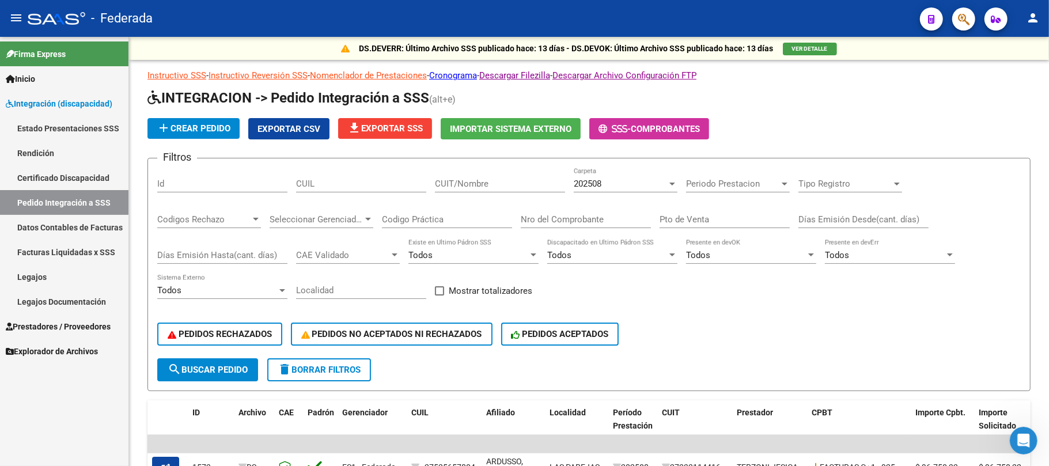
scroll to position [567, 0]
click at [385, 182] on input "CUIL" at bounding box center [361, 184] width 130 height 10
paste input "27449582697"
click at [228, 370] on span "search Buscar Pedido" at bounding box center [208, 370] width 80 height 10
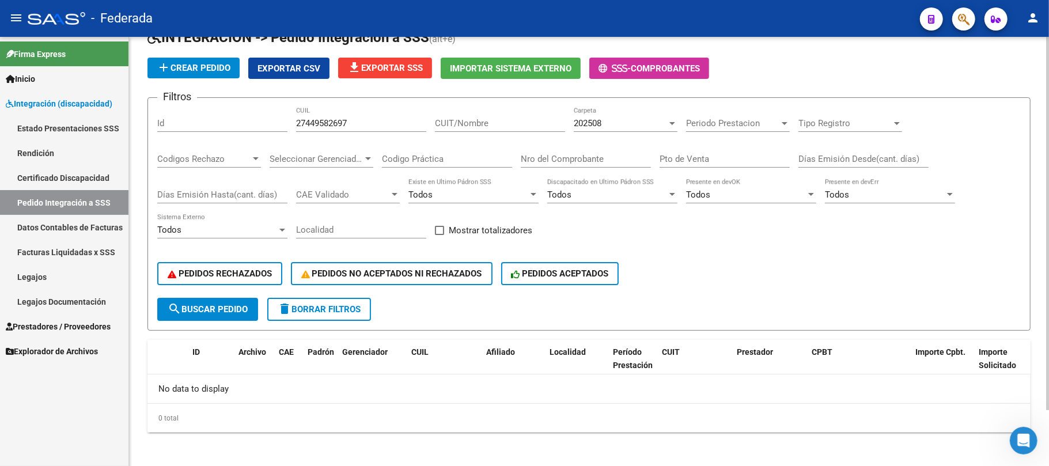
scroll to position [63, 0]
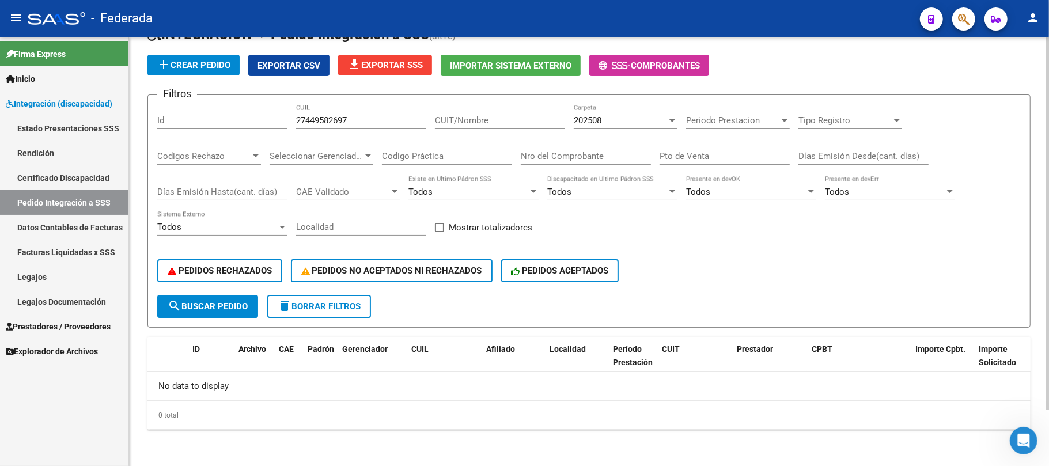
click at [601, 121] on span "202508" at bounding box center [588, 120] width 28 height 10
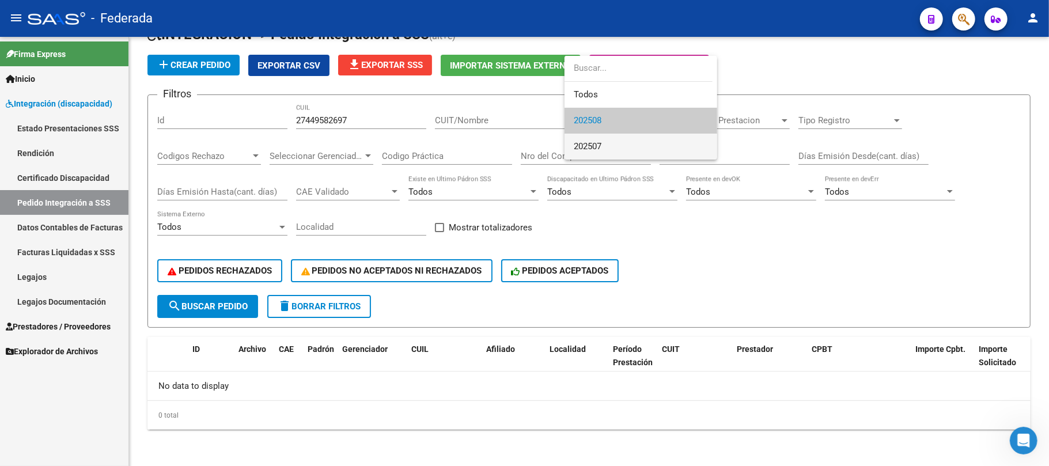
click at [596, 144] on span "202507" at bounding box center [588, 146] width 28 height 10
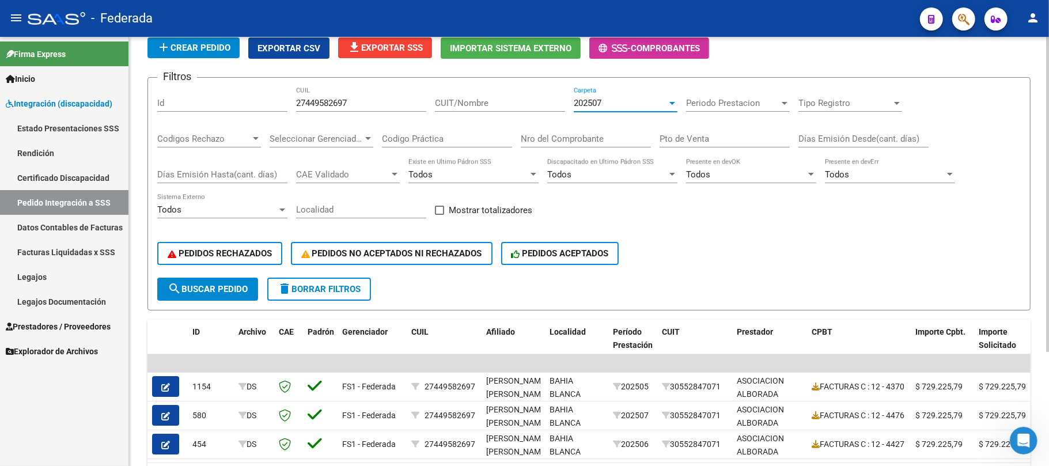
scroll to position [77, 0]
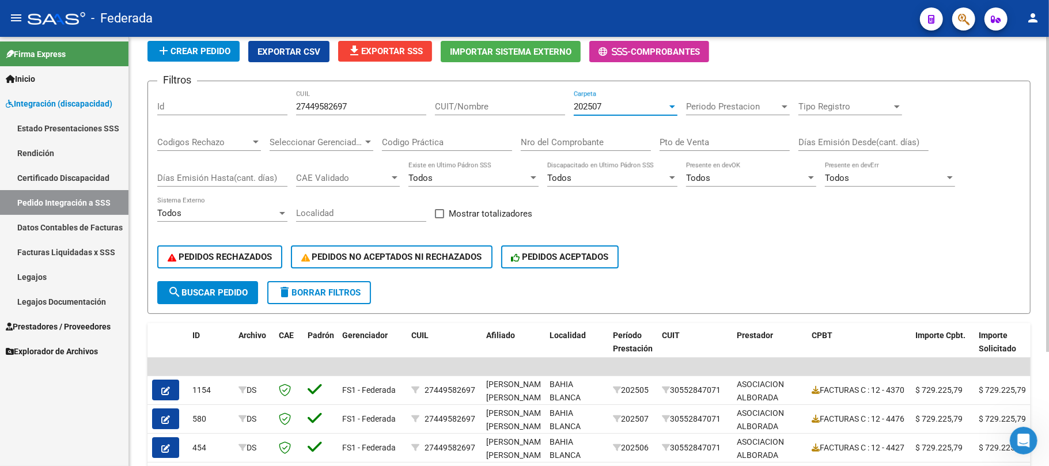
click at [327, 108] on input "27449582697" at bounding box center [361, 106] width 130 height 10
paste input "0547392826"
click at [211, 293] on span "search Buscar Pedido" at bounding box center [208, 292] width 80 height 10
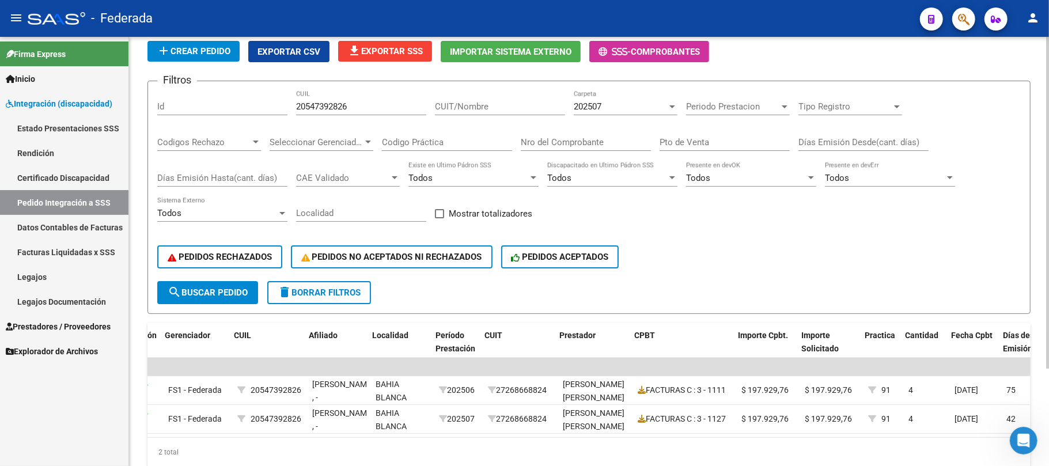
scroll to position [0, 177]
click at [321, 111] on input "20547392826" at bounding box center [361, 106] width 130 height 10
paste input "01225224"
click at [237, 282] on button "search Buscar Pedido" at bounding box center [207, 292] width 101 height 23
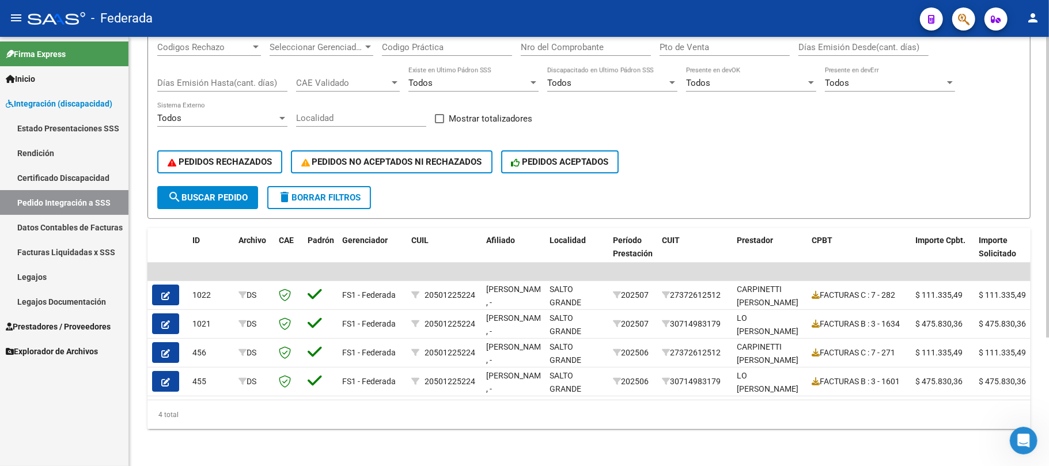
scroll to position [0, 0]
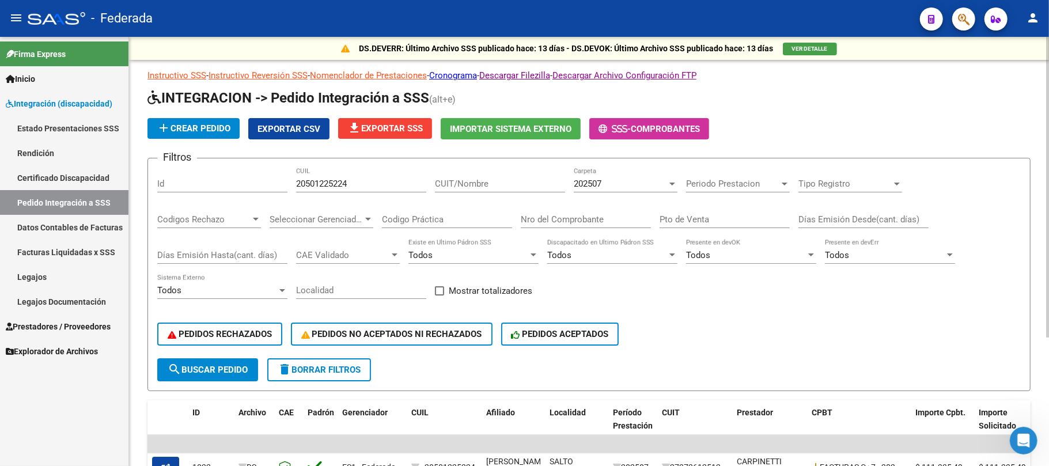
click at [325, 187] on input "20501225224" at bounding box center [361, 184] width 130 height 10
paste input "467708857"
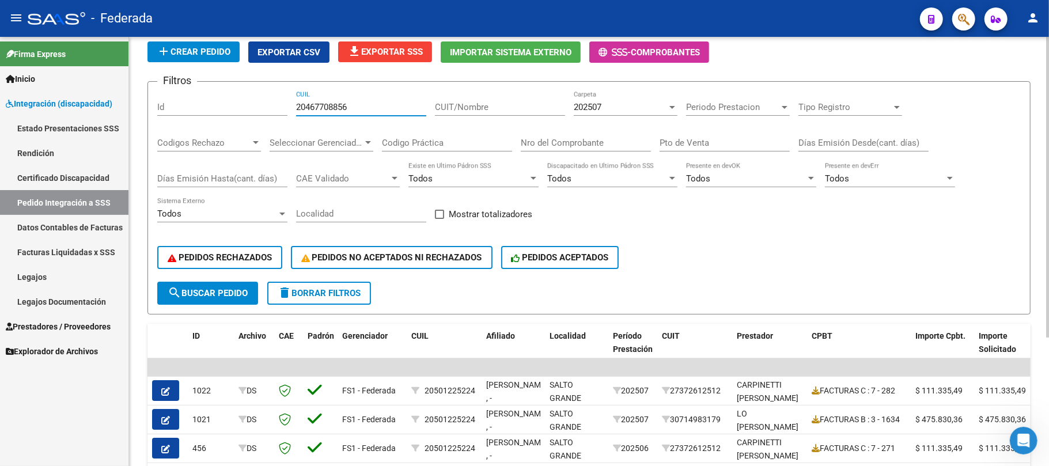
type input "20467708856"
click at [254, 289] on button "search Buscar Pedido" at bounding box center [207, 293] width 101 height 23
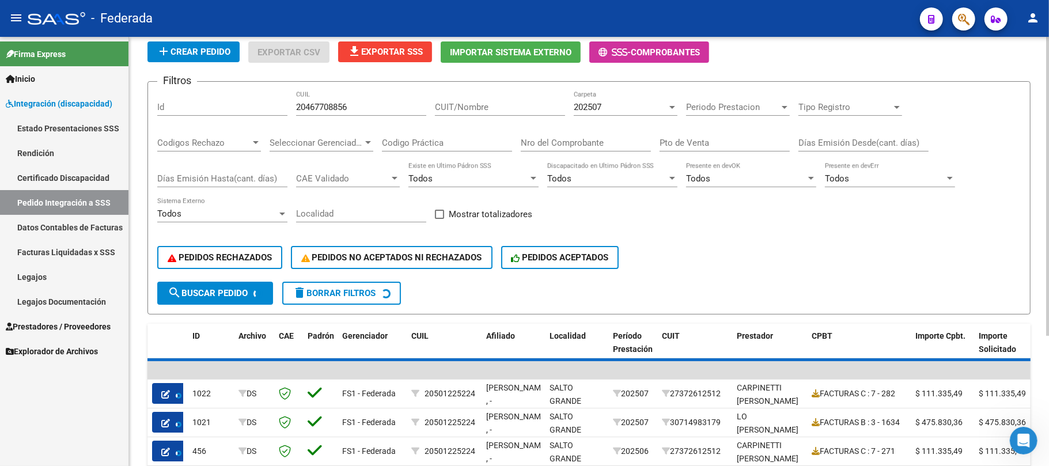
scroll to position [63, 0]
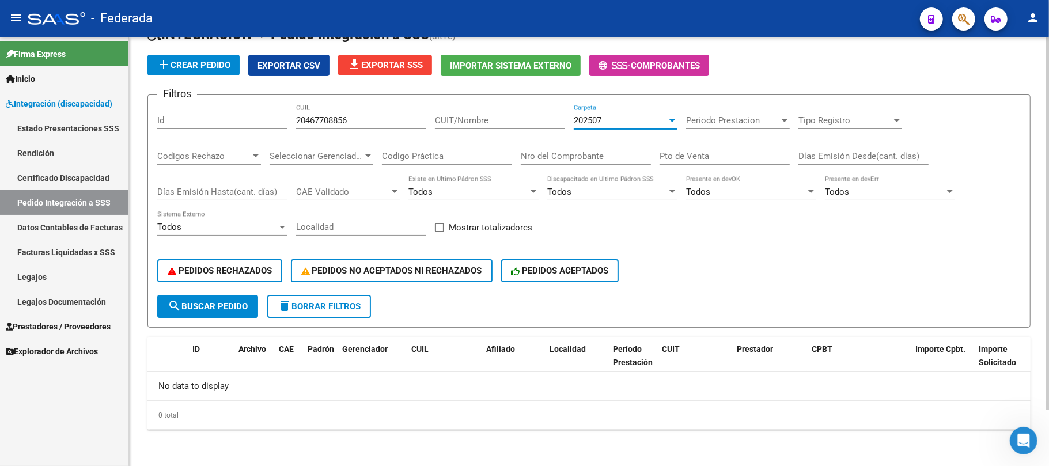
click at [599, 123] on span "202507" at bounding box center [588, 120] width 28 height 10
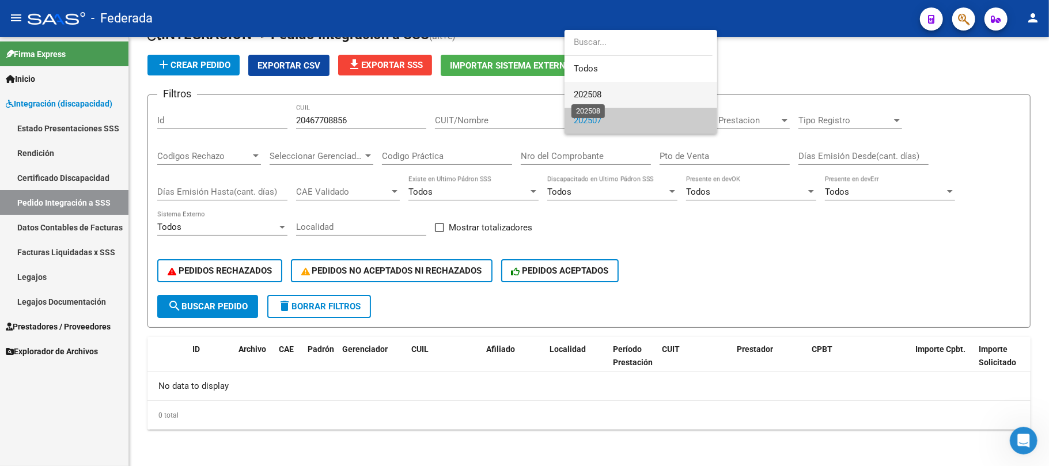
click at [591, 99] on span "202508" at bounding box center [588, 94] width 28 height 10
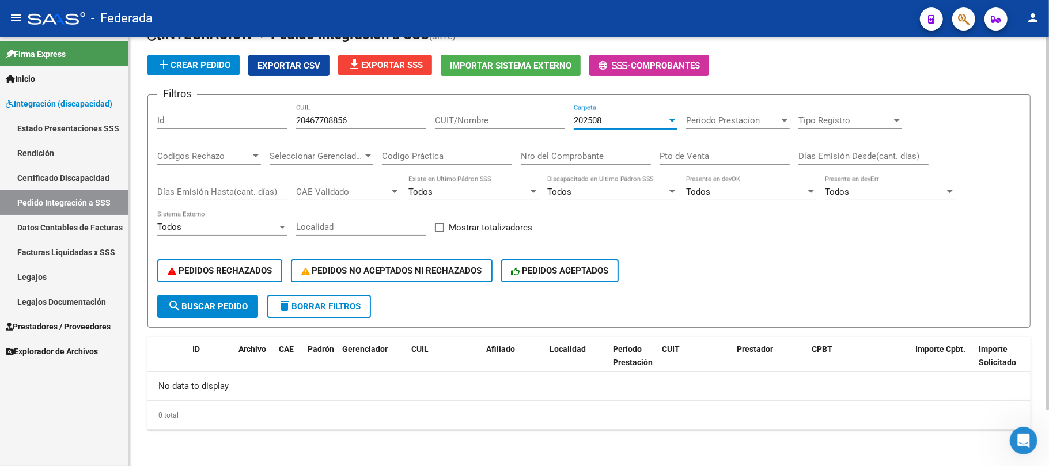
click at [590, 120] on span "202508" at bounding box center [588, 120] width 28 height 10
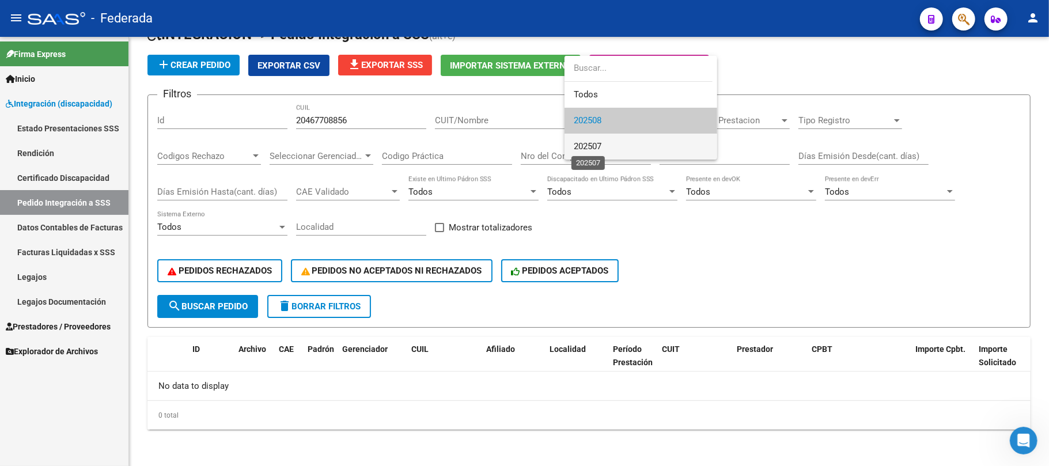
click at [587, 144] on span "202507" at bounding box center [588, 146] width 28 height 10
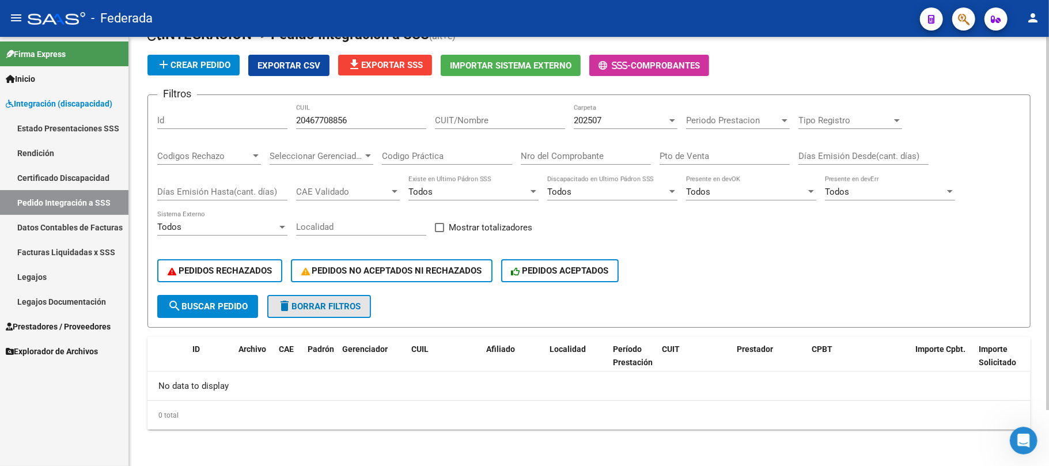
click at [319, 305] on span "delete Borrar Filtros" at bounding box center [319, 306] width 83 height 10
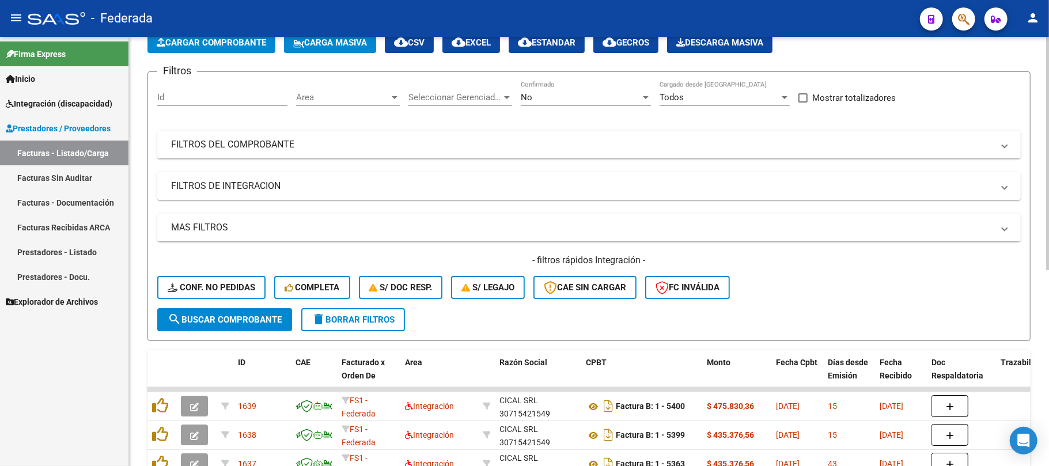
scroll to position [153, 0]
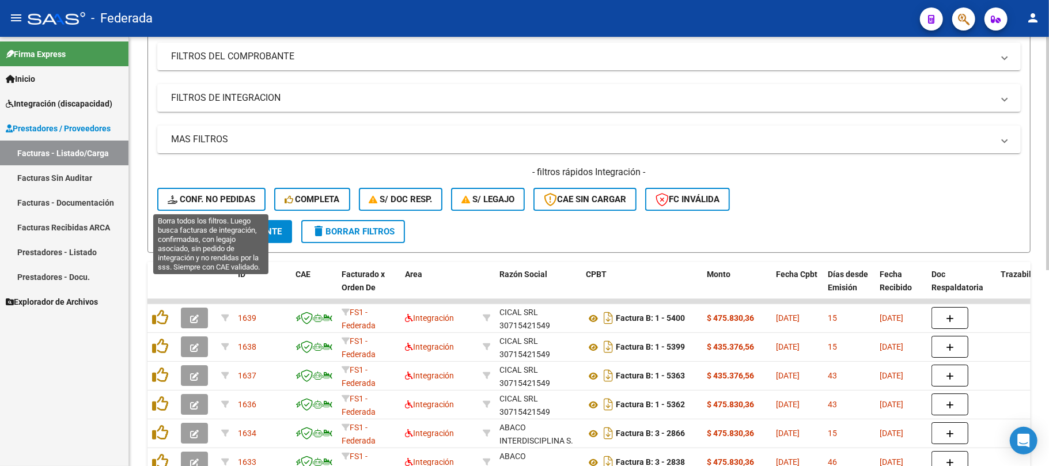
click at [236, 199] on span "Conf. no pedidas" at bounding box center [212, 199] width 88 height 10
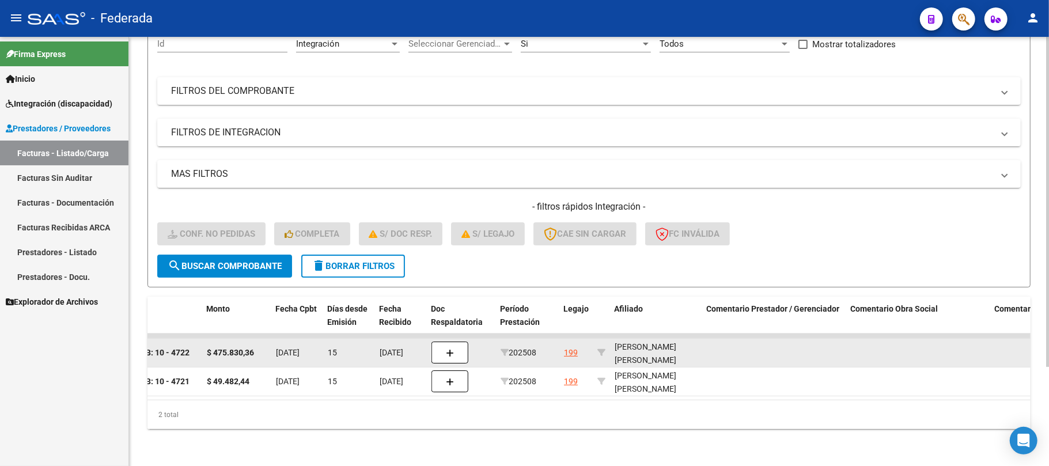
scroll to position [14, 0]
click at [647, 347] on div "STORTI JUAN IGNACIO 20467708857" at bounding box center [656, 345] width 83 height 39
copy div "20467708857"
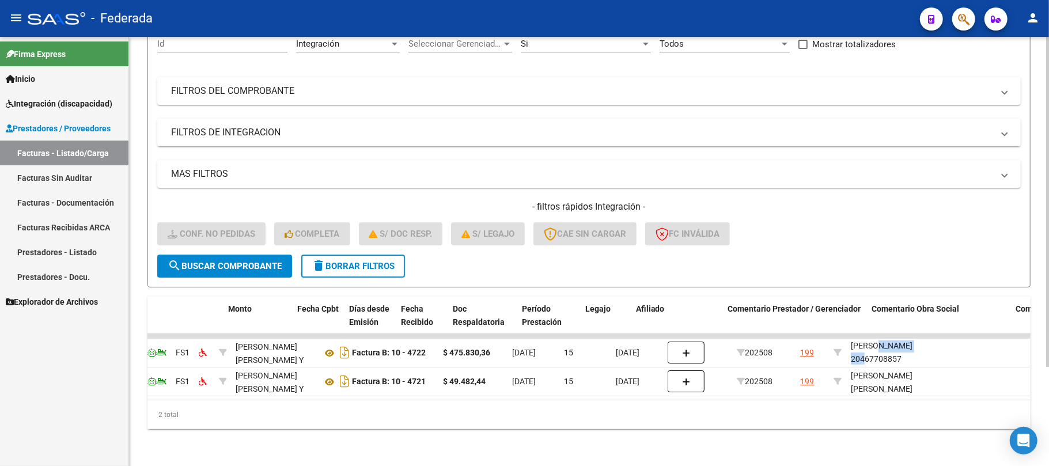
scroll to position [0, 0]
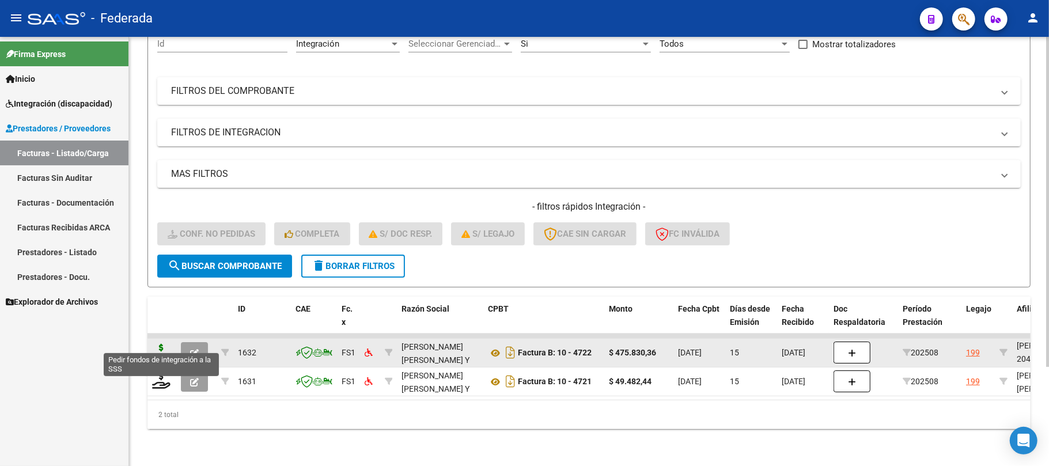
click at [160, 347] on icon at bounding box center [161, 352] width 18 height 16
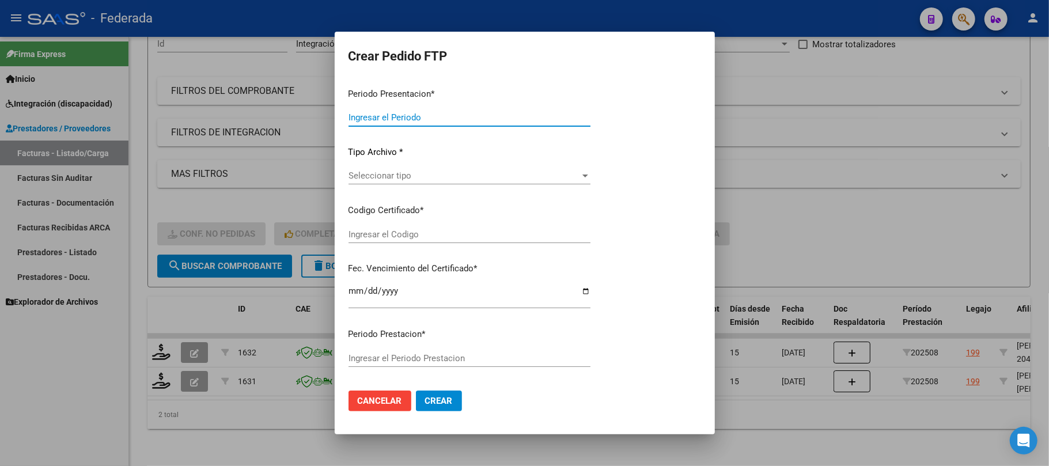
type input "202508"
type input "$ 475.830,36"
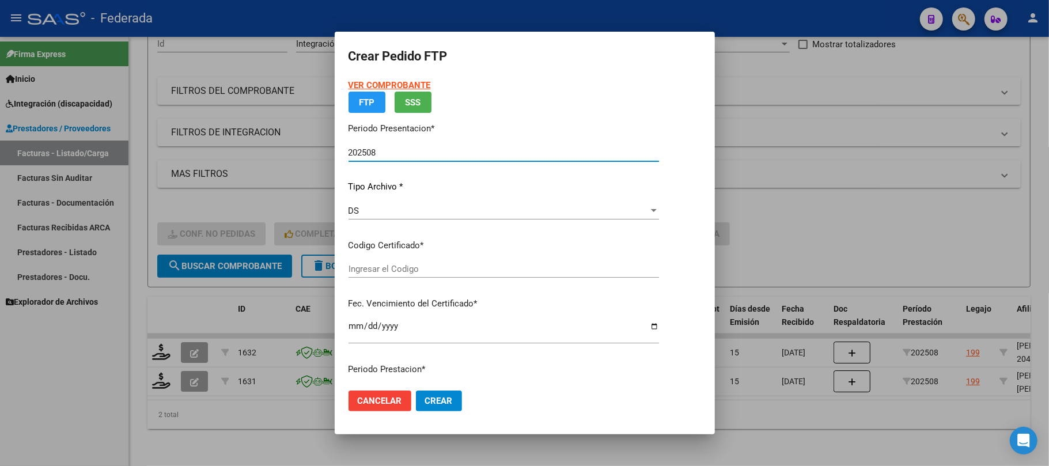
type input "ARG02000467708852022060820270608COR477"
type input "2027-06-08"
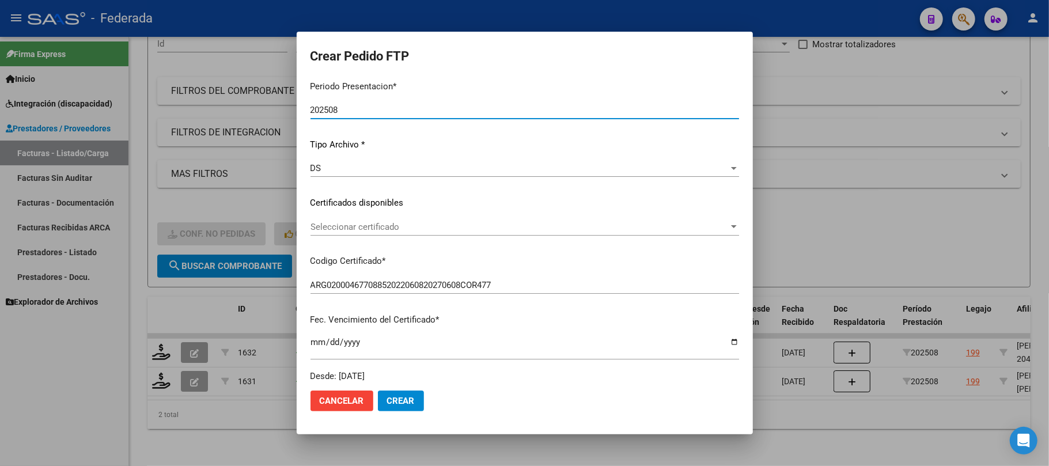
scroll to position [77, 0]
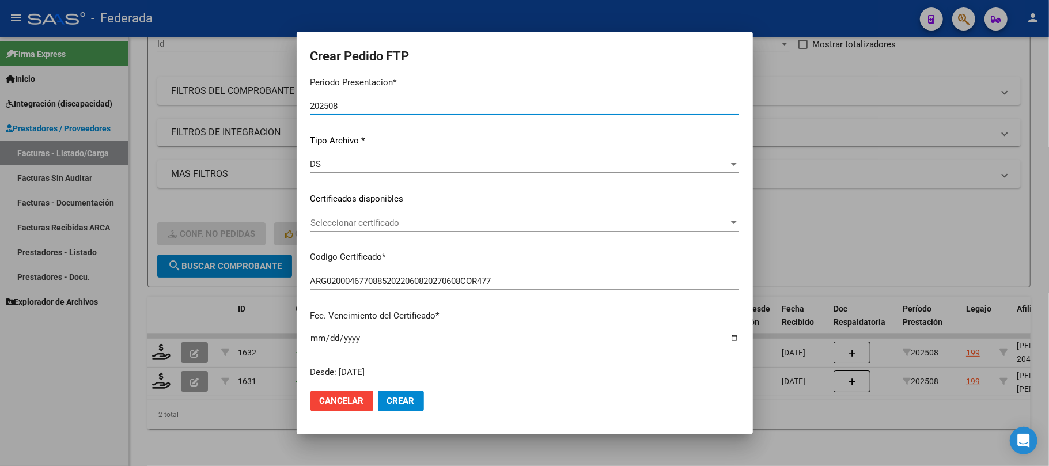
click at [373, 224] on span "Seleccionar certificado" at bounding box center [519, 223] width 418 height 10
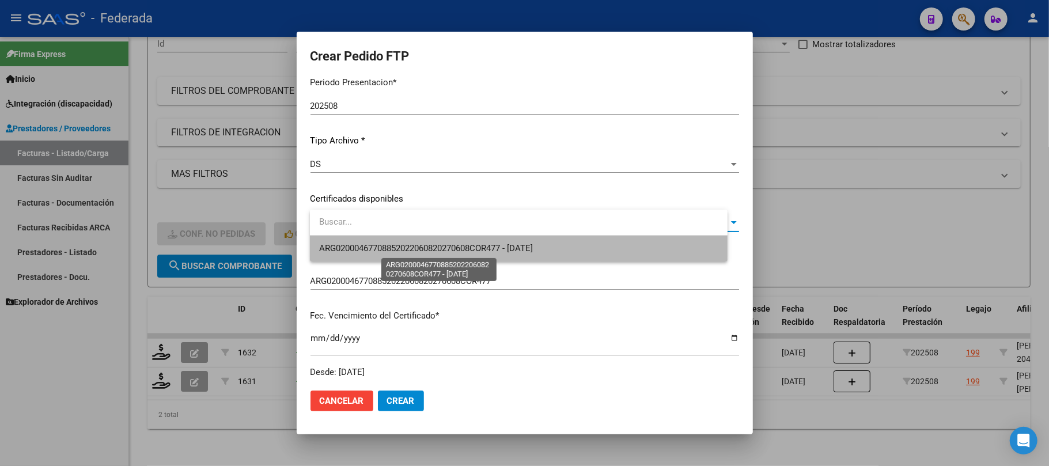
click at [371, 252] on span "ARG02000467708852022060820270608COR477 - 2027-06-08" at bounding box center [426, 248] width 214 height 10
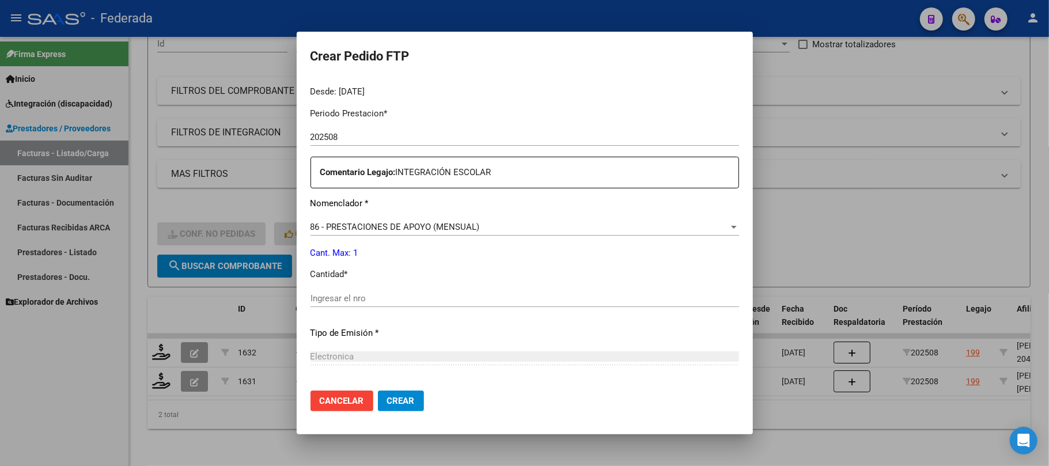
scroll to position [384, 0]
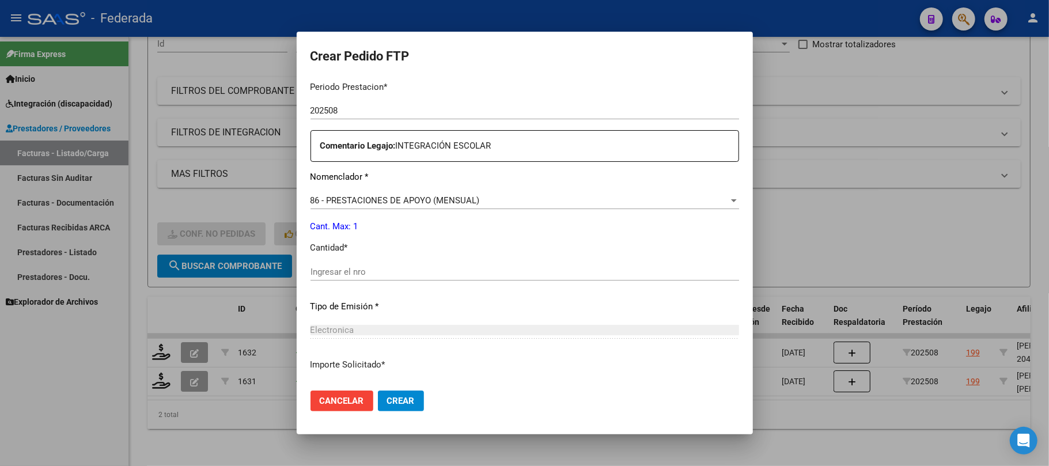
click at [369, 274] on input "Ingresar el nro" at bounding box center [524, 272] width 429 height 10
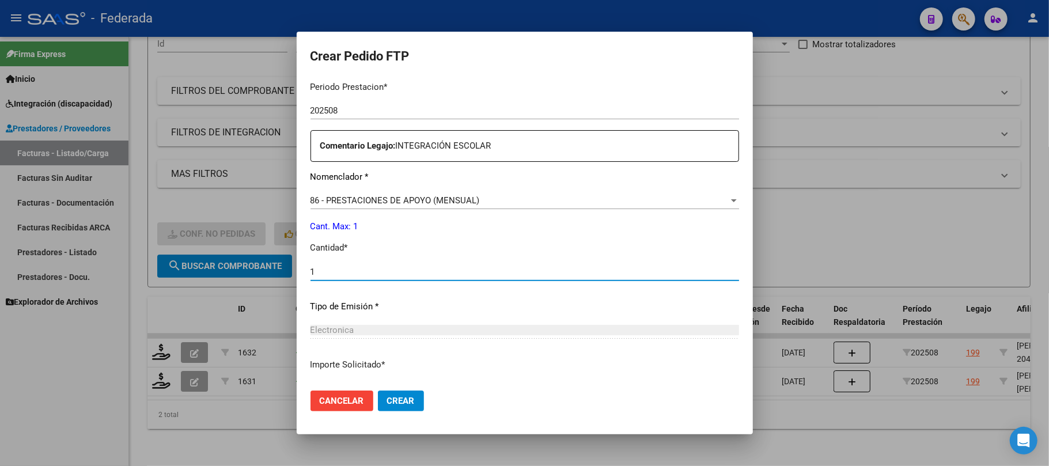
type input "1"
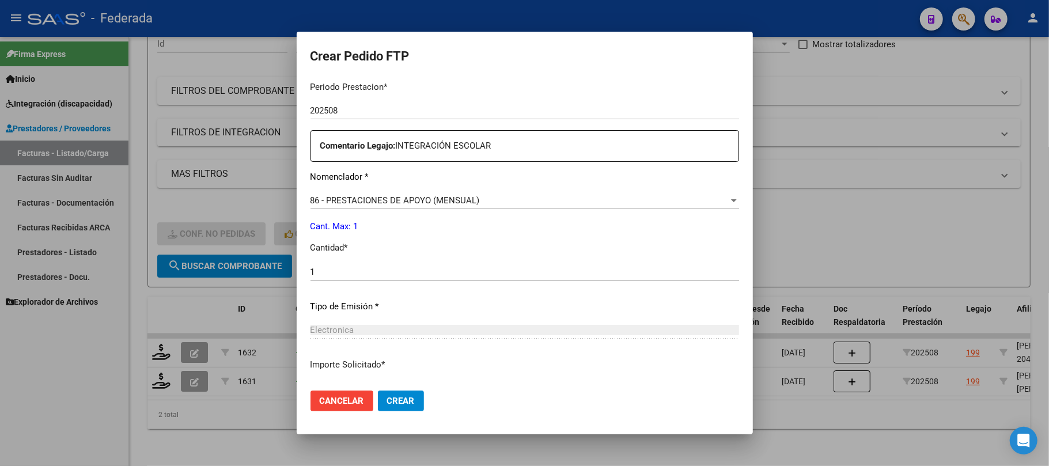
scroll to position [584, 0]
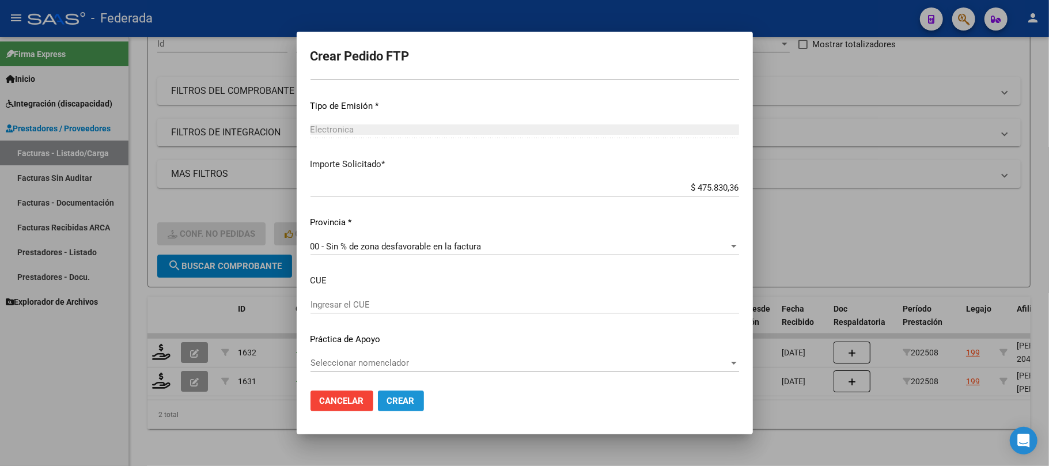
click at [401, 401] on span "Crear" at bounding box center [401, 401] width 28 height 10
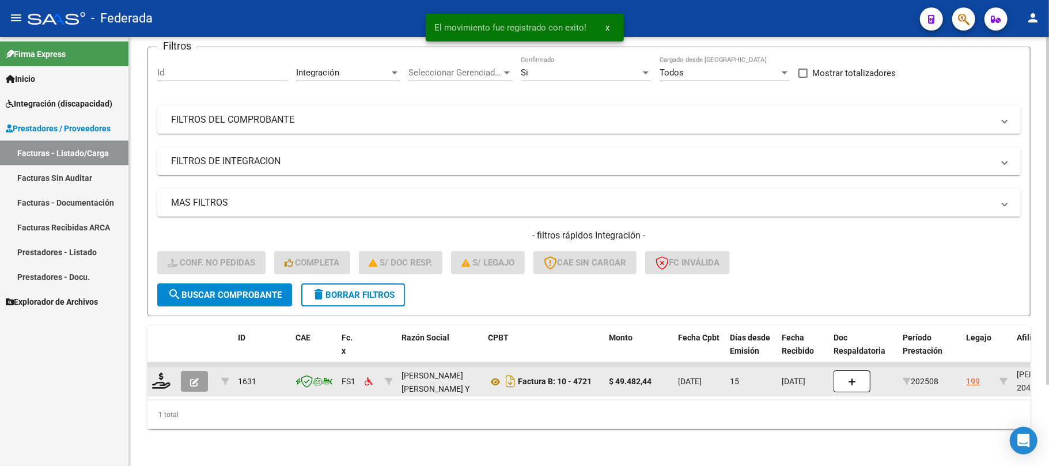
scroll to position [100, 0]
click at [157, 376] on icon at bounding box center [161, 381] width 18 height 16
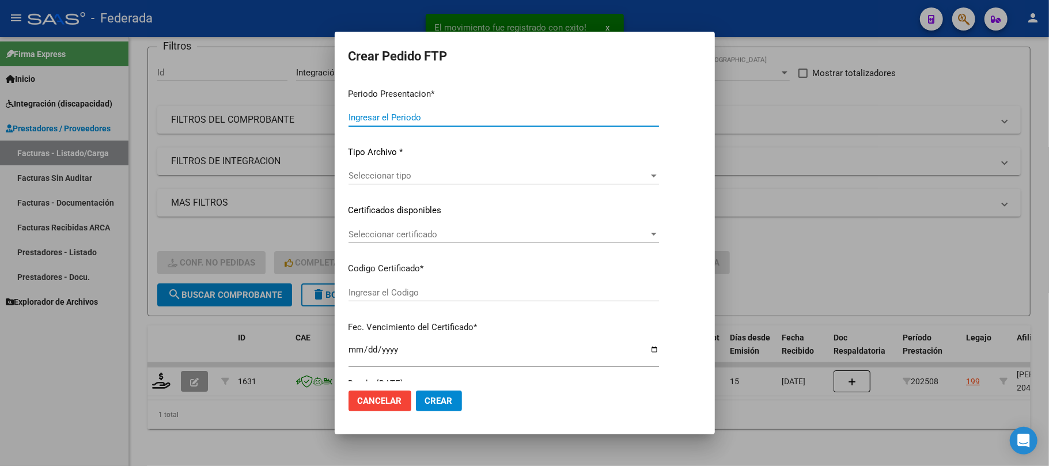
type input "202508"
type input "$ 49.482,44"
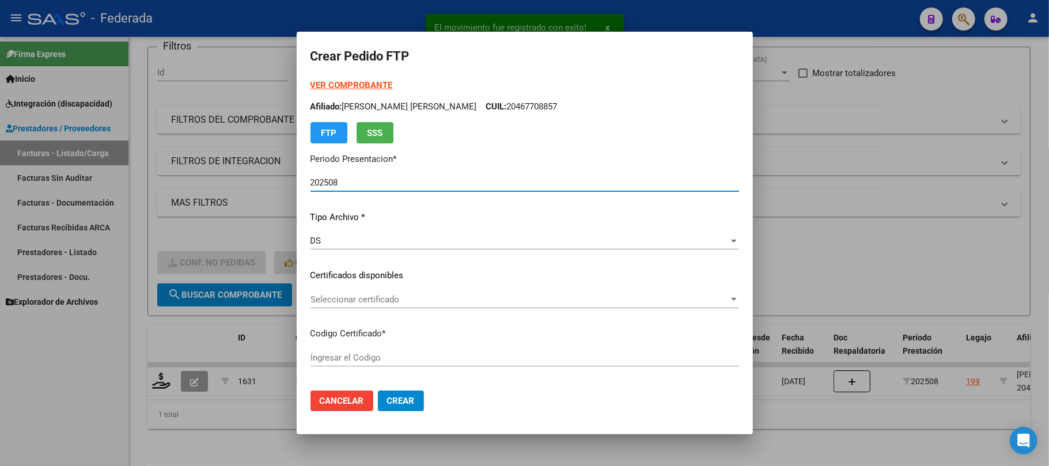
type input "ARG02000467708852022060820270608COR477"
type input "2027-06-08"
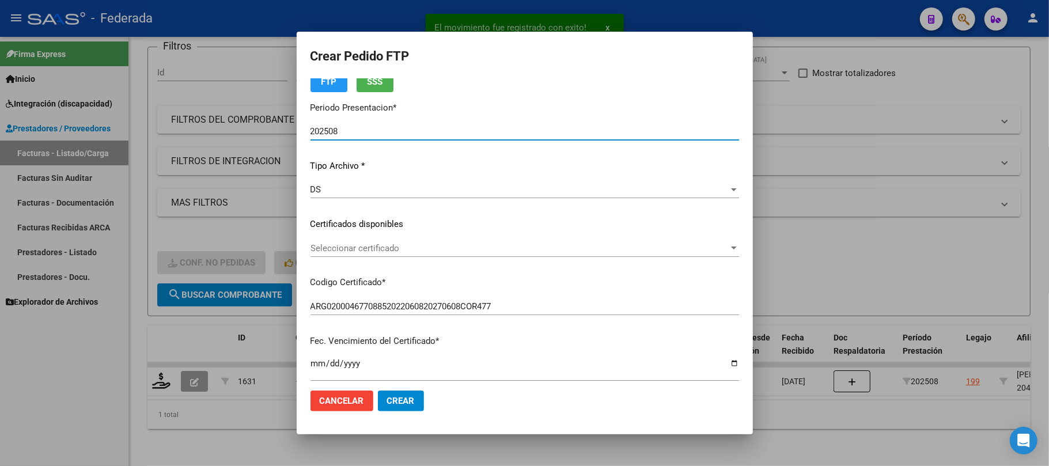
scroll to position [77, 0]
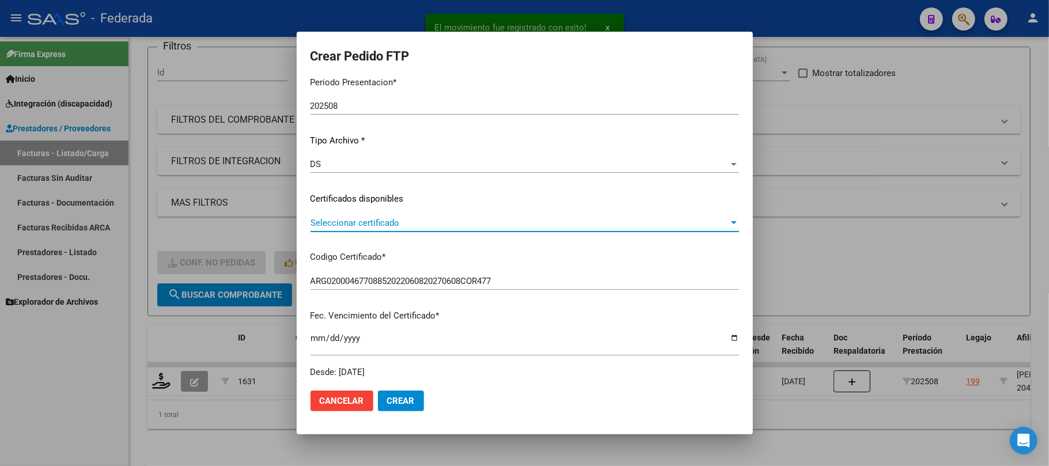
click at [351, 226] on span "Seleccionar certificado" at bounding box center [519, 223] width 418 height 10
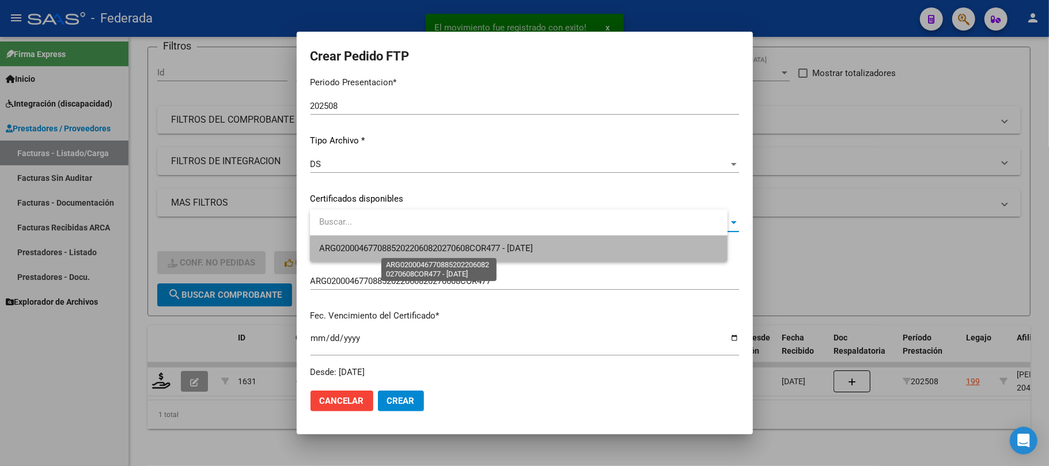
click at [353, 249] on span "ARG02000467708852022060820270608COR477 - 2027-06-08" at bounding box center [426, 248] width 214 height 10
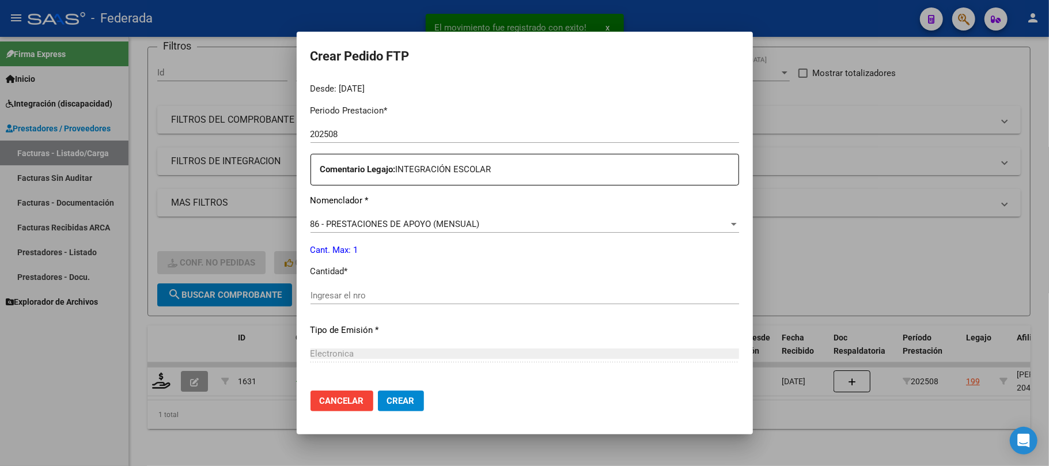
scroll to position [384, 0]
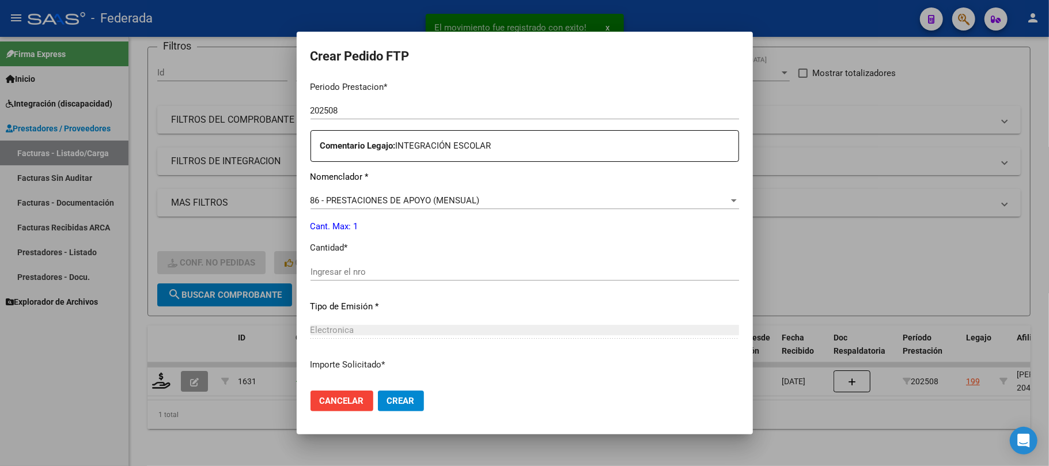
click at [357, 268] on input "Ingresar el nro" at bounding box center [524, 272] width 429 height 10
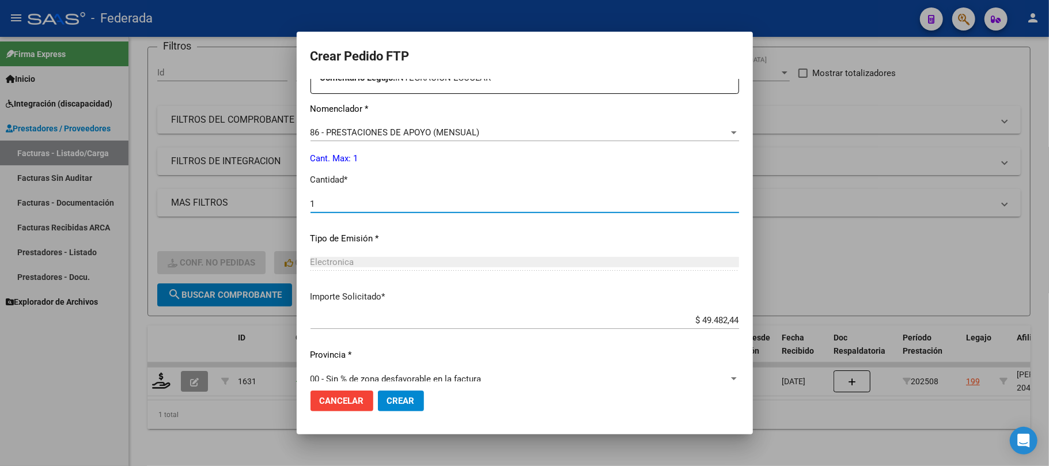
scroll to position [537, 0]
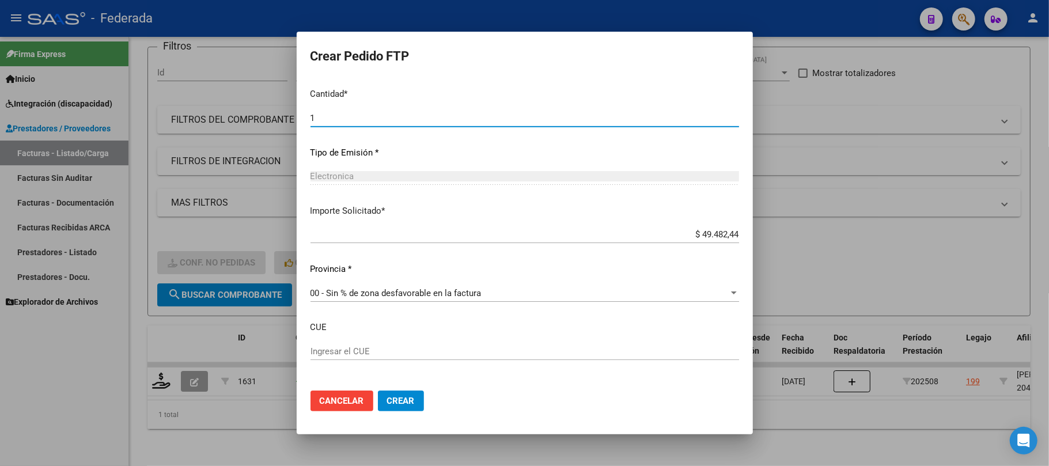
type input "1"
click at [410, 404] on span "Crear" at bounding box center [401, 401] width 28 height 10
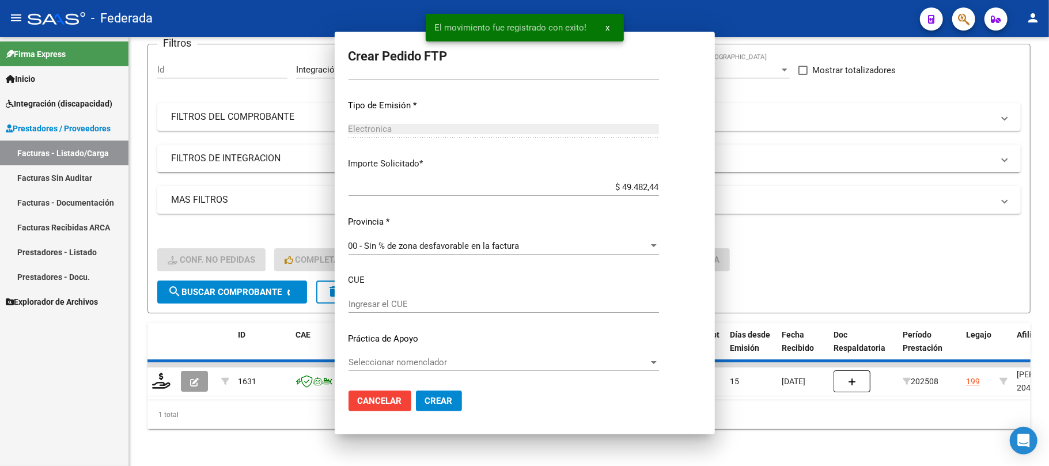
scroll to position [0, 0]
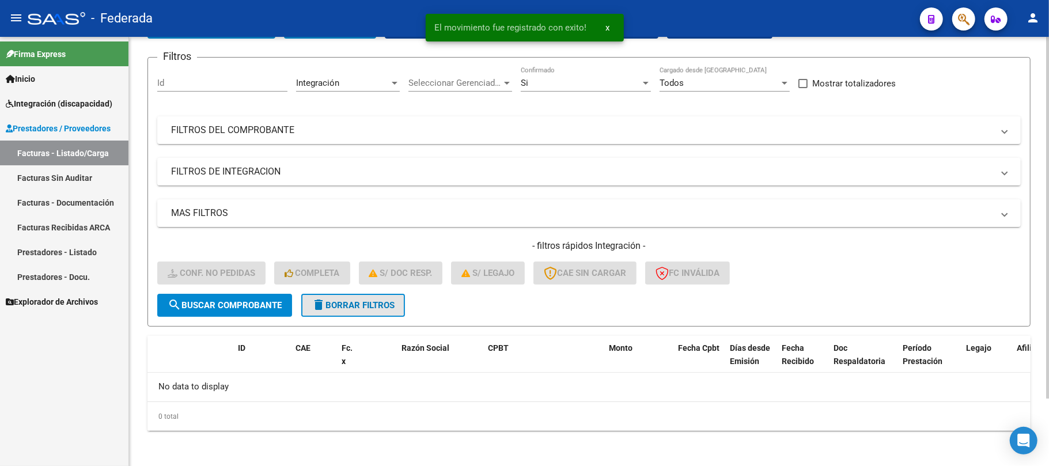
click at [362, 300] on span "delete Borrar Filtros" at bounding box center [353, 305] width 83 height 10
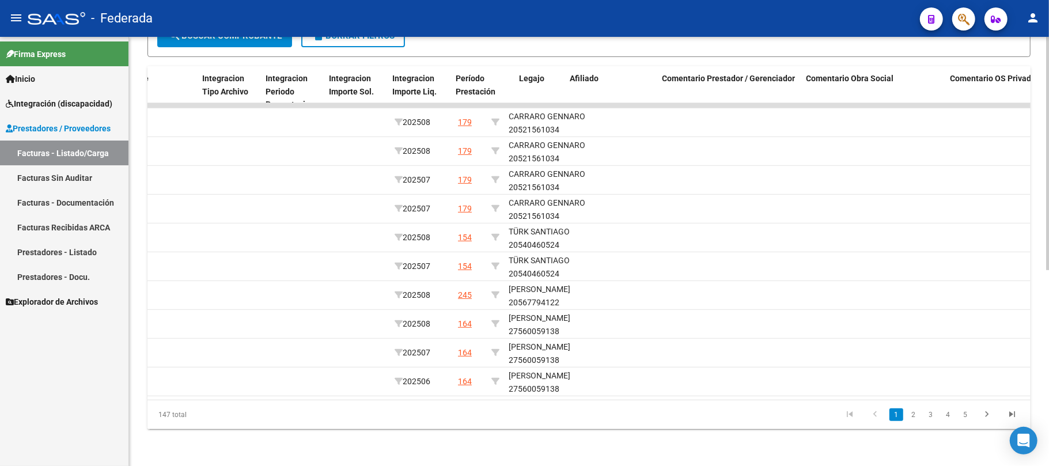
scroll to position [0, 1276]
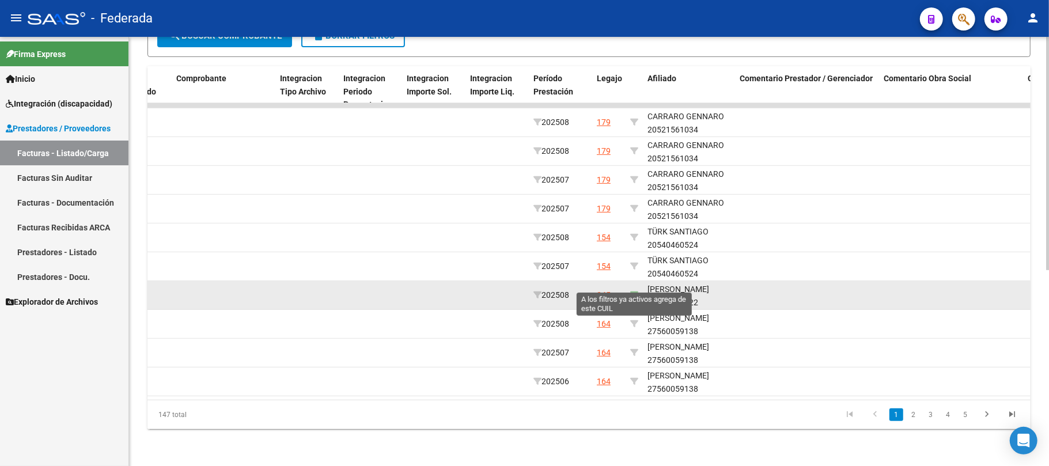
click at [636, 291] on icon at bounding box center [634, 295] width 8 height 8
type input "20567794122"
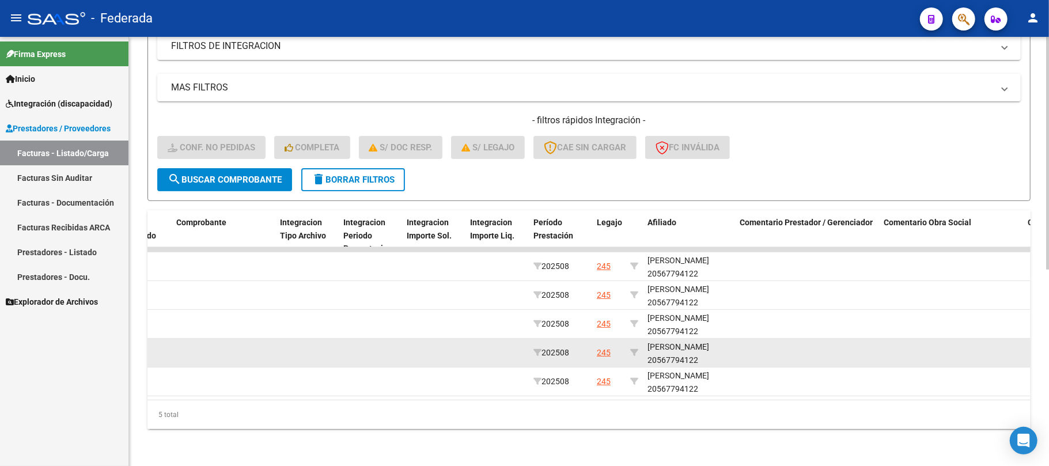
scroll to position [215, 0]
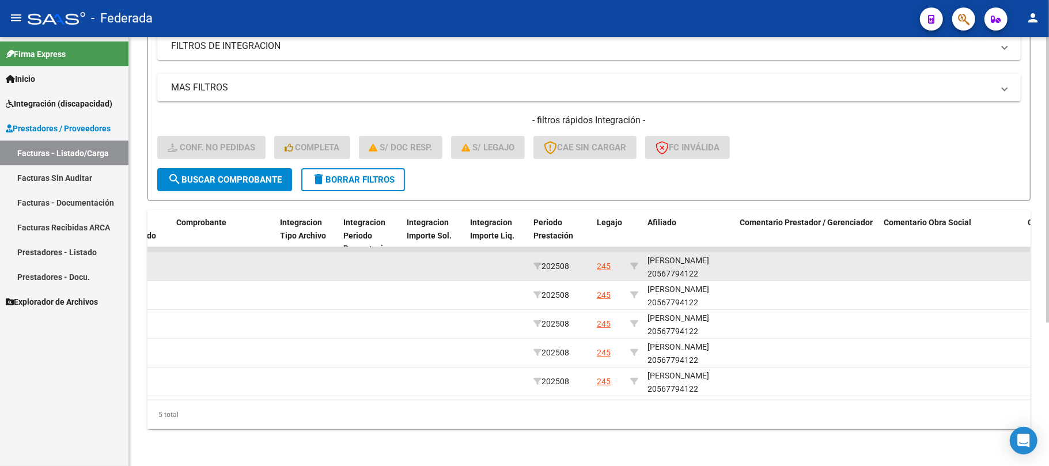
click at [701, 266] on div "COPELLO BENJAMIN ANGEL 20567794122" at bounding box center [688, 267] width 83 height 26
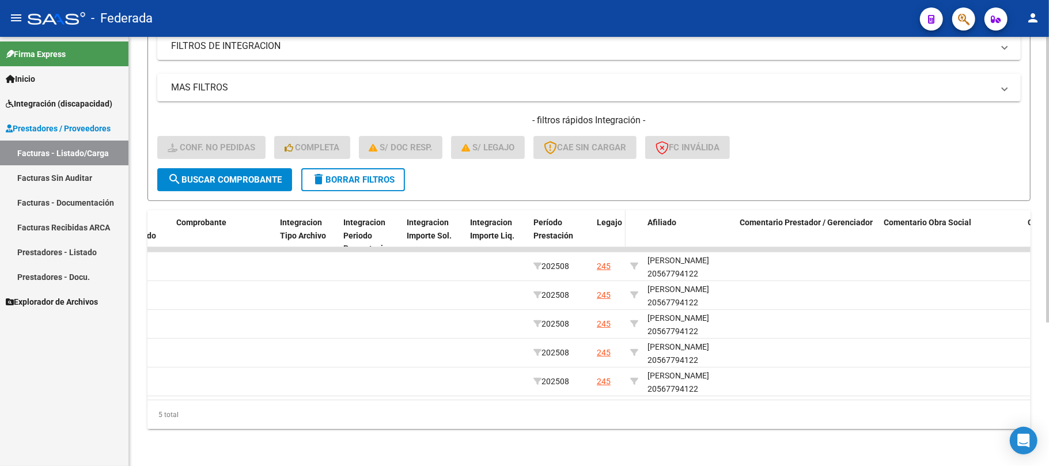
copy div "20567794122"
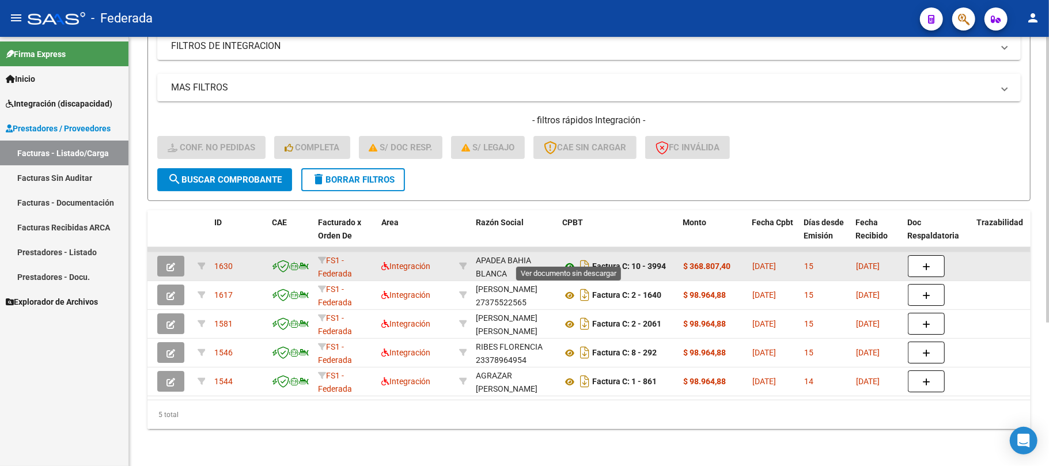
click at [570, 260] on icon at bounding box center [569, 267] width 15 height 14
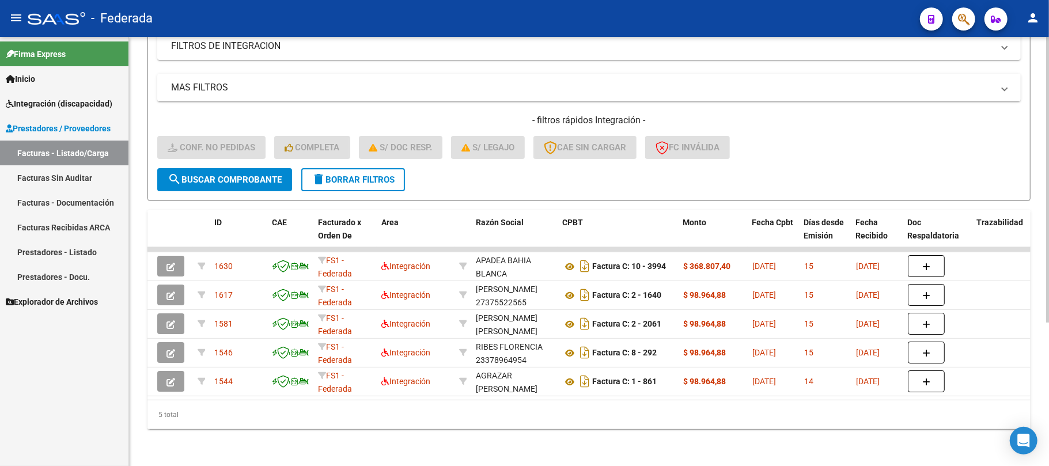
scroll to position [0, 0]
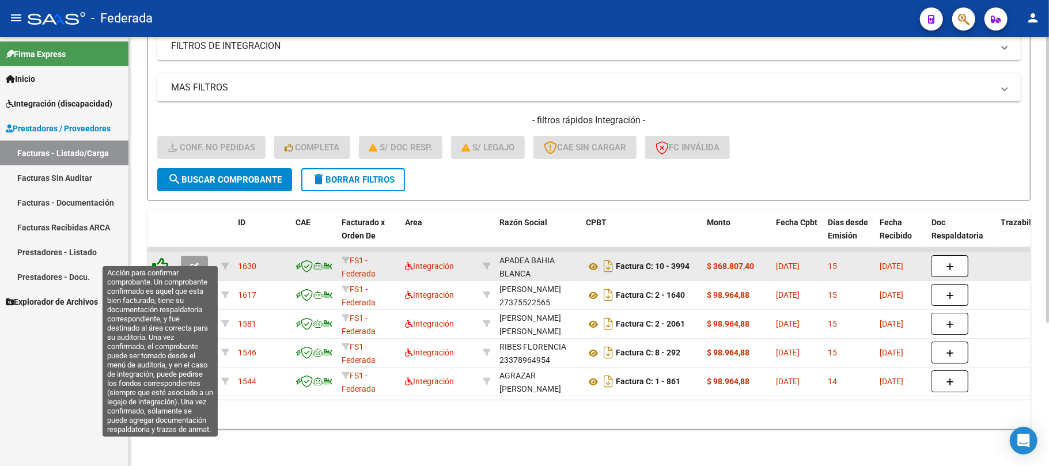
click at [156, 259] on icon at bounding box center [160, 265] width 16 height 16
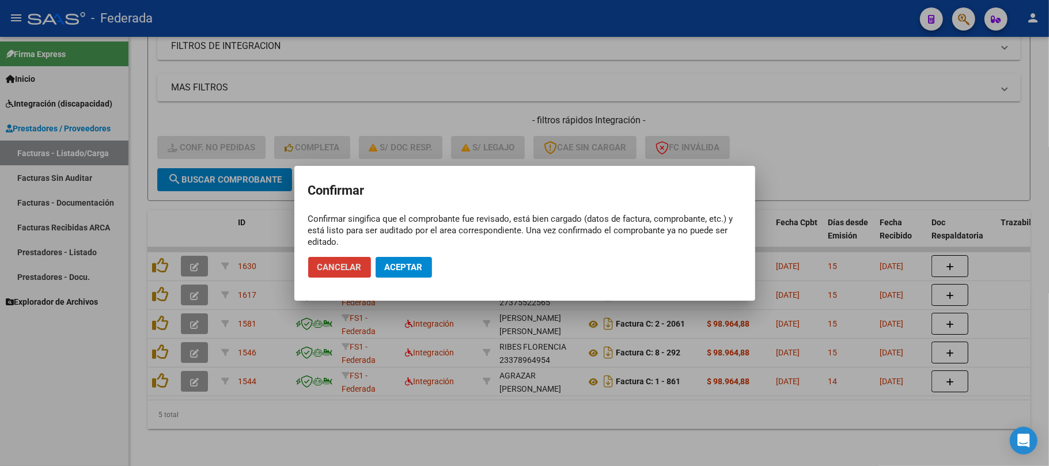
click at [405, 263] on span "Aceptar" at bounding box center [404, 267] width 38 height 10
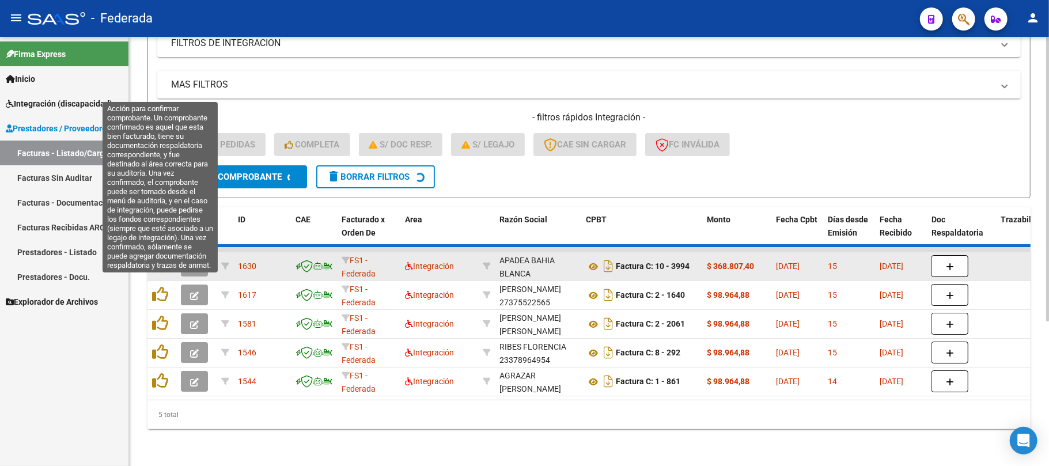
scroll to position [187, 0]
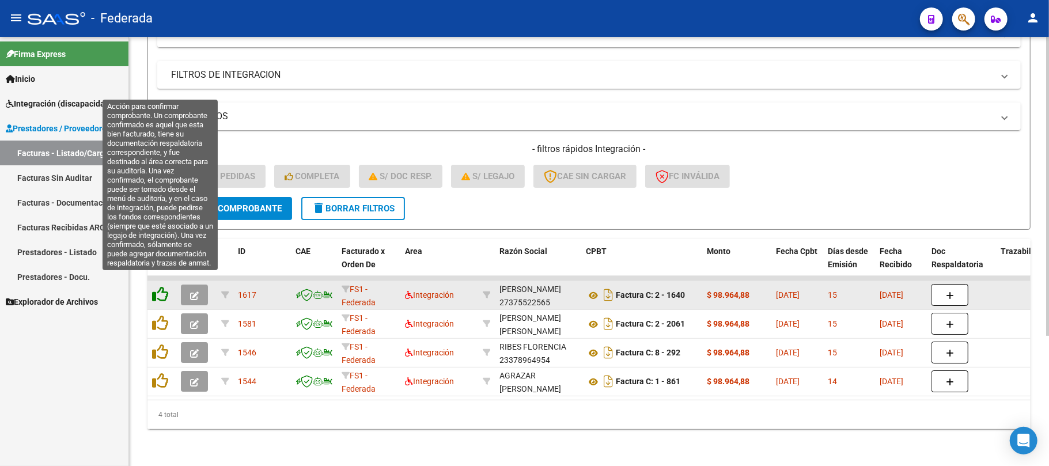
click at [159, 286] on icon at bounding box center [160, 294] width 16 height 16
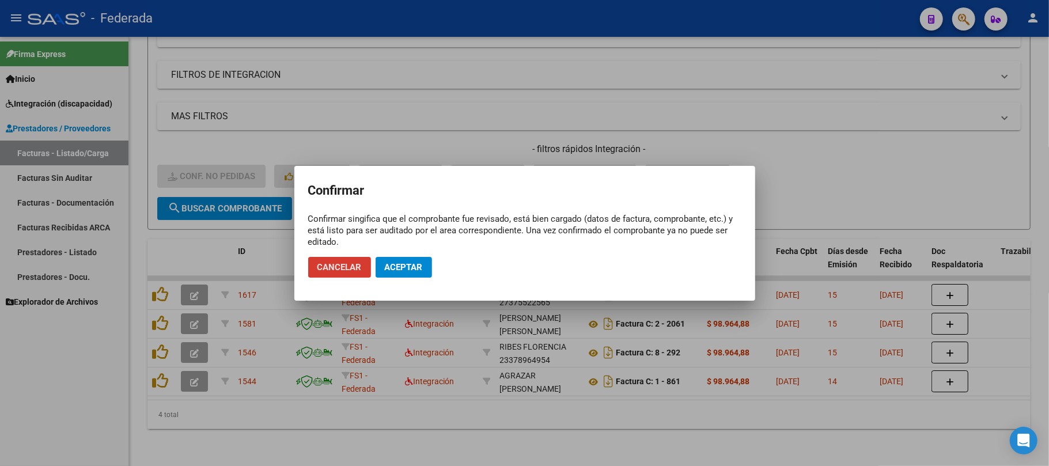
click at [395, 266] on span "Aceptar" at bounding box center [404, 267] width 38 height 10
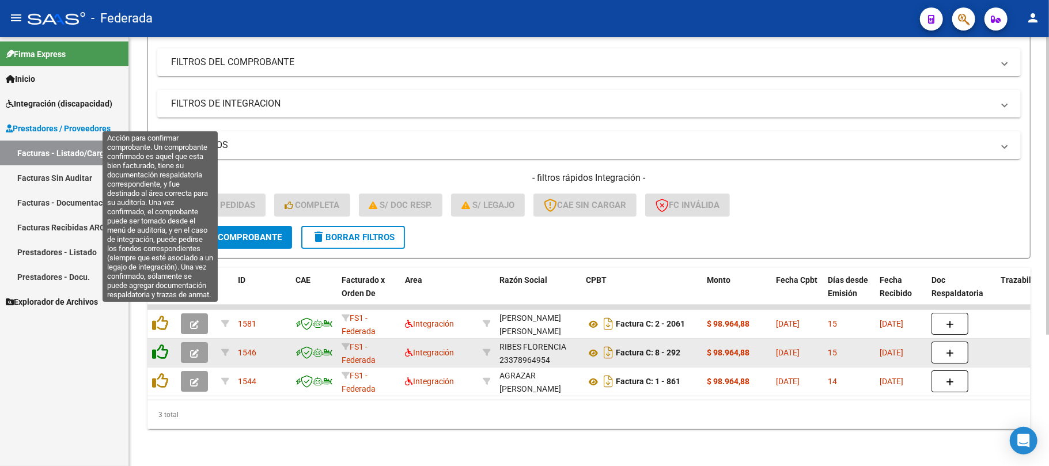
click at [164, 316] on icon at bounding box center [160, 323] width 16 height 16
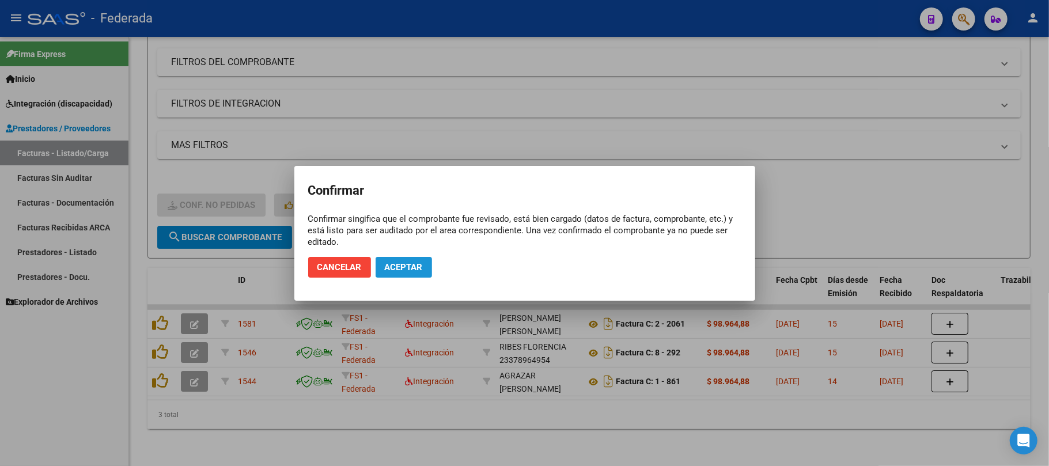
click at [396, 265] on span "Aceptar" at bounding box center [404, 267] width 38 height 10
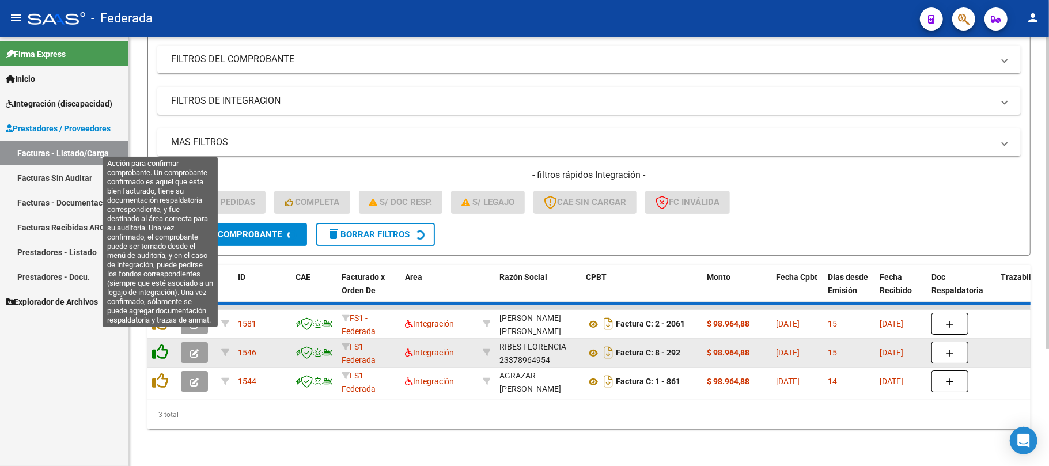
click at [164, 344] on icon at bounding box center [160, 352] width 16 height 16
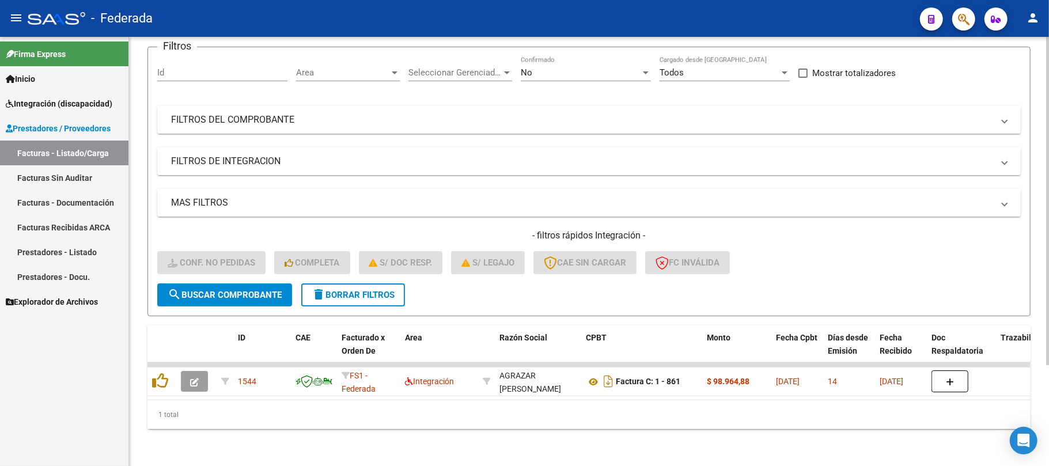
scroll to position [100, 0]
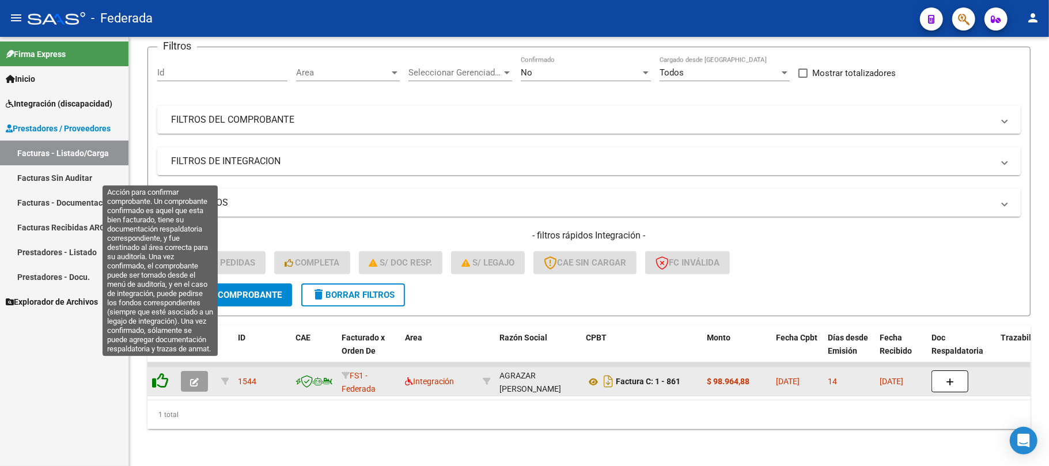
click at [155, 373] on icon at bounding box center [160, 381] width 16 height 16
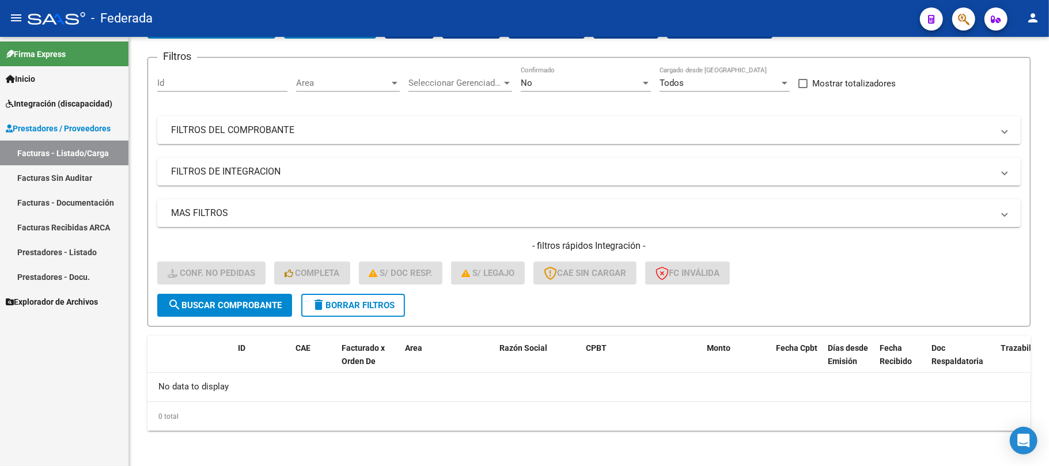
click at [357, 294] on button "delete Borrar Filtros" at bounding box center [353, 305] width 104 height 23
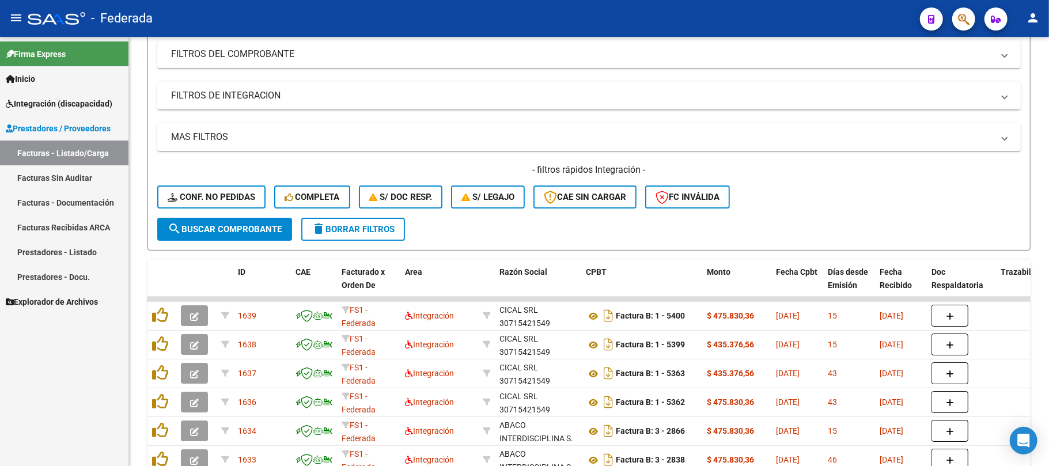
scroll to position [157, 0]
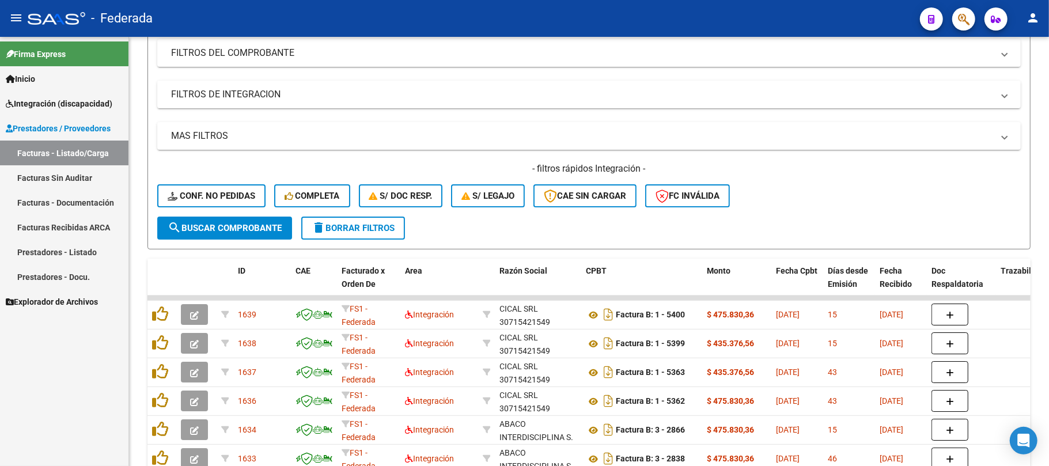
click at [236, 192] on span "Conf. no pedidas" at bounding box center [212, 196] width 88 height 10
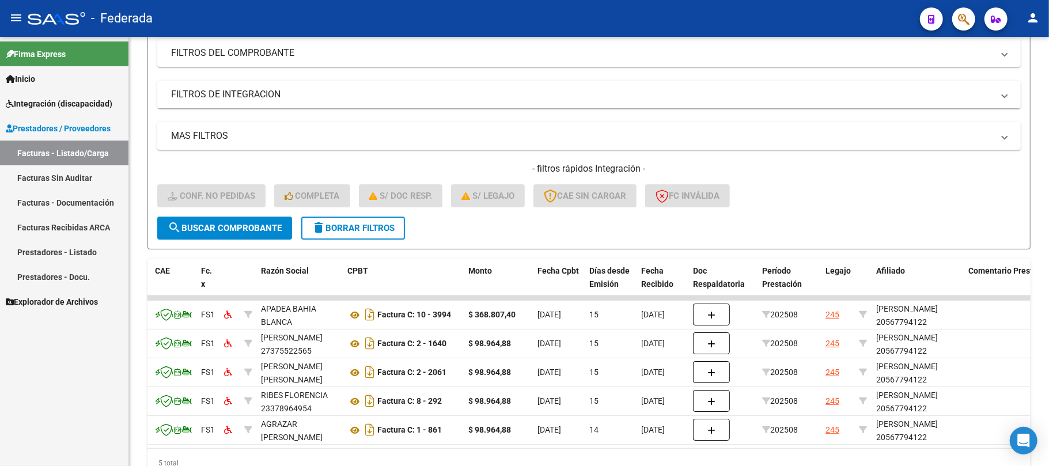
scroll to position [0, 0]
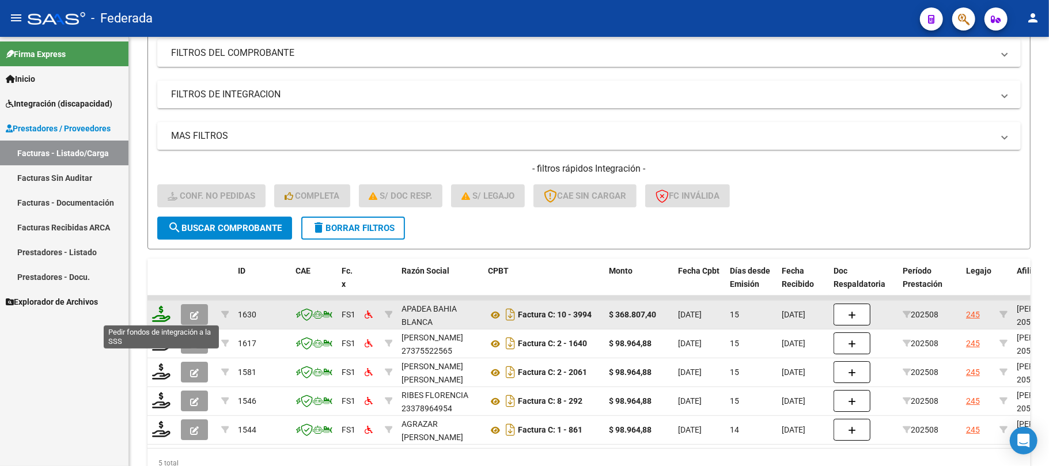
click at [162, 319] on icon at bounding box center [161, 314] width 18 height 16
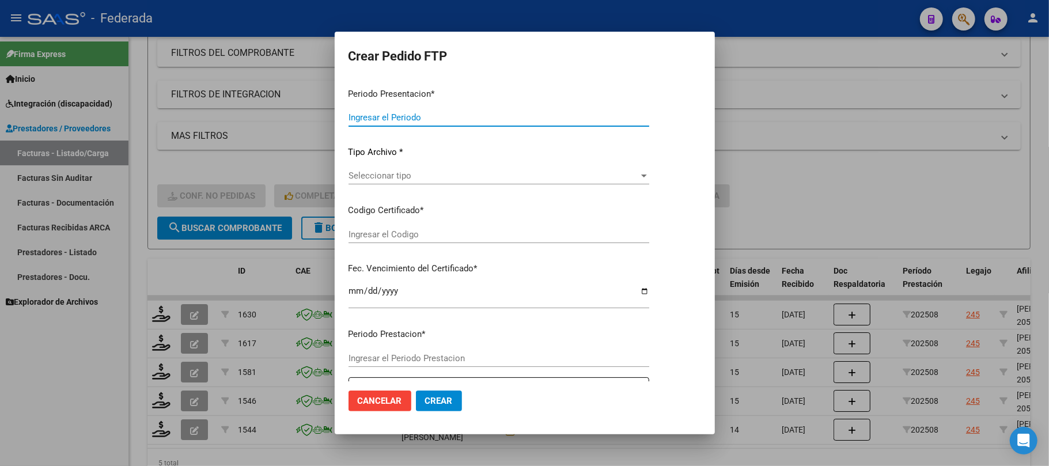
type input "202508"
type input "$ 368.807,40"
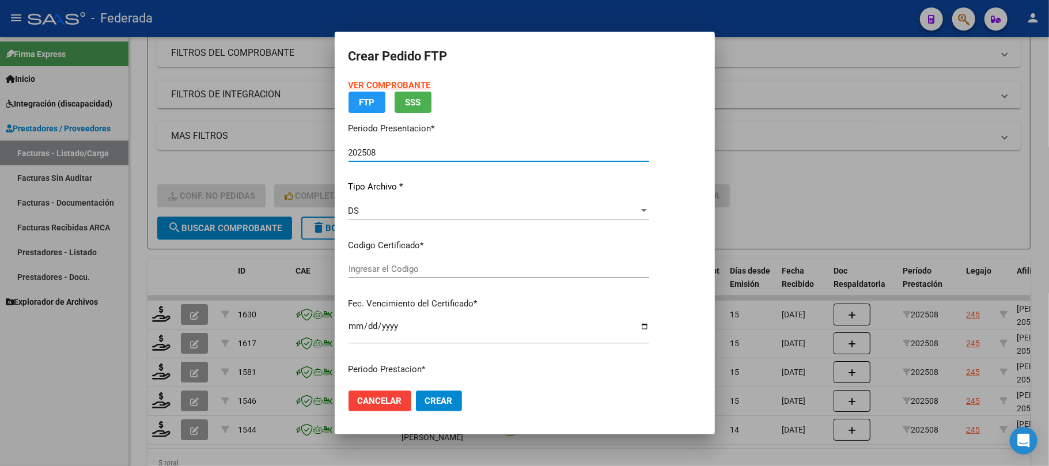
type input "ARG02000567794122024022120290221BS387"
type input "2029-02-21"
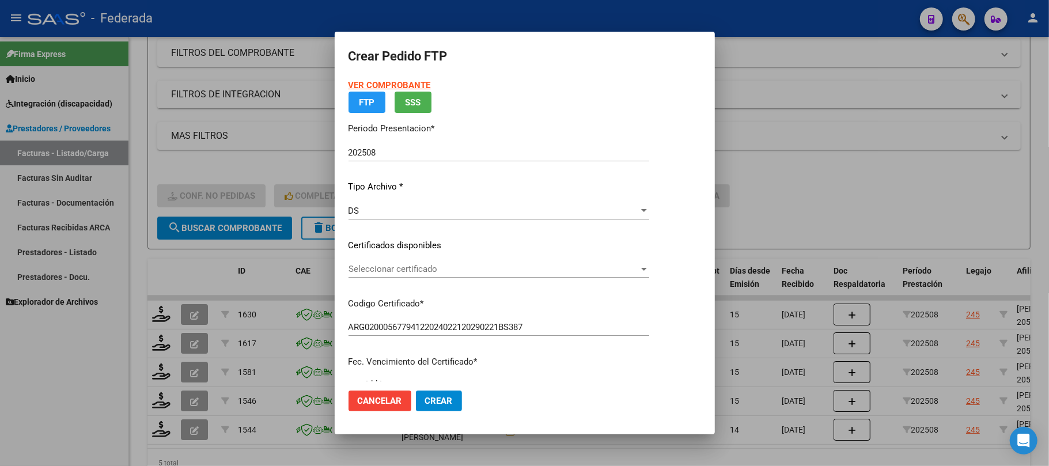
scroll to position [184, 0]
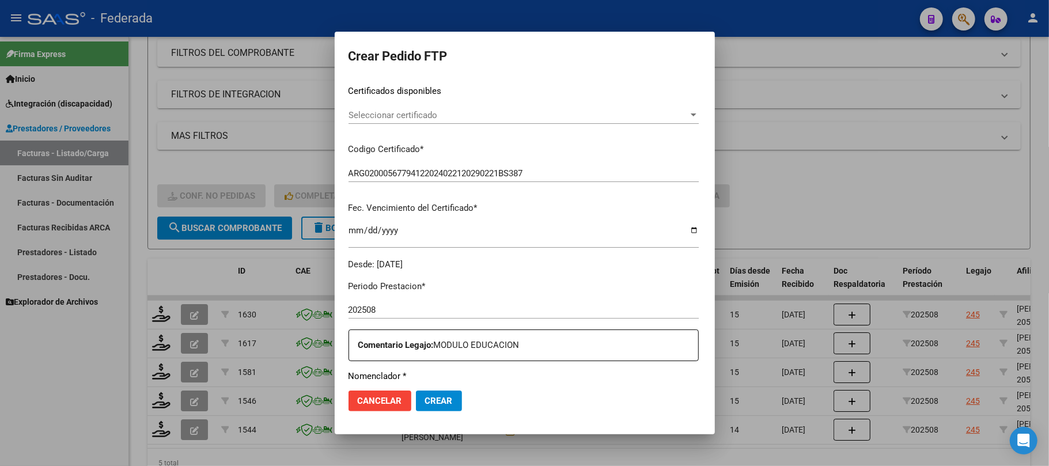
click at [399, 113] on span "Seleccionar certificado" at bounding box center [518, 115] width 340 height 10
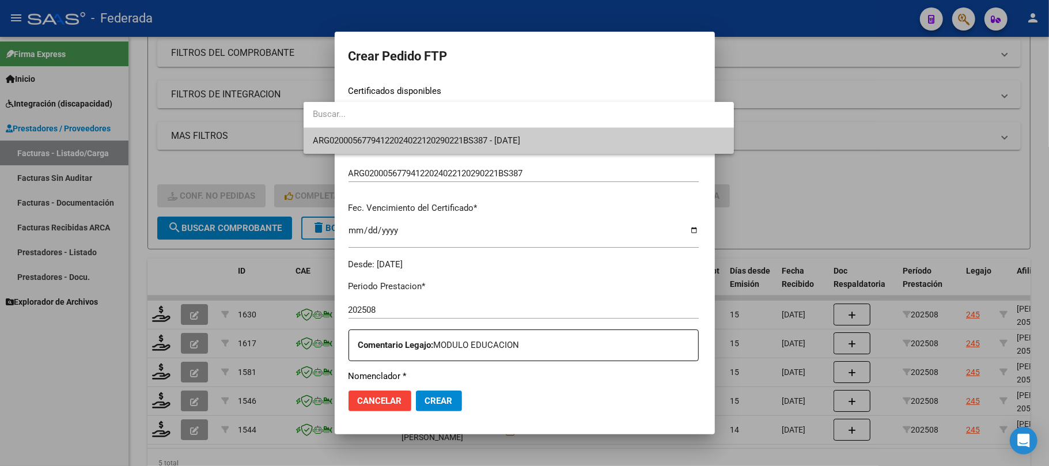
click at [399, 134] on span "ARG02000567794122024022120290221BS387 - 2029-02-21" at bounding box center [519, 141] width 412 height 26
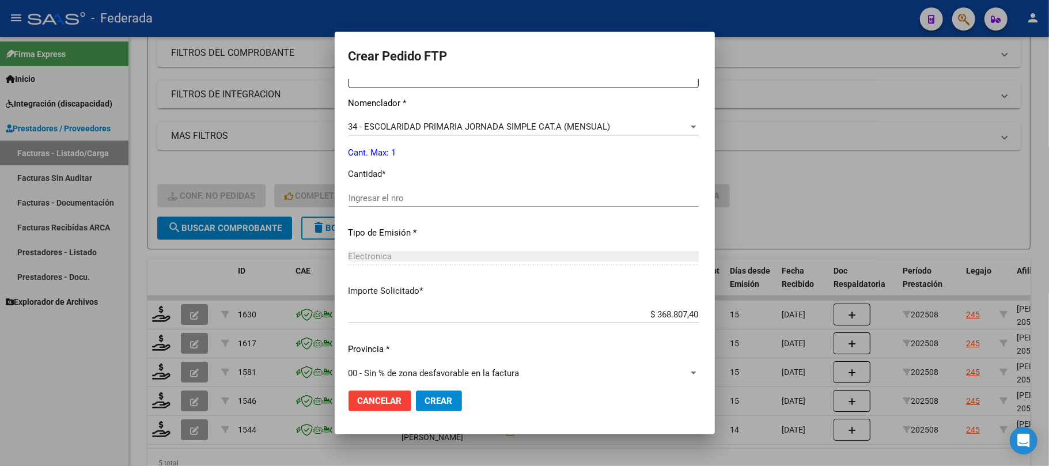
scroll to position [468, 0]
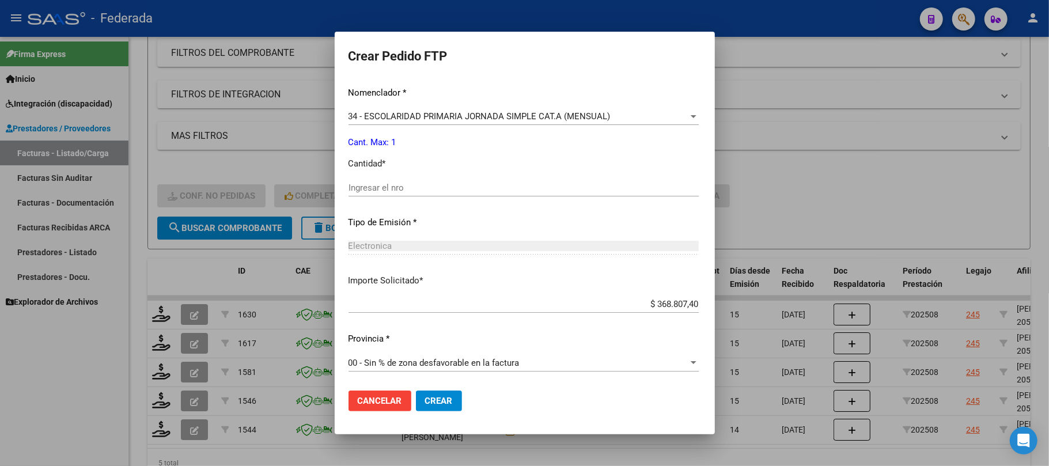
click at [357, 180] on div "Ingresar el nro" at bounding box center [523, 187] width 350 height 17
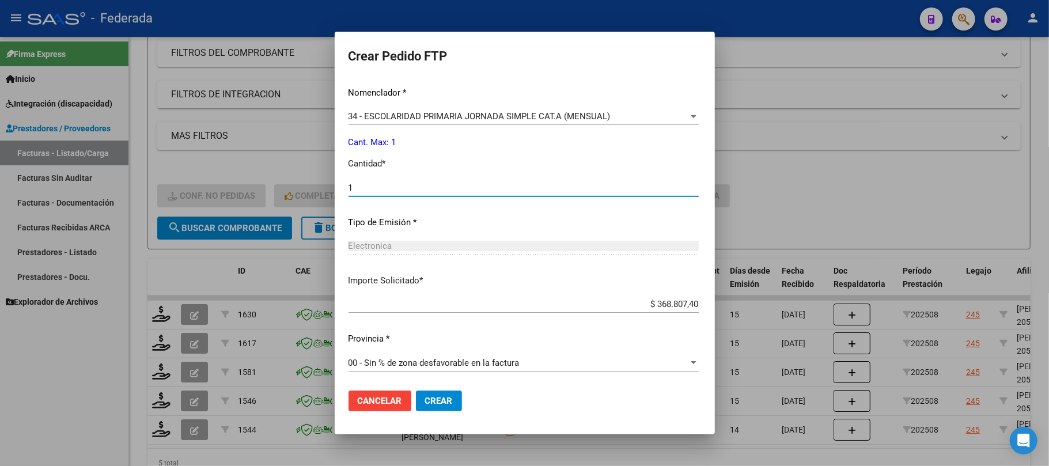
type input "1"
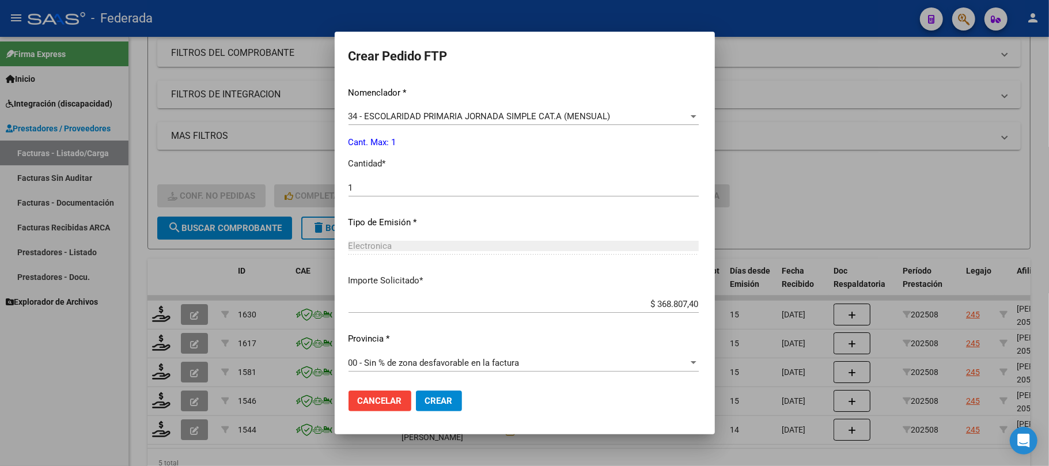
click at [425, 400] on span "Crear" at bounding box center [439, 401] width 28 height 10
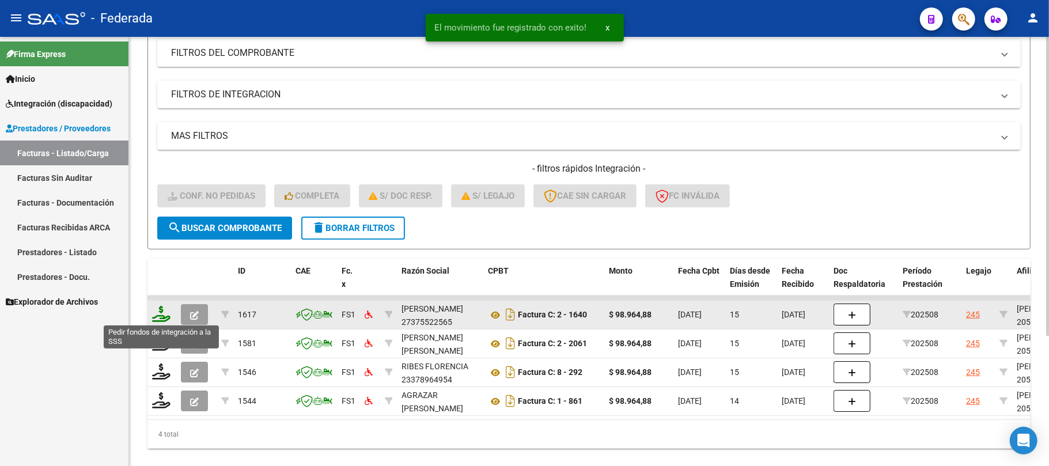
click at [164, 314] on icon at bounding box center [161, 314] width 18 height 16
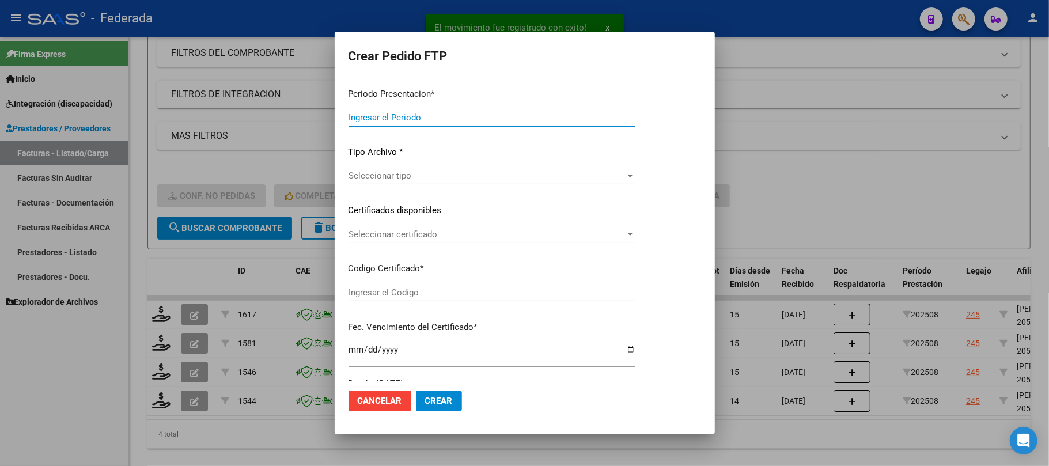
type input "202508"
type input "$ 98.964,88"
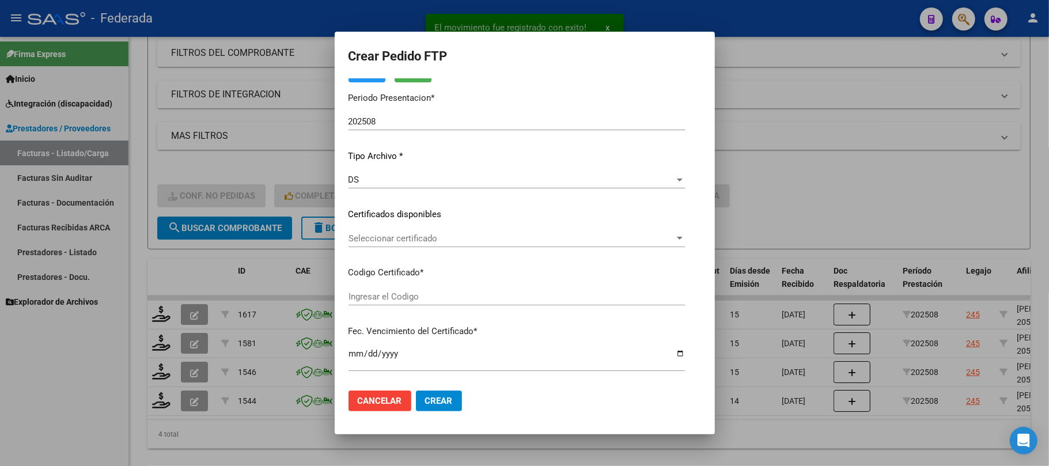
type input "ARG02000567794122024022120290221BS387"
type input "2029-02-21"
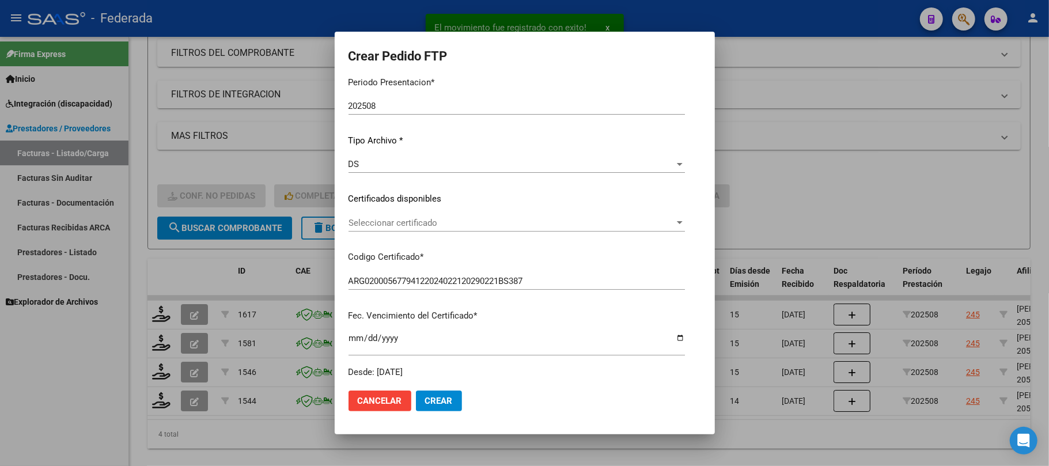
click at [355, 222] on span "Seleccionar certificado" at bounding box center [511, 223] width 326 height 10
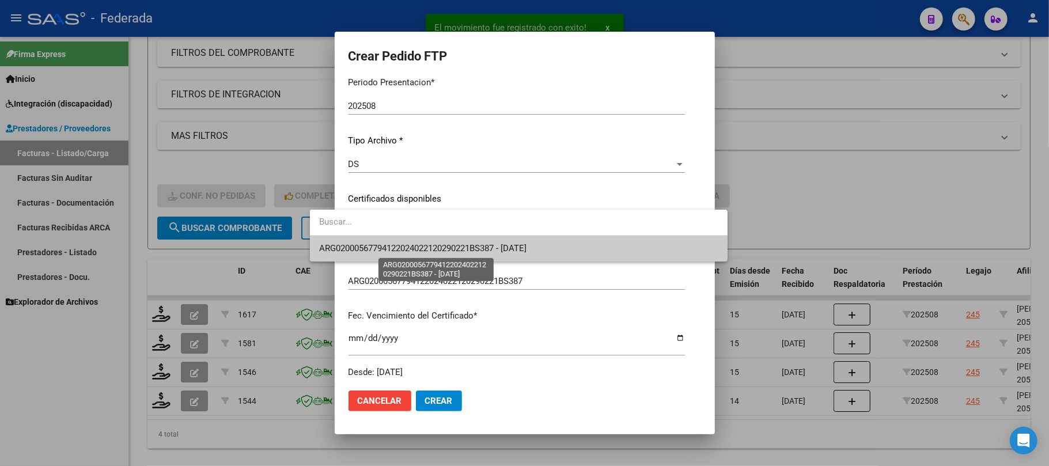
click at [354, 245] on span "ARG02000567794122024022120290221BS387 - 2029-02-21" at bounding box center [422, 248] width 207 height 10
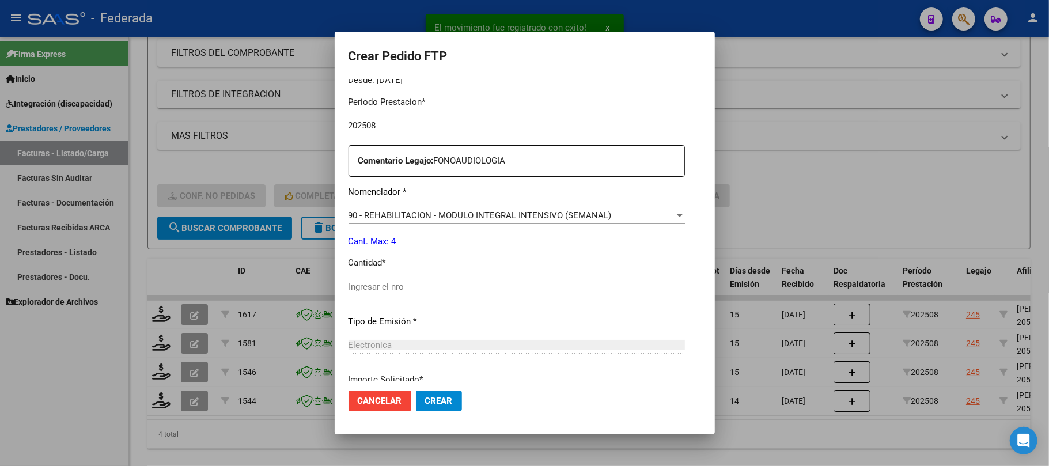
scroll to position [384, 0]
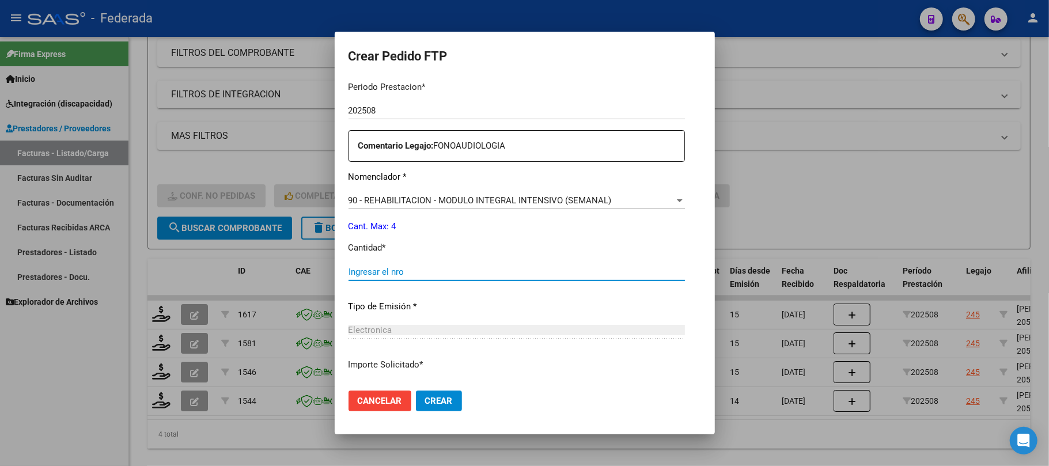
click at [350, 267] on input "Ingresar el nro" at bounding box center [516, 272] width 336 height 10
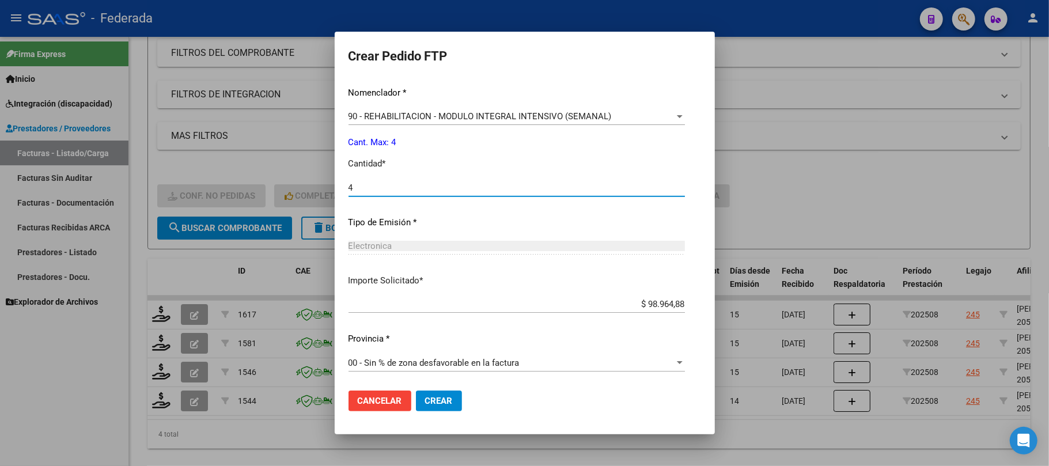
type input "4"
click at [425, 403] on span "Crear" at bounding box center [439, 401] width 28 height 10
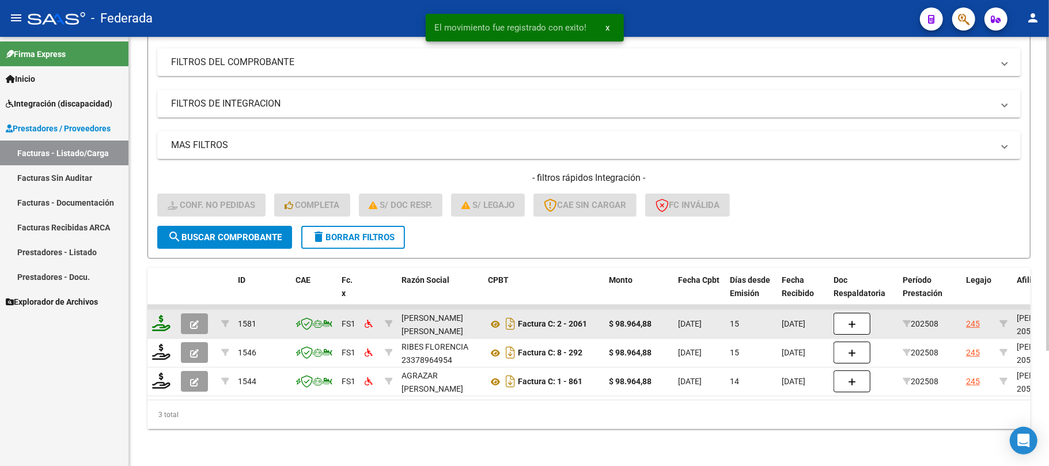
click at [164, 319] on icon at bounding box center [161, 323] width 18 height 16
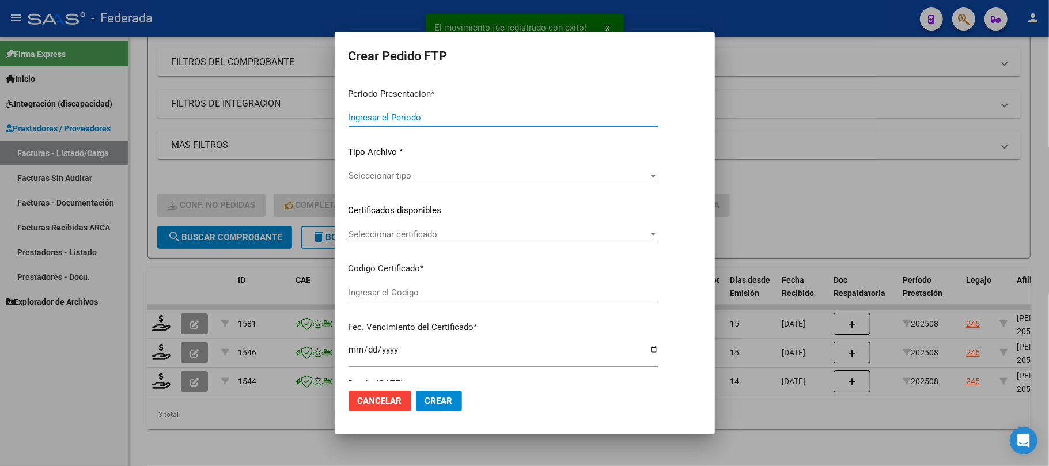
type input "202508"
type input "$ 98.964,88"
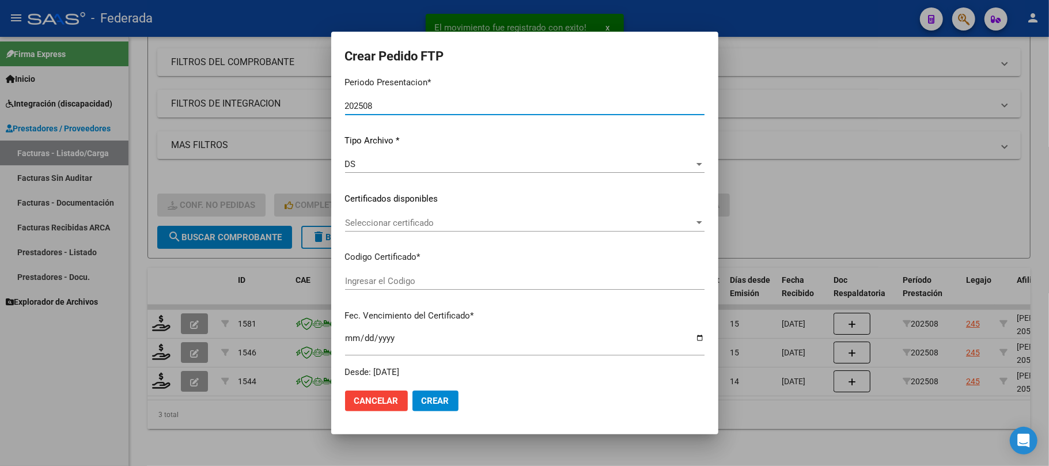
type input "ARG02000567794122024022120290221BS387"
type input "2029-02-21"
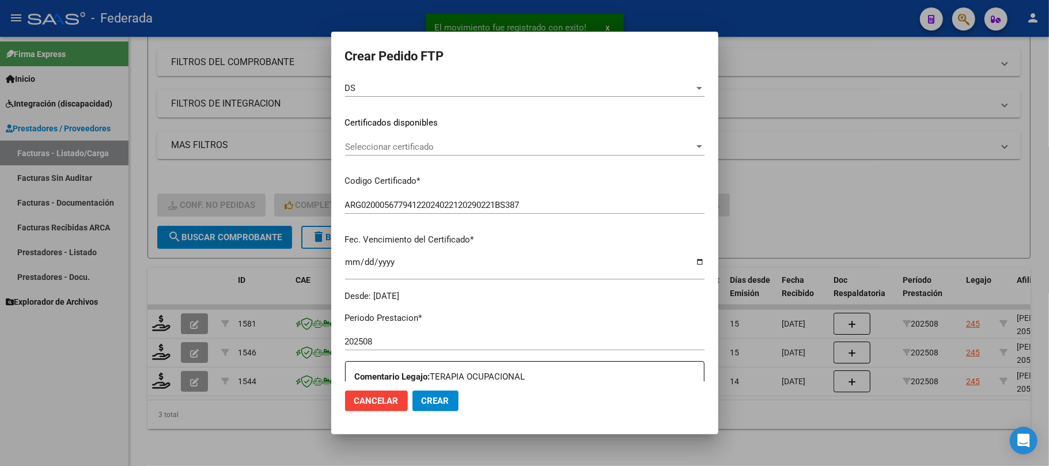
scroll to position [153, 0]
click at [374, 153] on div "Seleccionar certificado Seleccionar certificado" at bounding box center [524, 146] width 359 height 17
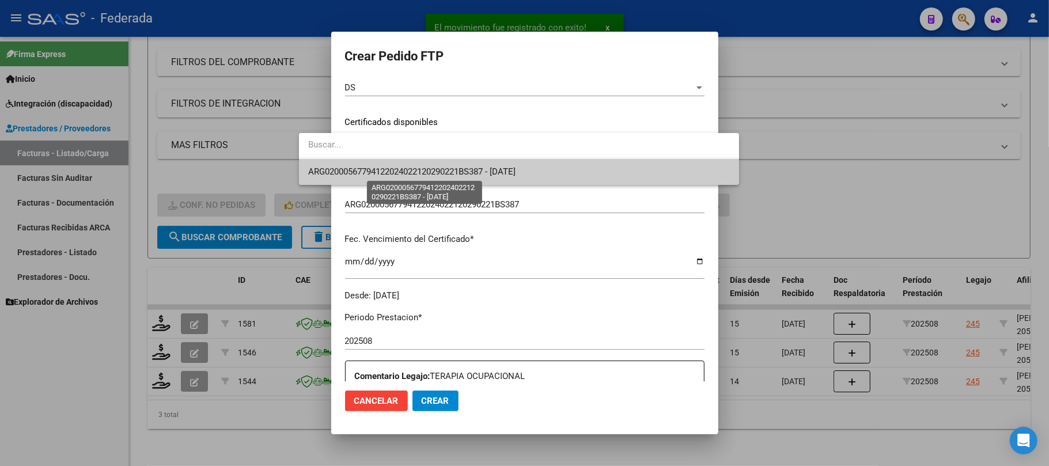
click at [371, 173] on span "ARG02000567794122024022120290221BS387 - 2029-02-21" at bounding box center [411, 171] width 207 height 10
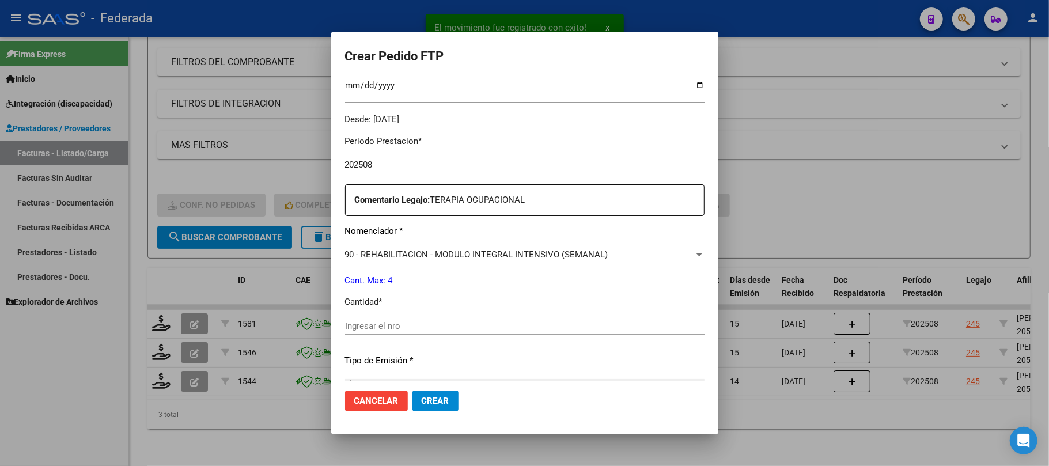
scroll to position [384, 0]
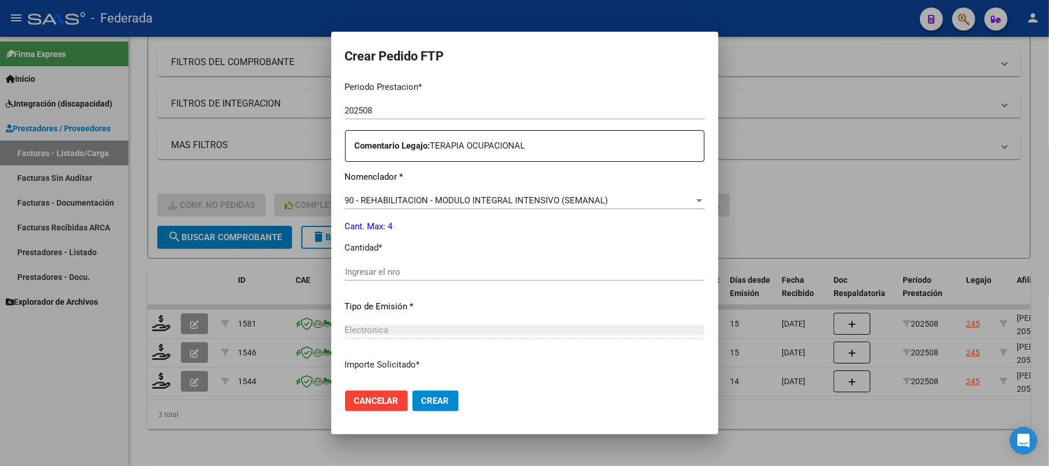
click at [369, 274] on input "Ingresar el nro" at bounding box center [524, 272] width 359 height 10
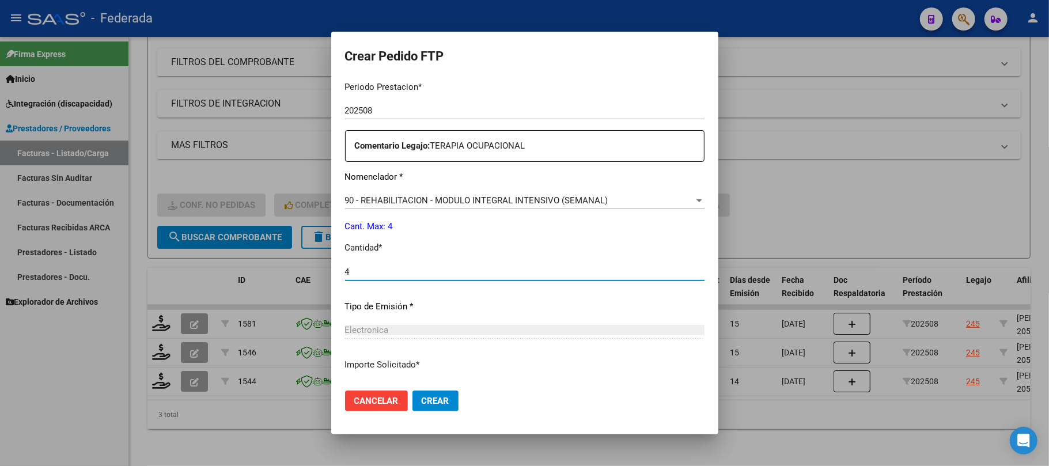
type input "4"
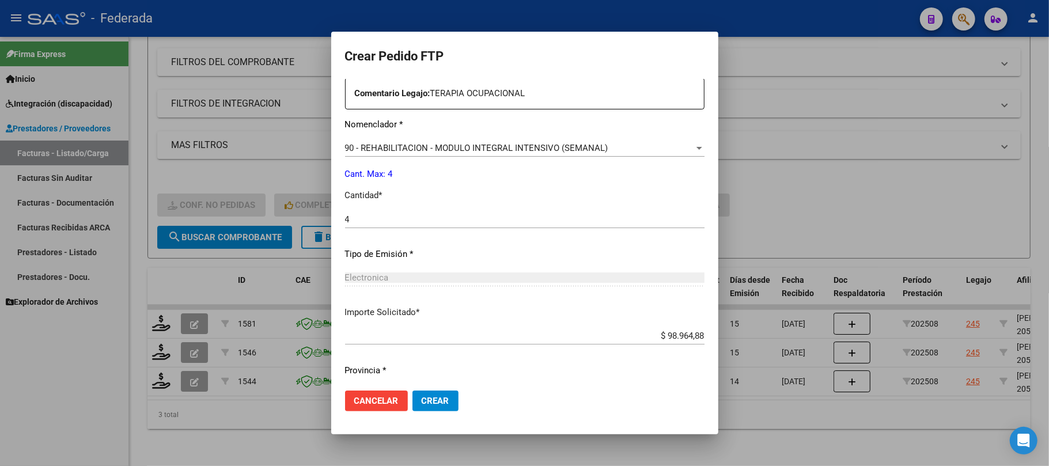
scroll to position [468, 0]
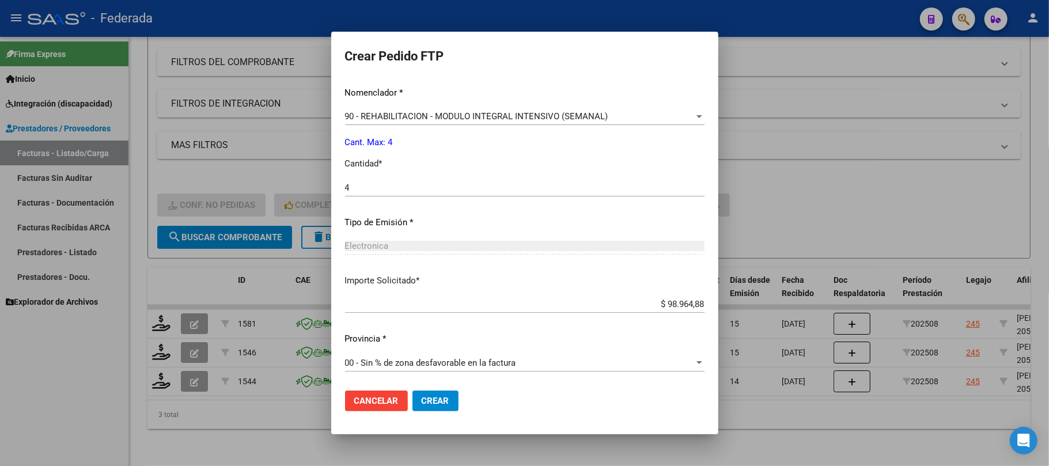
click at [412, 392] on button "Crear" at bounding box center [435, 400] width 46 height 21
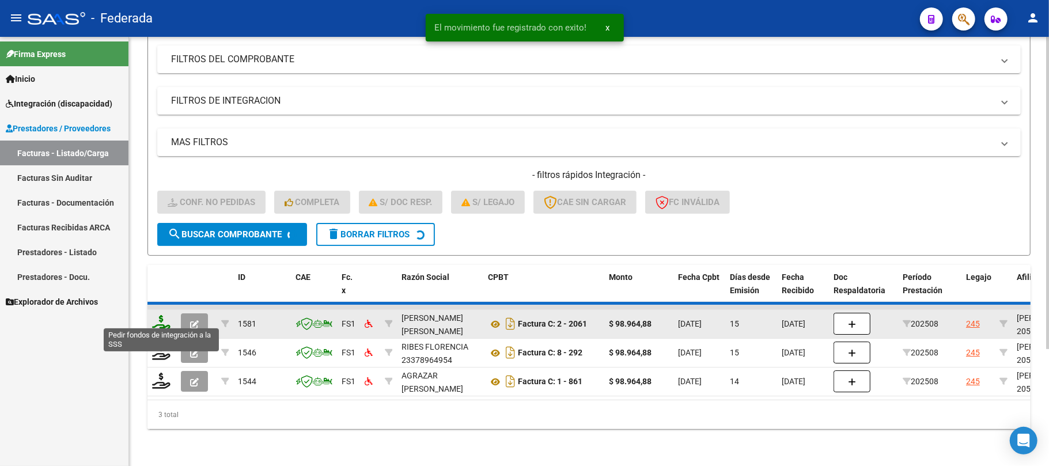
scroll to position [129, 0]
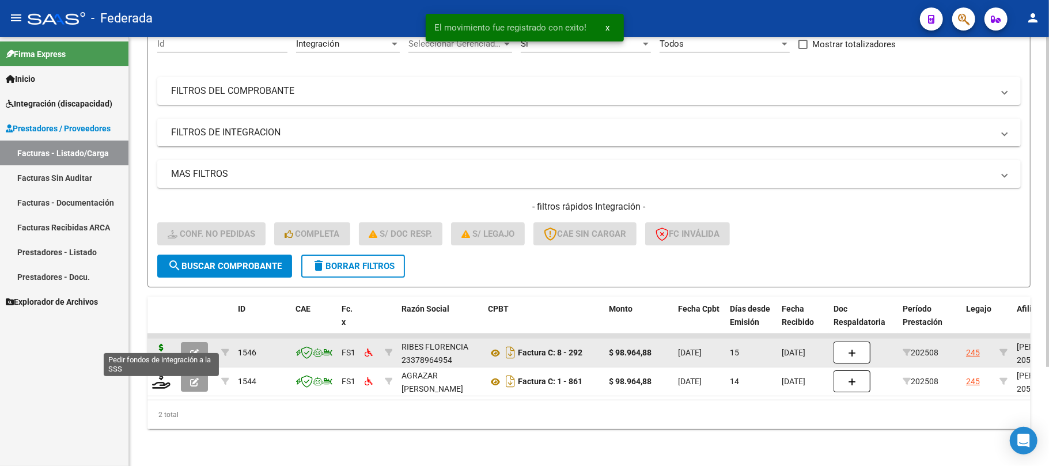
click at [167, 344] on icon at bounding box center [161, 352] width 18 height 16
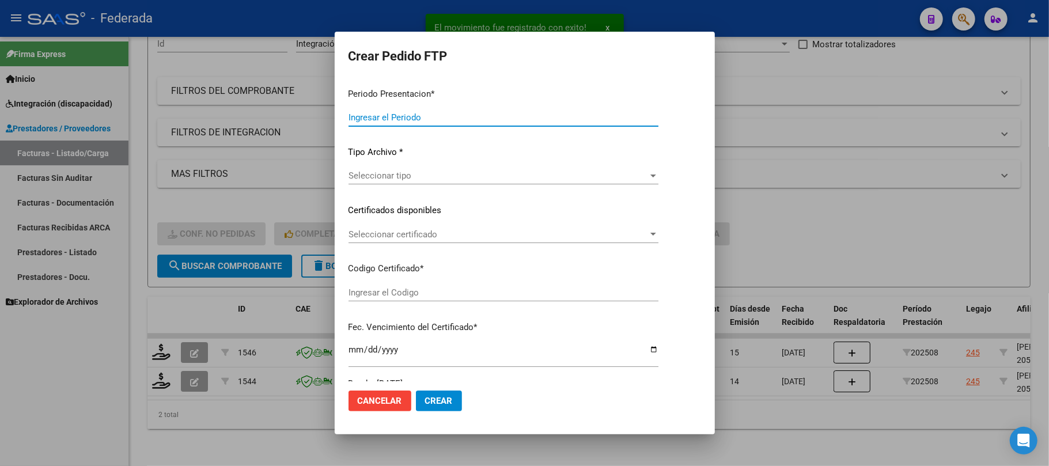
type input "202508"
type input "$ 98.964,88"
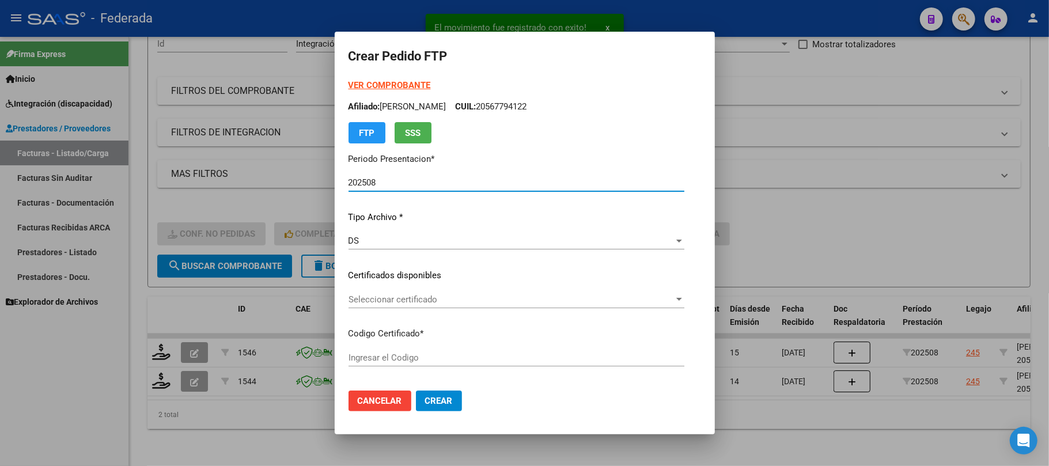
type input "ARG02000567794122024022120290221BS387"
type input "2029-02-21"
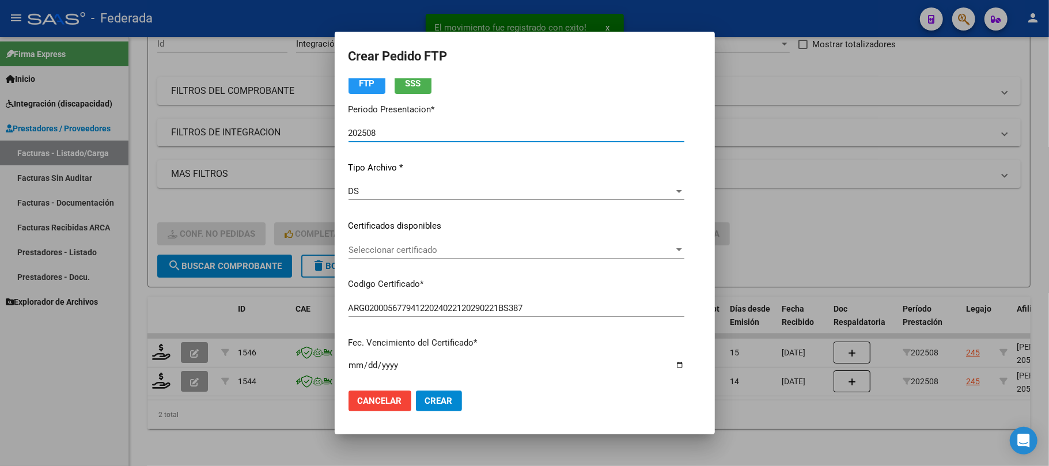
scroll to position [77, 0]
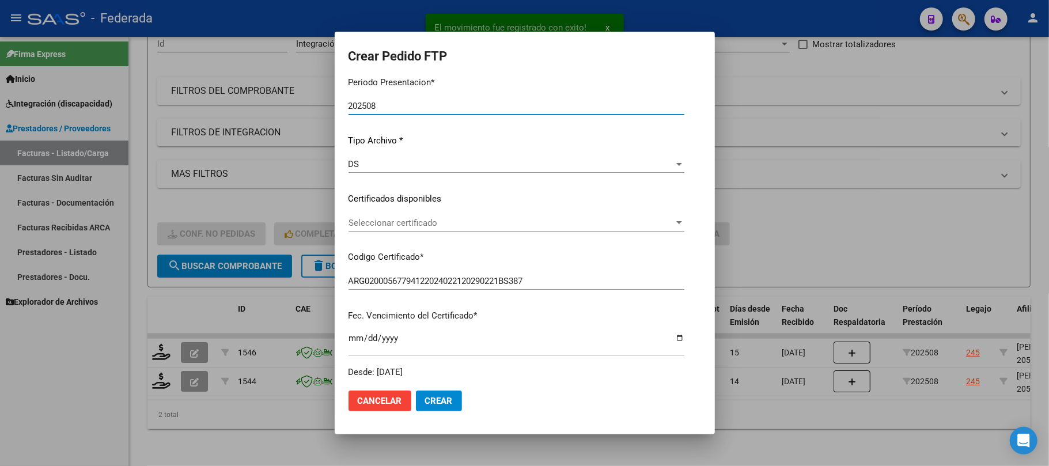
click at [374, 222] on span "Seleccionar certificado" at bounding box center [510, 223] width 325 height 10
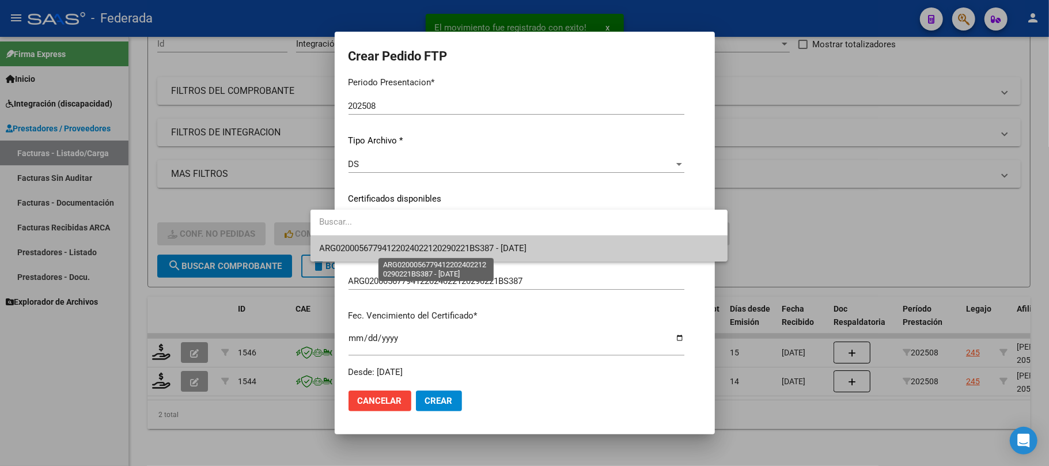
click at [372, 252] on span "ARG02000567794122024022120290221BS387 - 2029-02-21" at bounding box center [423, 248] width 207 height 10
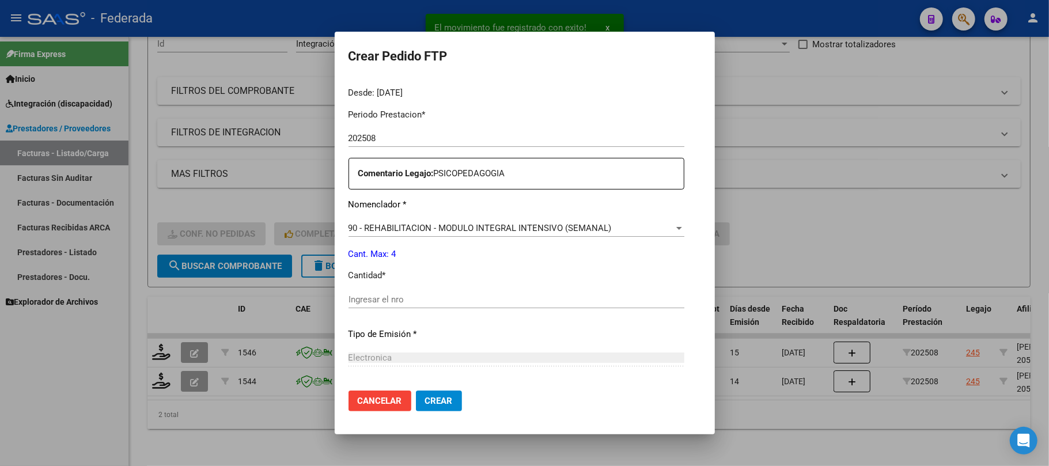
scroll to position [384, 0]
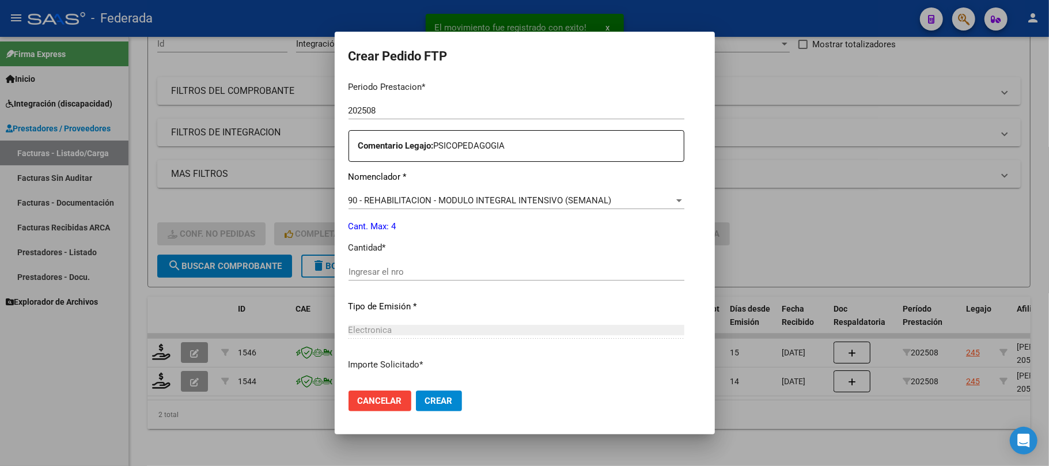
click at [369, 272] on input "Ingresar el nro" at bounding box center [516, 272] width 336 height 10
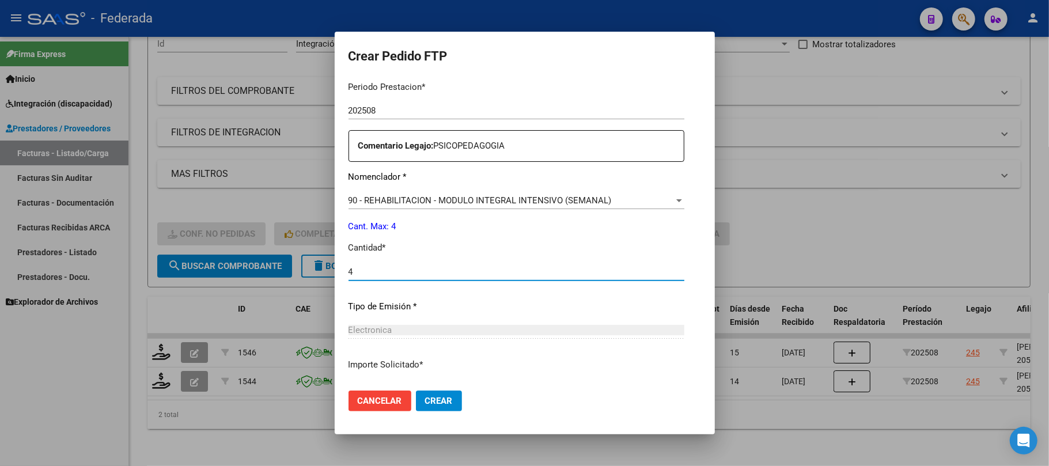
type input "4"
click at [416, 392] on button "Crear" at bounding box center [439, 400] width 46 height 21
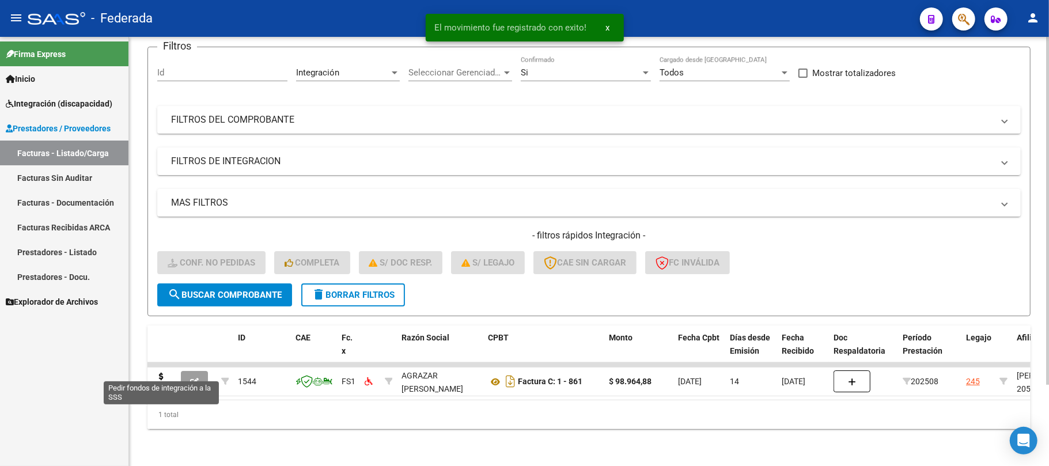
scroll to position [100, 0]
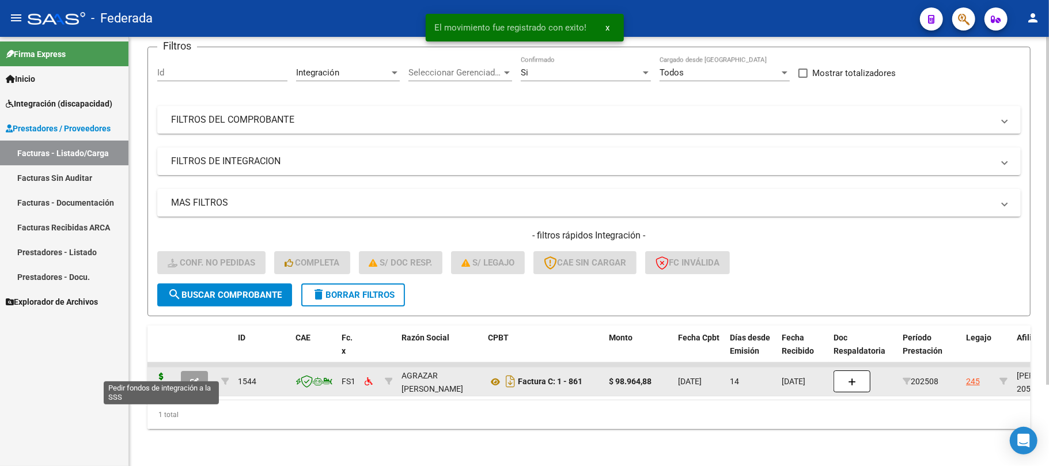
click at [159, 373] on icon at bounding box center [161, 381] width 18 height 16
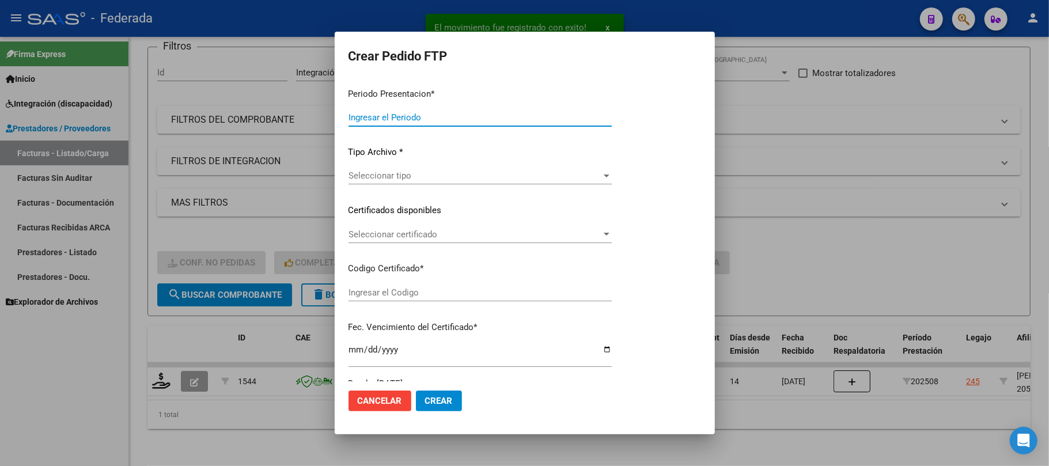
type input "202508"
type input "$ 98.964,88"
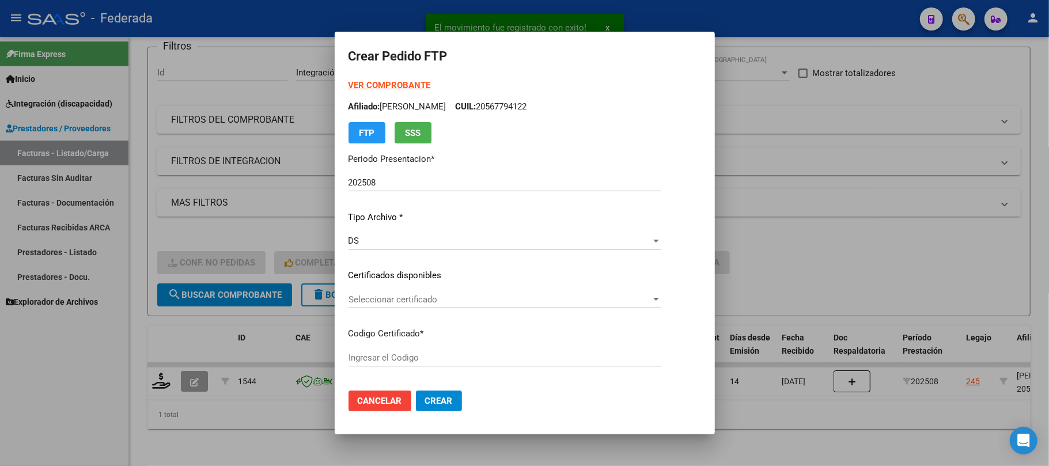
type input "ARG02000567794122024022120290221BS387"
type input "2029-02-21"
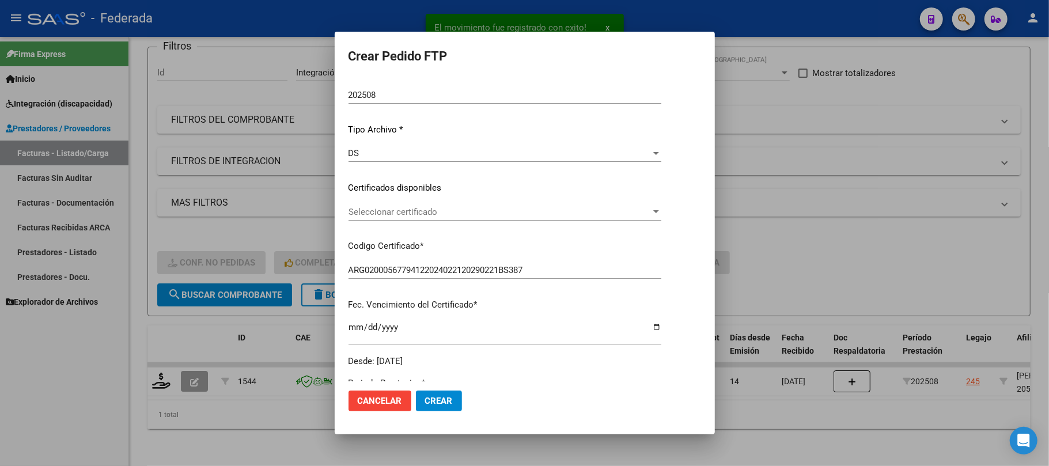
scroll to position [153, 0]
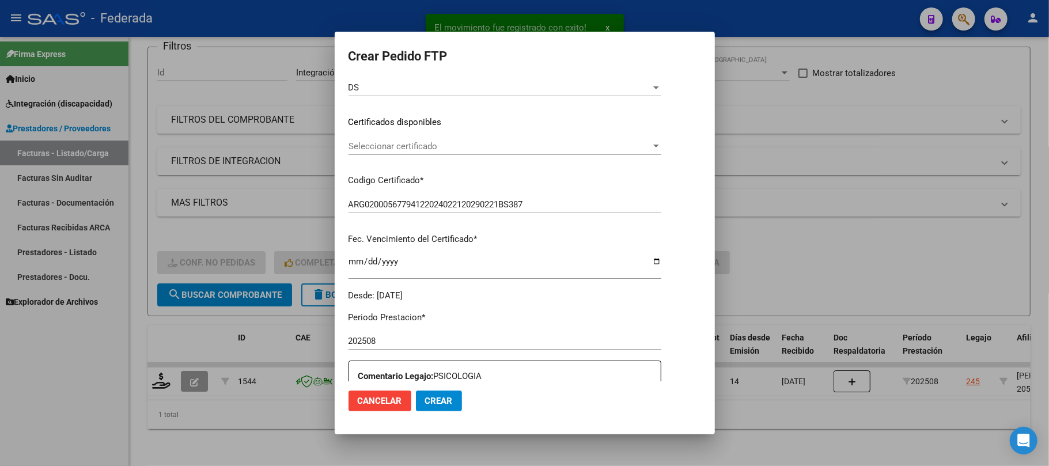
click at [395, 146] on span "Seleccionar certificado" at bounding box center [499, 146] width 302 height 10
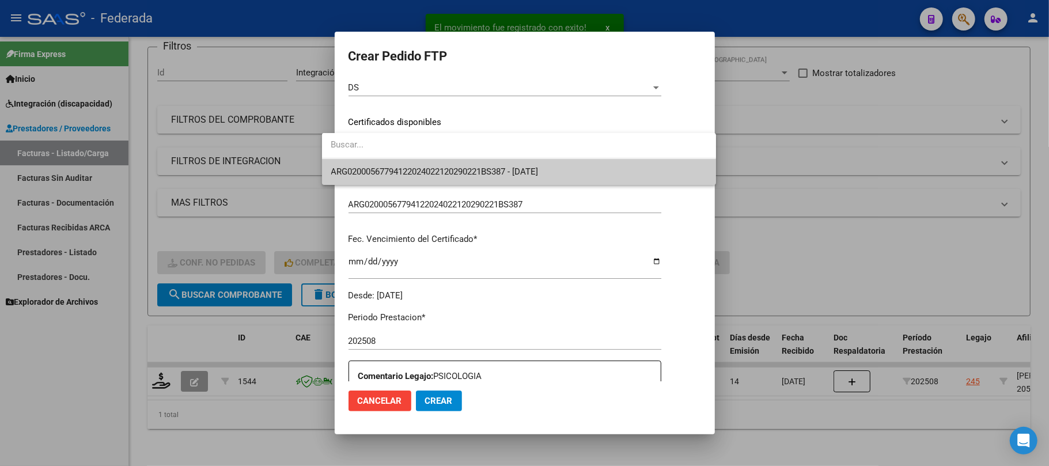
click at [401, 179] on span "ARG02000567794122024022120290221BS387 - 2029-02-21" at bounding box center [519, 172] width 376 height 26
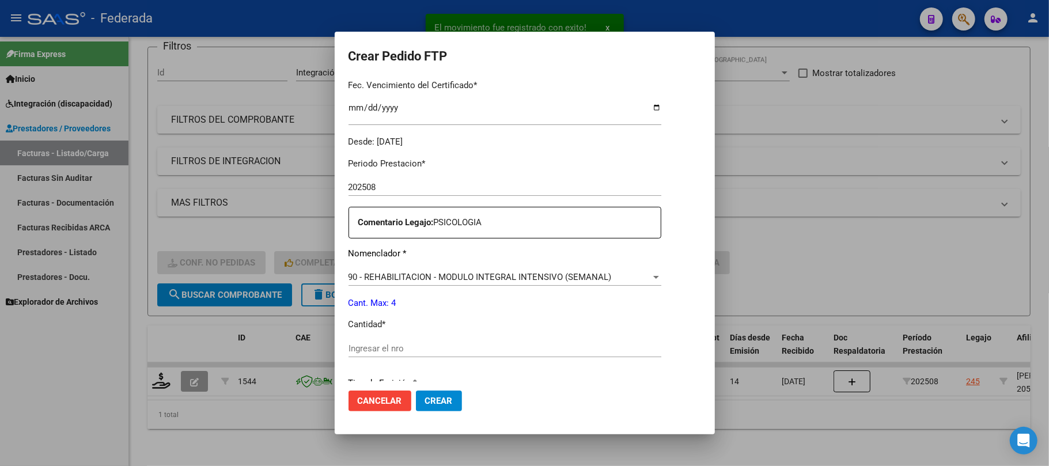
scroll to position [384, 0]
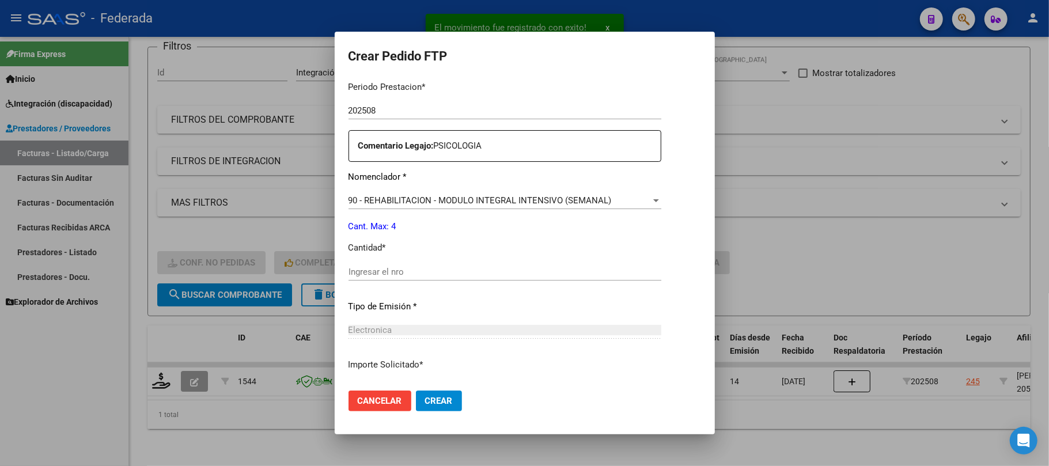
click at [383, 265] on div "Ingresar el nro" at bounding box center [504, 271] width 313 height 17
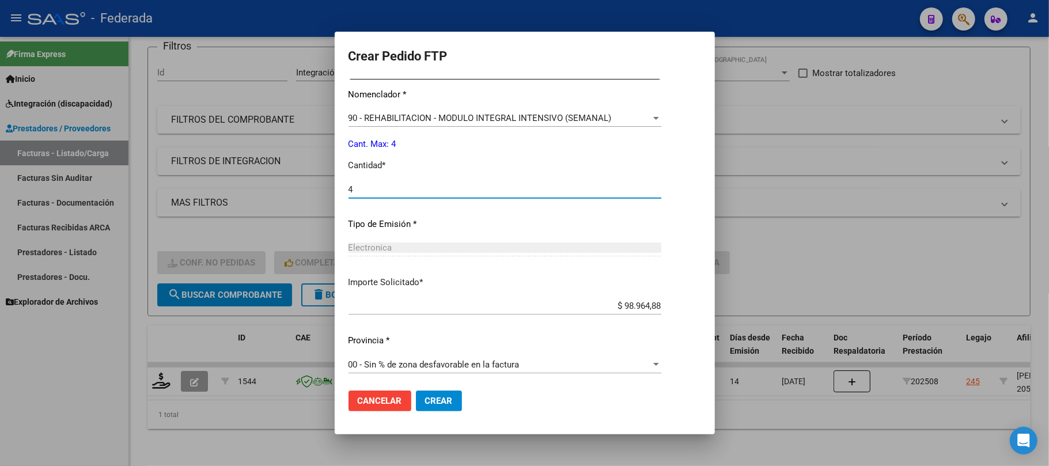
scroll to position [468, 0]
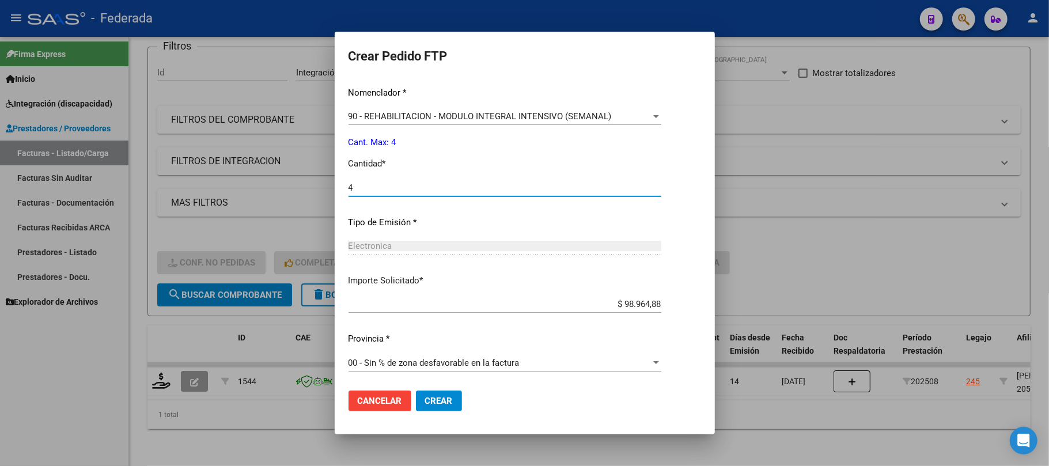
type input "4"
click at [420, 394] on button "Crear" at bounding box center [439, 400] width 46 height 21
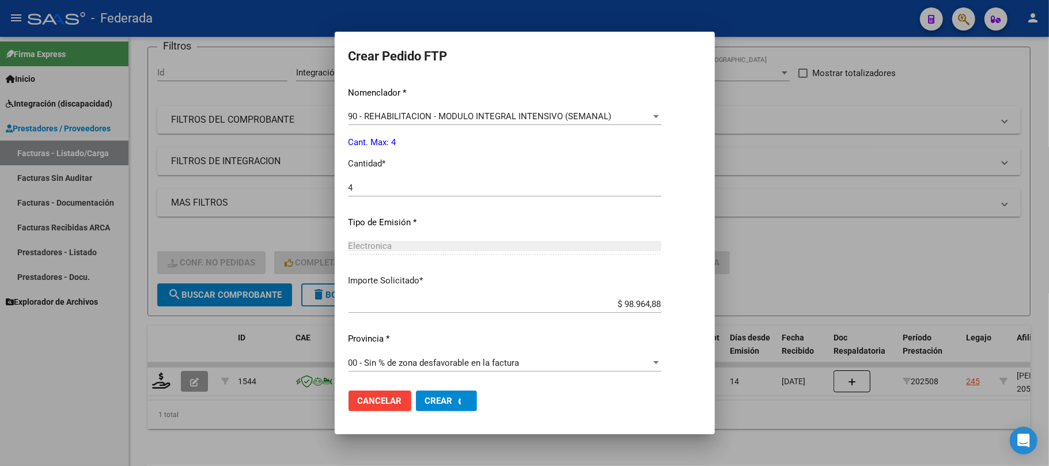
scroll to position [0, 0]
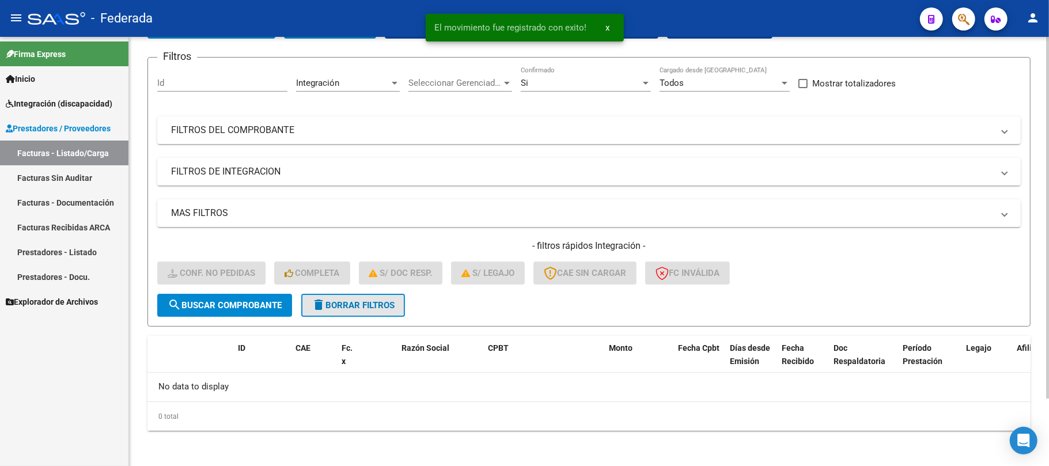
click at [383, 304] on span "delete Borrar Filtros" at bounding box center [353, 305] width 83 height 10
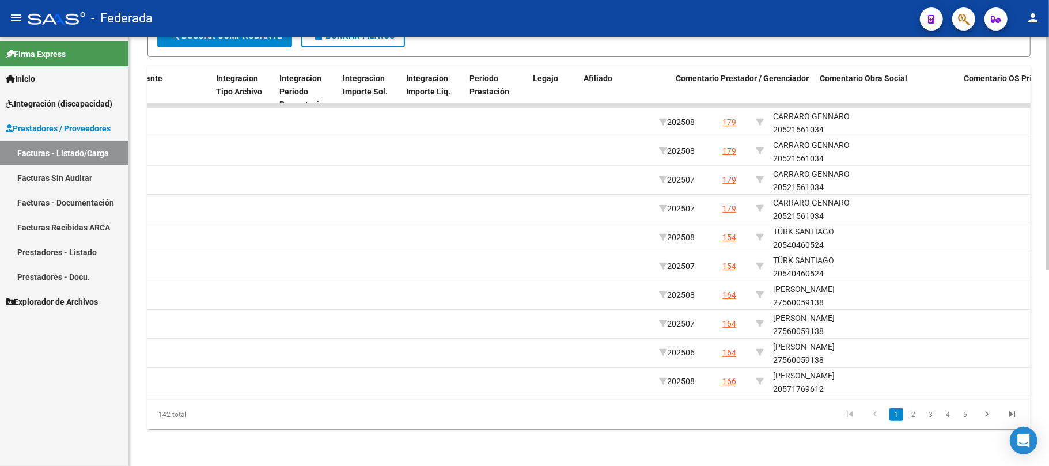
scroll to position [0, 1340]
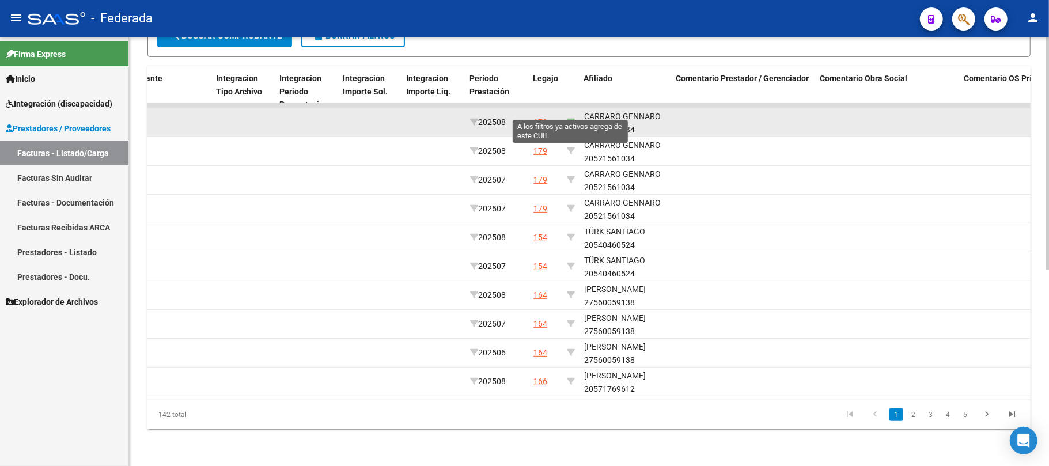
click at [570, 118] on icon at bounding box center [571, 122] width 8 height 8
type input "20521561034"
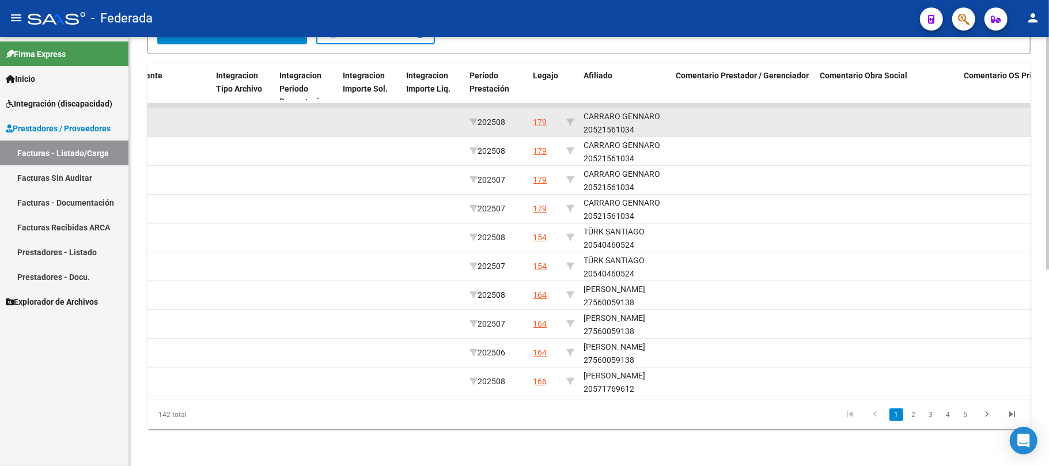
scroll to position [244, 0]
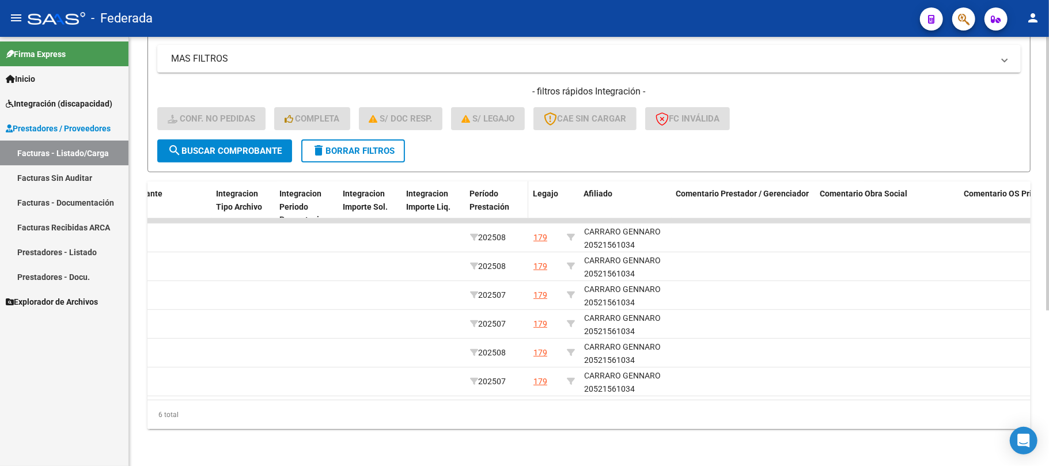
click at [505, 187] on div "Período Prestación" at bounding box center [496, 200] width 54 height 26
click at [512, 189] on div "Período Prestación" at bounding box center [496, 200] width 54 height 26
click at [493, 191] on span "Período Prestación" at bounding box center [489, 200] width 40 height 22
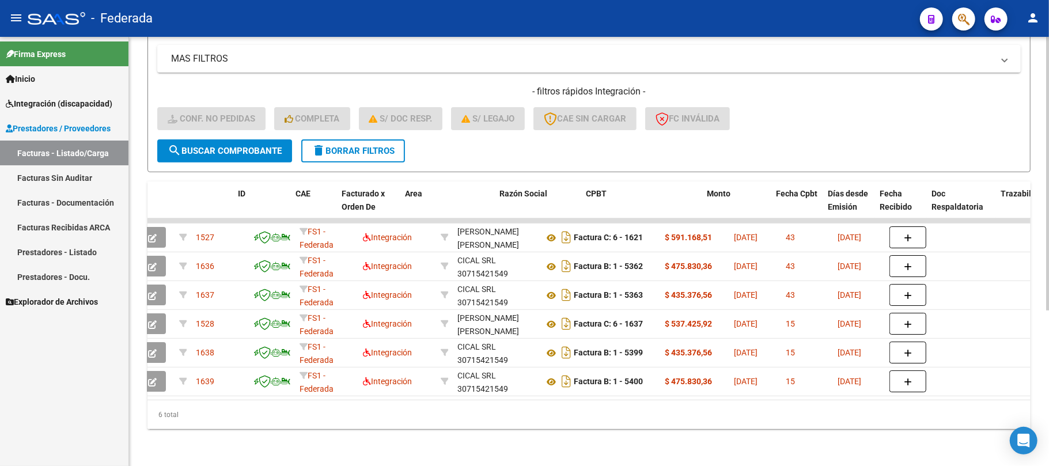
scroll to position [0, 0]
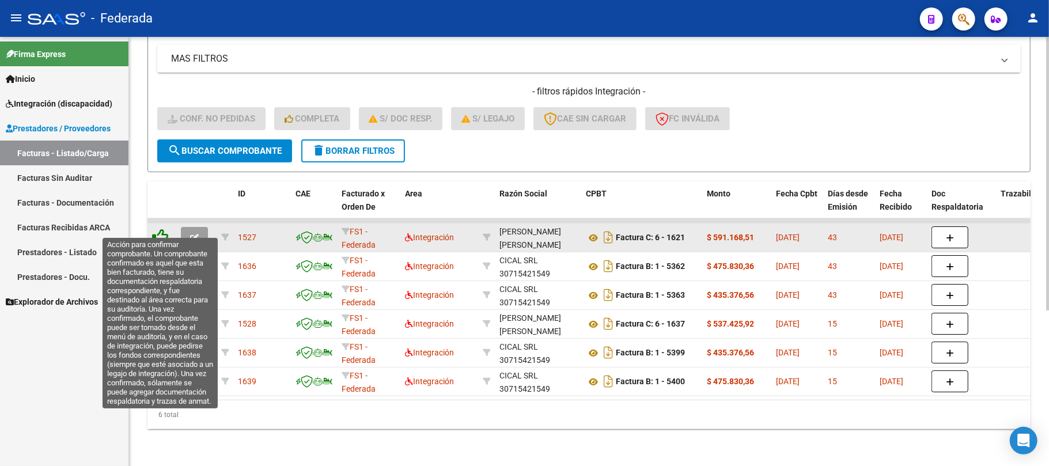
click at [159, 230] on icon at bounding box center [160, 237] width 16 height 16
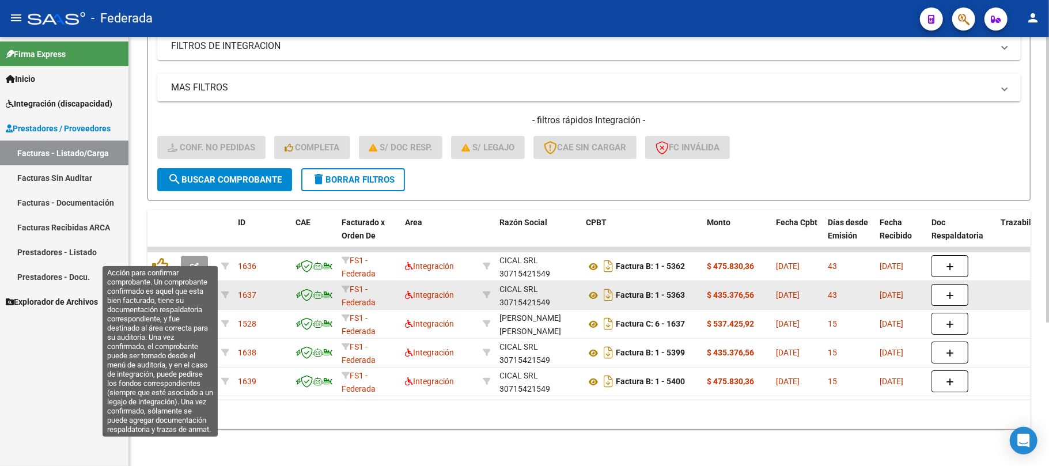
click at [160, 257] on icon at bounding box center [160, 265] width 16 height 16
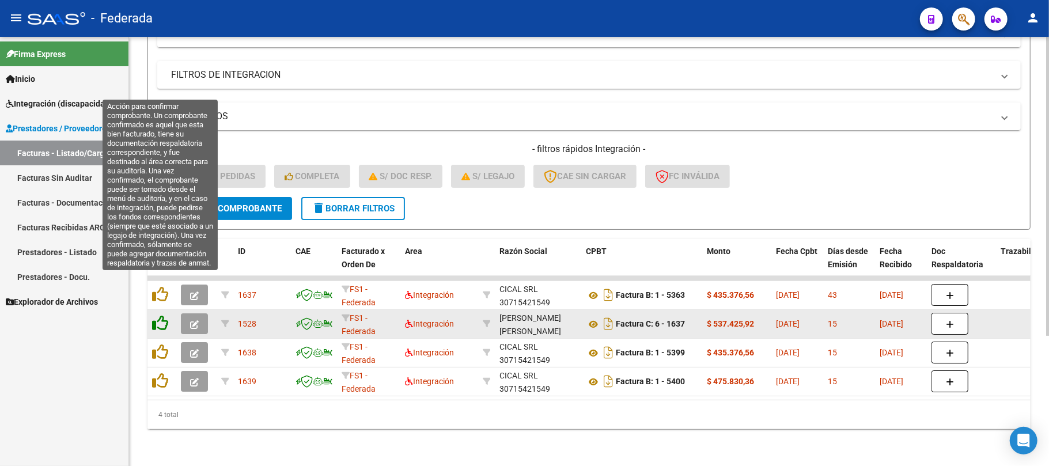
click at [162, 286] on icon at bounding box center [160, 294] width 16 height 16
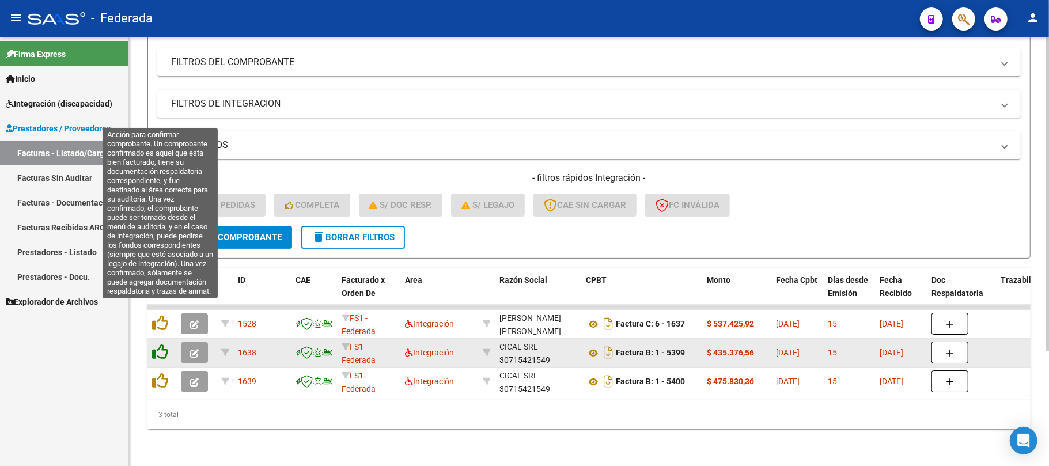
click at [164, 315] on icon at bounding box center [160, 323] width 16 height 16
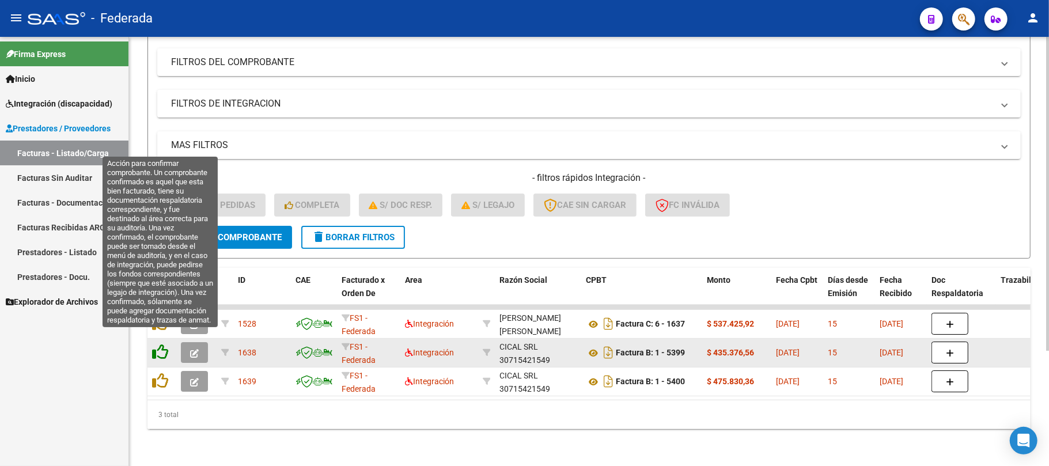
click at [165, 342] on datatable-scroller "1528 FS1 - Federada Integración RUIZ SANCHEZ RICARDO DAVID 20297403924 Factura …" at bounding box center [588, 351] width 883 height 92
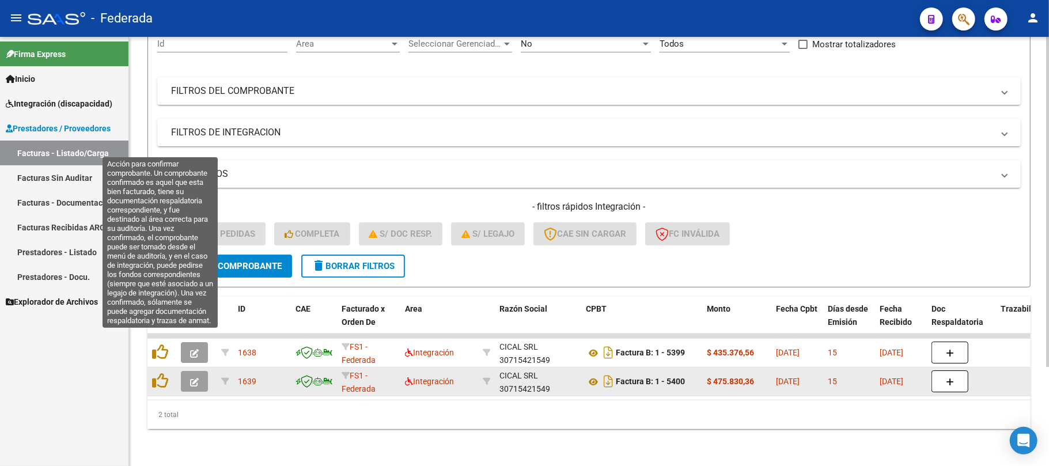
scroll to position [129, 0]
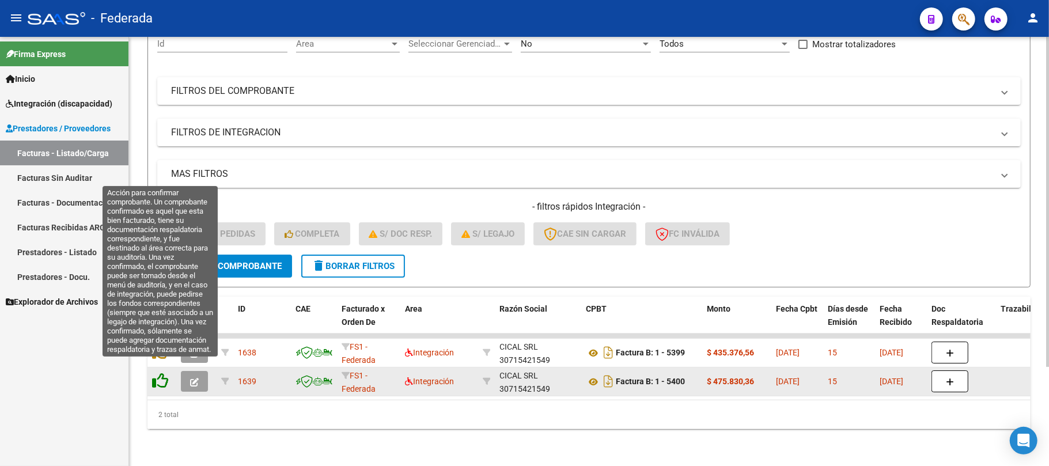
click at [164, 373] on icon at bounding box center [160, 381] width 16 height 16
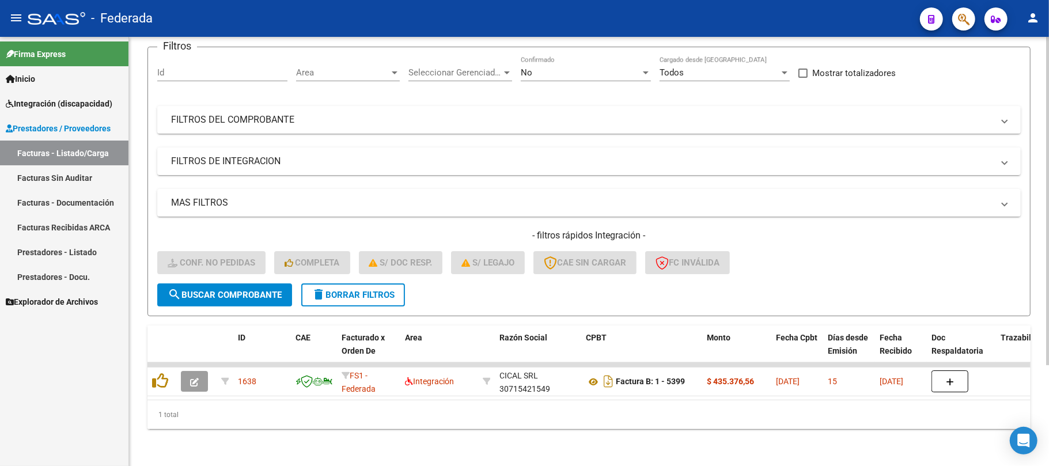
scroll to position [100, 0]
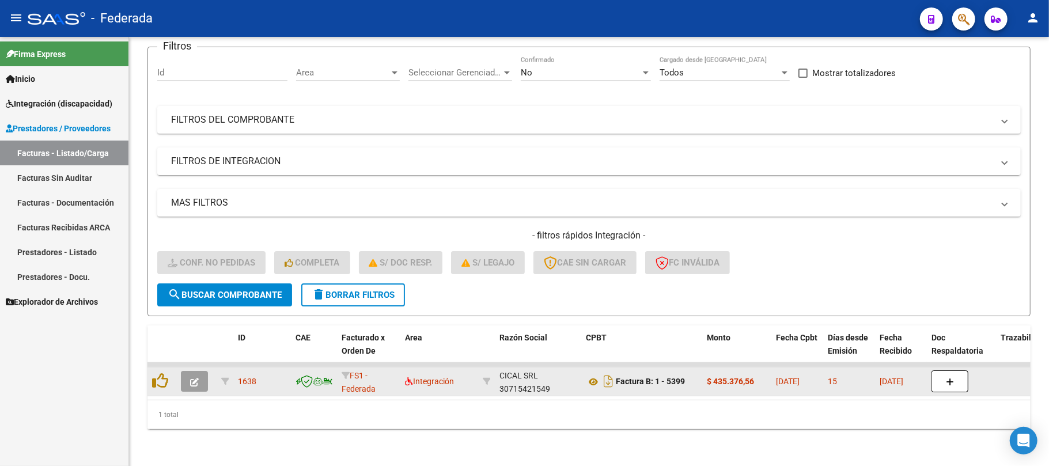
click at [162, 377] on div at bounding box center [162, 382] width 20 height 18
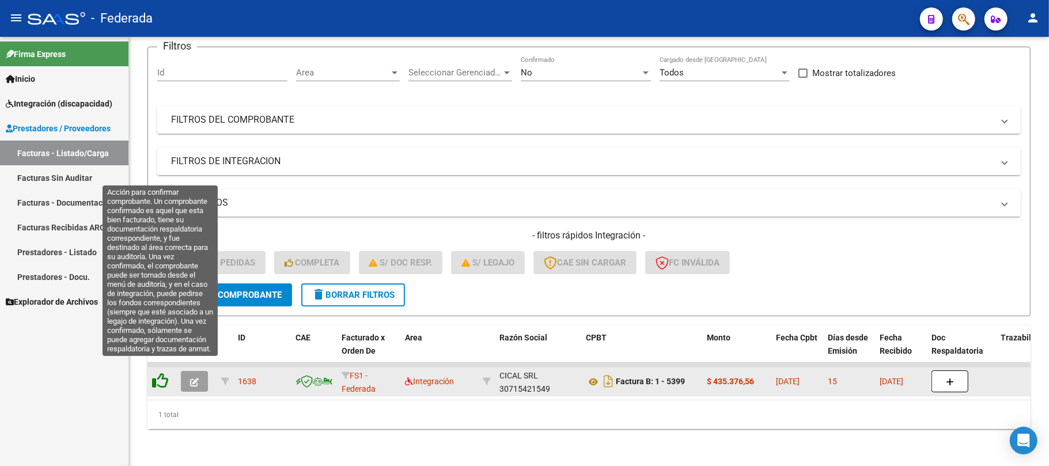
click at [161, 373] on icon at bounding box center [160, 381] width 16 height 16
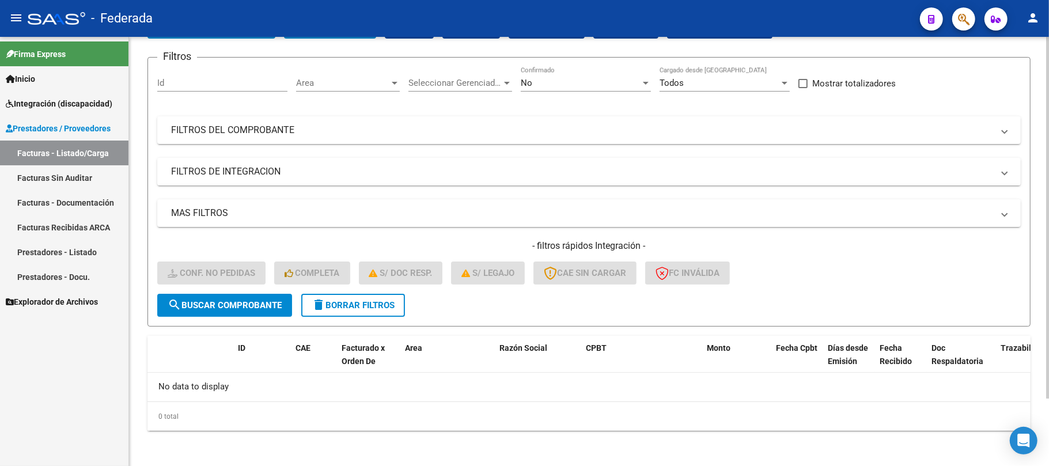
click at [333, 312] on button "delete Borrar Filtros" at bounding box center [353, 305] width 104 height 23
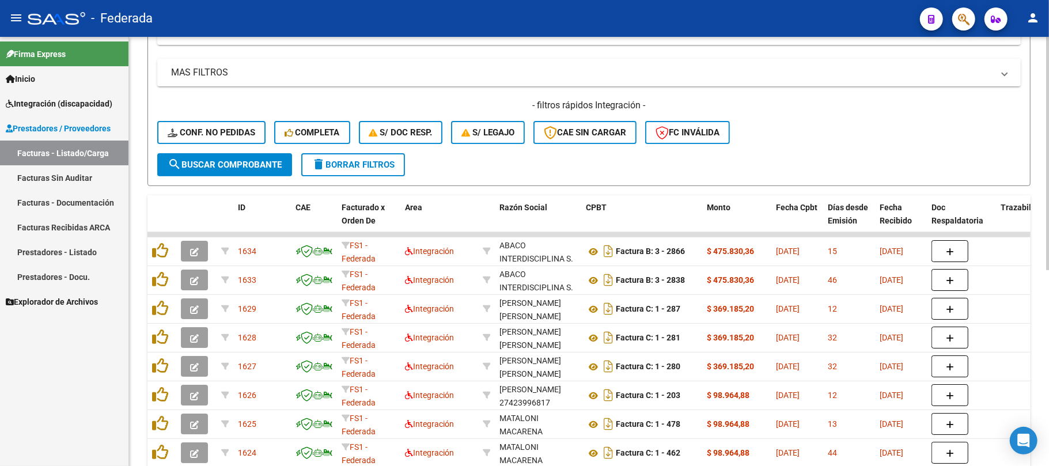
scroll to position [233, 0]
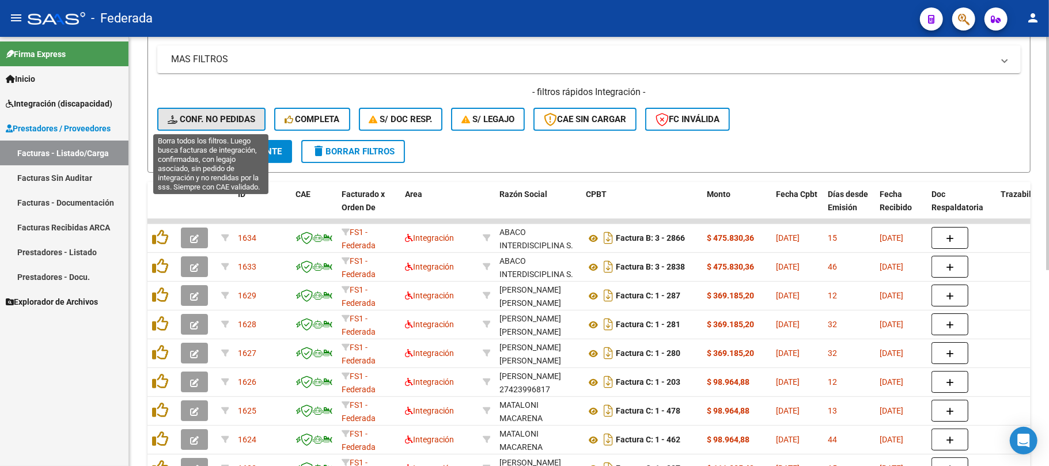
click at [240, 118] on span "Conf. no pedidas" at bounding box center [212, 119] width 88 height 10
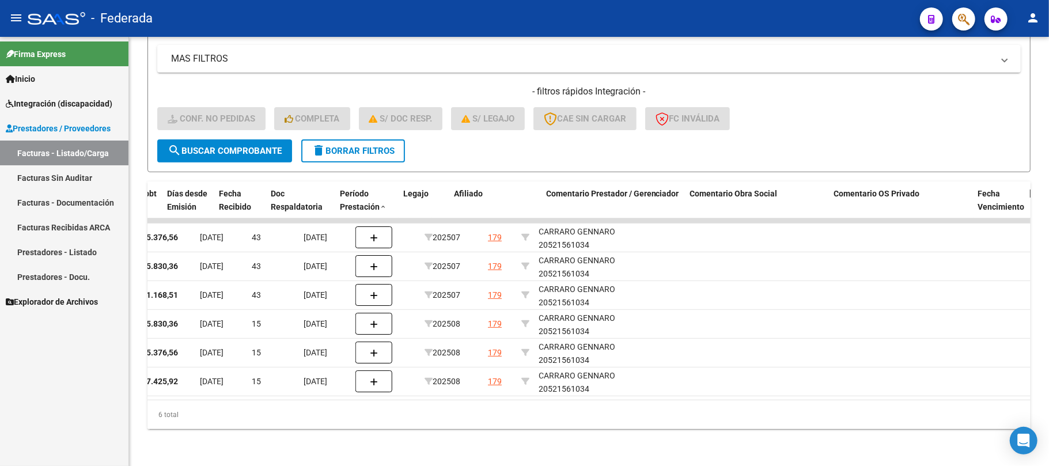
scroll to position [0, 565]
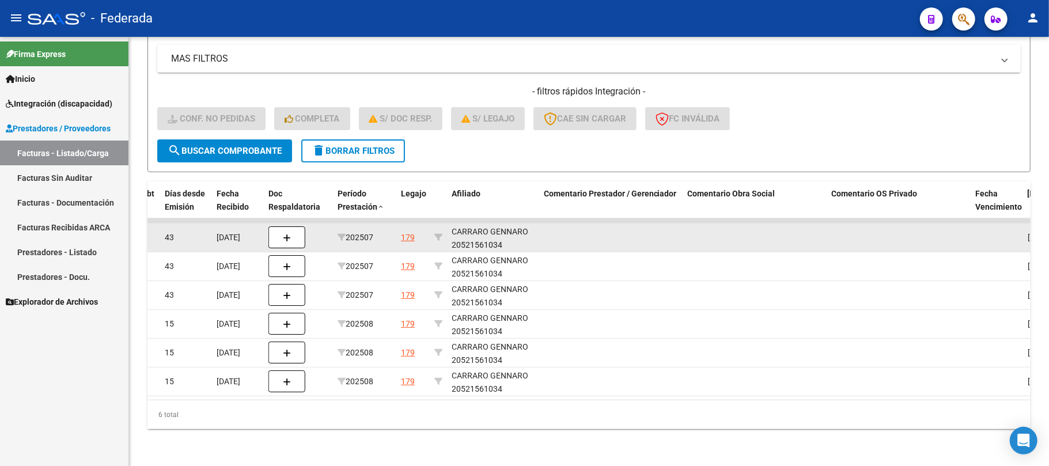
click at [484, 233] on div "CARRARO GENNARO 20521561034" at bounding box center [493, 238] width 83 height 26
copy div "20521561034"
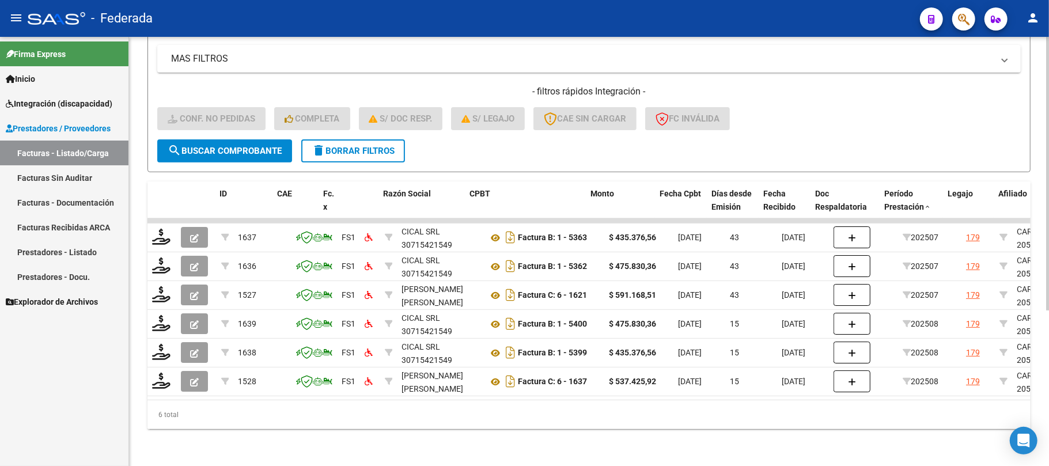
scroll to position [0, 369]
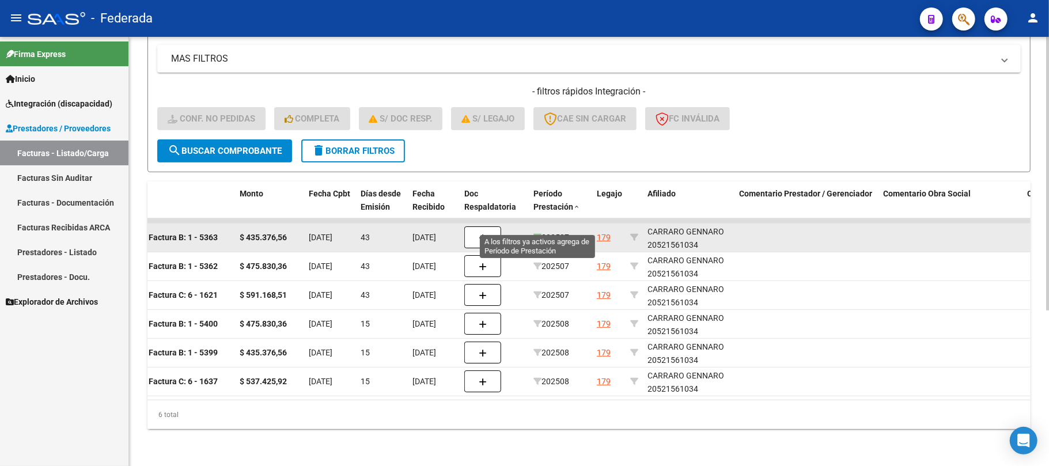
click at [535, 233] on icon at bounding box center [537, 237] width 8 height 8
type input "202507"
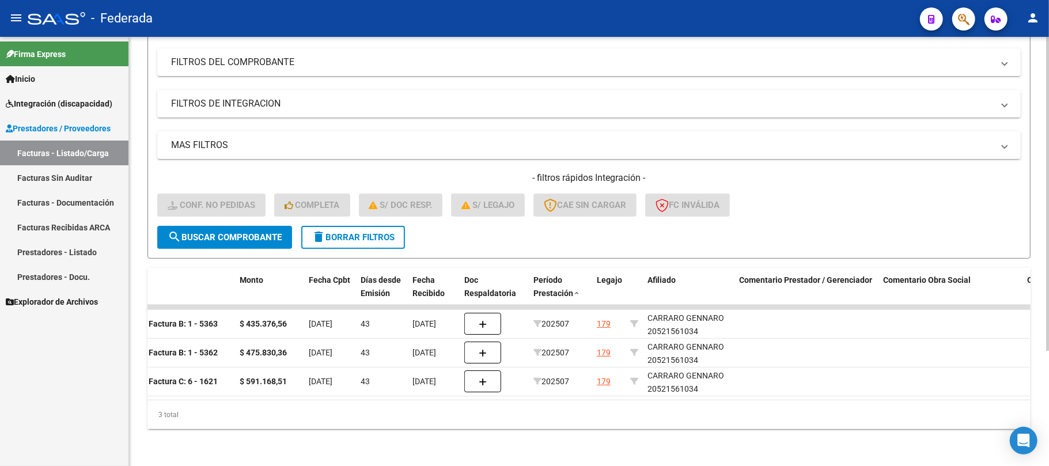
scroll to position [0, 0]
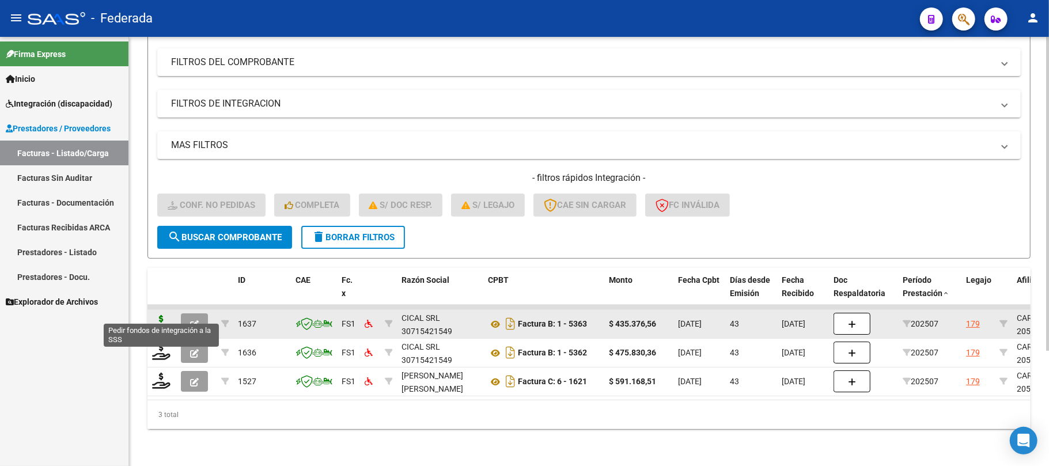
click at [160, 315] on icon at bounding box center [161, 323] width 18 height 16
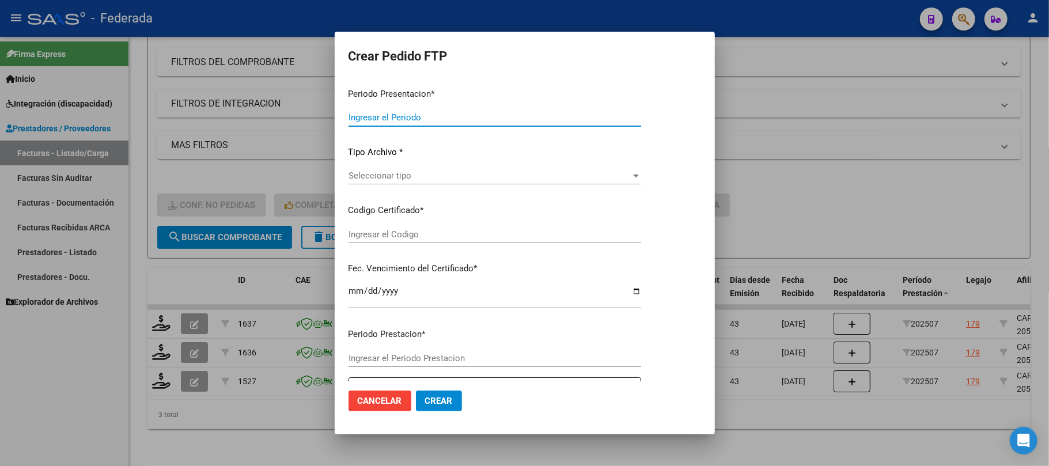
type input "202508"
type input "202507"
type input "$ 435.376,56"
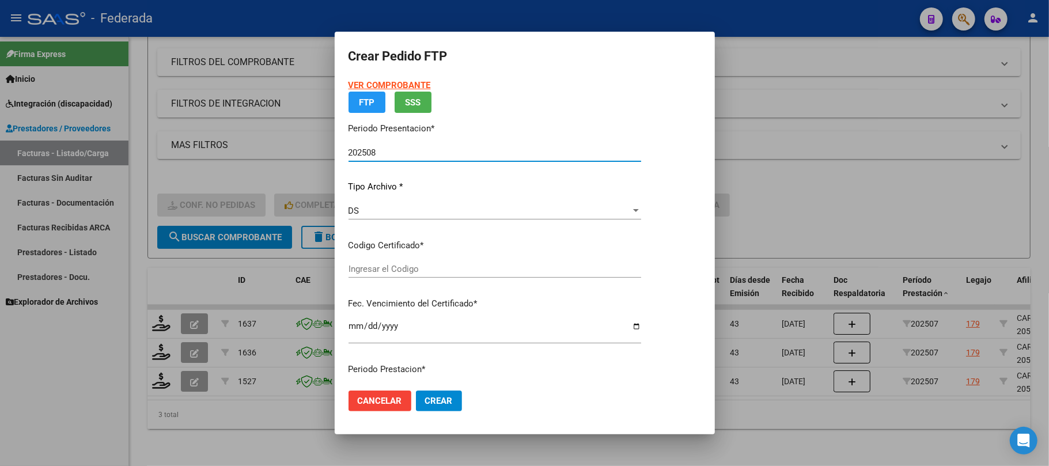
type input "ARG02000521561032017101120221011COR466"
type input "2022-10-11"
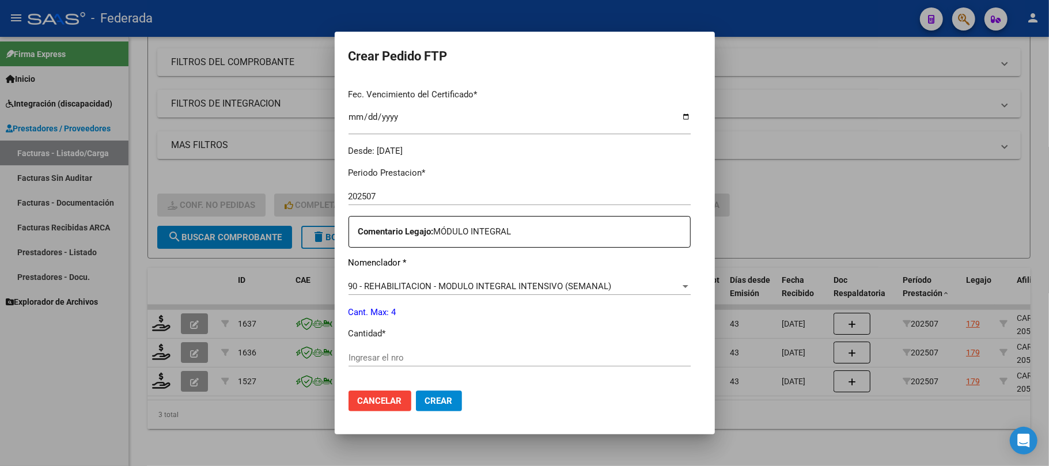
scroll to position [384, 0]
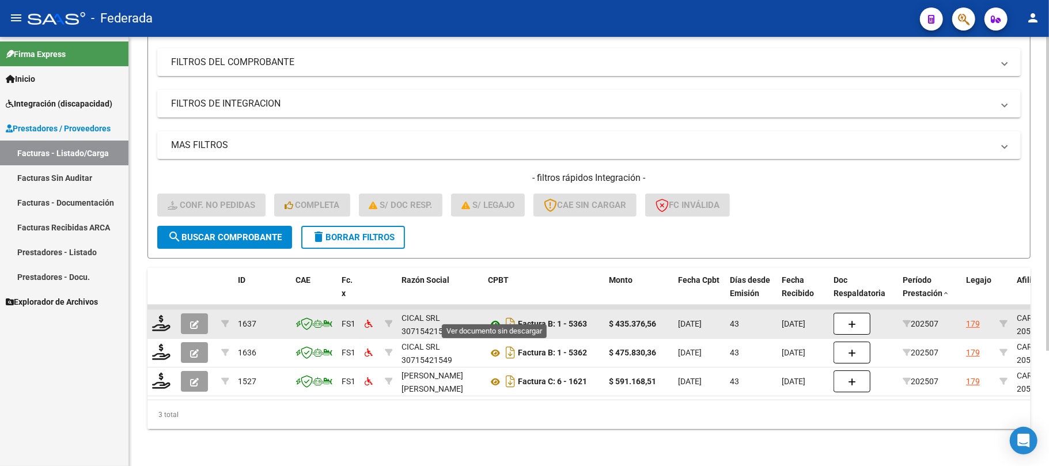
click at [494, 317] on icon at bounding box center [495, 324] width 15 height 14
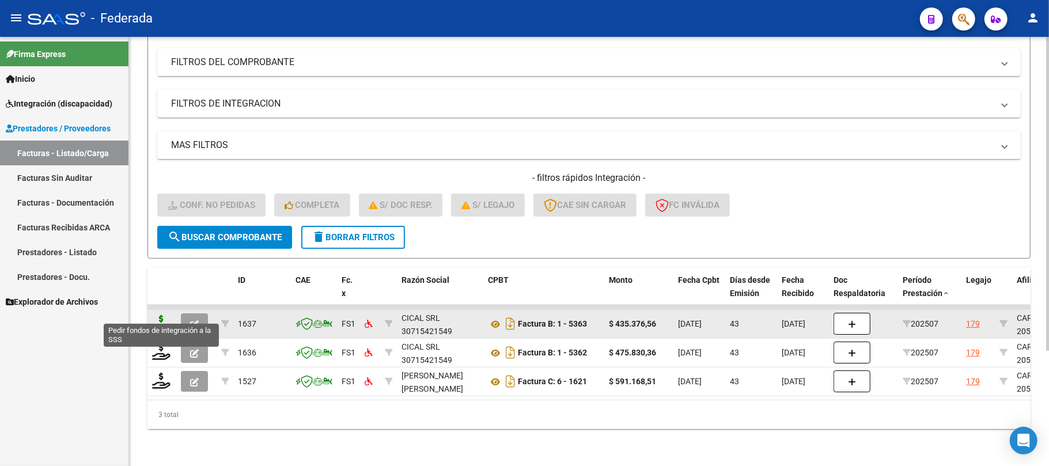
click at [162, 317] on icon at bounding box center [161, 323] width 18 height 16
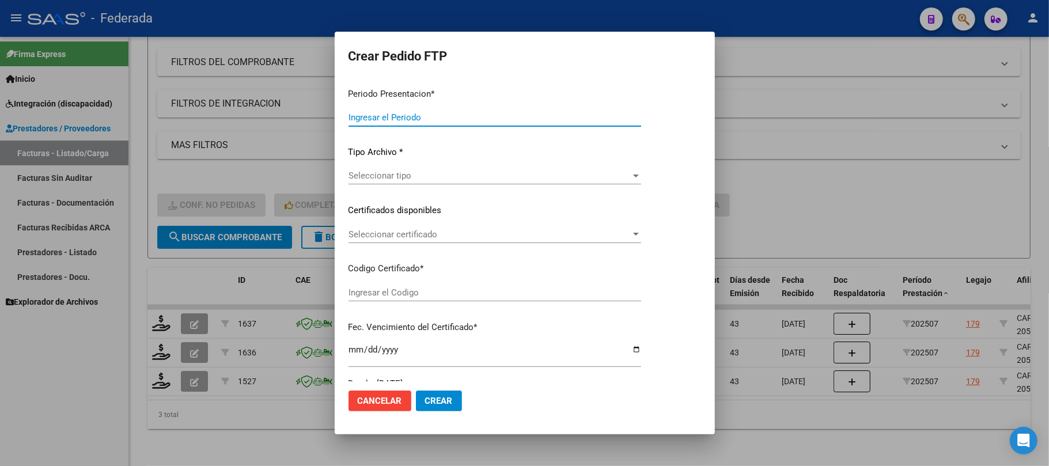
type input "202508"
type input "202507"
type input "$ 435.376,56"
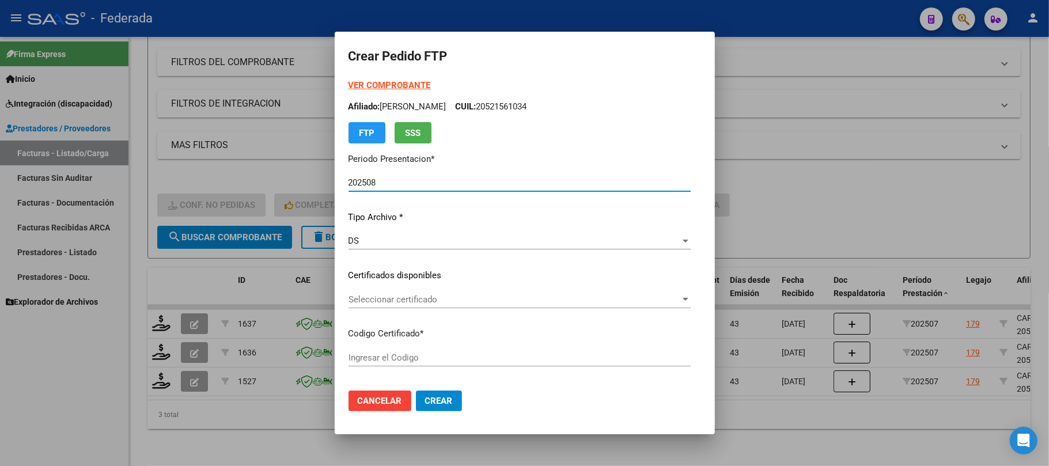
type input "ARG02000521561032017101120221011COR466"
type input "2022-10-11"
click at [364, 298] on span "Seleccionar certificado" at bounding box center [514, 299] width 332 height 10
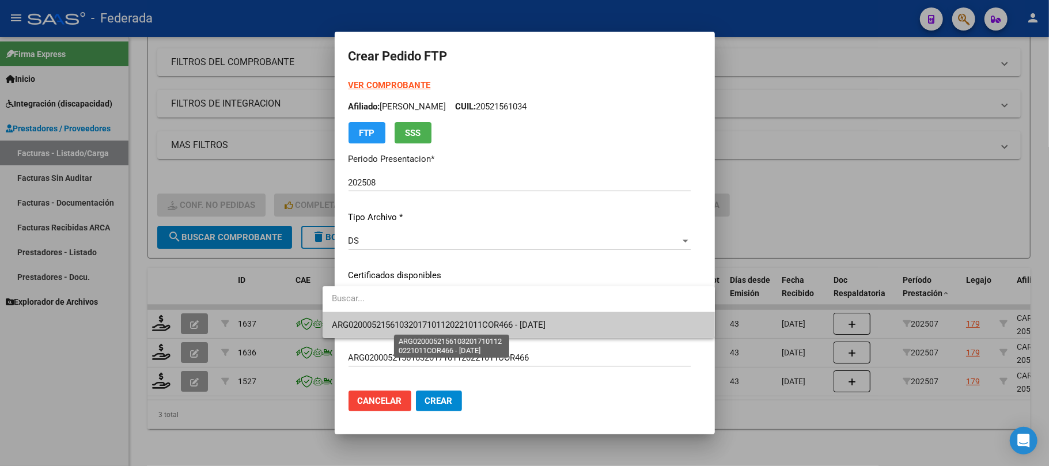
click at [362, 321] on span "ARG02000521561032017101120221011COR466 - 2022-10-11" at bounding box center [439, 325] width 214 height 10
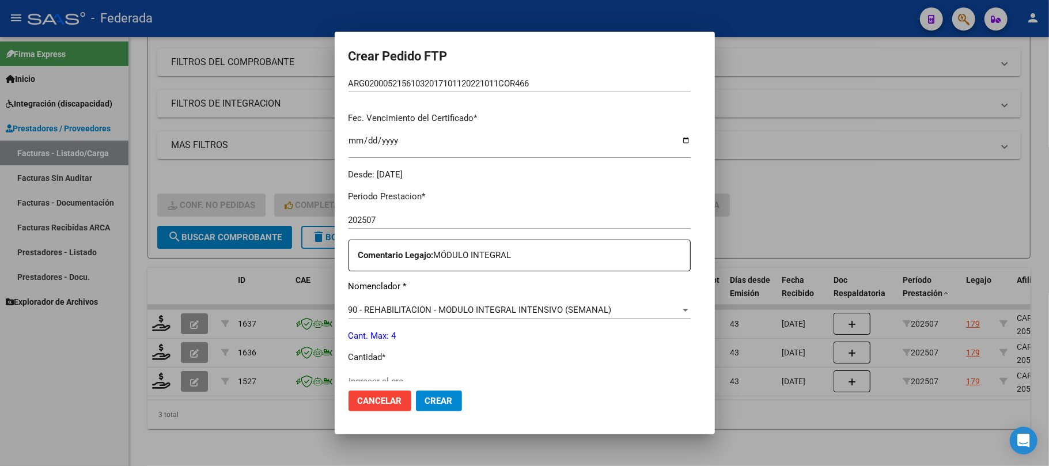
scroll to position [307, 0]
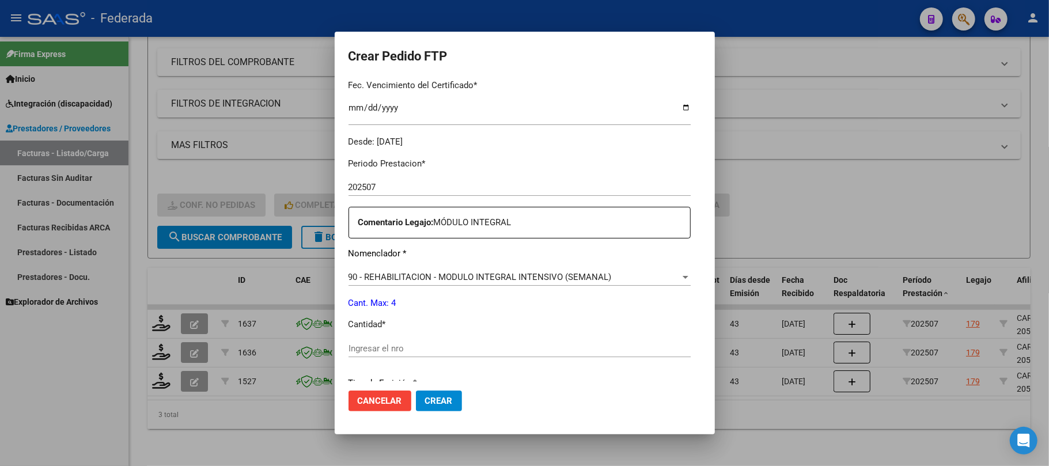
click at [353, 351] on input "Ingresar el nro" at bounding box center [519, 348] width 342 height 10
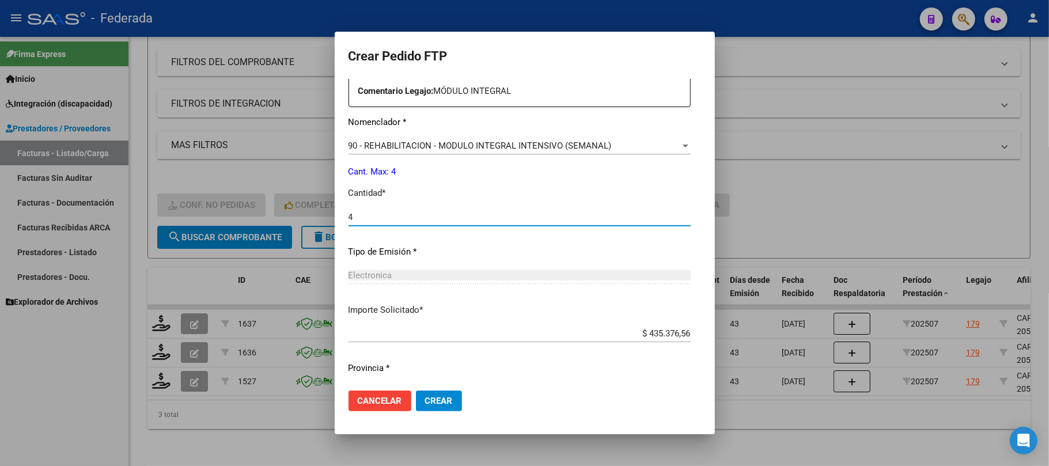
scroll to position [468, 0]
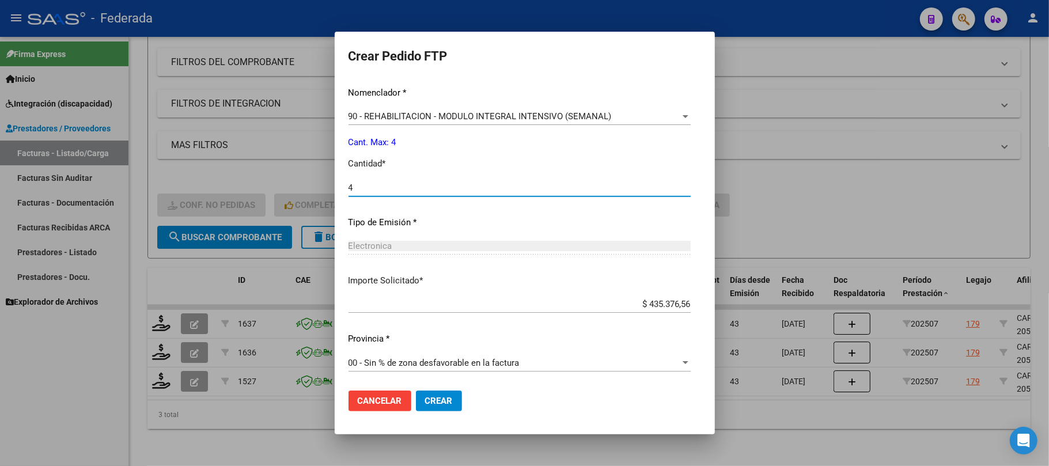
type input "4"
click at [425, 401] on span "Crear" at bounding box center [439, 401] width 28 height 10
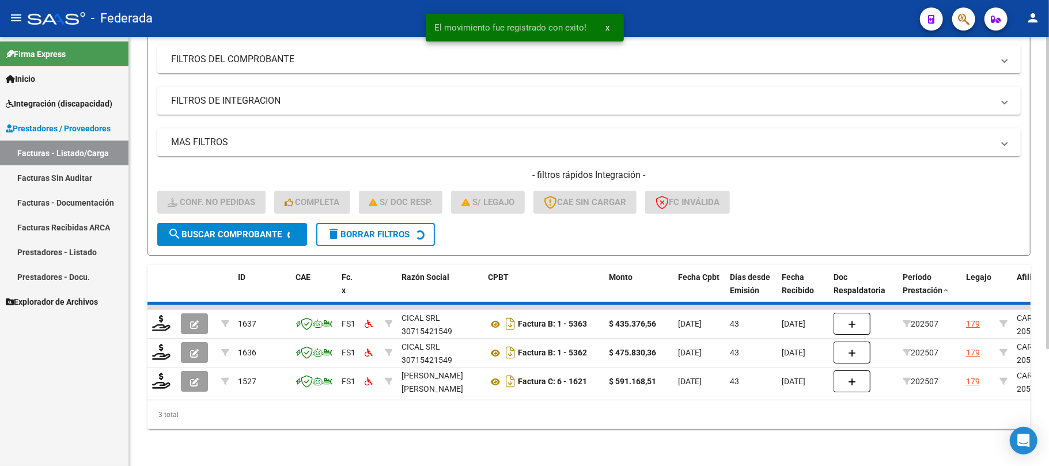
scroll to position [129, 0]
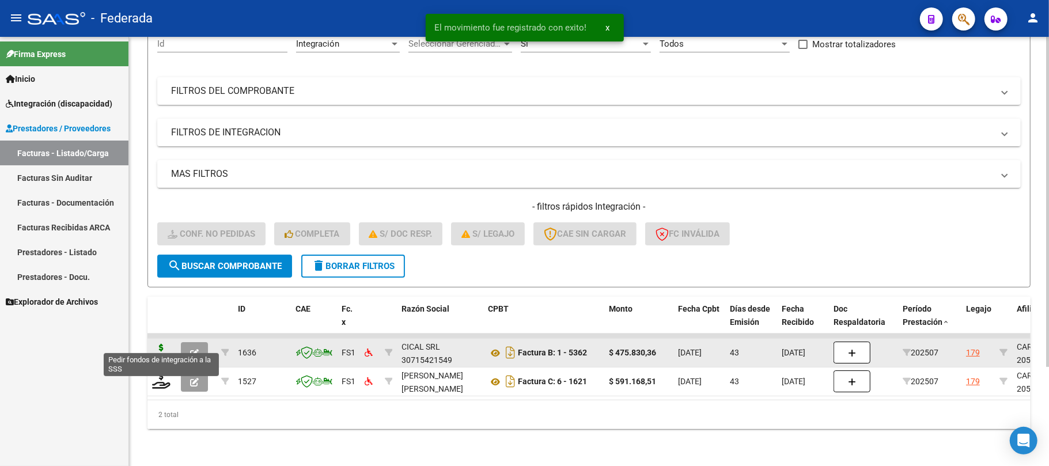
click at [167, 344] on icon at bounding box center [161, 352] width 18 height 16
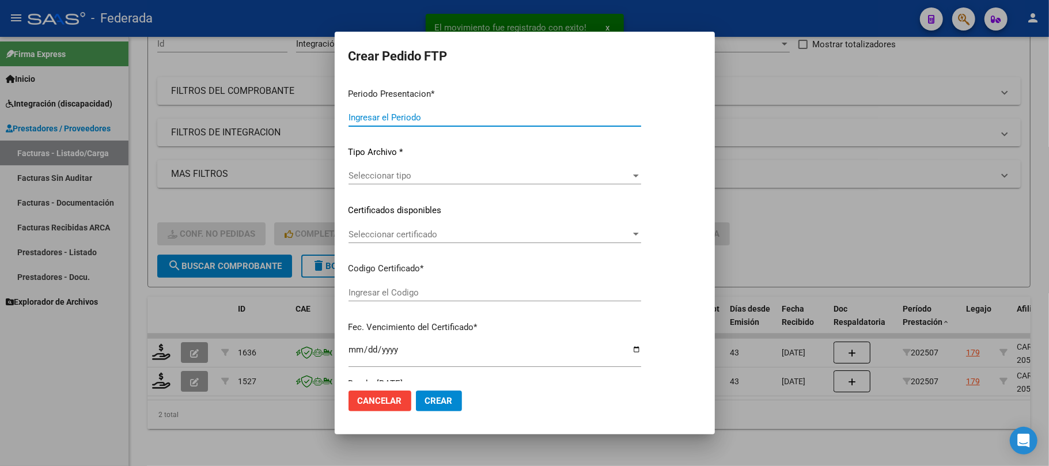
type input "202508"
type input "202507"
type input "$ 475.830,36"
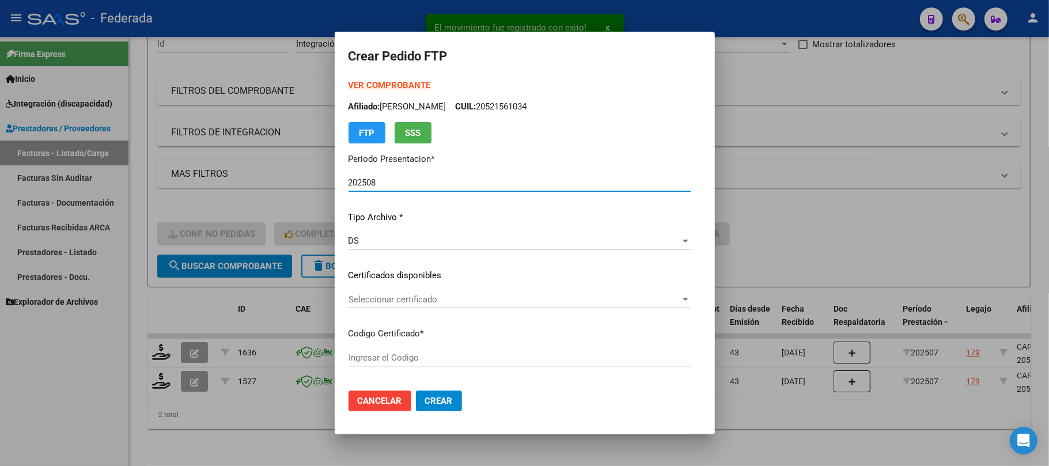
type input "ARG02000521561032017101120221011COR466"
type input "2022-10-11"
click at [367, 296] on span "Seleccionar certificado" at bounding box center [514, 299] width 332 height 10
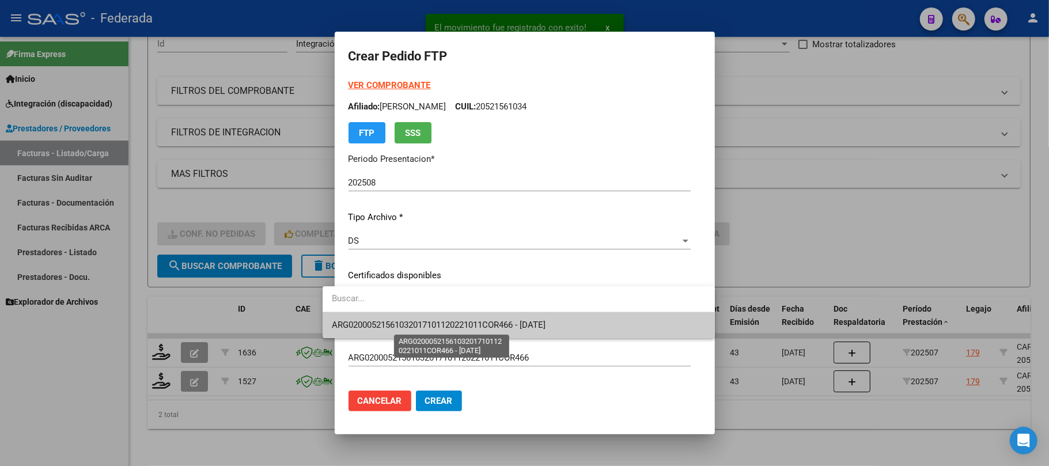
click at [371, 326] on span "ARG02000521561032017101120221011COR466 - 2022-10-11" at bounding box center [439, 325] width 214 height 10
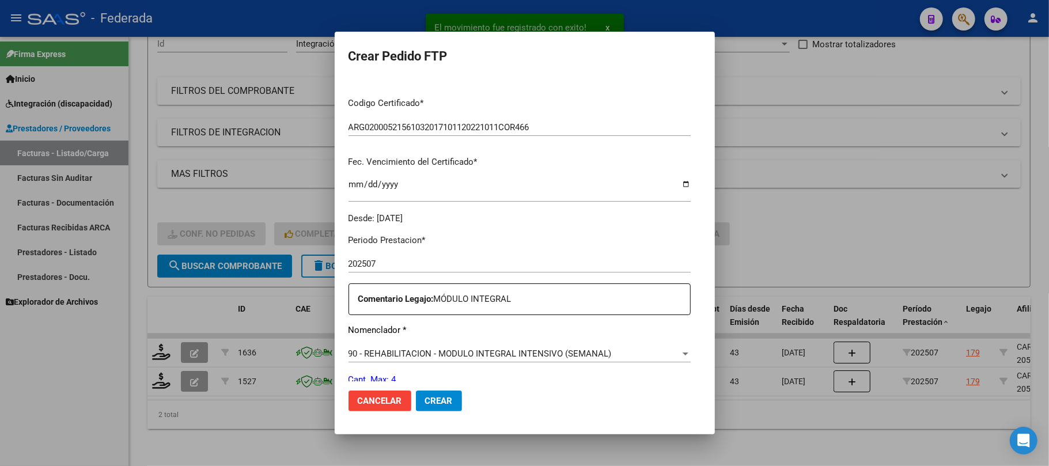
scroll to position [307, 0]
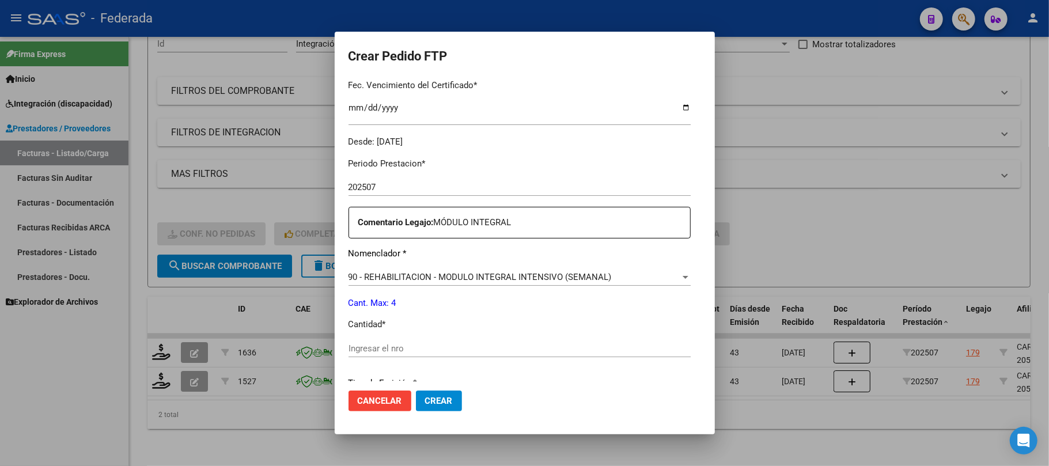
click at [378, 273] on span "90 - REHABILITACION - MODULO INTEGRAL INTENSIVO (SEMANAL)" at bounding box center [479, 277] width 263 height 10
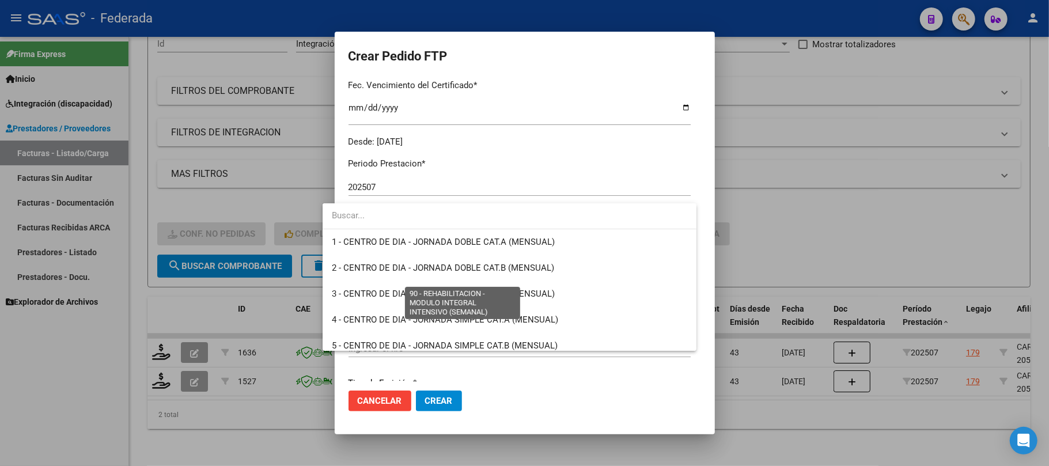
scroll to position [2272, 0]
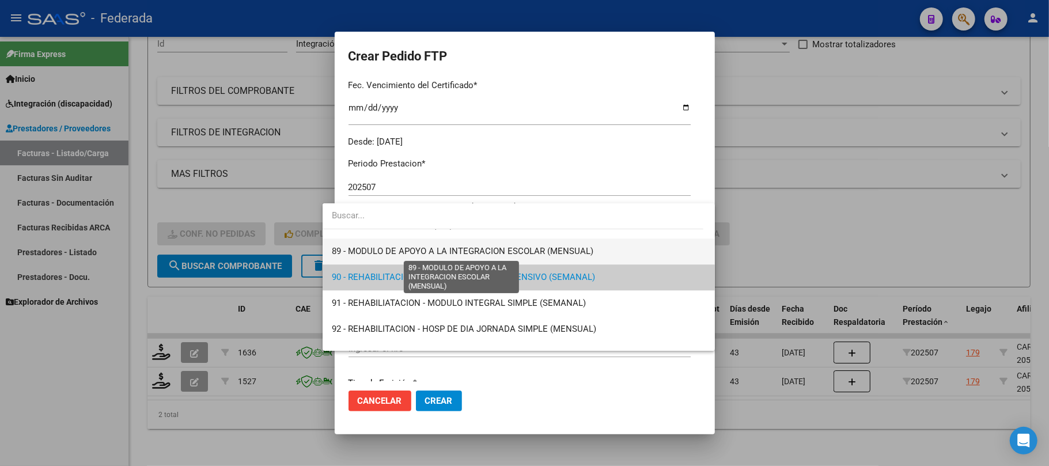
click at [365, 249] on span "89 - MODULO DE APOYO A LA INTEGRACION ESCOLAR (MENSUAL)" at bounding box center [462, 251] width 261 height 10
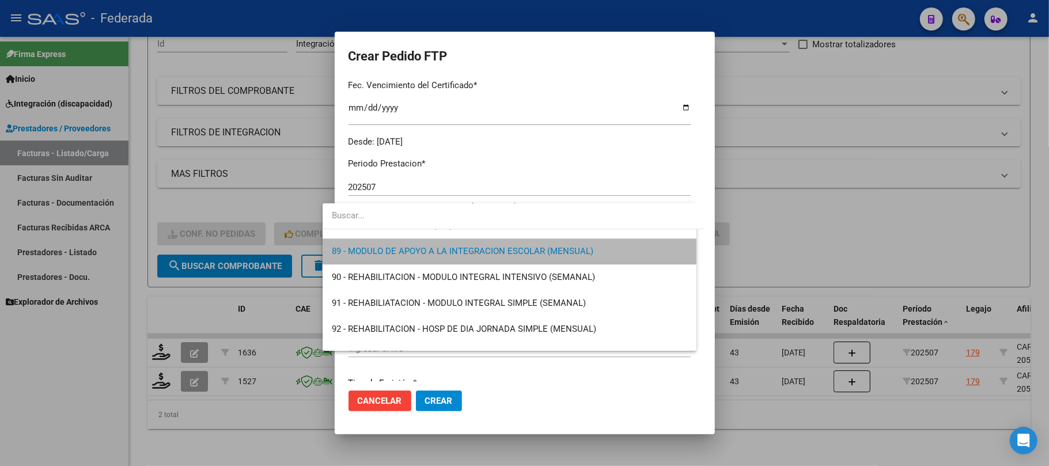
scroll to position [2281, 0]
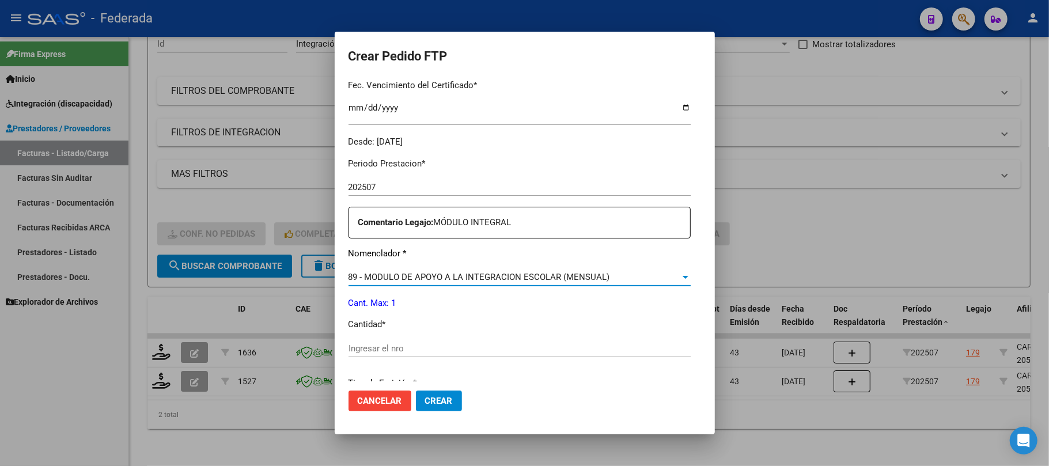
click at [369, 350] on input "Ingresar el nro" at bounding box center [519, 348] width 342 height 10
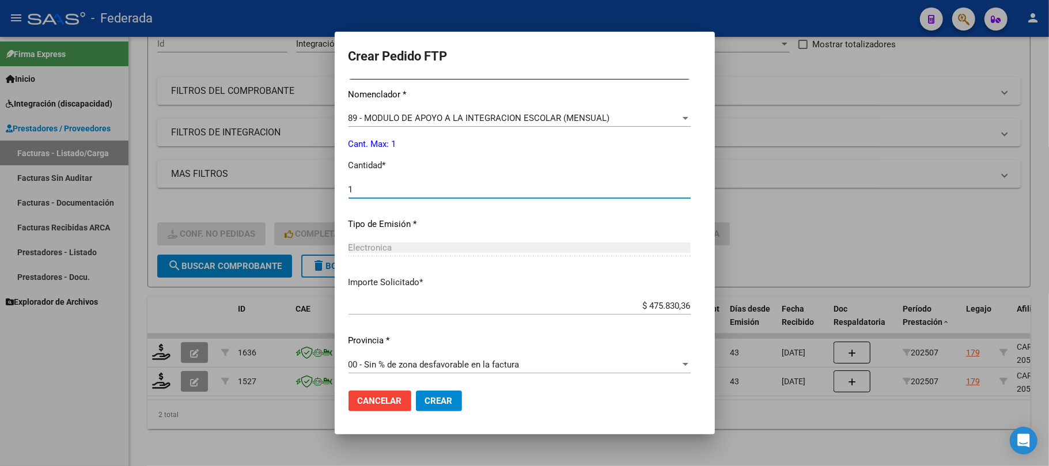
scroll to position [468, 0]
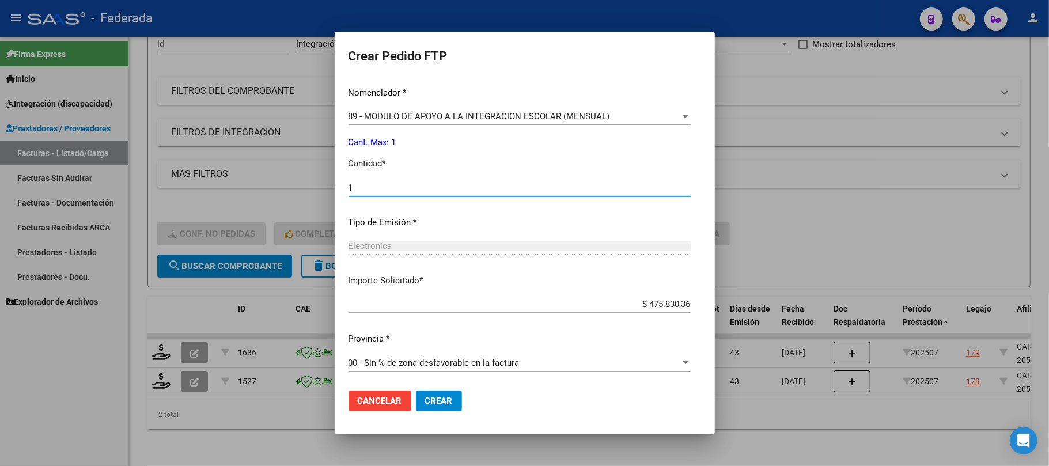
type input "1"
click at [425, 401] on span "Crear" at bounding box center [439, 401] width 28 height 10
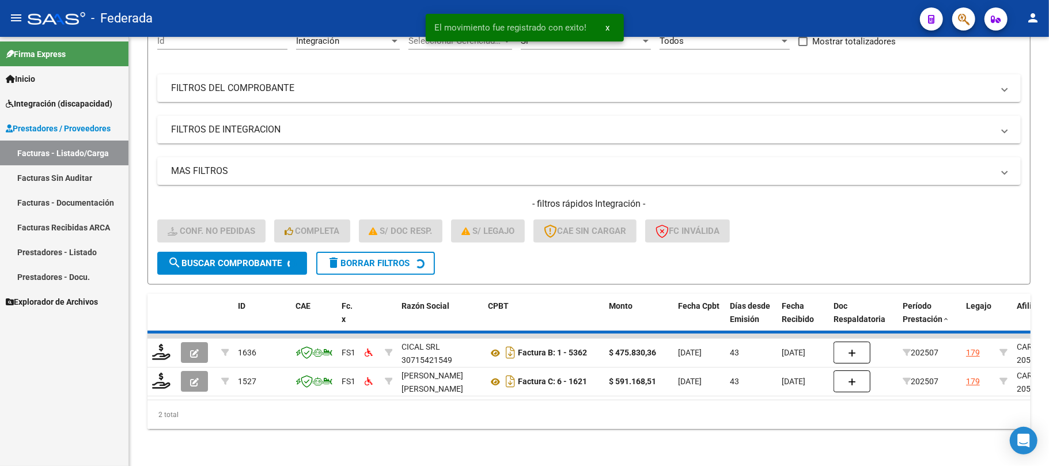
scroll to position [100, 0]
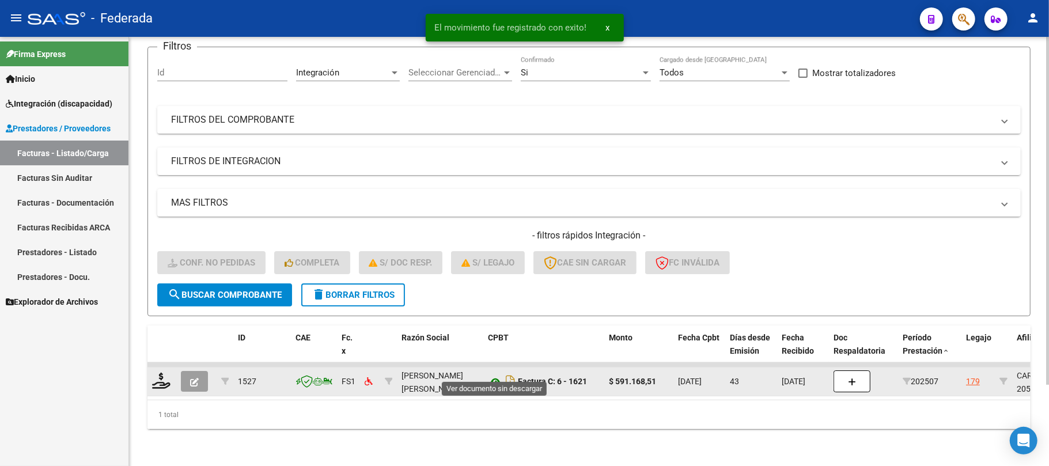
click at [491, 375] on icon at bounding box center [495, 382] width 15 height 14
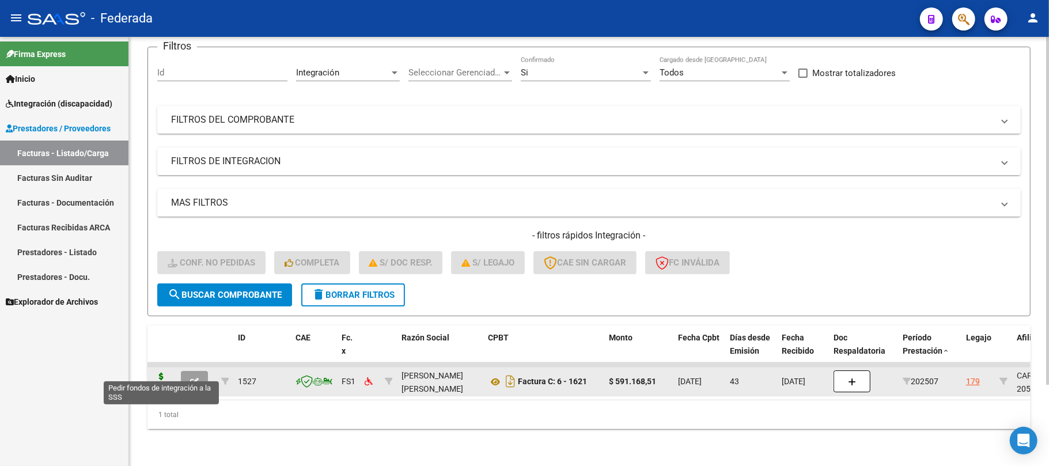
click at [157, 373] on icon at bounding box center [161, 381] width 18 height 16
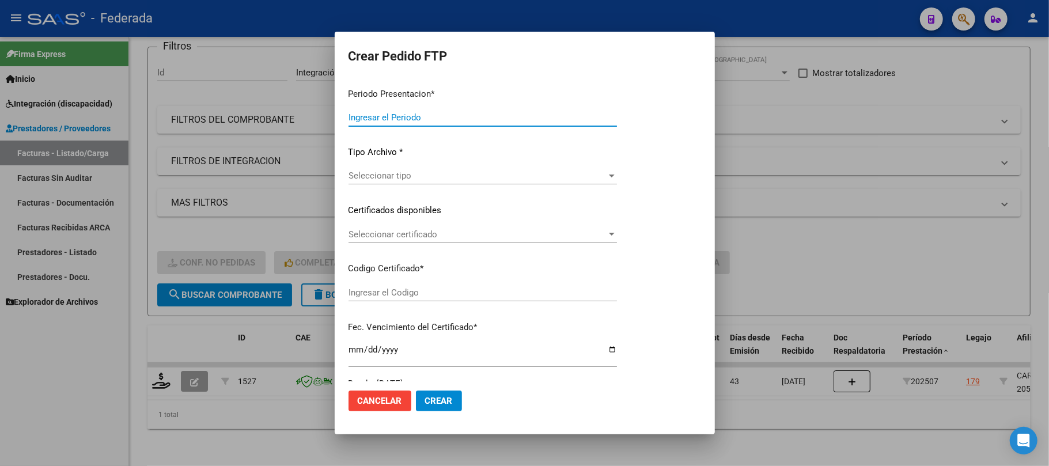
type input "202508"
type input "202507"
type input "$ 591.168,51"
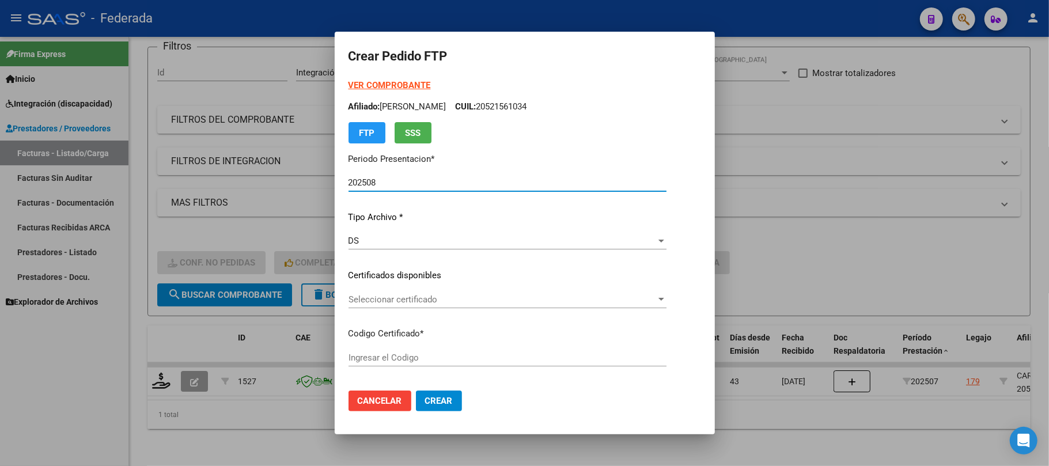
type input "ARG02000521561032017101120221011COR466"
type input "2022-10-11"
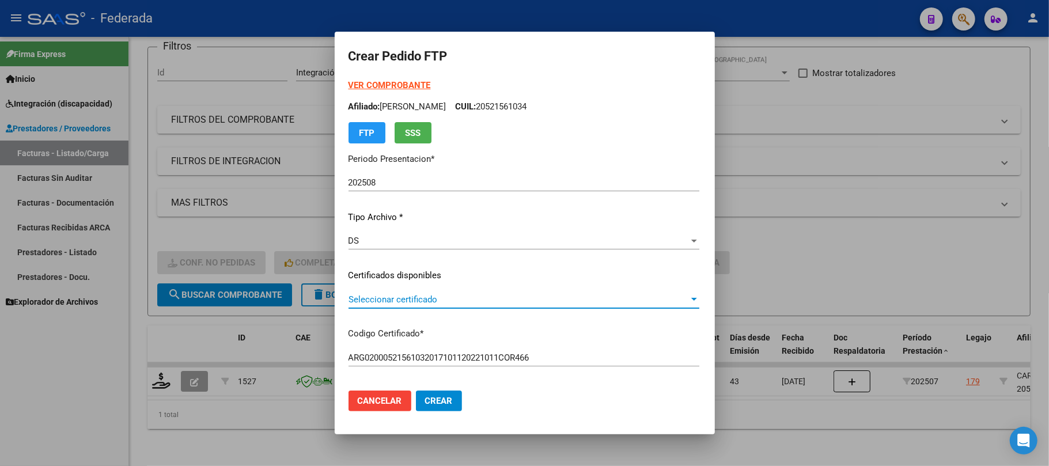
click at [361, 296] on span "Seleccionar certificado" at bounding box center [518, 299] width 340 height 10
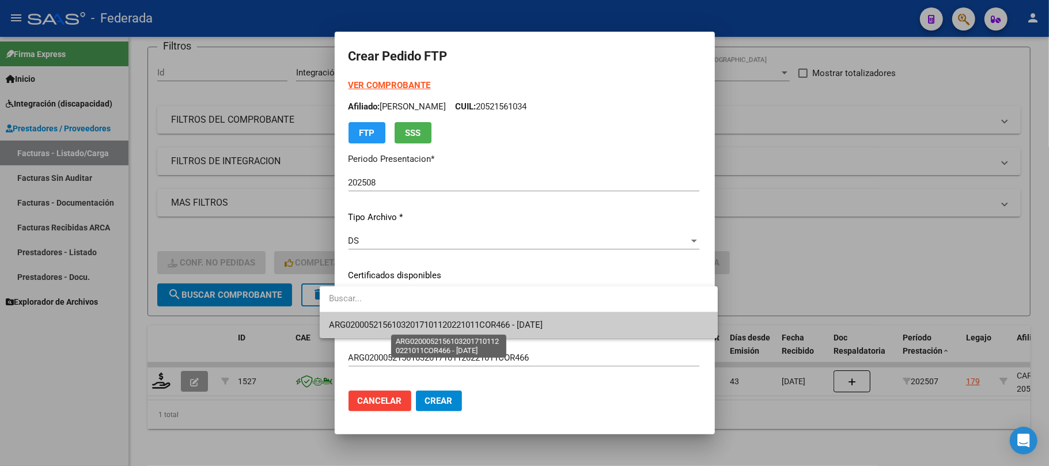
click at [365, 326] on span "ARG02000521561032017101120221011COR466 - 2022-10-11" at bounding box center [436, 325] width 214 height 10
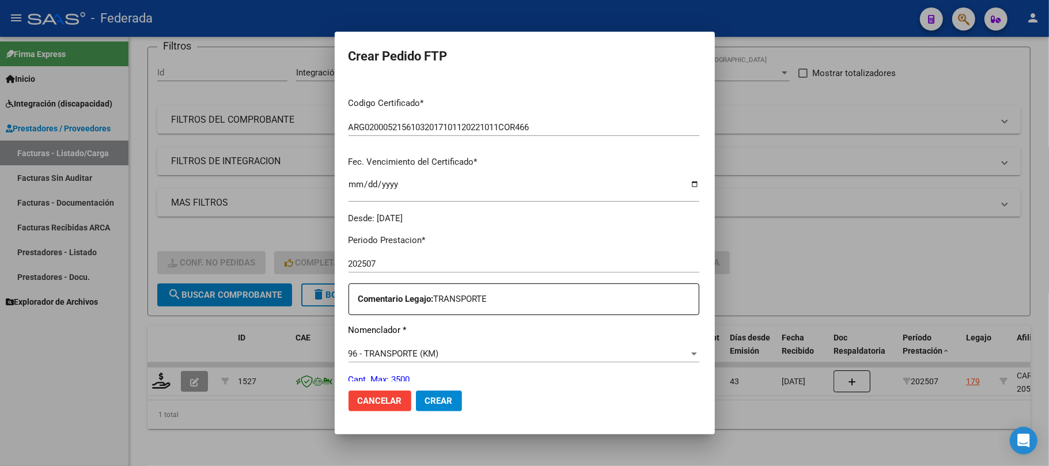
scroll to position [307, 0]
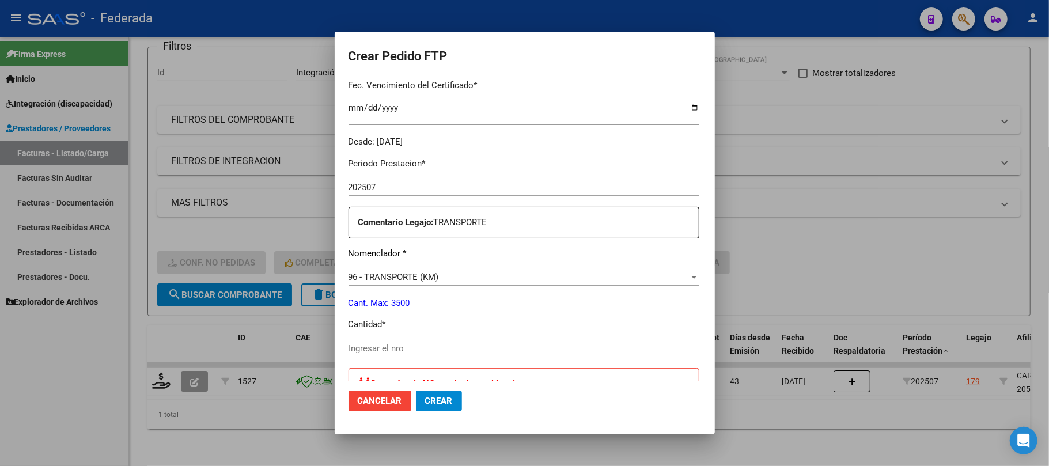
click at [358, 346] on input "Ingresar el nro" at bounding box center [523, 348] width 351 height 10
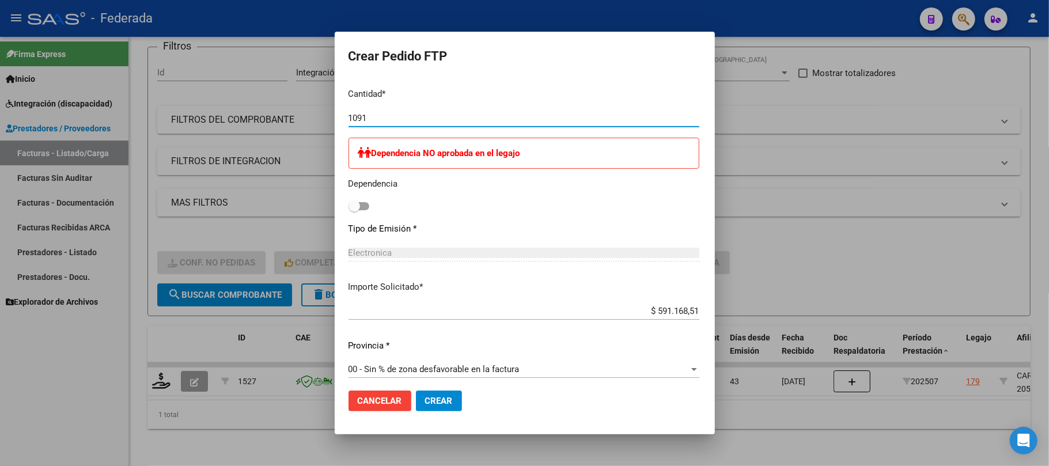
scroll to position [661, 0]
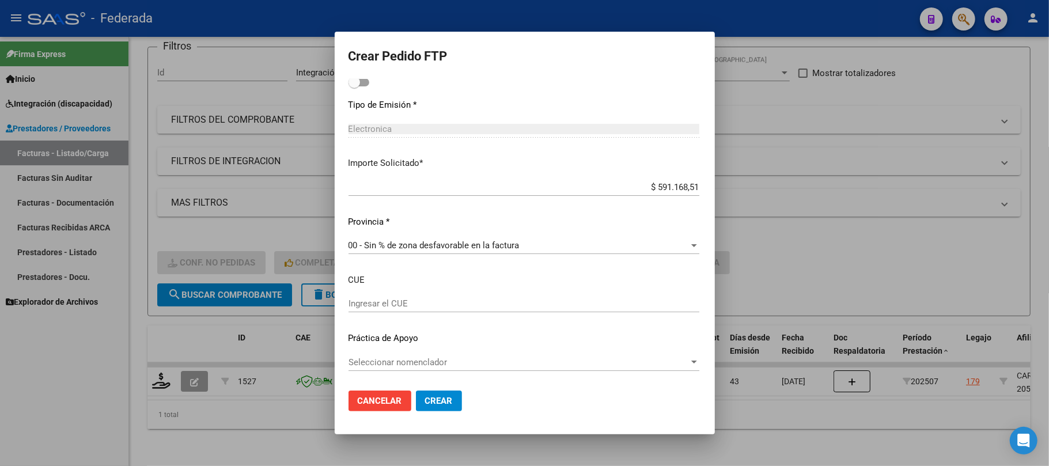
type input "1091"
click at [425, 405] on span "Crear" at bounding box center [439, 401] width 28 height 10
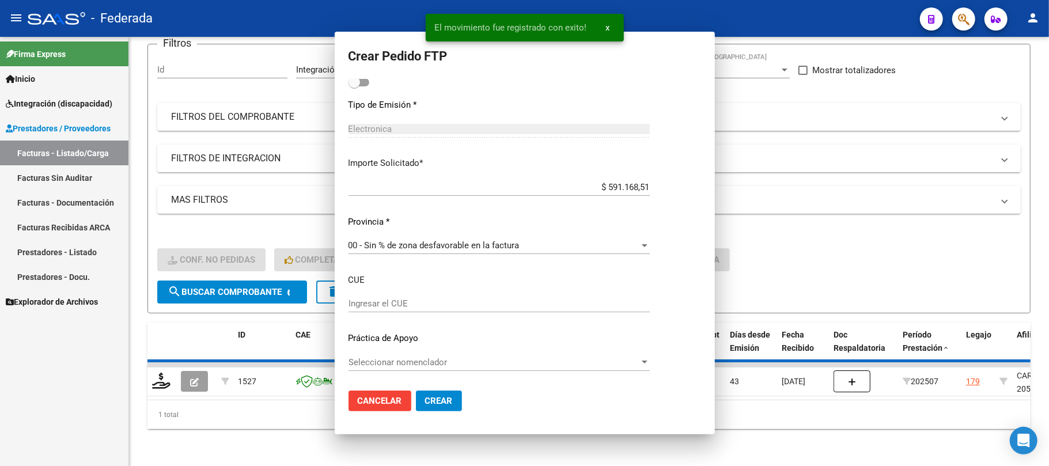
scroll to position [0, 0]
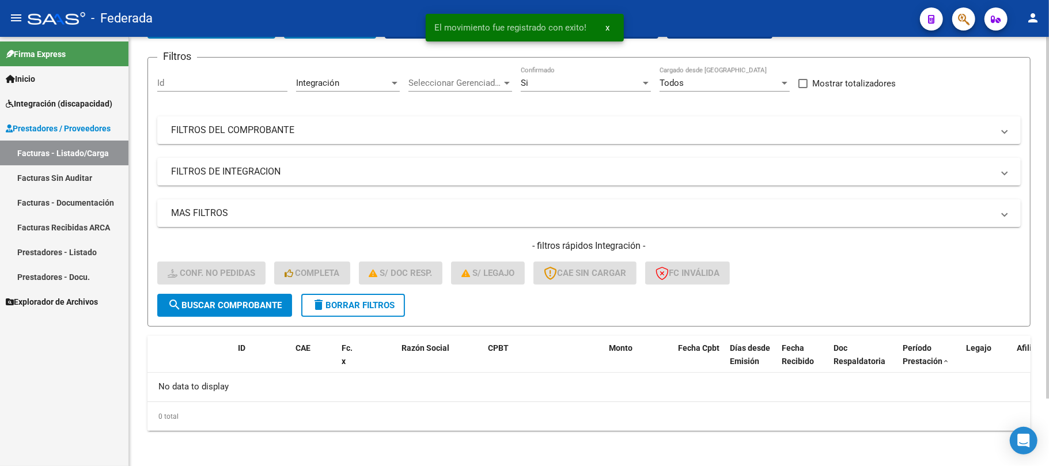
click at [358, 309] on span "delete Borrar Filtros" at bounding box center [353, 305] width 83 height 10
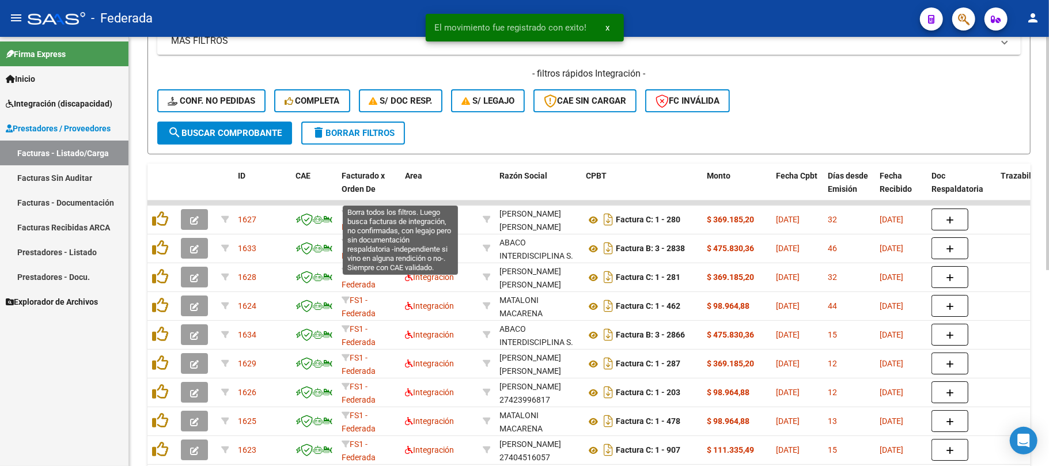
scroll to position [157, 0]
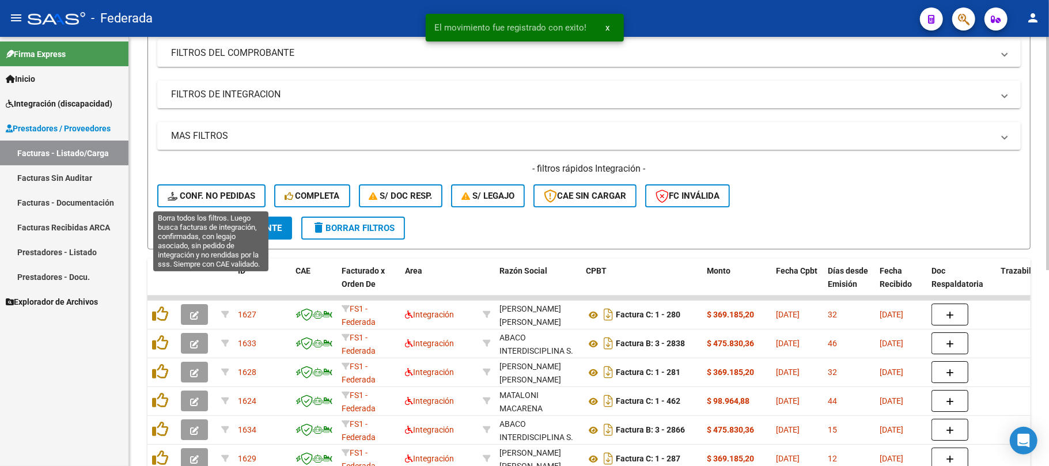
click at [242, 189] on button "Conf. no pedidas" at bounding box center [211, 195] width 108 height 23
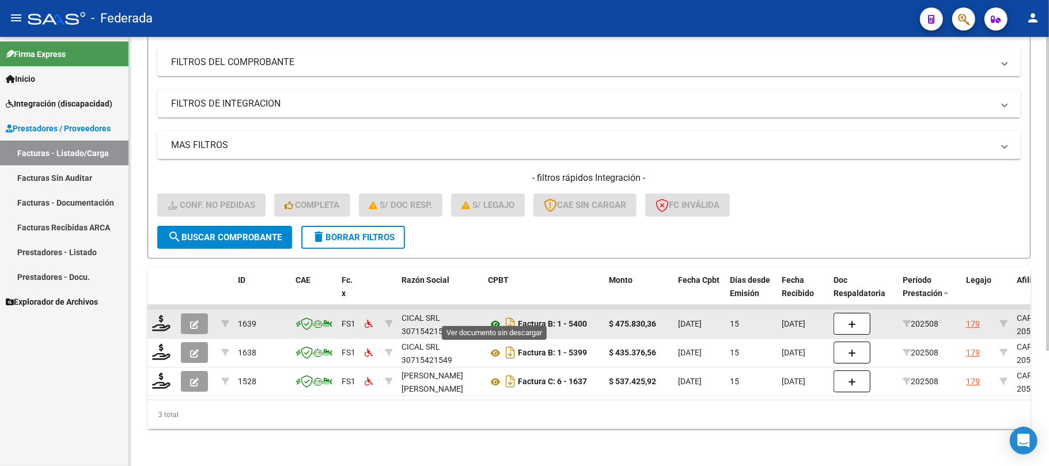
click at [496, 317] on icon at bounding box center [495, 324] width 15 height 14
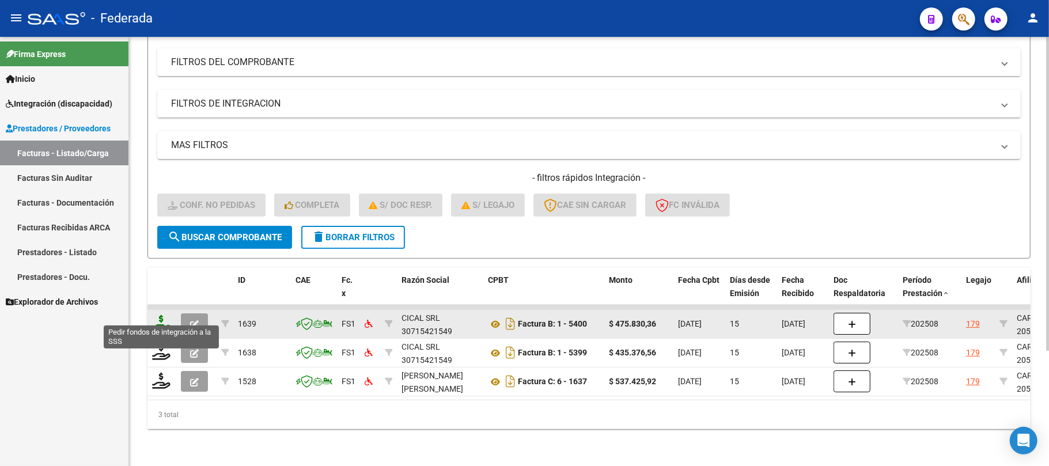
click at [168, 315] on icon at bounding box center [161, 323] width 18 height 16
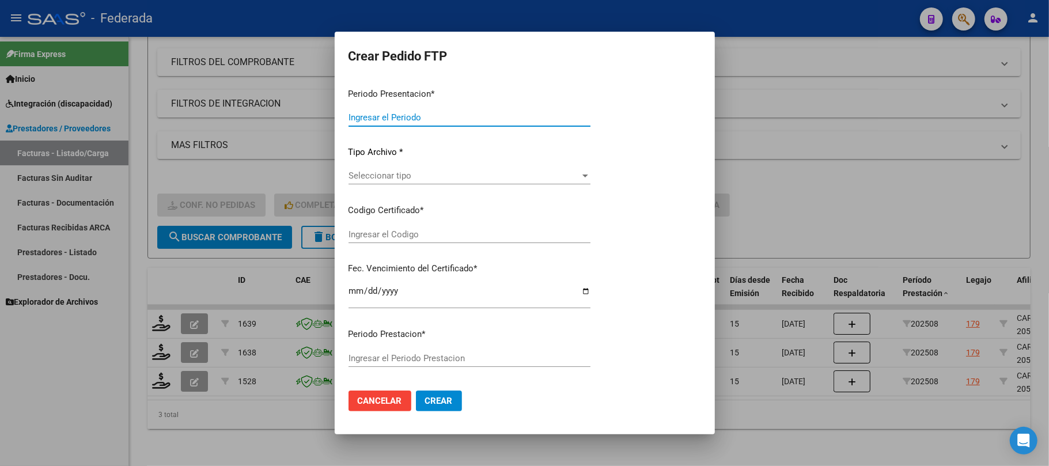
type input "202508"
type input "$ 475.830,36"
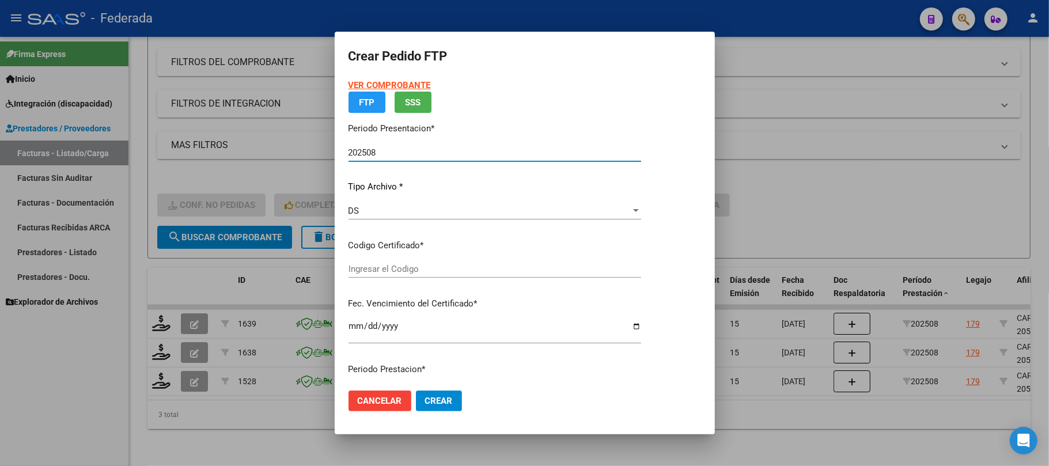
type input "ARG02000521561032017101120221011COR466"
type input "2022-10-11"
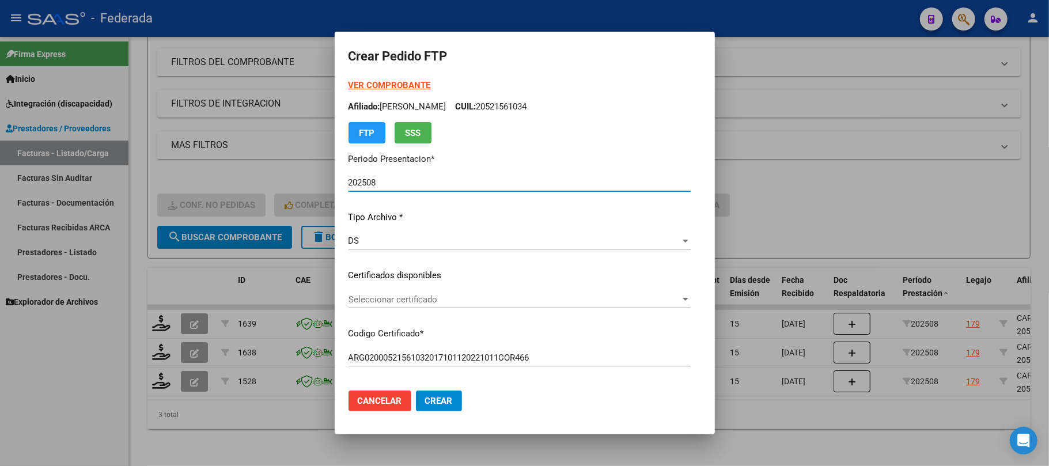
click at [405, 299] on span "Seleccionar certificado" at bounding box center [514, 299] width 332 height 10
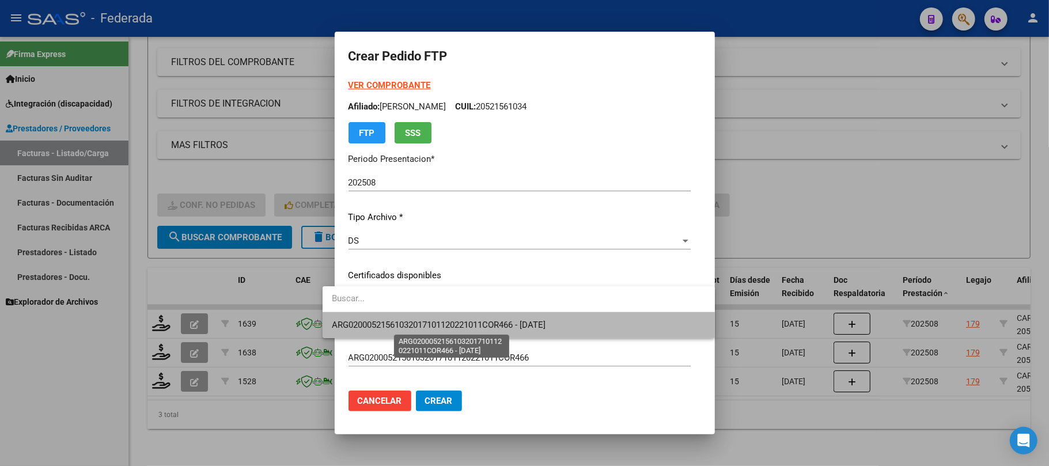
click at [407, 327] on span "ARG02000521561032017101120221011COR466 - 2022-10-11" at bounding box center [439, 325] width 214 height 10
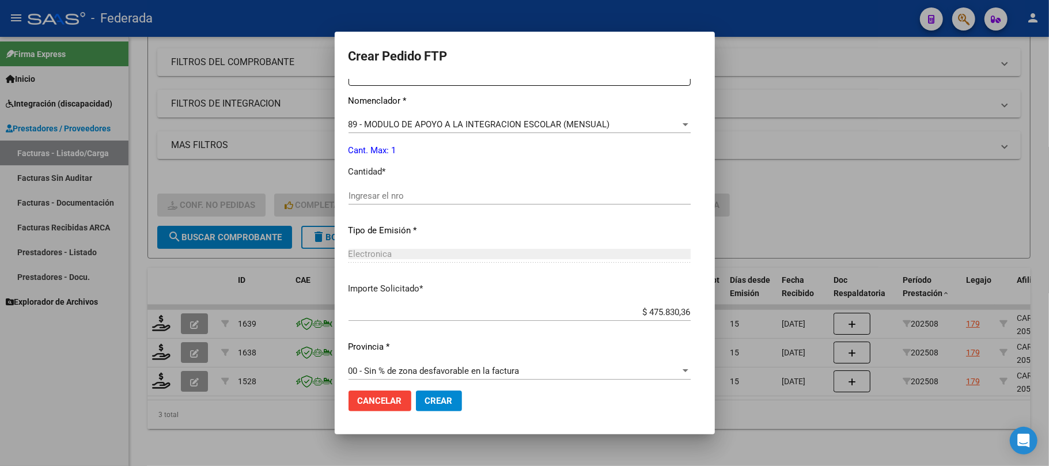
scroll to position [461, 0]
click at [371, 192] on input "Ingresar el nro" at bounding box center [519, 194] width 342 height 10
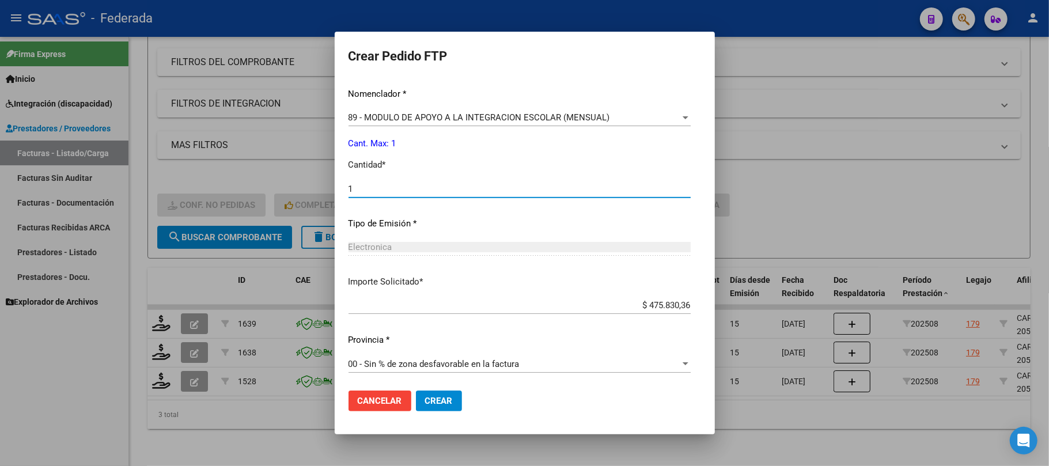
scroll to position [468, 0]
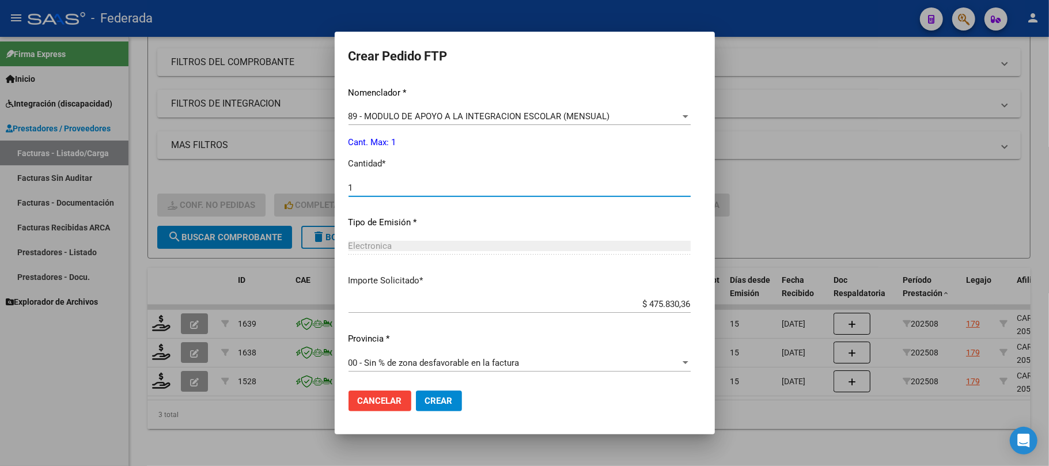
type input "1"
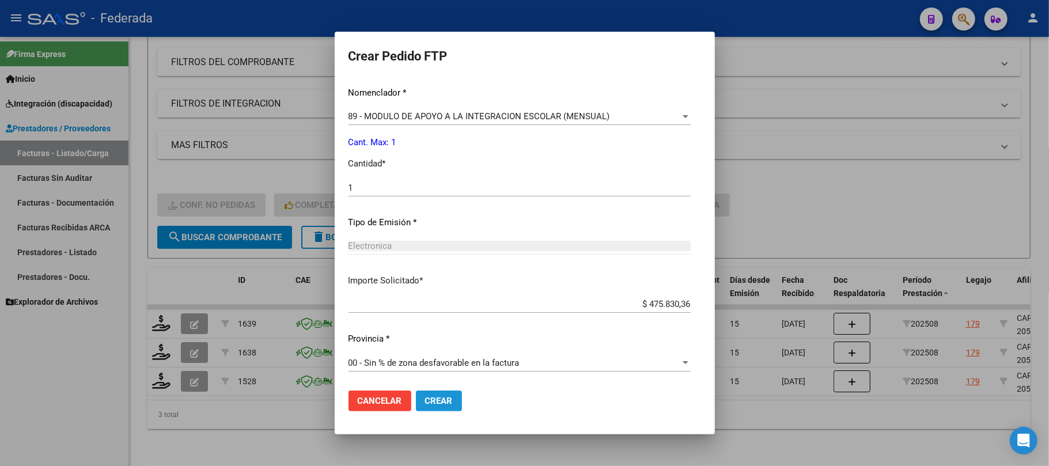
click at [425, 400] on span "Crear" at bounding box center [439, 401] width 28 height 10
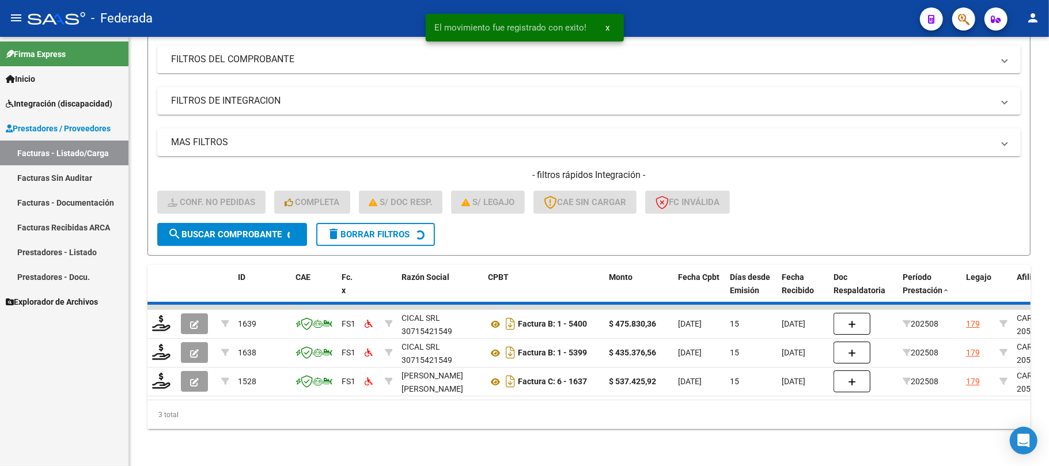
scroll to position [129, 0]
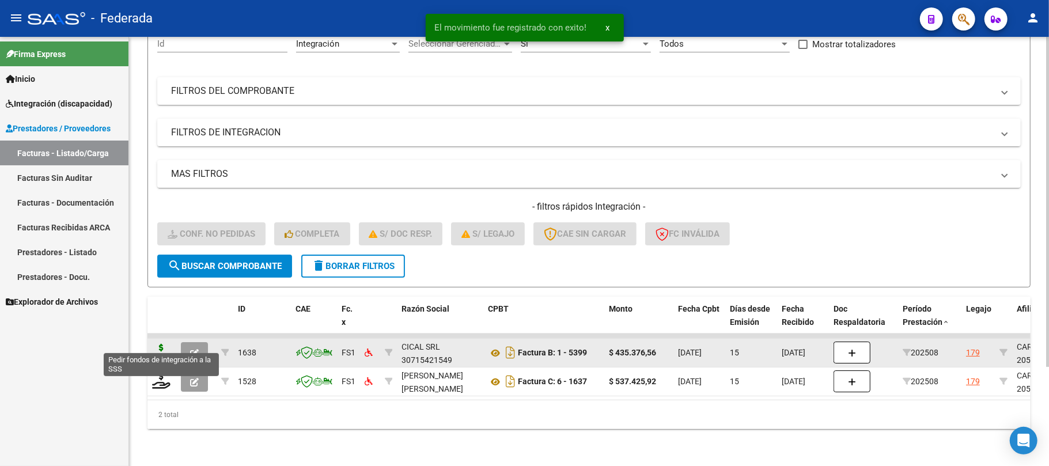
click at [159, 348] on icon at bounding box center [161, 352] width 18 height 16
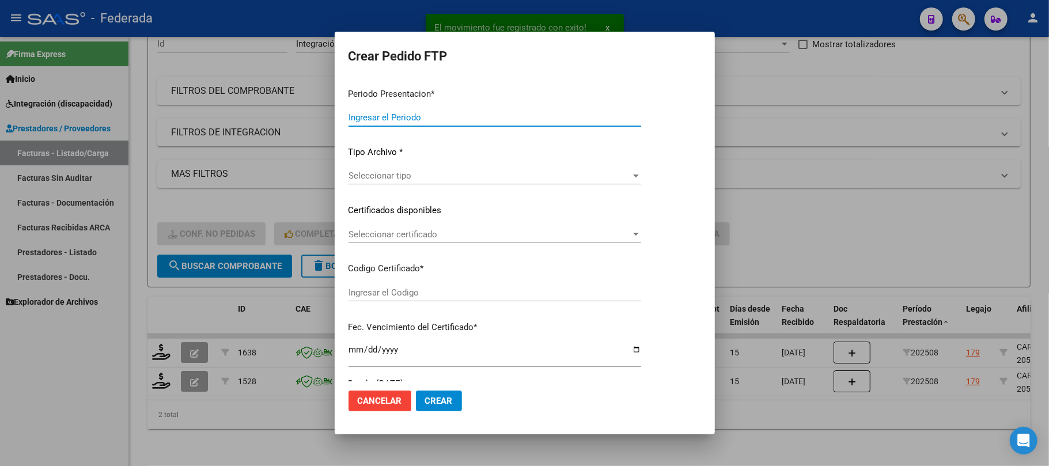
type input "202508"
type input "$ 435.376,56"
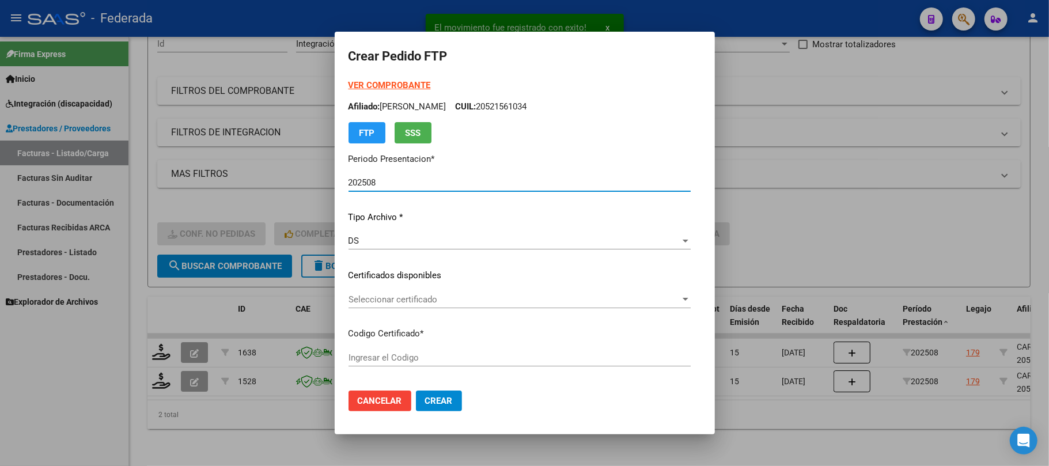
type input "ARG02000521561032017101120221011COR466"
type input "2022-10-11"
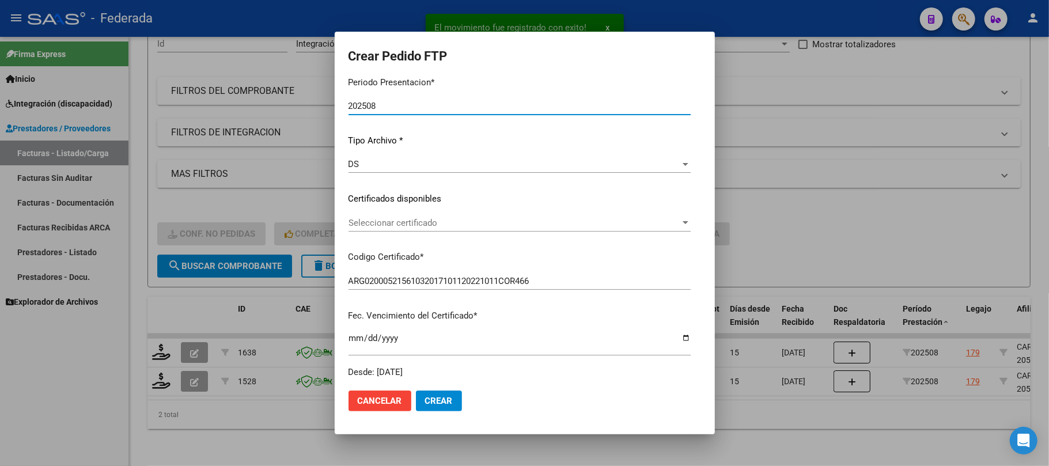
click at [394, 225] on span "Seleccionar certificado" at bounding box center [514, 223] width 332 height 10
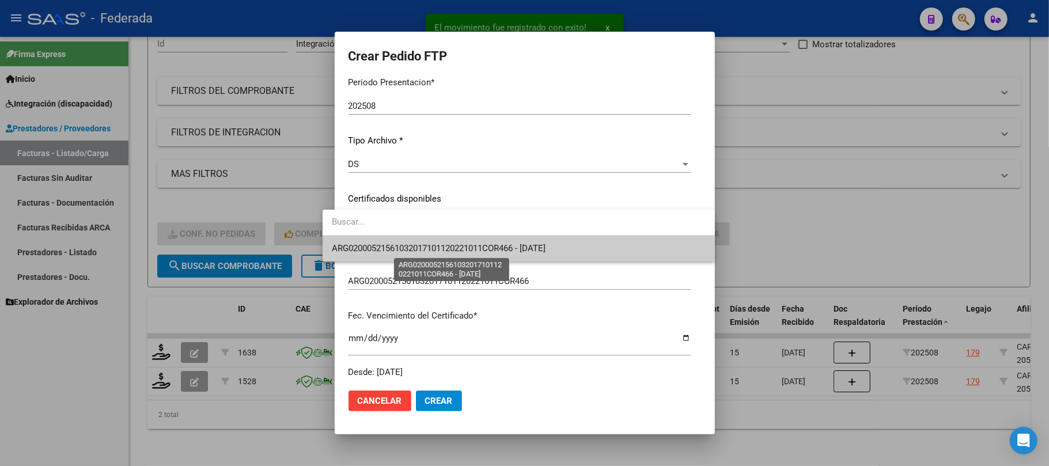
click at [395, 247] on span "ARG02000521561032017101120221011COR466 - 2022-10-11" at bounding box center [439, 248] width 214 height 10
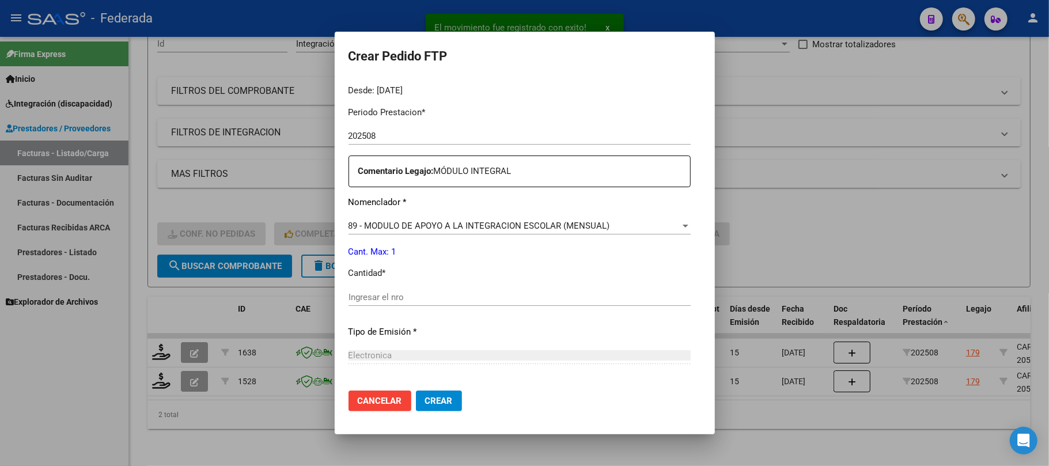
scroll to position [384, 0]
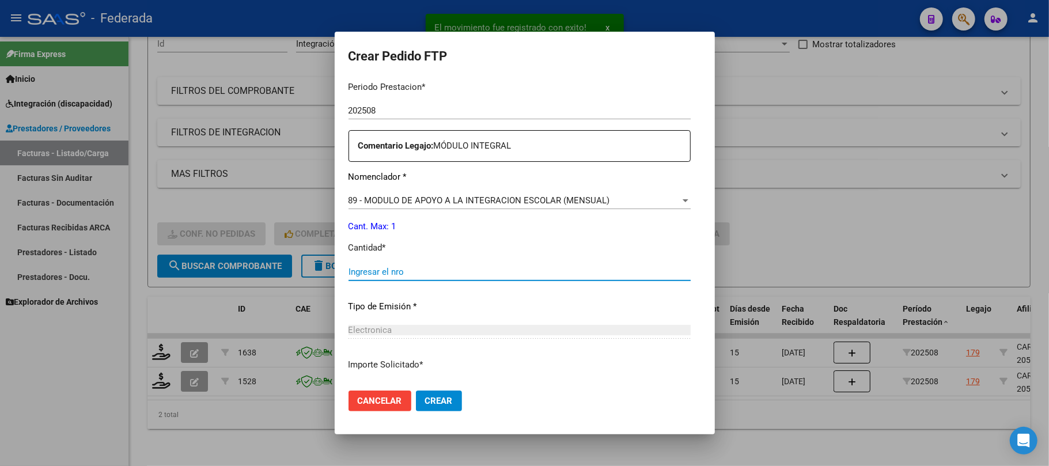
click at [396, 275] on input "Ingresar el nro" at bounding box center [519, 272] width 342 height 10
click at [402, 203] on span "89 - MODULO DE APOYO A LA INTEGRACION ESCOLAR (MENSUAL)" at bounding box center [478, 200] width 261 height 10
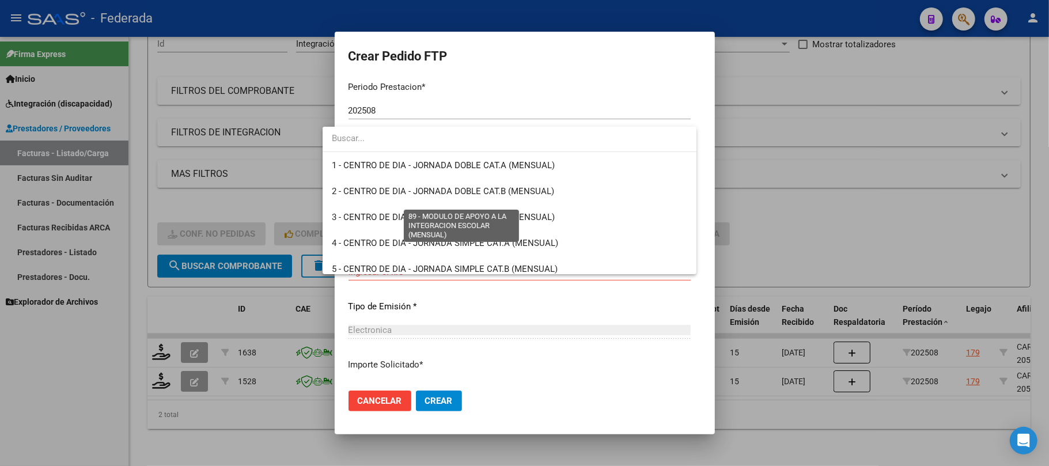
scroll to position [2246, 0]
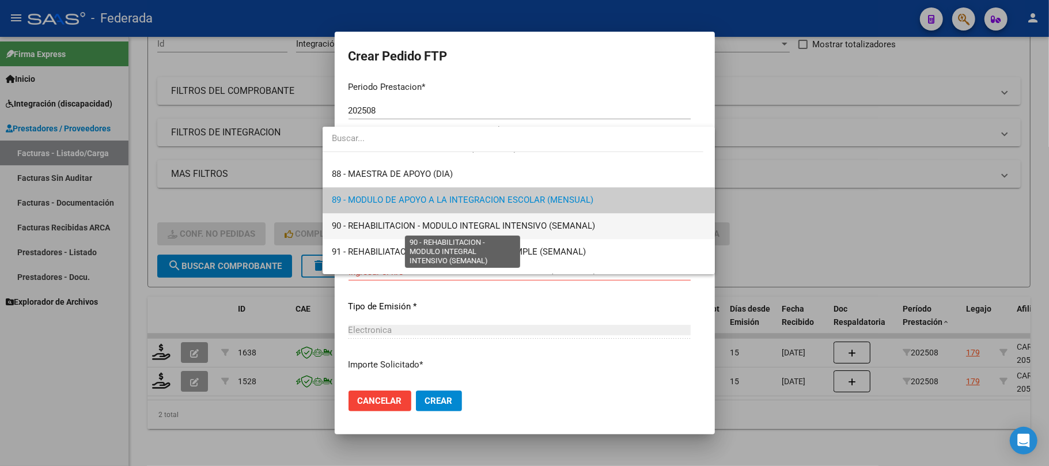
click at [395, 226] on span "90 - REHABILITACION - MODULO INTEGRAL INTENSIVO (SEMANAL)" at bounding box center [463, 226] width 263 height 10
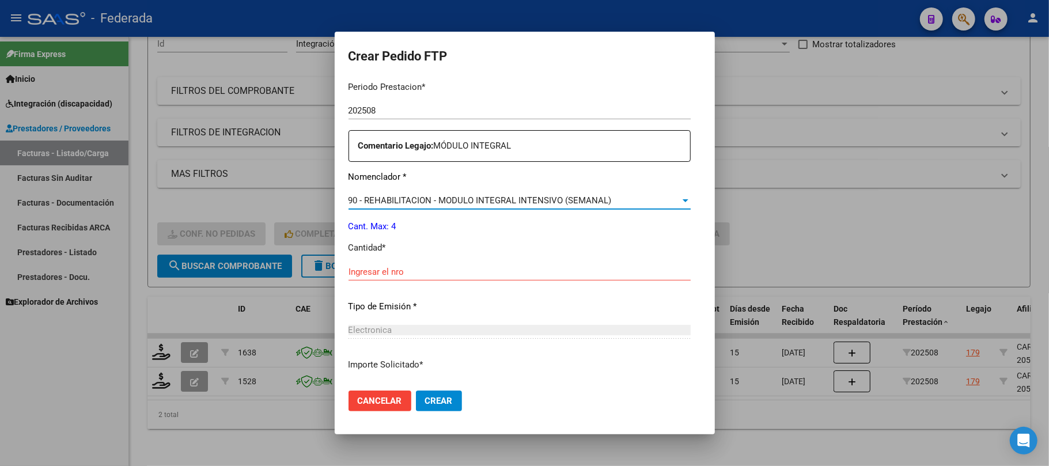
click at [390, 271] on input "Ingresar el nro" at bounding box center [519, 272] width 342 height 10
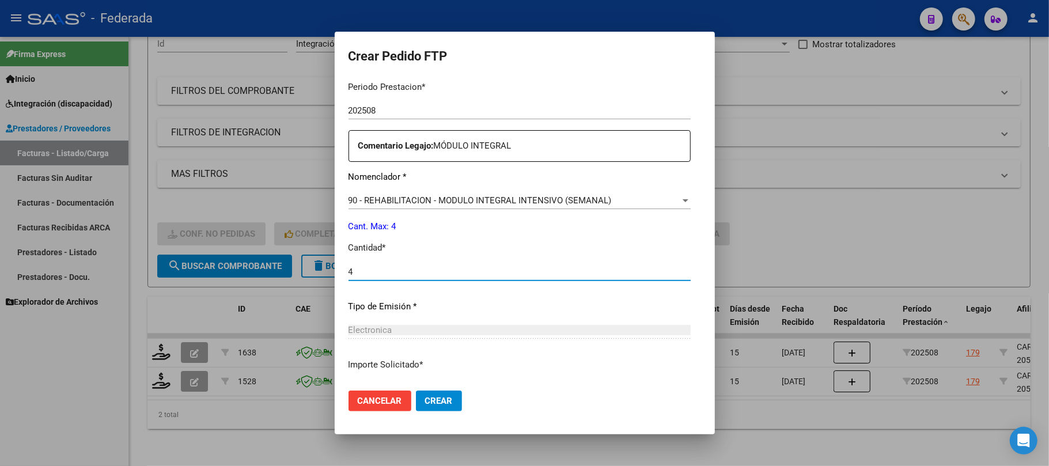
type input "4"
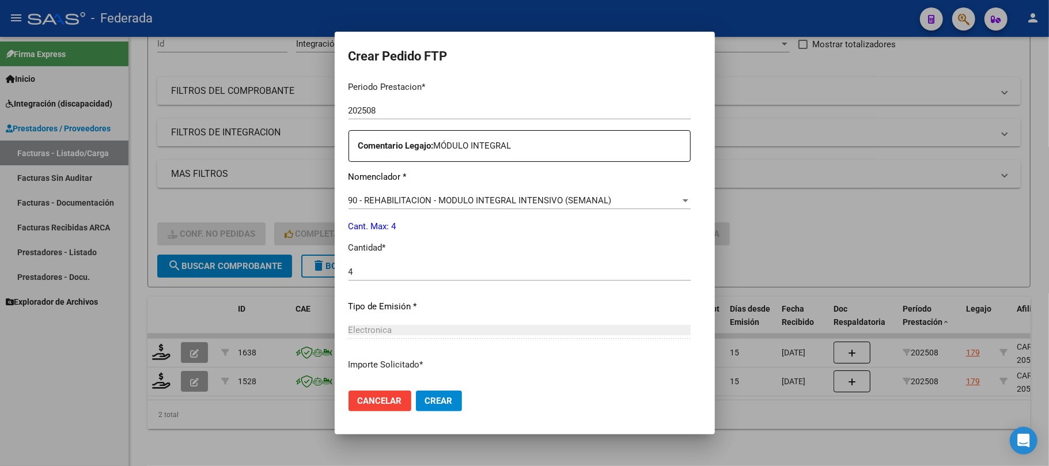
scroll to position [468, 0]
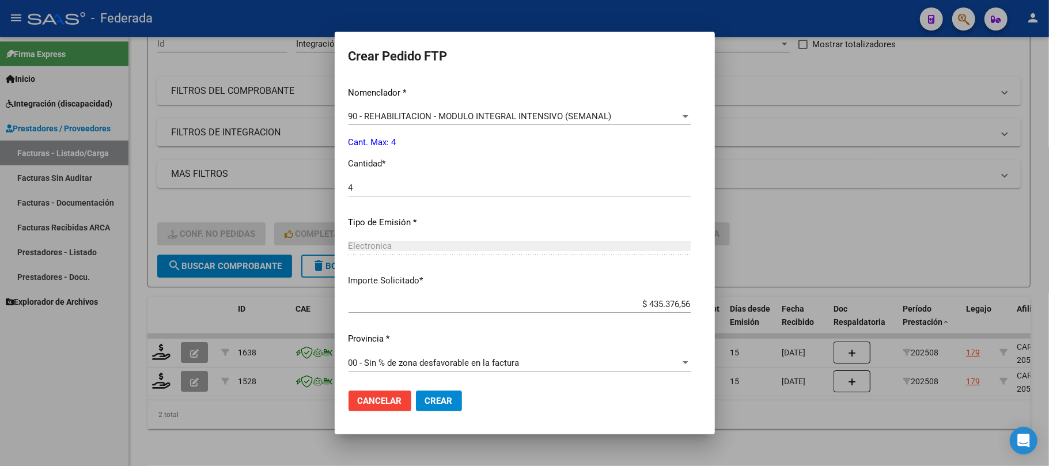
click at [425, 396] on span "Crear" at bounding box center [439, 401] width 28 height 10
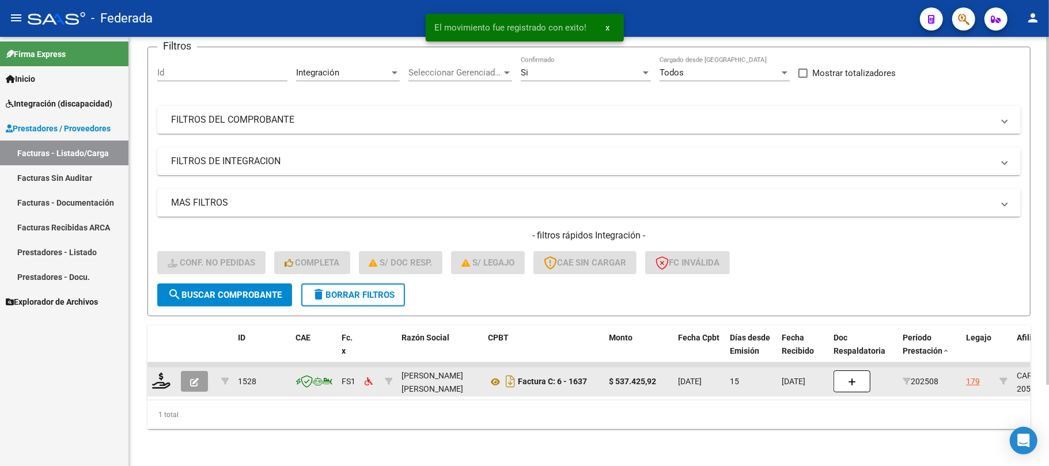
scroll to position [100, 0]
click at [490, 375] on icon at bounding box center [495, 382] width 15 height 14
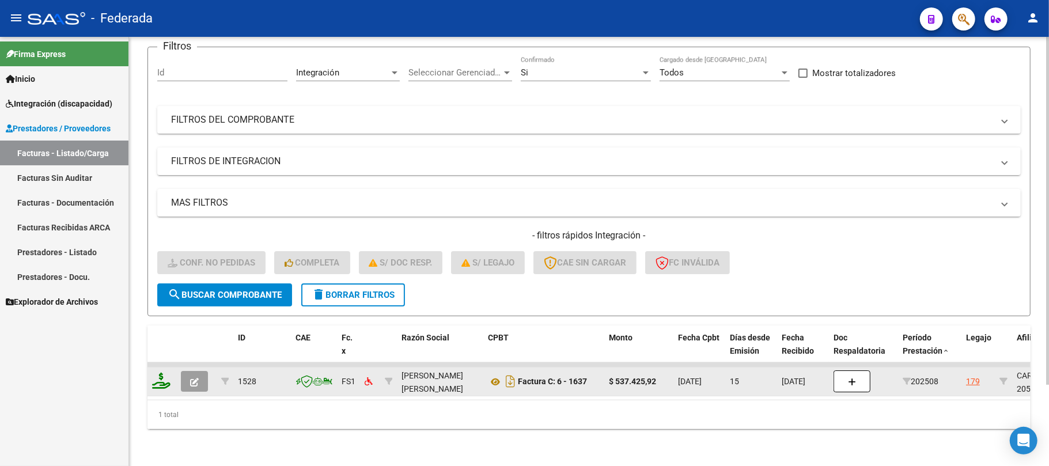
click at [160, 376] on icon at bounding box center [161, 381] width 18 height 16
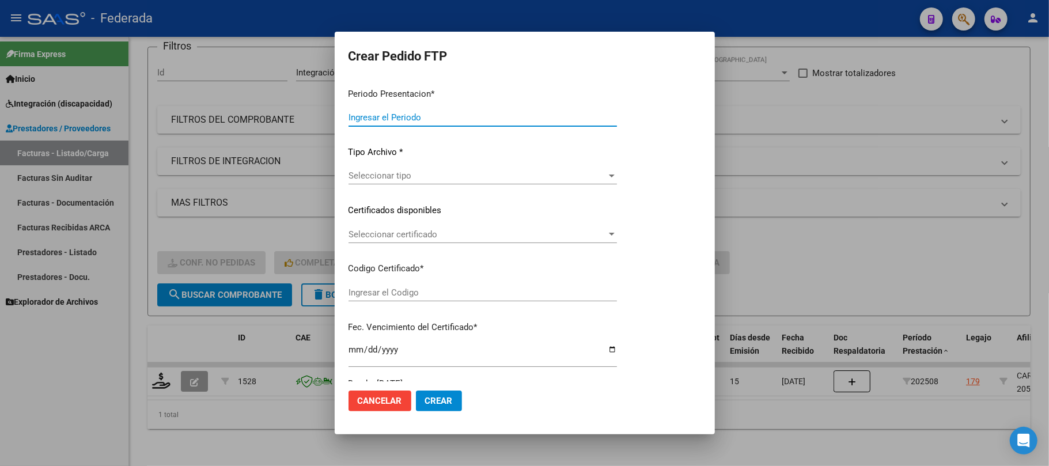
type input "202508"
type input "$ 537.425,92"
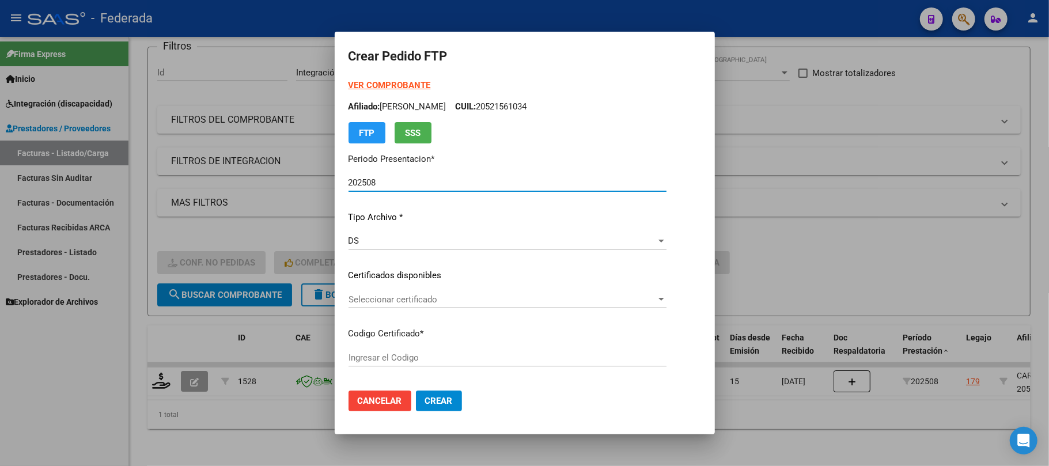
type input "ARG02000521561032017101120221011COR466"
type input "2022-10-11"
click at [348, 300] on span "Seleccionar certificado" at bounding box center [518, 299] width 340 height 10
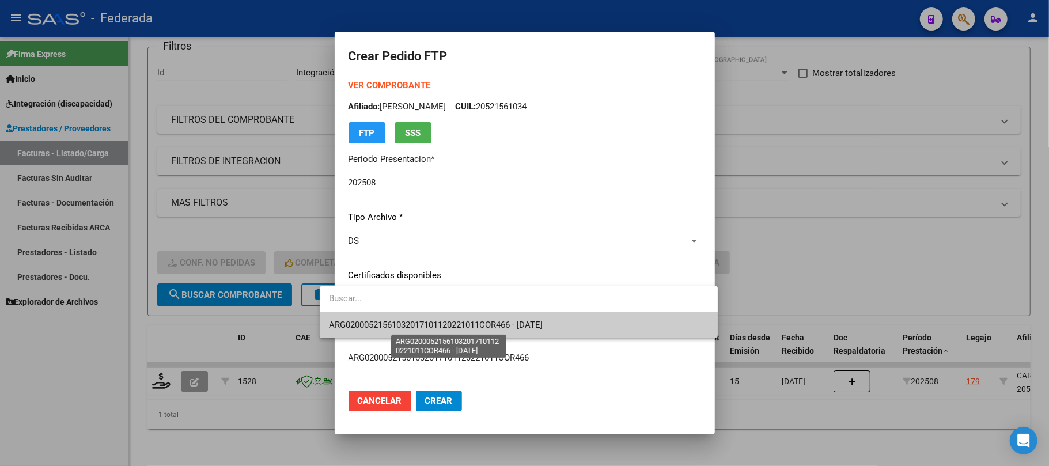
click at [347, 325] on span "ARG02000521561032017101120221011COR466 - 2022-10-11" at bounding box center [436, 325] width 214 height 10
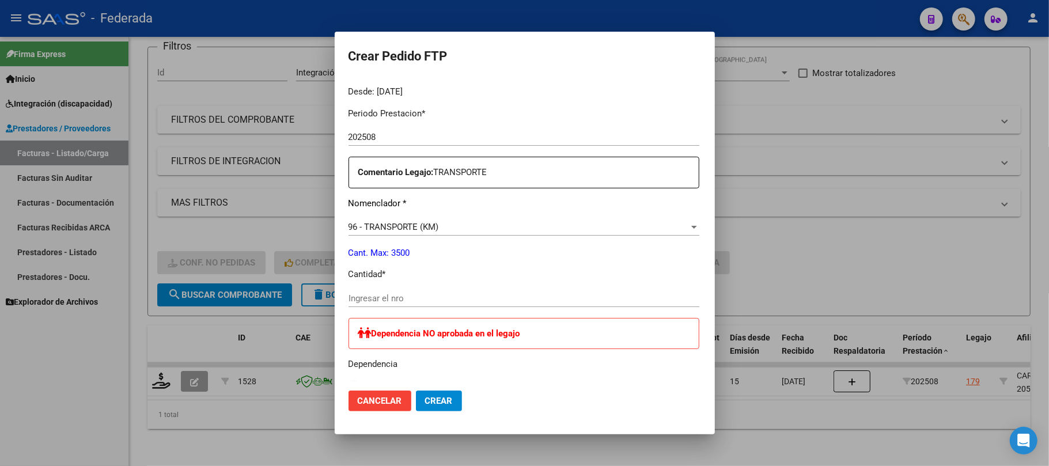
scroll to position [384, 0]
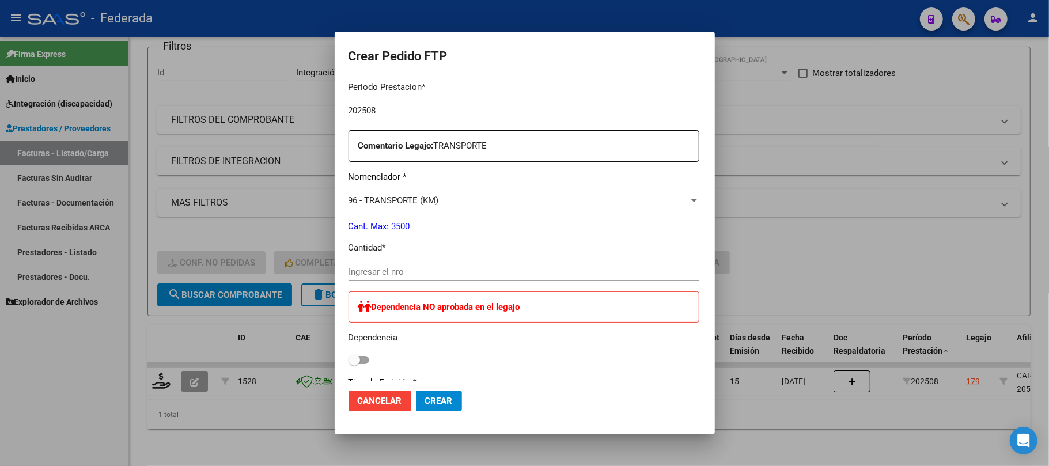
click at [397, 270] on input "Ingresar el nro" at bounding box center [523, 272] width 351 height 10
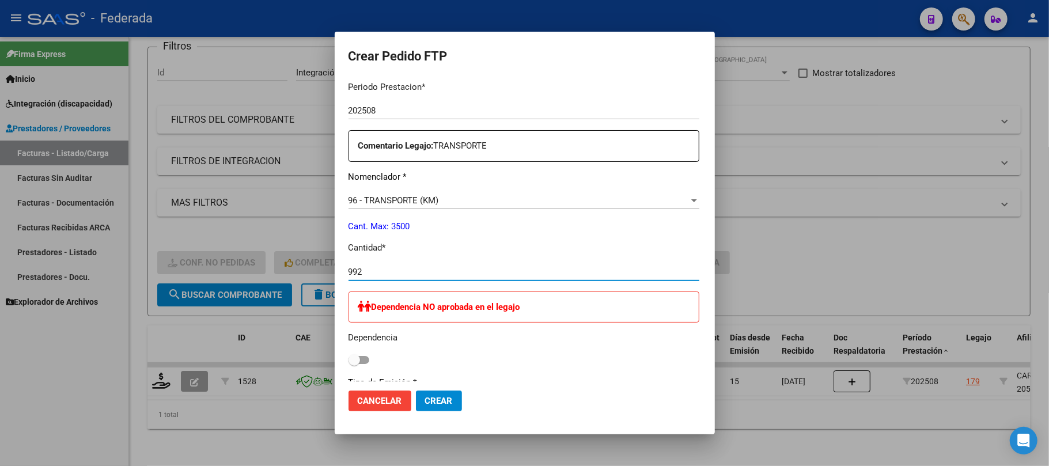
type input "992"
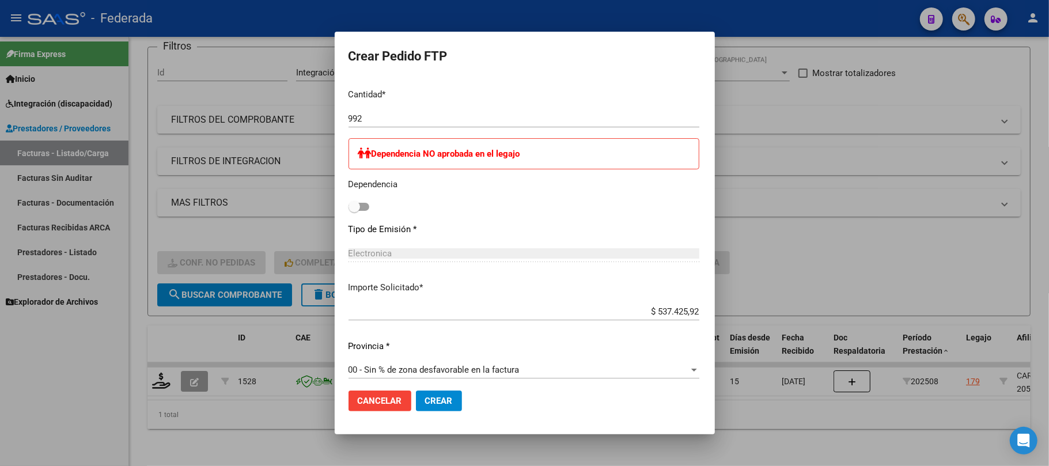
scroll to position [537, 0]
click at [416, 407] on button "Crear" at bounding box center [439, 400] width 46 height 21
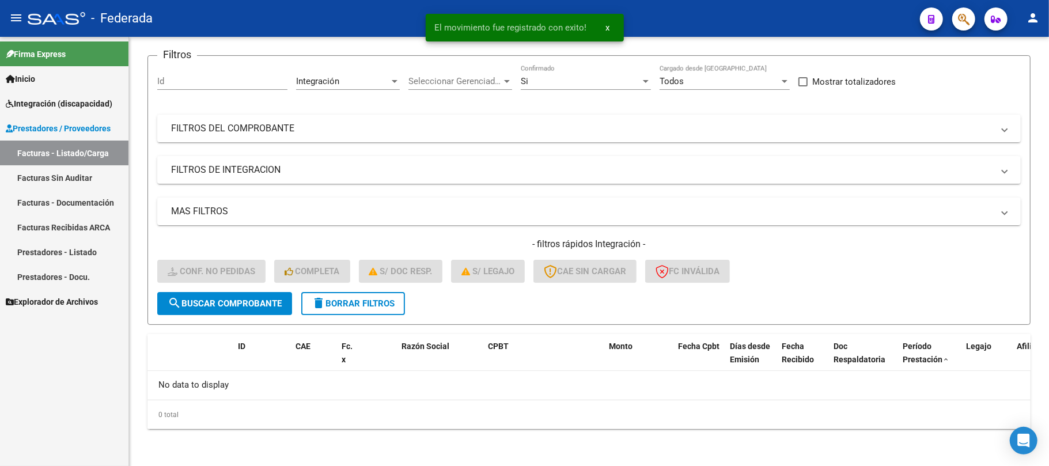
scroll to position [79, 0]
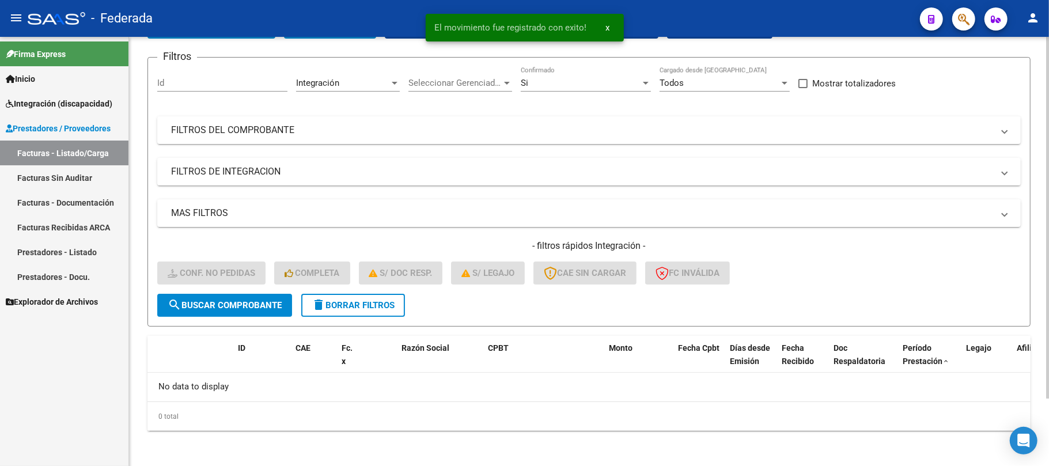
click at [369, 304] on span "delete Borrar Filtros" at bounding box center [353, 305] width 83 height 10
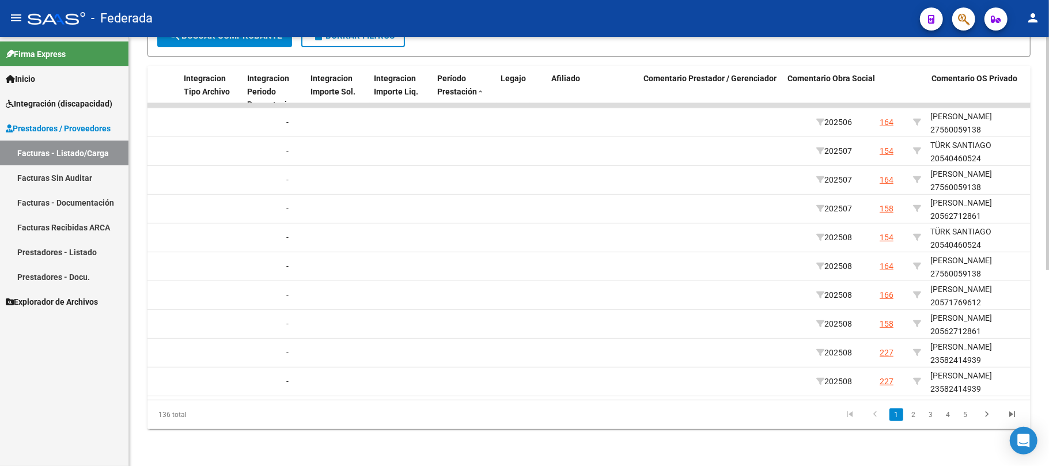
scroll to position [0, 1372]
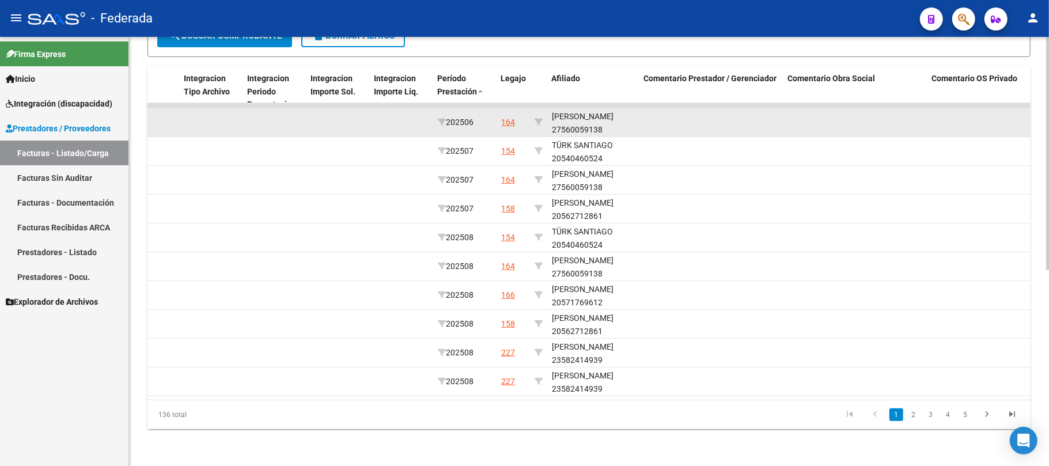
click at [537, 116] on div at bounding box center [538, 122] width 8 height 13
click at [540, 118] on icon at bounding box center [538, 122] width 8 height 8
type input "27560059138"
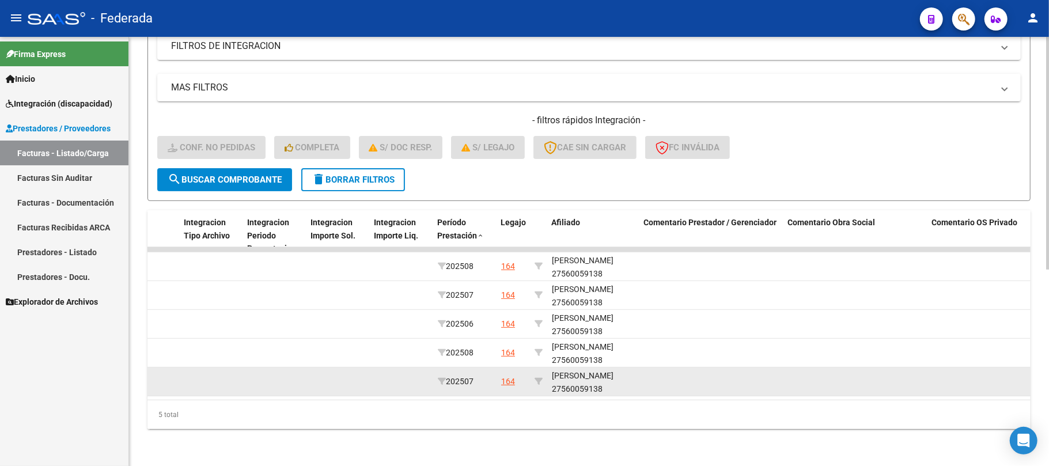
scroll to position [215, 0]
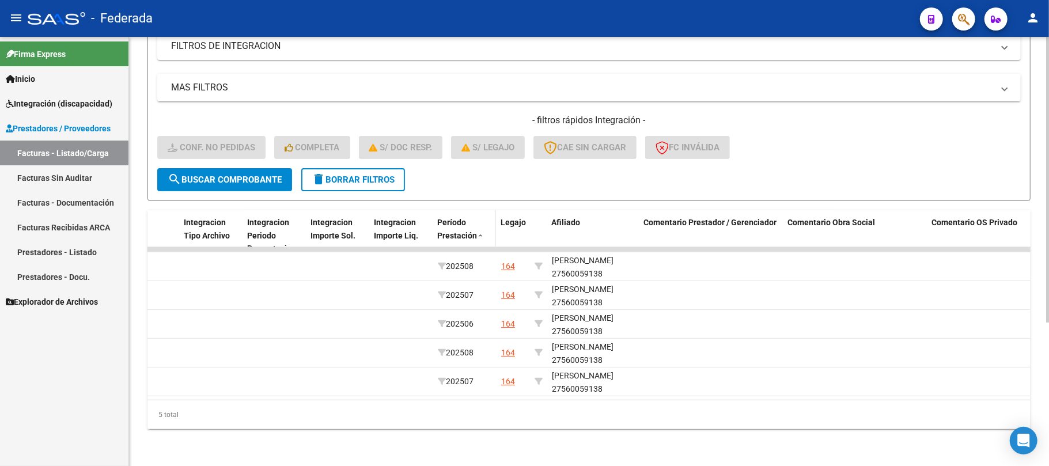
click at [480, 232] on span at bounding box center [480, 236] width 7 height 8
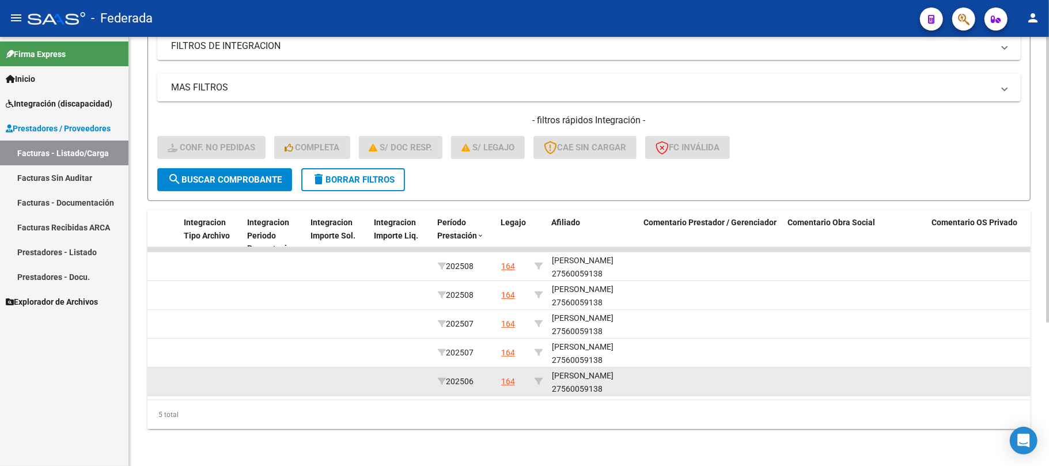
click at [583, 376] on div "PARRA LUZ CAMILA 27560059138" at bounding box center [593, 382] width 83 height 26
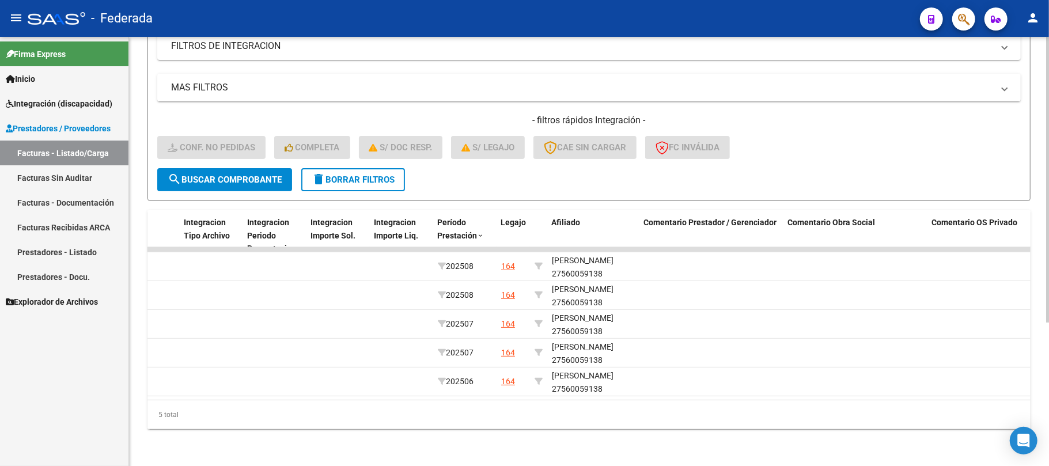
copy div "27560059138"
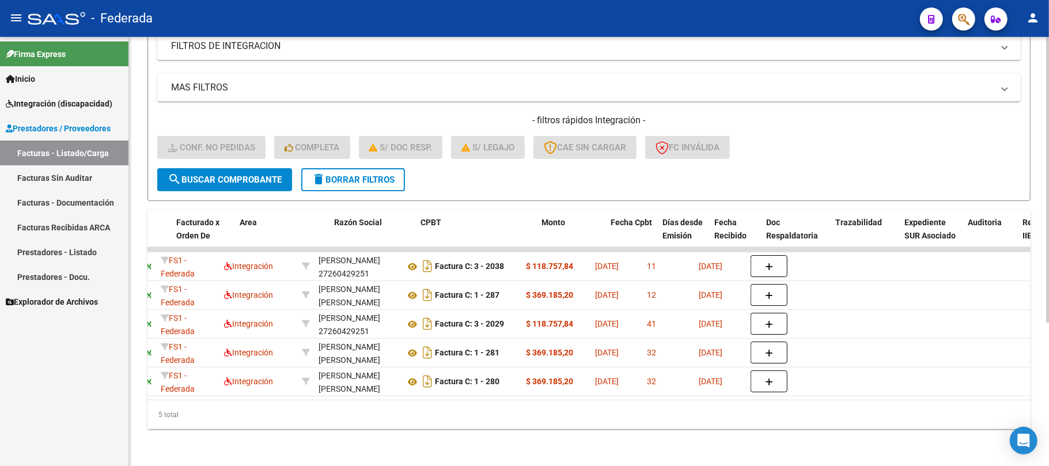
scroll to position [0, 10]
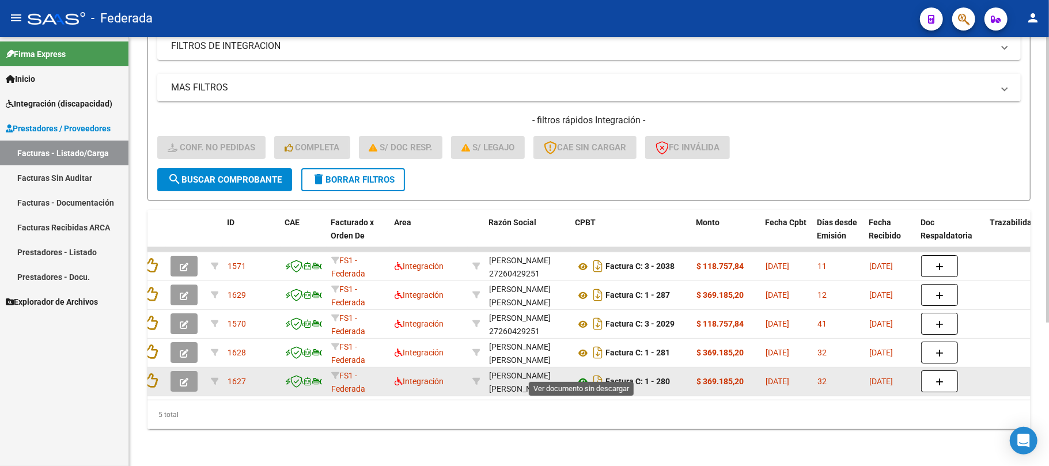
click at [582, 375] on icon at bounding box center [582, 382] width 15 height 14
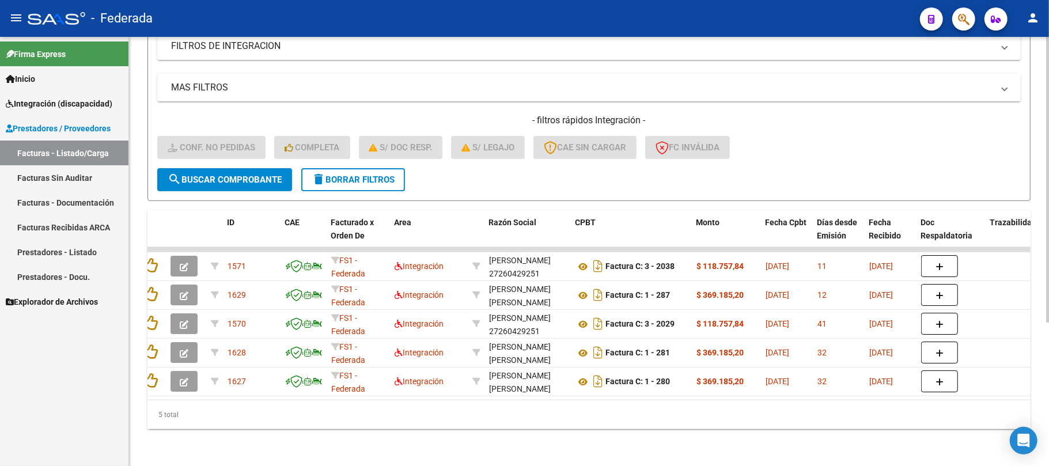
scroll to position [0, 0]
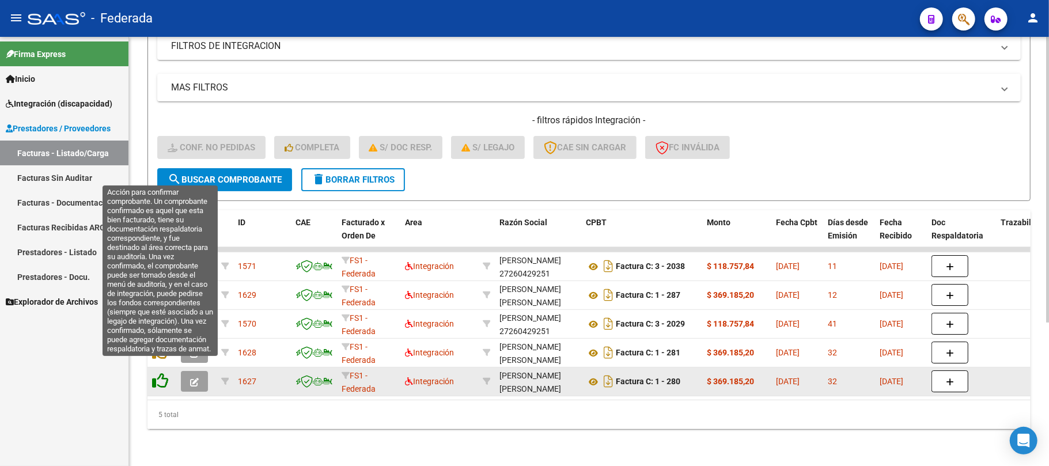
click at [162, 373] on icon at bounding box center [160, 381] width 16 height 16
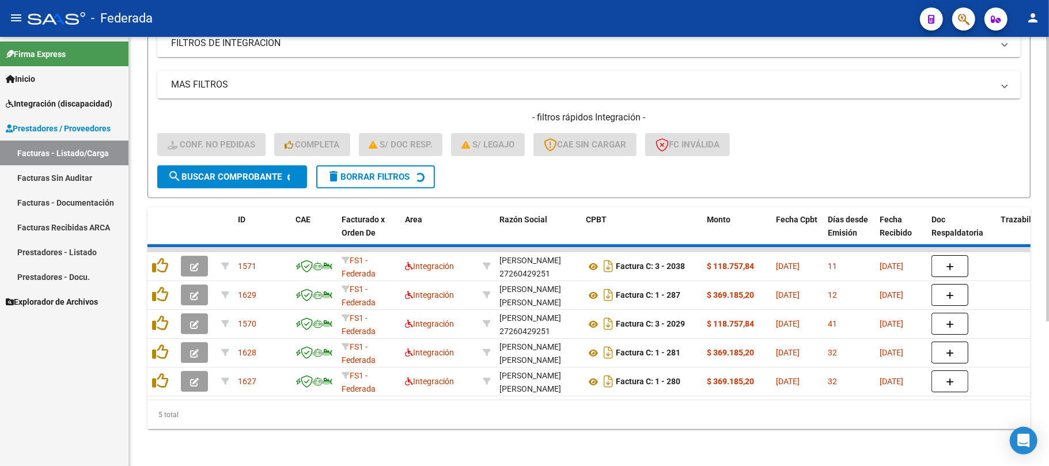
scroll to position [187, 0]
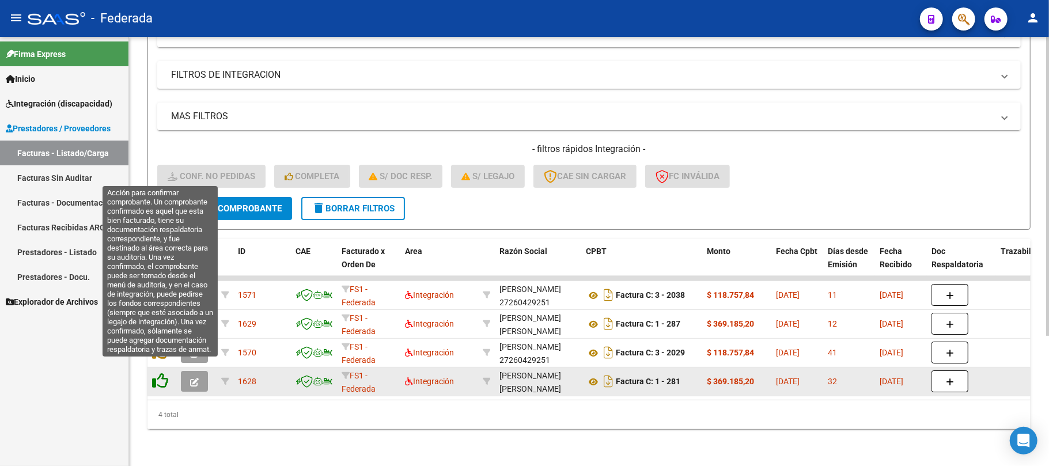
click at [165, 373] on icon at bounding box center [160, 381] width 16 height 16
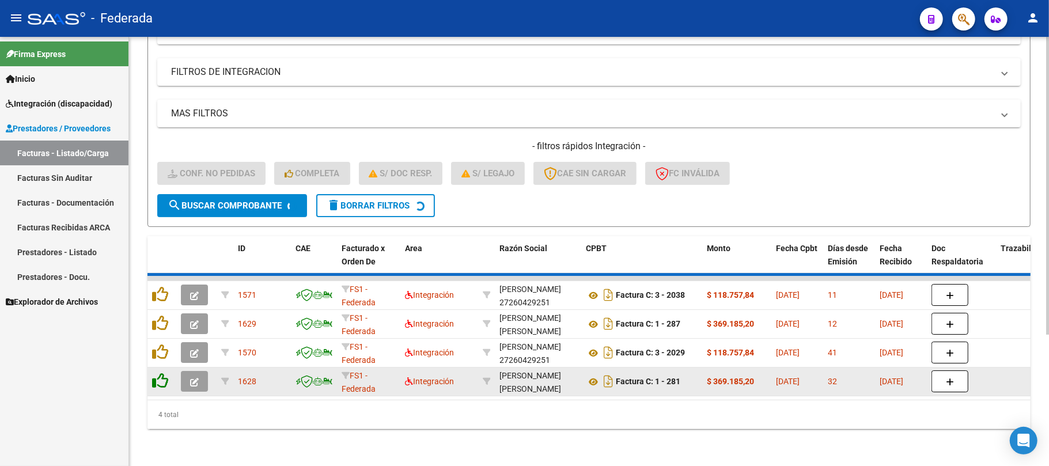
scroll to position [158, 0]
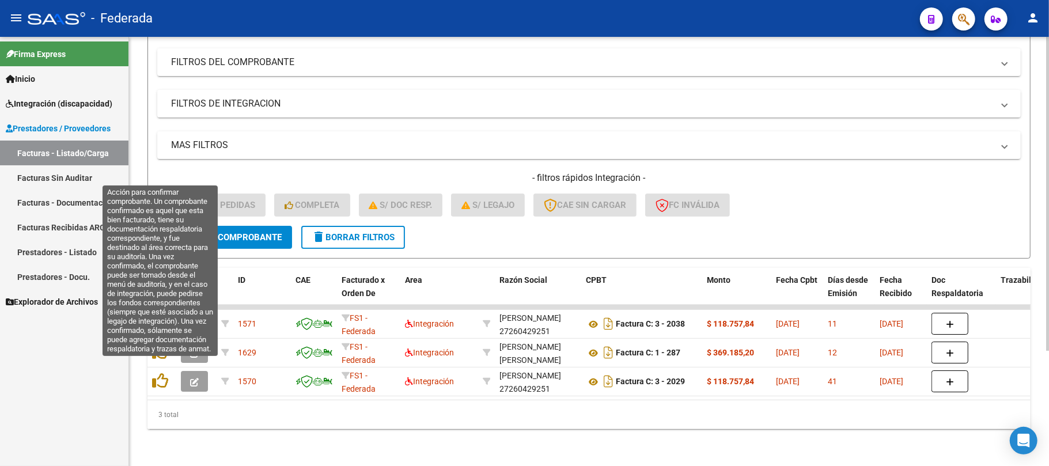
click at [165, 373] on icon at bounding box center [160, 381] width 16 height 16
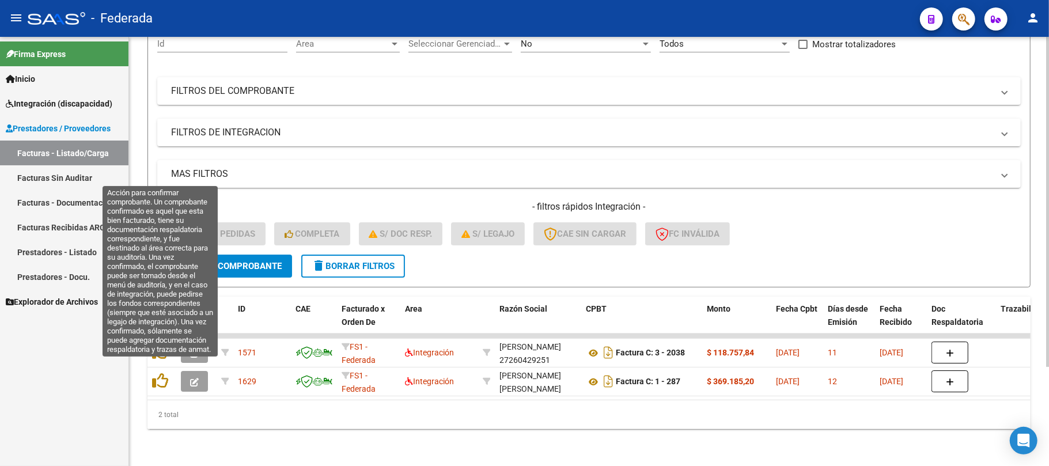
scroll to position [129, 0]
click at [165, 373] on icon at bounding box center [160, 381] width 16 height 16
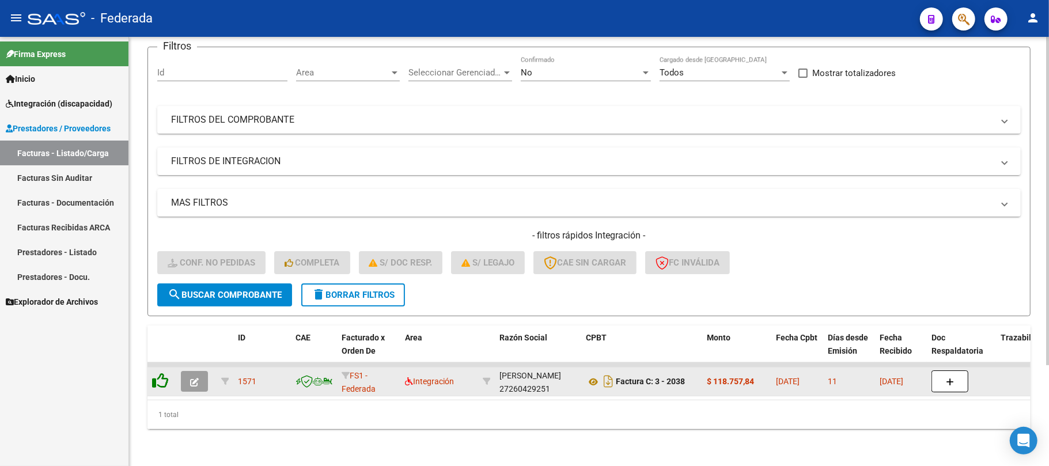
scroll to position [100, 0]
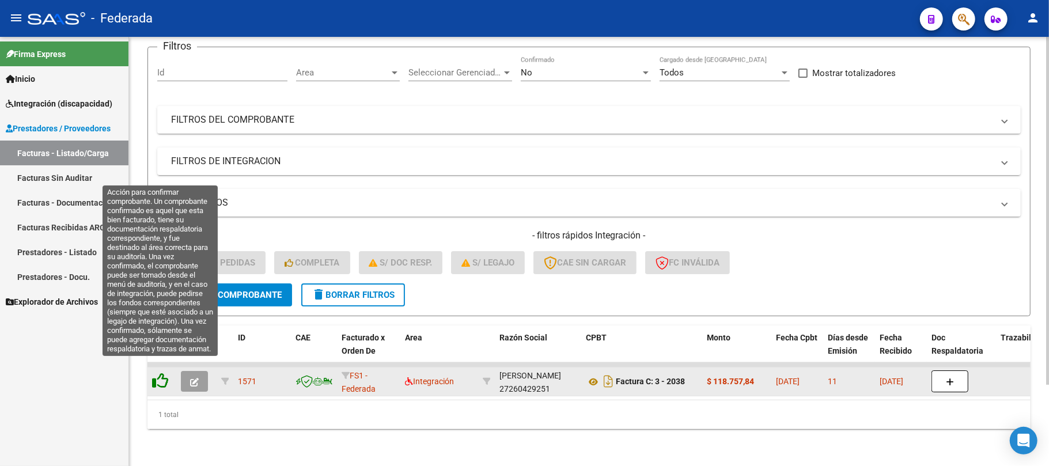
click at [160, 373] on icon at bounding box center [160, 381] width 16 height 16
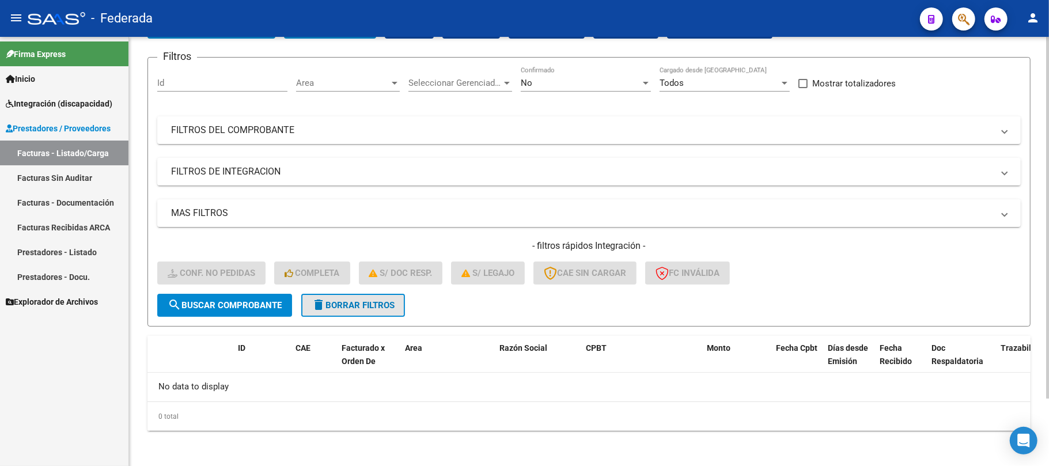
click at [332, 305] on span "delete Borrar Filtros" at bounding box center [353, 305] width 83 height 10
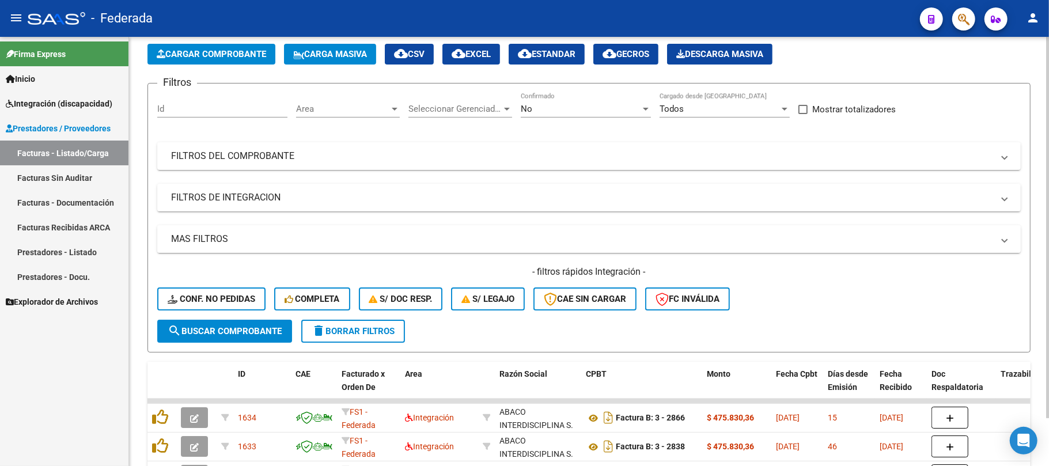
scroll to position [79, 0]
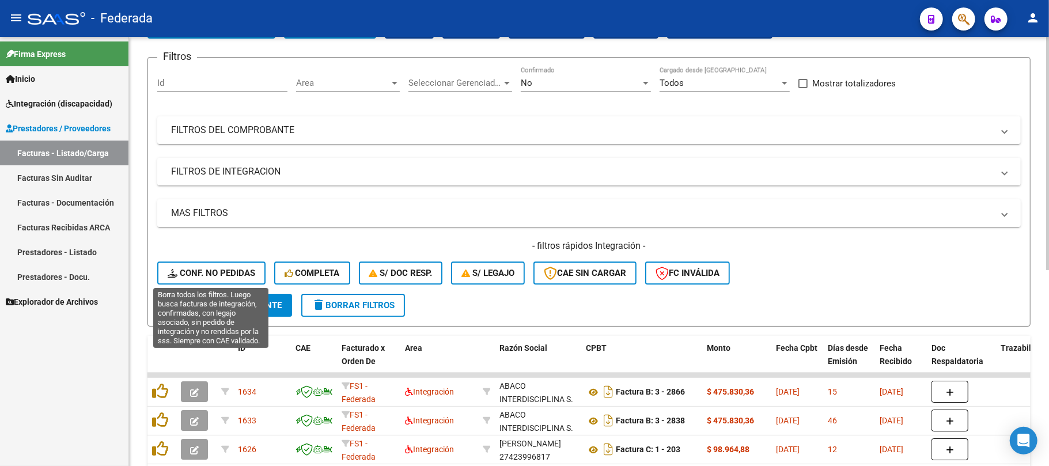
click at [236, 276] on span "Conf. no pedidas" at bounding box center [212, 273] width 88 height 10
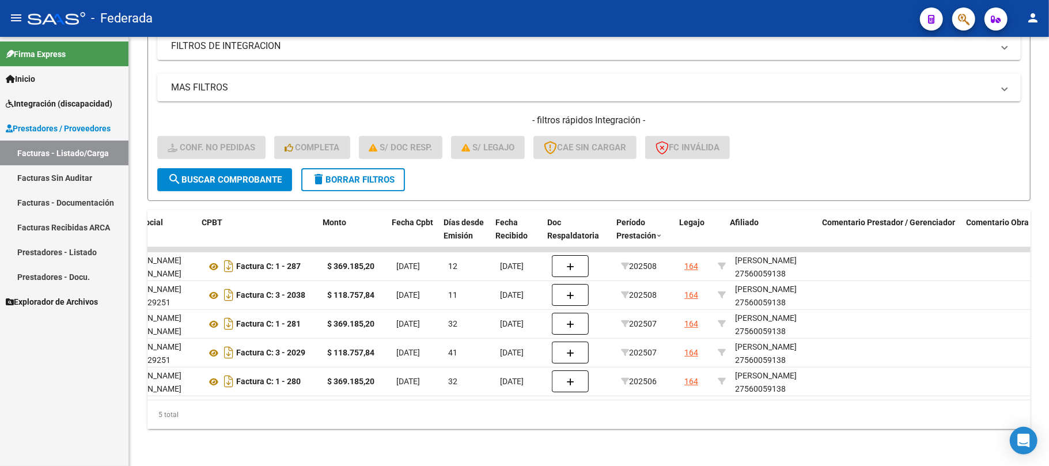
scroll to position [0, 0]
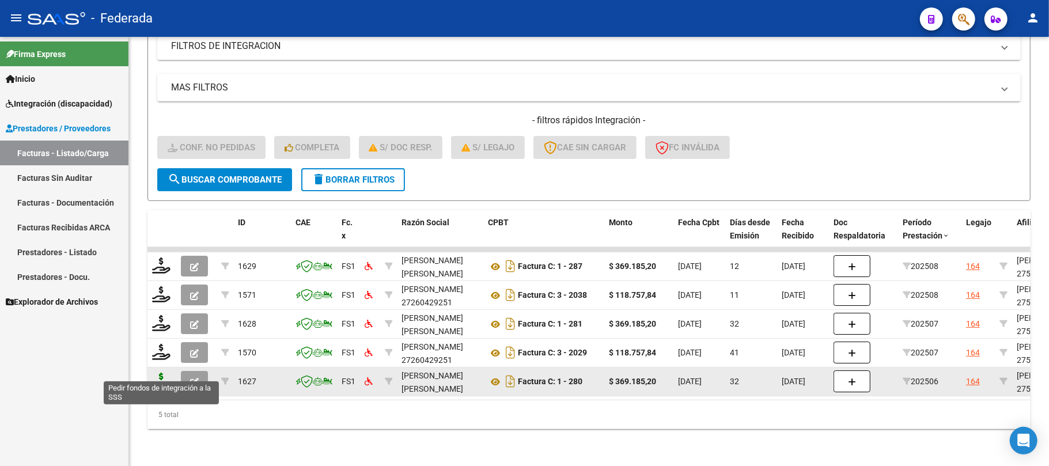
click at [160, 373] on icon at bounding box center [161, 381] width 18 height 16
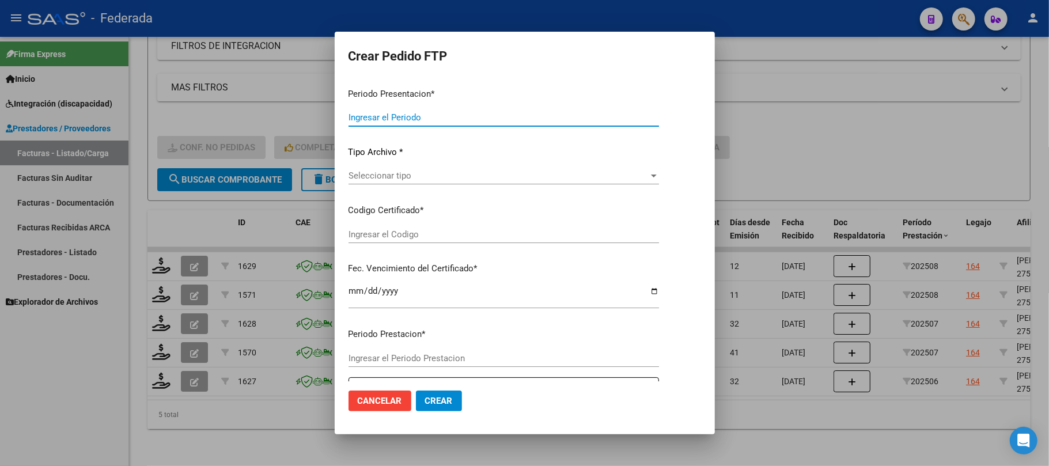
type input "202508"
type input "202506"
type input "$ 369.185,20"
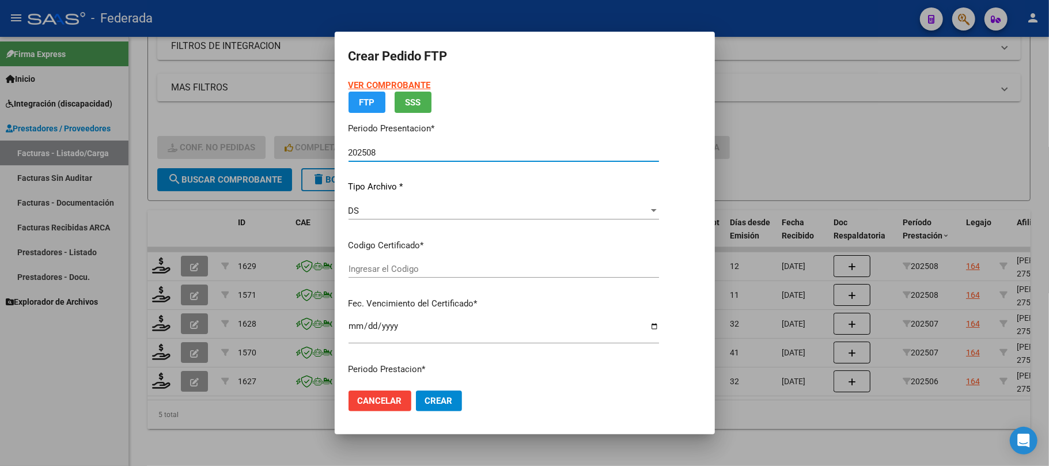
type input "ARG01000560059132022082420270824NQN249"
type input "2027-08-24"
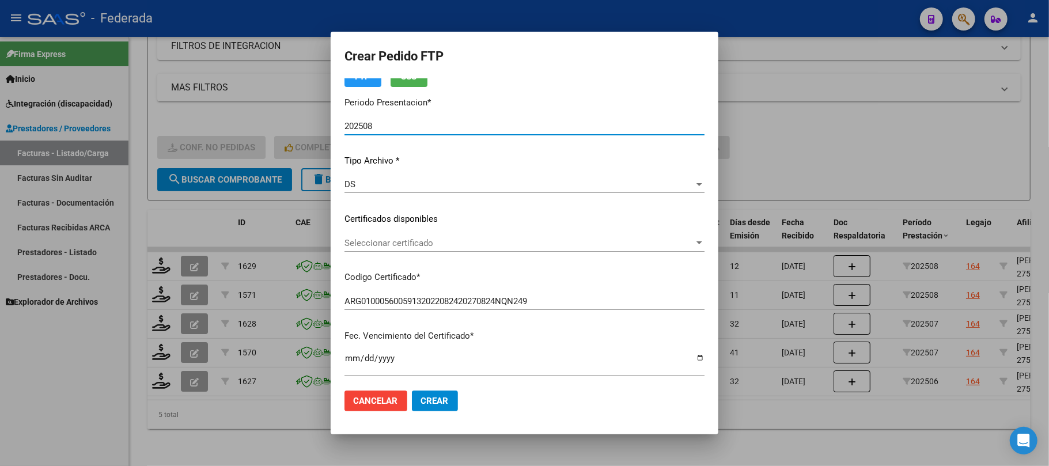
scroll to position [77, 0]
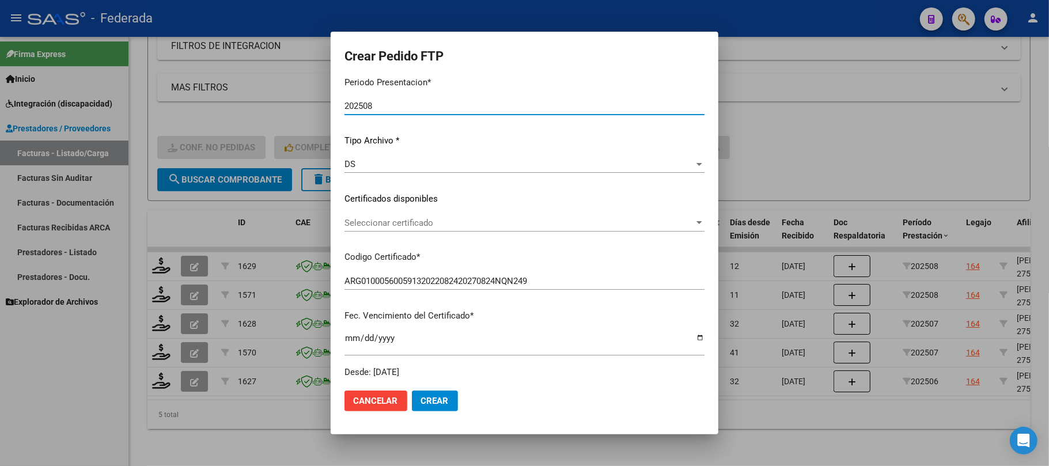
click at [356, 229] on div "Seleccionar certificado Seleccionar certificado" at bounding box center [524, 222] width 360 height 17
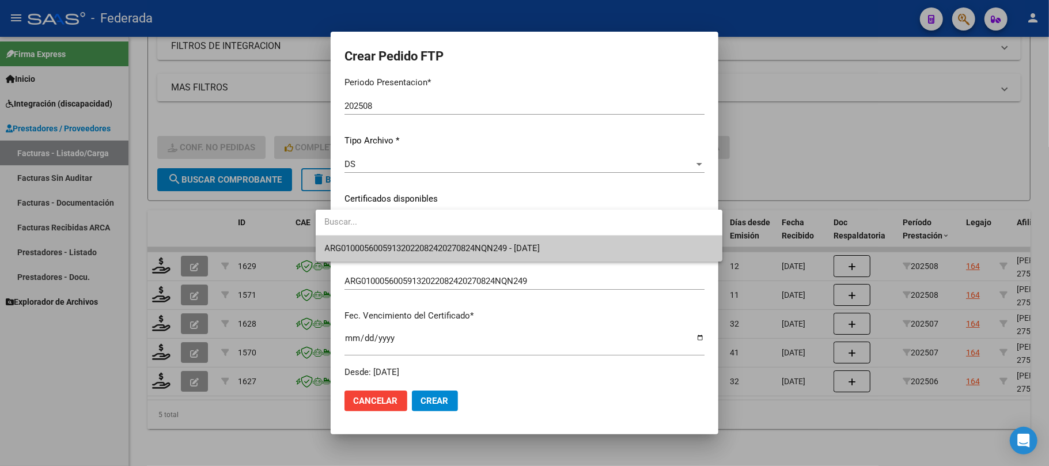
click at [362, 274] on div at bounding box center [524, 233] width 1049 height 466
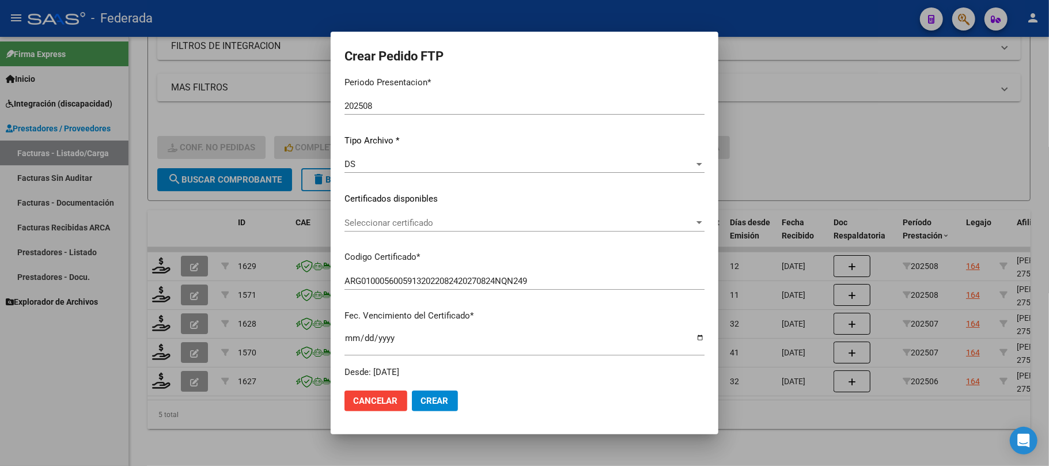
click at [369, 229] on div "Seleccionar certificado Seleccionar certificado" at bounding box center [524, 222] width 360 height 17
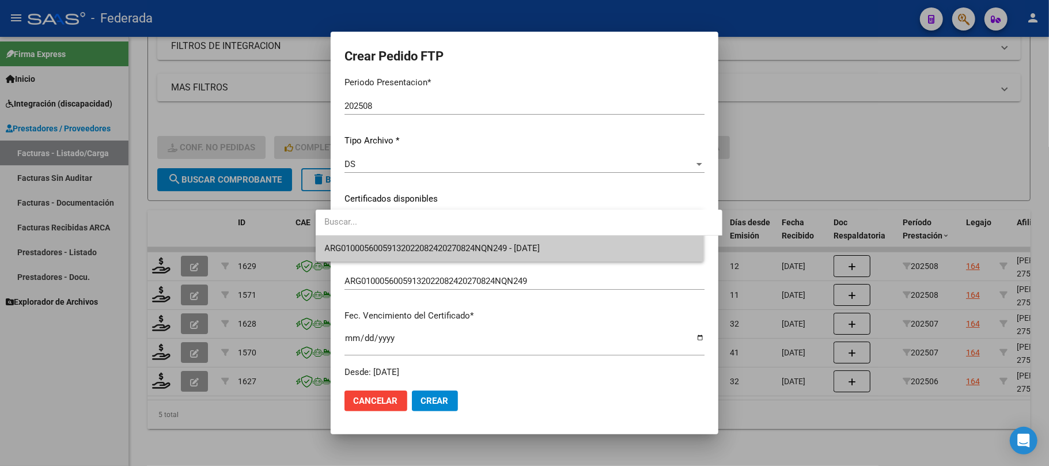
click at [369, 245] on span "ARG01000560059132022082420270824NQN249 - 2027-08-24" at bounding box center [432, 248] width 215 height 10
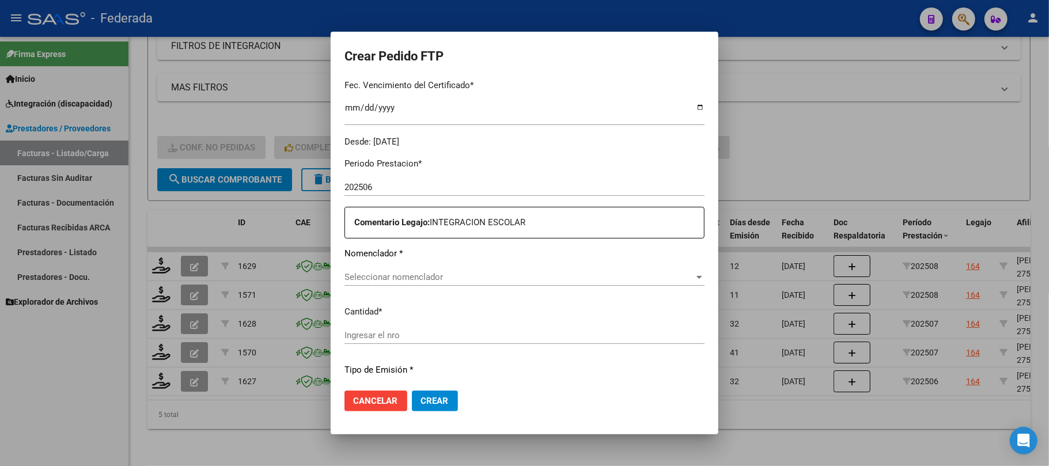
scroll to position [384, 0]
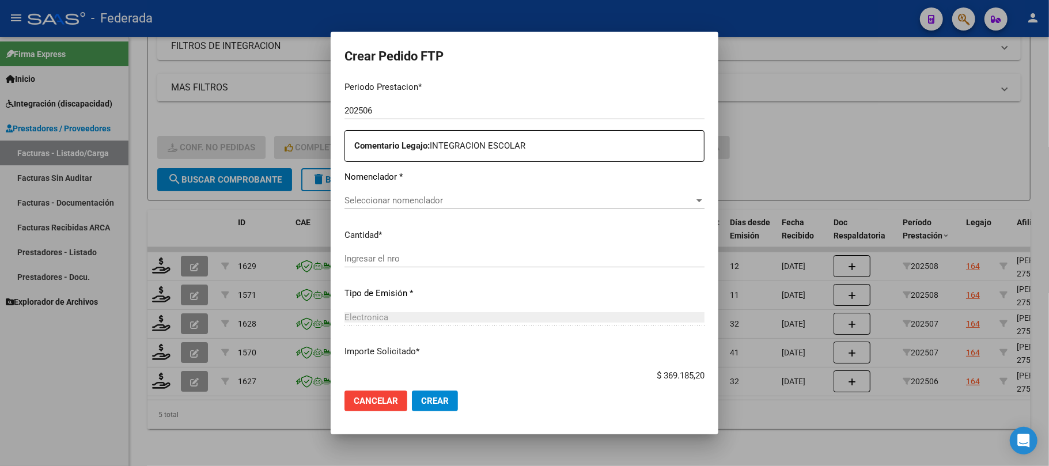
click at [402, 192] on div "Seleccionar nomenclador Seleccionar nomenclador" at bounding box center [524, 200] width 360 height 17
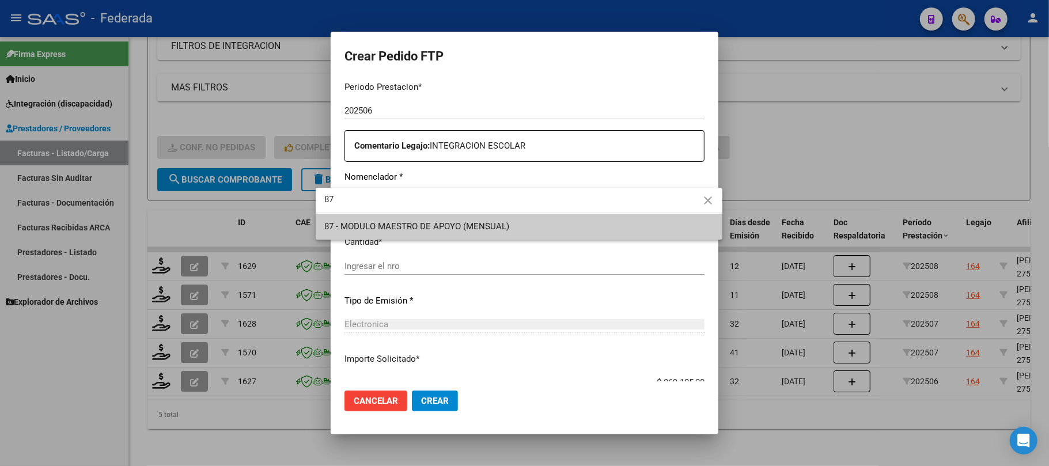
type input "87"
click at [403, 218] on span "87 - MODULO MAESTRO DE APOYO (MENSUAL)" at bounding box center [519, 227] width 388 height 26
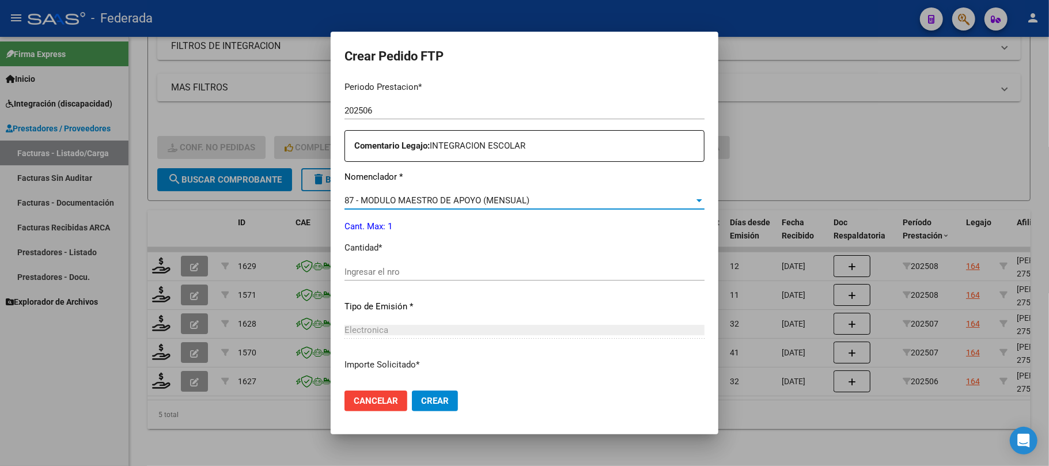
click at [374, 263] on div "Ingresar el nro" at bounding box center [524, 271] width 360 height 17
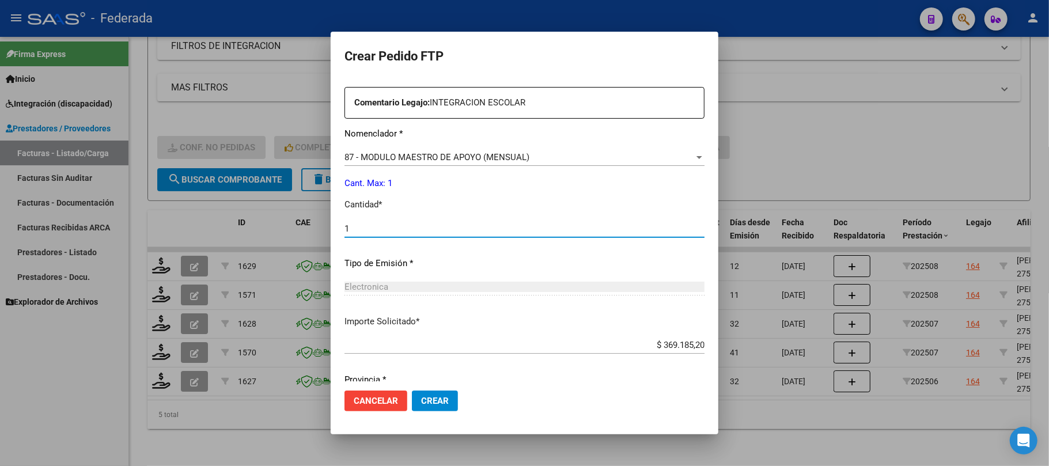
scroll to position [468, 0]
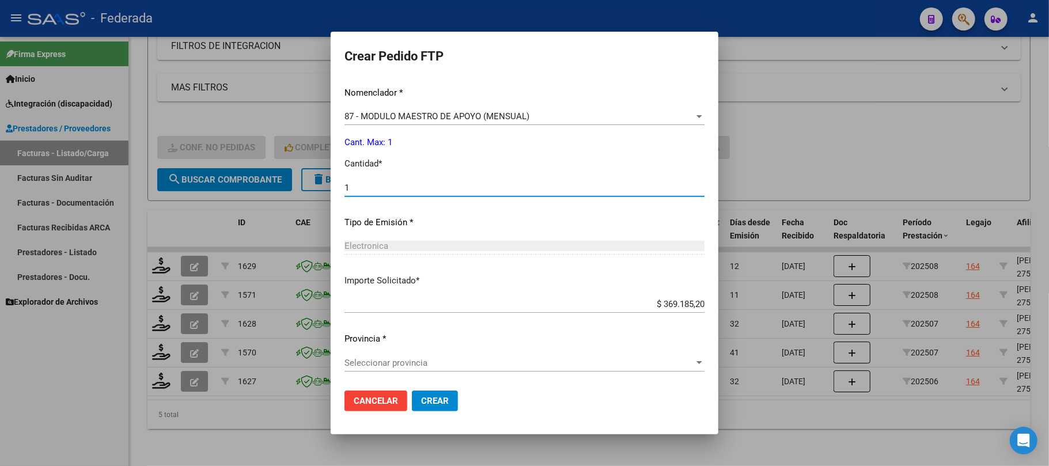
type input "1"
click at [388, 360] on span "Seleccionar provincia" at bounding box center [519, 363] width 350 height 10
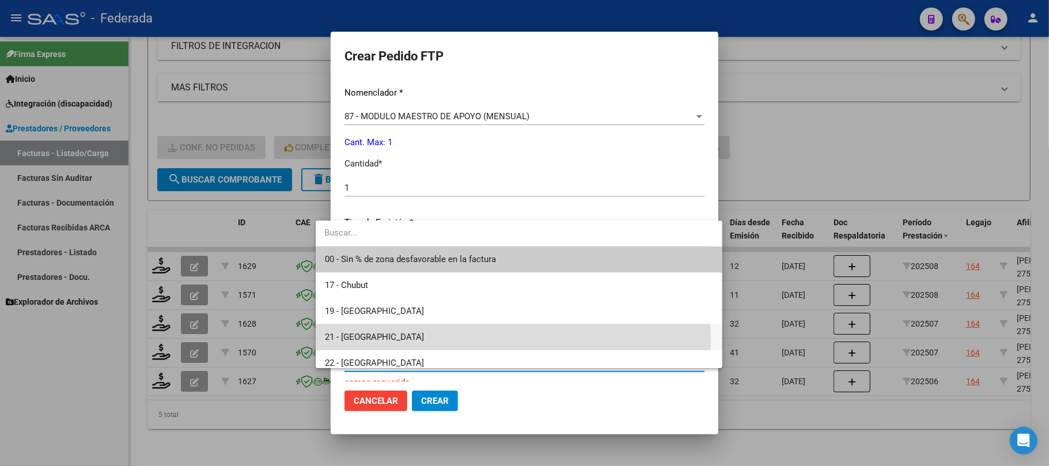
click at [384, 341] on span "21 - [GEOGRAPHIC_DATA]" at bounding box center [519, 337] width 388 height 26
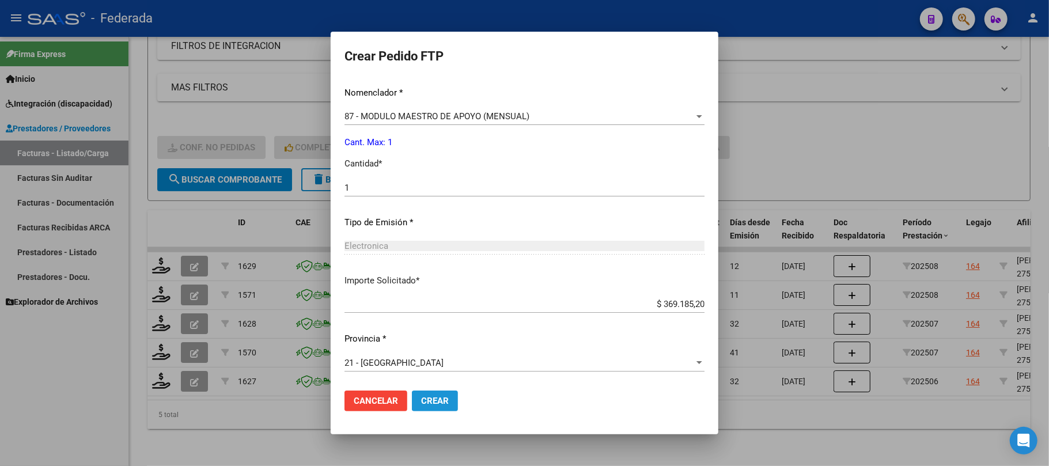
click at [421, 399] on span "Crear" at bounding box center [435, 401] width 28 height 10
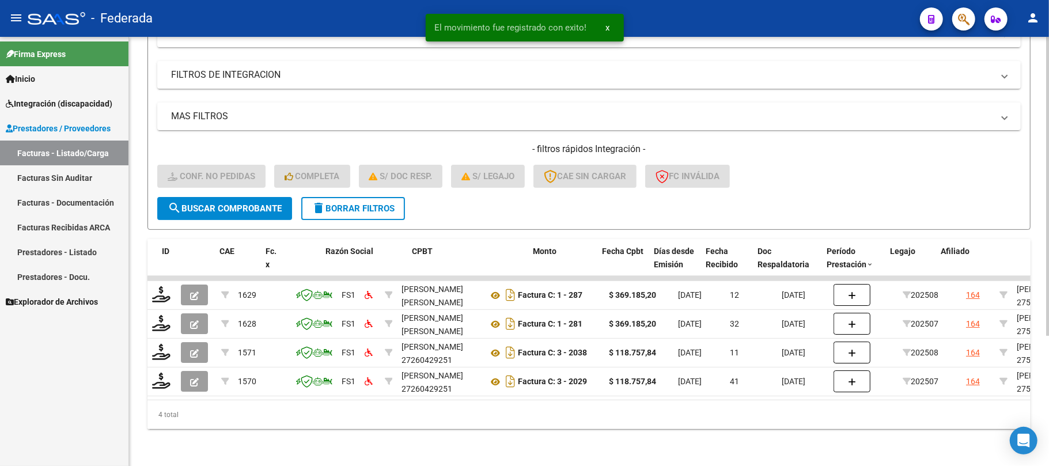
scroll to position [0, 103]
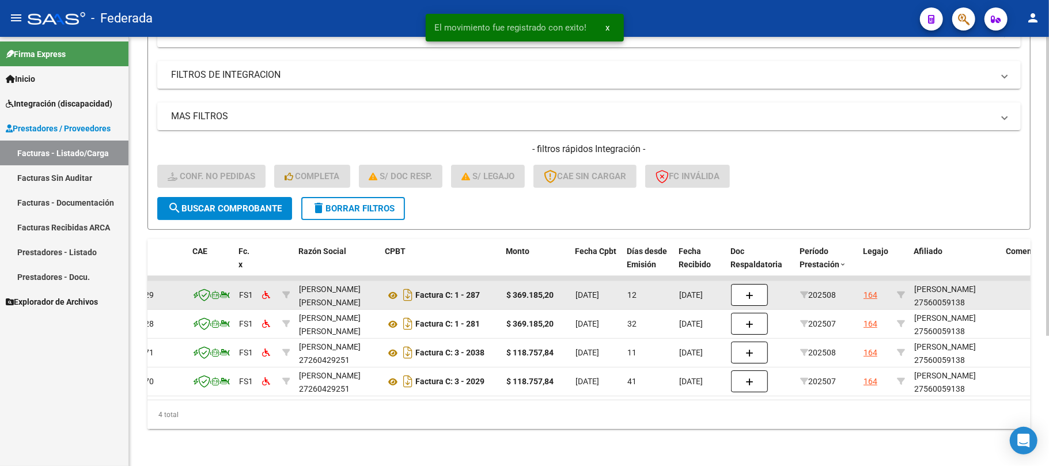
click at [917, 283] on div "PARRA LUZ CAMILA 27560059138" at bounding box center [955, 296] width 83 height 26
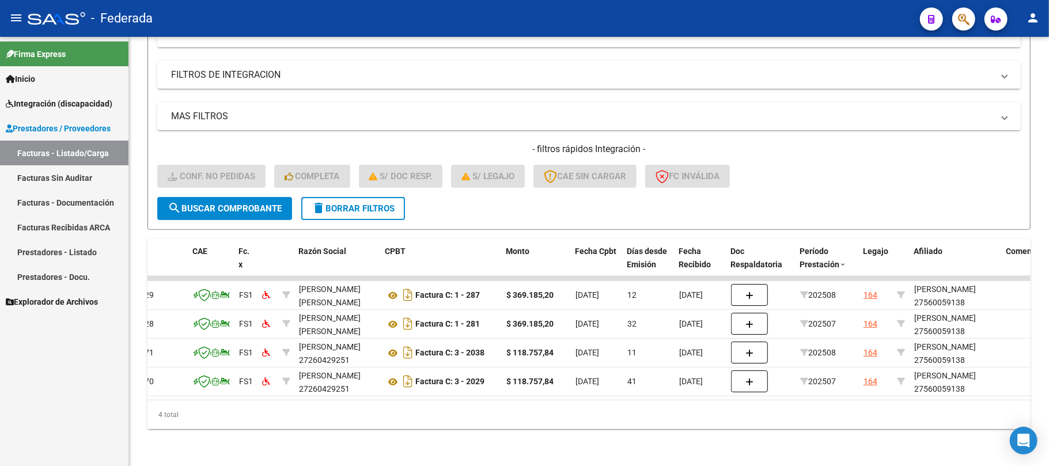
copy div "PARRA"
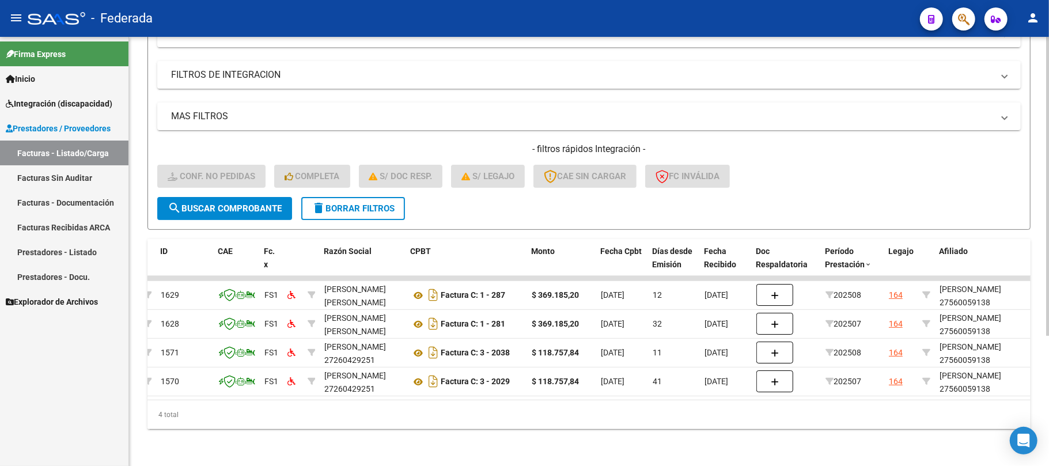
scroll to position [0, 79]
click at [865, 248] on div "Período Prestación" at bounding box center [851, 258] width 54 height 26
click at [858, 250] on span "Período Prestación" at bounding box center [844, 258] width 40 height 22
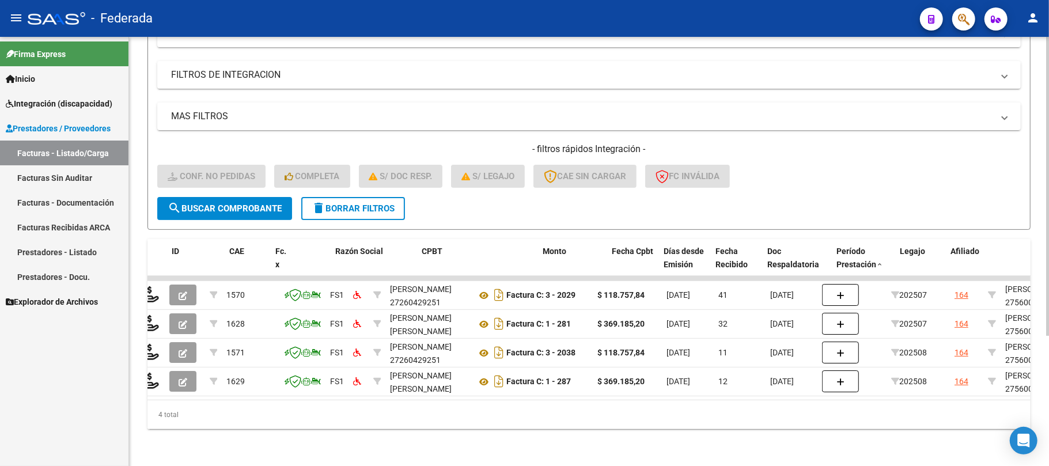
scroll to position [0, 0]
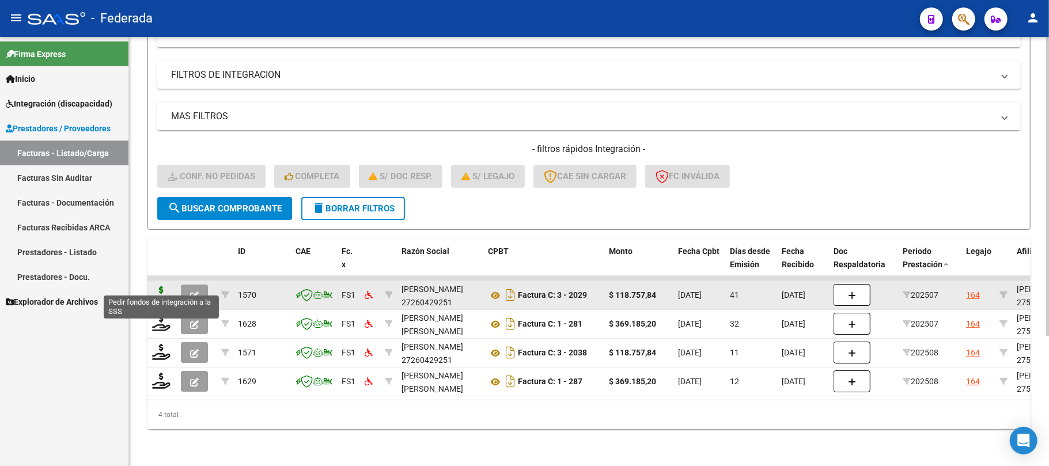
click at [157, 286] on icon at bounding box center [161, 294] width 18 height 16
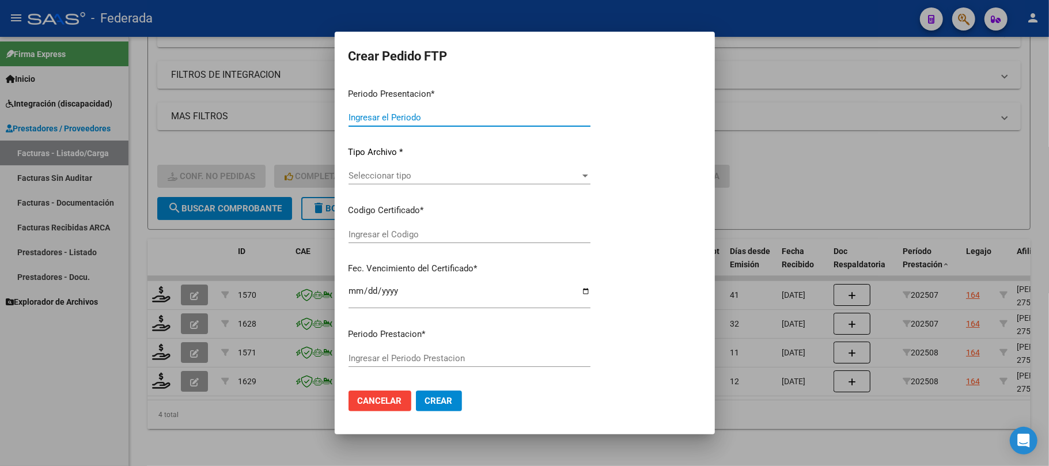
type input "202508"
type input "202507"
type input "$ 118.757,84"
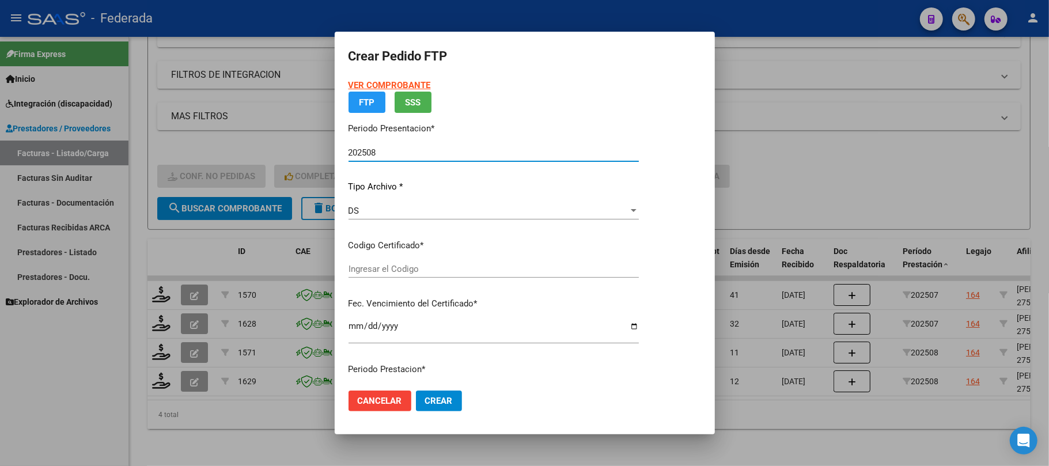
type input "ARG01000560059132022082420270824NQN249"
type input "2027-08-24"
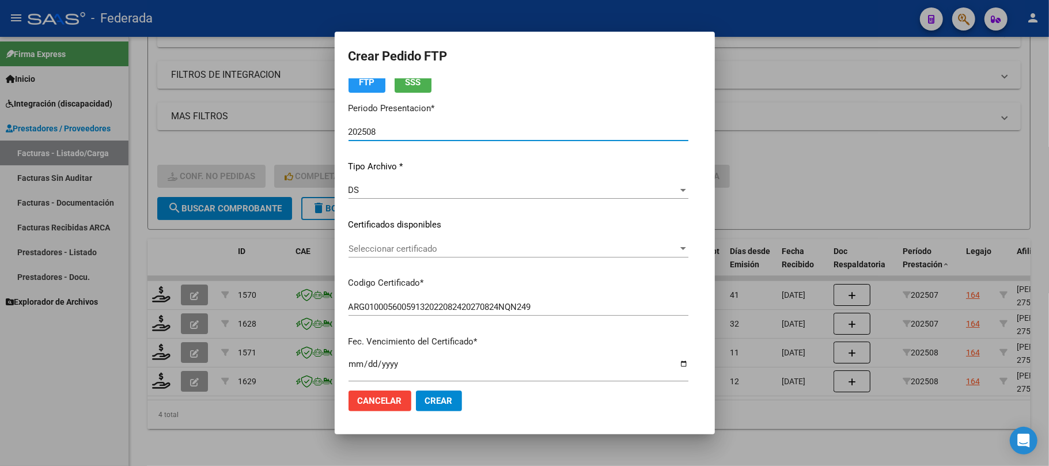
scroll to position [77, 0]
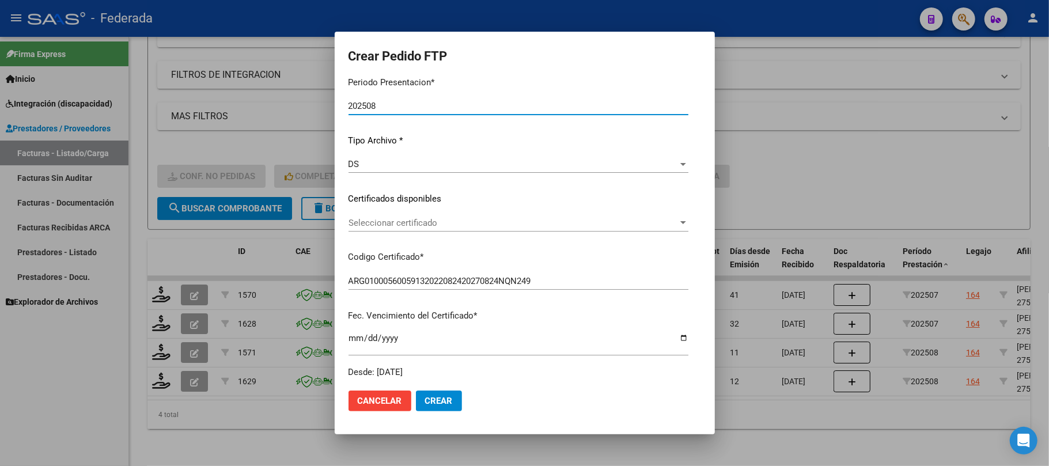
click at [377, 214] on div "Seleccionar certificado Seleccionar certificado" at bounding box center [518, 222] width 340 height 17
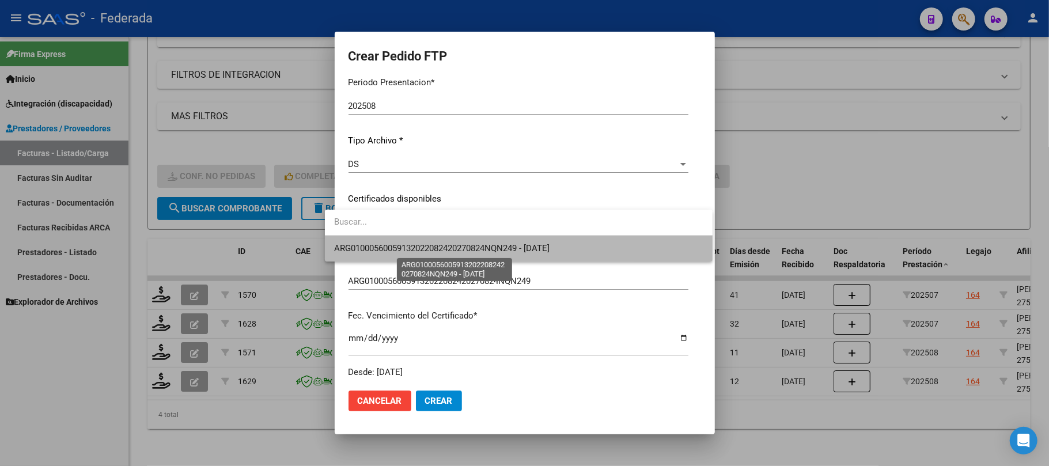
click at [381, 248] on span "ARG01000560059132022082420270824NQN249 - 2027-08-24" at bounding box center [441, 248] width 215 height 10
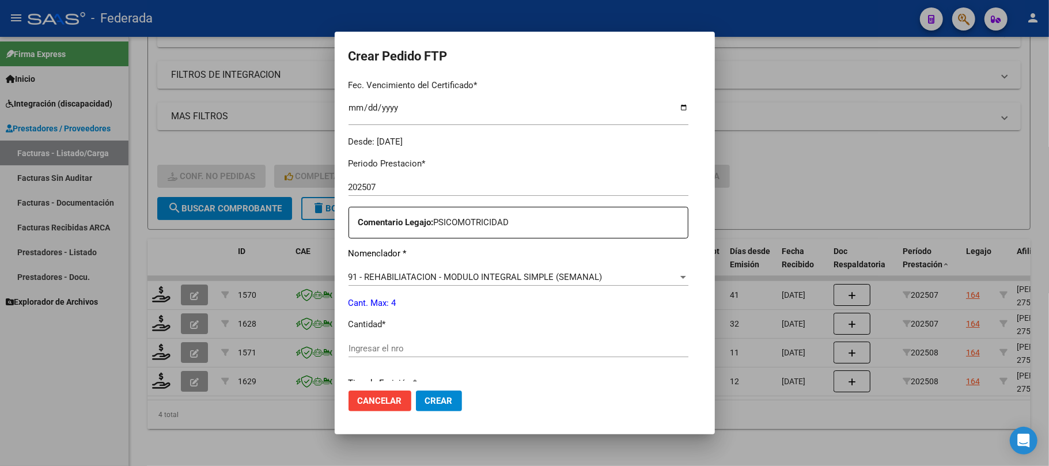
scroll to position [384, 0]
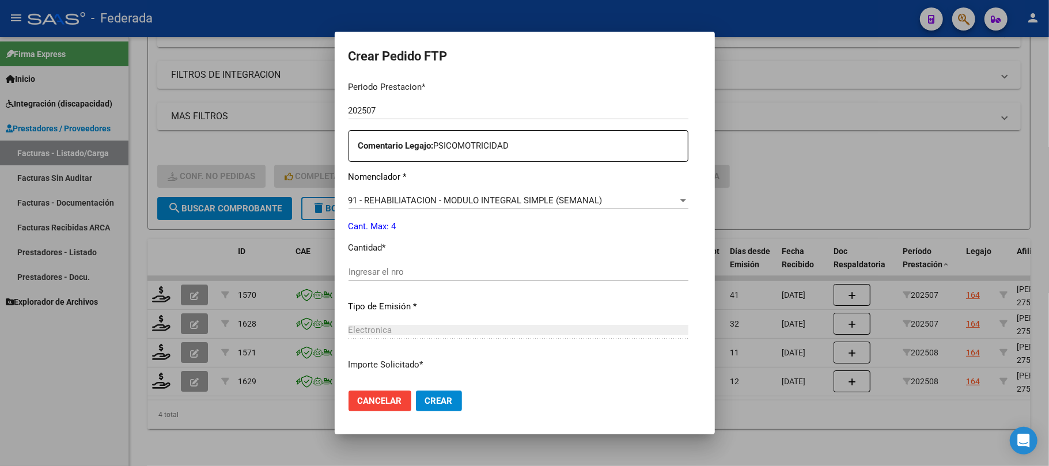
click at [371, 264] on div "Ingresar el nro" at bounding box center [518, 271] width 340 height 17
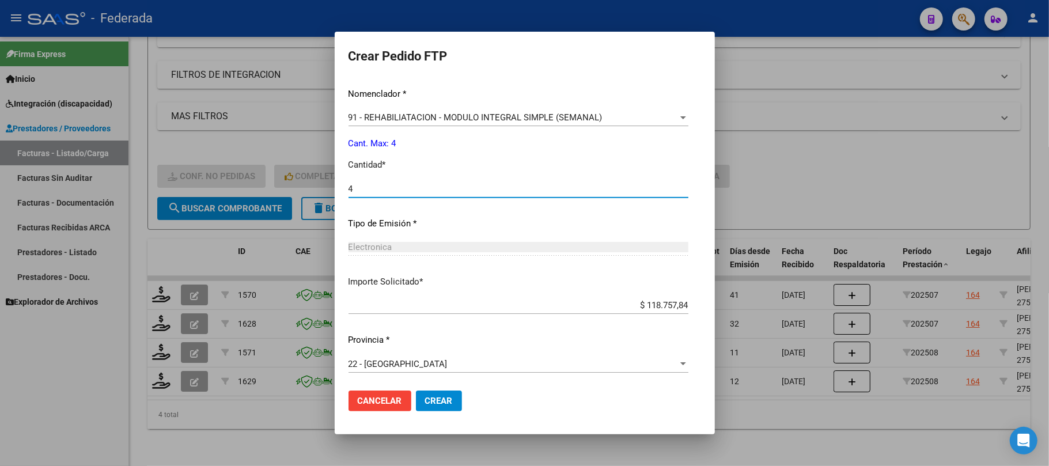
scroll to position [468, 0]
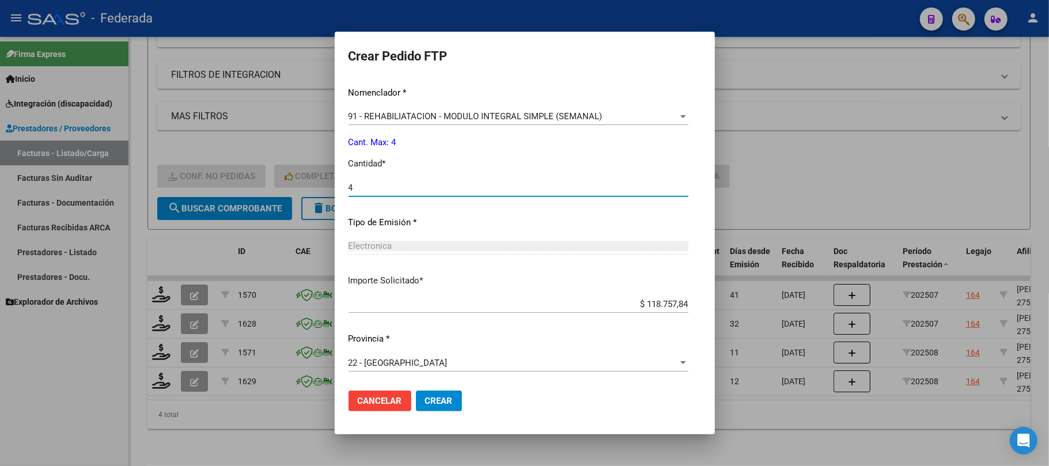
type input "4"
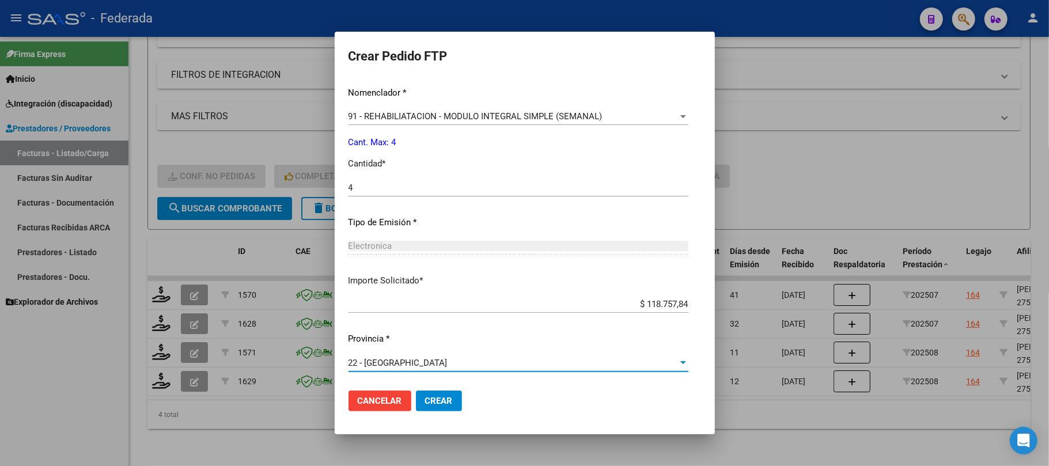
click at [382, 362] on span "22 - [GEOGRAPHIC_DATA]" at bounding box center [397, 363] width 99 height 10
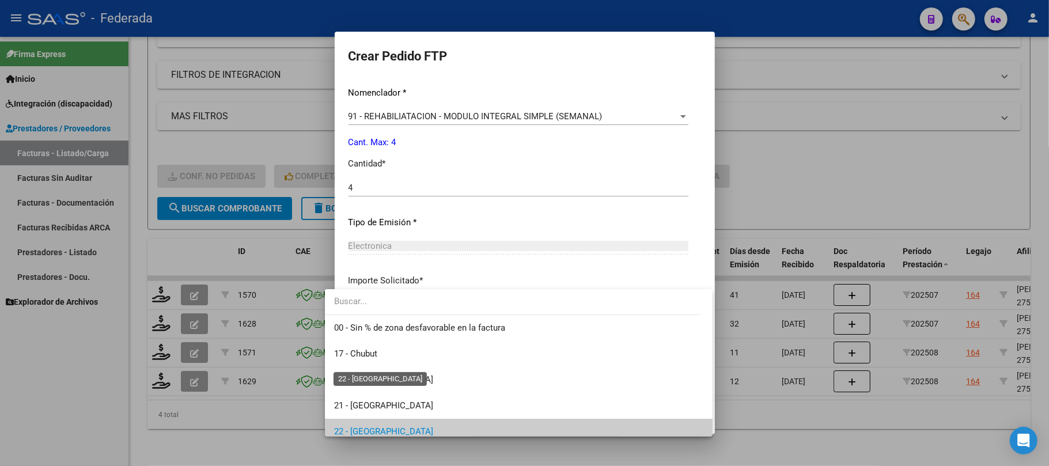
scroll to position [69, 0]
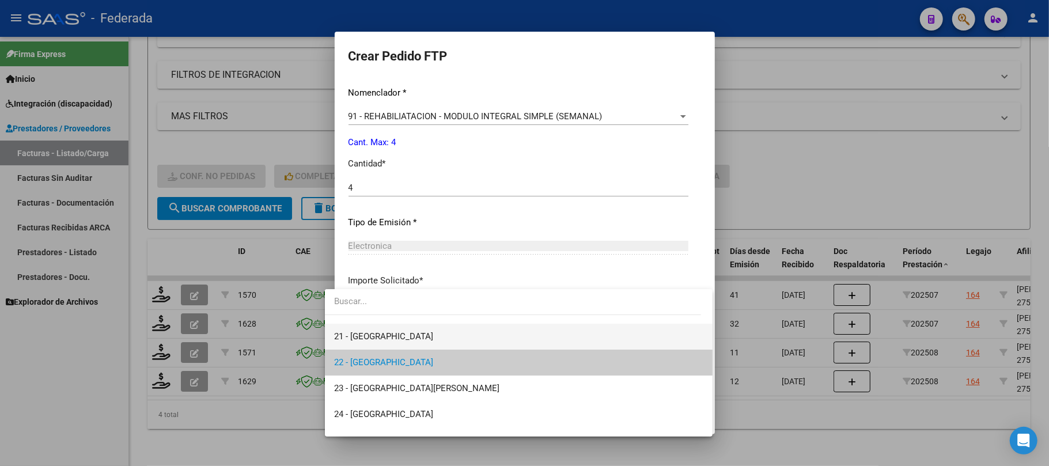
click at [381, 342] on span "21 - [GEOGRAPHIC_DATA]" at bounding box center [518, 337] width 369 height 26
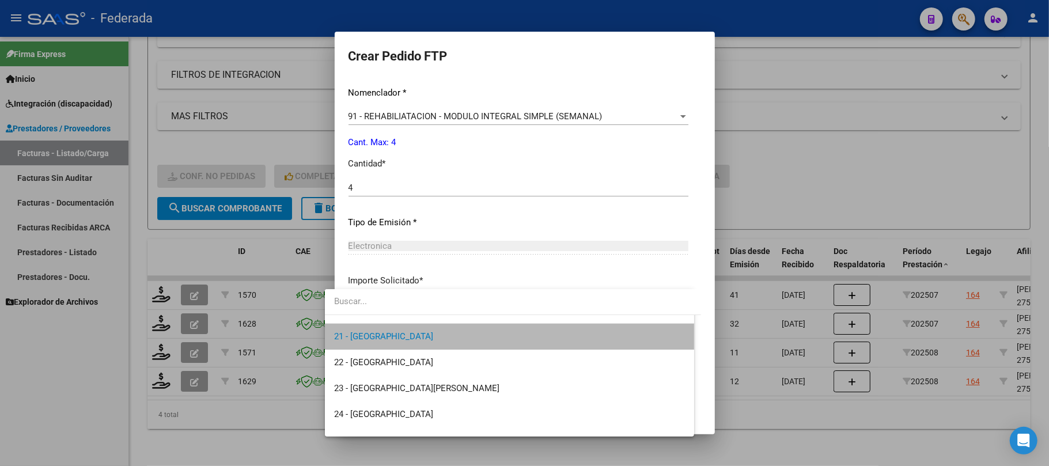
scroll to position [77, 0]
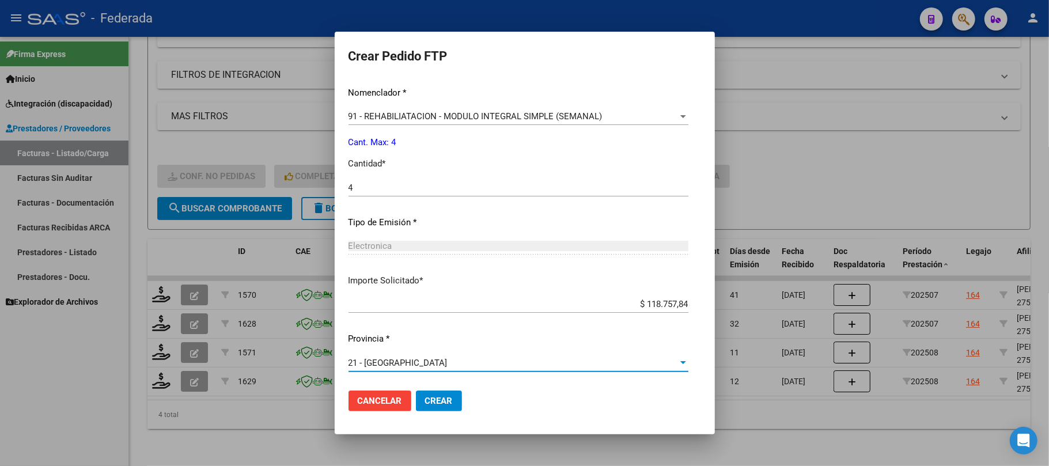
click at [425, 403] on span "Crear" at bounding box center [439, 401] width 28 height 10
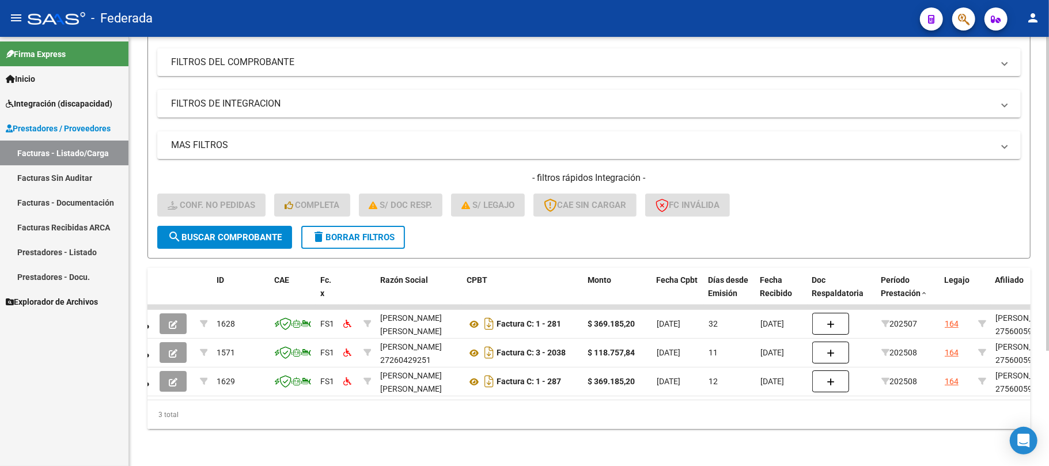
scroll to position [0, 0]
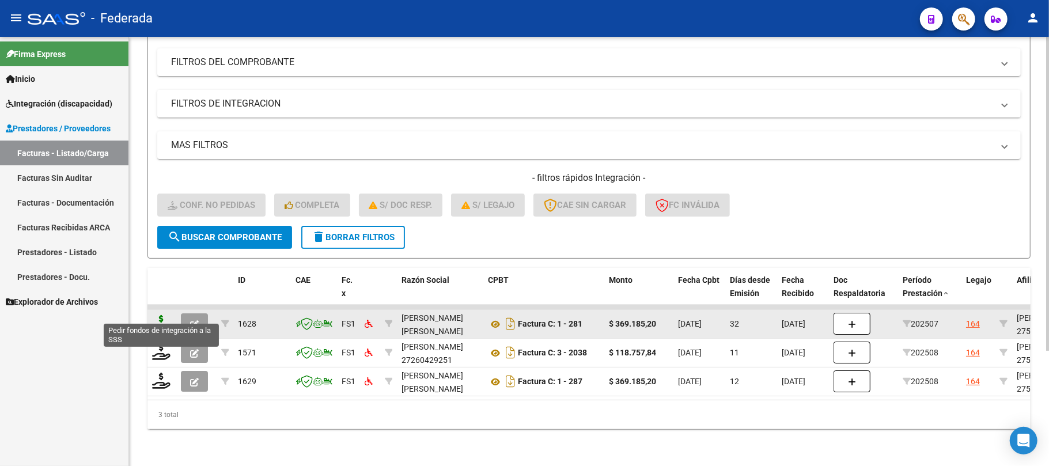
click at [159, 315] on icon at bounding box center [161, 323] width 18 height 16
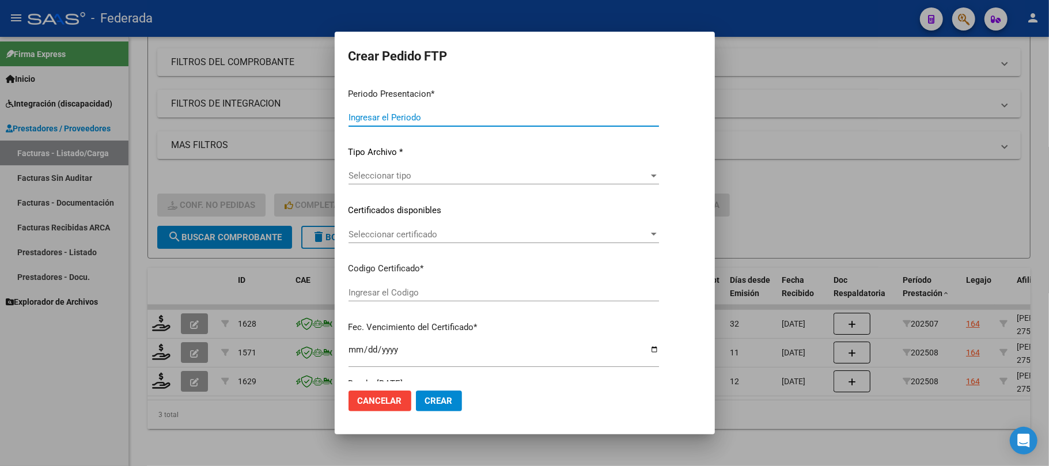
type input "202508"
type input "202507"
type input "$ 369.185,20"
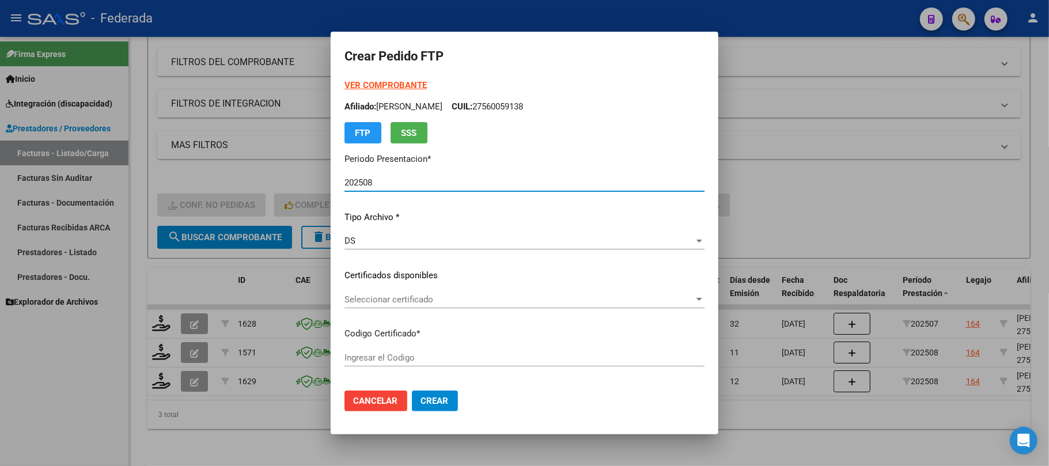
type input "ARG01000560059132022082420270824NQN249"
type input "2027-08-24"
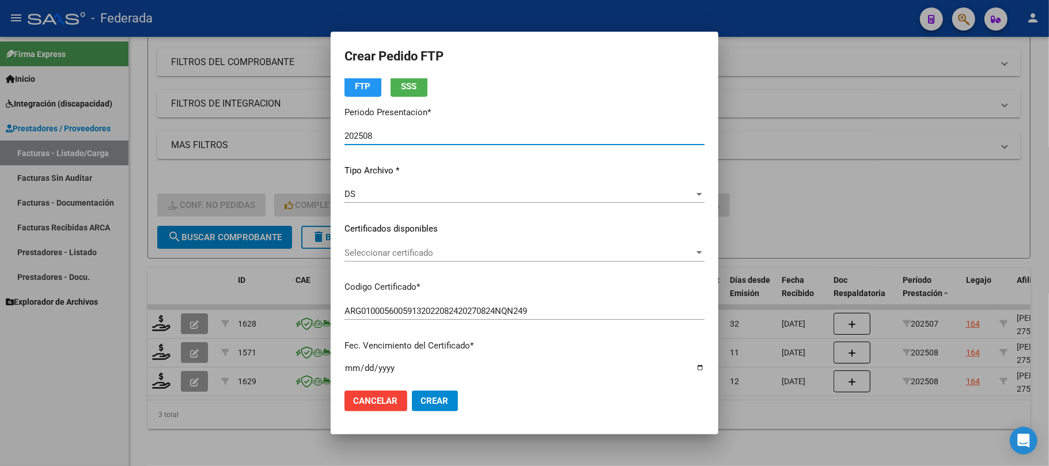
scroll to position [77, 0]
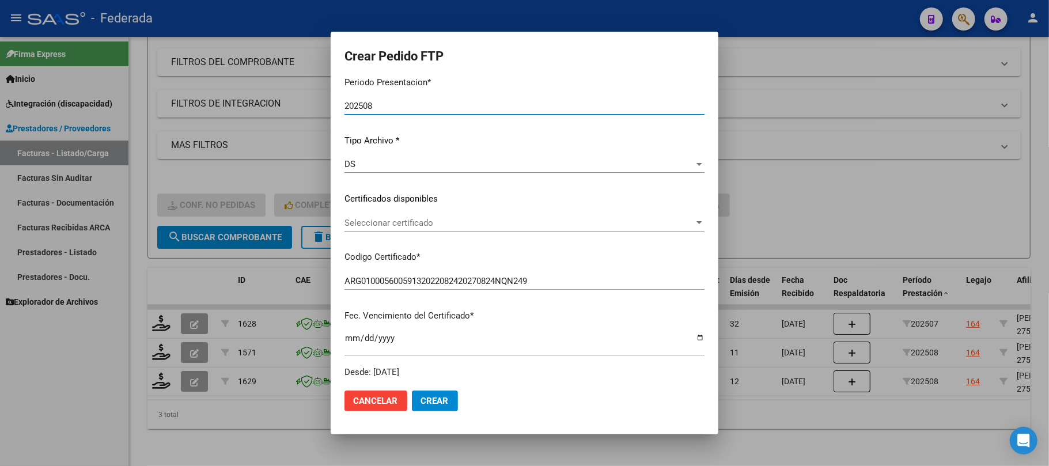
click at [344, 221] on span "Seleccionar certificado" at bounding box center [519, 223] width 350 height 10
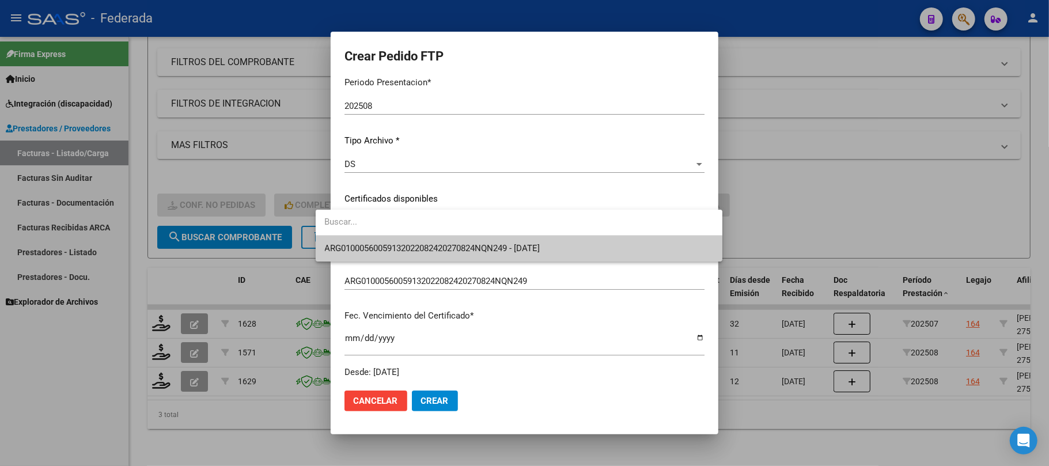
click at [348, 258] on span "ARG01000560059132022082420270824NQN249 - 2027-08-24" at bounding box center [519, 249] width 388 height 26
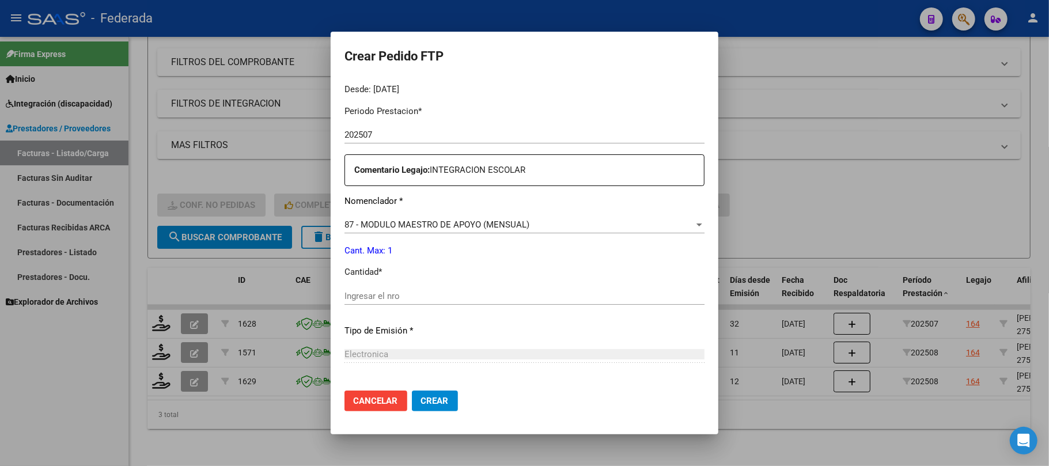
scroll to position [384, 0]
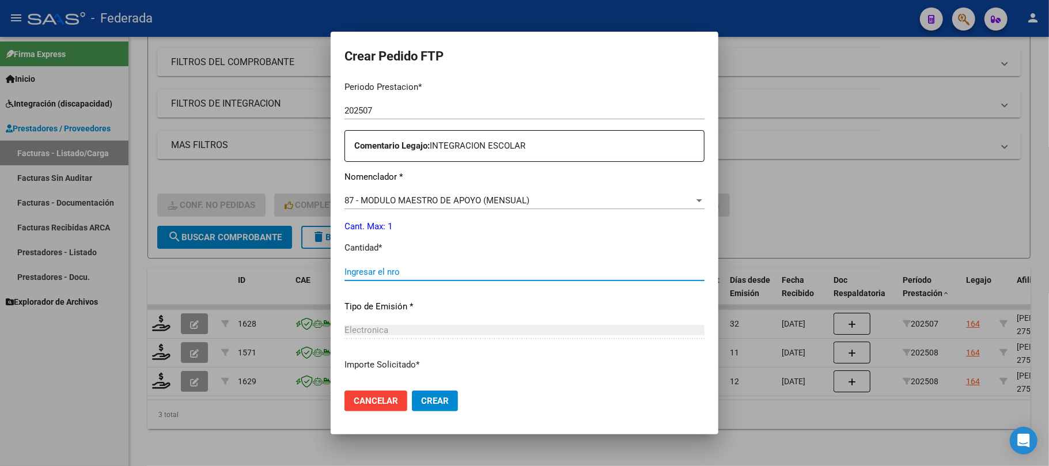
click at [357, 275] on input "Ingresar el nro" at bounding box center [524, 272] width 360 height 10
type input "1"
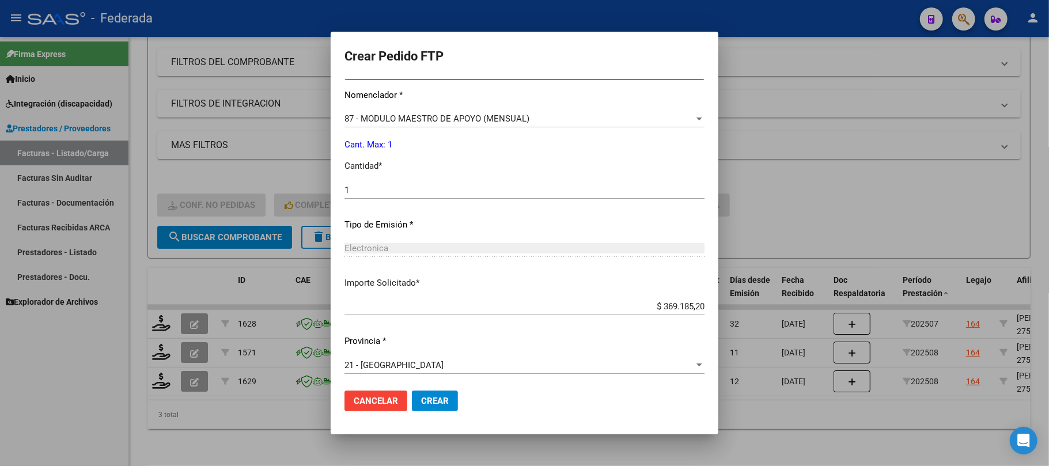
scroll to position [468, 0]
click at [421, 402] on span "Crear" at bounding box center [435, 401] width 28 height 10
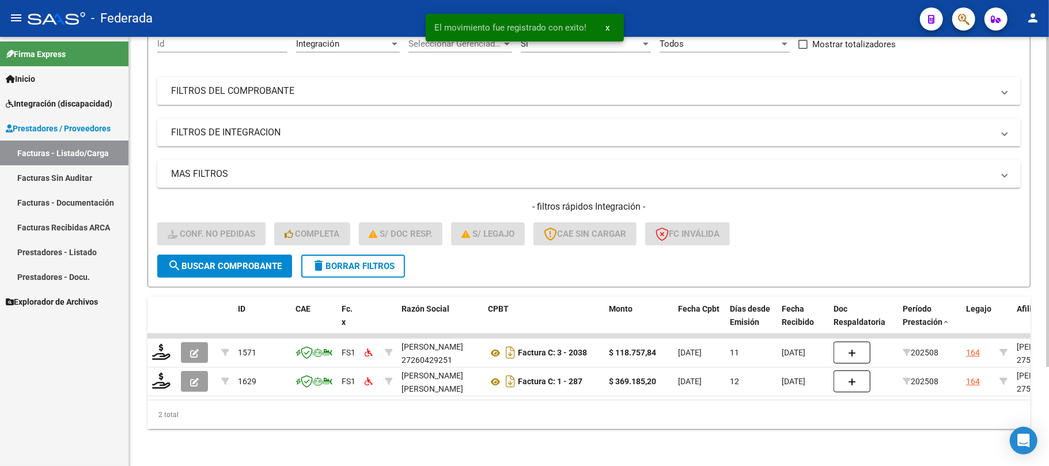
scroll to position [129, 0]
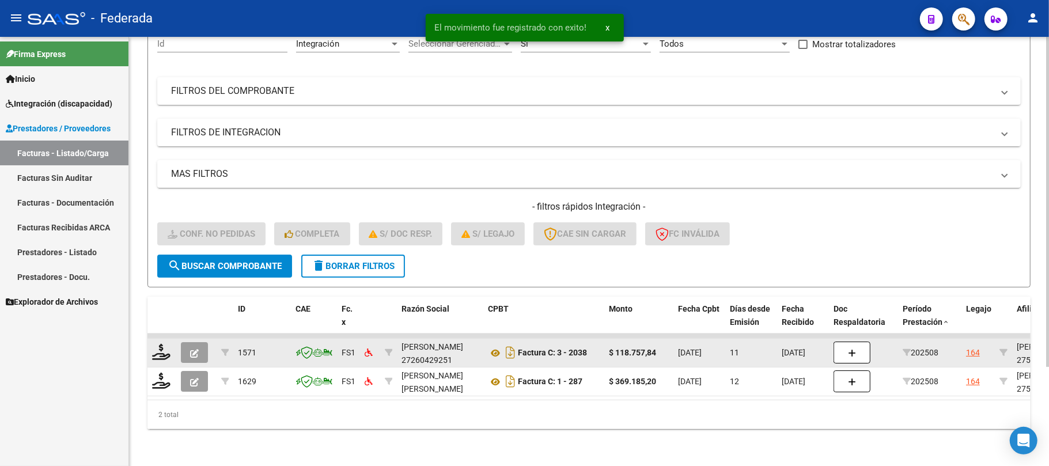
click at [170, 344] on div at bounding box center [162, 353] width 20 height 18
click at [160, 344] on icon at bounding box center [161, 352] width 18 height 16
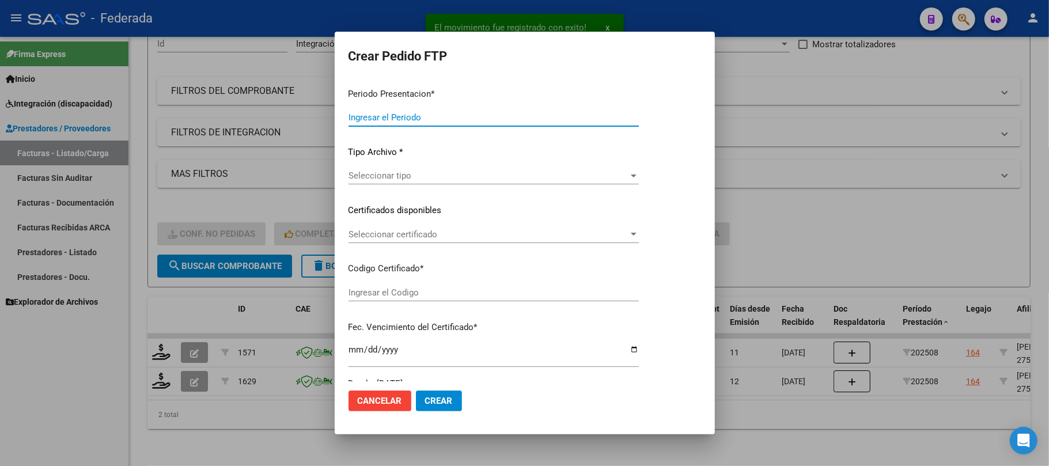
type input "202508"
type input "$ 118.757,84"
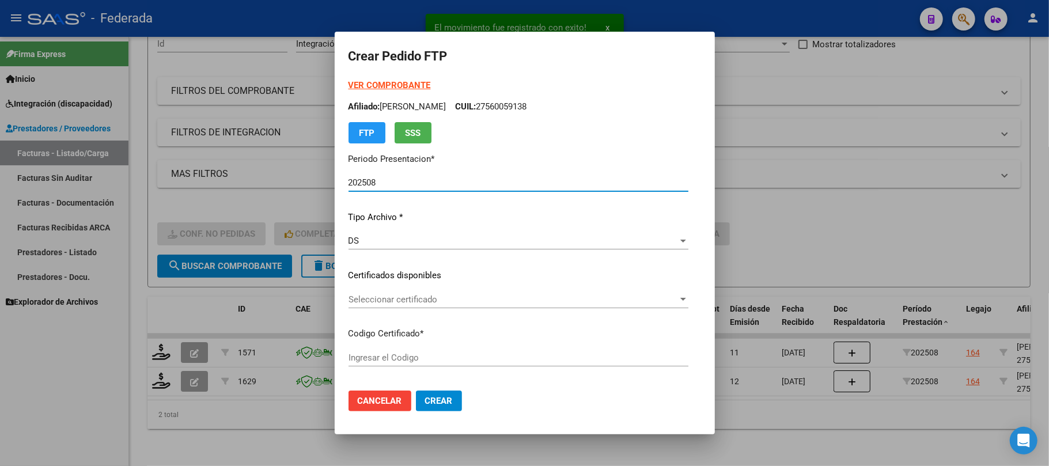
type input "ARG01000560059132022082420270824NQN249"
type input "2027-08-24"
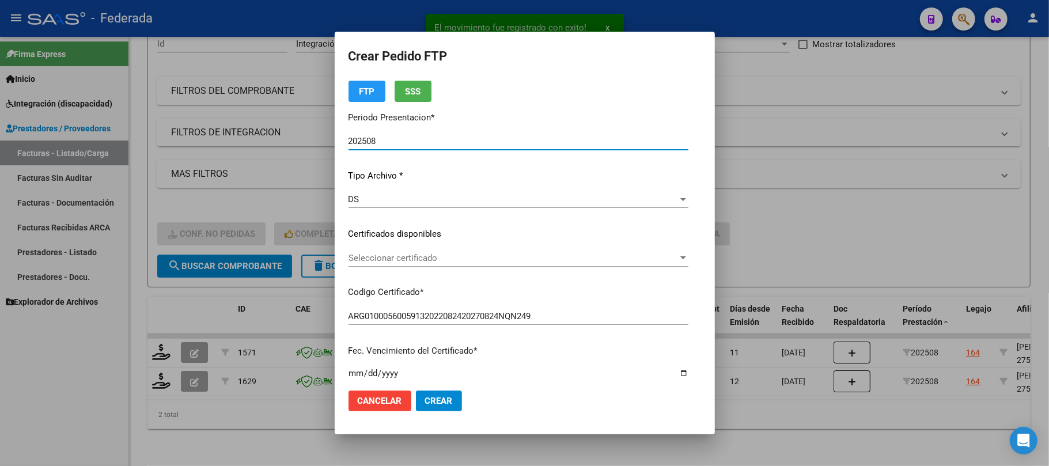
scroll to position [77, 0]
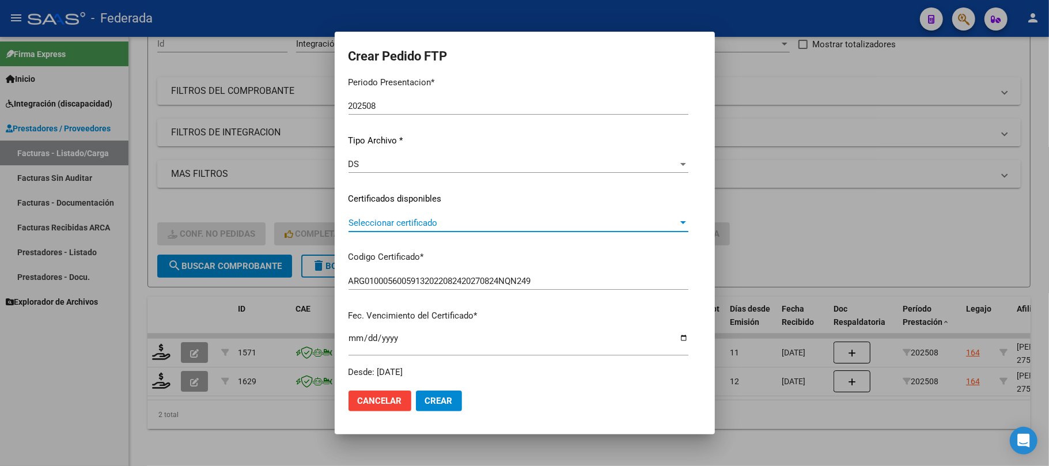
click at [399, 224] on span "Seleccionar certificado" at bounding box center [512, 223] width 329 height 10
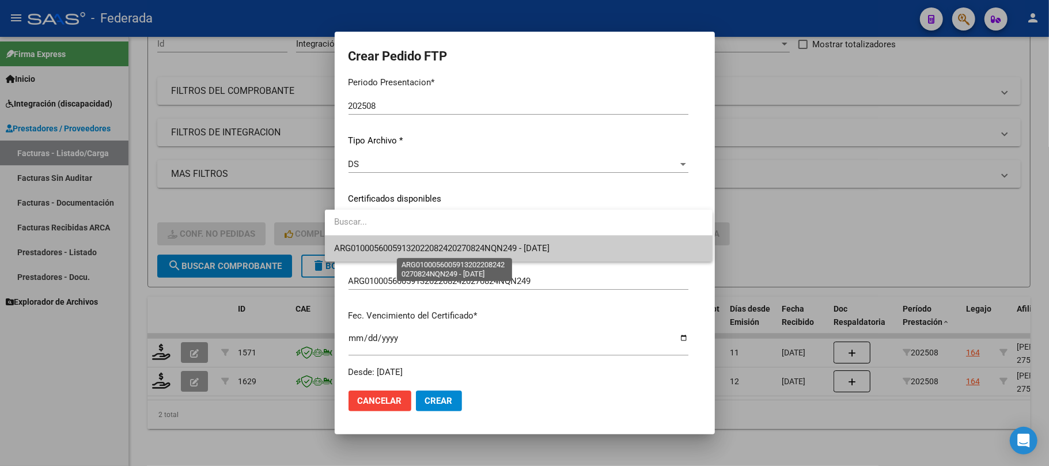
click at [399, 244] on span "ARG01000560059132022082420270824NQN249 - 2027-08-24" at bounding box center [441, 248] width 215 height 10
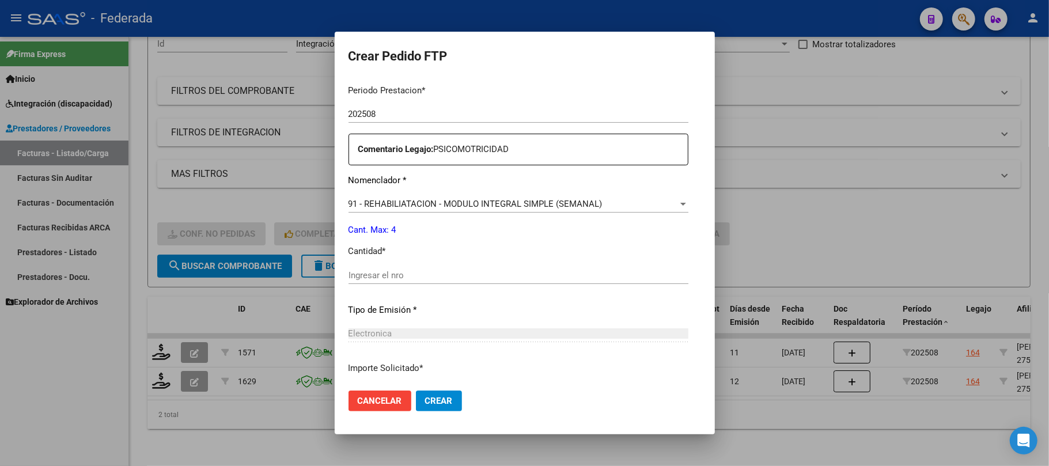
scroll to position [384, 0]
click at [395, 272] on input "Ingresar el nro" at bounding box center [518, 272] width 340 height 10
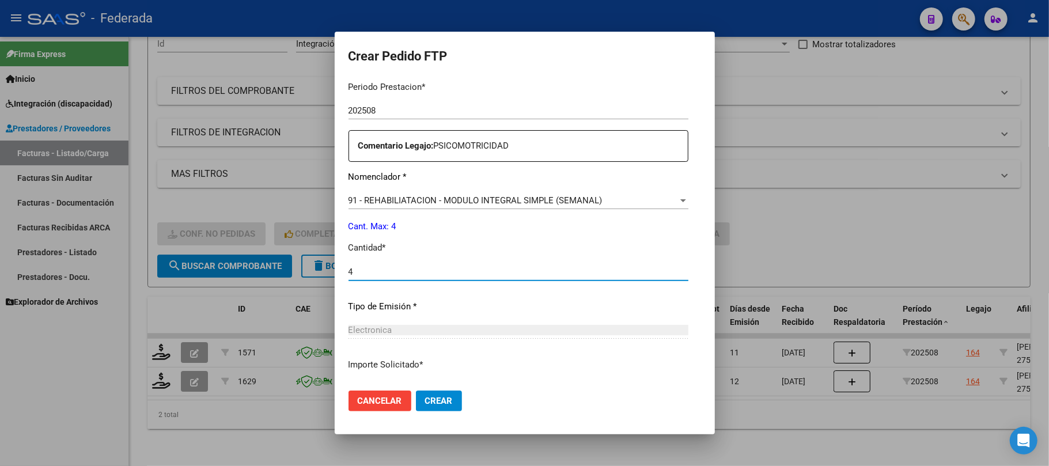
type input "4"
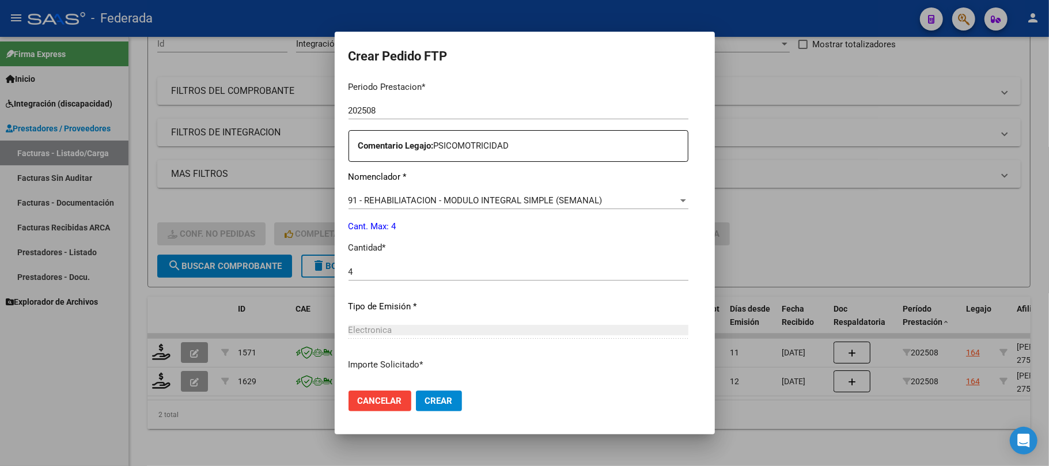
scroll to position [468, 0]
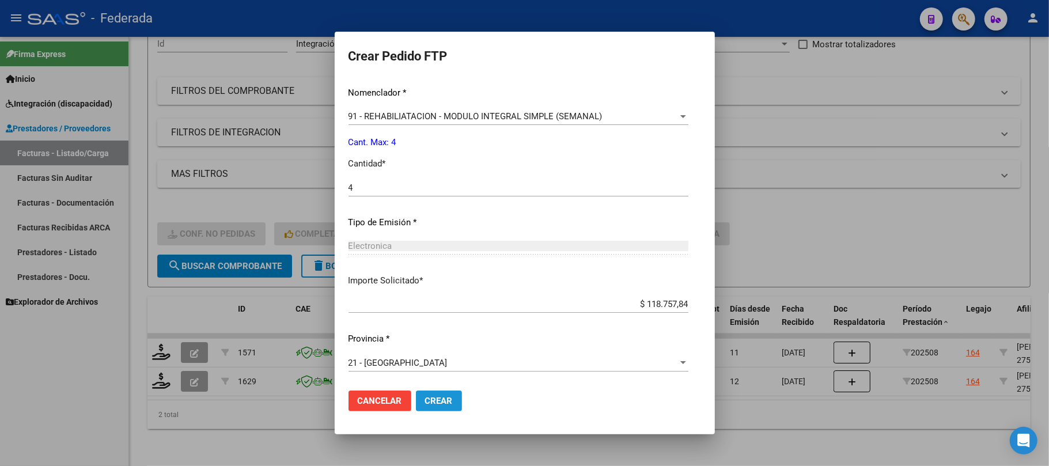
click at [425, 400] on span "Crear" at bounding box center [439, 401] width 28 height 10
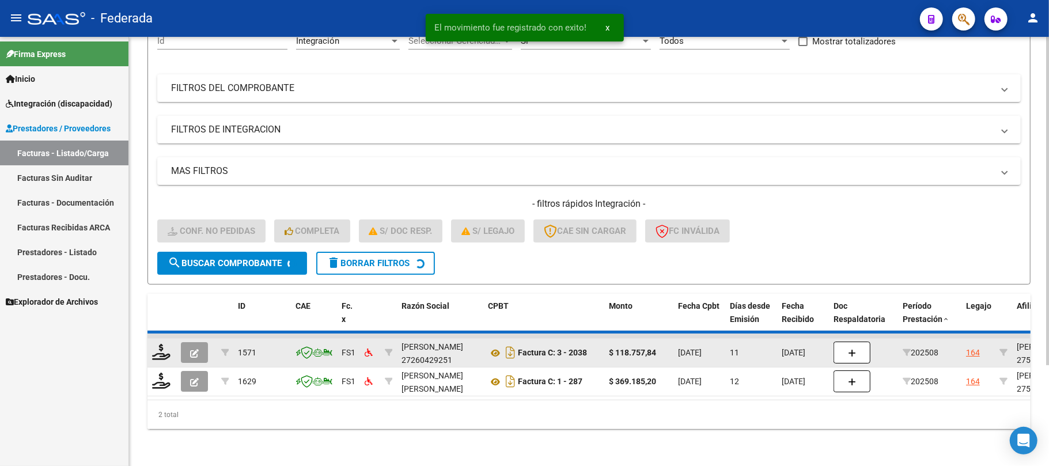
scroll to position [100, 0]
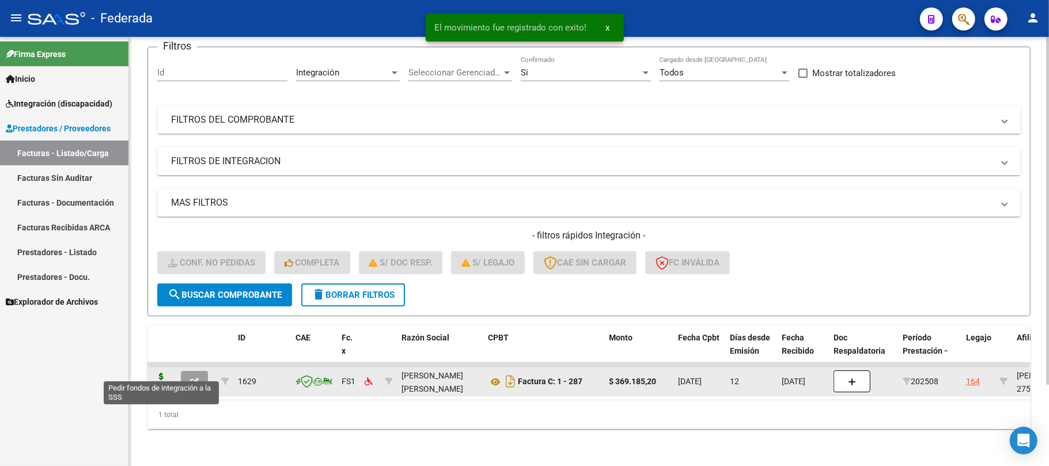
click at [160, 376] on icon at bounding box center [161, 381] width 18 height 16
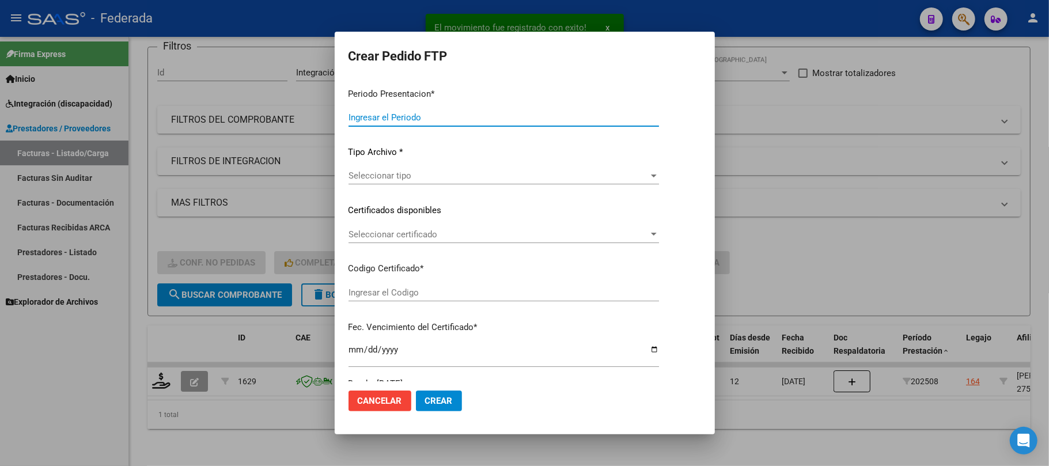
type input "202508"
type input "$ 369.185,20"
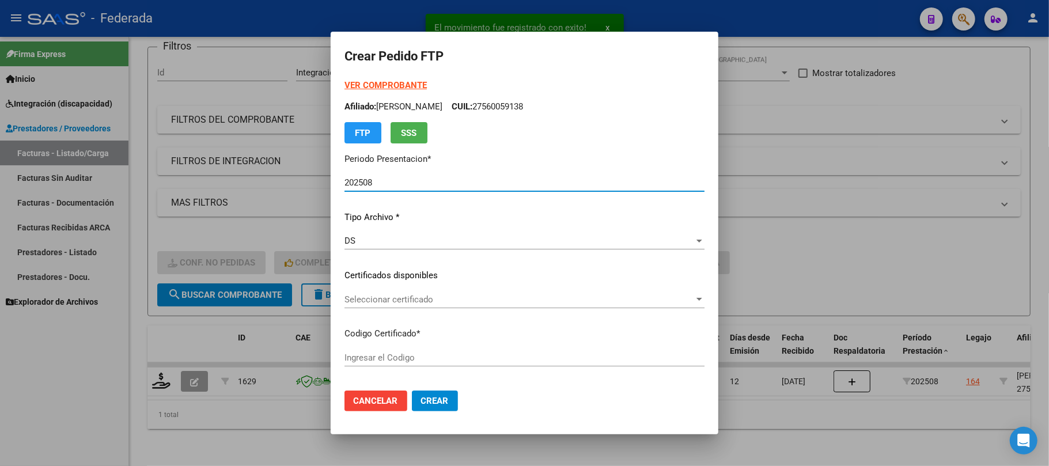
type input "ARG01000560059132022082420270824NQN249"
type input "2027-08-24"
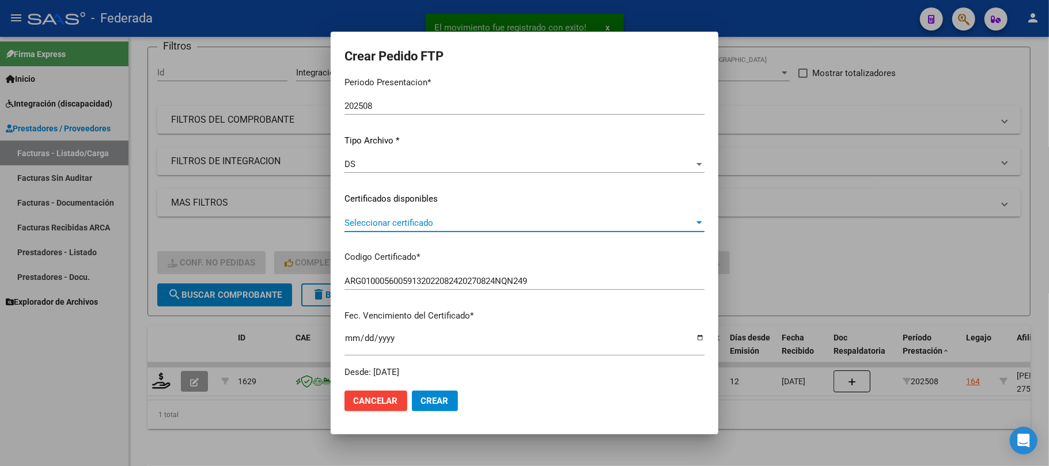
click at [349, 221] on span "Seleccionar certificado" at bounding box center [519, 223] width 350 height 10
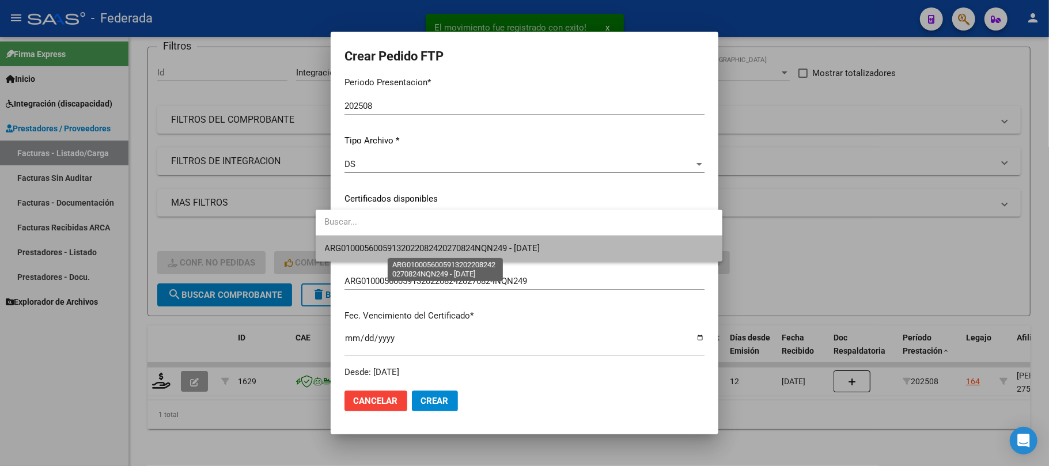
click at [349, 249] on span "ARG01000560059132022082420270824NQN249 - 2027-08-24" at bounding box center [432, 248] width 215 height 10
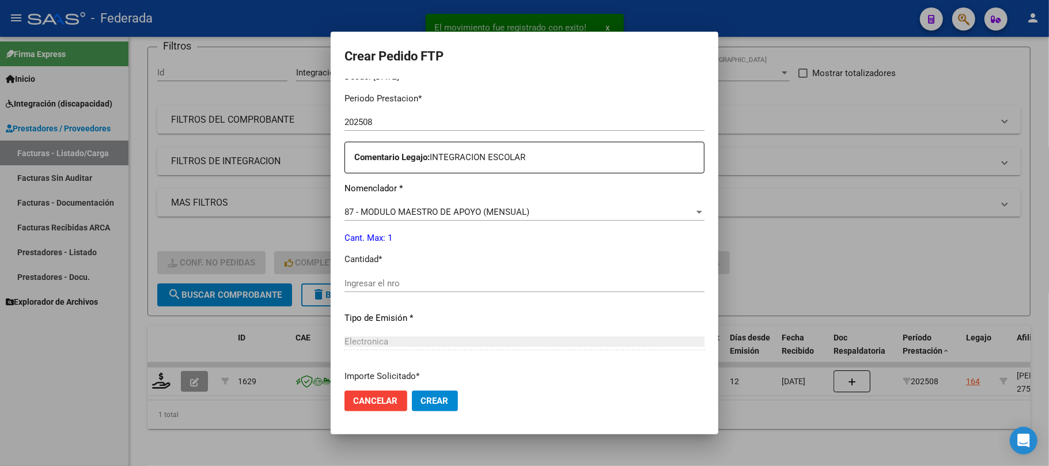
scroll to position [384, 0]
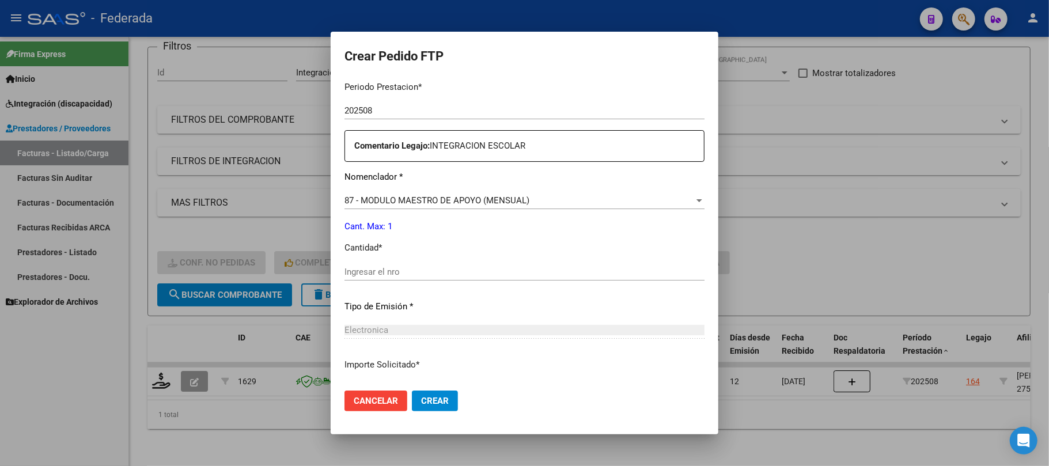
click at [351, 270] on input "Ingresar el nro" at bounding box center [524, 272] width 360 height 10
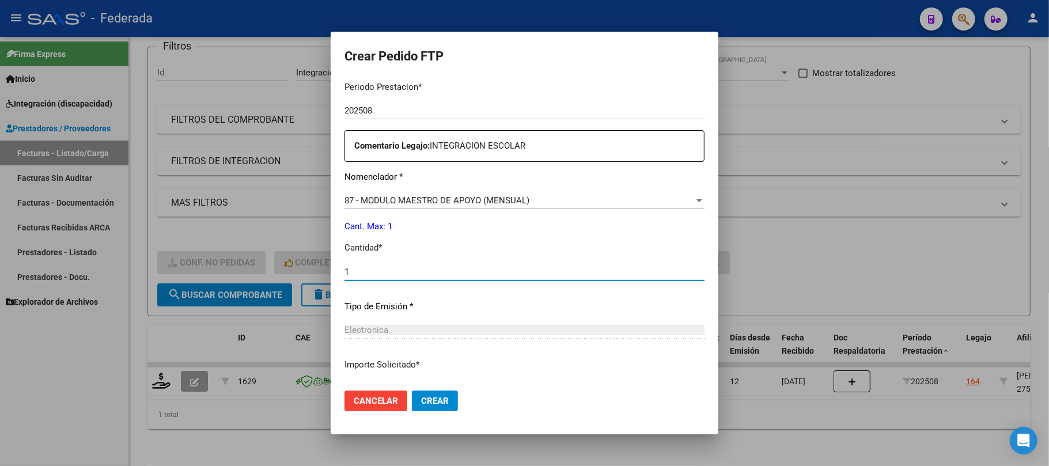
type input "1"
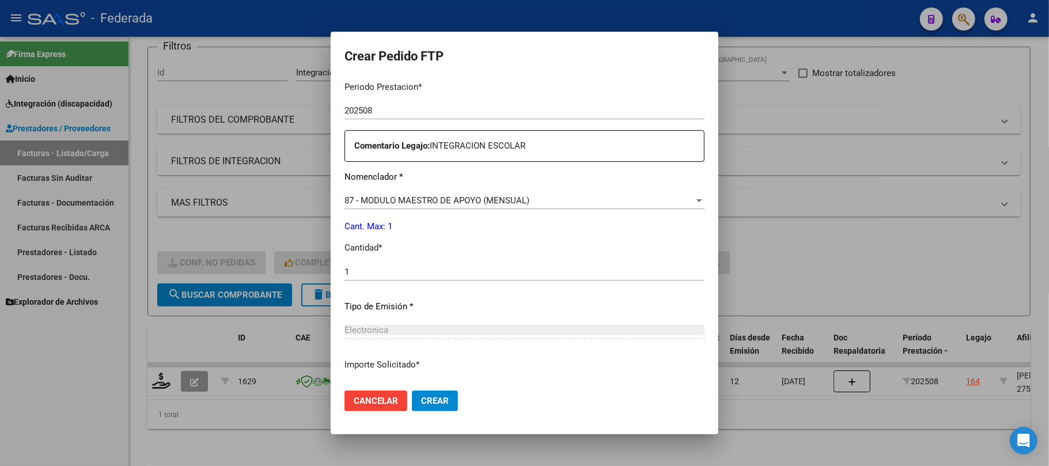
scroll to position [468, 0]
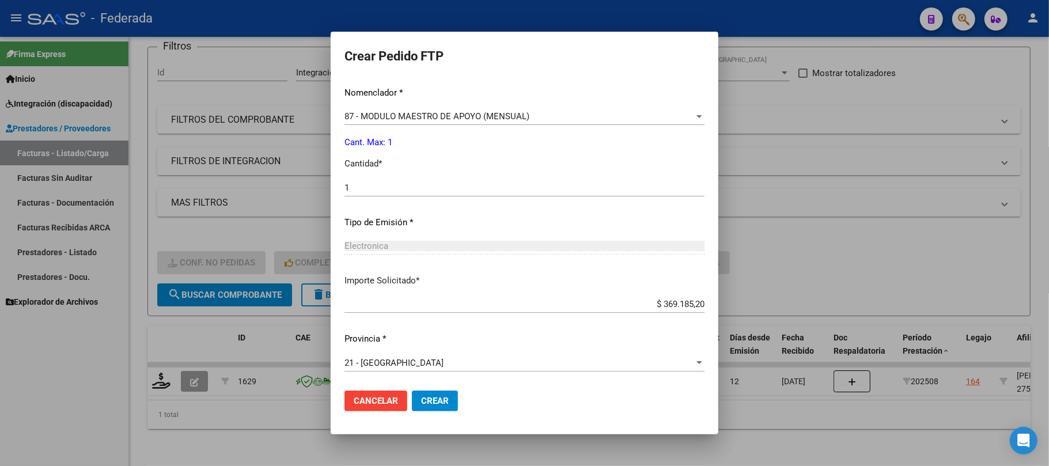
click at [421, 399] on span "Crear" at bounding box center [435, 401] width 28 height 10
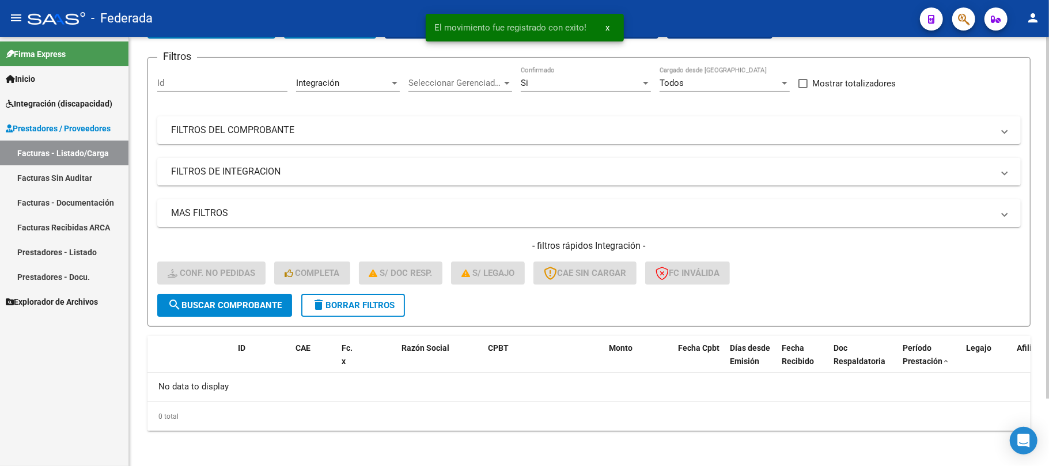
click at [390, 304] on span "delete Borrar Filtros" at bounding box center [353, 305] width 83 height 10
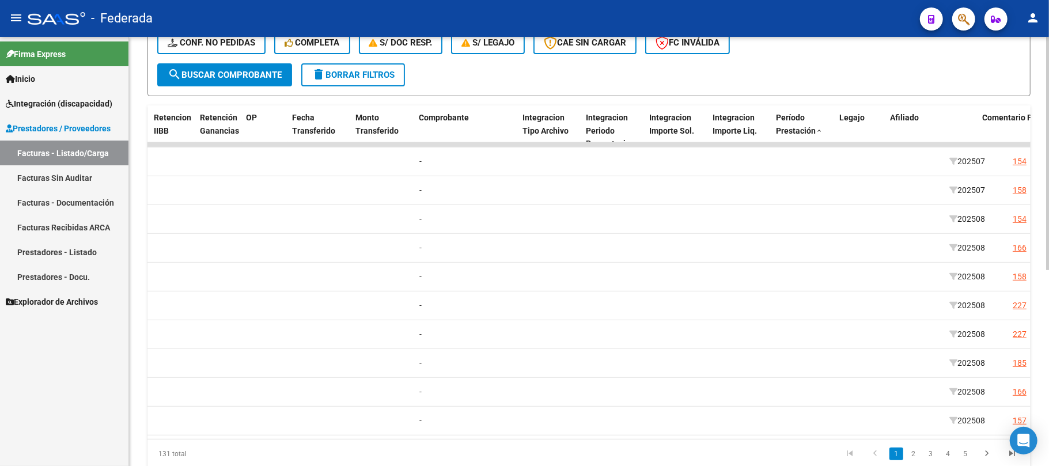
scroll to position [0, 1132]
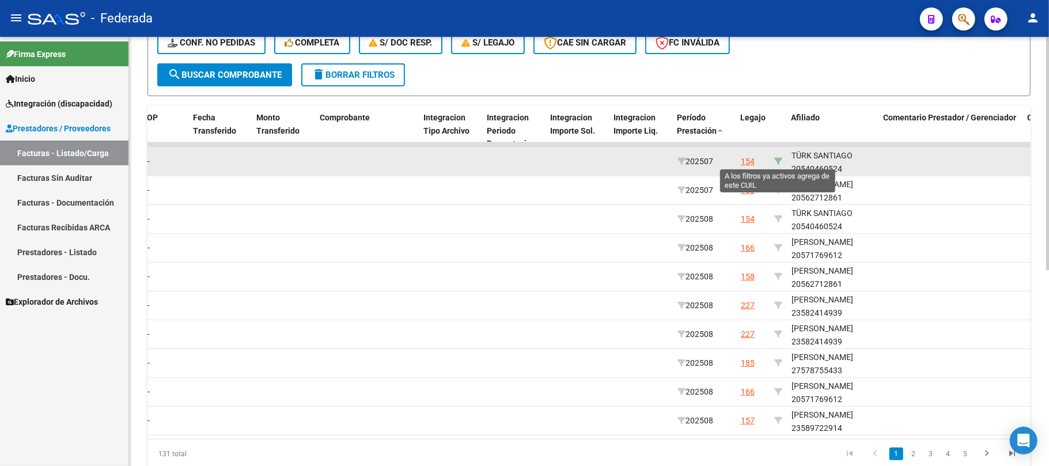
click at [778, 159] on icon at bounding box center [778, 161] width 8 height 8
type input "20540460524"
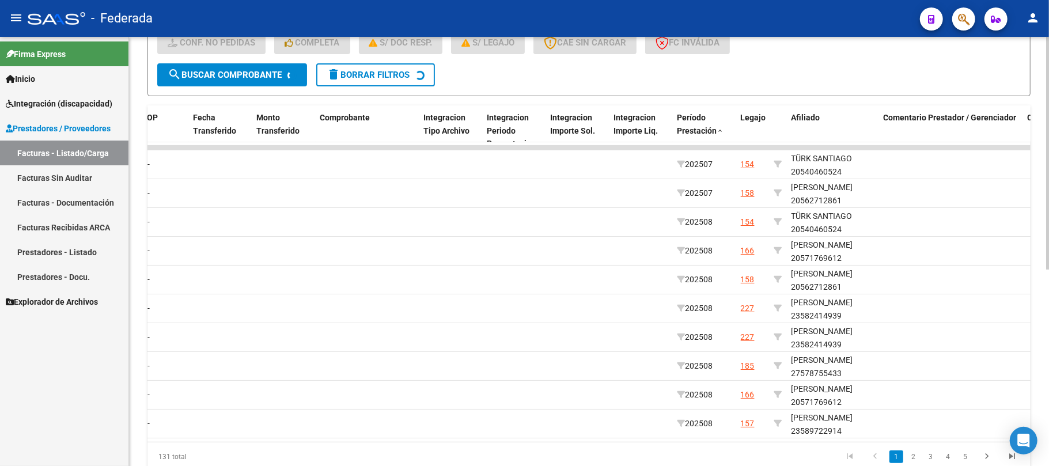
scroll to position [187, 0]
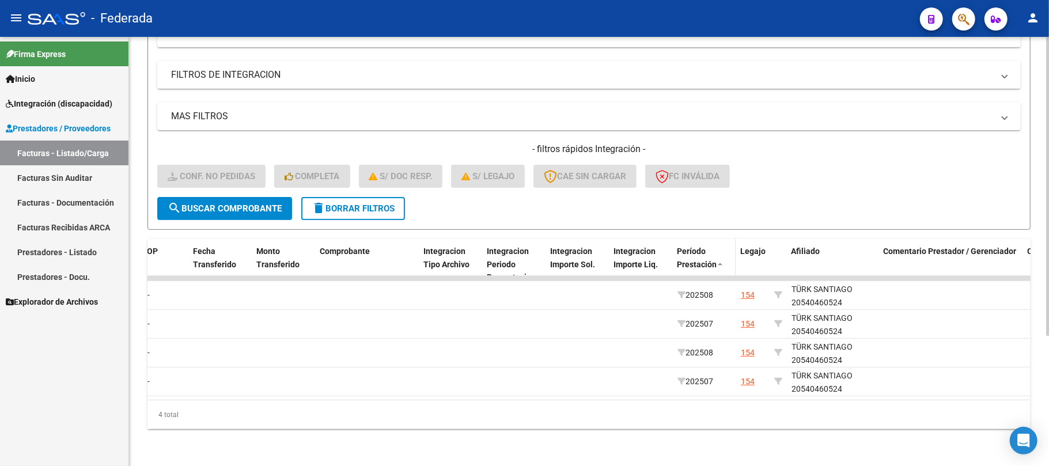
click at [715, 251] on span "Período Prestación" at bounding box center [697, 258] width 40 height 22
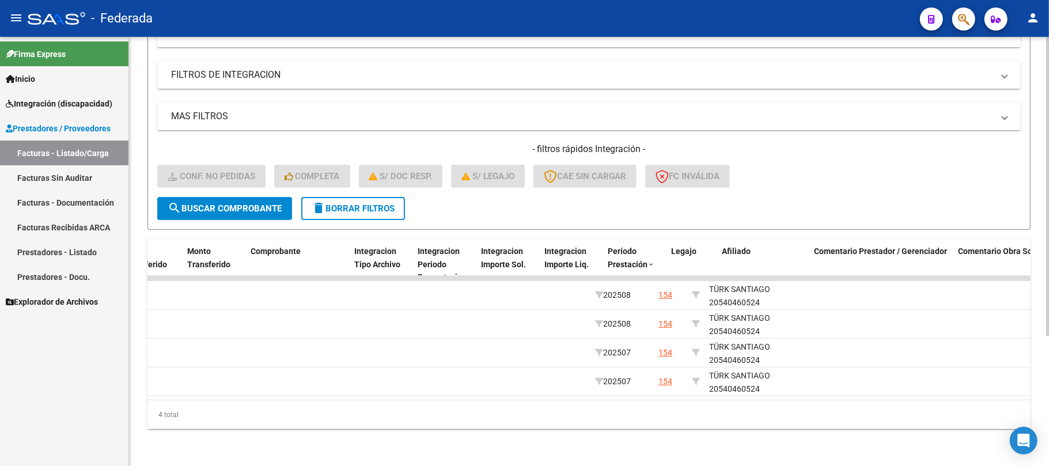
scroll to position [0, 1229]
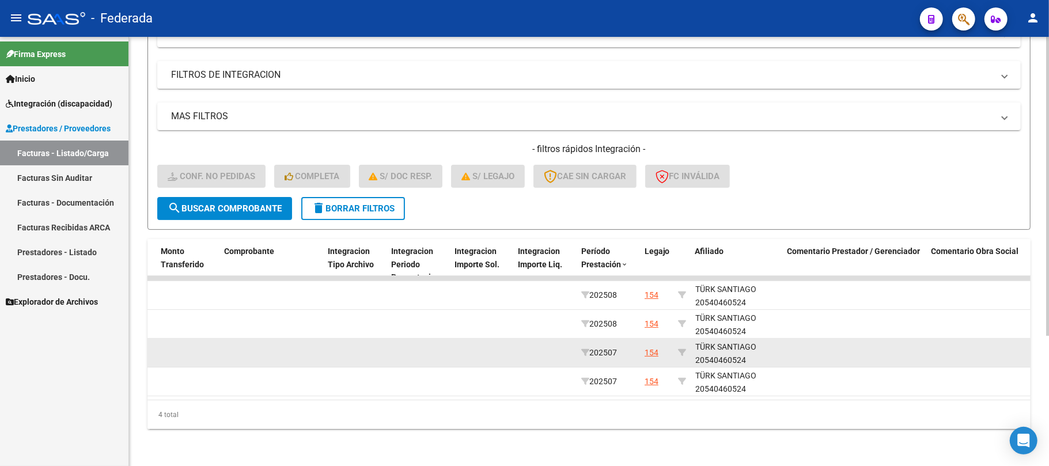
click at [728, 348] on div "TÜRK SANTIAGO 20540460524" at bounding box center [736, 353] width 83 height 26
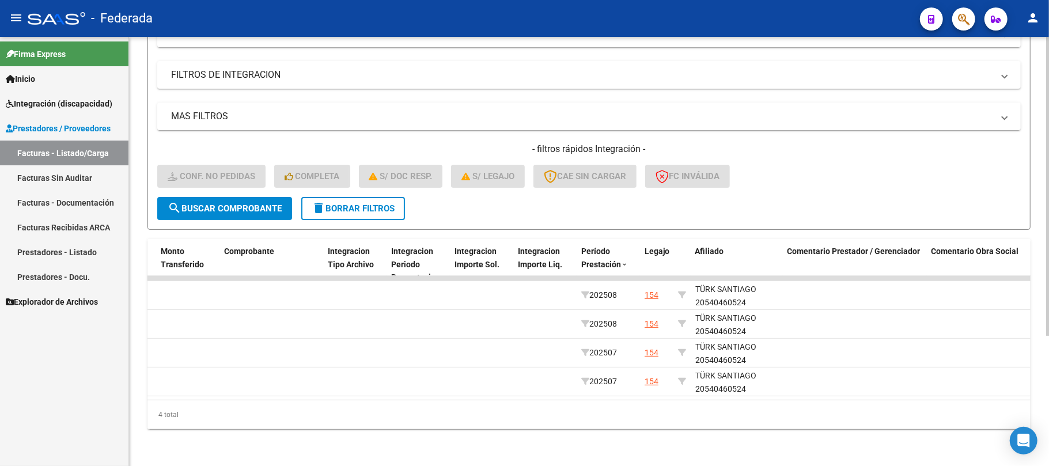
copy div "20540460524"
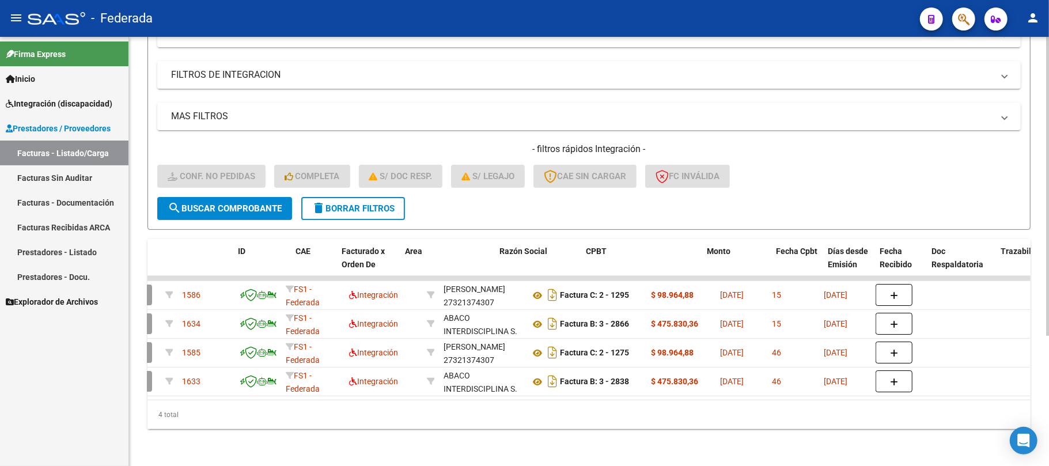
scroll to position [0, 0]
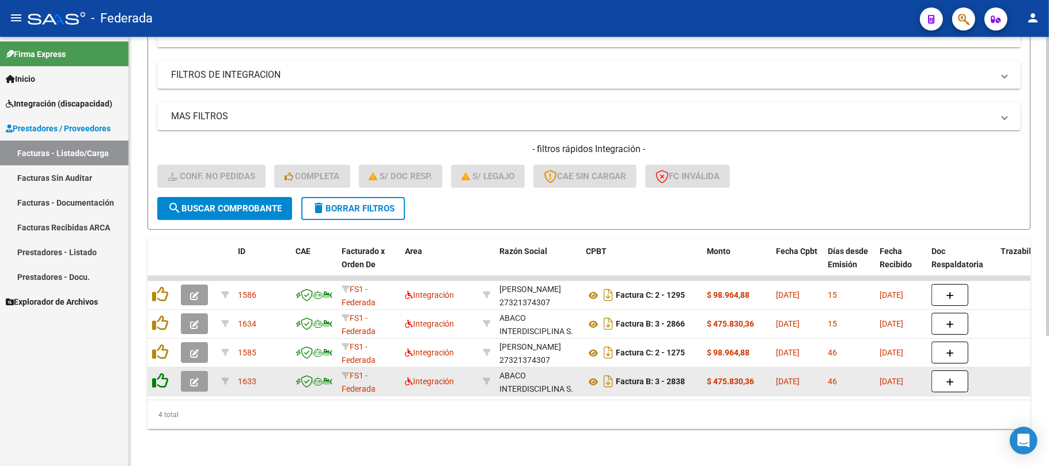
click at [162, 374] on icon at bounding box center [160, 381] width 16 height 16
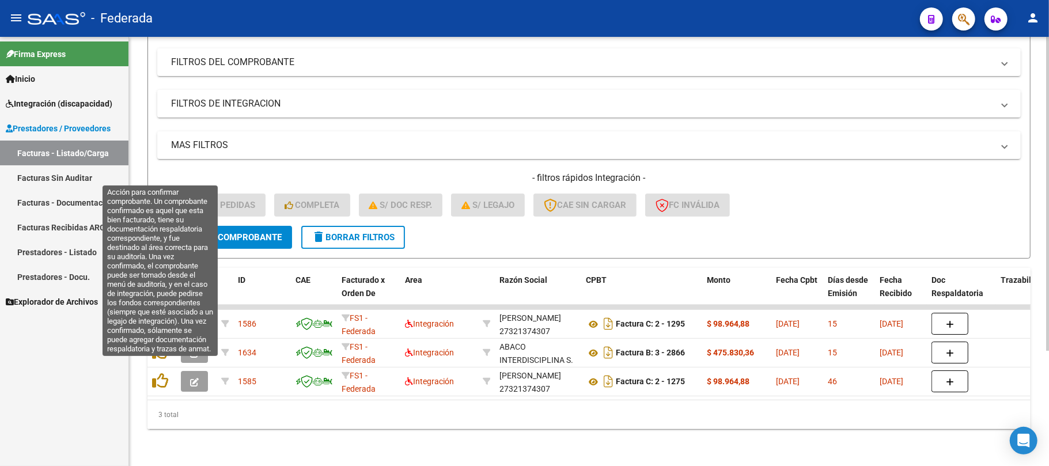
scroll to position [158, 0]
click at [162, 373] on icon at bounding box center [160, 381] width 16 height 16
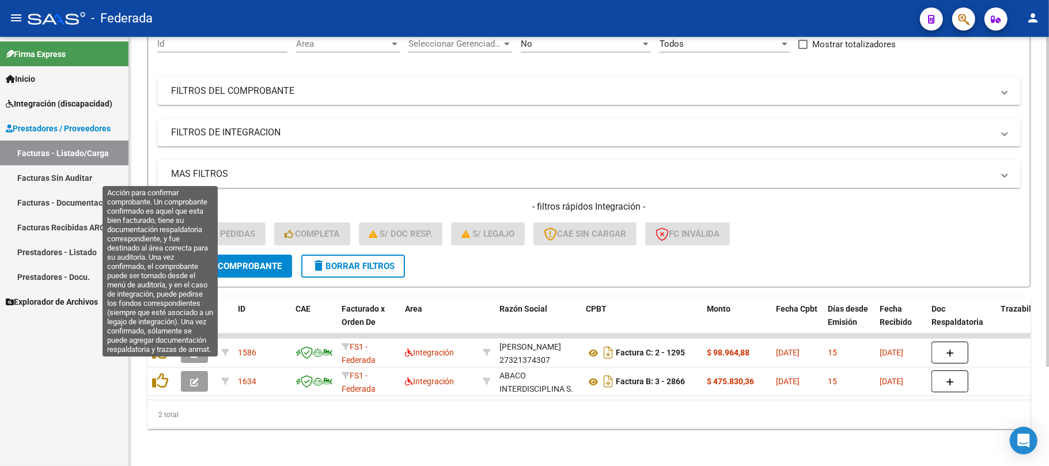
click at [162, 373] on icon at bounding box center [160, 381] width 16 height 16
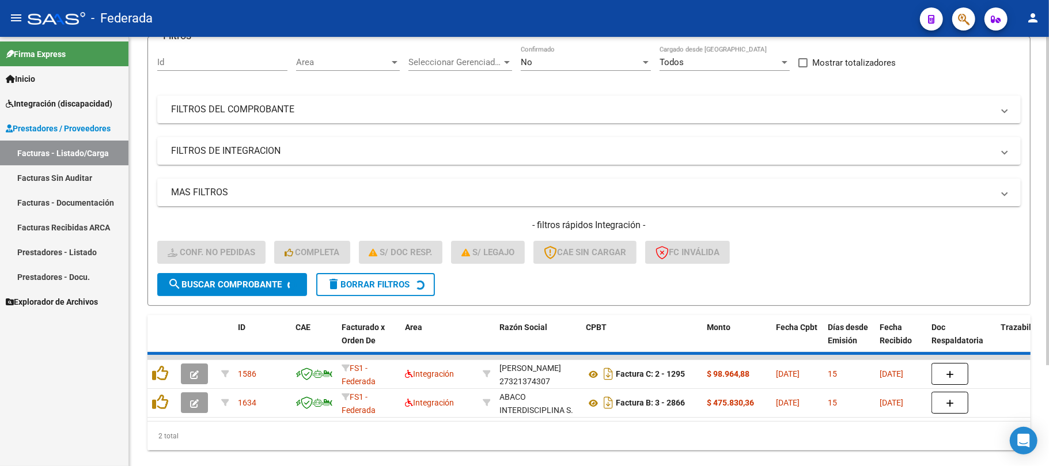
click at [162, 371] on icon at bounding box center [160, 373] width 16 height 16
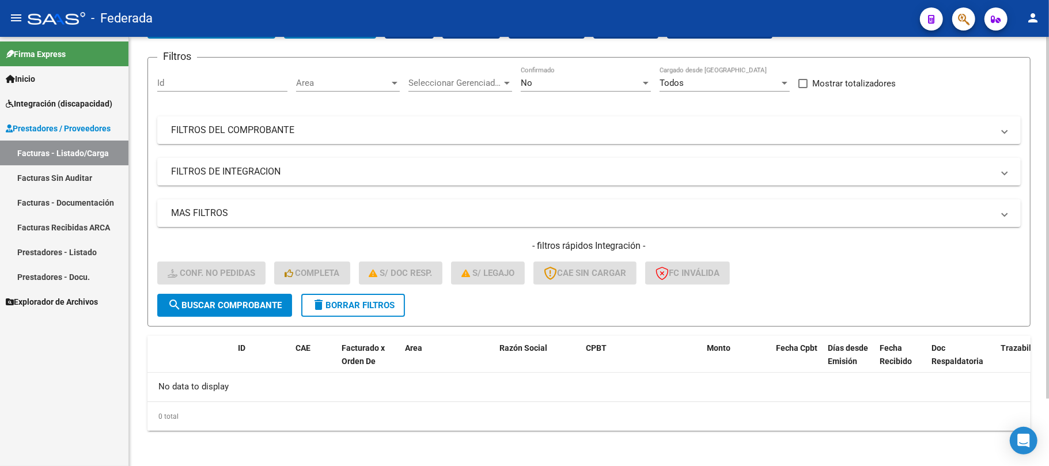
click at [348, 303] on span "delete Borrar Filtros" at bounding box center [353, 305] width 83 height 10
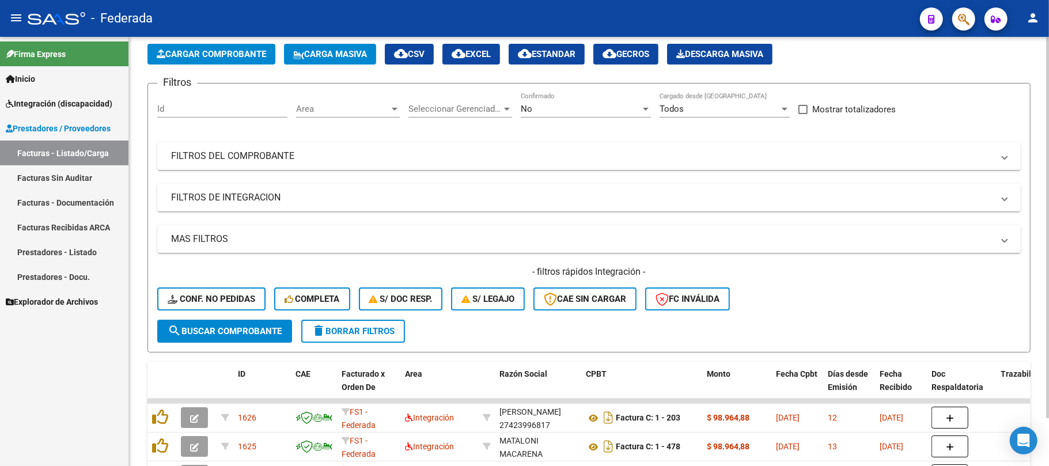
scroll to position [79, 0]
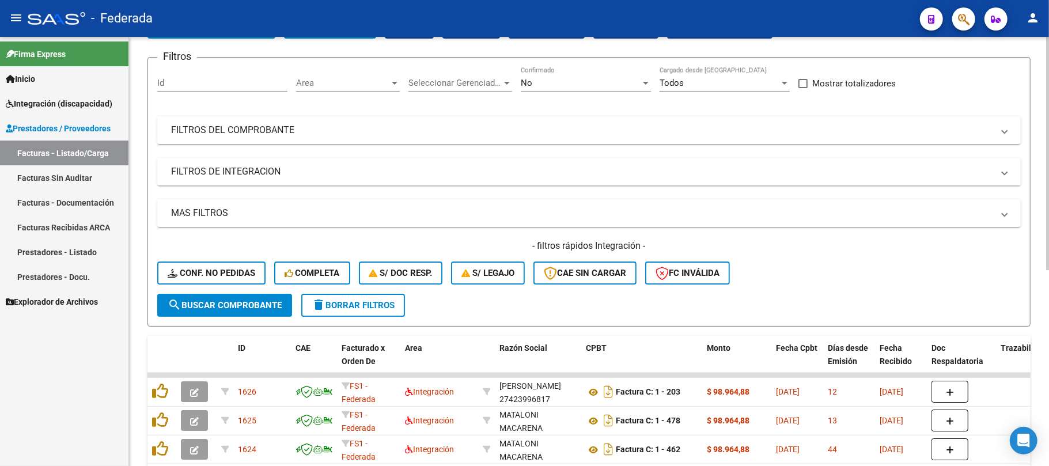
click at [236, 272] on span "Conf. no pedidas" at bounding box center [212, 273] width 88 height 10
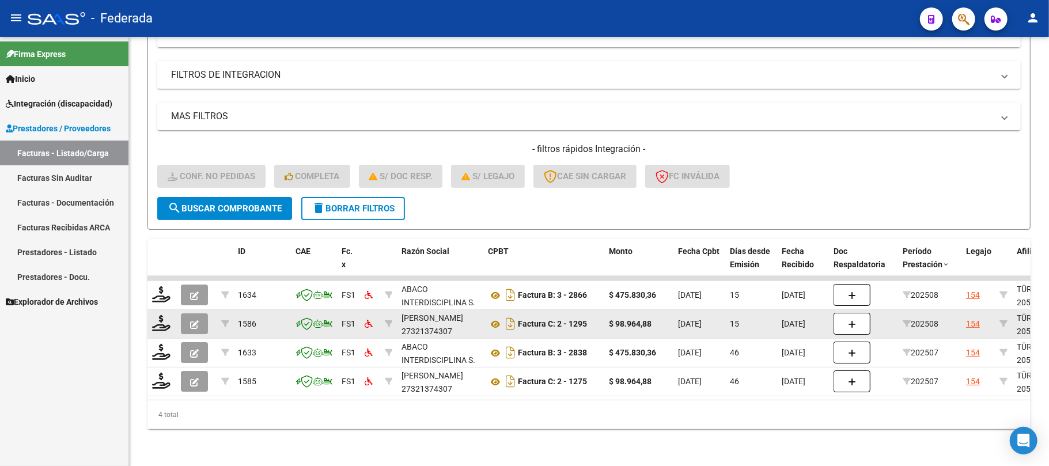
scroll to position [187, 0]
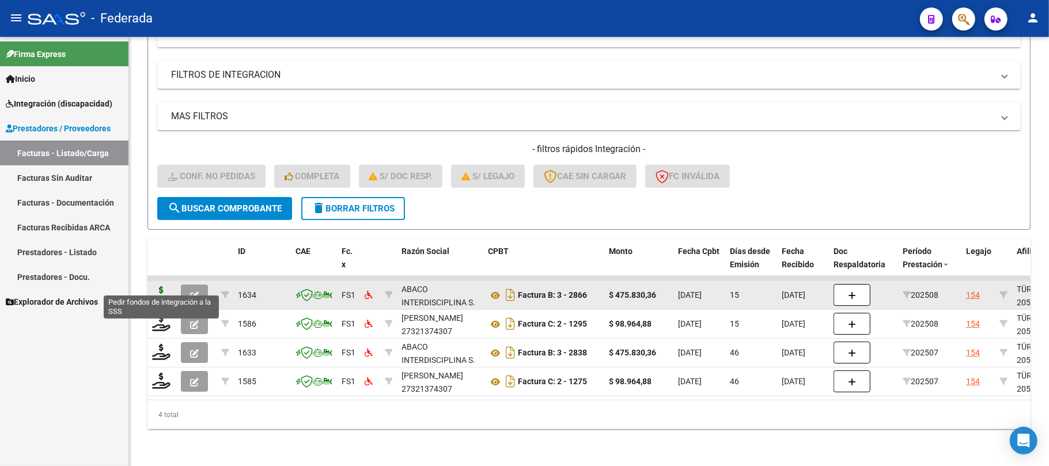
click at [166, 286] on icon at bounding box center [161, 294] width 18 height 16
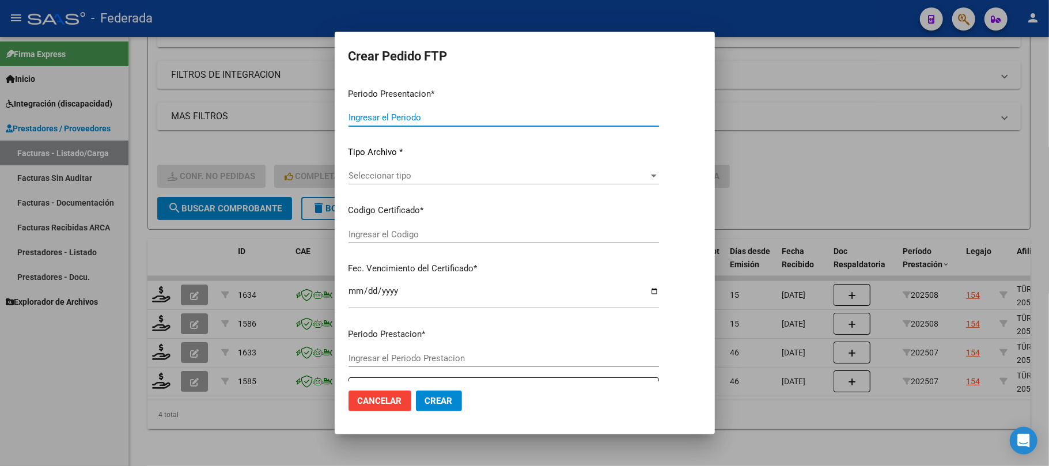
type input "202508"
type input "$ 475.830,36"
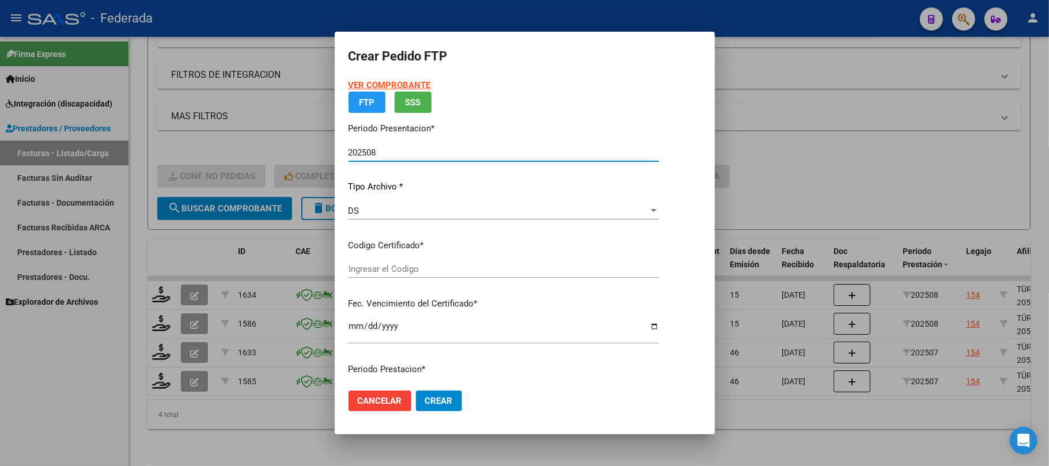
type input "ARG02000540460522022050520250505COR233"
type input "2025-05-05"
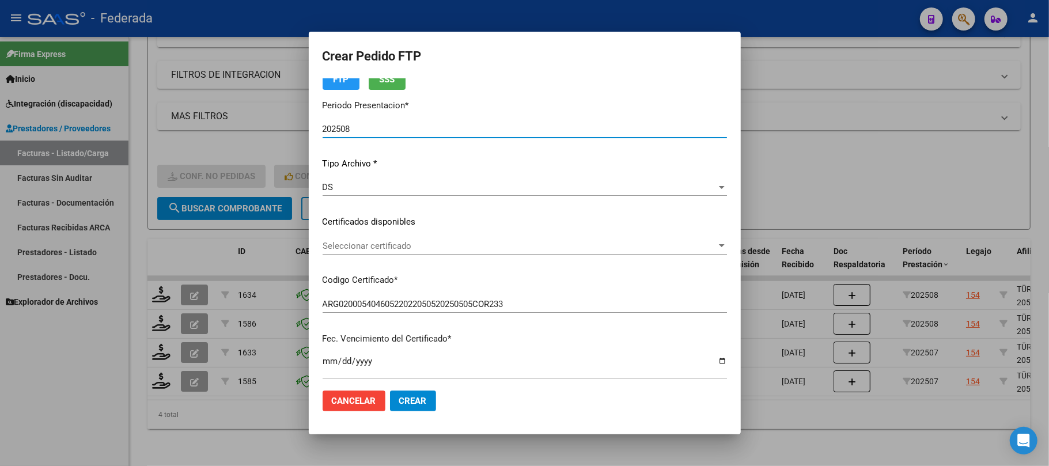
scroll to position [77, 0]
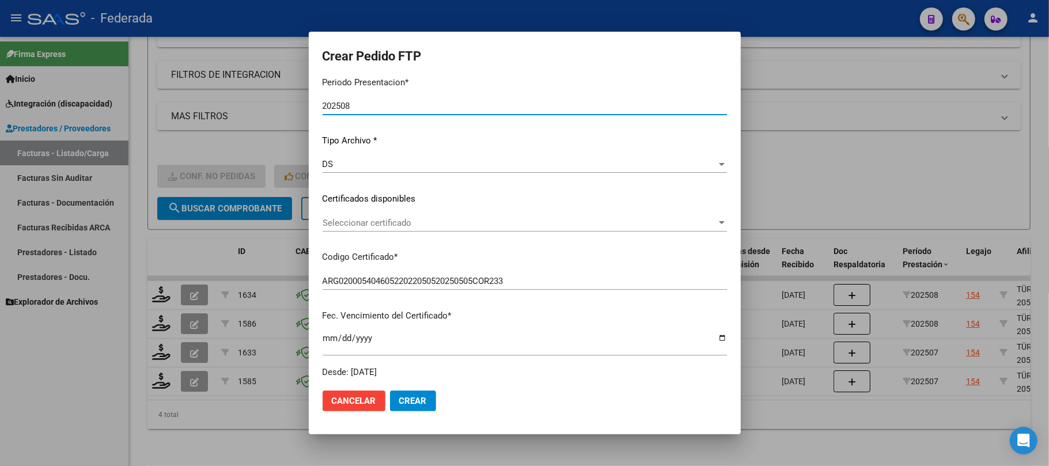
click at [378, 228] on div "Seleccionar certificado Seleccionar certificado" at bounding box center [525, 222] width 404 height 17
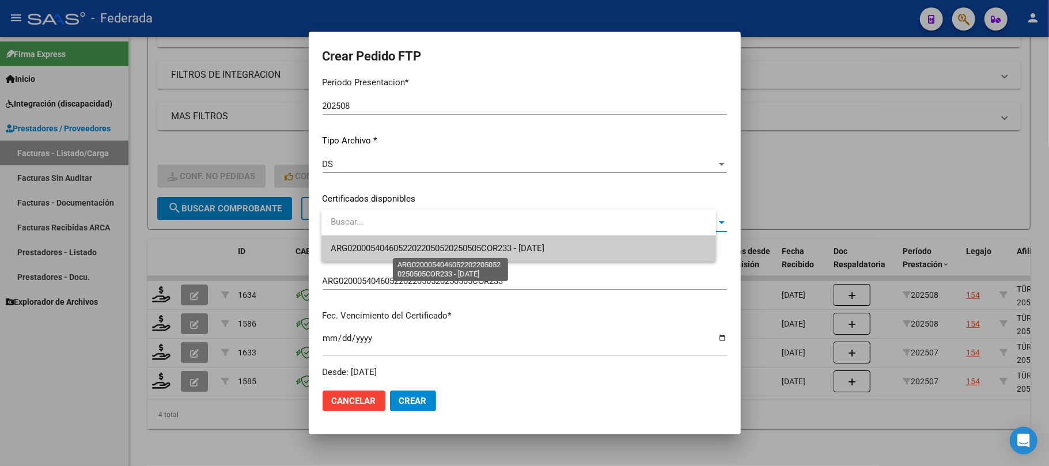
click at [378, 249] on span "ARG02000540460522022050520250505COR233 - 2025-05-05" at bounding box center [438, 248] width 214 height 10
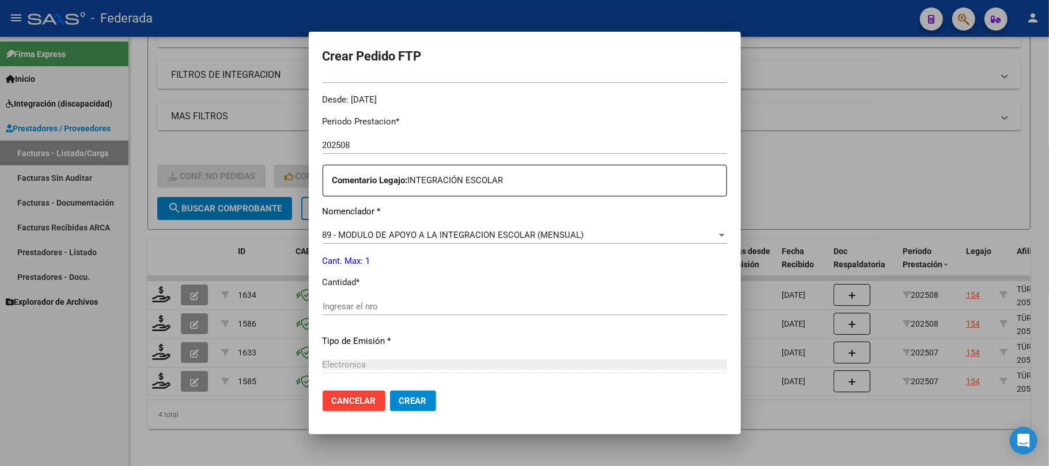
scroll to position [384, 0]
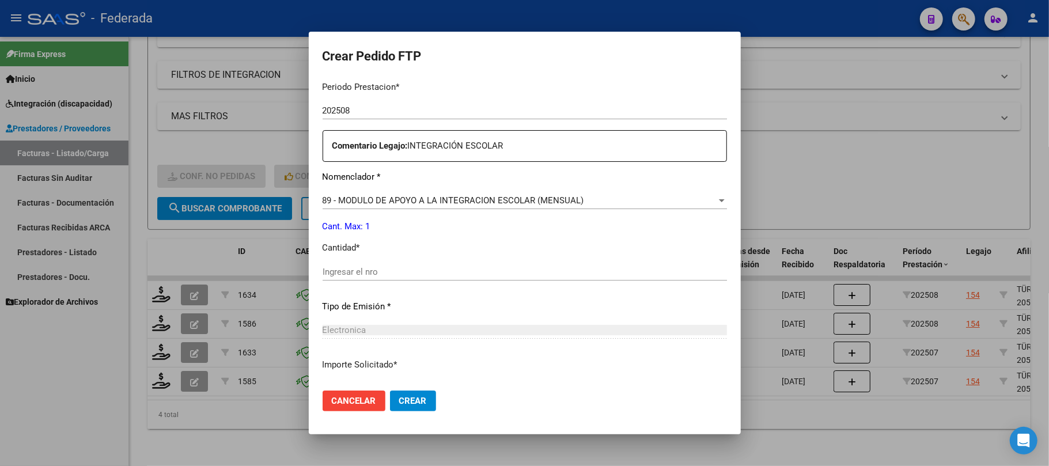
click at [404, 267] on input "Ingresar el nro" at bounding box center [525, 272] width 404 height 10
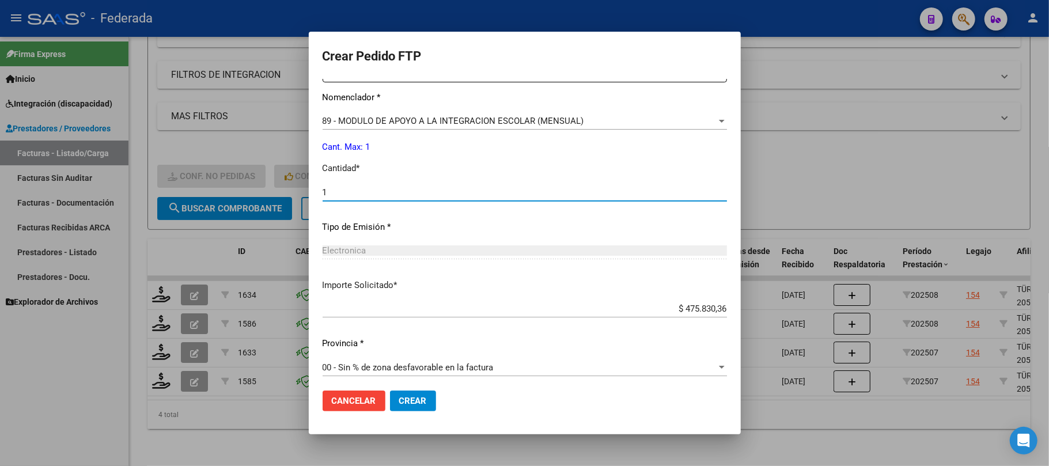
scroll to position [468, 0]
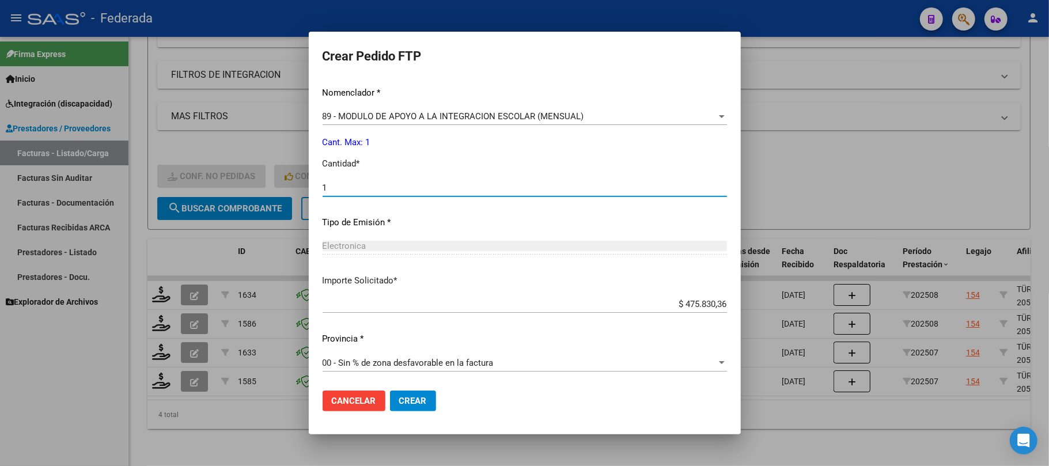
type input "1"
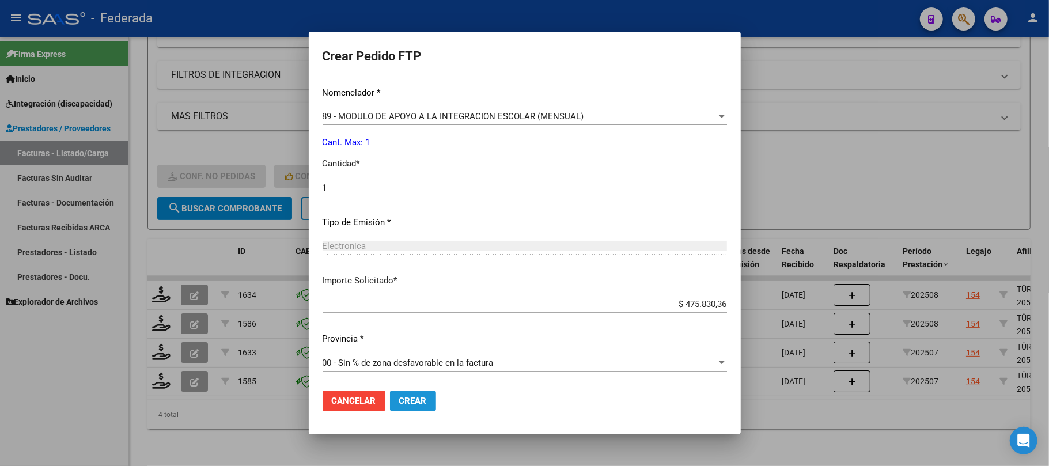
click at [417, 396] on span "Crear" at bounding box center [413, 401] width 28 height 10
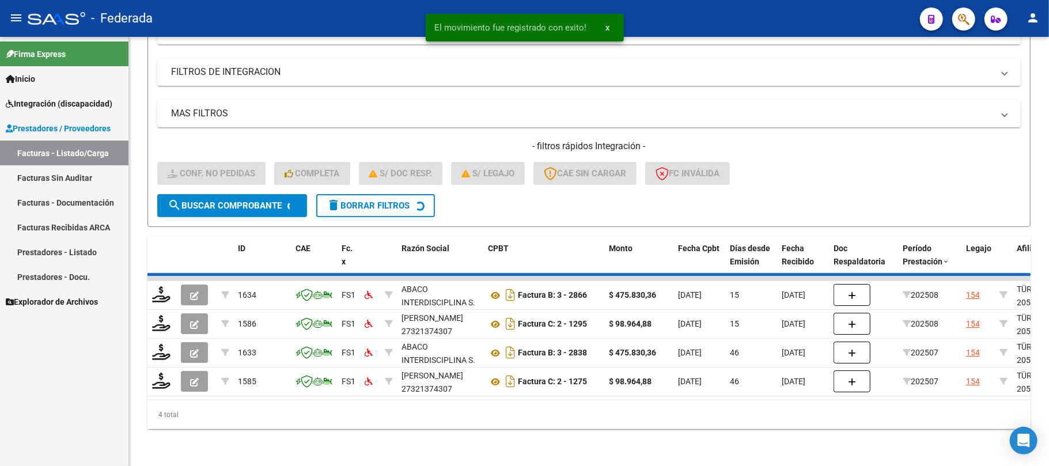
scroll to position [158, 0]
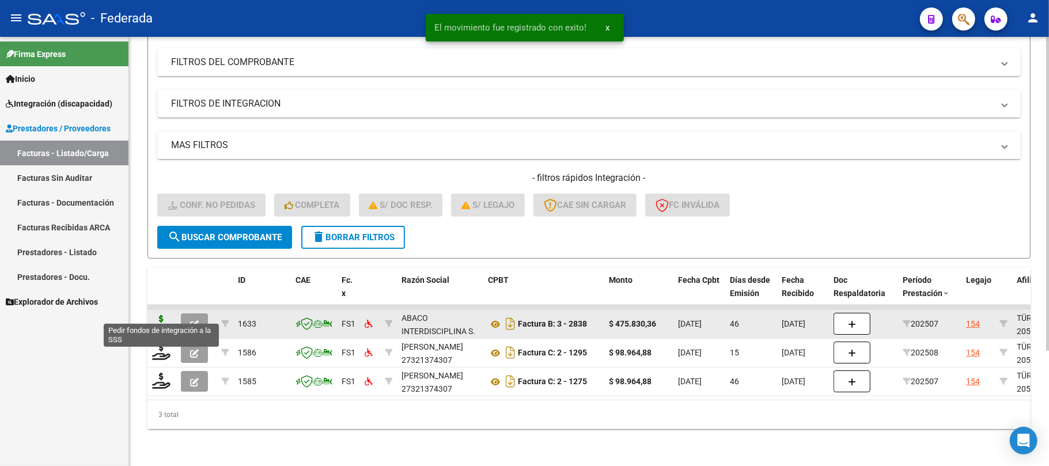
click at [160, 315] on icon at bounding box center [161, 323] width 18 height 16
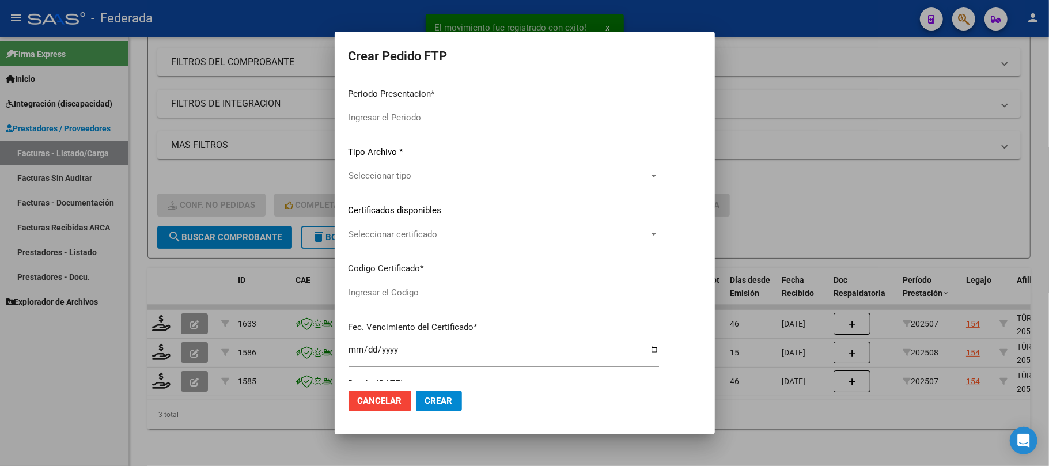
type input "202508"
type input "202507"
type input "$ 475.830,36"
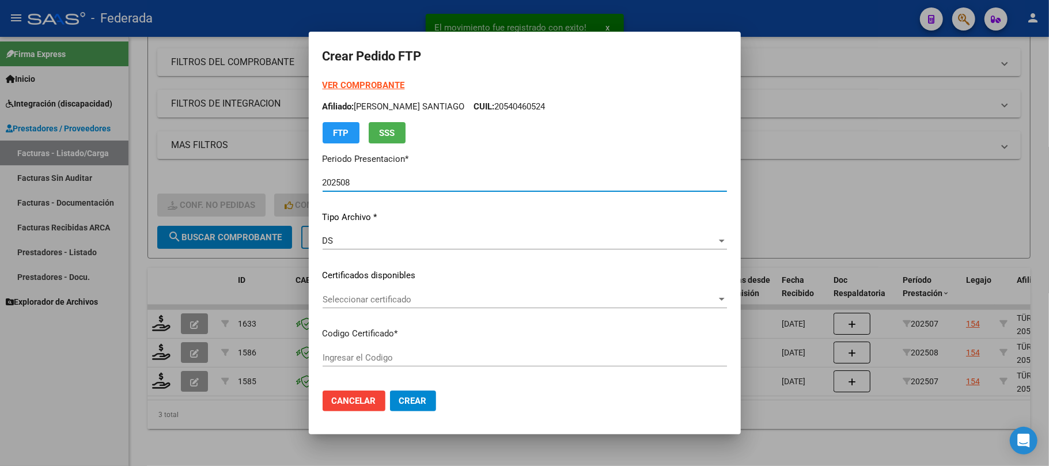
type input "ARG02000540460522022050520250505COR233"
type input "2025-05-05"
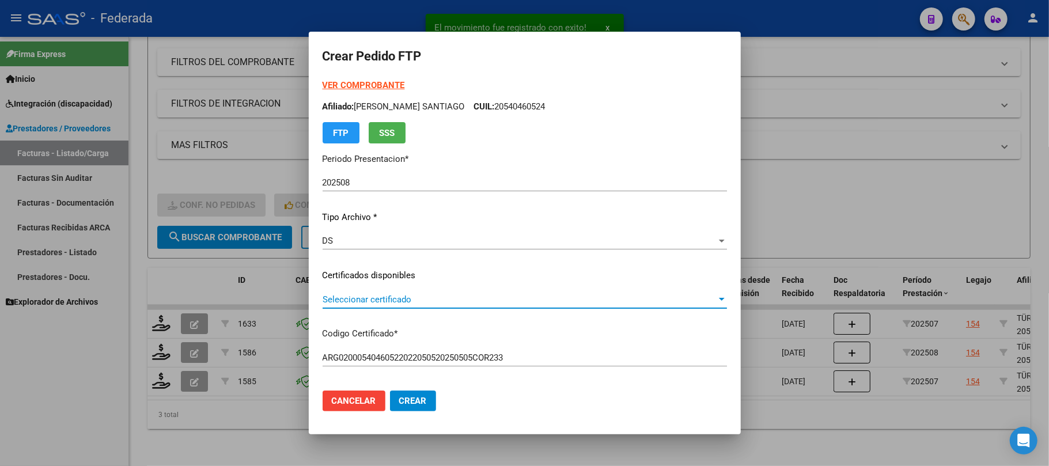
click at [359, 298] on span "Seleccionar certificado" at bounding box center [520, 299] width 394 height 10
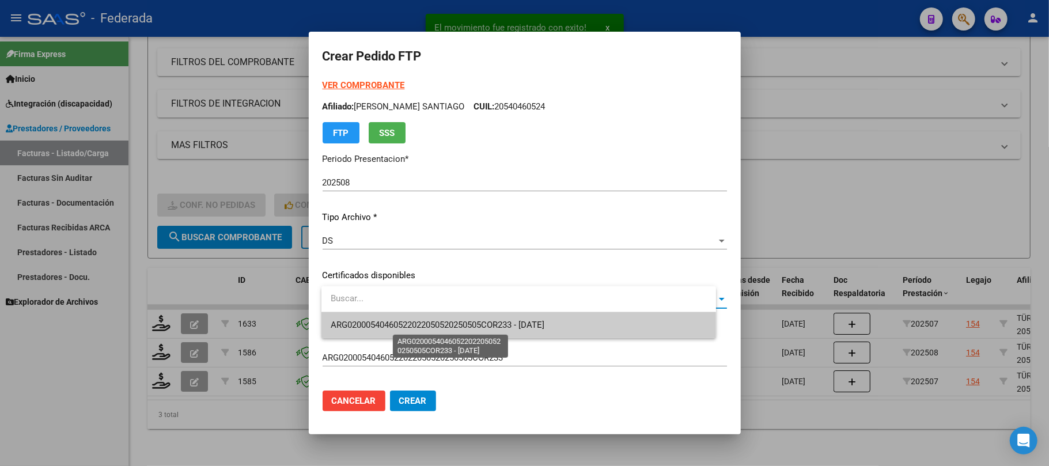
click at [359, 320] on span "ARG02000540460522022050520250505COR233 - 2025-05-05" at bounding box center [438, 325] width 214 height 10
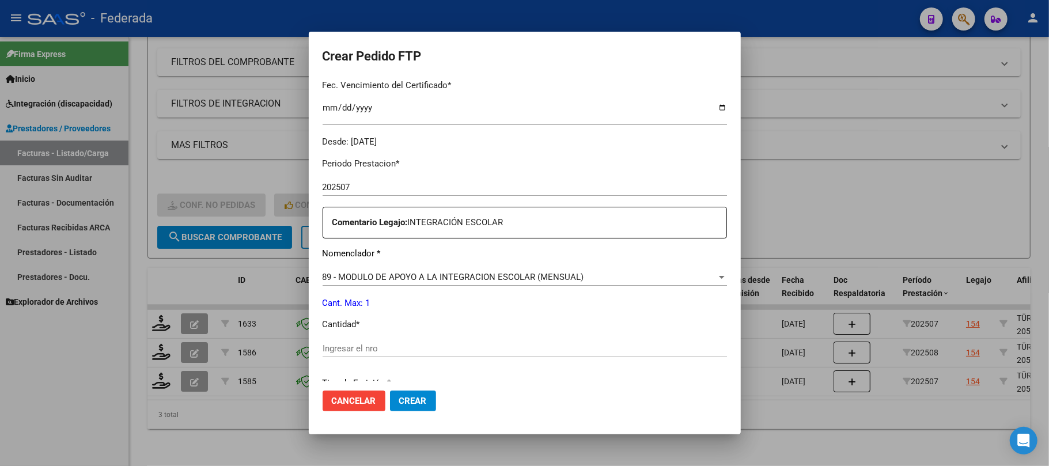
scroll to position [384, 0]
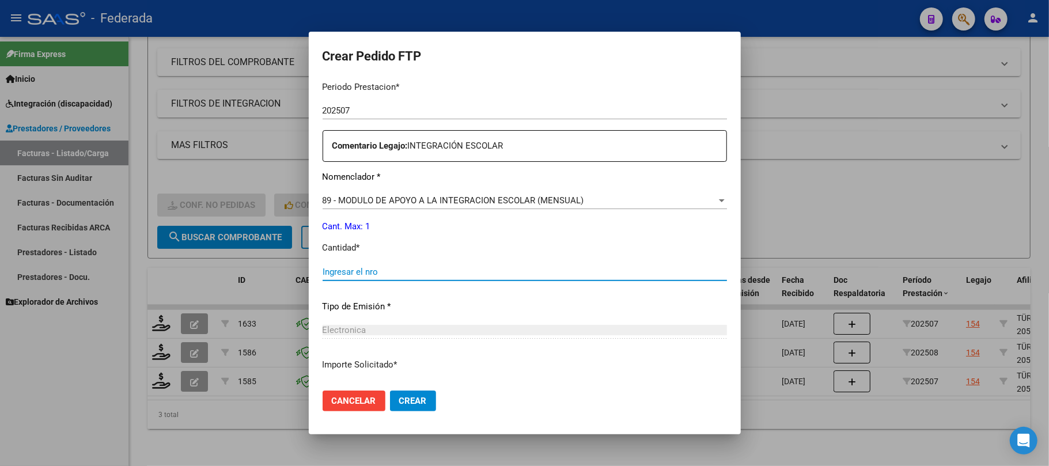
click at [363, 272] on input "Ingresar el nro" at bounding box center [525, 272] width 404 height 10
type input "1"
click at [410, 405] on span "Crear" at bounding box center [413, 401] width 28 height 10
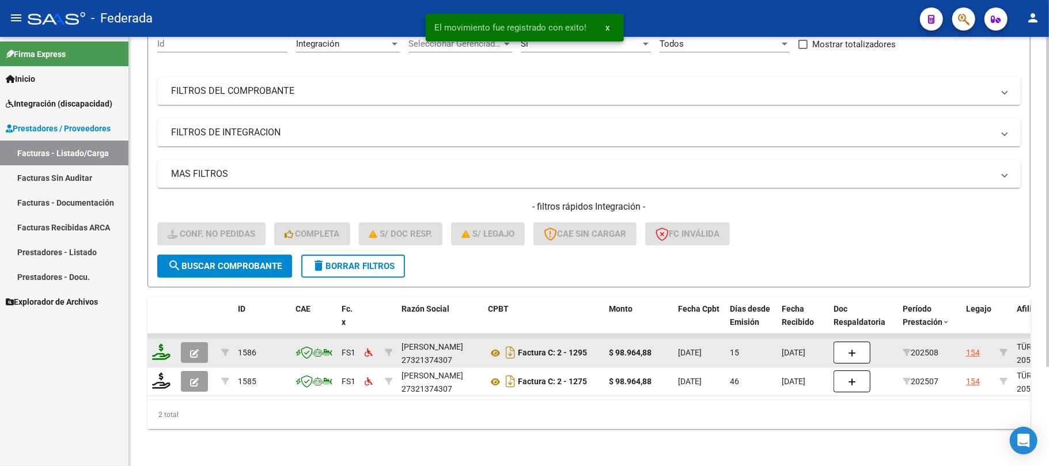
scroll to position [129, 0]
click at [166, 344] on icon at bounding box center [161, 352] width 18 height 16
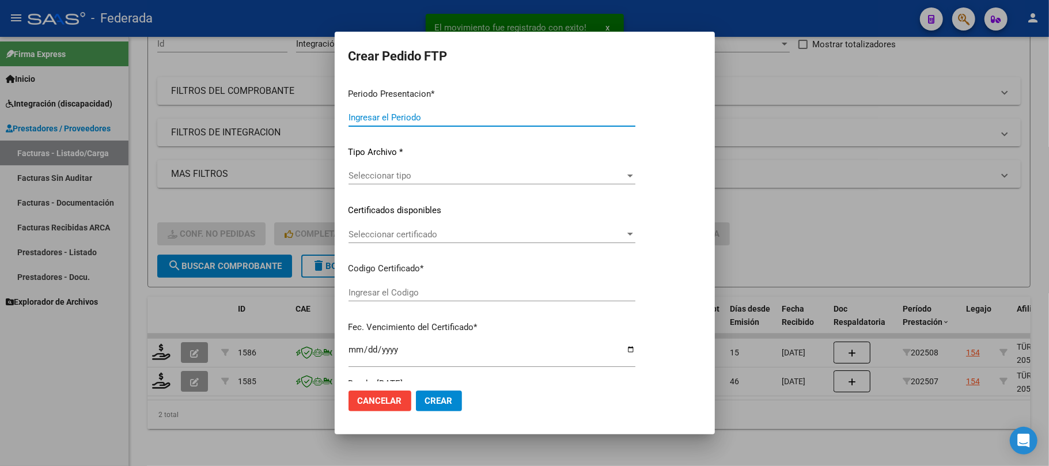
type input "202508"
type input "$ 98.964,88"
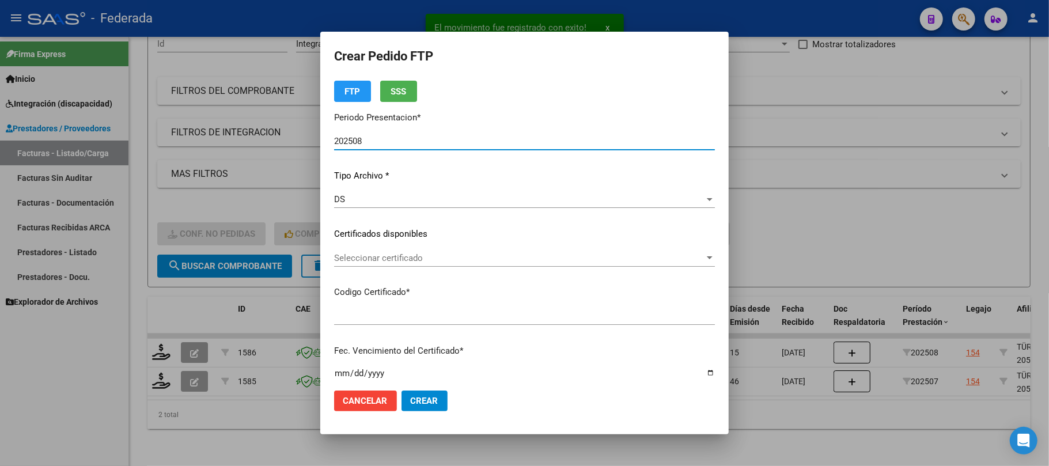
type input "ARG02000540460522022050520250505COR233"
type input "2025-05-05"
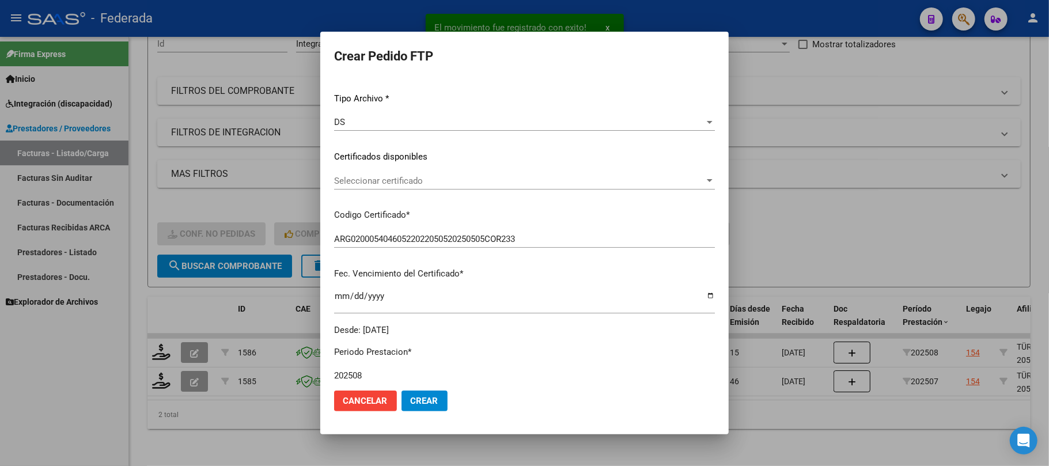
scroll to position [153, 0]
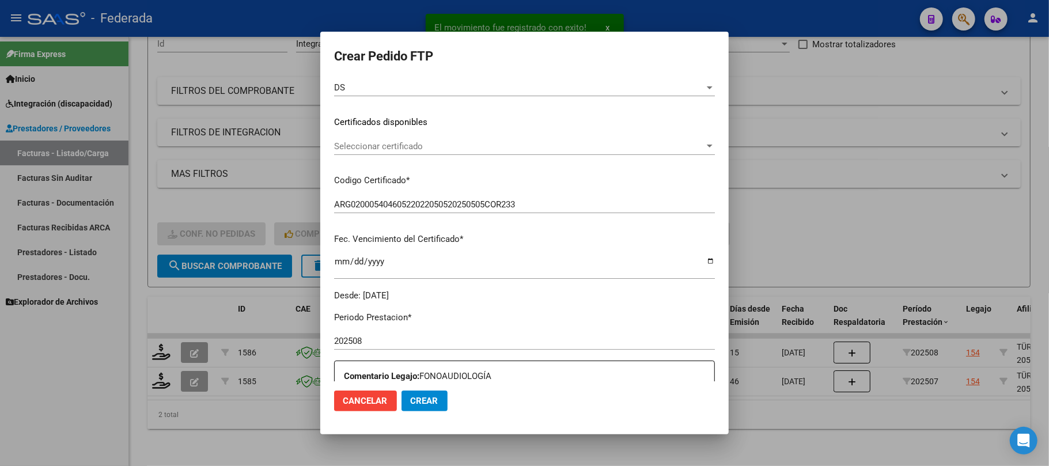
click at [387, 143] on span "Seleccionar certificado" at bounding box center [519, 146] width 370 height 10
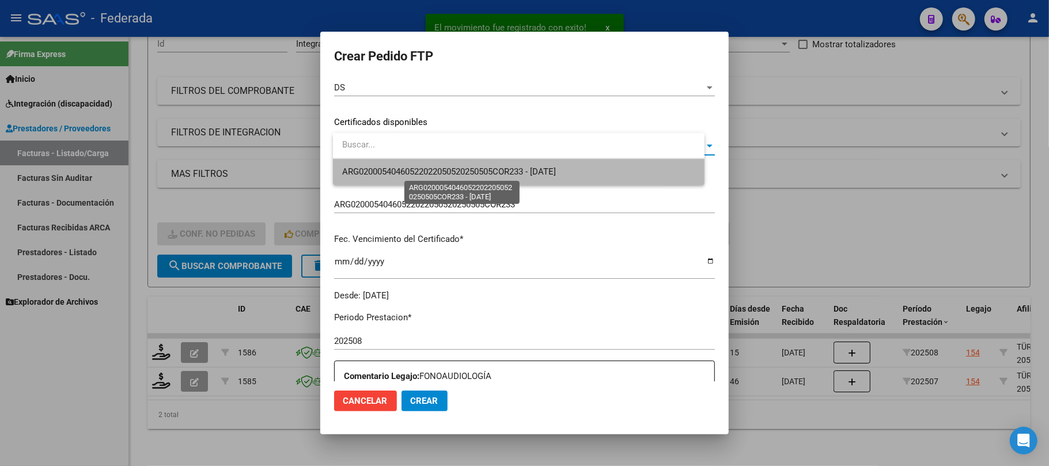
click at [390, 173] on span "ARG02000540460522022050520250505COR233 - 2025-05-05" at bounding box center [449, 171] width 214 height 10
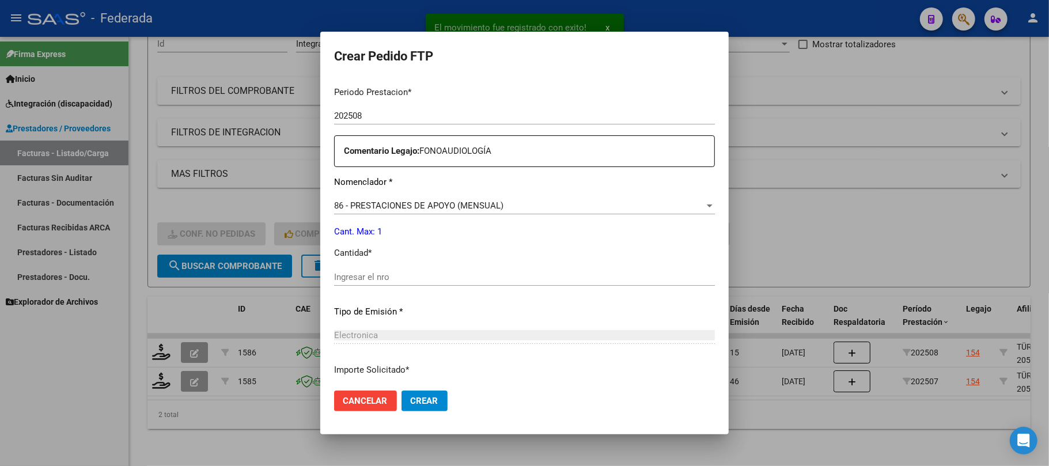
scroll to position [384, 0]
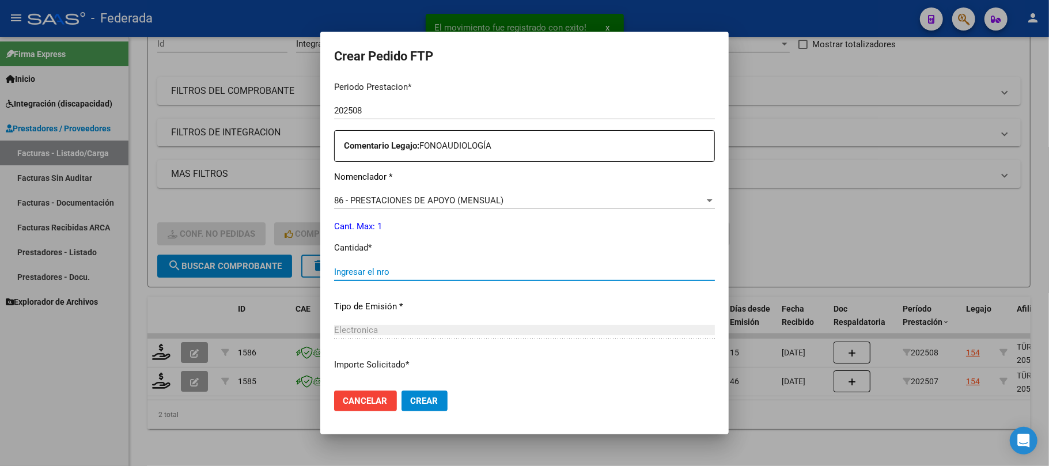
click at [380, 267] on input "Ingresar el nro" at bounding box center [524, 272] width 381 height 10
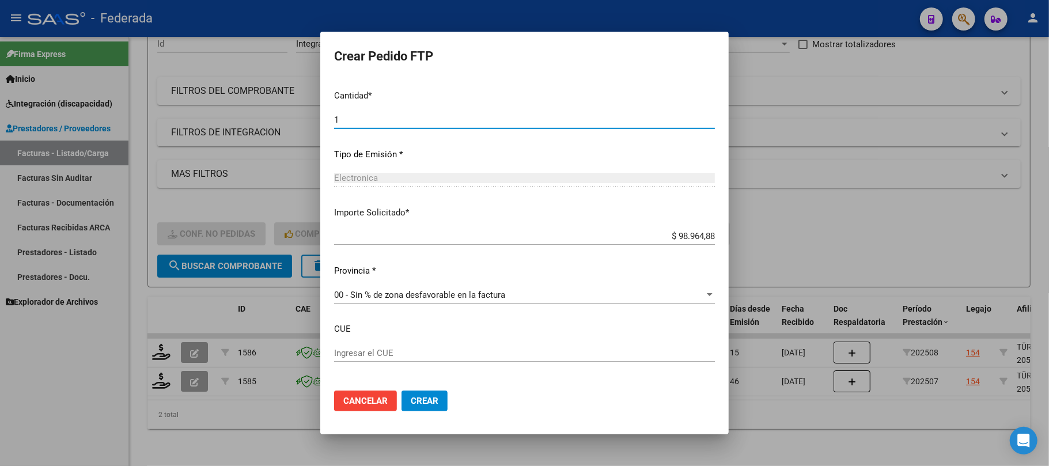
scroll to position [537, 0]
type input "1"
click at [427, 401] on span "Crear" at bounding box center [425, 401] width 28 height 10
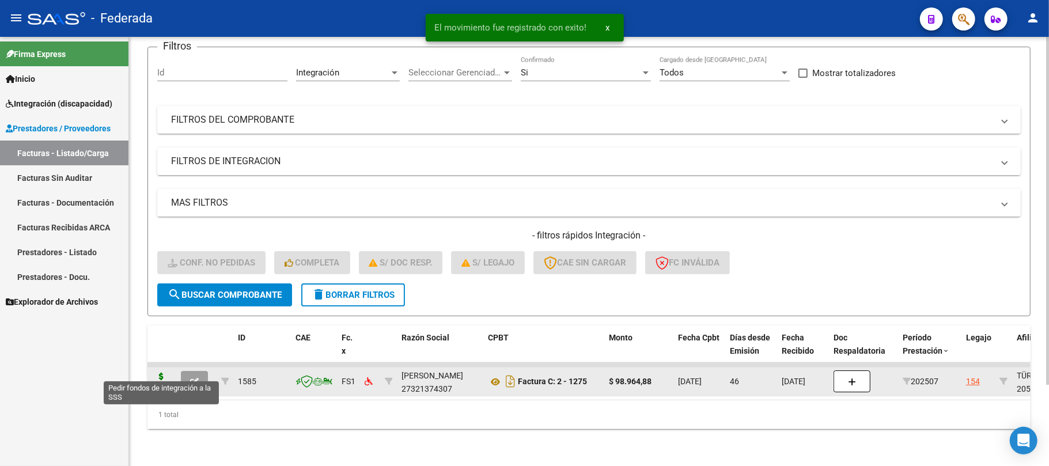
scroll to position [100, 0]
click at [165, 374] on icon at bounding box center [161, 381] width 18 height 16
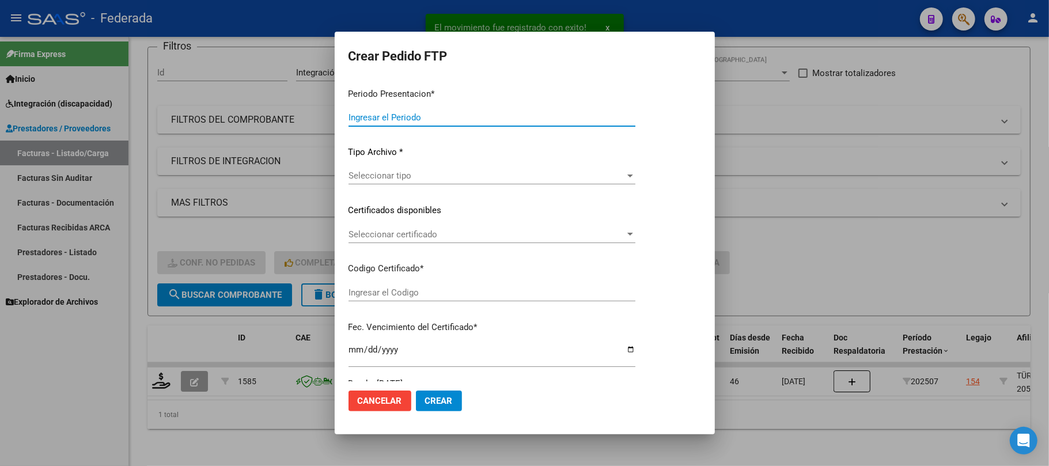
type input "202508"
type input "202507"
type input "$ 98.964,88"
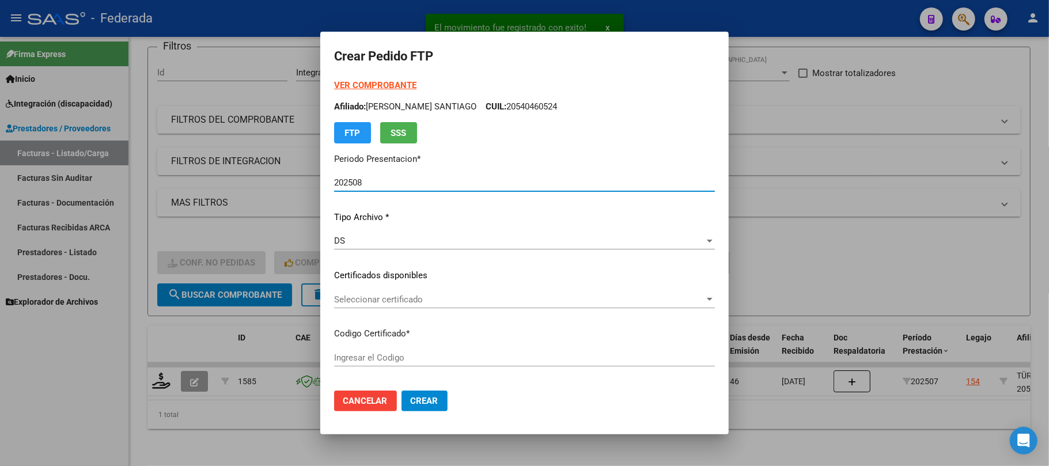
type input "ARG02000540460522022050520250505COR233"
type input "2025-05-05"
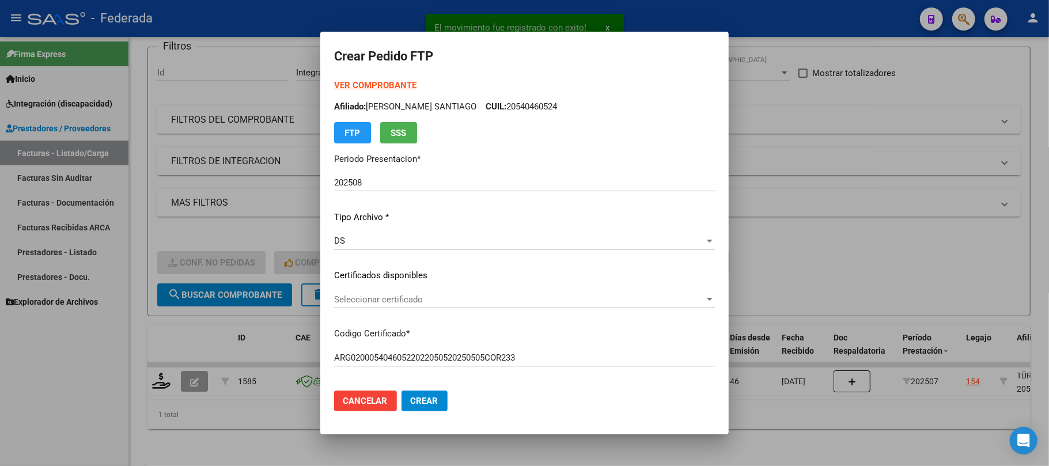
scroll to position [77, 0]
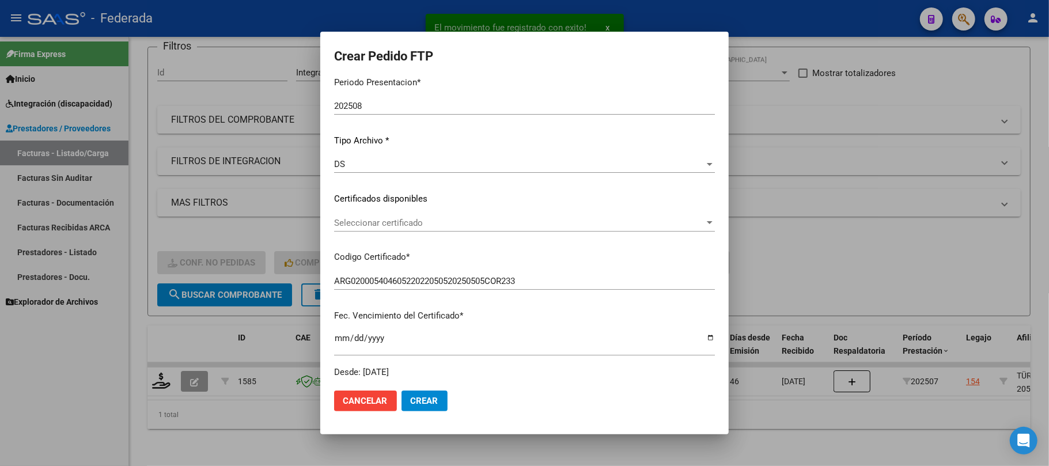
click at [382, 226] on span "Seleccionar certificado" at bounding box center [519, 223] width 370 height 10
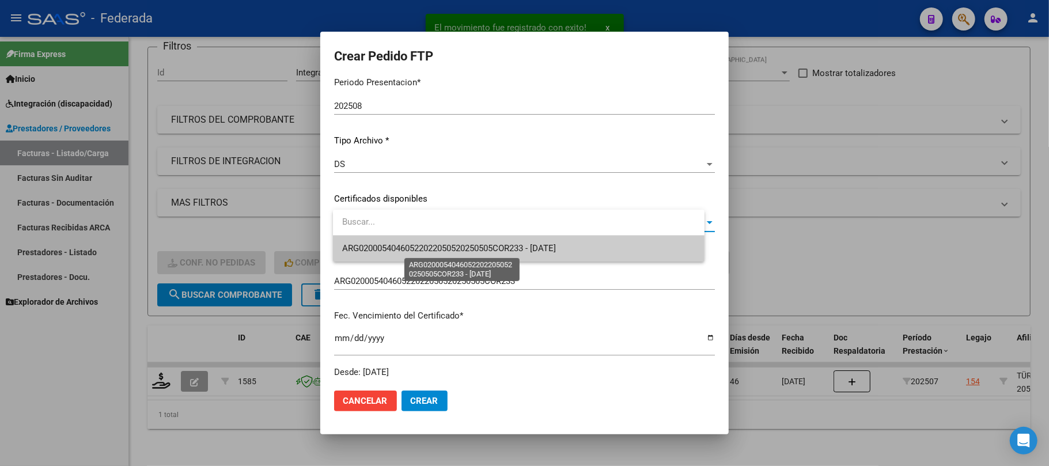
click at [386, 256] on span "ARG02000540460522022050520250505COR233 - 2025-05-05" at bounding box center [518, 249] width 353 height 26
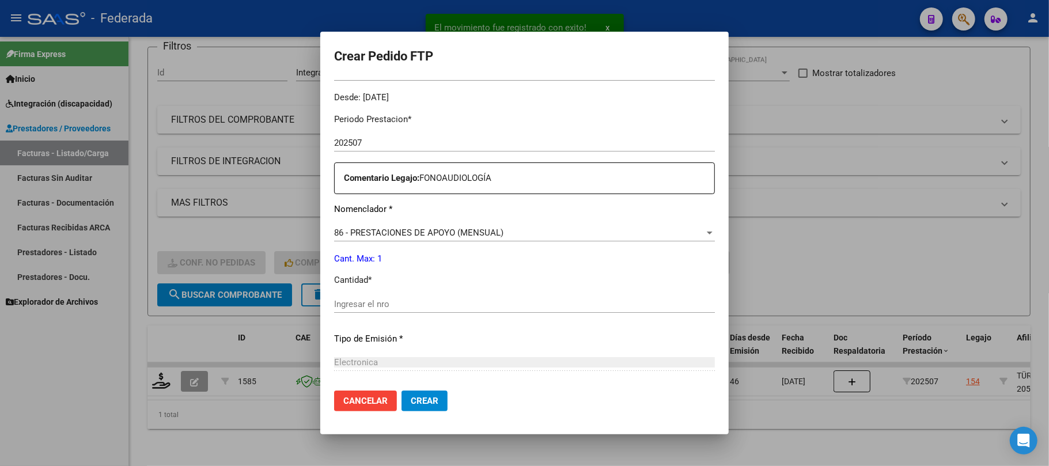
scroll to position [461, 0]
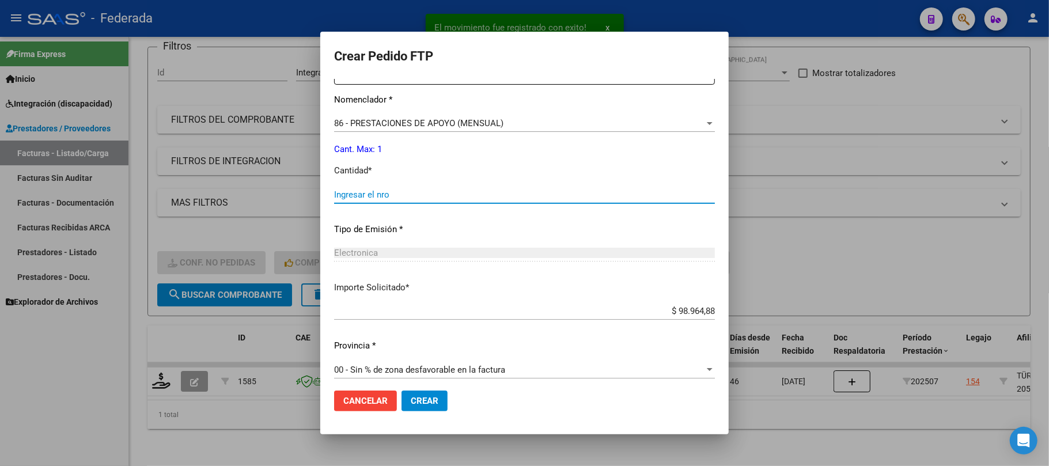
click at [390, 196] on input "Ingresar el nro" at bounding box center [524, 194] width 381 height 10
type input "1"
click at [427, 399] on span "Crear" at bounding box center [425, 401] width 28 height 10
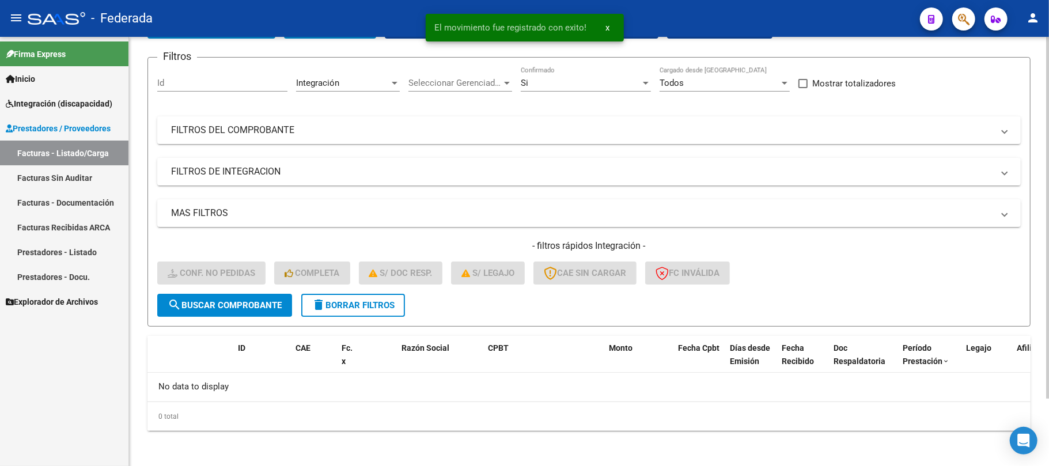
click at [371, 303] on span "delete Borrar Filtros" at bounding box center [353, 305] width 83 height 10
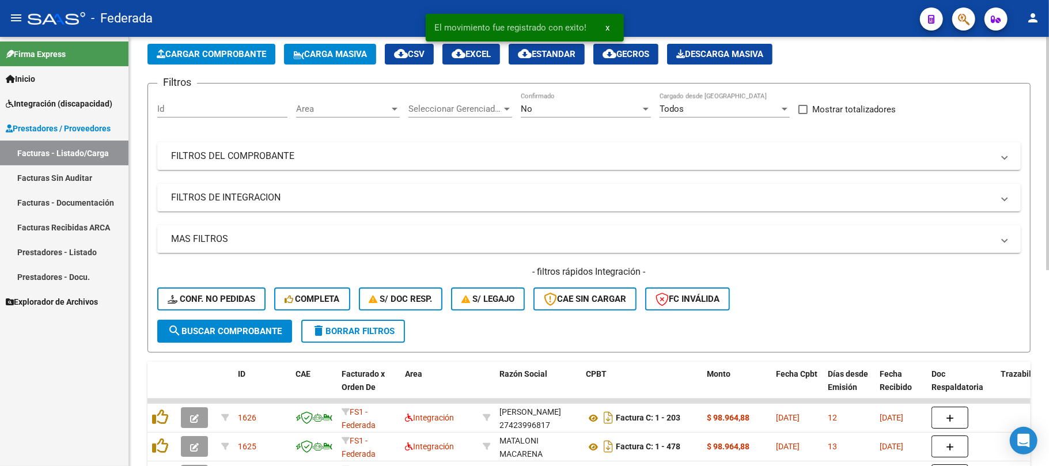
scroll to position [79, 0]
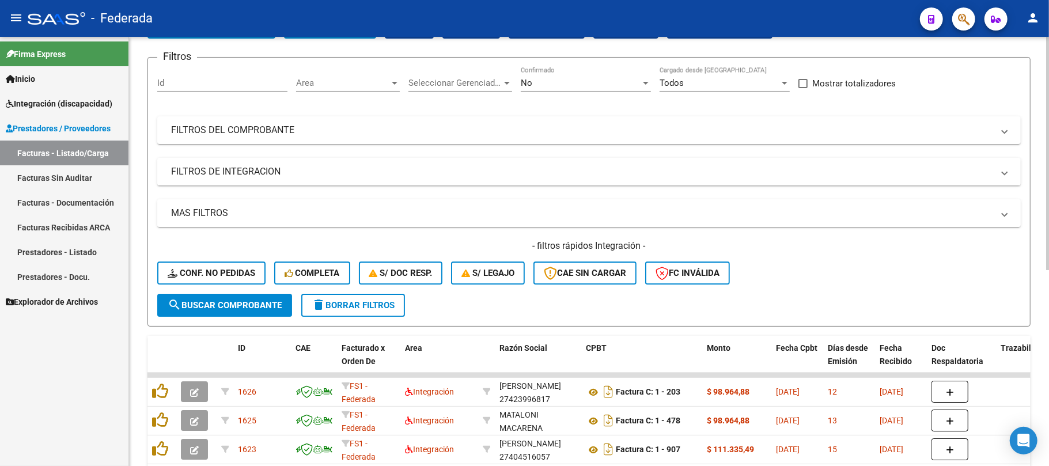
click at [443, 226] on mat-expansion-panel-header "MAS FILTROS" at bounding box center [588, 213] width 863 height 28
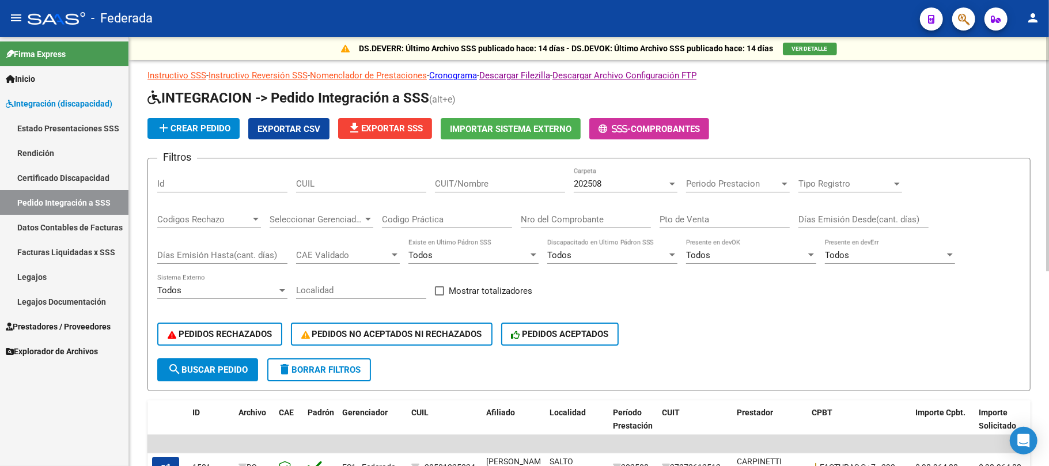
click at [358, 187] on input "CUIL" at bounding box center [361, 184] width 130 height 10
paste input "20467708857"
click at [225, 362] on button "search Buscar Pedido" at bounding box center [207, 369] width 101 height 23
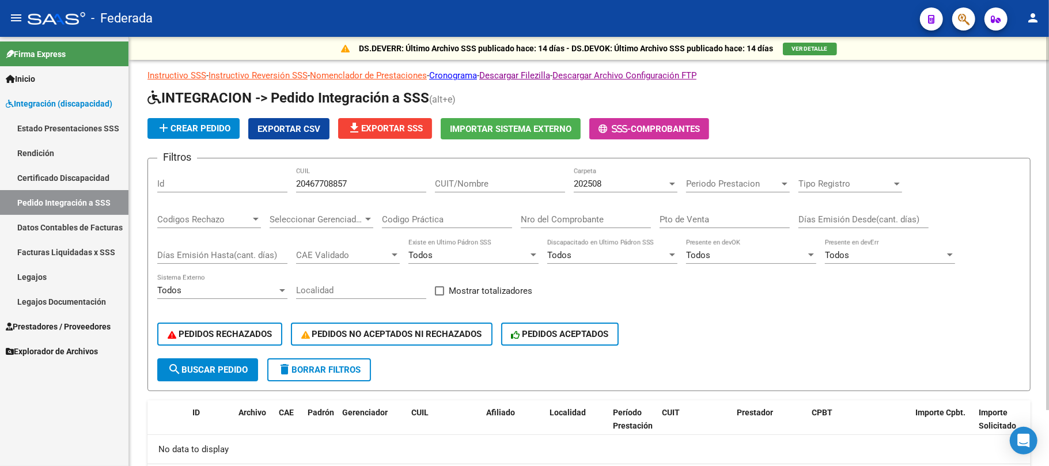
scroll to position [63, 0]
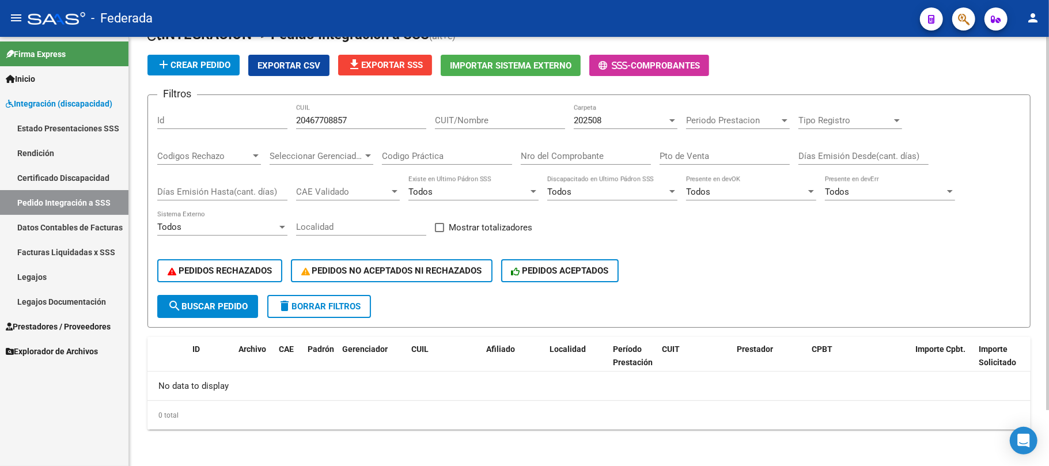
click at [614, 123] on div "202508" at bounding box center [620, 120] width 93 height 10
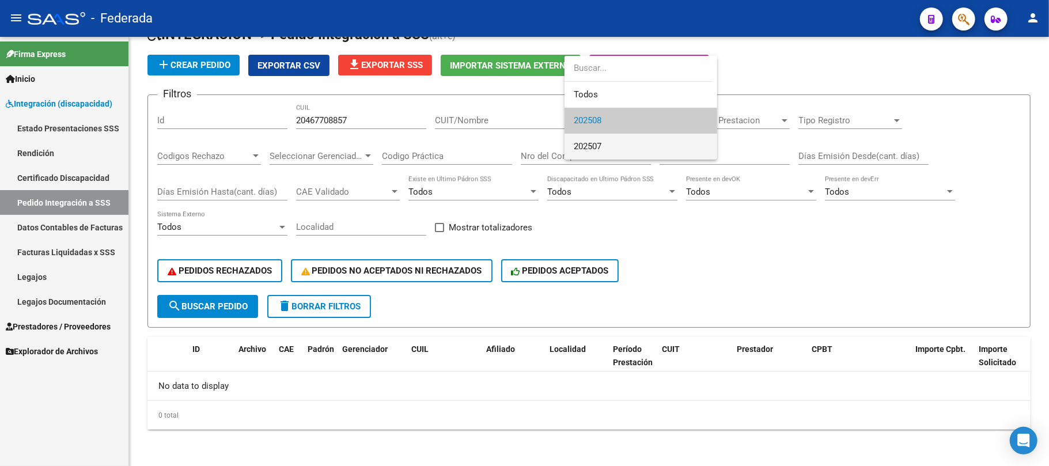
click at [608, 141] on span "202507" at bounding box center [641, 147] width 134 height 26
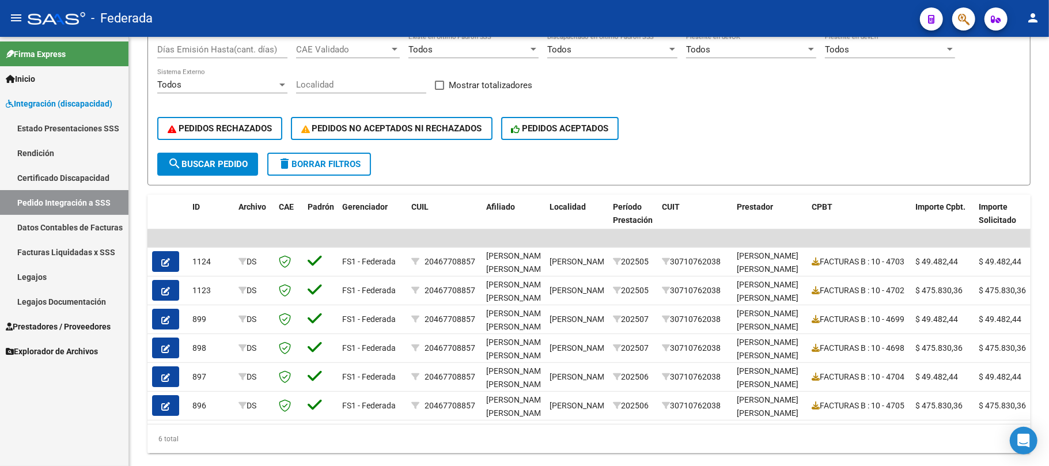
scroll to position [241, 0]
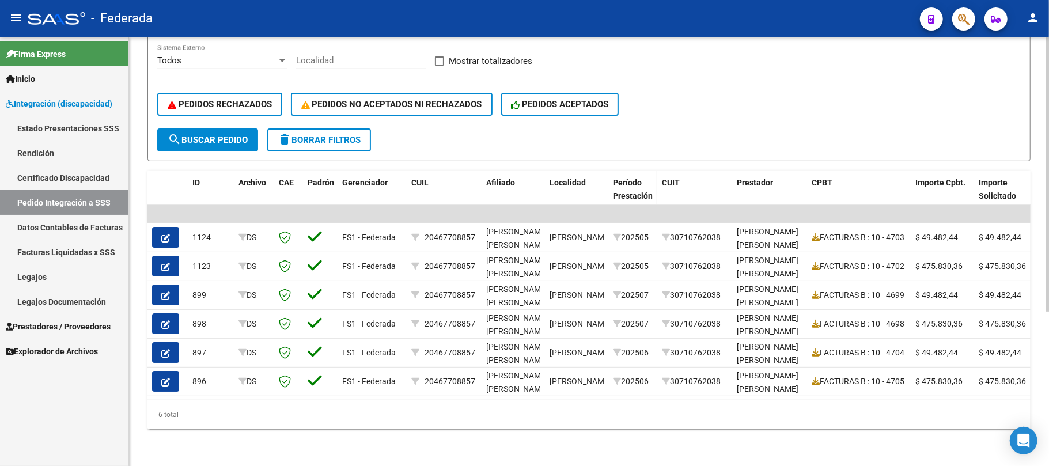
click at [636, 178] on span "Período Prestación" at bounding box center [633, 189] width 40 height 22
click at [641, 176] on div "Período Prestación" at bounding box center [633, 194] width 40 height 37
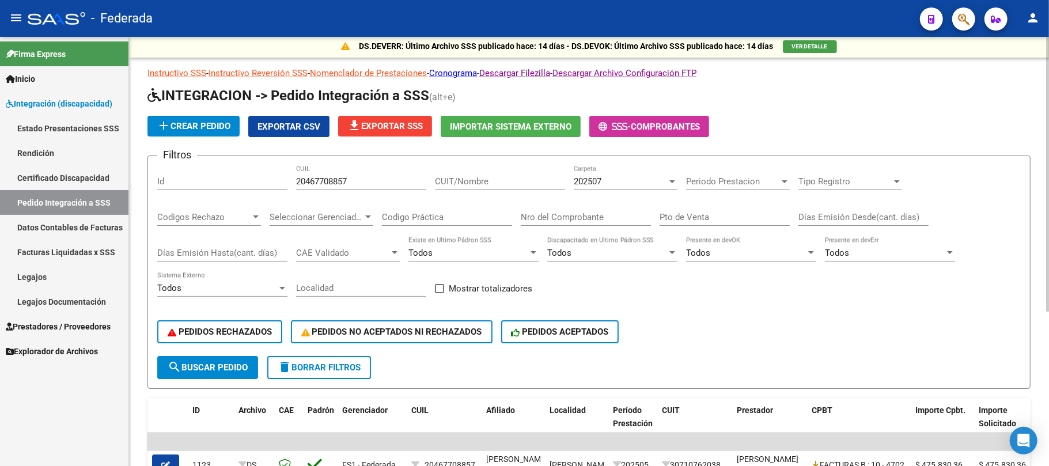
scroll to position [0, 0]
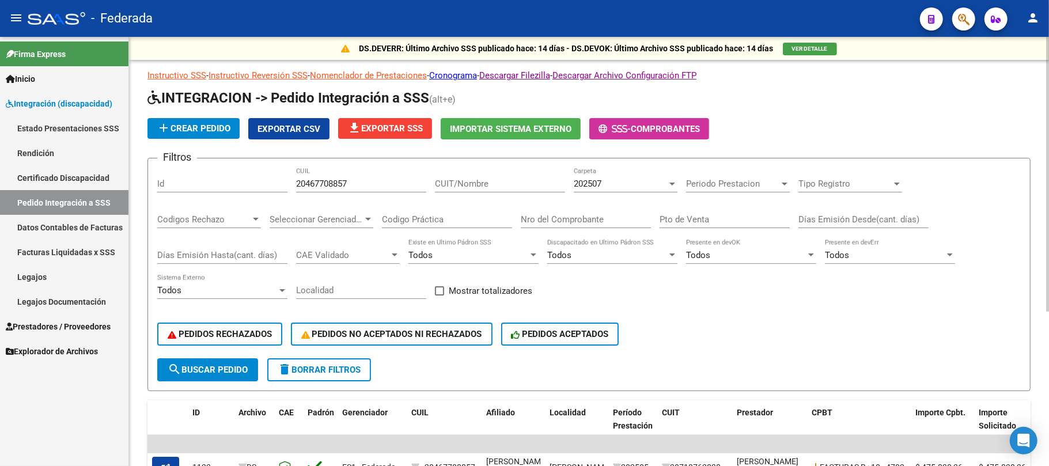
click at [334, 183] on input "20467708857" at bounding box center [361, 184] width 130 height 10
paste input "567794122"
click at [248, 377] on button "search Buscar Pedido" at bounding box center [207, 369] width 101 height 23
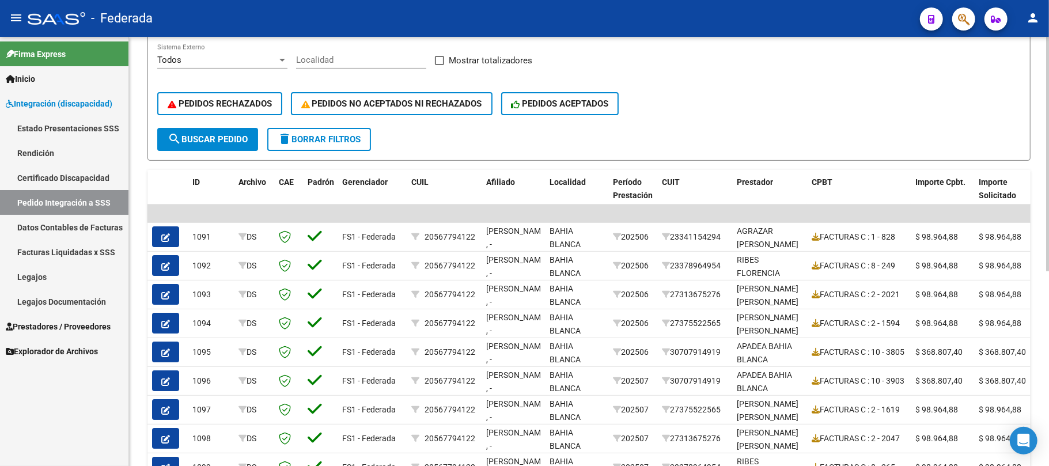
scroll to position [307, 0]
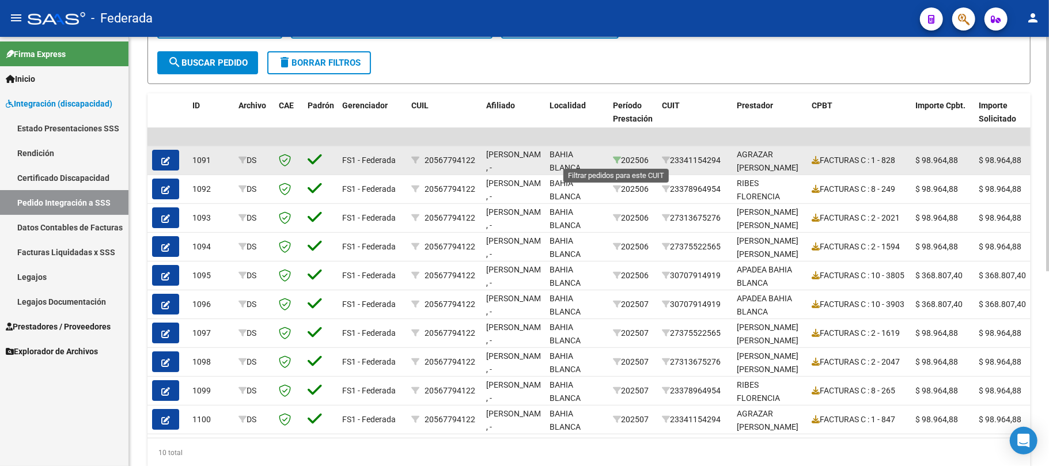
click at [615, 162] on icon at bounding box center [617, 160] width 8 height 8
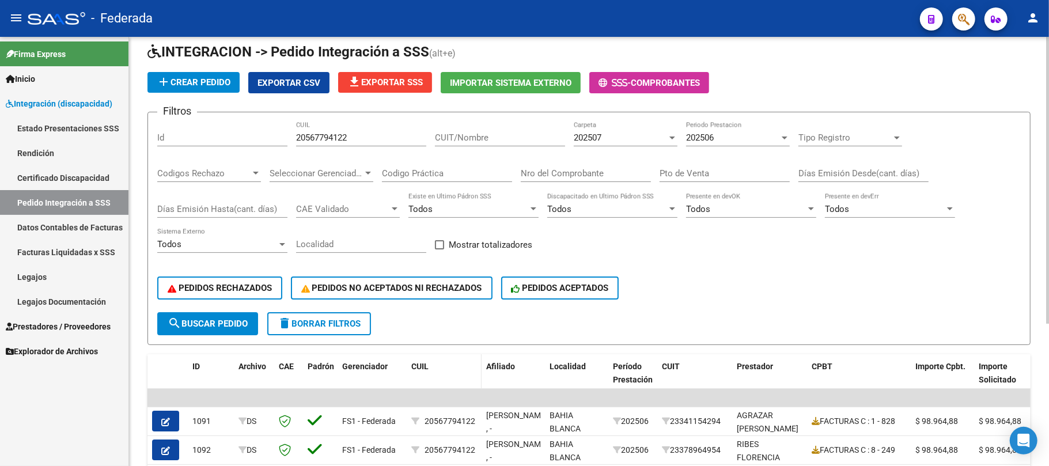
scroll to position [0, 0]
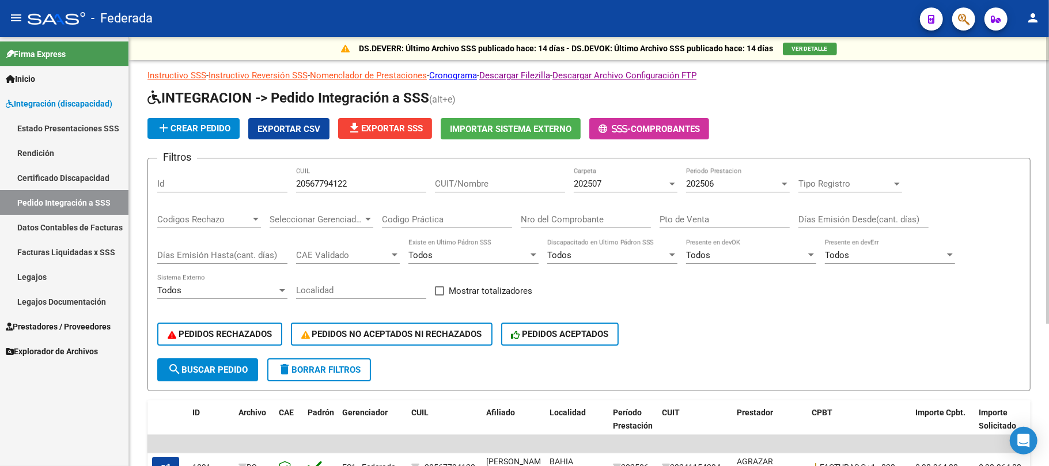
click at [332, 192] on div "20567794122 CUIL" at bounding box center [361, 180] width 130 height 25
click at [328, 183] on input "20567794122" at bounding box center [361, 184] width 130 height 10
paste input "21561034"
click at [240, 369] on span "search Buscar Pedido" at bounding box center [208, 370] width 80 height 10
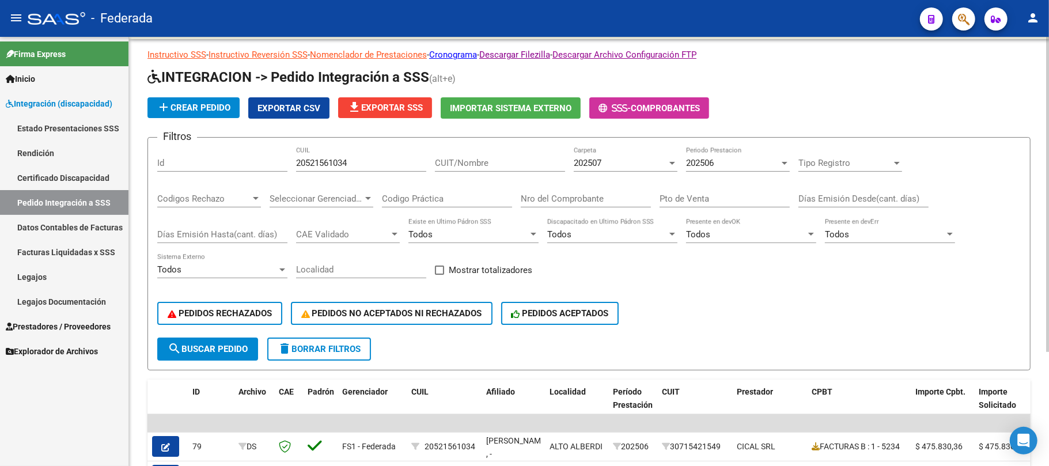
scroll to position [1, 0]
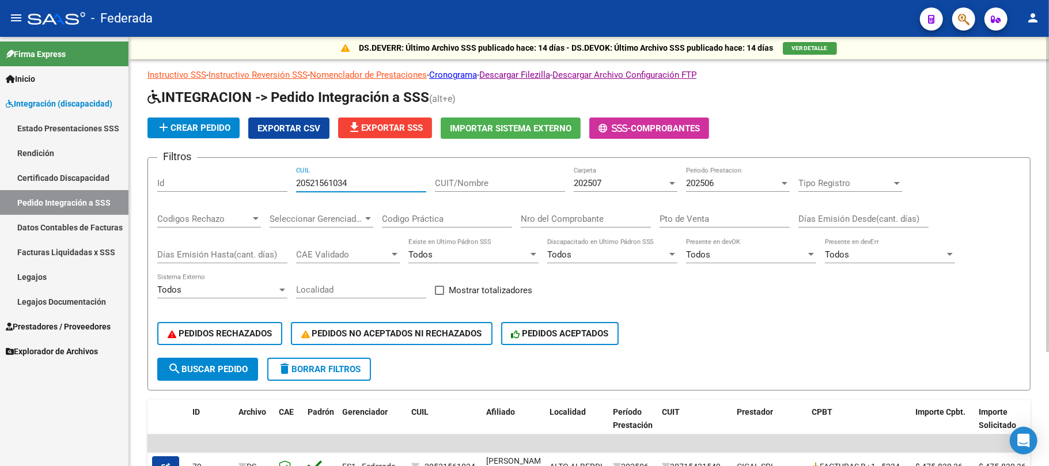
click at [330, 182] on input "20521561034" at bounding box center [361, 183] width 130 height 10
paste input "7560059138"
type input "27560059138"
click at [252, 367] on button "search Buscar Pedido" at bounding box center [207, 369] width 101 height 23
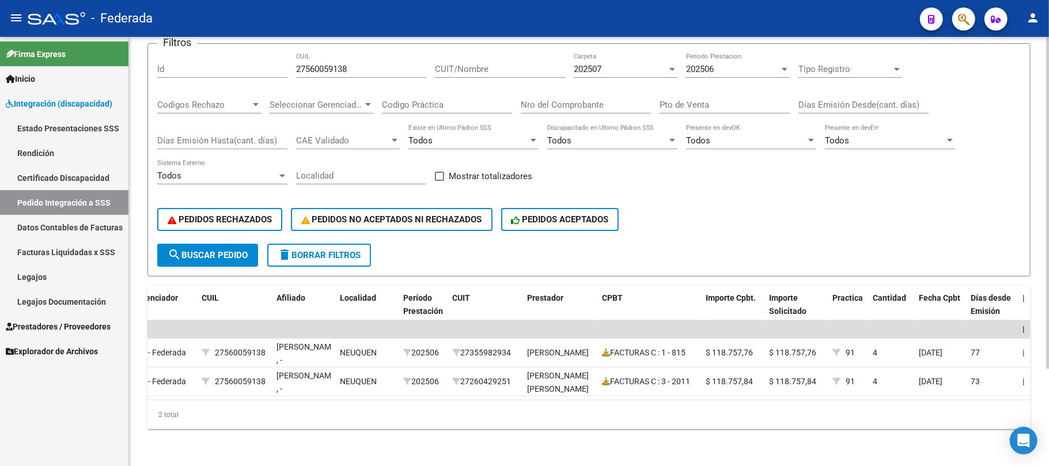
scroll to position [0, 211]
click at [587, 64] on span "202507" at bounding box center [588, 69] width 28 height 10
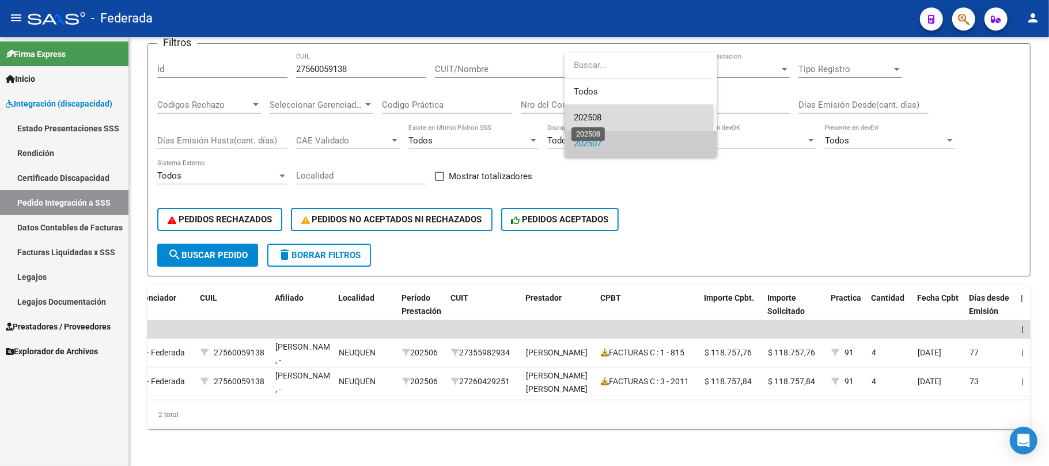
click at [579, 117] on span "202508" at bounding box center [588, 117] width 28 height 10
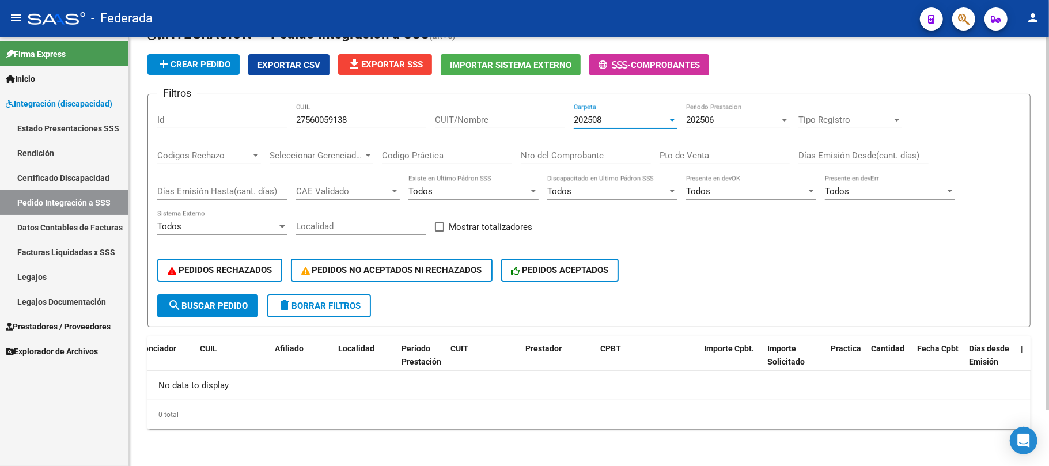
scroll to position [63, 0]
click at [592, 124] on span "202508" at bounding box center [588, 120] width 28 height 10
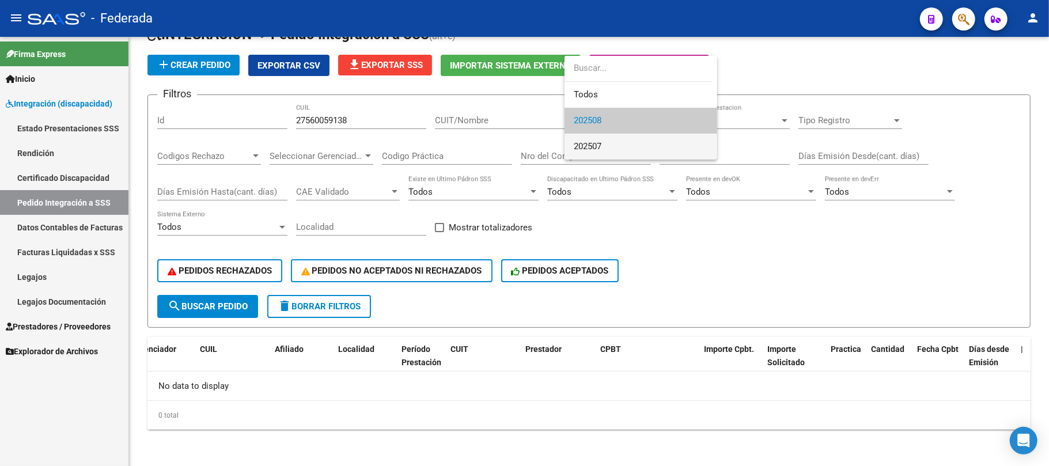
click at [588, 146] on span "202507" at bounding box center [588, 146] width 28 height 10
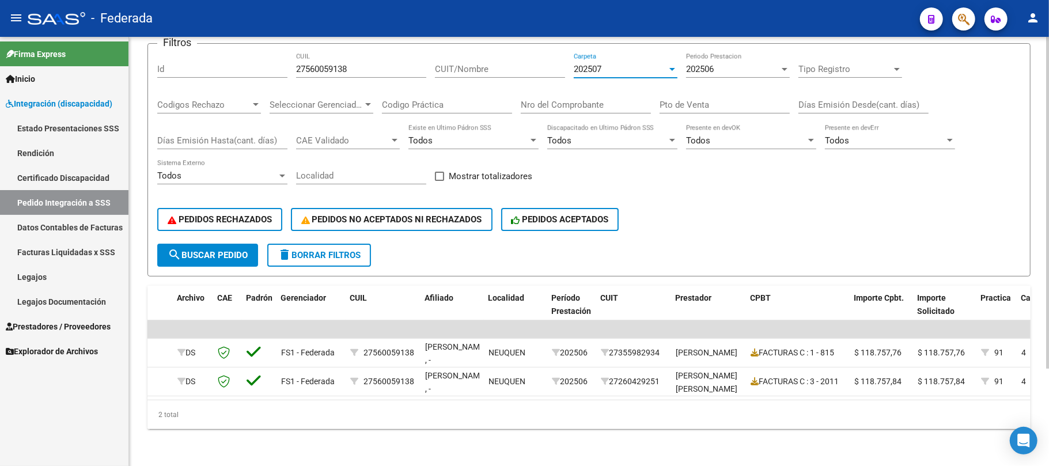
scroll to position [49, 0]
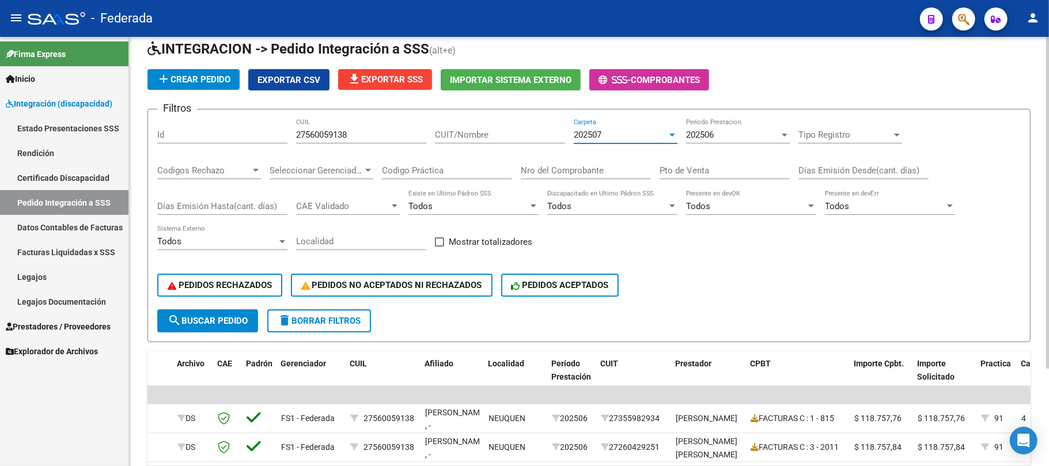
click at [579, 135] on span "202507" at bounding box center [588, 135] width 28 height 10
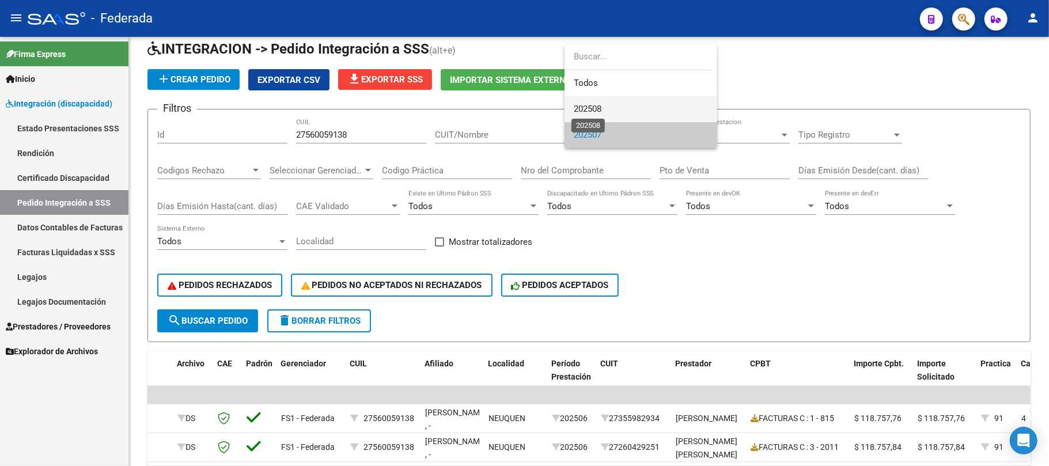
click at [585, 111] on span "202508" at bounding box center [588, 109] width 28 height 10
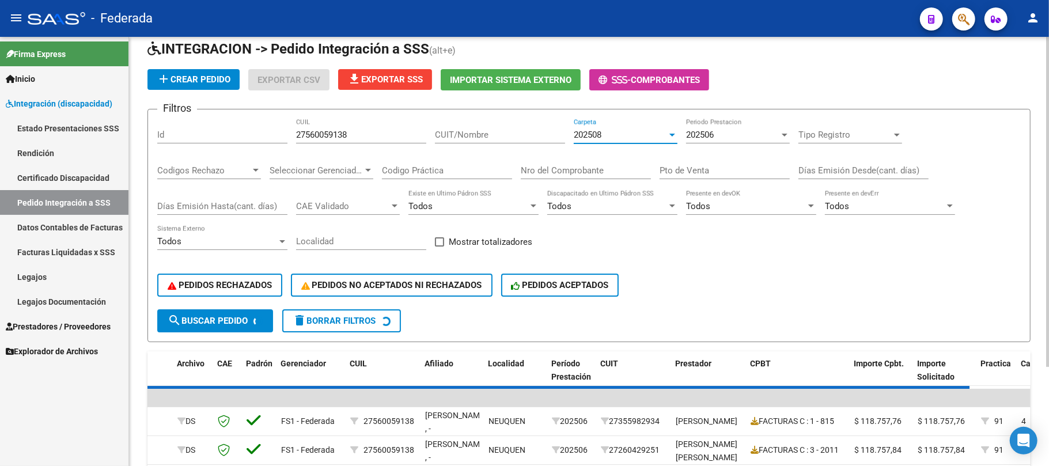
click at [331, 132] on input "27560059138" at bounding box center [361, 135] width 130 height 10
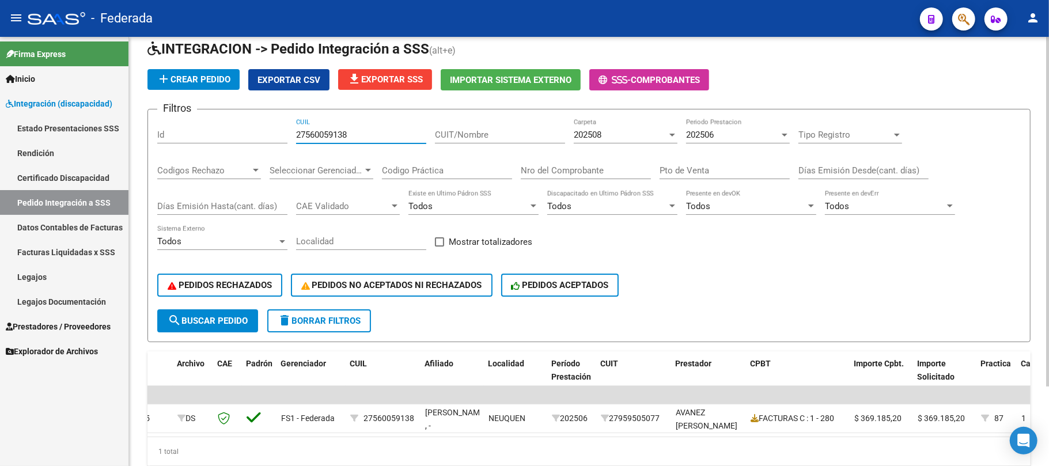
click at [331, 132] on input "27560059138" at bounding box center [361, 135] width 130 height 10
click at [439, 245] on span at bounding box center [439, 241] width 9 height 9
click at [439, 247] on input "Mostrar totalizadores" at bounding box center [439, 247] width 1 height 1
checkbox input "true"
click at [237, 316] on span "search Buscar Pedido" at bounding box center [208, 321] width 80 height 10
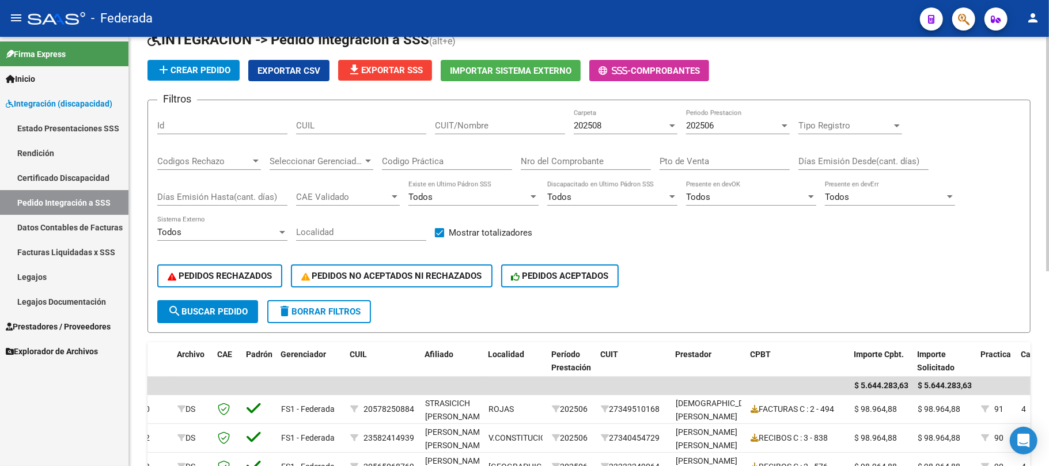
scroll to position [0, 0]
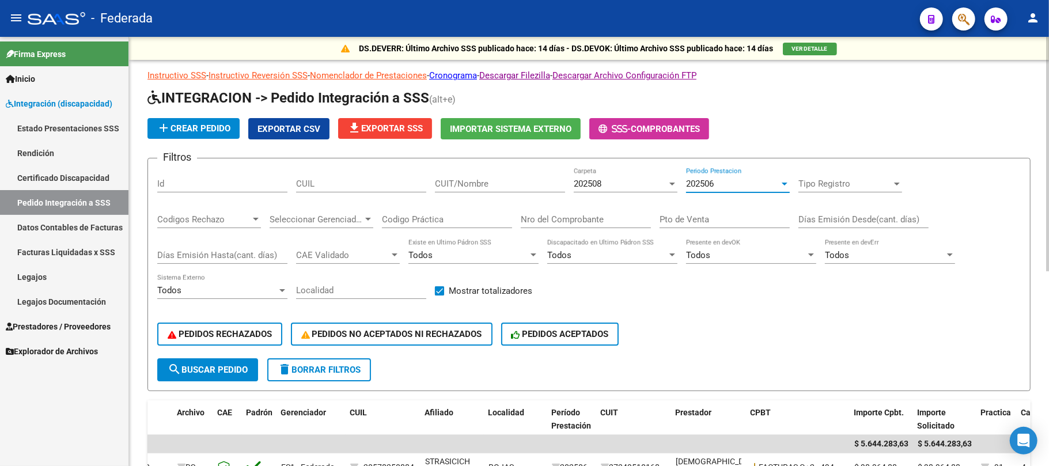
click at [719, 188] on div "202506" at bounding box center [732, 184] width 93 height 10
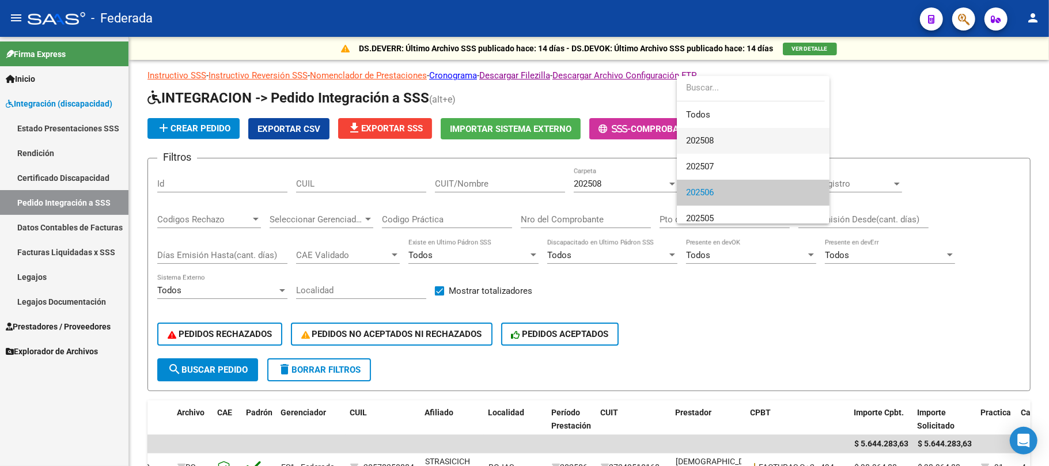
scroll to position [8, 0]
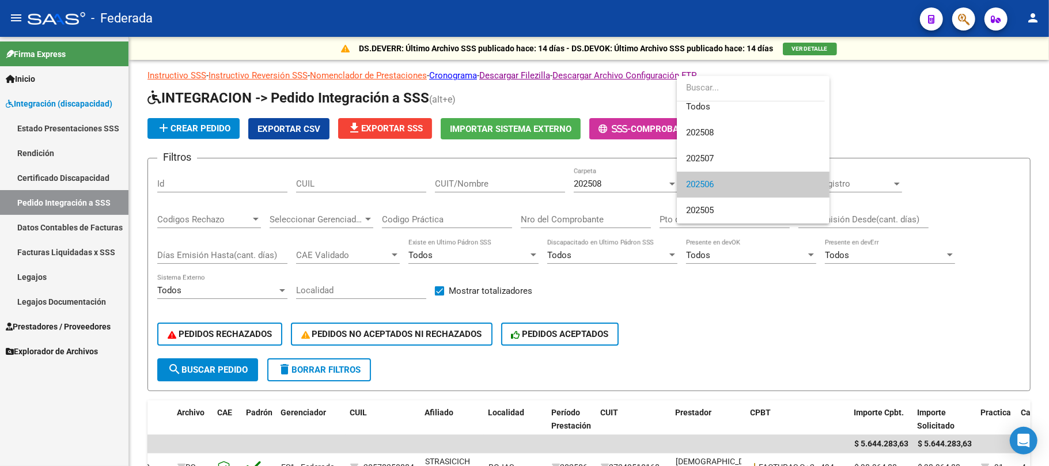
click at [713, 98] on input "dropdown search" at bounding box center [751, 88] width 148 height 26
click at [713, 108] on span "Todos" at bounding box center [753, 107] width 134 height 26
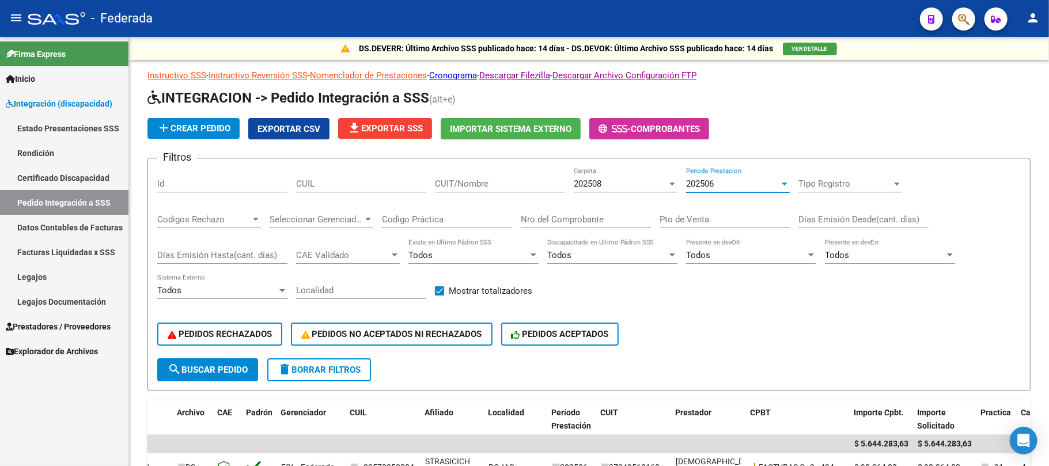
scroll to position [0, 0]
click at [245, 367] on span "search Buscar Pedido" at bounding box center [208, 370] width 80 height 10
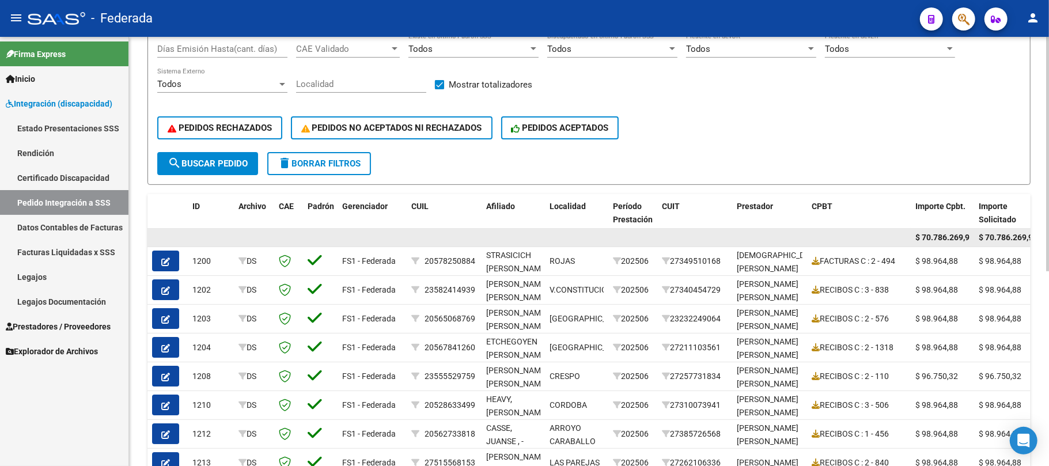
scroll to position [203, 0]
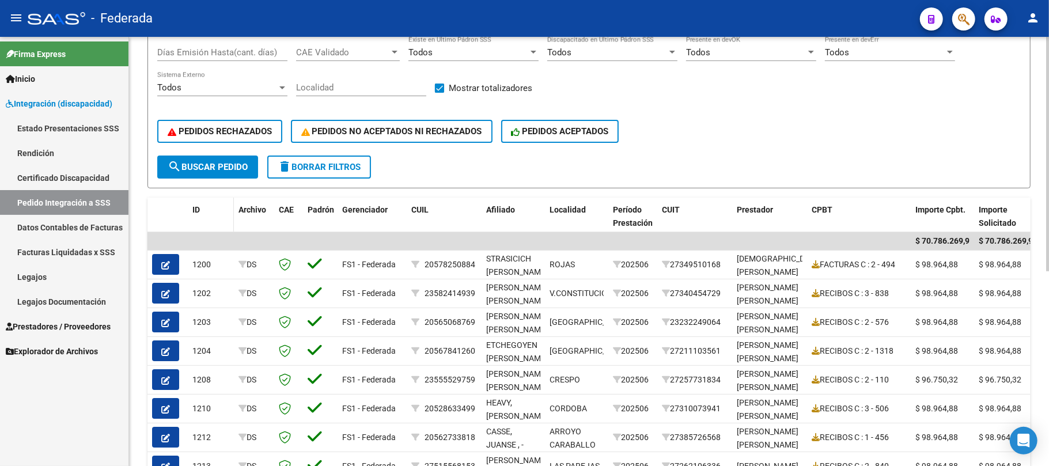
click at [203, 210] on div "ID" at bounding box center [210, 209] width 37 height 13
click at [192, 210] on span "ID" at bounding box center [195, 209] width 7 height 9
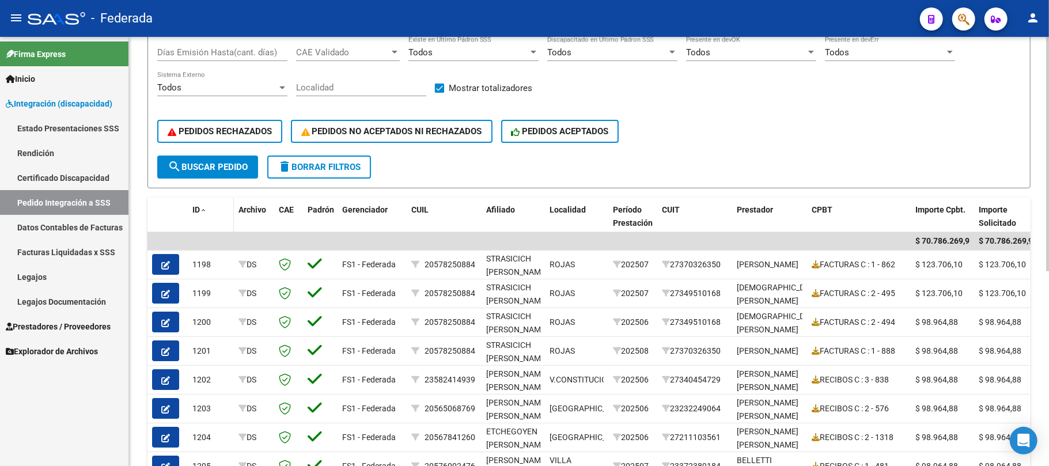
click at [192, 210] on span "ID" at bounding box center [195, 209] width 7 height 9
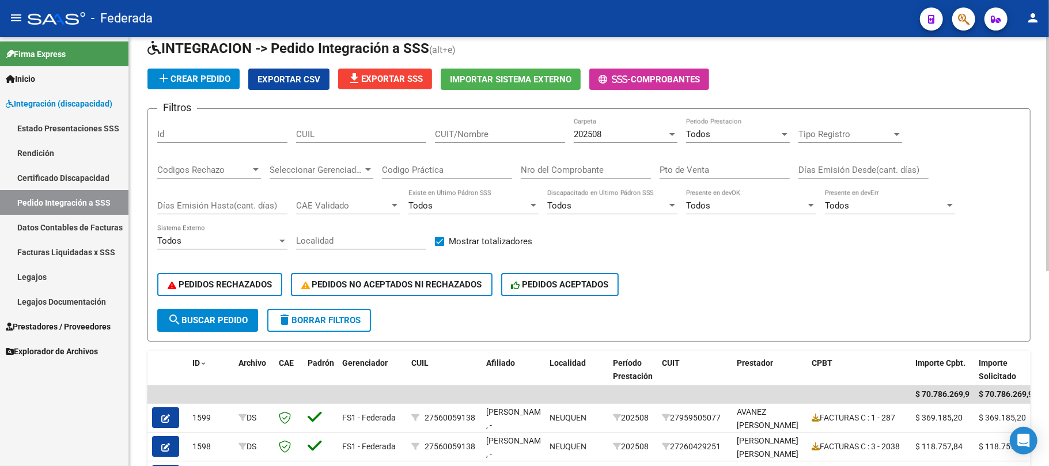
scroll to position [49, 0]
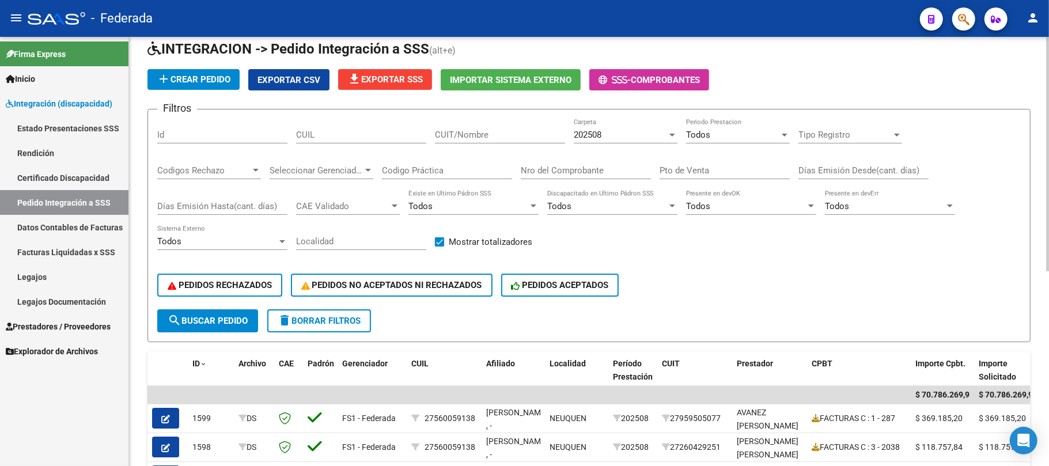
click at [493, 132] on input "CUIT/Nombre" at bounding box center [500, 135] width 130 height 10
paste input "20540460524"
type input "20540460524"
click at [481, 131] on input "20540460524" at bounding box center [500, 135] width 130 height 10
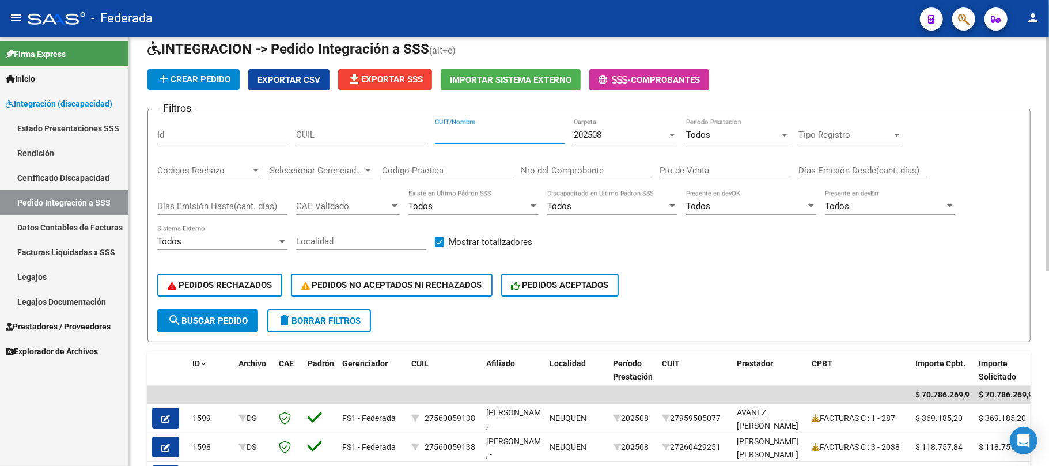
click at [346, 139] on input "CUIL" at bounding box center [361, 135] width 130 height 10
paste input "20540460524"
click at [226, 323] on span "search Buscar Pedido" at bounding box center [208, 321] width 80 height 10
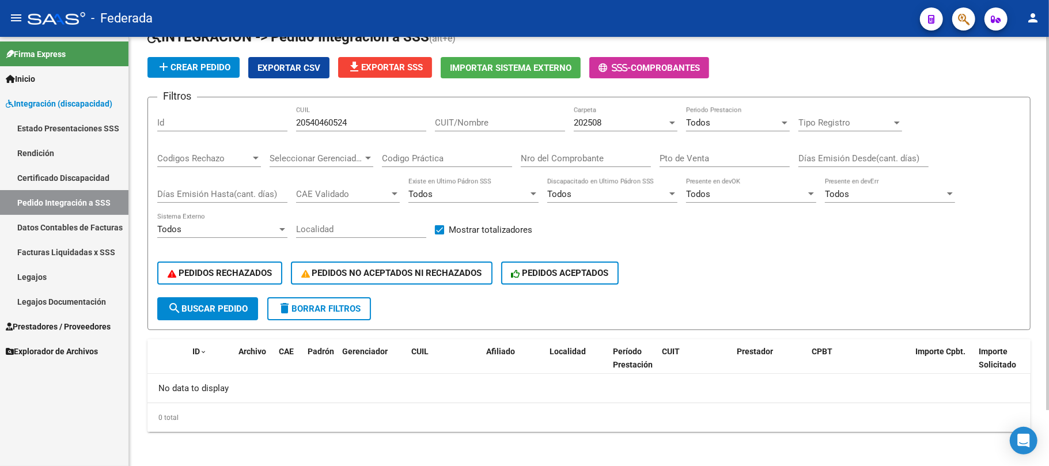
scroll to position [63, 0]
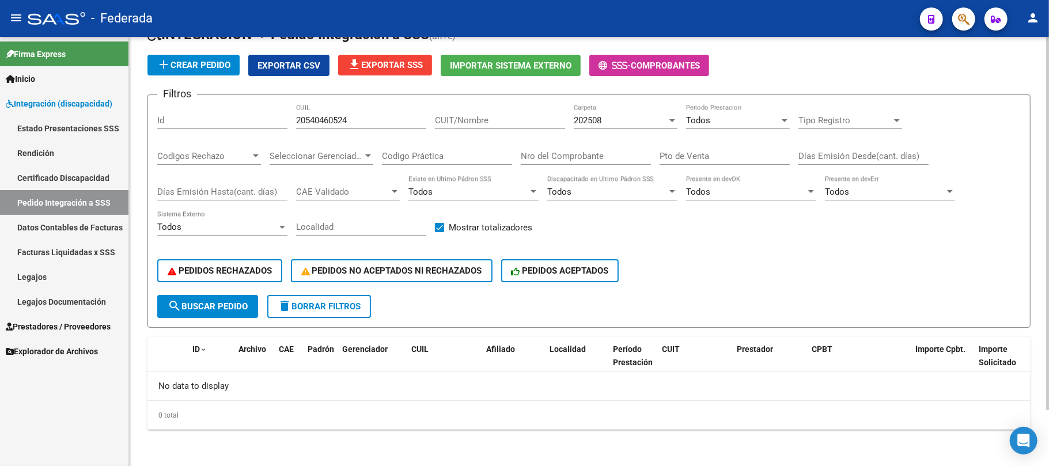
click at [611, 127] on div "202508 Carpeta" at bounding box center [626, 116] width 104 height 25
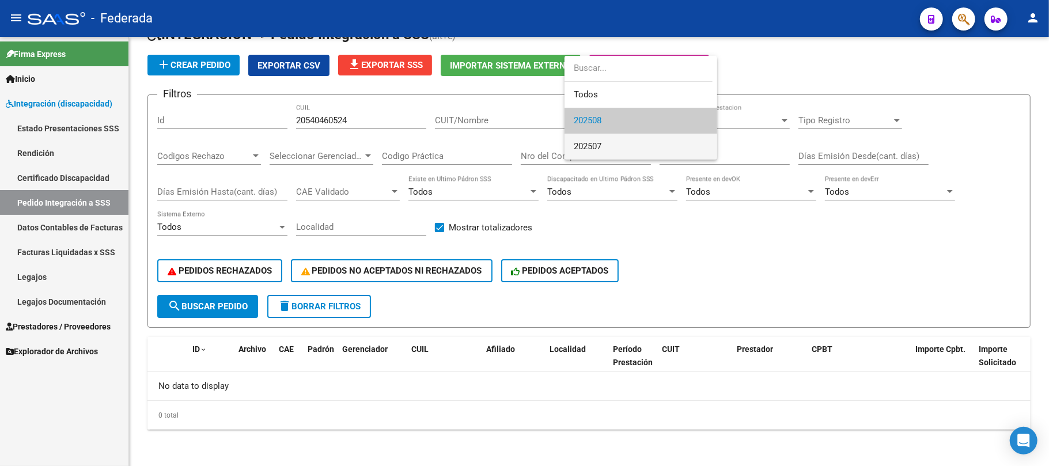
click at [609, 139] on span "202507" at bounding box center [641, 147] width 134 height 26
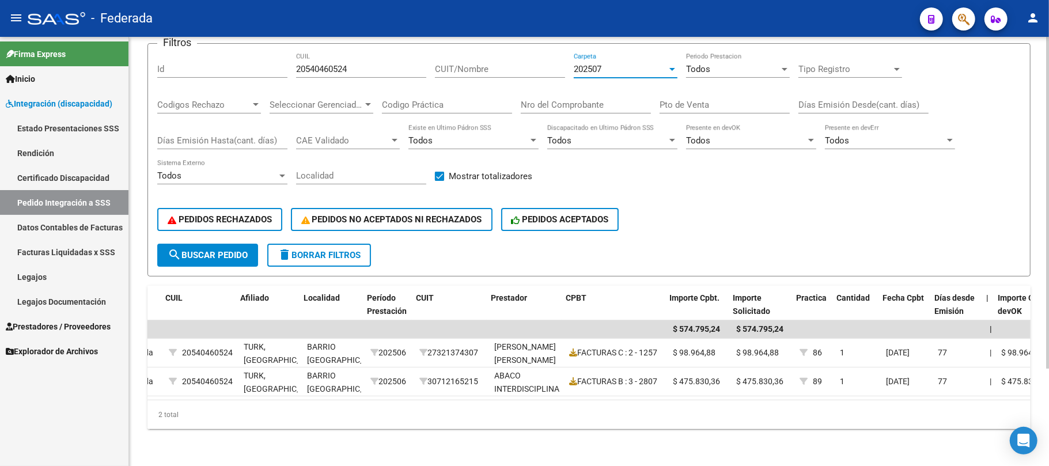
scroll to position [0, 245]
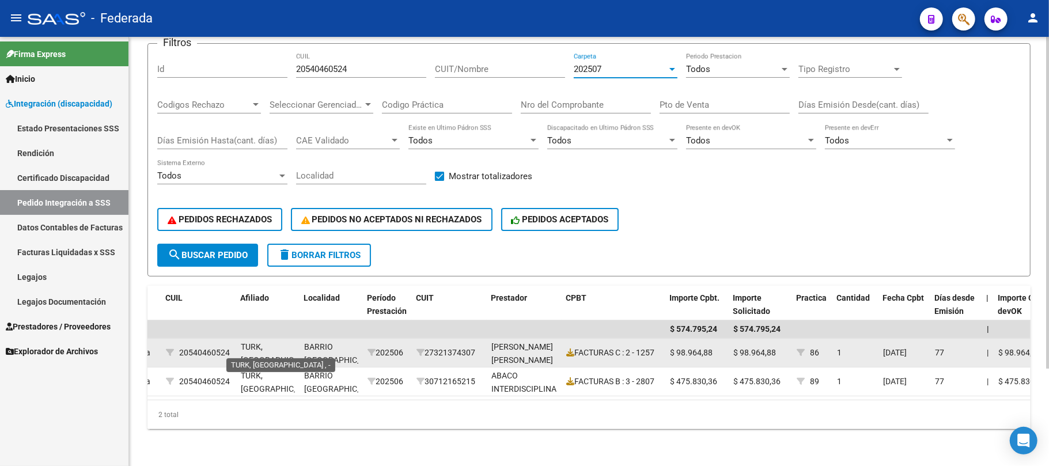
click at [247, 342] on span "TURK, SANTIAGO , -" at bounding box center [280, 360] width 78 height 36
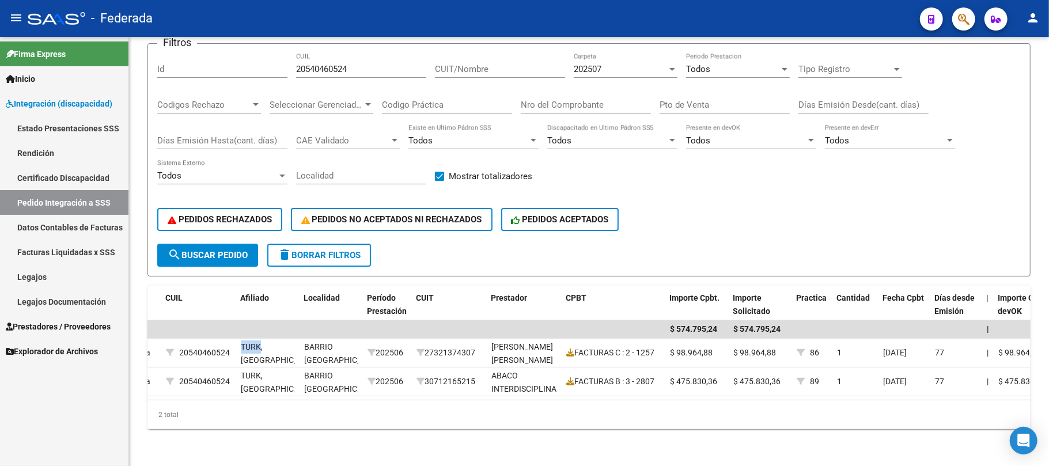
copy span "TURK"
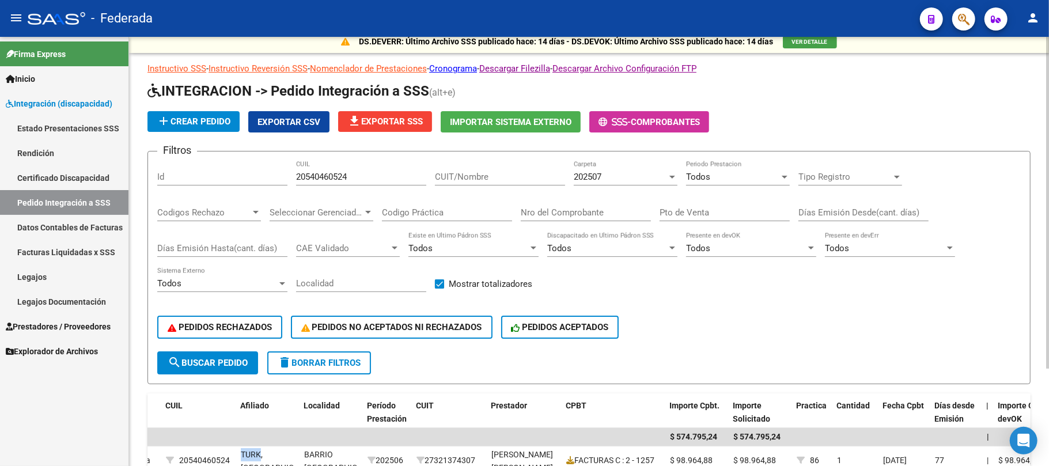
scroll to position [0, 0]
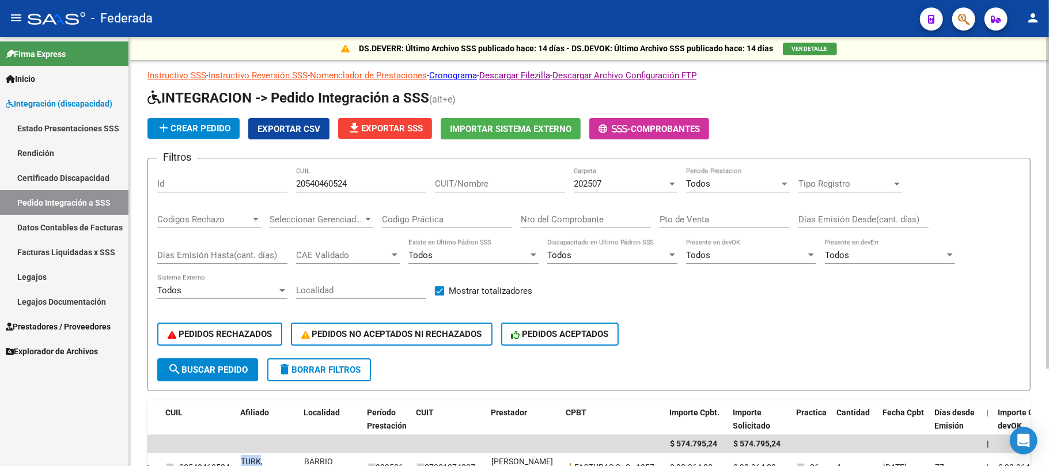
click at [318, 183] on input "20540460524" at bounding box center [361, 184] width 130 height 10
paste input "71769612"
click at [252, 363] on button "search Buscar Pedido" at bounding box center [207, 369] width 101 height 23
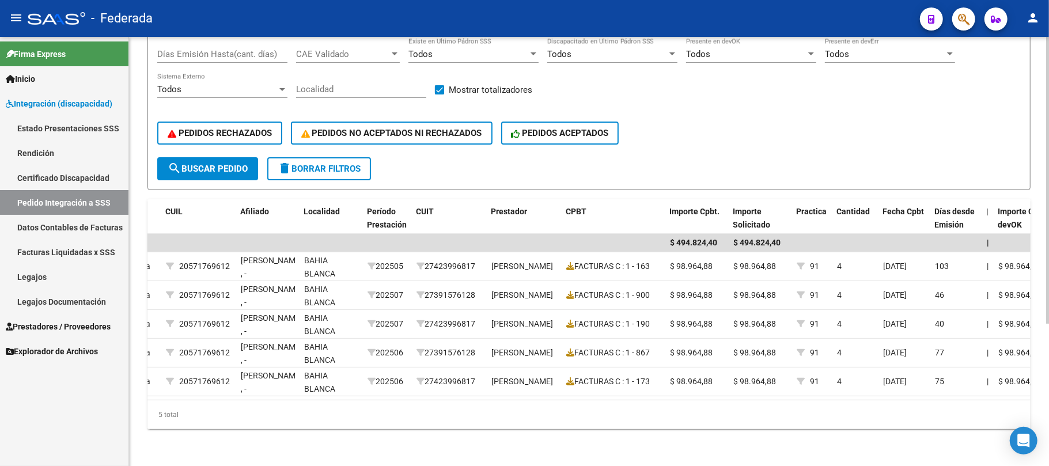
scroll to position [212, 0]
click at [396, 215] on span "Período Prestación" at bounding box center [387, 218] width 40 height 22
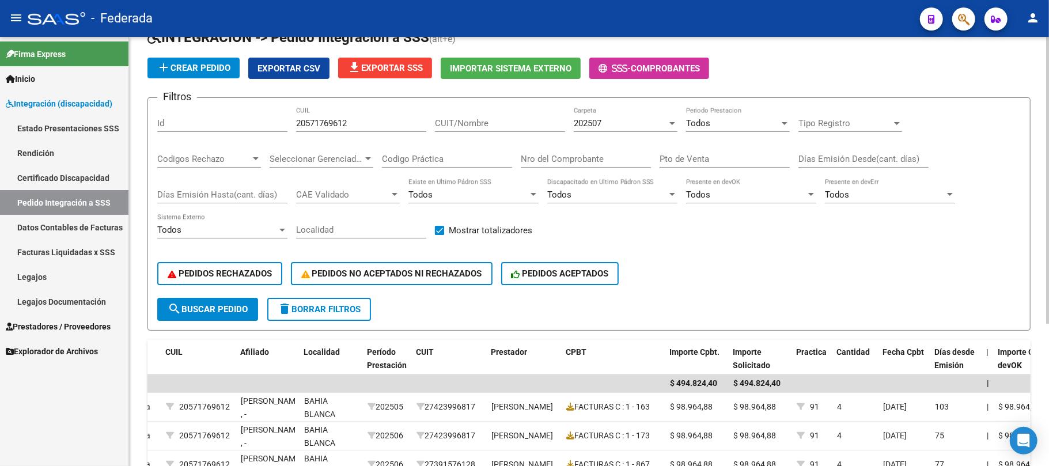
scroll to position [58, 0]
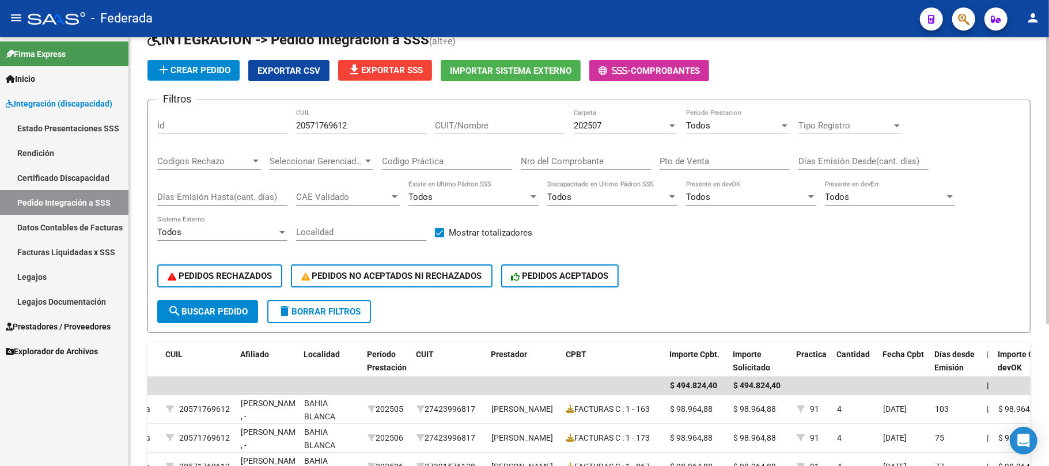
click at [334, 123] on input "20571769612" at bounding box center [361, 125] width 130 height 10
paste input "62712861"
click at [240, 310] on span "search Buscar Pedido" at bounding box center [208, 311] width 80 height 10
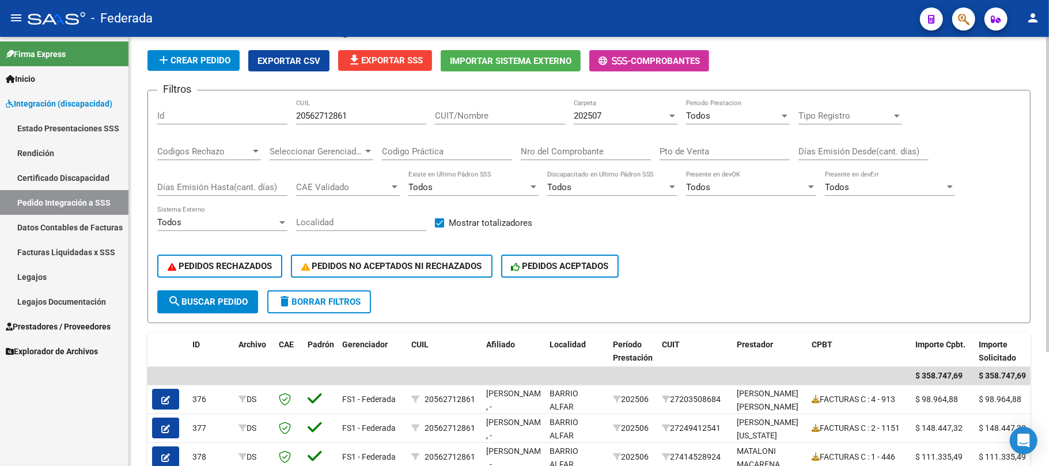
scroll to position [0, 0]
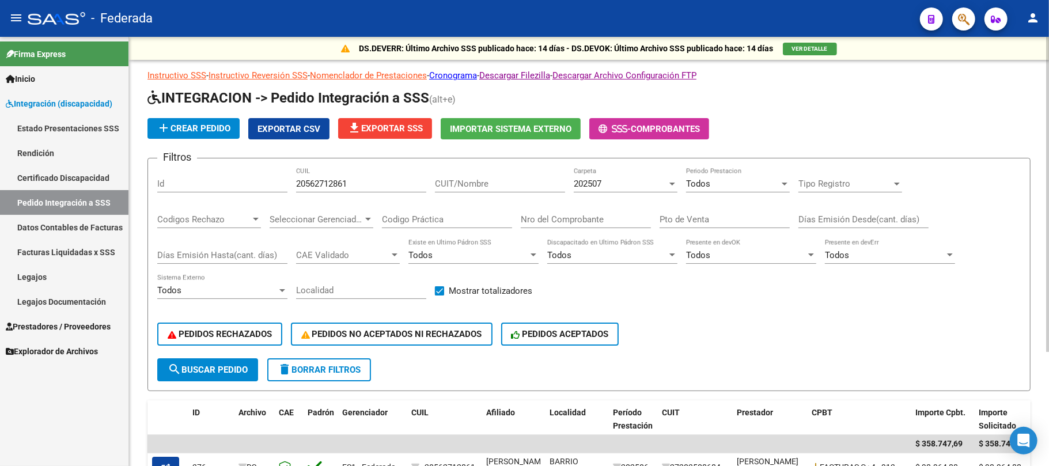
click at [331, 180] on input "20562712861" at bounding box center [361, 184] width 130 height 10
paste input "7587929843"
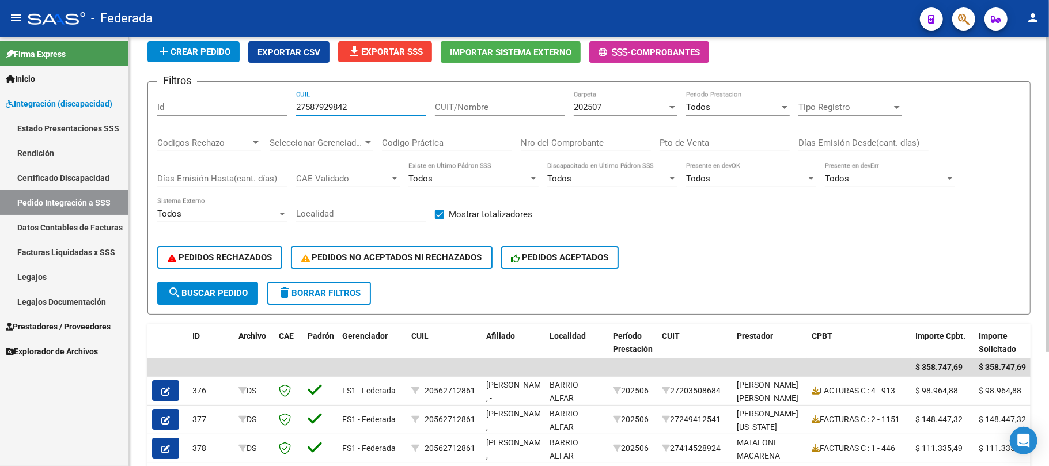
type input "27587929842"
click at [238, 289] on span "search Buscar Pedido" at bounding box center [208, 293] width 80 height 10
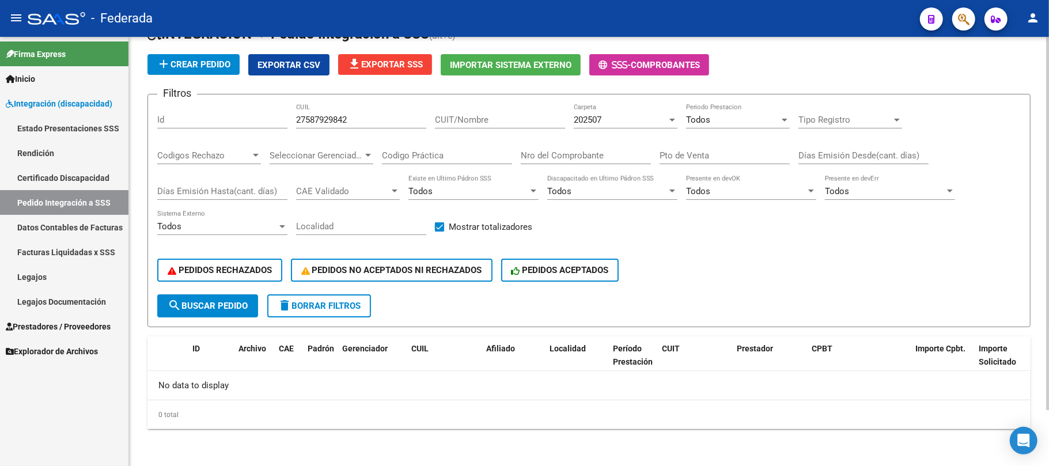
scroll to position [63, 0]
click at [632, 127] on div "202507 Carpeta" at bounding box center [626, 116] width 104 height 25
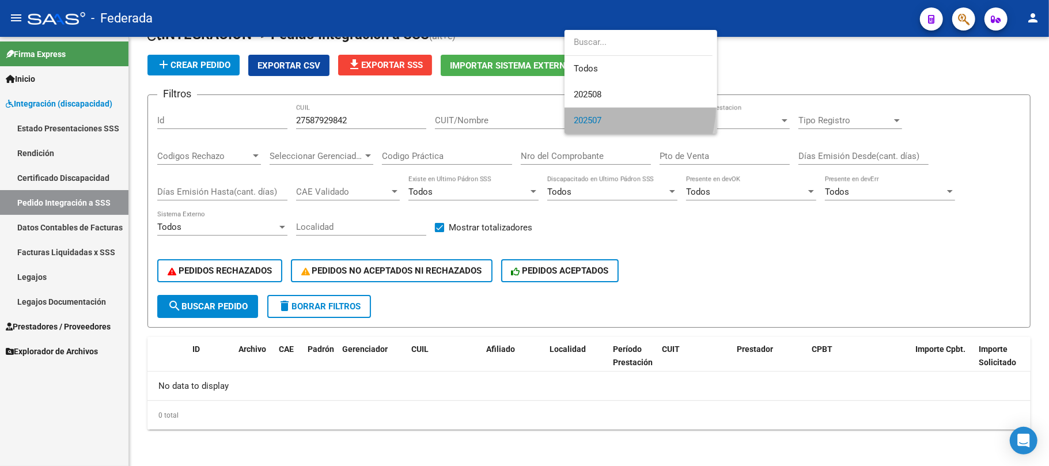
click at [609, 108] on span "202507" at bounding box center [641, 121] width 134 height 26
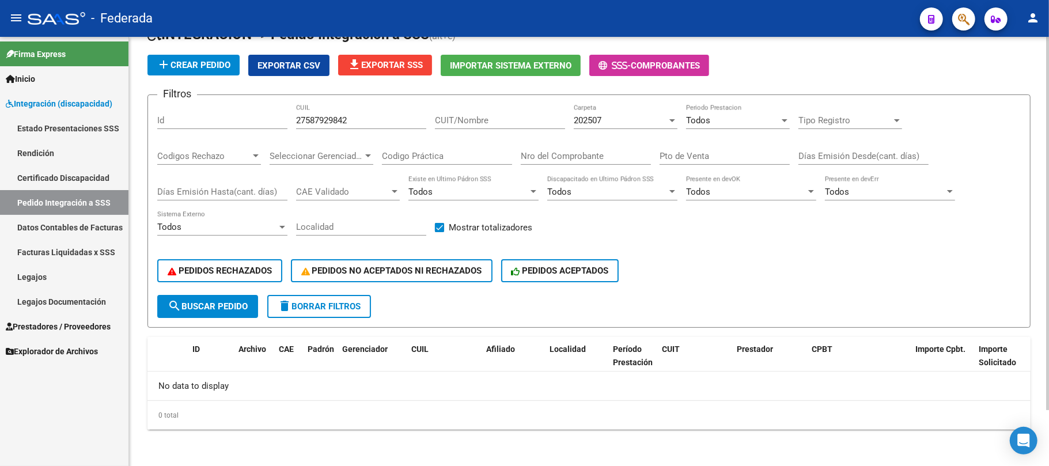
click at [597, 128] on div "202507 Carpeta" at bounding box center [626, 116] width 104 height 25
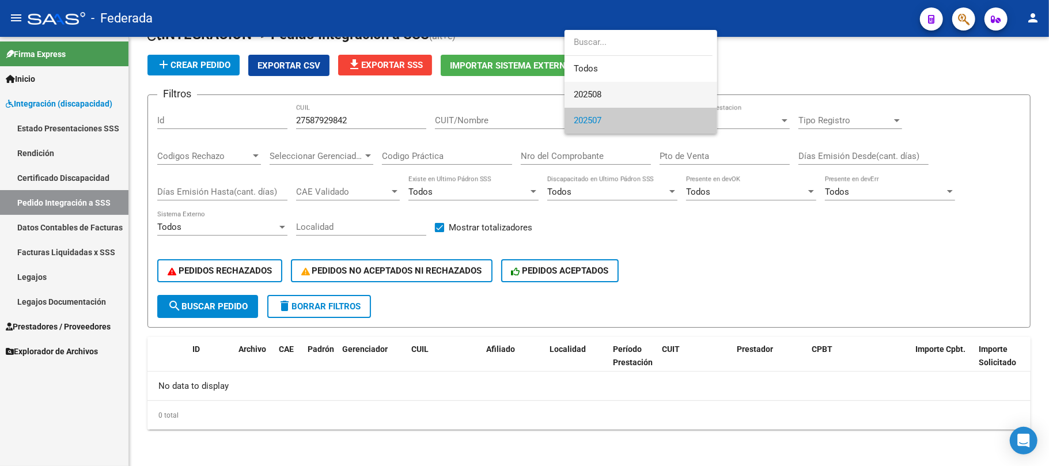
click at [593, 99] on span "202508" at bounding box center [588, 94] width 28 height 10
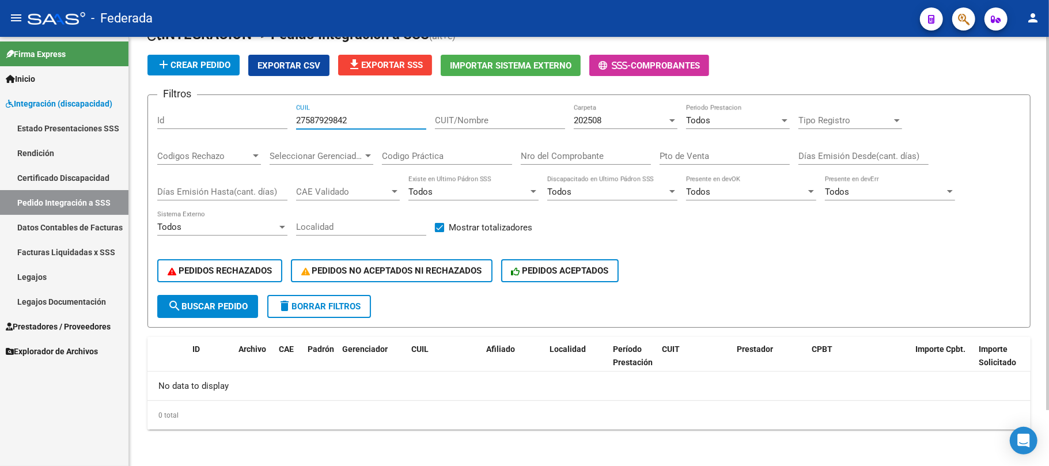
click at [333, 120] on input "27587929842" at bounding box center [361, 120] width 130 height 10
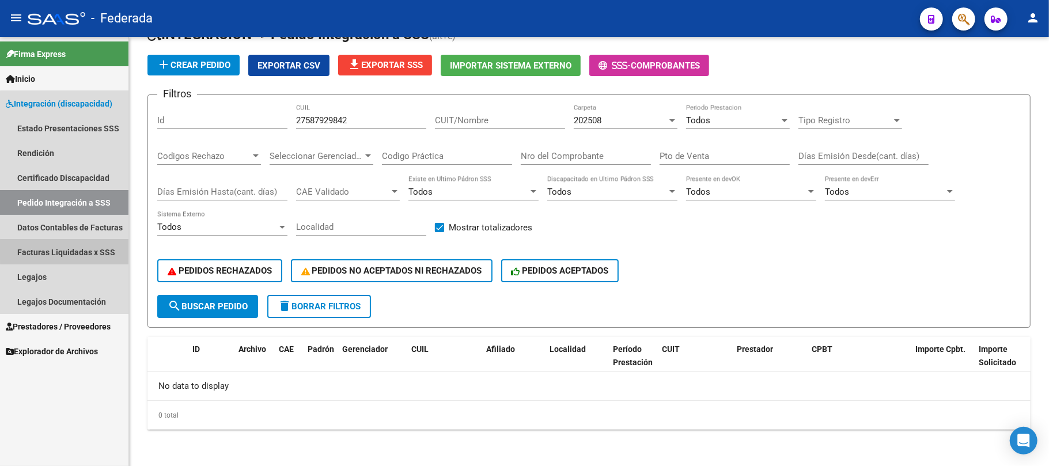
click at [92, 250] on link "Facturas Liquidadas x SSS" at bounding box center [64, 252] width 128 height 25
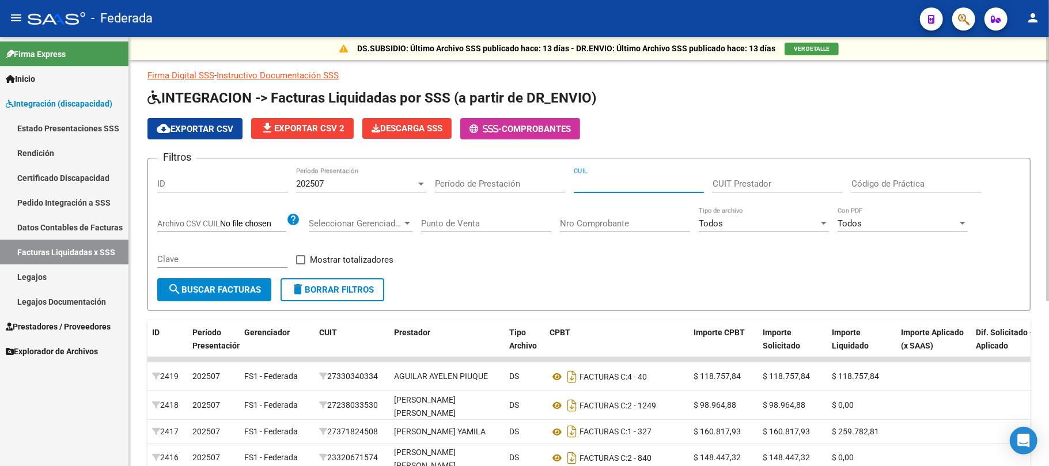
click at [658, 182] on input "CUIL" at bounding box center [639, 184] width 130 height 10
paste input "27-58792984-2"
type input "27-58792984-2"
click at [242, 299] on button "search Buscar Facturas" at bounding box center [214, 289] width 114 height 23
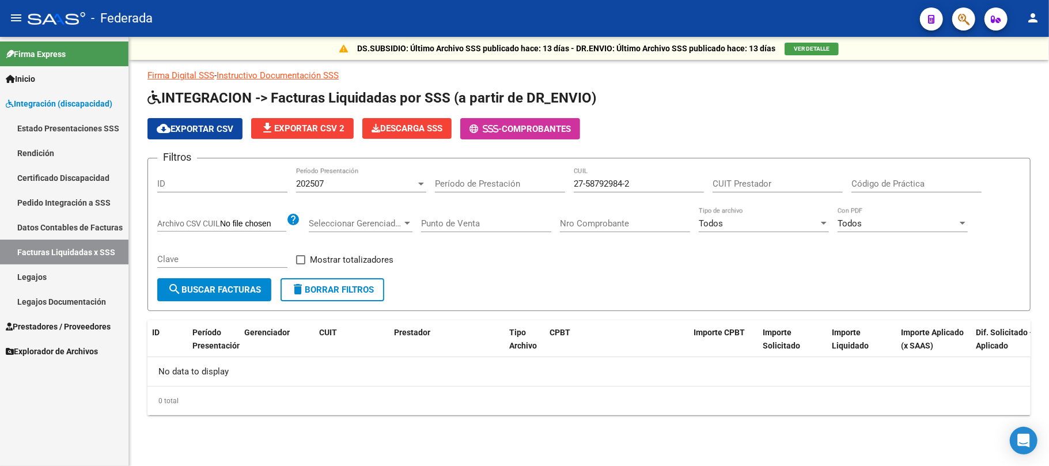
click at [402, 185] on div "202507" at bounding box center [356, 184] width 120 height 10
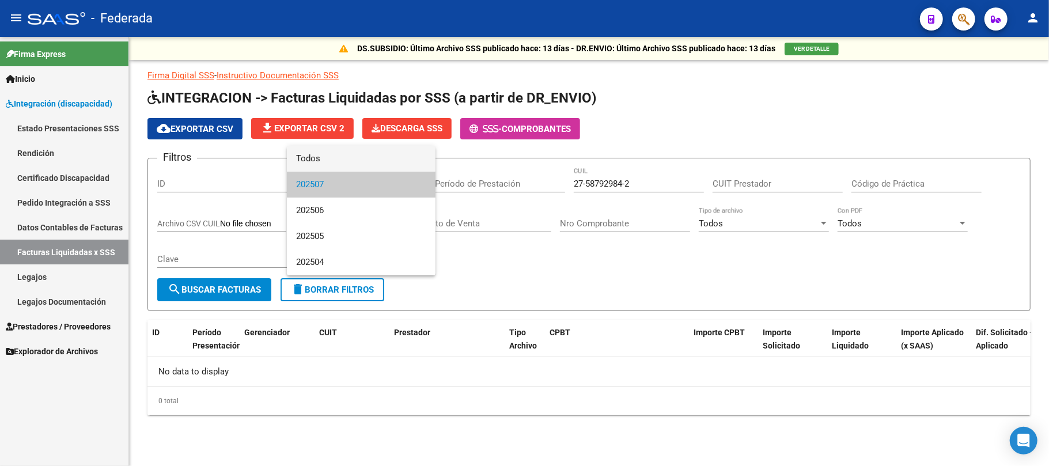
click at [357, 155] on span "Todos" at bounding box center [361, 159] width 130 height 26
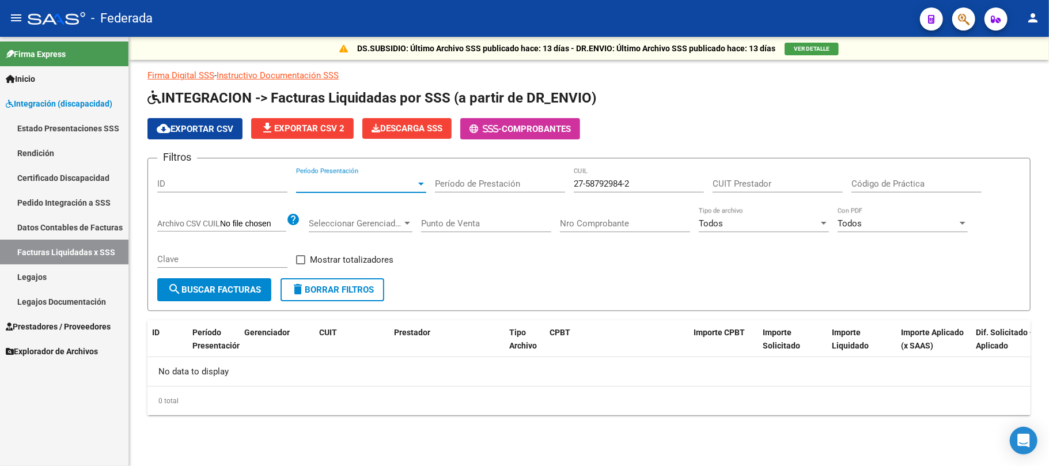
click at [263, 291] on button "search Buscar Facturas" at bounding box center [214, 289] width 114 height 23
click at [357, 282] on button "delete Borrar Filtros" at bounding box center [332, 289] width 104 height 23
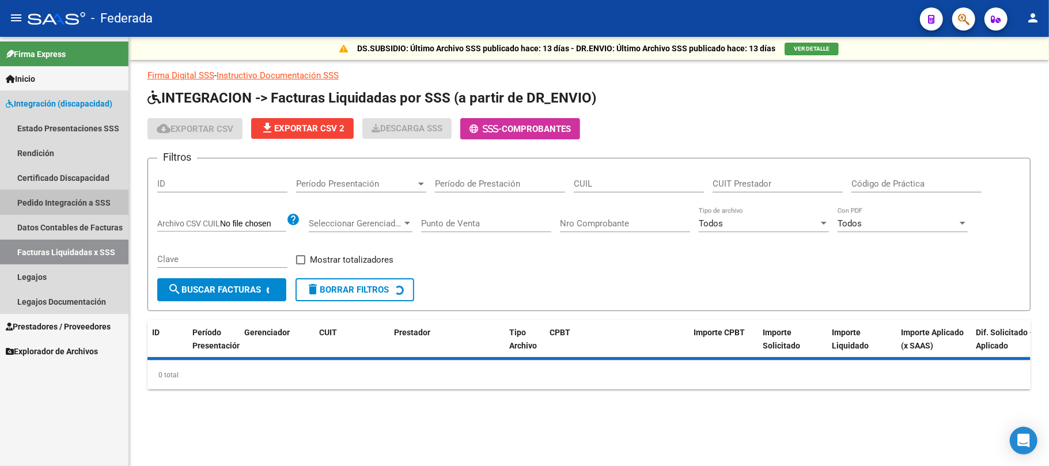
click at [106, 208] on link "Pedido Integración a SSS" at bounding box center [64, 202] width 128 height 25
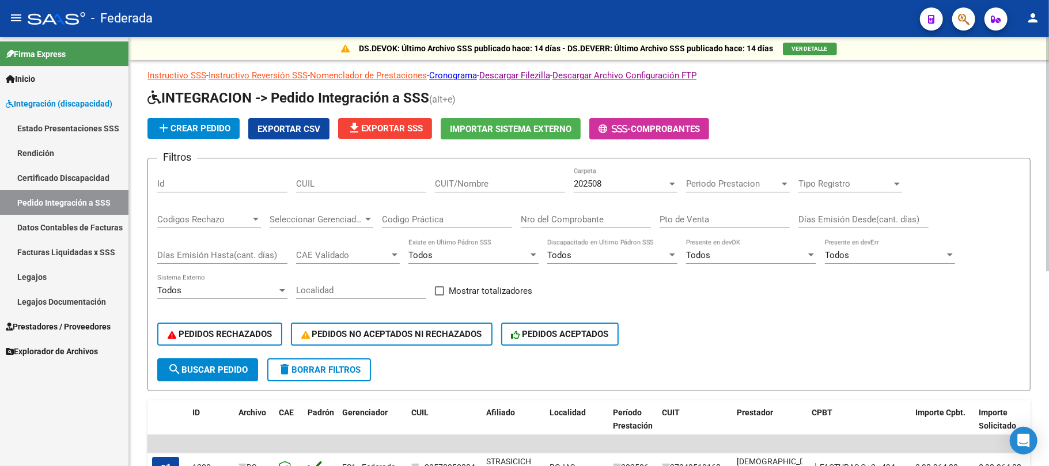
click at [388, 184] on input "CUIL" at bounding box center [361, 184] width 130 height 10
paste input "23589722914"
click at [226, 371] on span "search Buscar Pedido" at bounding box center [208, 370] width 80 height 10
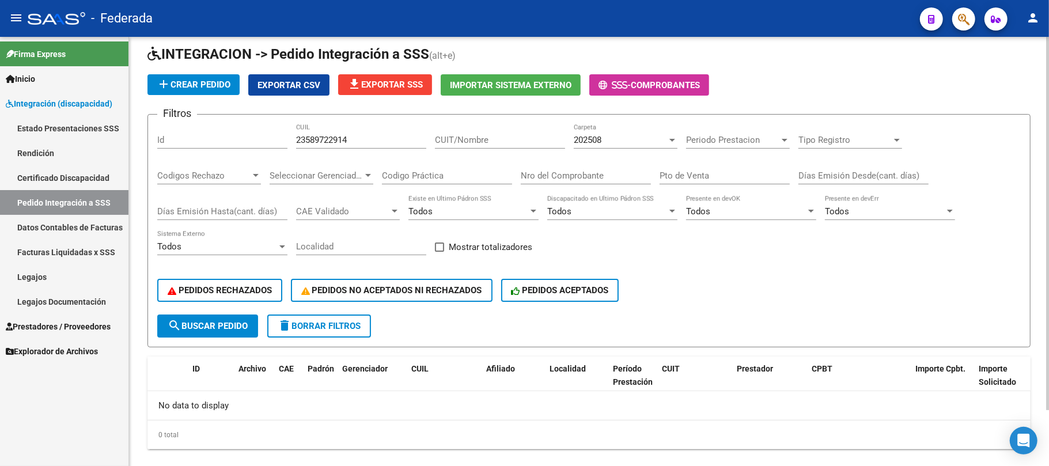
scroll to position [63, 0]
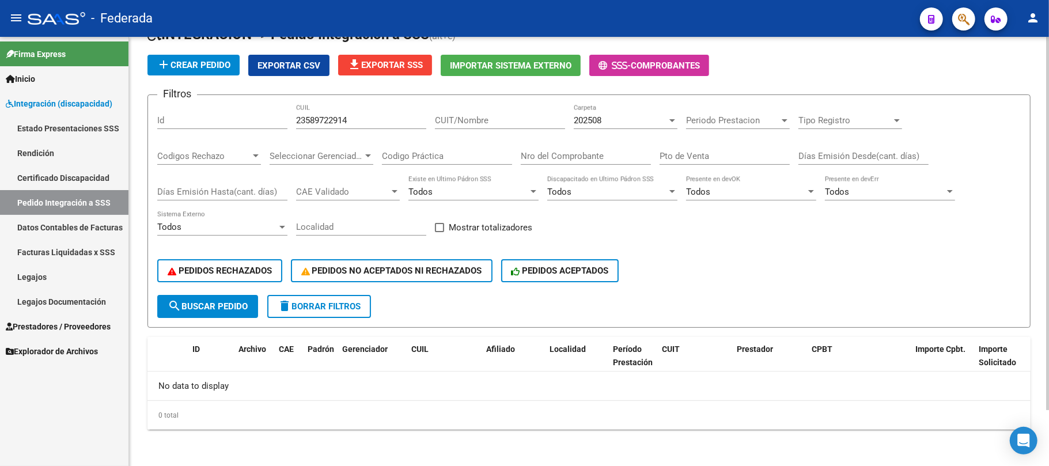
click at [596, 125] on span "202508" at bounding box center [588, 120] width 28 height 10
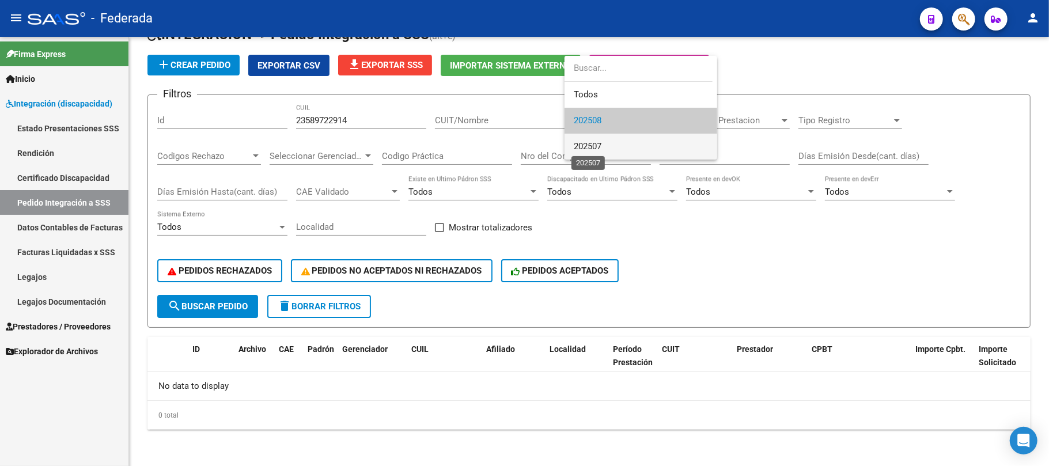
click at [594, 144] on span "202507" at bounding box center [588, 146] width 28 height 10
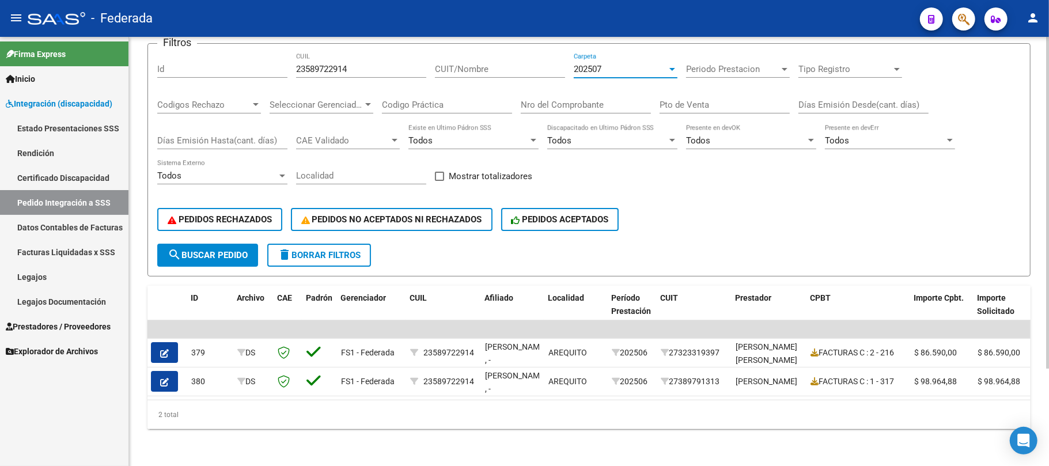
scroll to position [0, 0]
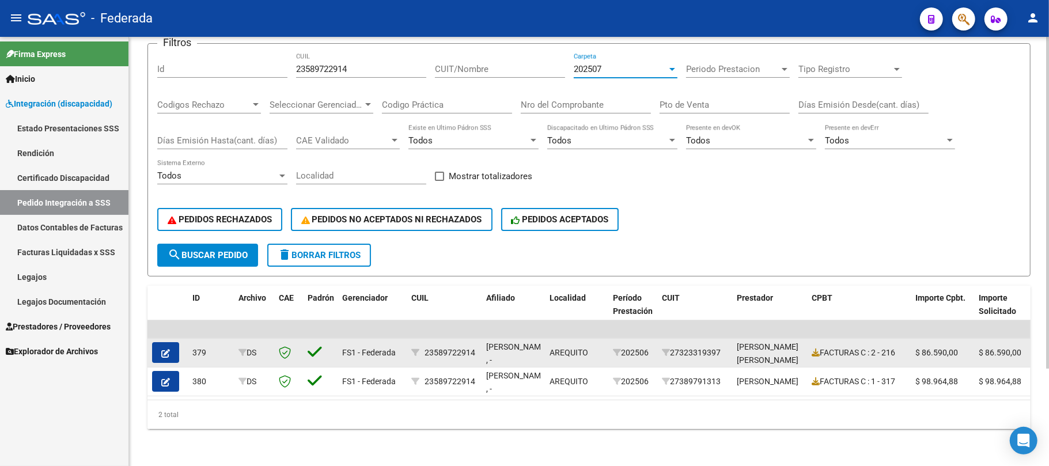
click at [496, 339] on datatable-body-cell "RUFFINI, BRUNA , -" at bounding box center [512, 353] width 63 height 28
click at [496, 342] on span "RUFFINI, BRUNA , -" at bounding box center [517, 353] width 62 height 22
copy span "RUFFINI"
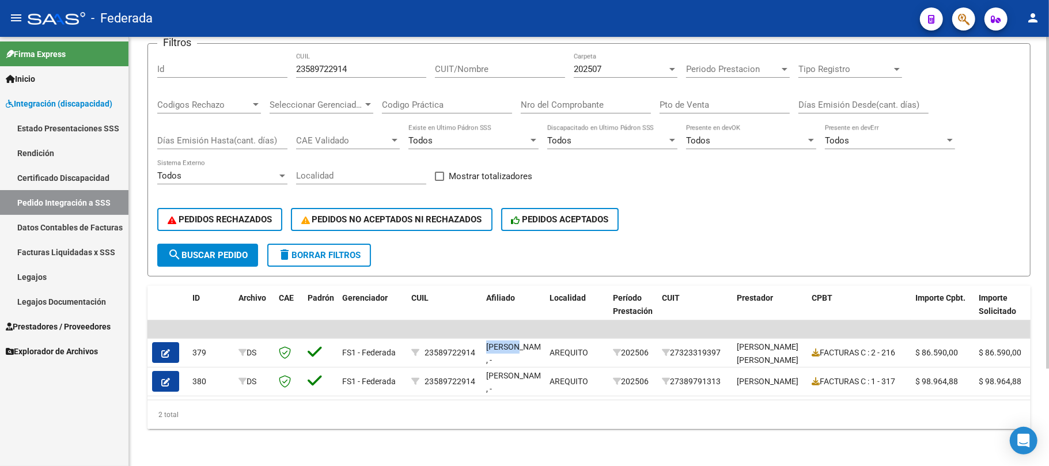
scroll to position [49, 0]
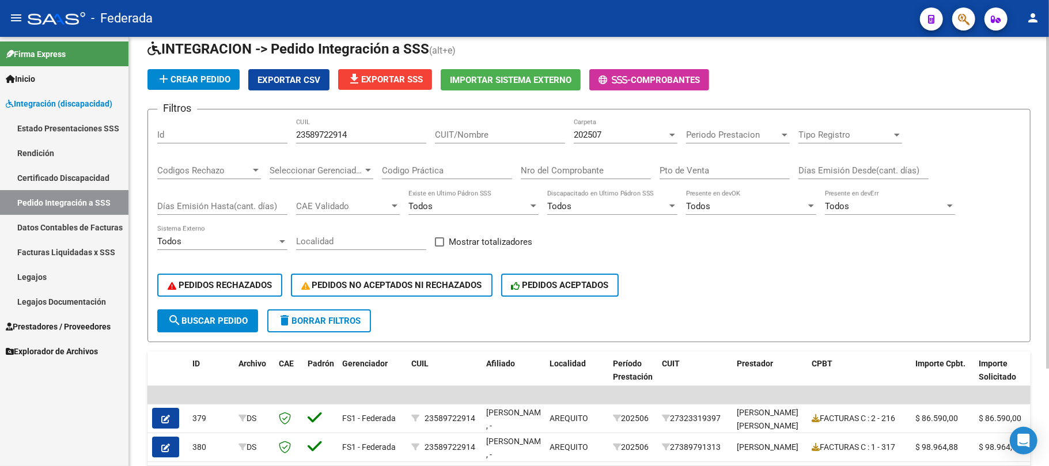
click at [303, 139] on input "23589722914" at bounding box center [361, 135] width 130 height 10
paste input "2414939"
click at [236, 310] on button "search Buscar Pedido" at bounding box center [207, 320] width 101 height 23
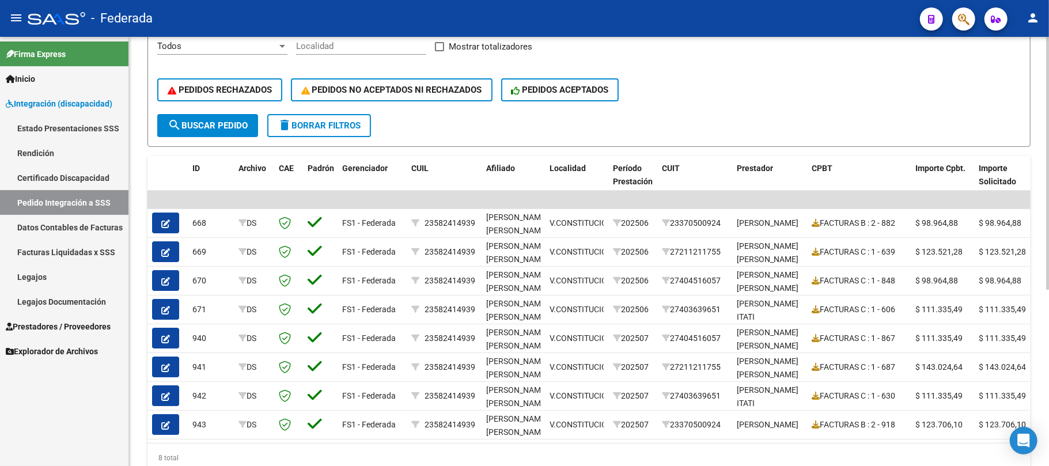
scroll to position [222, 0]
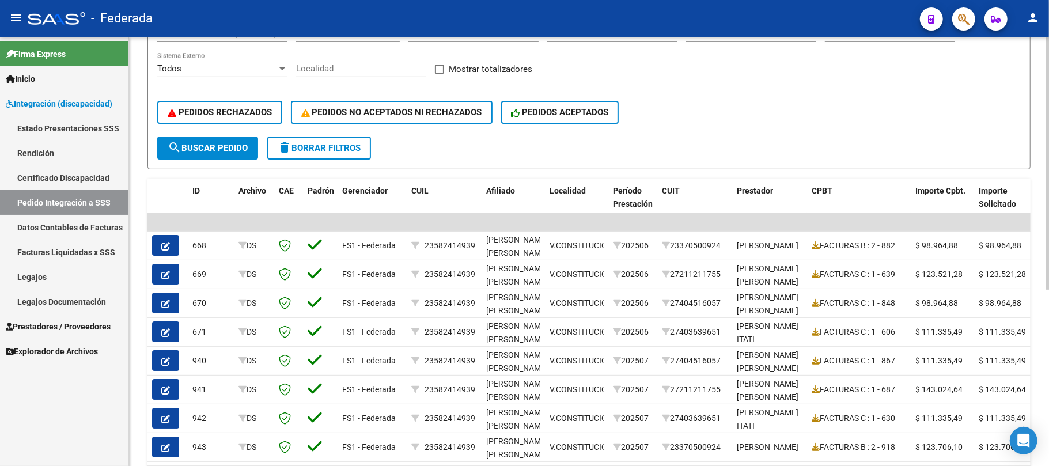
click at [229, 147] on span "search Buscar Pedido" at bounding box center [208, 148] width 80 height 10
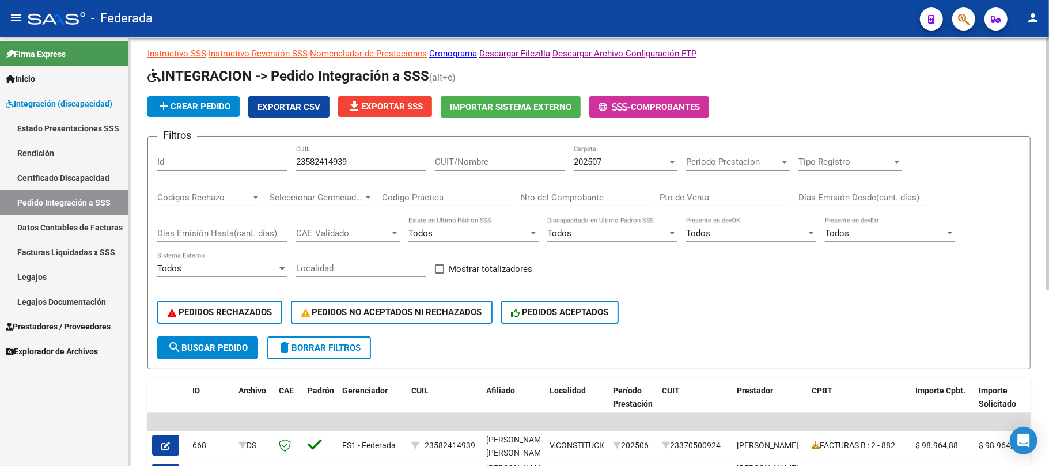
scroll to position [0, 0]
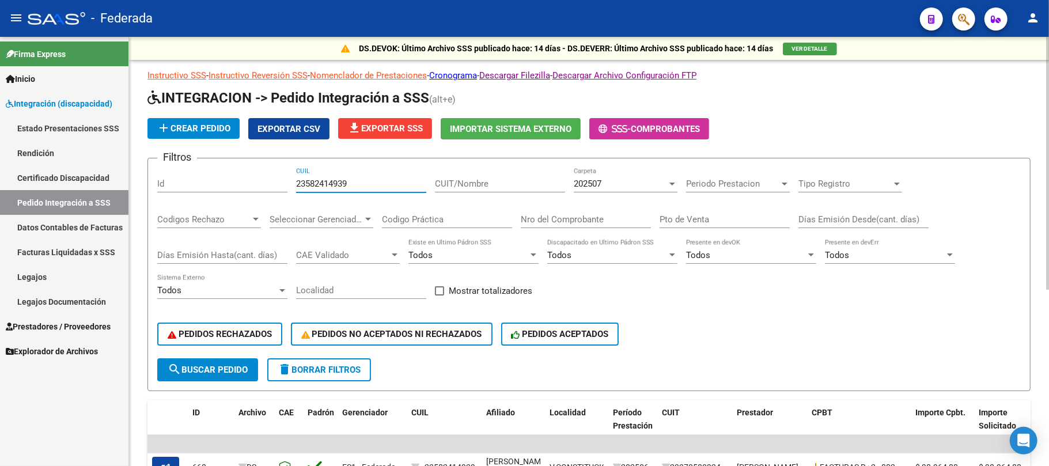
click at [329, 188] on input "23582414939" at bounding box center [361, 184] width 130 height 10
paste input "7578755433"
click at [242, 371] on span "search Buscar Pedido" at bounding box center [208, 370] width 80 height 10
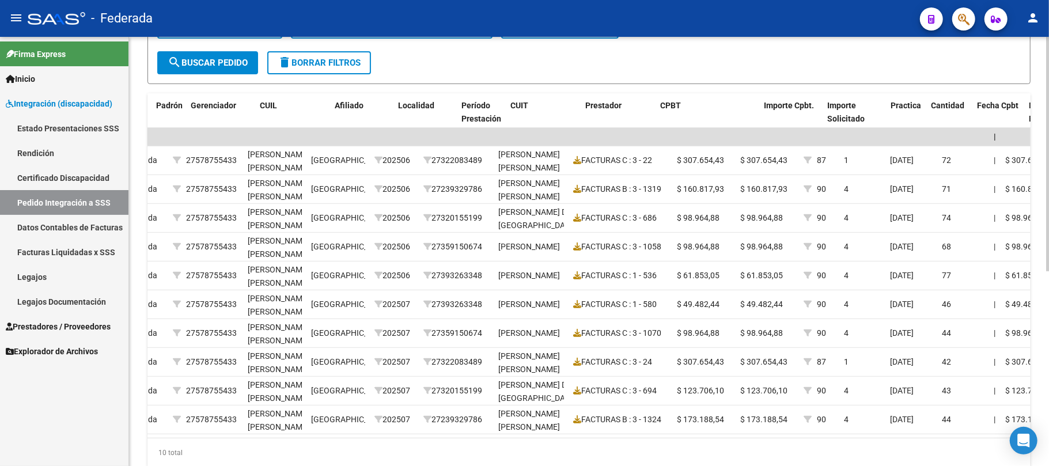
scroll to position [0, 146]
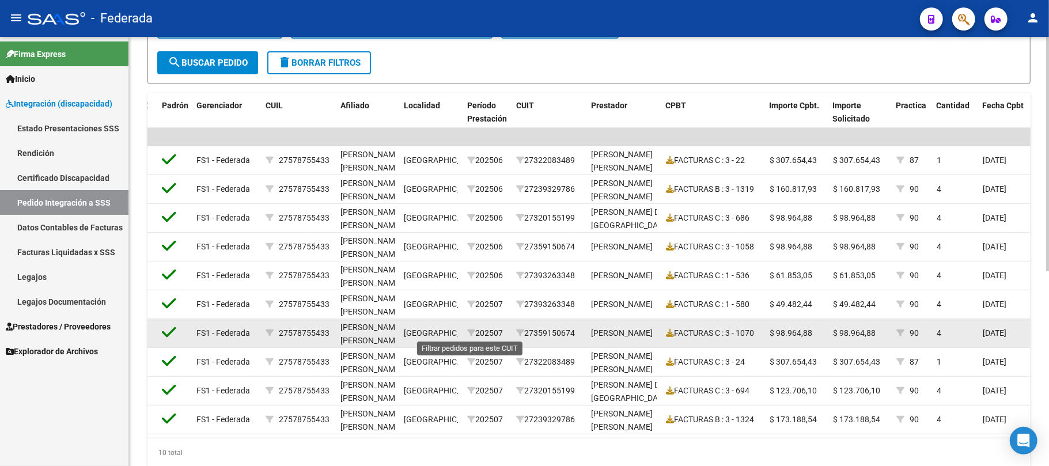
click at [469, 327] on div "202507" at bounding box center [487, 333] width 40 height 13
click at [471, 329] on icon at bounding box center [471, 333] width 8 height 8
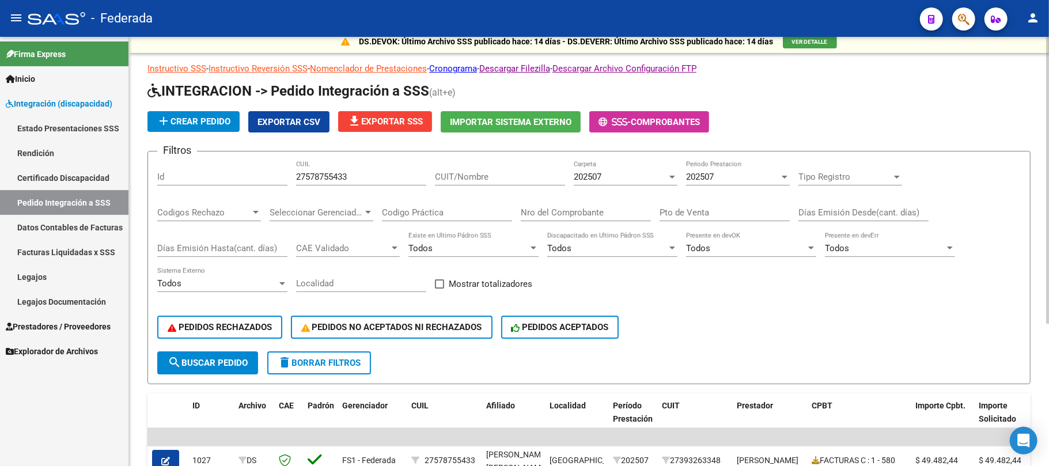
scroll to position [0, 0]
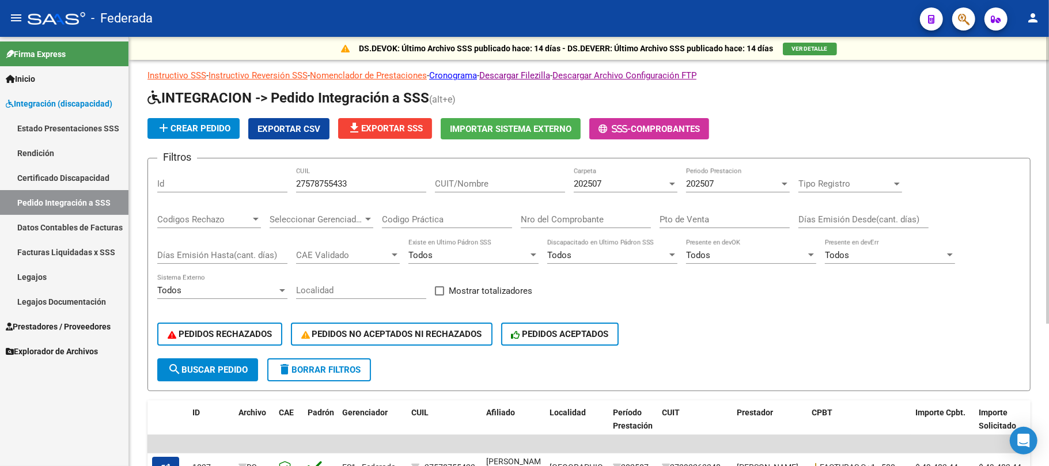
click at [316, 183] on input "27578755433" at bounding box center [361, 184] width 130 height 10
paste input "0556541400"
click at [249, 370] on button "search Buscar Pedido" at bounding box center [207, 369] width 101 height 23
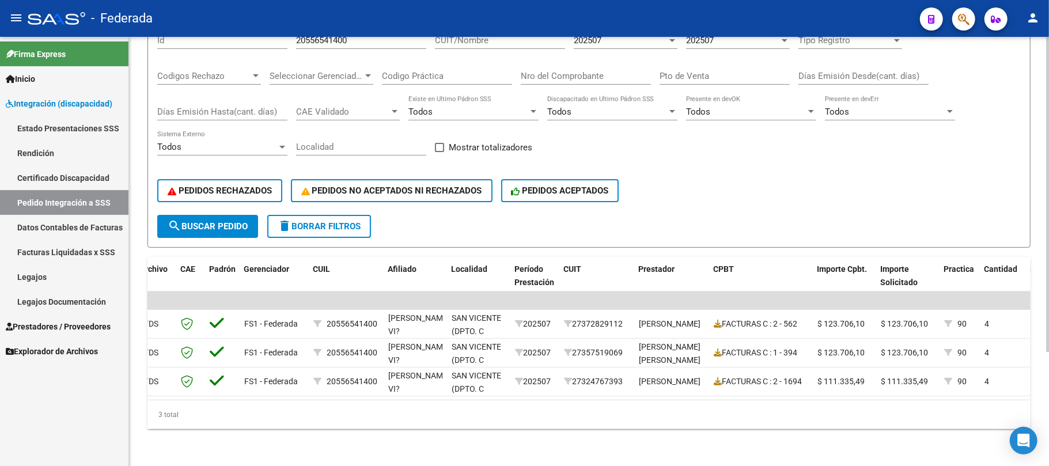
scroll to position [77, 0]
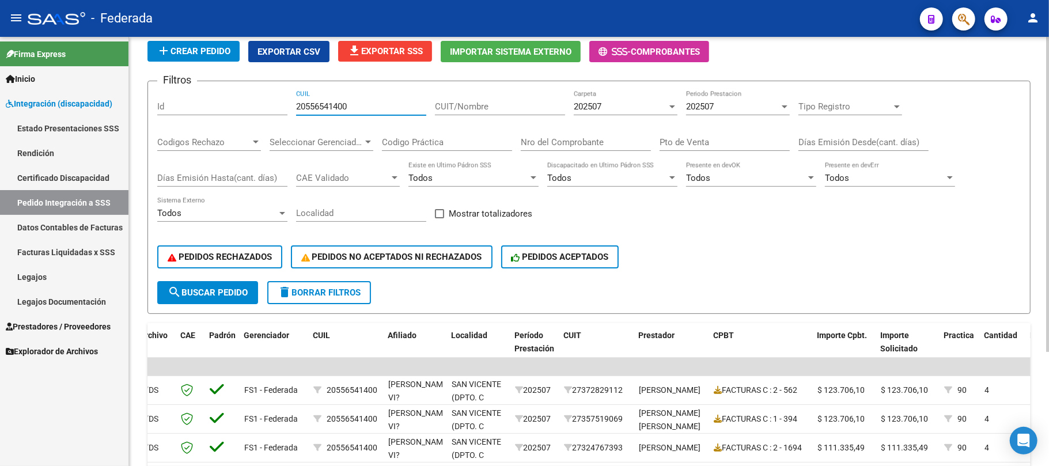
click at [333, 107] on input "20556541400" at bounding box center [361, 106] width 130 height 10
paste input "44012097"
type input "20544012097"
click at [241, 291] on span "search Buscar Pedido" at bounding box center [208, 292] width 80 height 10
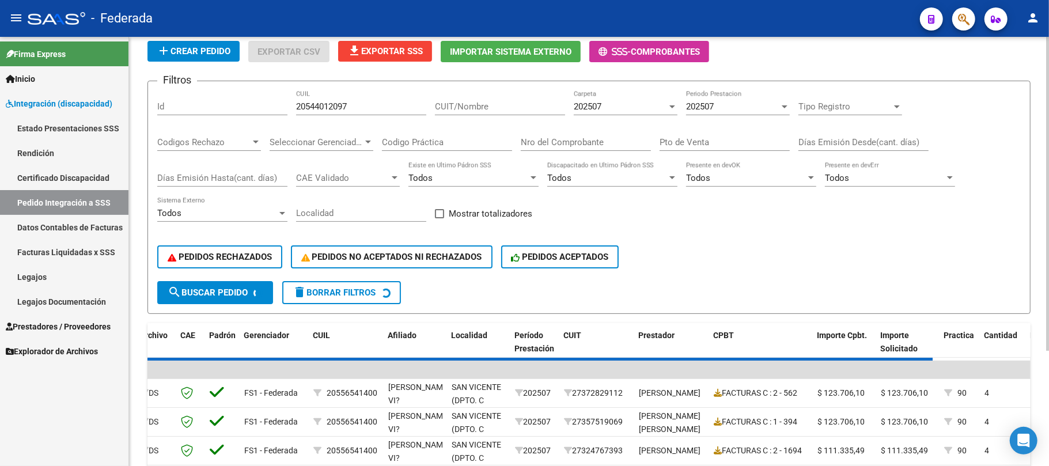
scroll to position [63, 0]
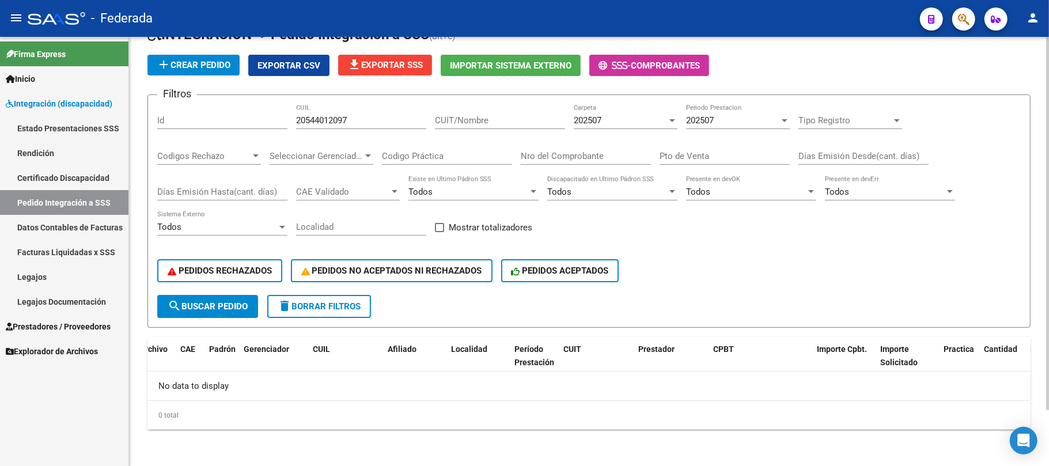
click at [620, 122] on div "202507" at bounding box center [620, 120] width 93 height 10
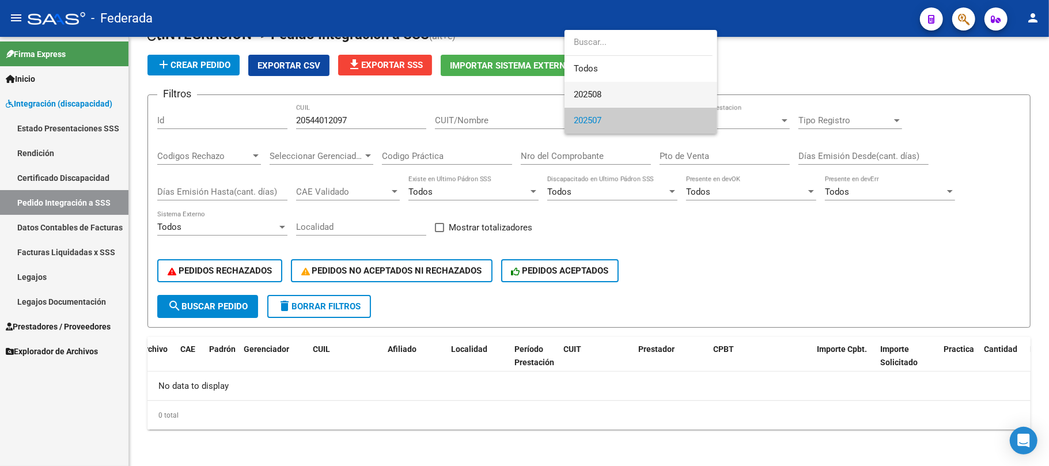
click at [619, 101] on span "202508" at bounding box center [641, 95] width 134 height 26
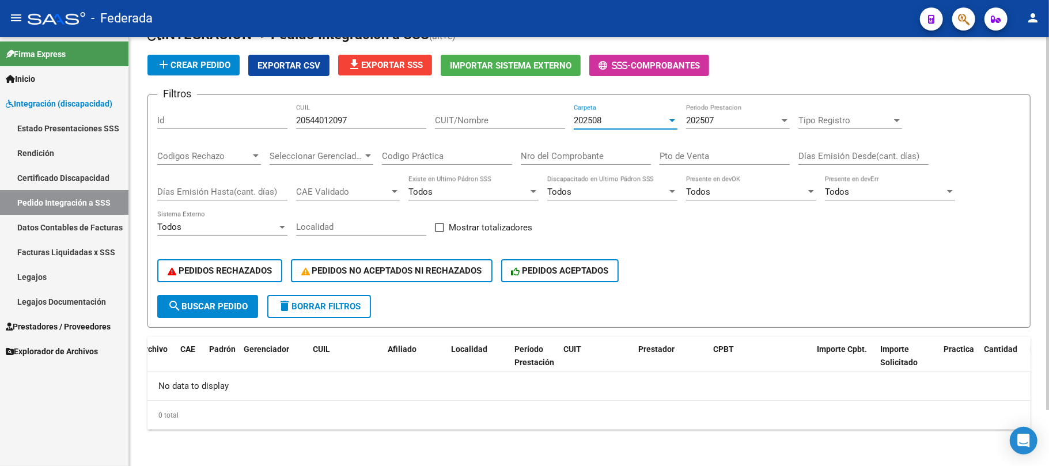
click at [601, 119] on span "202508" at bounding box center [588, 120] width 28 height 10
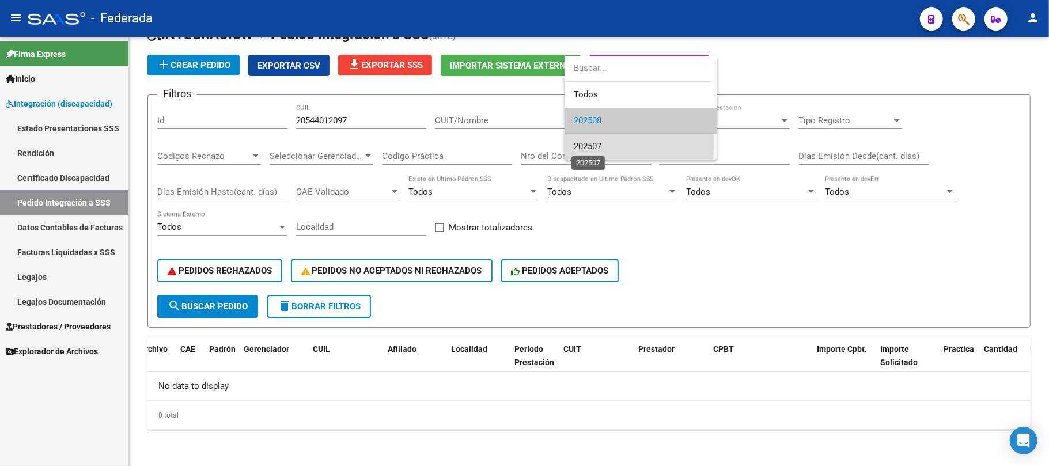
click at [600, 143] on span "202507" at bounding box center [588, 146] width 28 height 10
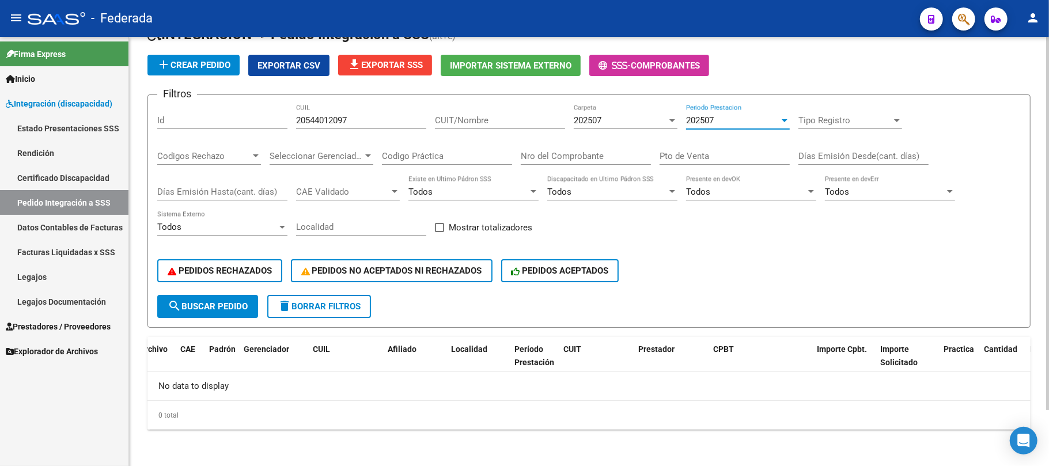
click at [746, 120] on div "202507" at bounding box center [732, 120] width 93 height 10
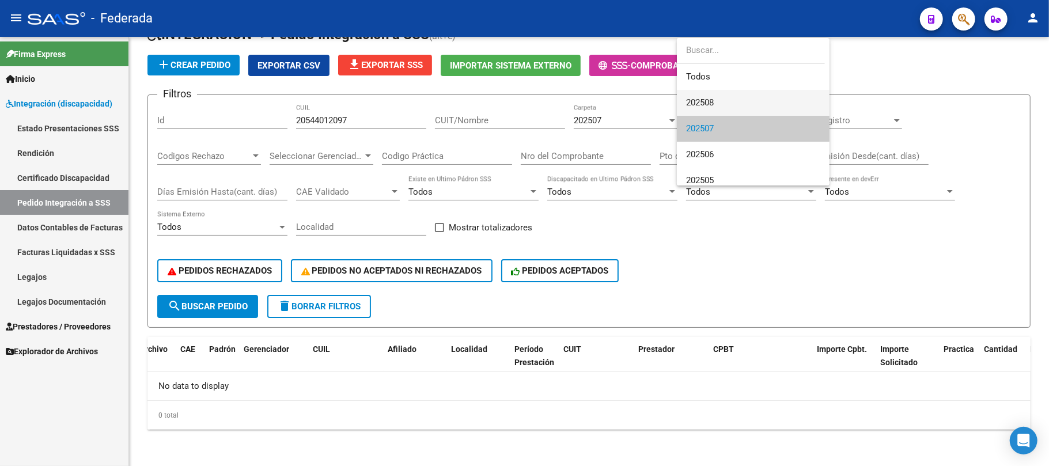
scroll to position [8, 0]
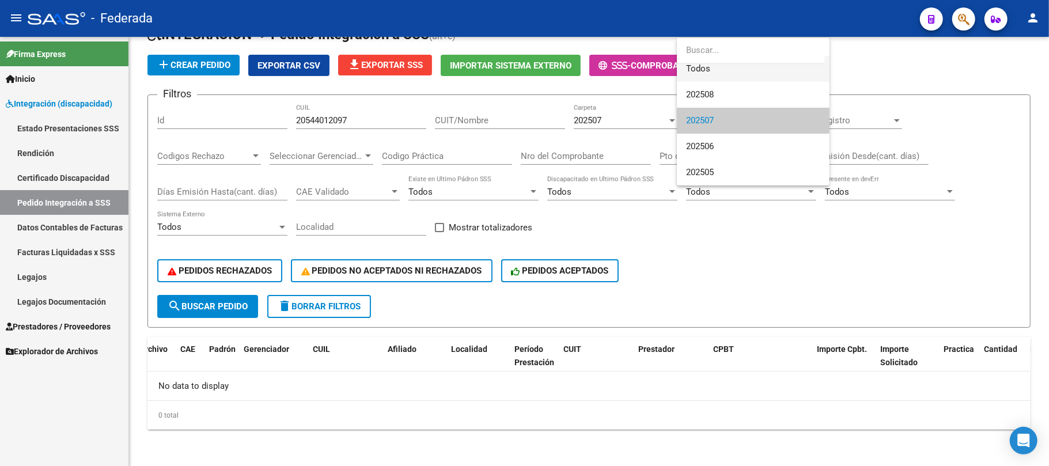
click at [721, 70] on span "Todos" at bounding box center [753, 69] width 134 height 26
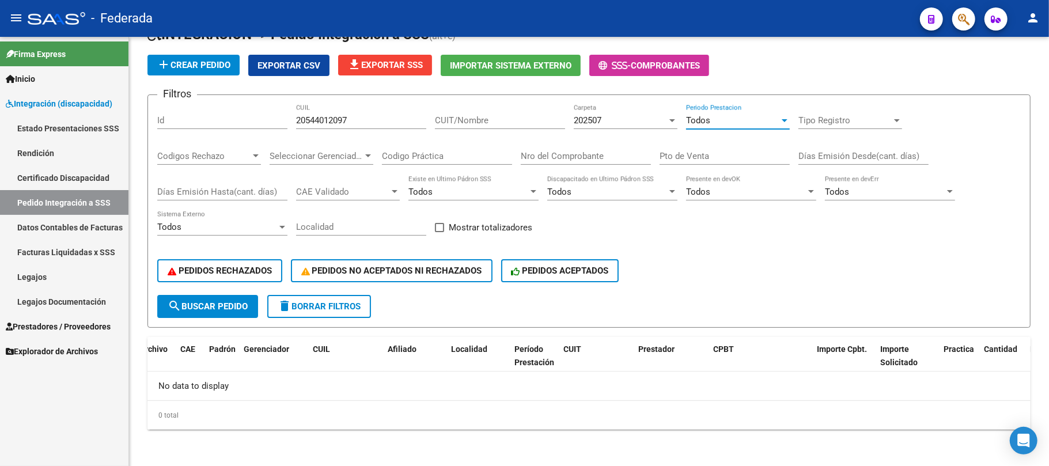
scroll to position [0, 0]
click at [247, 309] on span "search Buscar Pedido" at bounding box center [208, 306] width 80 height 10
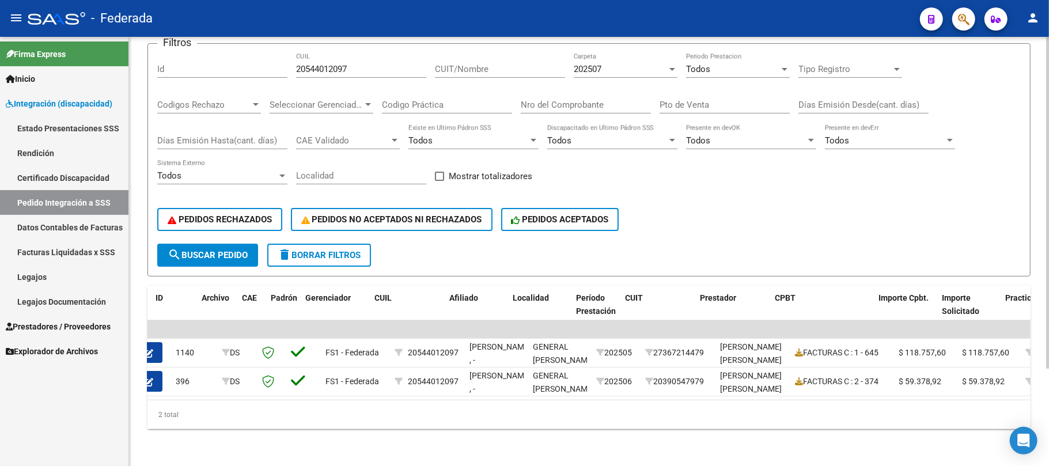
scroll to position [0, 37]
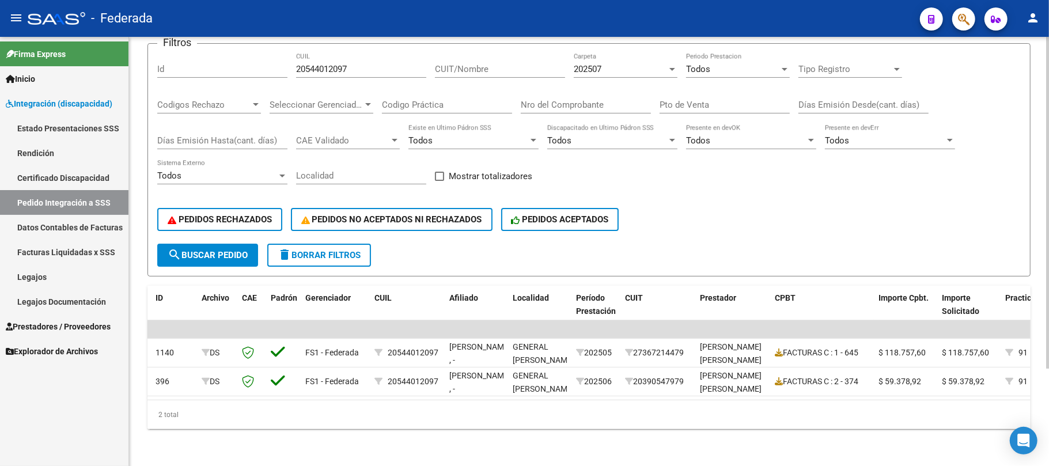
click at [616, 64] on div "202507" at bounding box center [620, 69] width 93 height 10
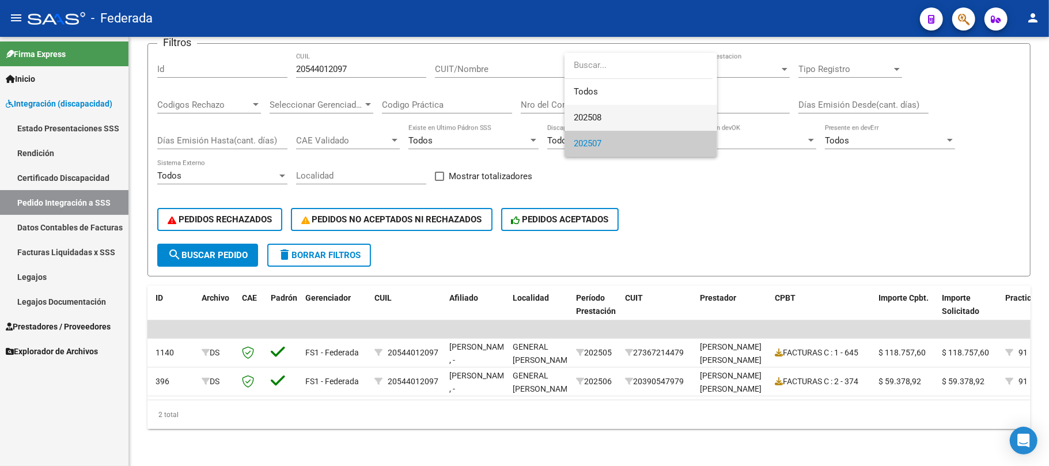
click at [606, 114] on span "202508" at bounding box center [641, 118] width 134 height 26
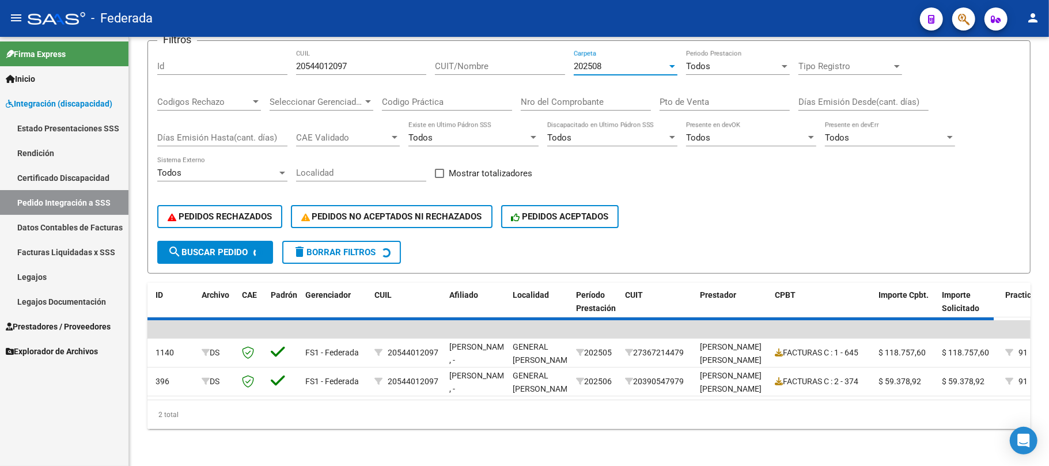
scroll to position [63, 0]
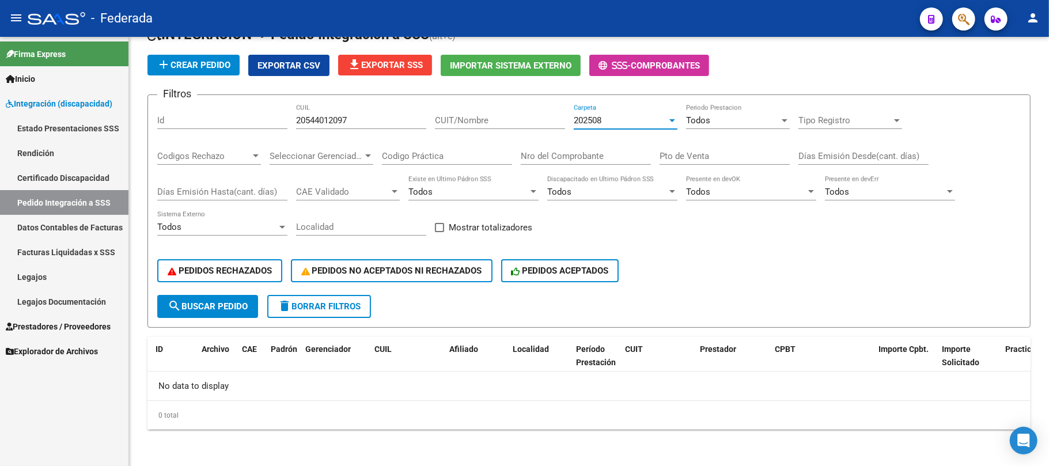
click at [606, 114] on div "202508 Carpeta" at bounding box center [626, 116] width 104 height 25
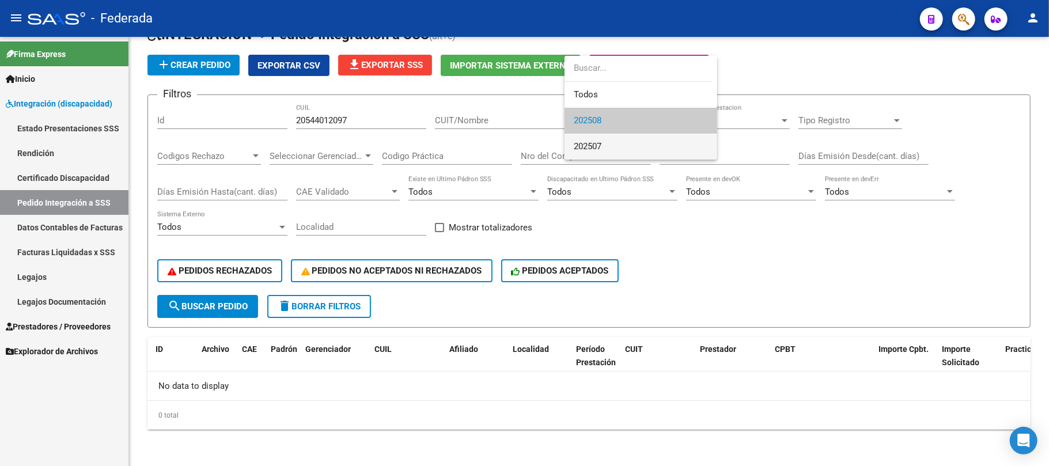
click at [604, 139] on span "202507" at bounding box center [641, 147] width 134 height 26
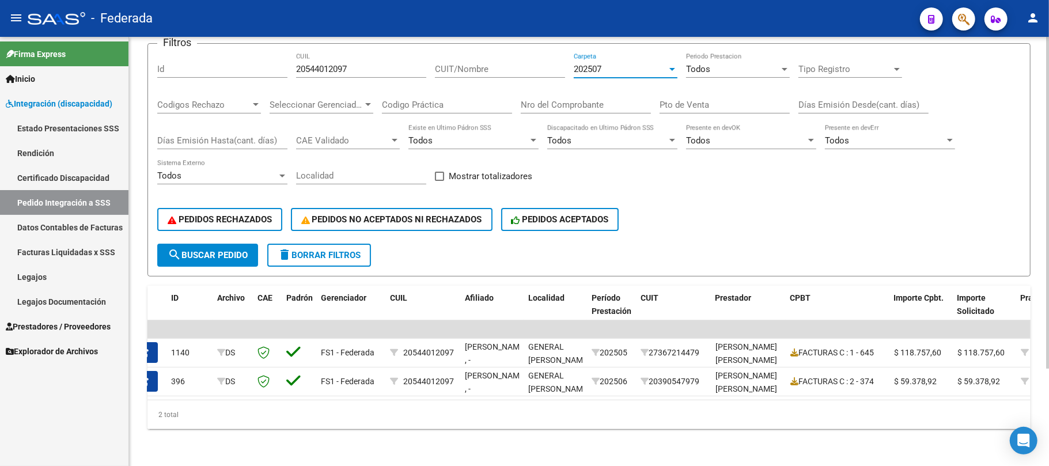
scroll to position [0, 0]
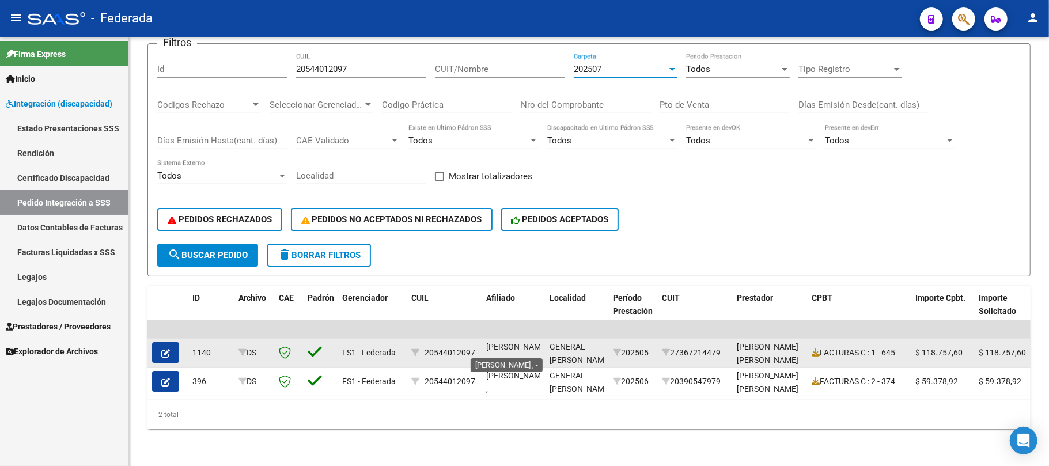
click at [500, 342] on span "TEVES, LAUTARO , -" at bounding box center [517, 353] width 62 height 22
copy span "TEVES"
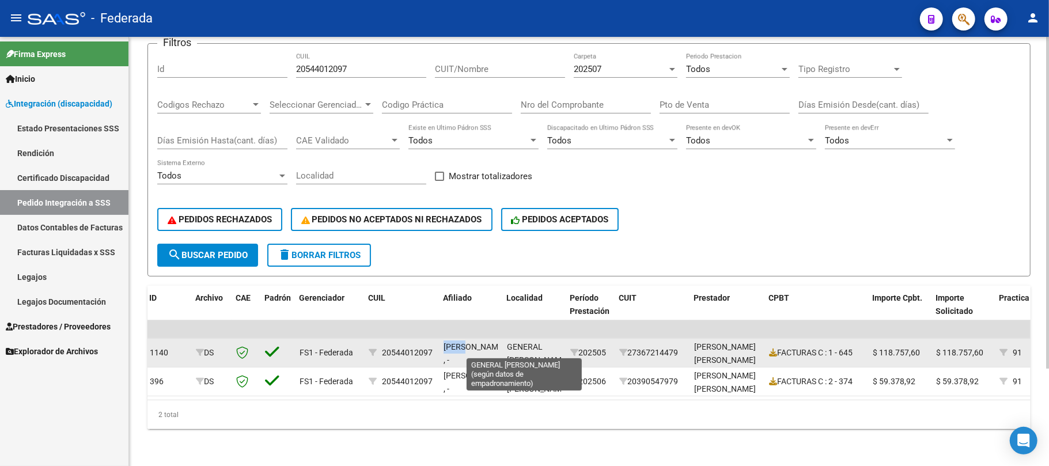
scroll to position [1, 0]
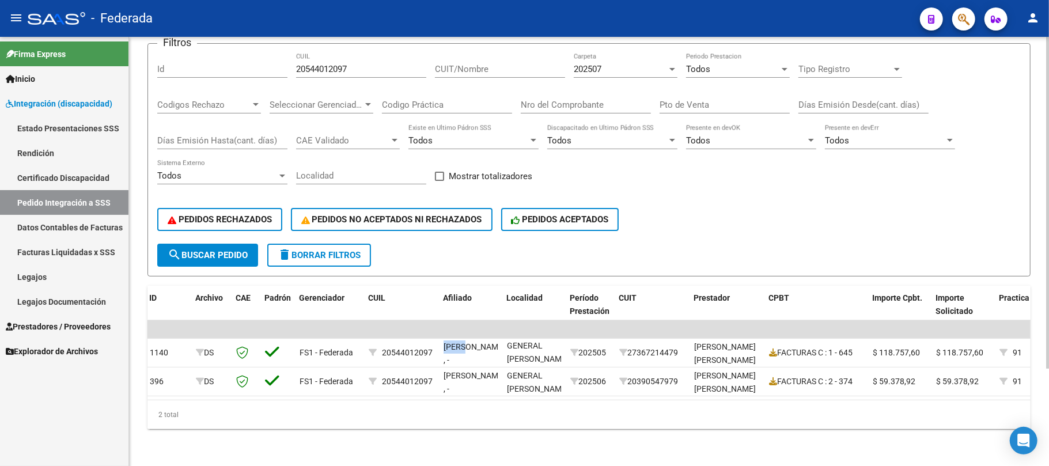
click at [448, 169] on label "Mostrar totalizadores" at bounding box center [483, 176] width 97 height 14
click at [439, 181] on input "Mostrar totalizadores" at bounding box center [439, 181] width 1 height 1
checkbox input "true"
click at [328, 64] on input "20544012097" at bounding box center [361, 69] width 130 height 10
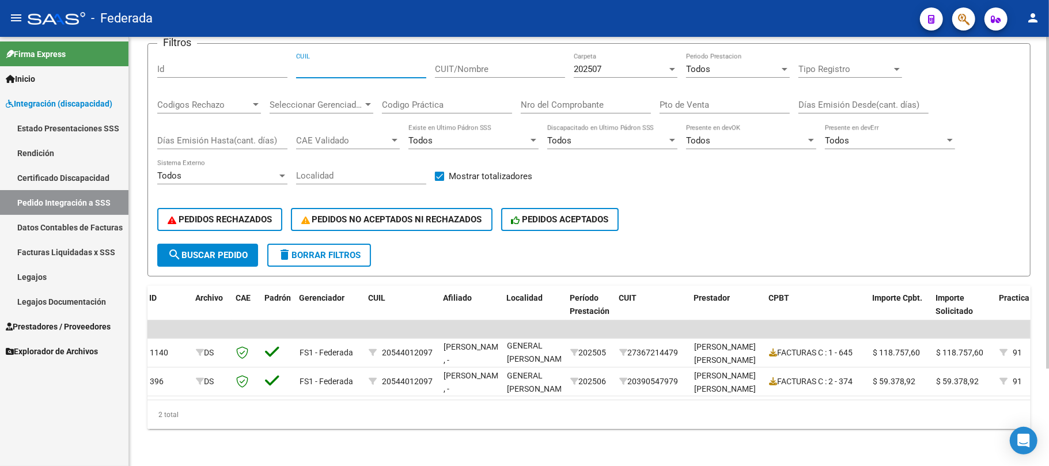
click at [220, 250] on span "search Buscar Pedido" at bounding box center [208, 255] width 80 height 10
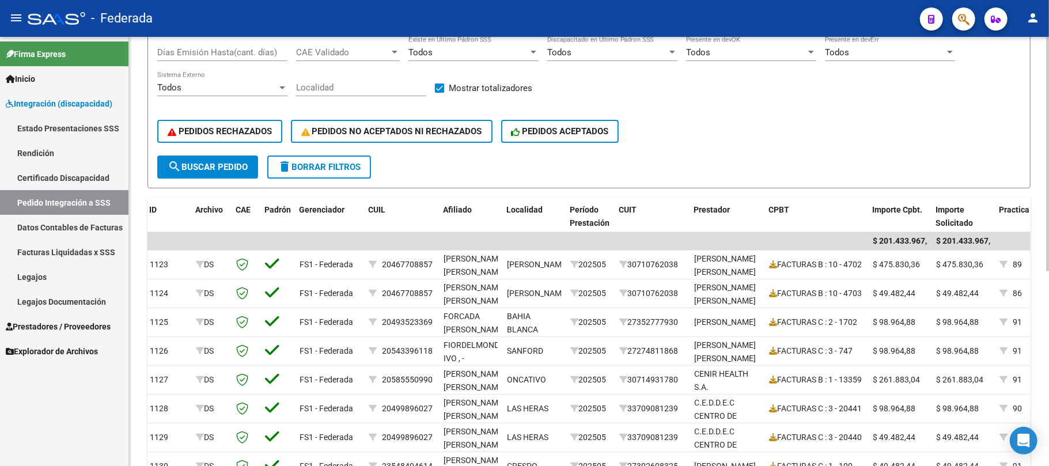
scroll to position [126, 0]
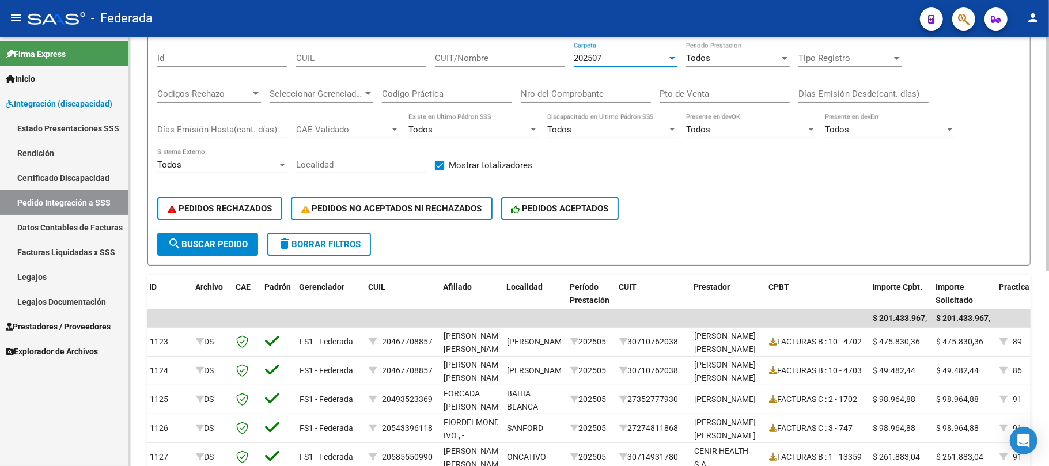
click at [609, 56] on div "202507" at bounding box center [620, 58] width 93 height 10
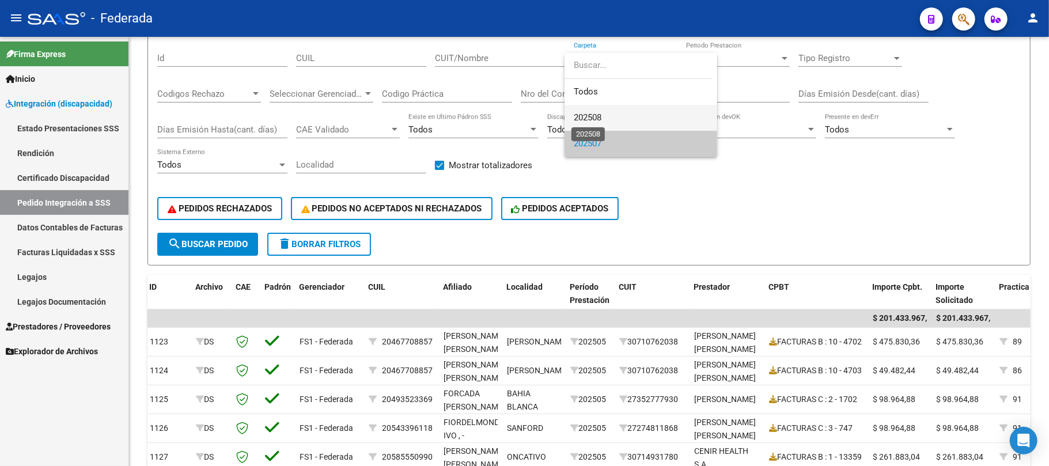
click at [586, 112] on span "202508" at bounding box center [588, 117] width 28 height 10
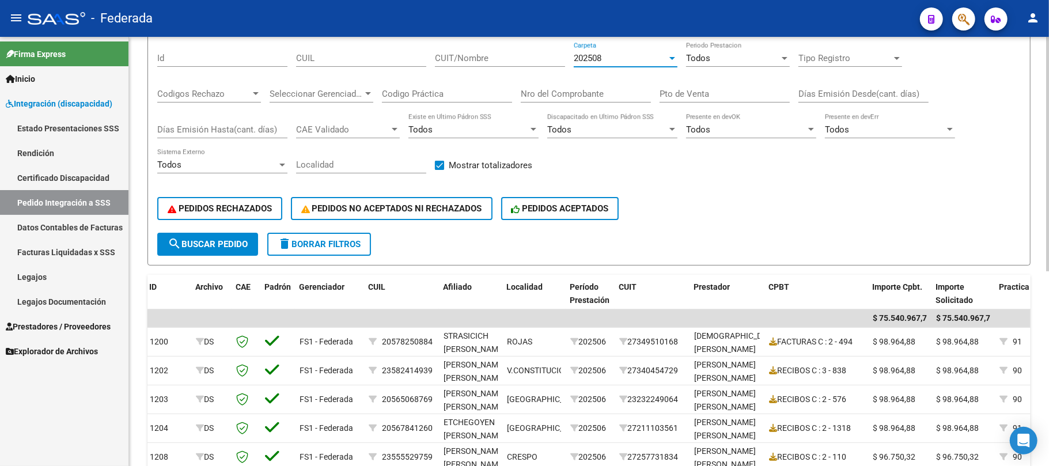
scroll to position [0, 0]
click at [249, 233] on button "search Buscar Pedido" at bounding box center [207, 244] width 101 height 23
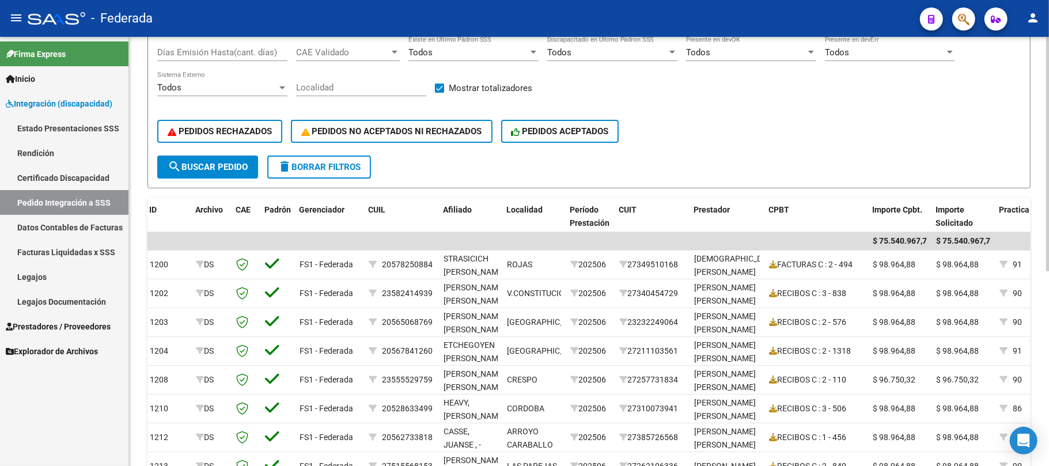
scroll to position [49, 0]
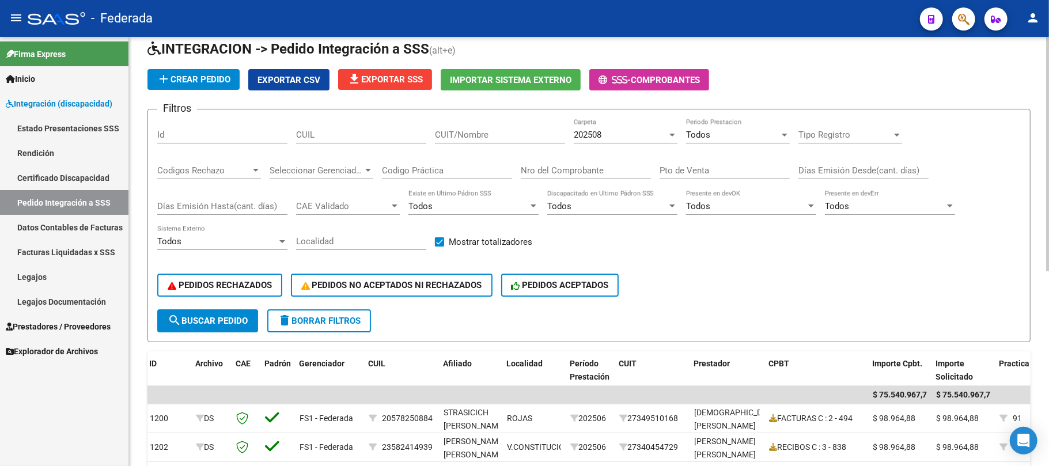
click at [355, 136] on input "CUIL" at bounding box center [361, 135] width 130 height 10
paste input "20570396413"
click at [234, 316] on span "search Buscar Pedido" at bounding box center [208, 321] width 80 height 10
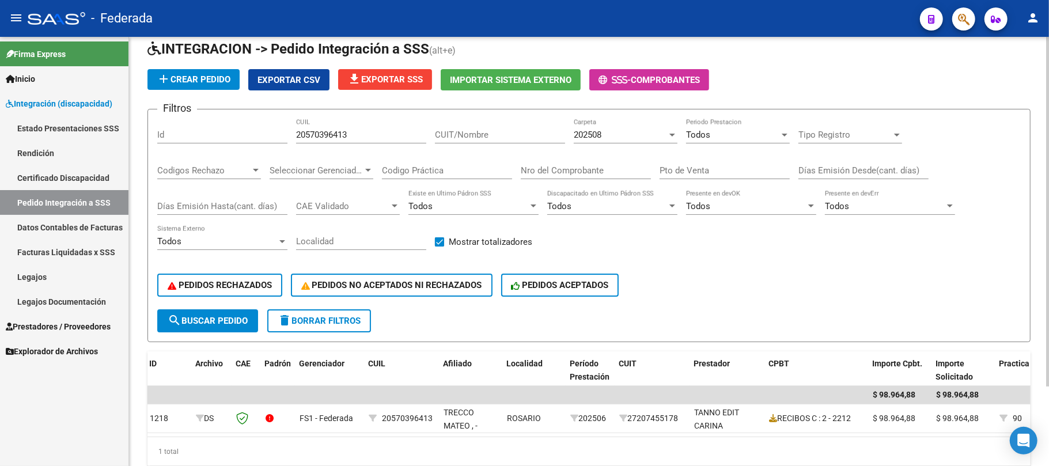
click at [596, 137] on span "202508" at bounding box center [588, 135] width 28 height 10
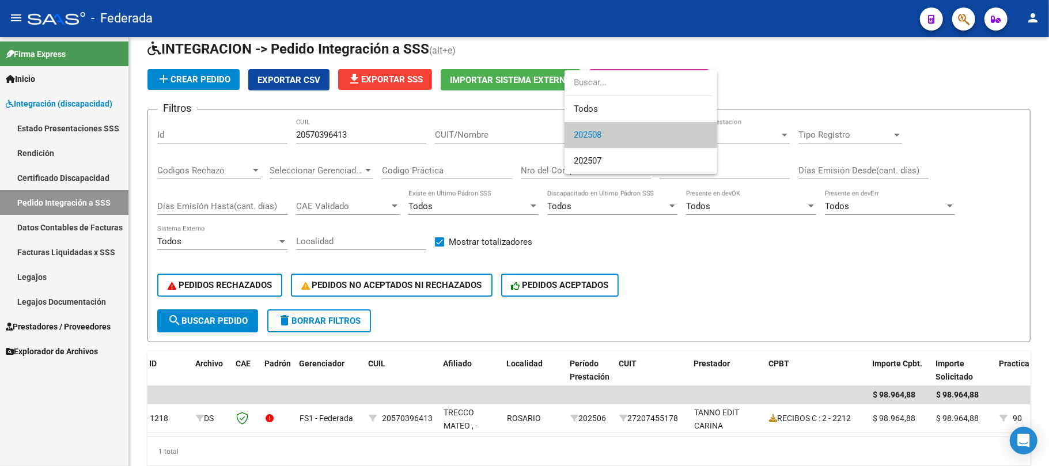
click at [673, 265] on div at bounding box center [524, 233] width 1049 height 466
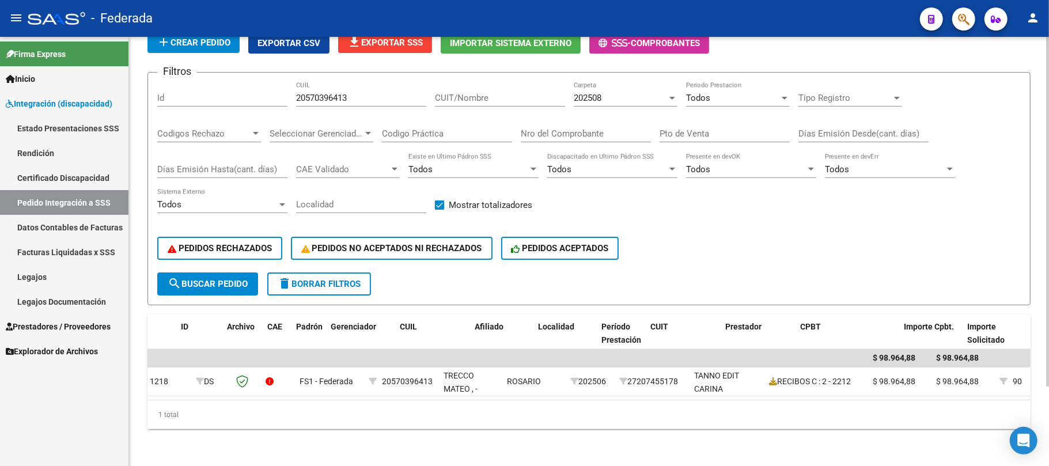
scroll to position [0, 0]
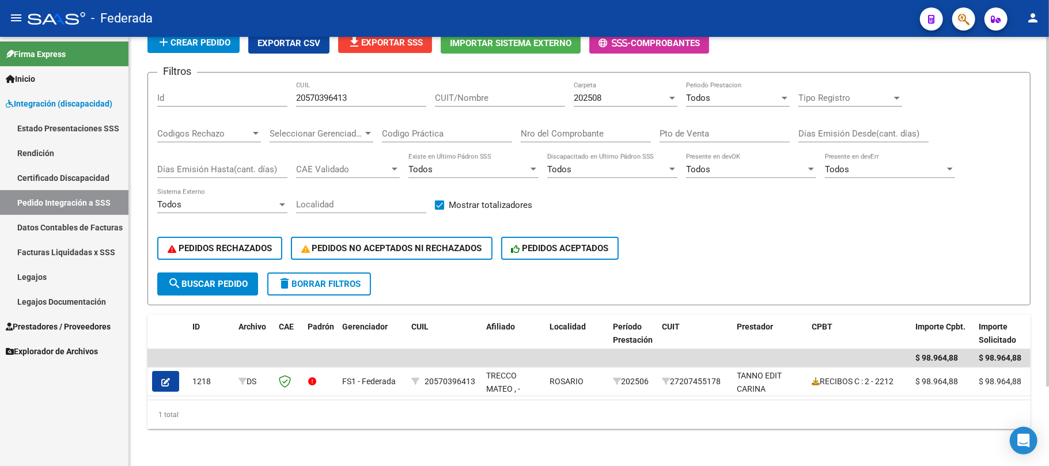
click at [605, 93] on div "202508" at bounding box center [620, 98] width 93 height 10
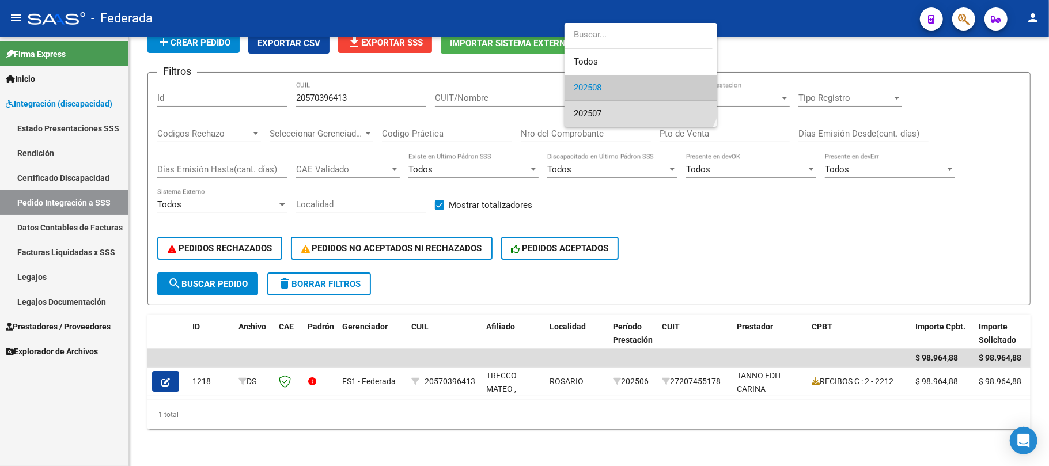
click at [605, 107] on span "202507" at bounding box center [641, 114] width 134 height 26
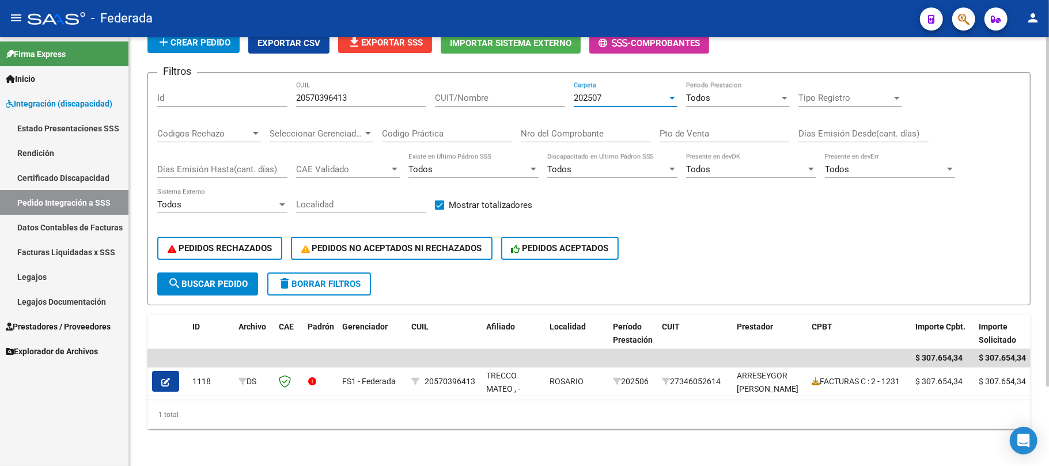
click at [241, 279] on span "search Buscar Pedido" at bounding box center [208, 284] width 80 height 10
click at [594, 93] on span "202507" at bounding box center [588, 98] width 28 height 10
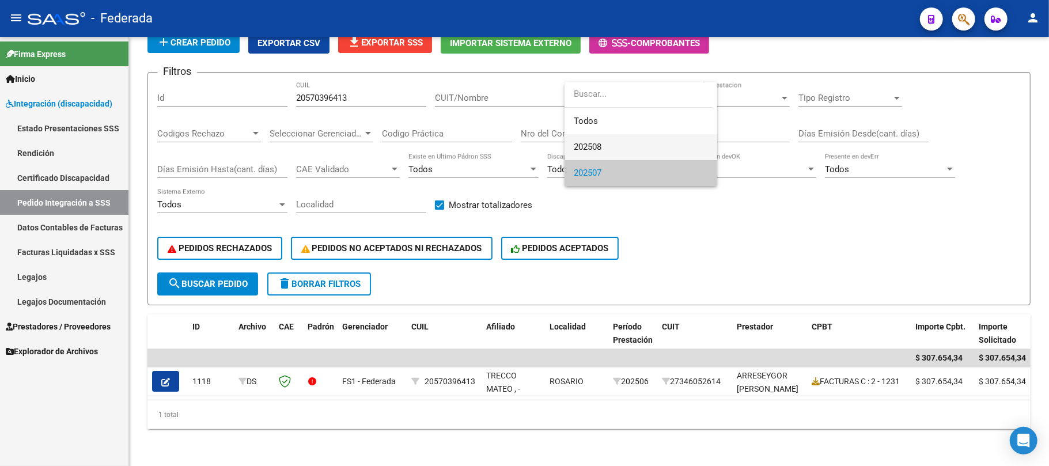
click at [590, 138] on span "202508" at bounding box center [641, 147] width 134 height 26
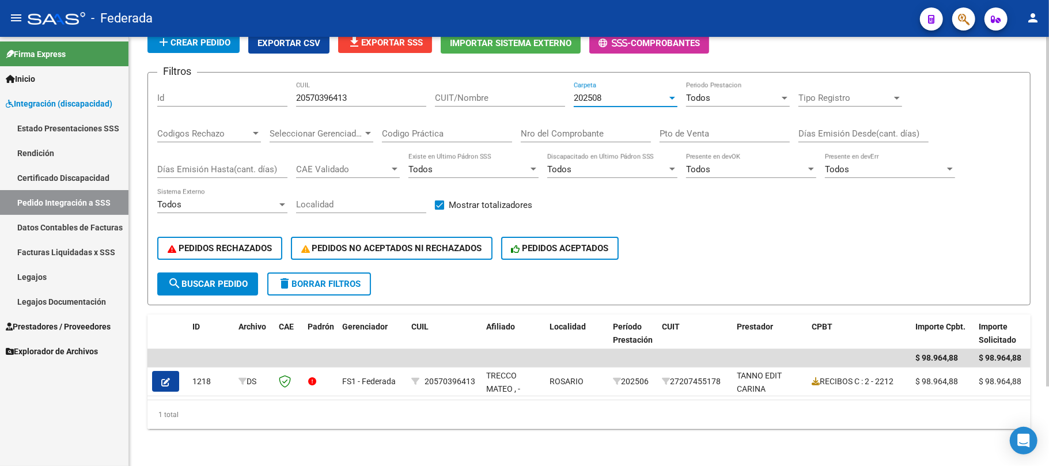
click at [241, 279] on span "search Buscar Pedido" at bounding box center [208, 284] width 80 height 10
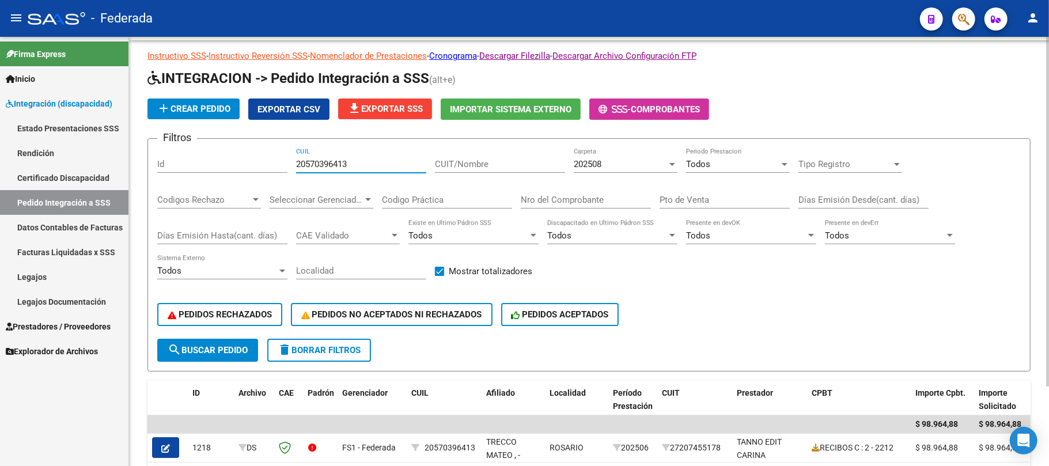
click at [334, 164] on input "20570396413" at bounding box center [361, 164] width 130 height 10
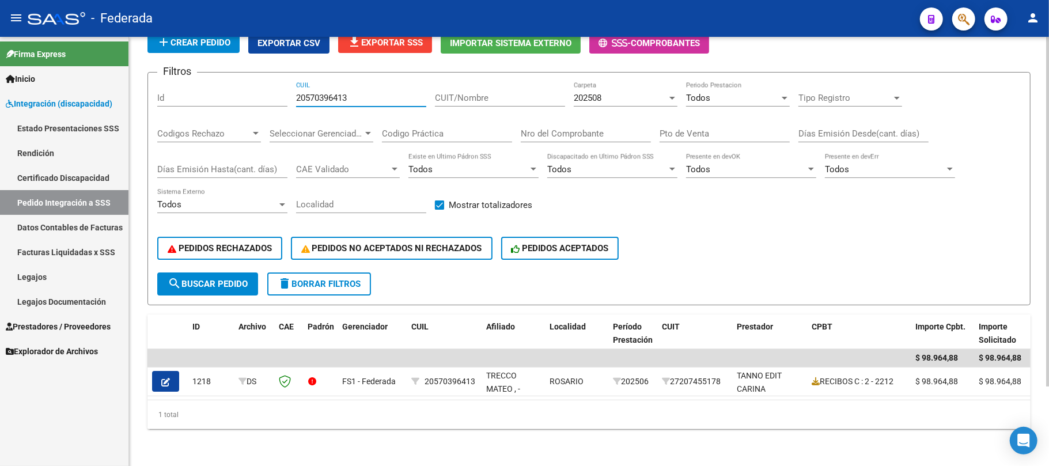
click at [238, 279] on span "search Buscar Pedido" at bounding box center [208, 284] width 80 height 10
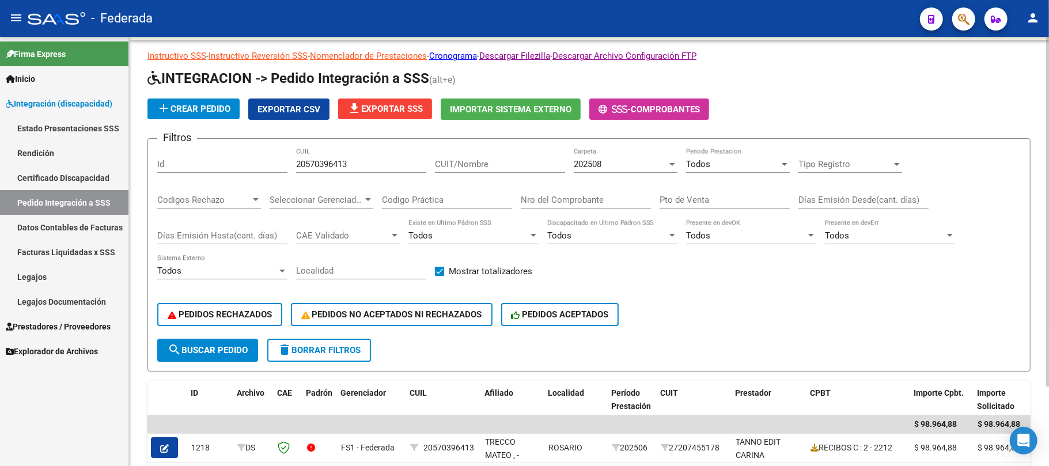
click at [226, 349] on span "search Buscar Pedido" at bounding box center [208, 350] width 80 height 10
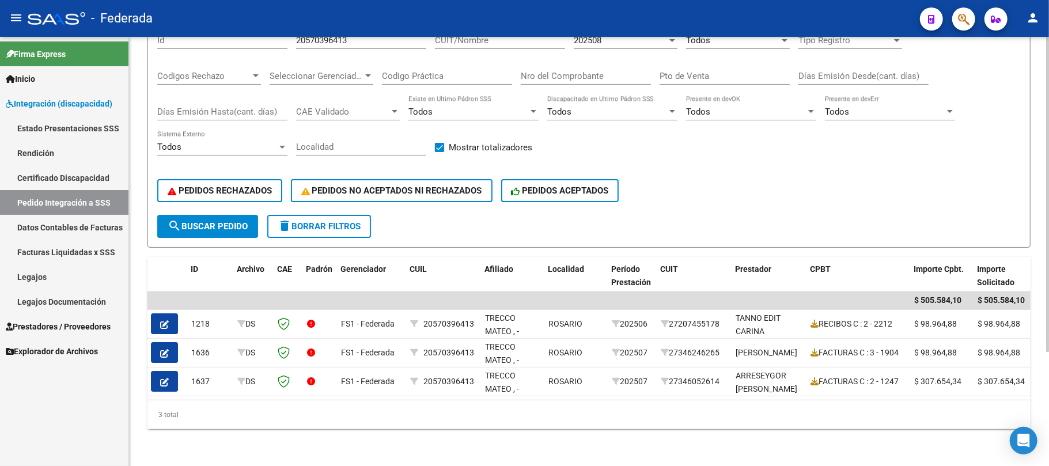
scroll to position [77, 0]
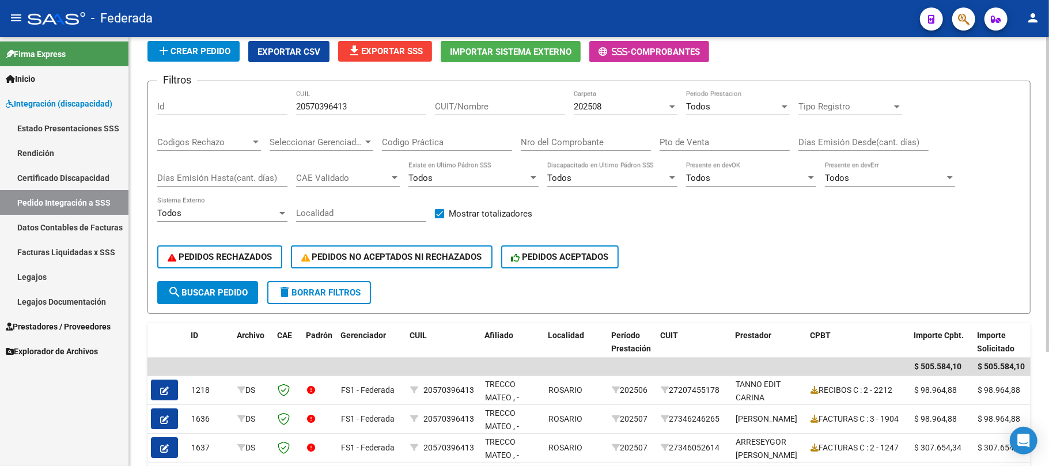
click at [595, 106] on span "202508" at bounding box center [588, 106] width 28 height 10
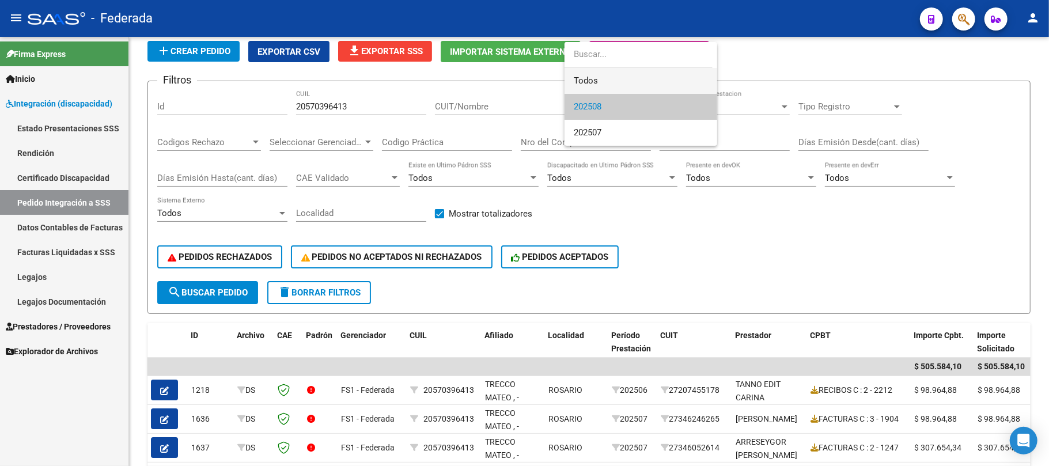
click at [593, 84] on span "Todos" at bounding box center [641, 81] width 134 height 26
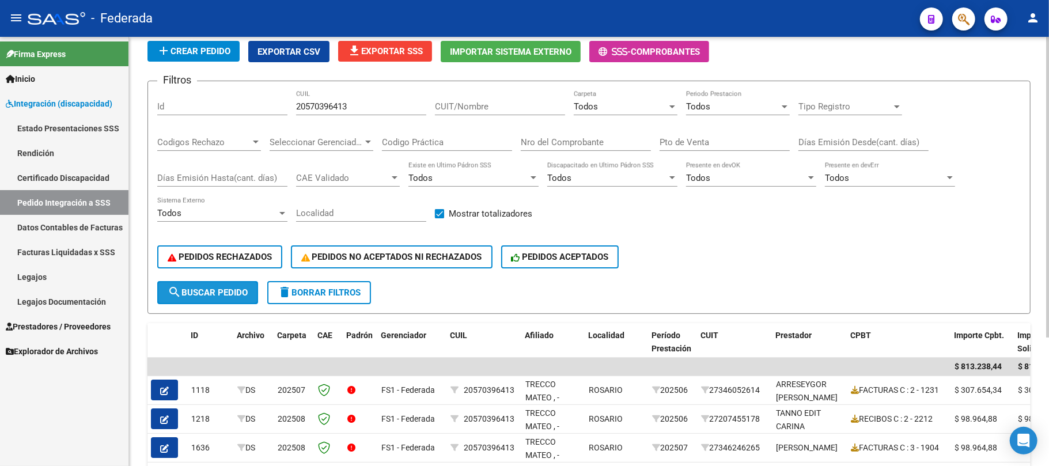
click at [252, 291] on button "search Buscar Pedido" at bounding box center [207, 292] width 101 height 23
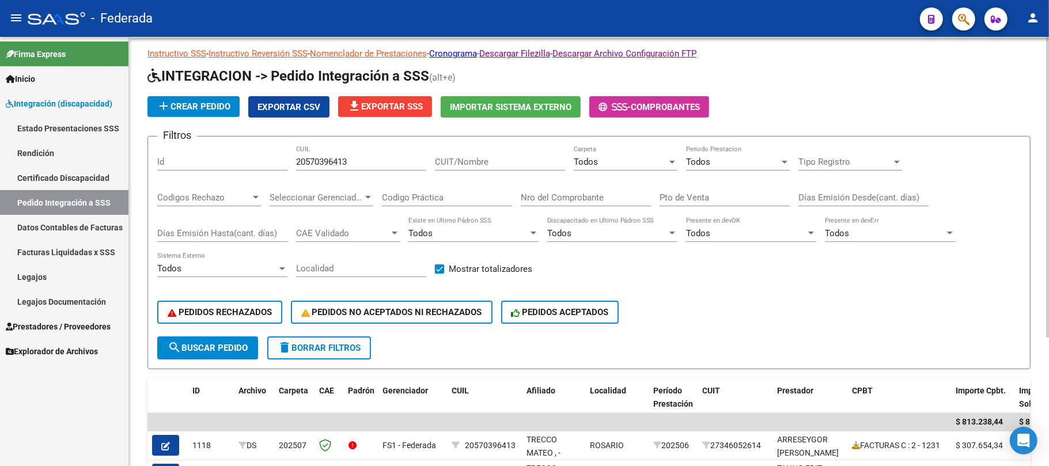
scroll to position [0, 0]
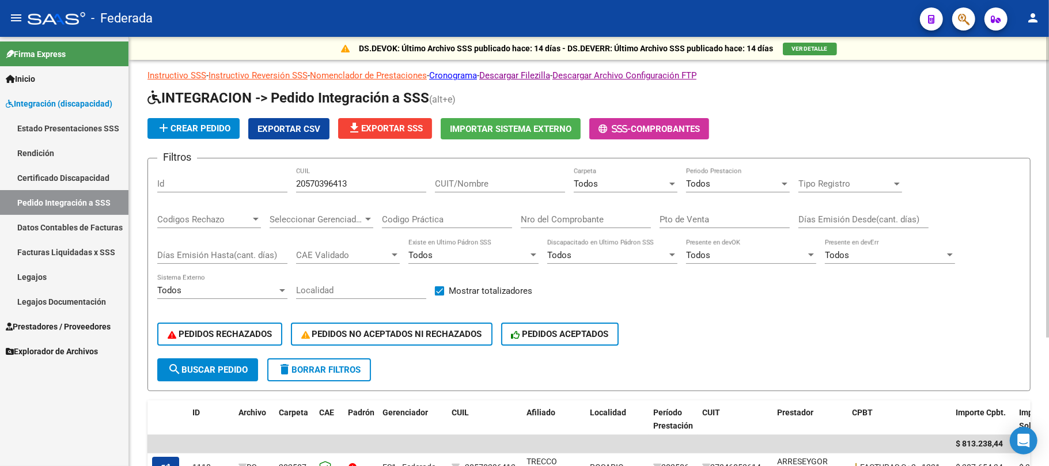
click at [332, 180] on input "20570396413" at bounding box center [361, 184] width 130 height 10
paste input "7526919101"
type input "27526919101"
click at [244, 374] on button "search Buscar Pedido" at bounding box center [207, 369] width 101 height 23
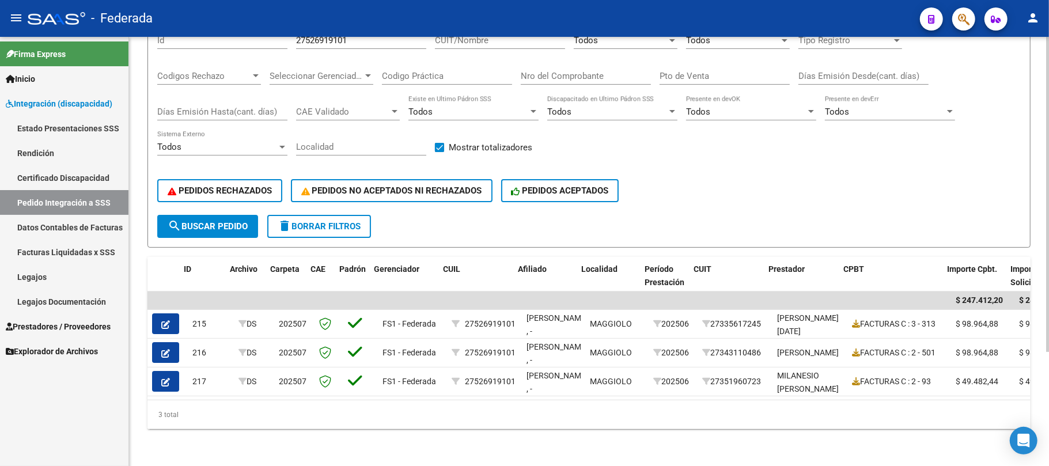
scroll to position [0, 8]
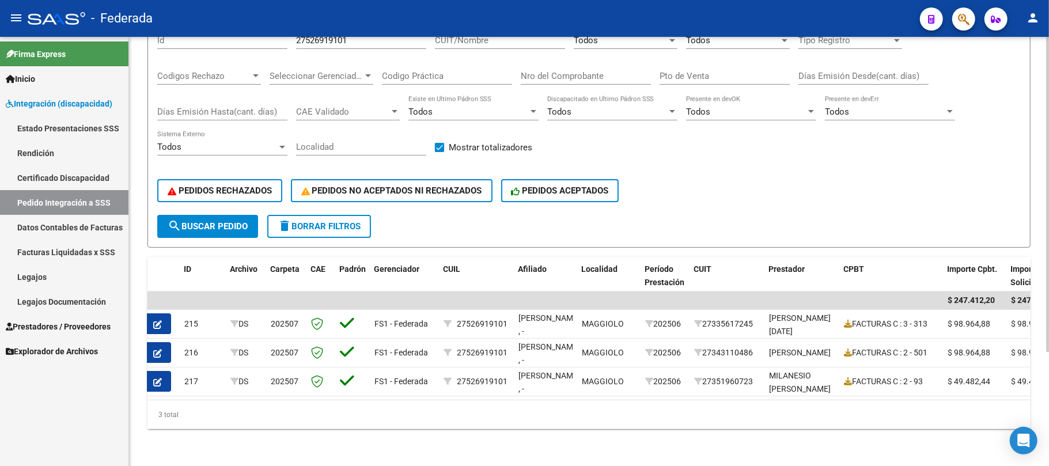
click at [241, 221] on span "search Buscar Pedido" at bounding box center [208, 226] width 80 height 10
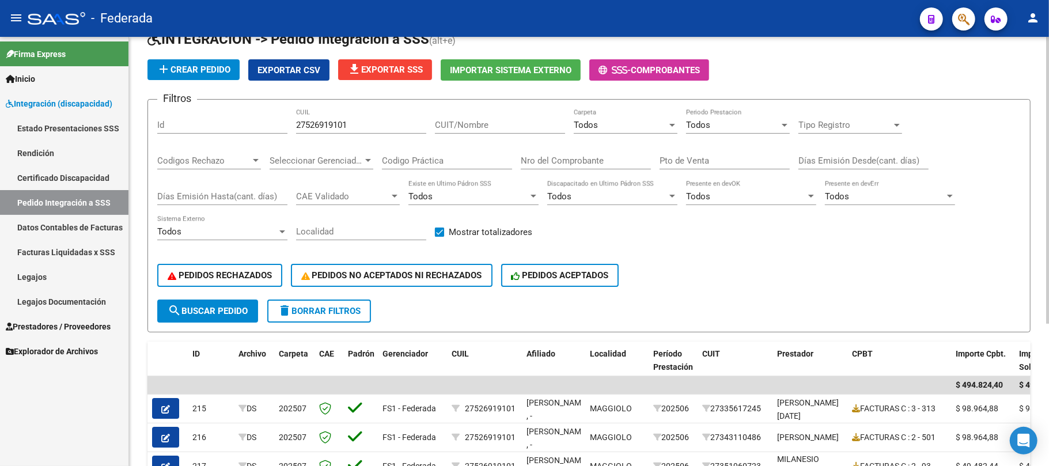
scroll to position [58, 0]
drag, startPoint x: 236, startPoint y: 310, endPoint x: 240, endPoint y: 302, distance: 9.0
click at [236, 310] on span "search Buscar Pedido" at bounding box center [208, 311] width 80 height 10
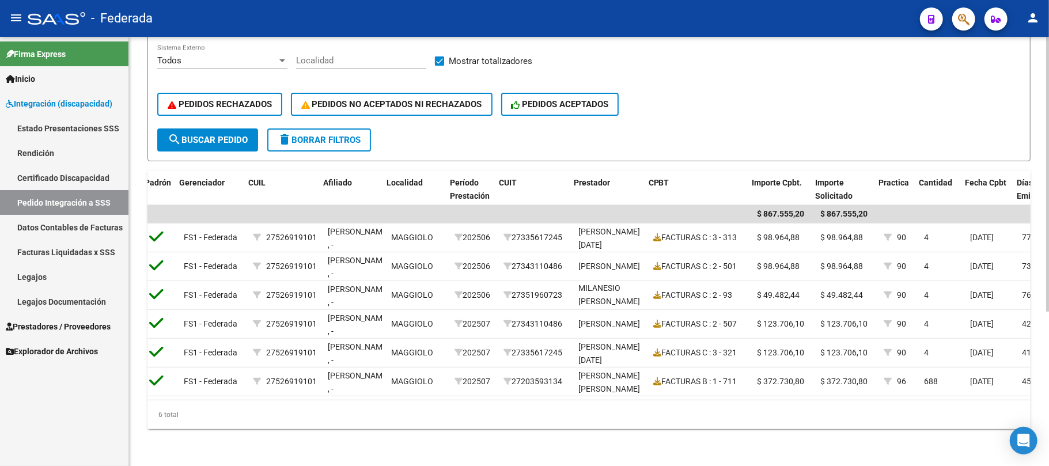
scroll to position [0, 0]
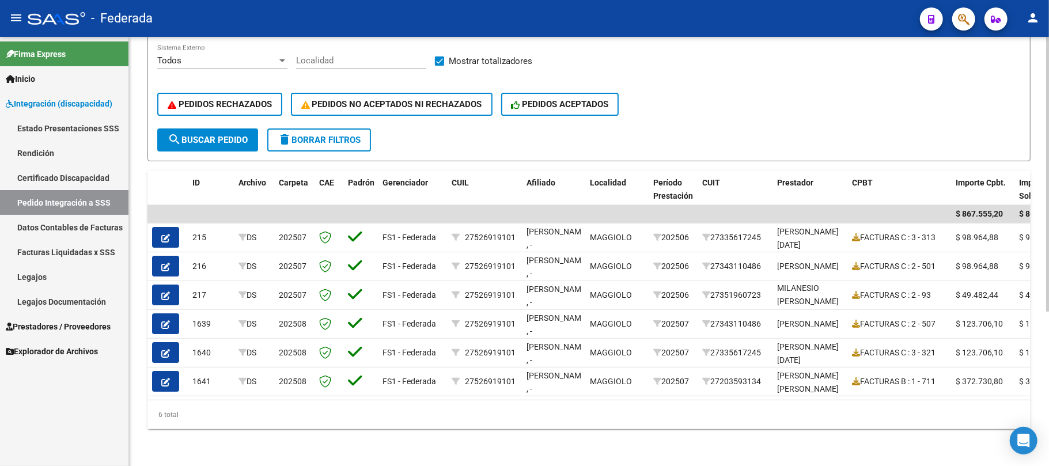
click at [245, 135] on span "search Buscar Pedido" at bounding box center [208, 140] width 80 height 10
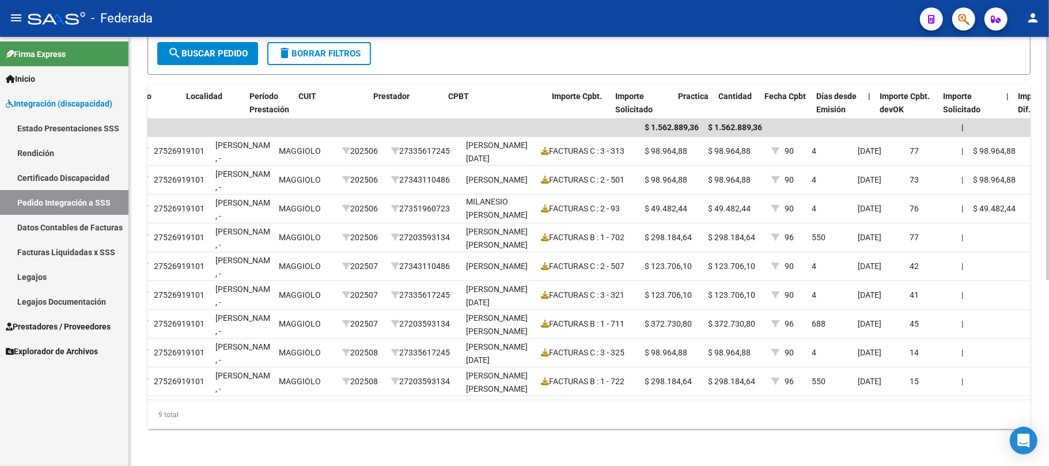
scroll to position [0, 409]
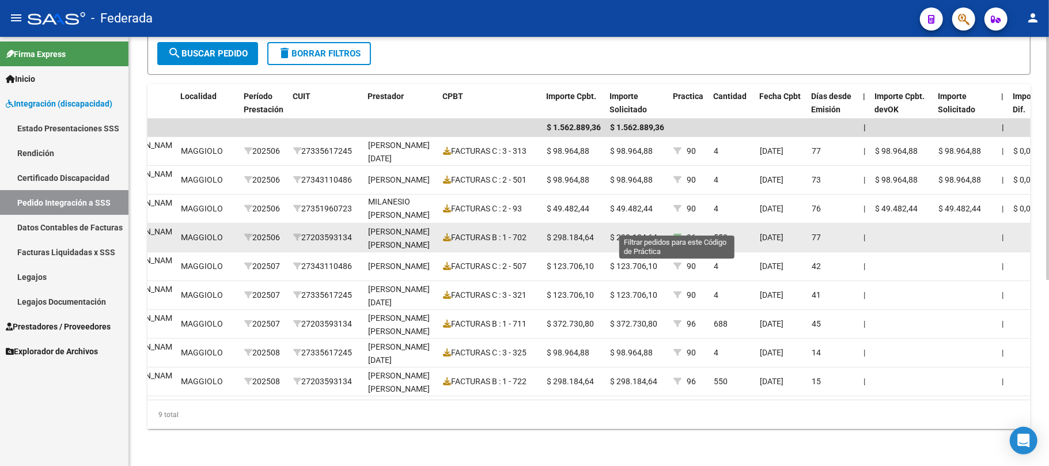
click at [676, 233] on icon at bounding box center [677, 237] width 8 height 8
type input "96"
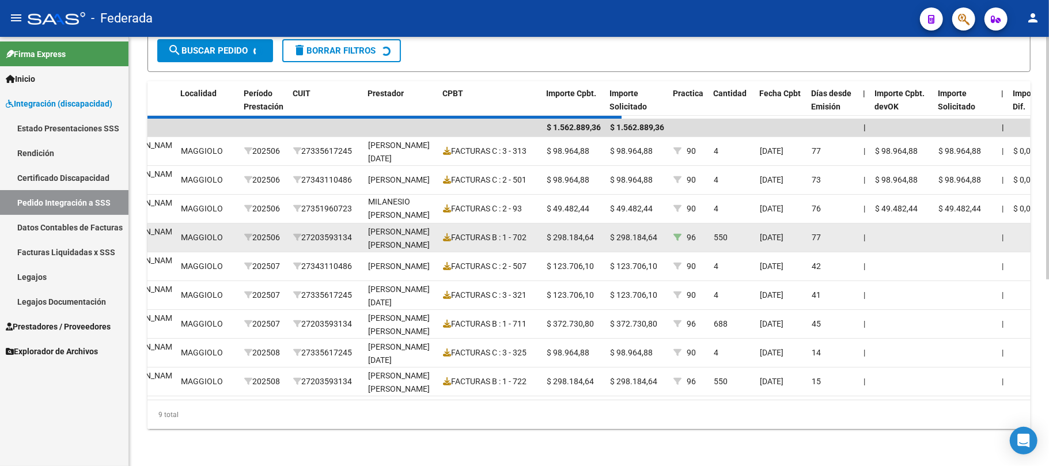
scroll to position [154, 0]
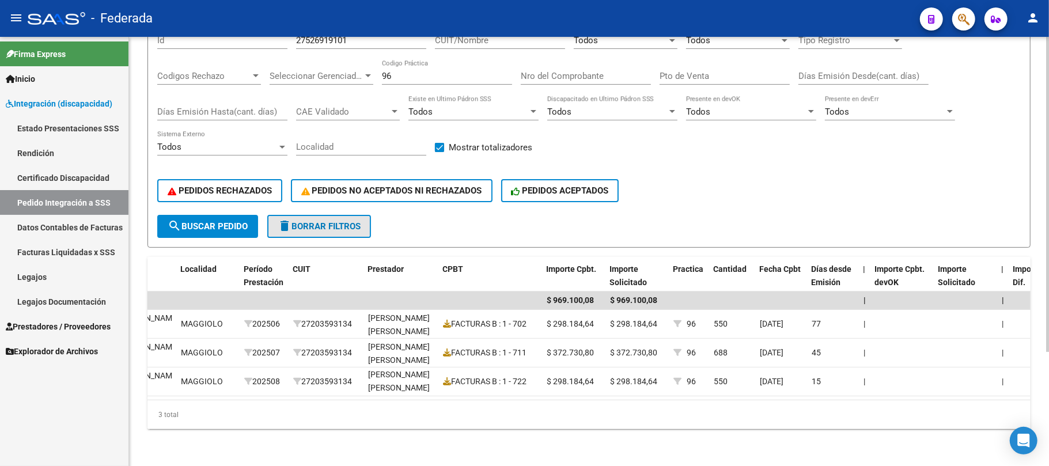
click at [318, 221] on button "delete Borrar Filtros" at bounding box center [319, 226] width 104 height 23
checkbox input "false"
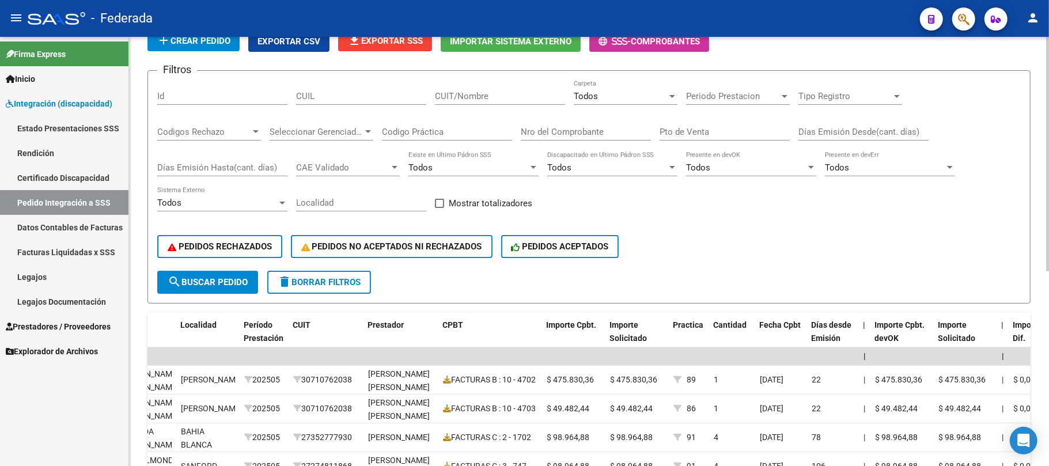
scroll to position [1, 0]
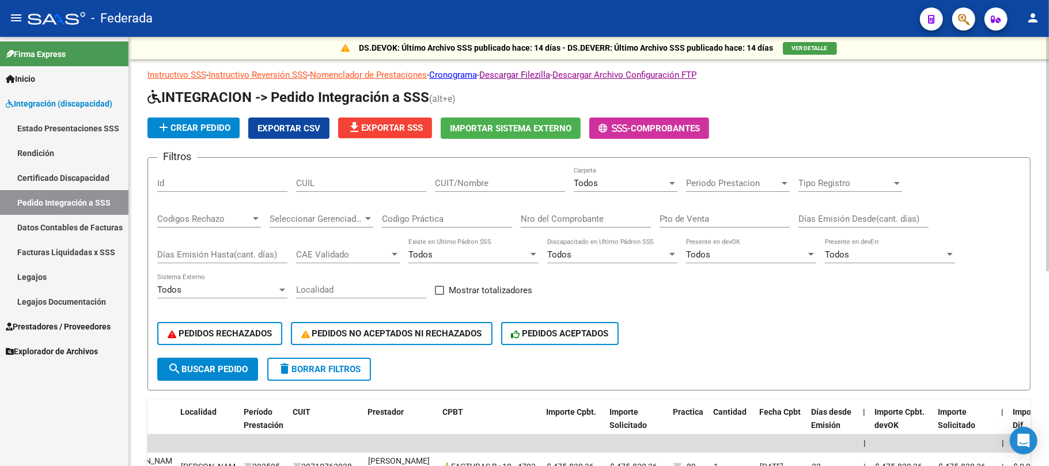
click at [342, 184] on input "CUIL" at bounding box center [361, 183] width 130 height 10
paste input "20530545556"
click at [240, 365] on span "search Buscar Pedido" at bounding box center [208, 369] width 80 height 10
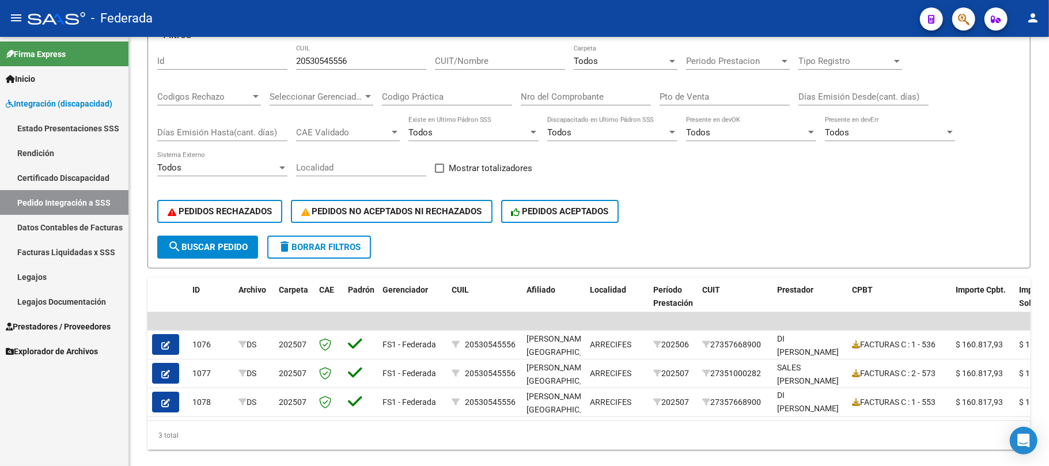
scroll to position [77, 0]
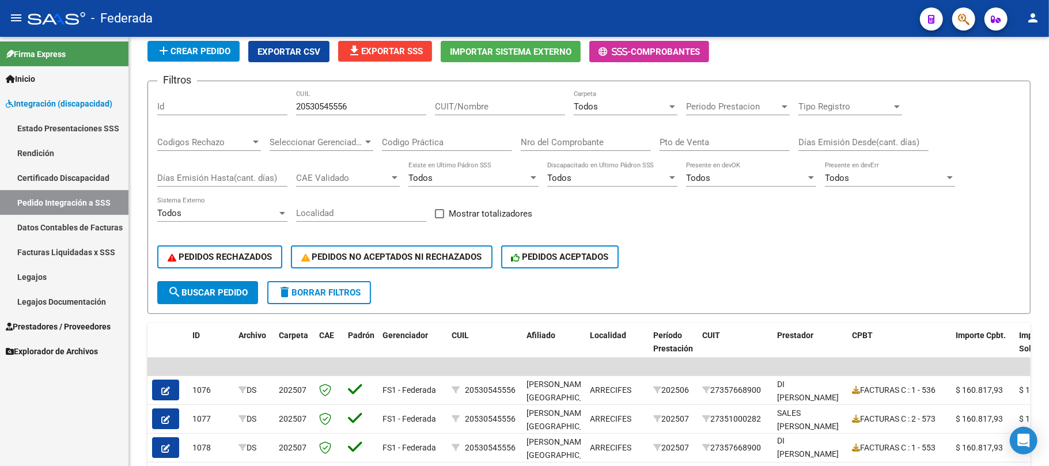
click at [640, 112] on div "Todos Carpeta" at bounding box center [626, 102] width 104 height 25
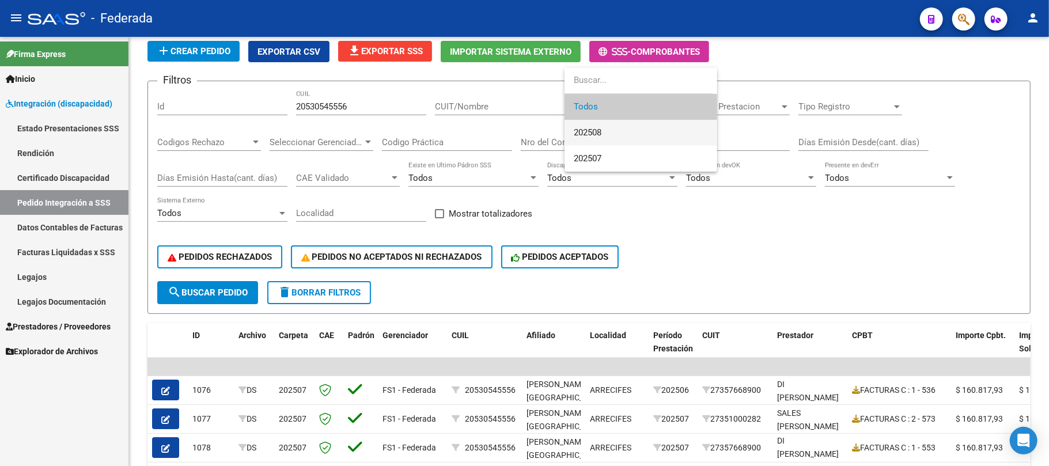
click at [605, 132] on span "202508" at bounding box center [641, 133] width 134 height 26
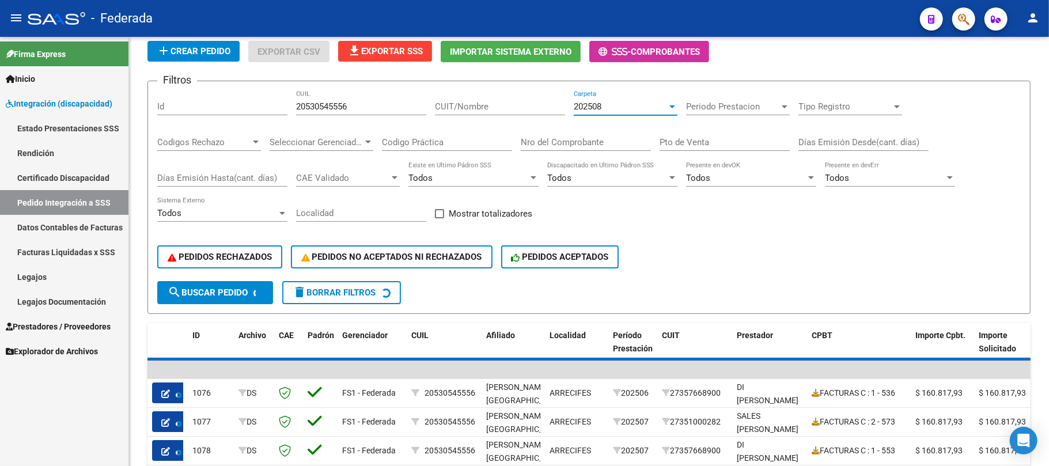
scroll to position [63, 0]
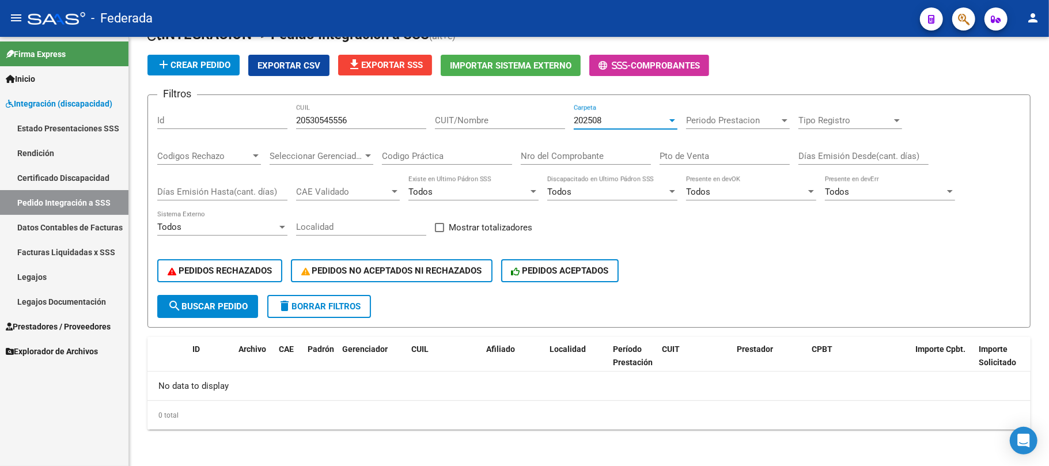
click at [611, 120] on div "202508" at bounding box center [620, 120] width 93 height 10
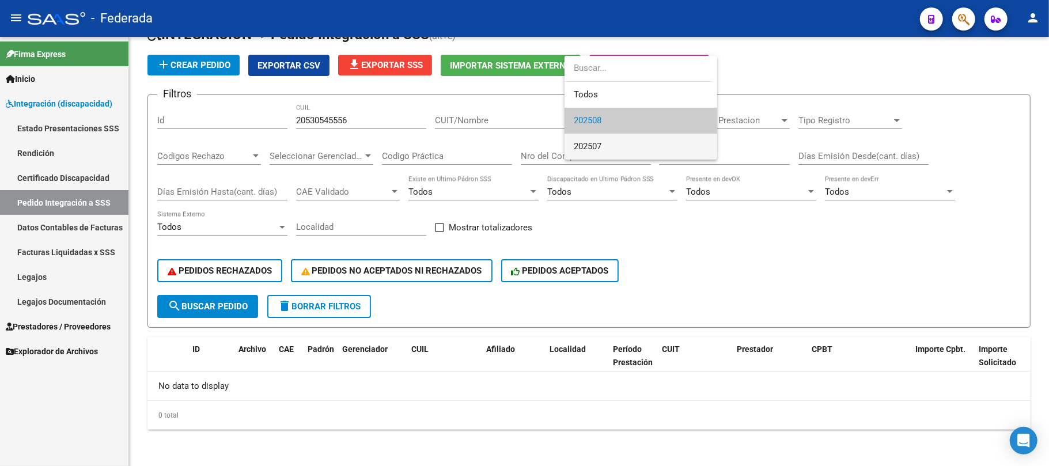
click at [604, 149] on span "202507" at bounding box center [641, 147] width 134 height 26
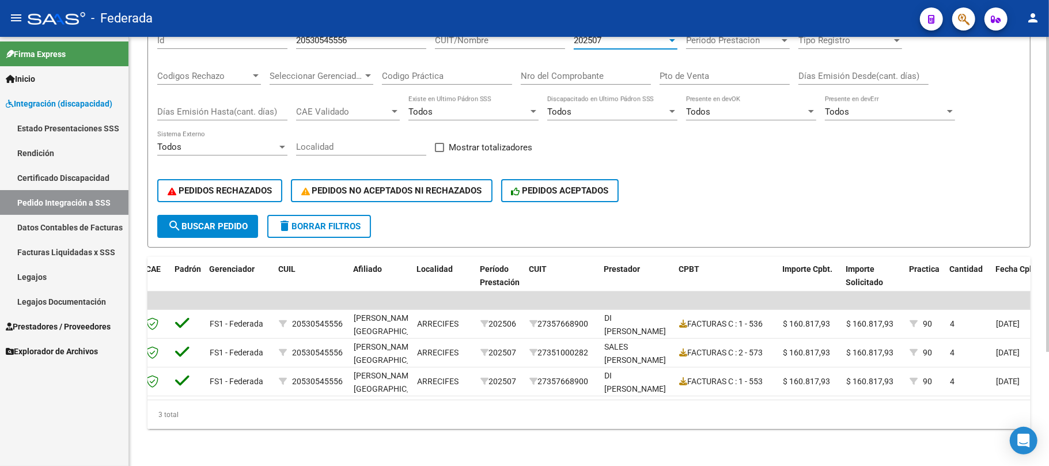
scroll to position [0, 134]
click at [234, 221] on span "search Buscar Pedido" at bounding box center [208, 226] width 80 height 10
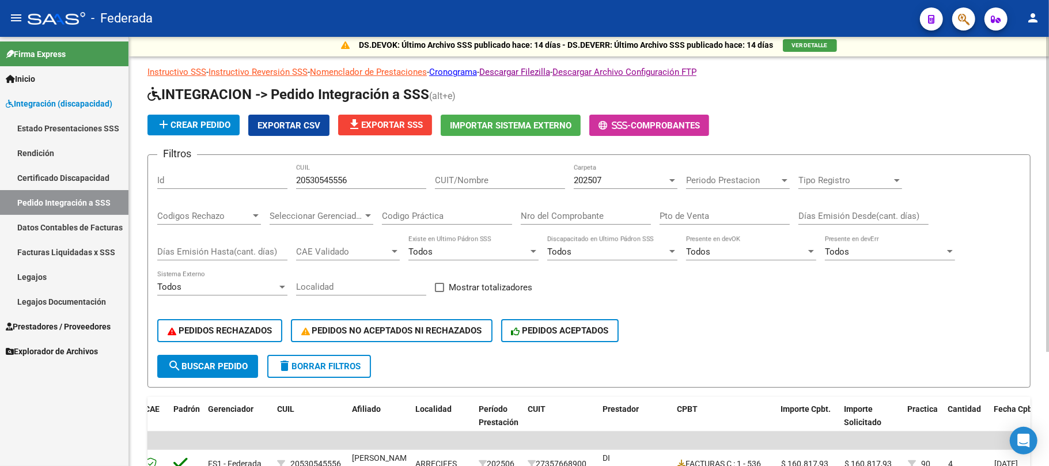
scroll to position [1, 0]
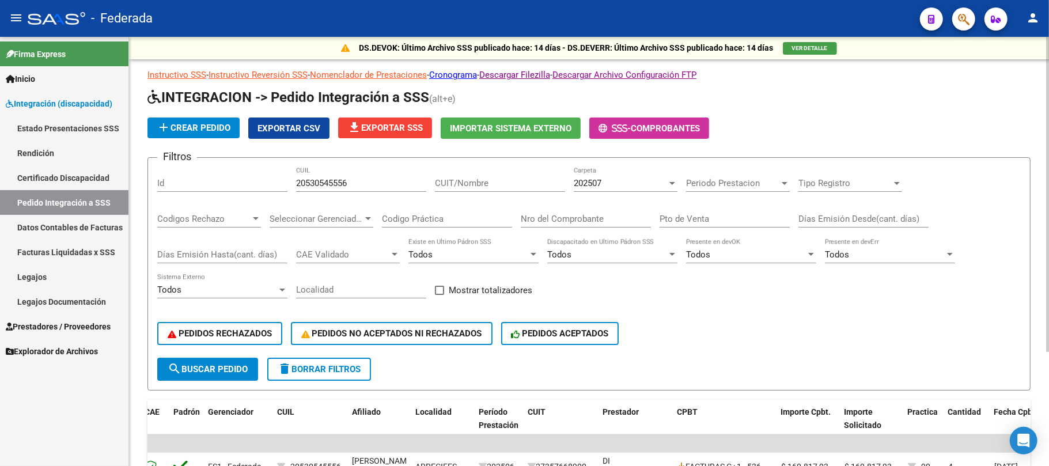
click at [600, 185] on span "202507" at bounding box center [588, 183] width 28 height 10
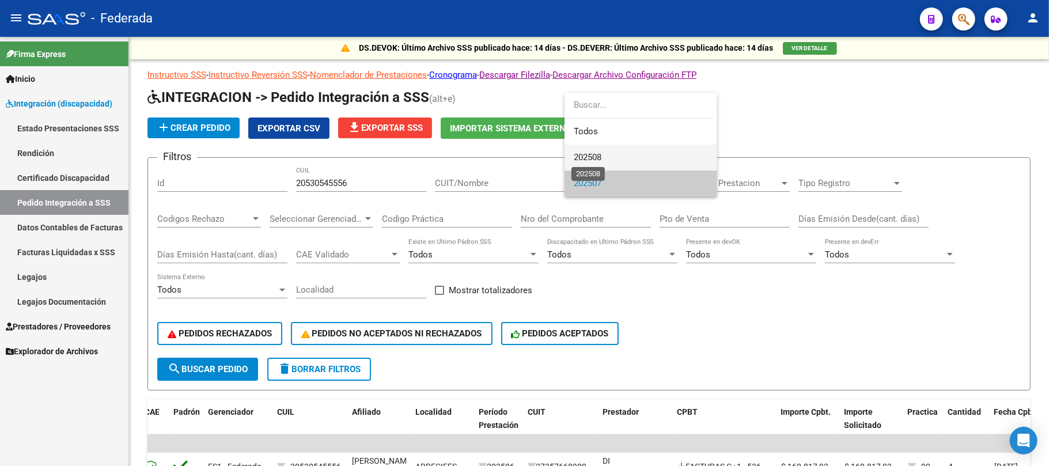
click at [597, 157] on span "202508" at bounding box center [588, 157] width 28 height 10
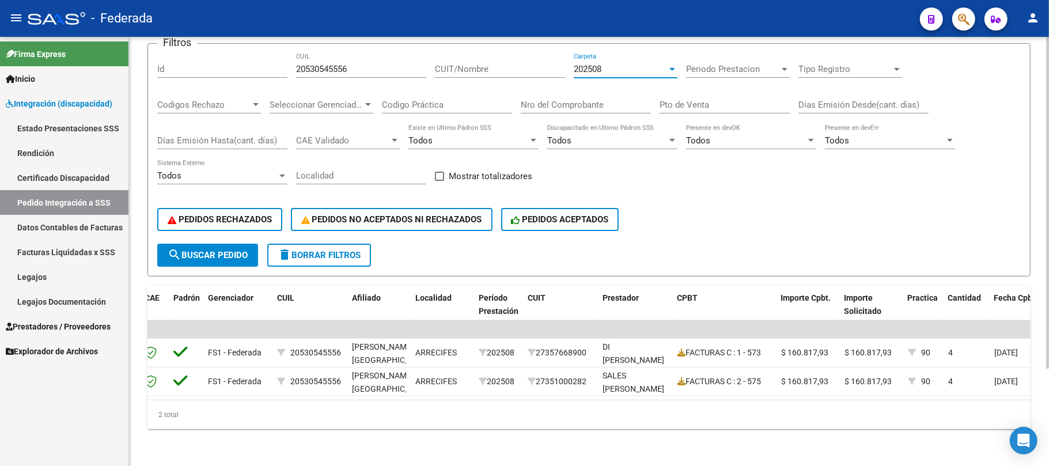
scroll to position [126, 0]
click at [252, 245] on button "search Buscar Pedido" at bounding box center [207, 255] width 101 height 23
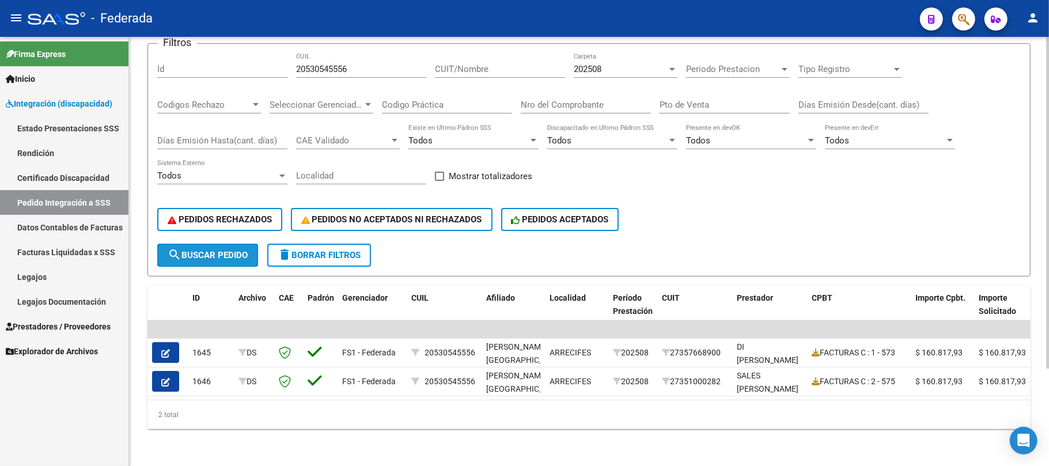
click at [248, 250] on span "search Buscar Pedido" at bounding box center [208, 255] width 80 height 10
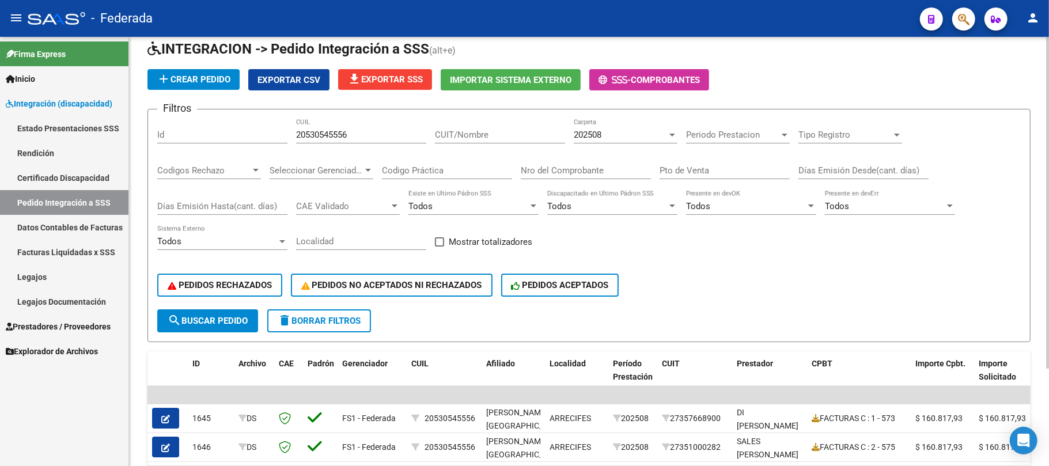
click at [328, 132] on input "20530545556" at bounding box center [361, 135] width 130 height 10
paste input "3547315189"
type input "23547315189"
click at [238, 329] on button "search Buscar Pedido" at bounding box center [207, 320] width 101 height 23
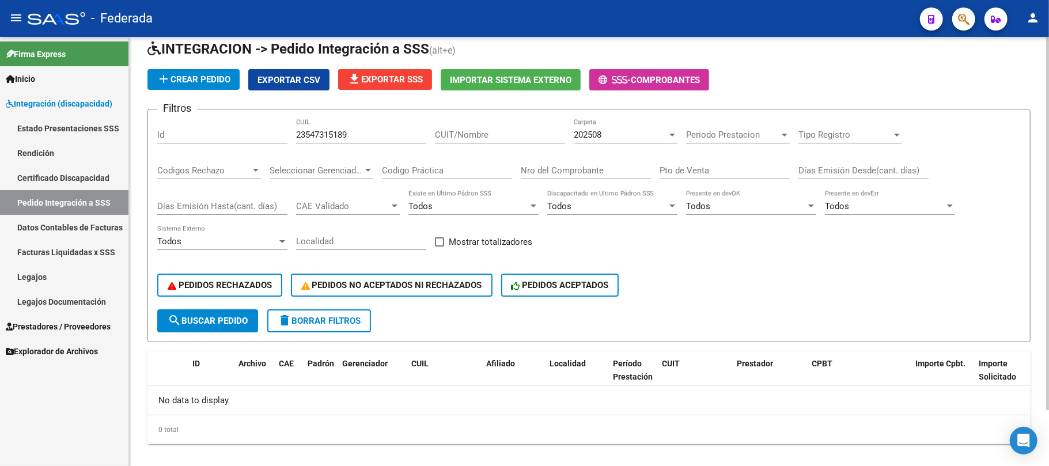
scroll to position [63, 0]
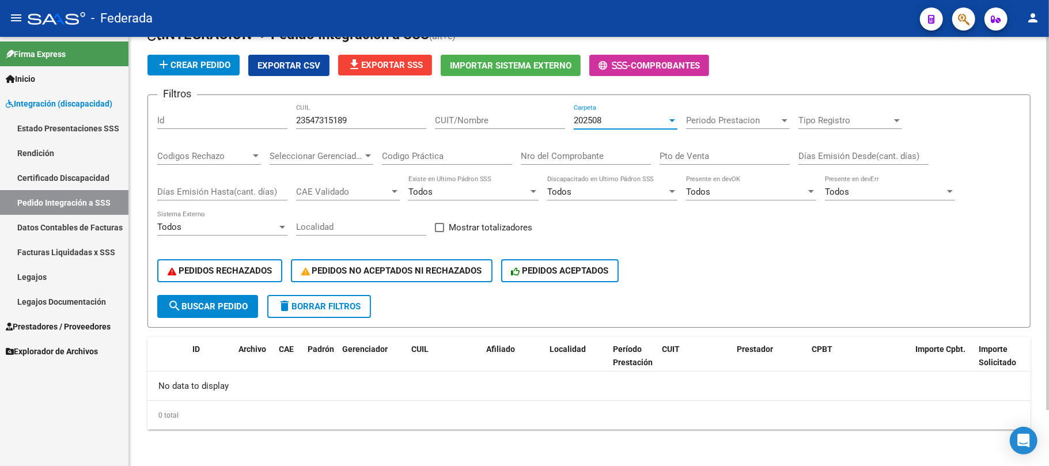
click at [608, 120] on div "202508" at bounding box center [620, 120] width 93 height 10
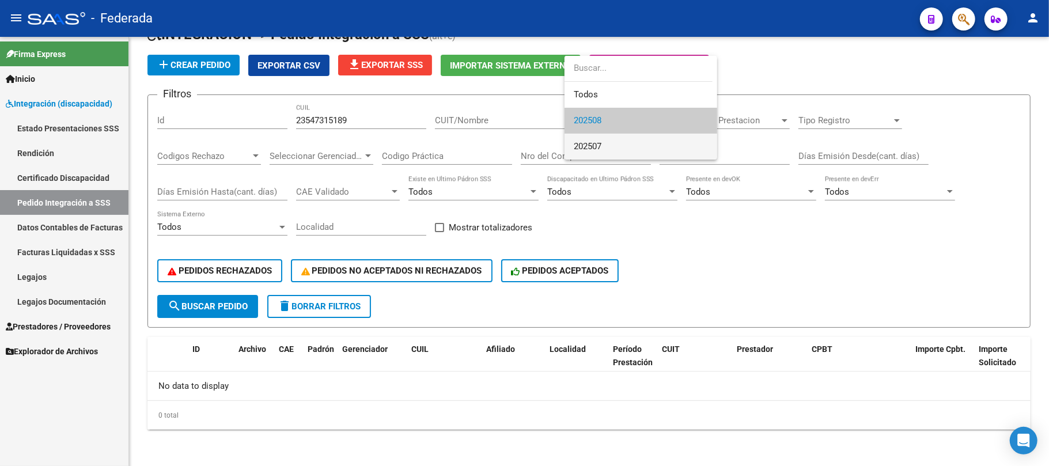
click at [604, 142] on span "202507" at bounding box center [641, 147] width 134 height 26
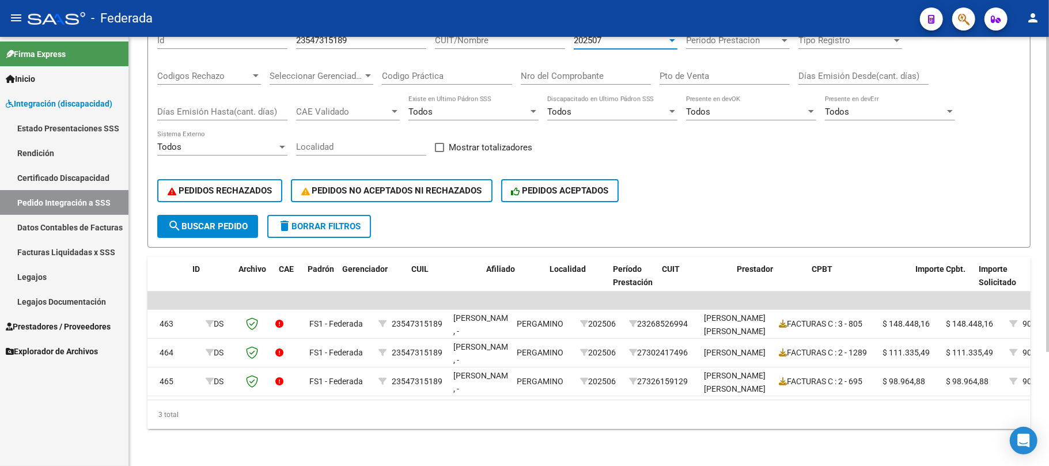
scroll to position [0, 0]
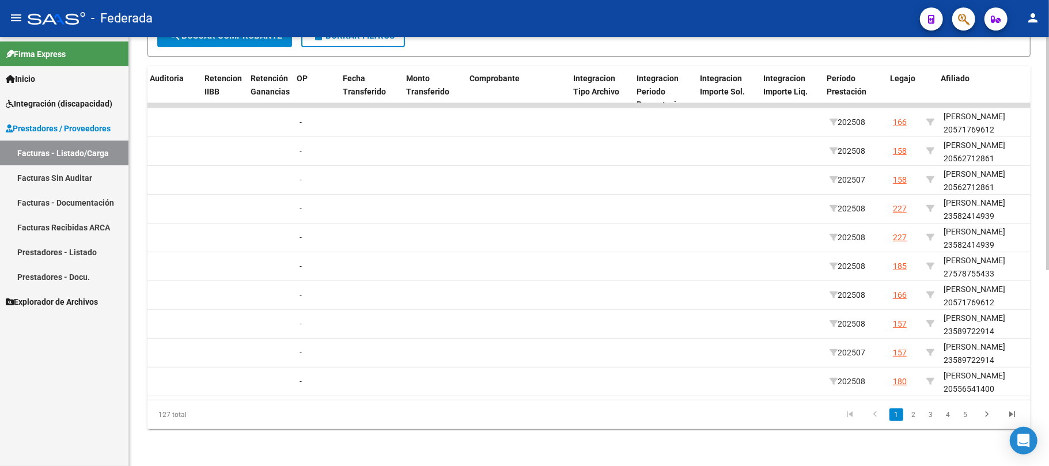
scroll to position [0, 1013]
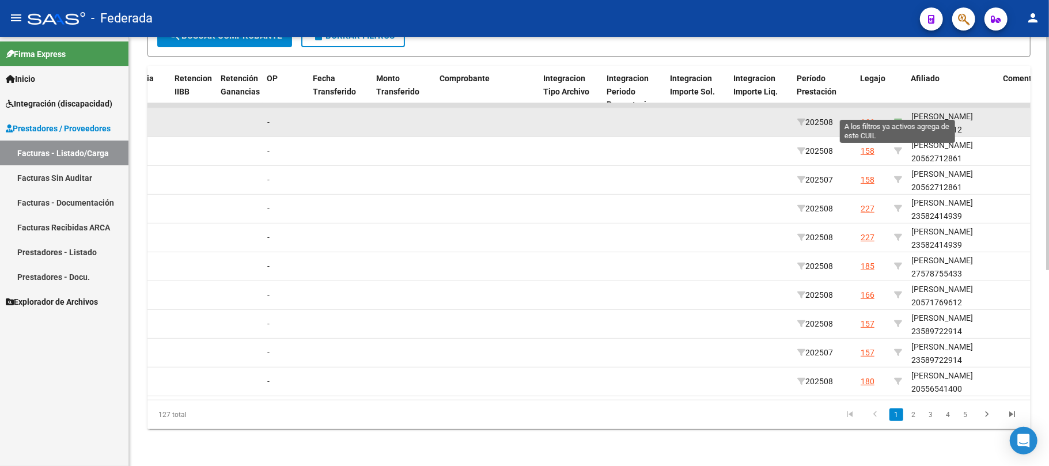
click at [899, 118] on icon at bounding box center [898, 122] width 8 height 8
type input "20571769612"
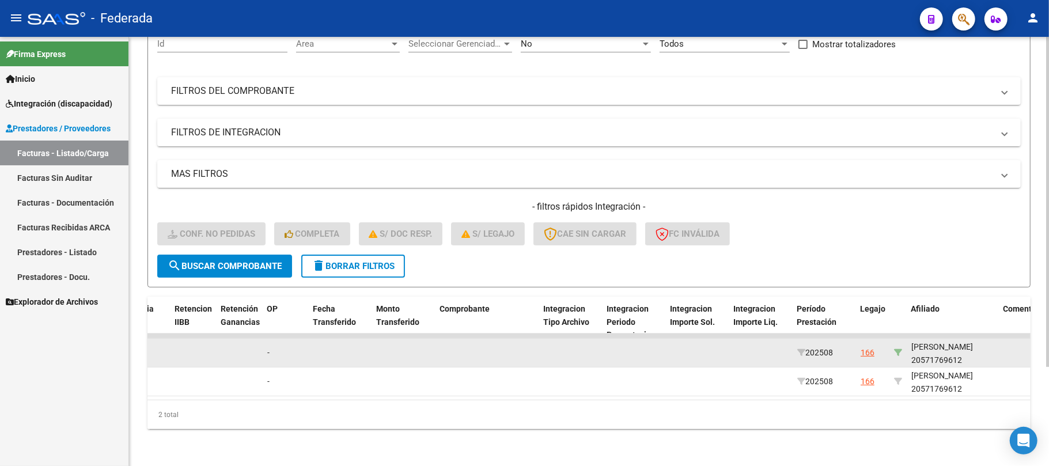
scroll to position [129, 0]
click at [946, 350] on div "[PERSON_NAME] 20571769612" at bounding box center [952, 353] width 83 height 26
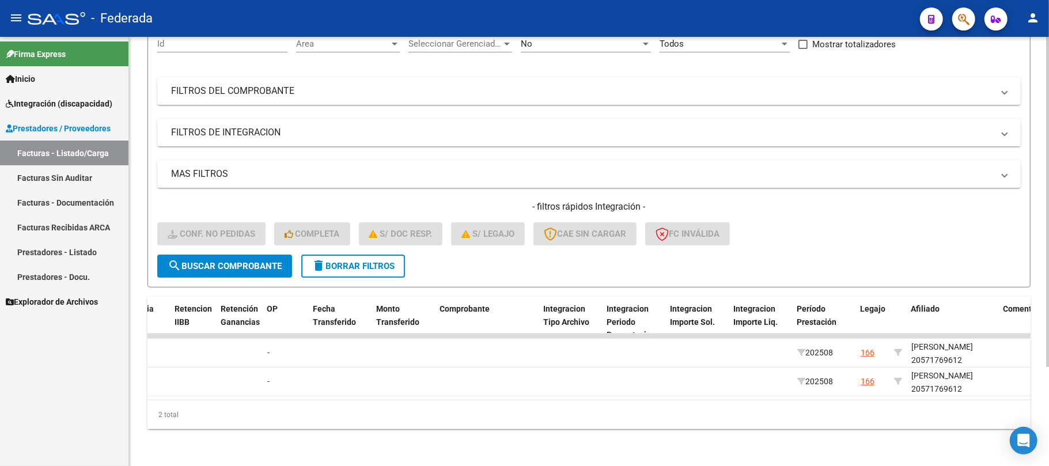
copy div "20571769612"
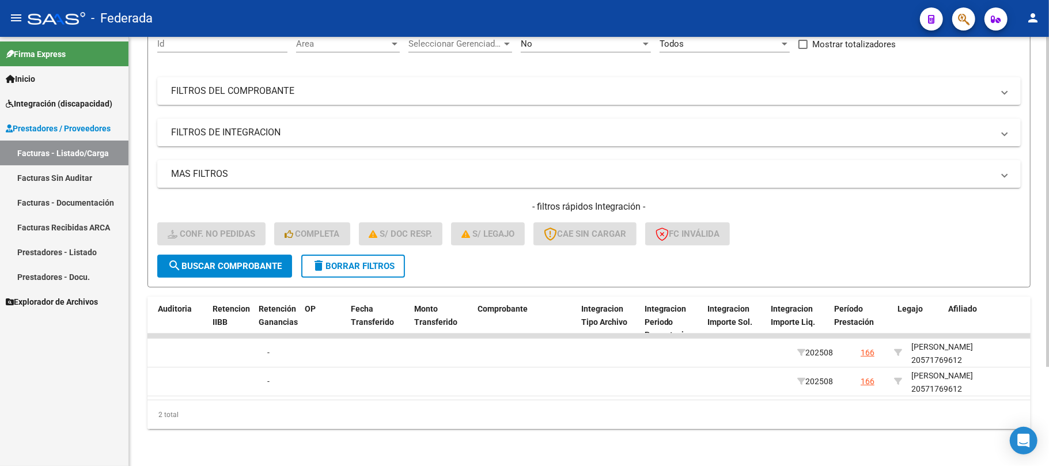
scroll to position [0, 0]
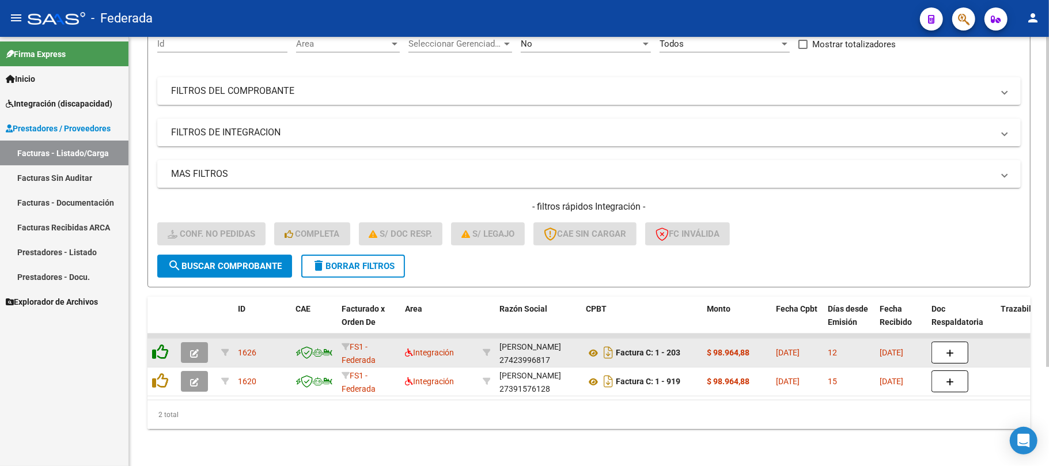
click at [166, 344] on icon at bounding box center [160, 352] width 16 height 16
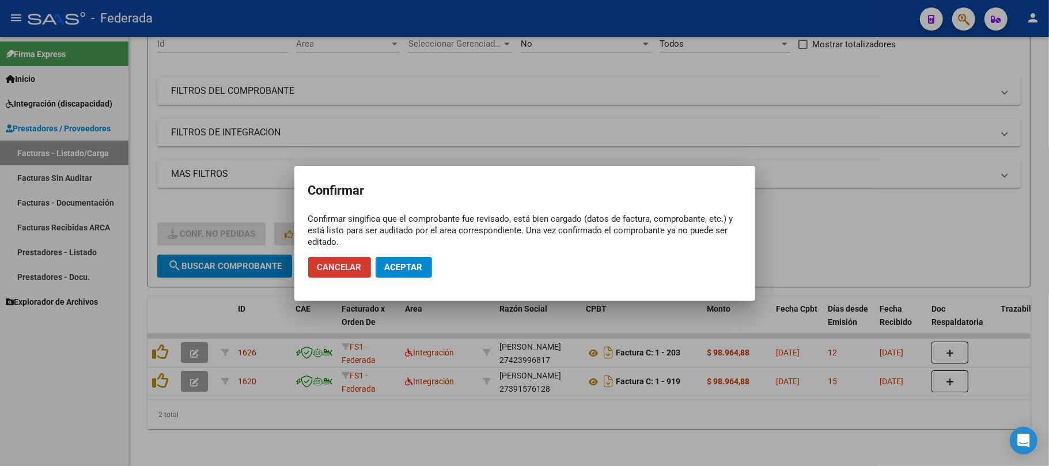
click at [403, 268] on span "Aceptar" at bounding box center [404, 267] width 38 height 10
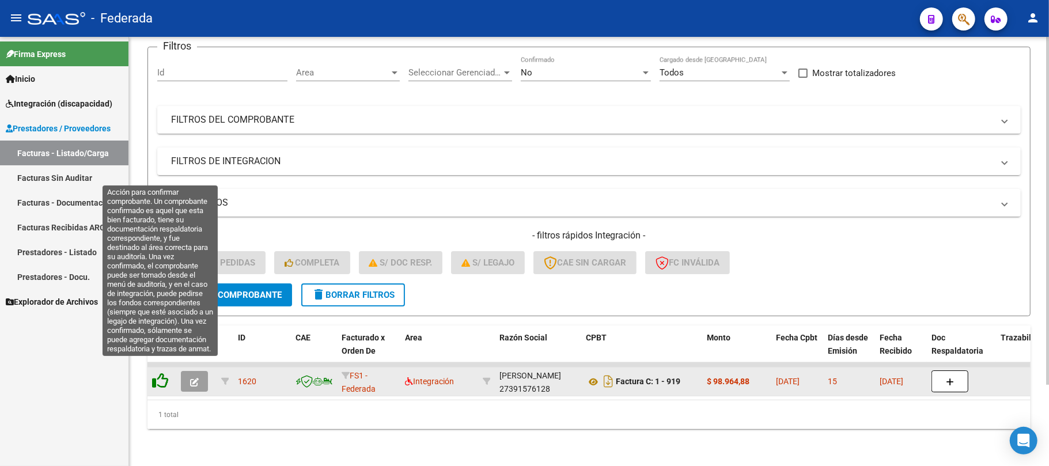
scroll to position [100, 0]
click at [160, 374] on icon at bounding box center [160, 381] width 16 height 16
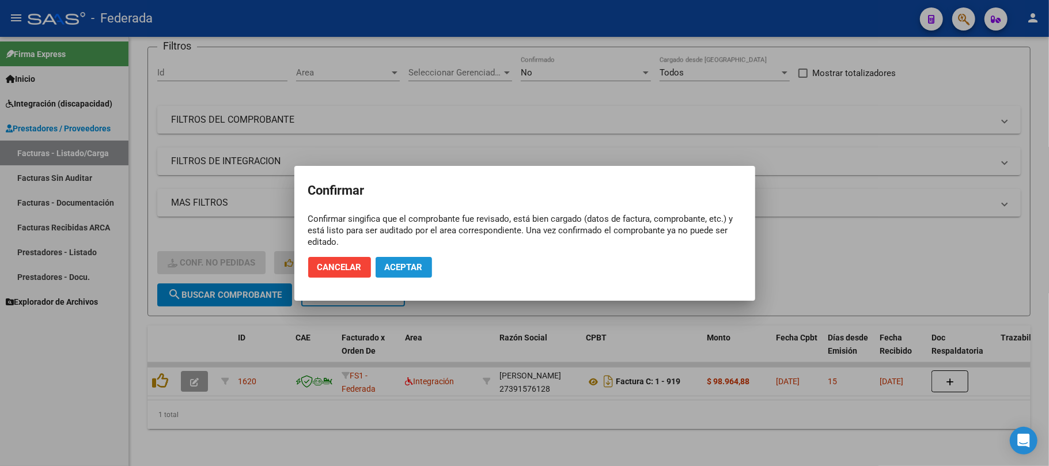
click at [424, 267] on button "Aceptar" at bounding box center [404, 267] width 56 height 21
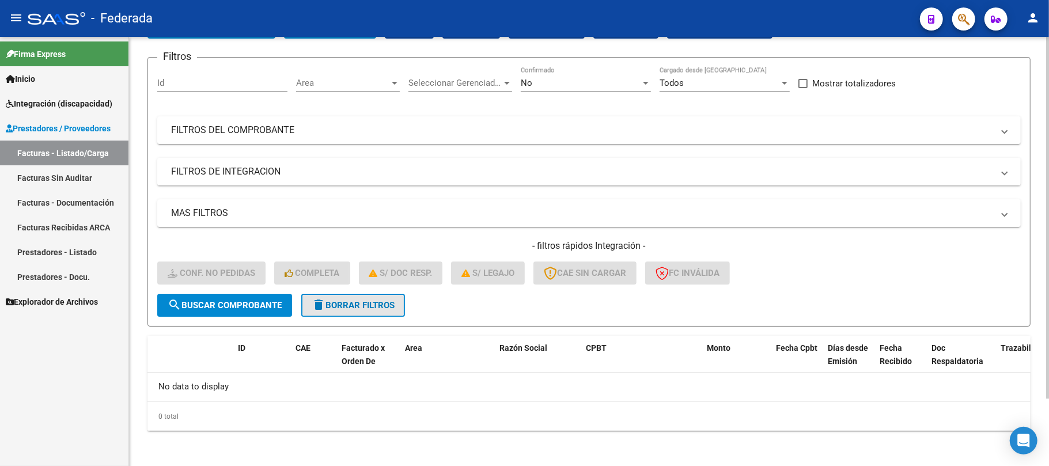
click at [358, 300] on span "delete Borrar Filtros" at bounding box center [353, 305] width 83 height 10
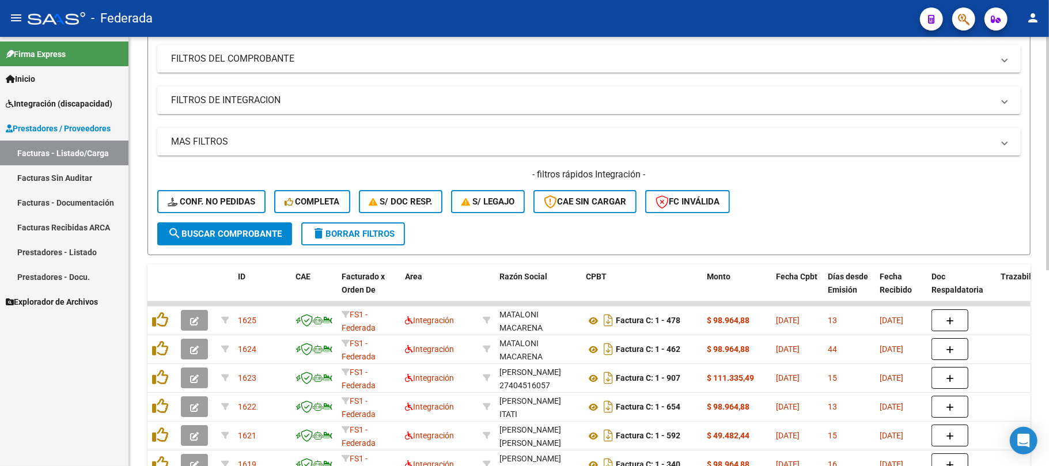
scroll to position [157, 0]
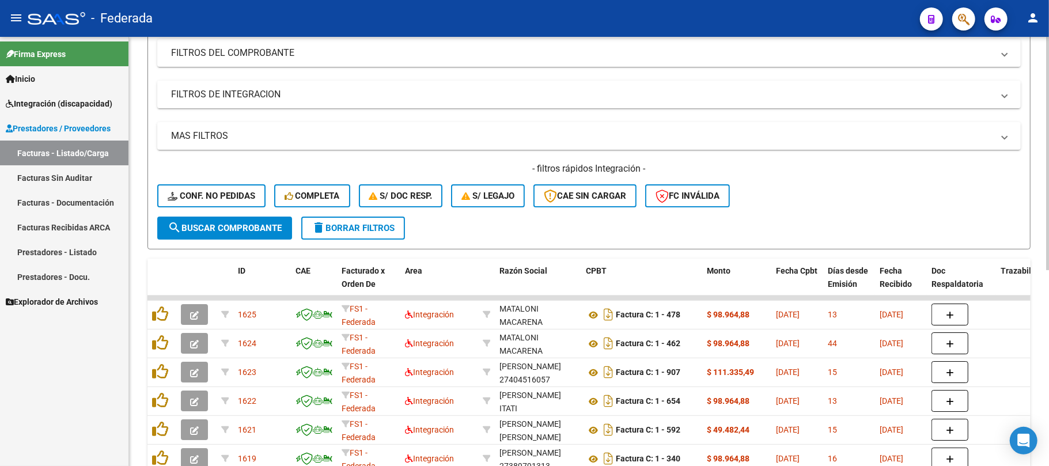
click at [236, 206] on button "Conf. no pedidas" at bounding box center [211, 195] width 108 height 23
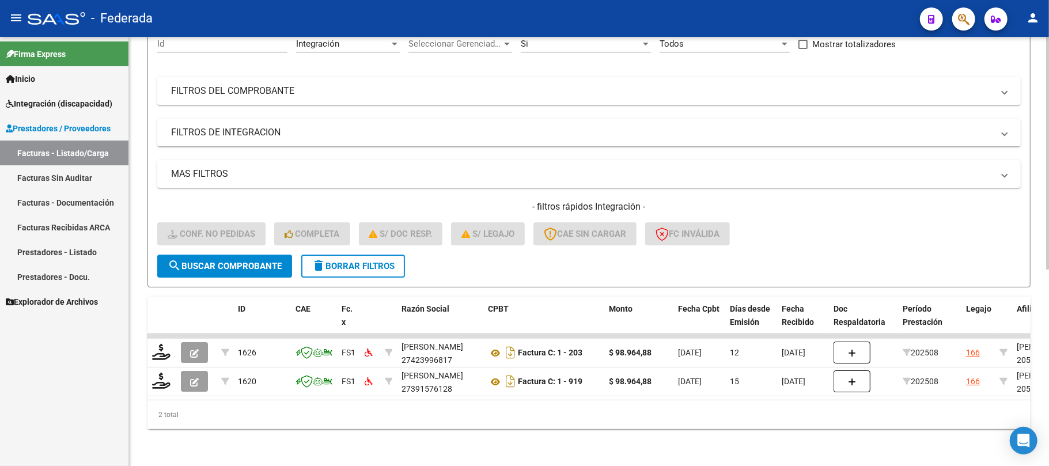
scroll to position [129, 0]
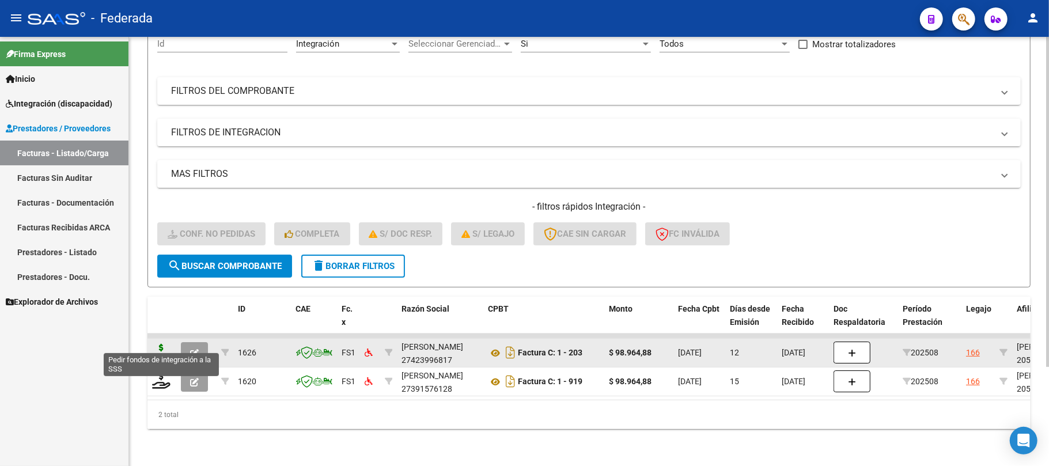
click at [154, 344] on icon at bounding box center [161, 352] width 18 height 16
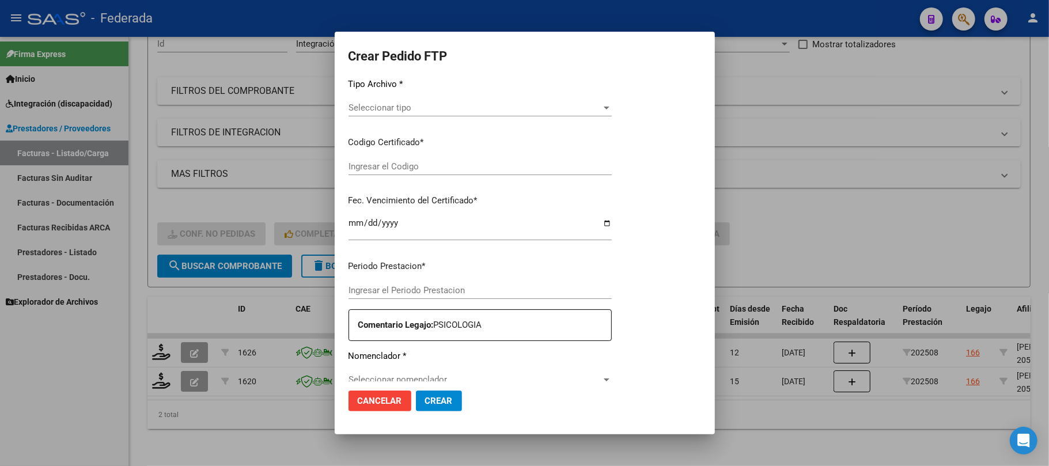
type input "202508"
type input "$ 98.964,88"
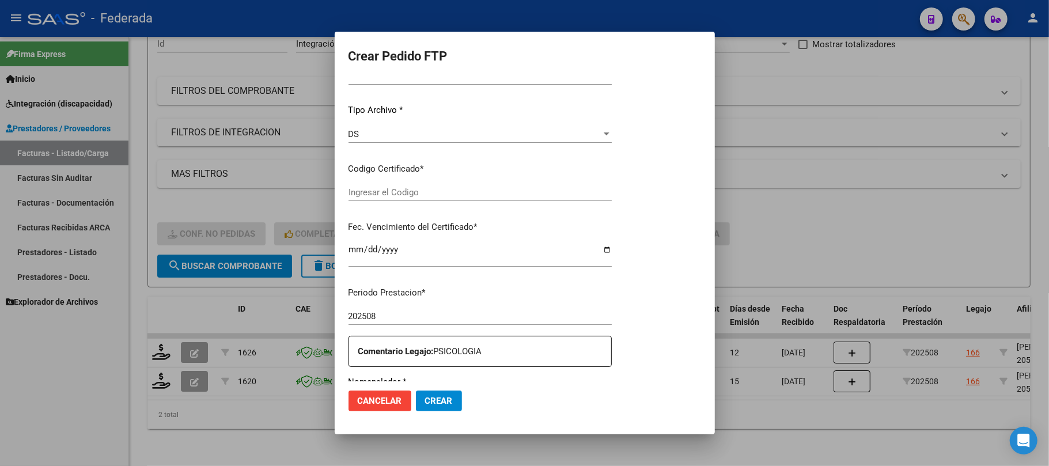
type input "ARG02000571769612023112720281127BS387"
type input "[DATE]"
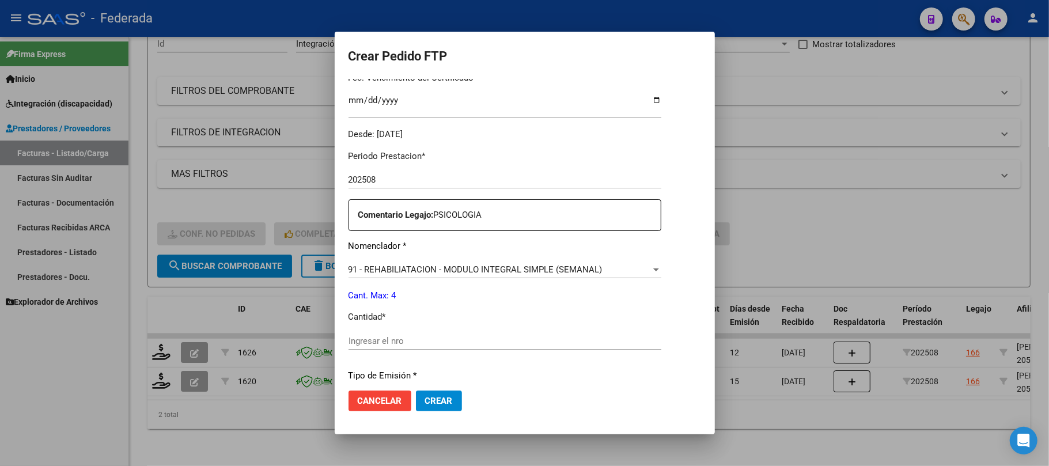
scroll to position [415, 0]
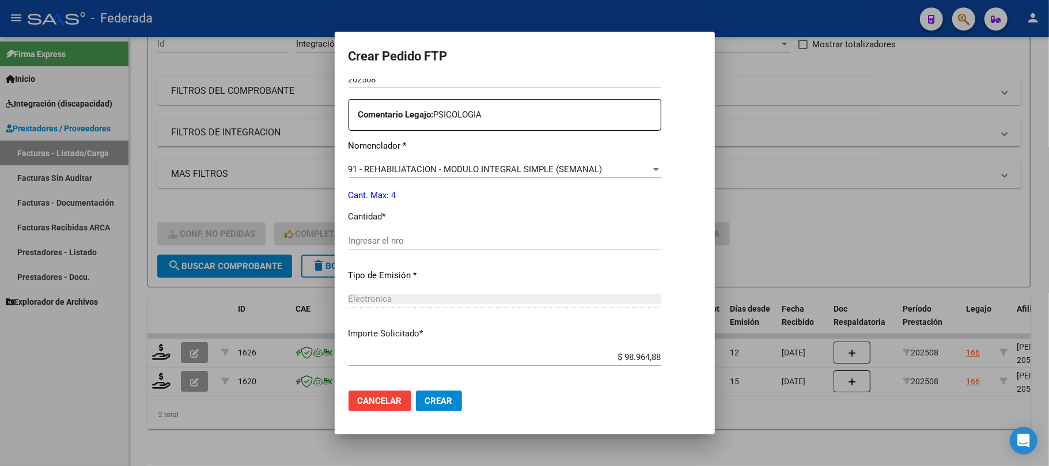
click at [405, 240] on input "Ingresar el nro" at bounding box center [504, 241] width 313 height 10
type input "4"
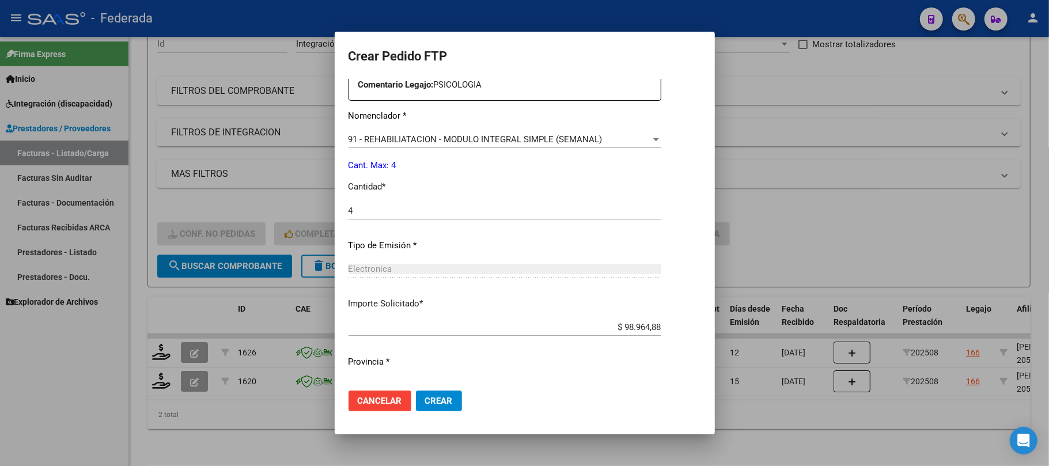
scroll to position [468, 0]
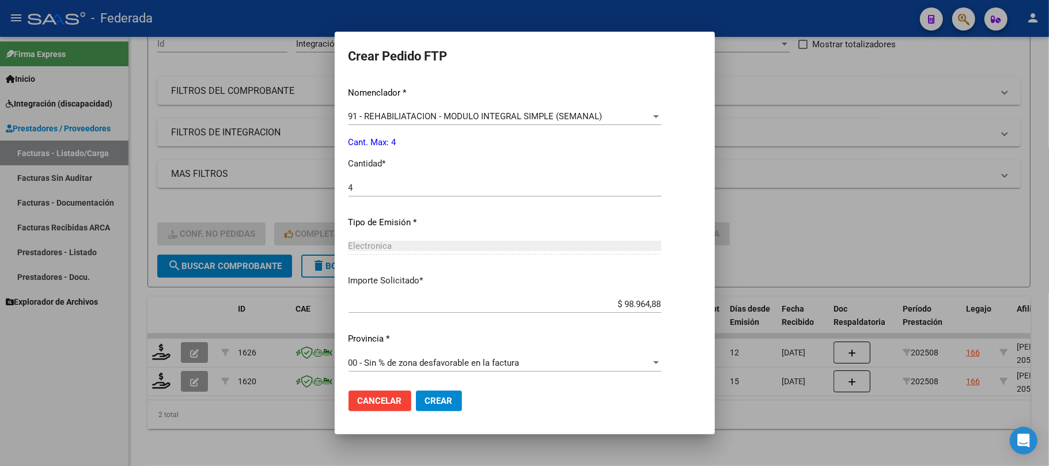
click at [422, 401] on button "Crear" at bounding box center [439, 400] width 46 height 21
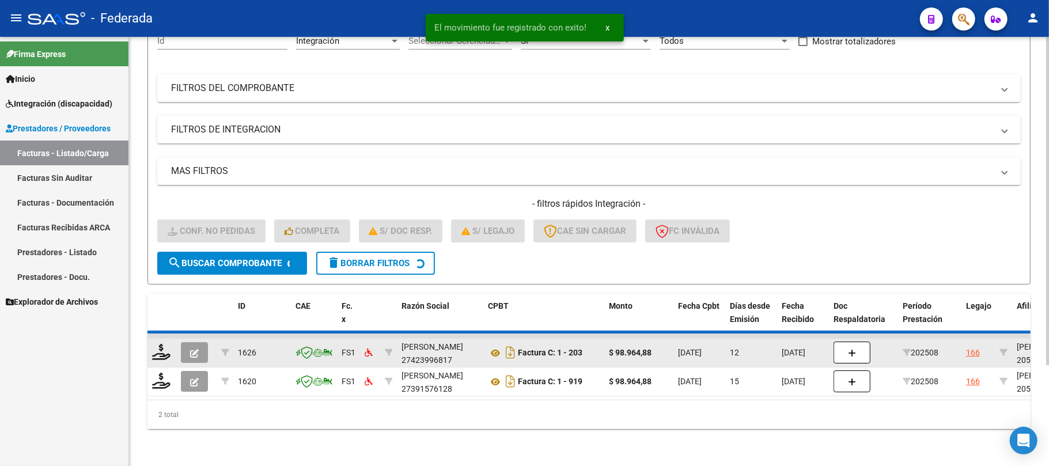
scroll to position [100, 0]
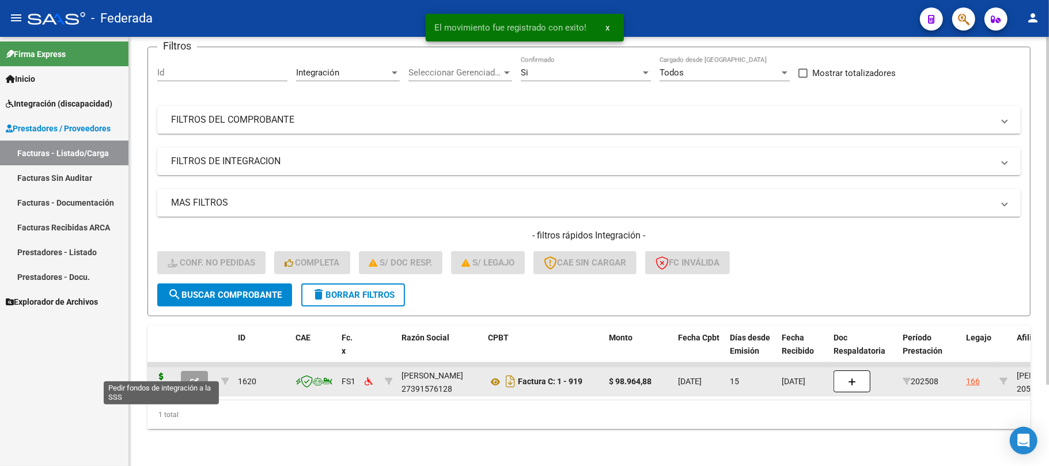
click at [167, 373] on icon at bounding box center [161, 381] width 18 height 16
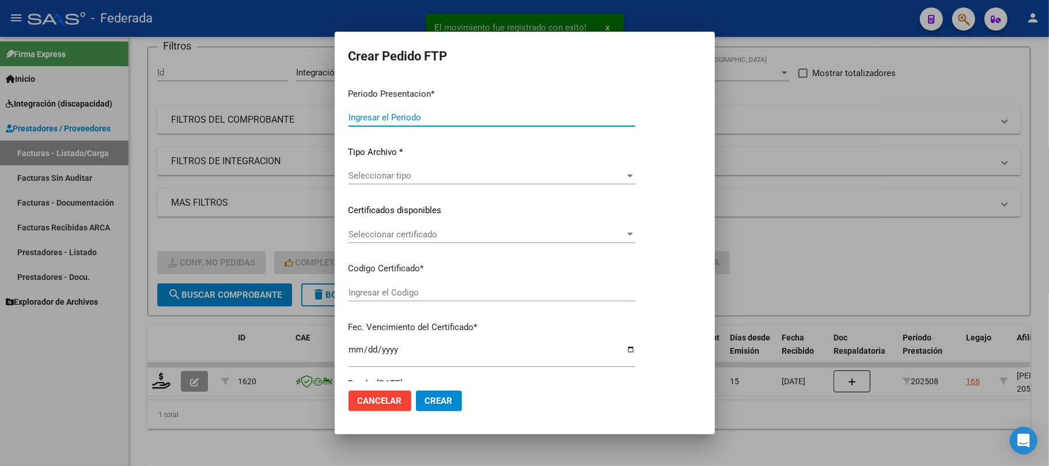
type input "202508"
type input "$ 98.964,88"
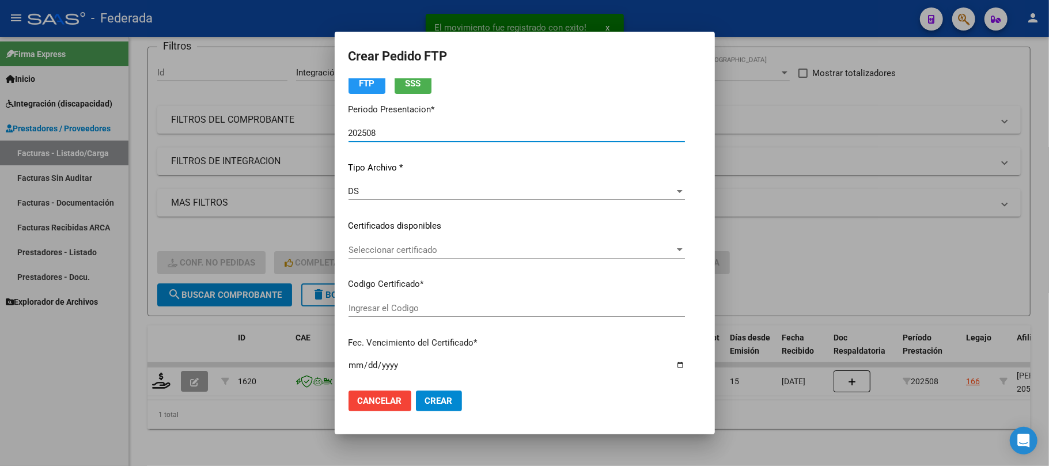
type input "ARG02000571769612023112720281127BS387"
type input "[DATE]"
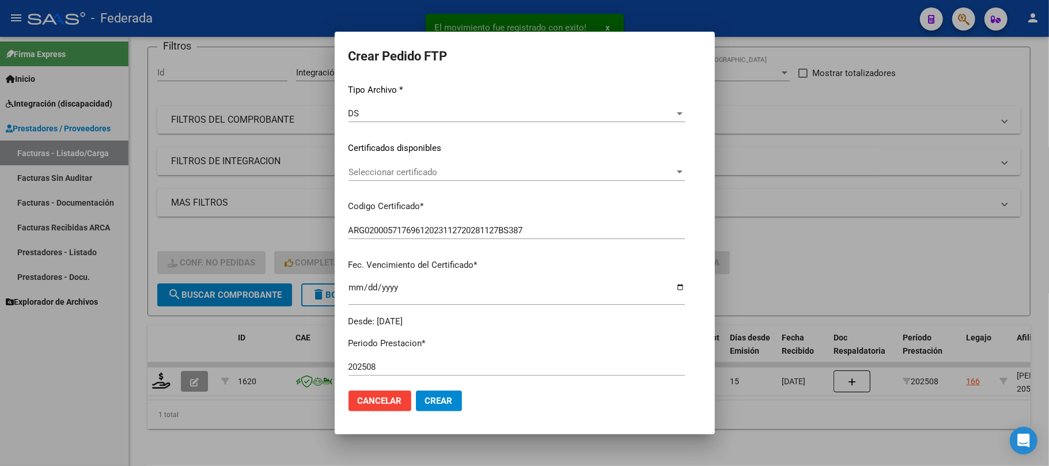
scroll to position [153, 0]
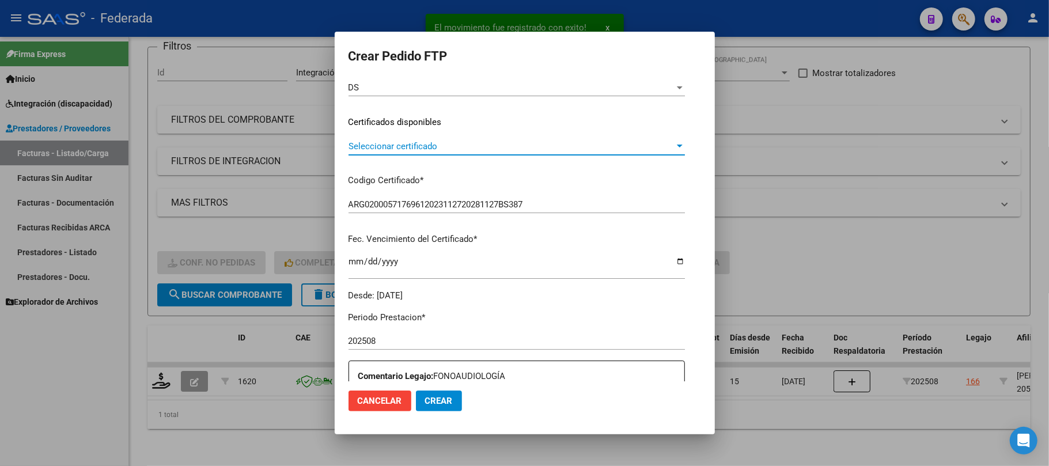
click at [378, 142] on span "Seleccionar certificado" at bounding box center [511, 146] width 326 height 10
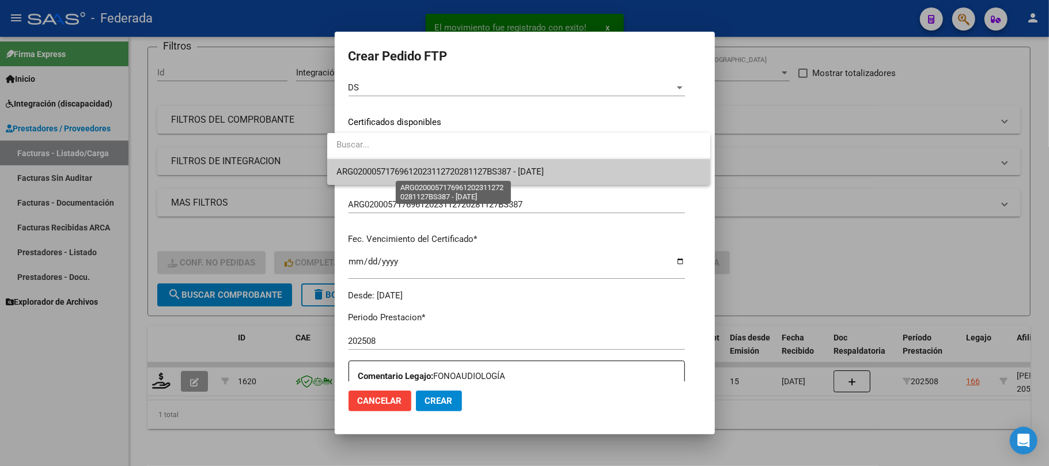
click at [374, 173] on span "ARG02000571769612023112720281127BS387 - [DATE]" at bounding box center [439, 171] width 207 height 10
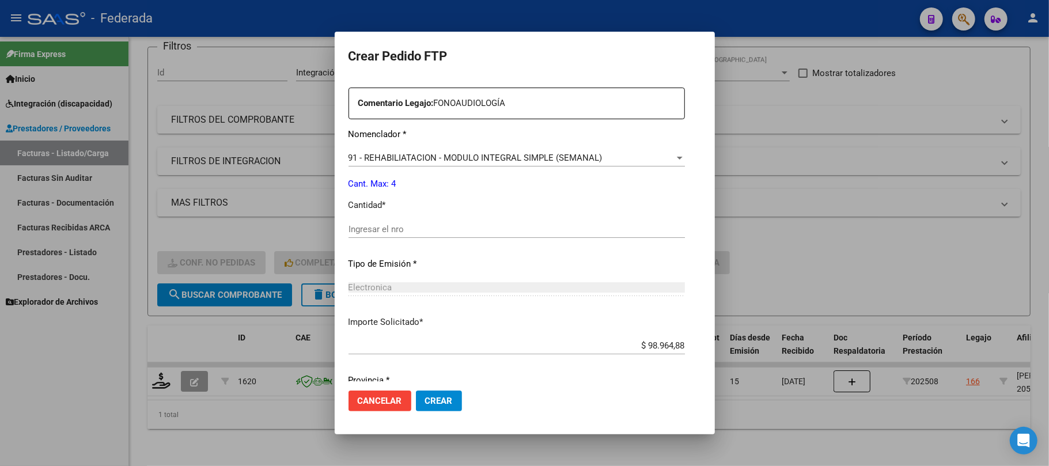
scroll to position [468, 0]
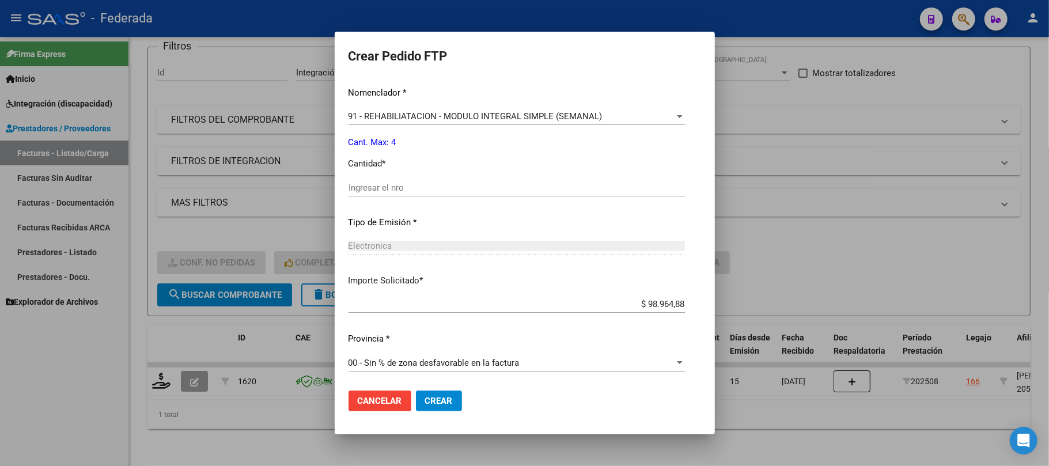
click at [372, 192] on input "Ingresar el nro" at bounding box center [516, 188] width 336 height 10
type input "4"
click at [425, 400] on span "Crear" at bounding box center [439, 401] width 28 height 10
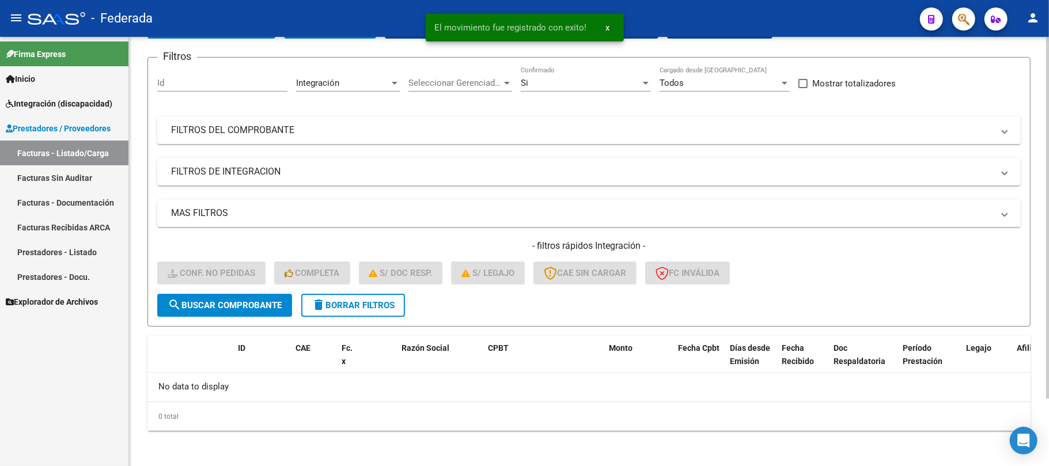
click at [390, 310] on button "delete Borrar Filtros" at bounding box center [353, 305] width 104 height 23
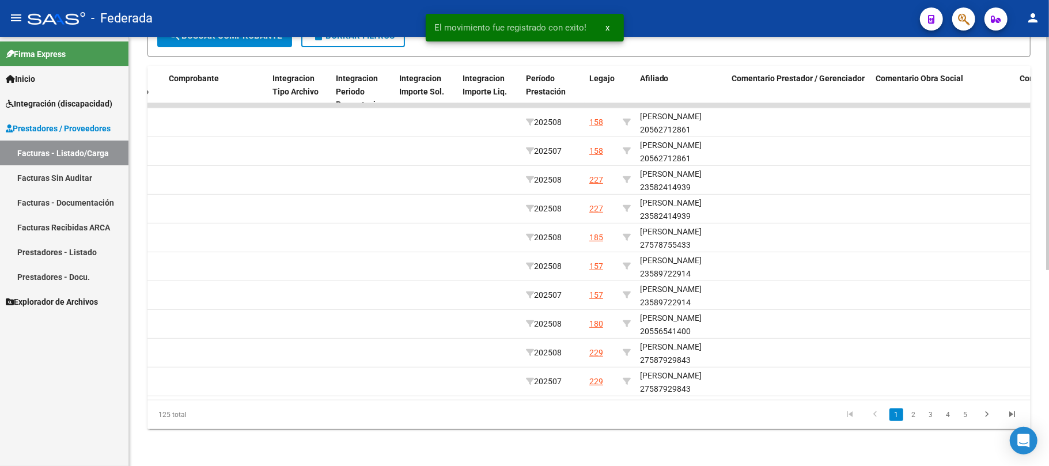
scroll to position [0, 1290]
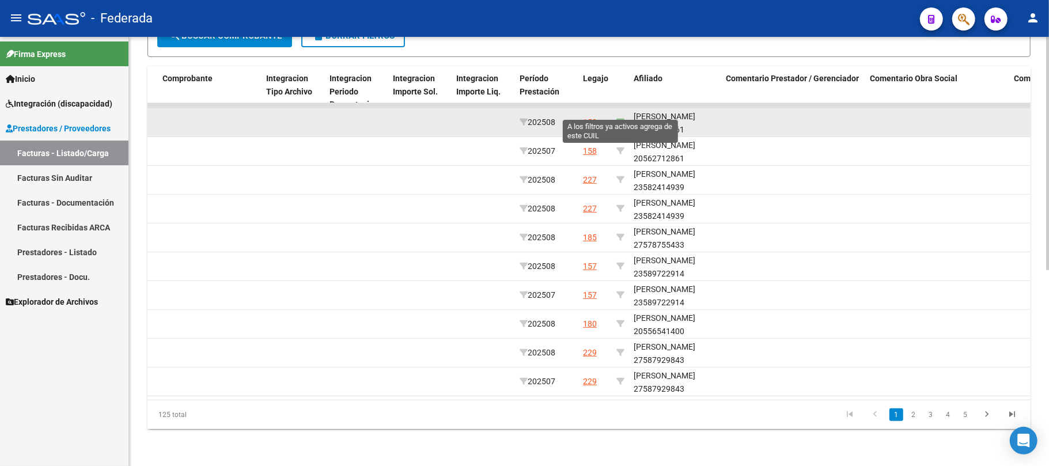
click at [621, 118] on icon at bounding box center [620, 122] width 8 height 8
type input "20562712861"
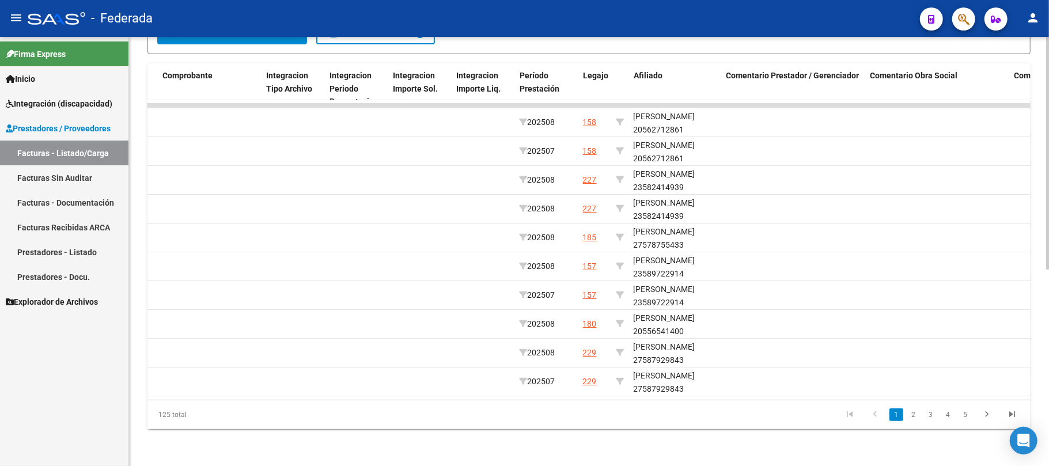
scroll to position [244, 0]
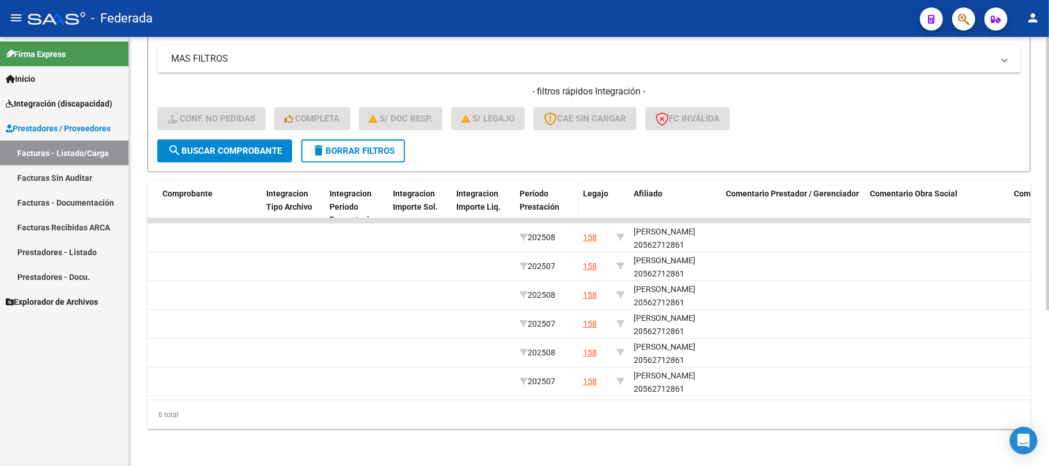
click at [560, 194] on div "Período Prestación" at bounding box center [547, 200] width 54 height 26
click at [551, 195] on span "Período Prestación" at bounding box center [540, 200] width 40 height 22
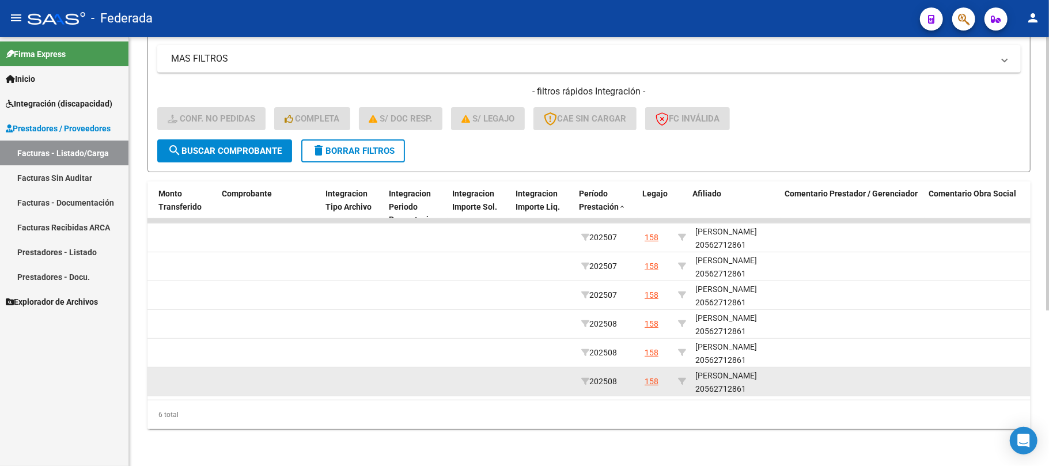
scroll to position [0, 1231]
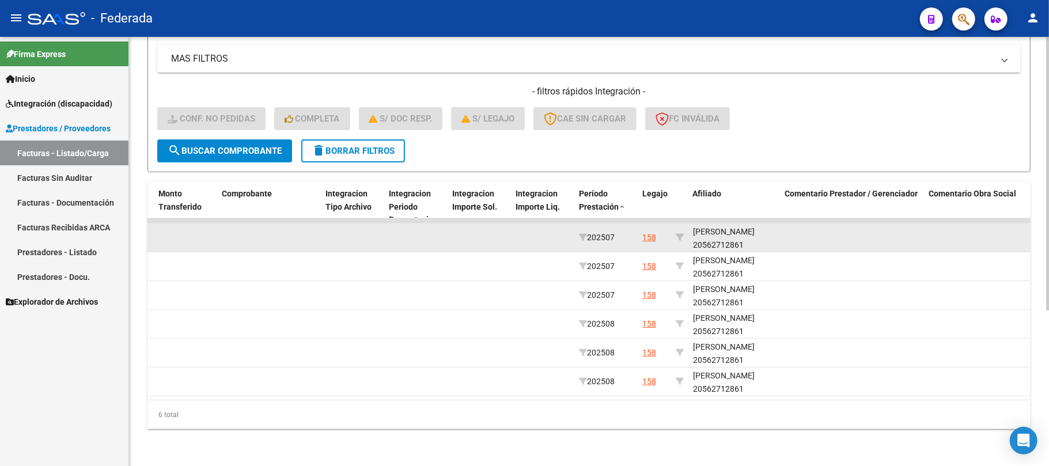
click at [704, 234] on div "[PERSON_NAME] 20562712861" at bounding box center [734, 238] width 83 height 26
copy div "20562712861"
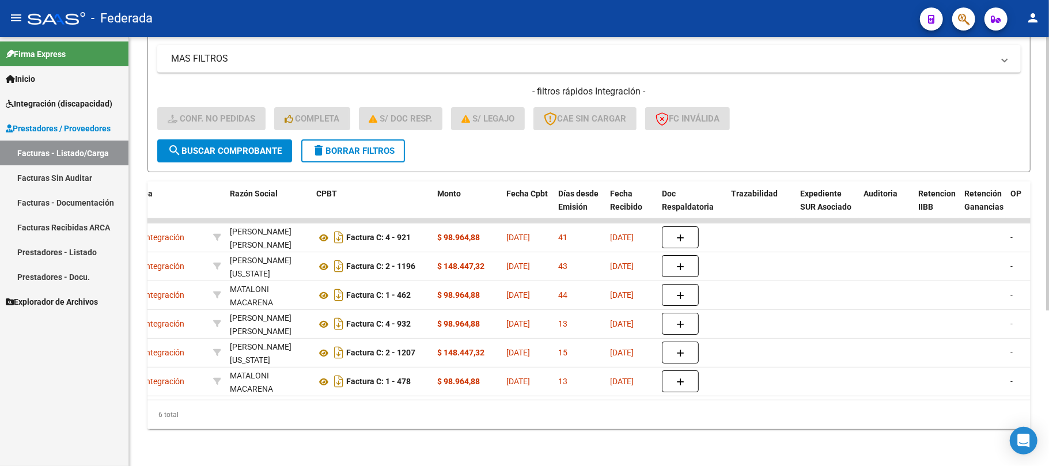
scroll to position [0, 0]
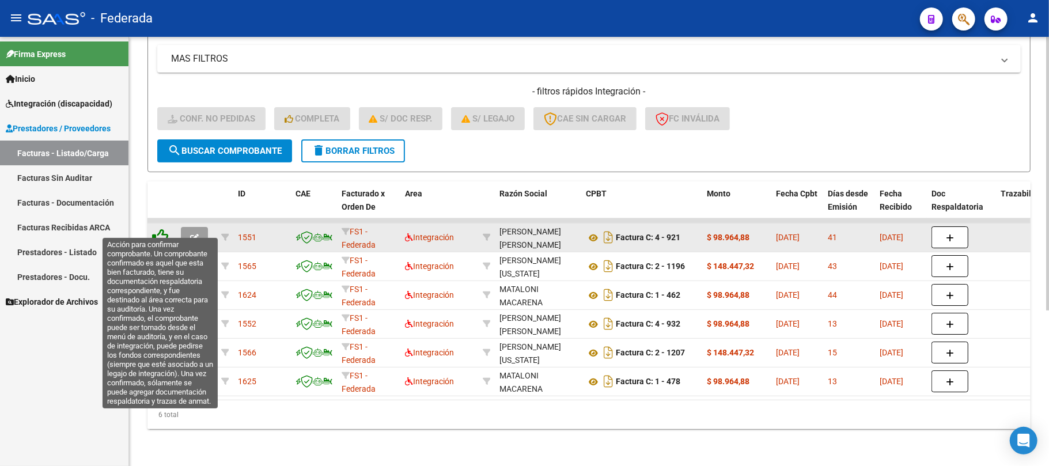
click at [156, 229] on icon at bounding box center [160, 237] width 16 height 16
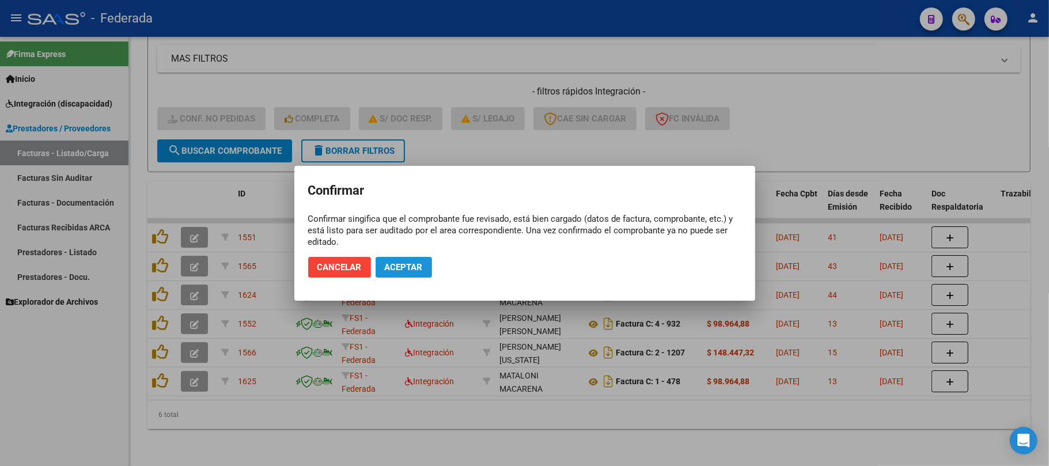
click at [404, 271] on span "Aceptar" at bounding box center [404, 267] width 38 height 10
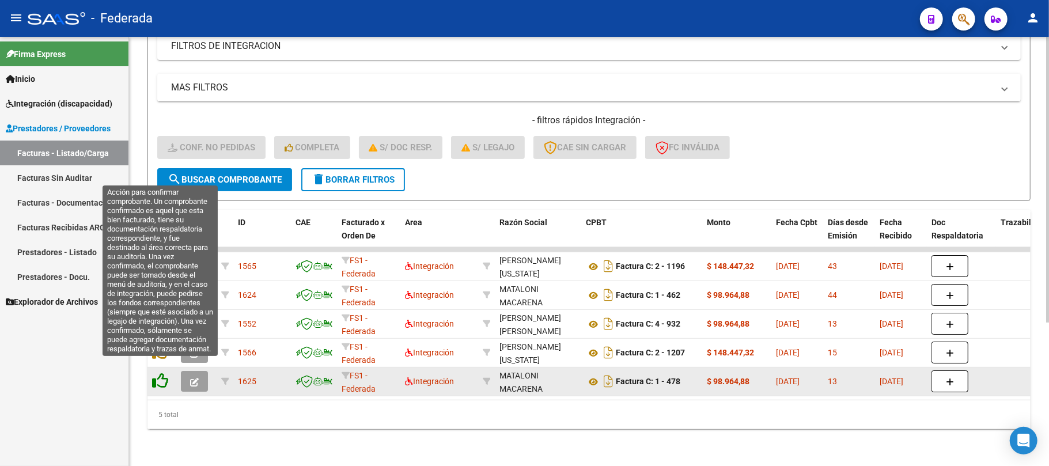
click at [162, 373] on icon at bounding box center [160, 381] width 16 height 16
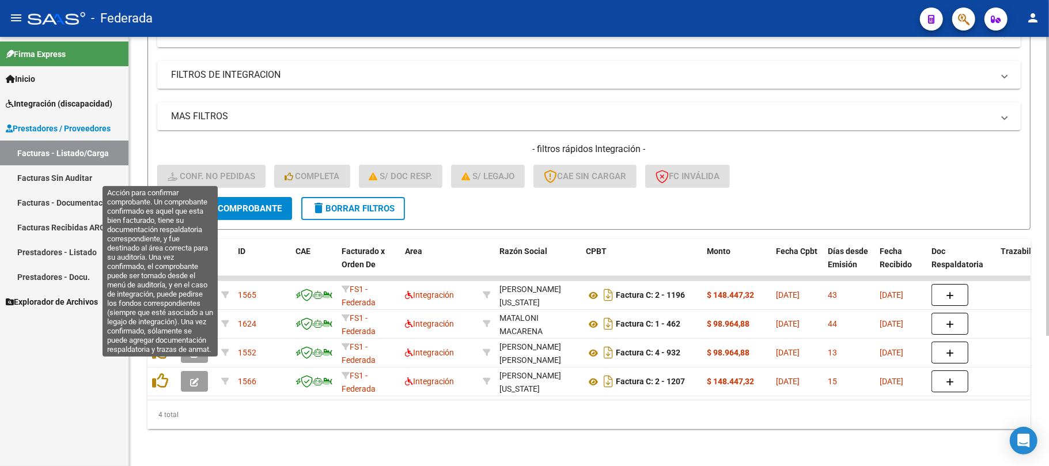
scroll to position [187, 0]
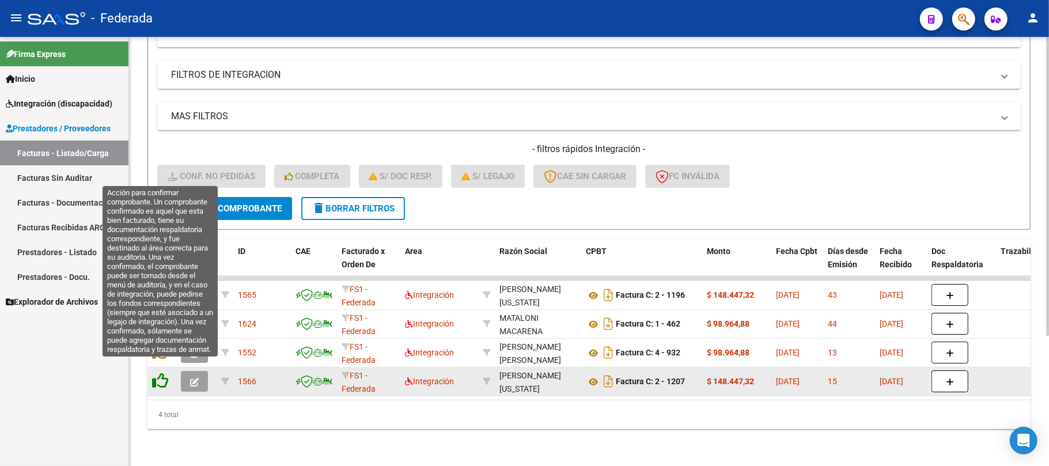
click at [162, 373] on icon at bounding box center [160, 381] width 16 height 16
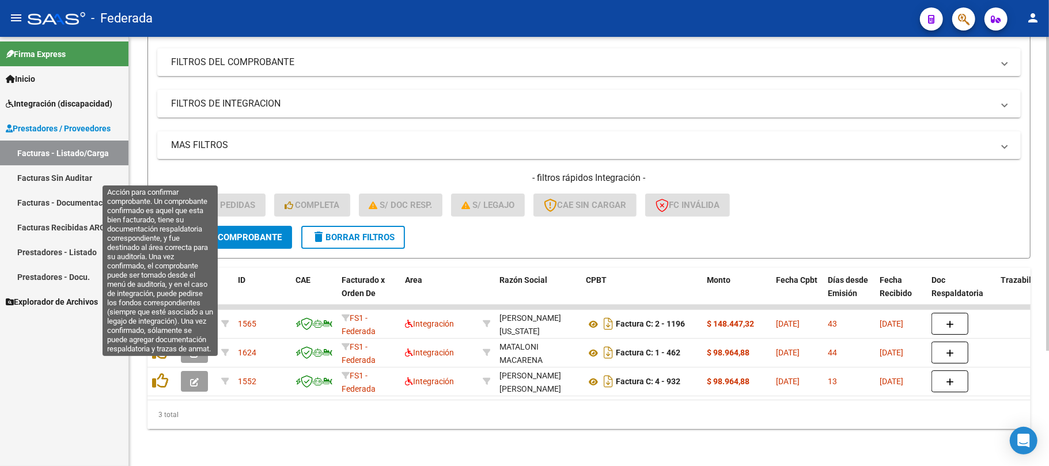
click at [162, 373] on icon at bounding box center [160, 381] width 16 height 16
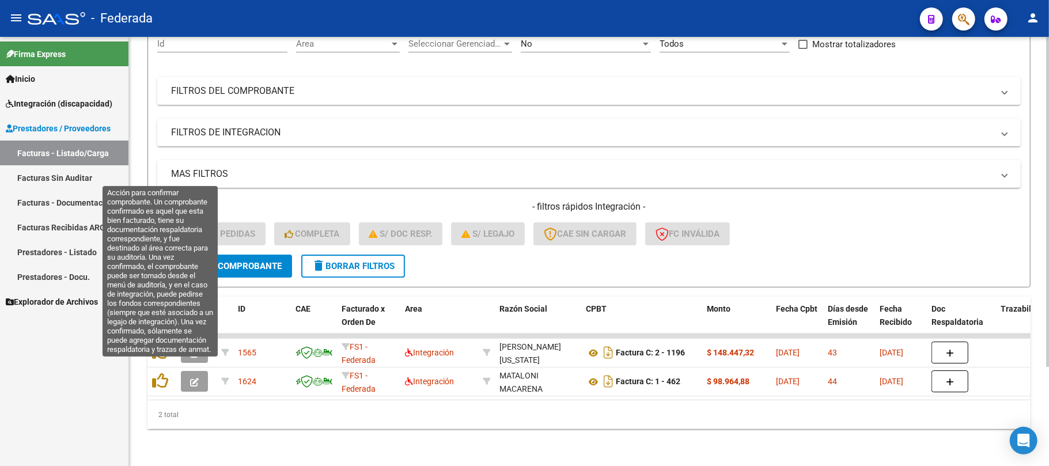
click at [162, 373] on icon at bounding box center [160, 381] width 16 height 16
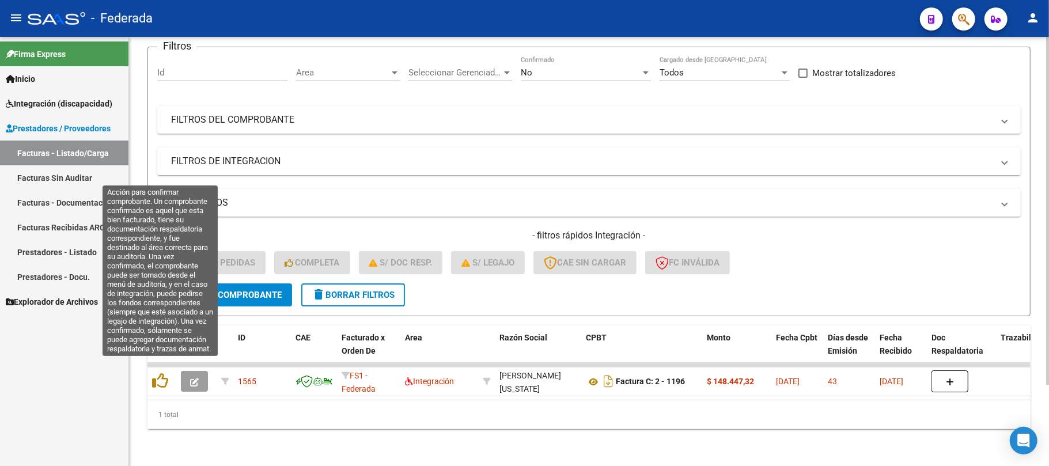
scroll to position [100, 0]
click at [162, 373] on icon at bounding box center [160, 381] width 16 height 16
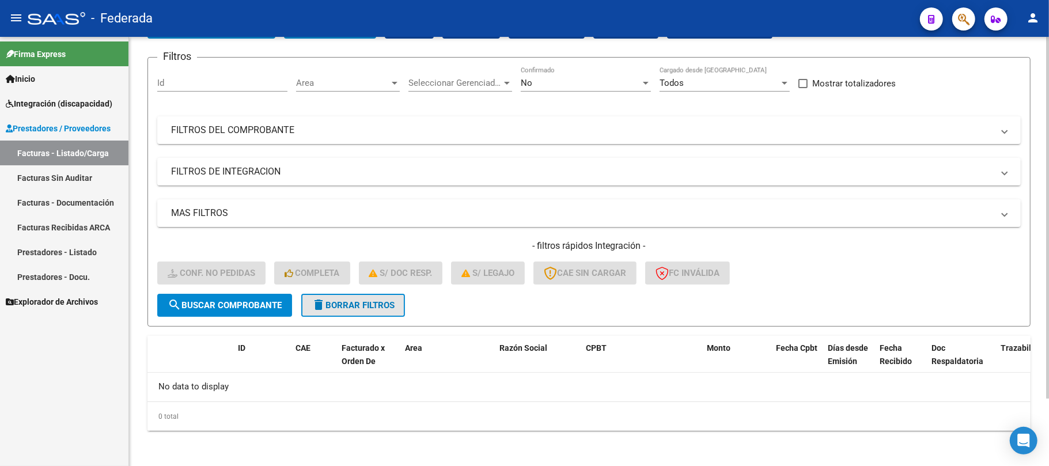
click at [334, 300] on span "delete Borrar Filtros" at bounding box center [353, 305] width 83 height 10
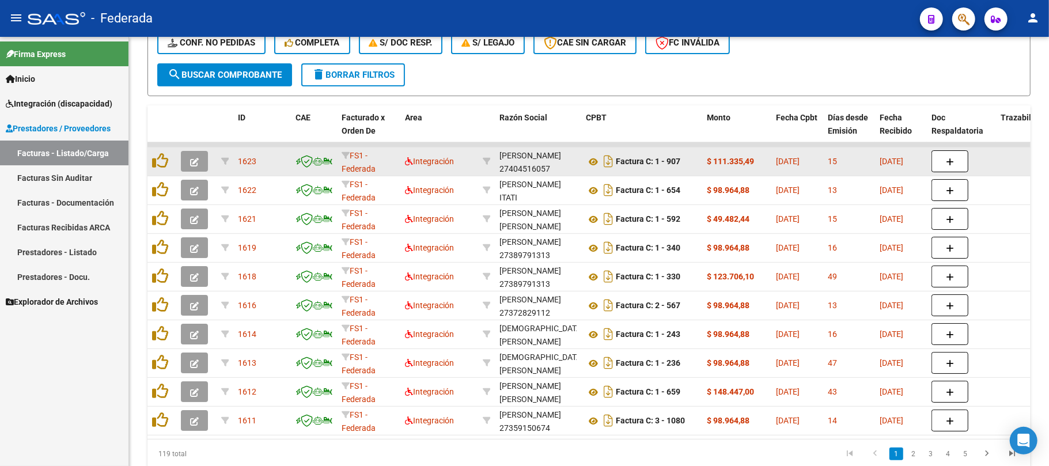
scroll to position [233, 0]
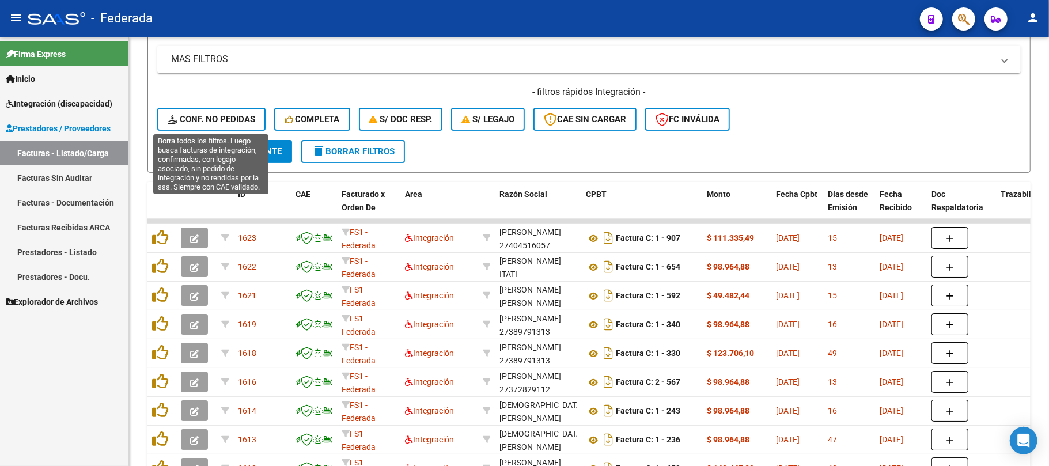
click at [240, 120] on span "Conf. no pedidas" at bounding box center [212, 119] width 88 height 10
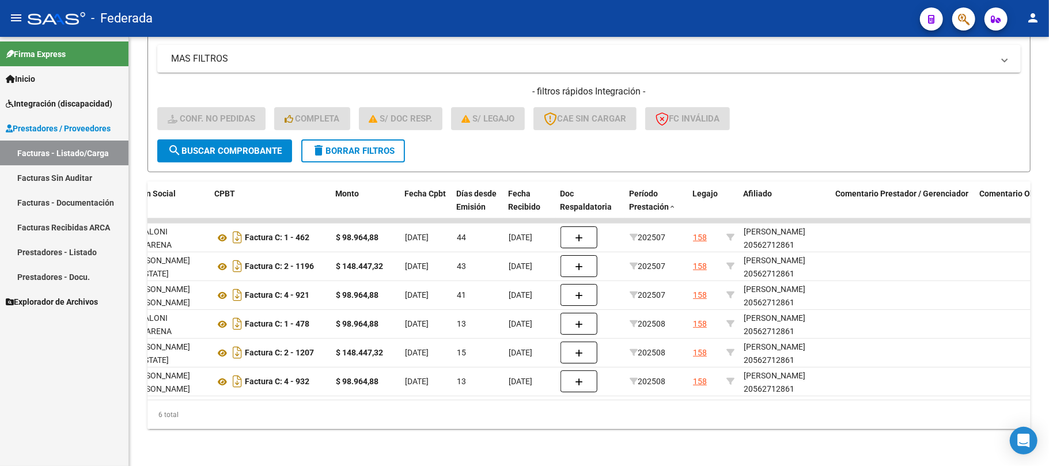
scroll to position [0, 0]
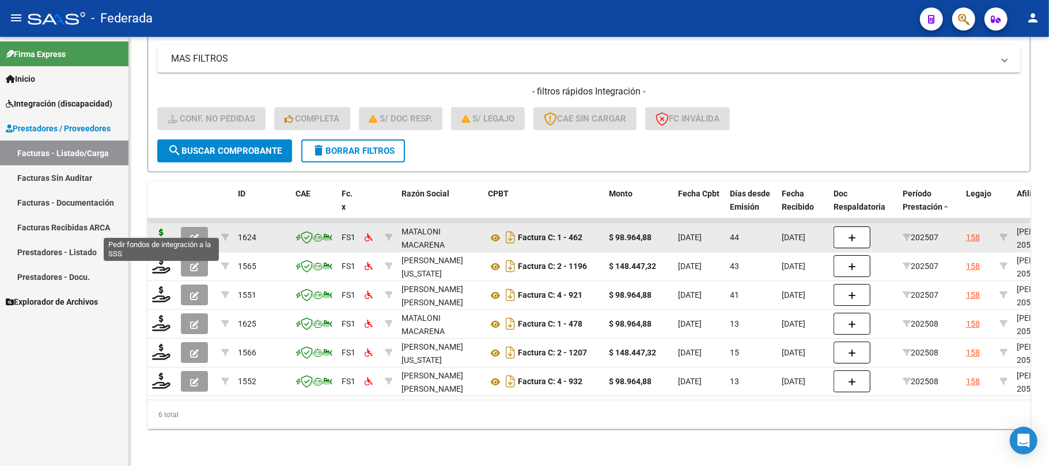
click at [161, 229] on icon at bounding box center [161, 237] width 18 height 16
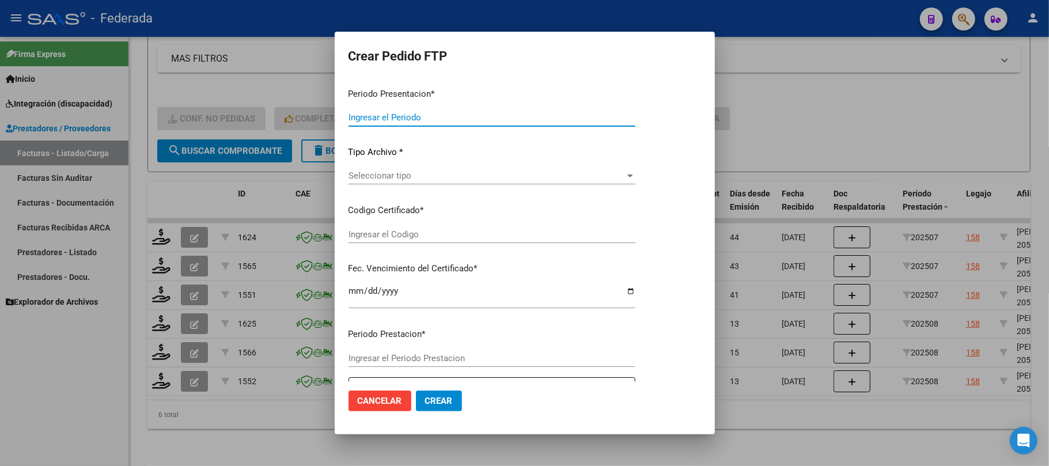
type input "202508"
type input "202507"
type input "$ 98.964,88"
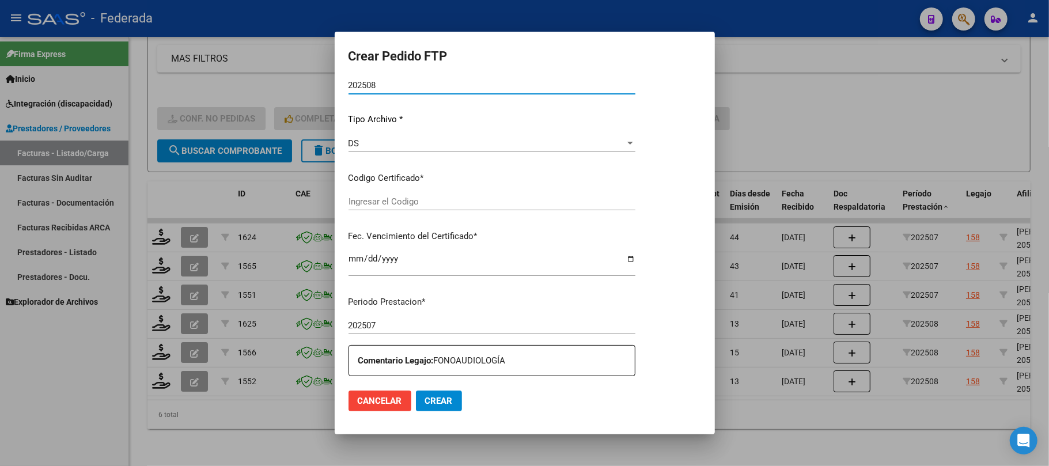
type input "ARG02000562712862025032720300327INS248"
type input "[DATE]"
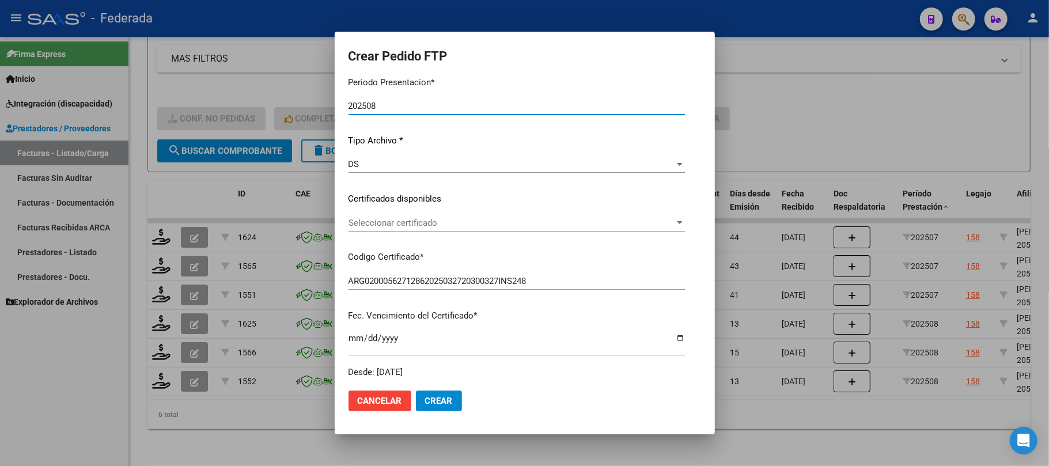
scroll to position [107, 0]
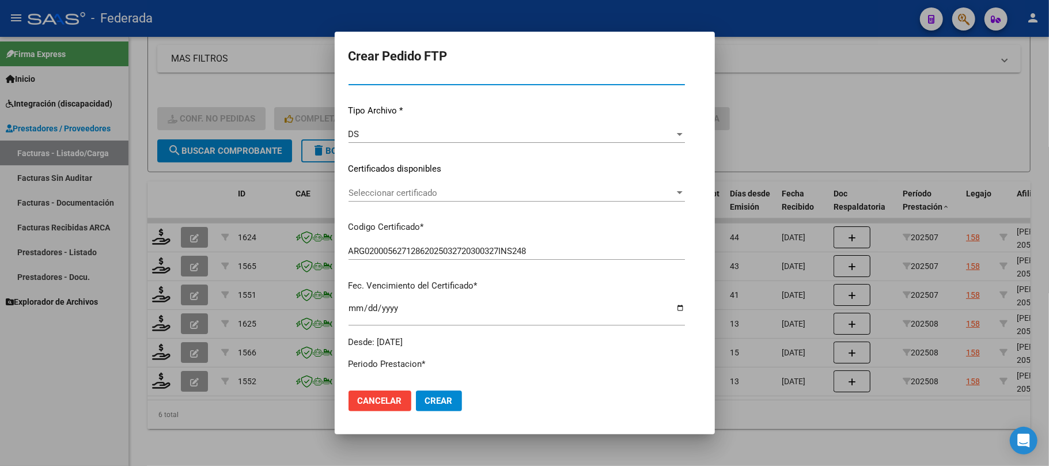
click at [418, 194] on span "Seleccionar certificado" at bounding box center [511, 193] width 326 height 10
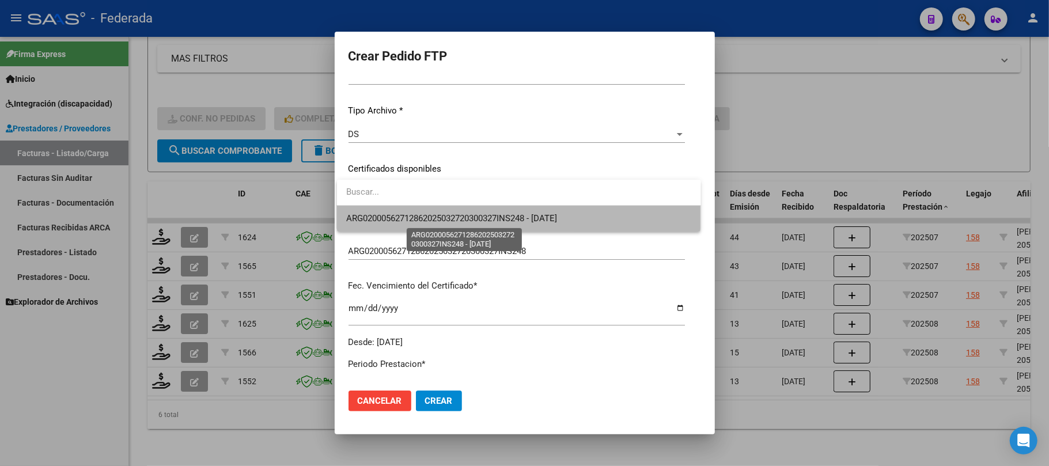
click at [418, 219] on span "ARG02000562712862025032720300327INS248 - [DATE]" at bounding box center [451, 218] width 211 height 10
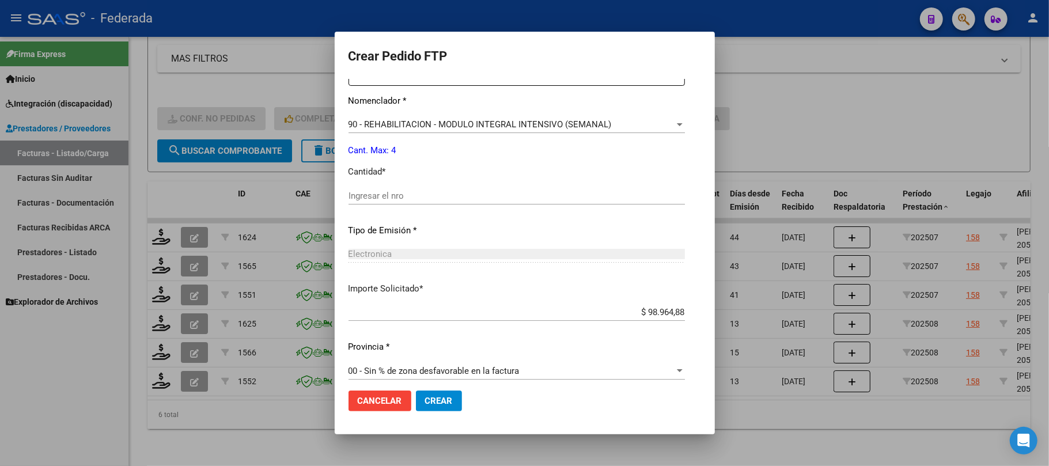
scroll to position [468, 0]
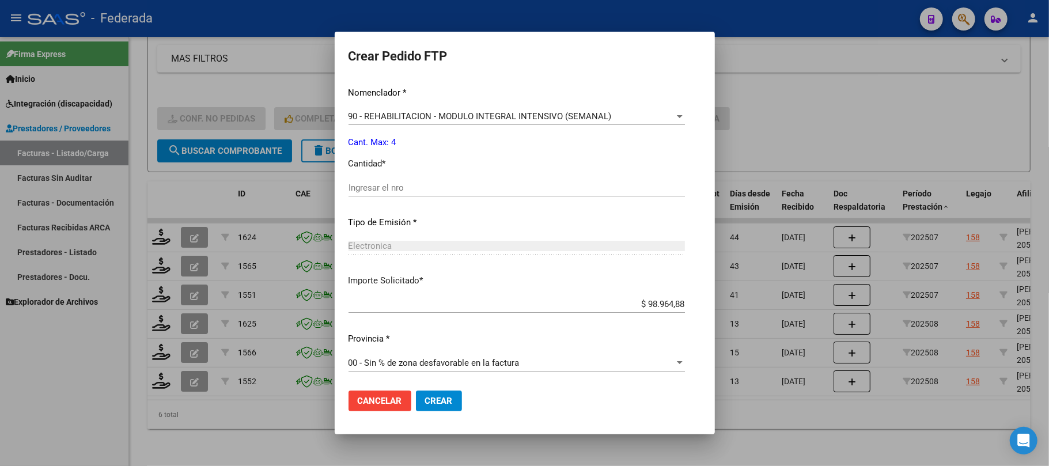
click at [402, 191] on input "Ingresar el nro" at bounding box center [516, 188] width 336 height 10
type input "4"
click at [435, 399] on span "Crear" at bounding box center [439, 401] width 28 height 10
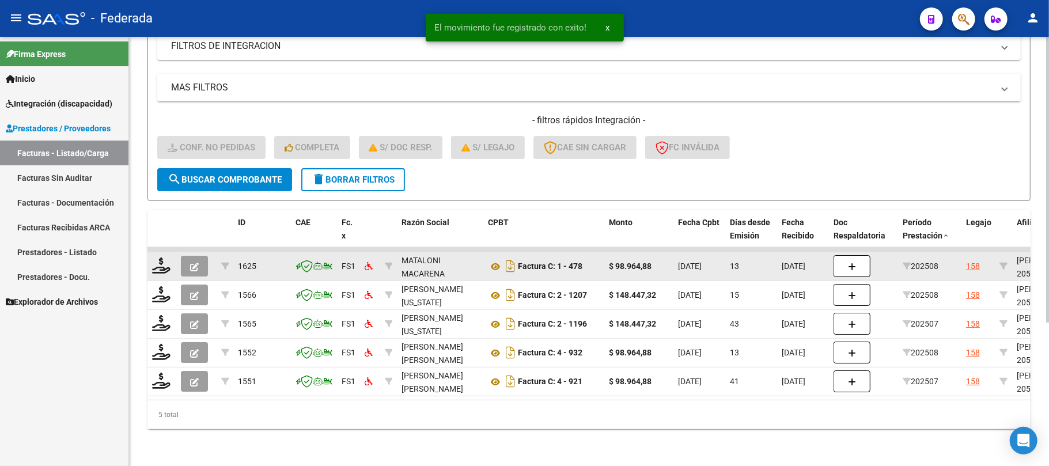
scroll to position [215, 0]
click at [164, 257] on icon at bounding box center [161, 265] width 18 height 16
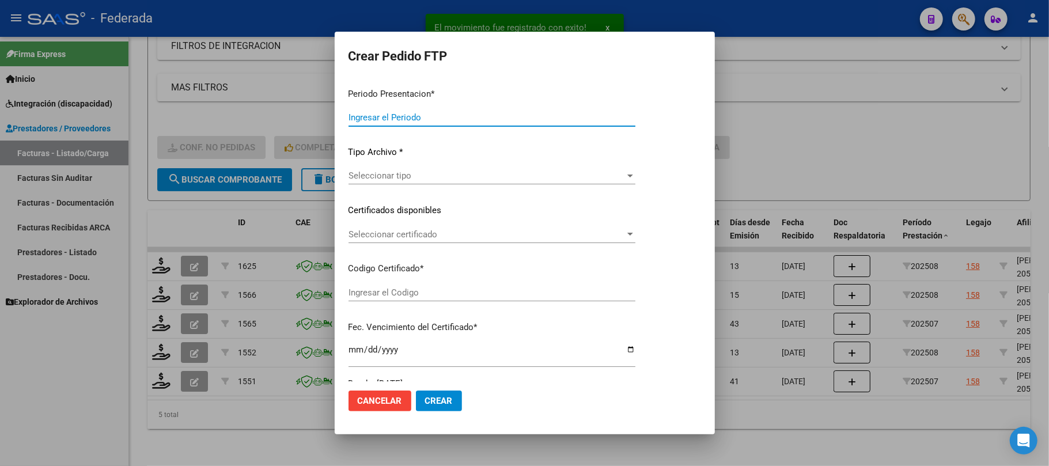
type input "202508"
type input "$ 98.964,88"
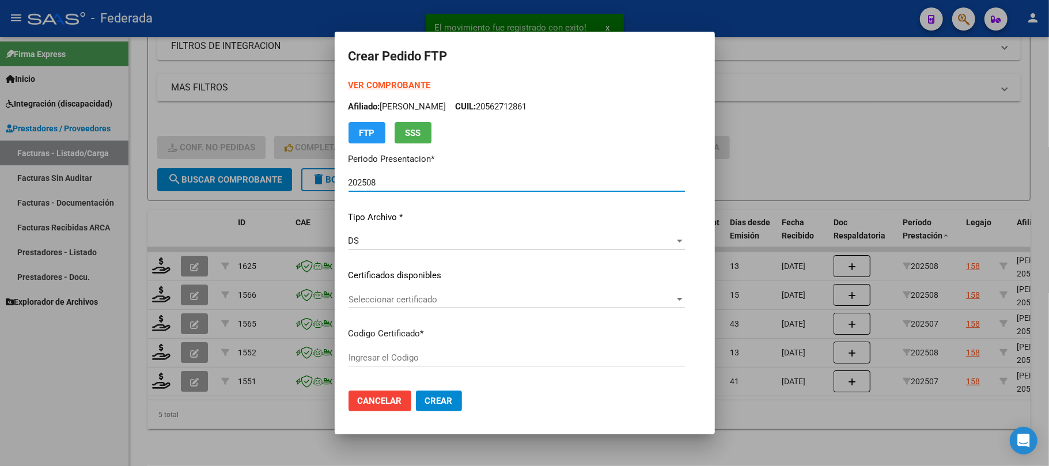
type input "ARG02000562712862025032720300327INS248"
type input "[DATE]"
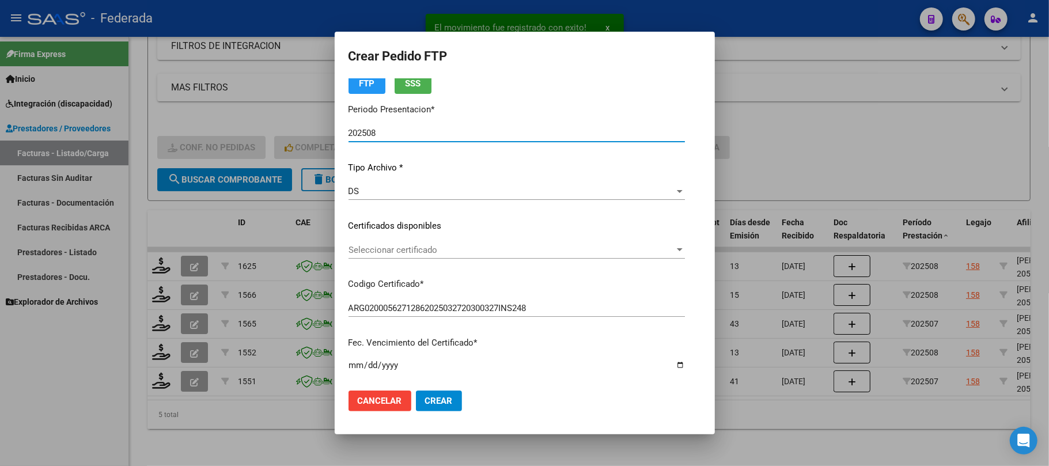
scroll to position [77, 0]
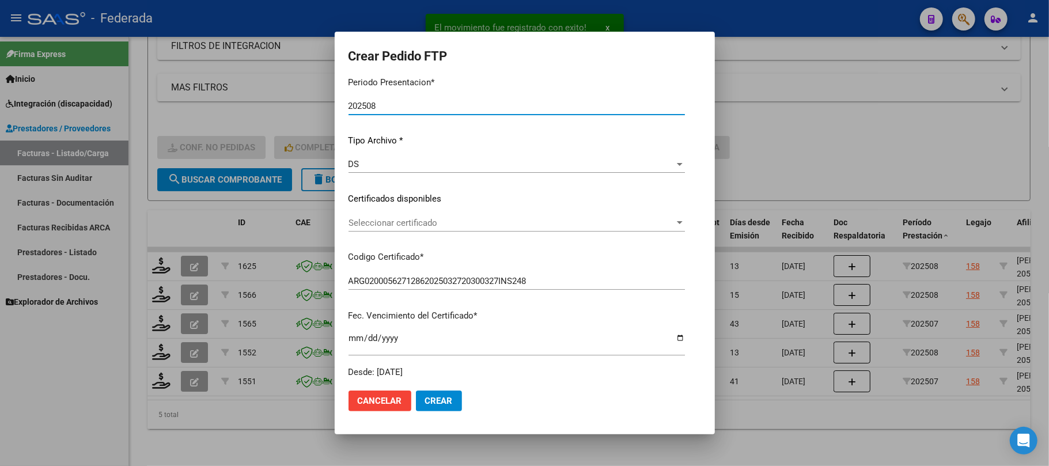
click at [415, 226] on span "Seleccionar certificado" at bounding box center [511, 223] width 326 height 10
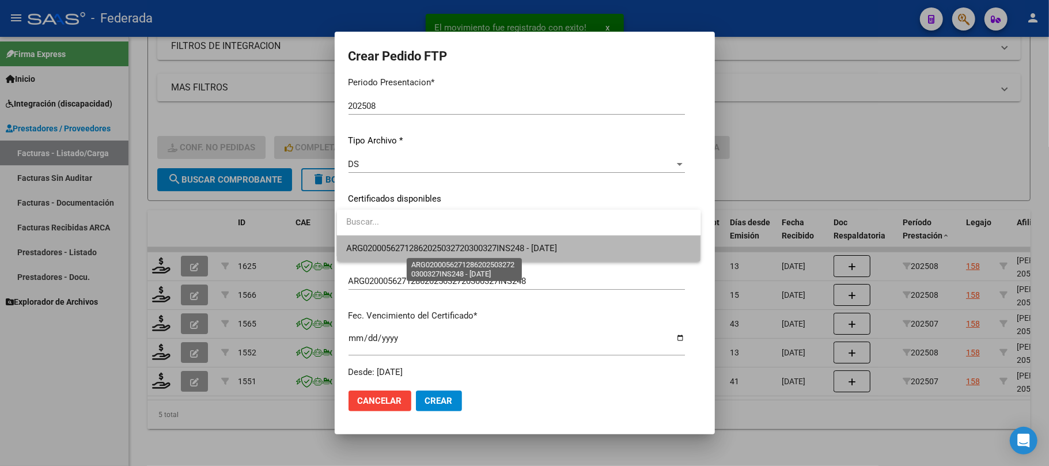
click at [412, 252] on span "ARG02000562712862025032720300327INS248 - [DATE]" at bounding box center [451, 248] width 211 height 10
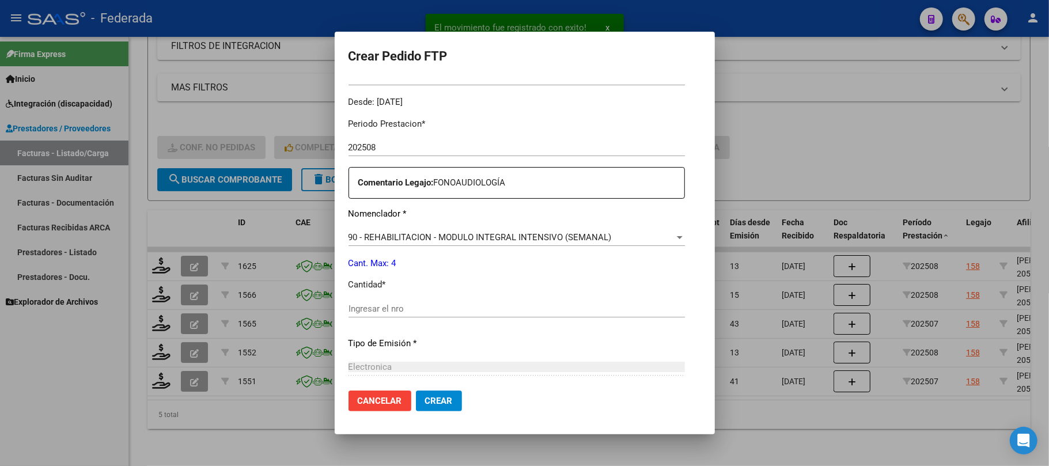
scroll to position [384, 0]
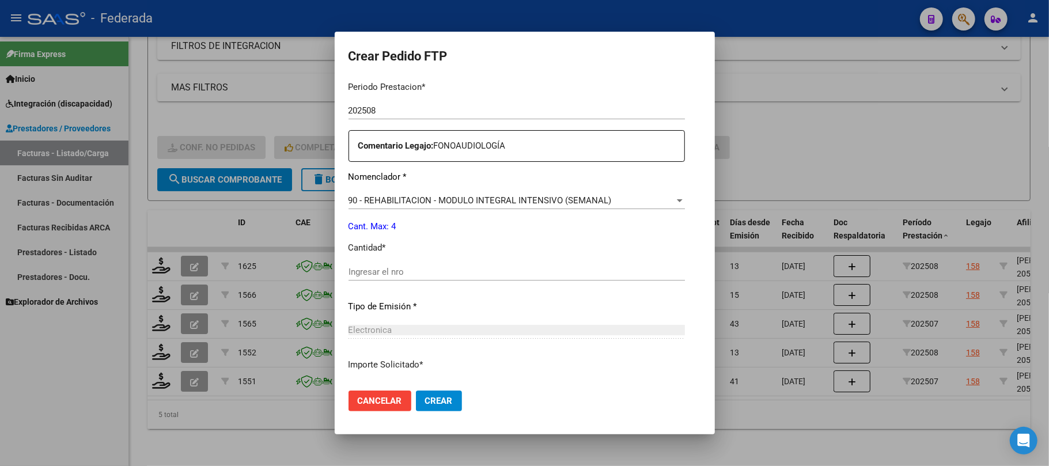
click at [408, 257] on div "Periodo Prestacion * 202508 Ingresar el Periodo Prestacion Comentario Legajo: F…" at bounding box center [516, 269] width 336 height 395
click at [408, 268] on input "Ingresar el nro" at bounding box center [516, 272] width 336 height 10
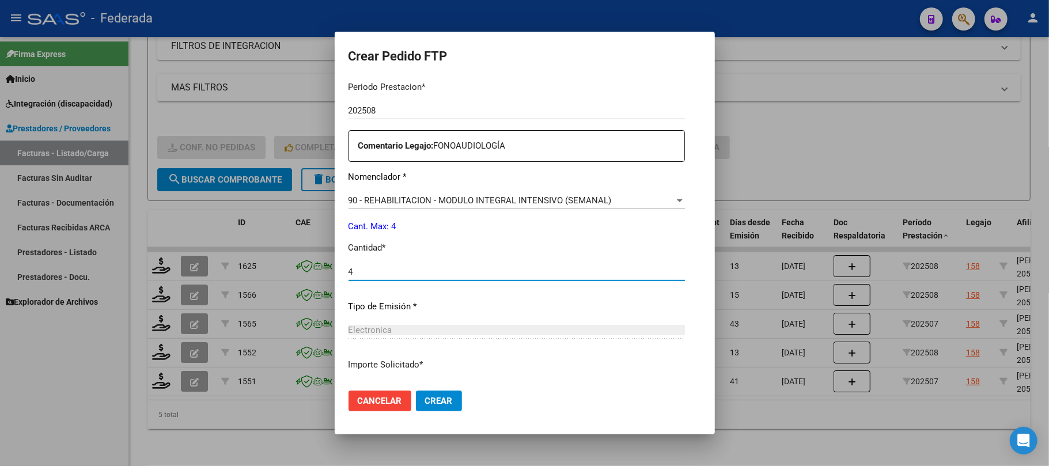
type input "4"
click at [442, 394] on button "Crear" at bounding box center [439, 400] width 46 height 21
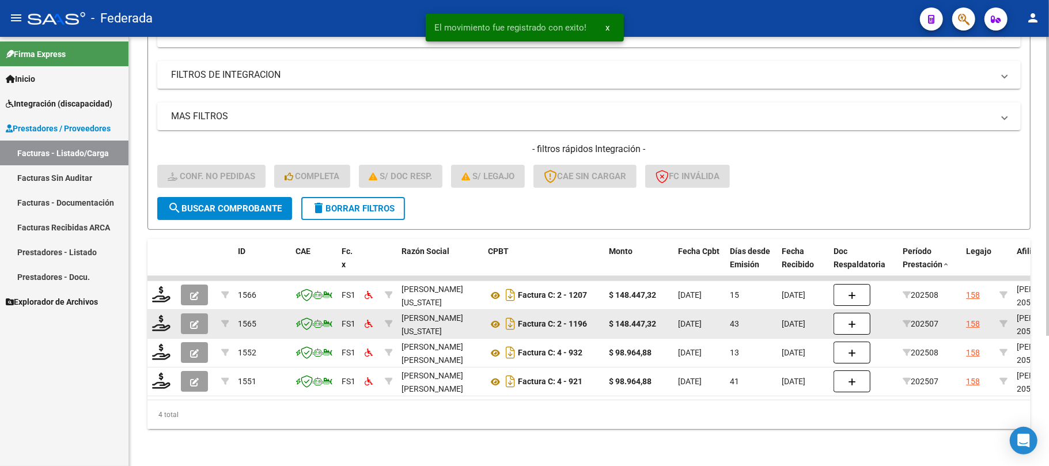
scroll to position [187, 0]
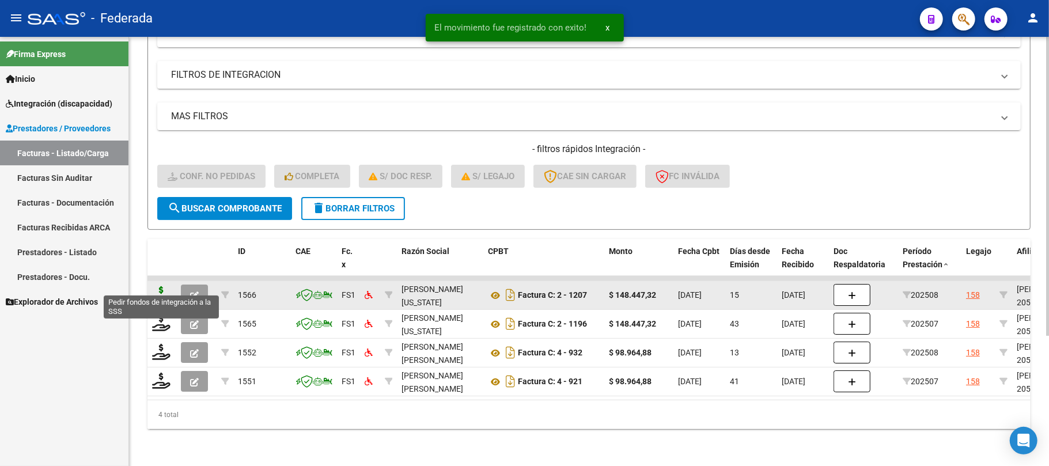
click at [162, 288] on icon at bounding box center [161, 294] width 18 height 16
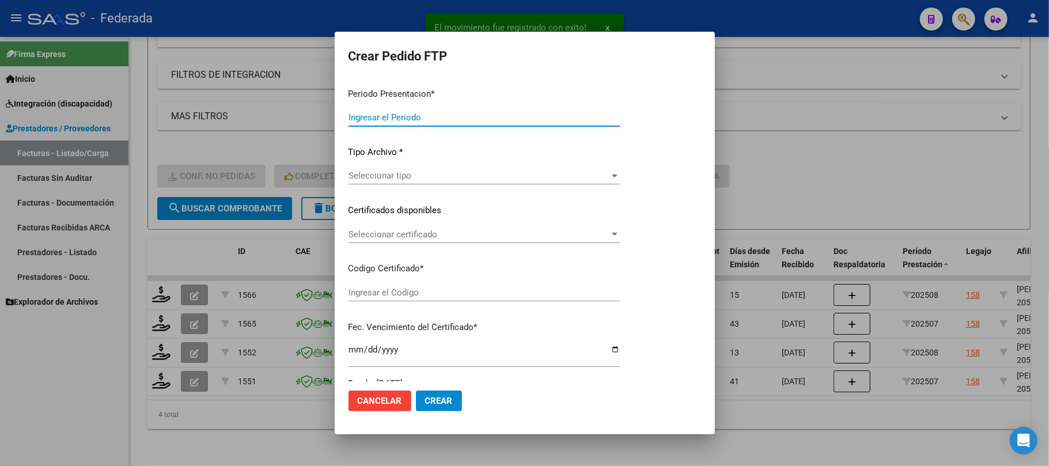
type input "202508"
type input "$ 148.447,32"
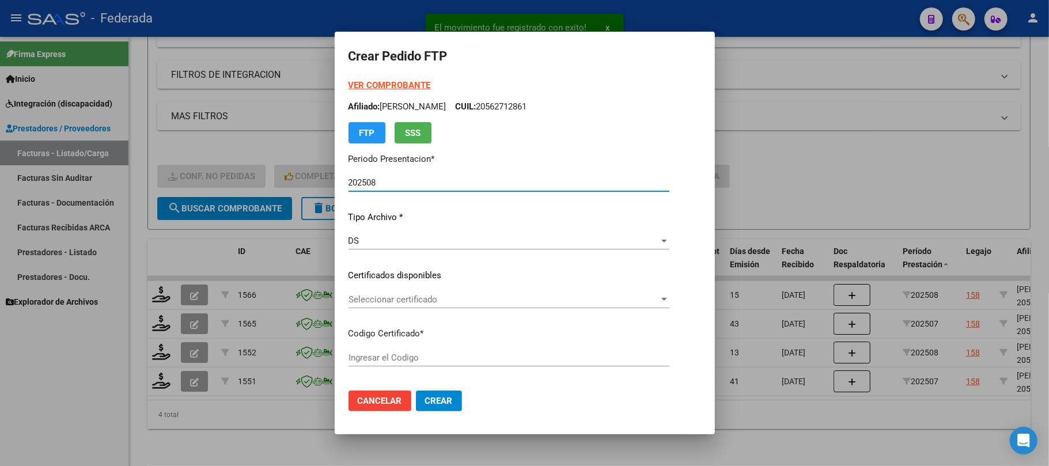
type input "ARG02000562712862025032720300327INS248"
type input "[DATE]"
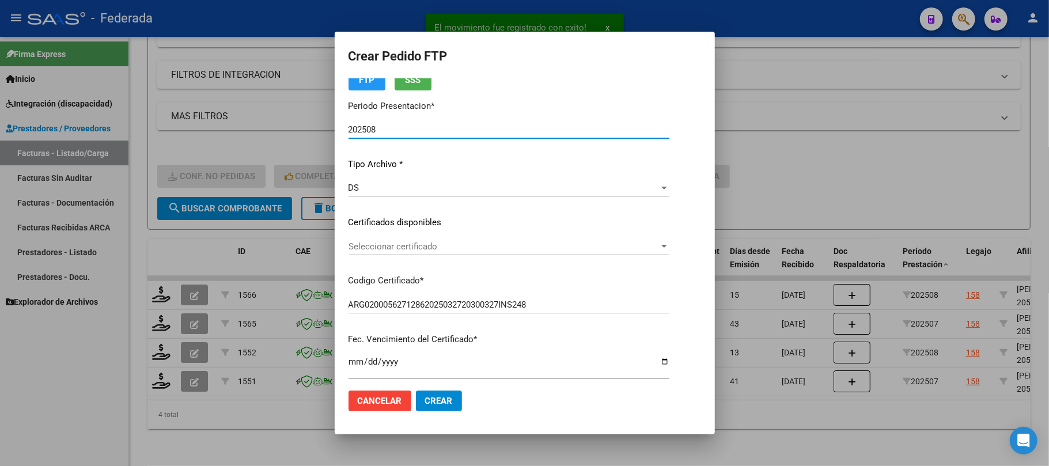
scroll to position [77, 0]
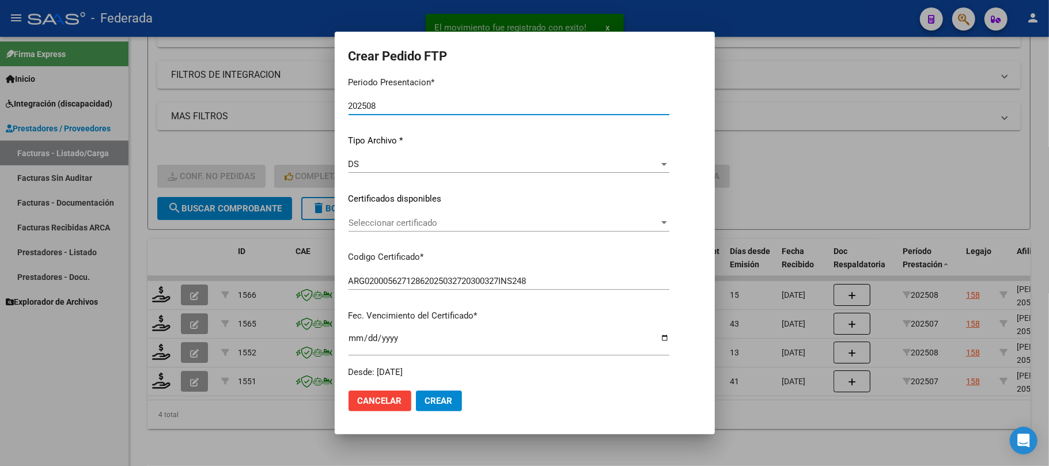
click at [401, 218] on span "Seleccionar certificado" at bounding box center [503, 223] width 310 height 10
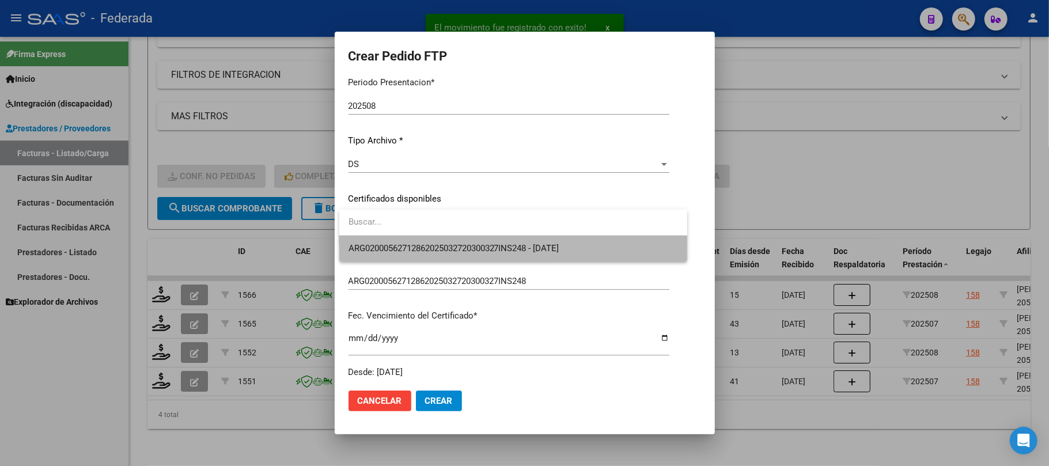
click at [401, 240] on span "ARG02000562712862025032720300327INS248 - [DATE]" at bounding box center [512, 249] width 329 height 26
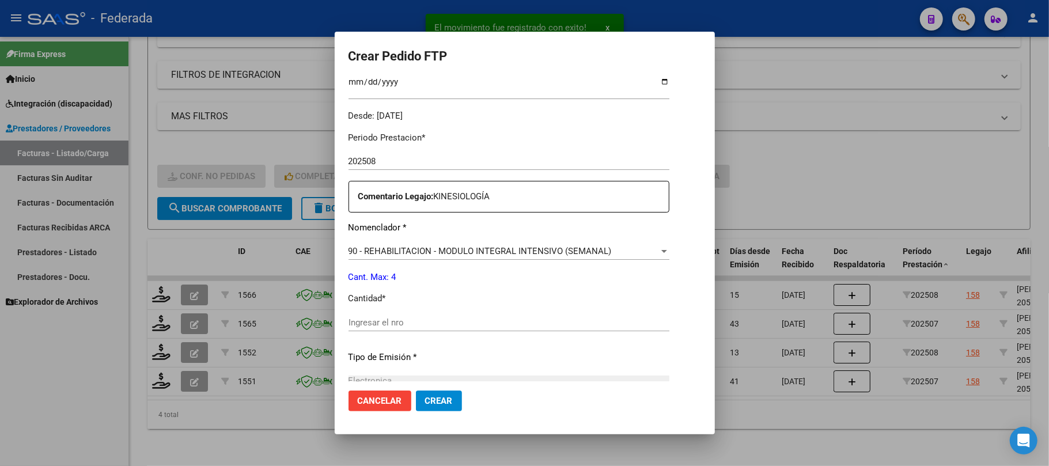
scroll to position [384, 0]
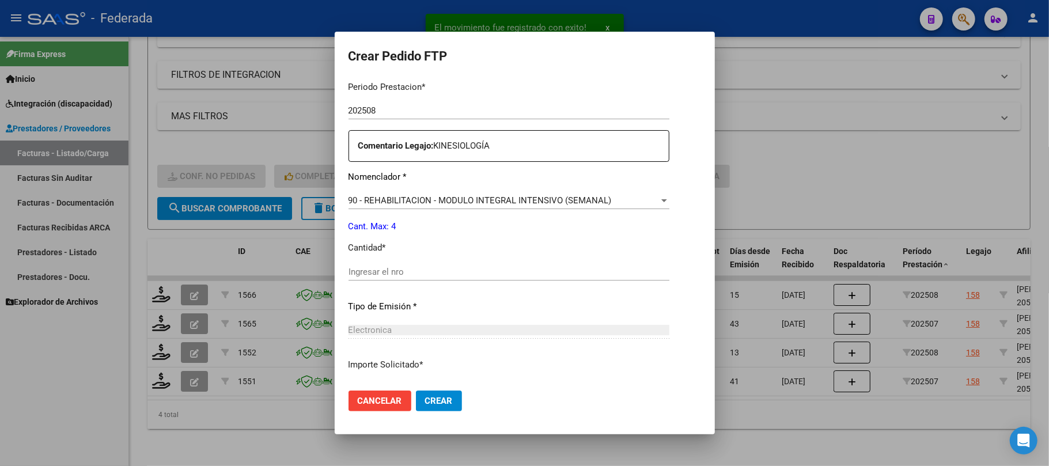
click at [404, 263] on div "Ingresar el nro" at bounding box center [508, 271] width 321 height 17
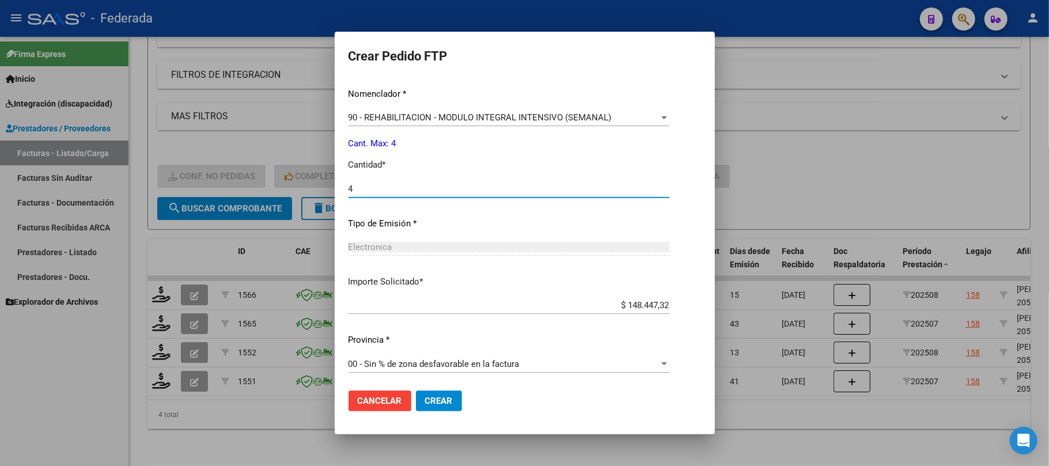
scroll to position [468, 0]
type input "4"
click at [431, 403] on span "Crear" at bounding box center [439, 401] width 28 height 10
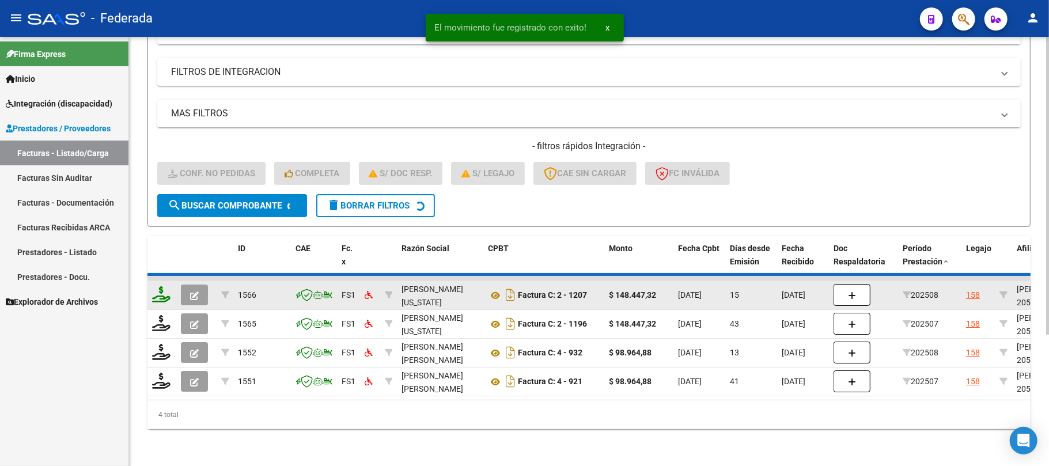
scroll to position [158, 0]
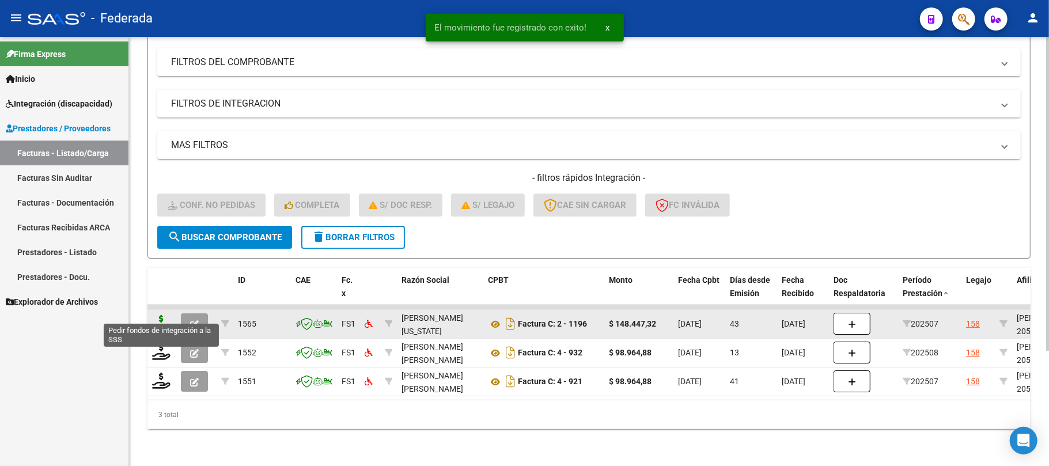
click at [166, 315] on icon at bounding box center [161, 323] width 18 height 16
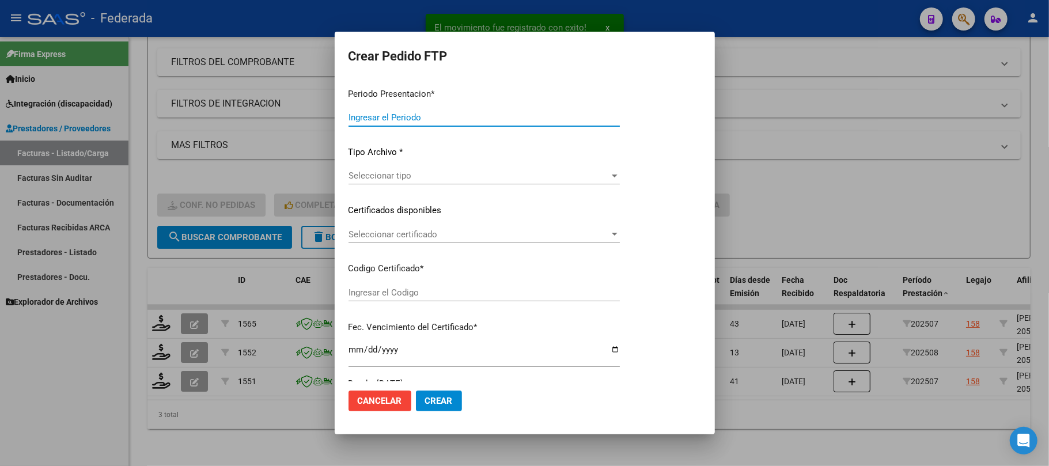
type input "202508"
type input "202507"
type input "$ 148.447,32"
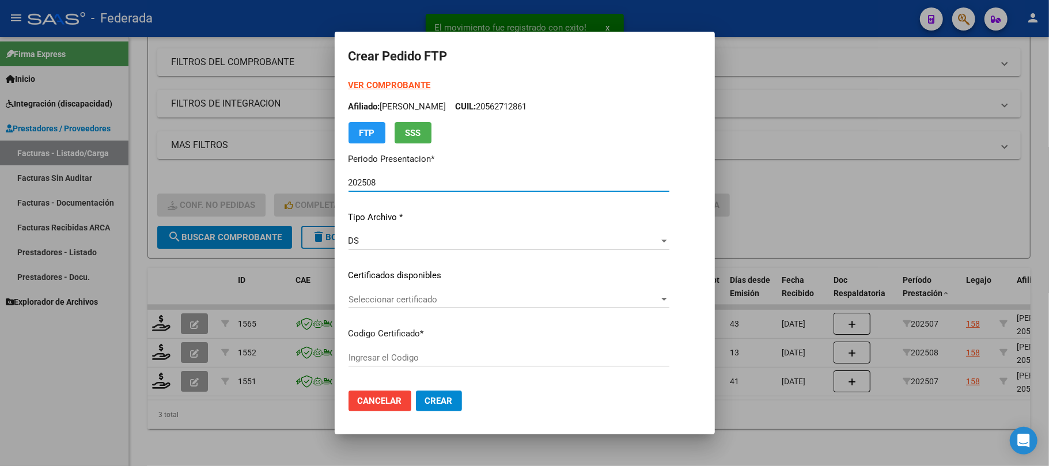
type input "ARG02000562712862025032720300327INS248"
type input "[DATE]"
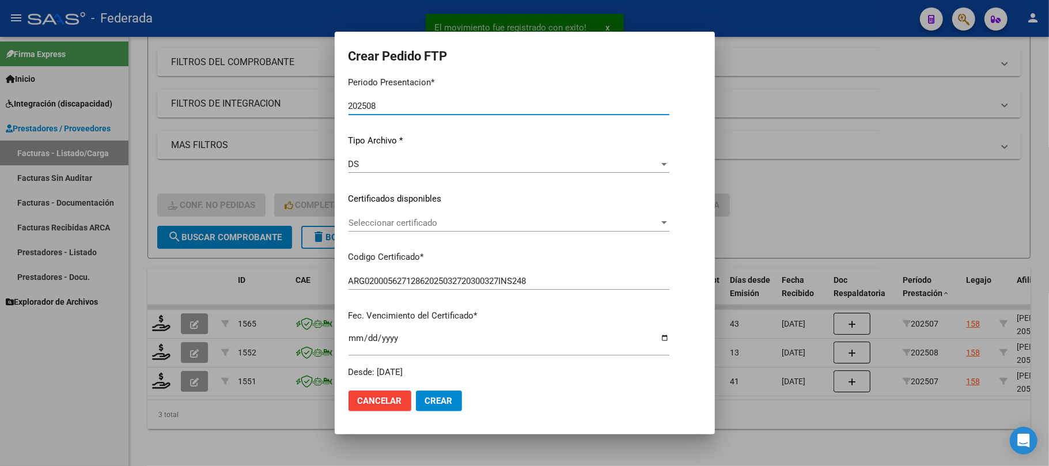
scroll to position [153, 0]
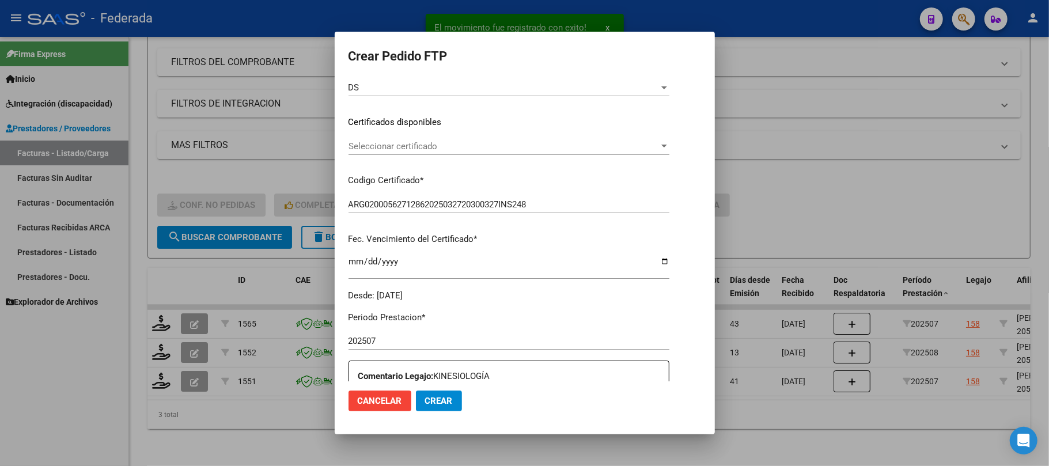
click at [422, 147] on span "Seleccionar certificado" at bounding box center [503, 146] width 310 height 10
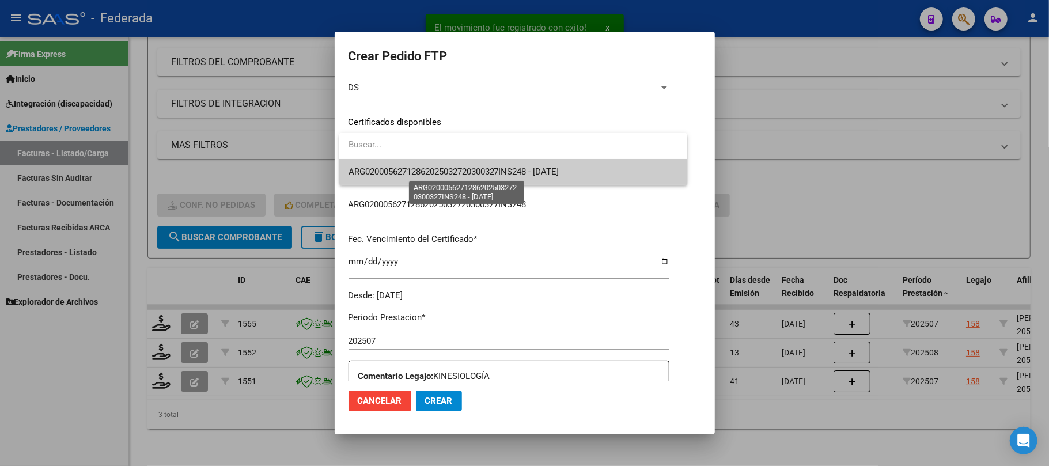
click at [414, 167] on span "ARG02000562712862025032720300327INS248 - [DATE]" at bounding box center [453, 171] width 211 height 10
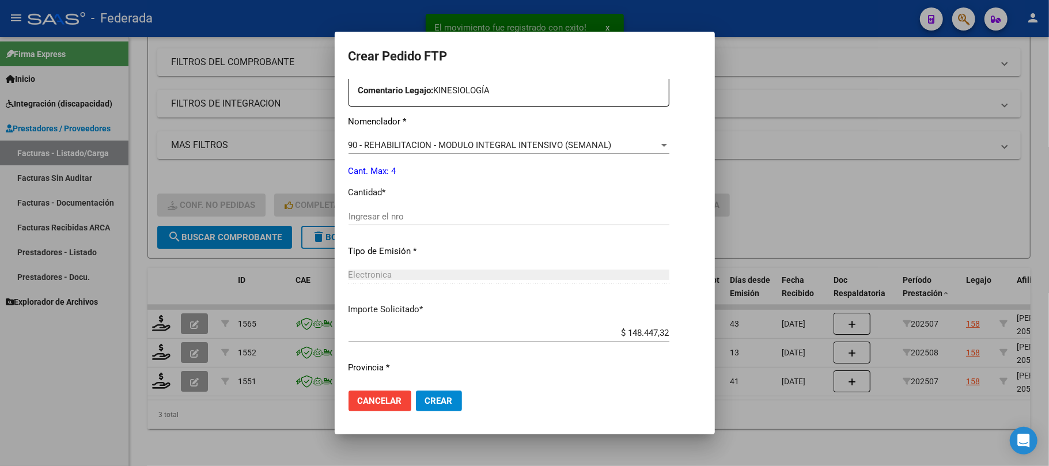
scroll to position [461, 0]
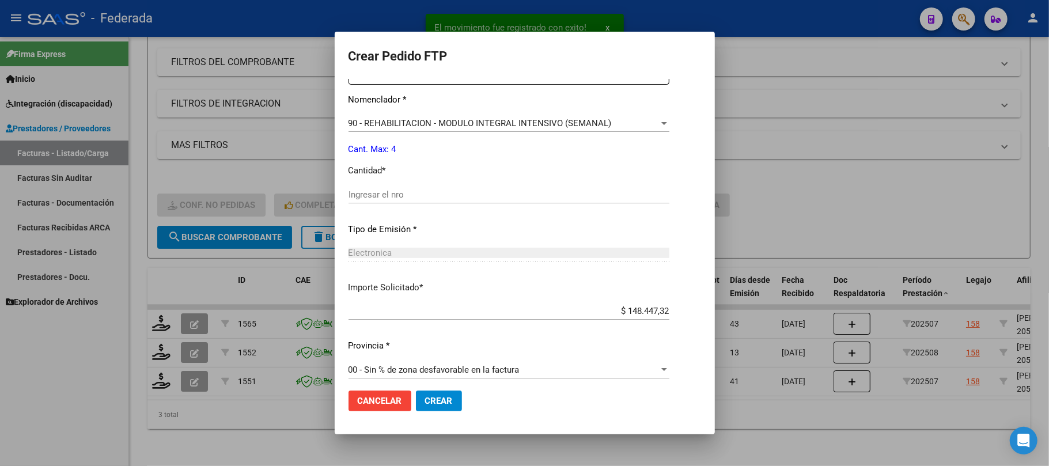
click at [406, 192] on input "Ingresar el nro" at bounding box center [508, 194] width 321 height 10
type input "4"
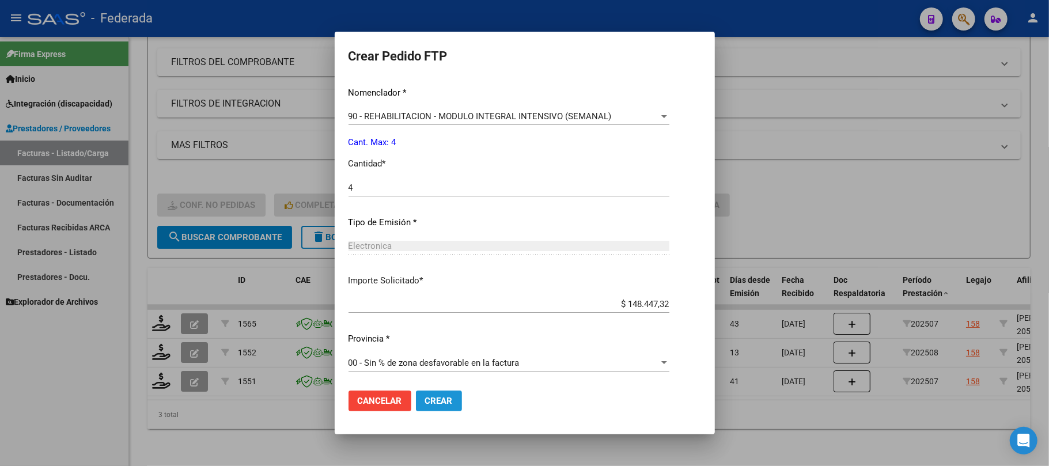
click at [435, 404] on span "Crear" at bounding box center [439, 401] width 28 height 10
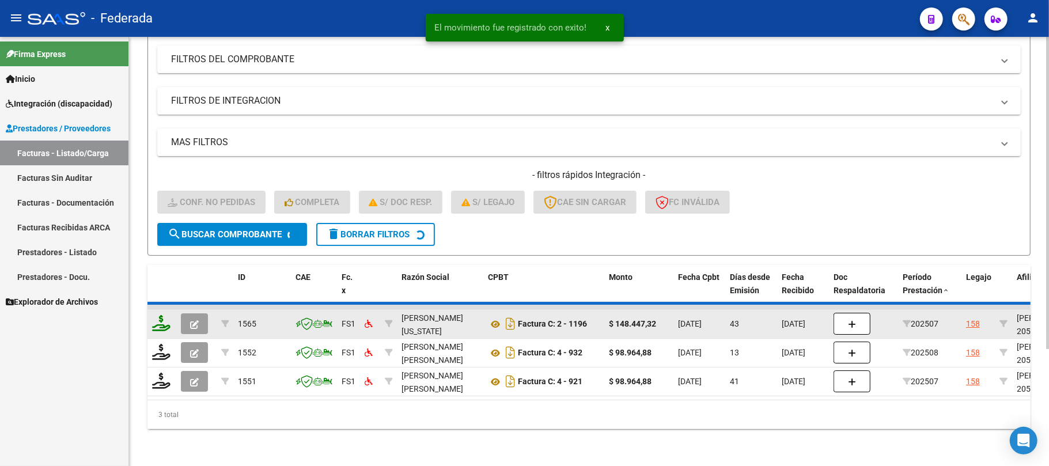
scroll to position [129, 0]
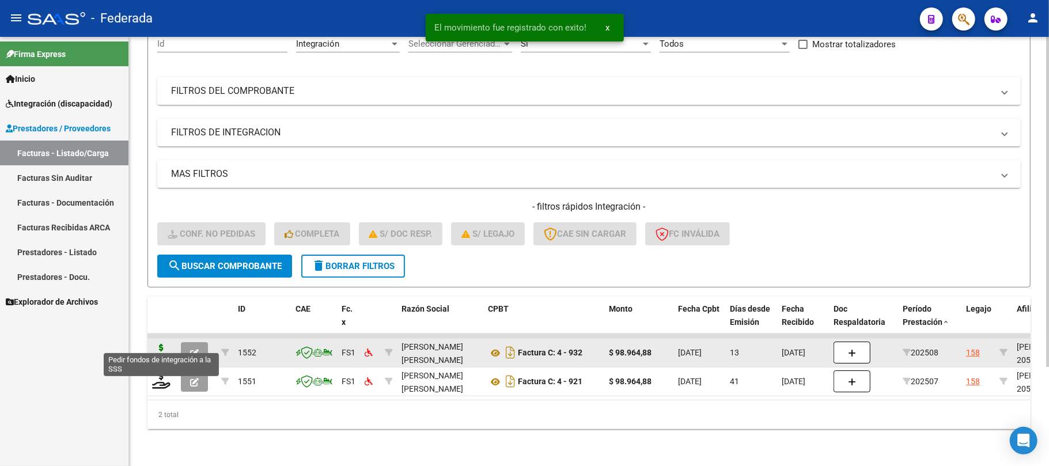
click at [158, 344] on icon at bounding box center [161, 352] width 18 height 16
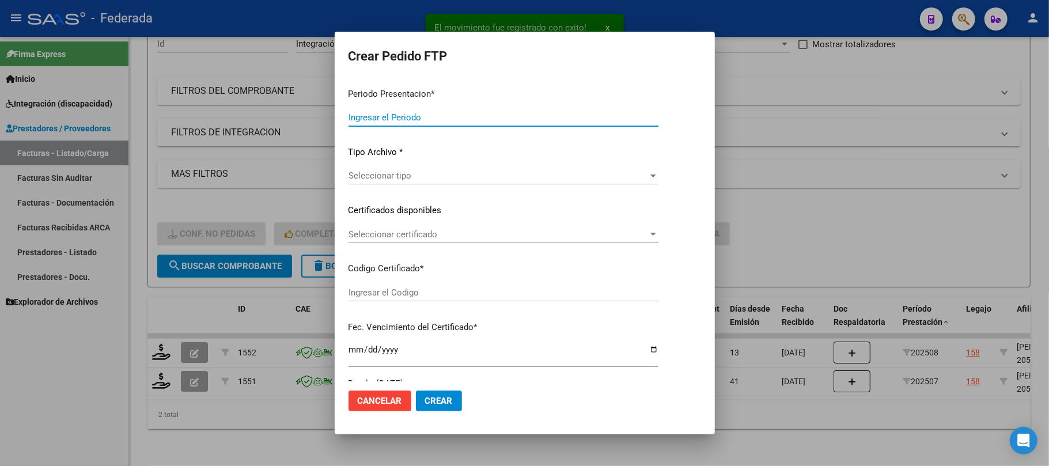
type input "202508"
type input "$ 98.964,88"
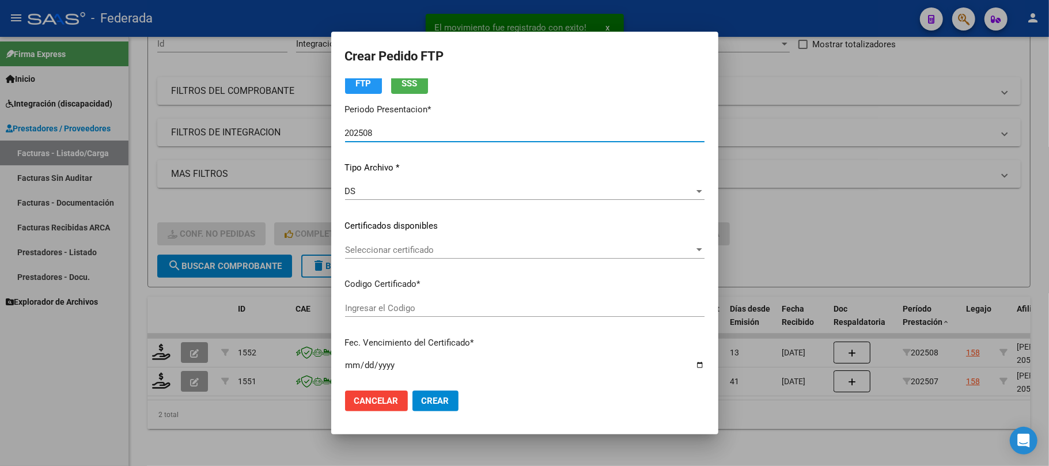
type input "ARG02000562712862025032720300327INS248"
type input "[DATE]"
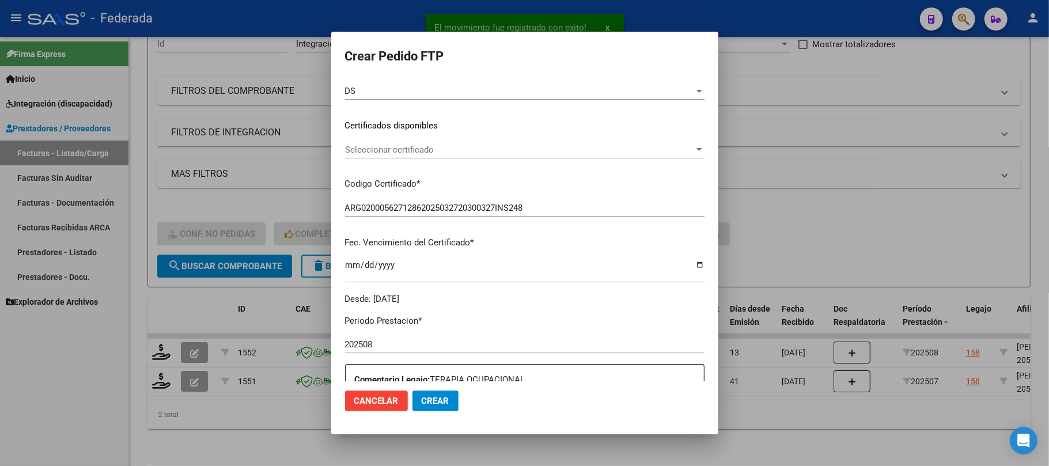
scroll to position [153, 0]
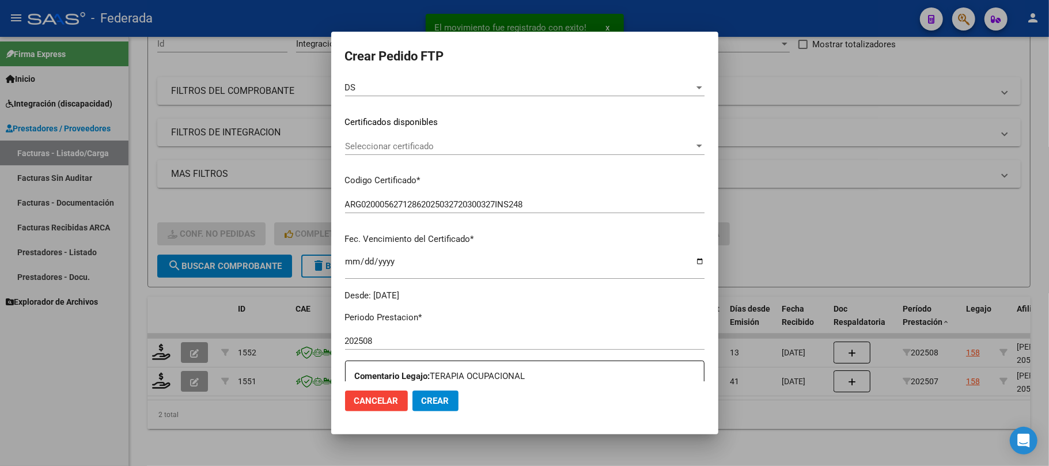
click at [392, 153] on div "Seleccionar certificado Seleccionar certificado" at bounding box center [524, 146] width 359 height 17
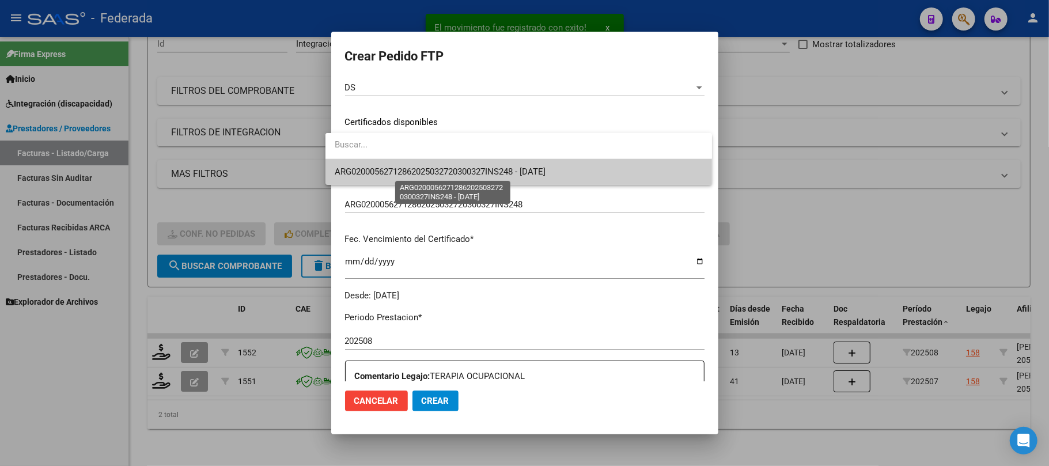
click at [388, 171] on span "ARG02000562712862025032720300327INS248 - [DATE]" at bounding box center [440, 171] width 211 height 10
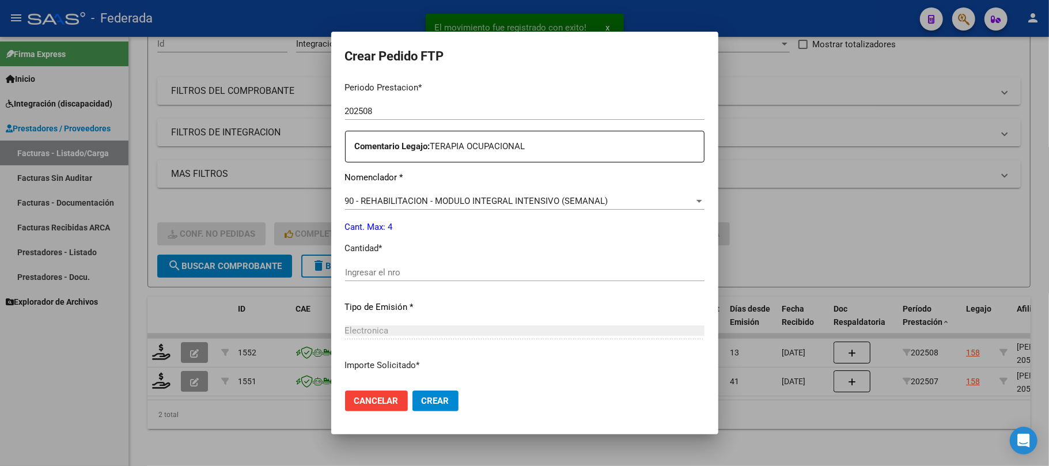
scroll to position [384, 0]
click at [397, 264] on div "Ingresar el nro" at bounding box center [524, 271] width 359 height 17
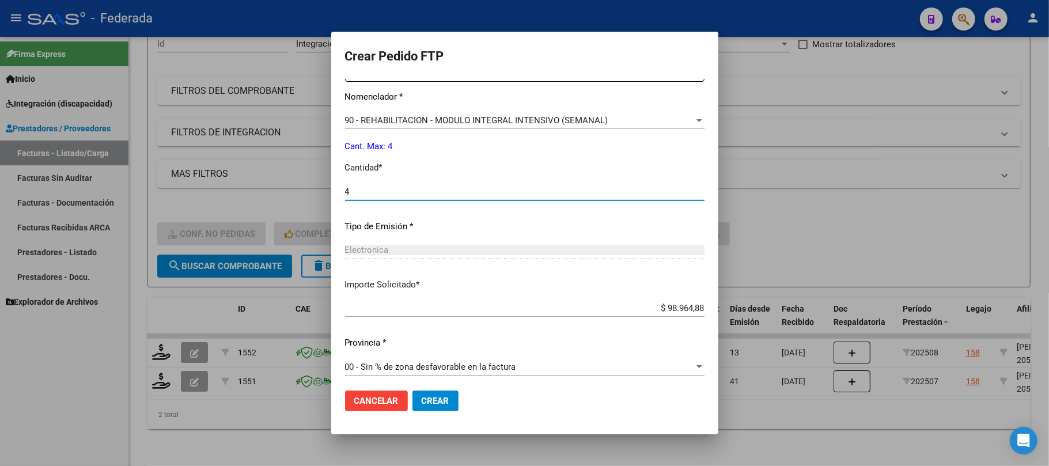
scroll to position [468, 0]
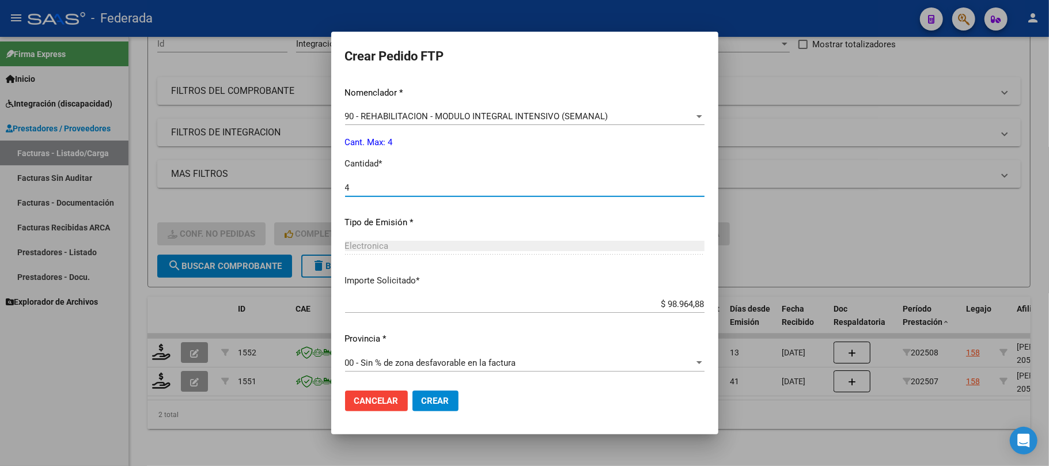
type input "4"
click at [433, 408] on button "Crear" at bounding box center [435, 400] width 46 height 21
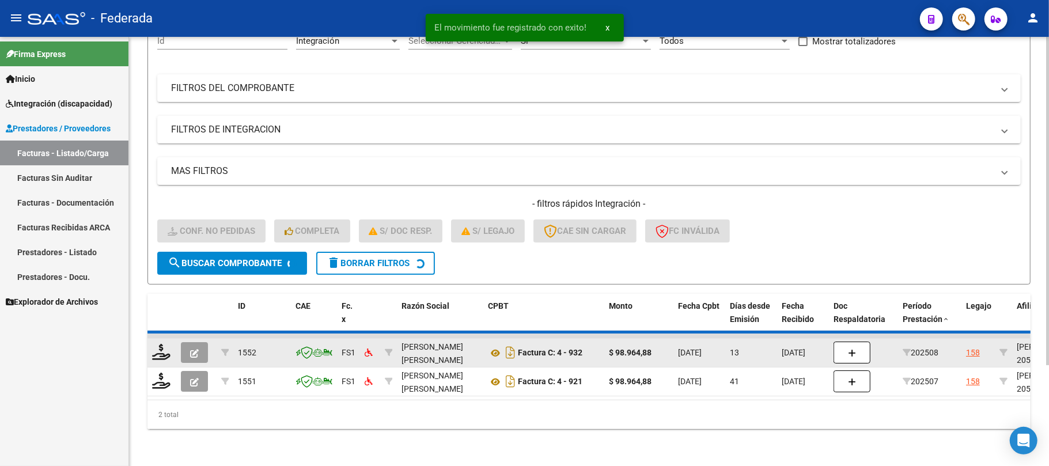
scroll to position [100, 0]
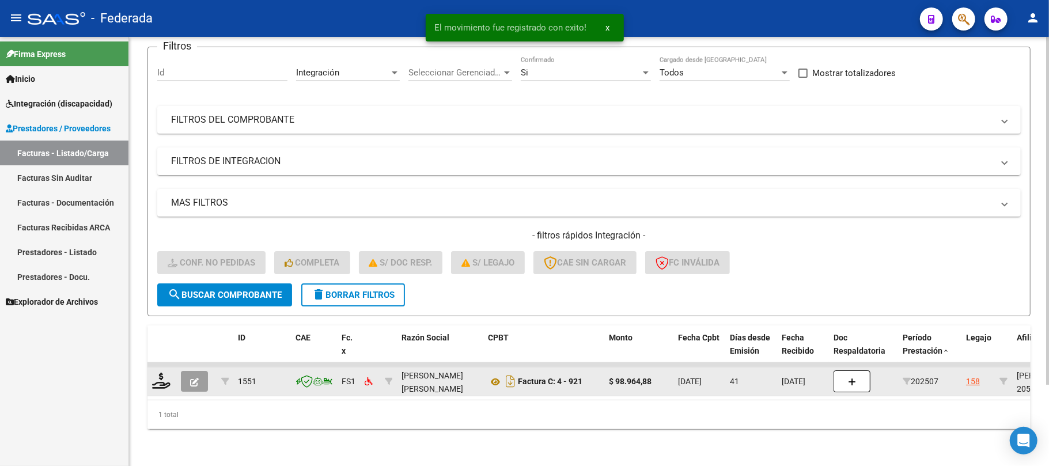
click at [170, 374] on div at bounding box center [162, 382] width 20 height 18
click at [159, 374] on icon at bounding box center [161, 381] width 18 height 16
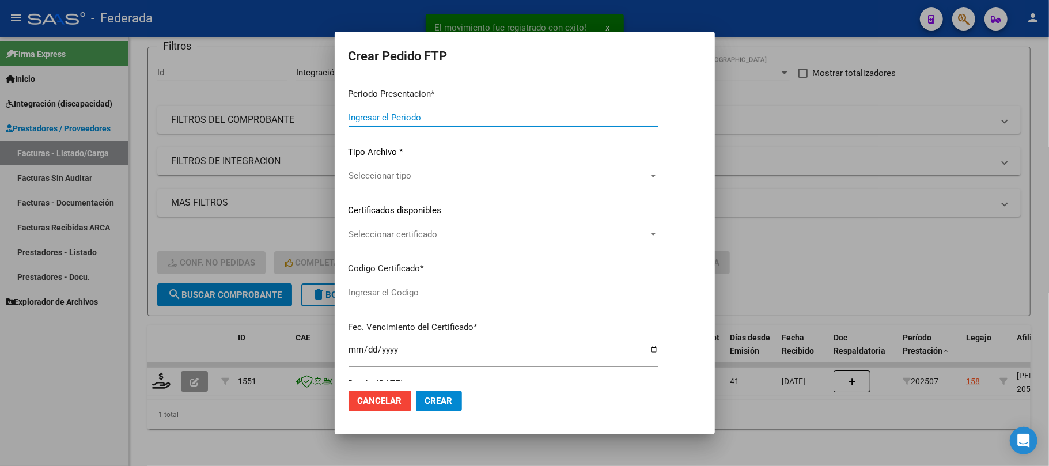
type input "202508"
type input "202507"
type input "$ 98.964,88"
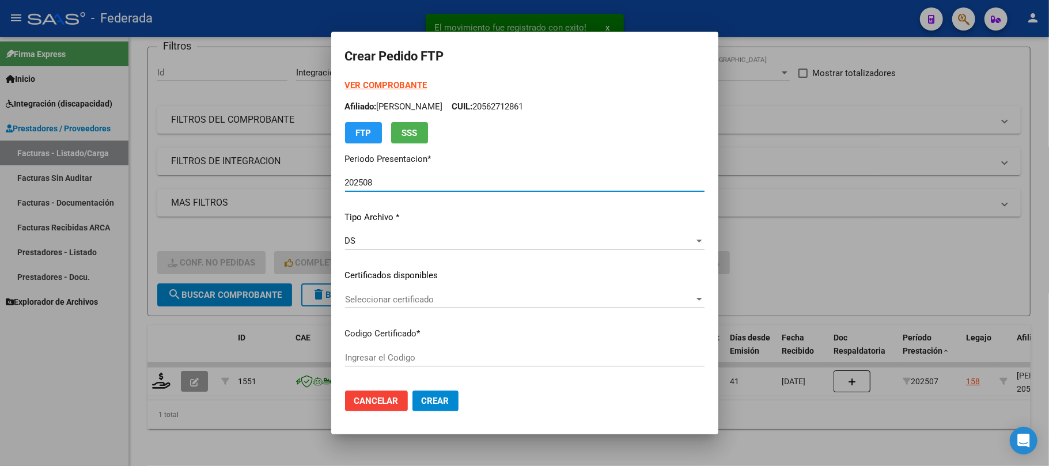
type input "ARG02000562712862025032720300327INS248"
type input "[DATE]"
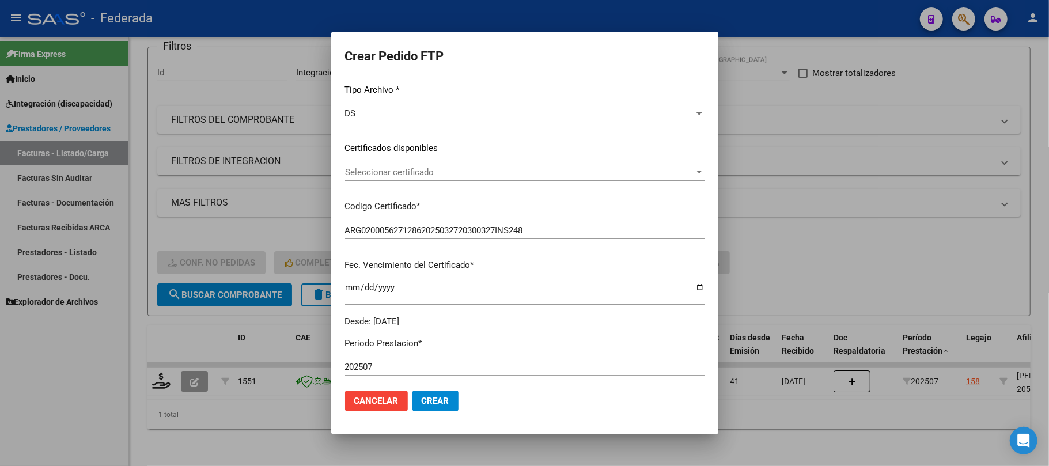
scroll to position [153, 0]
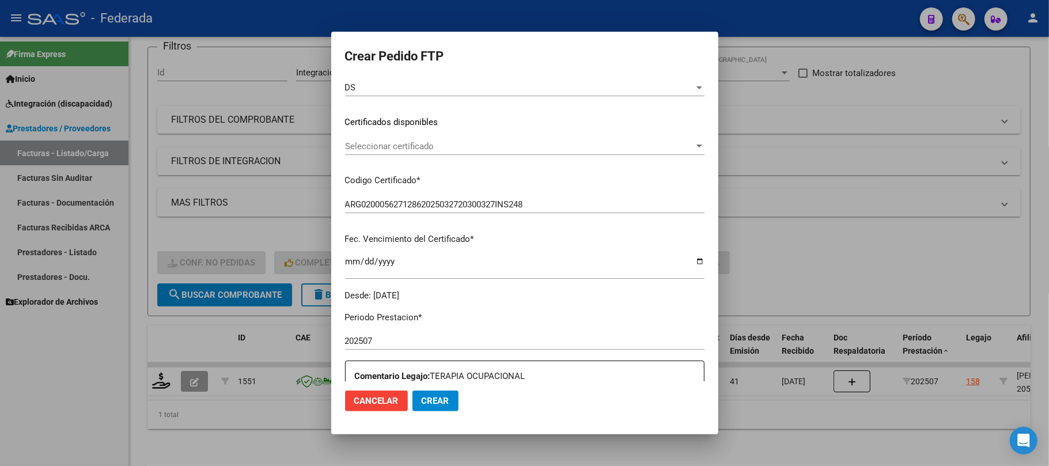
click at [452, 142] on span "Seleccionar certificado" at bounding box center [519, 146] width 349 height 10
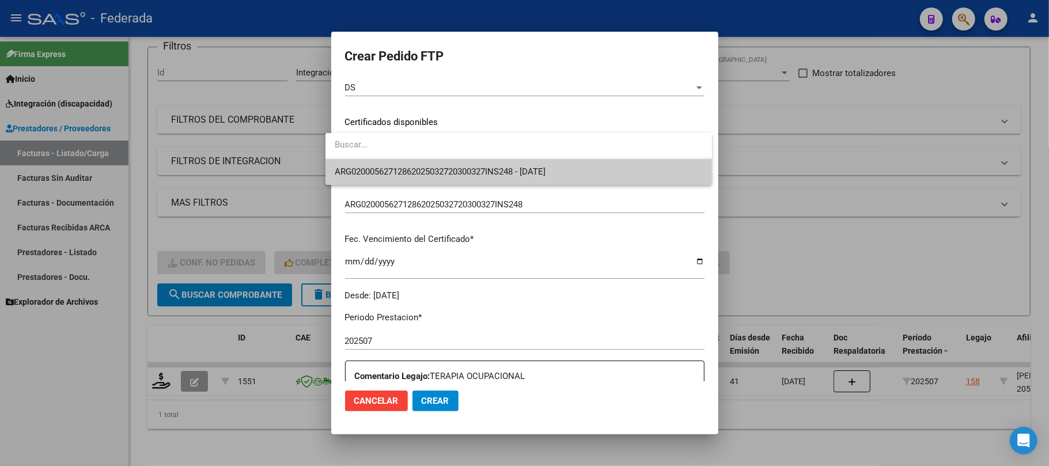
click at [449, 178] on span "ARG02000562712862025032720300327INS248 - [DATE]" at bounding box center [519, 172] width 368 height 26
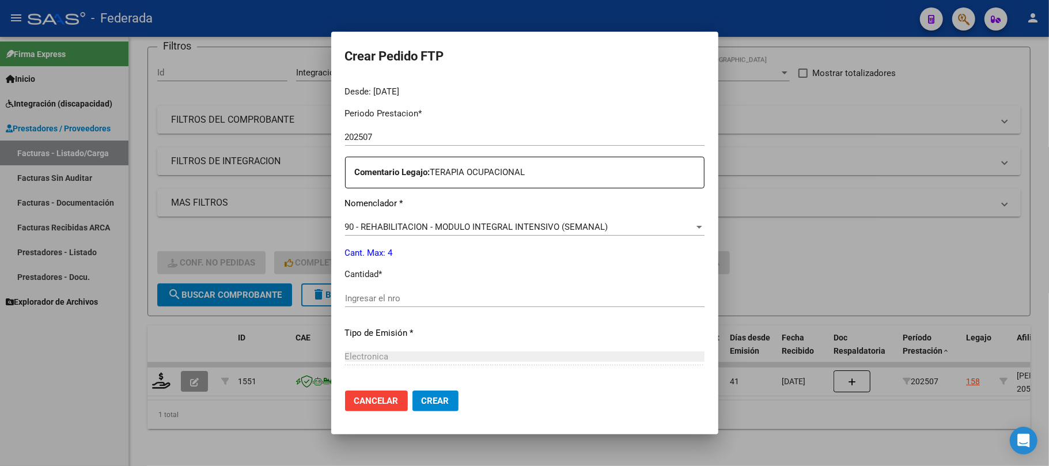
scroll to position [384, 0]
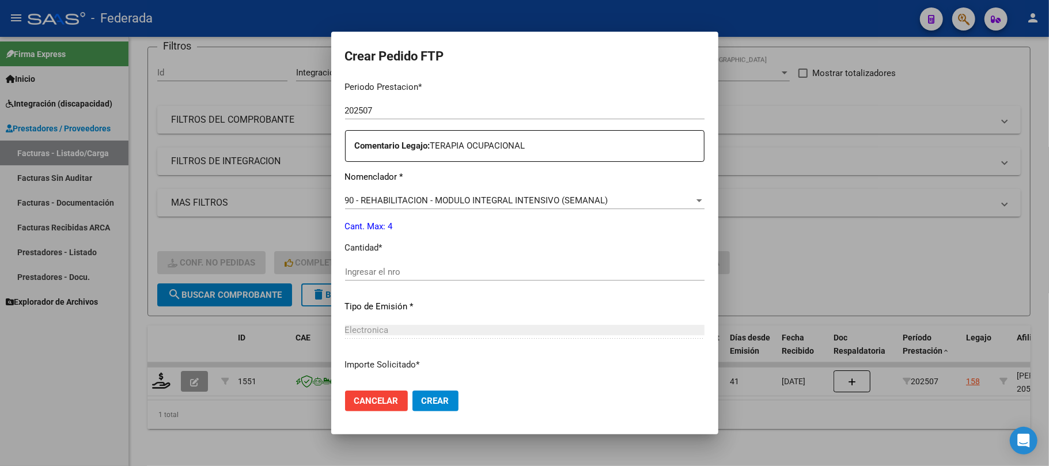
click at [380, 267] on input "Ingresar el nro" at bounding box center [524, 272] width 359 height 10
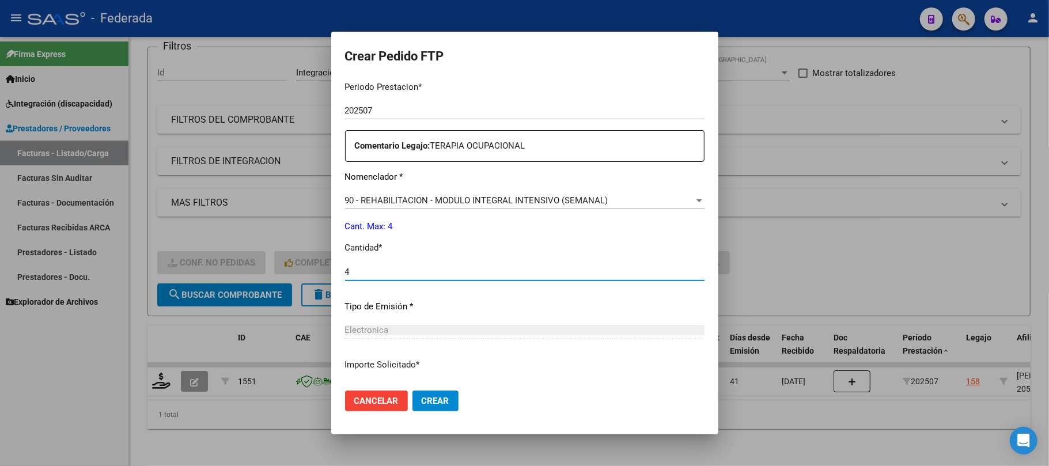
type input "4"
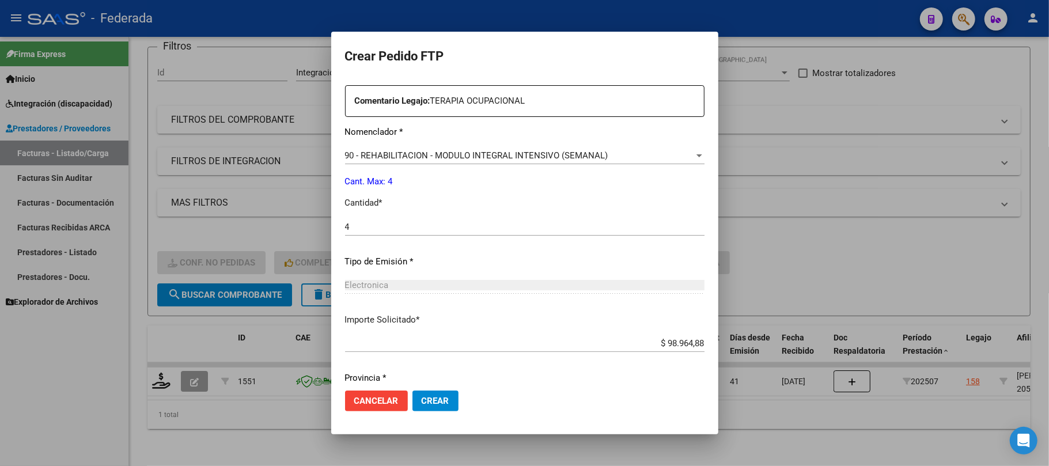
scroll to position [468, 0]
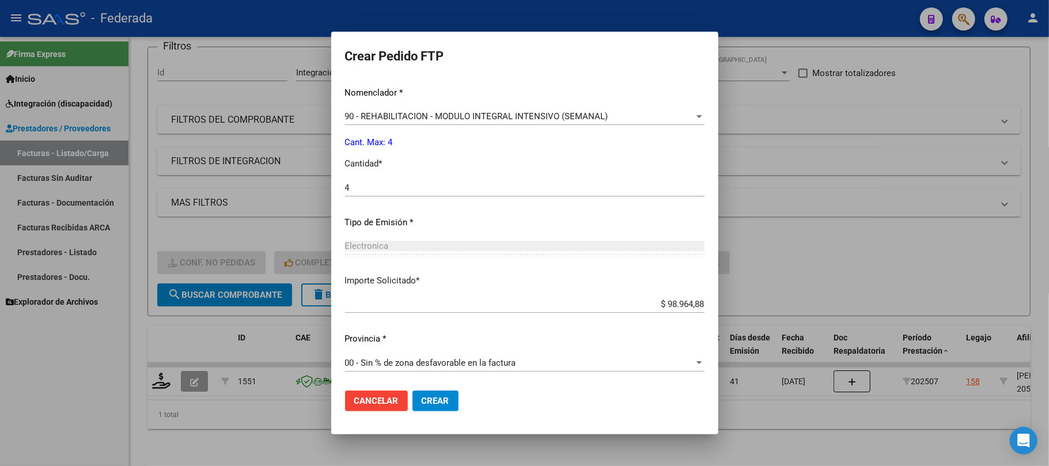
click at [415, 390] on button "Crear" at bounding box center [435, 400] width 46 height 21
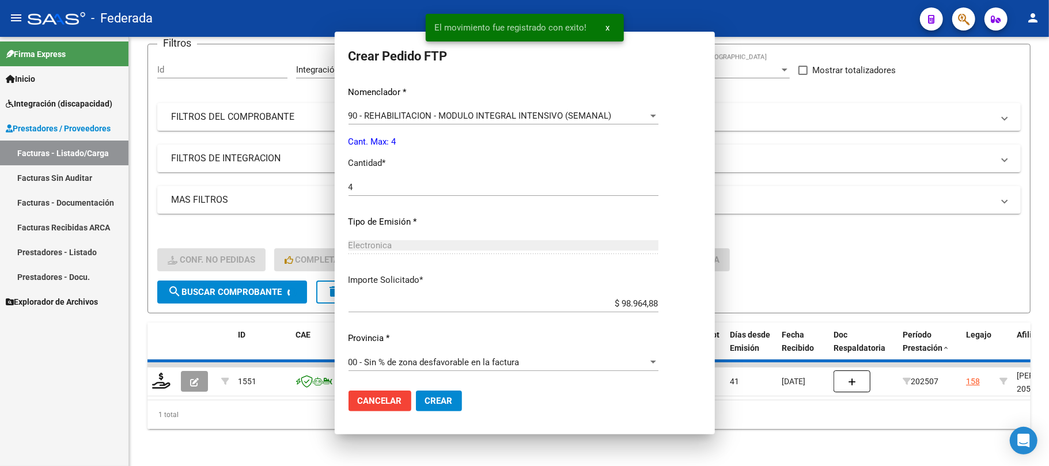
scroll to position [0, 0]
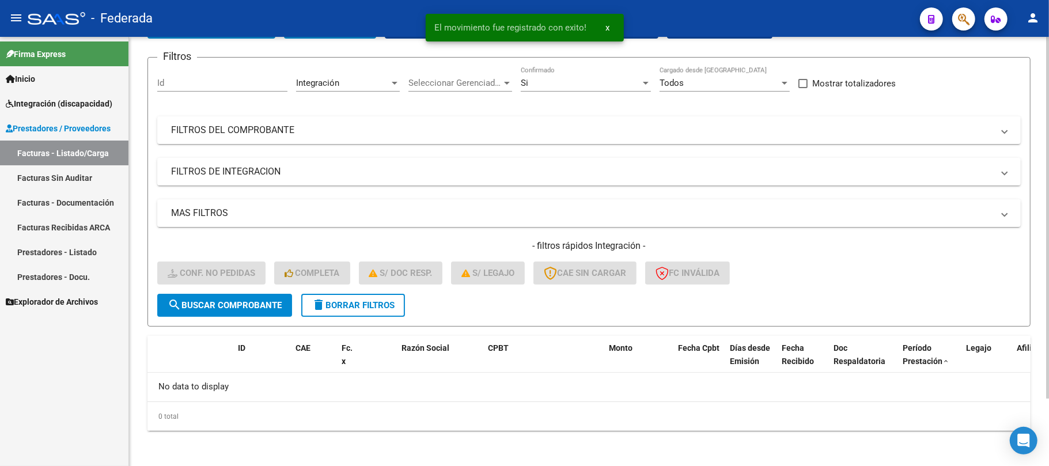
click at [374, 310] on button "delete Borrar Filtros" at bounding box center [353, 305] width 104 height 23
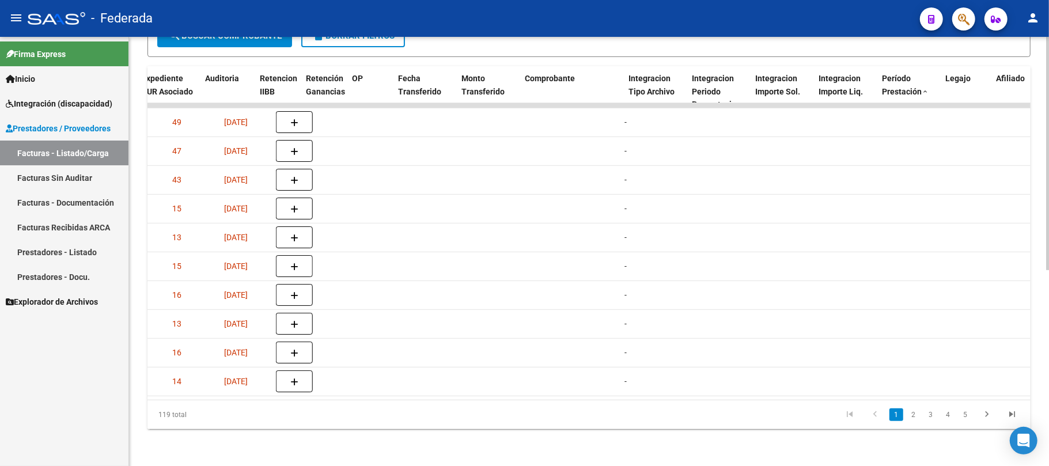
scroll to position [0, 1104]
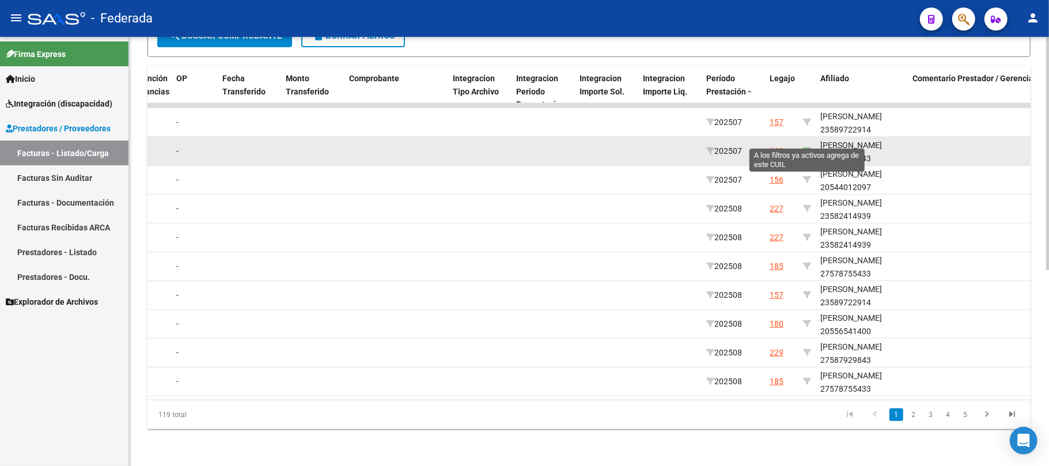
click at [804, 147] on icon at bounding box center [807, 151] width 8 height 8
type input "27587929843"
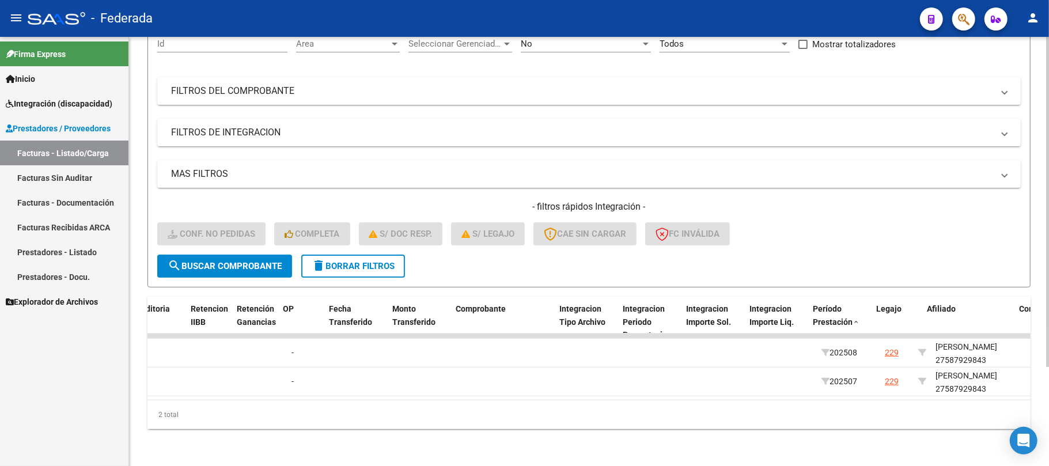
scroll to position [0, 1127]
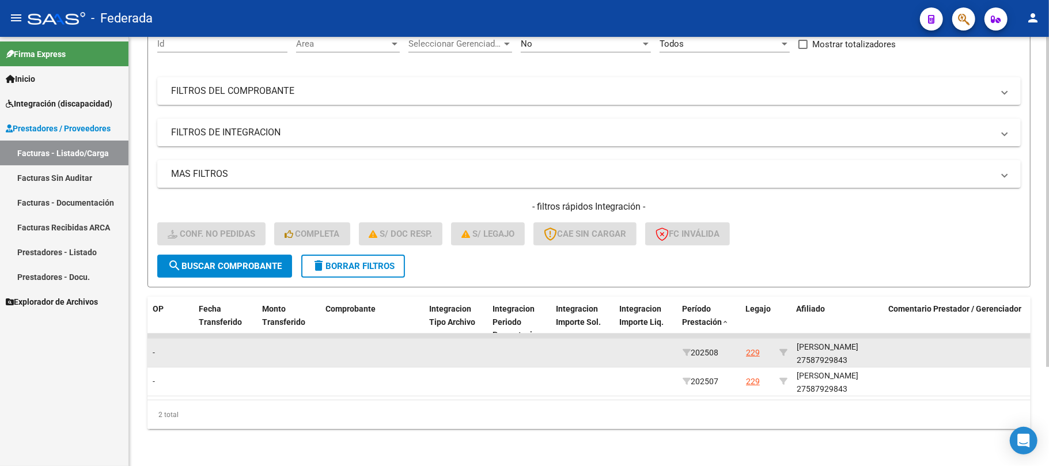
click at [823, 351] on div "[PERSON_NAME] 27587929843" at bounding box center [838, 353] width 83 height 26
copy div "27587929843"
click at [814, 340] on div "[PERSON_NAME] 27587929843" at bounding box center [838, 353] width 83 height 26
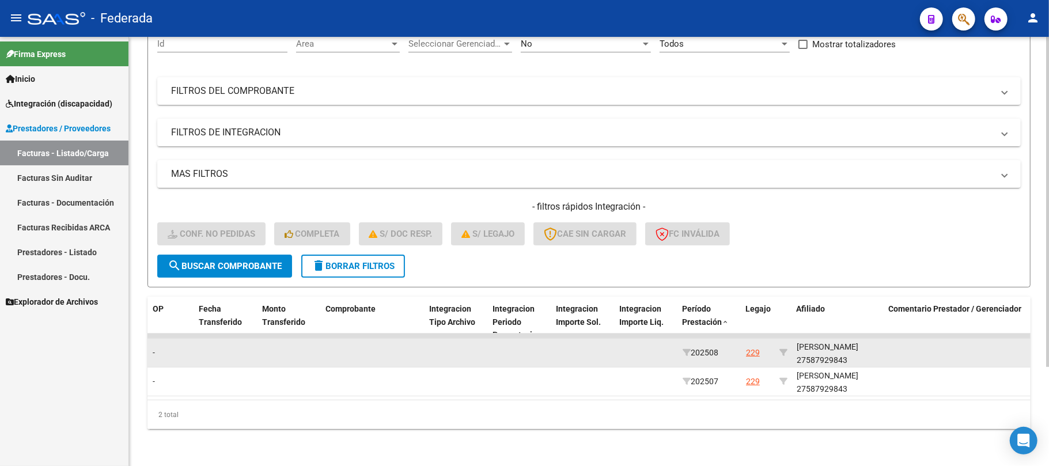
copy div "[PERSON_NAME]"
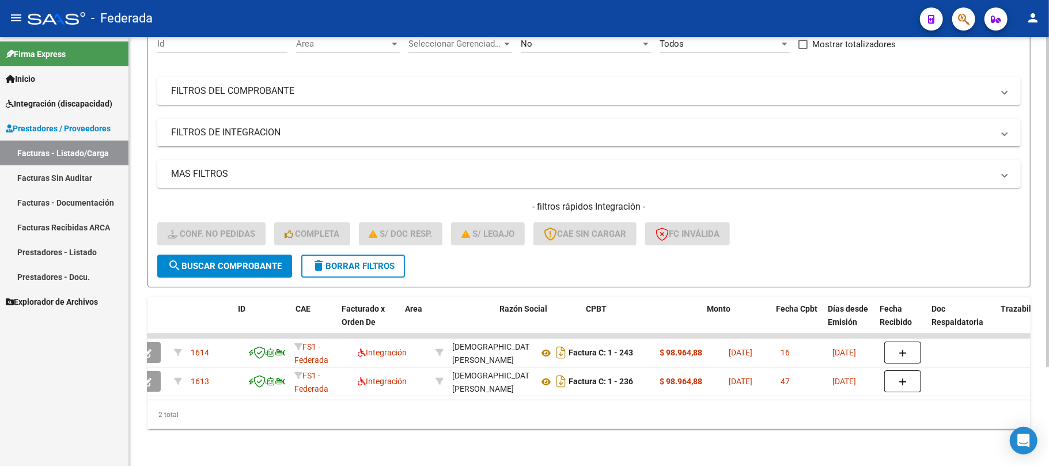
scroll to position [0, 0]
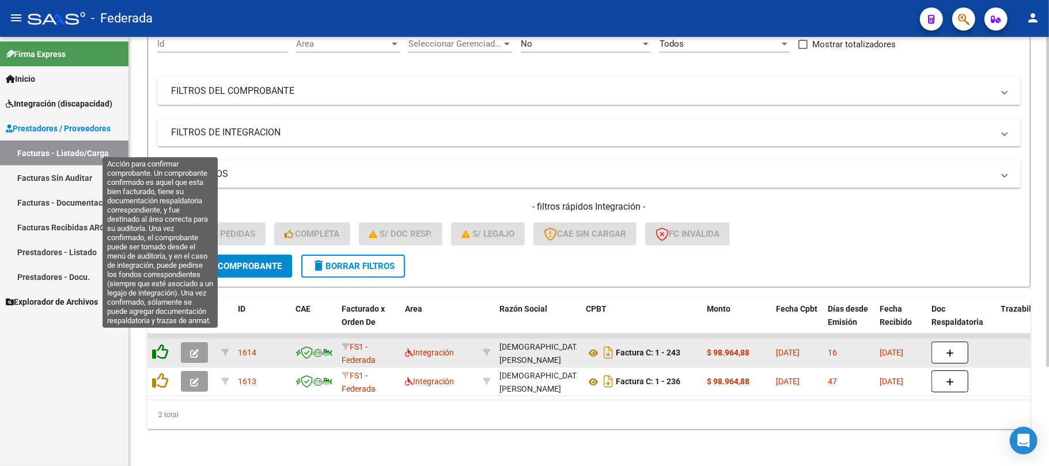
click at [160, 344] on icon at bounding box center [160, 352] width 16 height 16
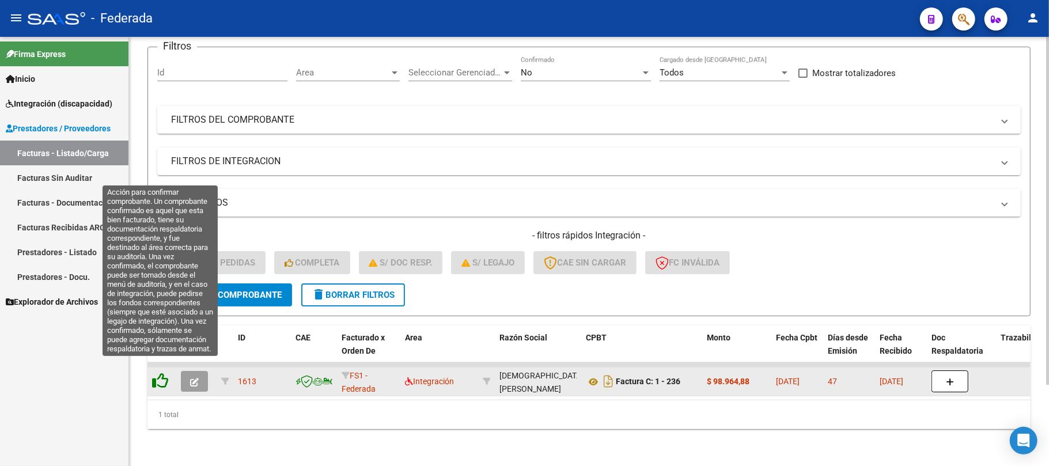
click at [162, 373] on icon at bounding box center [160, 381] width 16 height 16
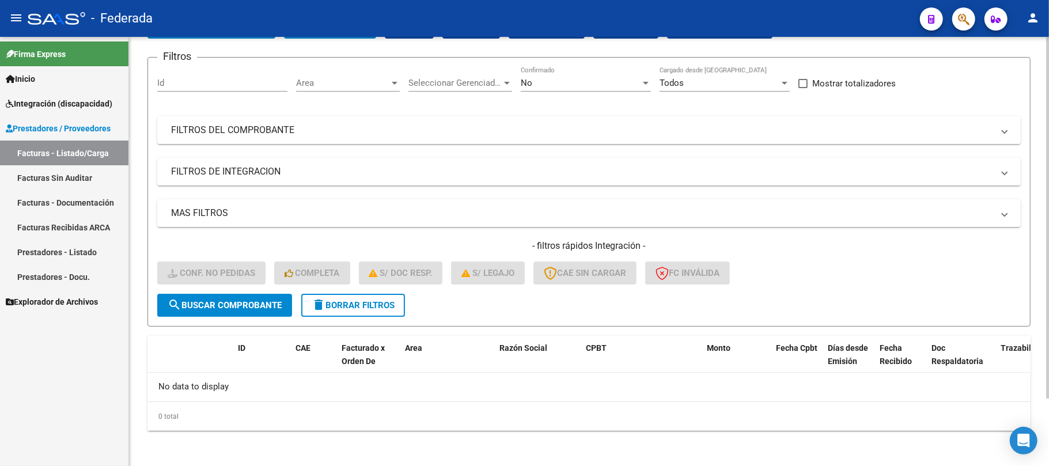
click at [344, 308] on span "delete Borrar Filtros" at bounding box center [353, 305] width 83 height 10
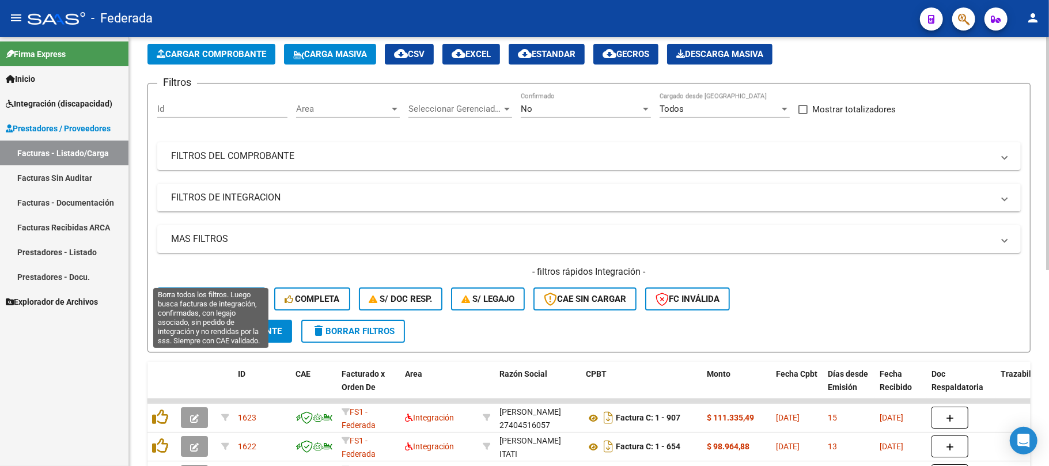
scroll to position [79, 0]
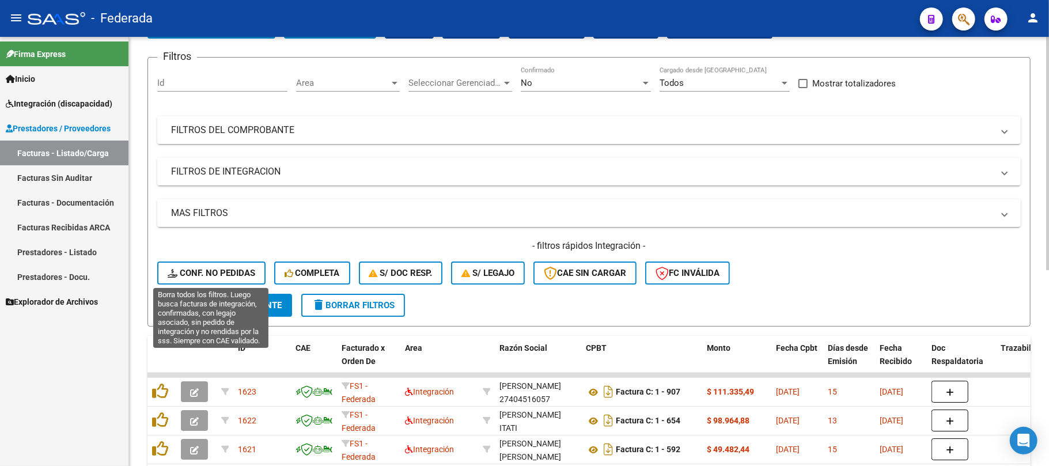
click at [238, 266] on button "Conf. no pedidas" at bounding box center [211, 272] width 108 height 23
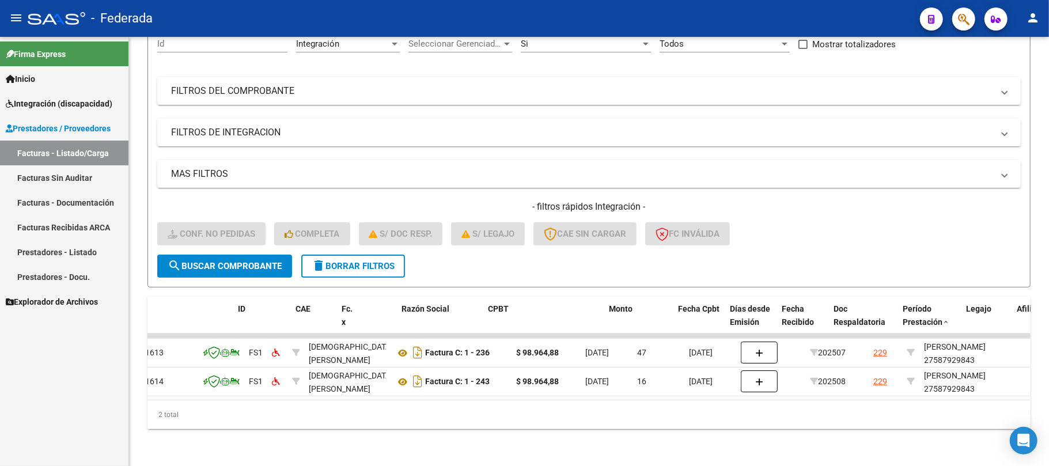
scroll to position [0, 0]
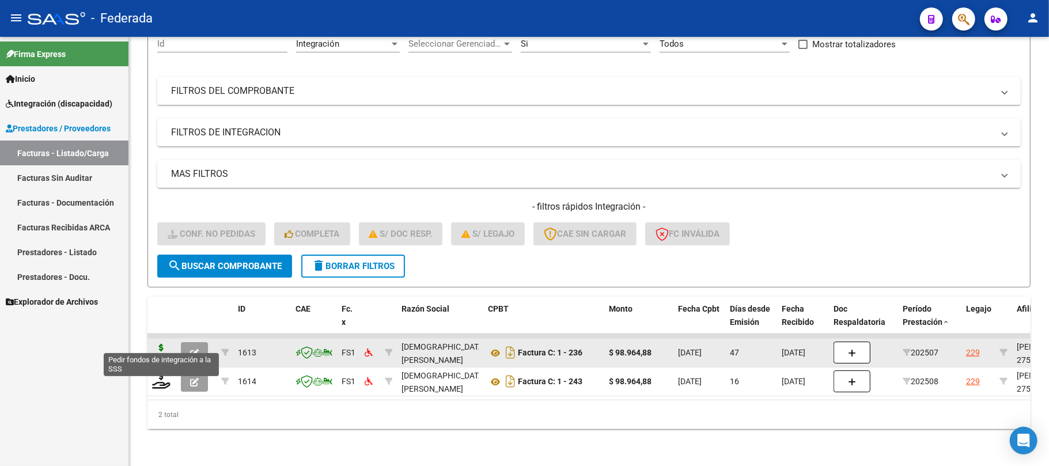
click at [157, 344] on icon at bounding box center [161, 352] width 18 height 16
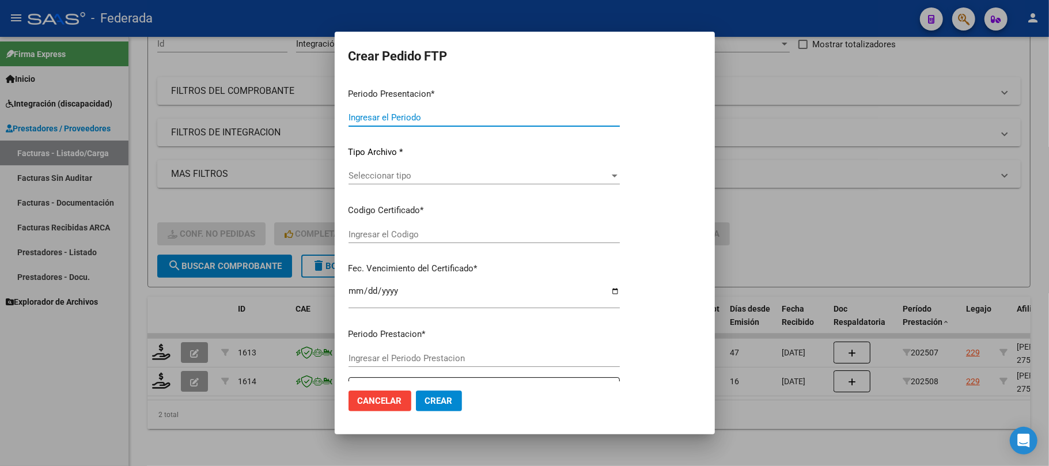
type input "202508"
type input "202507"
type input "$ 98.964,88"
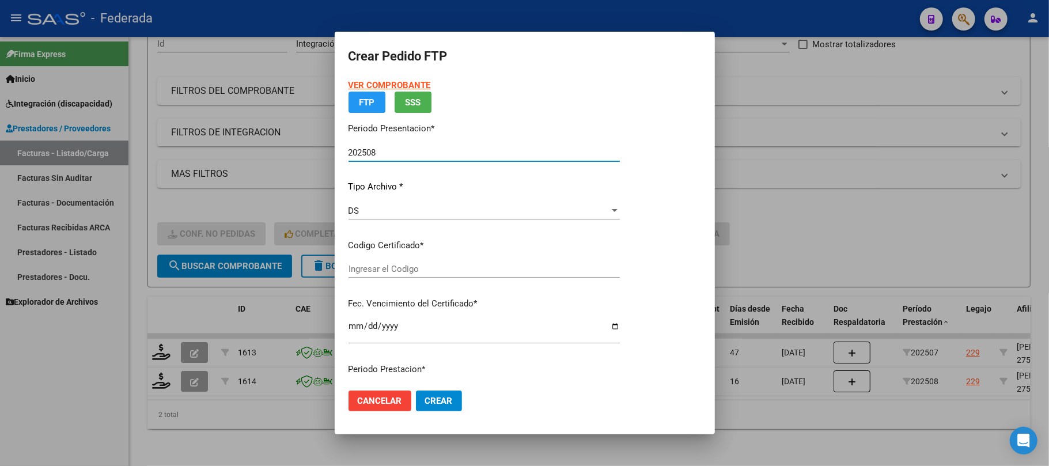
type input "ARG01000587929842022120120251201SFE168"
type input "[DATE]"
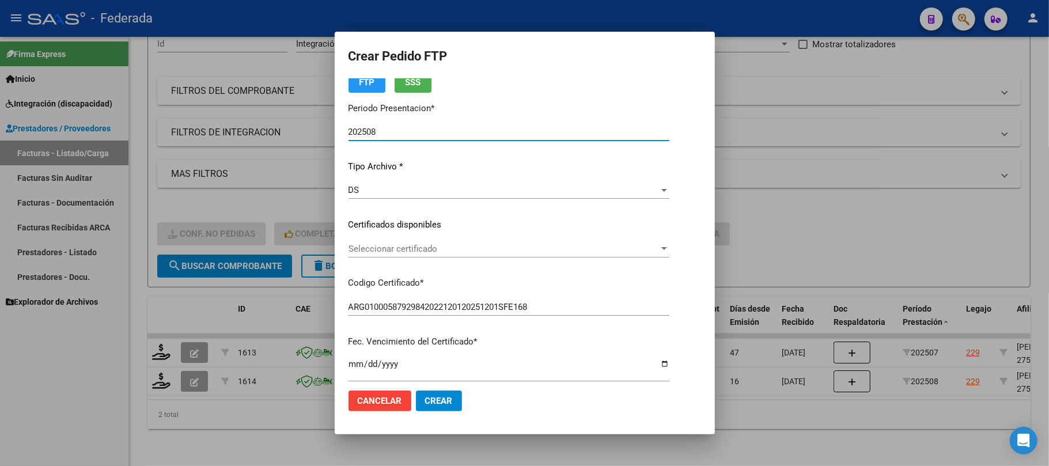
scroll to position [77, 0]
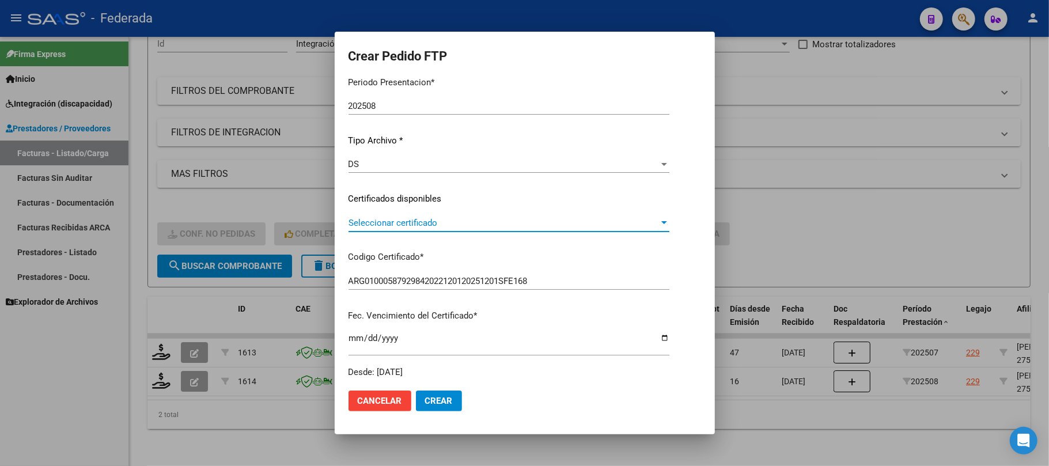
click at [374, 218] on span "Seleccionar certificado" at bounding box center [503, 223] width 310 height 10
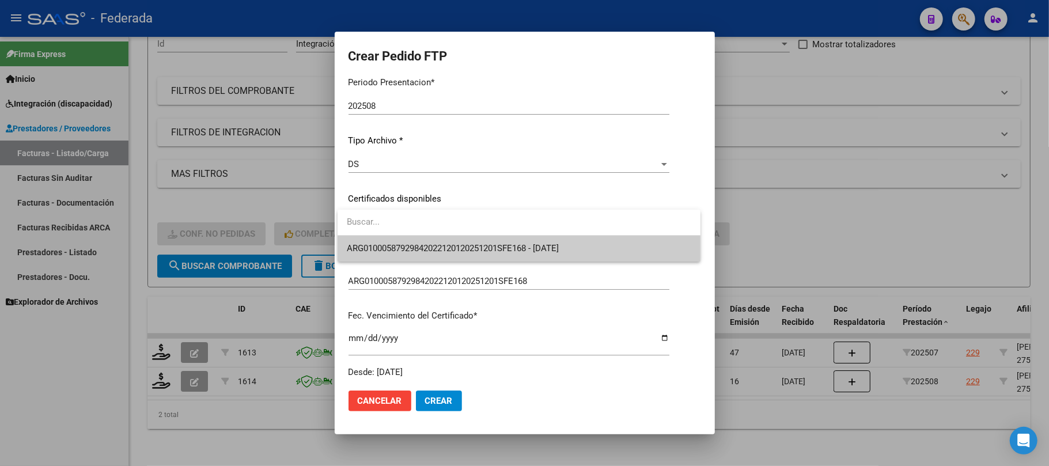
click at [374, 234] on input "dropdown search" at bounding box center [519, 222] width 363 height 26
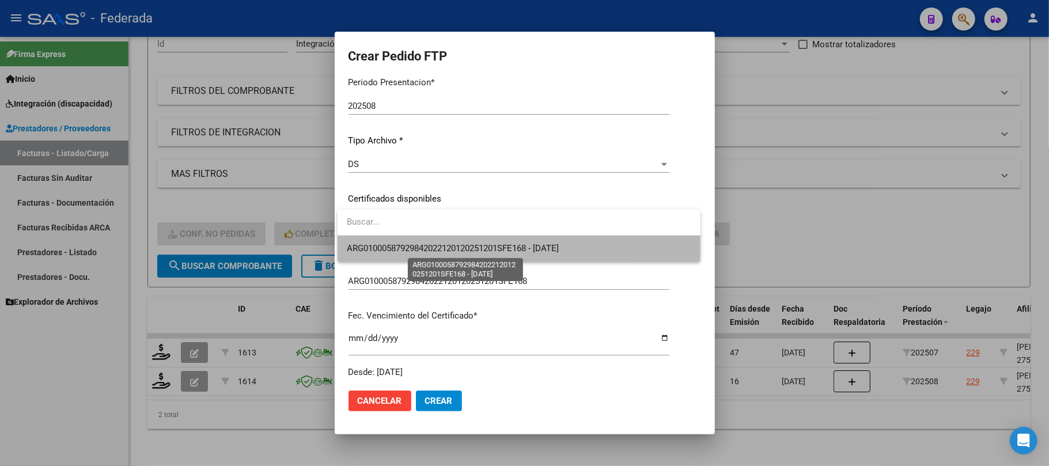
click at [374, 248] on span "ARG01000587929842022120120251201SFE168 - [DATE]" at bounding box center [453, 248] width 212 height 10
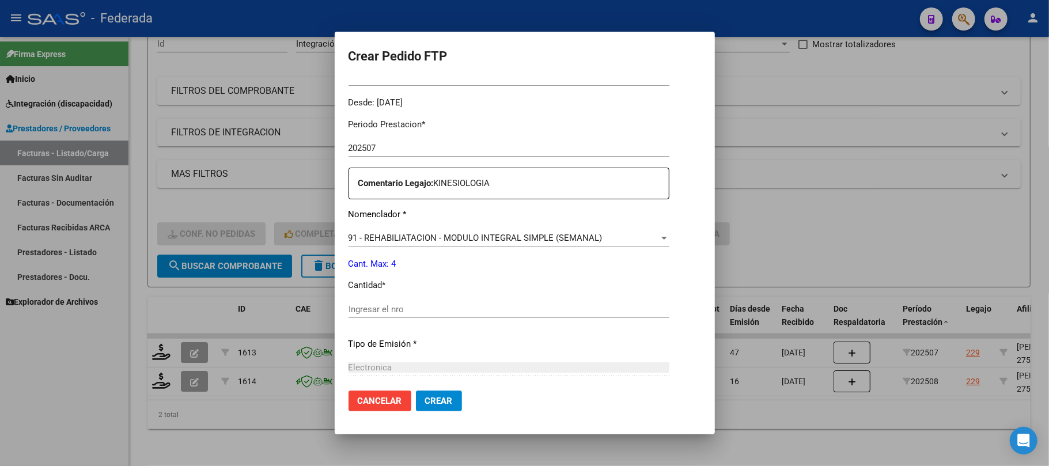
scroll to position [384, 0]
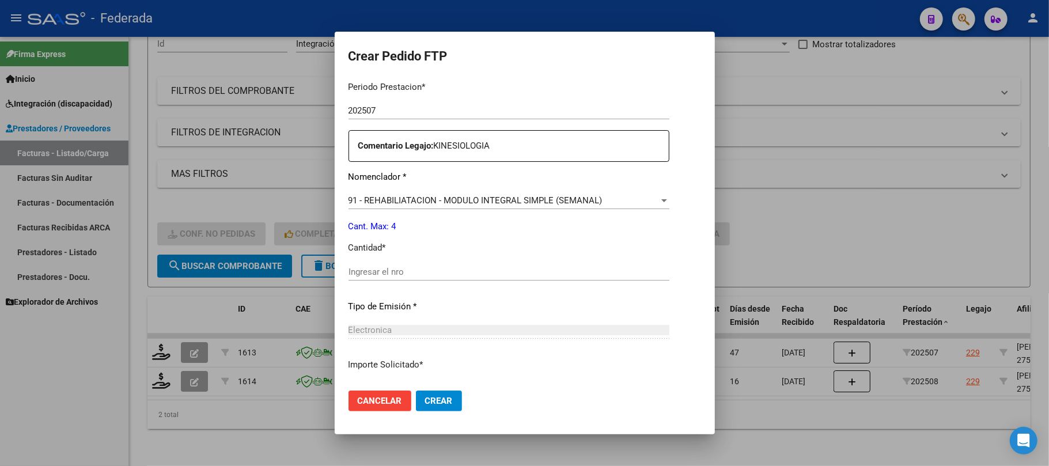
click at [382, 267] on input "Ingresar el nro" at bounding box center [508, 272] width 321 height 10
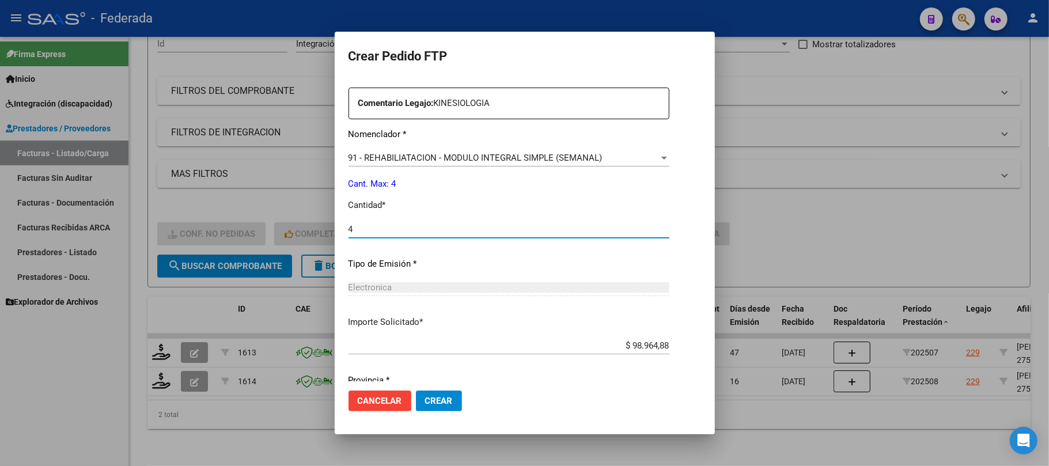
scroll to position [468, 0]
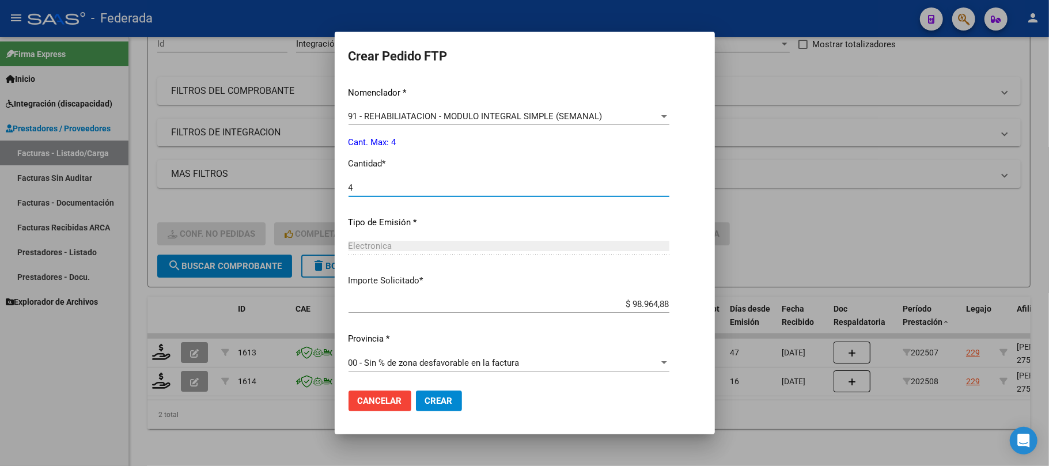
type input "4"
click at [435, 392] on button "Crear" at bounding box center [439, 400] width 46 height 21
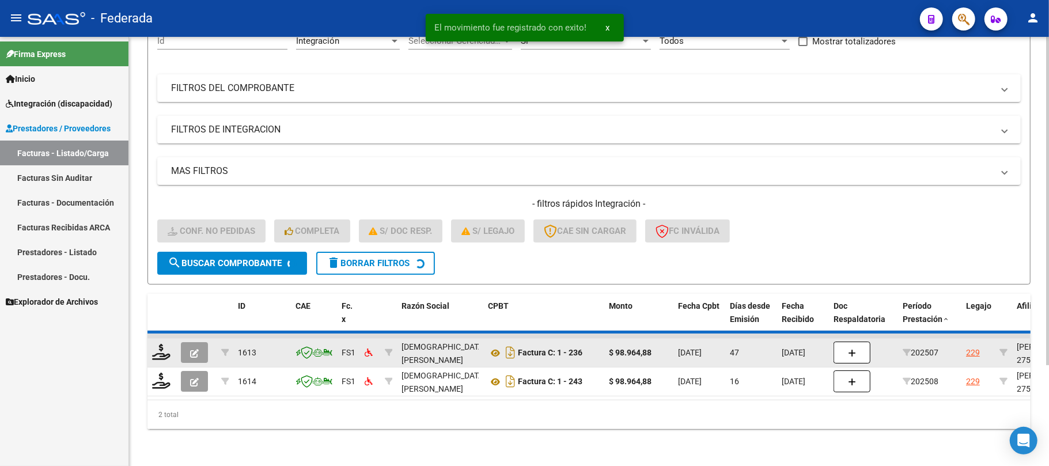
scroll to position [100, 0]
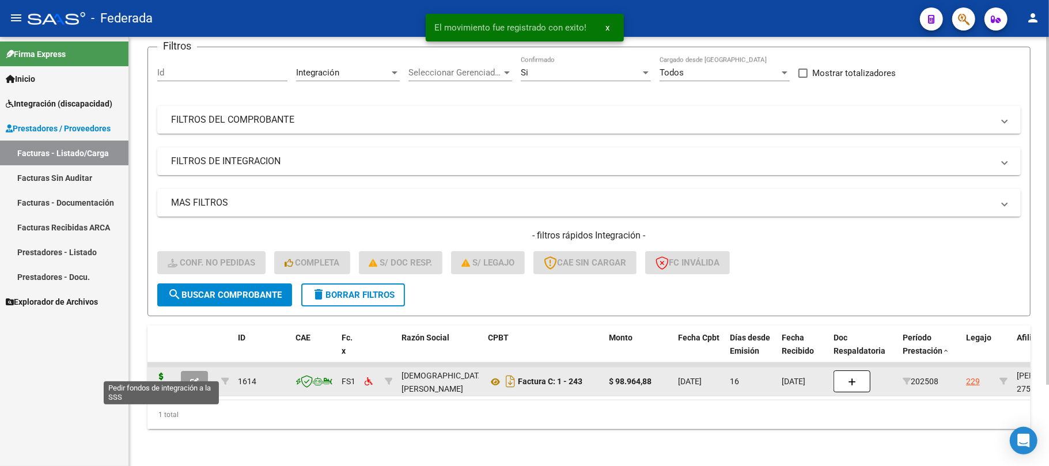
click at [167, 374] on icon at bounding box center [161, 381] width 18 height 16
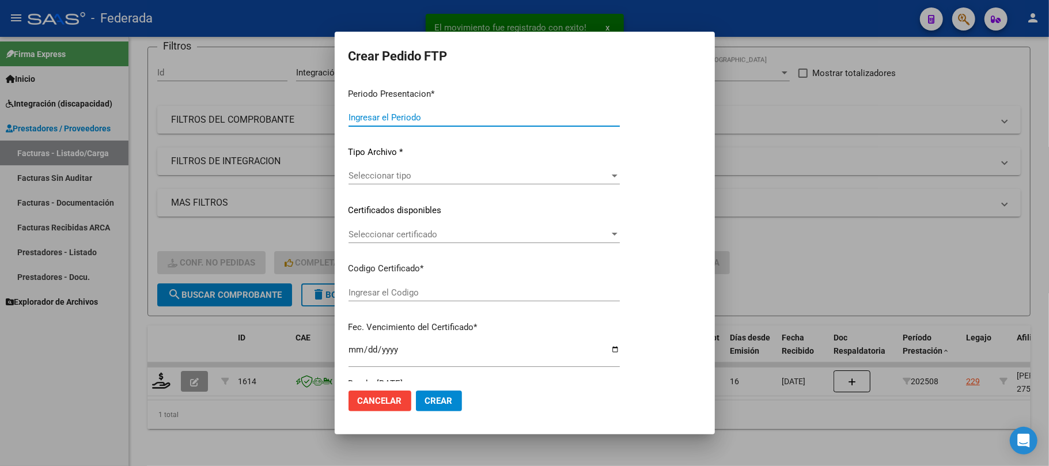
type input "202508"
type input "$ 98.964,88"
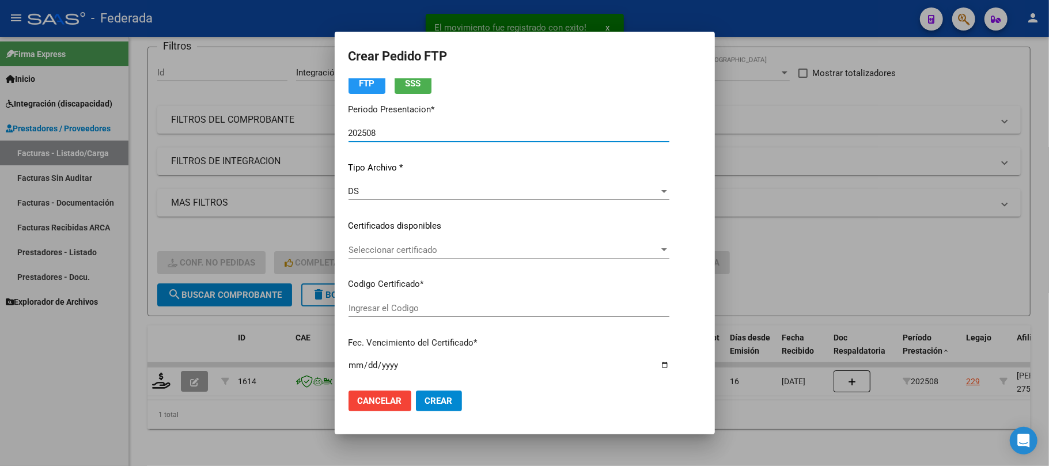
scroll to position [77, 0]
type input "ARG01000587929842022120120251201SFE168"
type input "[DATE]"
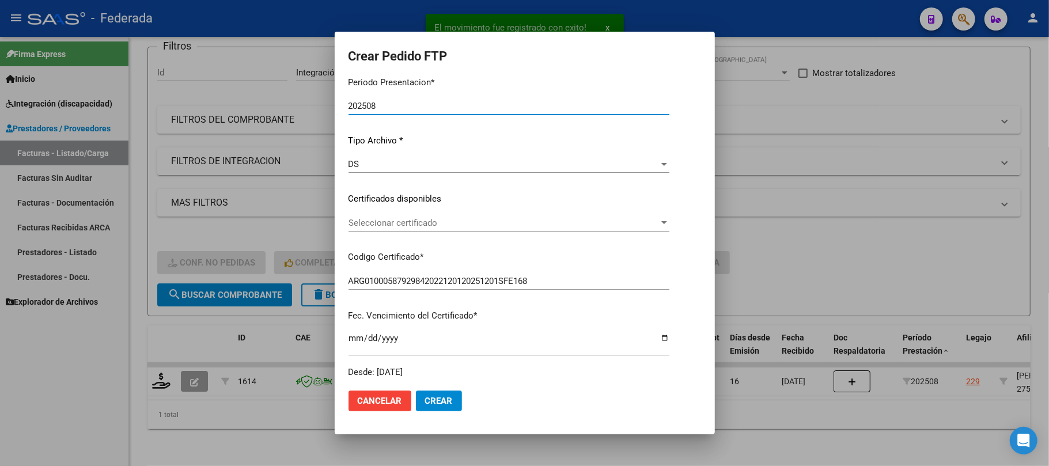
click at [376, 222] on span "Seleccionar certificado" at bounding box center [503, 223] width 310 height 10
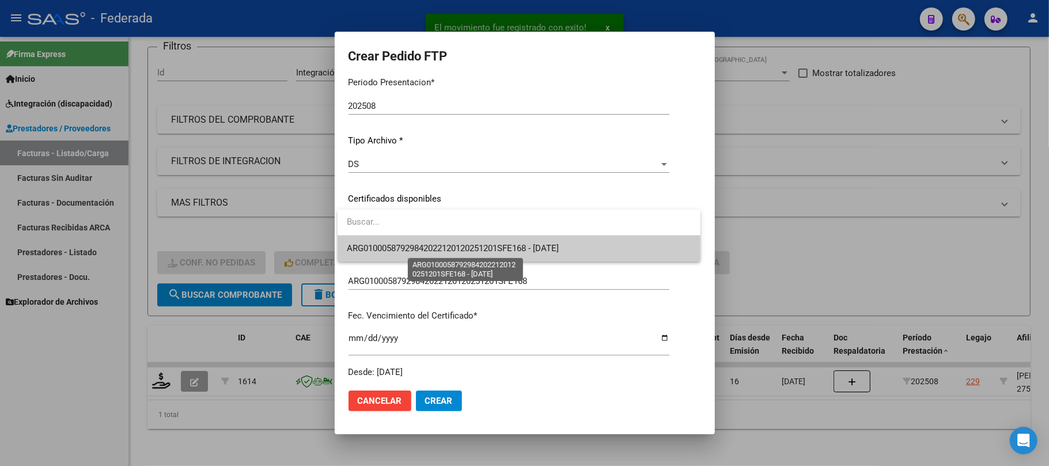
click at [378, 244] on span "ARG01000587929842022120120251201SFE168 - [DATE]" at bounding box center [453, 248] width 212 height 10
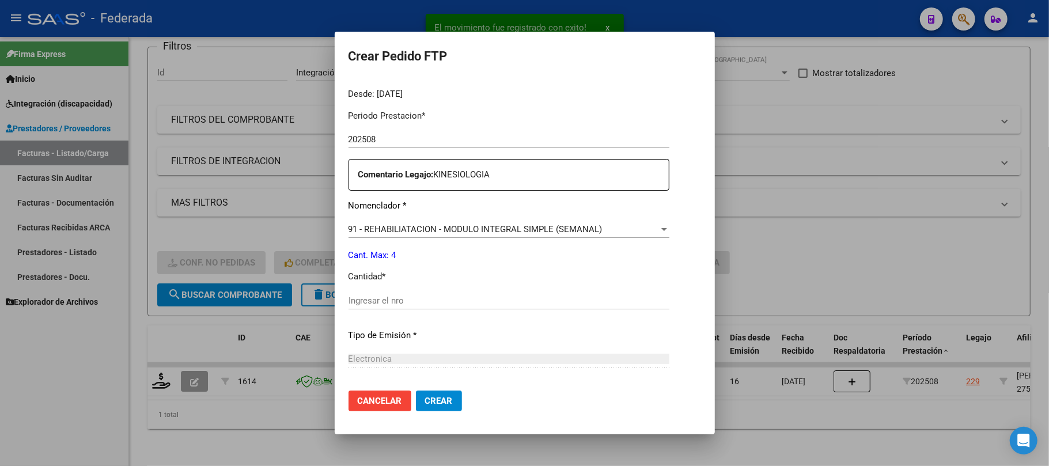
scroll to position [384, 0]
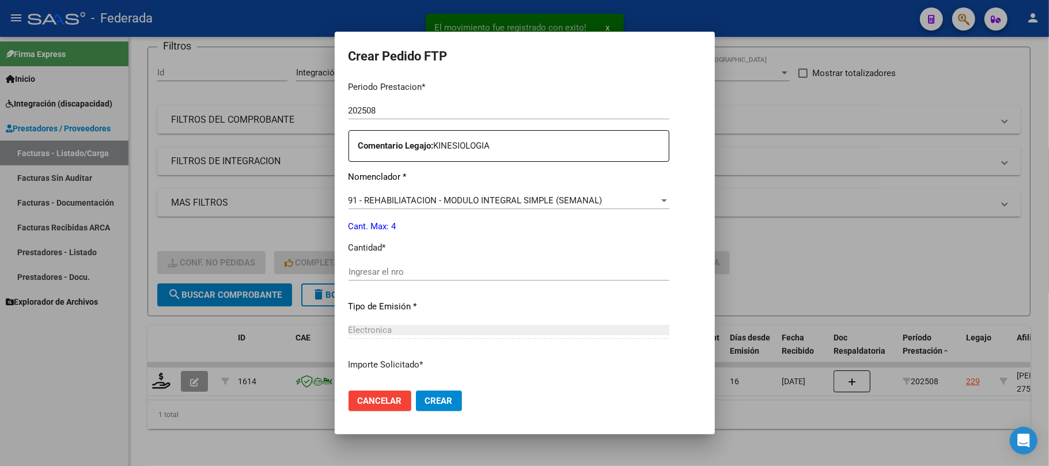
click at [376, 271] on input "Ingresar el nro" at bounding box center [508, 272] width 321 height 10
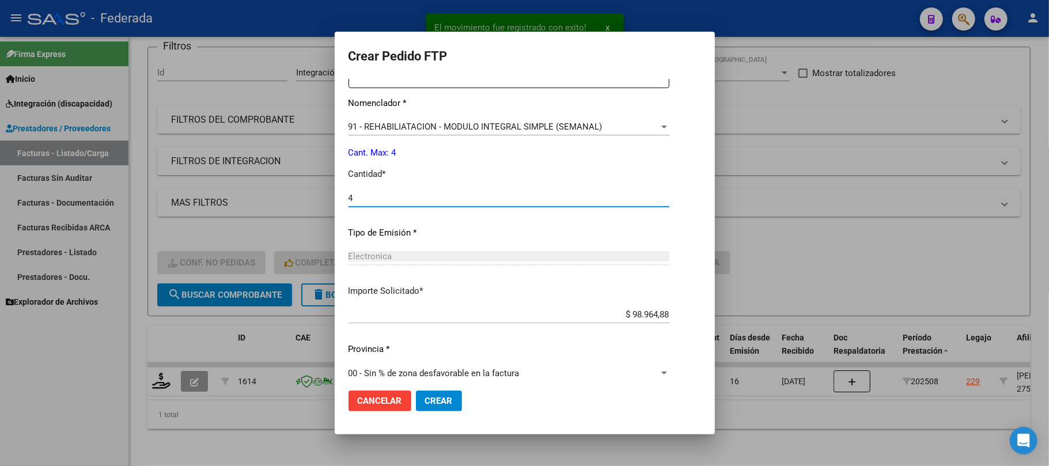
scroll to position [468, 0]
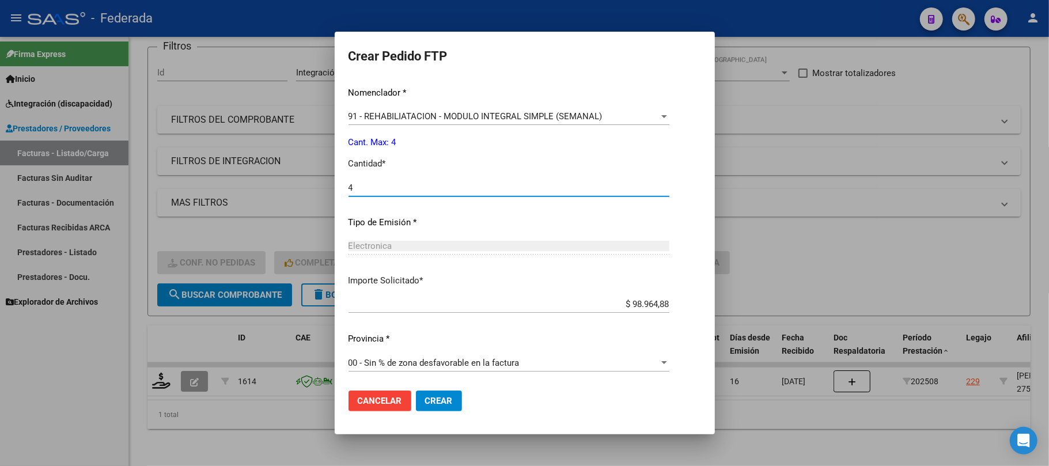
type input "4"
click at [438, 408] on button "Crear" at bounding box center [439, 400] width 46 height 21
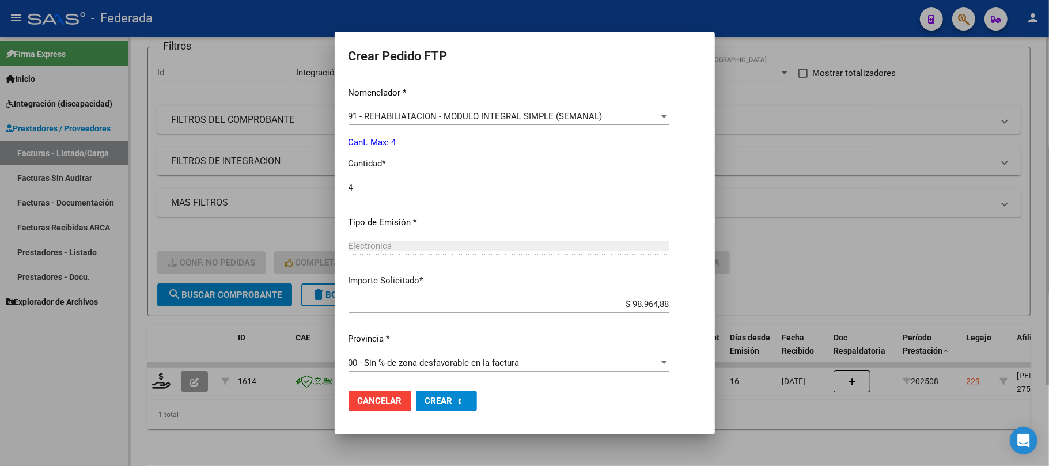
scroll to position [0, 0]
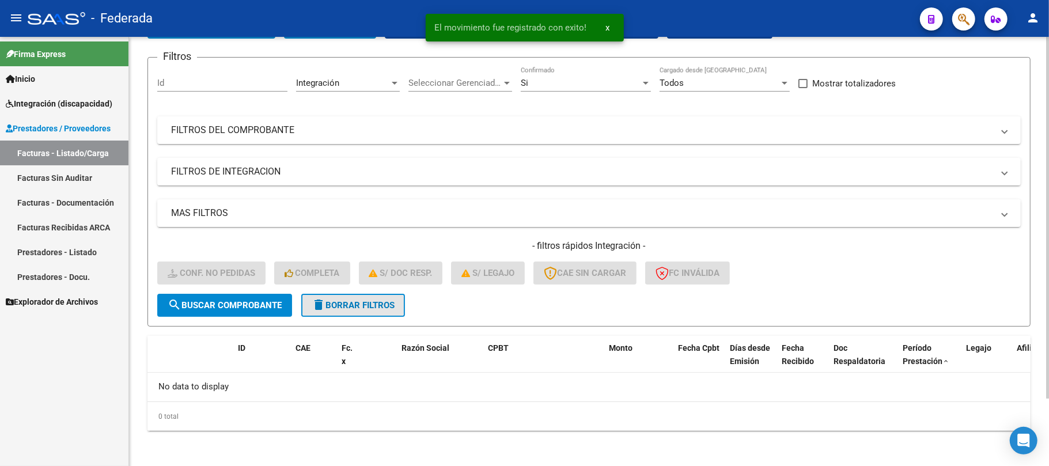
click at [344, 295] on button "delete Borrar Filtros" at bounding box center [353, 305] width 104 height 23
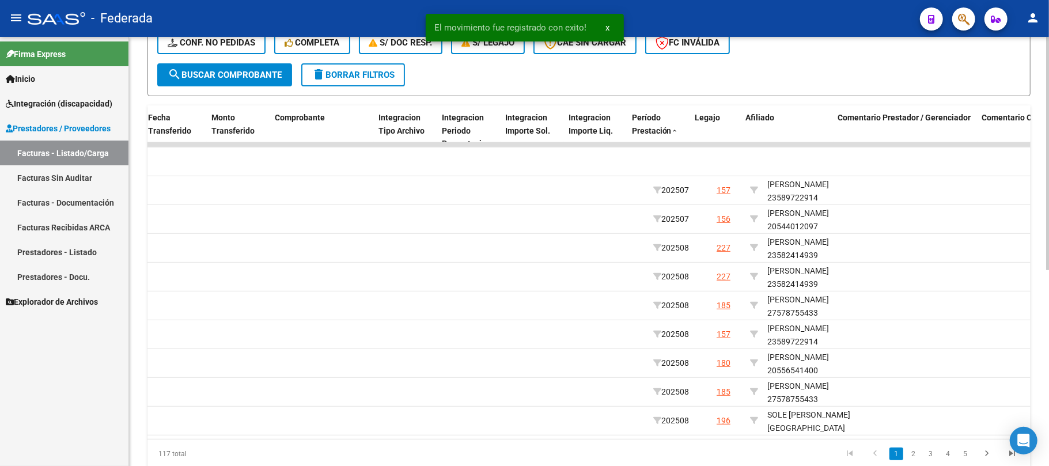
scroll to position [0, 1178]
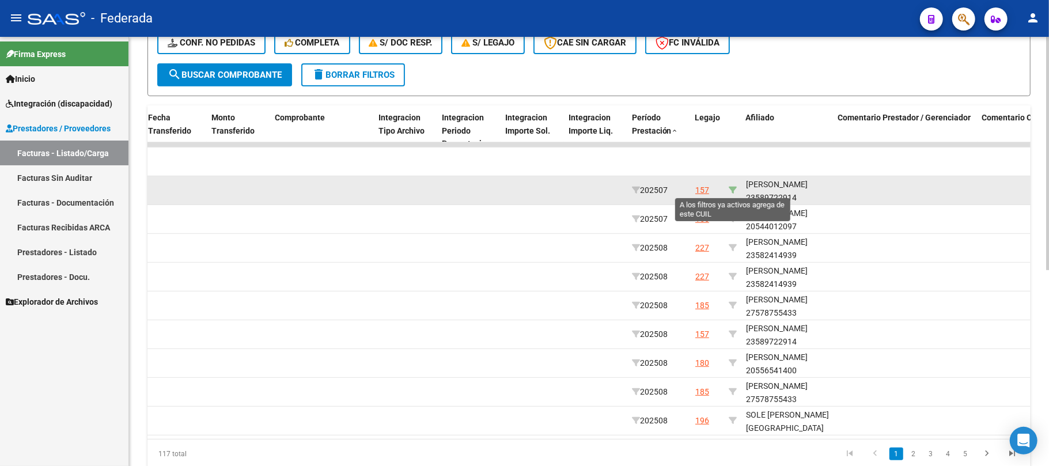
click at [733, 186] on icon at bounding box center [733, 190] width 8 height 8
type input "23589722914"
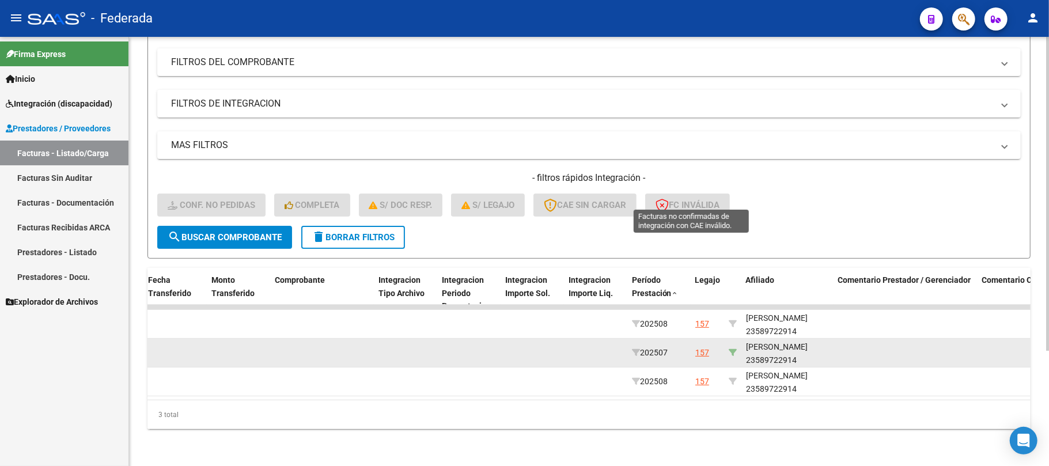
scroll to position [158, 0]
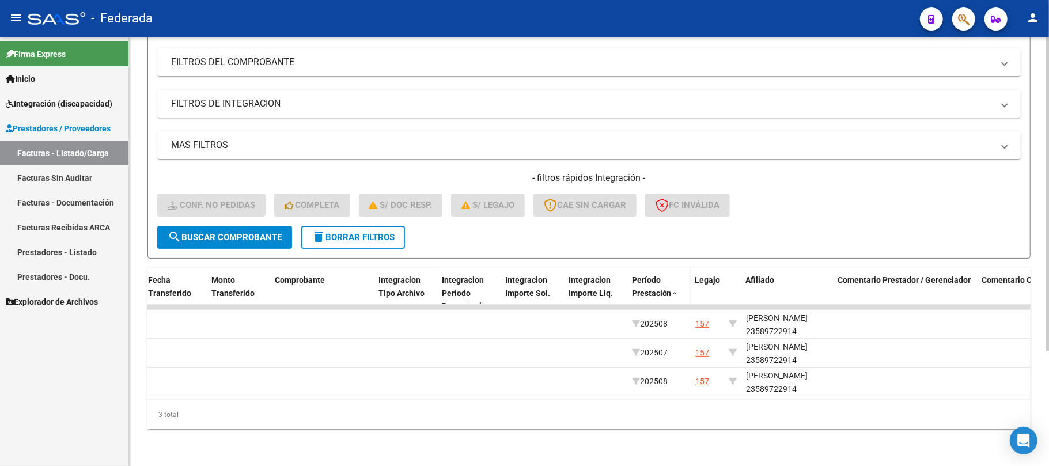
click at [672, 290] on span at bounding box center [675, 294] width 7 height 8
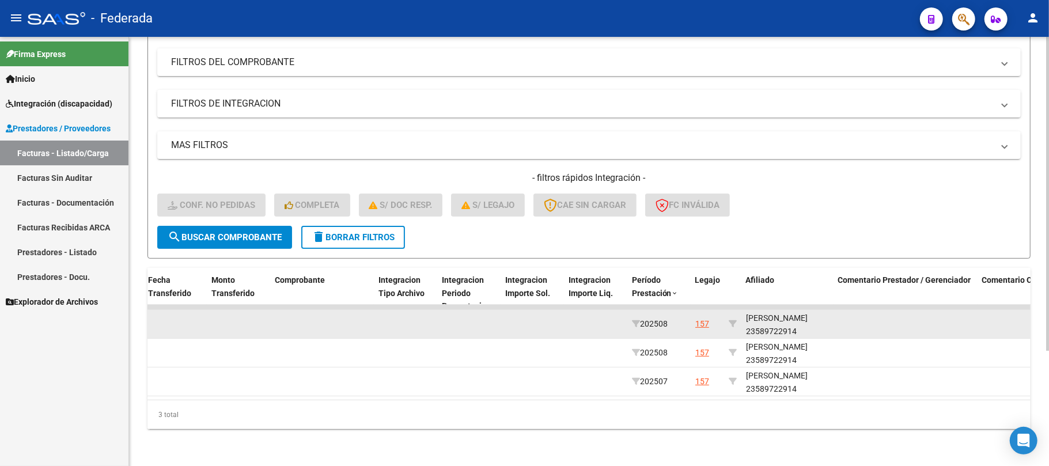
click at [793, 319] on div "RUFFINI AVARUCCI BRUNA 23589722914" at bounding box center [787, 325] width 83 height 26
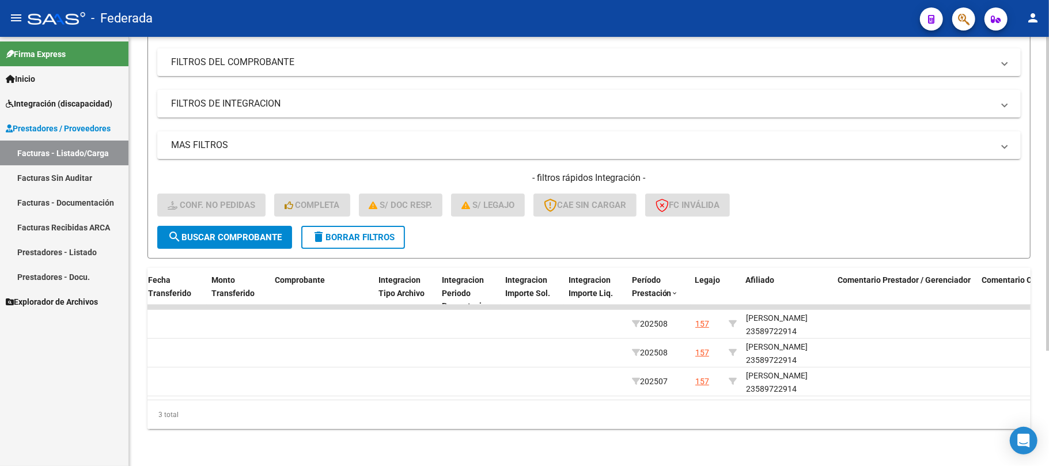
copy div "23589722914"
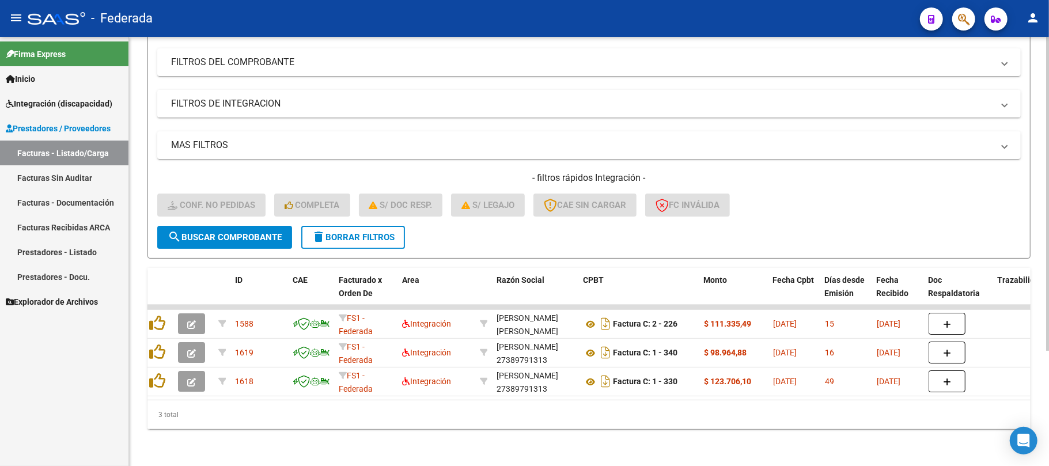
scroll to position [0, 0]
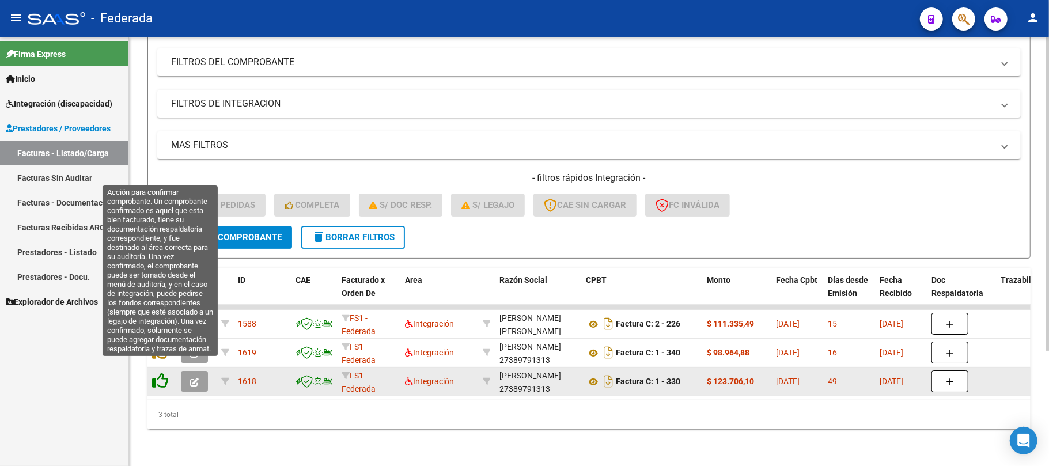
click at [154, 373] on icon at bounding box center [160, 381] width 16 height 16
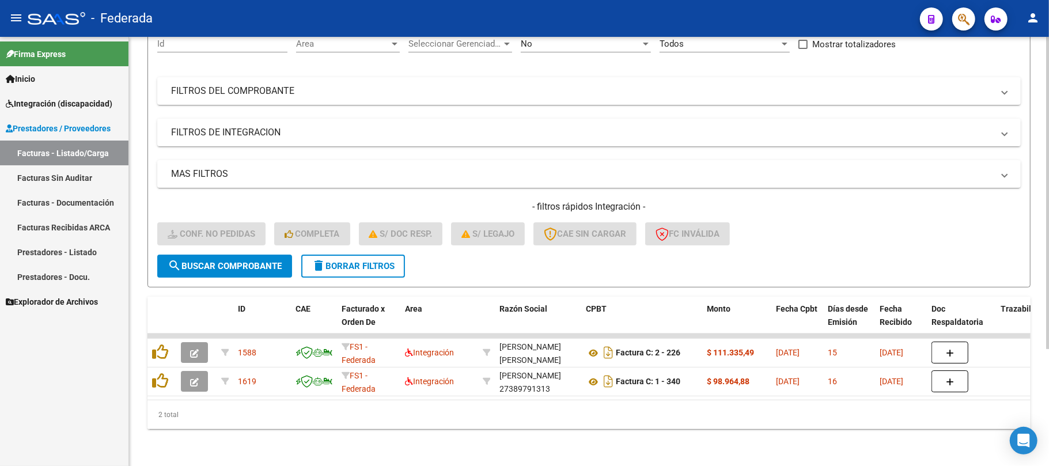
scroll to position [129, 0]
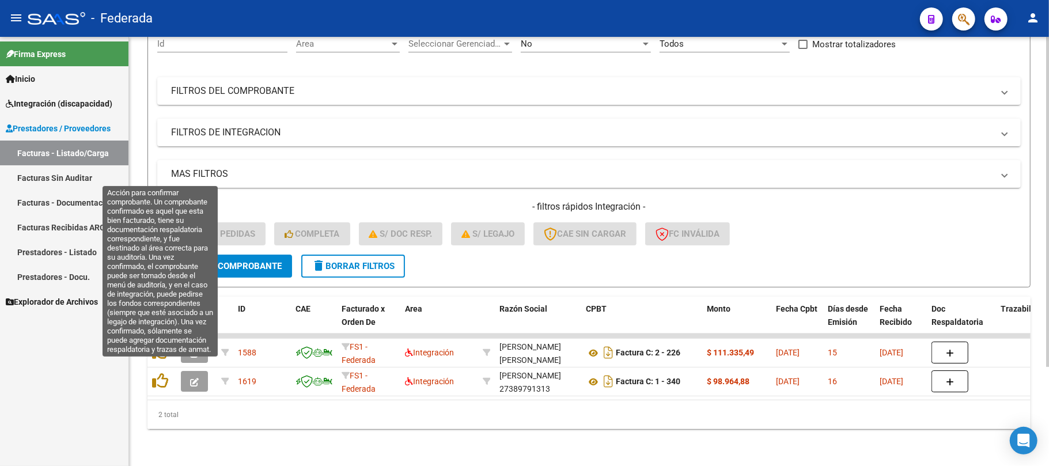
click at [154, 373] on icon at bounding box center [160, 381] width 16 height 16
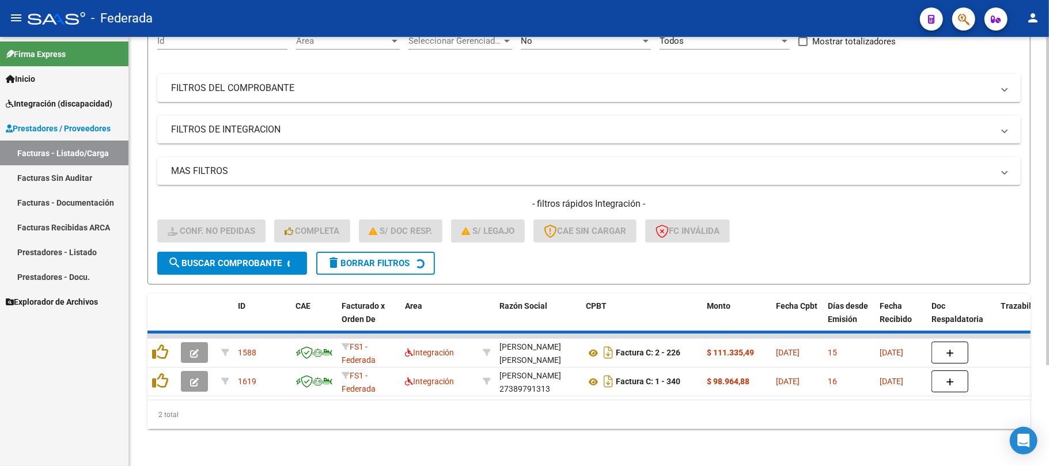
scroll to position [100, 0]
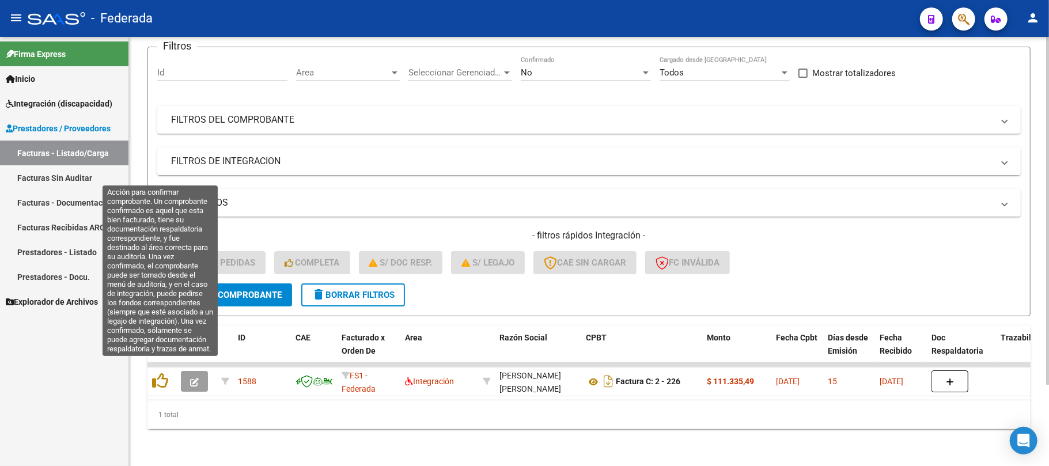
click at [154, 373] on icon at bounding box center [160, 381] width 16 height 16
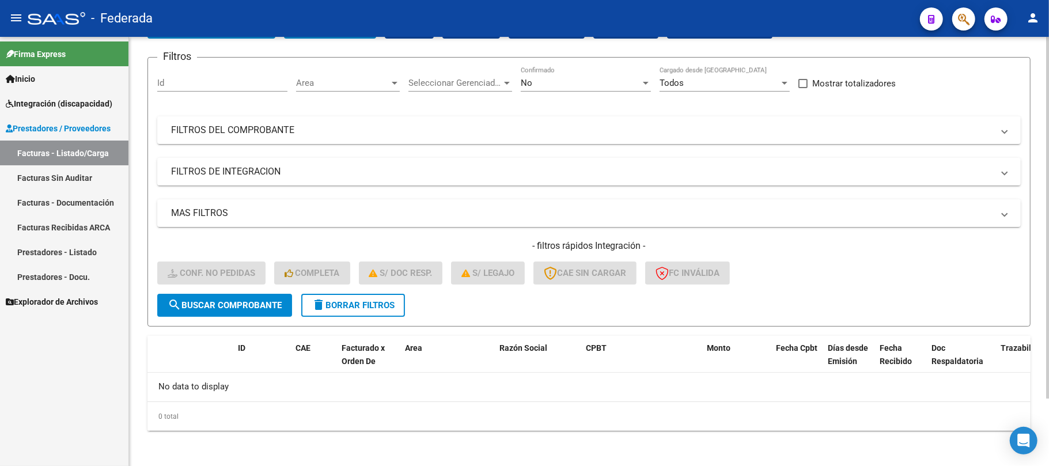
click at [373, 300] on span "delete Borrar Filtros" at bounding box center [353, 305] width 83 height 10
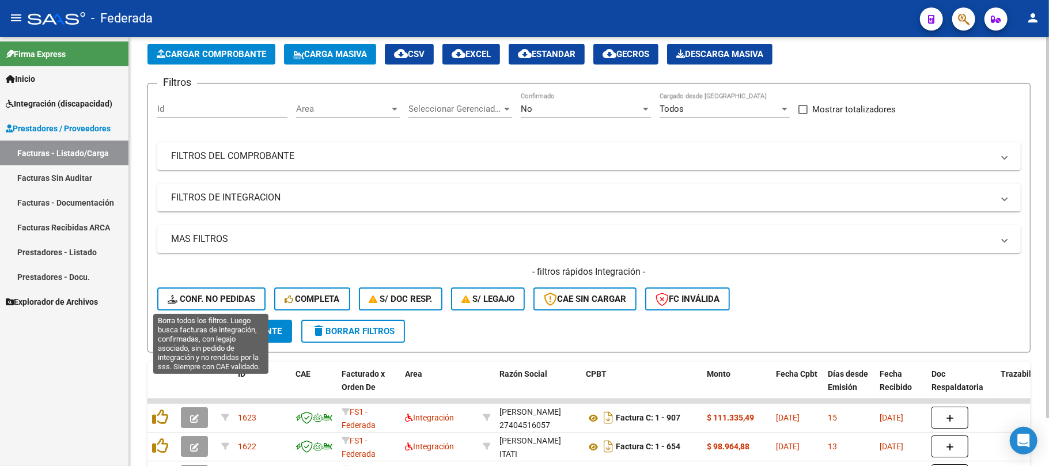
scroll to position [79, 0]
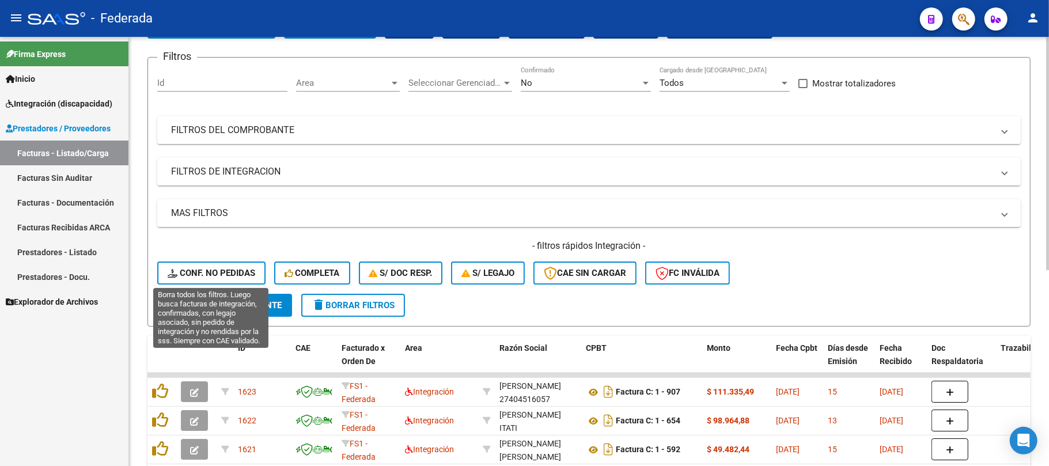
click at [213, 272] on span "Conf. no pedidas" at bounding box center [212, 273] width 88 height 10
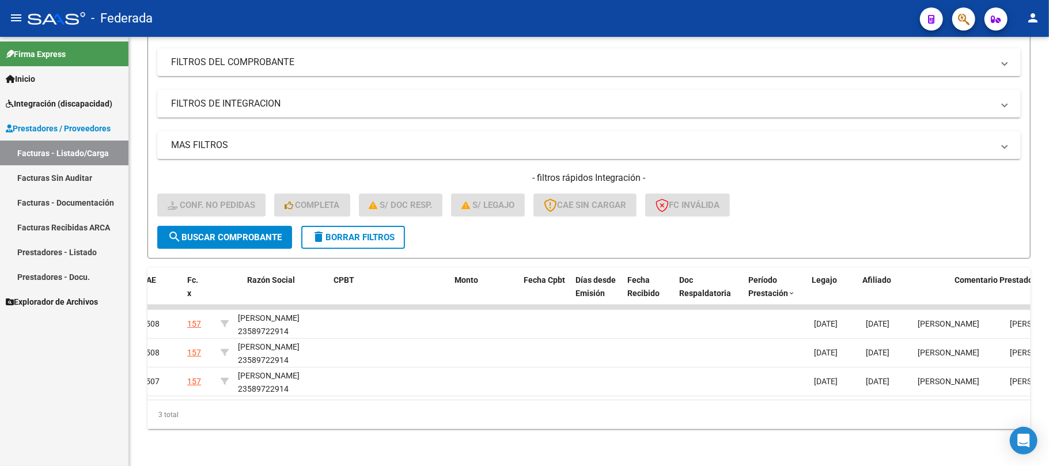
scroll to position [0, 0]
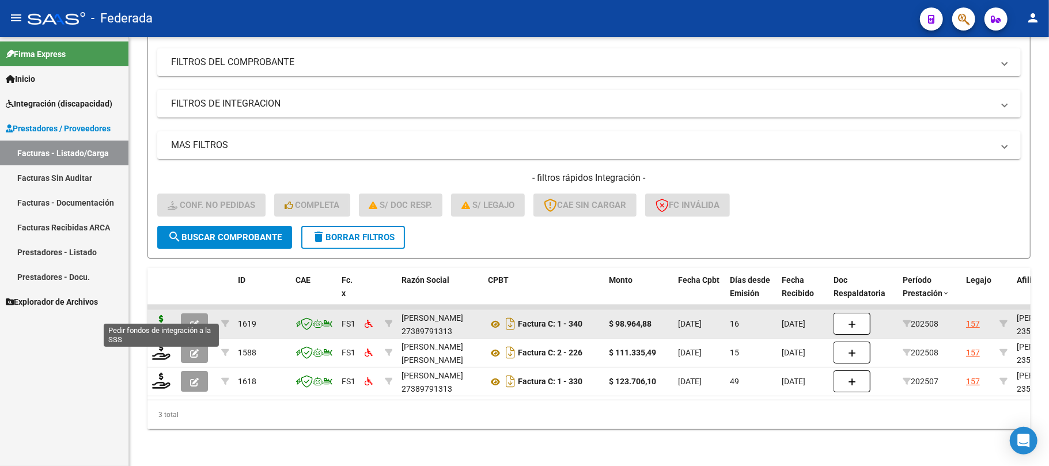
click at [164, 315] on icon at bounding box center [161, 323] width 18 height 16
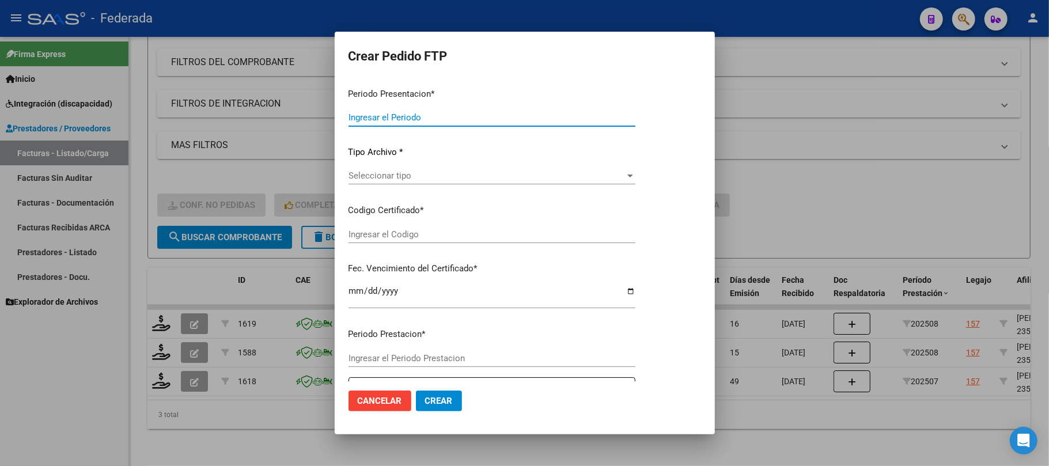
type input "202508"
type input "$ 98.964,88"
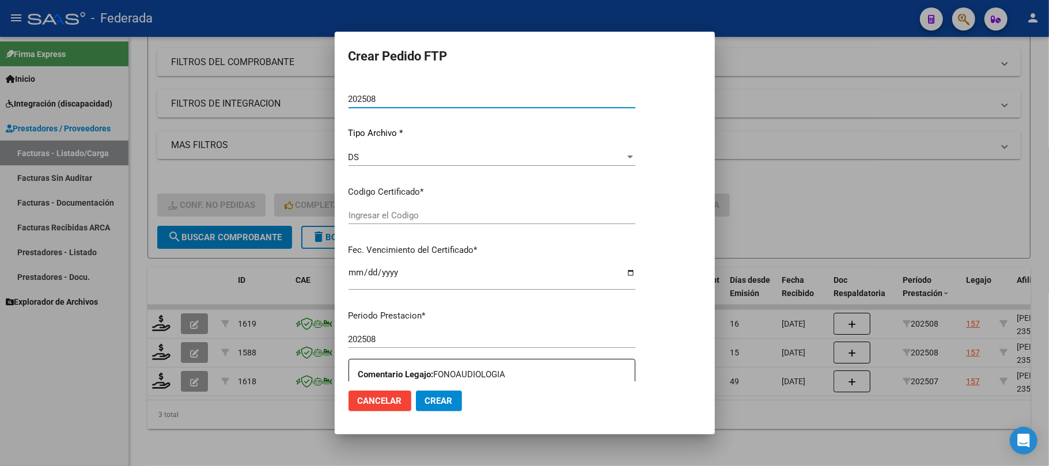
type input "ARG01000589722912021111720261117SFE214"
type input "2026-11-17"
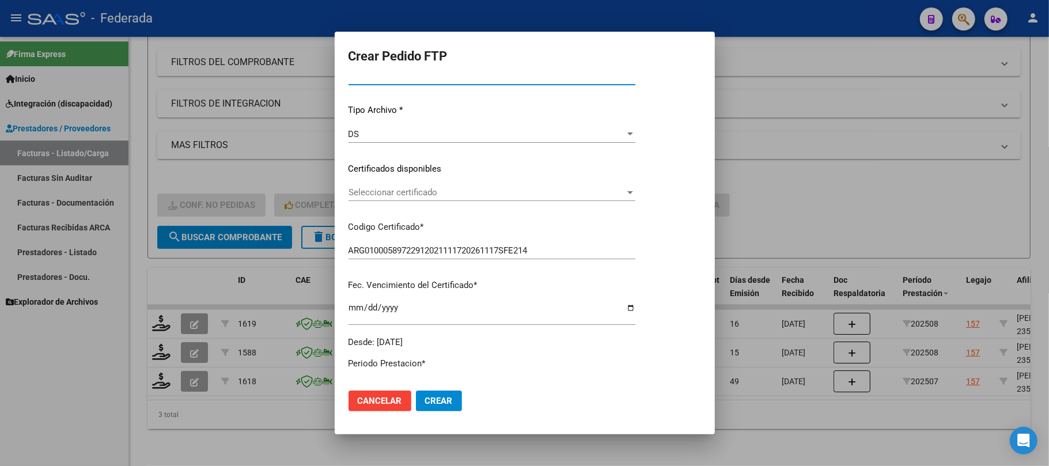
scroll to position [107, 0]
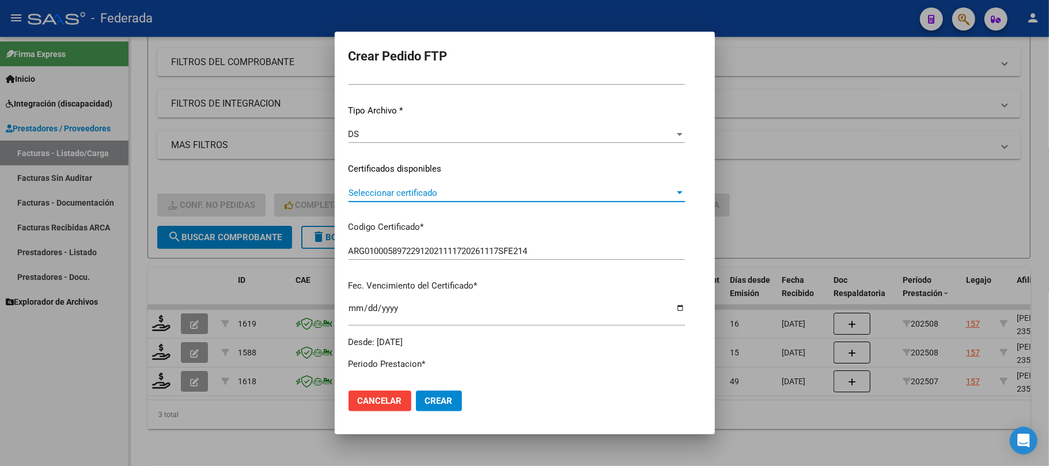
click at [379, 191] on span "Seleccionar certificado" at bounding box center [511, 193] width 326 height 10
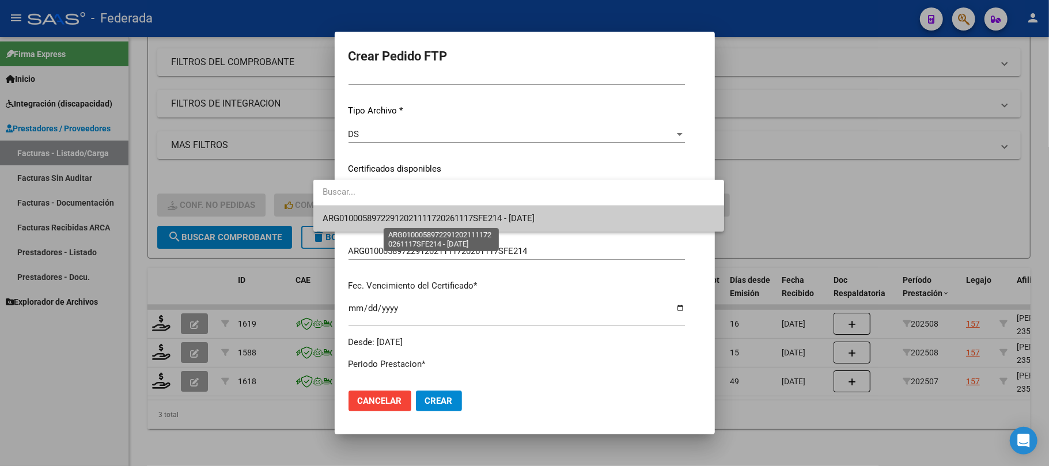
click at [372, 214] on span "ARG01000589722912021111720261117SFE214 - 2026-11-17" at bounding box center [429, 218] width 212 height 10
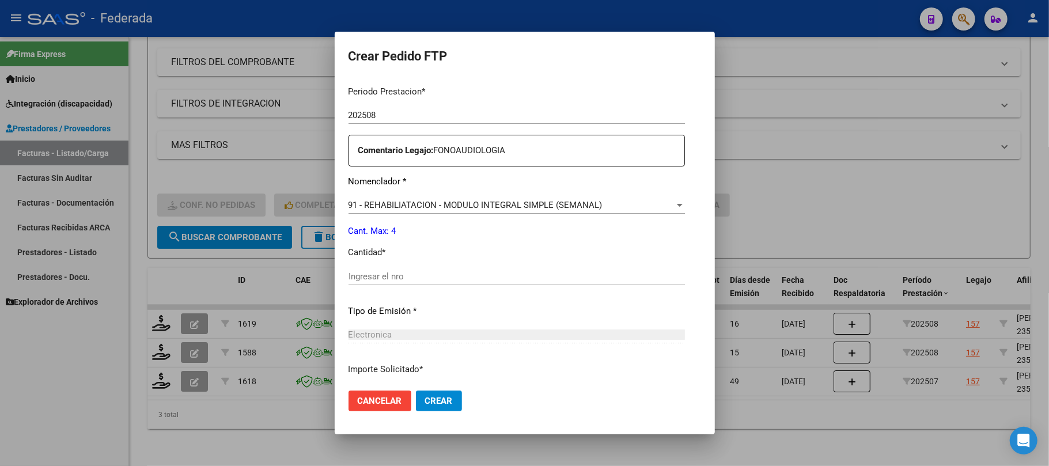
scroll to position [414, 0]
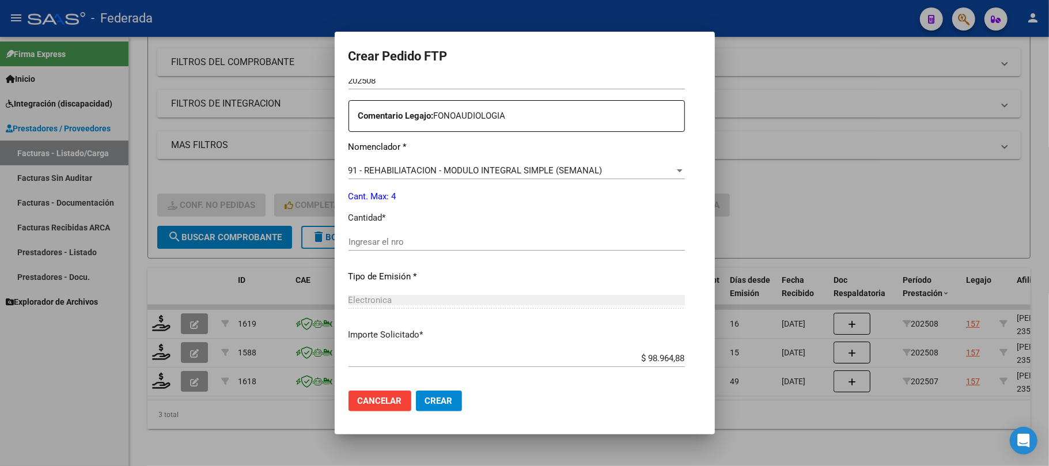
click at [369, 242] on input "Ingresar el nro" at bounding box center [516, 242] width 336 height 10
type input "4"
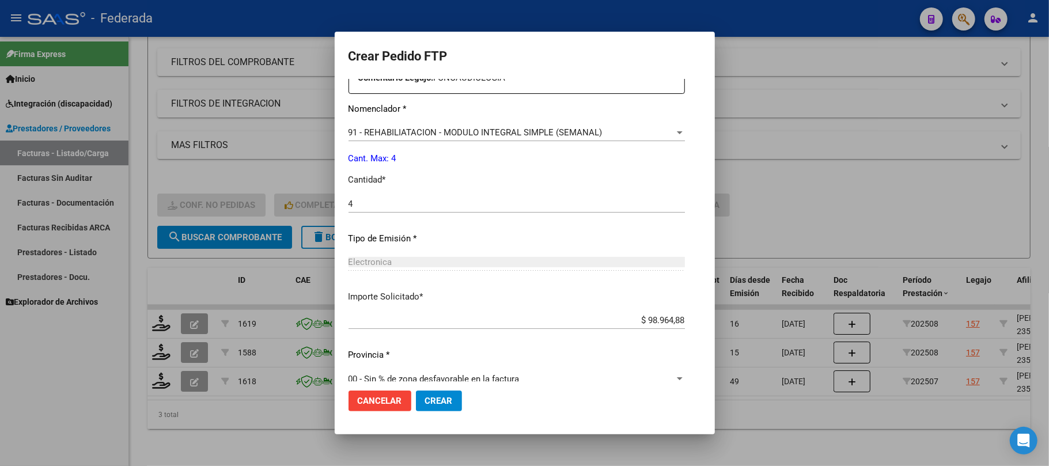
scroll to position [468, 0]
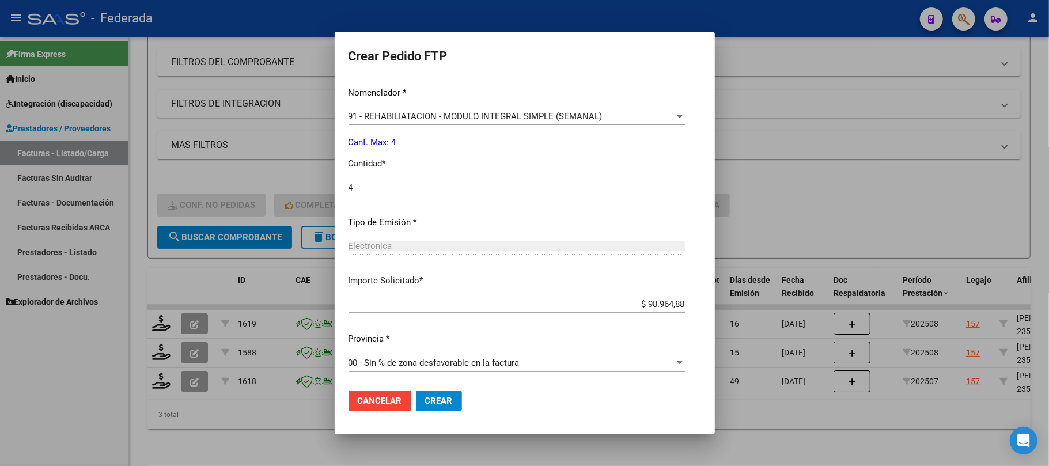
click at [425, 404] on span "Crear" at bounding box center [439, 401] width 28 height 10
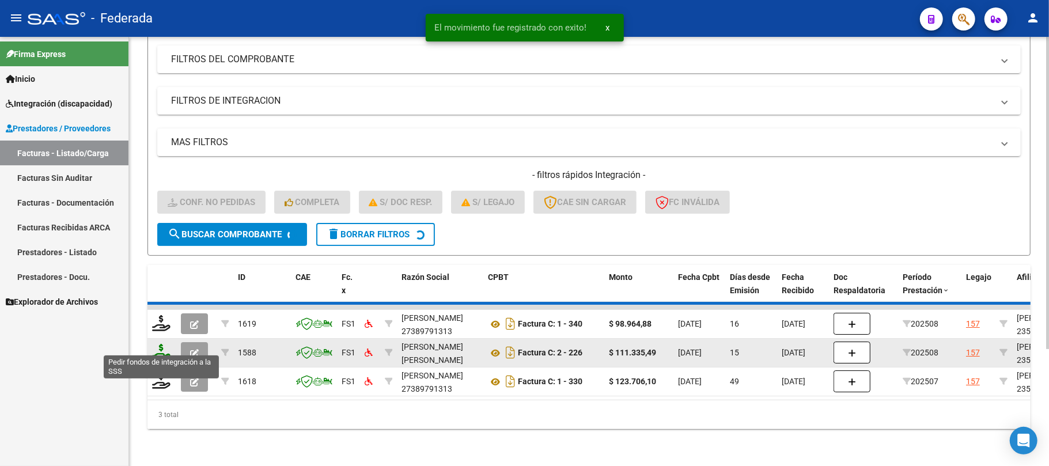
scroll to position [129, 0]
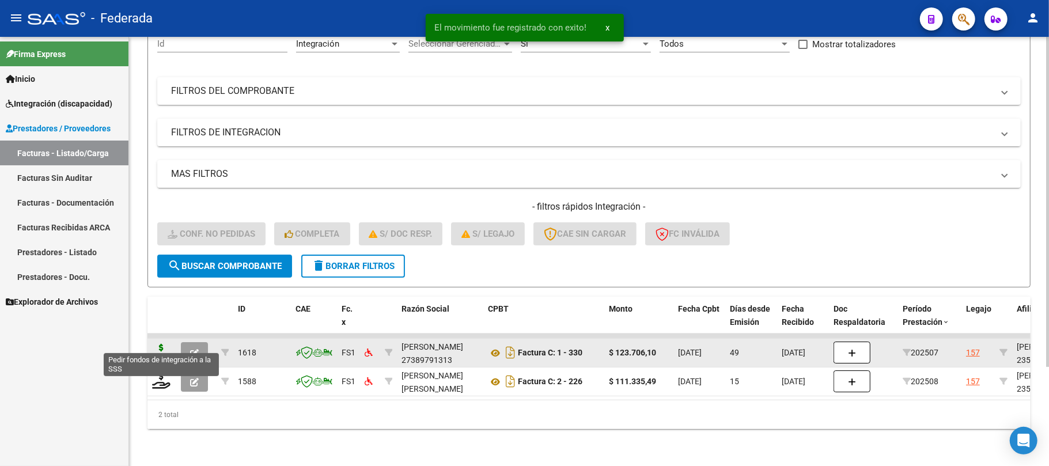
click at [162, 344] on icon at bounding box center [161, 352] width 18 height 16
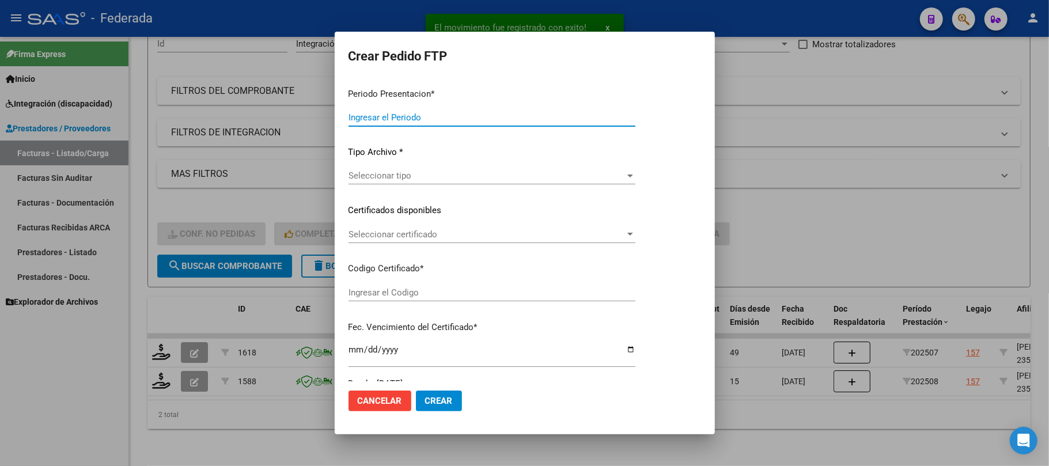
type input "202508"
type input "202507"
type input "$ 123.706,10"
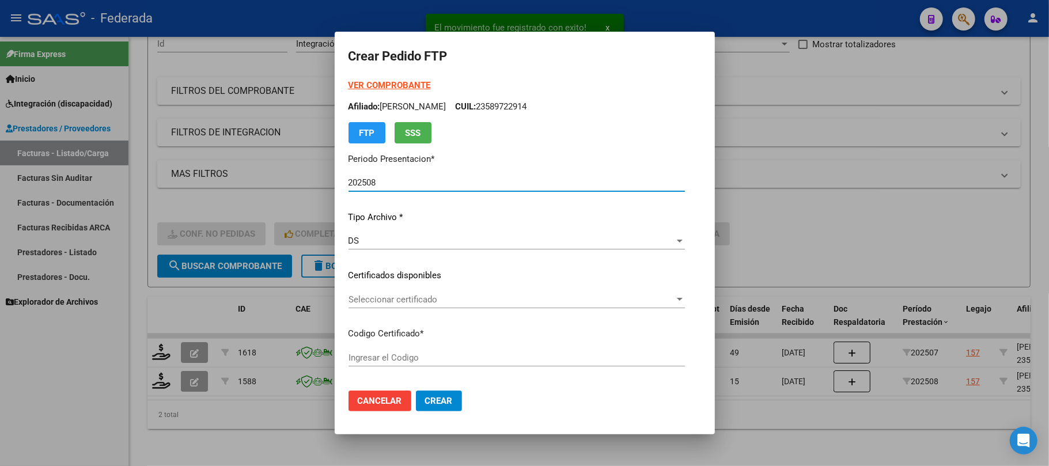
scroll to position [77, 0]
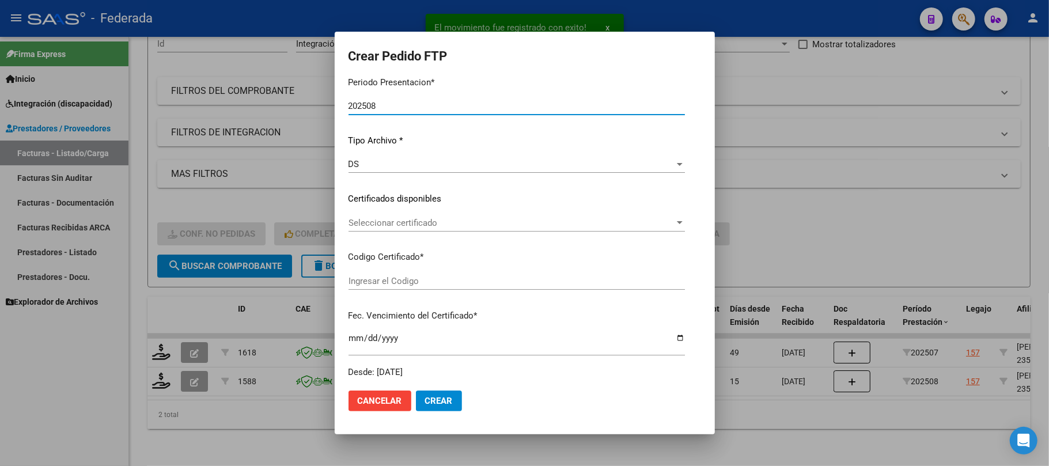
type input "ARG01000589722912021111720261117SFE214"
type input "2026-11-17"
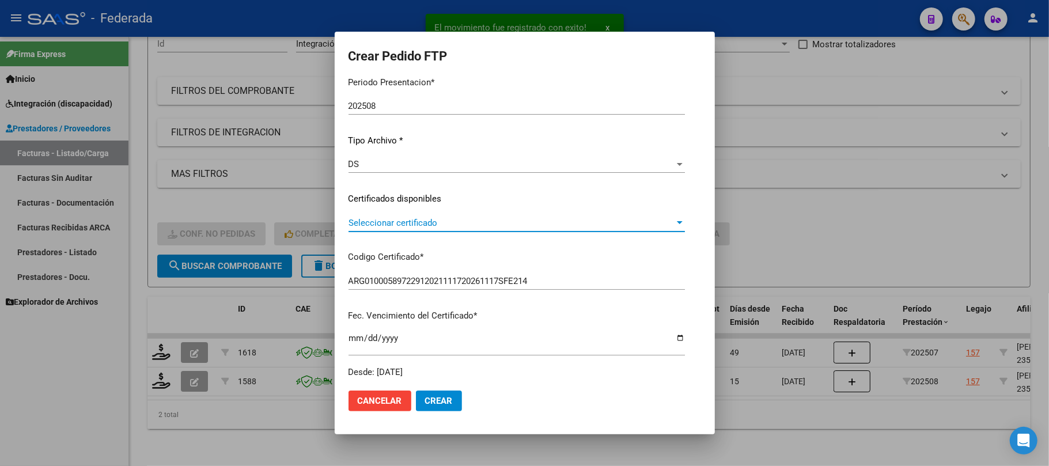
click at [354, 222] on span "Seleccionar certificado" at bounding box center [511, 223] width 326 height 10
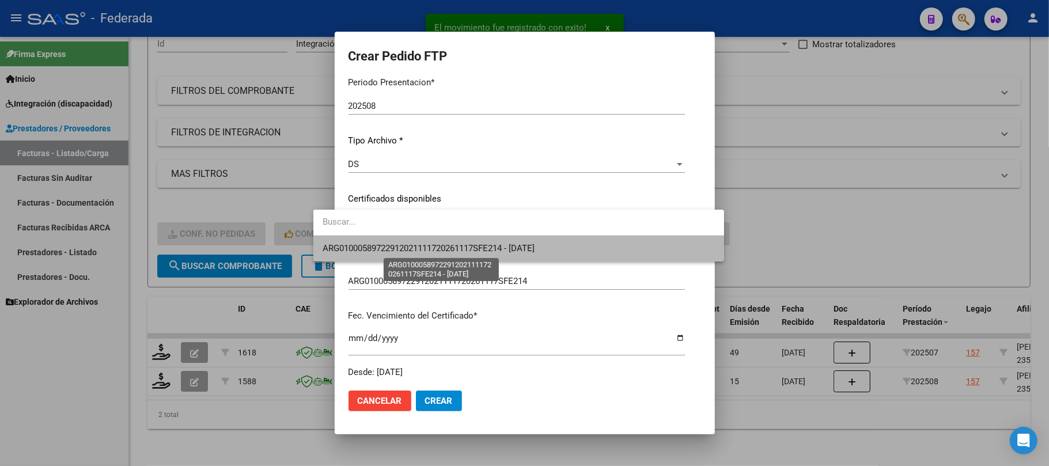
click at [351, 247] on span "ARG01000589722912021111720261117SFE214 - 2026-11-17" at bounding box center [429, 248] width 212 height 10
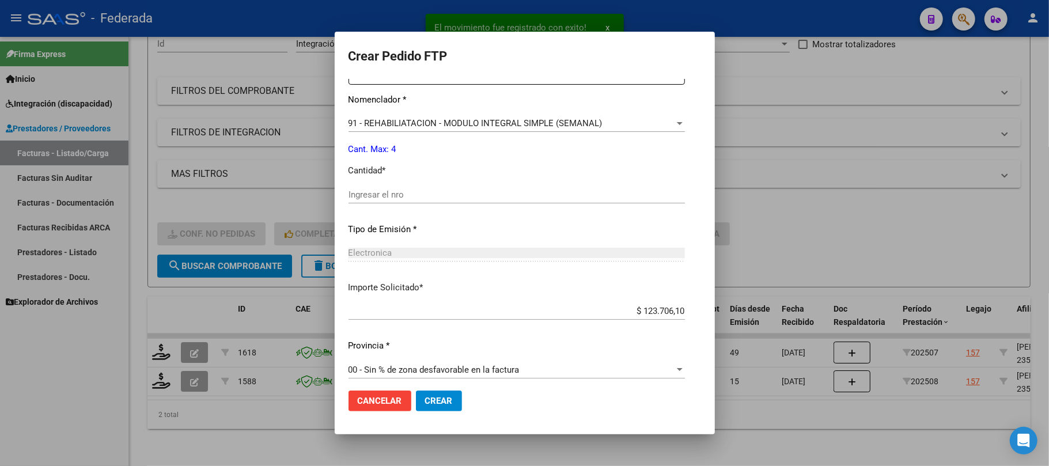
click at [358, 199] on input "Ingresar el nro" at bounding box center [516, 194] width 336 height 10
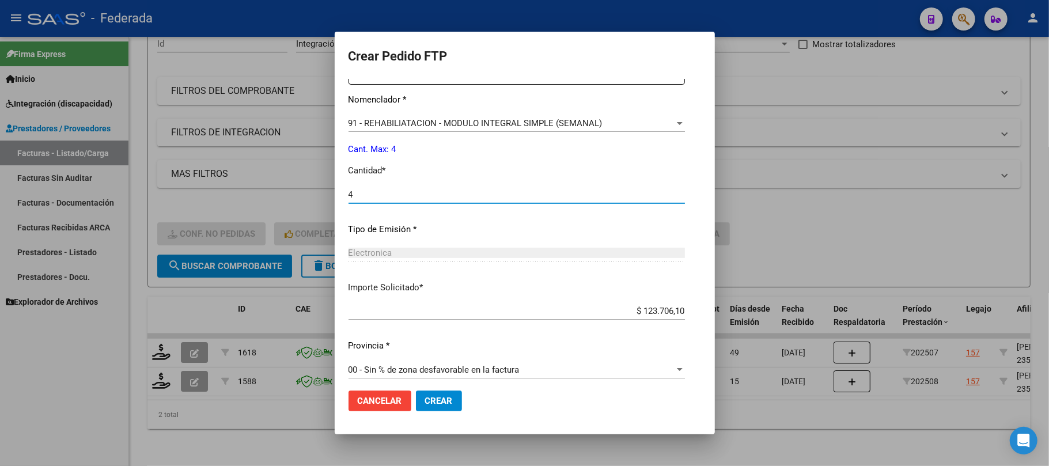
type input "4"
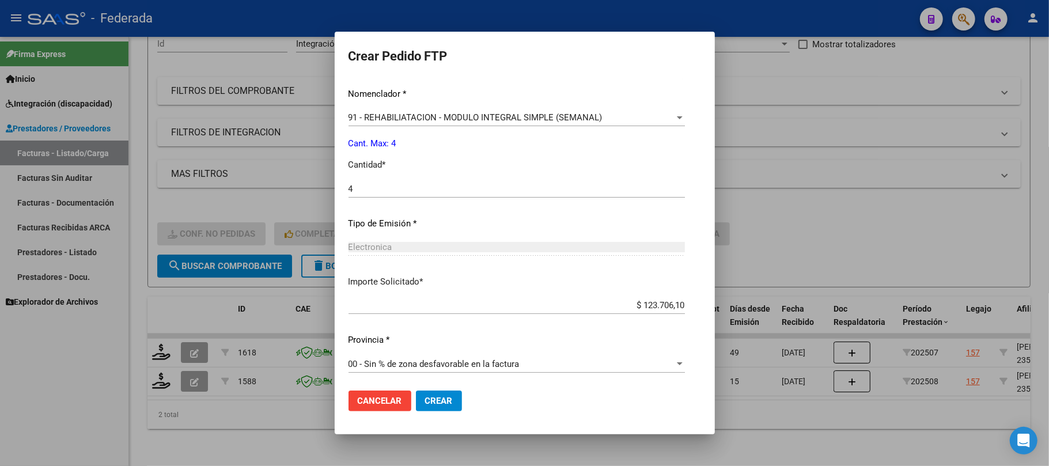
scroll to position [468, 0]
click at [425, 397] on span "Crear" at bounding box center [439, 401] width 28 height 10
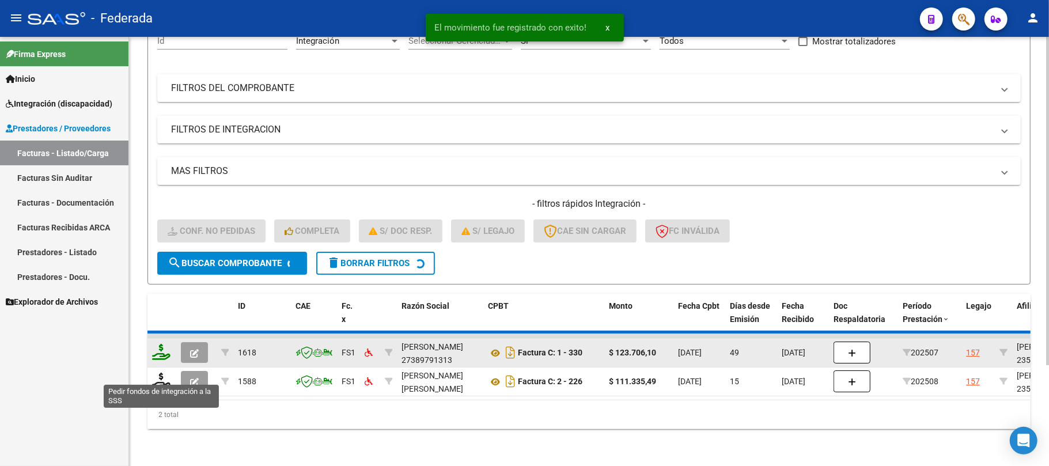
scroll to position [100, 0]
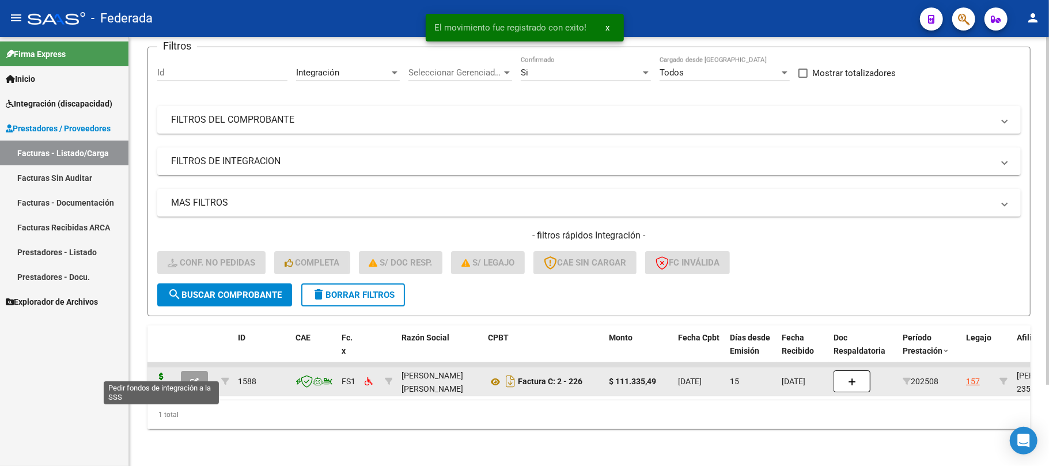
click at [160, 373] on icon at bounding box center [161, 381] width 18 height 16
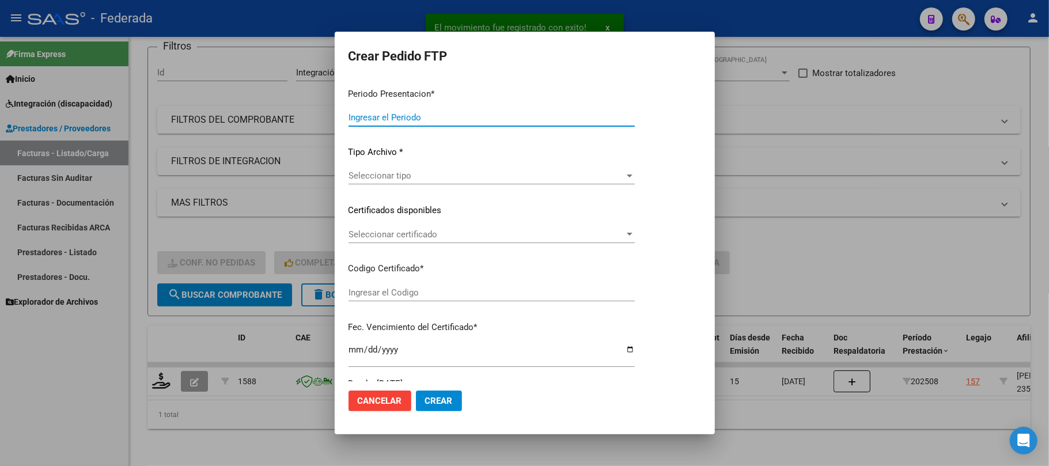
type input "202508"
type input "$ 111.335,49"
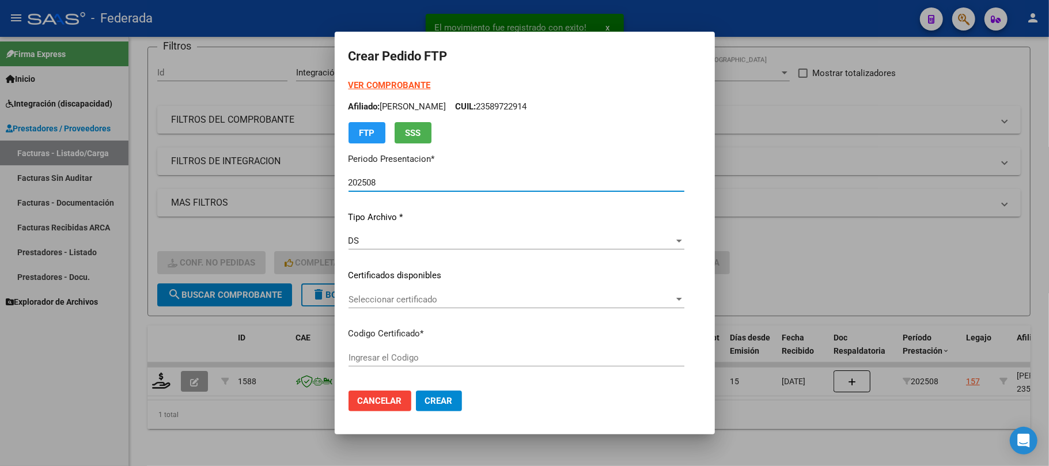
type input "ARG01000589722912021111720261117SFE214"
type input "2026-11-17"
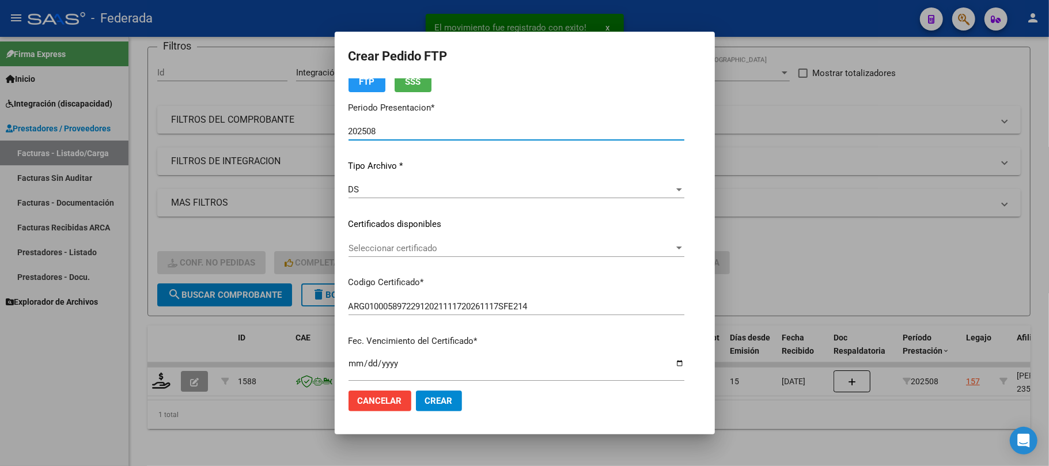
scroll to position [77, 0]
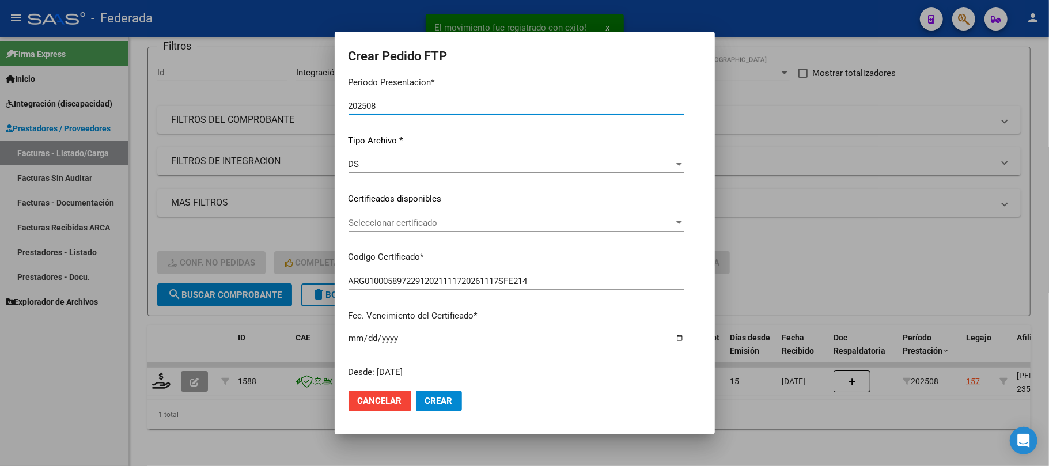
click at [351, 225] on span "Seleccionar certificado" at bounding box center [510, 223] width 325 height 10
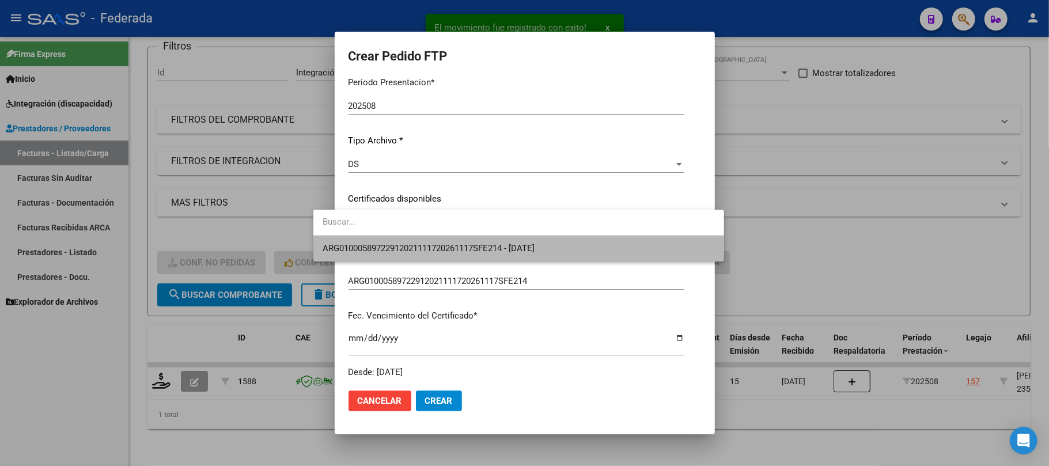
click at [352, 254] on span "ARG01000589722912021111720261117SFE214 - 2026-11-17" at bounding box center [519, 249] width 392 height 26
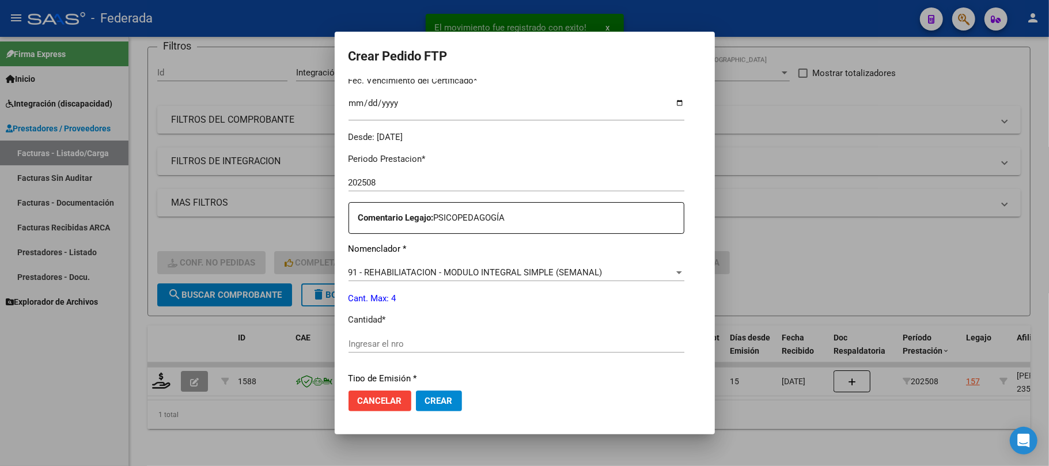
scroll to position [384, 0]
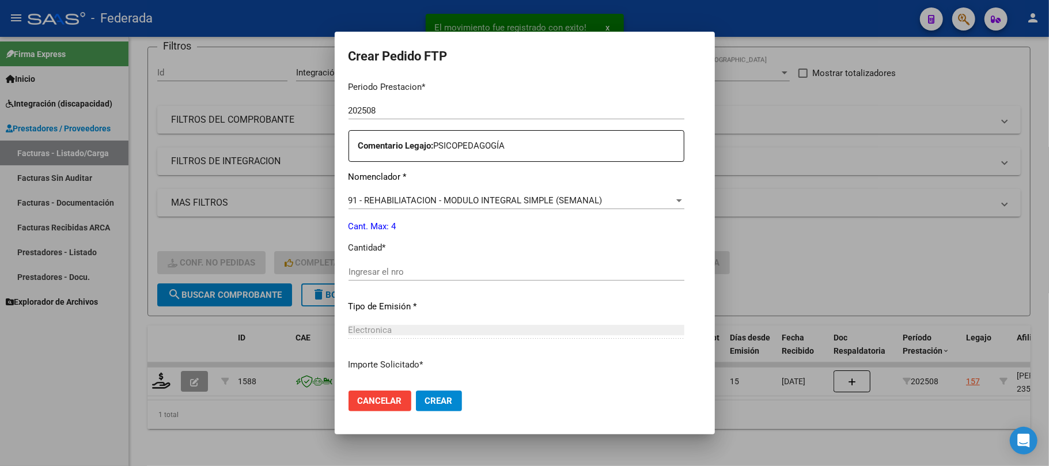
click at [380, 261] on div "Periodo Prestacion * 202508 Ingresar el Periodo Prestacion Comentario Legajo: P…" at bounding box center [516, 269] width 336 height 395
click at [384, 271] on input "Ingresar el nro" at bounding box center [516, 272] width 336 height 10
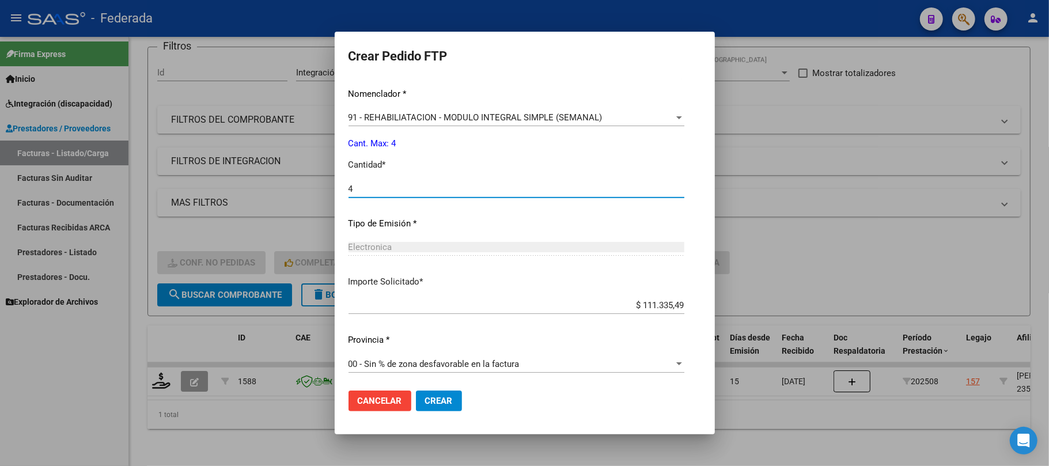
scroll to position [468, 0]
type input "4"
click at [416, 394] on button "Crear" at bounding box center [439, 400] width 46 height 21
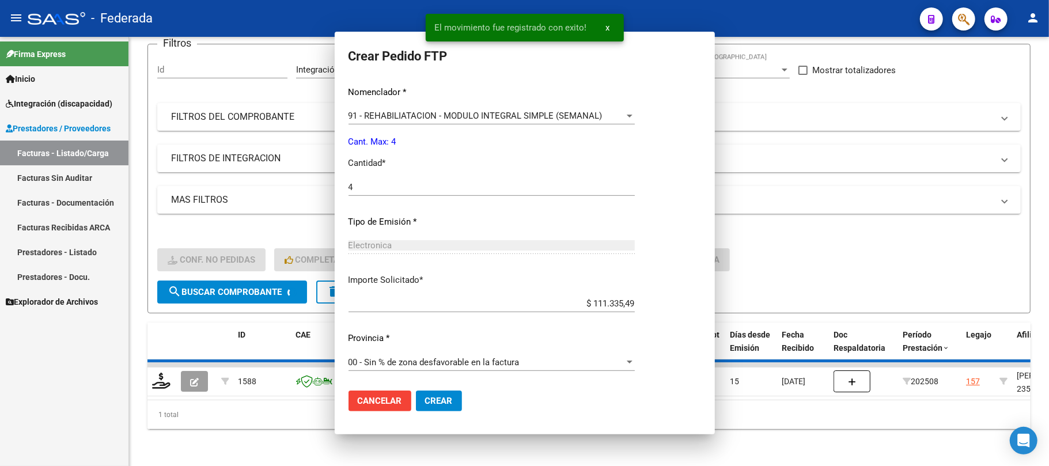
scroll to position [0, 0]
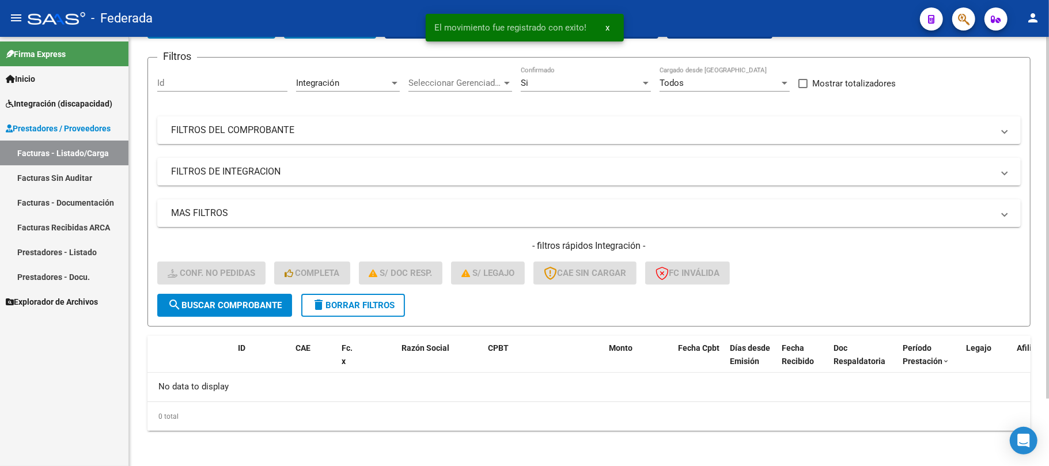
click at [358, 311] on button "delete Borrar Filtros" at bounding box center [353, 305] width 104 height 23
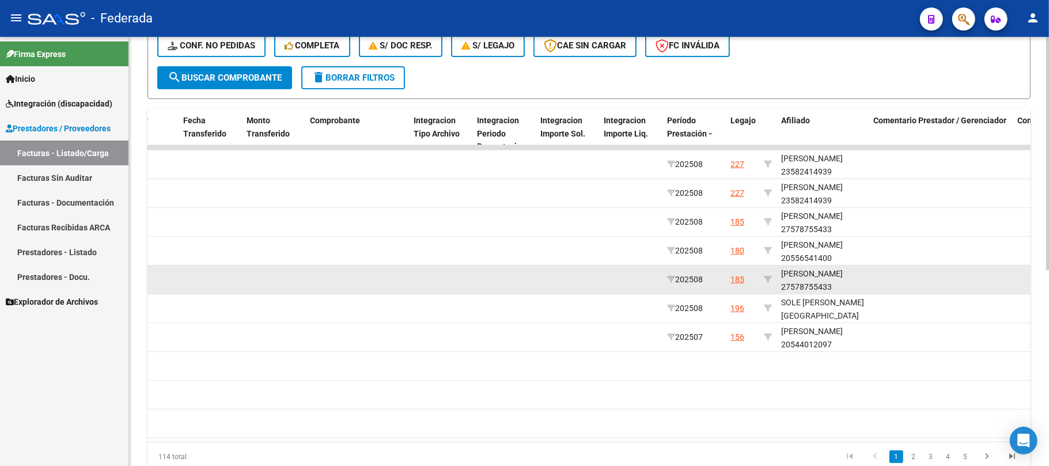
scroll to position [282, 0]
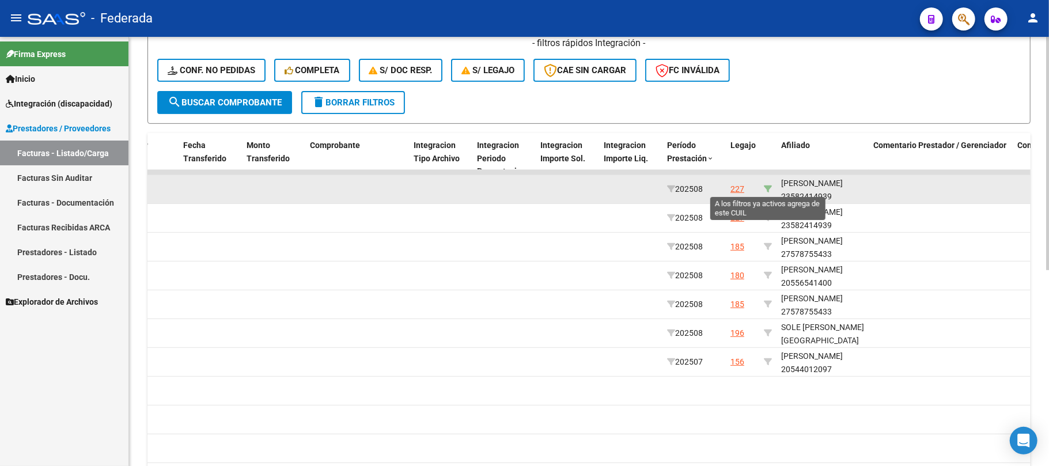
click at [768, 187] on icon at bounding box center [768, 189] width 8 height 8
type input "23582414939"
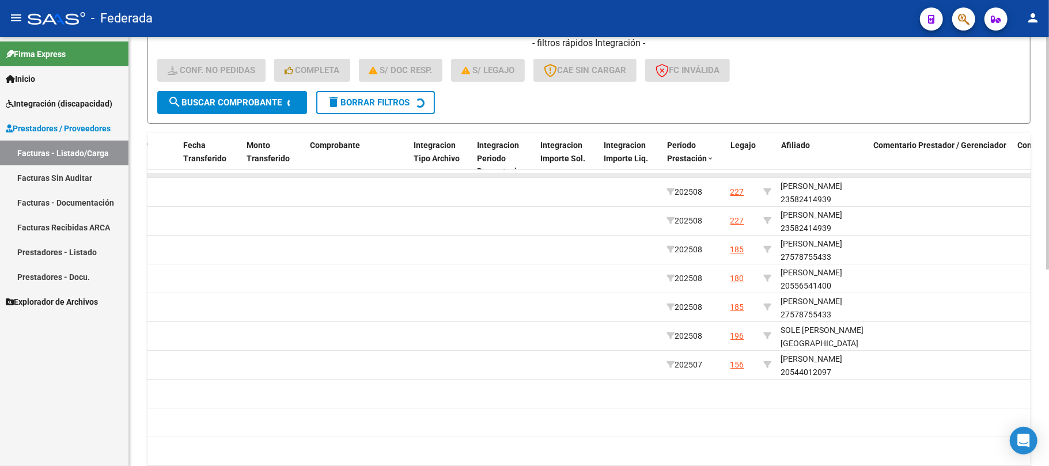
scroll to position [244, 0]
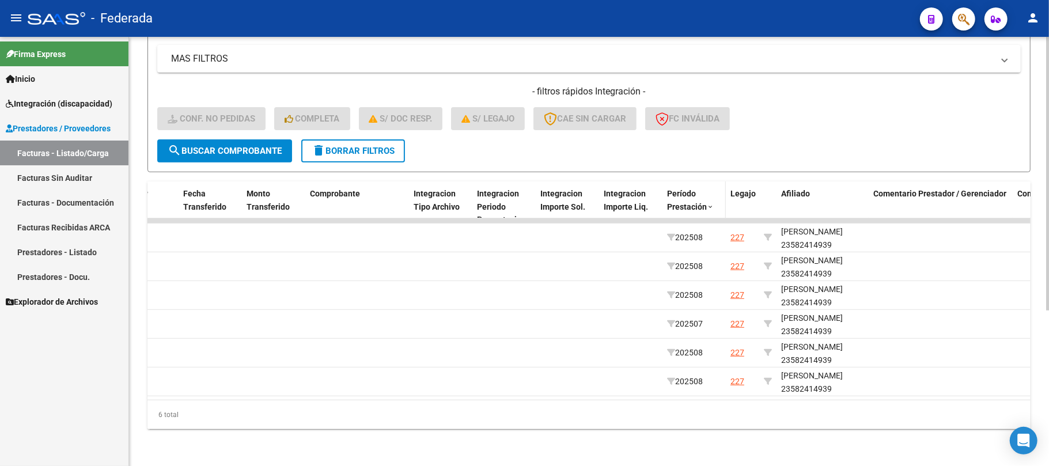
click at [708, 203] on span at bounding box center [710, 207] width 7 height 8
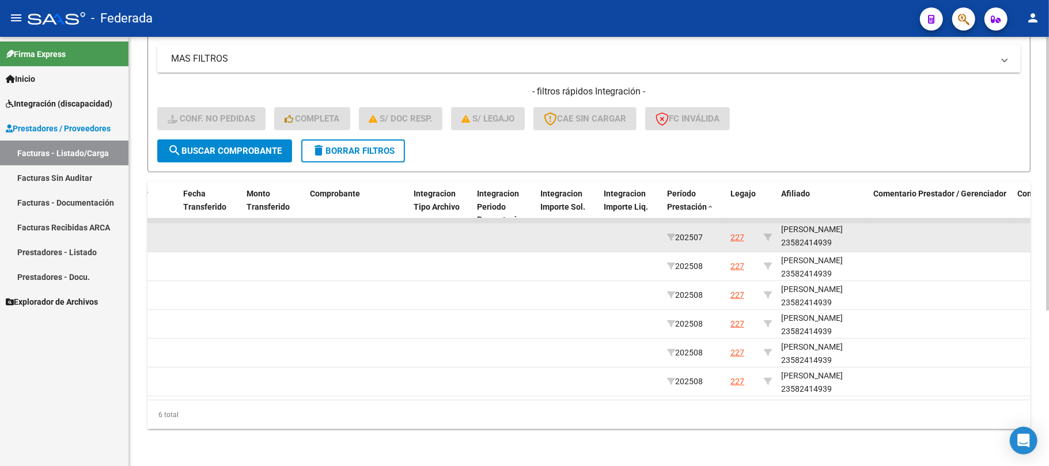
scroll to position [14, 0]
click at [794, 234] on div "ZAPATA ELIAS NICOLAS 23582414939" at bounding box center [822, 236] width 83 height 26
copy div "23582414939"
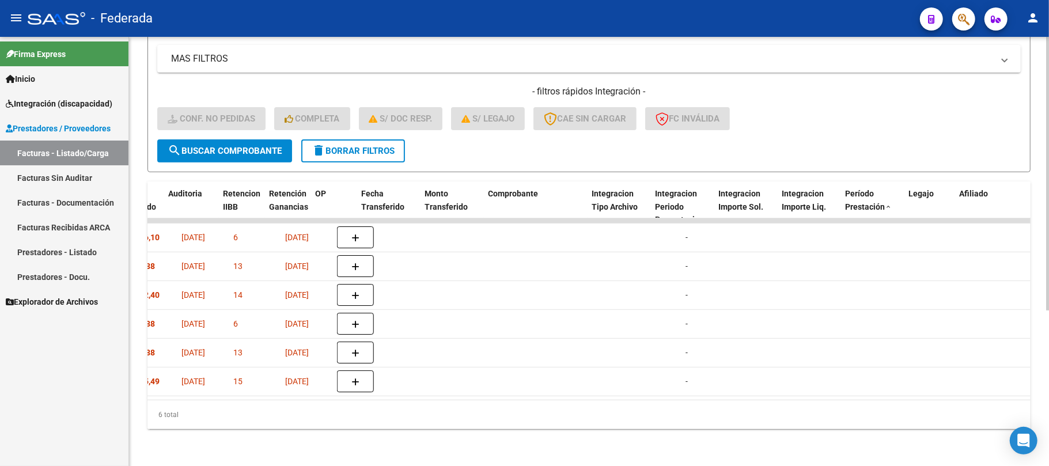
scroll to position [0, 0]
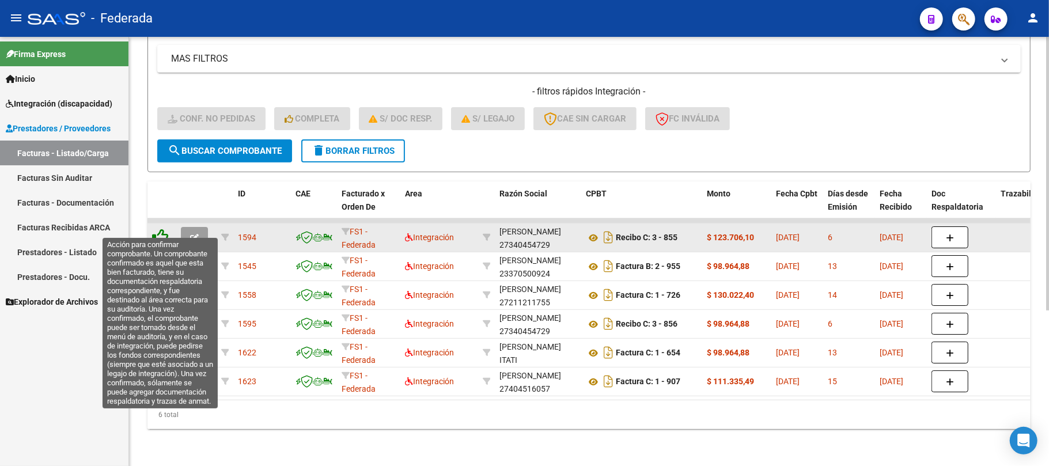
click at [157, 229] on icon at bounding box center [160, 237] width 16 height 16
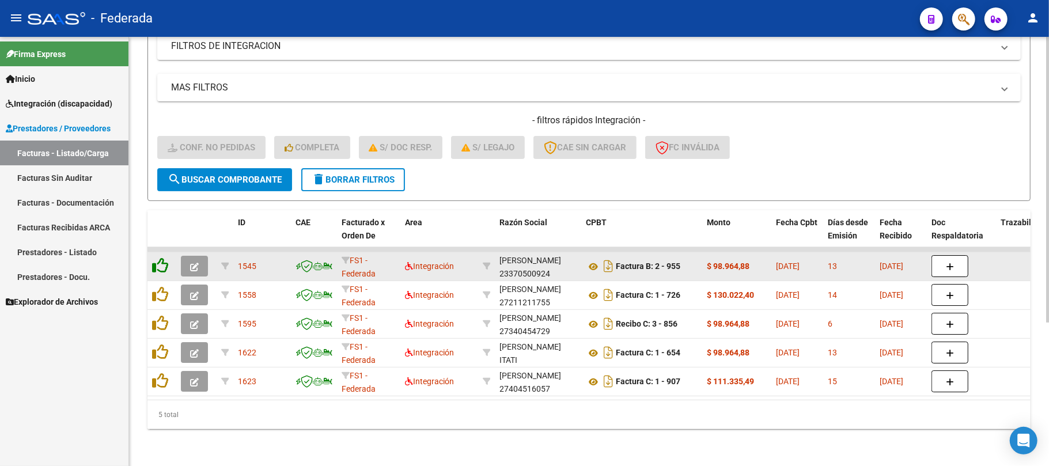
scroll to position [215, 0]
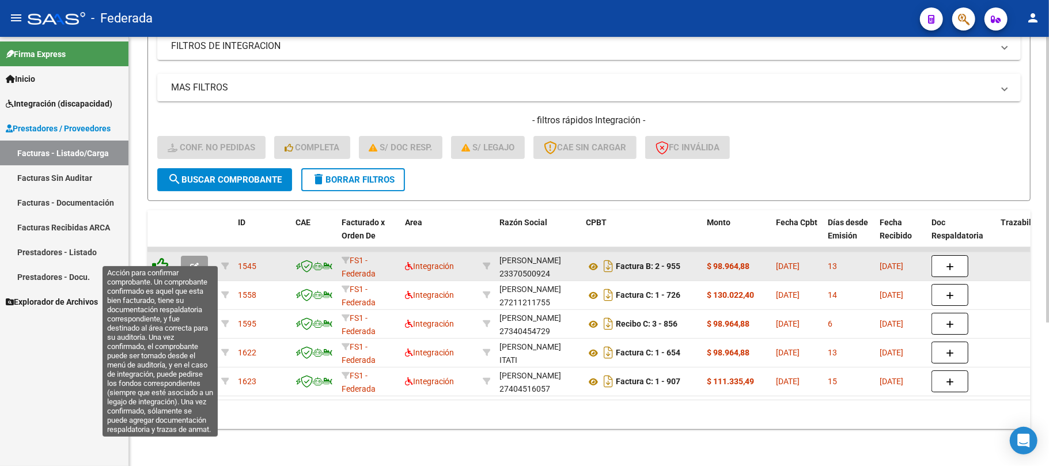
click at [157, 257] on icon at bounding box center [160, 265] width 16 height 16
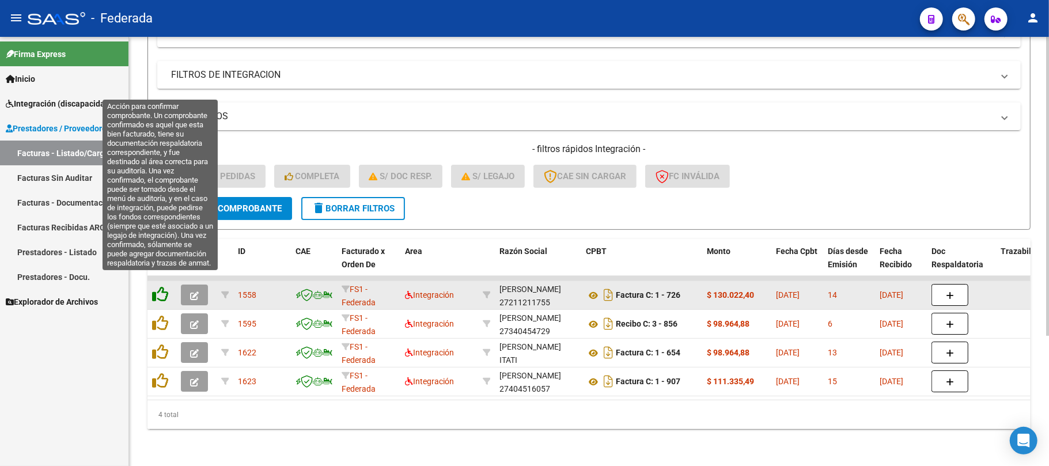
click at [162, 286] on icon at bounding box center [160, 294] width 16 height 16
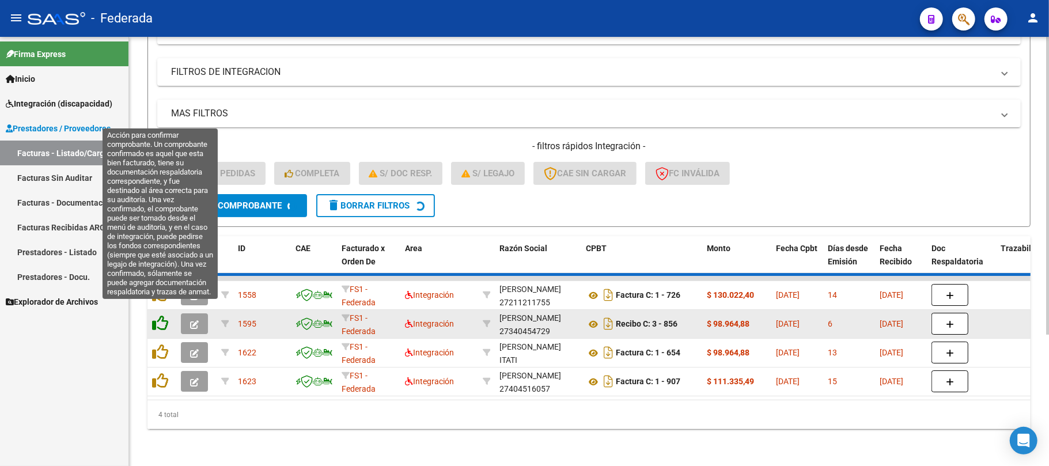
click at [162, 302] on icon at bounding box center [160, 294] width 16 height 16
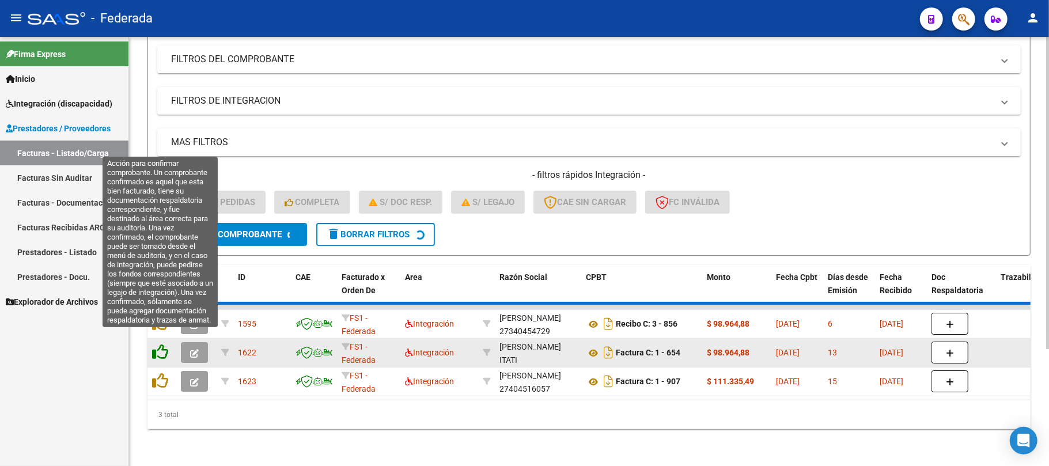
click at [160, 344] on icon at bounding box center [160, 352] width 16 height 16
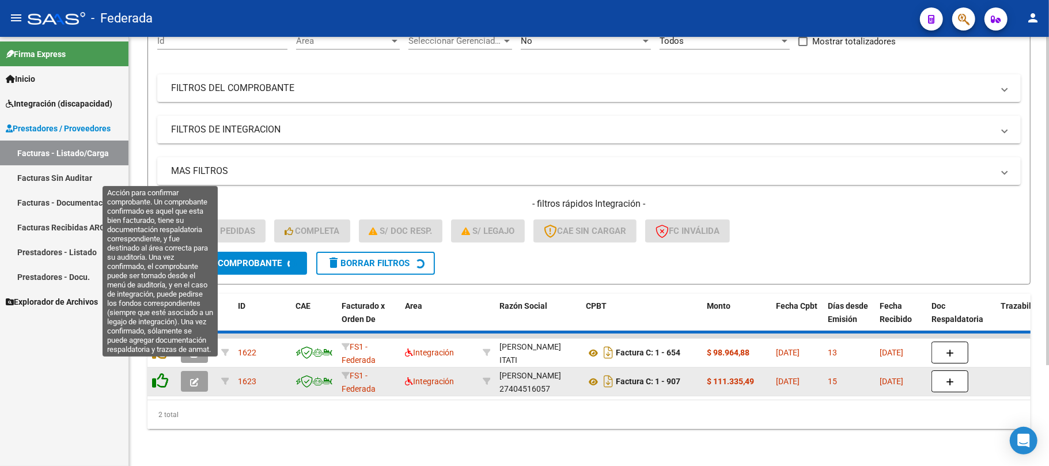
click at [160, 373] on icon at bounding box center [160, 381] width 16 height 16
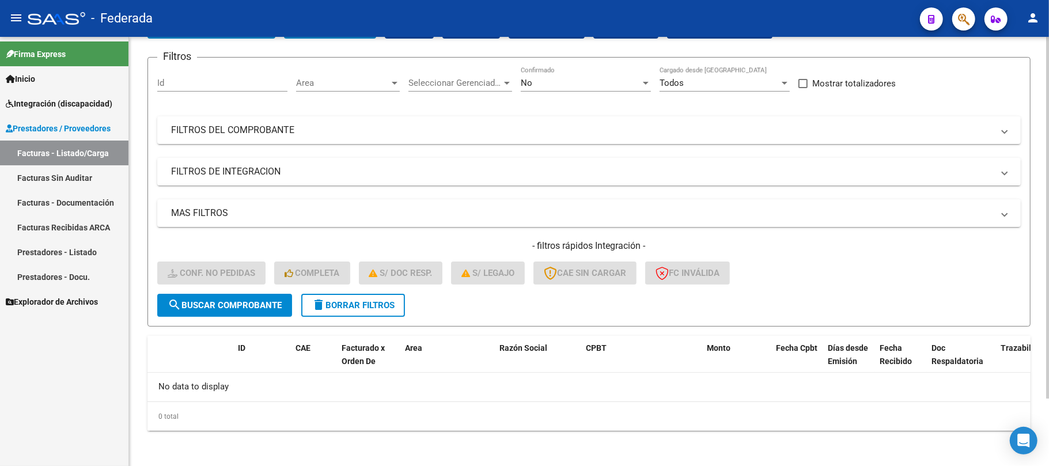
click at [323, 302] on mat-icon "delete" at bounding box center [319, 305] width 14 height 14
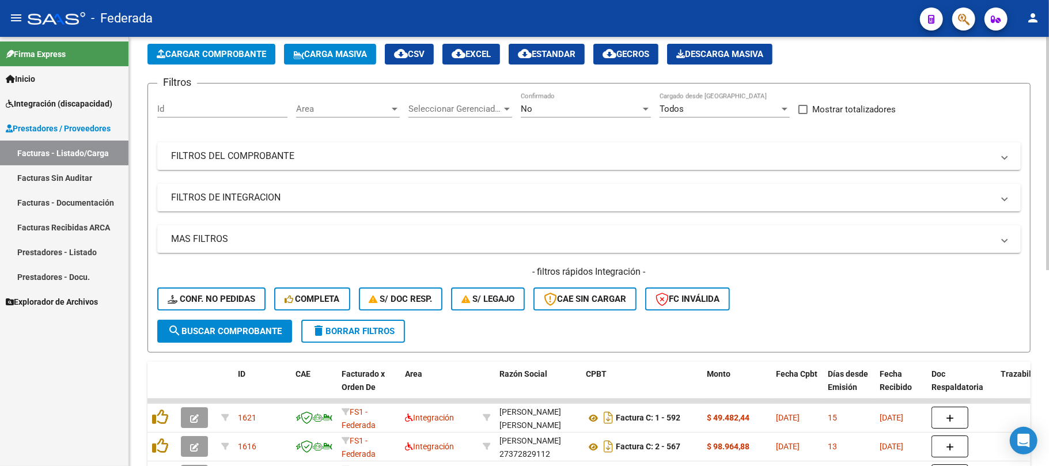
scroll to position [79, 0]
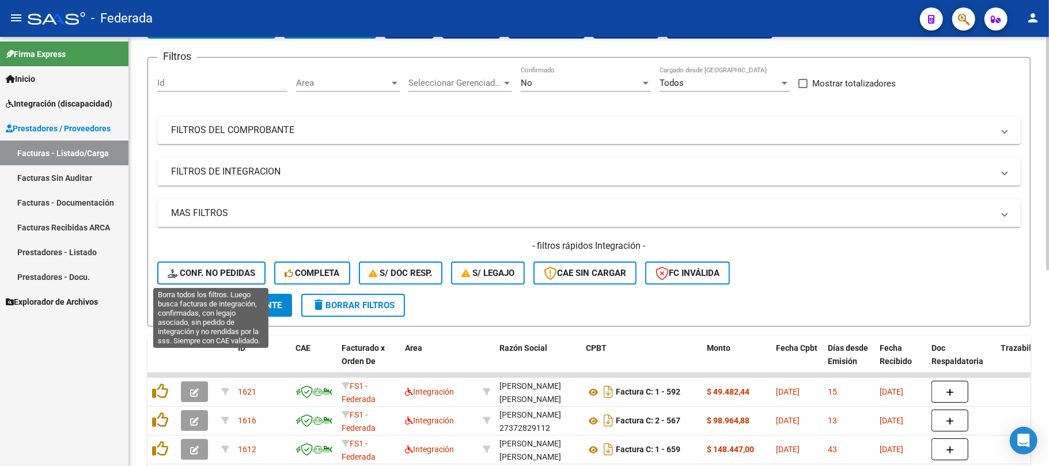
click at [237, 275] on span "Conf. no pedidas" at bounding box center [212, 273] width 88 height 10
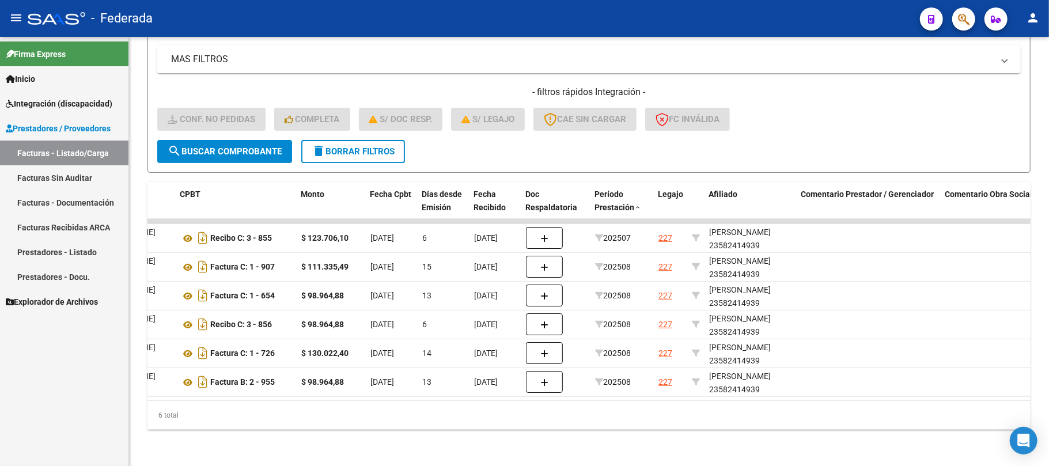
scroll to position [0, 0]
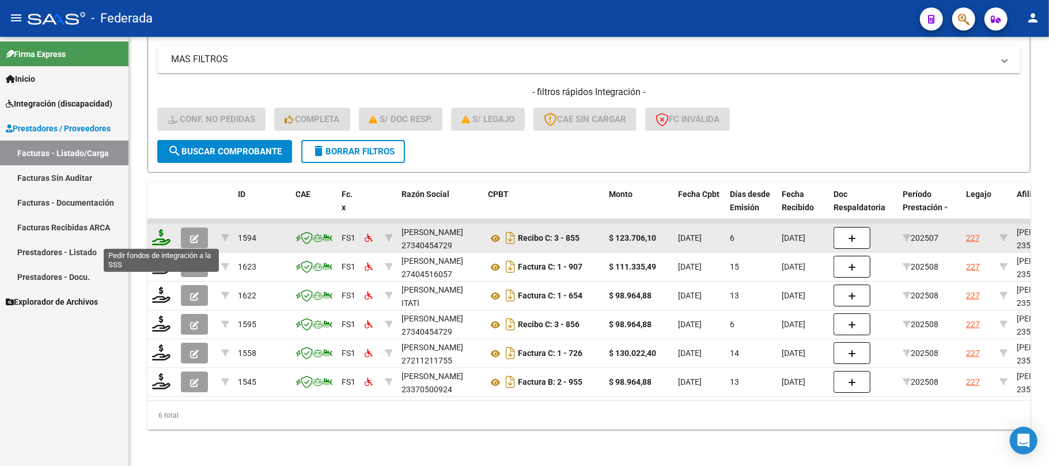
click at [157, 240] on icon at bounding box center [161, 237] width 18 height 16
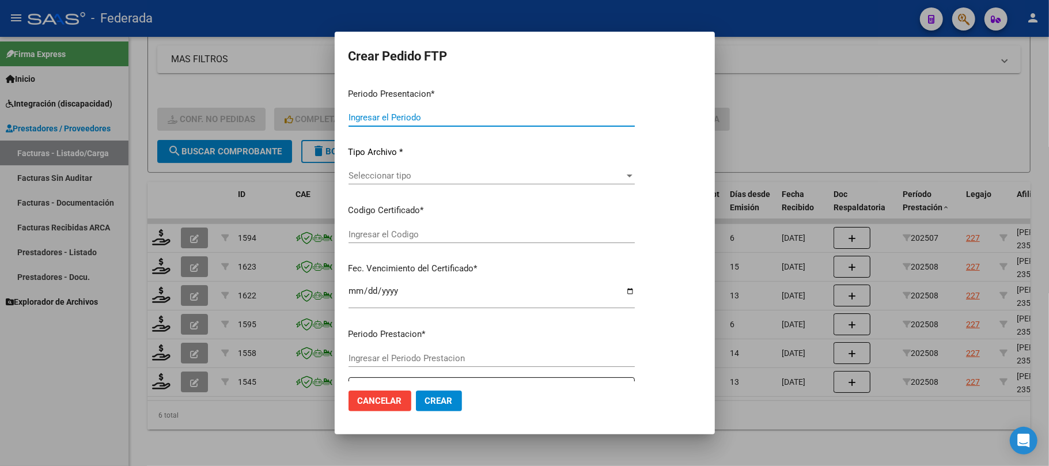
type input "202508"
type input "202507"
type input "$ 123.706,10"
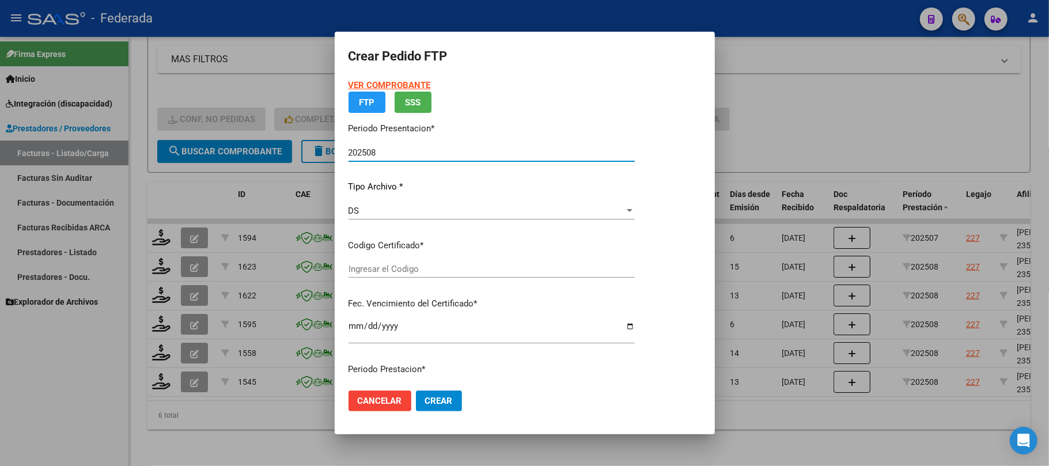
type input "ARG02000582414932024081320280813SAN161"
type input "2028-08-13"
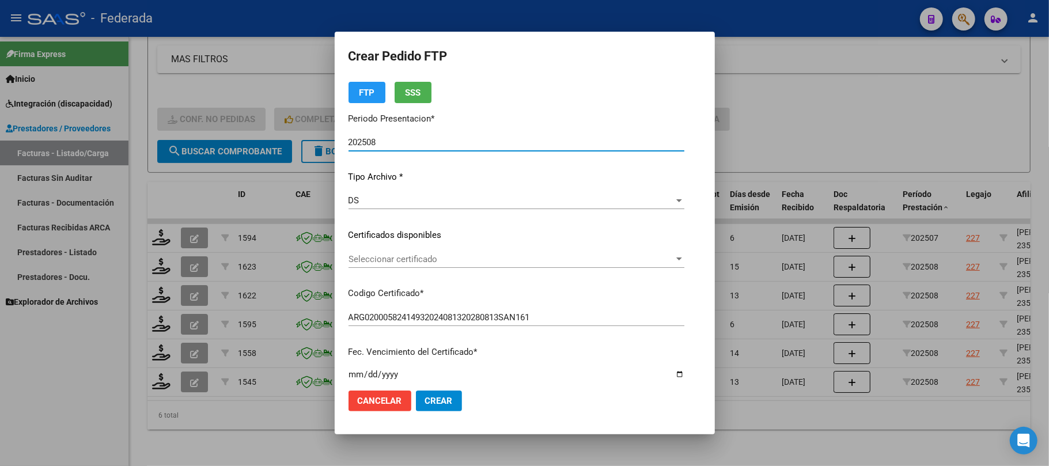
scroll to position [77, 0]
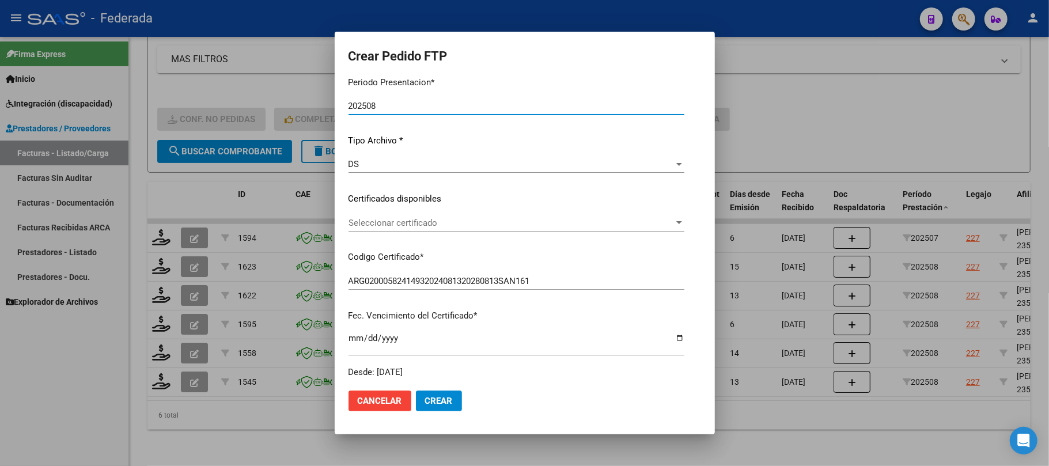
click at [405, 224] on span "Seleccionar certificado" at bounding box center [510, 223] width 325 height 10
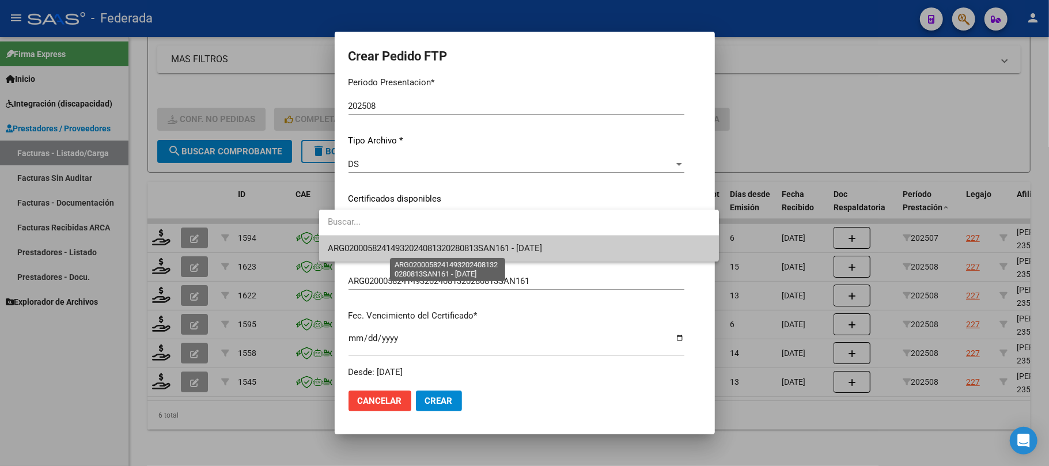
click at [404, 243] on span "ARG02000582414932024081320280813SAN161 - 2028-08-13" at bounding box center [435, 248] width 214 height 10
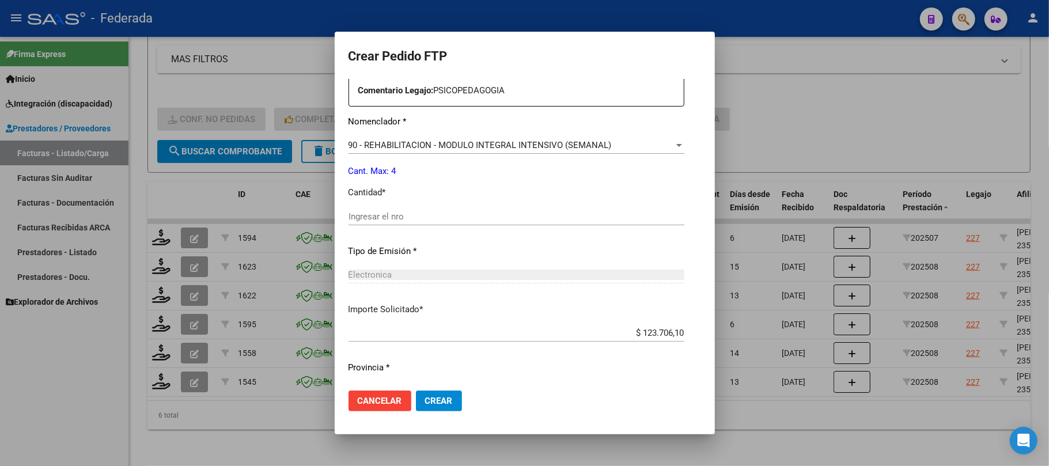
scroll to position [461, 0]
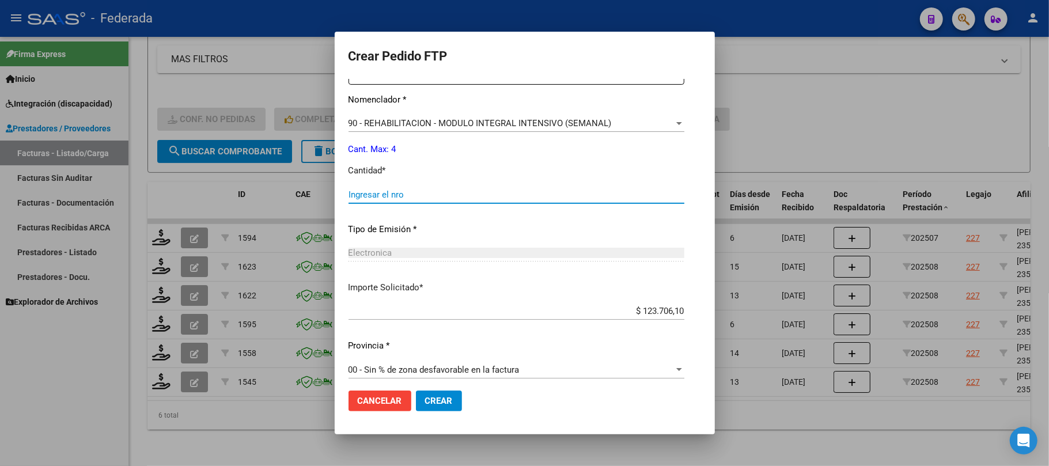
click at [379, 192] on input "Ingresar el nro" at bounding box center [516, 194] width 336 height 10
type input "4"
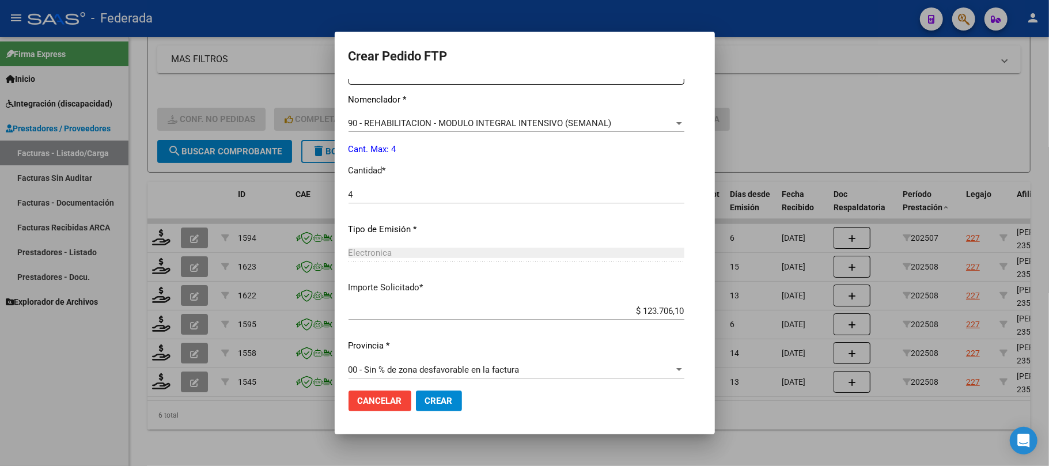
scroll to position [468, 0]
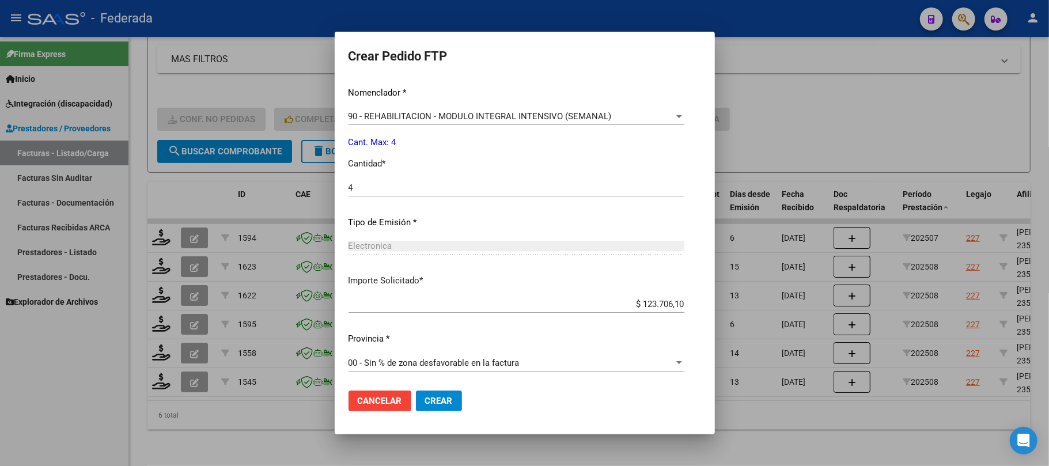
click at [425, 400] on span "Crear" at bounding box center [439, 401] width 28 height 10
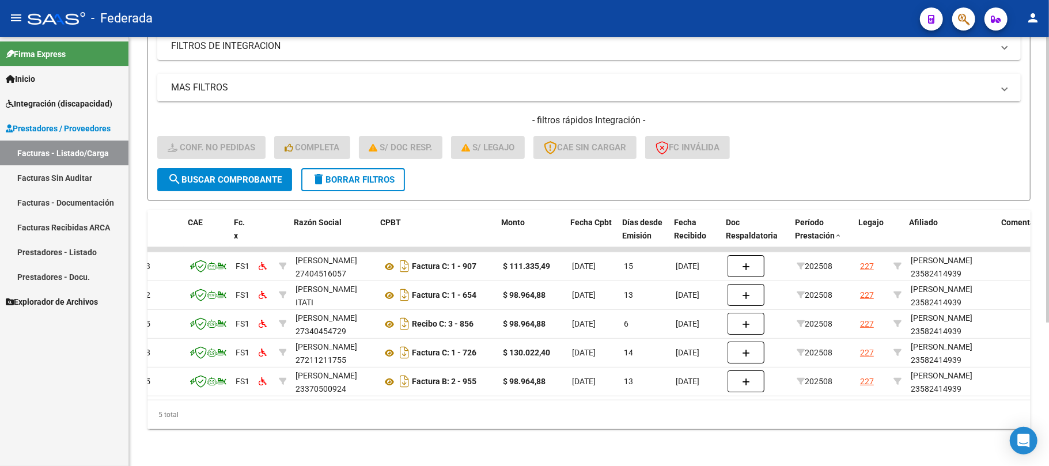
scroll to position [0, 0]
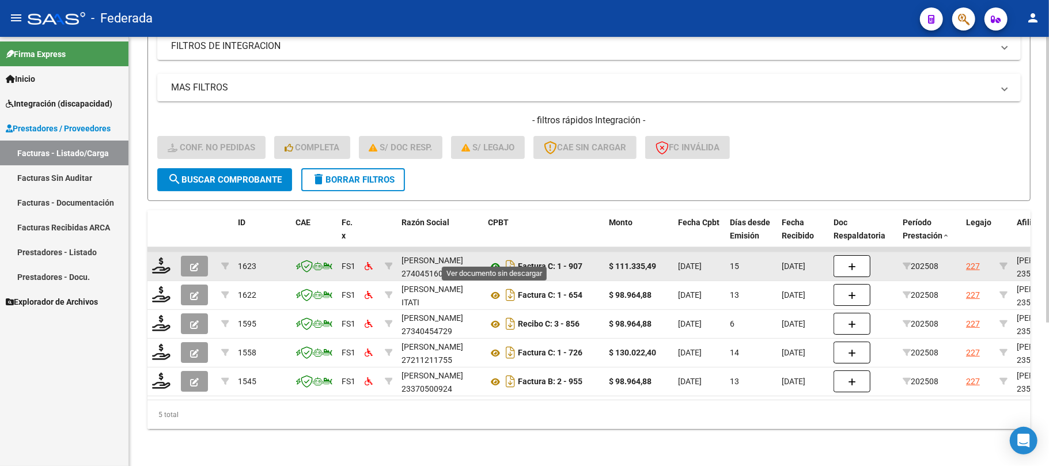
click at [495, 260] on icon at bounding box center [495, 267] width 15 height 14
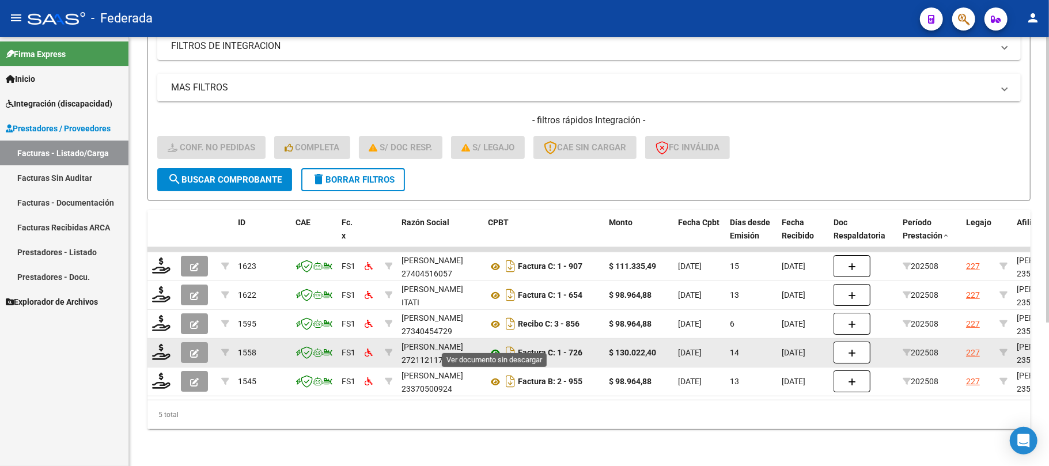
click at [491, 346] on icon at bounding box center [495, 353] width 15 height 14
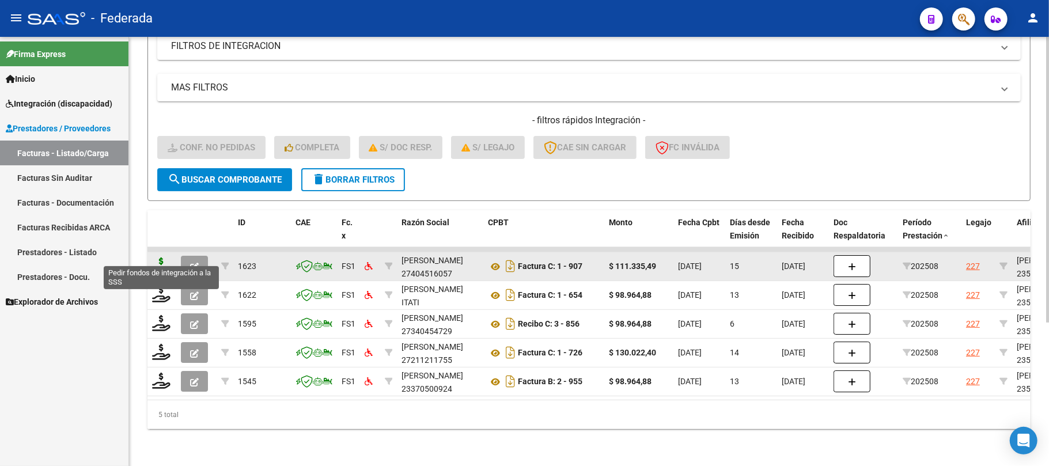
click at [164, 257] on icon at bounding box center [161, 265] width 18 height 16
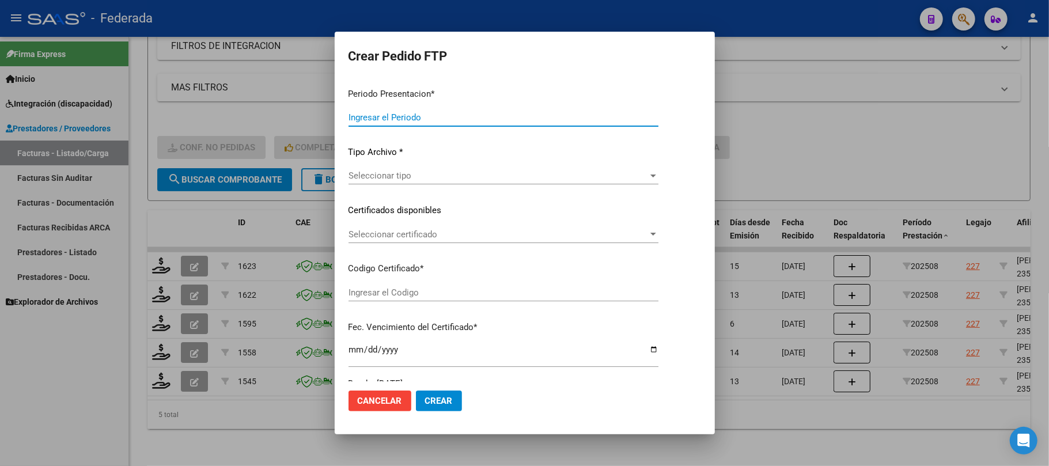
type input "202508"
type input "$ 111.335,49"
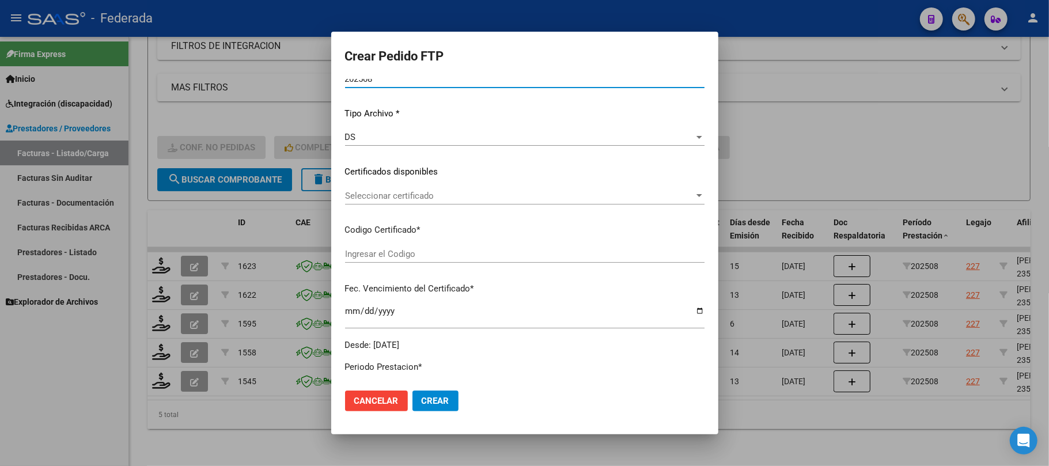
scroll to position [141, 0]
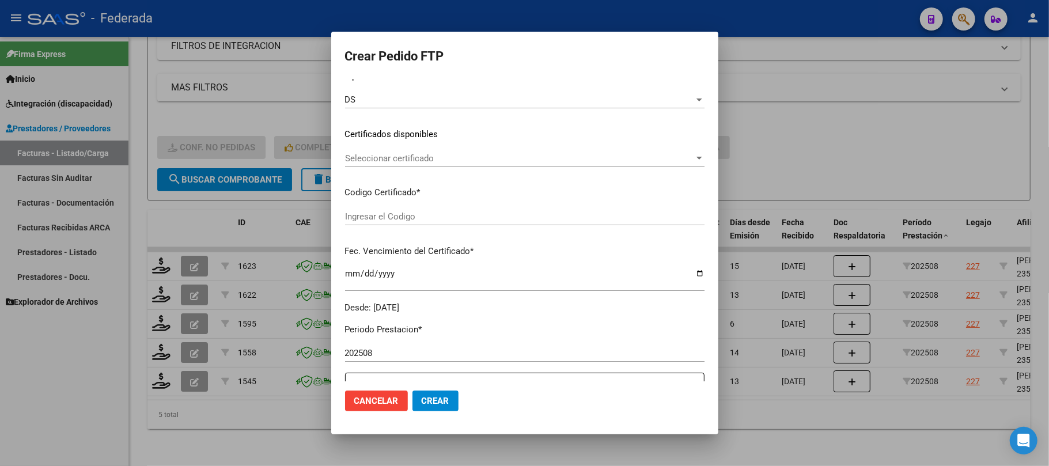
type input "ARG02000582414932024081320280813SAN161"
type input "2028-08-13"
click at [400, 220] on input "ARG02000582414932024081320280813SAN161" at bounding box center [524, 216] width 359 height 10
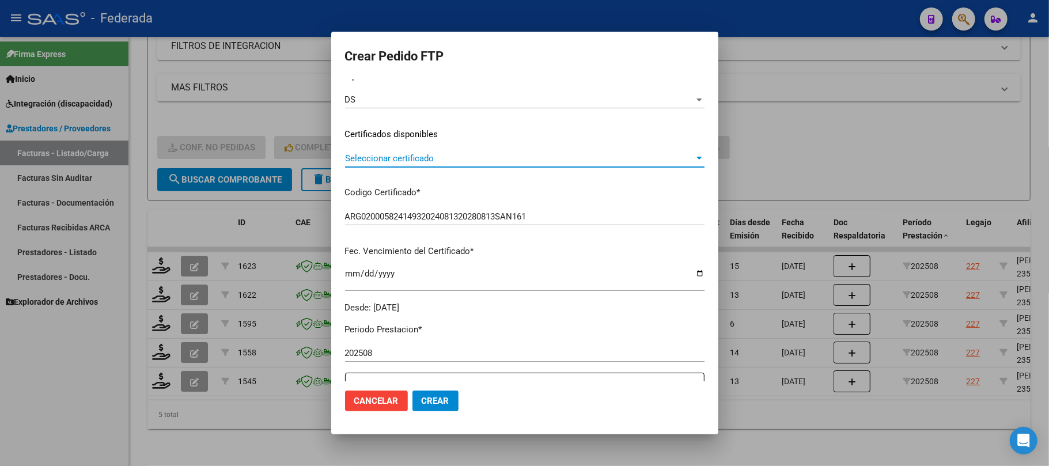
click at [377, 156] on span "Seleccionar certificado" at bounding box center [519, 158] width 349 height 10
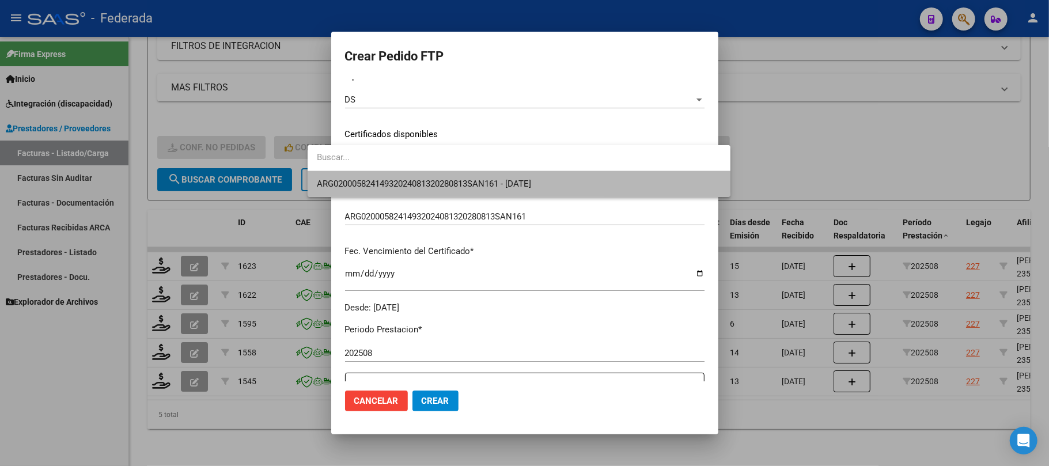
click at [374, 173] on span "ARG02000582414932024081320280813SAN161 - 2028-08-13" at bounding box center [519, 184] width 404 height 26
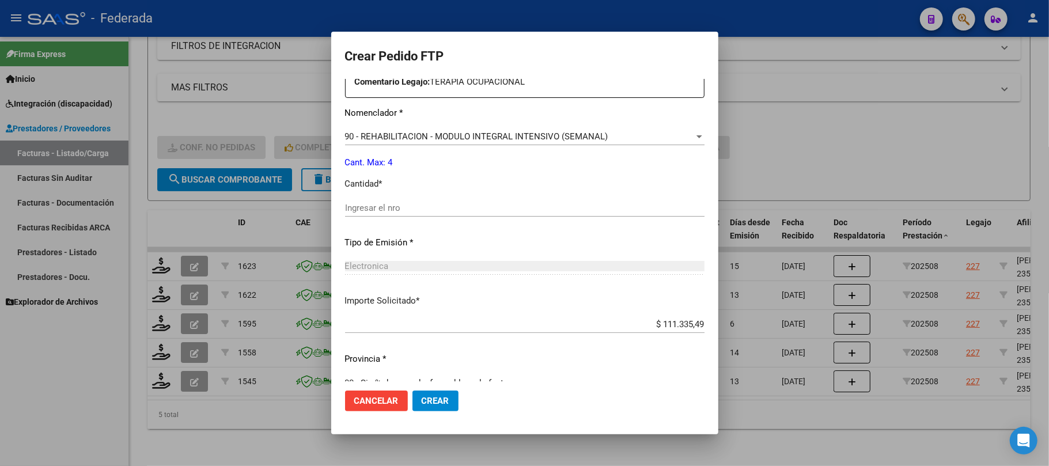
scroll to position [448, 0]
click at [363, 208] on input "Ingresar el nro" at bounding box center [524, 207] width 359 height 10
type input "4"
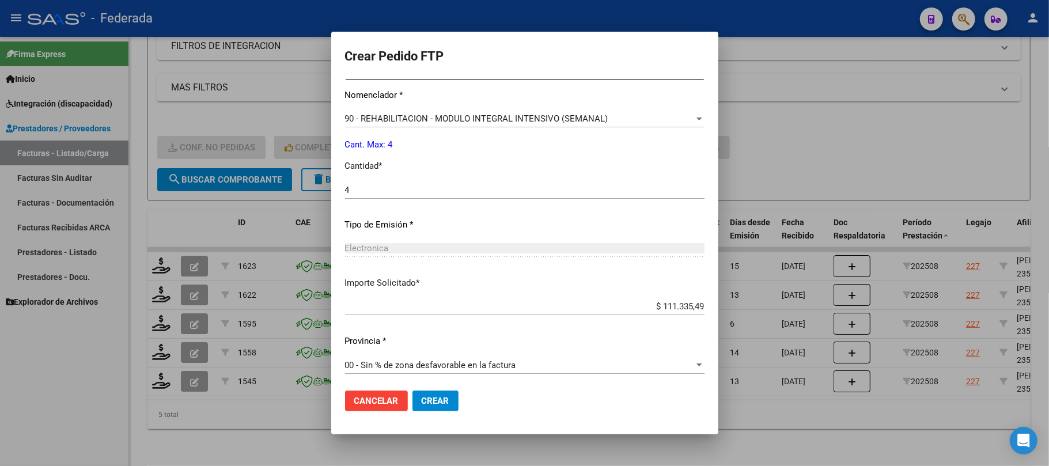
scroll to position [468, 0]
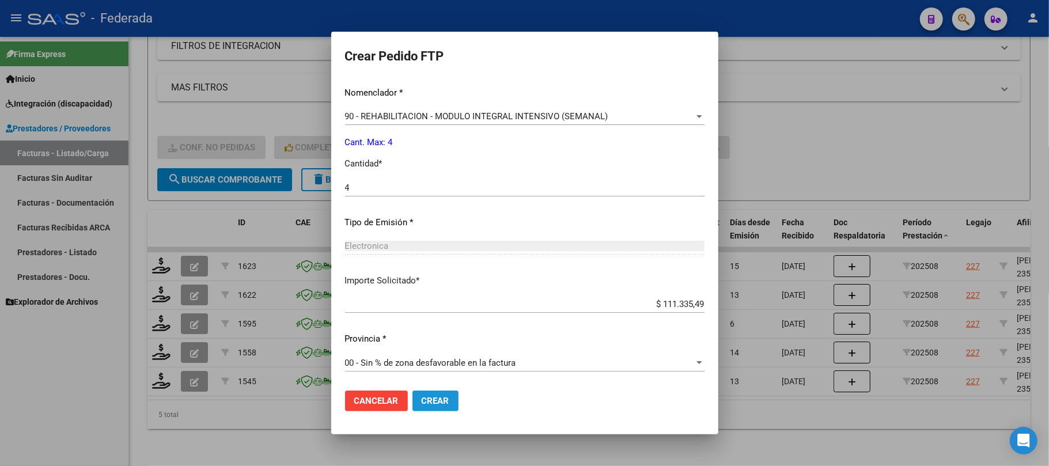
click at [412, 409] on button "Crear" at bounding box center [435, 400] width 46 height 21
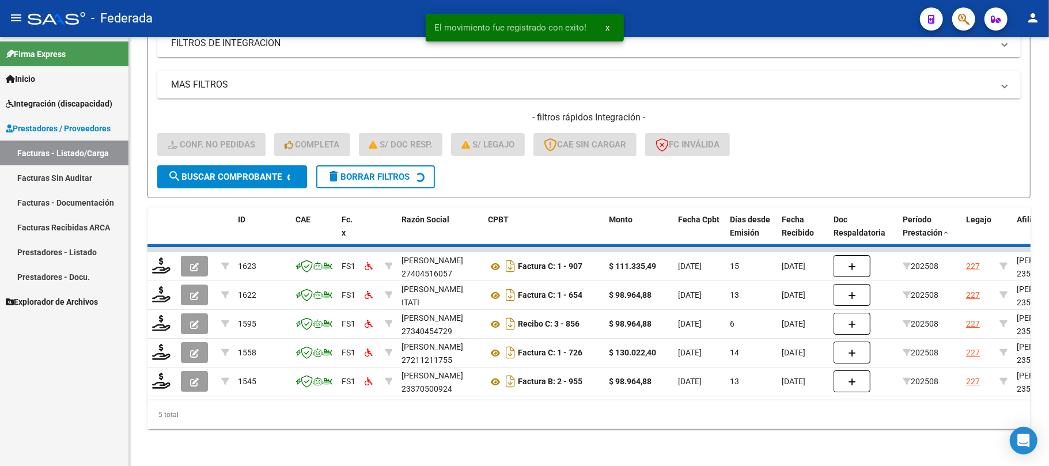
scroll to position [187, 0]
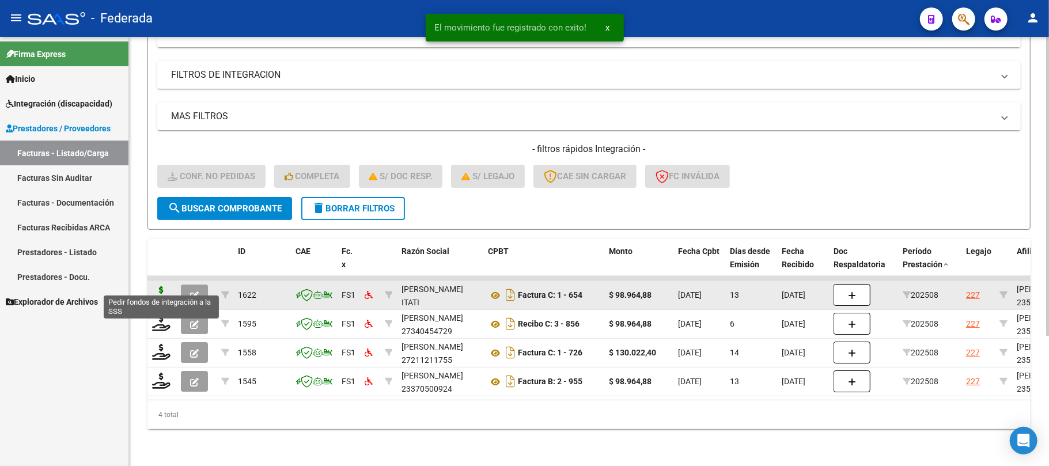
click at [165, 286] on icon at bounding box center [161, 294] width 18 height 16
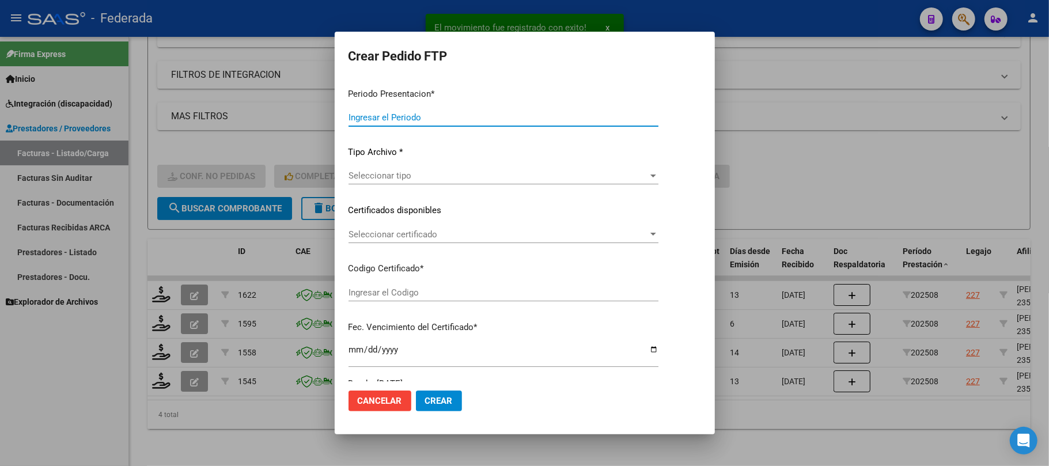
type input "202508"
type input "$ 98.964,88"
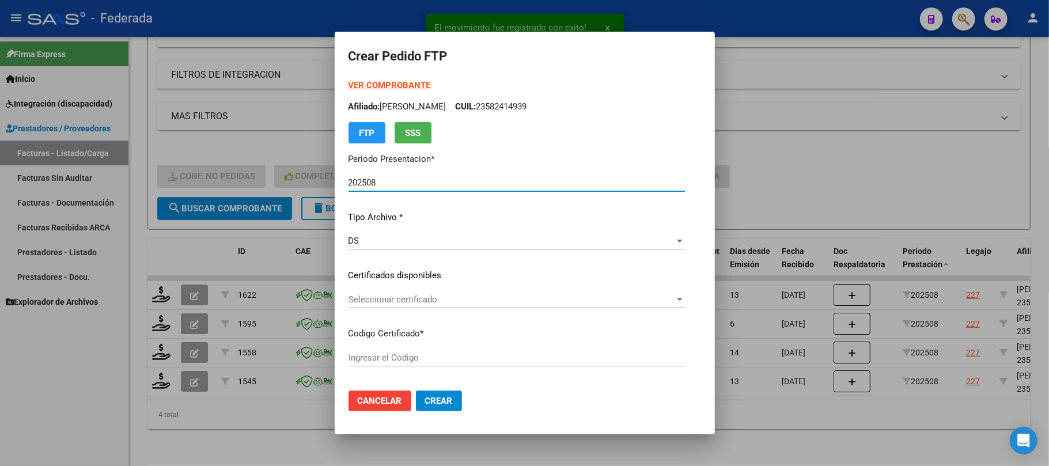
scroll to position [77, 0]
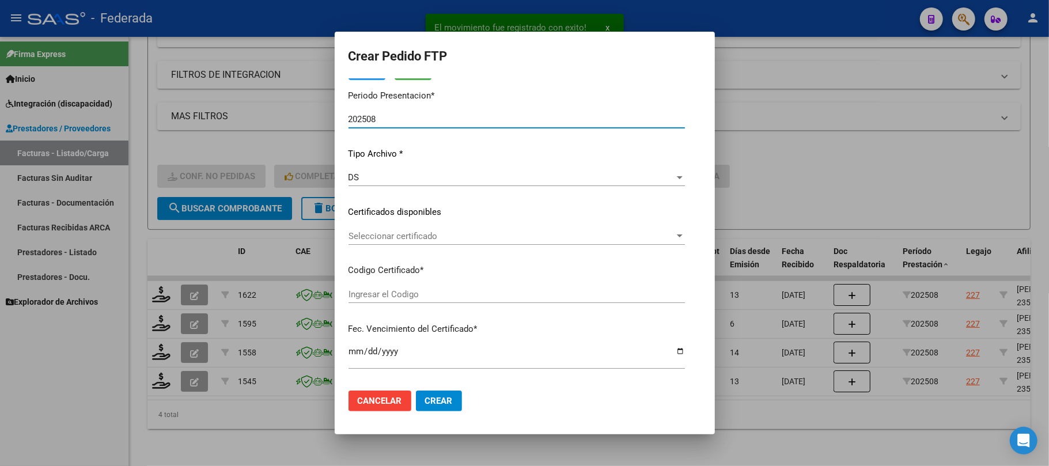
type input "ARG02000582414932024081320280813SAN161"
type input "2028-08-13"
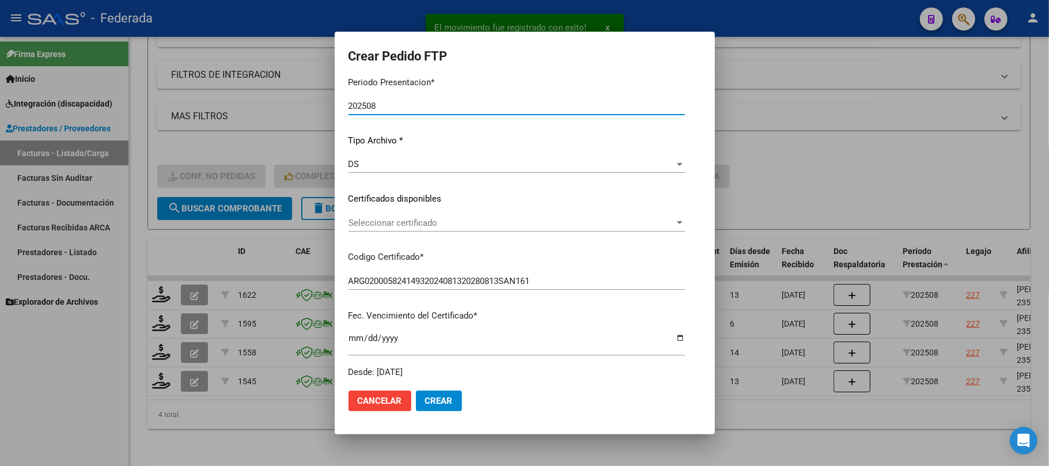
click at [392, 219] on span "Seleccionar certificado" at bounding box center [511, 223] width 326 height 10
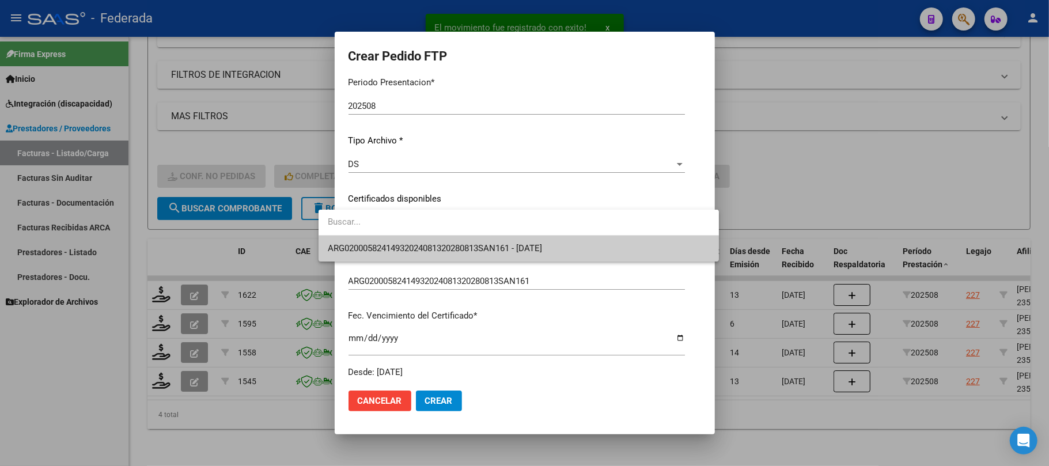
click at [392, 244] on span "ARG02000582414932024081320280813SAN161 - 2028-08-13" at bounding box center [435, 248] width 214 height 10
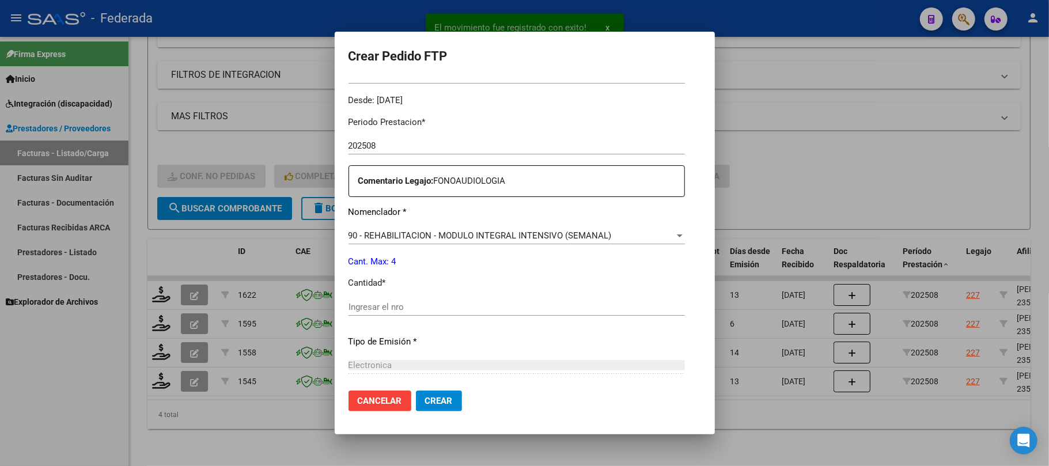
scroll to position [384, 0]
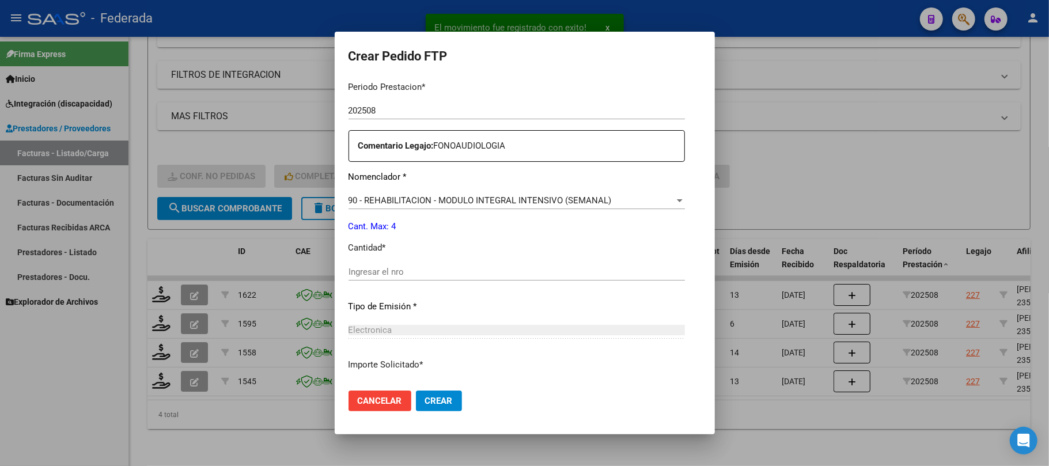
click at [400, 276] on input "Ingresar el nro" at bounding box center [516, 272] width 336 height 10
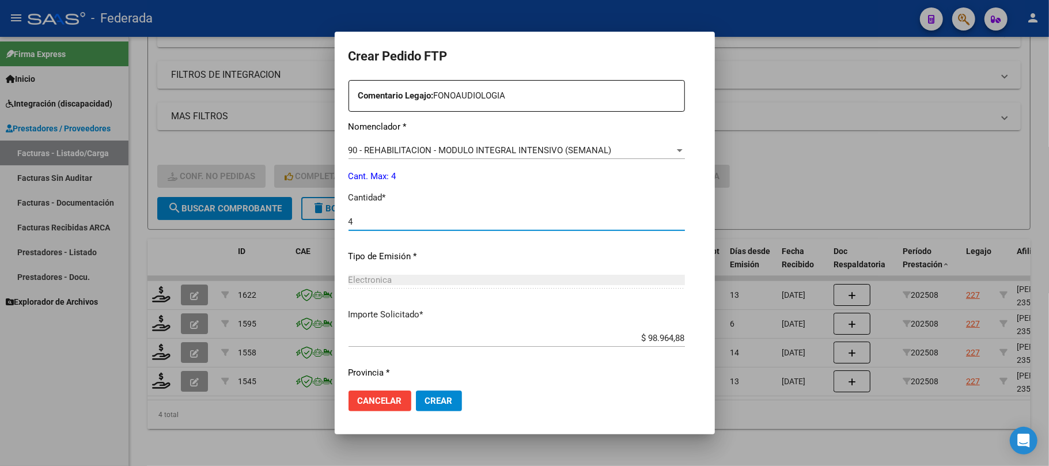
scroll to position [461, 0]
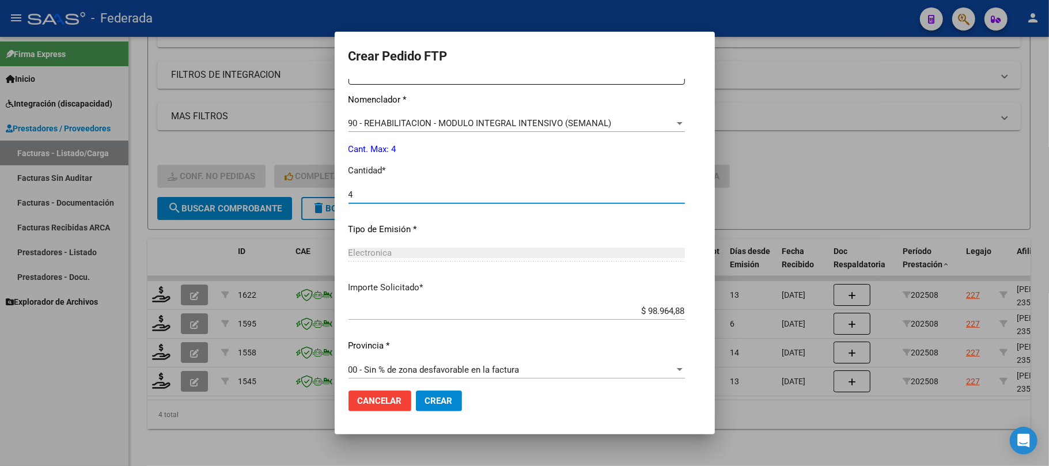
type input "4"
click at [425, 399] on span "Crear" at bounding box center [439, 401] width 28 height 10
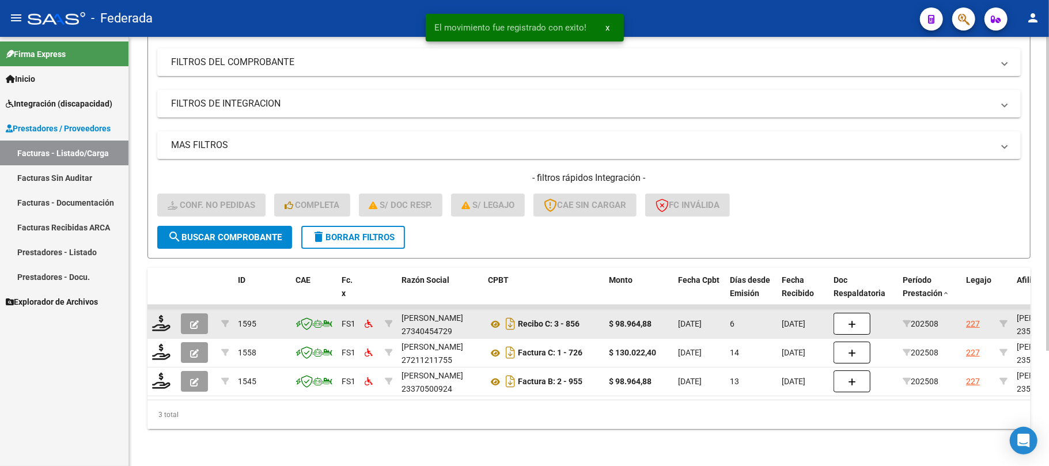
scroll to position [158, 0]
click at [162, 315] on icon at bounding box center [161, 323] width 18 height 16
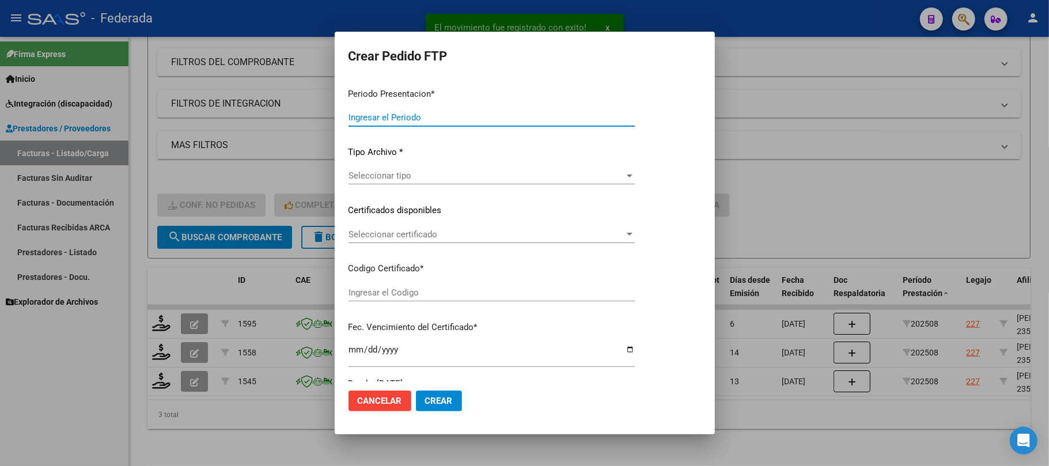
type input "202508"
type input "$ 98.964,88"
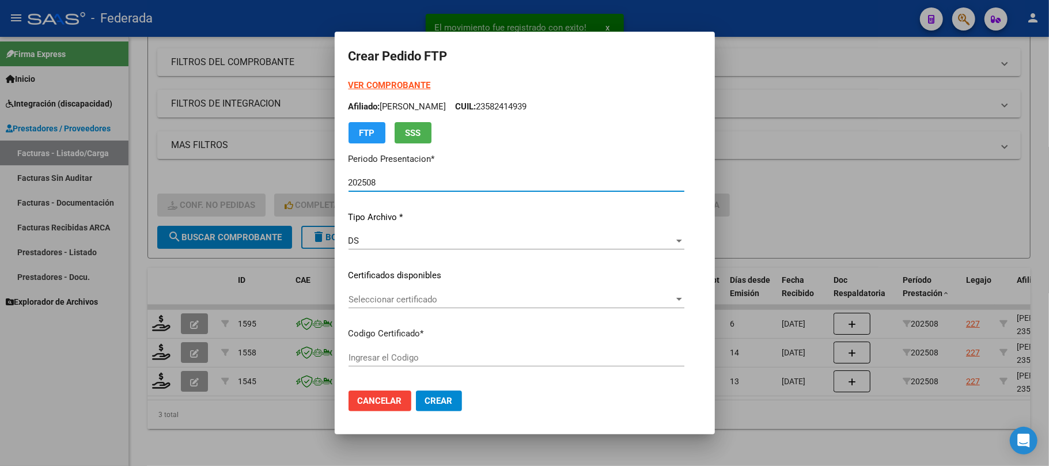
type input "ARG02000582414932024081320280813SAN161"
type input "2028-08-13"
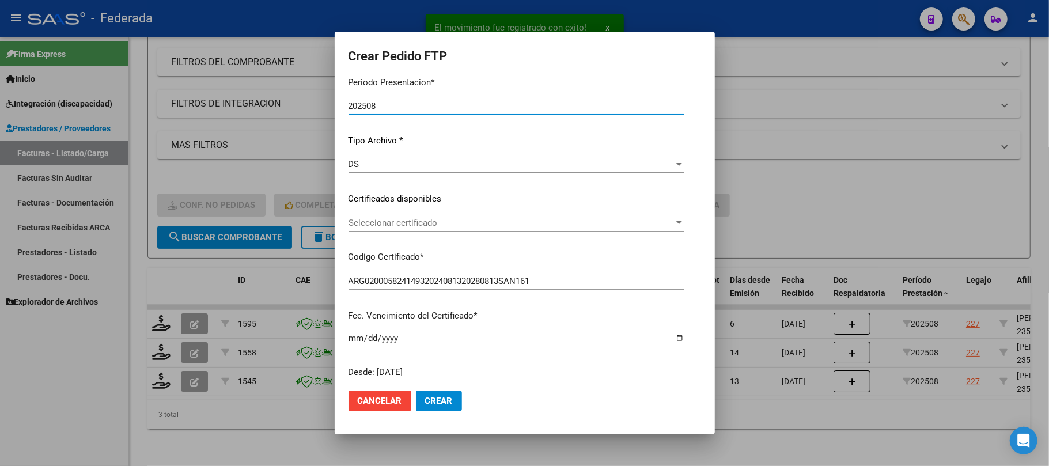
click at [352, 218] on span "Seleccionar certificado" at bounding box center [510, 223] width 325 height 10
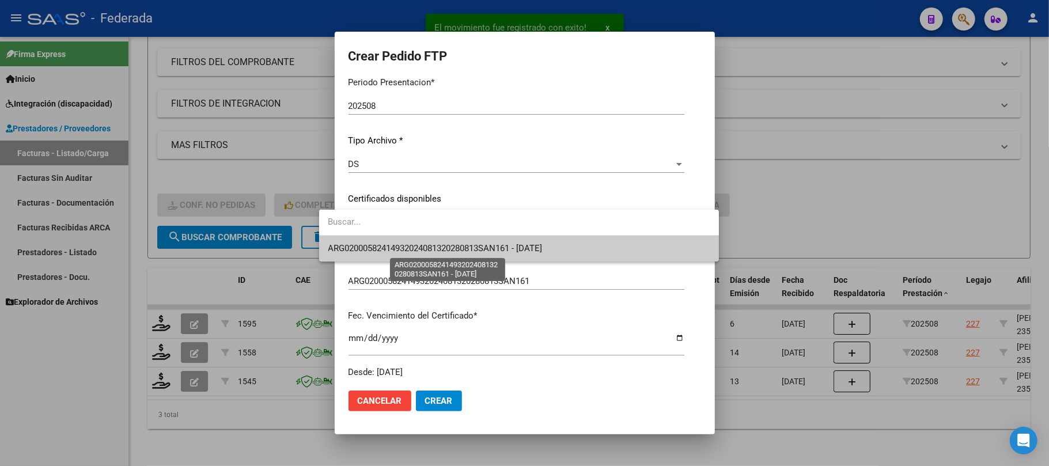
click at [356, 251] on span "ARG02000582414932024081320280813SAN161 - 2028-08-13" at bounding box center [435, 248] width 214 height 10
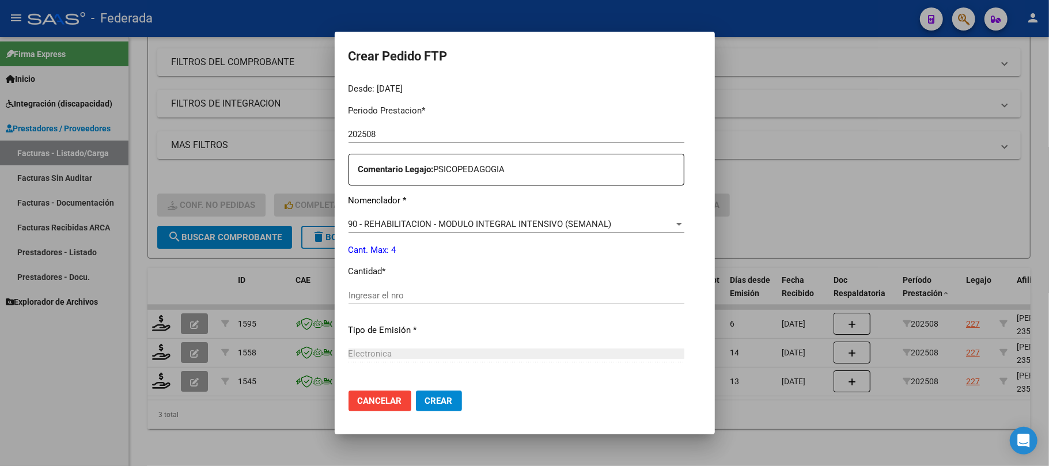
scroll to position [384, 0]
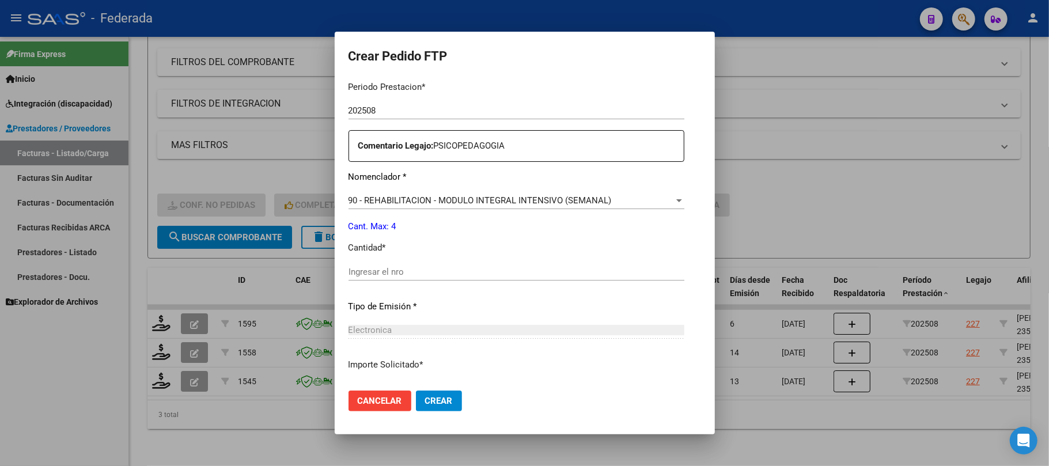
click at [384, 267] on input "Ingresar el nro" at bounding box center [516, 272] width 336 height 10
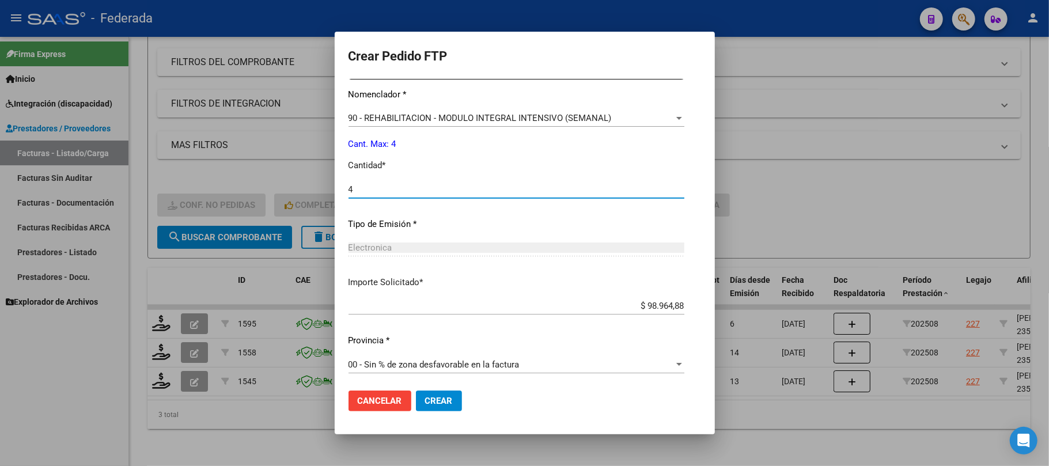
scroll to position [468, 0]
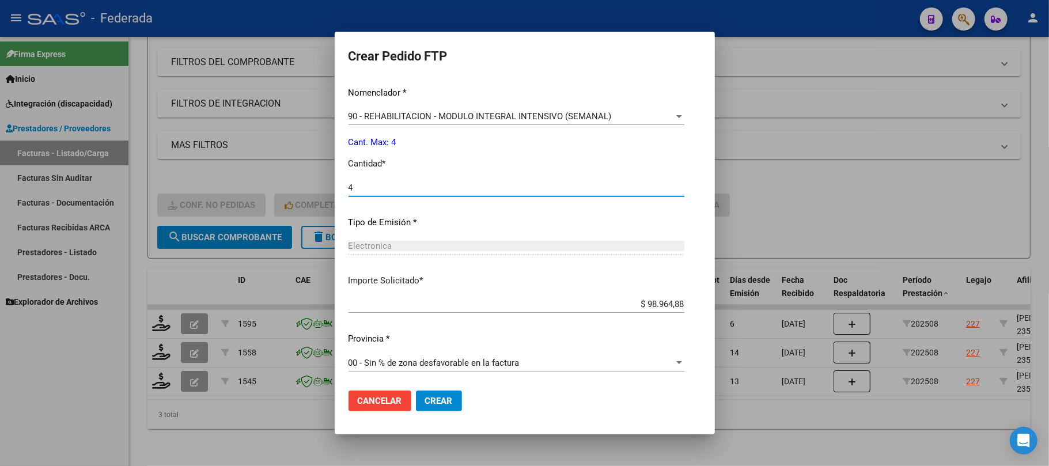
type input "4"
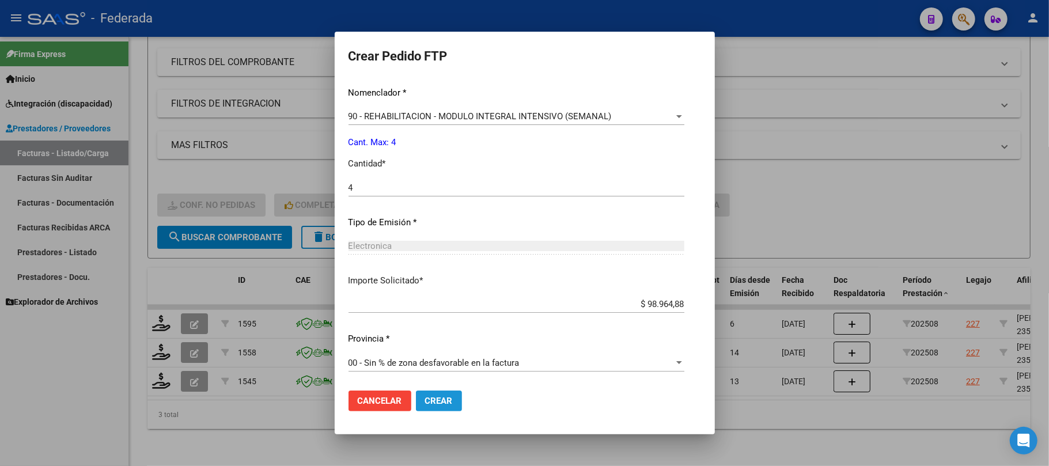
click at [425, 401] on span "Crear" at bounding box center [439, 401] width 28 height 10
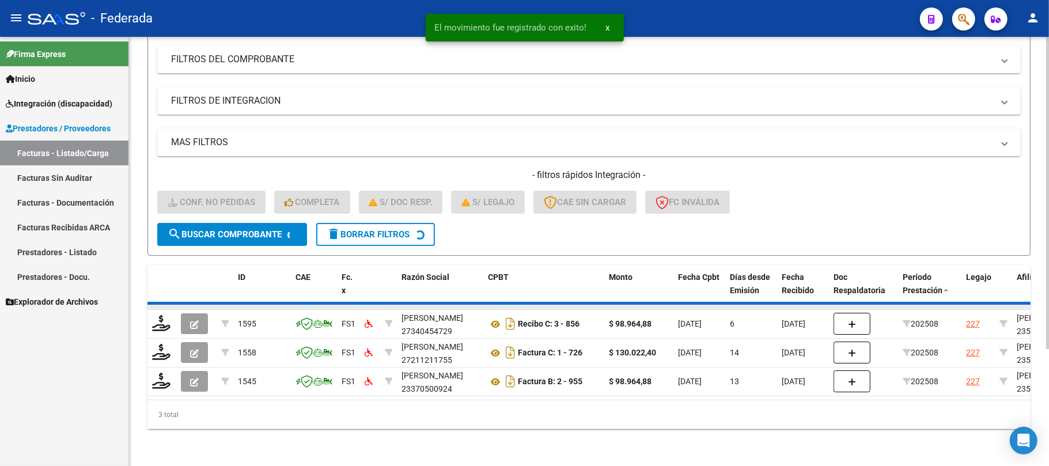
scroll to position [129, 0]
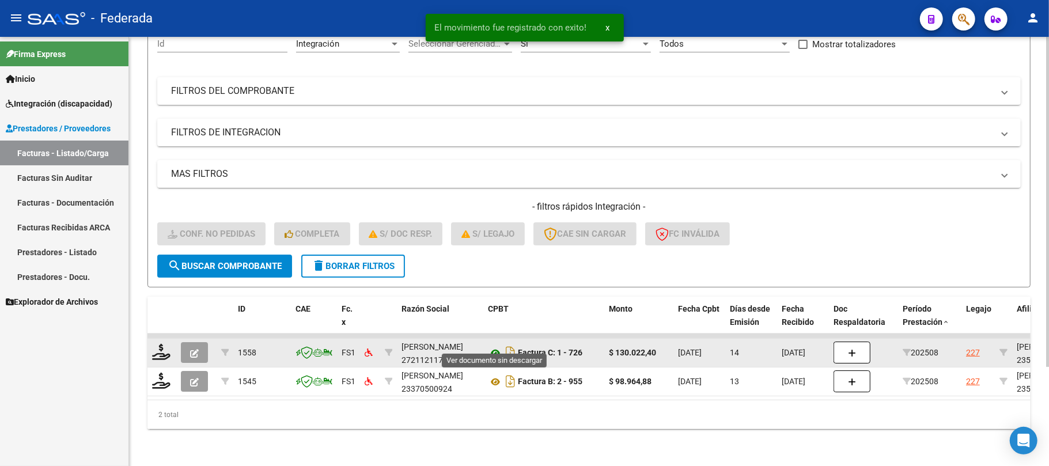
click at [495, 346] on icon at bounding box center [495, 353] width 15 height 14
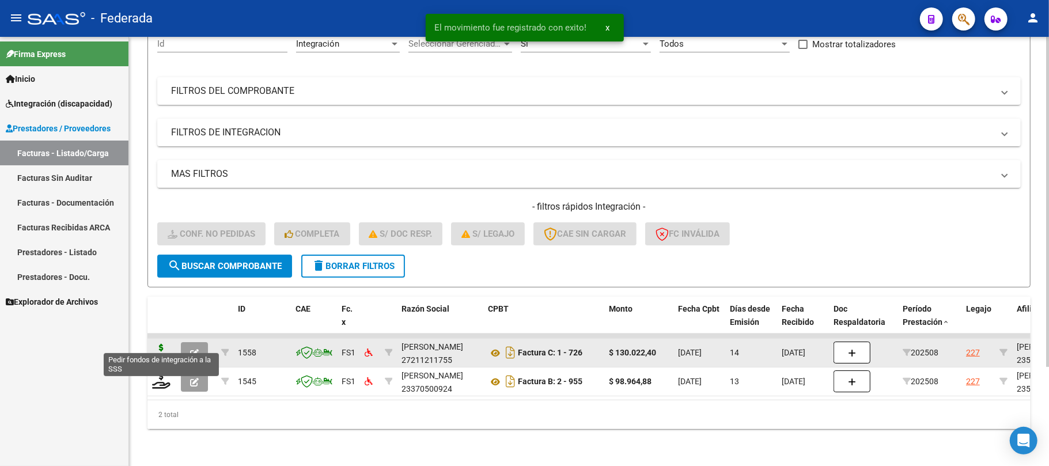
click at [164, 344] on icon at bounding box center [161, 352] width 18 height 16
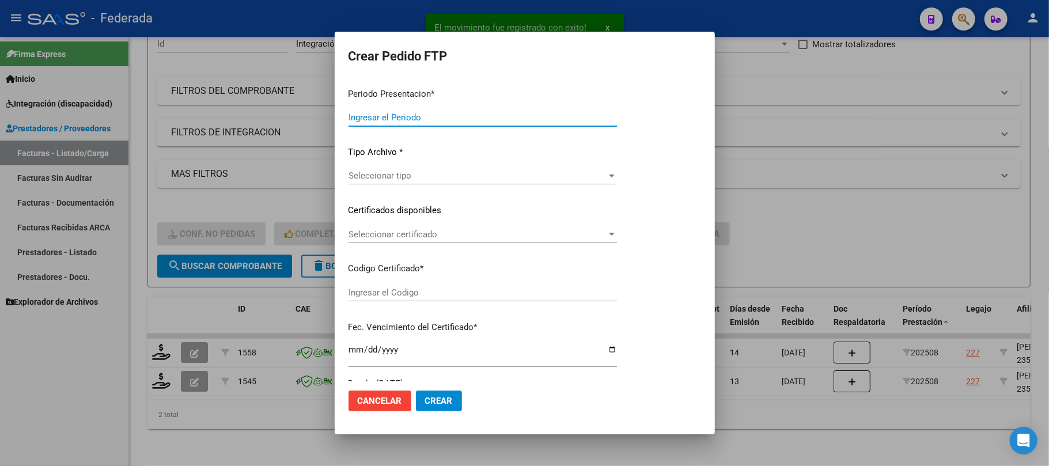
type input "202508"
type input "$ 130.022,40"
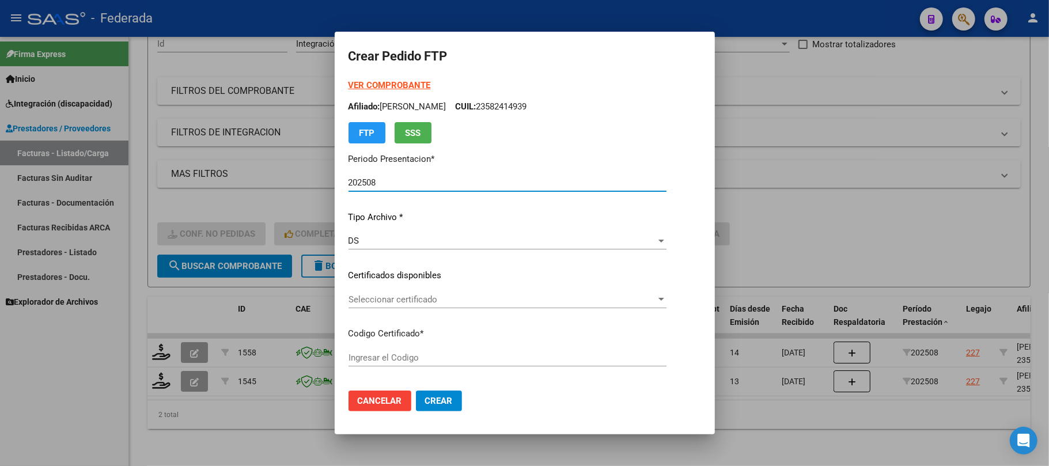
type input "ARG02000582414932024081320280813SAN161"
type input "2028-08-13"
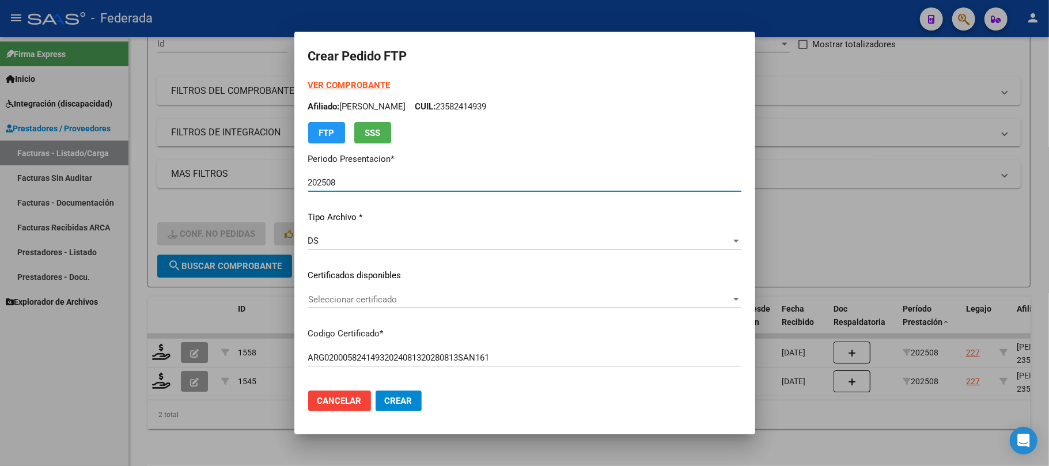
click at [376, 299] on span "Seleccionar certificado" at bounding box center [519, 299] width 423 height 10
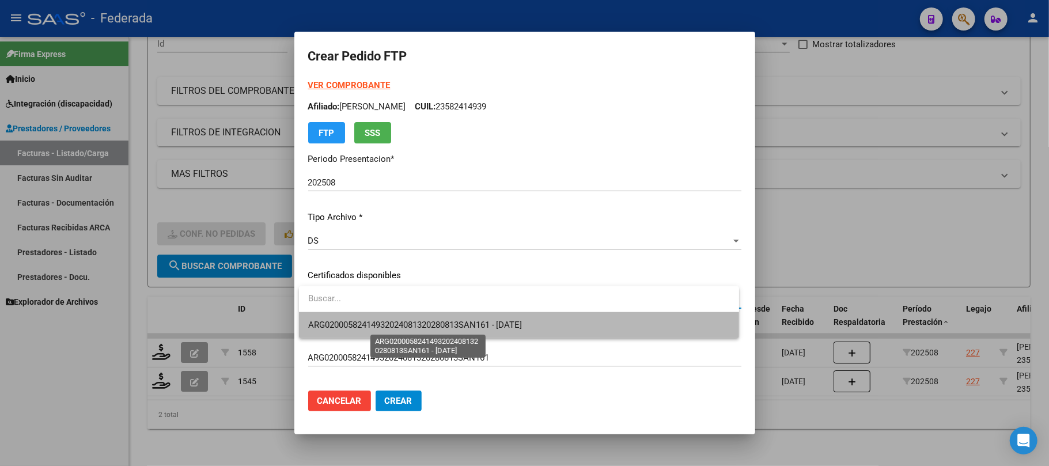
click at [377, 320] on span "ARG02000582414932024081320280813SAN161 - 2028-08-13" at bounding box center [415, 325] width 214 height 10
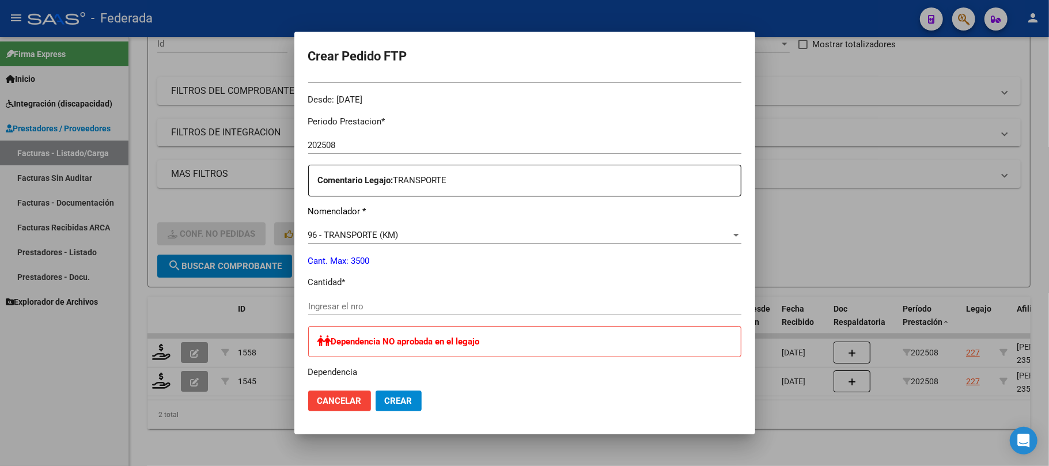
scroll to position [384, 0]
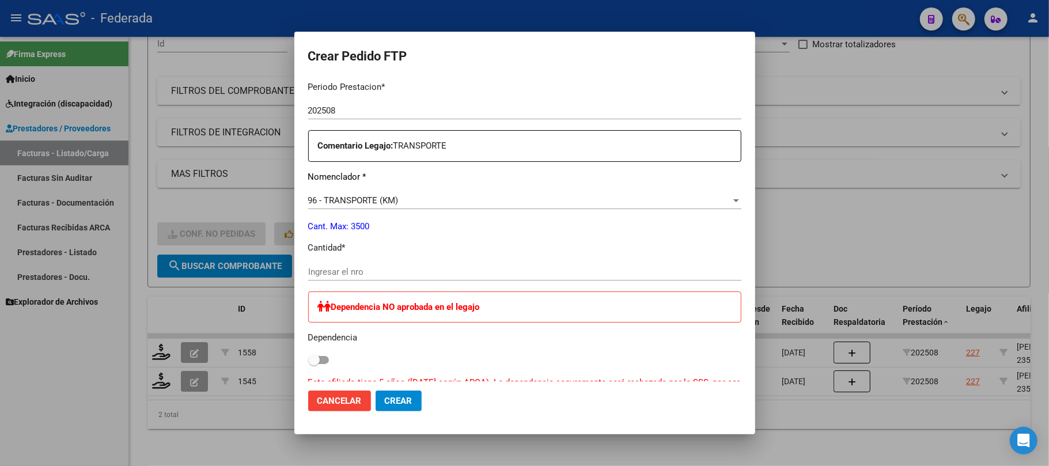
click at [356, 278] on div "Ingresar el nro" at bounding box center [524, 271] width 433 height 17
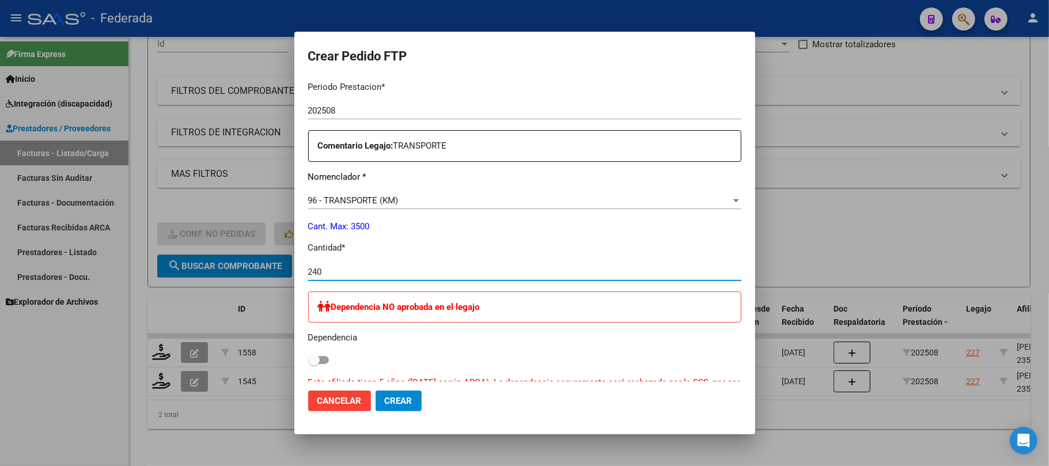
type input "240"
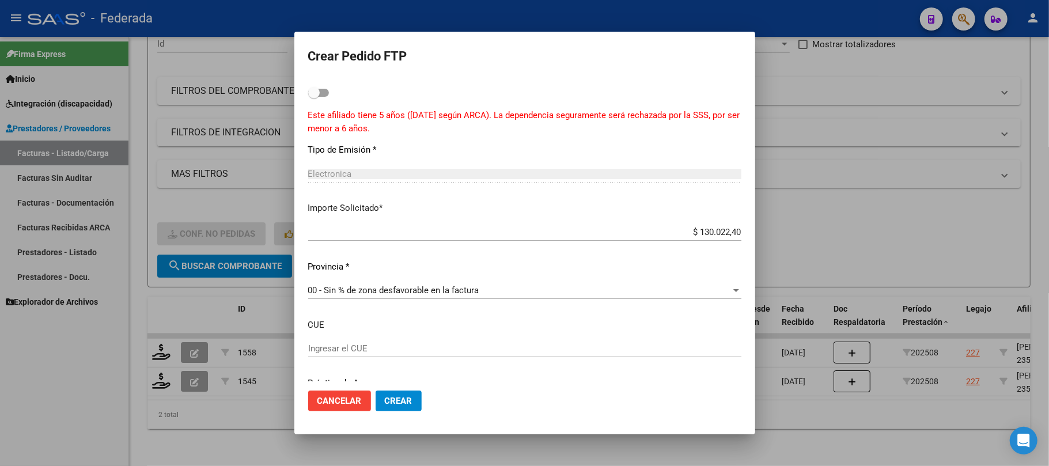
scroll to position [691, 0]
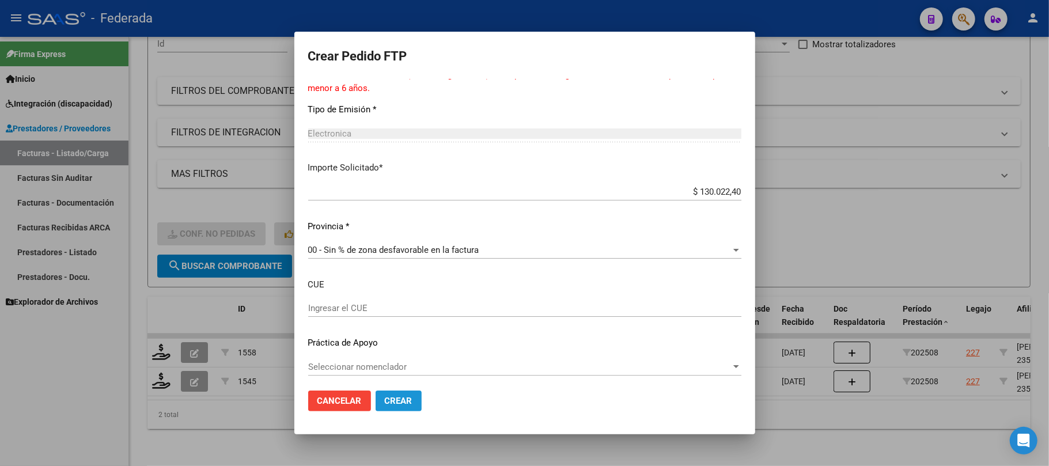
click at [392, 405] on span "Crear" at bounding box center [399, 401] width 28 height 10
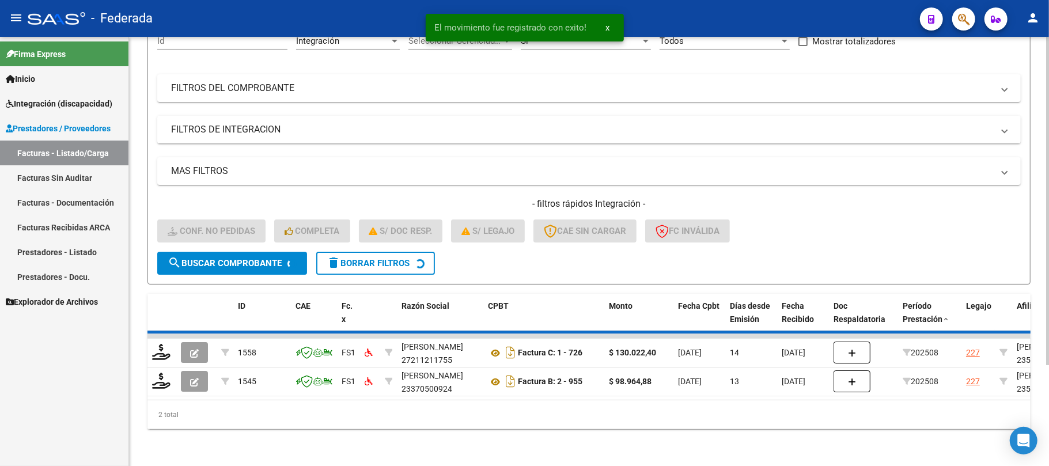
scroll to position [100, 0]
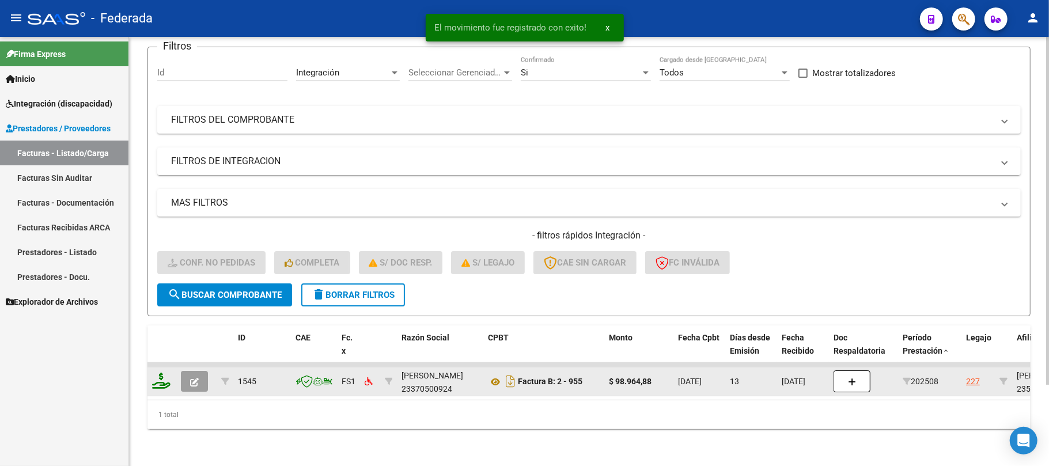
click at [169, 373] on icon at bounding box center [161, 381] width 18 height 16
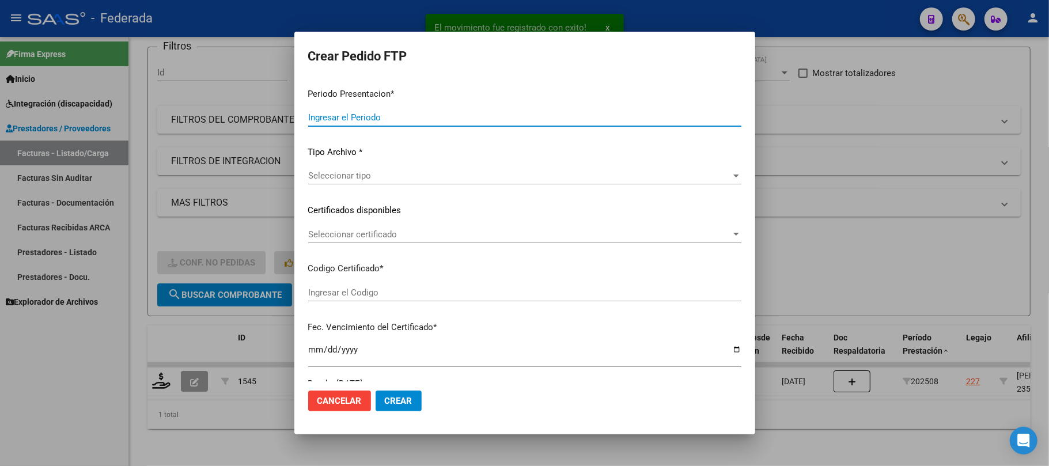
type input "202508"
type input "$ 98.964,88"
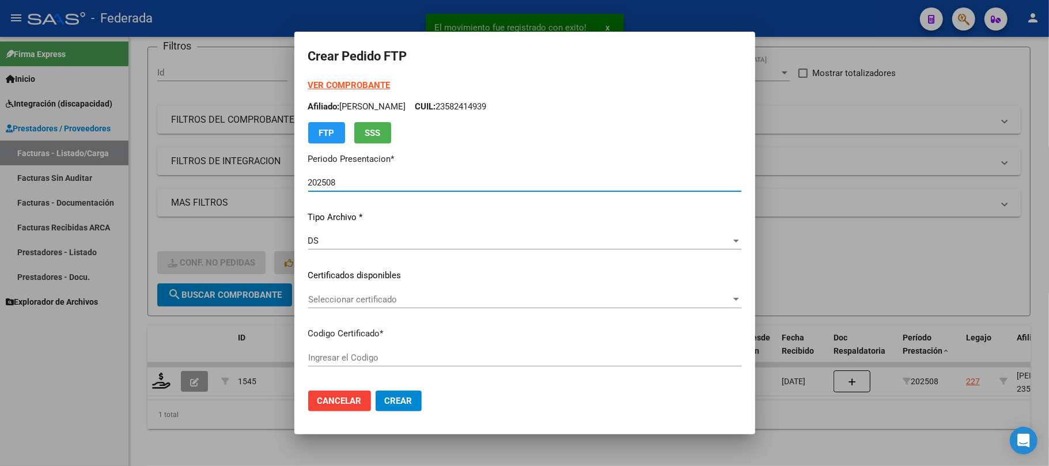
type input "ARG02000582414932024081320280813SAN161"
type input "2028-08-13"
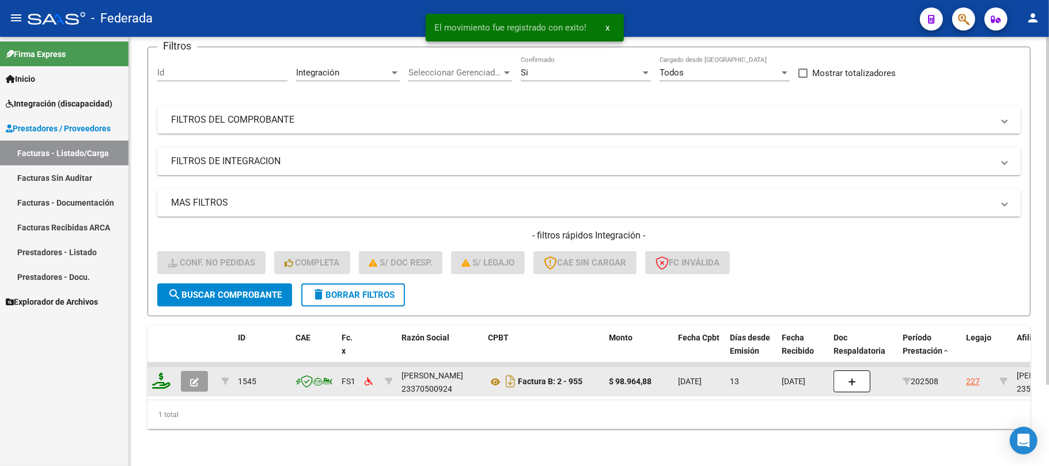
click at [161, 376] on icon at bounding box center [161, 381] width 18 height 16
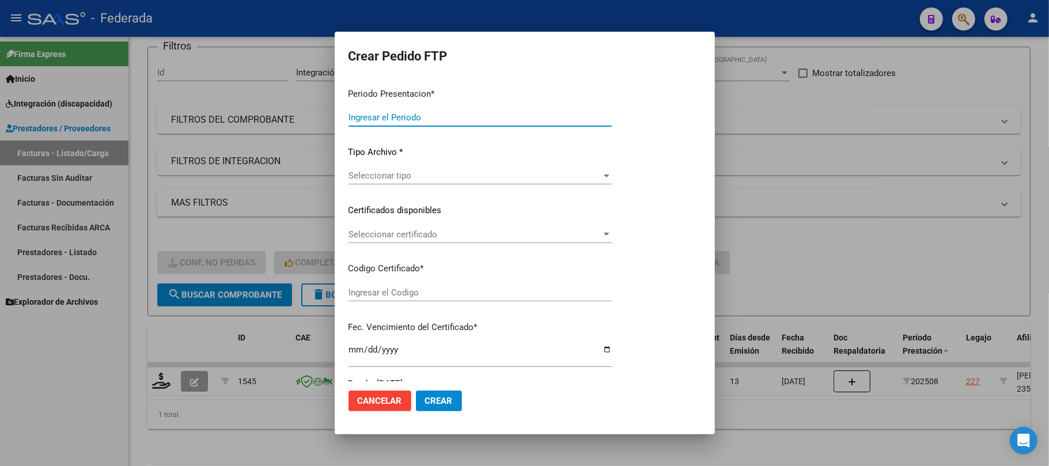
type input "202508"
type input "$ 98.964,88"
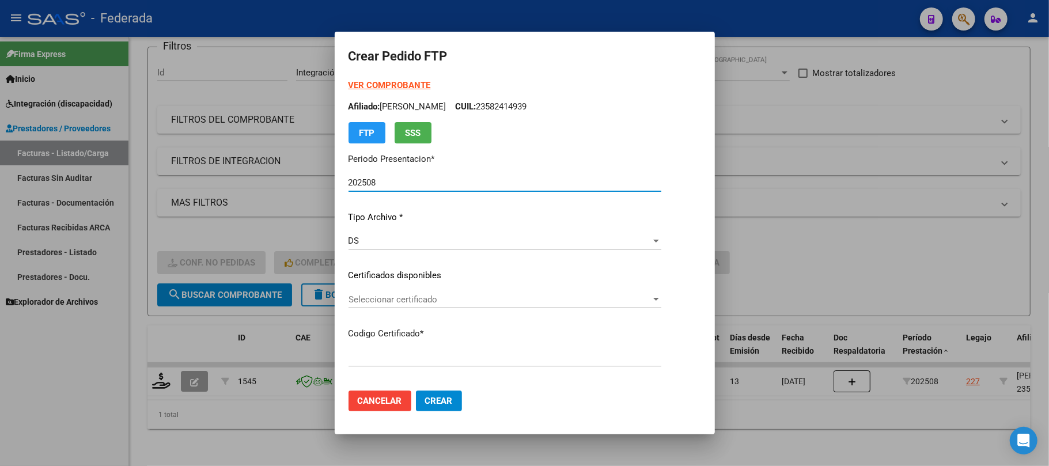
type input "ARG02000582414932024081320280813SAN161"
type input "2028-08-13"
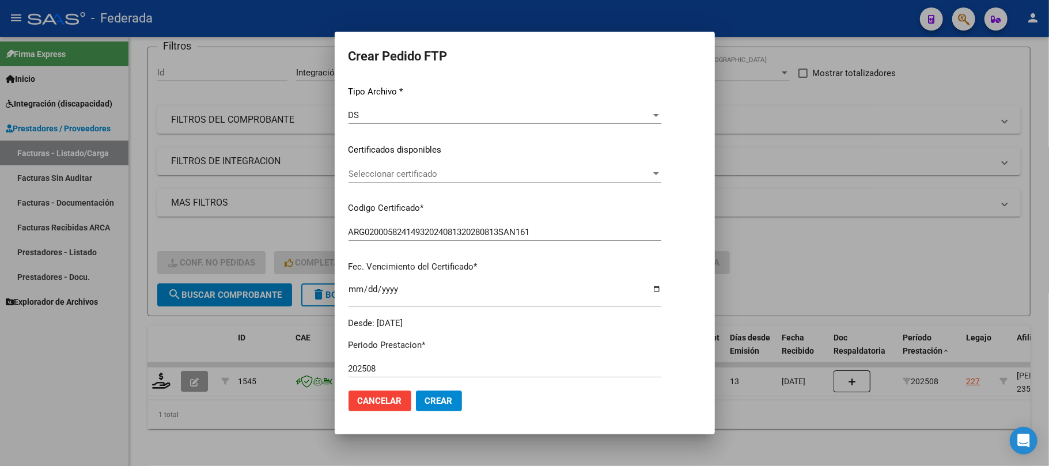
scroll to position [153, 0]
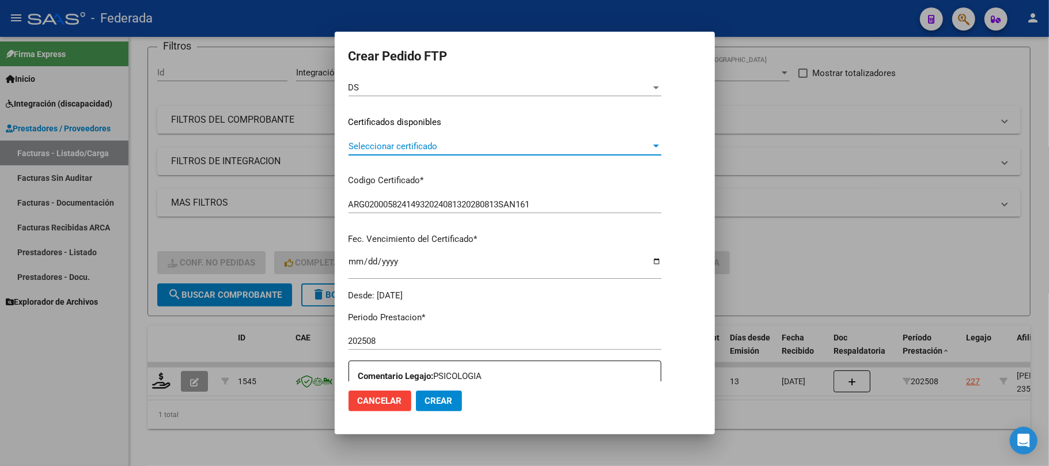
click at [401, 144] on span "Seleccionar certificado" at bounding box center [499, 146] width 302 height 10
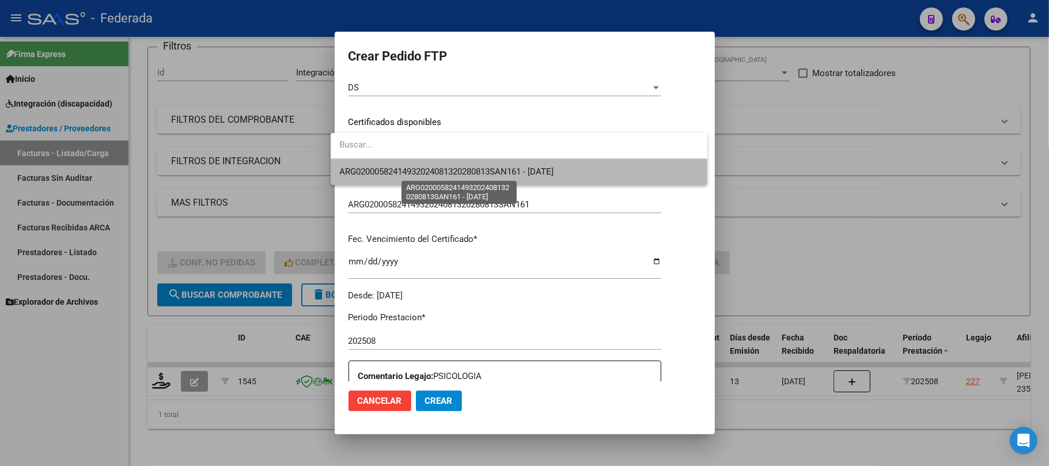
click at [395, 170] on span "ARG02000582414932024081320280813SAN161 - 2028-08-13" at bounding box center [447, 171] width 214 height 10
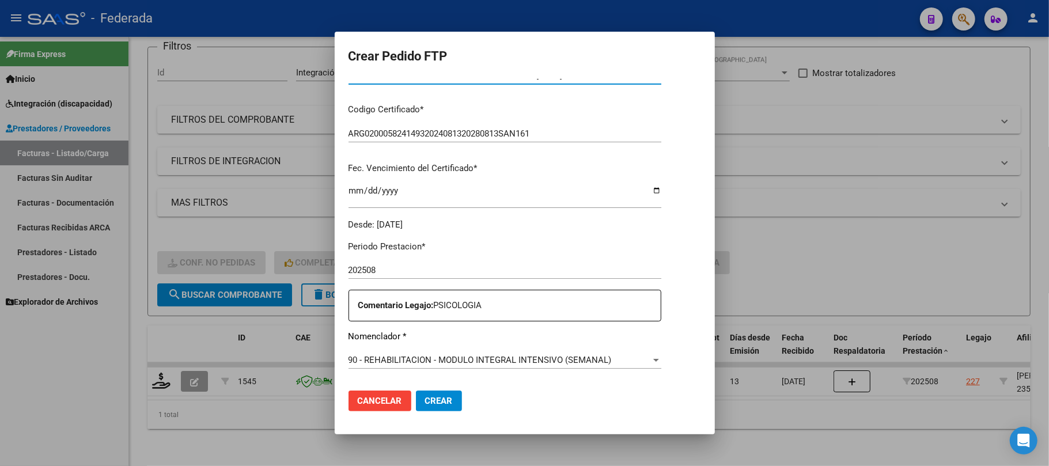
scroll to position [384, 0]
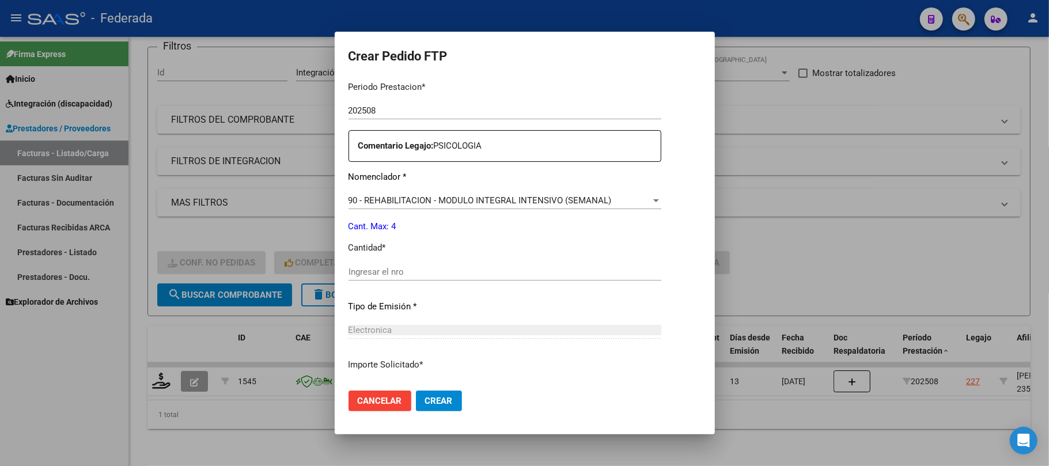
click at [382, 278] on div "Ingresar el nro" at bounding box center [504, 271] width 313 height 17
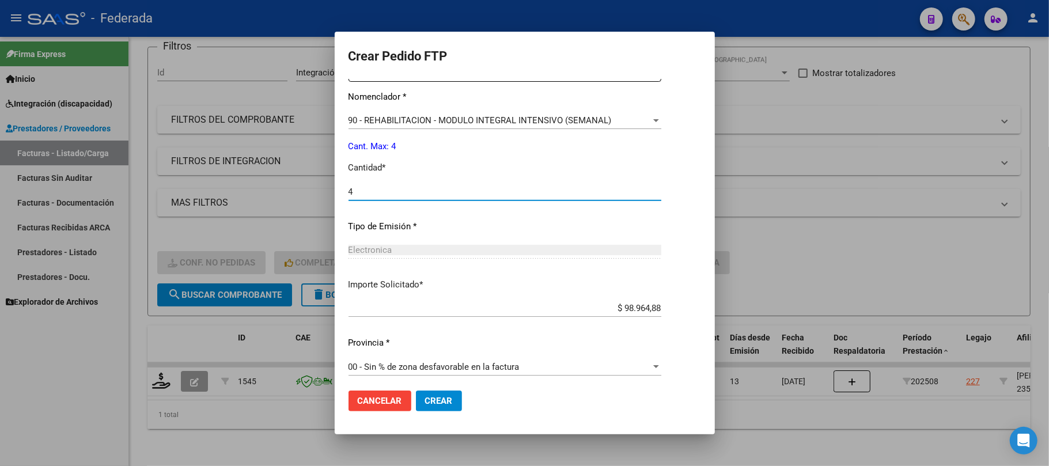
scroll to position [468, 0]
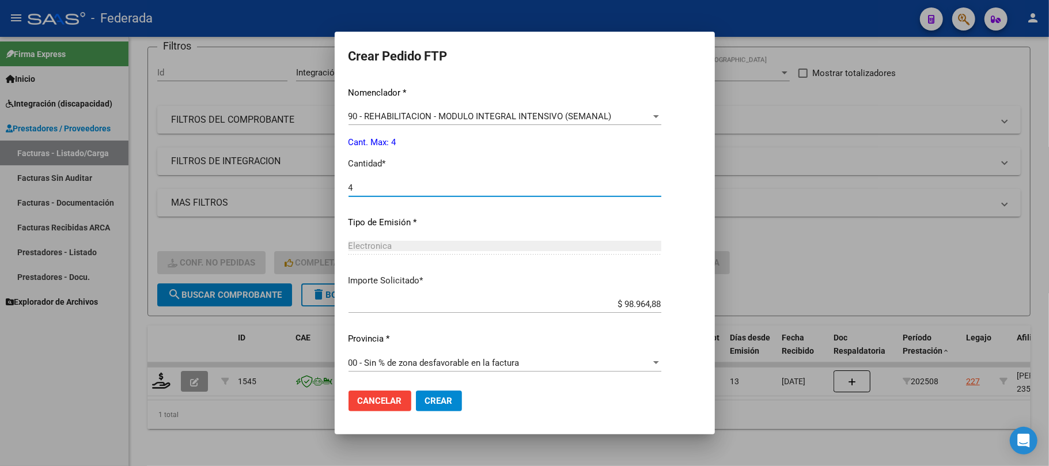
type input "4"
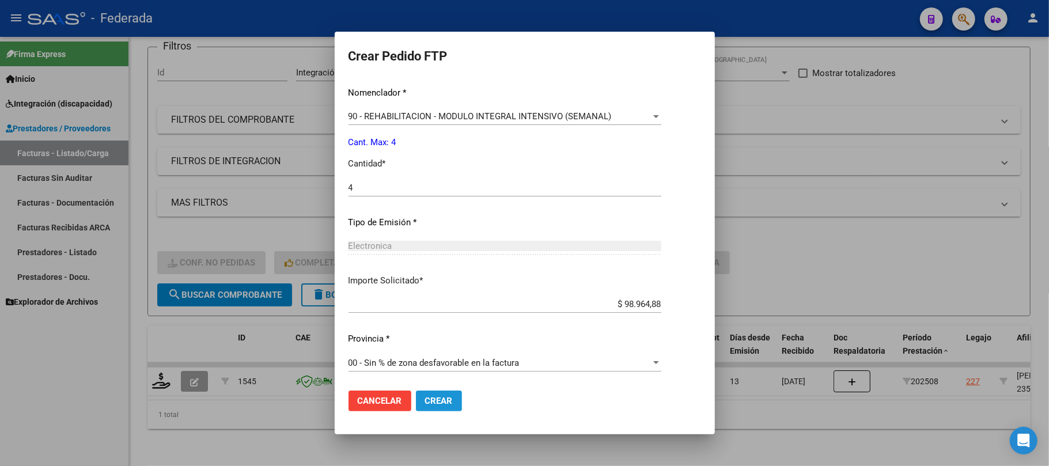
click at [425, 399] on span "Crear" at bounding box center [439, 401] width 28 height 10
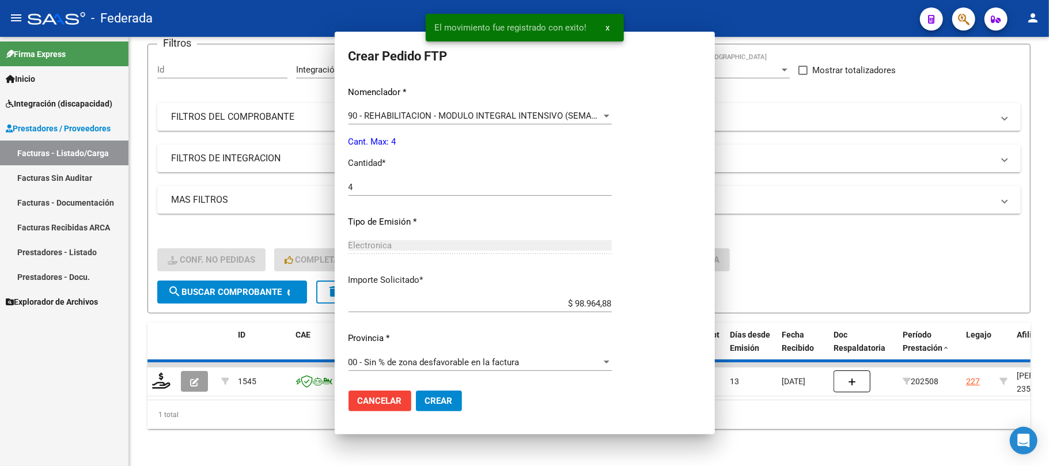
scroll to position [403, 0]
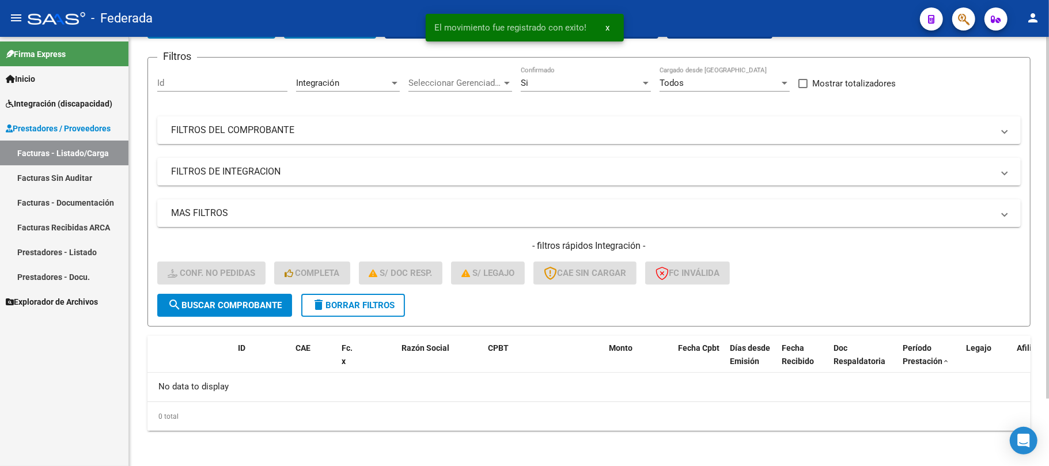
click at [373, 309] on button "delete Borrar Filtros" at bounding box center [353, 305] width 104 height 23
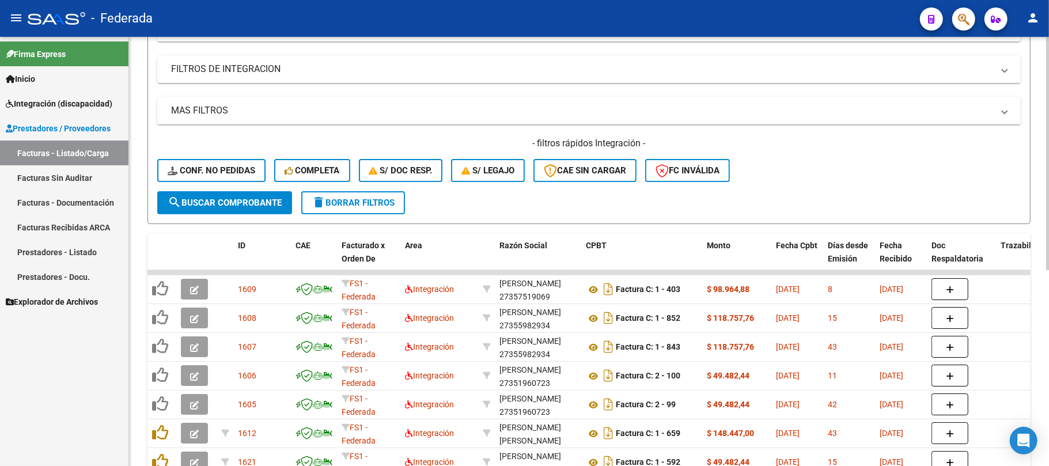
scroll to position [157, 0]
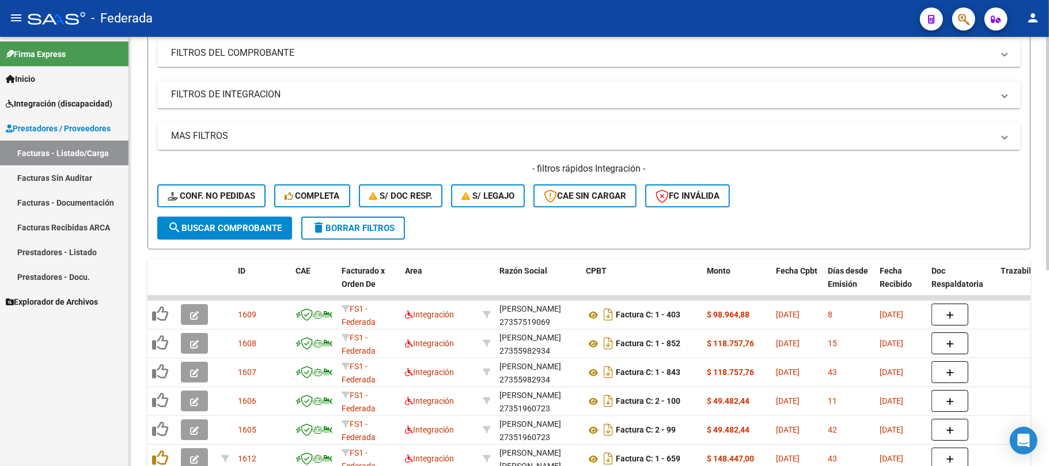
click at [390, 225] on span "delete Borrar Filtros" at bounding box center [353, 228] width 83 height 10
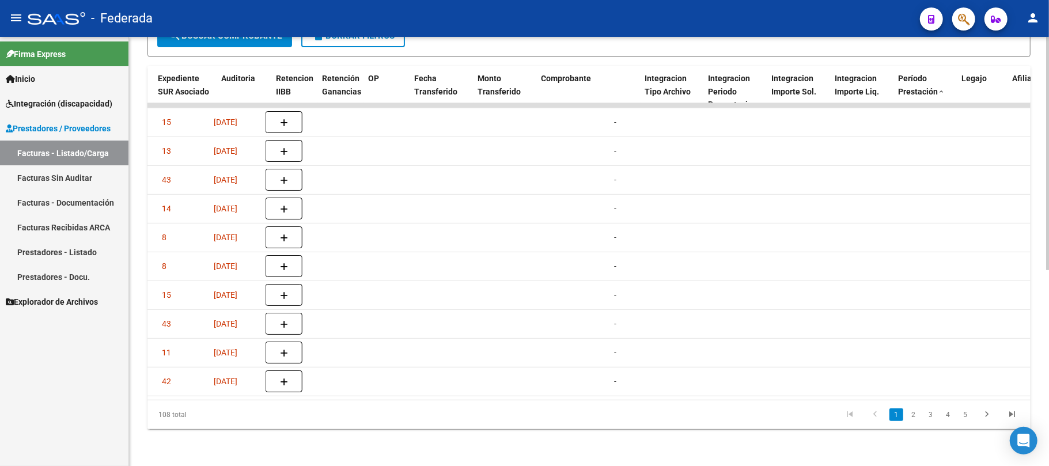
scroll to position [0, 1223]
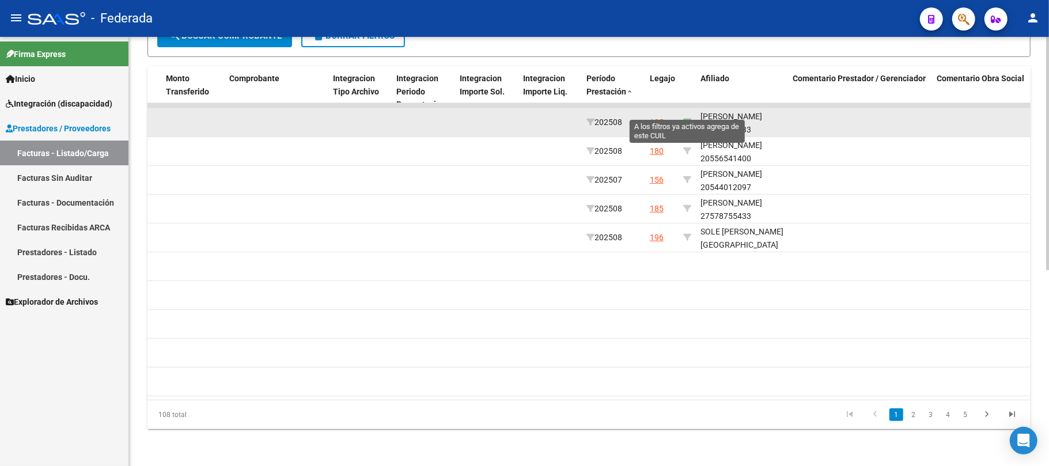
click at [690, 118] on icon at bounding box center [687, 122] width 8 height 8
type input "27578755433"
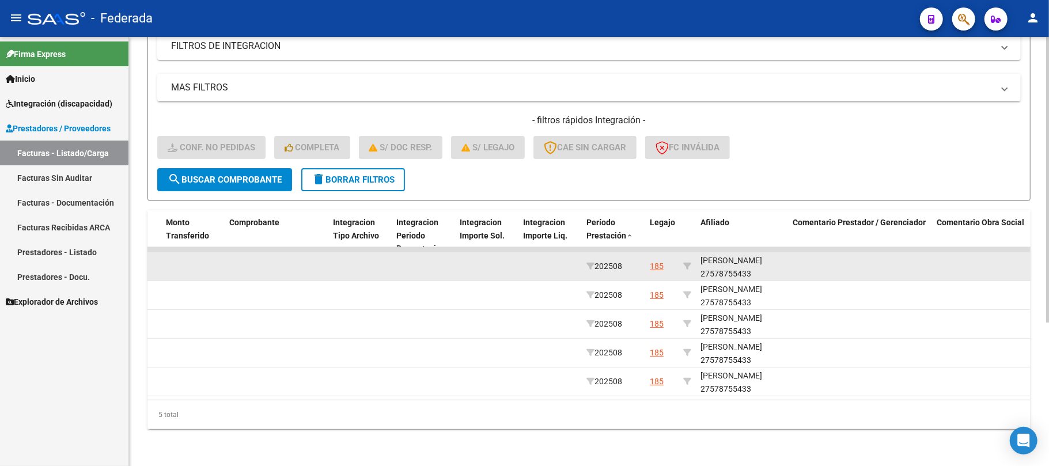
scroll to position [14, 0]
click at [729, 259] on div "CASTRO GEUNA MALENA 27578755433" at bounding box center [741, 265] width 83 height 26
copy div "27578755433"
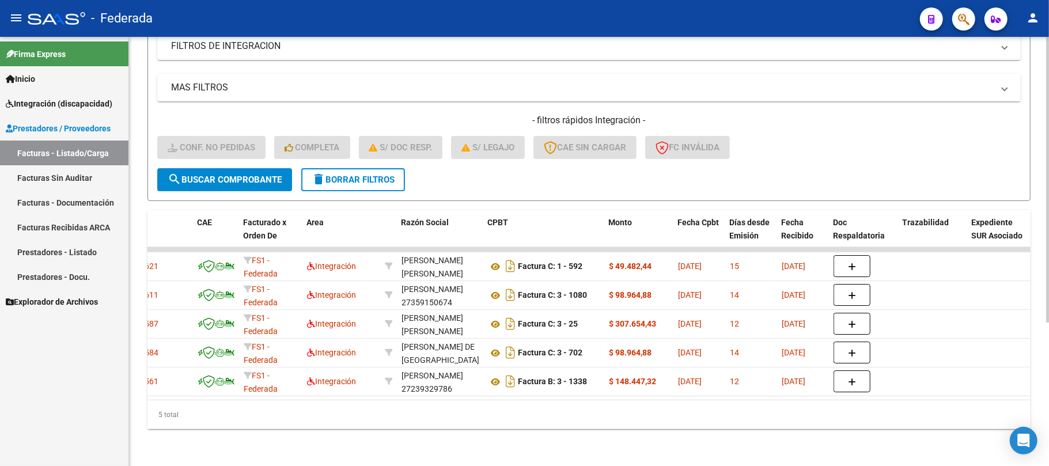
scroll to position [0, 0]
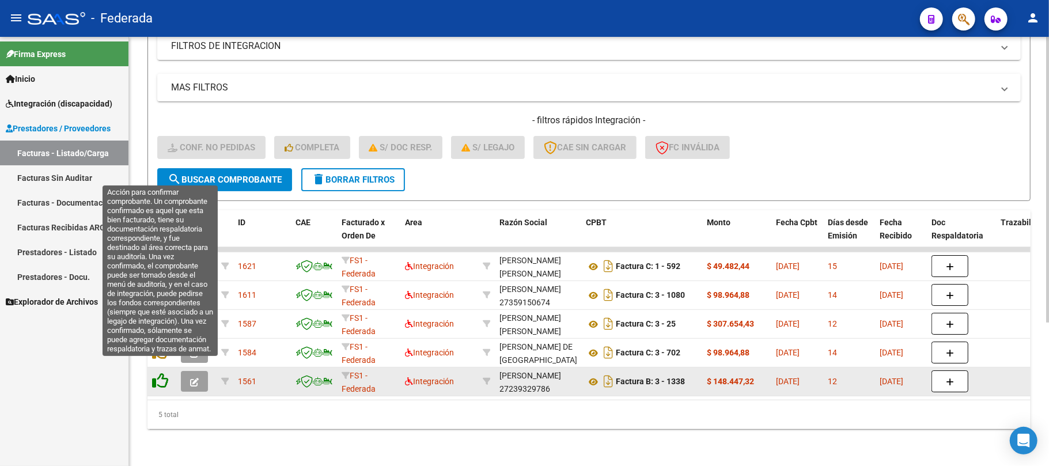
click at [161, 373] on icon at bounding box center [160, 381] width 16 height 16
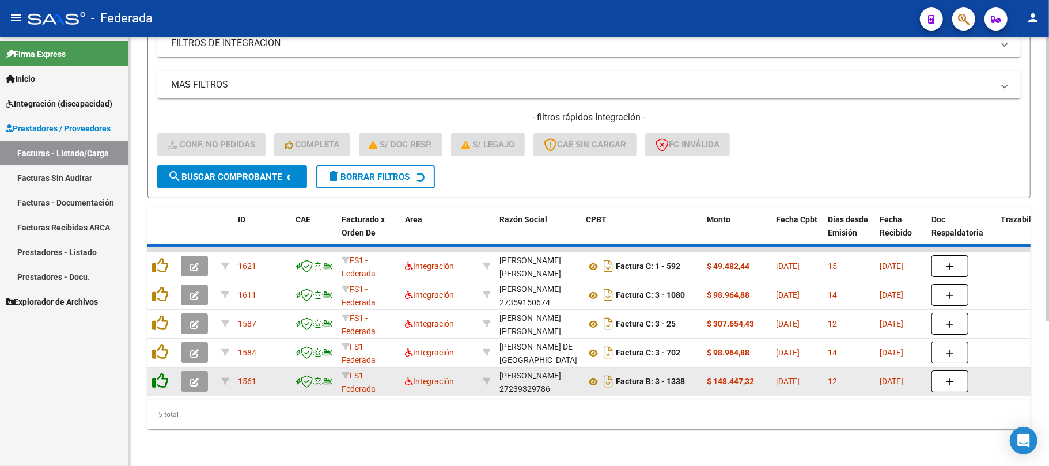
scroll to position [187, 0]
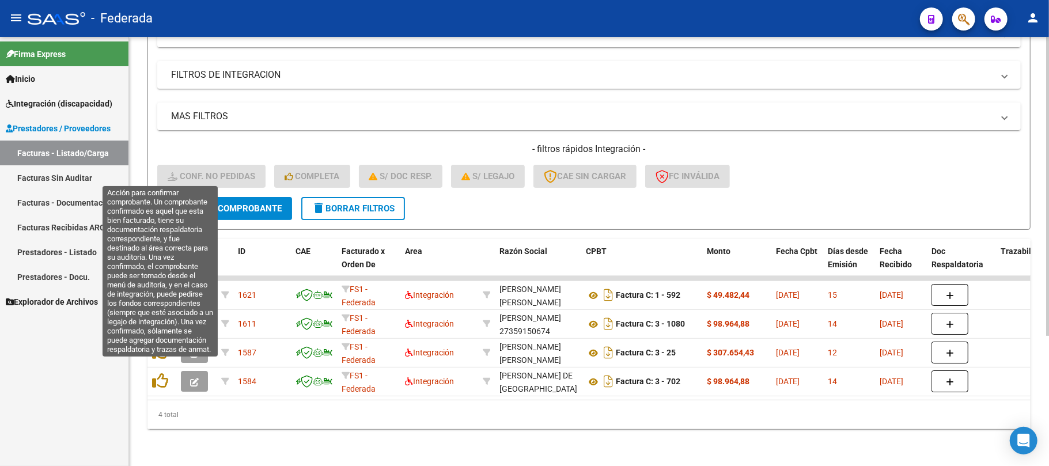
click at [161, 373] on icon at bounding box center [160, 381] width 16 height 16
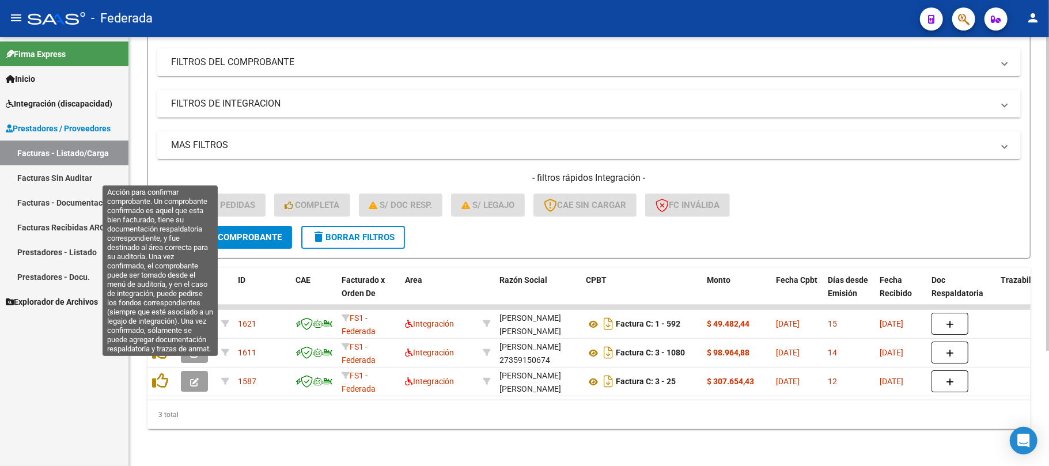
scroll to position [158, 0]
click at [161, 373] on icon at bounding box center [160, 381] width 16 height 16
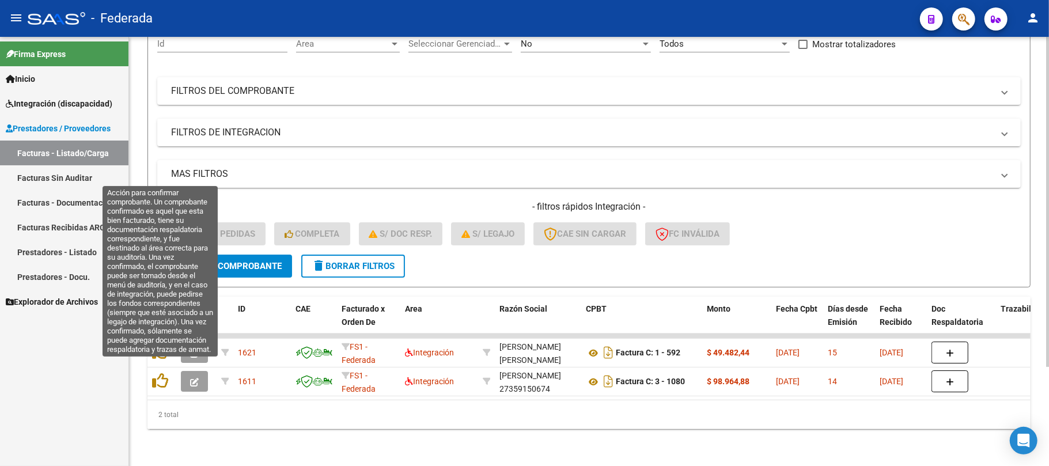
click at [161, 373] on icon at bounding box center [160, 381] width 16 height 16
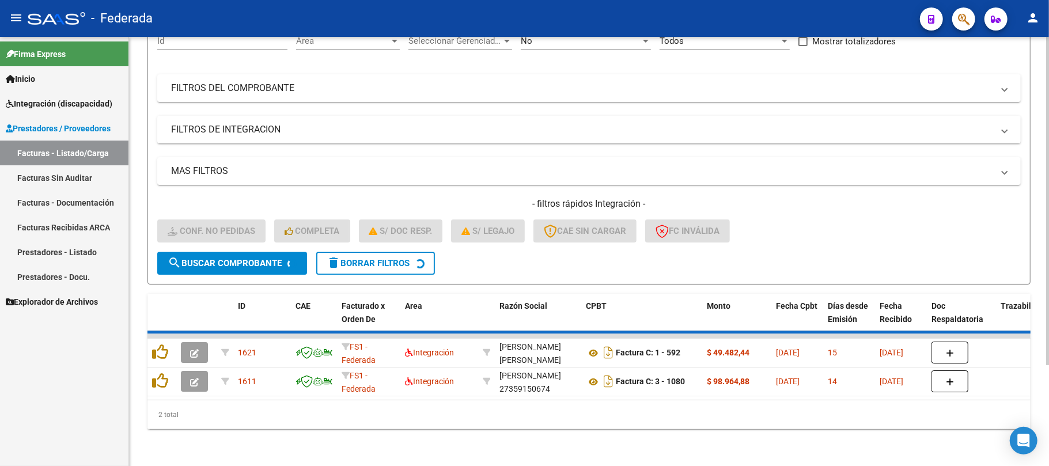
scroll to position [100, 0]
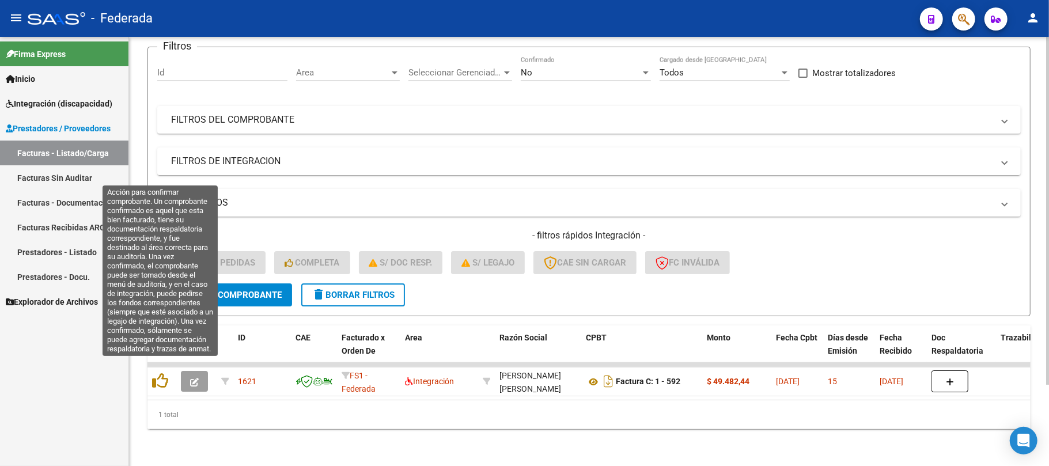
click at [161, 373] on icon at bounding box center [160, 381] width 16 height 16
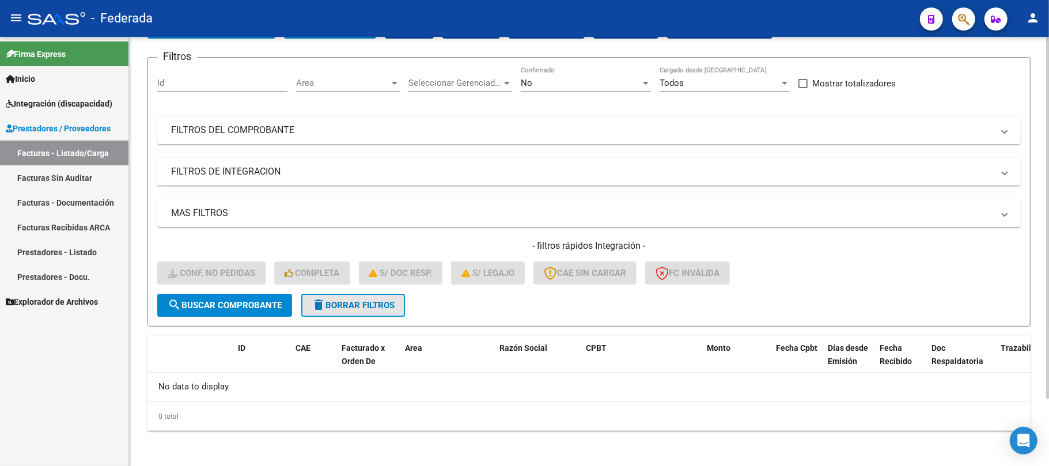
click at [353, 294] on button "delete Borrar Filtros" at bounding box center [353, 305] width 104 height 23
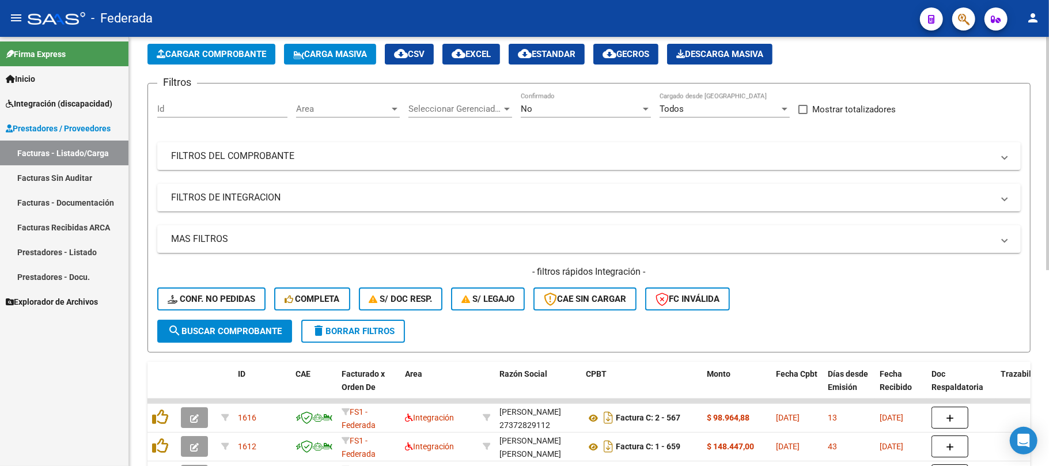
scroll to position [79, 0]
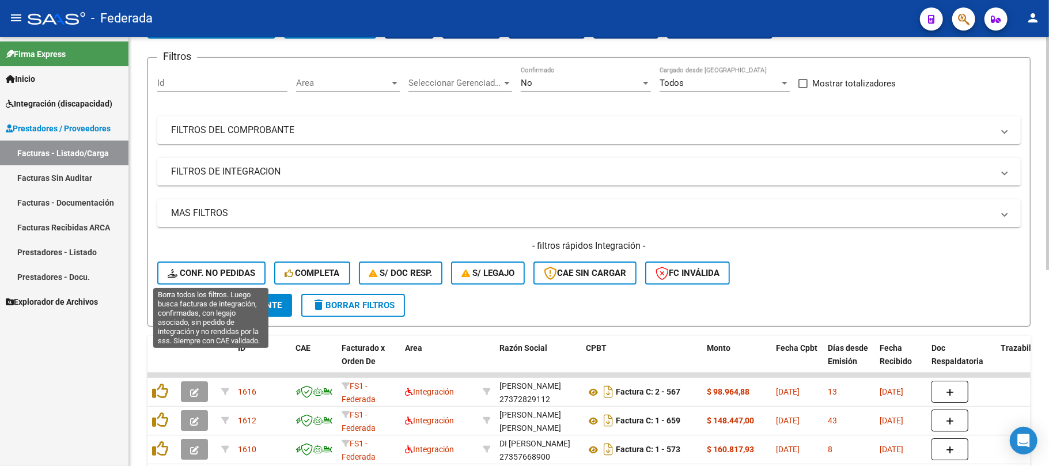
click at [229, 272] on span "Conf. no pedidas" at bounding box center [212, 273] width 88 height 10
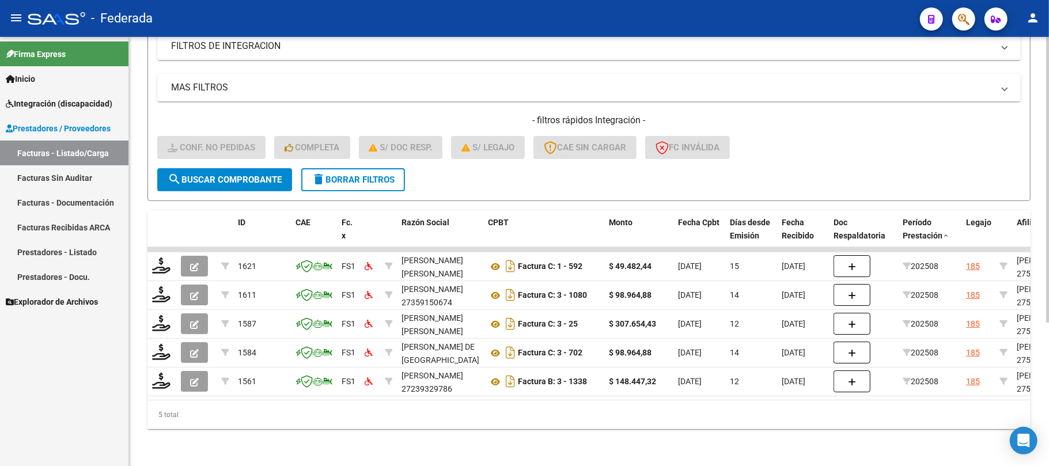
scroll to position [215, 0]
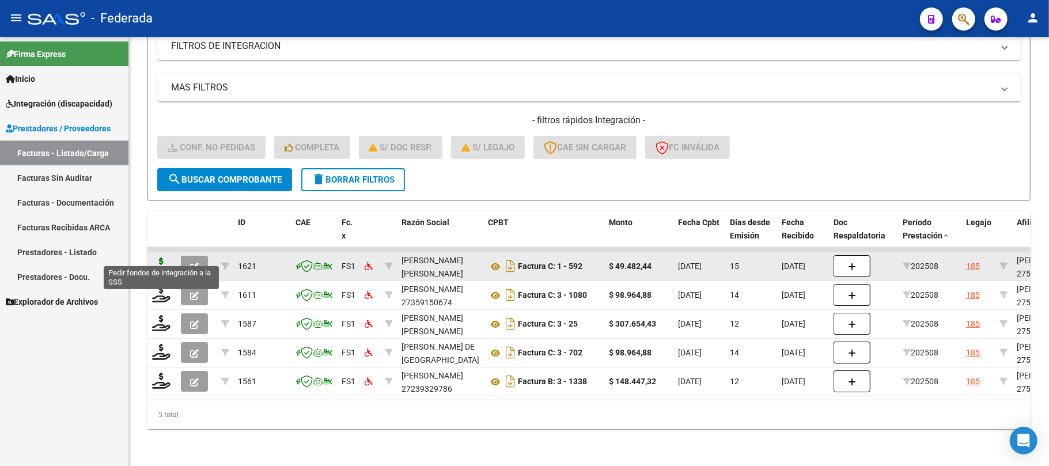
click at [158, 257] on icon at bounding box center [161, 265] width 18 height 16
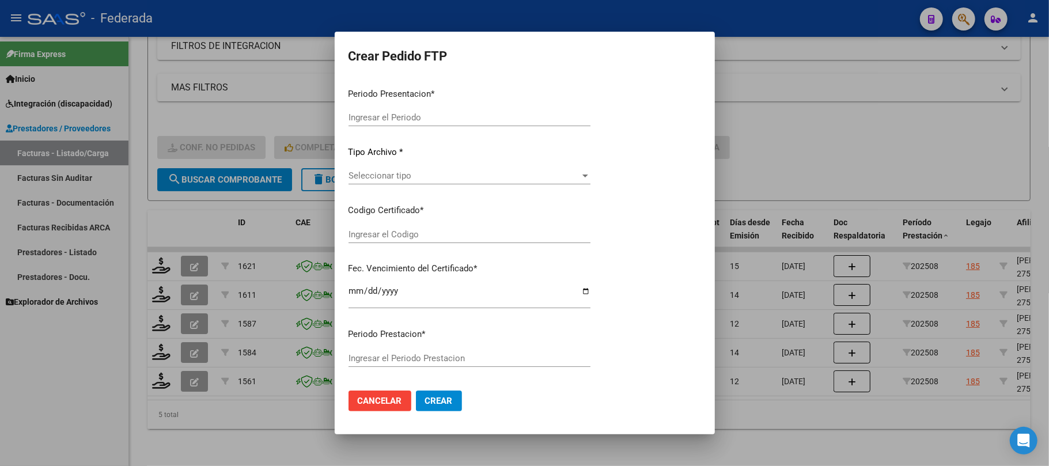
type input "202508"
type input "$ 49.482,44"
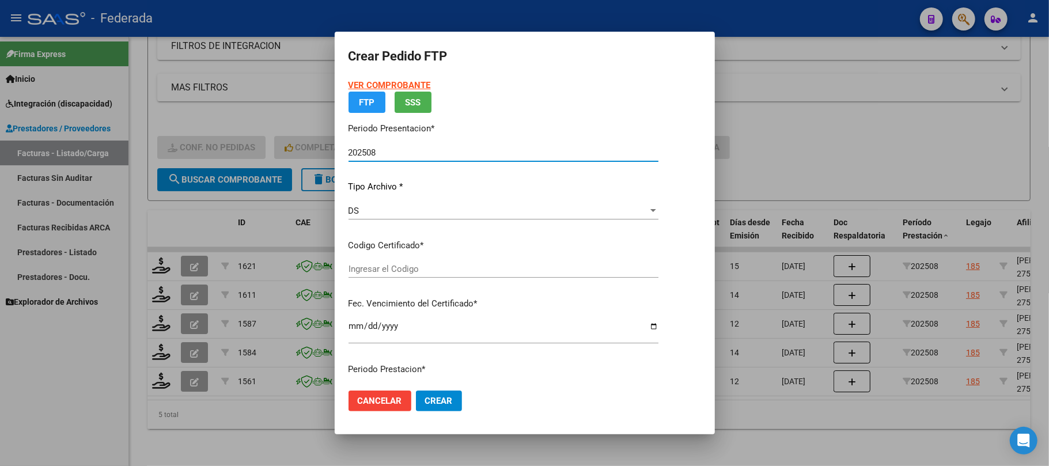
type input "ARG01000578755432024073120290731COR467"
type input "2029-07-31"
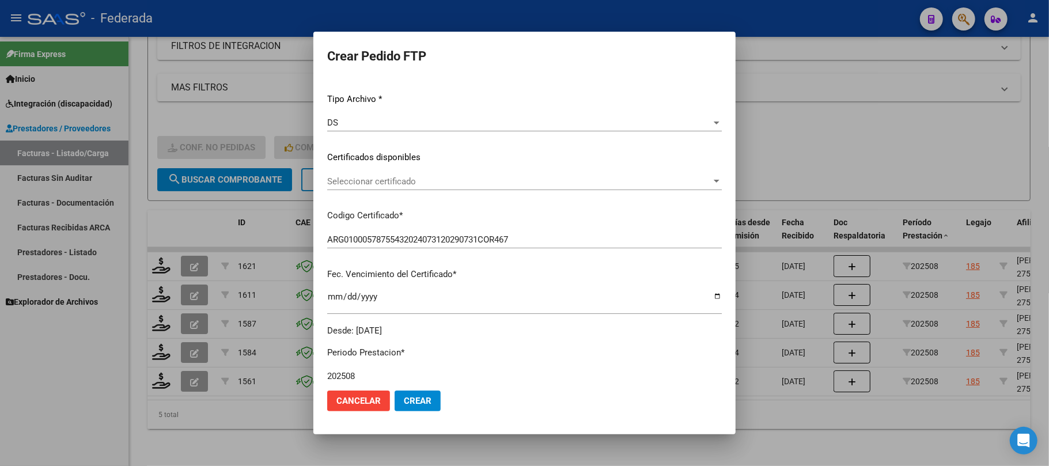
scroll to position [153, 0]
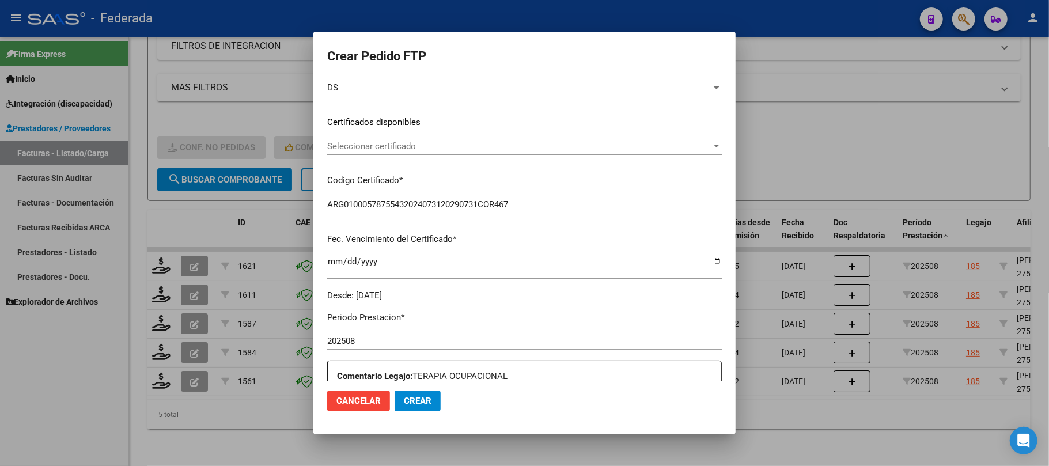
click at [381, 150] on span "Seleccionar certificado" at bounding box center [519, 146] width 384 height 10
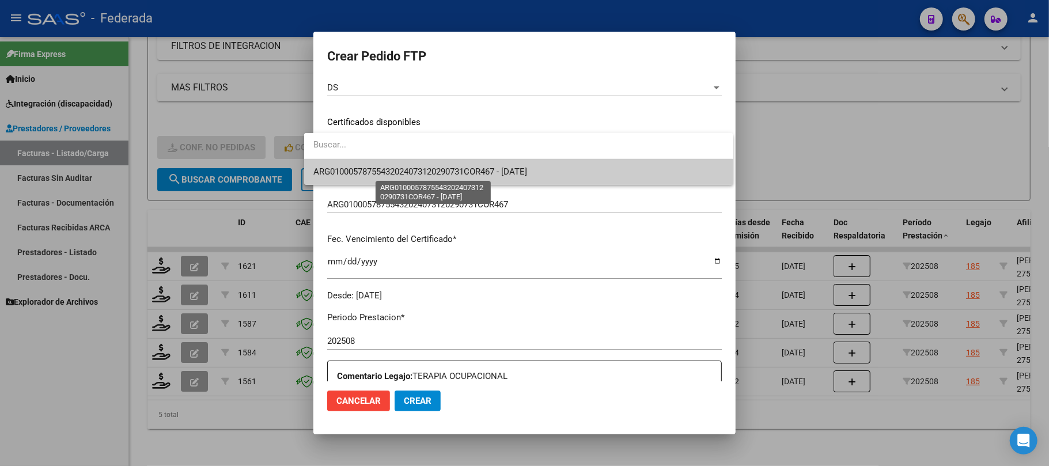
click at [385, 173] on span "ARG01000578755432024073120290731COR467 - 2029-07-31" at bounding box center [420, 171] width 214 height 10
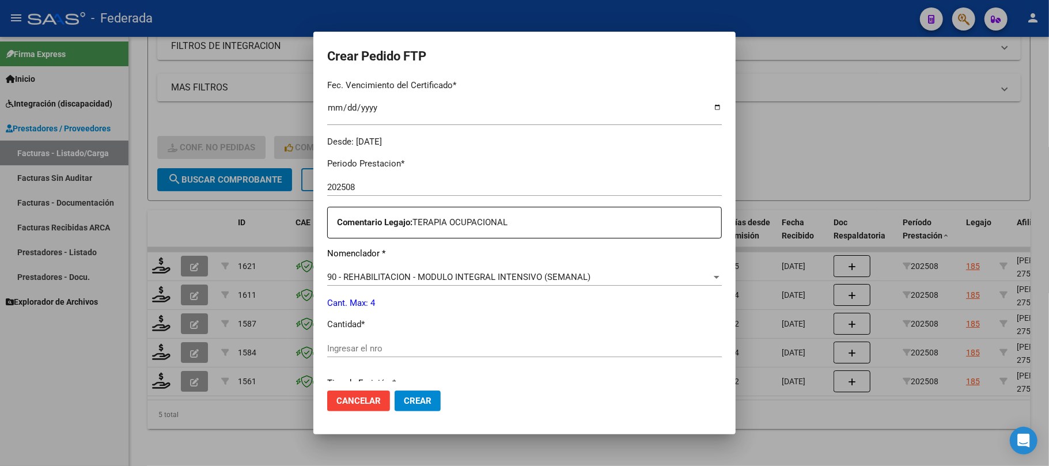
scroll to position [384, 0]
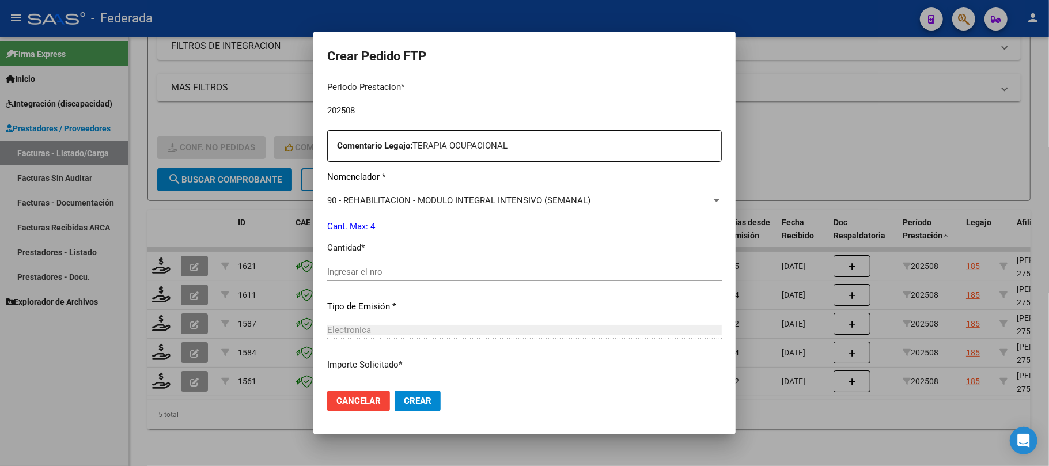
click at [372, 271] on input "Ingresar el nro" at bounding box center [524, 272] width 395 height 10
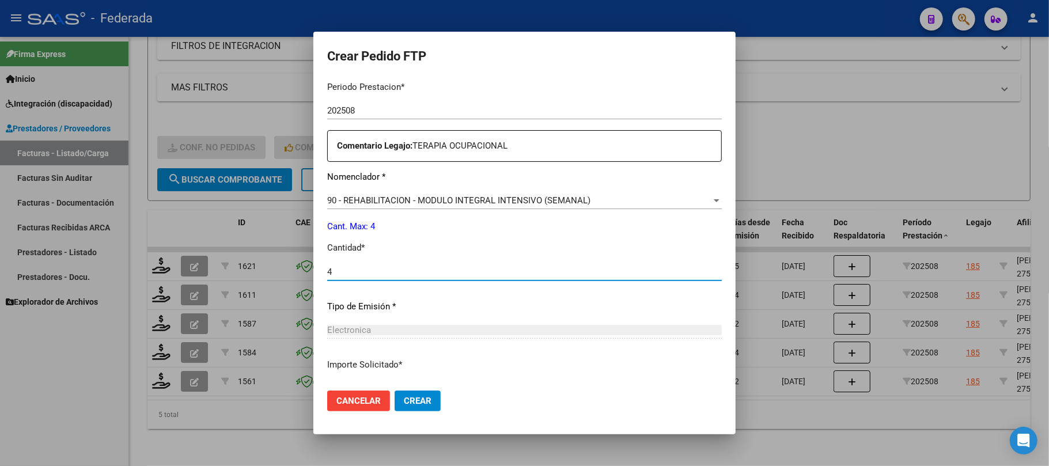
type input "4"
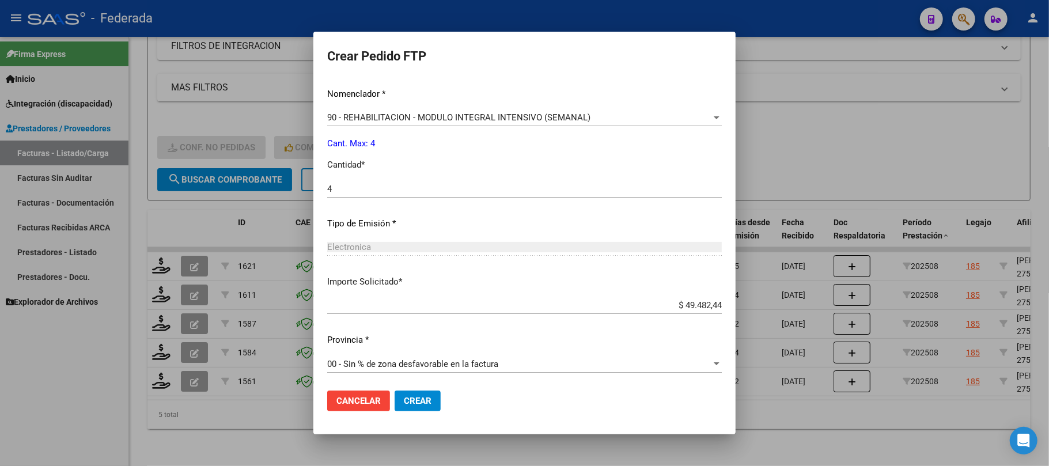
scroll to position [468, 0]
click at [395, 397] on button "Crear" at bounding box center [418, 400] width 46 height 21
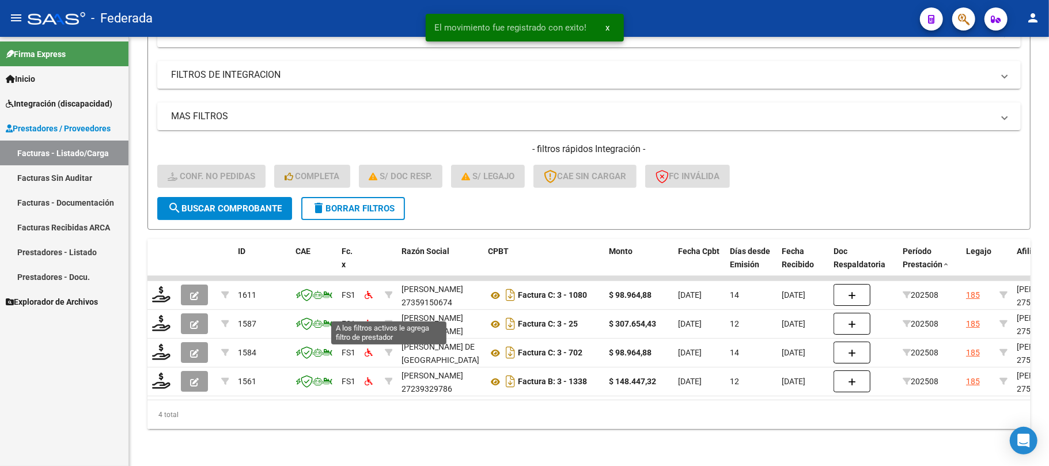
scroll to position [187, 0]
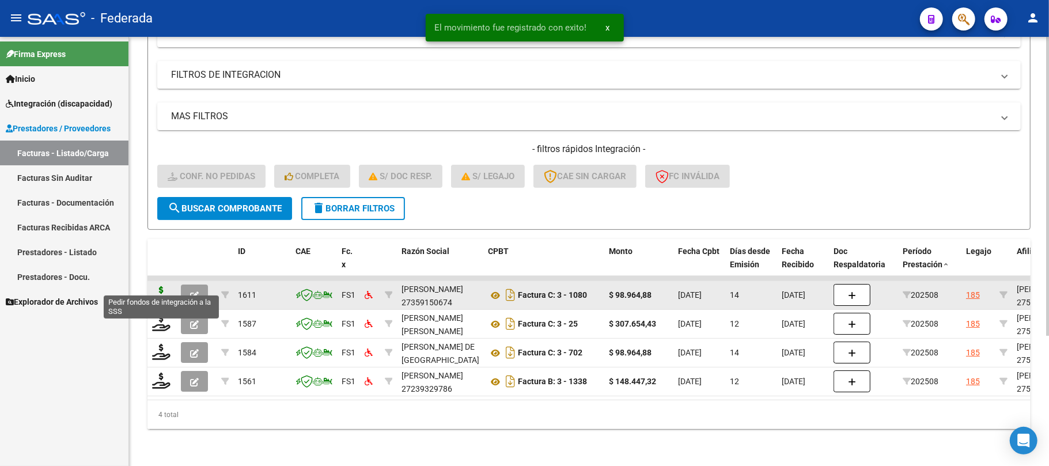
click at [167, 286] on icon at bounding box center [161, 294] width 18 height 16
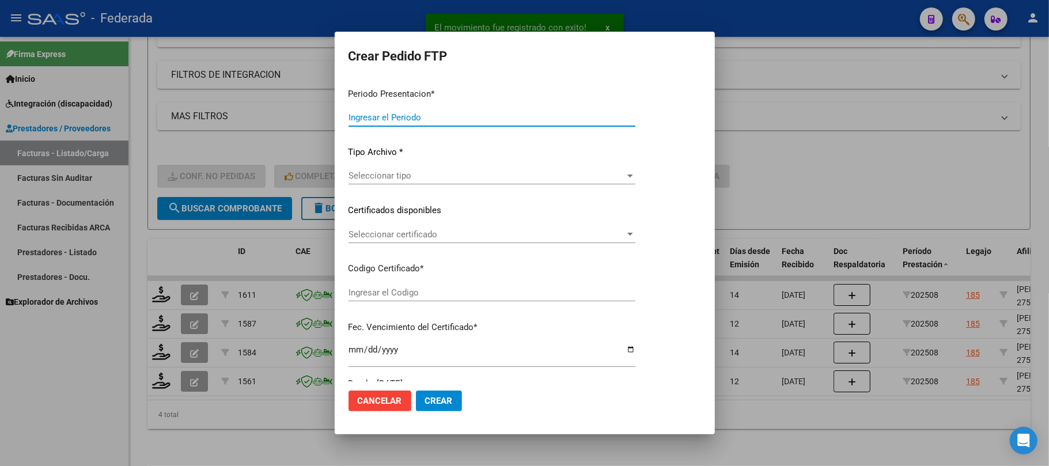
type input "202508"
type input "$ 98.964,88"
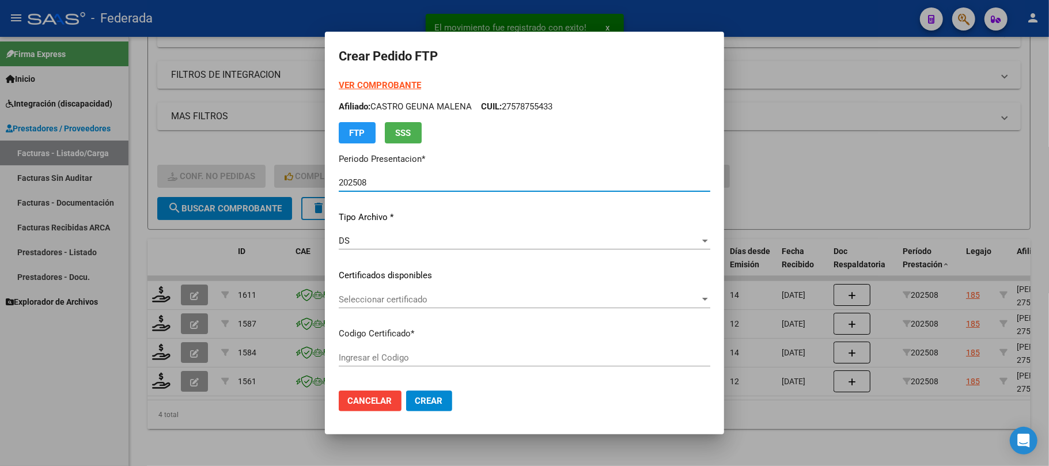
type input "ARG01000578755432024073120290731COR467"
type input "2029-07-31"
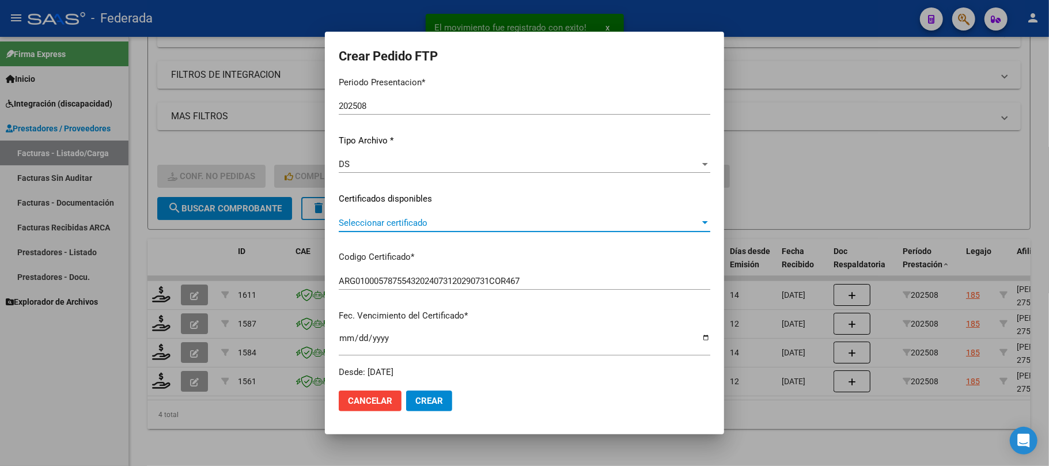
click at [412, 219] on span "Seleccionar certificado" at bounding box center [519, 223] width 361 height 10
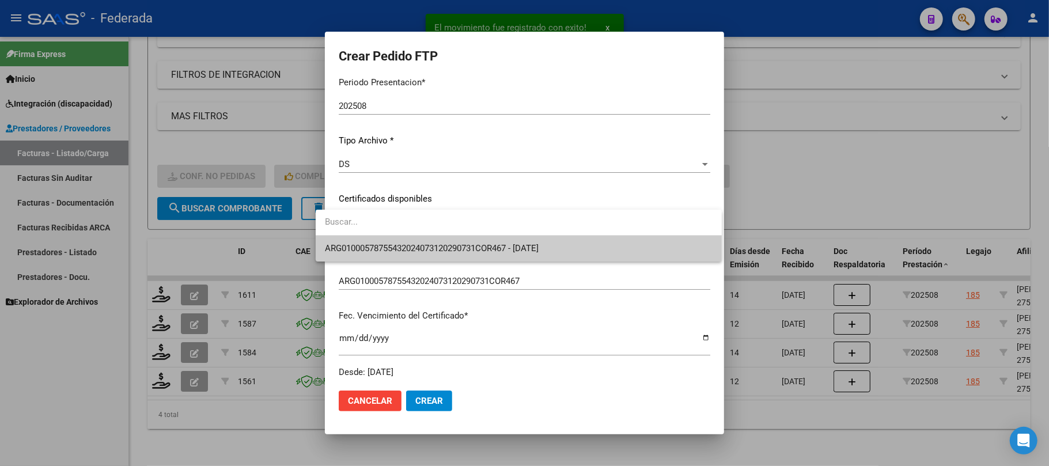
click at [409, 256] on span "ARG01000578755432024073120290731COR467 - 2029-07-31" at bounding box center [519, 249] width 388 height 26
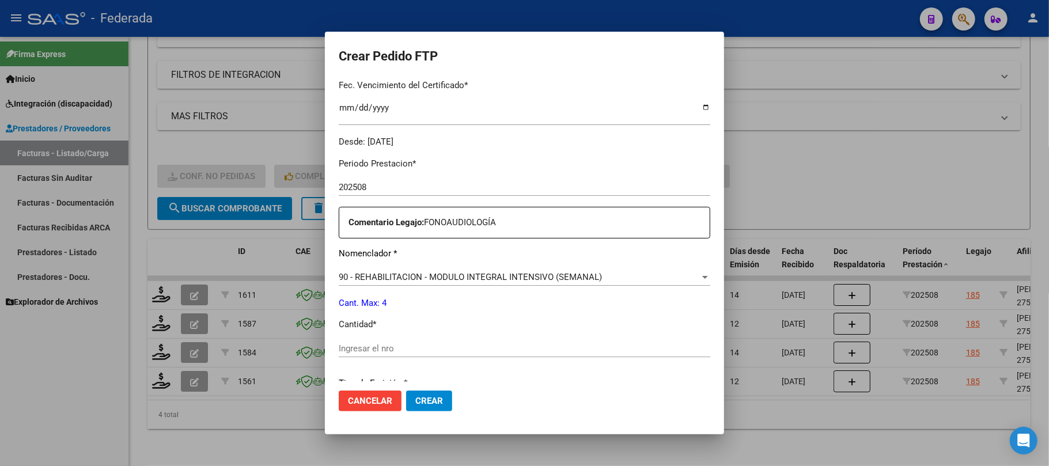
scroll to position [461, 0]
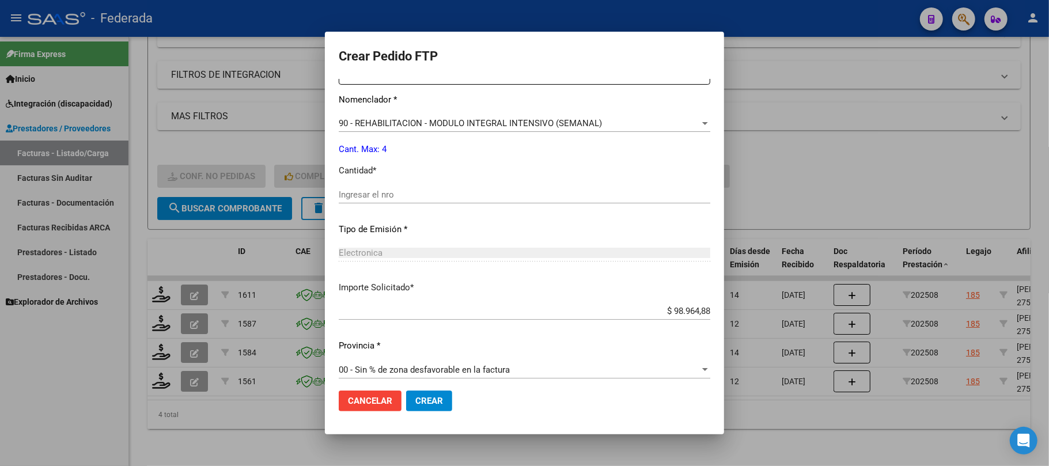
click at [374, 202] on div "Ingresar el nro" at bounding box center [524, 194] width 371 height 17
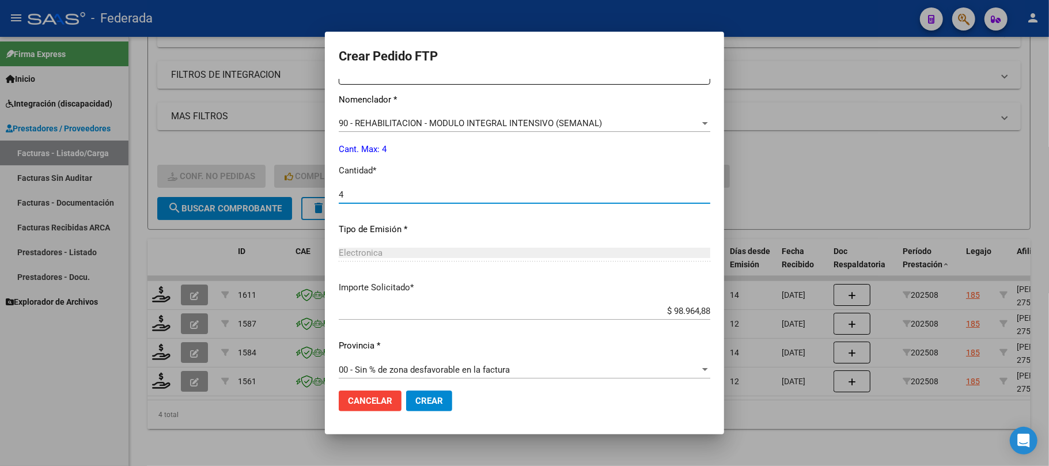
scroll to position [468, 0]
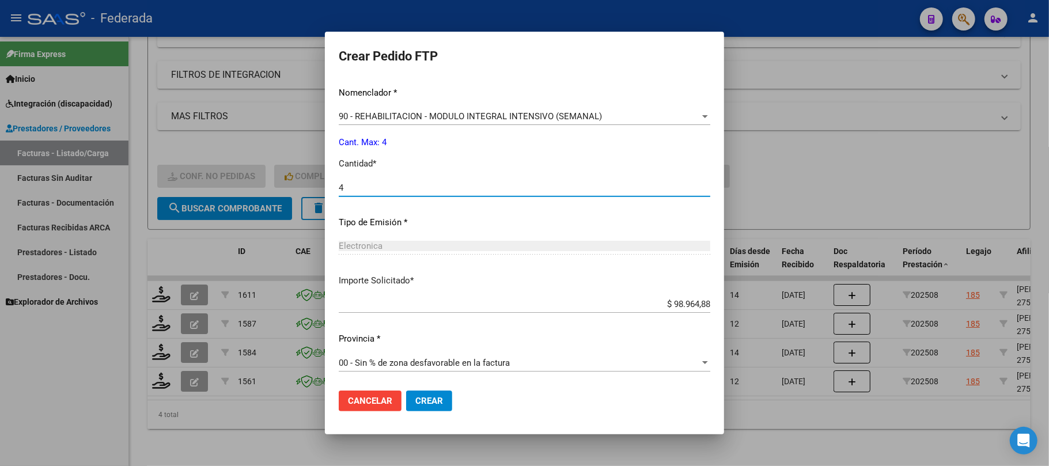
type input "4"
click at [411, 395] on button "Crear" at bounding box center [429, 400] width 46 height 21
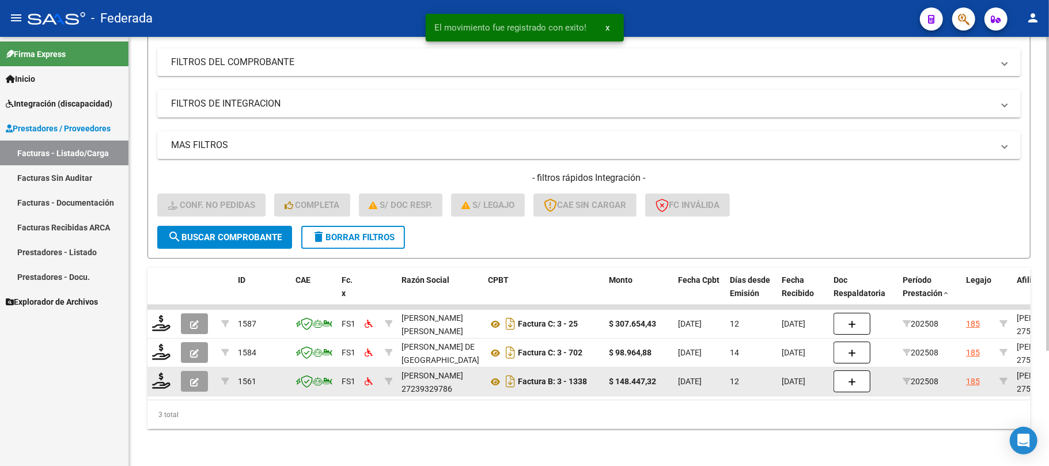
scroll to position [158, 0]
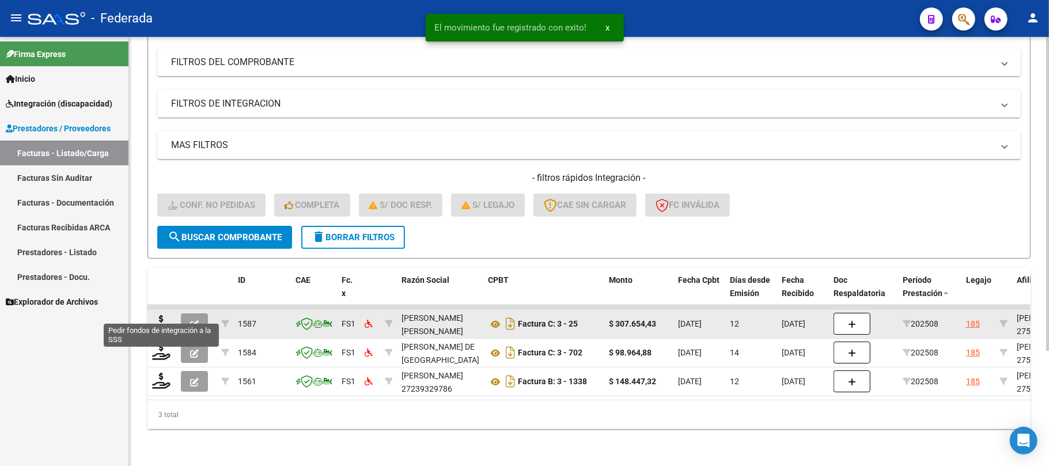
click at [149, 314] on datatable-body-cell at bounding box center [161, 324] width 29 height 28
click at [166, 315] on icon at bounding box center [161, 323] width 18 height 16
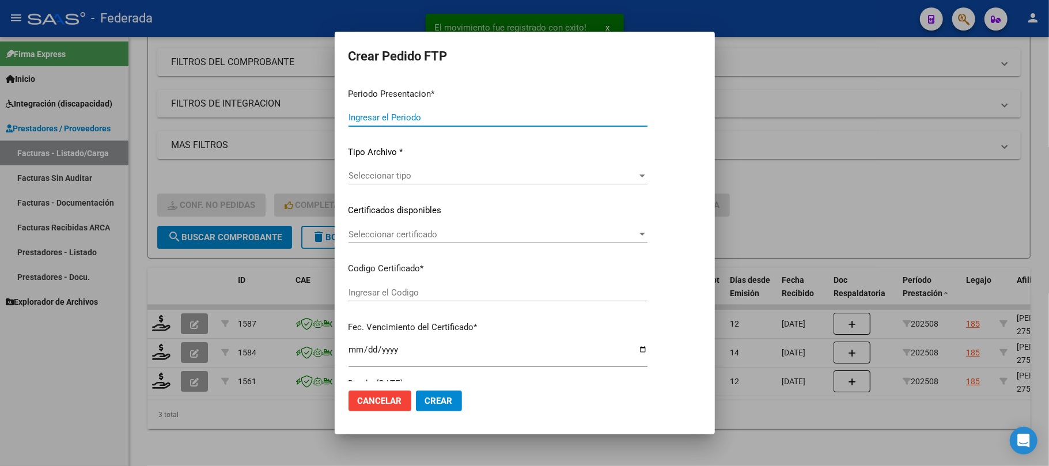
type input "202508"
type input "$ 307.654,43"
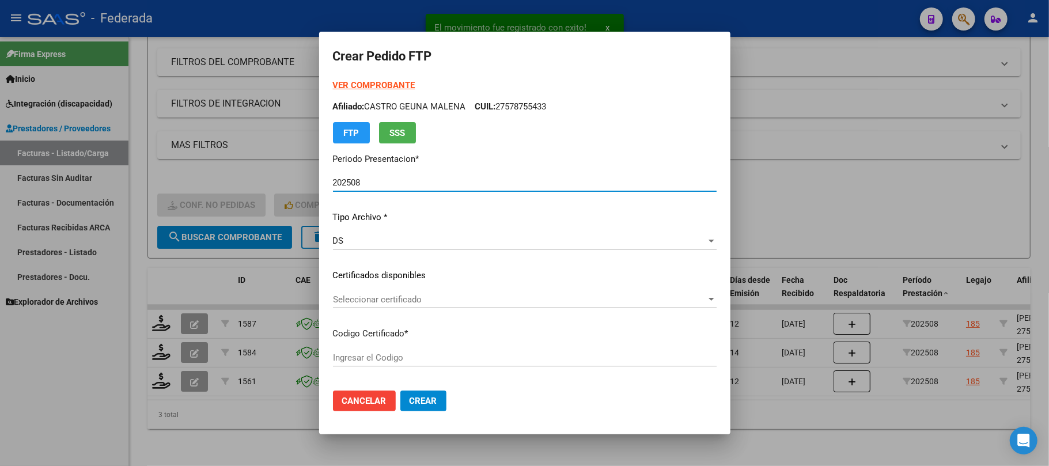
type input "ARG01000578755432024073120290731COR467"
type input "2029-07-31"
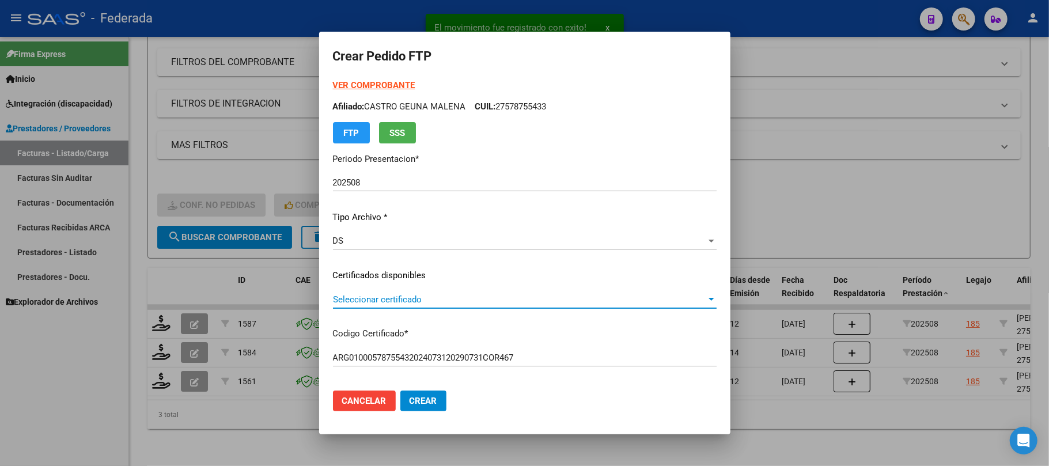
click at [371, 294] on span "Seleccionar certificado" at bounding box center [519, 299] width 373 height 10
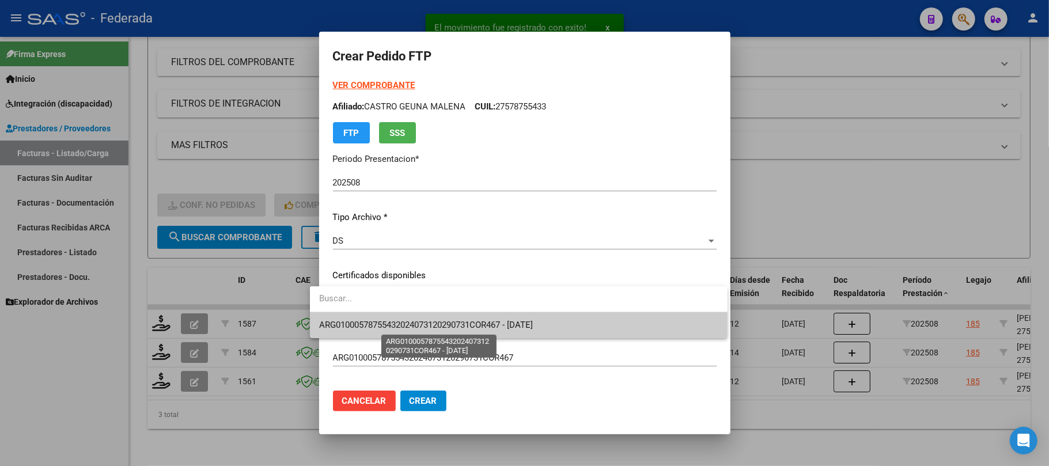
click at [365, 321] on span "ARG01000578755432024073120290731COR467 - 2029-07-31" at bounding box center [426, 325] width 214 height 10
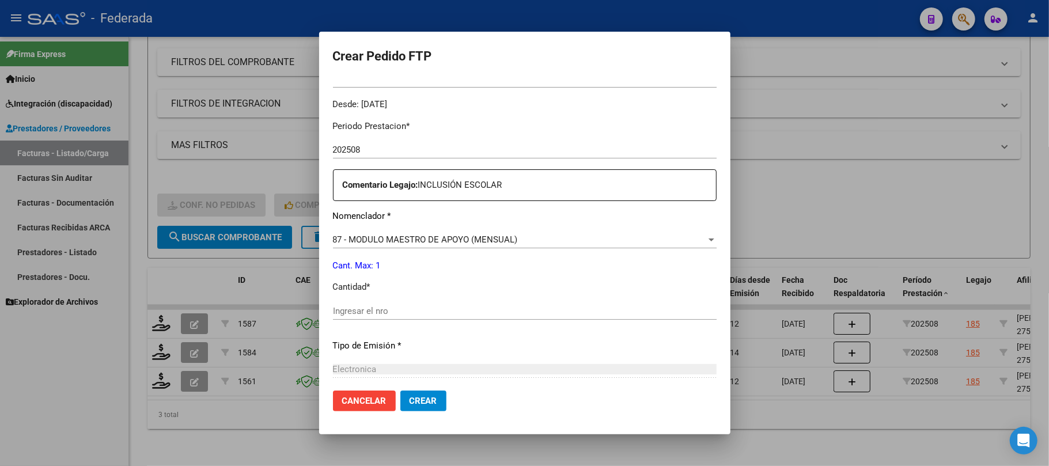
scroll to position [384, 0]
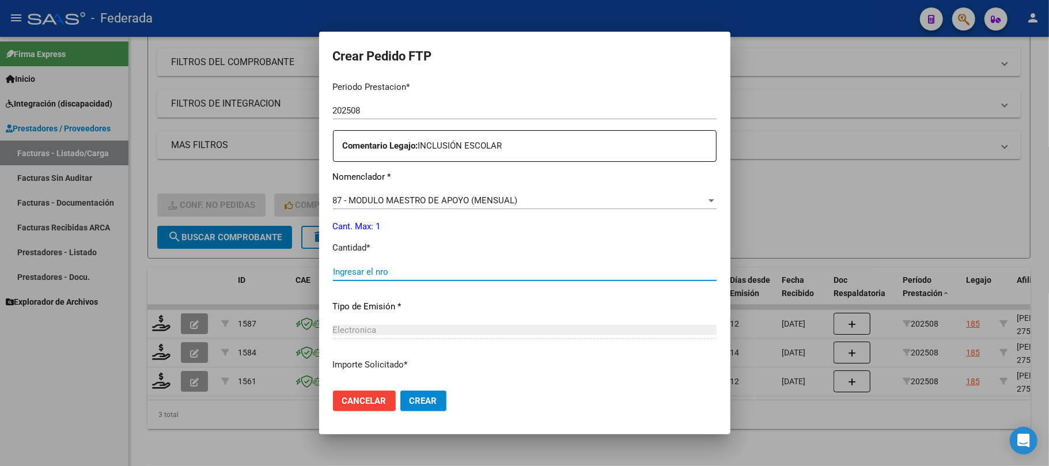
click at [382, 274] on input "Ingresar el nro" at bounding box center [525, 272] width 384 height 10
type input "1"
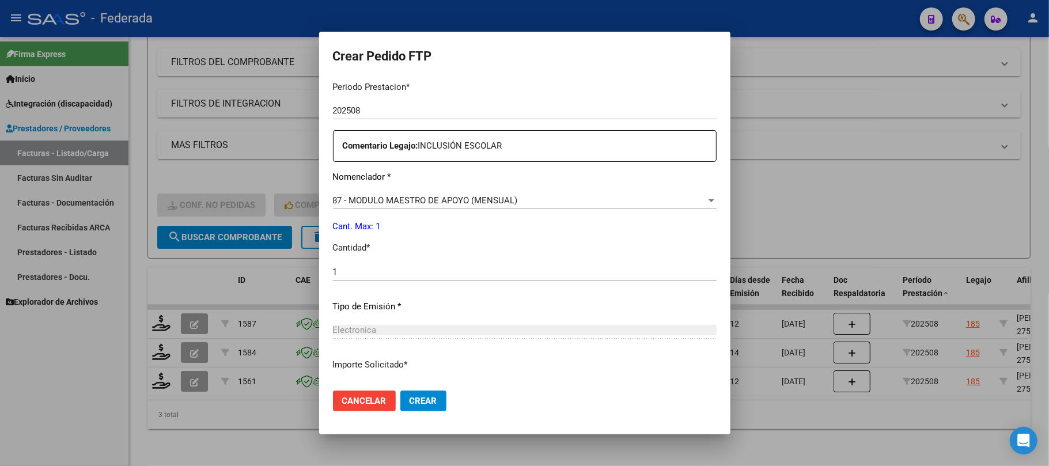
scroll to position [468, 0]
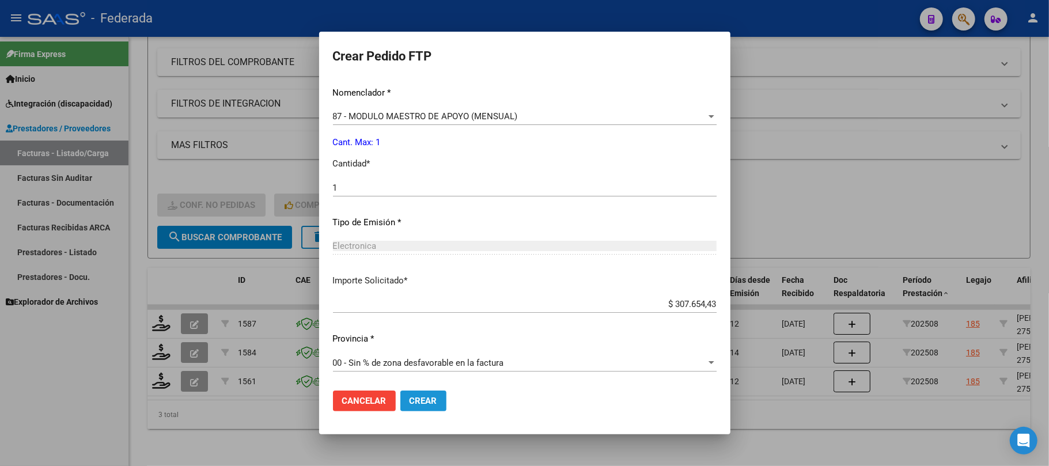
click at [410, 399] on span "Crear" at bounding box center [424, 401] width 28 height 10
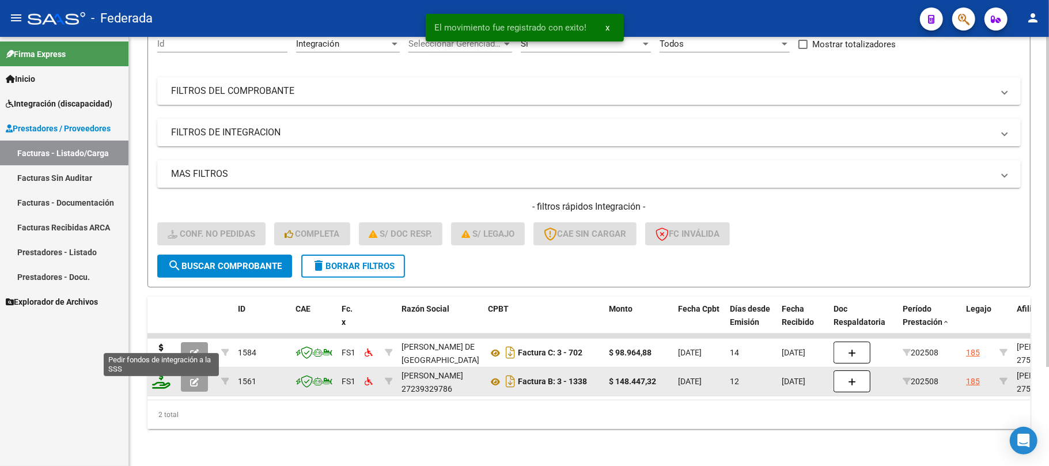
scroll to position [129, 0]
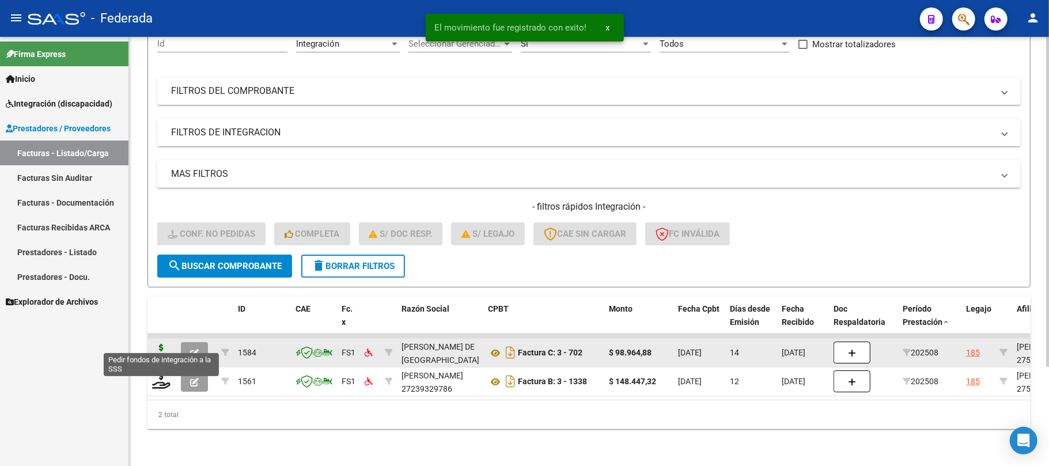
click at [161, 344] on icon at bounding box center [161, 352] width 18 height 16
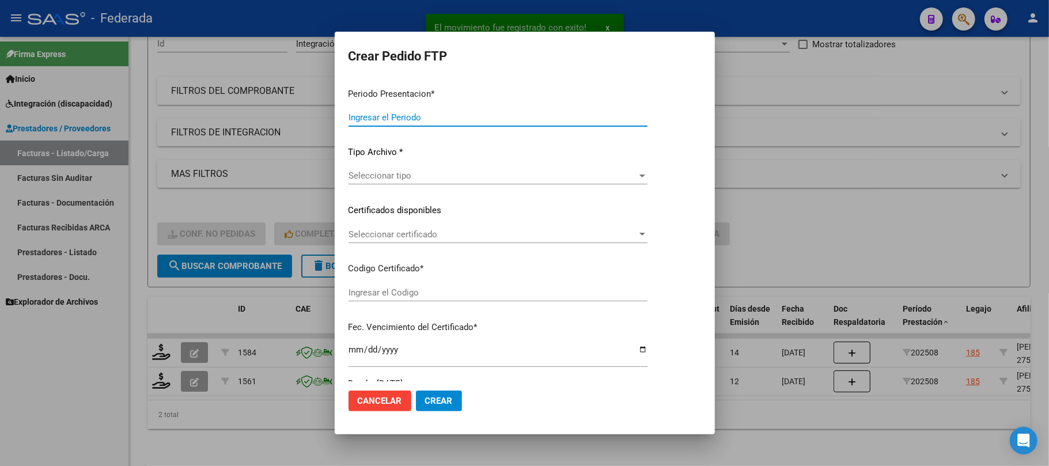
type input "202508"
type input "$ 98.964,88"
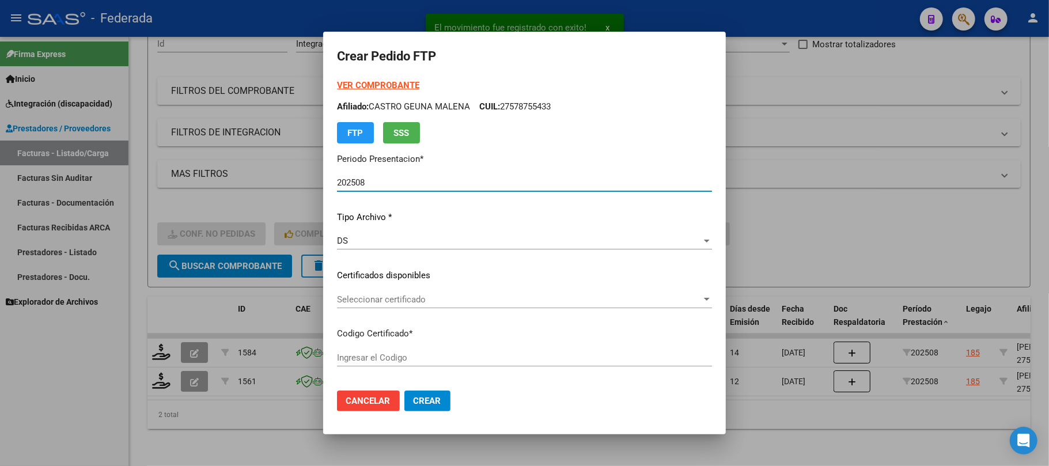
type input "ARG01000578755432024073120290731COR467"
type input "2029-07-31"
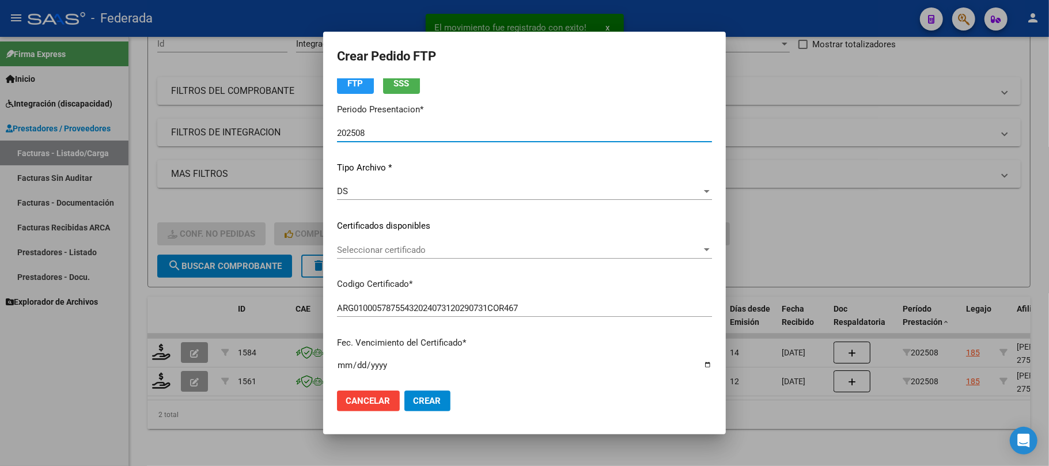
scroll to position [77, 0]
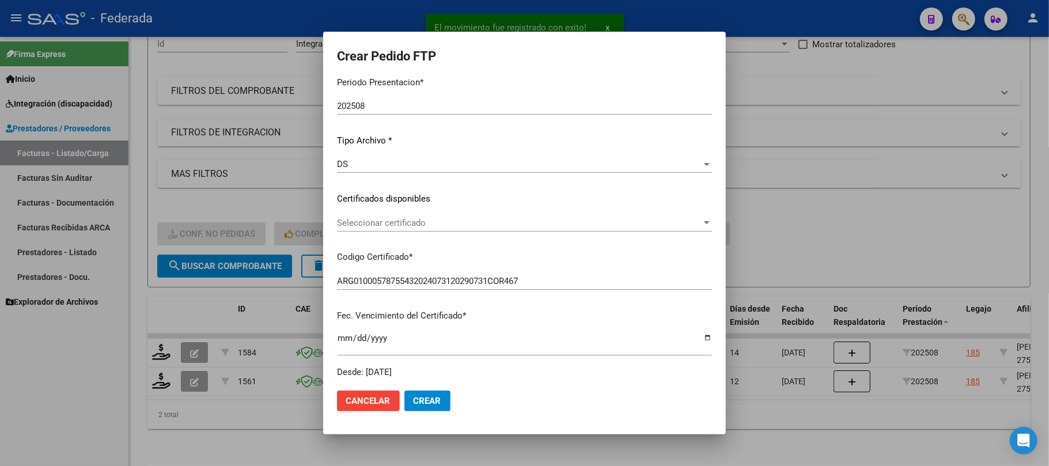
click at [374, 228] on div "Seleccionar certificado Seleccionar certificado" at bounding box center [524, 222] width 375 height 17
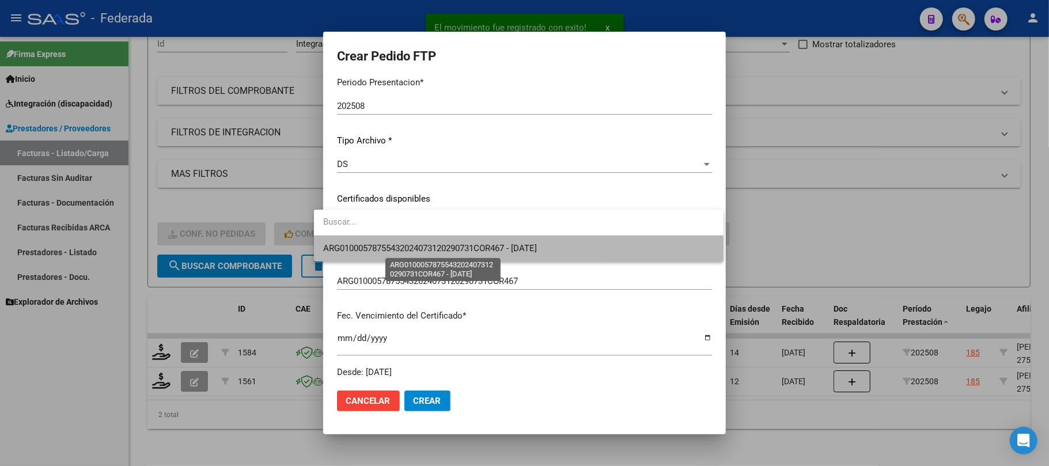
click at [371, 250] on span "ARG01000578755432024073120290731COR467 - 2029-07-31" at bounding box center [430, 248] width 214 height 10
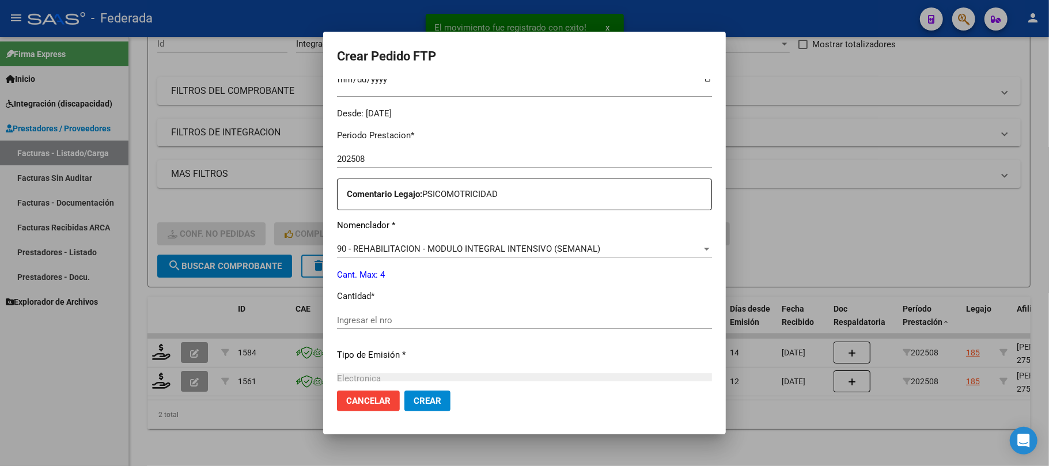
scroll to position [384, 0]
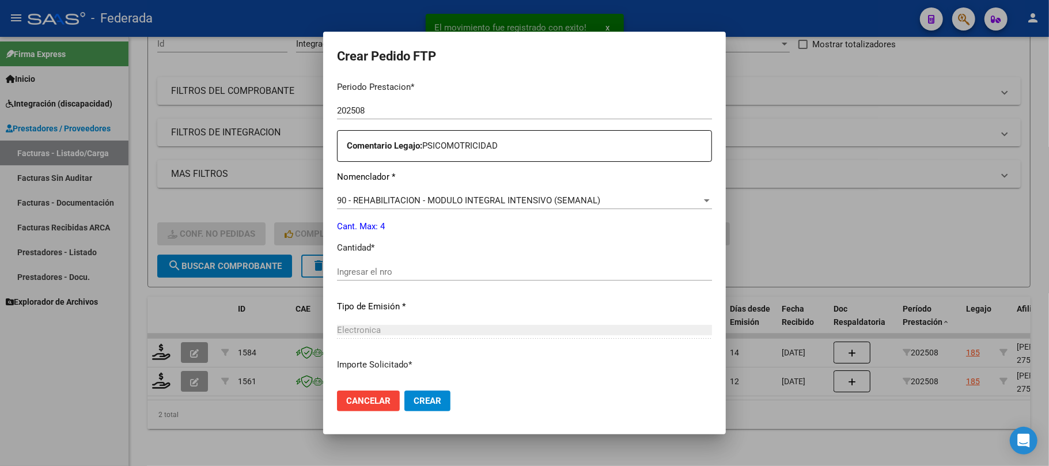
click at [373, 268] on input "Ingresar el nro" at bounding box center [524, 272] width 375 height 10
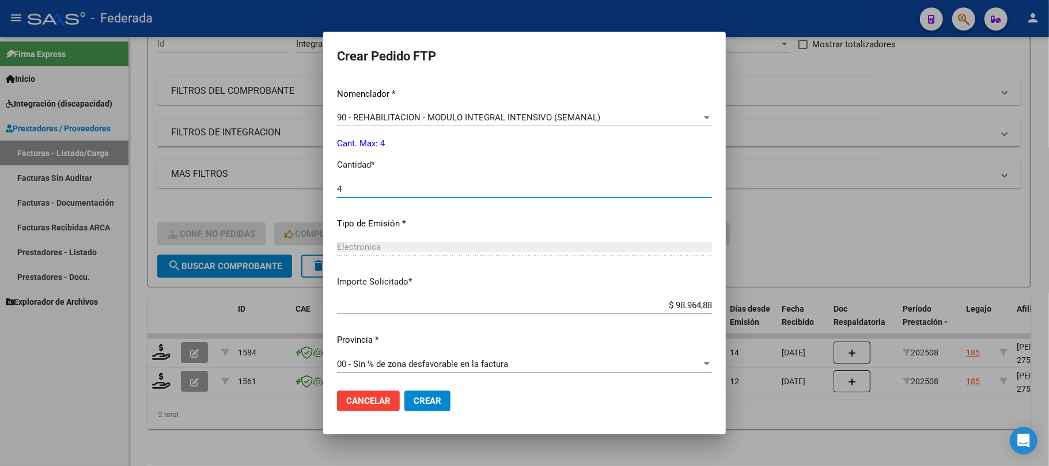
scroll to position [468, 0]
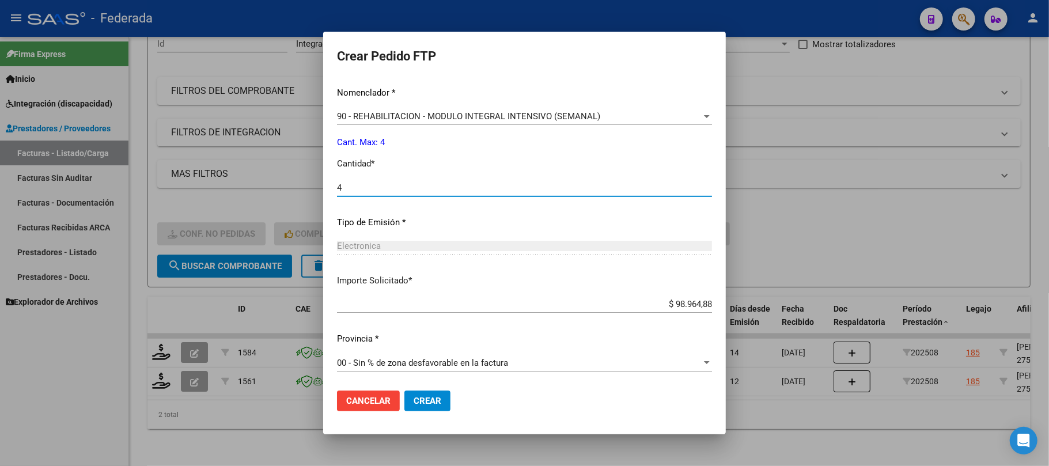
type input "4"
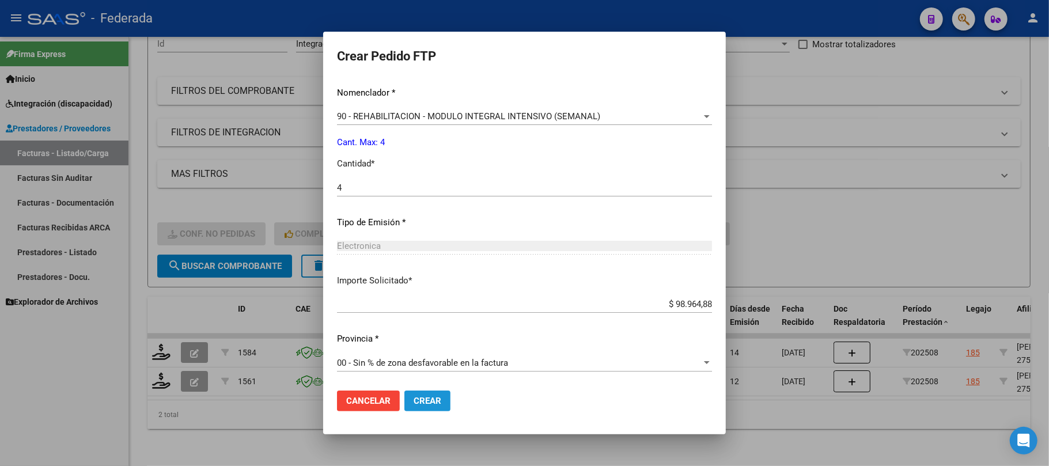
click at [414, 399] on span "Crear" at bounding box center [428, 401] width 28 height 10
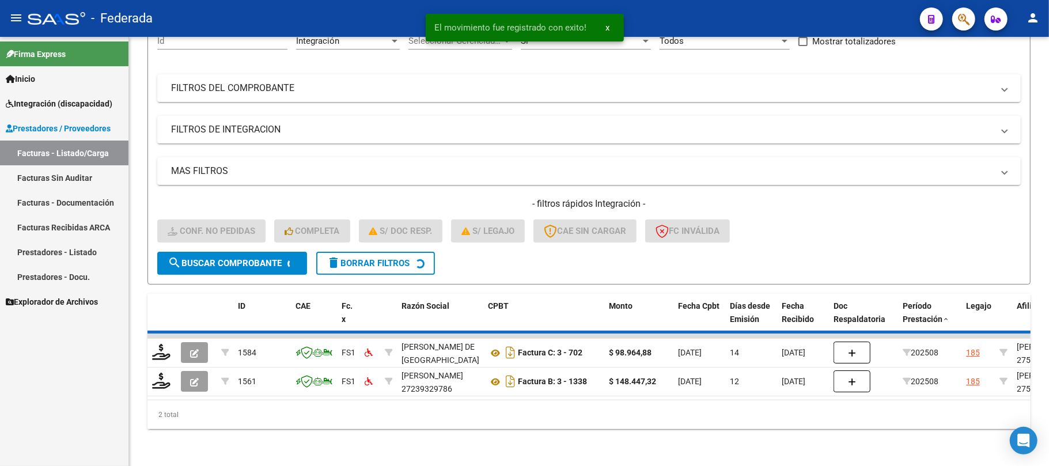
scroll to position [100, 0]
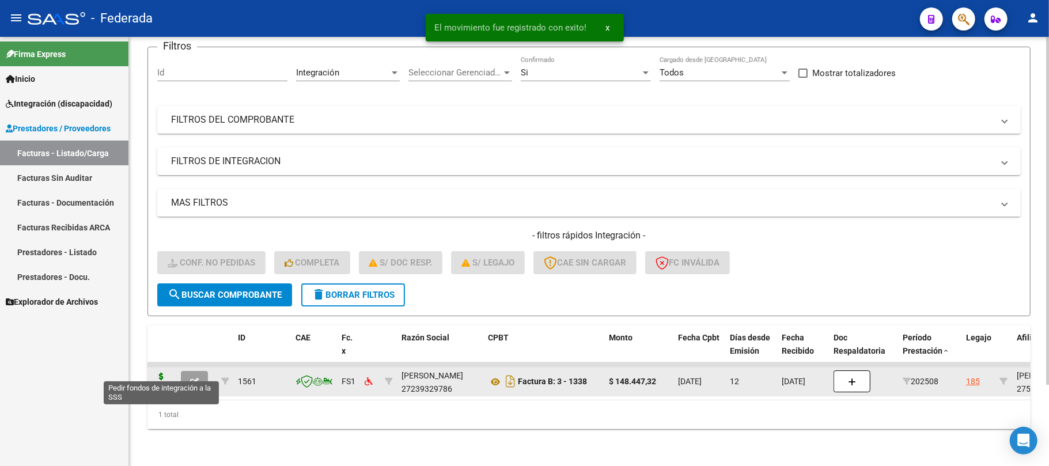
click at [164, 373] on icon at bounding box center [161, 381] width 18 height 16
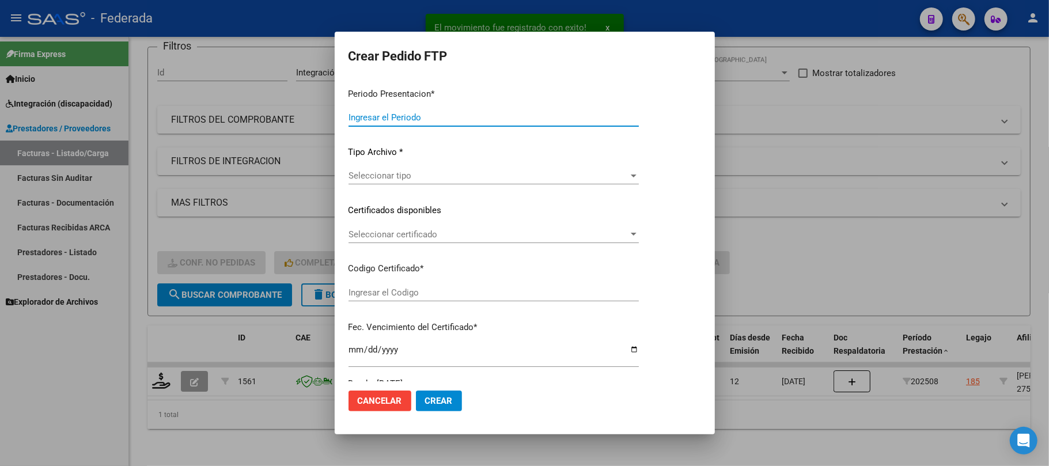
type input "202508"
type input "$ 148.447,32"
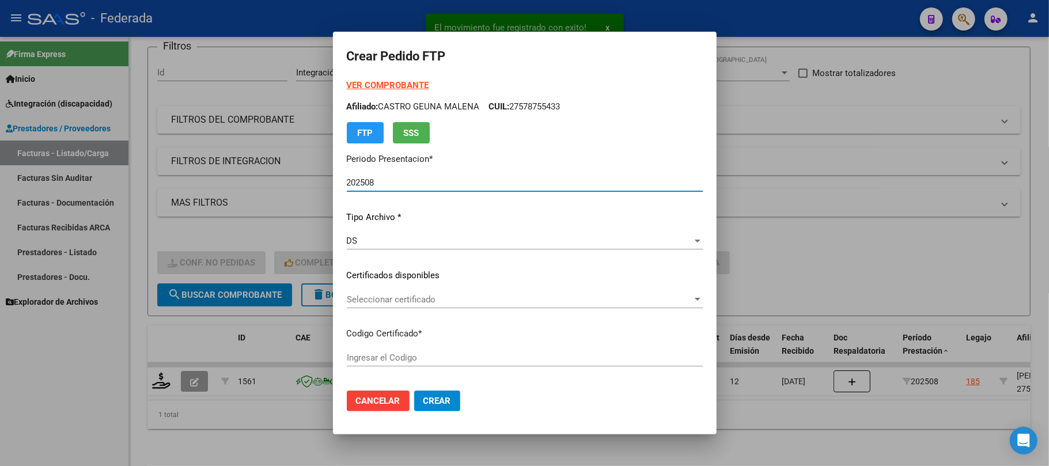
type input "ARG01000578755432024073120290731COR467"
type input "2029-07-31"
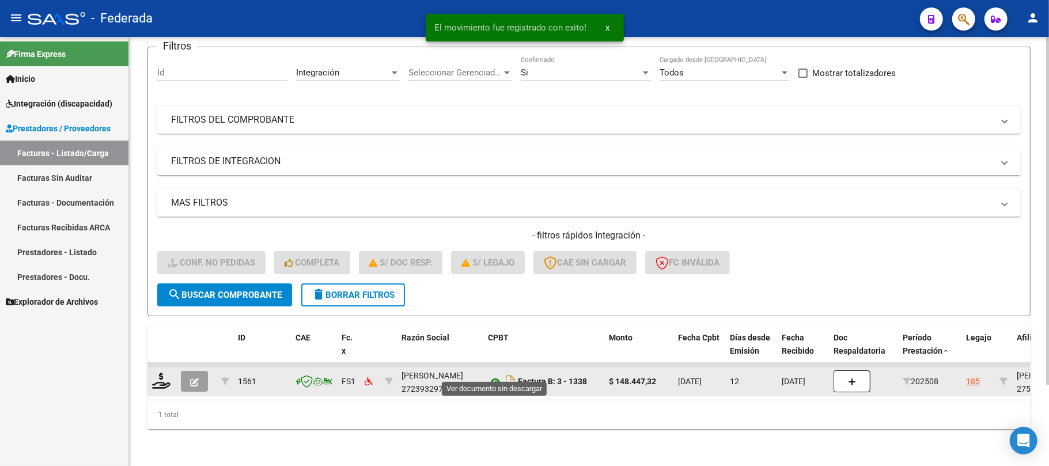
click at [499, 375] on icon at bounding box center [495, 382] width 15 height 14
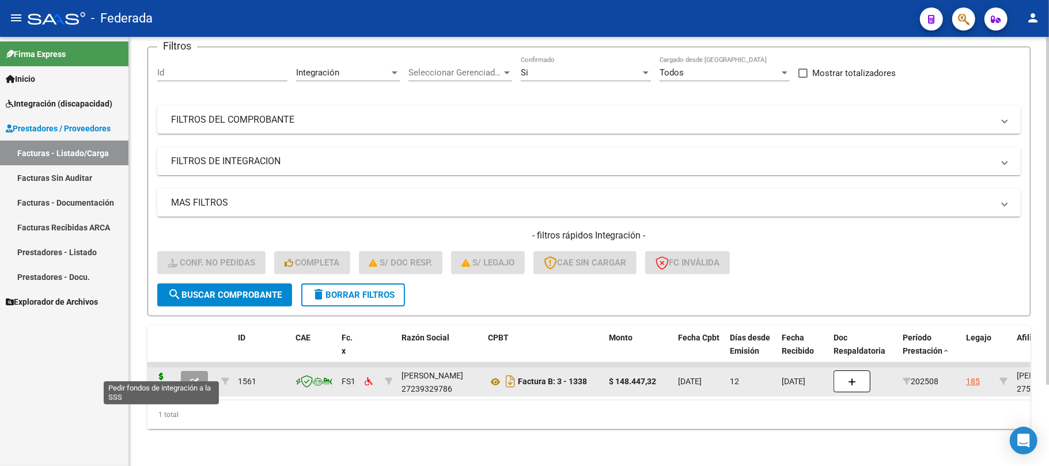
click at [160, 373] on icon at bounding box center [161, 381] width 18 height 16
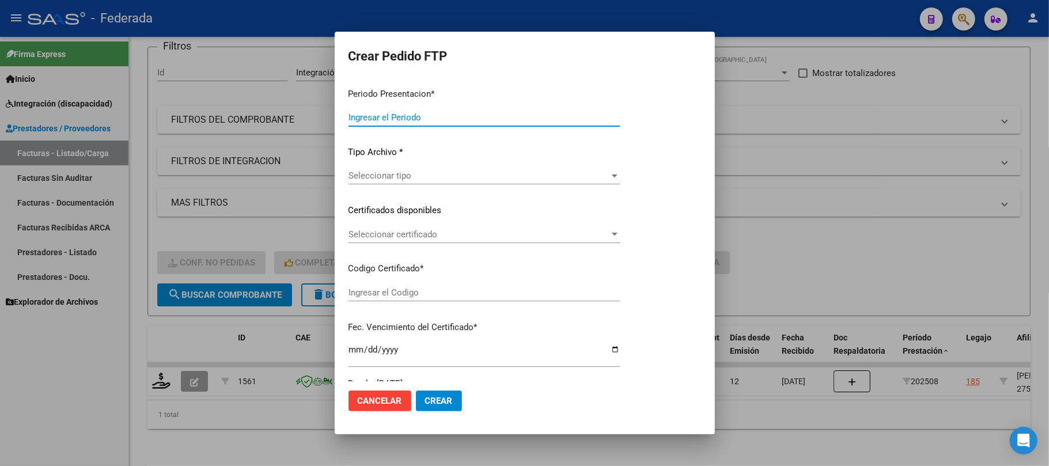
type input "202508"
type input "$ 148.447,32"
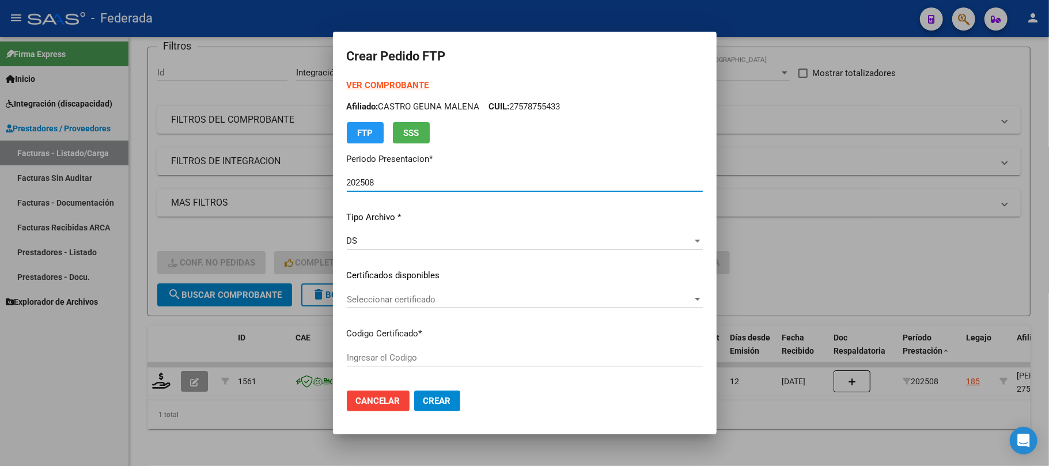
type input "ARG01000578755432024073120290731COR467"
type input "2029-07-31"
click at [378, 296] on span "Seleccionar certificado" at bounding box center [520, 299] width 346 height 10
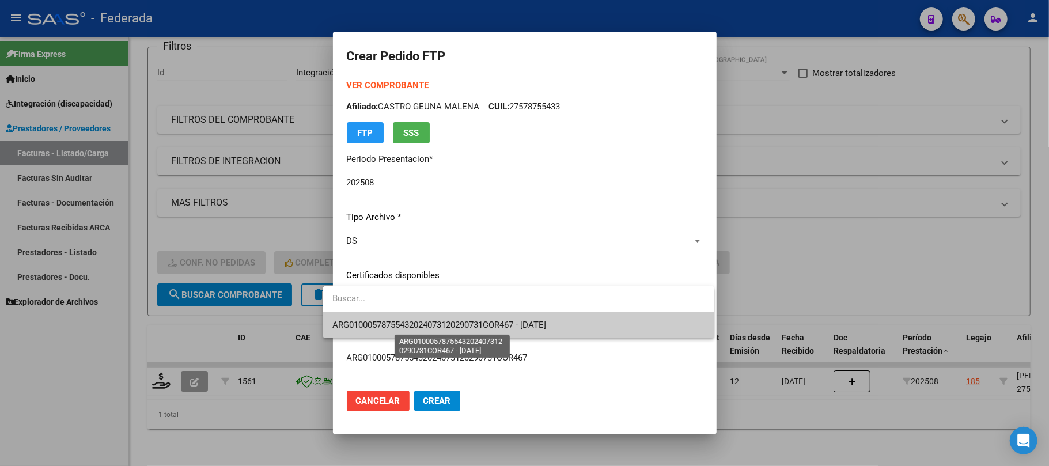
click at [367, 325] on span "ARG01000578755432024073120290731COR467 - 2029-07-31" at bounding box center [439, 325] width 214 height 10
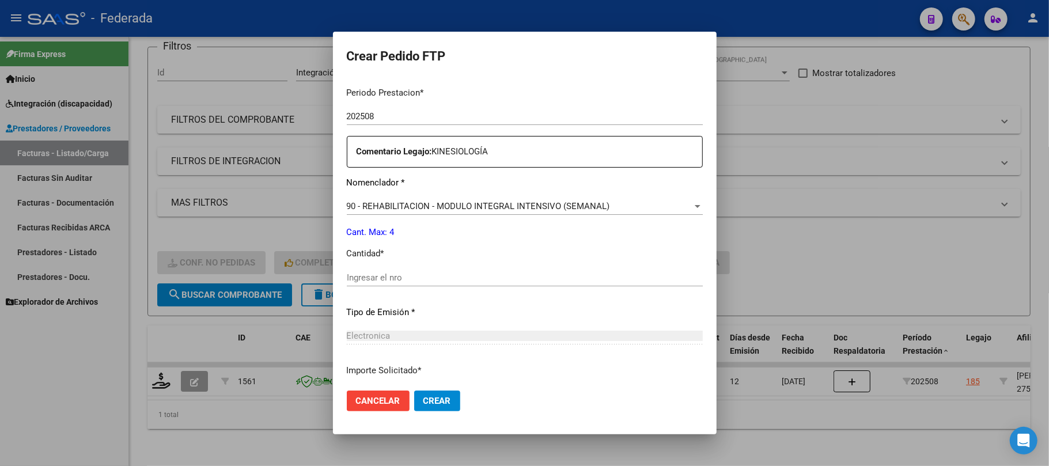
scroll to position [384, 0]
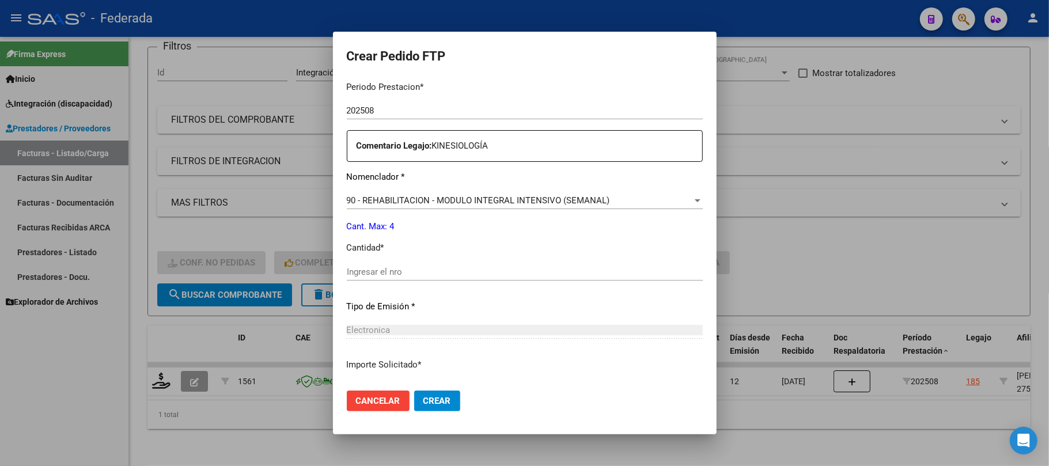
click at [374, 263] on div "Ingresar el nro" at bounding box center [525, 271] width 356 height 17
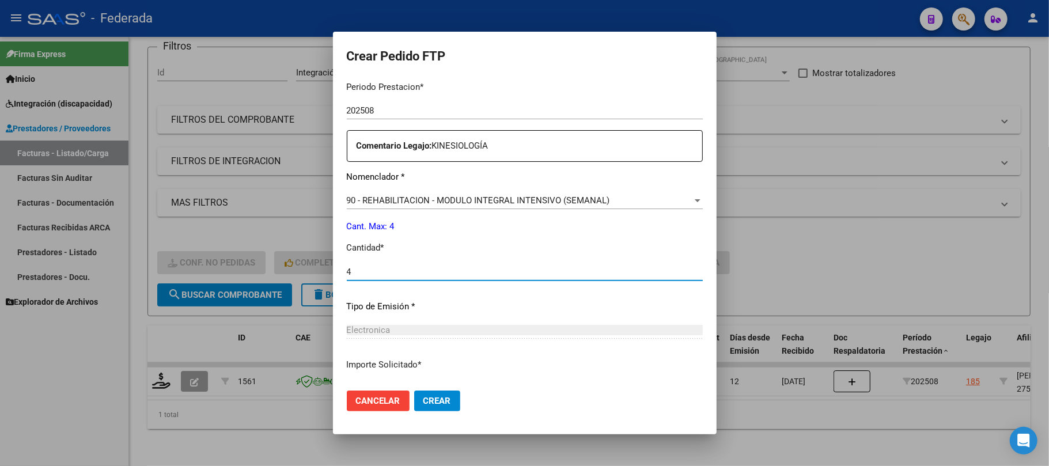
type input "4"
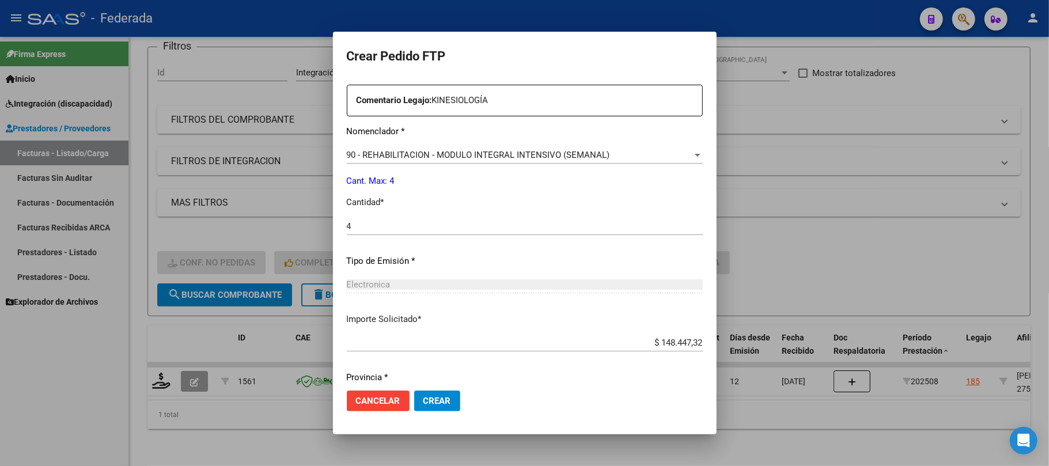
scroll to position [468, 0]
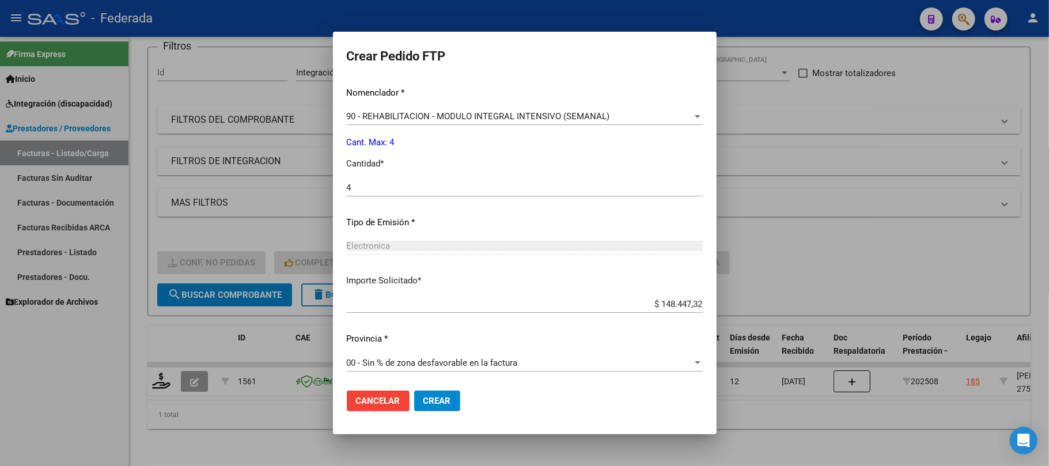
click at [423, 400] on span "Crear" at bounding box center [437, 401] width 28 height 10
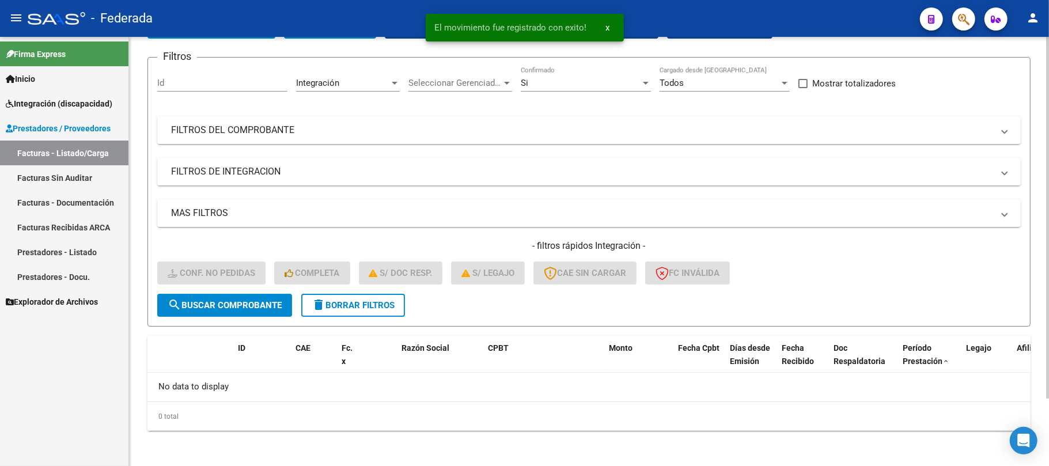
click at [326, 306] on span "delete Borrar Filtros" at bounding box center [353, 305] width 83 height 10
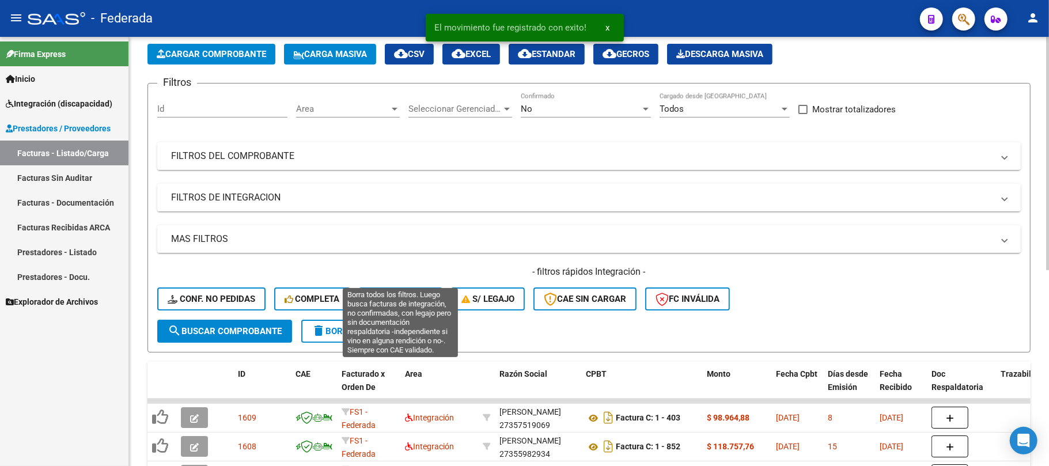
scroll to position [79, 0]
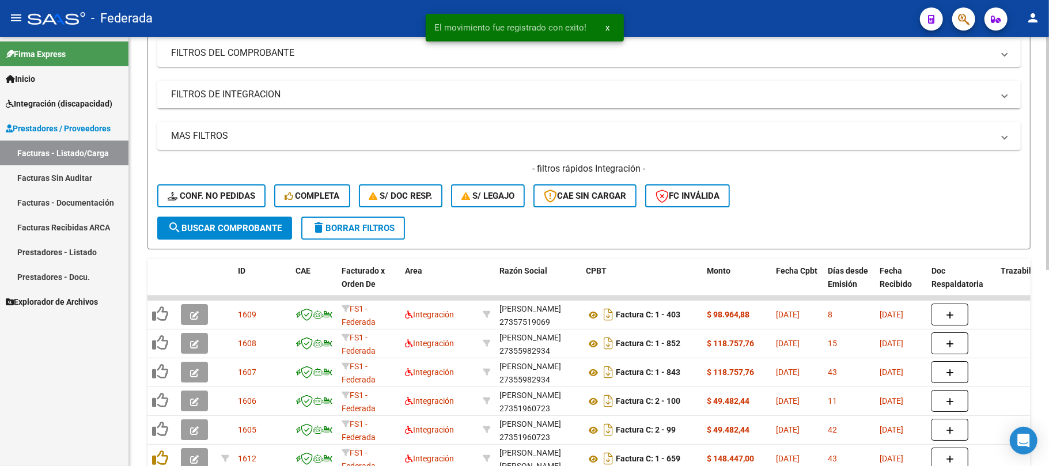
click at [365, 236] on button "delete Borrar Filtros" at bounding box center [353, 228] width 104 height 23
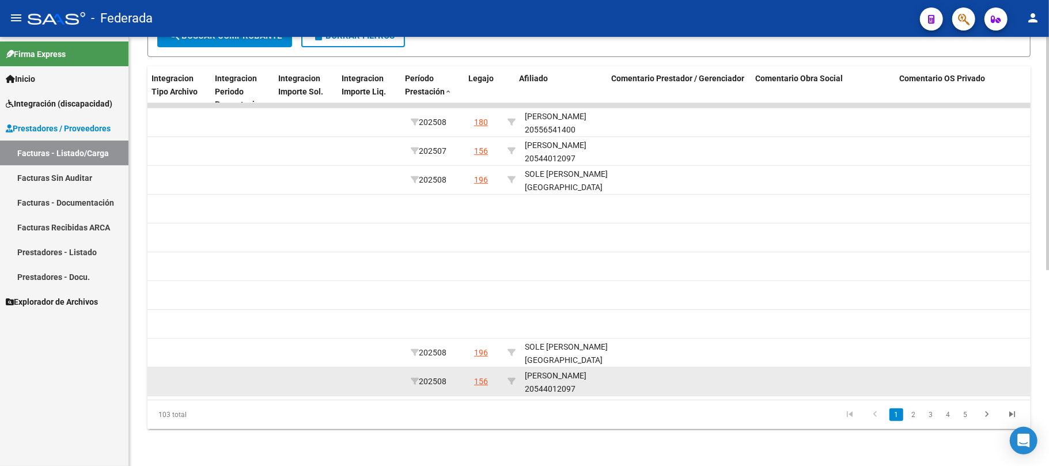
scroll to position [0, 1404]
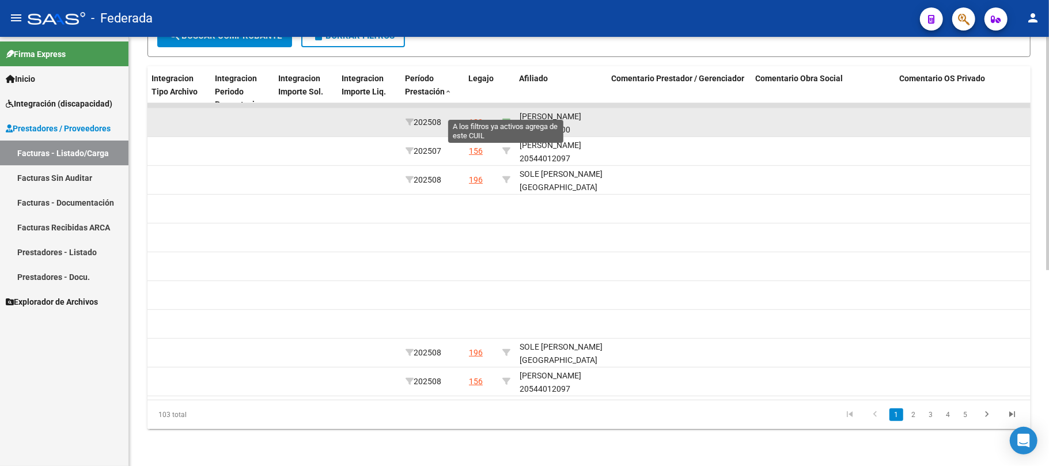
click at [506, 118] on icon at bounding box center [506, 122] width 8 height 8
type input "20556541400"
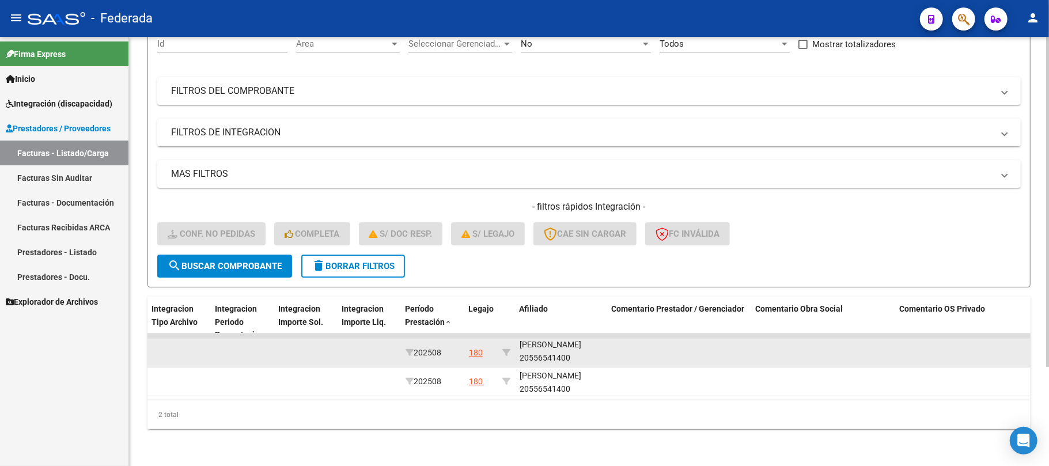
scroll to position [14, 0]
click at [546, 344] on div "BOSCHETTO VIÑUELA MAXIMO 20556541400" at bounding box center [561, 351] width 83 height 26
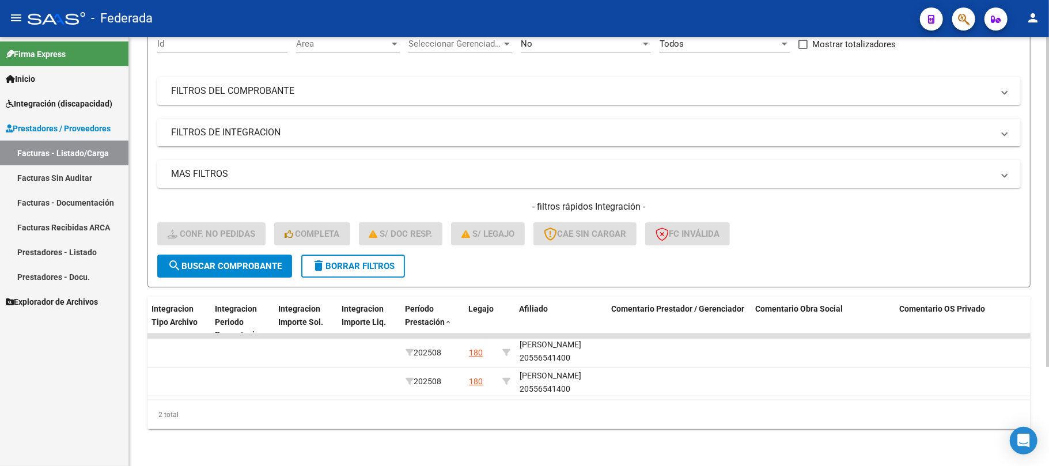
copy div "20556541400"
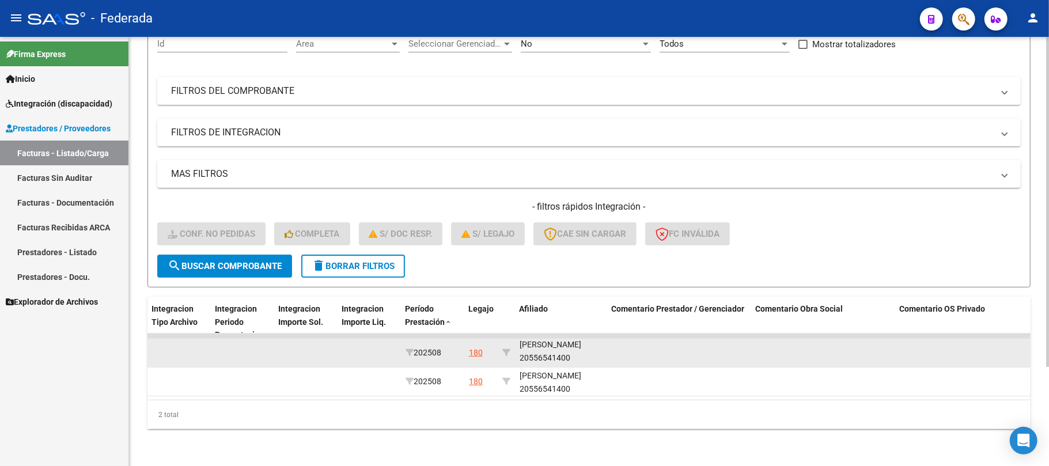
click at [547, 351] on div "BOSCHETTO VIÑUELA MAXIMO 20556541400" at bounding box center [561, 351] width 83 height 26
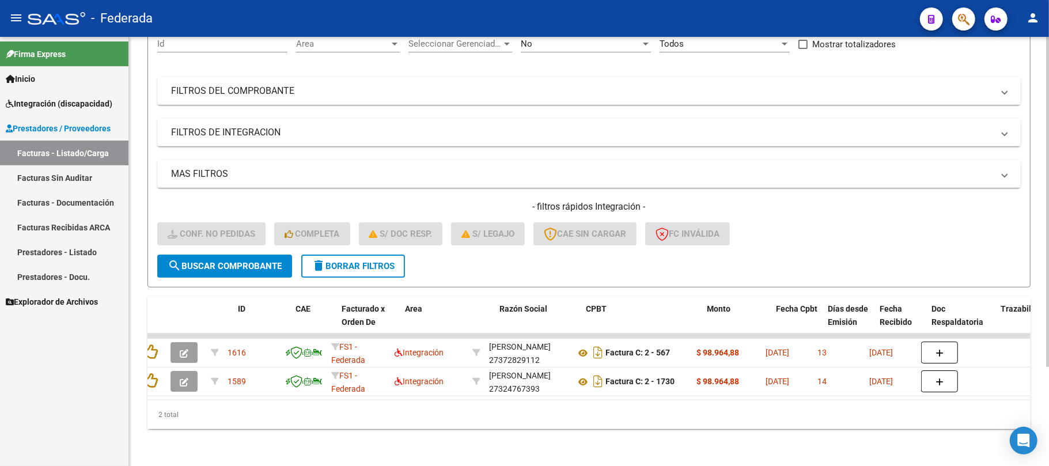
scroll to position [0, 0]
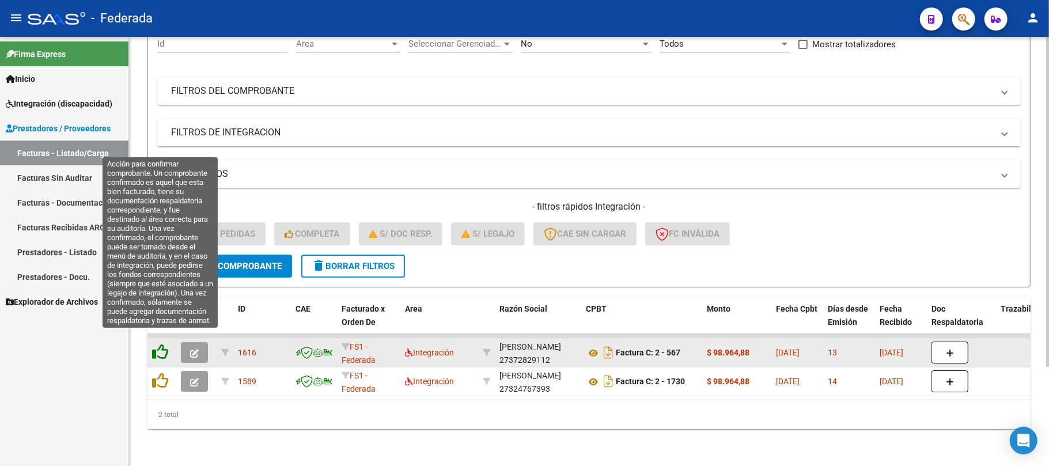
click at [162, 346] on icon at bounding box center [160, 352] width 16 height 16
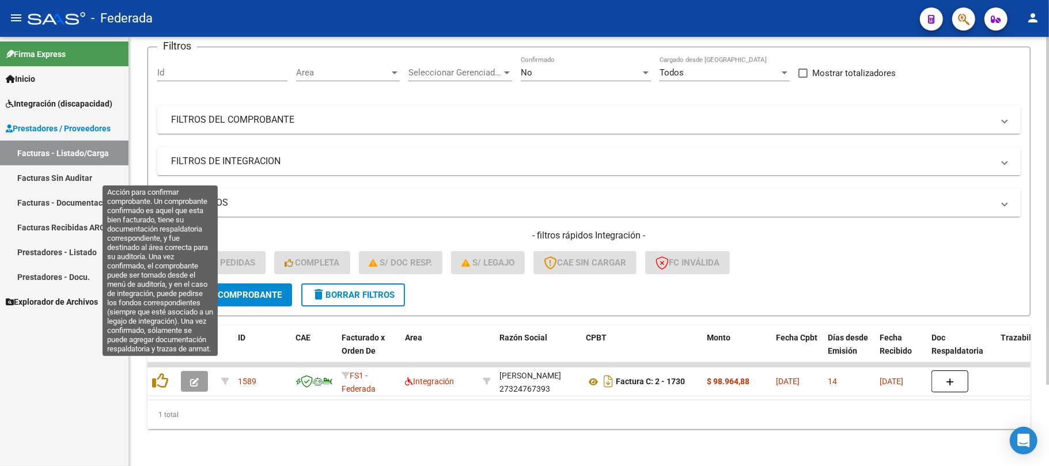
click at [159, 373] on icon at bounding box center [160, 381] width 16 height 16
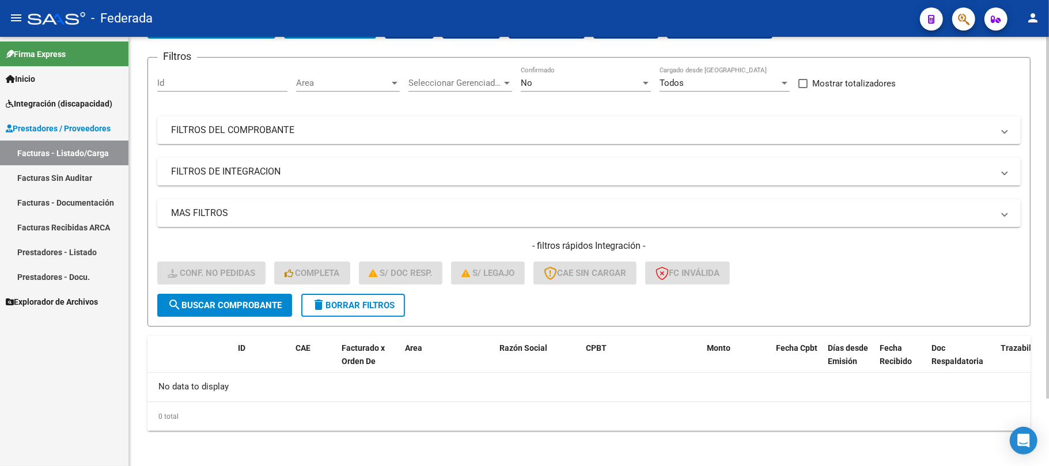
click at [349, 305] on span "delete Borrar Filtros" at bounding box center [353, 305] width 83 height 10
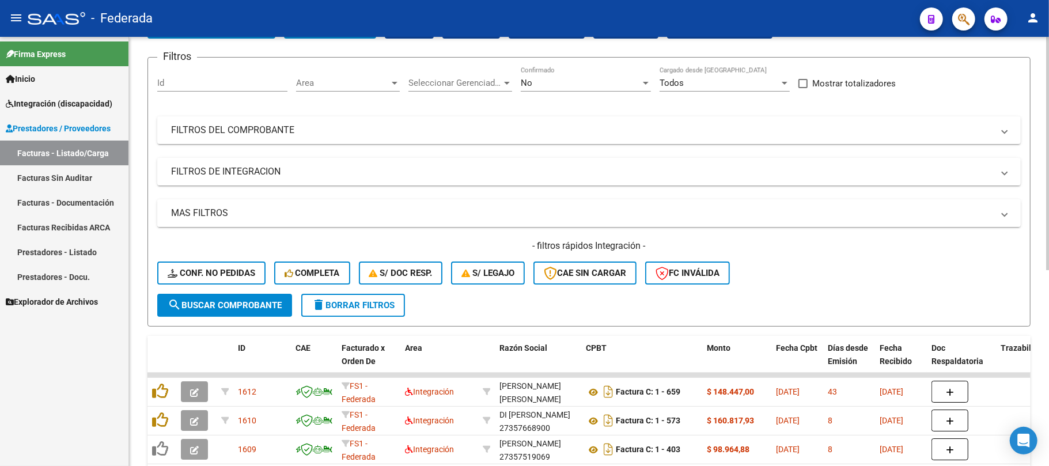
scroll to position [157, 0]
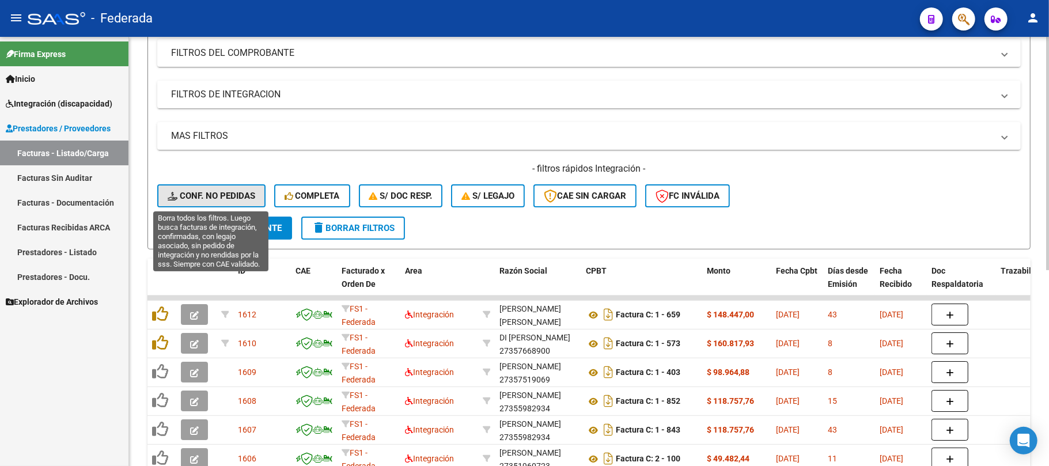
click at [237, 197] on span "Conf. no pedidas" at bounding box center [212, 196] width 88 height 10
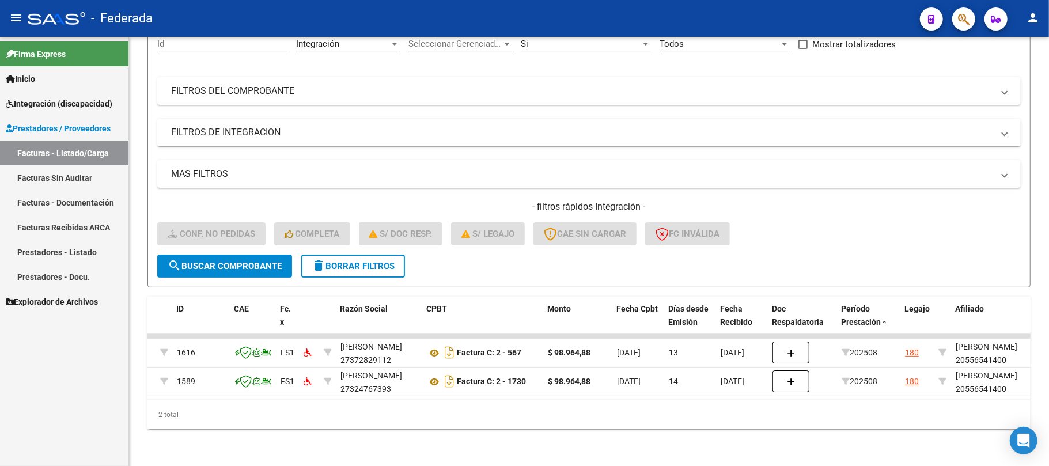
scroll to position [0, 0]
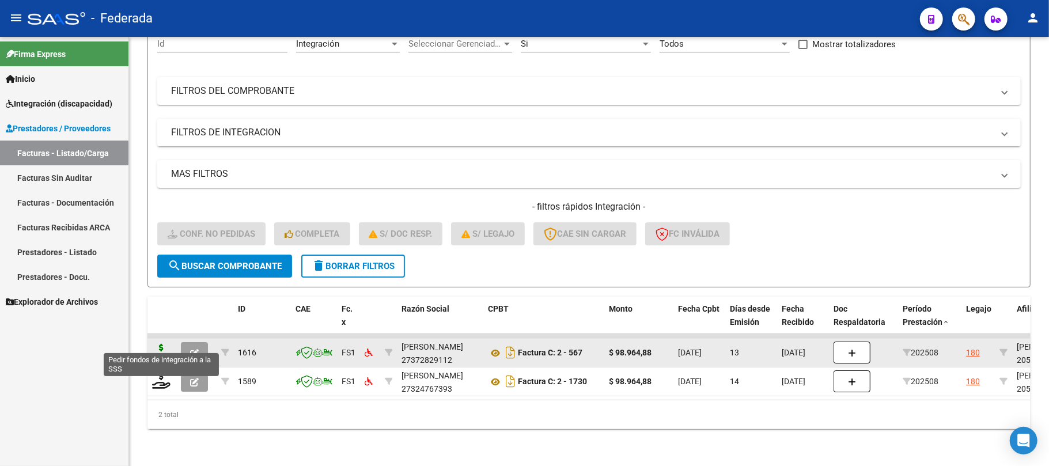
click at [165, 344] on icon at bounding box center [161, 352] width 18 height 16
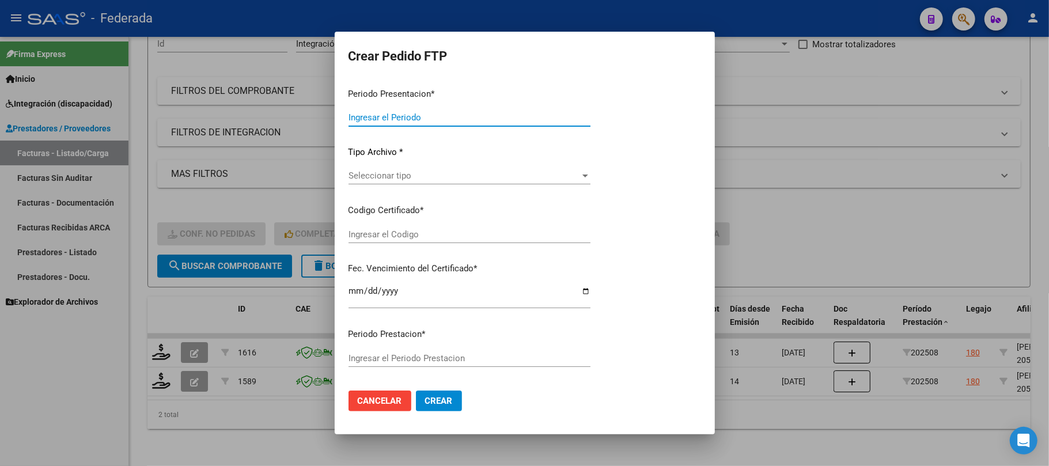
type input "202508"
type input "$ 98.964,88"
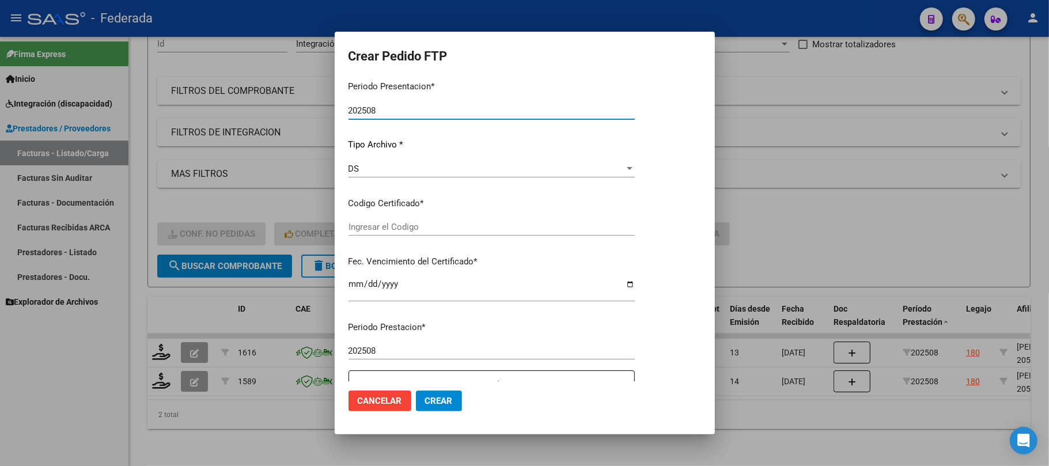
type input "ARG02000556541402021091420250914SFE170"
type input "2025-09-14"
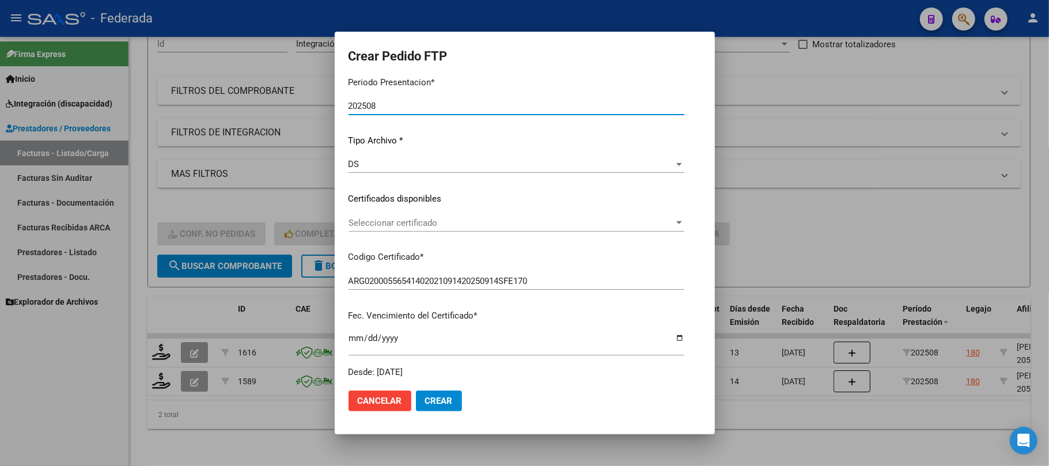
scroll to position [107, 0]
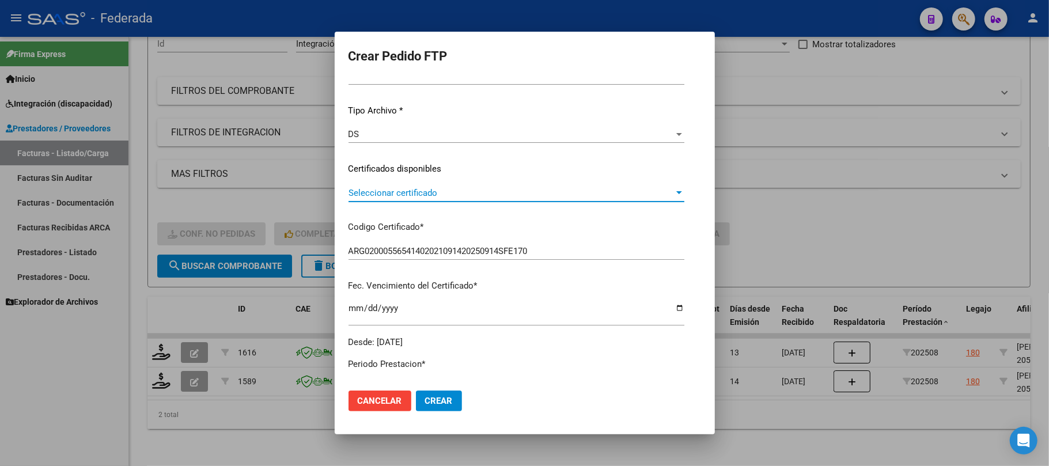
click at [411, 192] on span "Seleccionar certificado" at bounding box center [510, 193] width 325 height 10
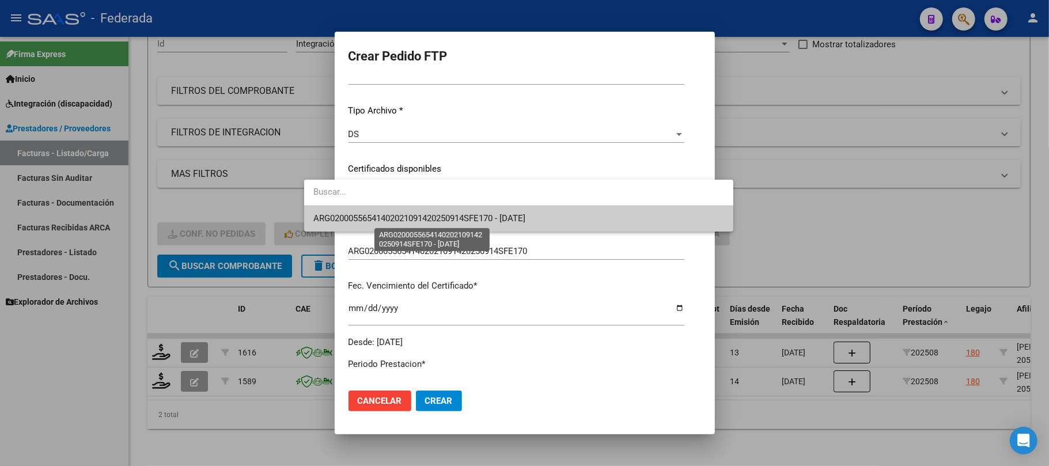
click at [407, 217] on span "ARG02000556541402021091420250914SFE170 - 2025-09-14" at bounding box center [419, 218] width 212 height 10
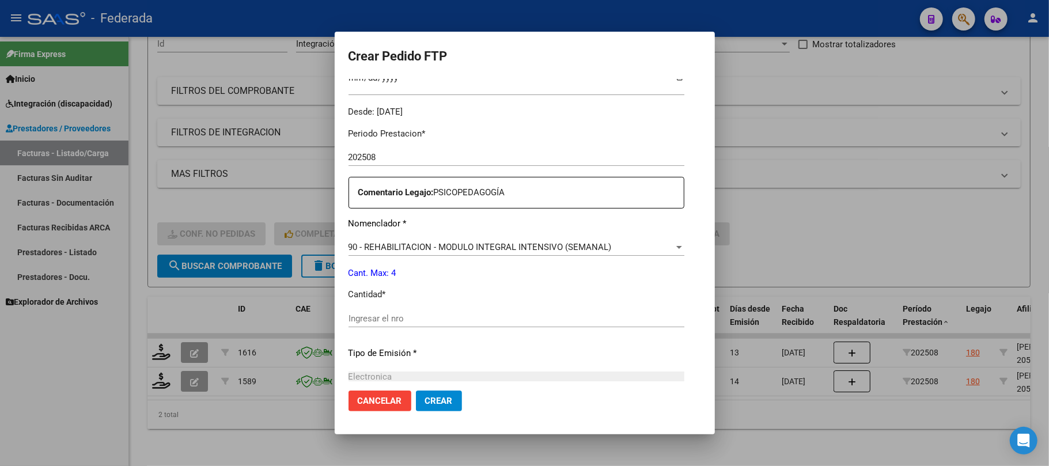
scroll to position [414, 0]
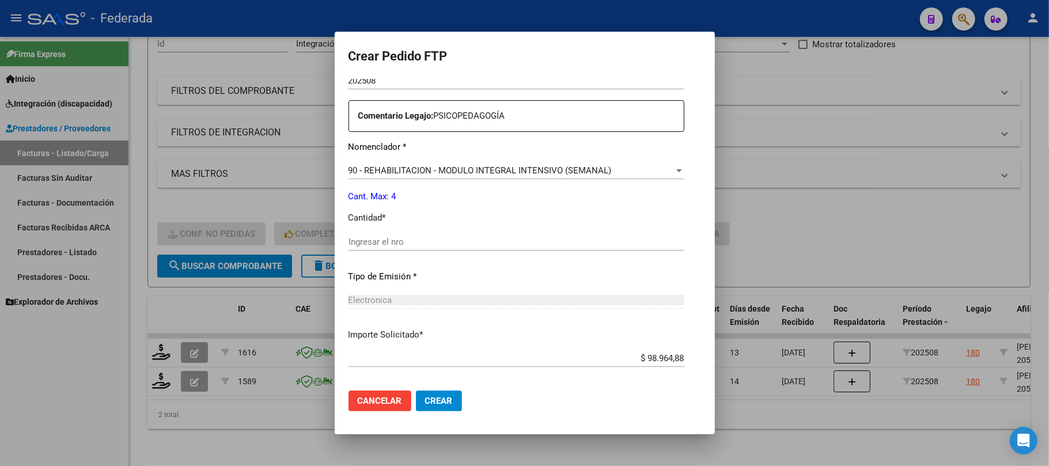
click at [390, 237] on input "Ingresar el nro" at bounding box center [516, 242] width 336 height 10
type input "4"
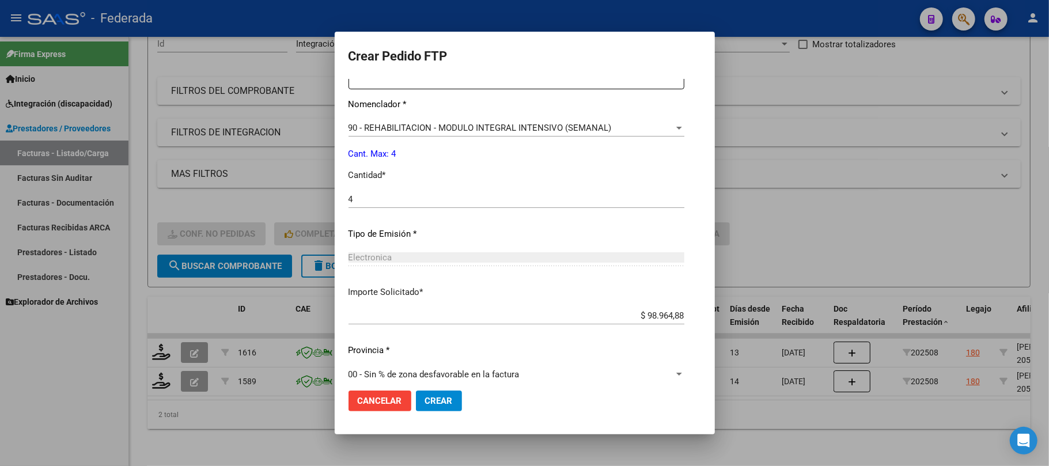
scroll to position [468, 0]
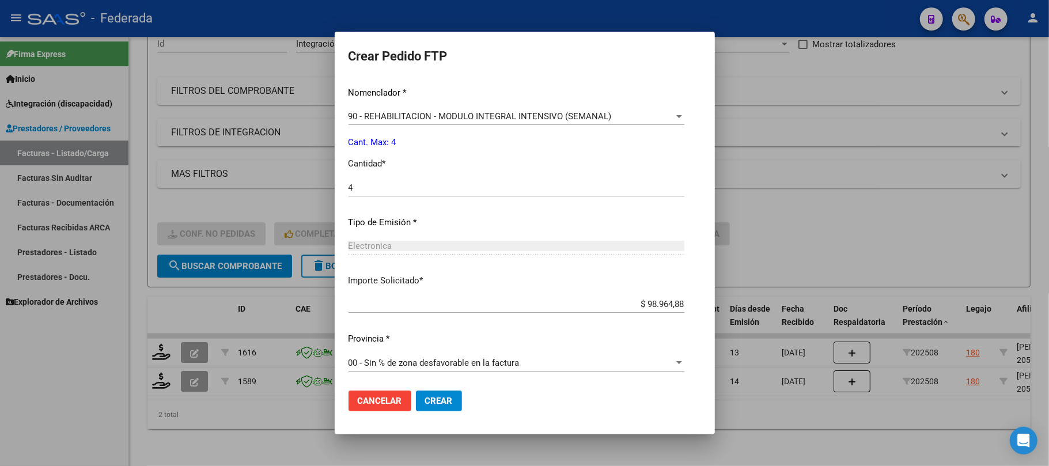
click at [416, 408] on button "Crear" at bounding box center [439, 400] width 46 height 21
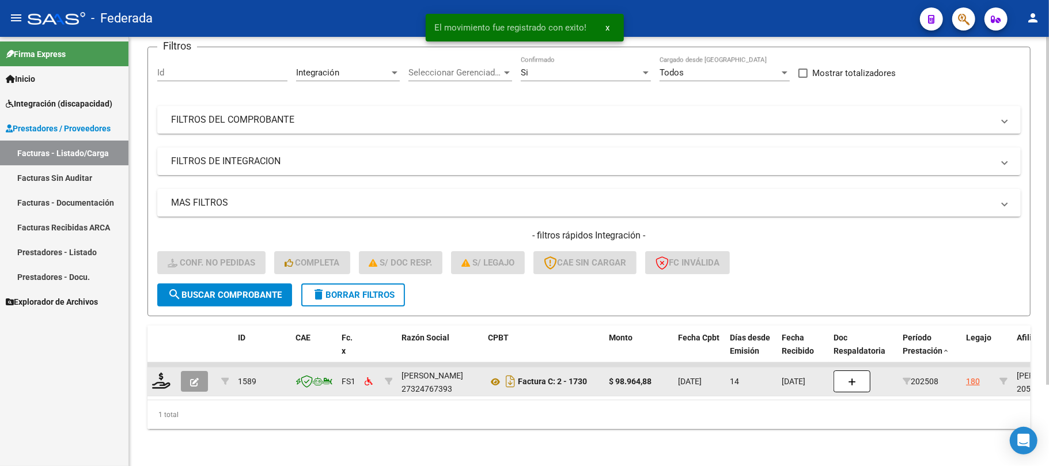
scroll to position [100, 0]
click at [160, 373] on icon at bounding box center [161, 381] width 18 height 16
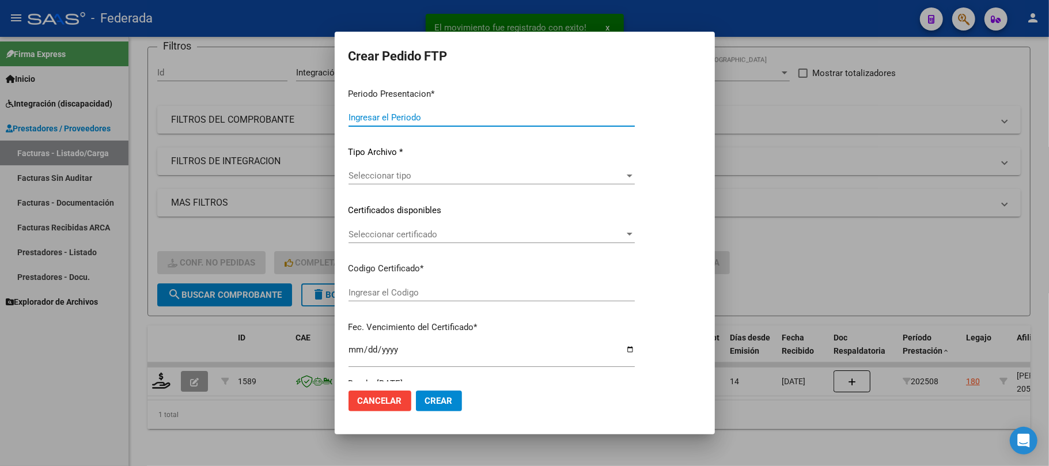
type input "202508"
type input "$ 98.964,88"
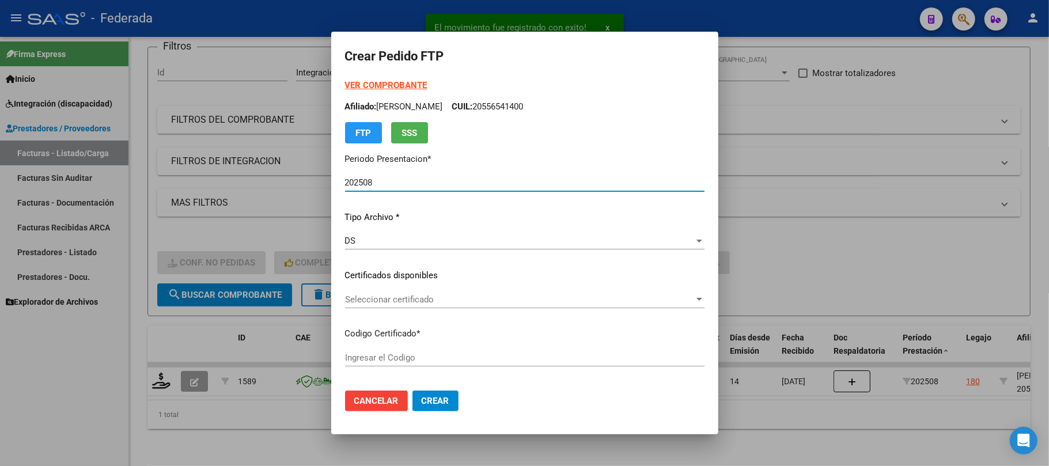
type input "ARG02000556541402021091420250914SFE170"
type input "2025-09-14"
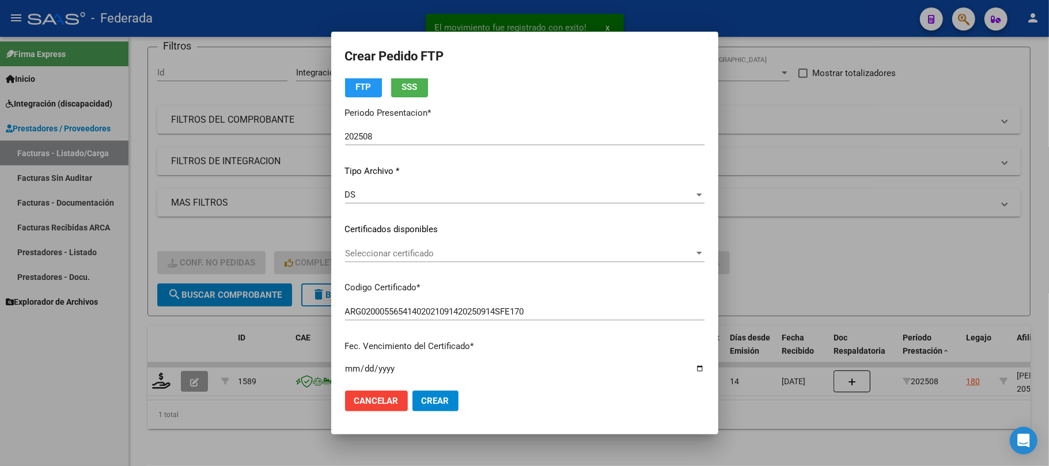
scroll to position [77, 0]
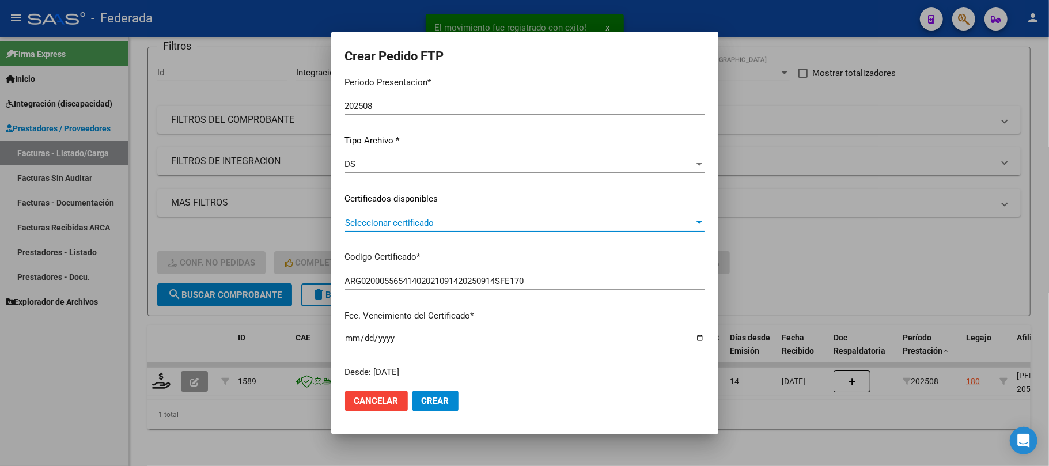
click at [419, 227] on span "Seleccionar certificado" at bounding box center [519, 223] width 349 height 10
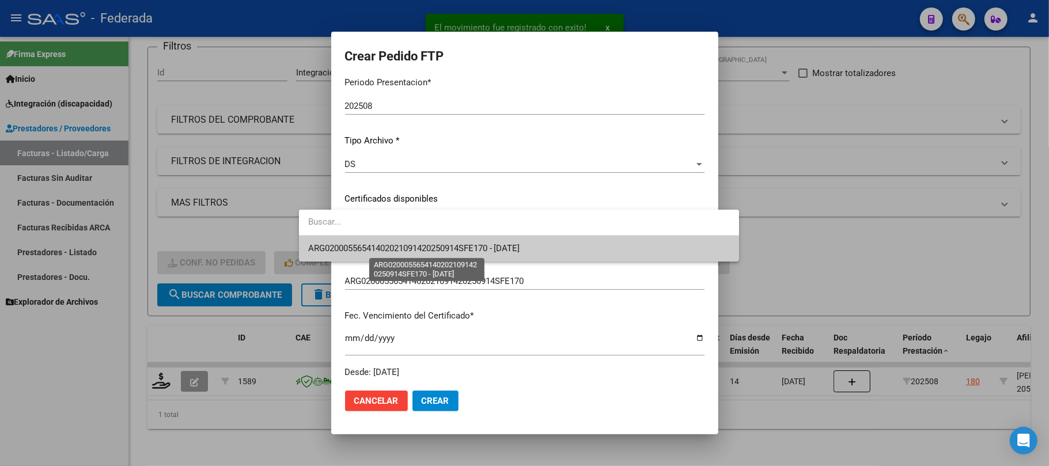
click at [422, 247] on span "ARG02000556541402021091420250914SFE170 - 2025-09-14" at bounding box center [414, 248] width 212 height 10
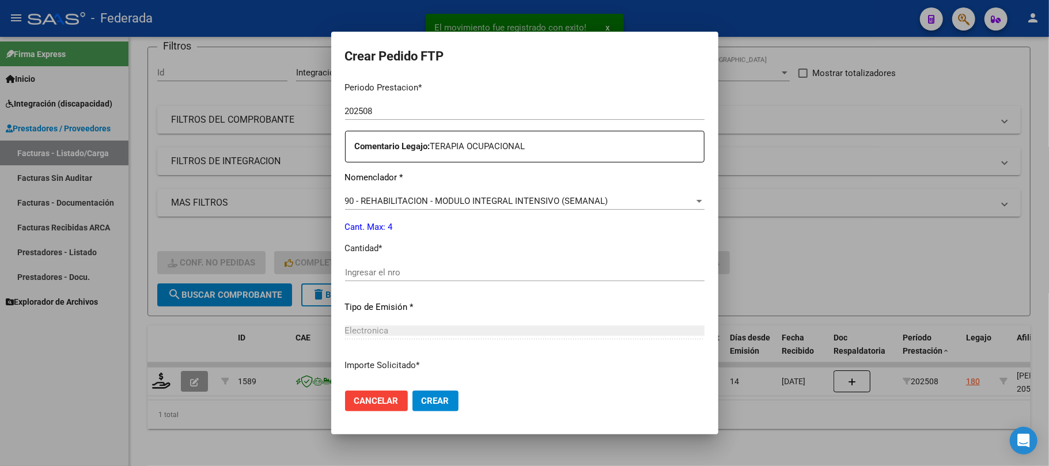
scroll to position [384, 0]
click at [358, 272] on input "Ingresar el nro" at bounding box center [524, 272] width 359 height 10
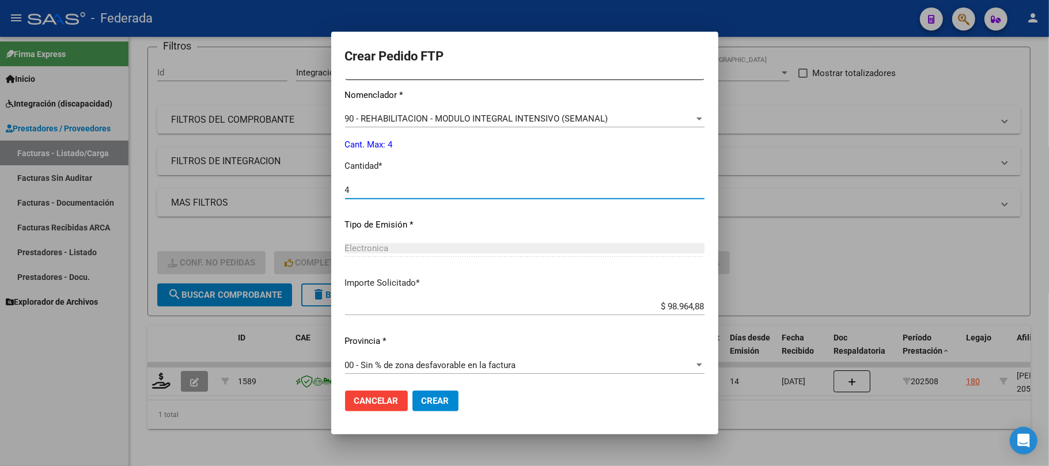
scroll to position [468, 0]
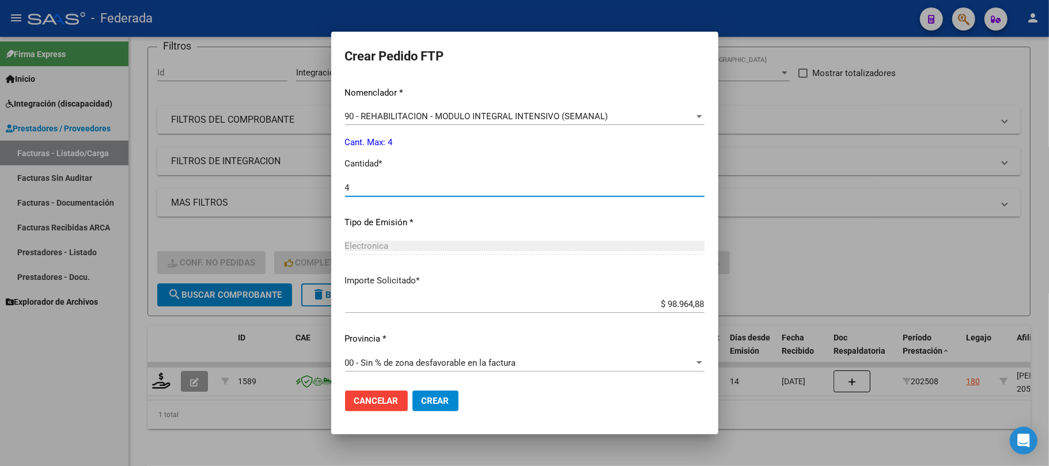
type input "4"
click at [422, 400] on span "Crear" at bounding box center [436, 401] width 28 height 10
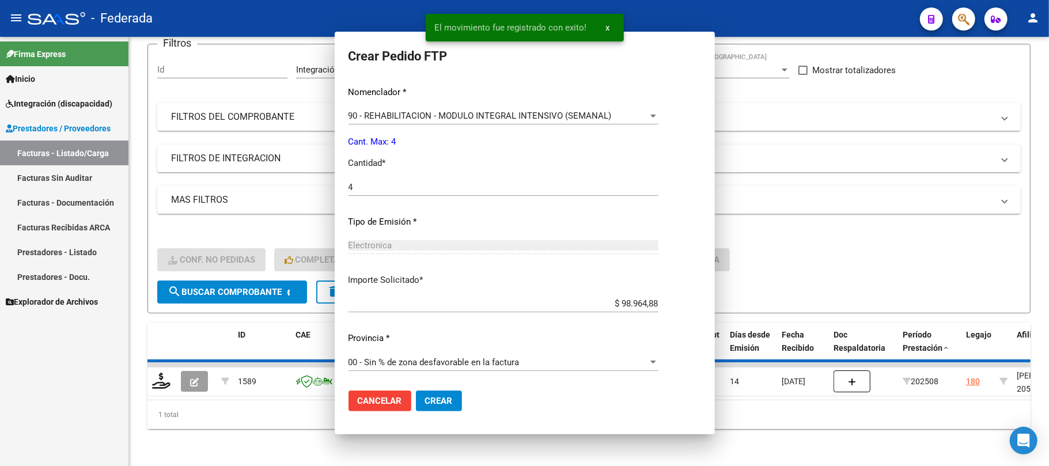
scroll to position [403, 0]
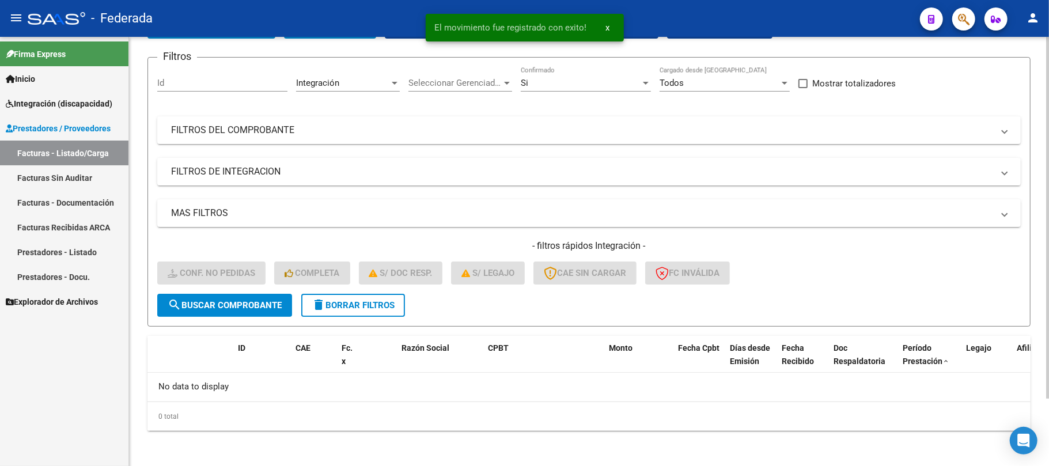
click at [351, 301] on span "delete Borrar Filtros" at bounding box center [353, 305] width 83 height 10
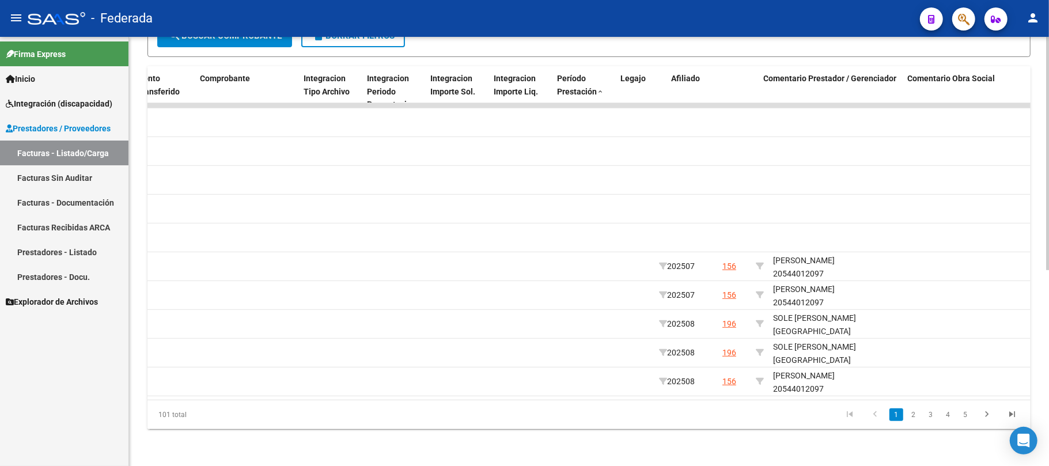
scroll to position [0, 1252]
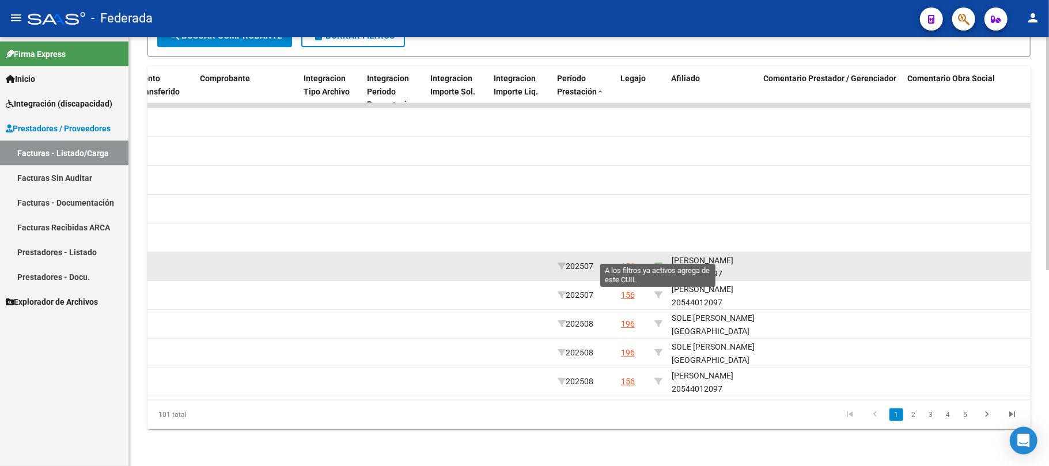
click at [657, 262] on icon at bounding box center [658, 266] width 8 height 8
type input "20544012097"
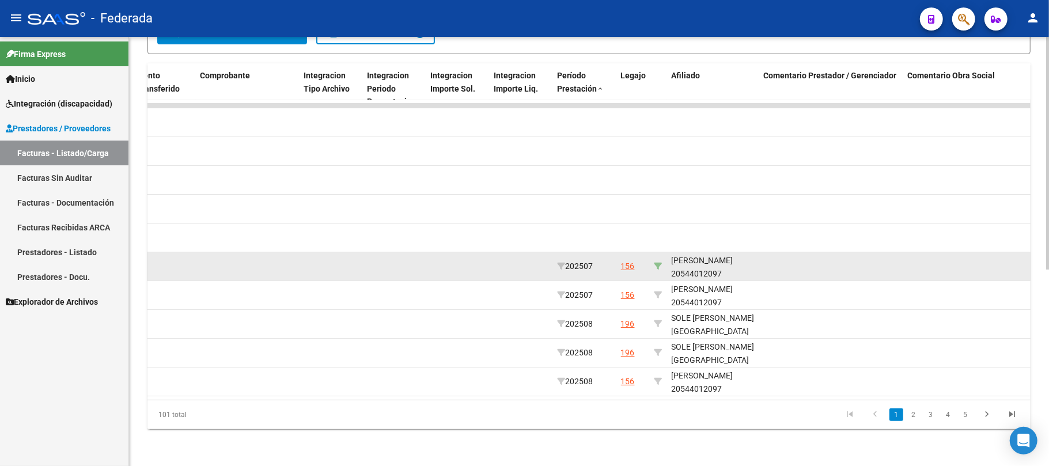
scroll to position [244, 0]
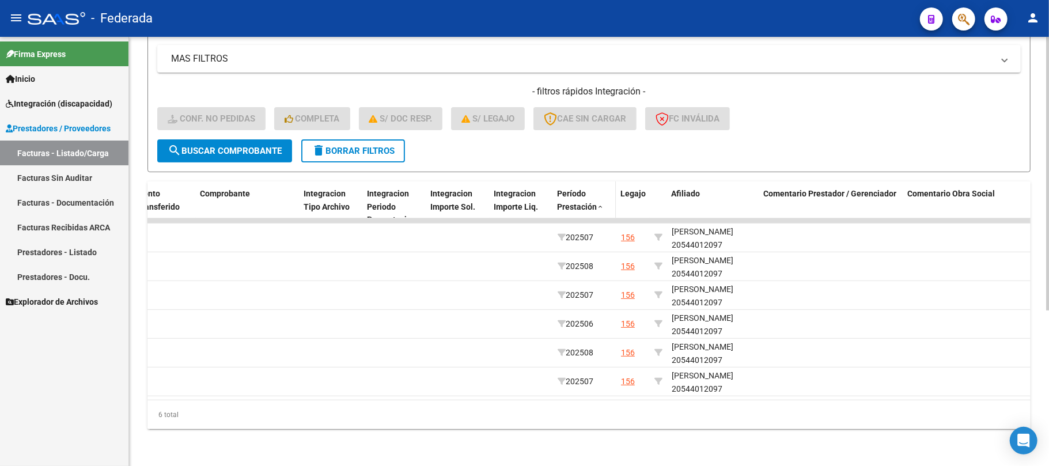
click at [600, 203] on span at bounding box center [600, 207] width 7 height 8
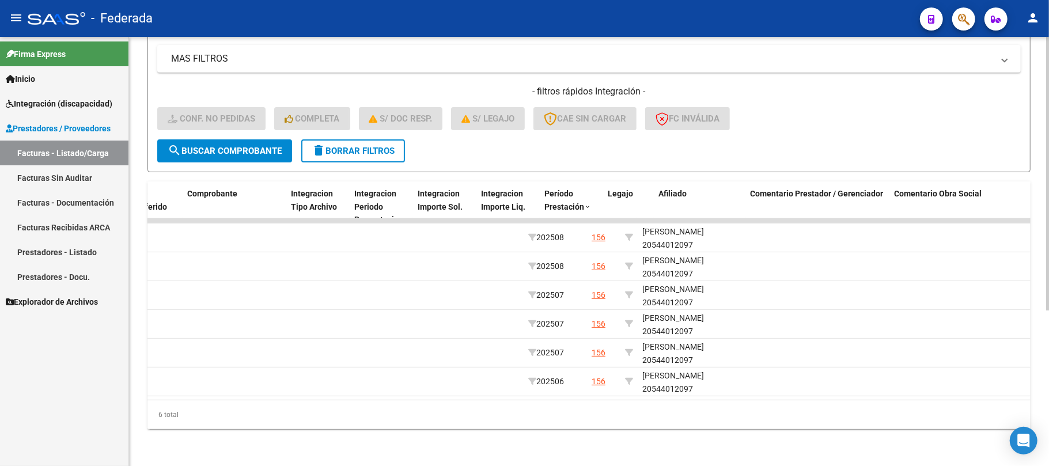
scroll to position [0, 1265]
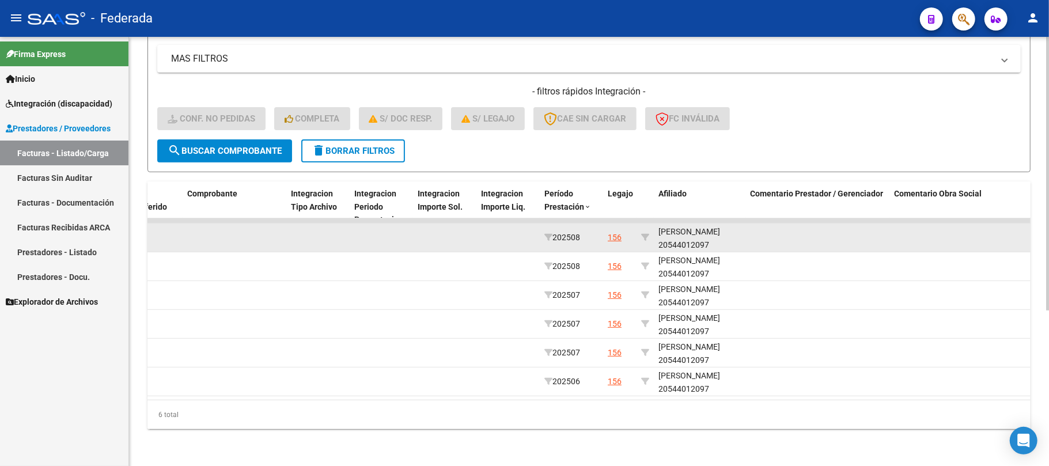
click at [693, 240] on datatable-body-cell "TEVES LAUTARO 20544012097" at bounding box center [700, 237] width 92 height 28
click at [693, 233] on div "TEVES LAUTARO 20544012097" at bounding box center [699, 238] width 83 height 26
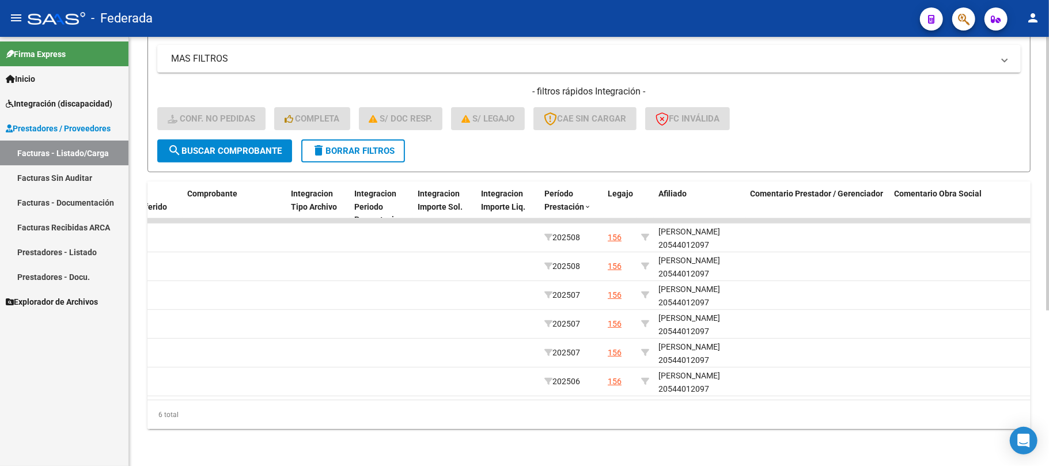
copy div "20544012097"
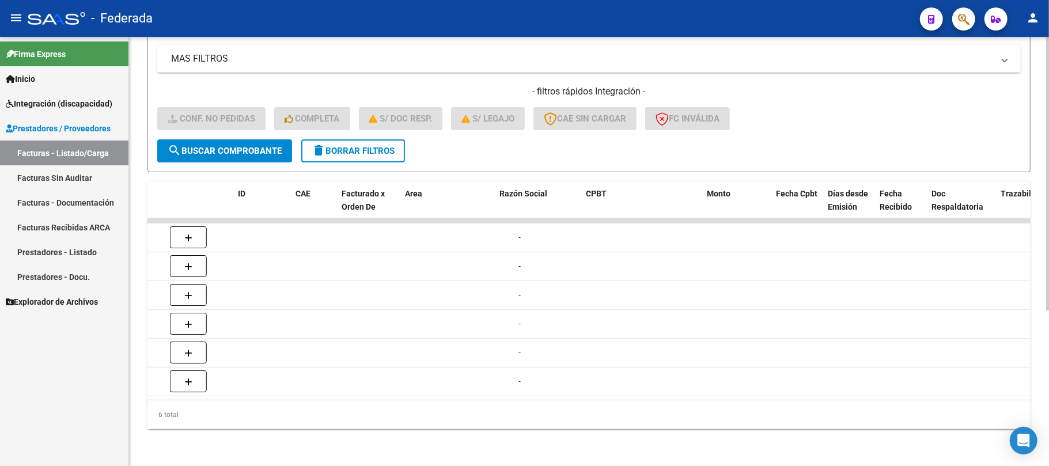
scroll to position [0, 0]
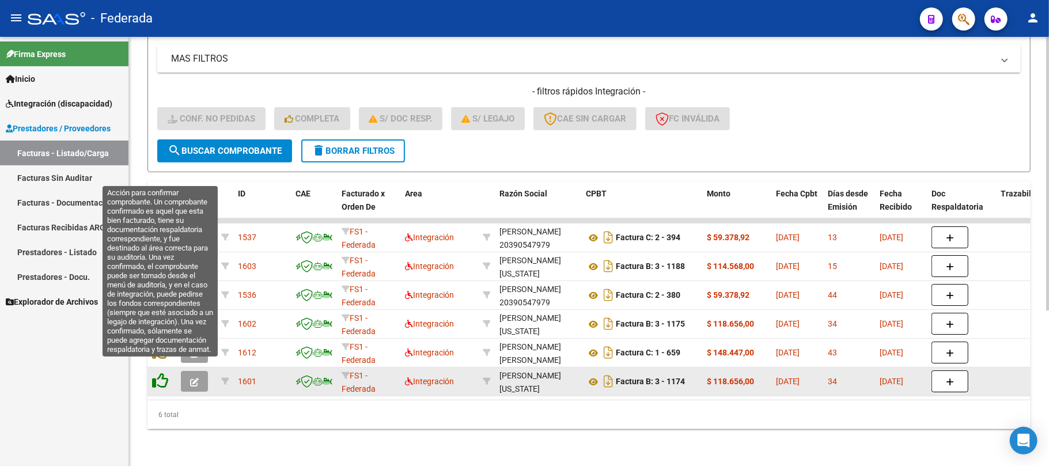
click at [165, 373] on icon at bounding box center [160, 381] width 16 height 16
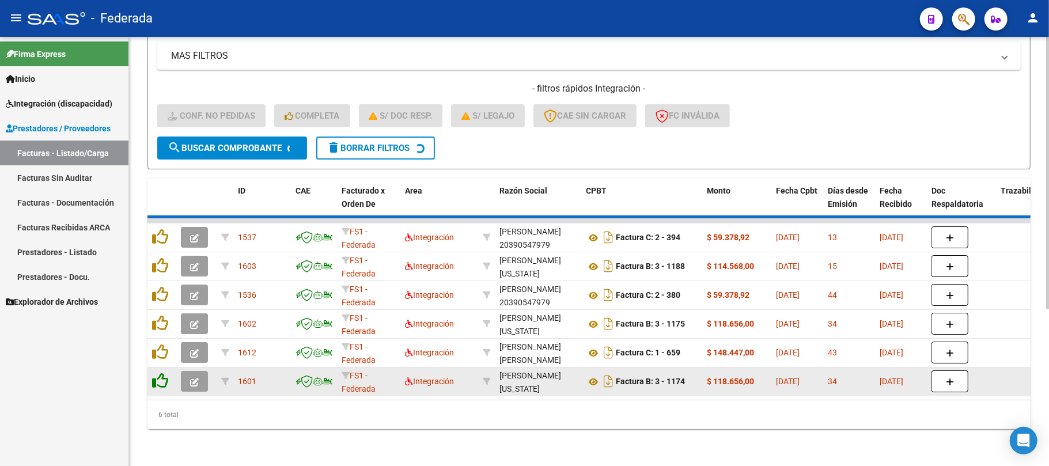
click at [165, 360] on icon at bounding box center [160, 352] width 16 height 16
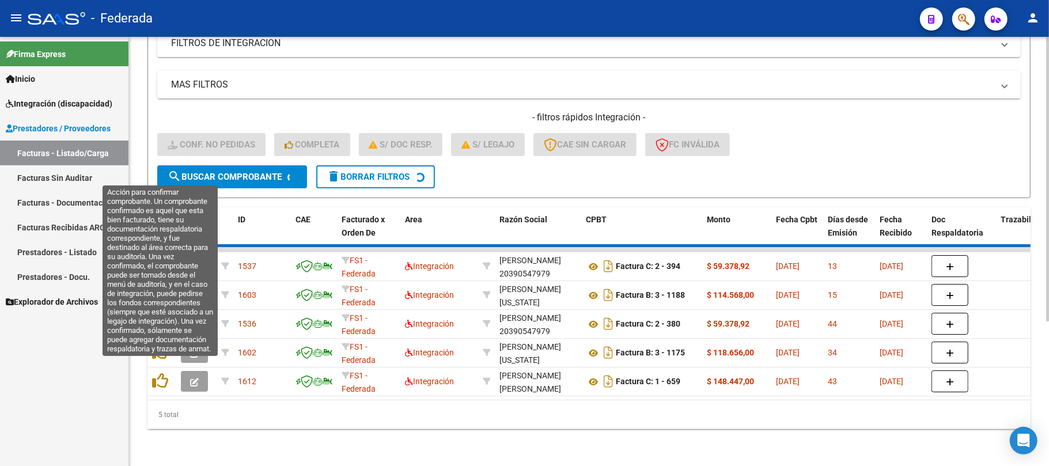
scroll to position [187, 0]
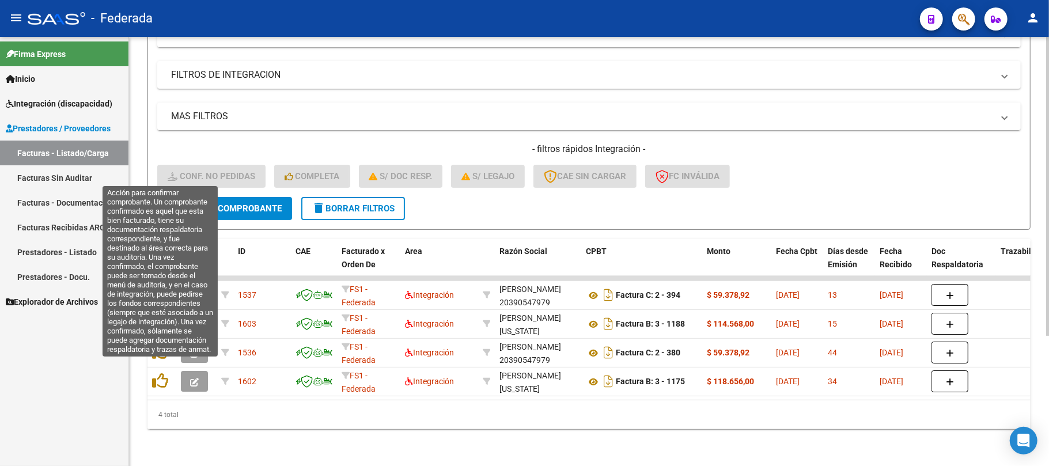
click at [165, 373] on icon at bounding box center [160, 381] width 16 height 16
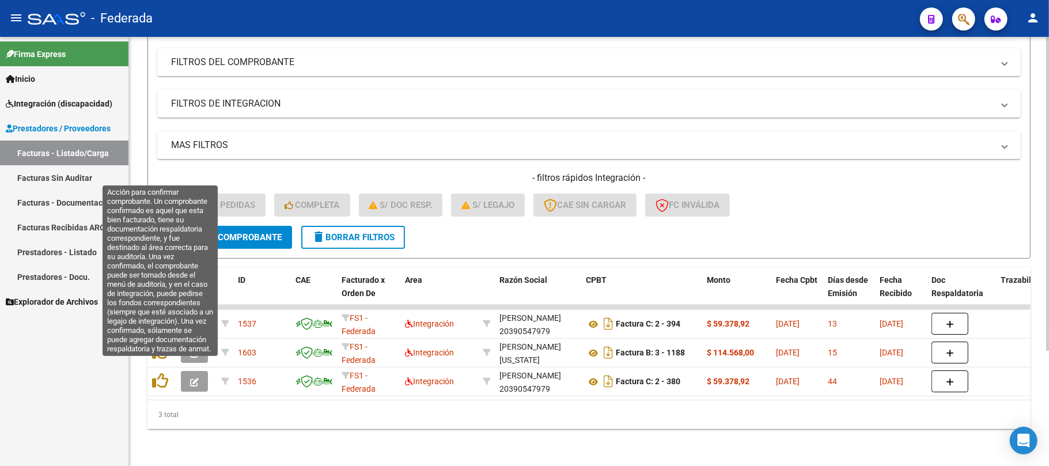
click at [165, 373] on icon at bounding box center [160, 381] width 16 height 16
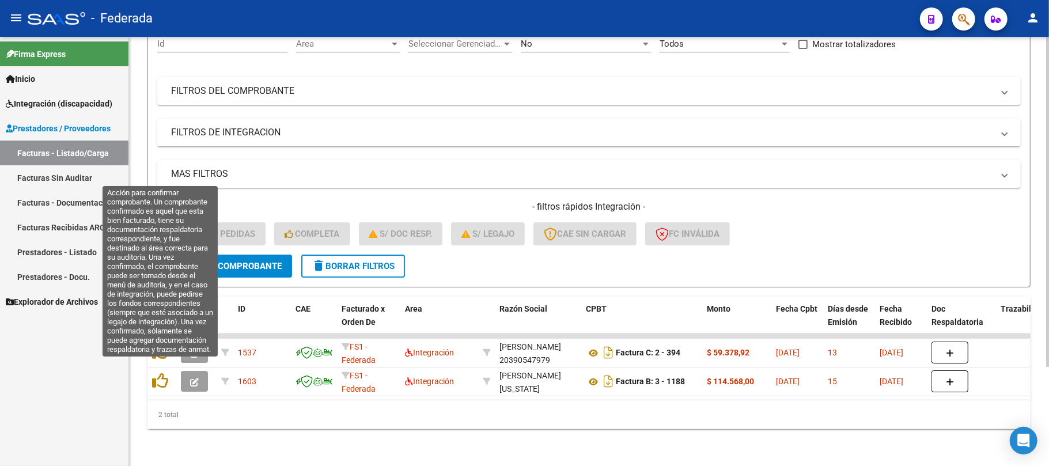
click at [165, 373] on icon at bounding box center [160, 381] width 16 height 16
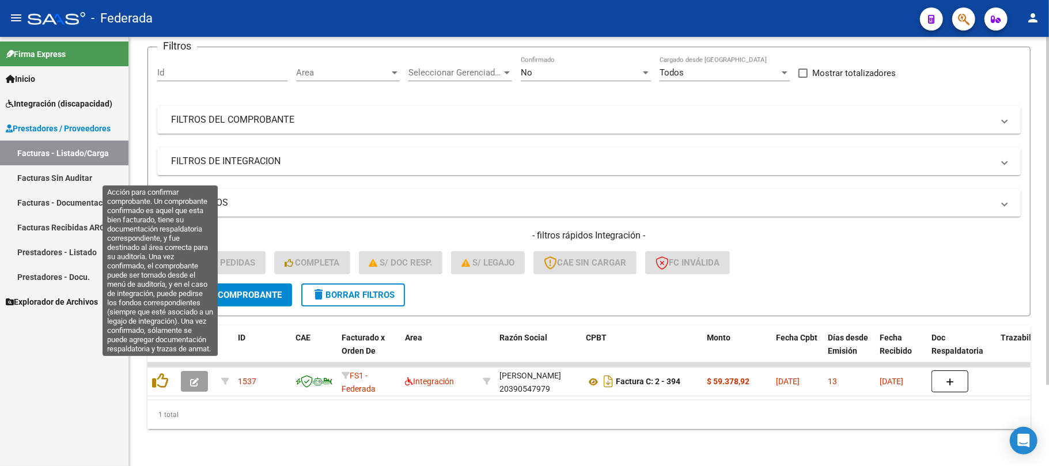
scroll to position [100, 0]
click at [165, 373] on icon at bounding box center [160, 381] width 16 height 16
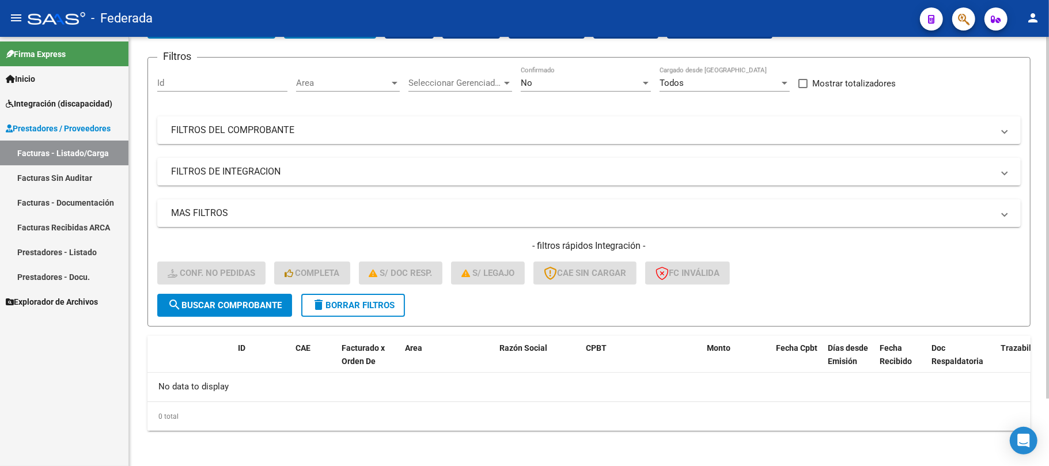
click at [344, 305] on span "delete Borrar Filtros" at bounding box center [353, 305] width 83 height 10
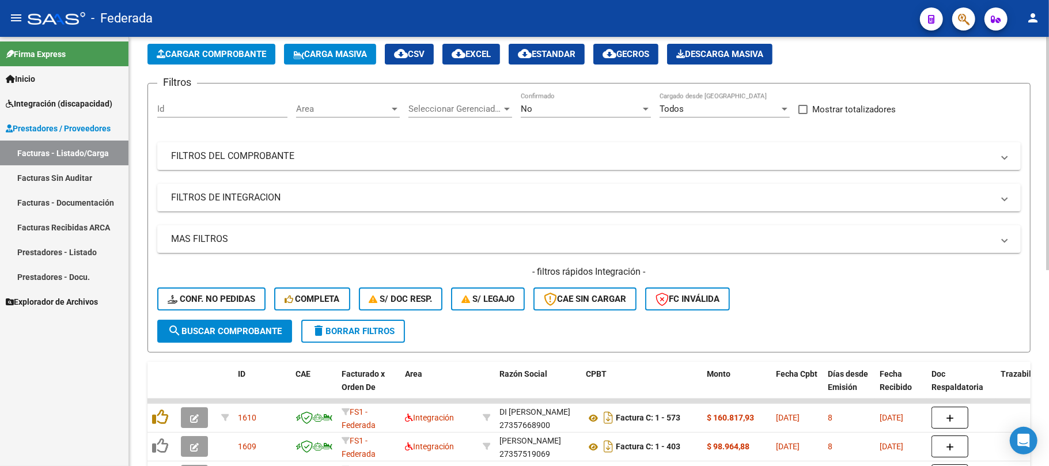
scroll to position [79, 0]
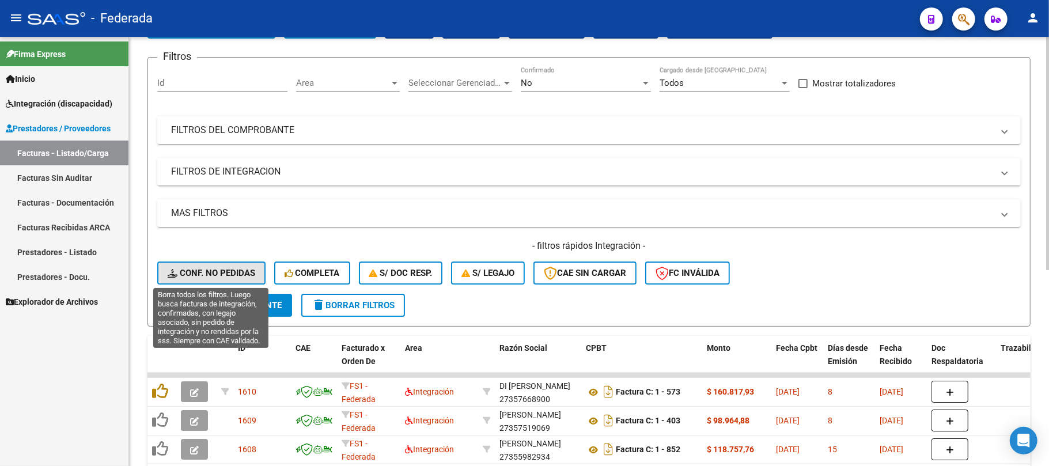
click at [245, 268] on span "Conf. no pedidas" at bounding box center [212, 273] width 88 height 10
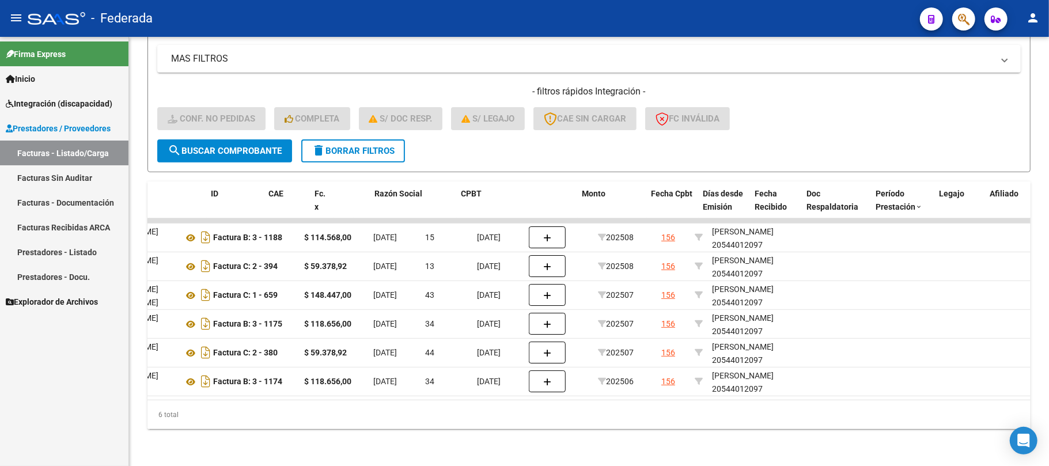
scroll to position [0, 0]
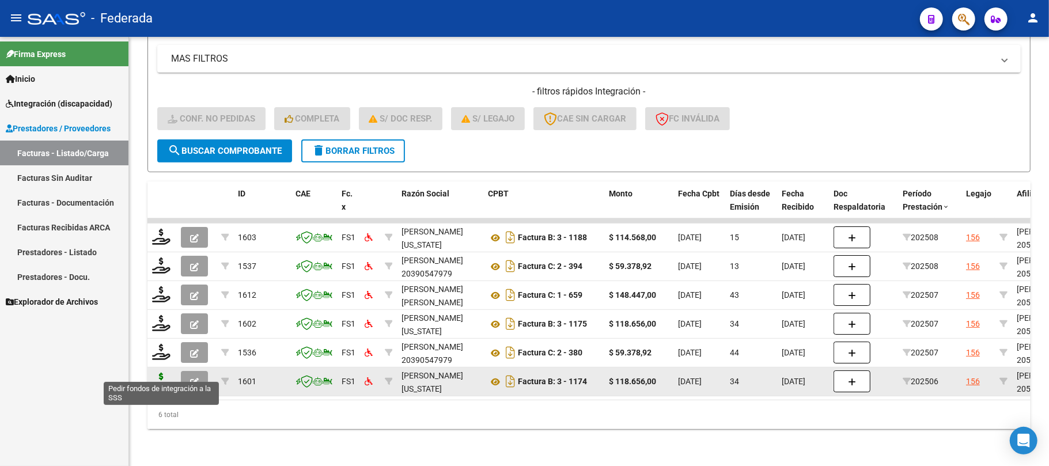
click at [165, 373] on icon at bounding box center [161, 381] width 18 height 16
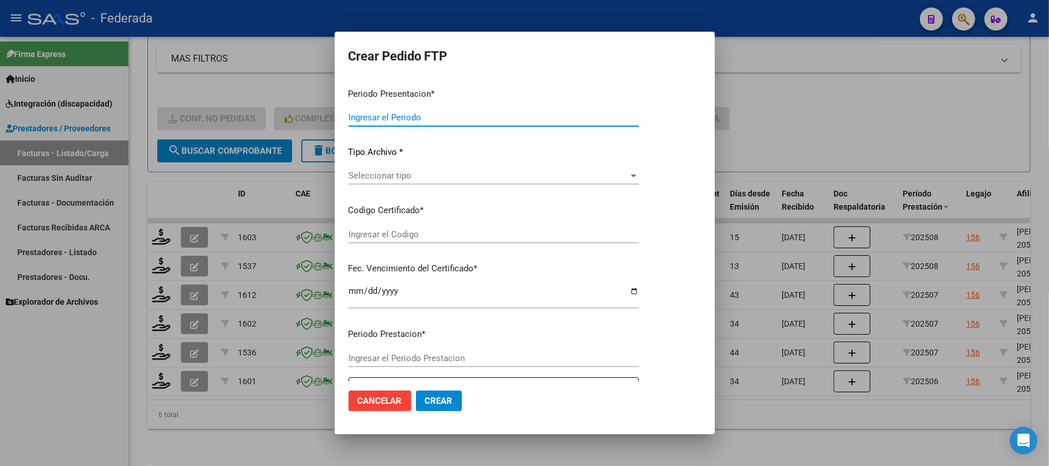
type input "202508"
type input "202506"
type input "$ 118.656,00"
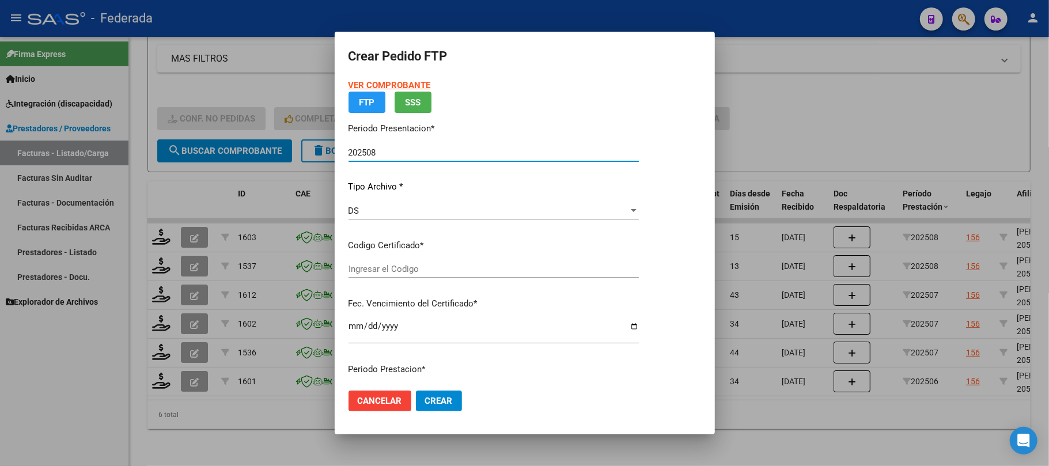
type input "ARG02000544012092023011620280116PPA236"
type input "2028-01-16"
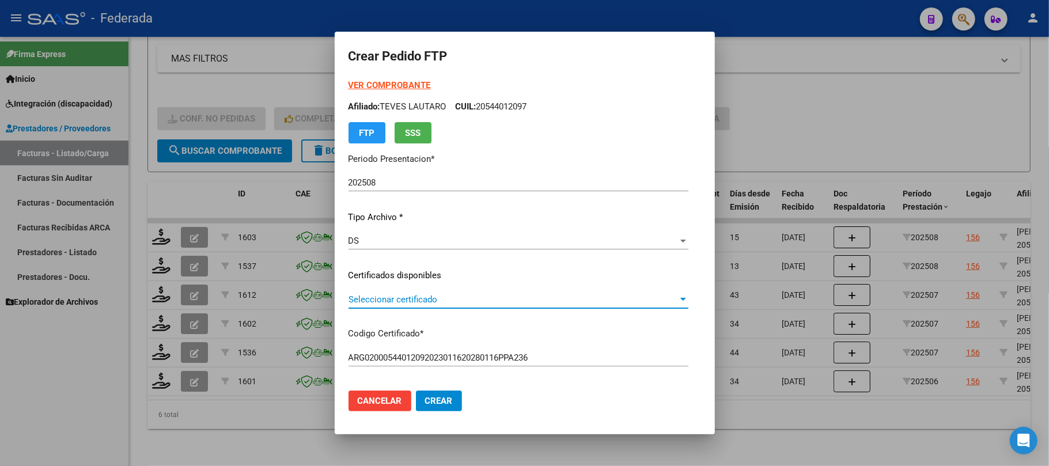
click at [381, 301] on span "Seleccionar certificado" at bounding box center [512, 299] width 329 height 10
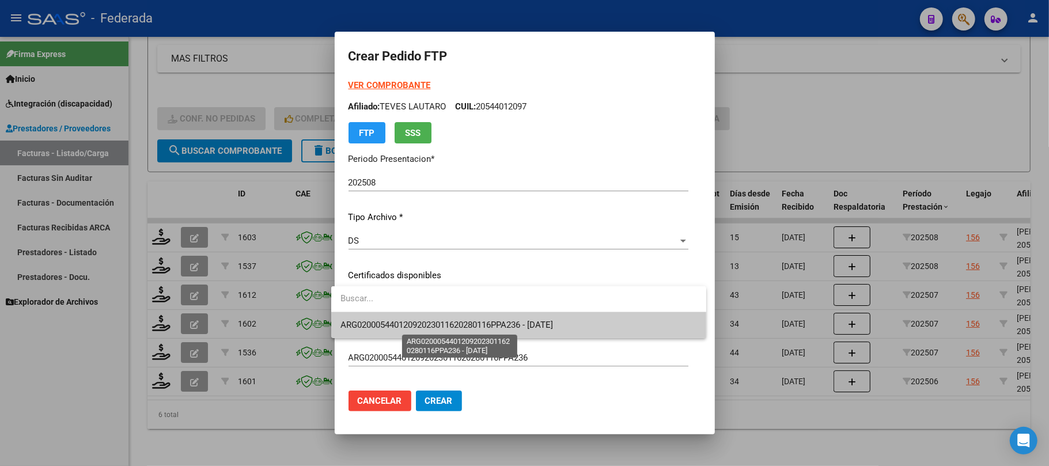
click at [376, 325] on span "ARG02000544012092023011620280116PPA236 - 2028-01-16" at bounding box center [446, 325] width 213 height 10
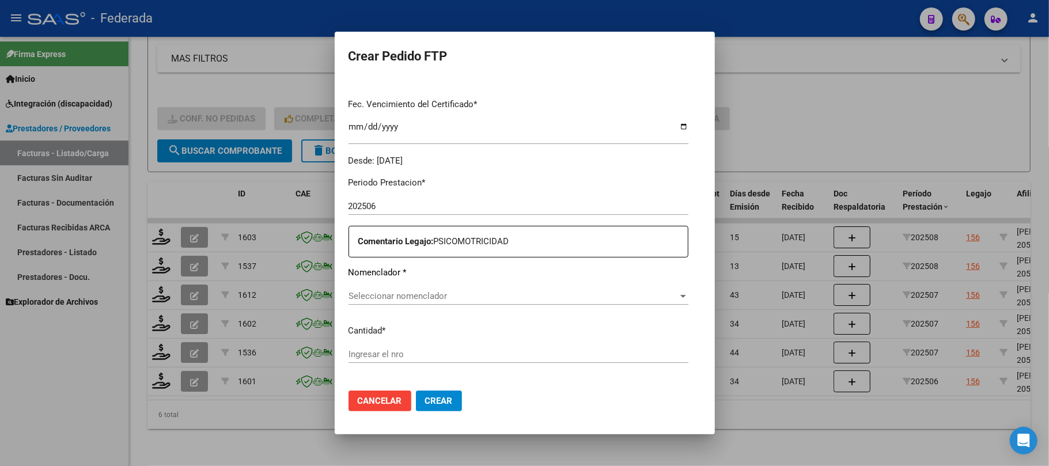
scroll to position [307, 0]
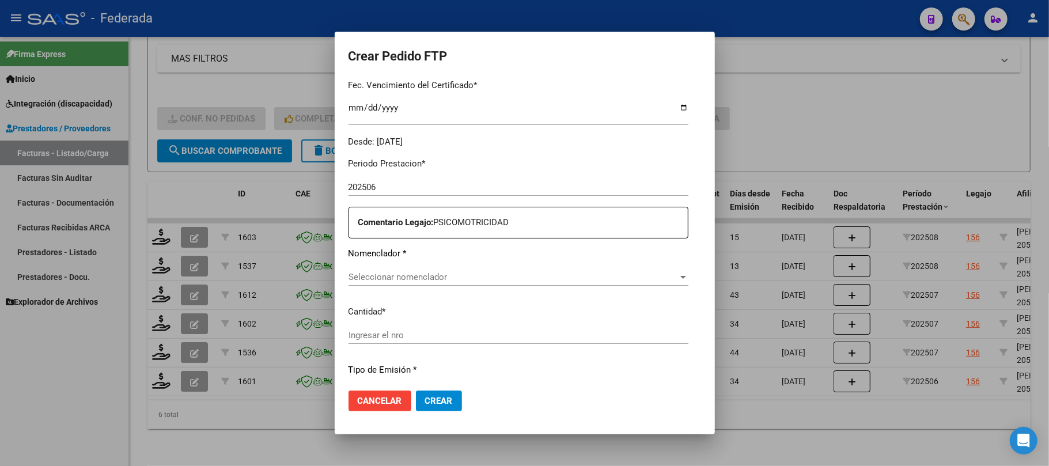
click at [390, 397] on span "Cancelar" at bounding box center [380, 401] width 44 height 10
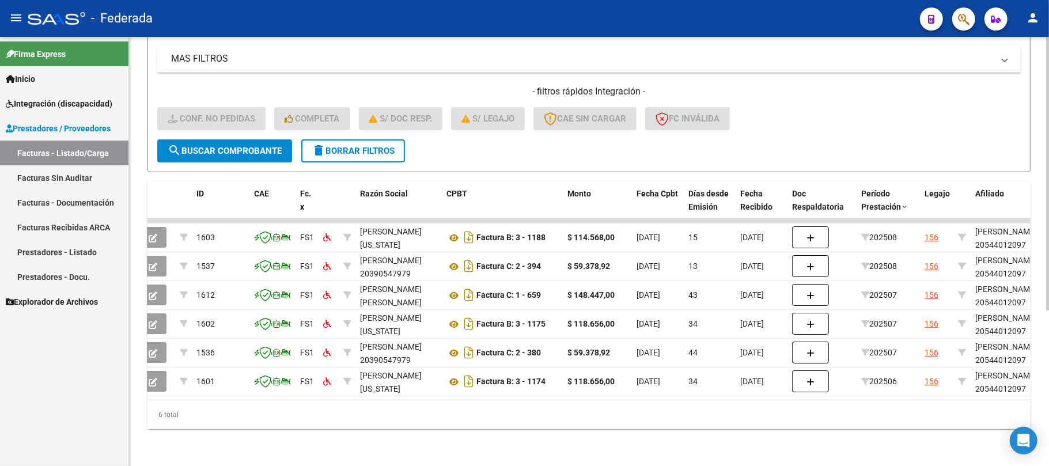
scroll to position [0, 0]
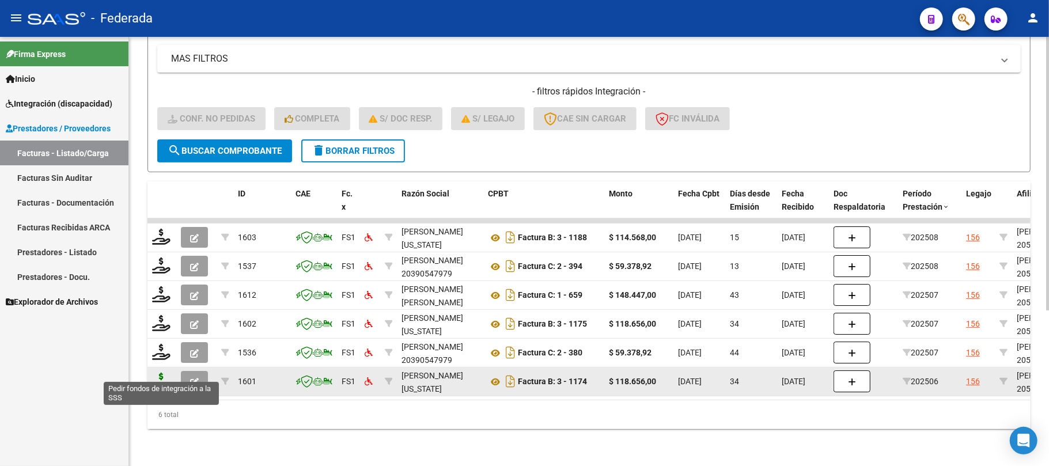
click at [160, 373] on icon at bounding box center [161, 381] width 18 height 16
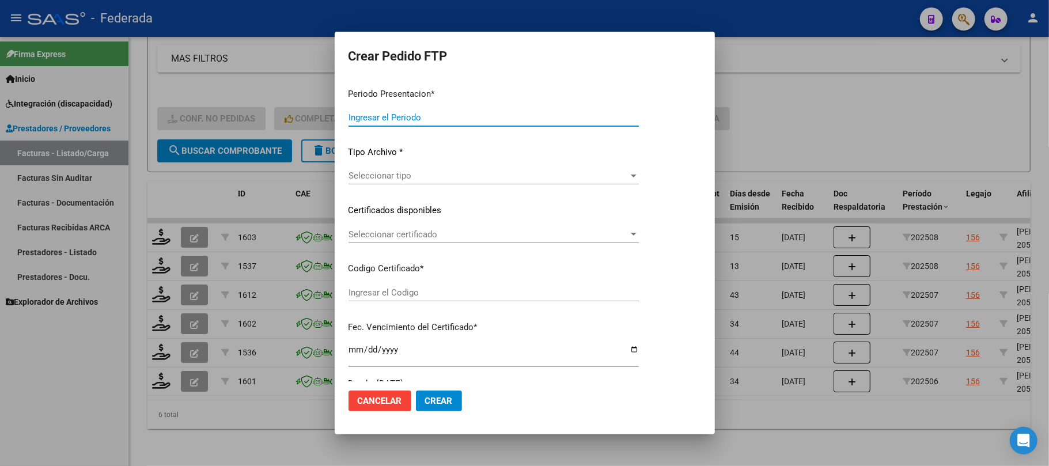
type input "202508"
type input "202506"
type input "$ 118.656,00"
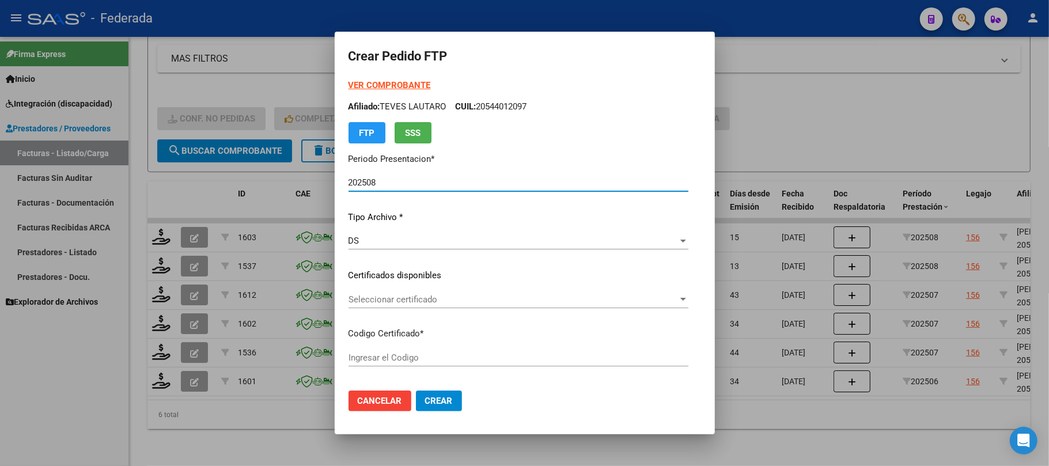
type input "ARG02000544012092023011620280116PPA236"
type input "2028-01-16"
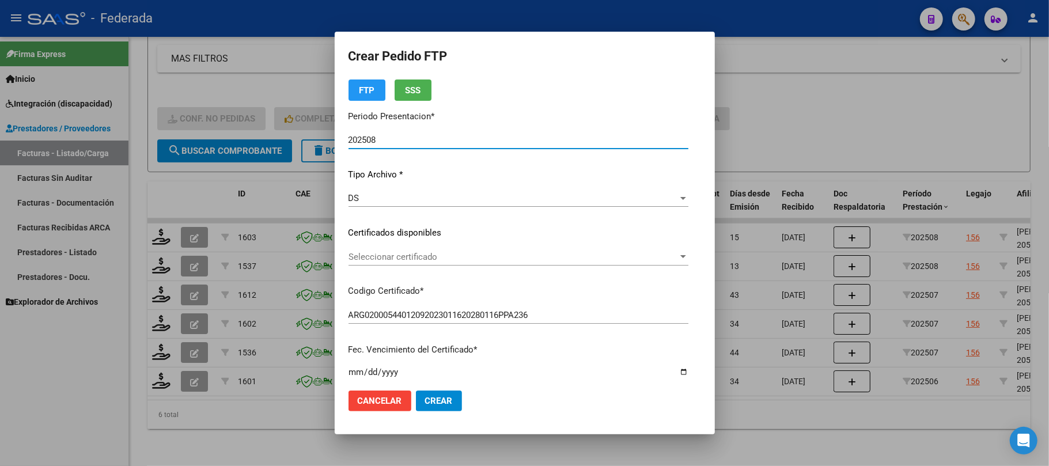
scroll to position [77, 0]
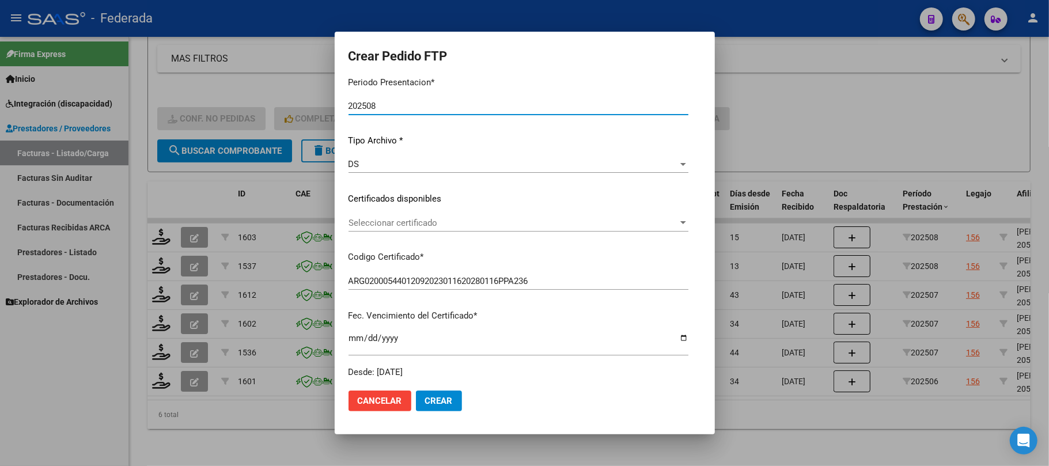
click at [411, 220] on span "Seleccionar certificado" at bounding box center [512, 223] width 329 height 10
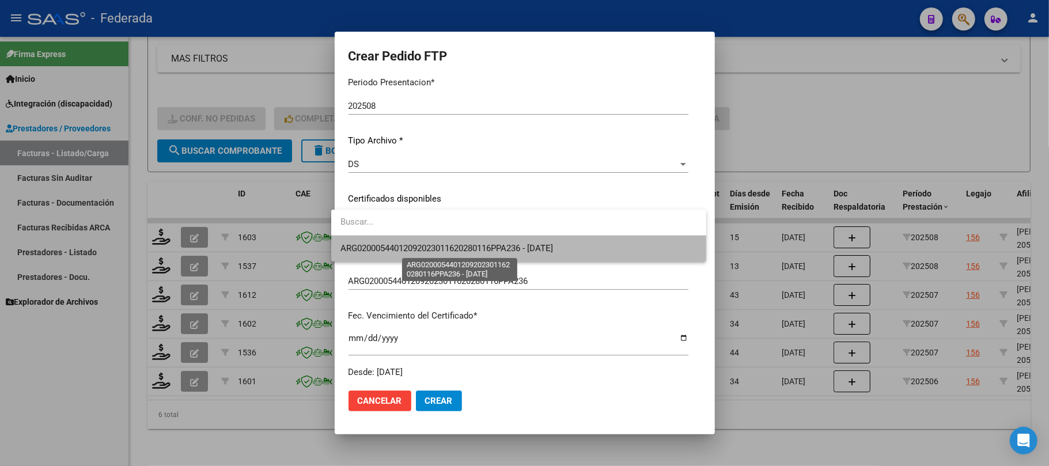
click at [410, 248] on span "ARG02000544012092023011620280116PPA236 - 2028-01-16" at bounding box center [446, 248] width 213 height 10
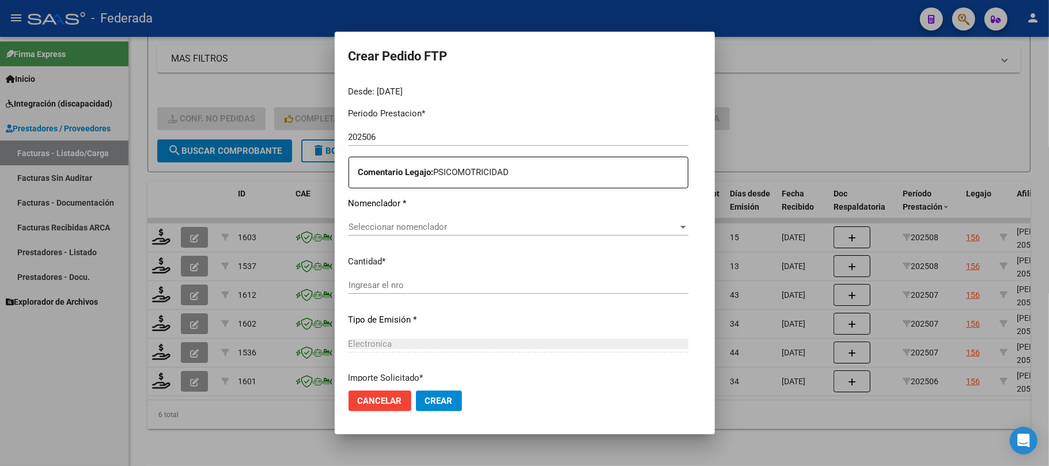
scroll to position [384, 0]
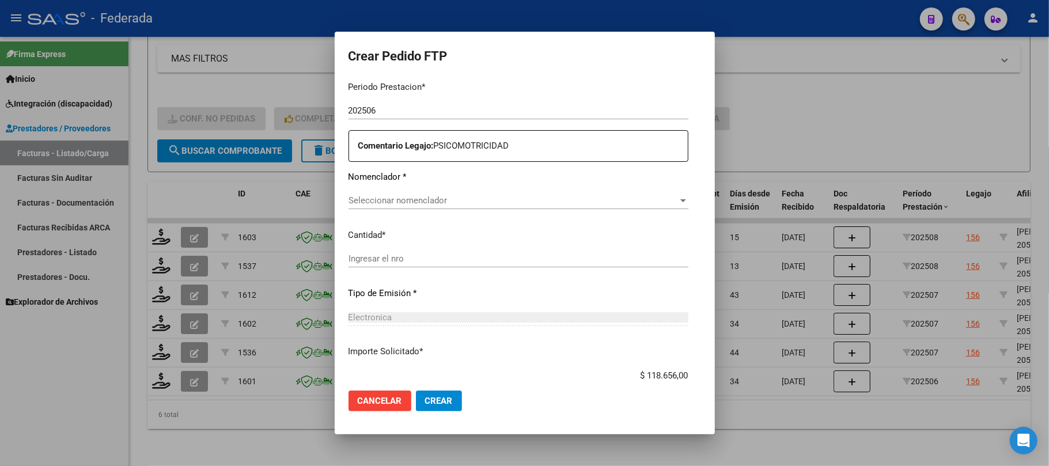
click at [445, 199] on span "Seleccionar nomenclador" at bounding box center [512, 200] width 329 height 10
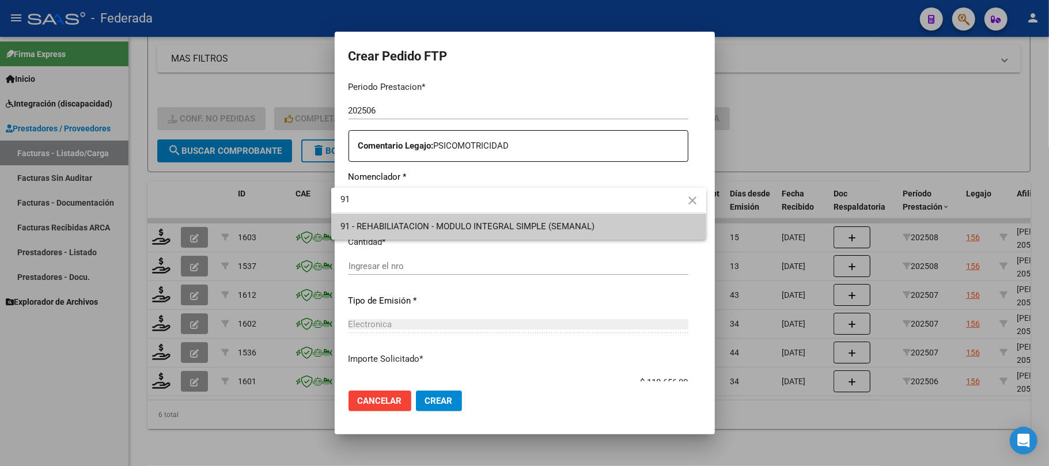
type input "91"
click at [411, 231] on span "91 - REHABILIATACION - MODULO INTEGRAL SIMPLE (SEMANAL)" at bounding box center [467, 226] width 254 height 10
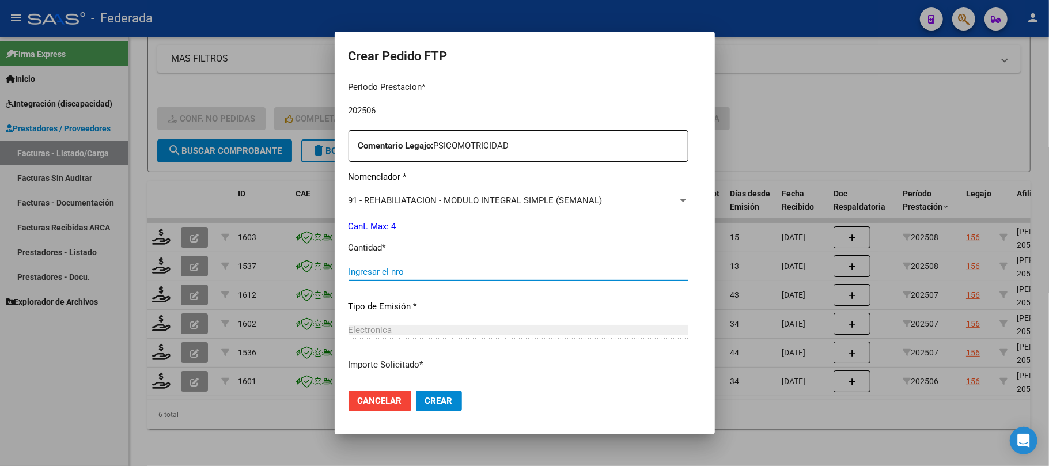
click at [400, 273] on input "Ingresar el nro" at bounding box center [518, 272] width 340 height 10
type input "4"
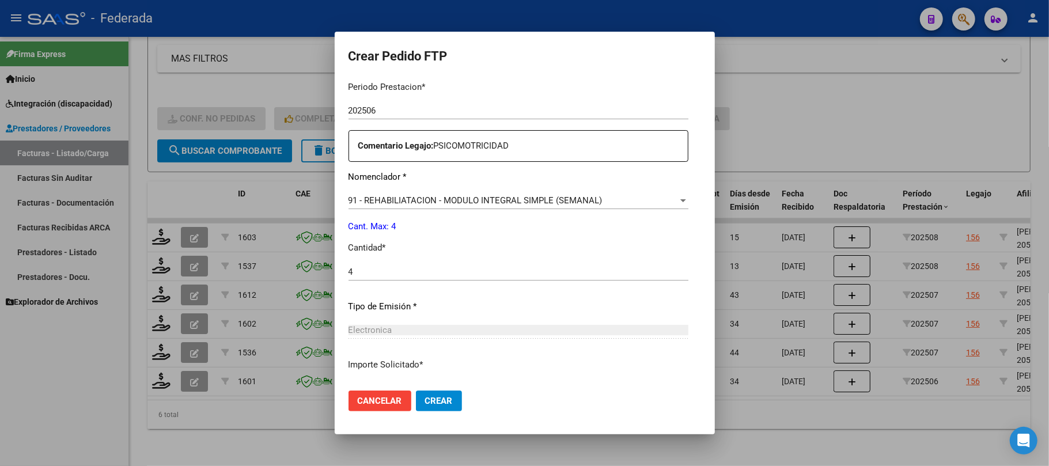
scroll to position [468, 0]
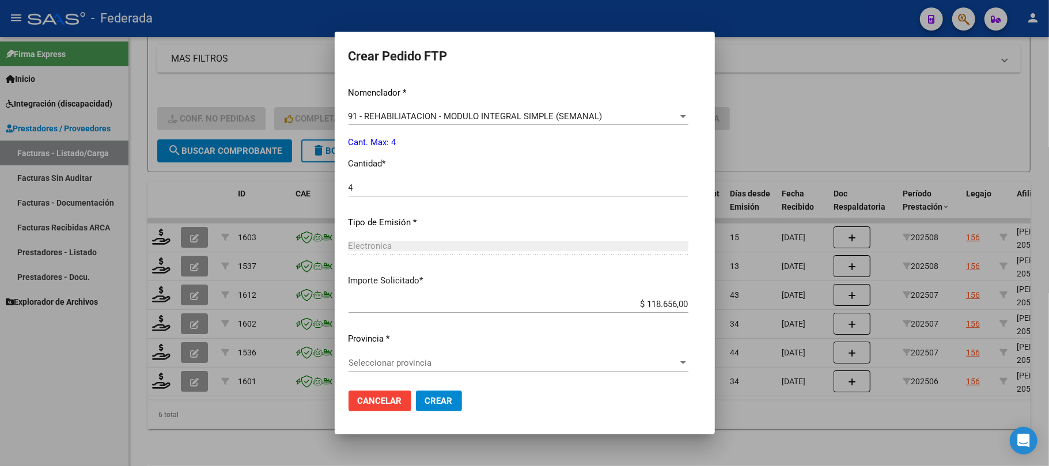
click at [383, 362] on span "Seleccionar provincia" at bounding box center [512, 363] width 329 height 10
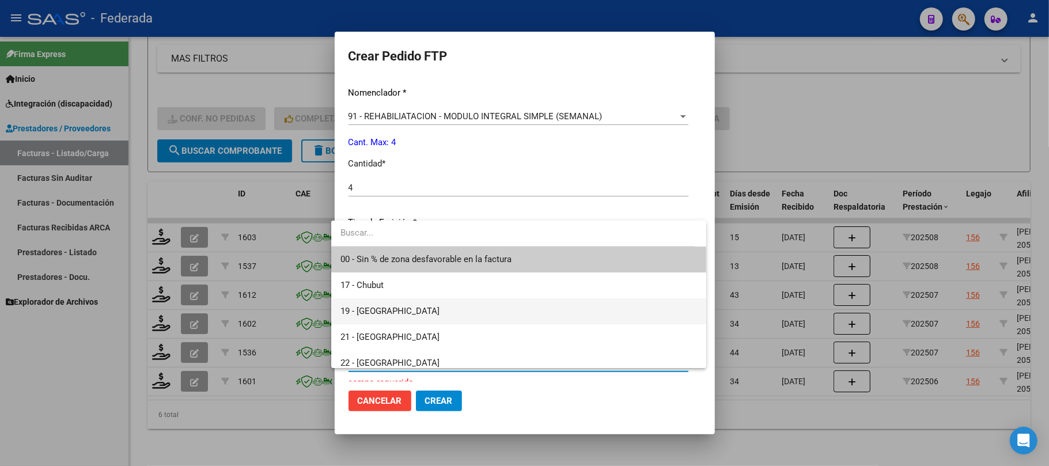
click at [403, 307] on span "19 - [GEOGRAPHIC_DATA]" at bounding box center [518, 311] width 357 height 26
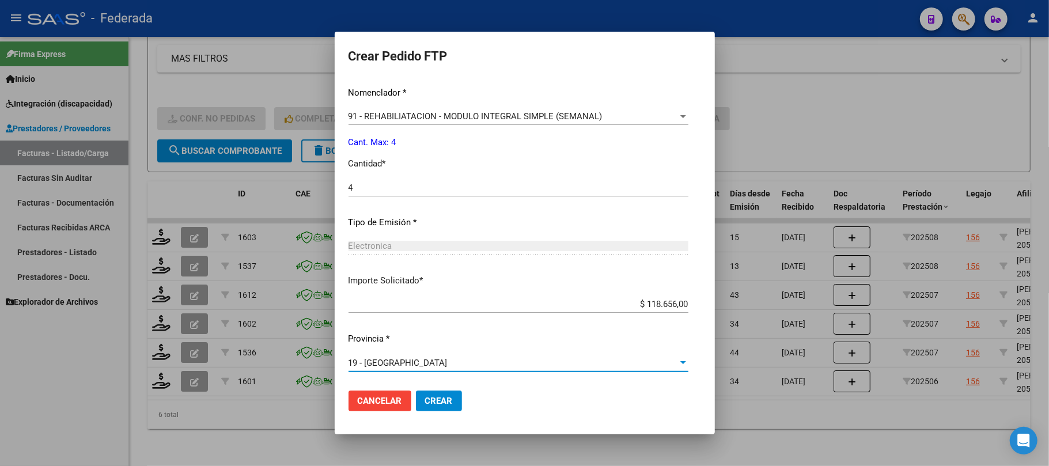
click at [425, 400] on span "Crear" at bounding box center [439, 401] width 28 height 10
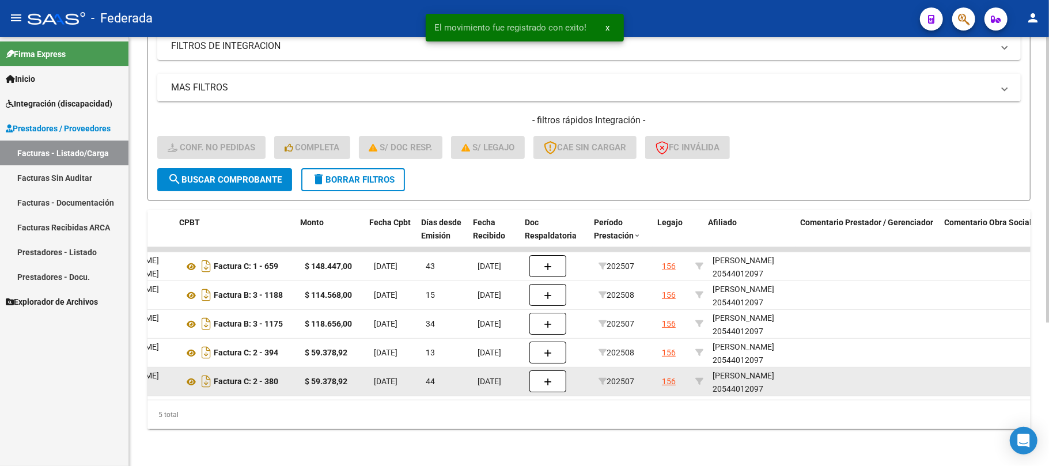
scroll to position [0, 309]
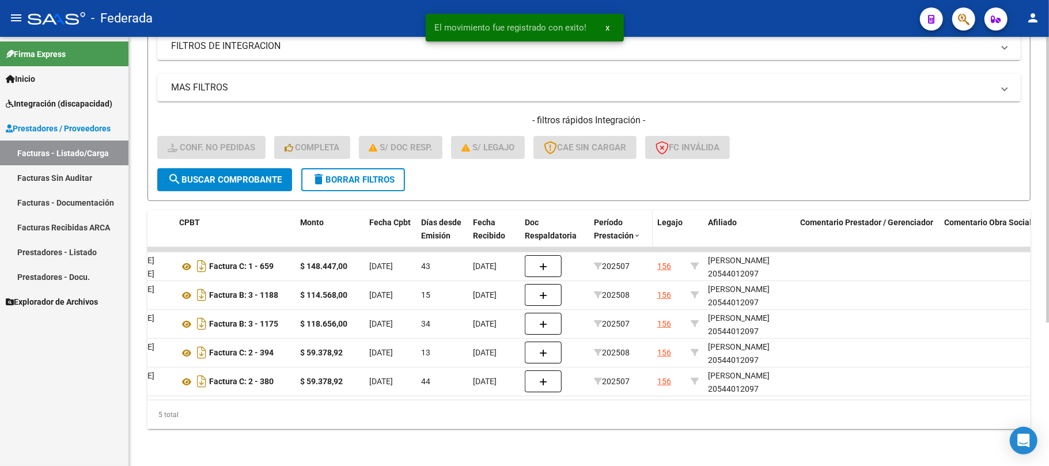
click at [632, 219] on span "Período Prestación" at bounding box center [614, 229] width 40 height 22
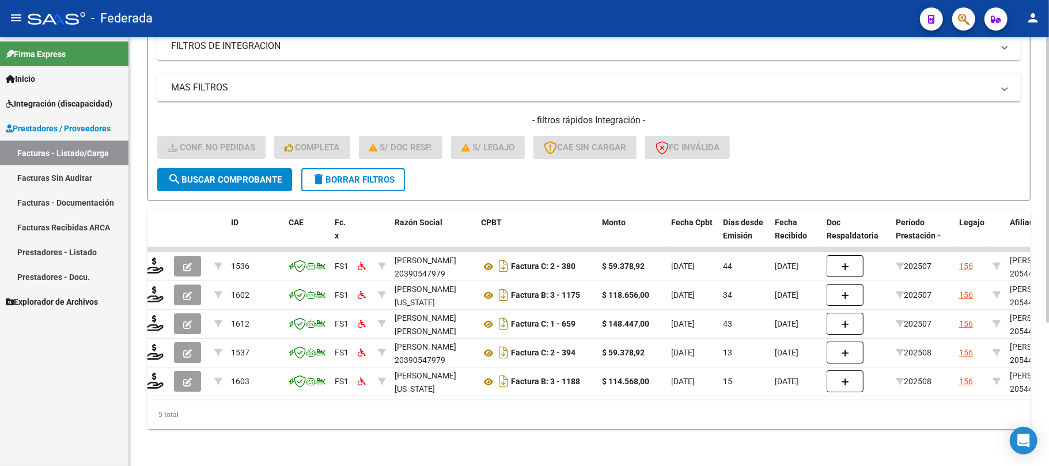
scroll to position [0, 0]
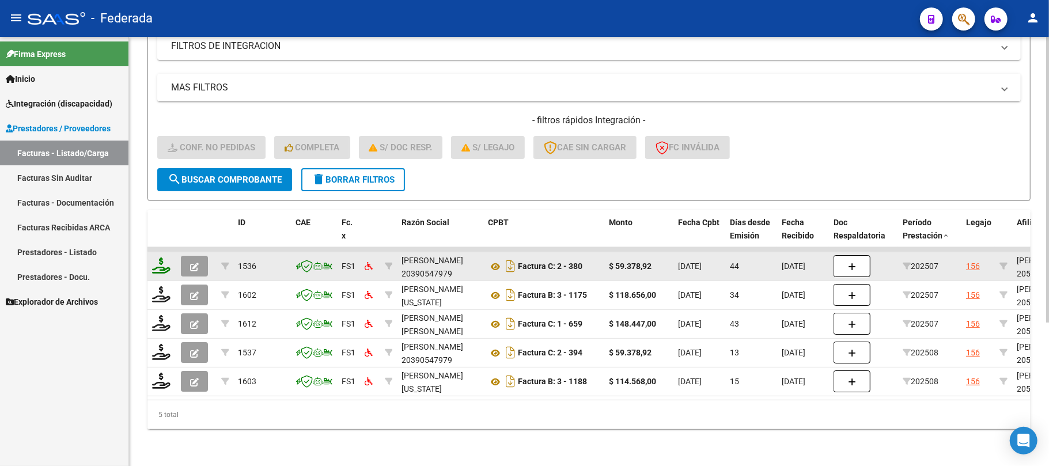
click at [166, 257] on icon at bounding box center [161, 265] width 18 height 16
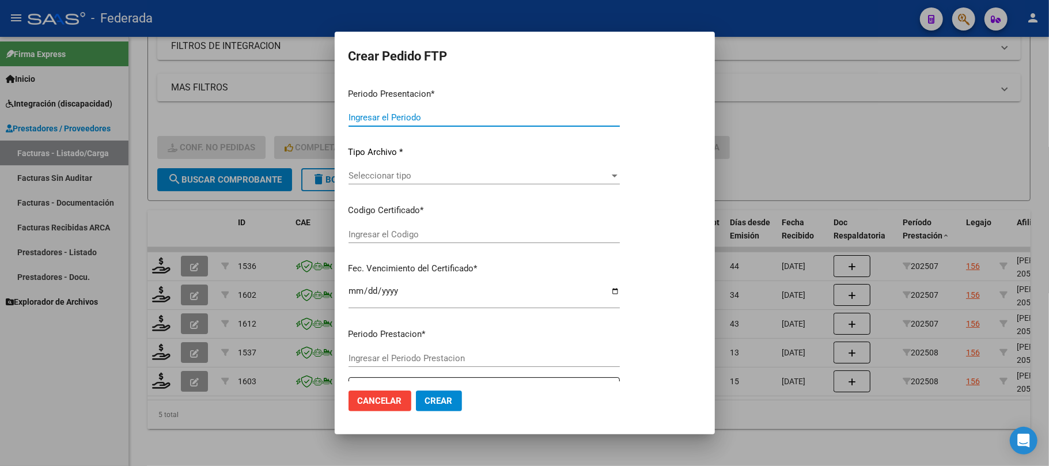
type input "202508"
type input "202507"
type input "$ 59.378,92"
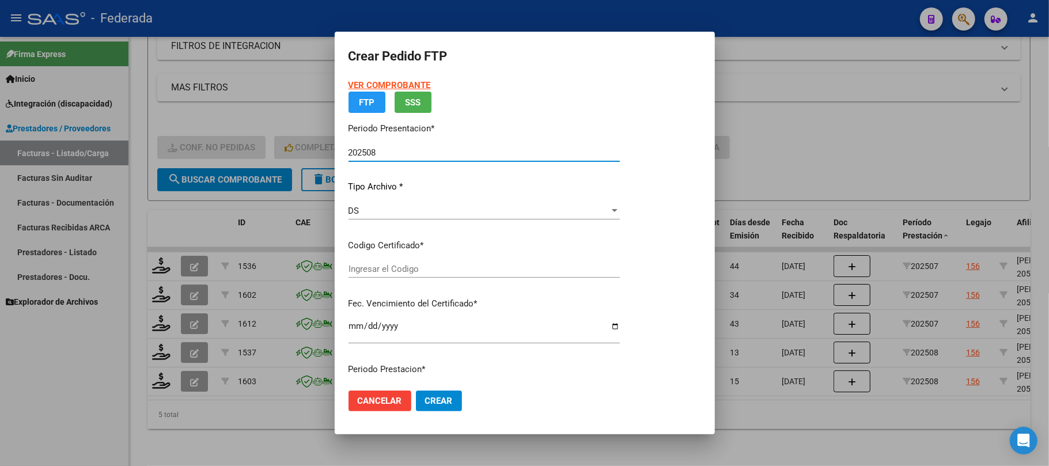
type input "ARG02000544012092023011620280116PPA236"
type input "2028-01-16"
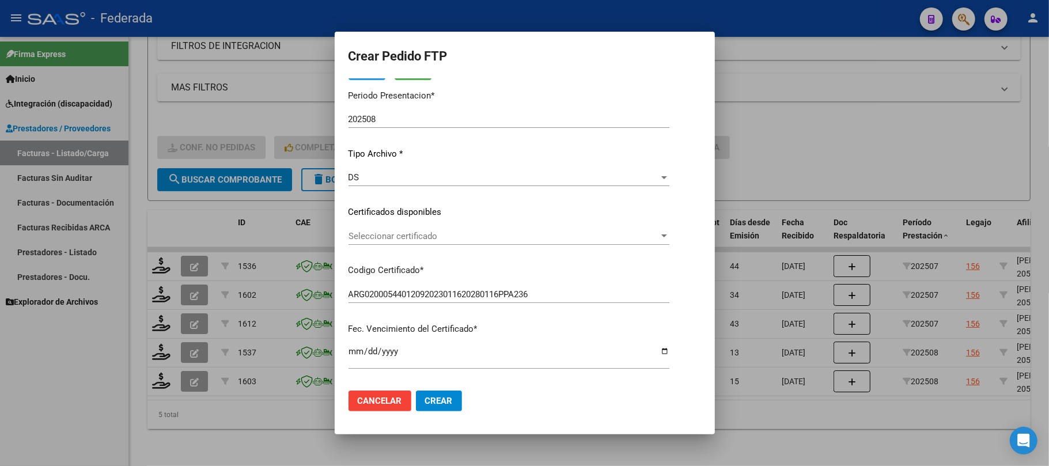
scroll to position [77, 0]
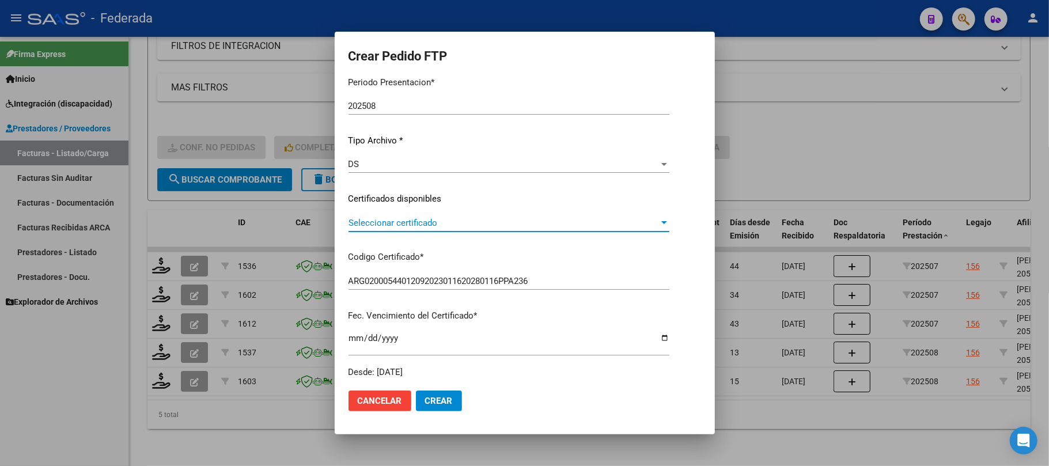
click at [387, 226] on span "Seleccionar certificado" at bounding box center [503, 223] width 310 height 10
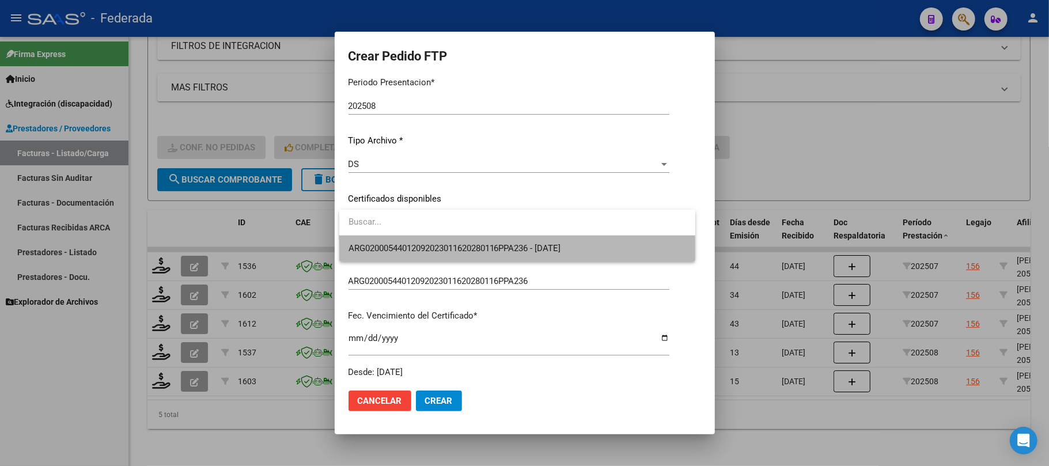
click at [386, 257] on span "ARG02000544012092023011620280116PPA236 - 2028-01-16" at bounding box center [517, 249] width 338 height 26
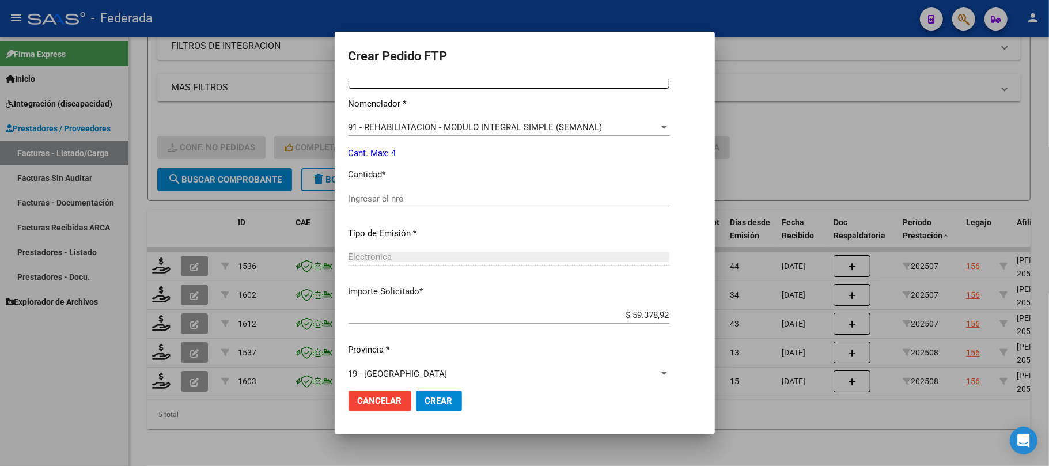
scroll to position [461, 0]
click at [403, 113] on div "Periodo Prestacion * 202507 Ingresar el Periodo Prestacion Comentario Legajo: K…" at bounding box center [508, 192] width 321 height 395
click at [401, 123] on span "91 - REHABILIATACION - MODULO INTEGRAL SIMPLE (SEMANAL)" at bounding box center [475, 123] width 254 height 10
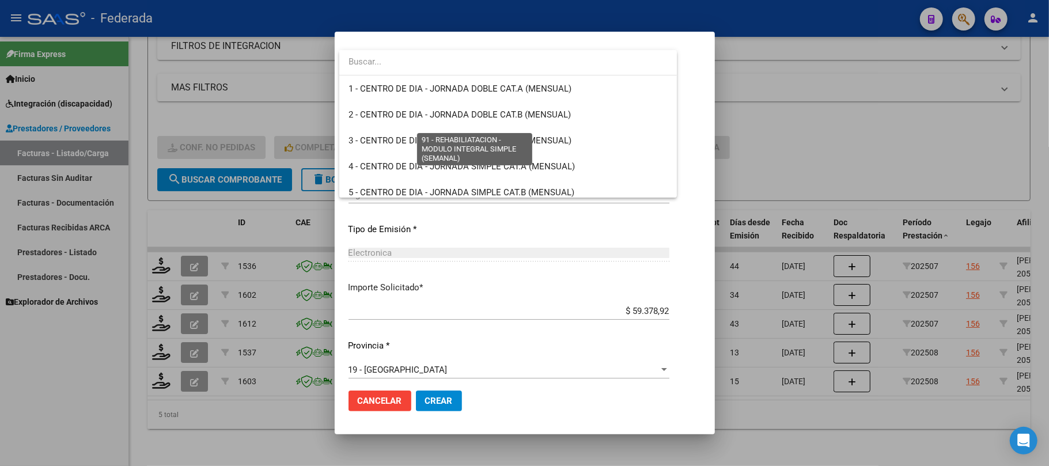
scroll to position [2297, 0]
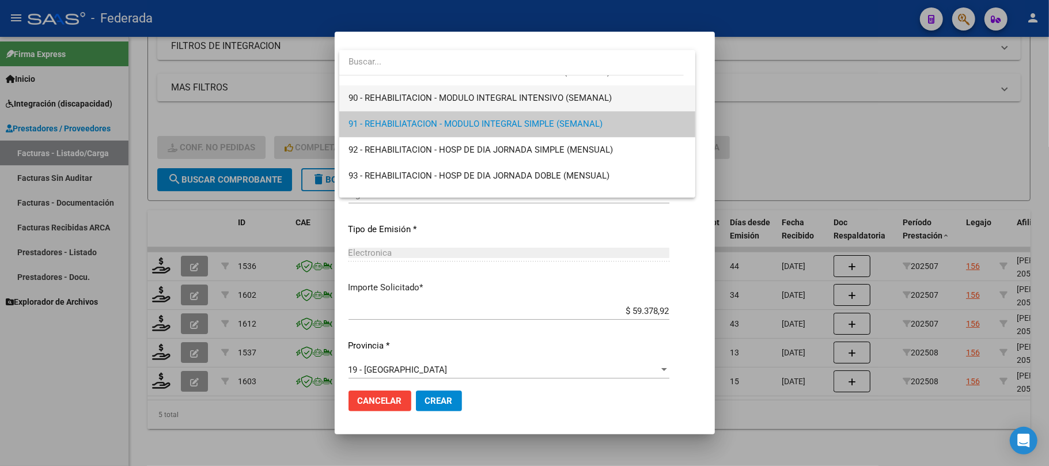
click at [401, 104] on span "90 - REHABILITACION - MODULO INTEGRAL INTENSIVO (SEMANAL)" at bounding box center [517, 98] width 338 height 26
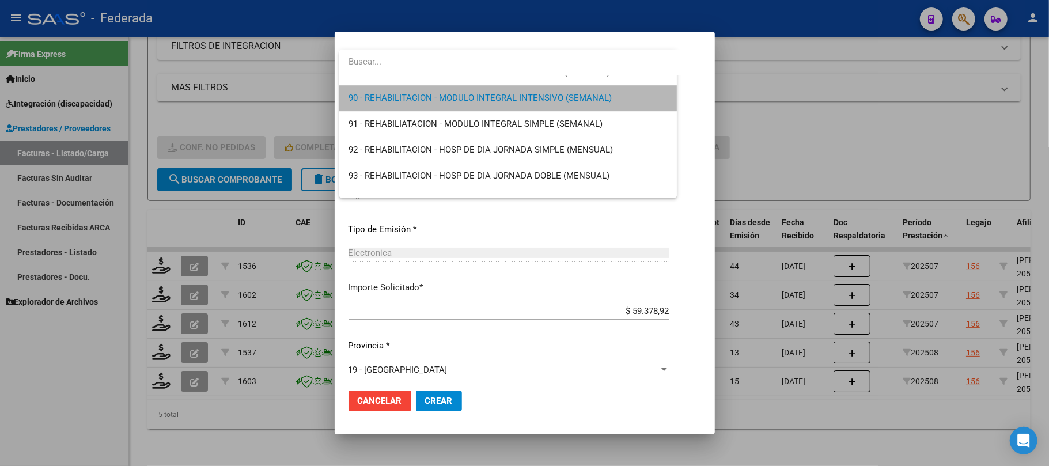
scroll to position [2307, 0]
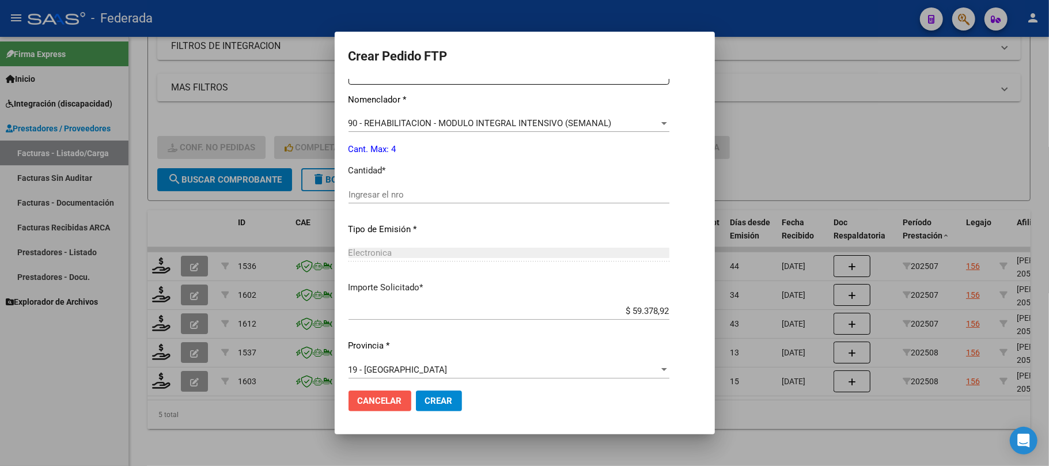
click at [366, 401] on span "Cancelar" at bounding box center [380, 401] width 44 height 10
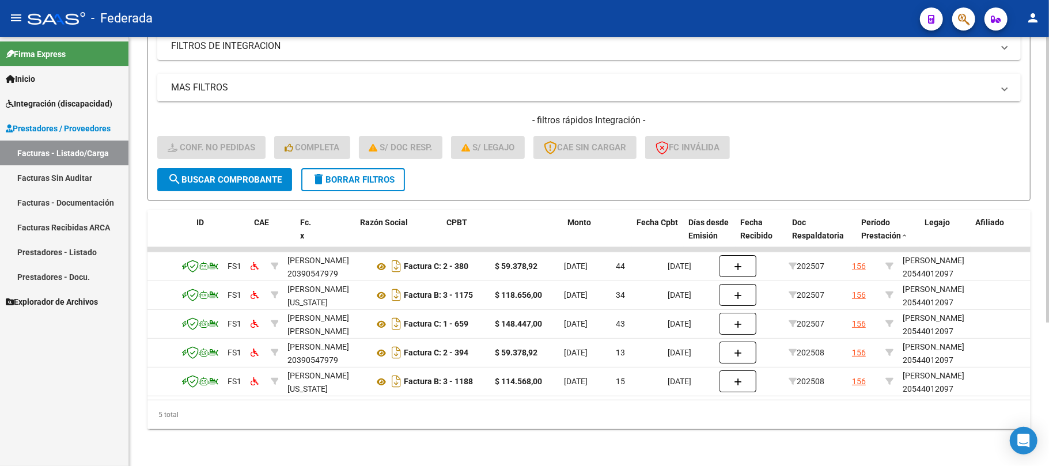
scroll to position [0, 0]
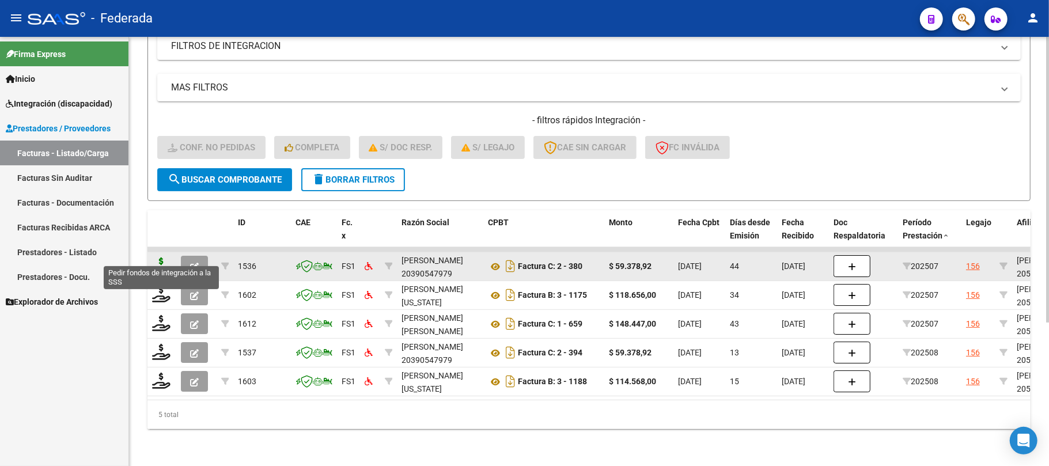
click at [164, 257] on icon at bounding box center [161, 265] width 18 height 16
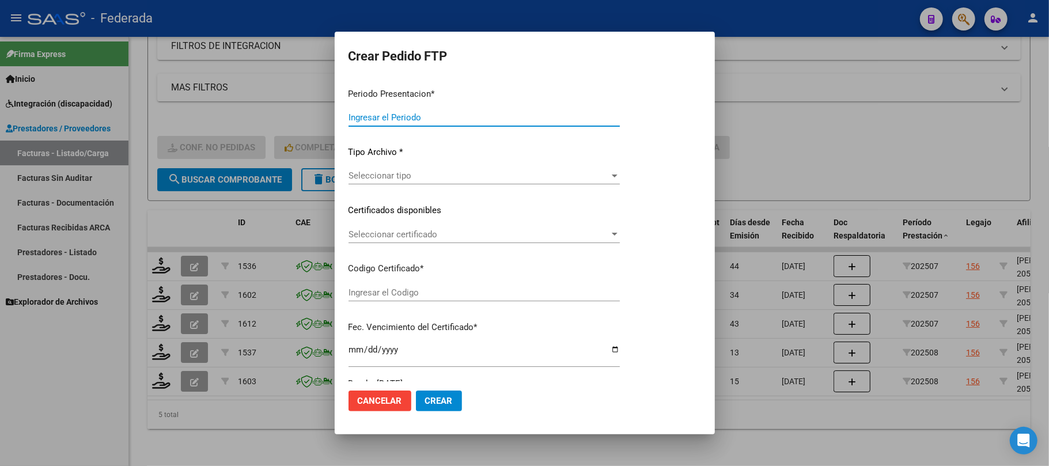
type input "202508"
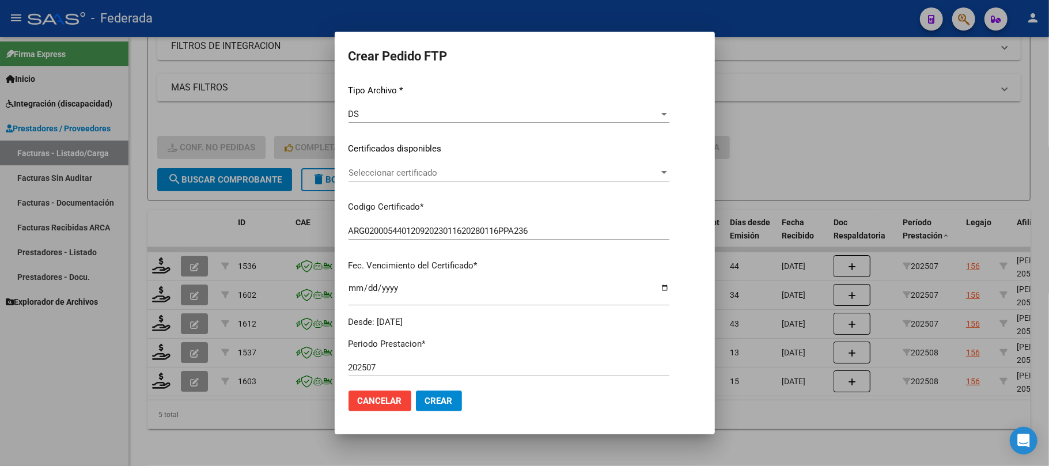
scroll to position [153, 0]
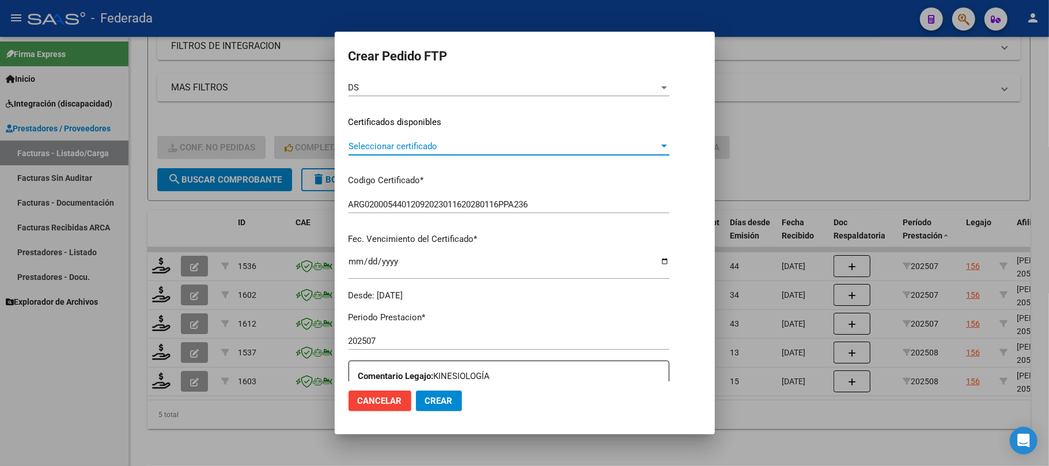
click at [385, 149] on span "Seleccionar certificado" at bounding box center [503, 146] width 310 height 10
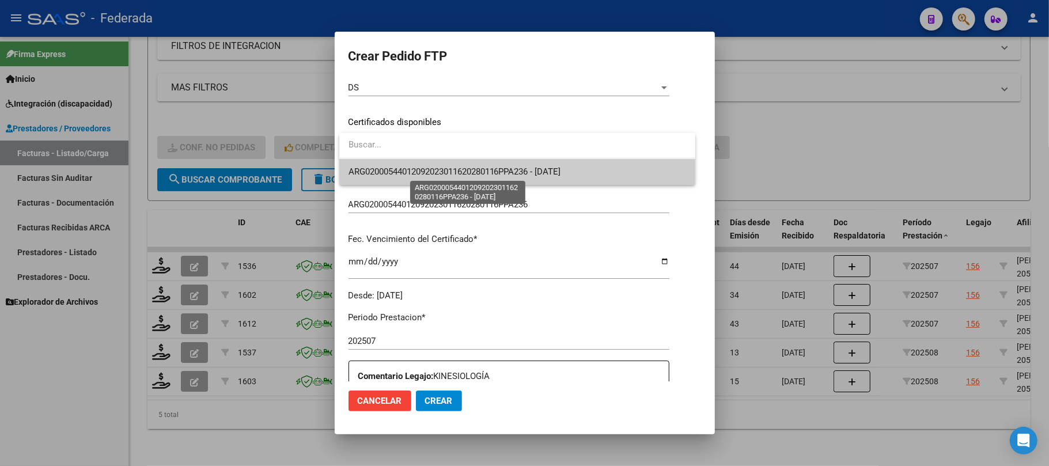
click at [385, 173] on span "ARG02000544012092023011620280116PPA236 - 2028-01-16" at bounding box center [454, 171] width 213 height 10
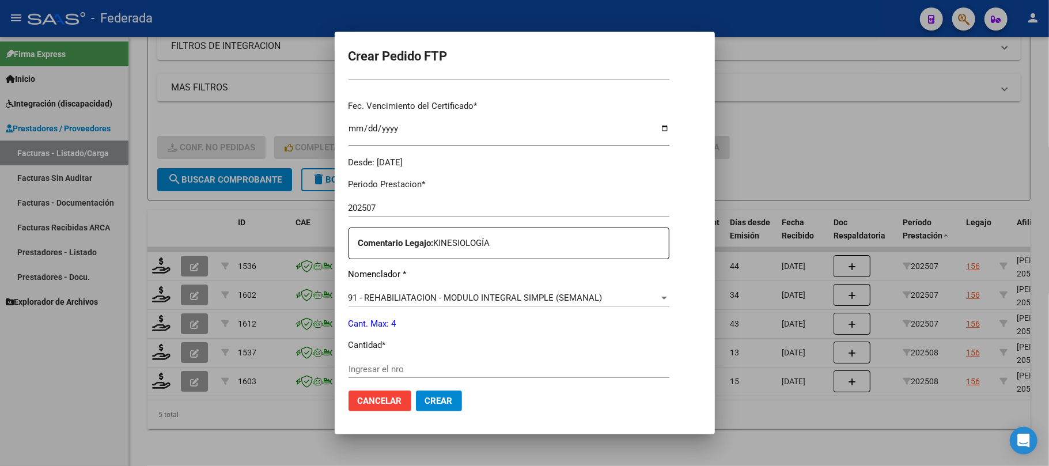
scroll to position [384, 0]
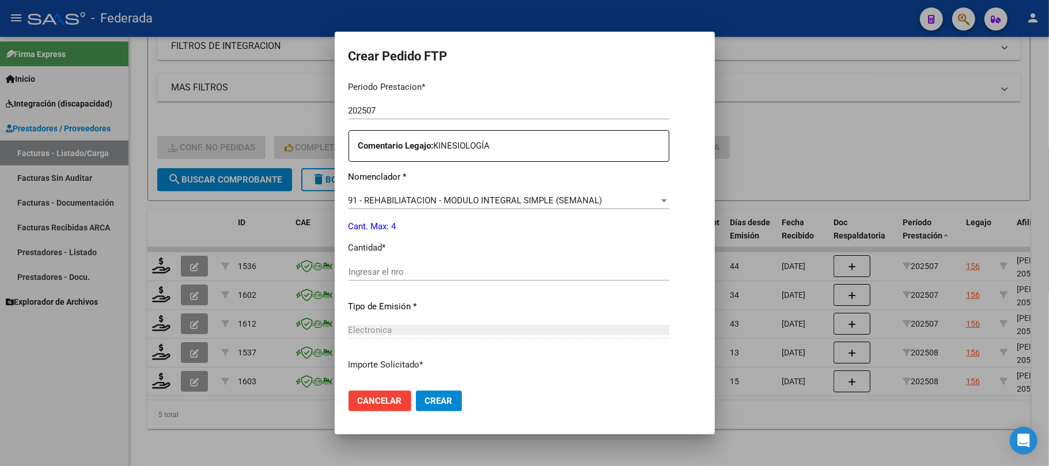
click at [384, 199] on span "91 - REHABILIATACION - MODULO INTEGRAL SIMPLE (SEMANAL)" at bounding box center [475, 200] width 254 height 10
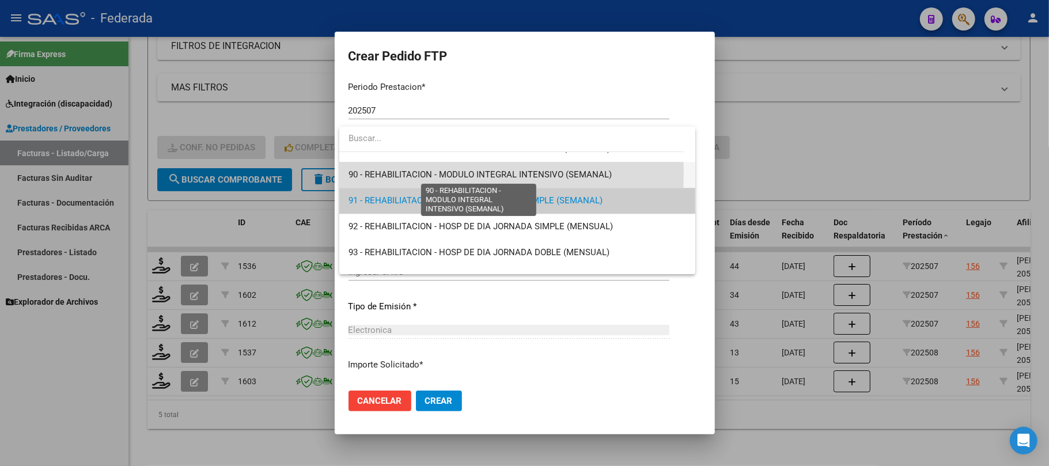
click at [386, 173] on span "90 - REHABILITACION - MODULO INTEGRAL INTENSIVO (SEMANAL)" at bounding box center [479, 174] width 263 height 10
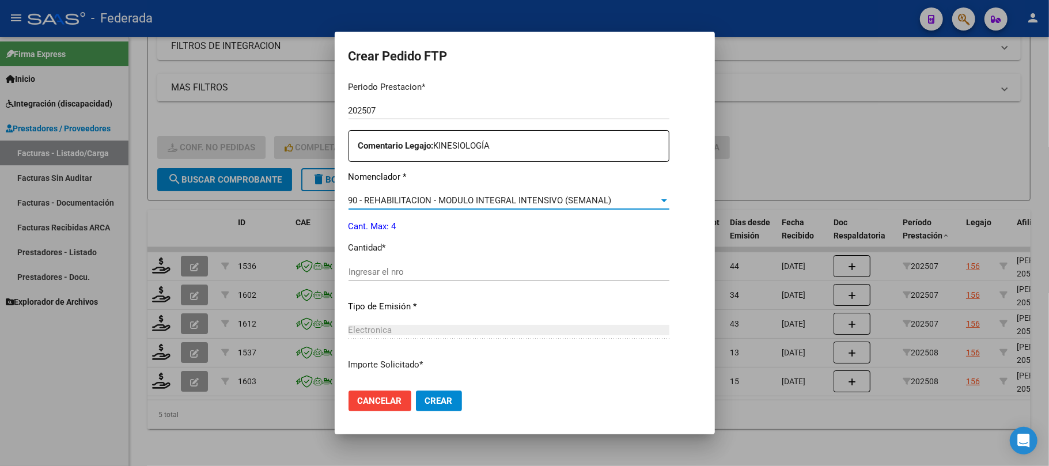
click at [376, 273] on input "Ingresar el nro" at bounding box center [508, 272] width 321 height 10
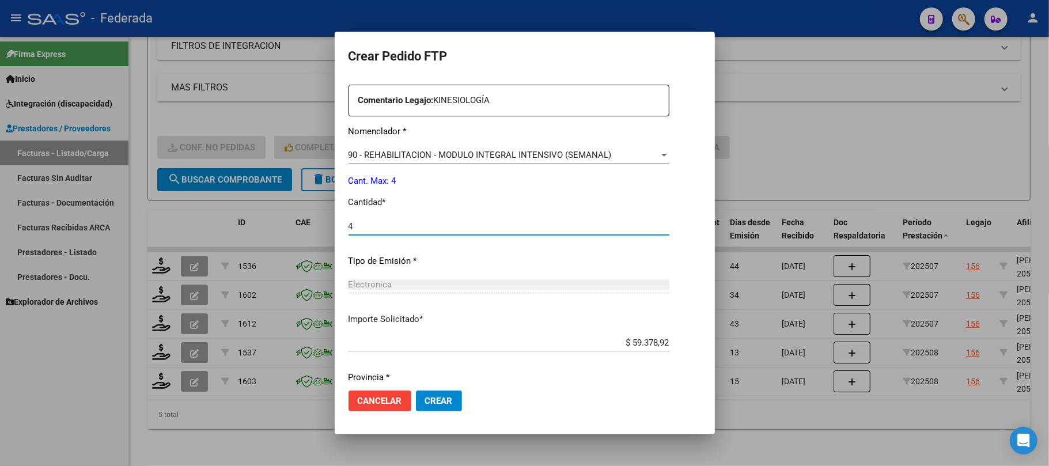
scroll to position [468, 0]
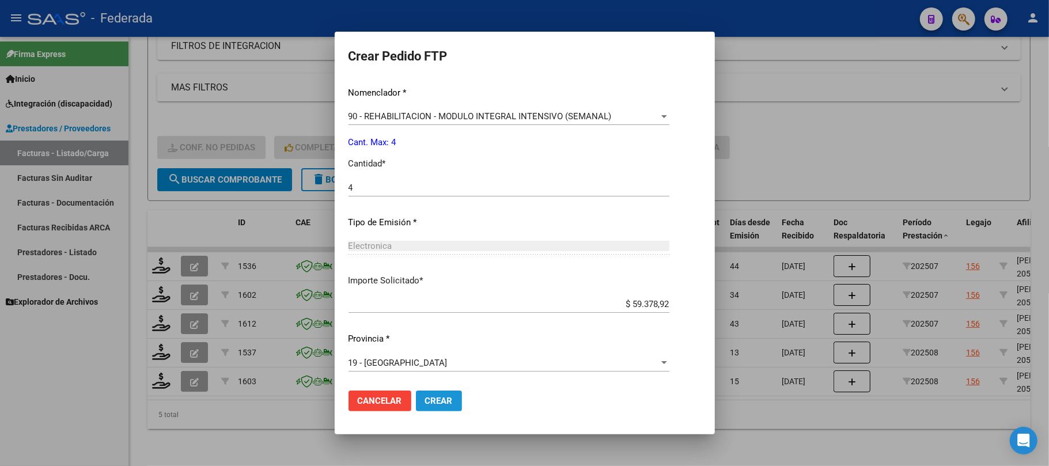
click at [445, 399] on span "Crear" at bounding box center [439, 401] width 28 height 10
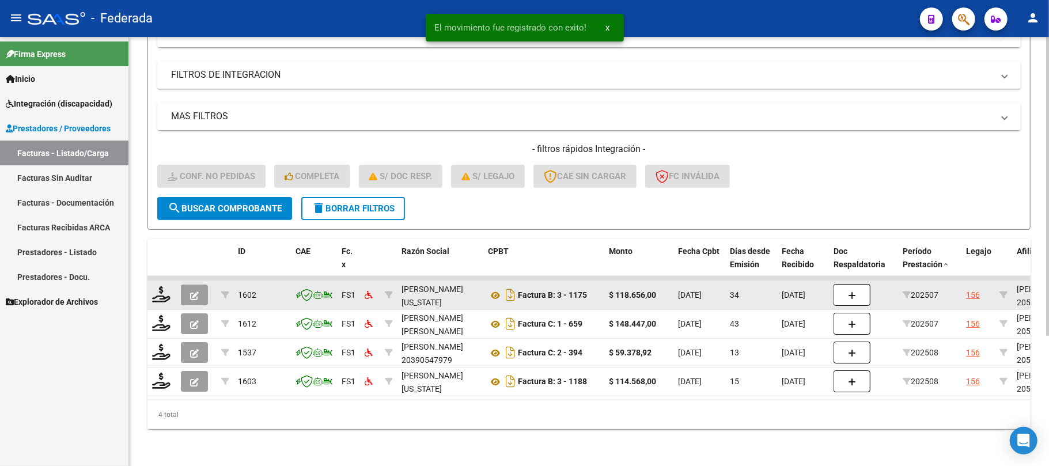
scroll to position [187, 0]
click at [165, 286] on icon at bounding box center [161, 294] width 18 height 16
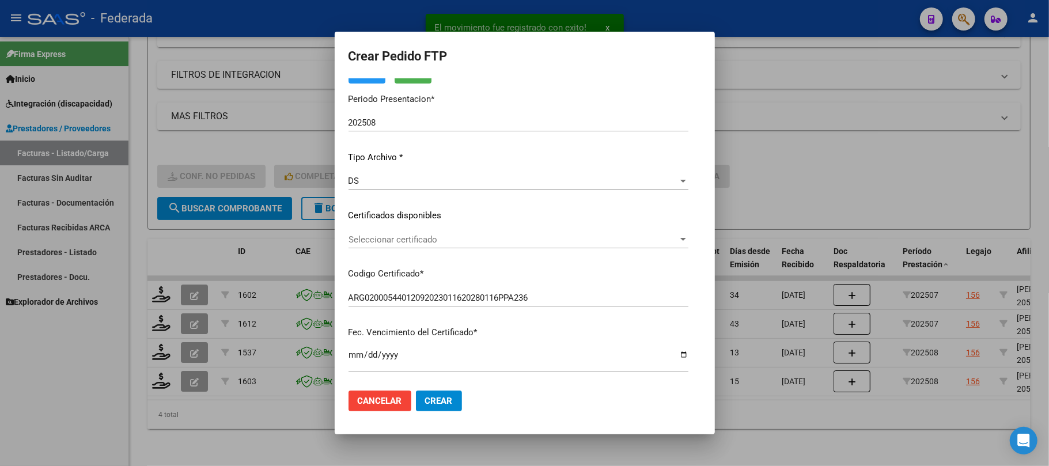
scroll to position [77, 0]
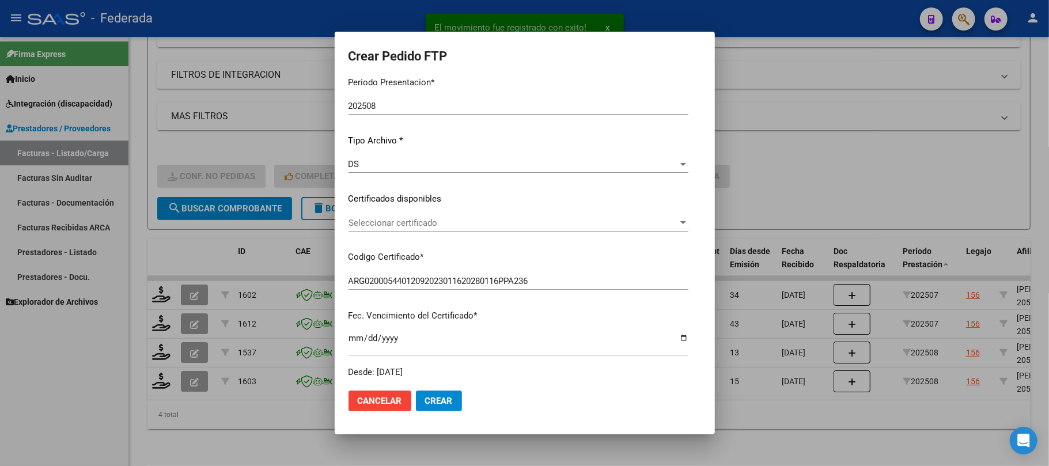
click at [419, 222] on span "Seleccionar certificado" at bounding box center [512, 223] width 329 height 10
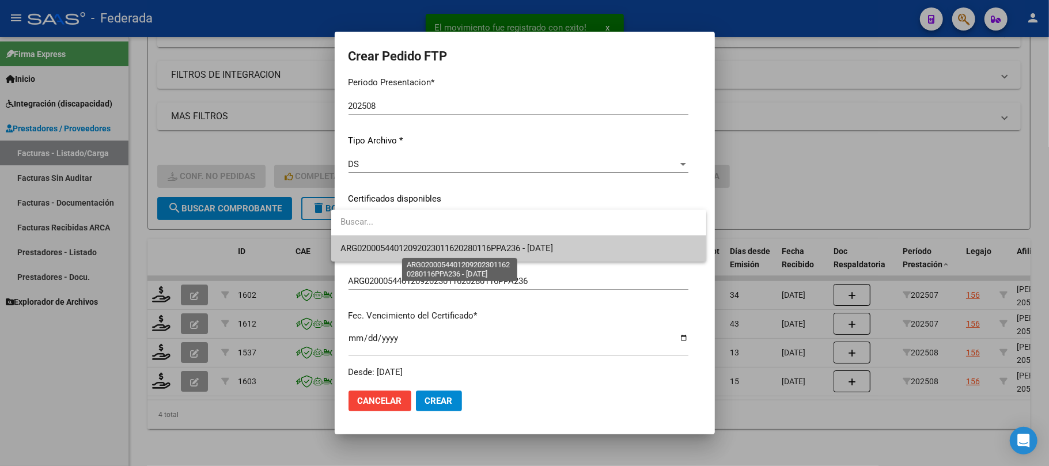
click at [417, 247] on span "ARG02000544012092023011620280116PPA236 - 2028-01-16" at bounding box center [446, 248] width 213 height 10
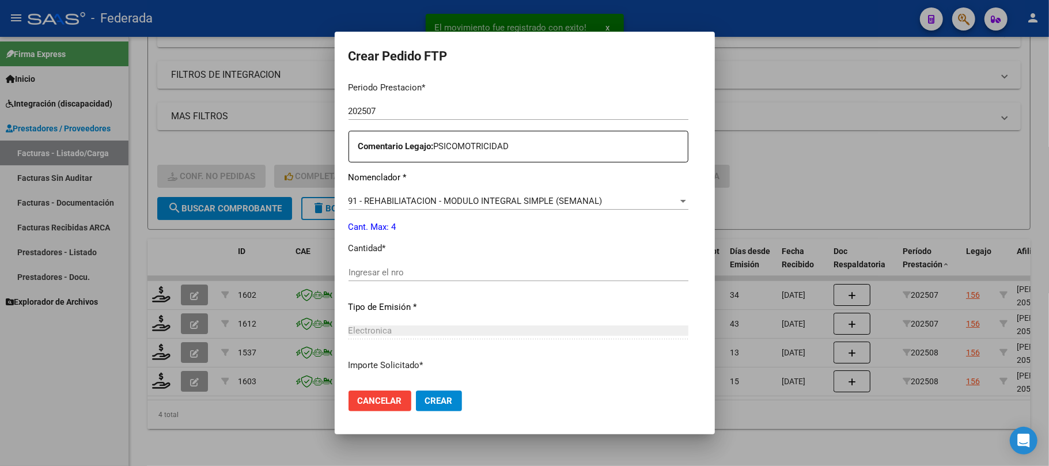
scroll to position [384, 0]
click at [418, 206] on div "91 - REHABILIATACION - MODULO INTEGRAL SIMPLE (SEMANAL) Seleccionar nomenclador" at bounding box center [518, 200] width 340 height 17
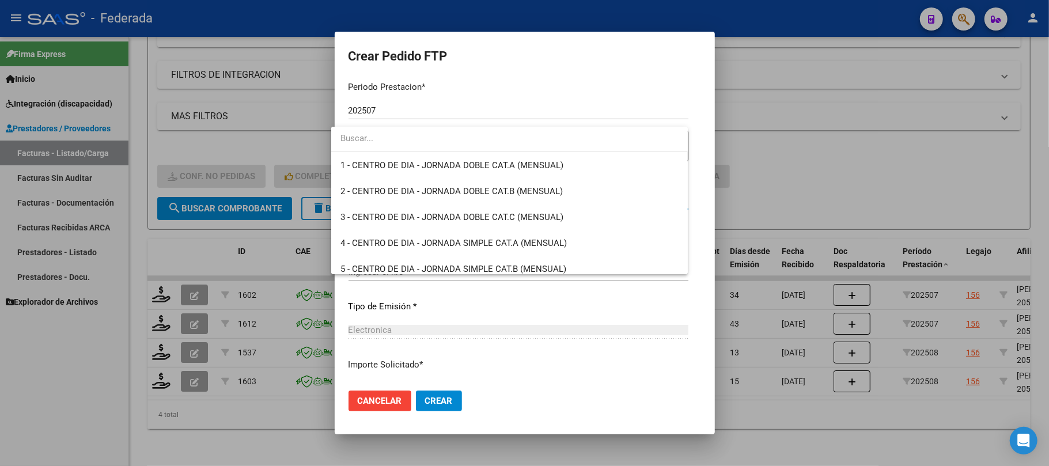
scroll to position [2297, 0]
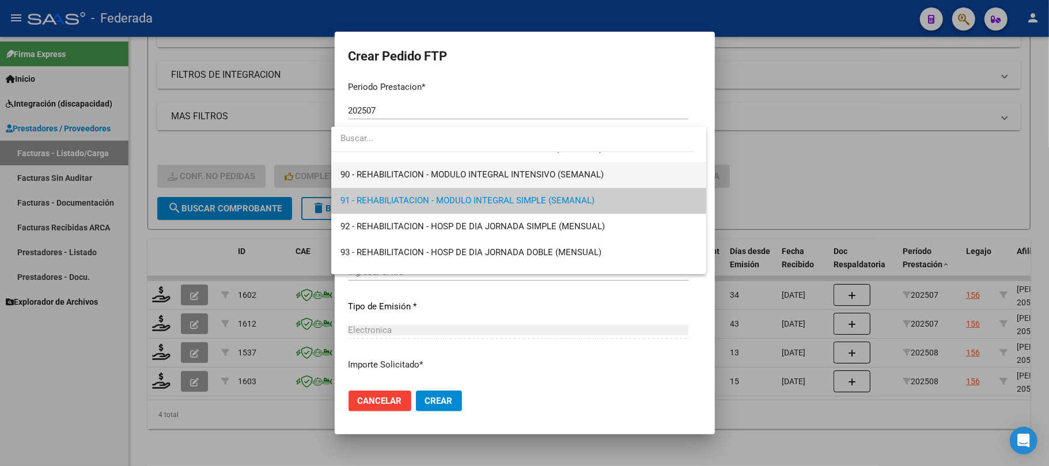
click at [420, 180] on span "90 - REHABILITACION - MODULO INTEGRAL INTENSIVO (SEMANAL)" at bounding box center [518, 175] width 357 height 26
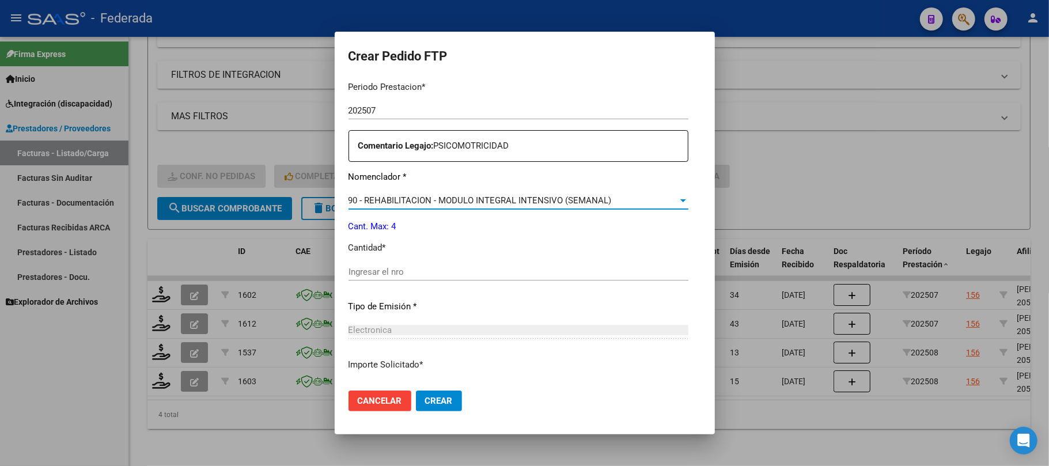
scroll to position [468, 0]
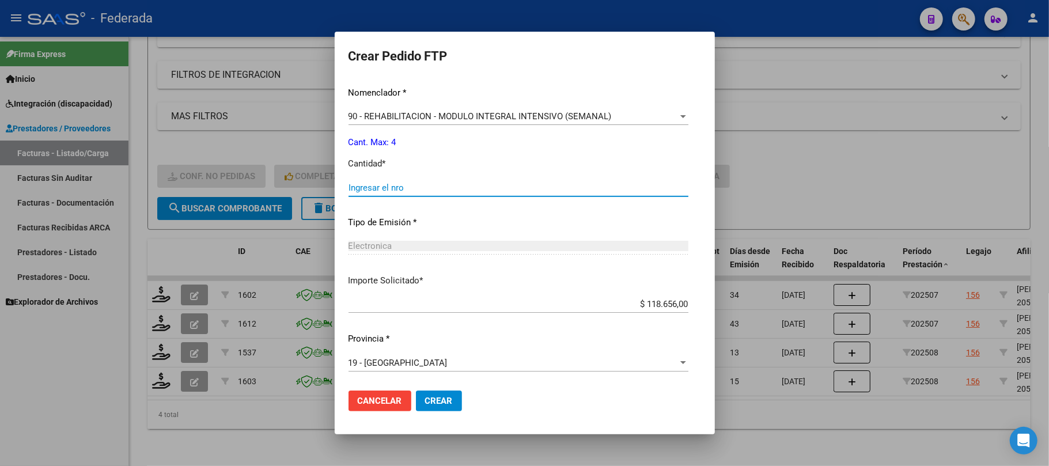
click at [425, 183] on input "Ingresar el nro" at bounding box center [518, 188] width 340 height 10
click at [430, 392] on button "Crear" at bounding box center [439, 400] width 46 height 21
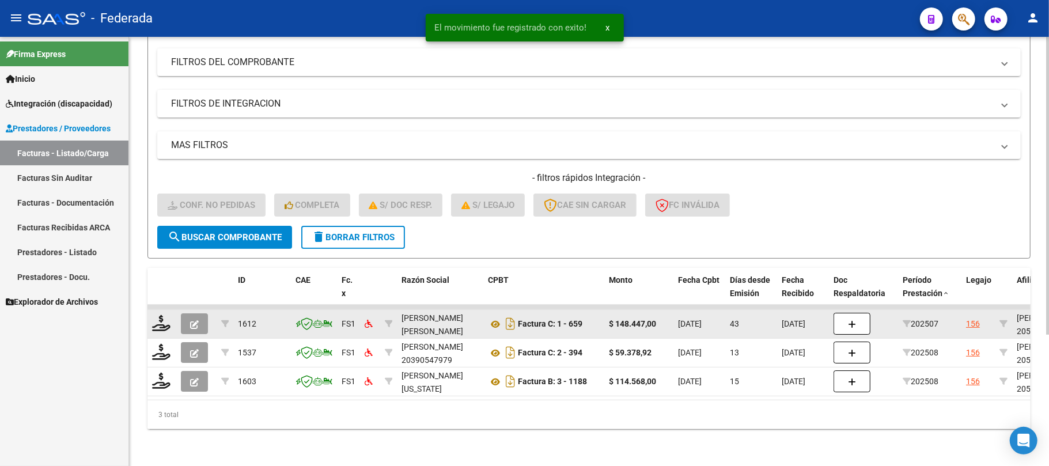
scroll to position [158, 0]
click at [165, 315] on icon at bounding box center [161, 323] width 18 height 16
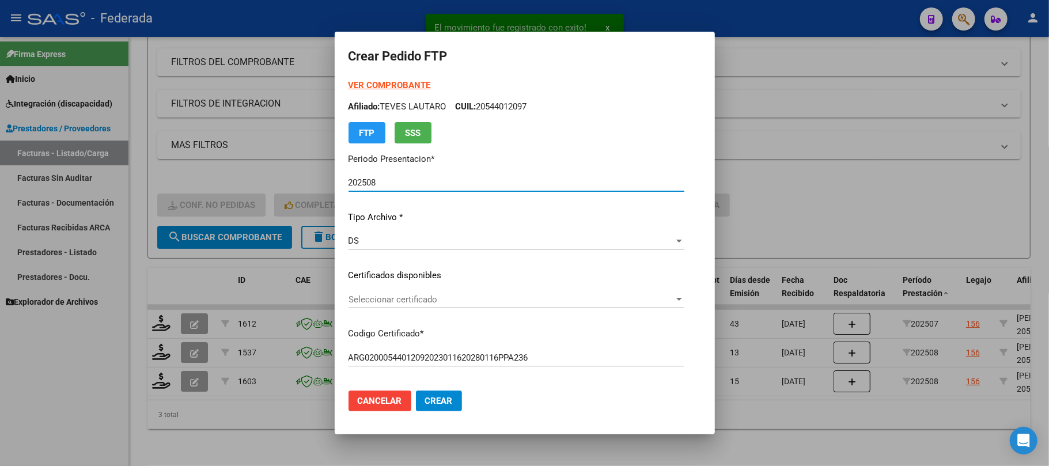
scroll to position [77, 0]
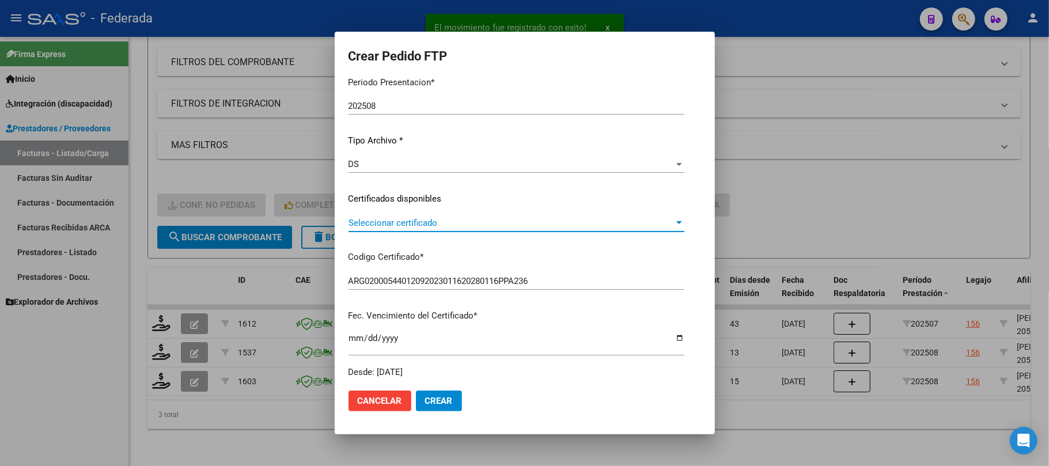
click at [361, 226] on span "Seleccionar certificado" at bounding box center [510, 223] width 325 height 10
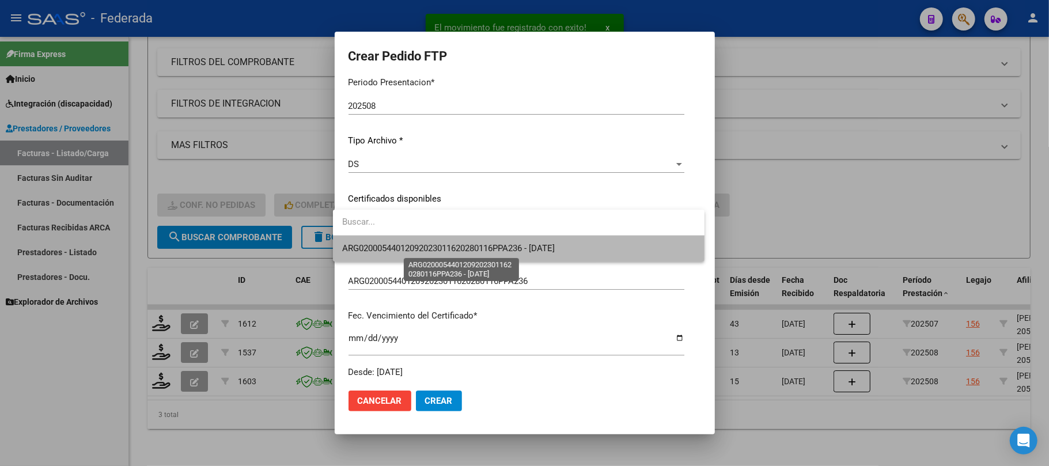
click at [358, 251] on span "ARG02000544012092023011620280116PPA236 - 2028-01-16" at bounding box center [448, 248] width 213 height 10
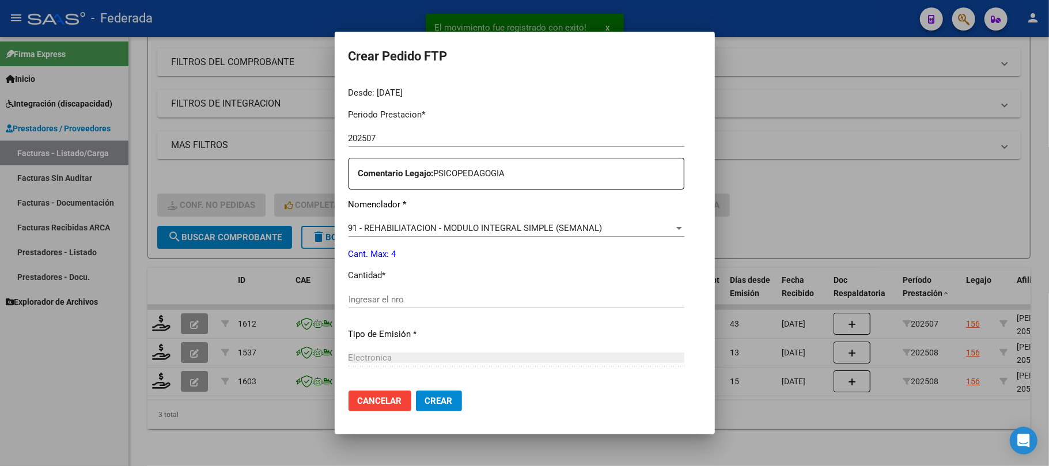
scroll to position [384, 0]
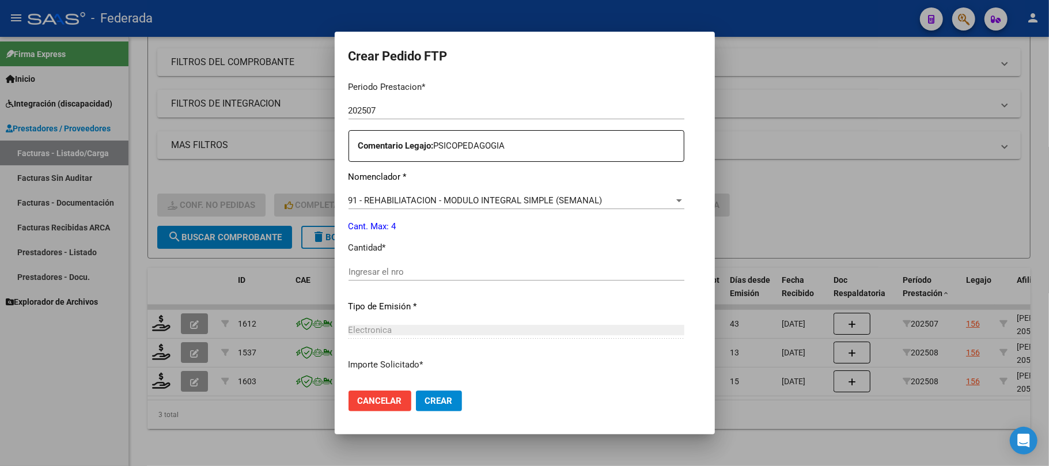
click at [385, 197] on span "91 - REHABILIATACION - MODULO INTEGRAL SIMPLE (SEMANAL)" at bounding box center [475, 200] width 254 height 10
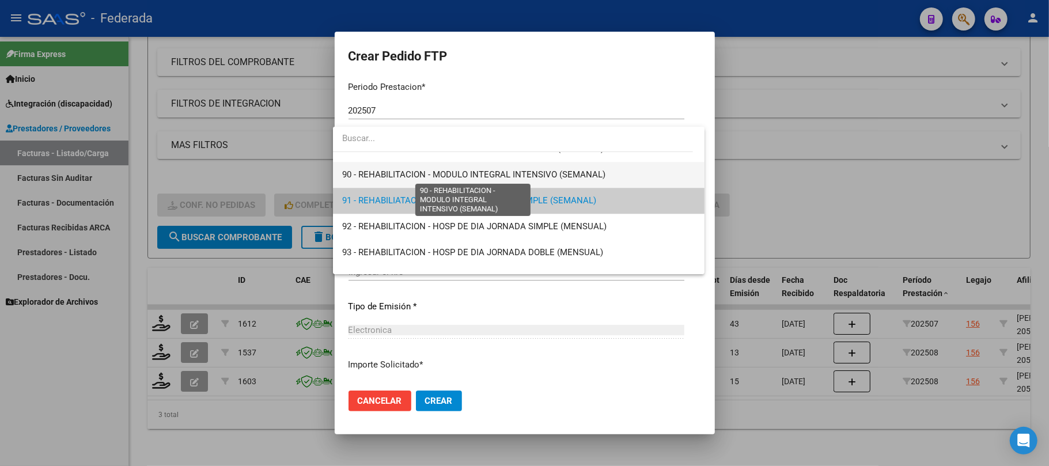
click at [380, 175] on span "90 - REHABILITACION - MODULO INTEGRAL INTENSIVO (SEMANAL)" at bounding box center [473, 174] width 263 height 10
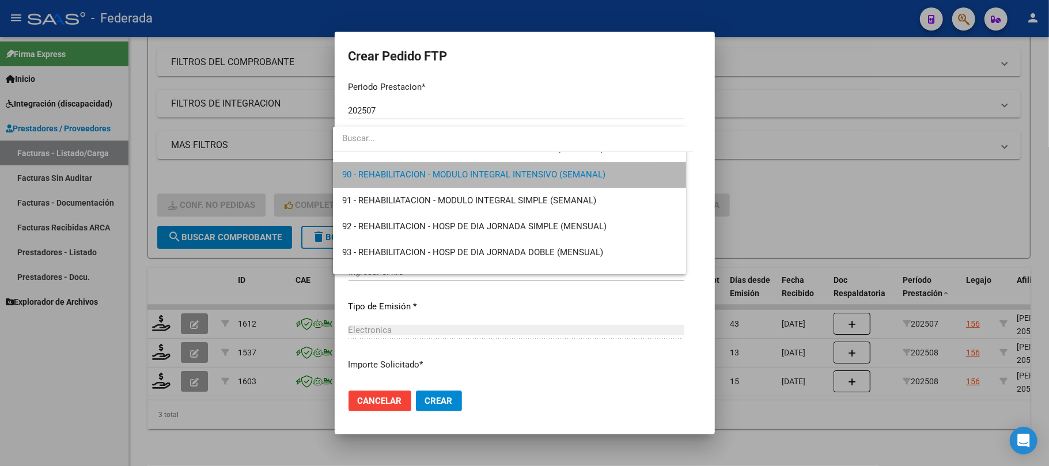
scroll to position [2307, 0]
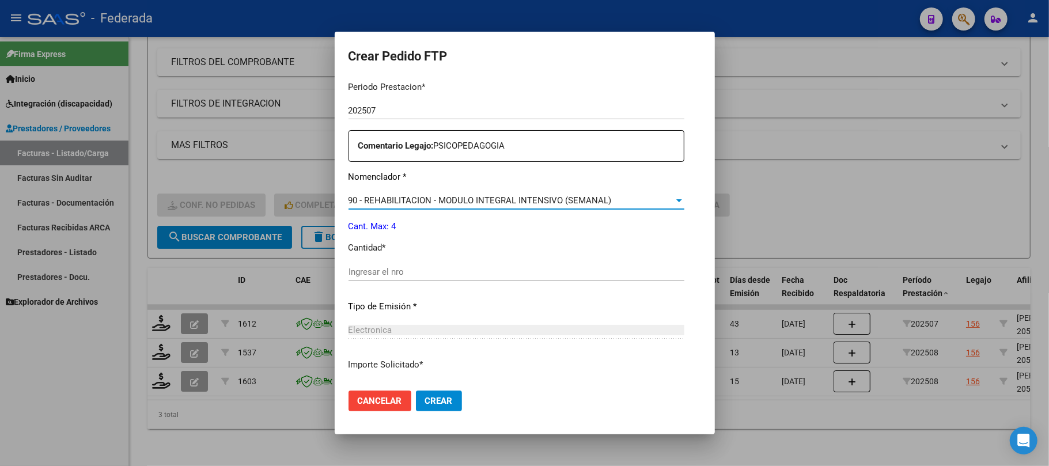
click at [381, 274] on input "Ingresar el nro" at bounding box center [516, 272] width 336 height 10
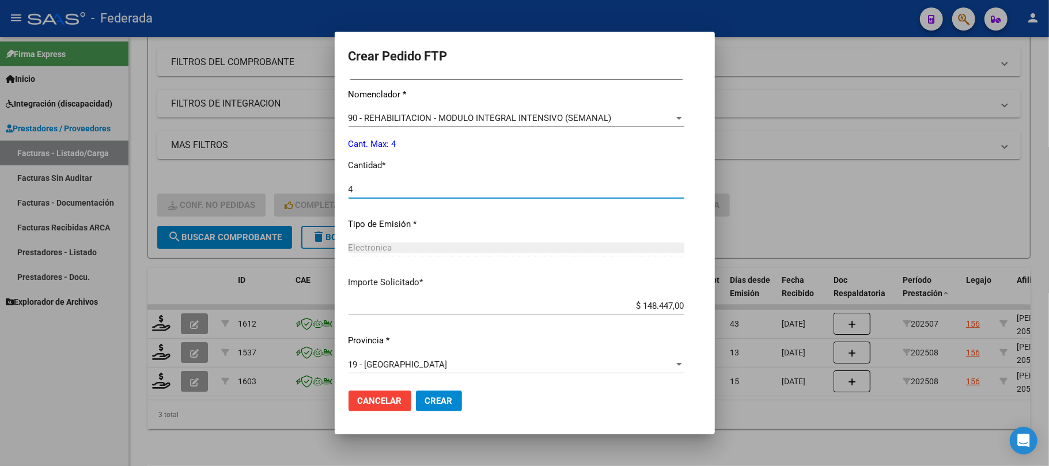
scroll to position [468, 0]
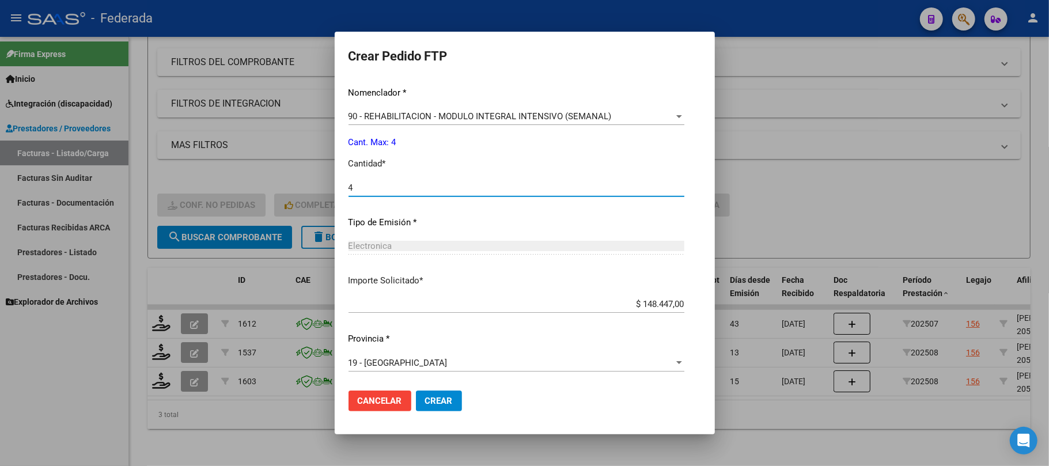
click at [425, 403] on span "Crear" at bounding box center [439, 401] width 28 height 10
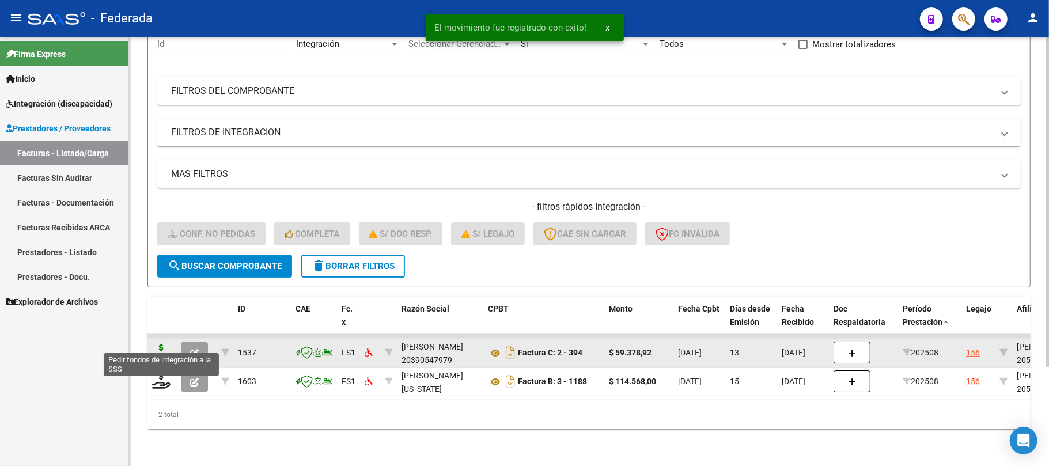
scroll to position [129, 0]
click at [157, 344] on icon at bounding box center [161, 352] width 18 height 16
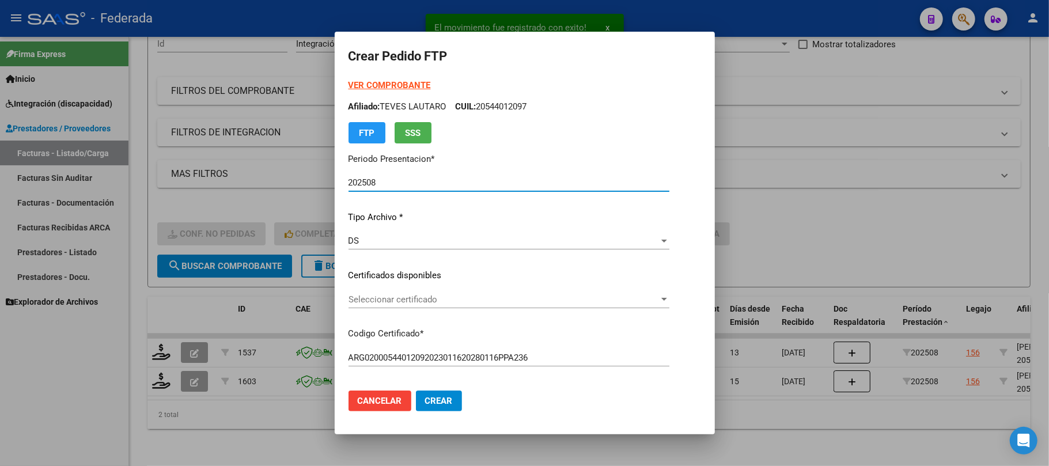
scroll to position [77, 0]
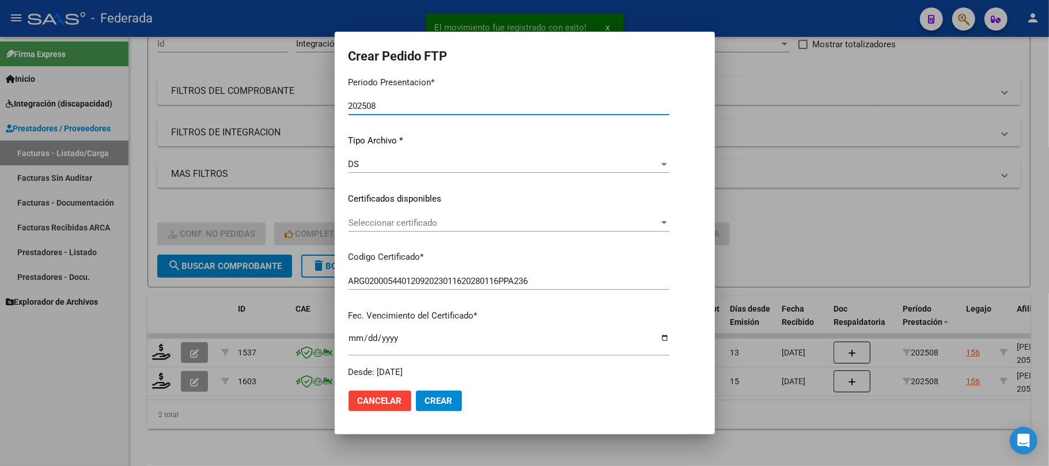
click at [399, 218] on span "Seleccionar certificado" at bounding box center [503, 223] width 310 height 10
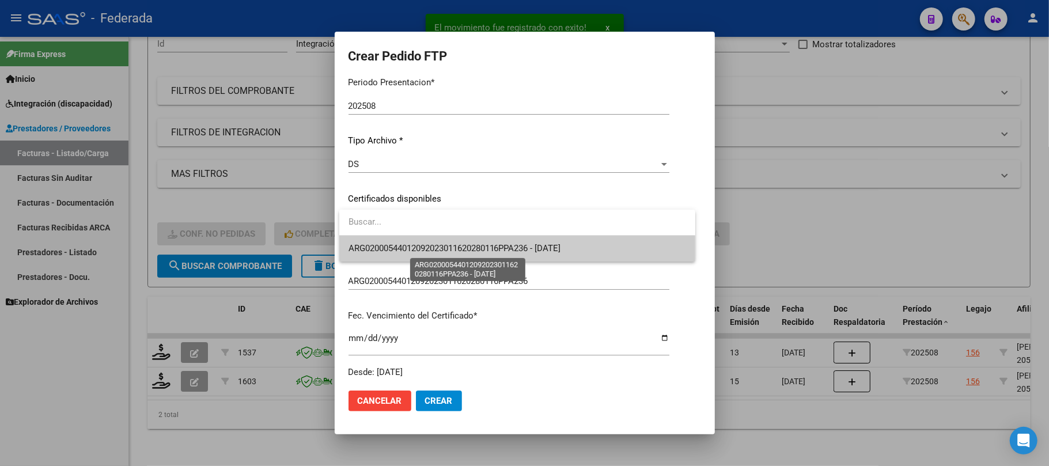
click at [402, 245] on span "ARG02000544012092023011620280116PPA236 - 2028-01-16" at bounding box center [454, 248] width 213 height 10
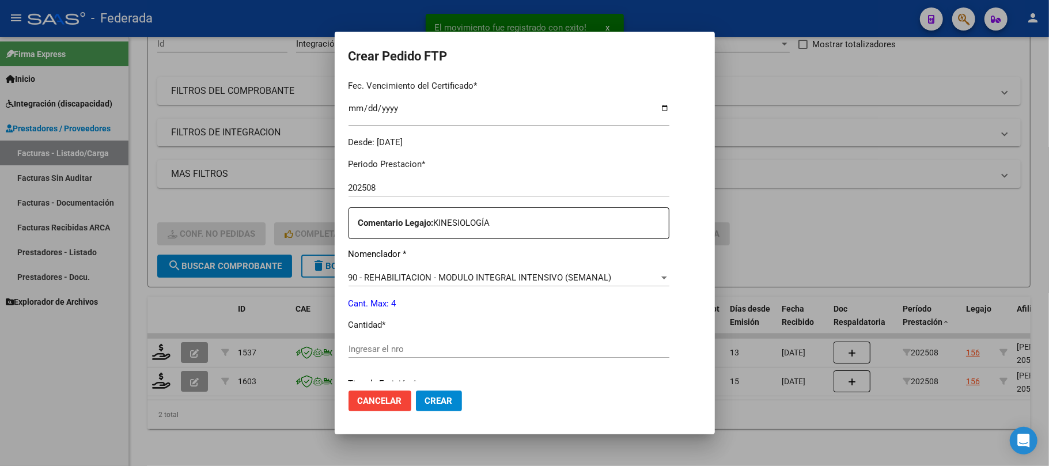
scroll to position [307, 0]
click at [395, 276] on span "90 - REHABILITACION - MODULO INTEGRAL INTENSIVO (SEMANAL)" at bounding box center [479, 277] width 263 height 10
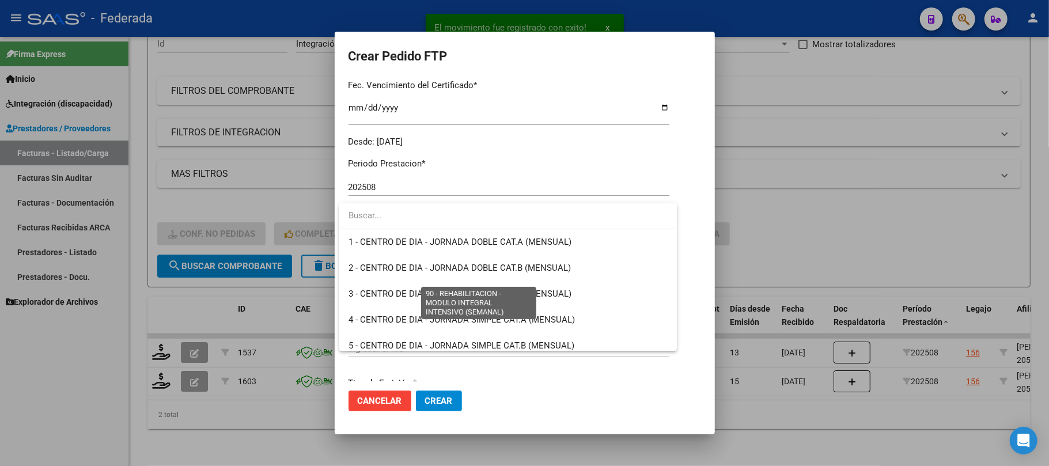
scroll to position [2272, 0]
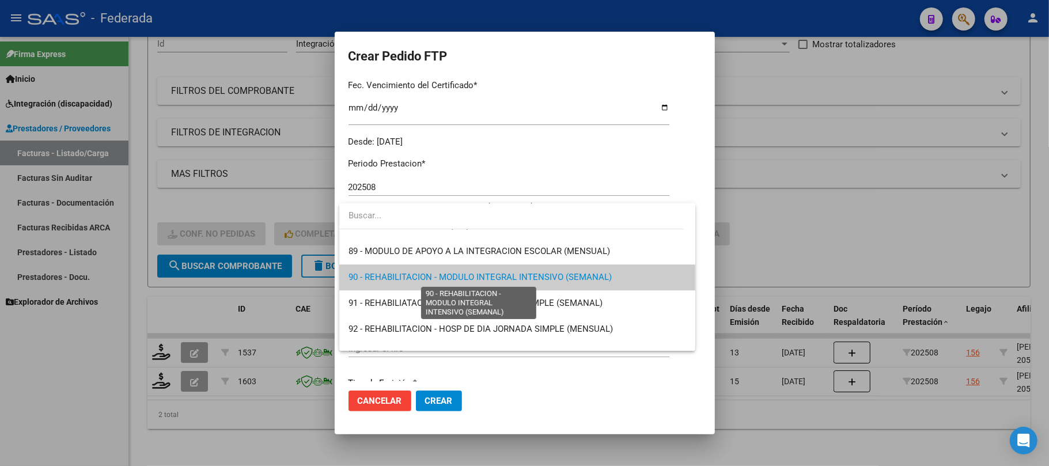
click at [394, 276] on span "90 - REHABILITACION - MODULO INTEGRAL INTENSIVO (SEMANAL)" at bounding box center [479, 277] width 263 height 10
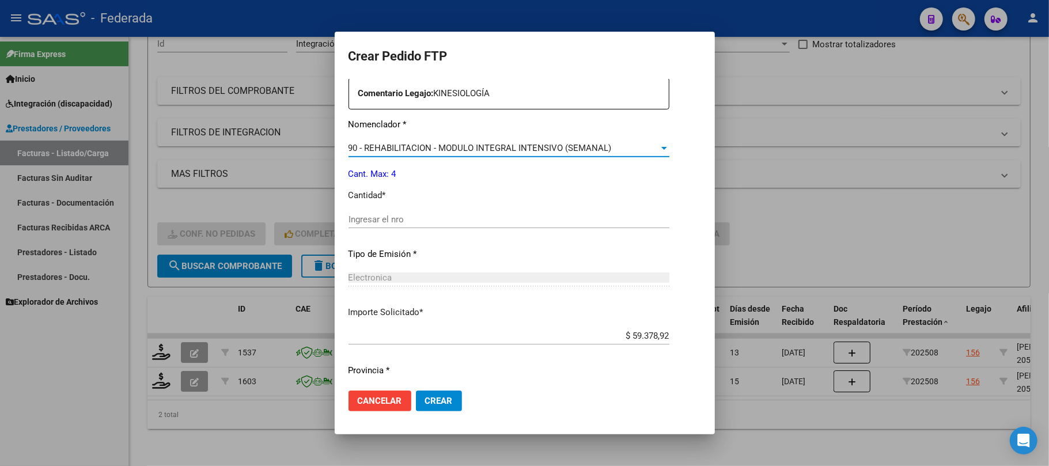
scroll to position [461, 0]
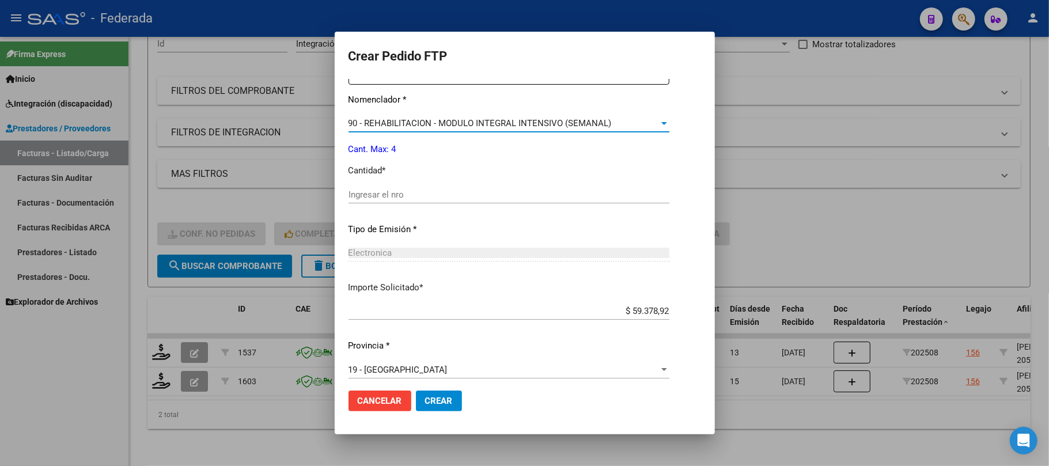
click at [395, 192] on input "Ingresar el nro" at bounding box center [508, 194] width 321 height 10
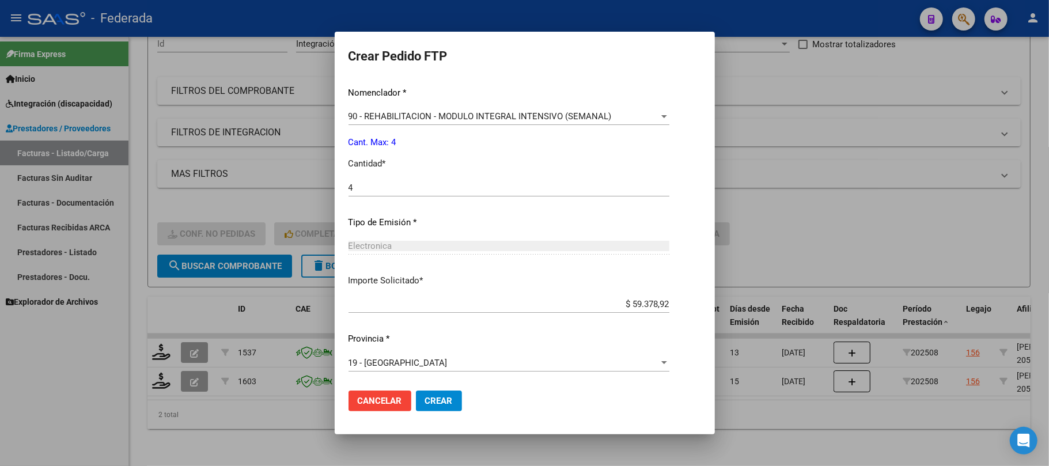
click at [424, 397] on button "Crear" at bounding box center [439, 400] width 46 height 21
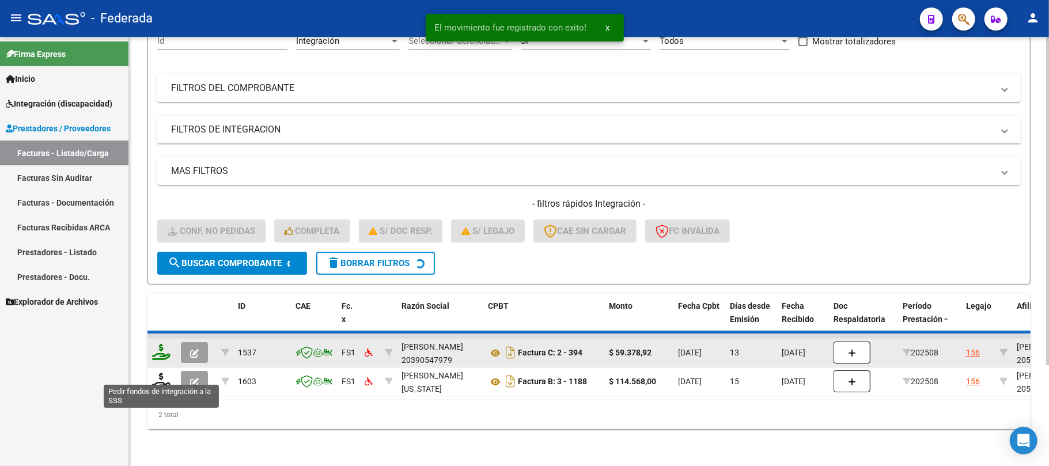
scroll to position [100, 0]
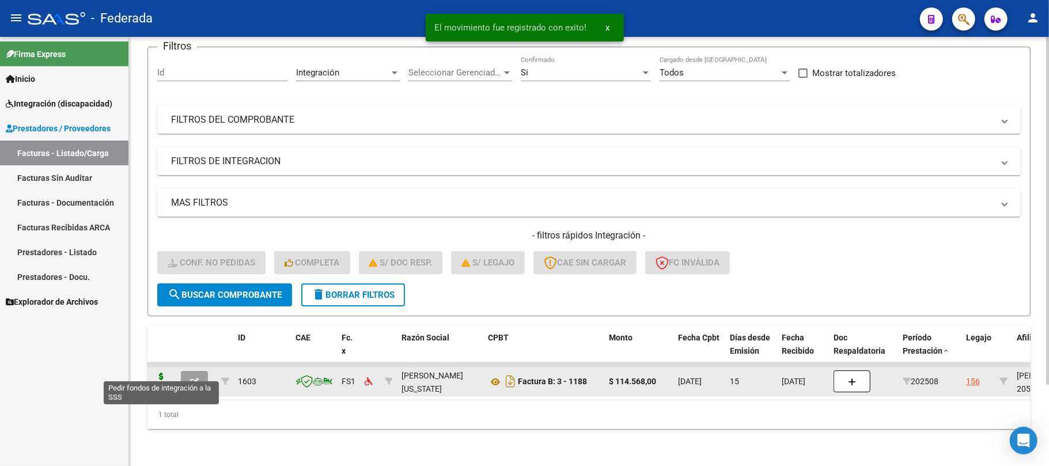
click at [164, 373] on icon at bounding box center [161, 381] width 18 height 16
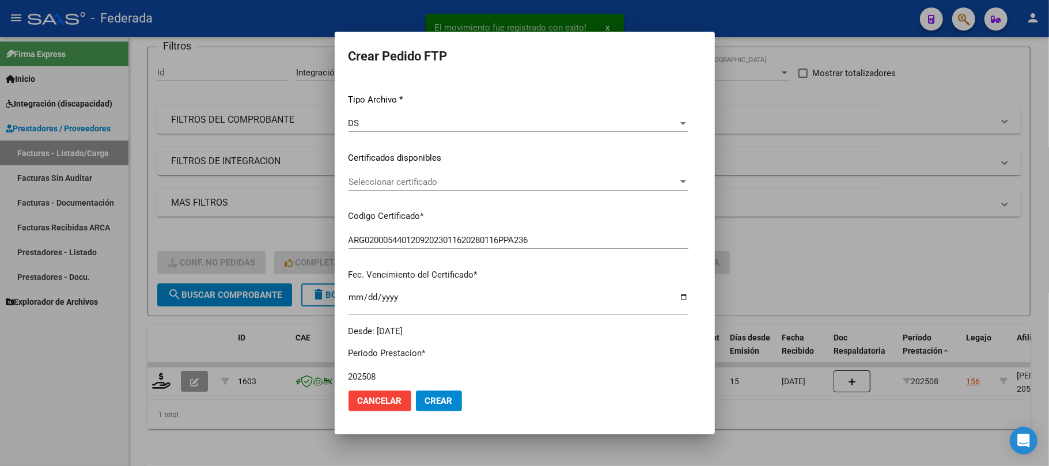
scroll to position [153, 0]
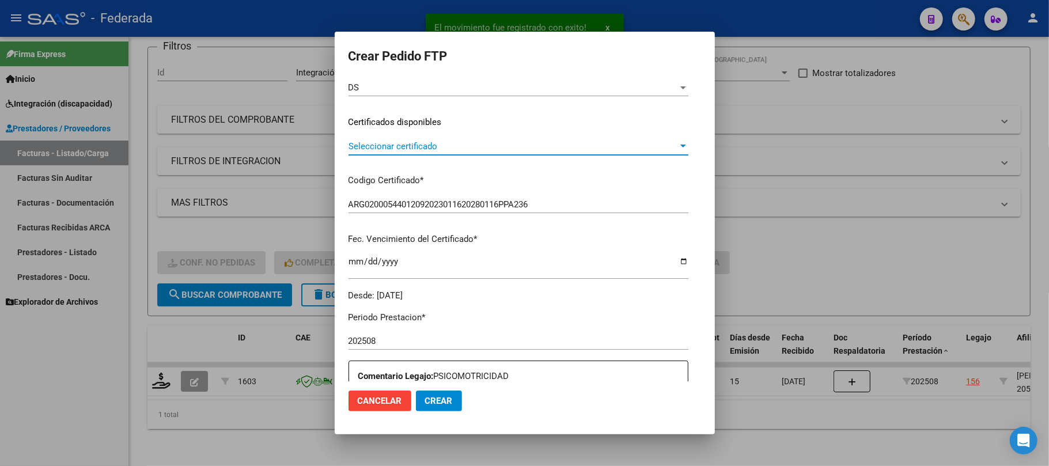
click at [399, 146] on span "Seleccionar certificado" at bounding box center [512, 146] width 329 height 10
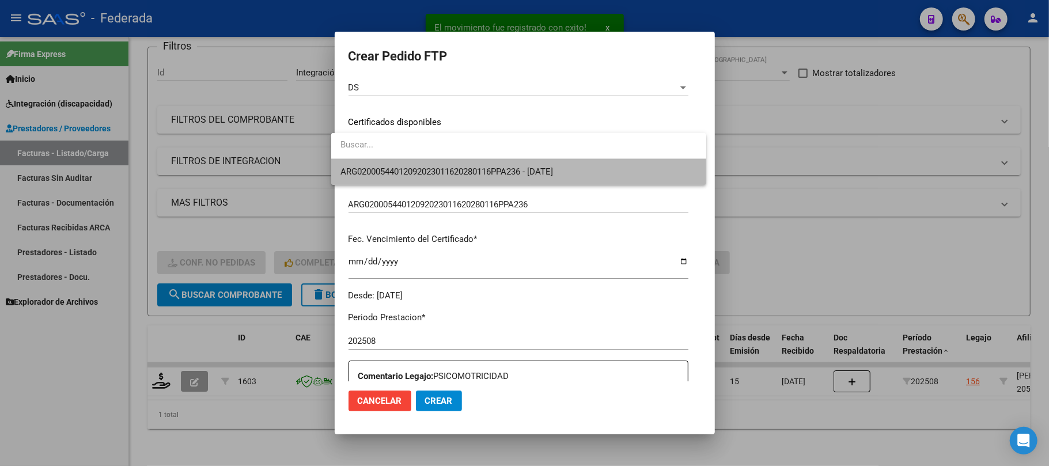
click at [399, 162] on span "ARG02000544012092023011620280116PPA236 - 2028-01-16" at bounding box center [518, 172] width 357 height 26
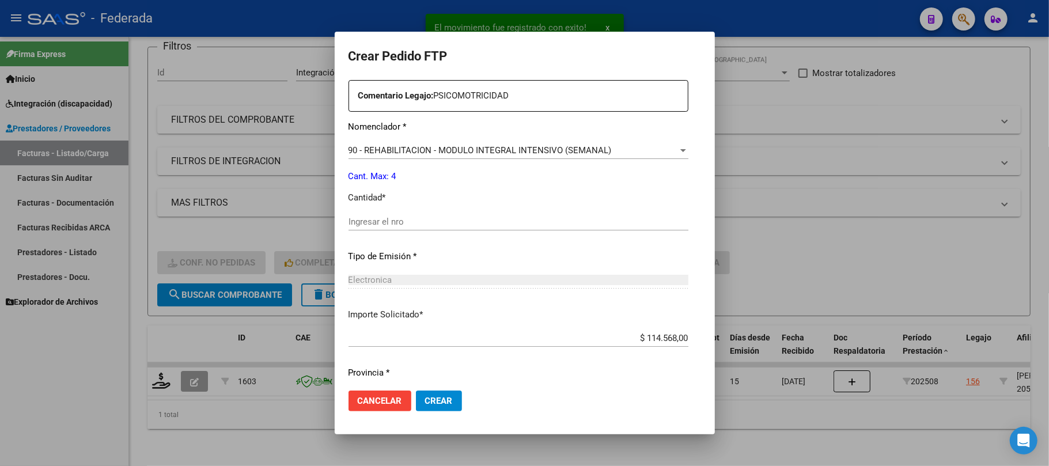
scroll to position [461, 0]
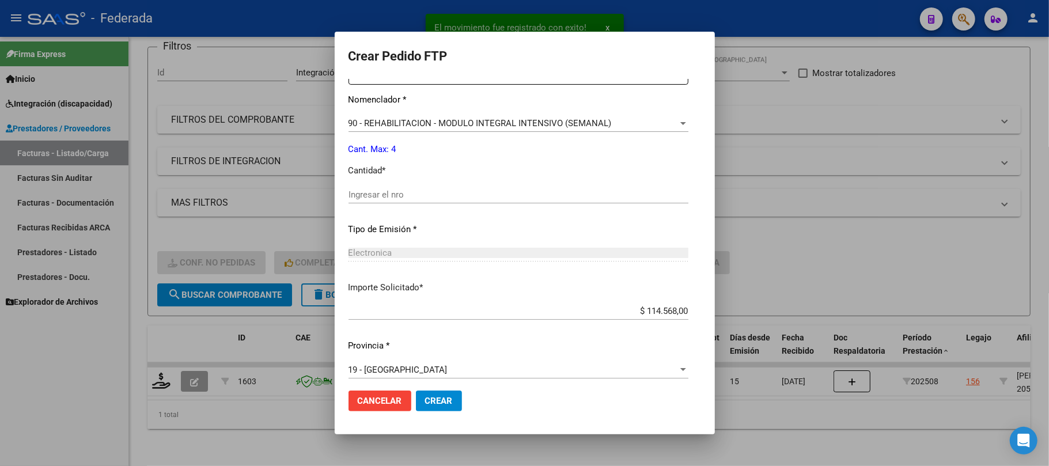
click at [384, 191] on input "Ingresar el nro" at bounding box center [518, 194] width 340 height 10
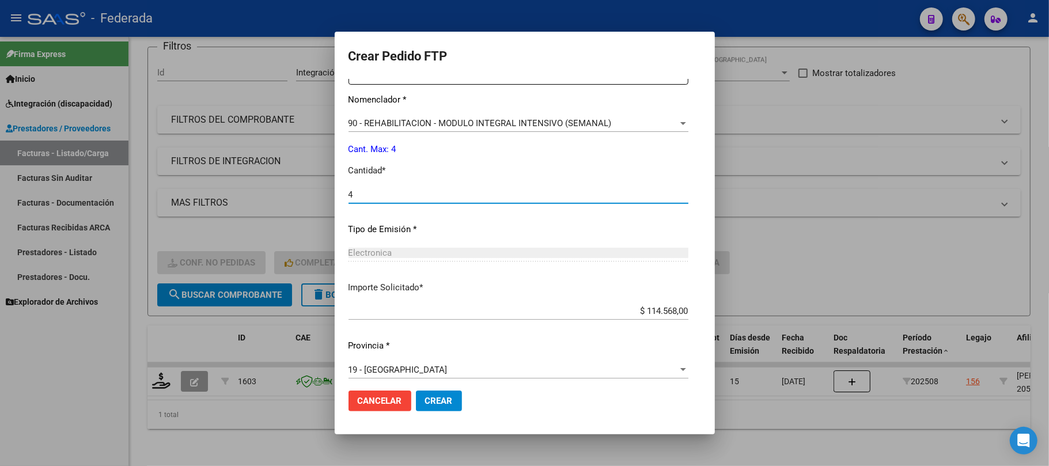
scroll to position [468, 0]
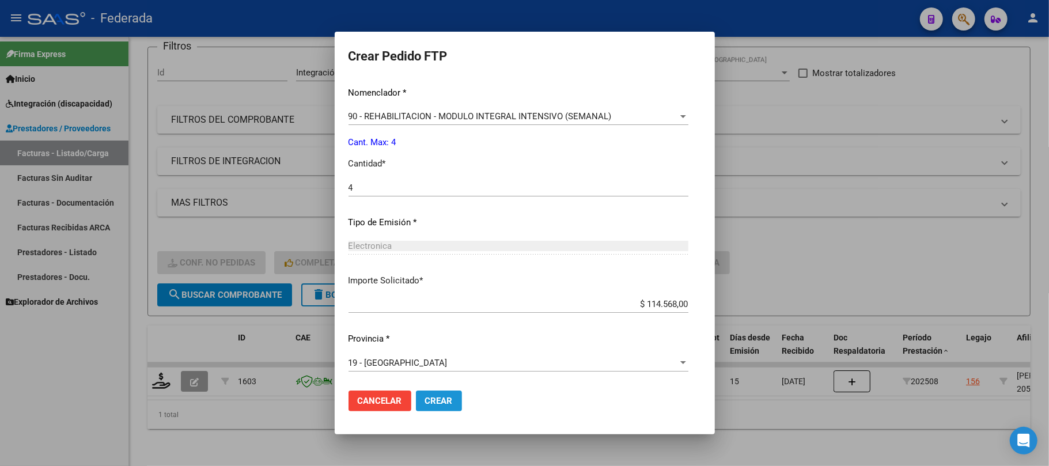
click at [432, 404] on span "Crear" at bounding box center [439, 401] width 28 height 10
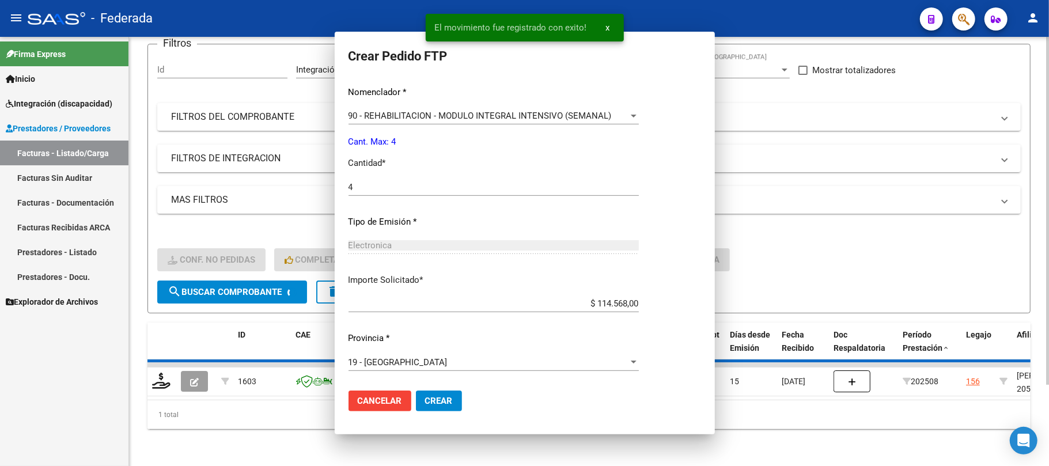
scroll to position [403, 0]
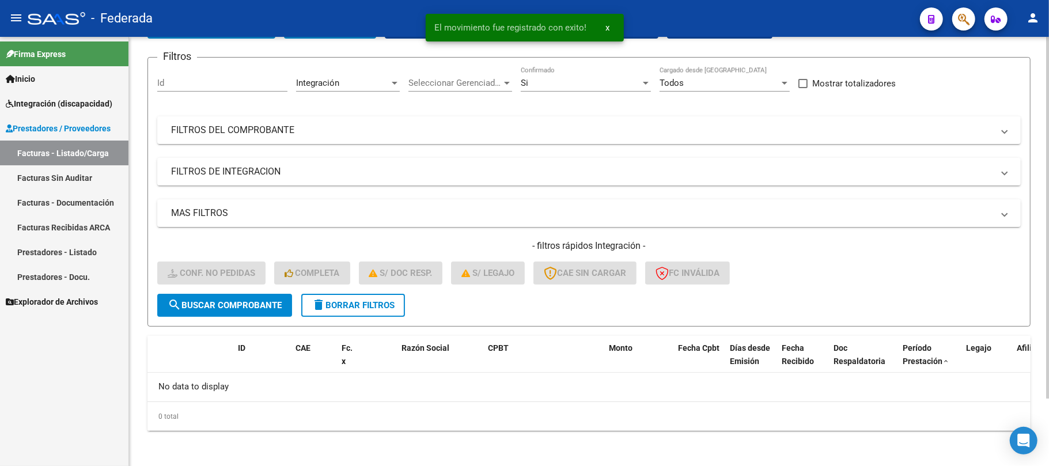
click at [339, 295] on button "delete Borrar Filtros" at bounding box center [353, 305] width 104 height 23
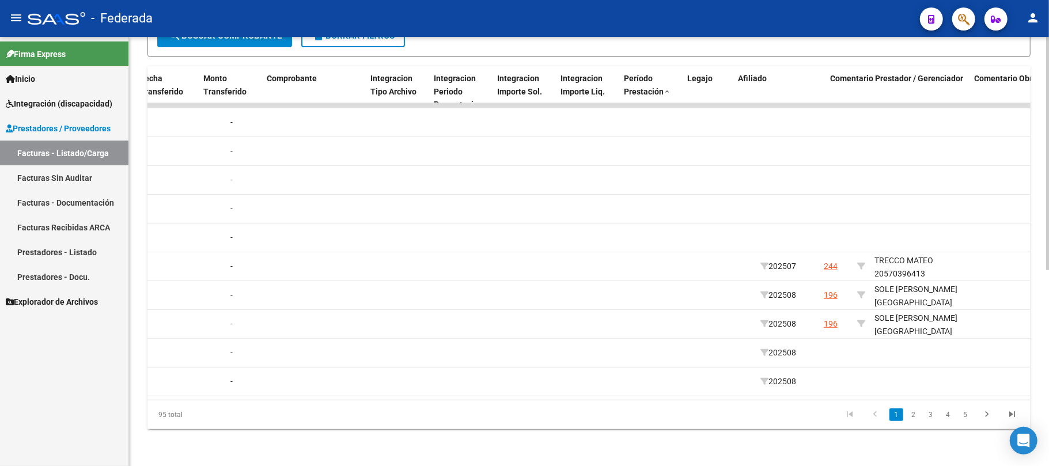
scroll to position [0, 1223]
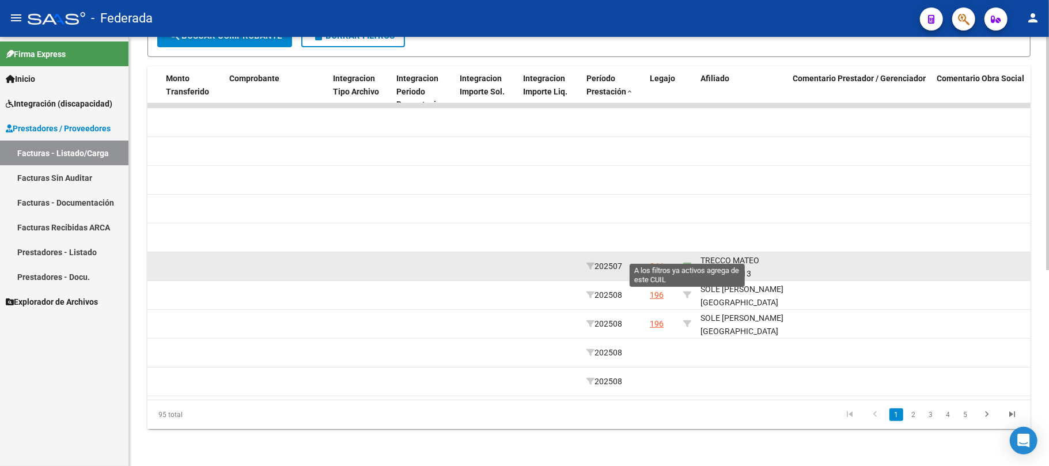
click at [688, 262] on icon at bounding box center [687, 266] width 8 height 8
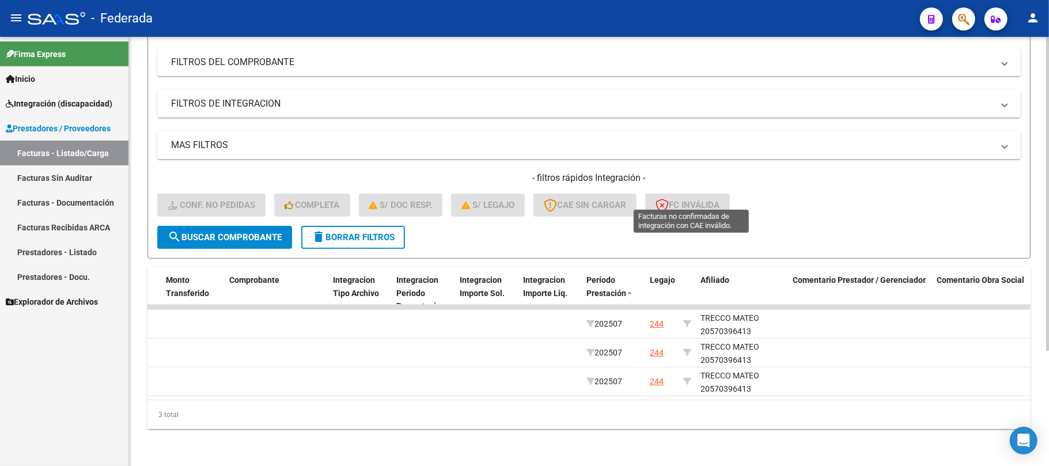
scroll to position [158, 0]
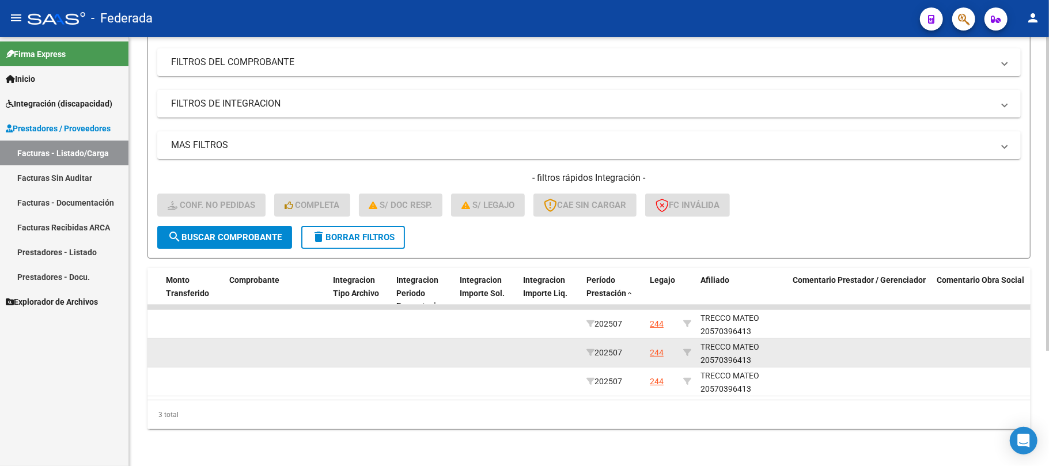
click at [722, 340] on div "TRECCO MATEO 20570396413" at bounding box center [741, 353] width 83 height 26
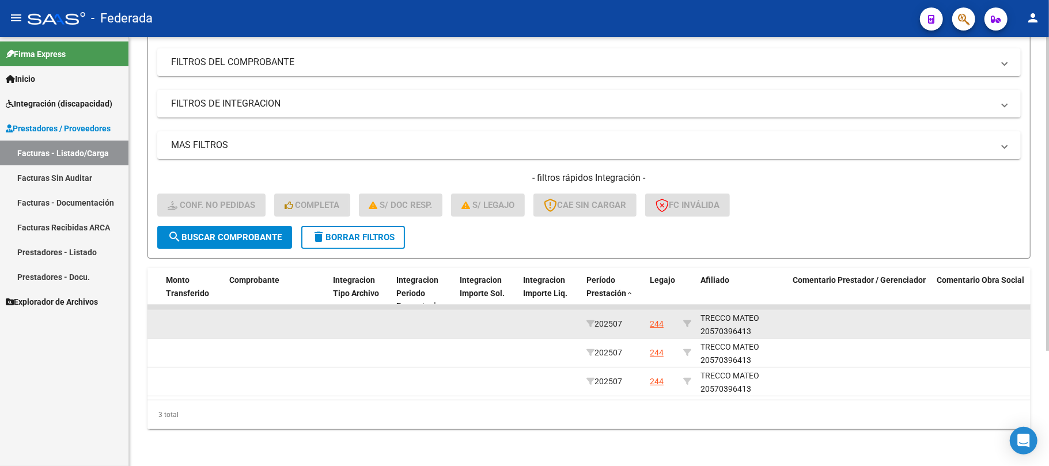
click at [726, 318] on div "TRECCO MATEO 20570396413" at bounding box center [741, 325] width 83 height 26
copy div "20570396413"
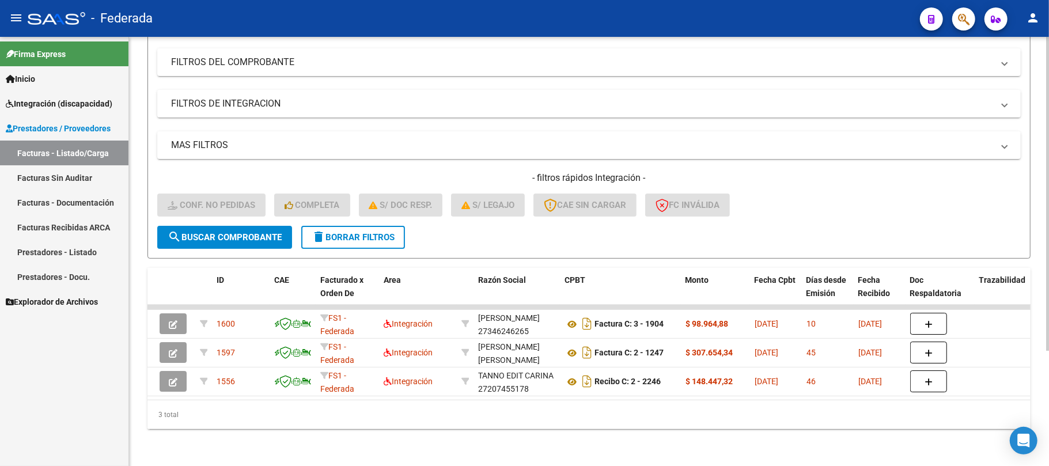
scroll to position [0, 0]
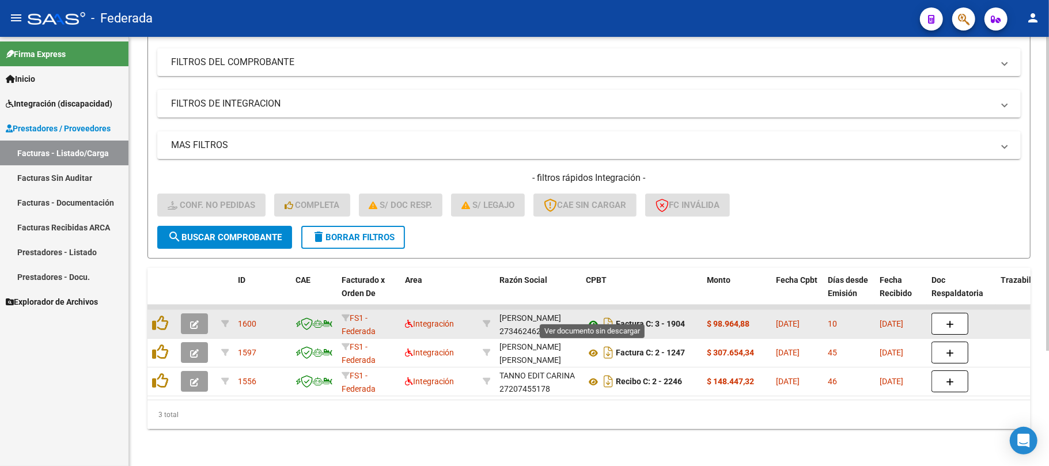
click at [591, 317] on icon at bounding box center [593, 324] width 15 height 14
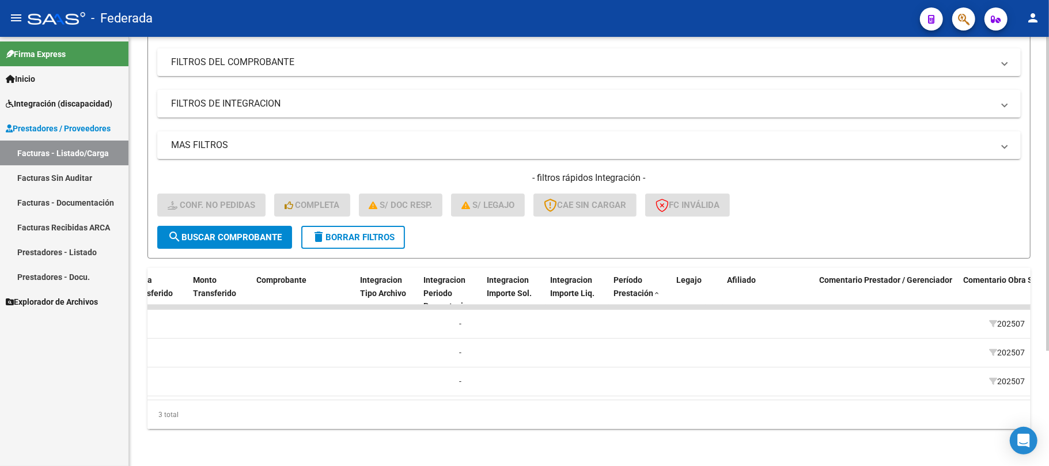
scroll to position [0, 1196]
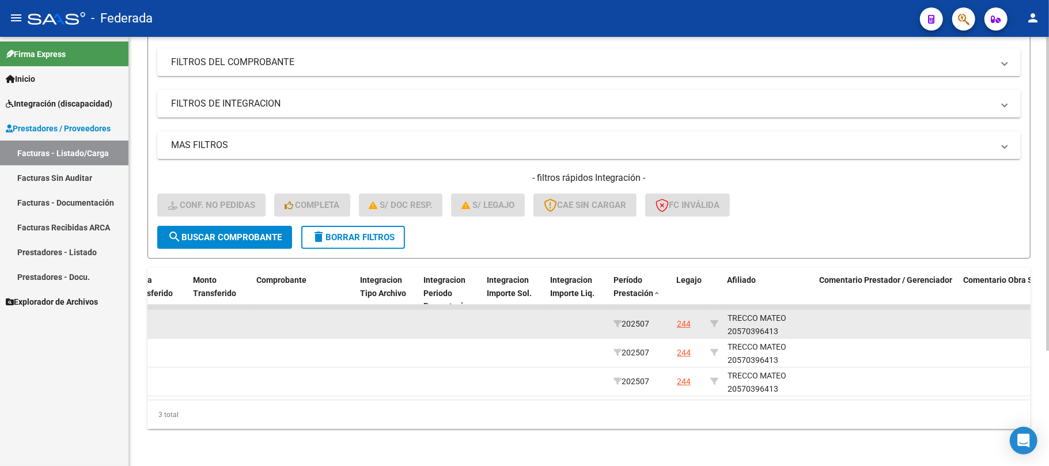
click at [742, 312] on div "TRECCO MATEO 20570396413" at bounding box center [768, 325] width 83 height 26
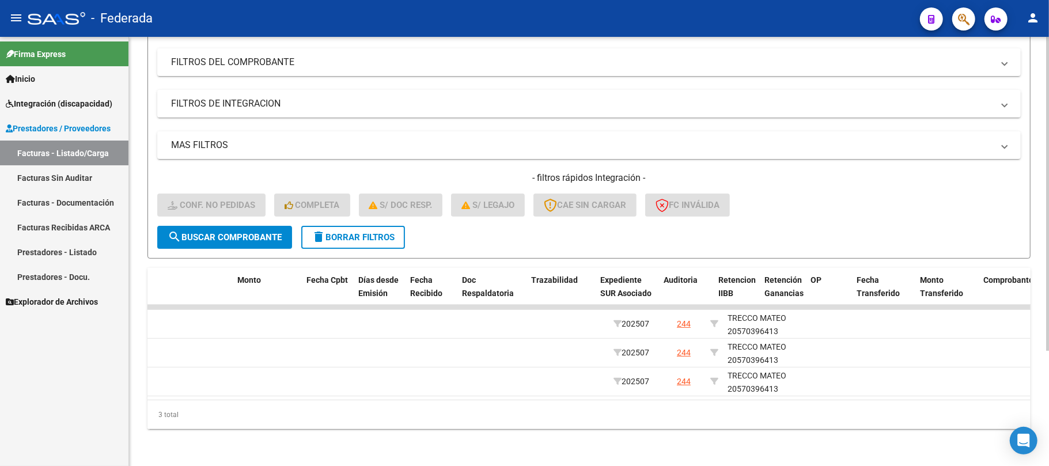
scroll to position [0, 0]
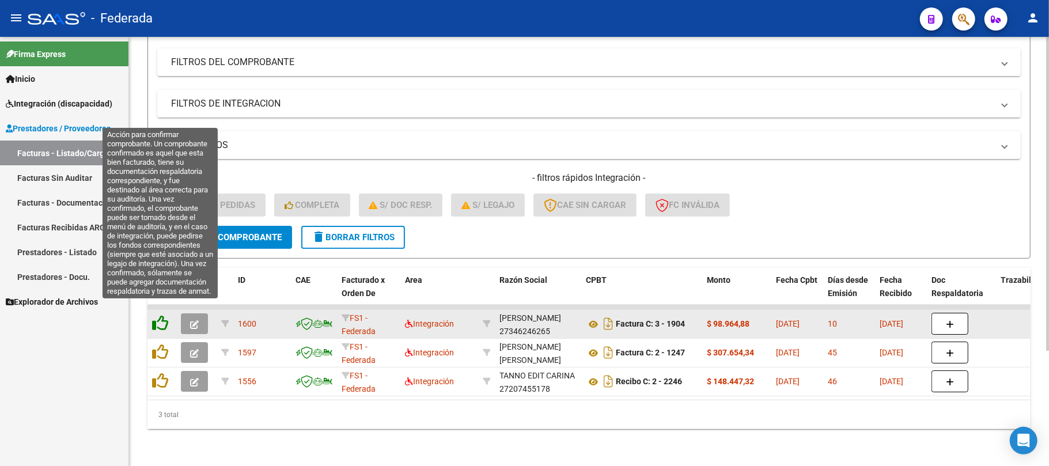
click at [156, 315] on icon at bounding box center [160, 323] width 16 height 16
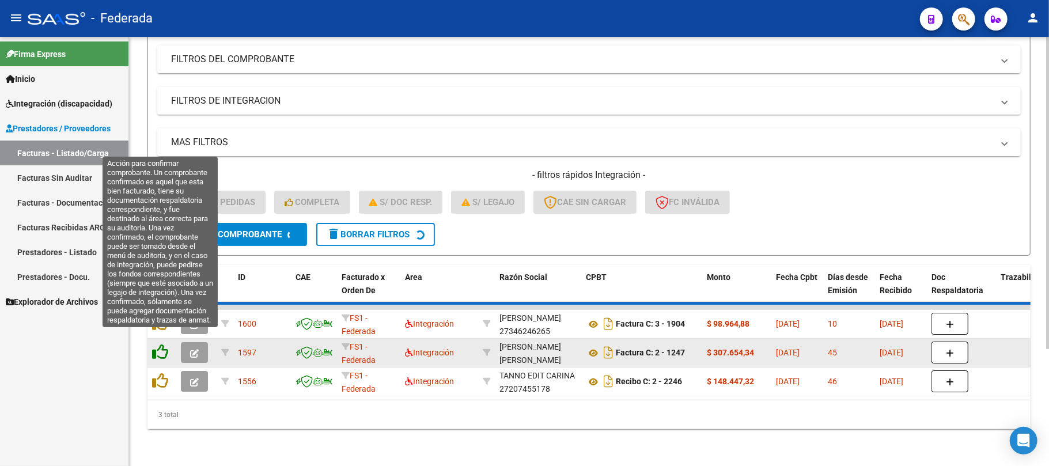
click at [162, 344] on icon at bounding box center [160, 352] width 16 height 16
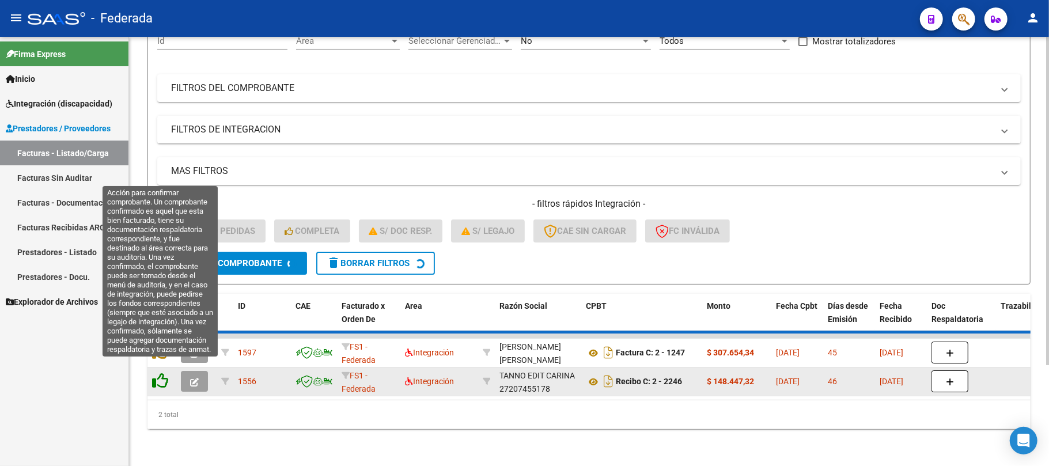
click at [162, 373] on icon at bounding box center [160, 381] width 16 height 16
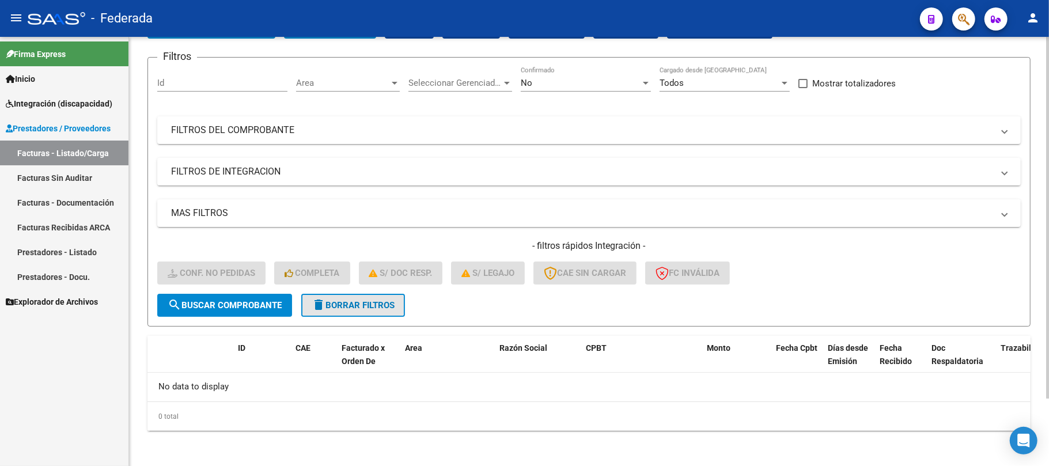
click at [355, 302] on span "delete Borrar Filtros" at bounding box center [353, 305] width 83 height 10
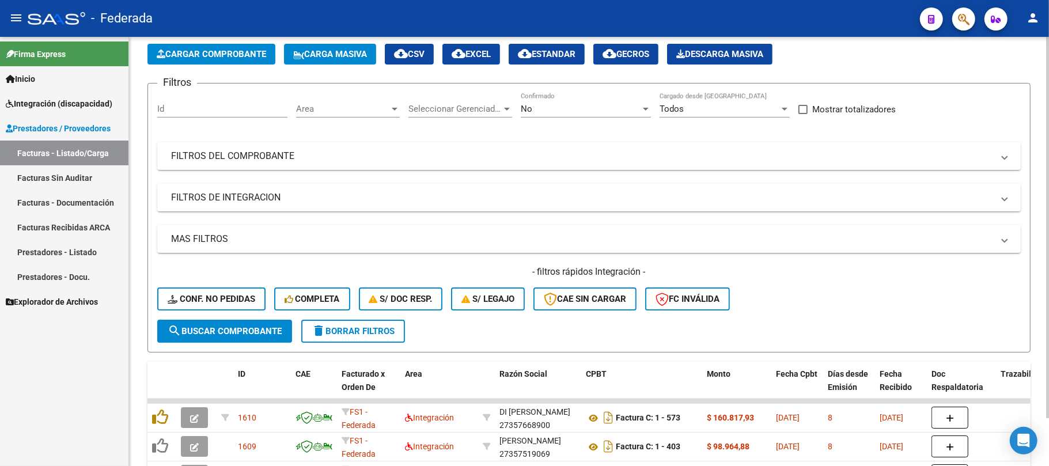
scroll to position [79, 0]
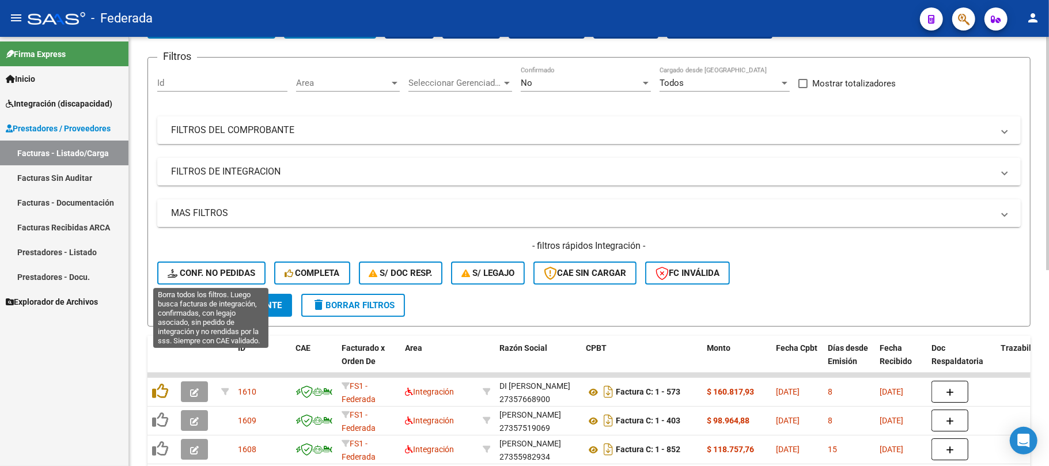
click at [229, 272] on span "Conf. no pedidas" at bounding box center [212, 273] width 88 height 10
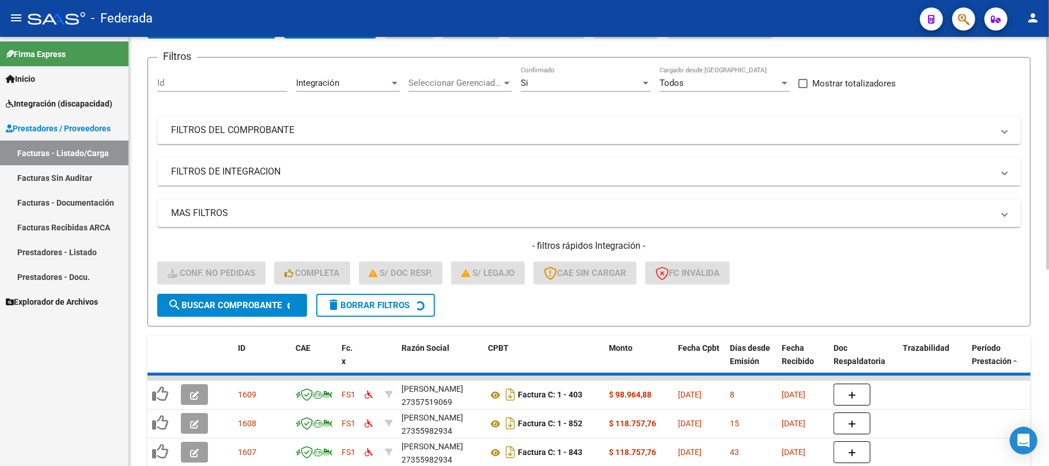
scroll to position [158, 0]
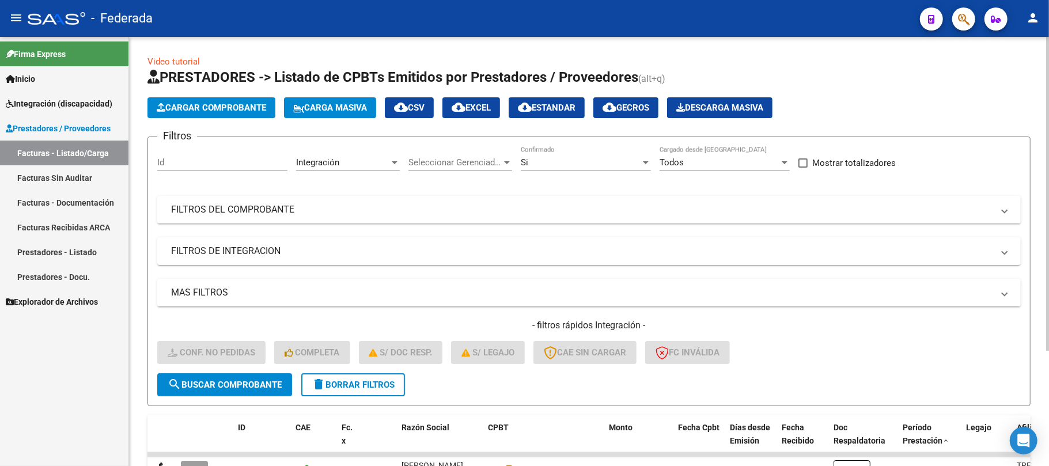
scroll to position [158, 0]
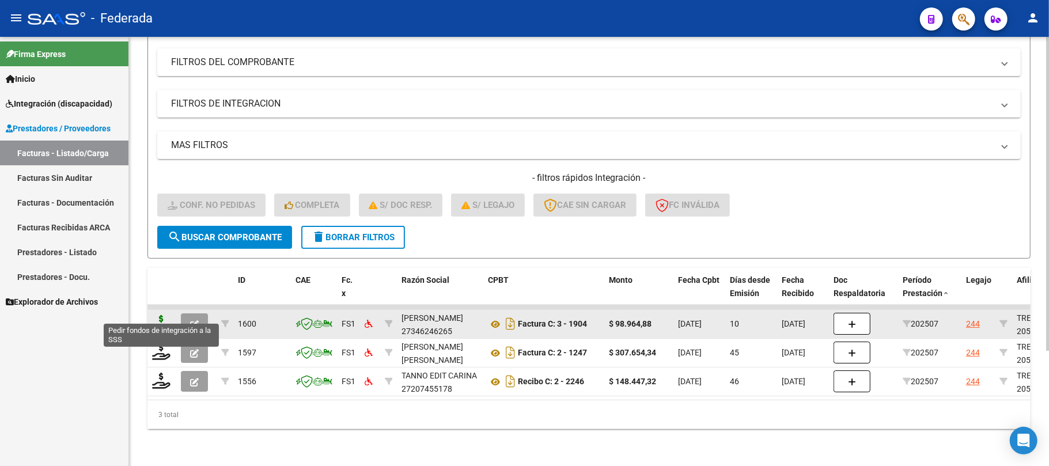
click at [164, 315] on icon at bounding box center [161, 323] width 18 height 16
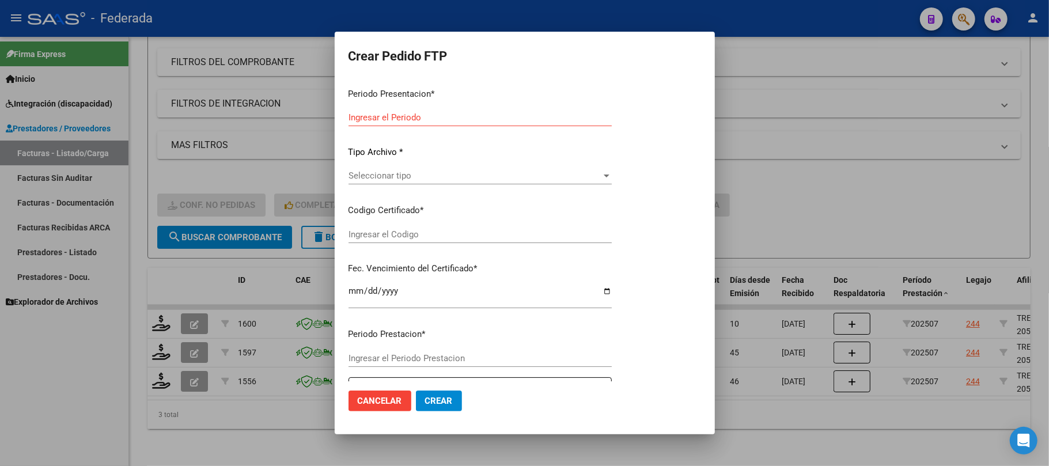
scroll to position [77, 0]
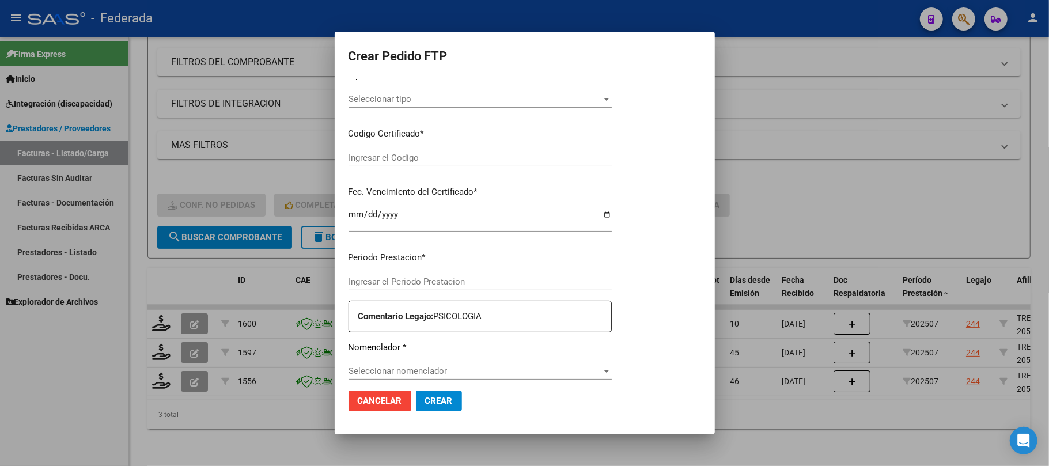
type input "202508"
type input "202507"
type input "$ 98.964,88"
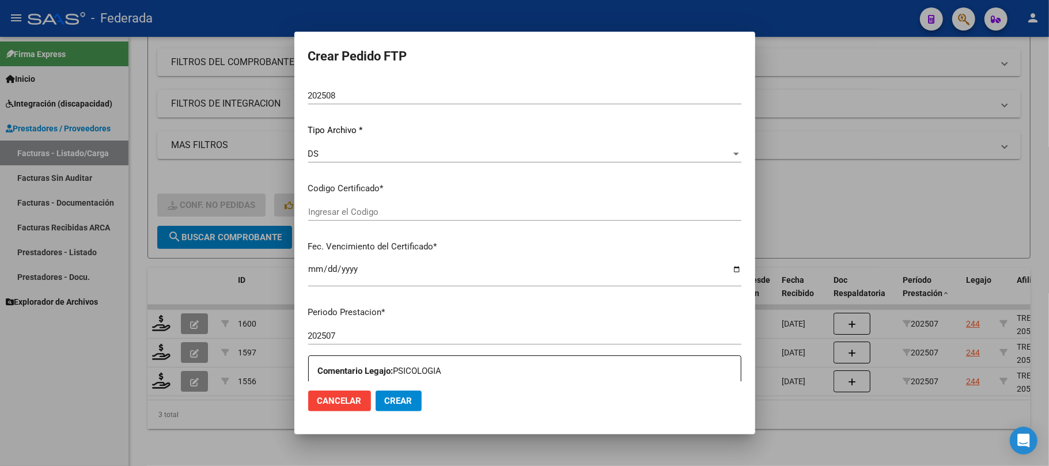
type input "ARG02000570396412023080420250804SFE168"
type input "[DATE]"
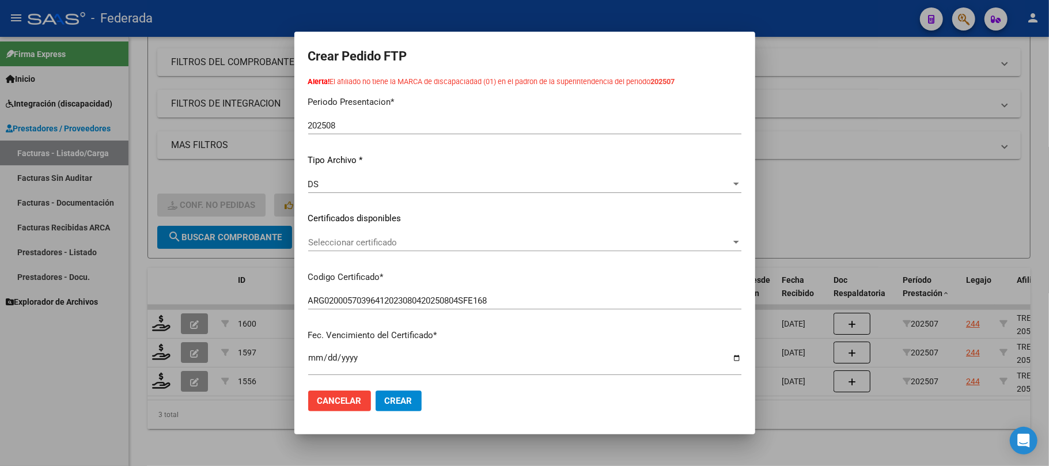
click at [340, 241] on span "Seleccionar certificado" at bounding box center [519, 242] width 423 height 10
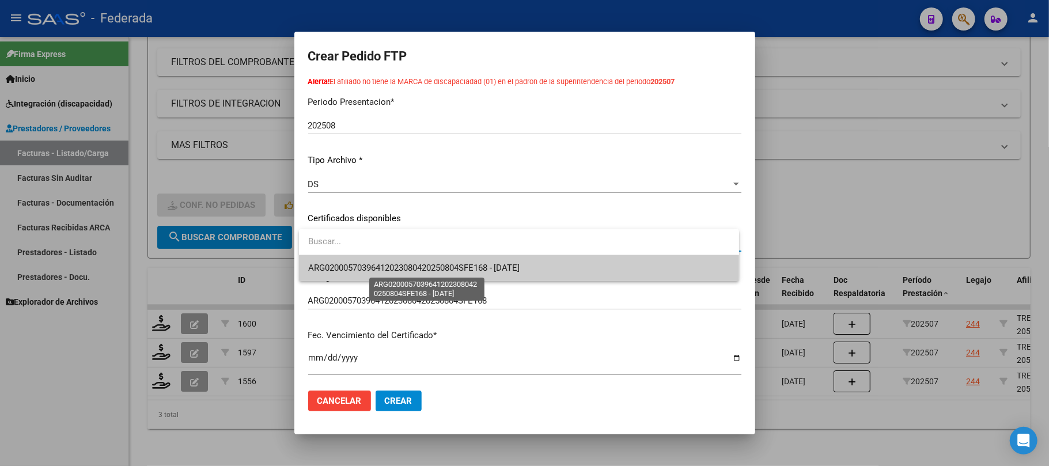
click at [343, 272] on span "ARG02000570396412023080420250804SFE168 - [DATE]" at bounding box center [414, 268] width 212 height 10
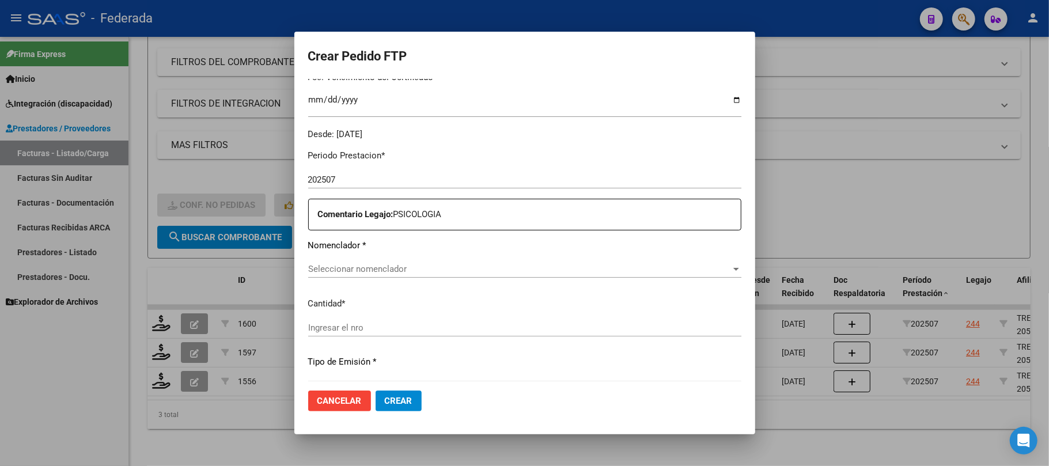
scroll to position [384, 0]
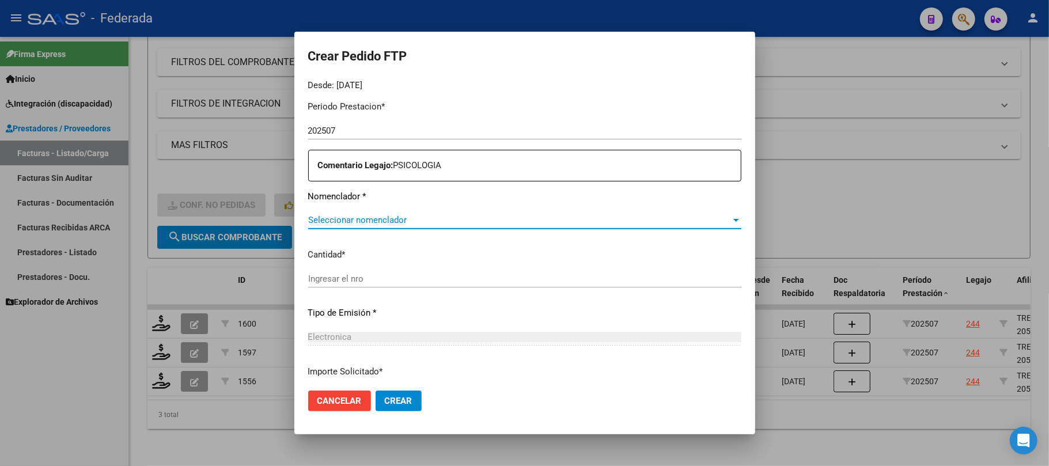
click at [356, 219] on span "Seleccionar nomenclador" at bounding box center [519, 220] width 423 height 10
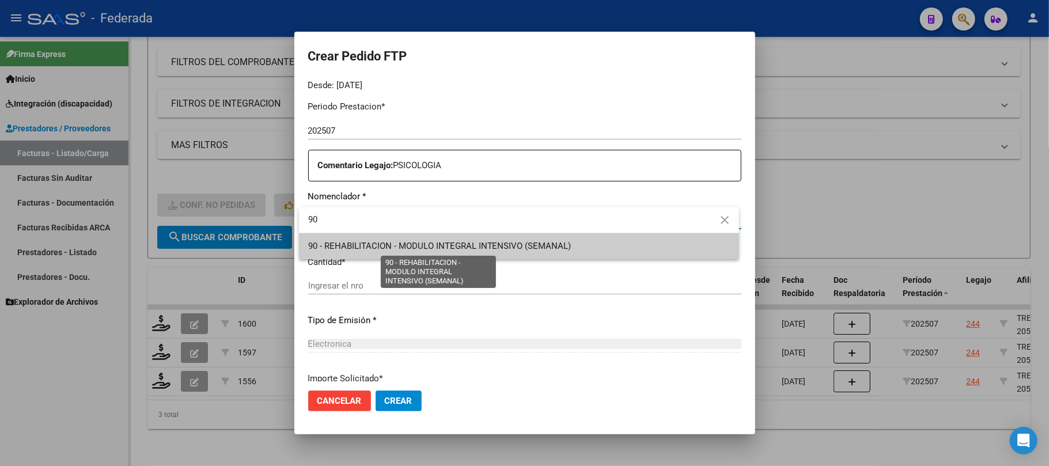
type input "90"
click at [358, 242] on span "90 - REHABILITACION - MODULO INTEGRAL INTENSIVO (SEMANAL)" at bounding box center [439, 246] width 263 height 10
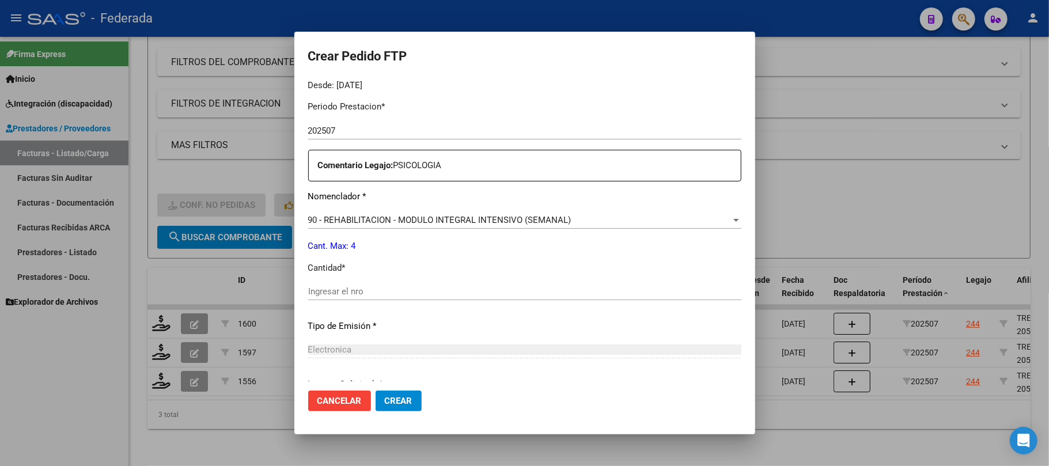
click at [325, 298] on div "Ingresar el nro" at bounding box center [524, 291] width 433 height 17
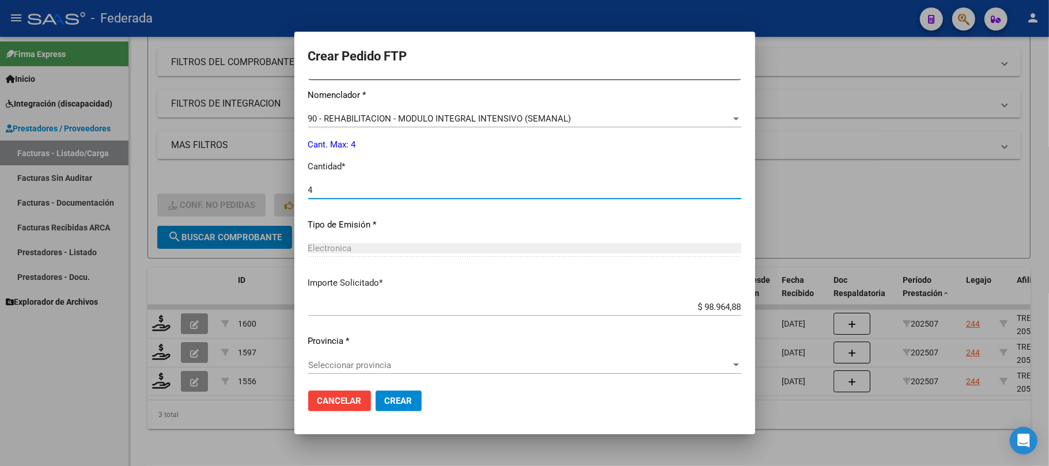
scroll to position [487, 0]
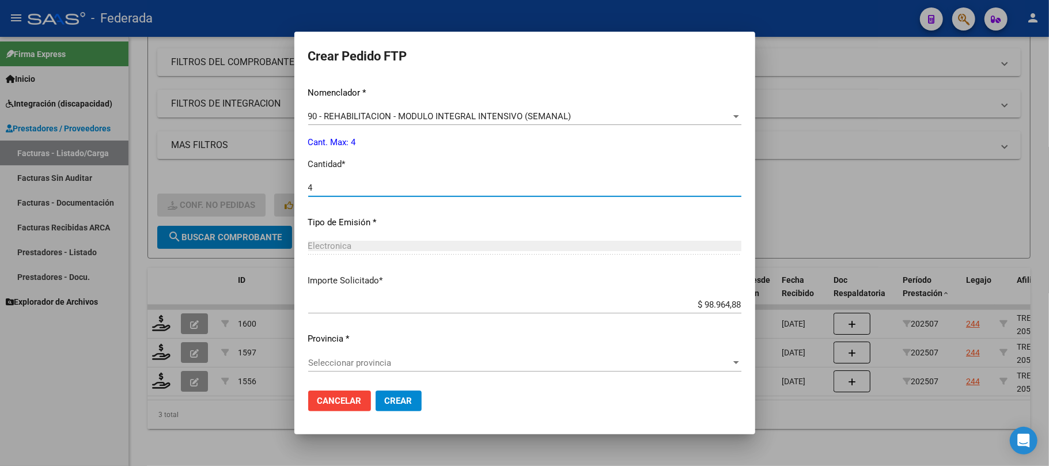
type input "4"
click at [358, 402] on span "Cancelar" at bounding box center [339, 401] width 44 height 10
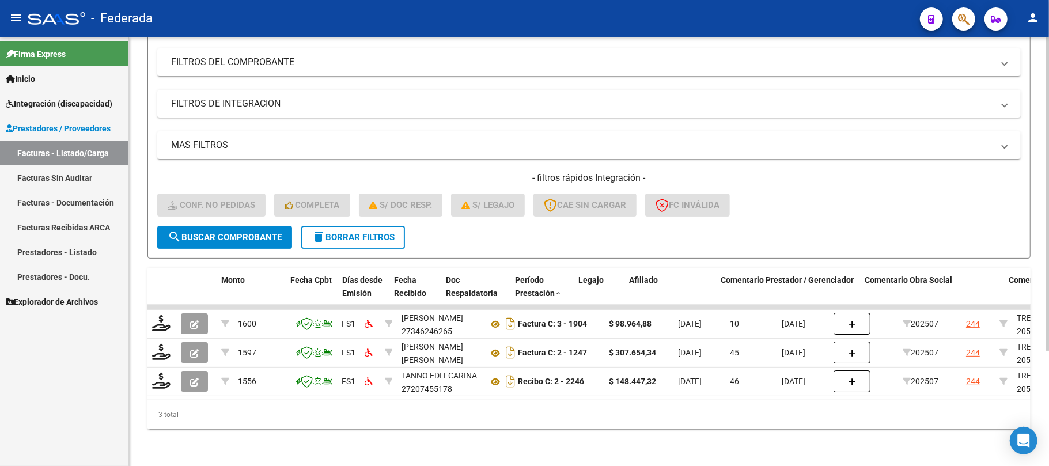
scroll to position [0, 478]
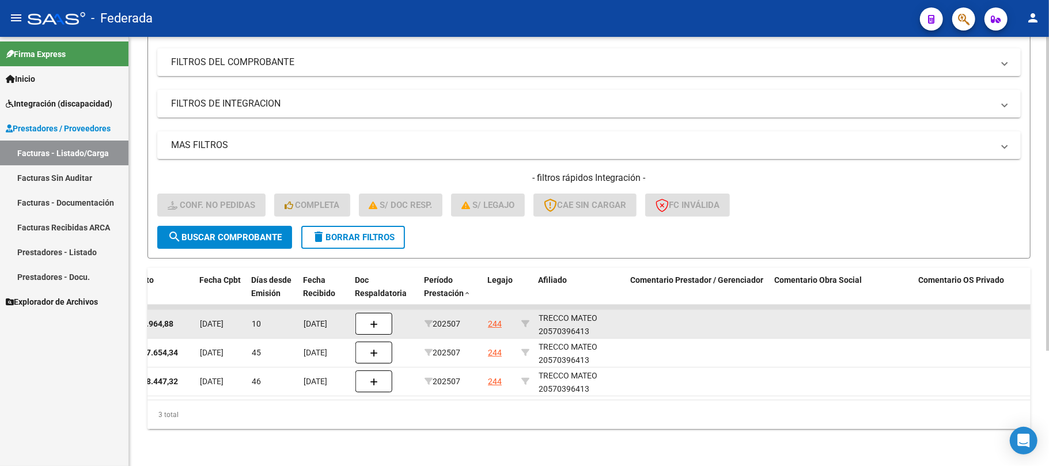
click at [577, 320] on div "TRECCO MATEO 20570396413" at bounding box center [580, 325] width 83 height 26
copy div "20570396413"
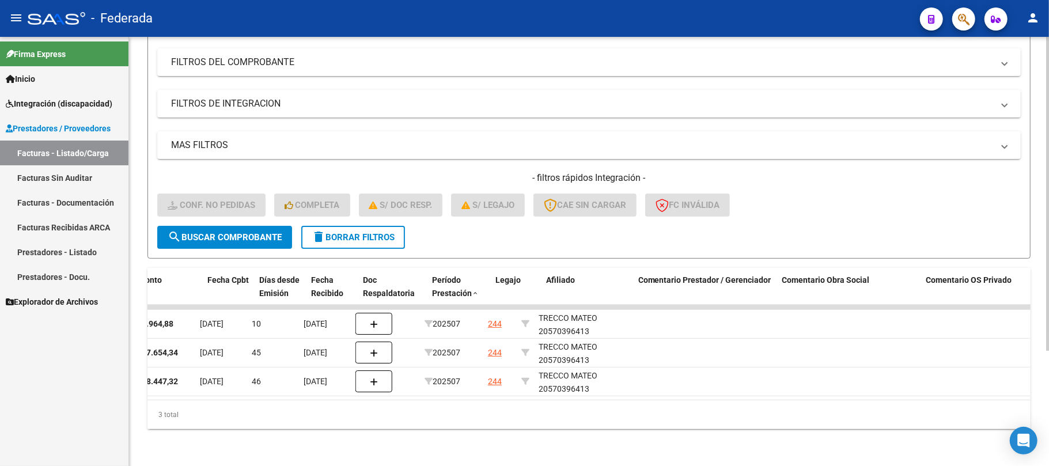
scroll to position [0, 0]
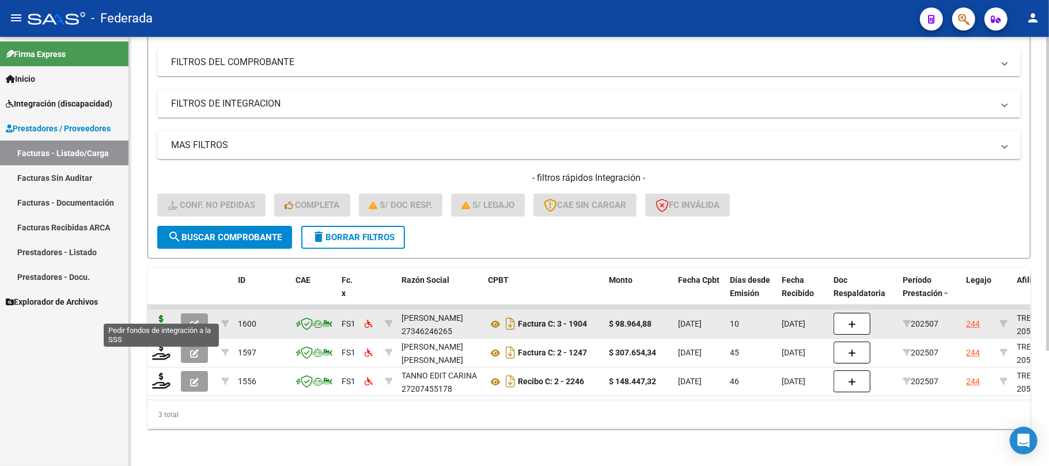
click at [160, 315] on icon at bounding box center [161, 323] width 18 height 16
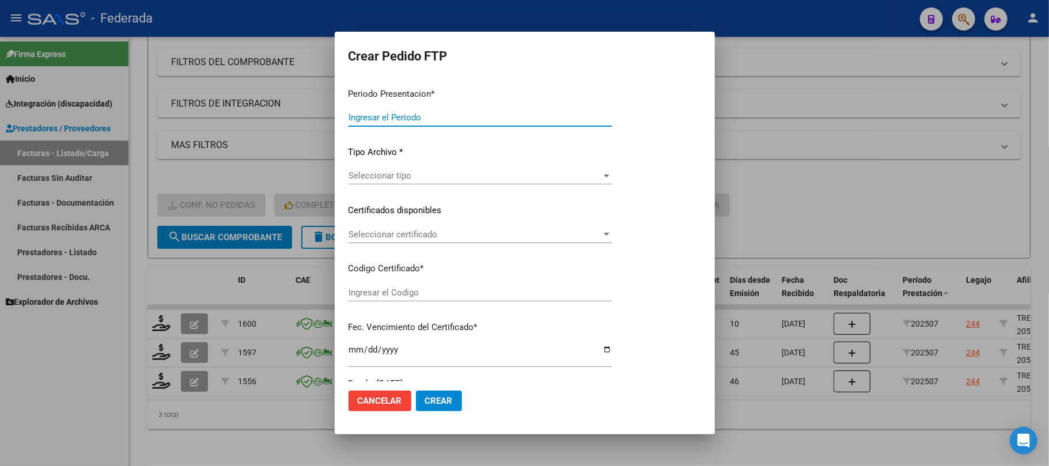
type input "202508"
type input "202507"
type input "$ 98.964,88"
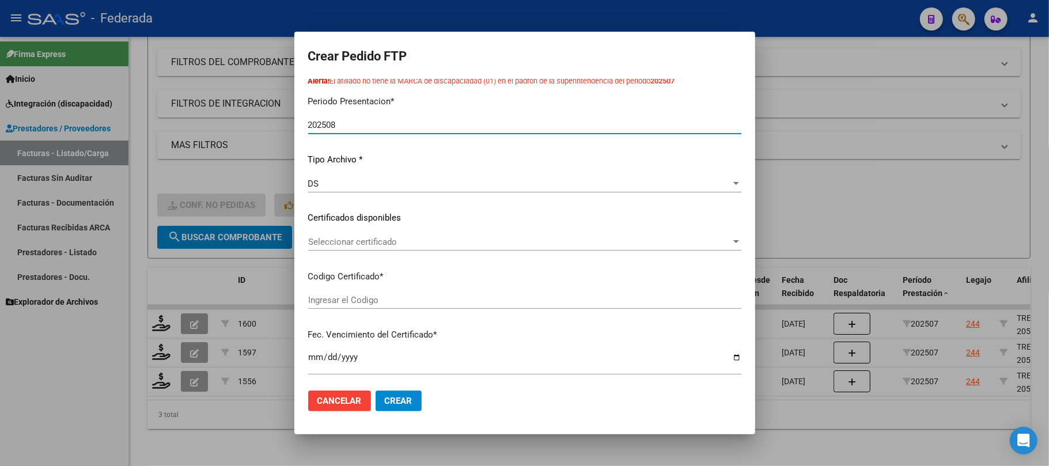
type input "ARG02000570396412023080420250804SFE168"
type input "[DATE]"
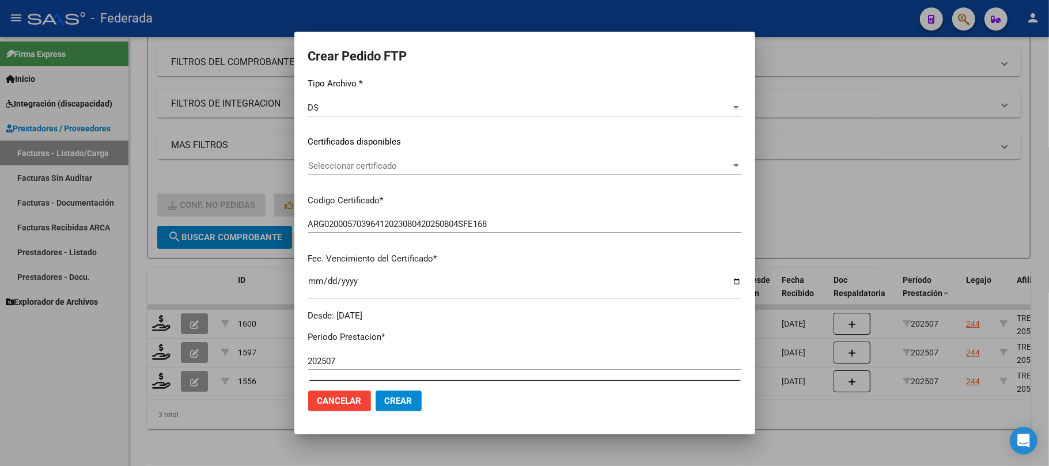
click at [364, 175] on div "Seleccionar certificado Seleccionar certificado" at bounding box center [524, 171] width 433 height 28
click at [363, 166] on span "Seleccionar certificado" at bounding box center [519, 166] width 423 height 10
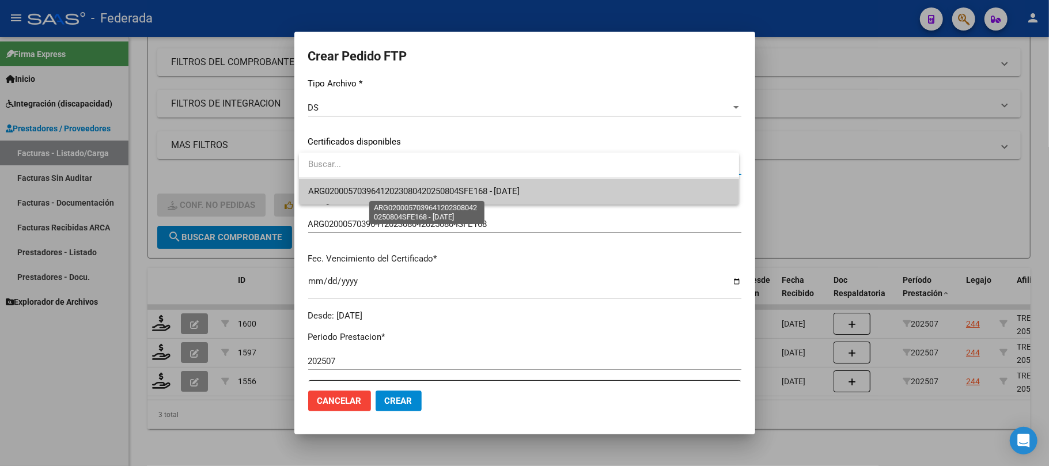
click at [360, 196] on span "ARG02000570396412023080420250804SFE168 - [DATE]" at bounding box center [519, 192] width 422 height 26
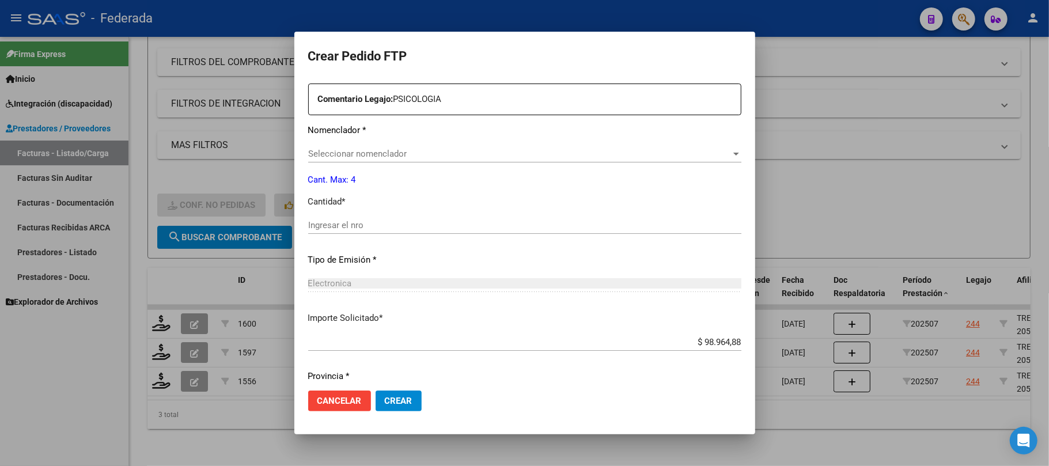
scroll to position [461, 0]
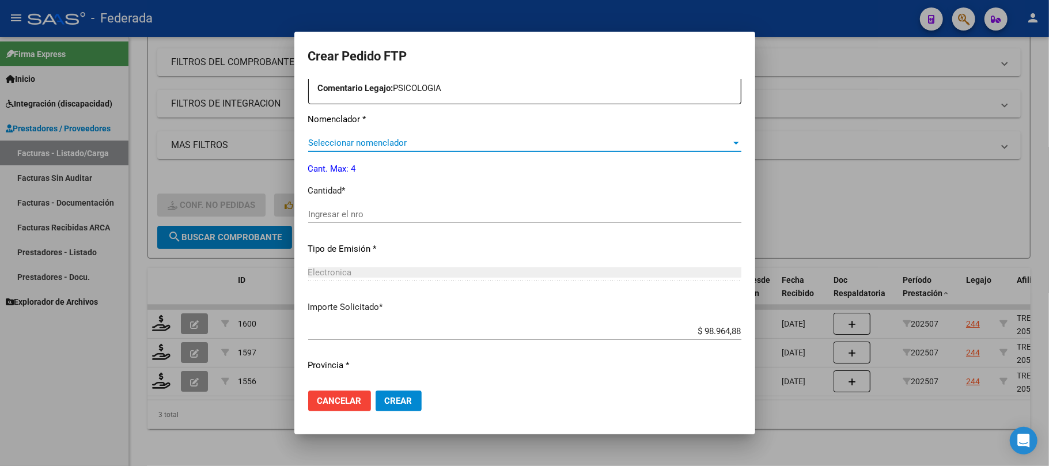
click at [387, 139] on span "Seleccionar nomenclador" at bounding box center [519, 143] width 423 height 10
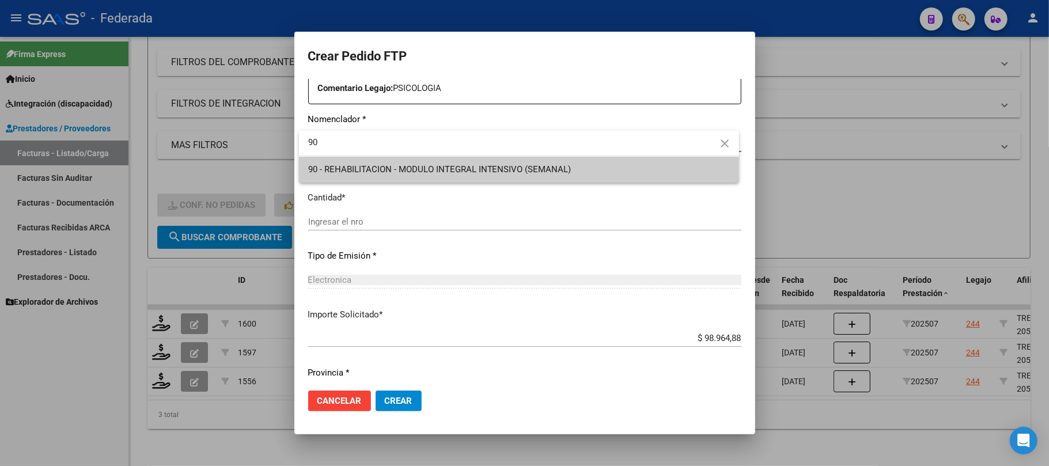
type input "90"
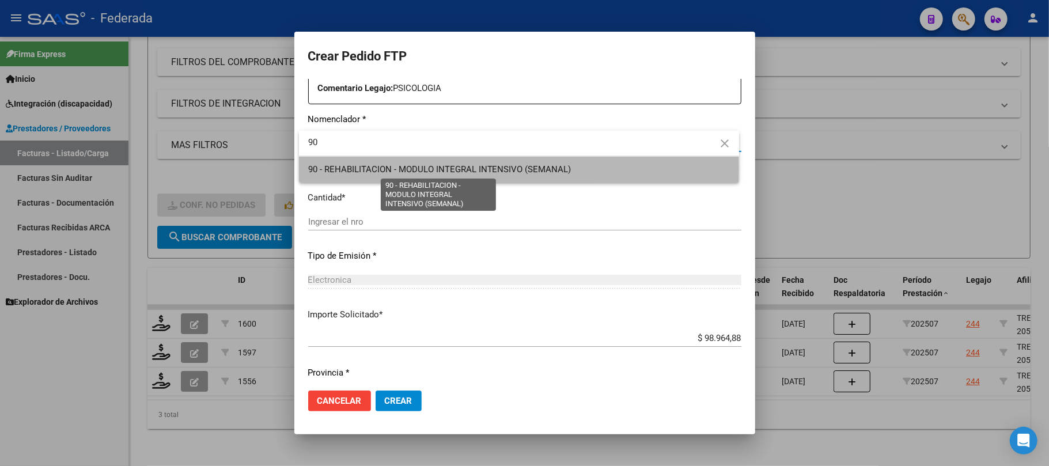
click at [374, 169] on span "90 - REHABILITACION - MODULO INTEGRAL INTENSIVO (SEMANAL)" at bounding box center [439, 169] width 263 height 10
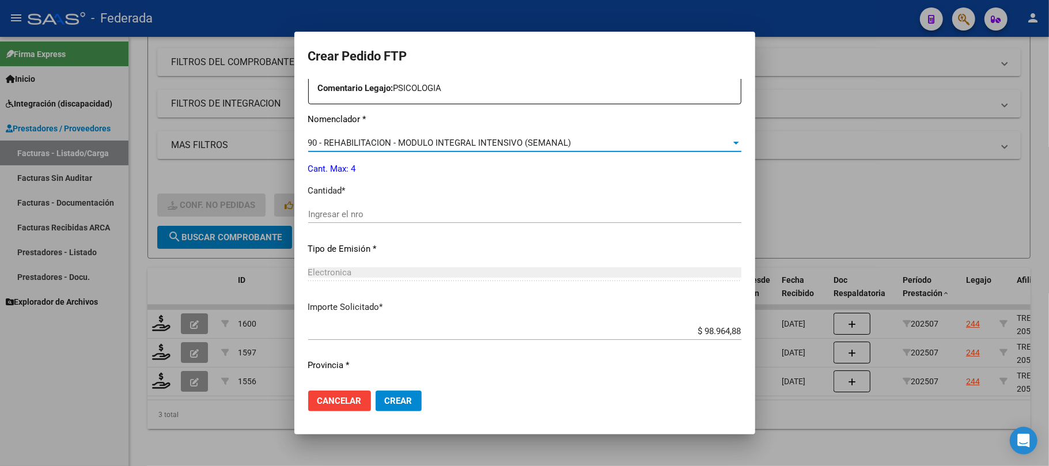
click at [339, 217] on input "Ingresar el nro" at bounding box center [524, 214] width 433 height 10
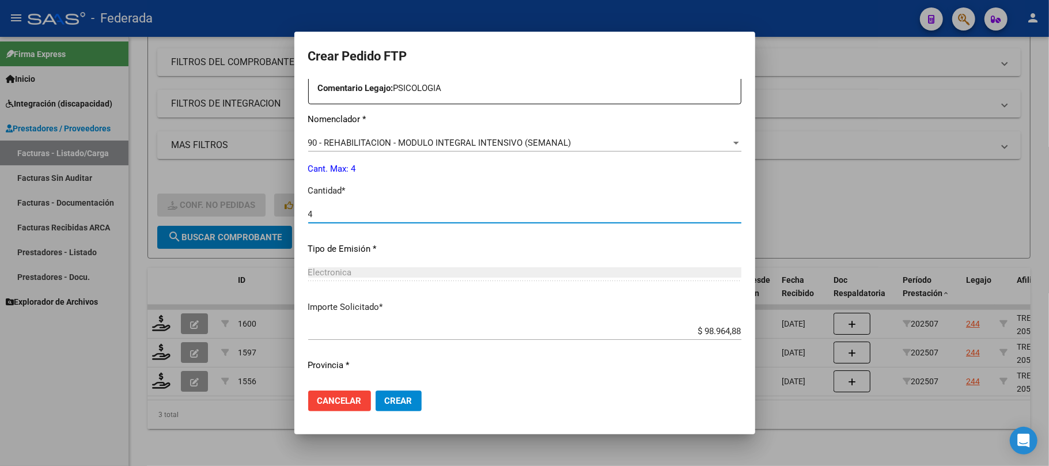
type input "4"
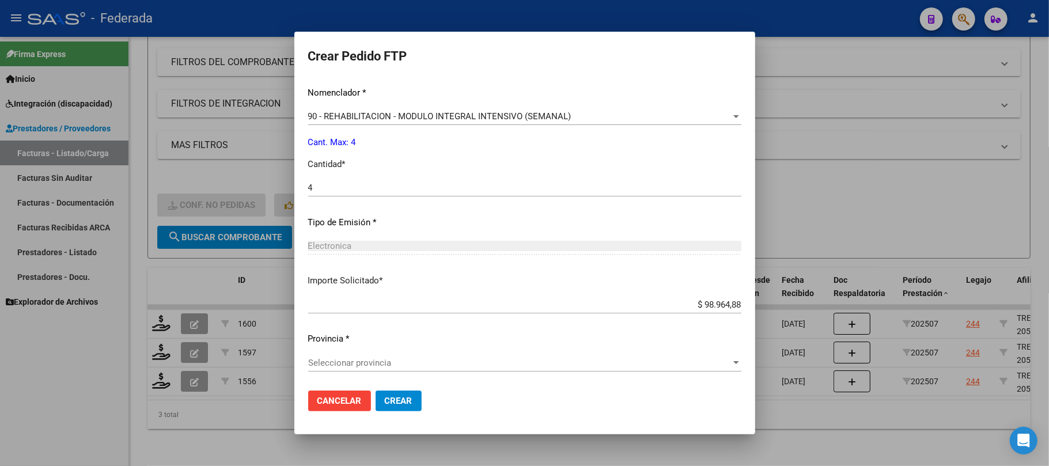
click at [378, 359] on span "Seleccionar provincia" at bounding box center [519, 363] width 423 height 10
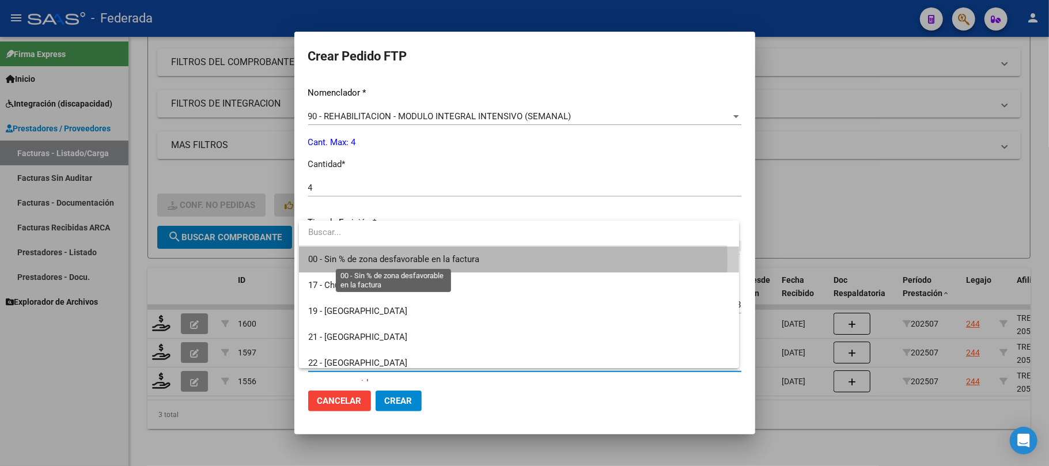
click at [382, 259] on span "00 - Sin % de zona desfavorable en la factura" at bounding box center [393, 259] width 171 height 10
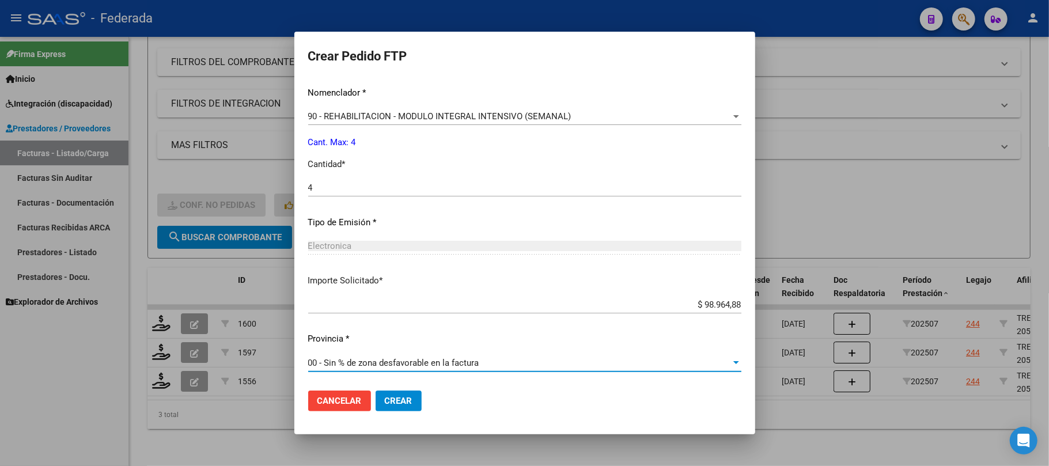
click at [395, 403] on span "Crear" at bounding box center [399, 401] width 28 height 10
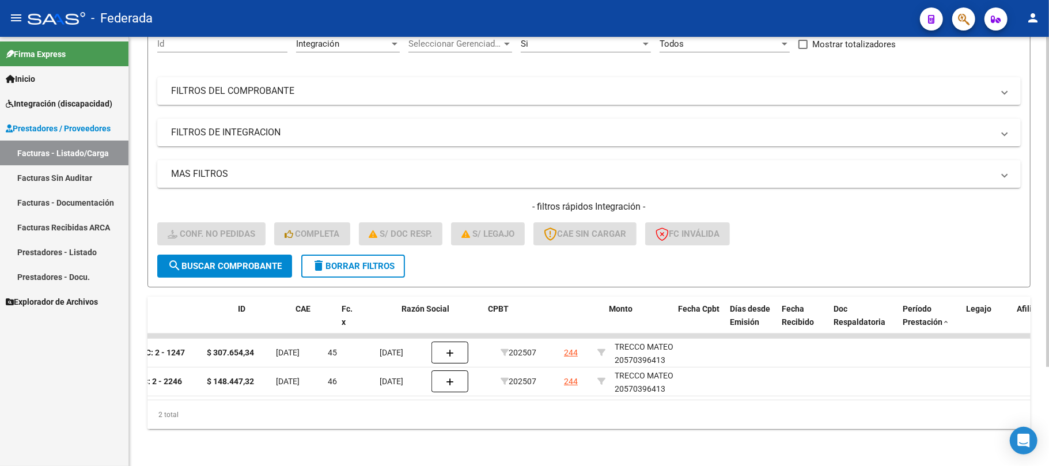
scroll to position [0, 0]
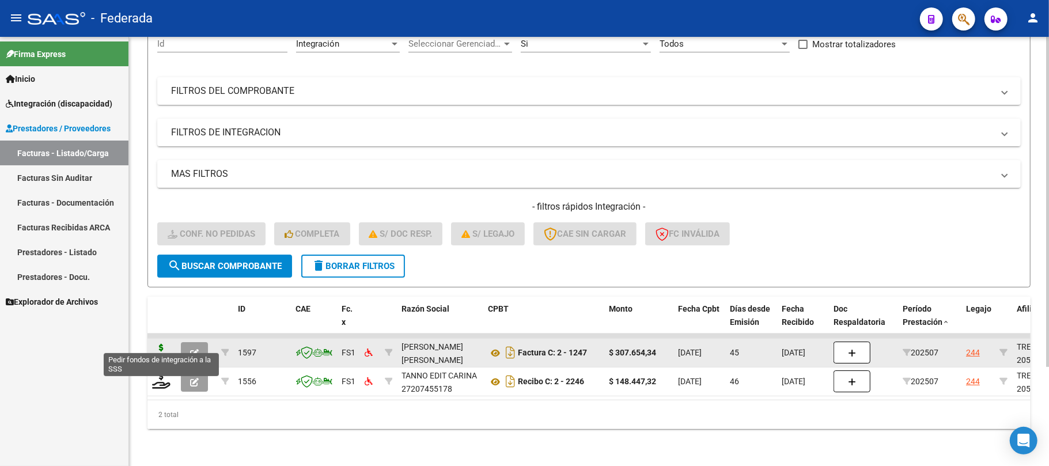
click at [158, 344] on icon at bounding box center [161, 352] width 18 height 16
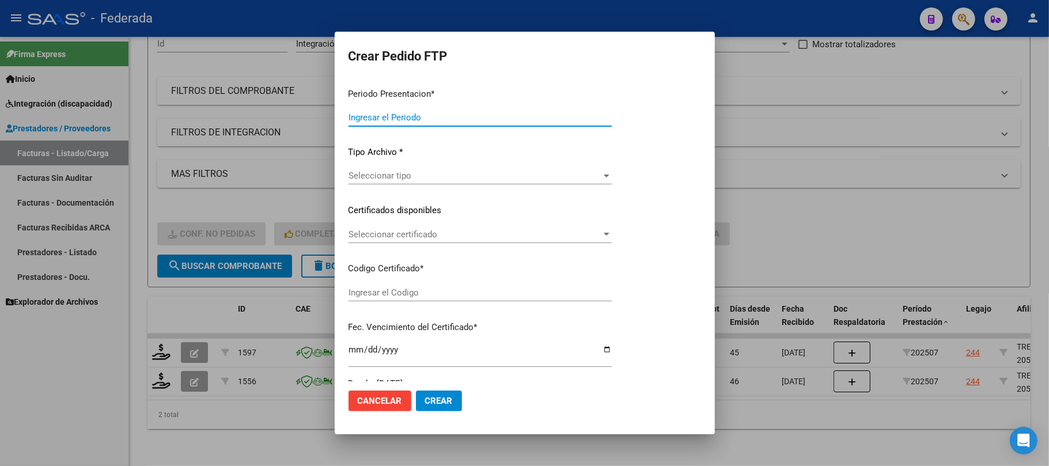
type input "202508"
type input "202507"
type input "$ 307.654,34"
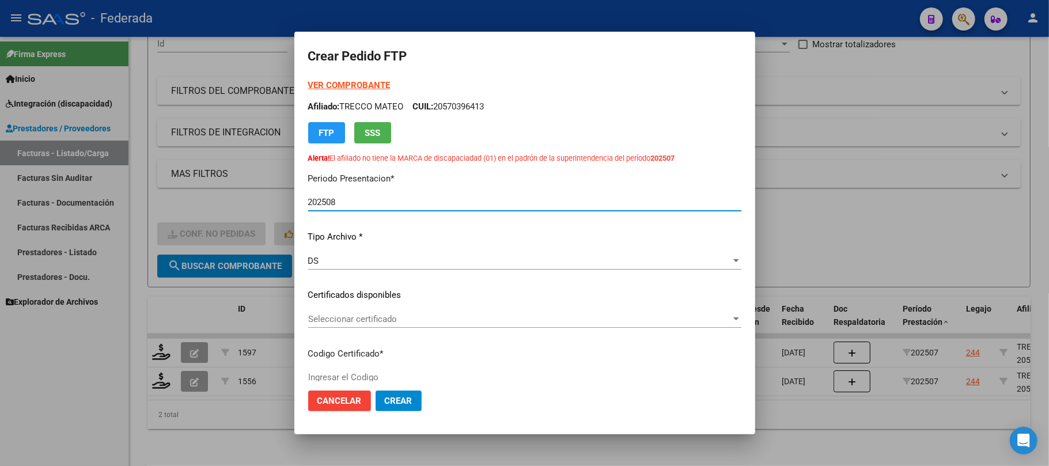
type input "ARG02000570396412023080420250804SFE168"
type input "[DATE]"
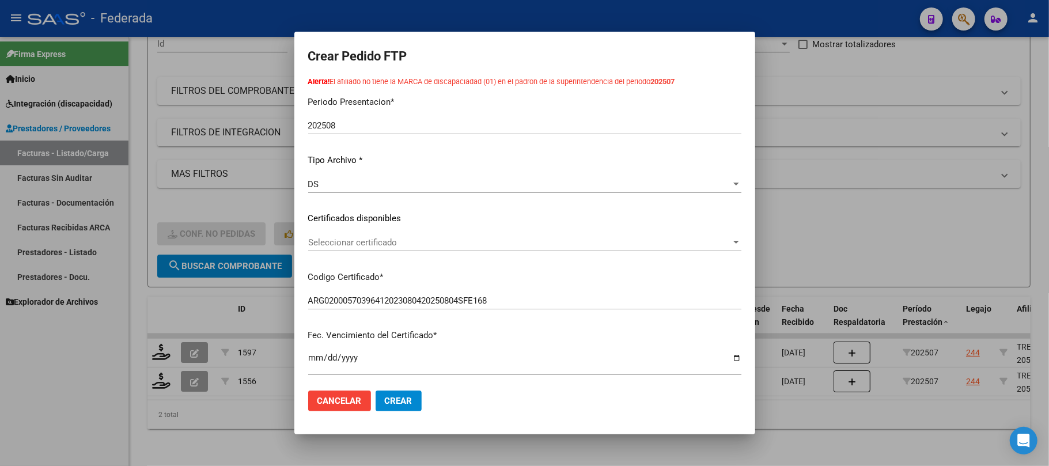
click at [351, 249] on div "Seleccionar certificado Seleccionar certificado" at bounding box center [524, 242] width 433 height 17
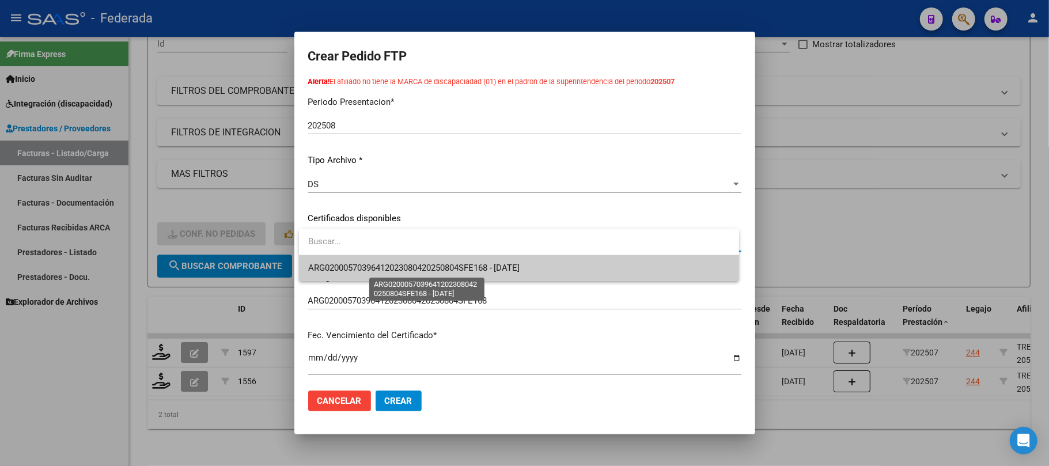
click at [349, 268] on span "ARG02000570396412023080420250804SFE168 - [DATE]" at bounding box center [414, 268] width 212 height 10
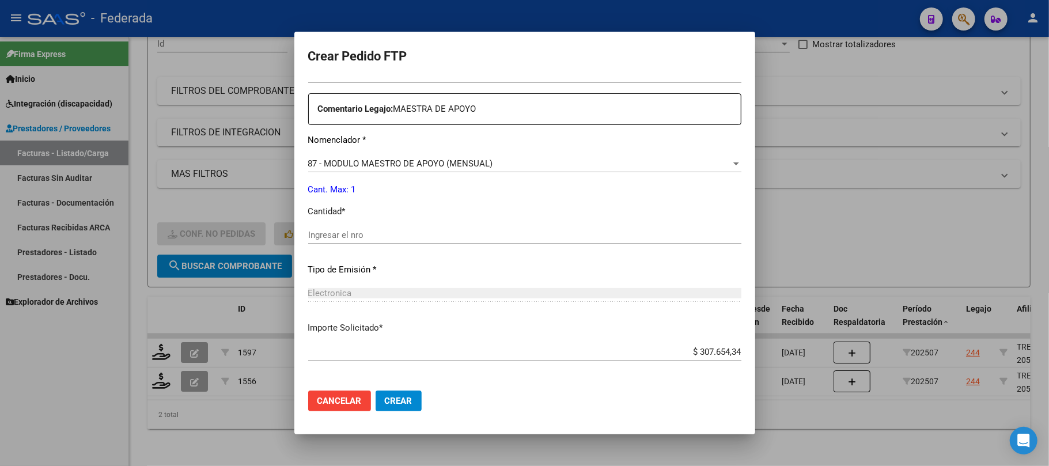
scroll to position [461, 0]
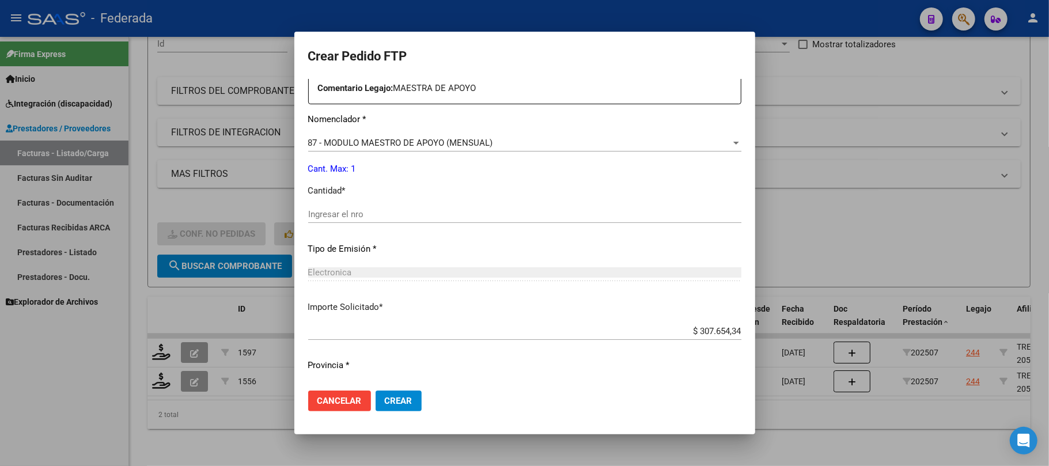
click at [362, 219] on input "Ingresar el nro" at bounding box center [524, 214] width 433 height 10
type input "1"
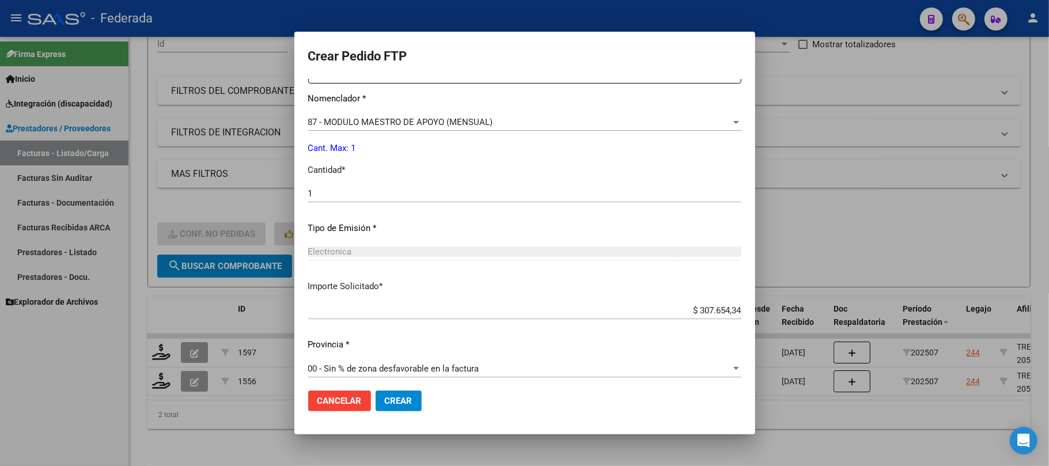
scroll to position [487, 0]
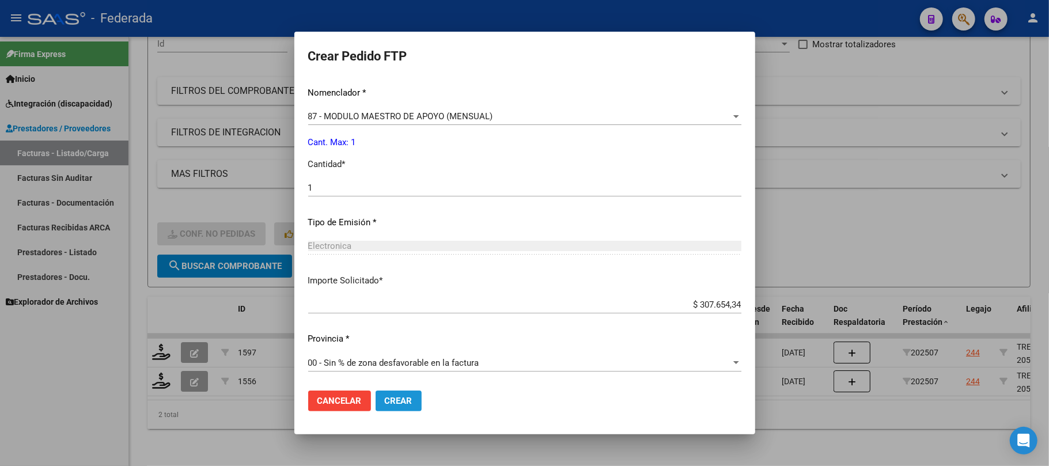
click at [412, 401] on button "Crear" at bounding box center [399, 400] width 46 height 21
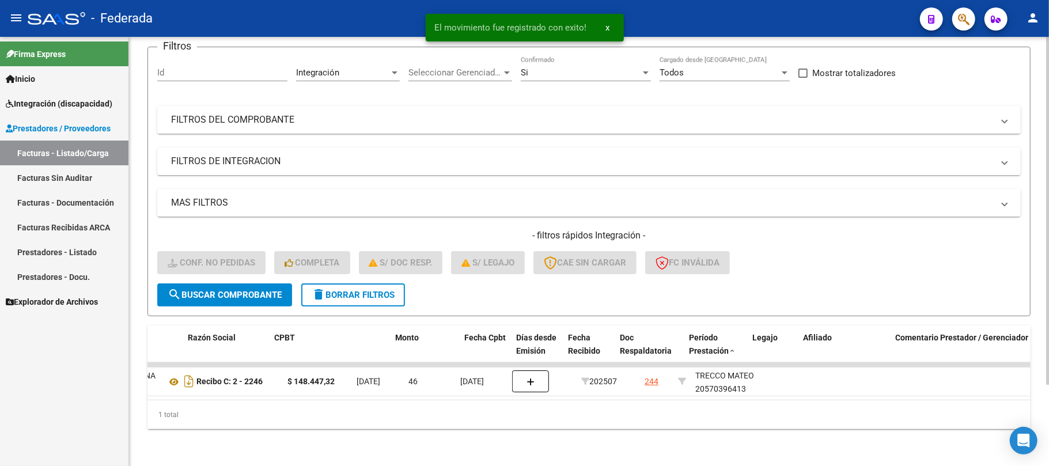
scroll to position [0, 0]
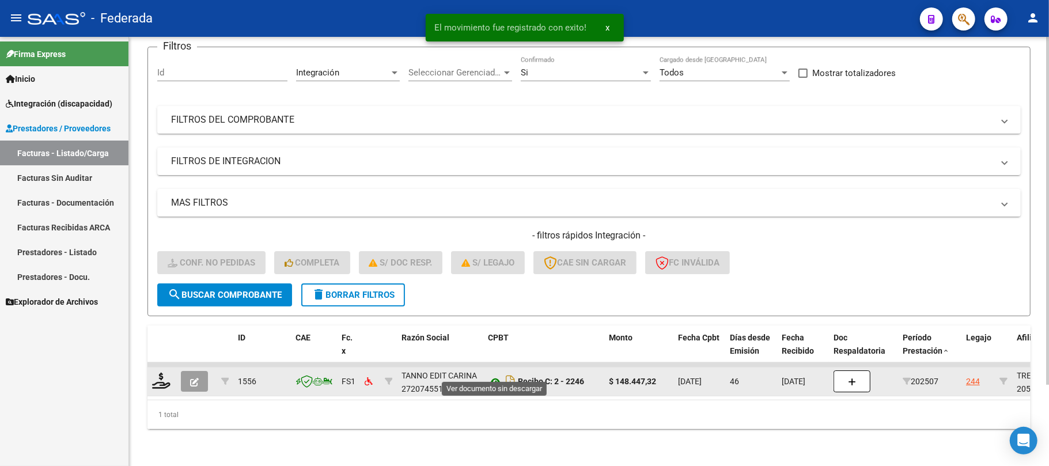
click at [499, 375] on icon at bounding box center [495, 382] width 15 height 14
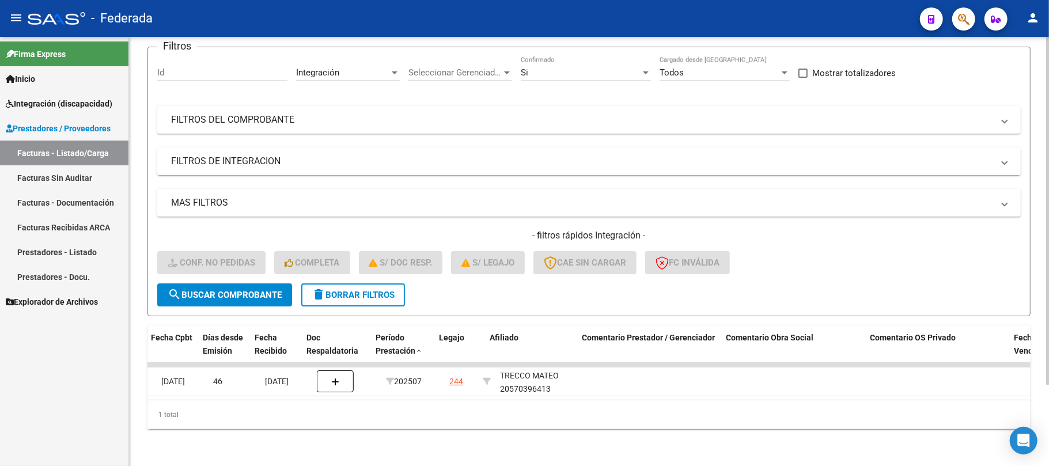
scroll to position [0, 526]
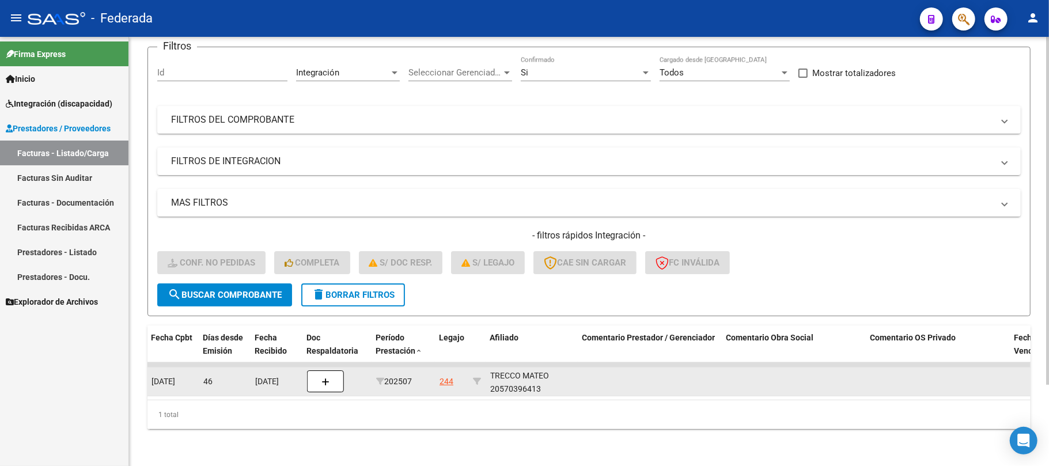
click at [528, 376] on div "TRECCO MATEO 20570396413" at bounding box center [531, 382] width 83 height 26
copy div "20570396413"
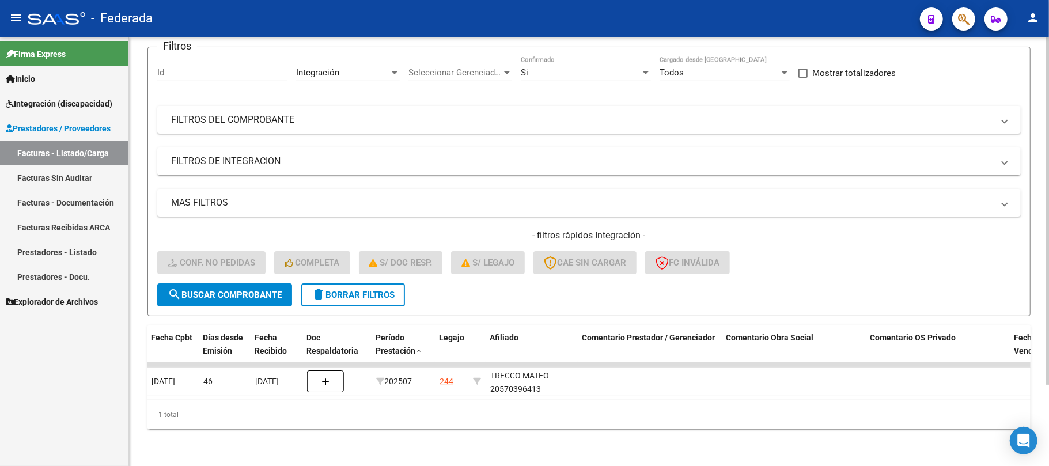
scroll to position [0, 0]
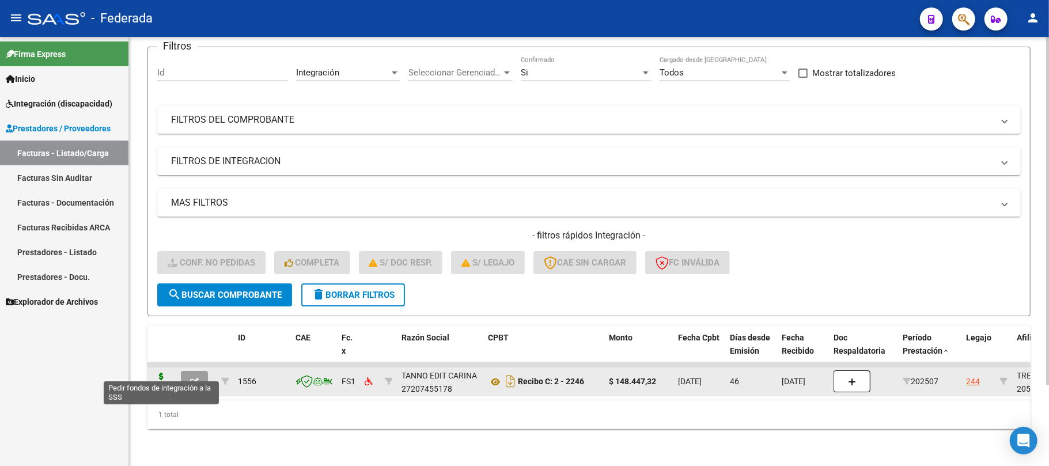
click at [169, 373] on icon at bounding box center [161, 381] width 18 height 16
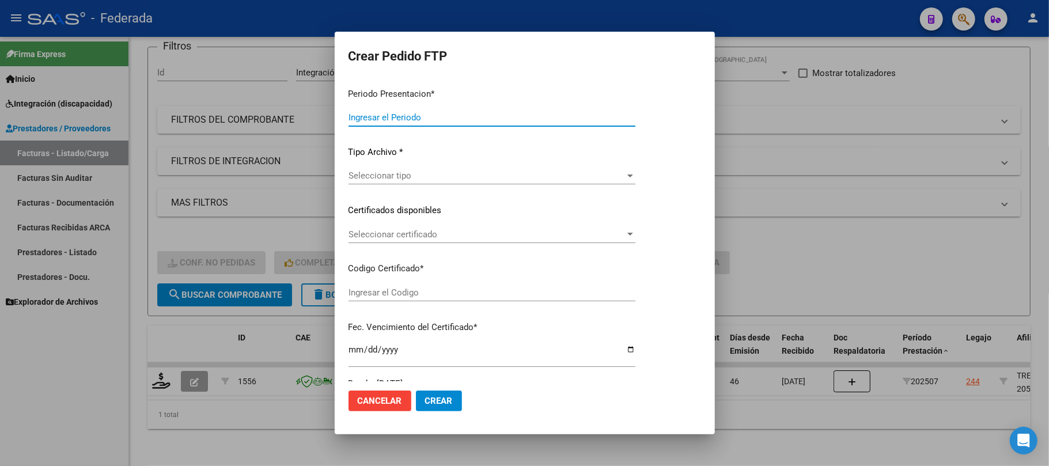
type input "202508"
type input "202507"
type input "$ 148.447,32"
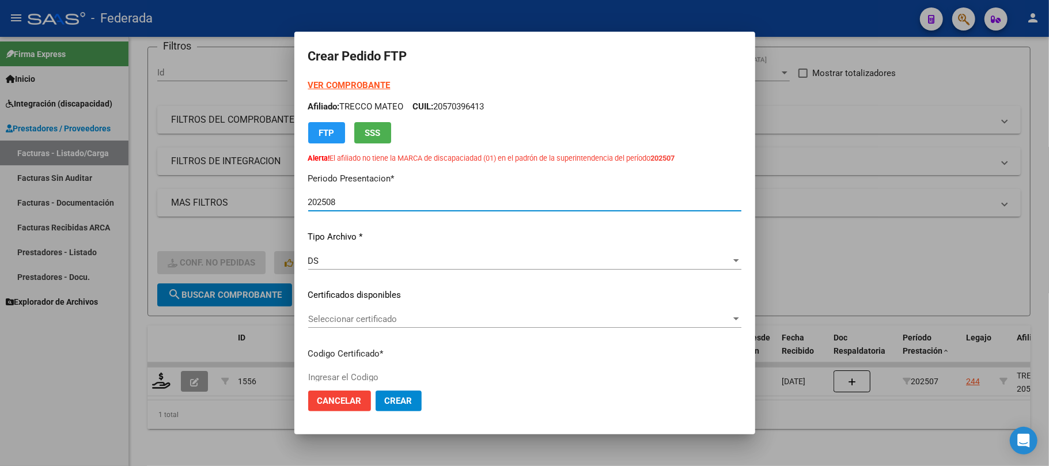
type input "ARG02000570396412023080420250804SFE168"
type input "[DATE]"
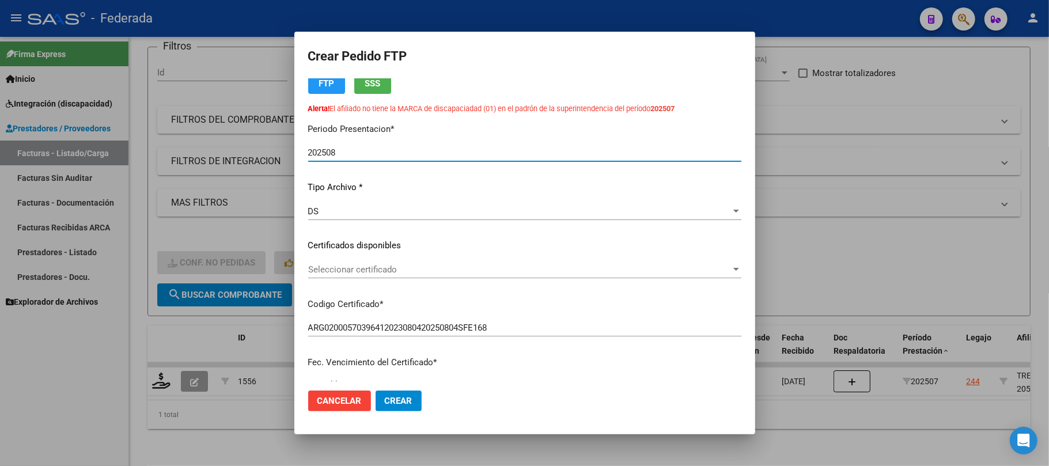
scroll to position [77, 0]
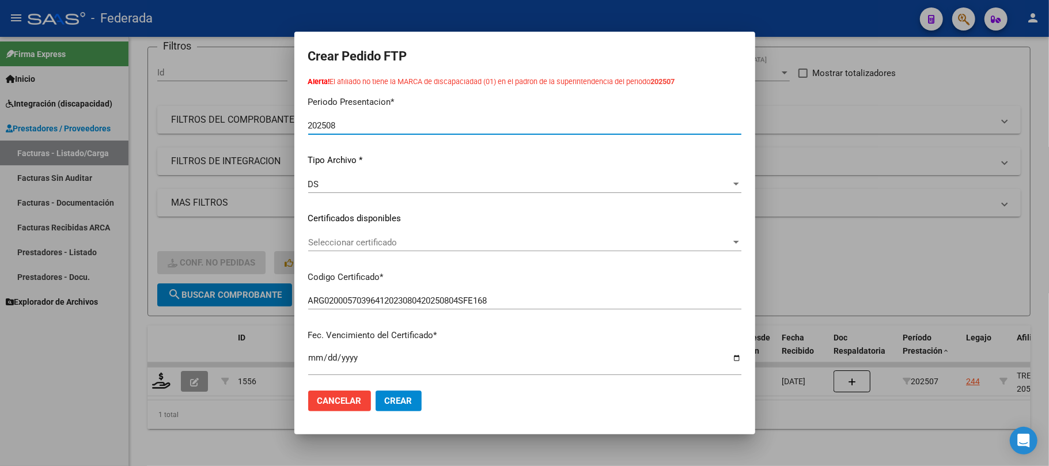
click at [365, 238] on span "Seleccionar certificado" at bounding box center [519, 242] width 423 height 10
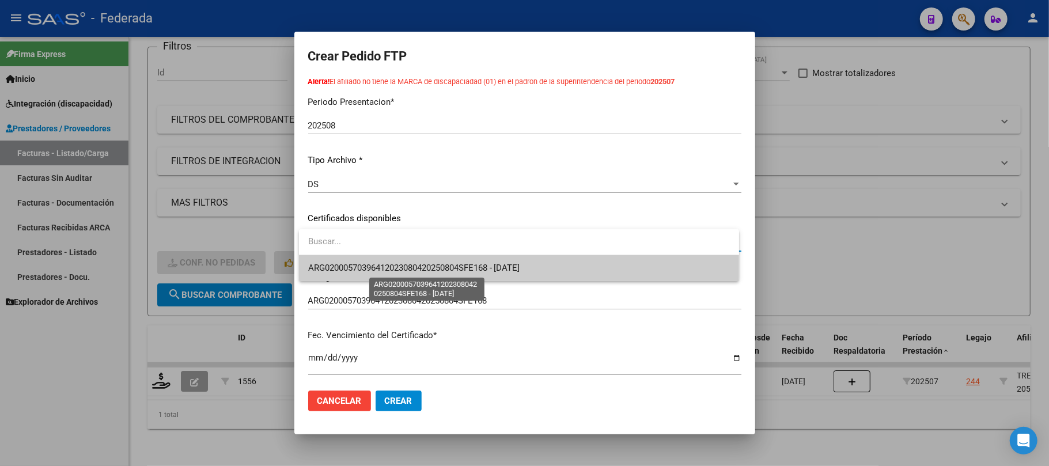
click at [365, 270] on span "ARG02000570396412023080420250804SFE168 - [DATE]" at bounding box center [414, 268] width 212 height 10
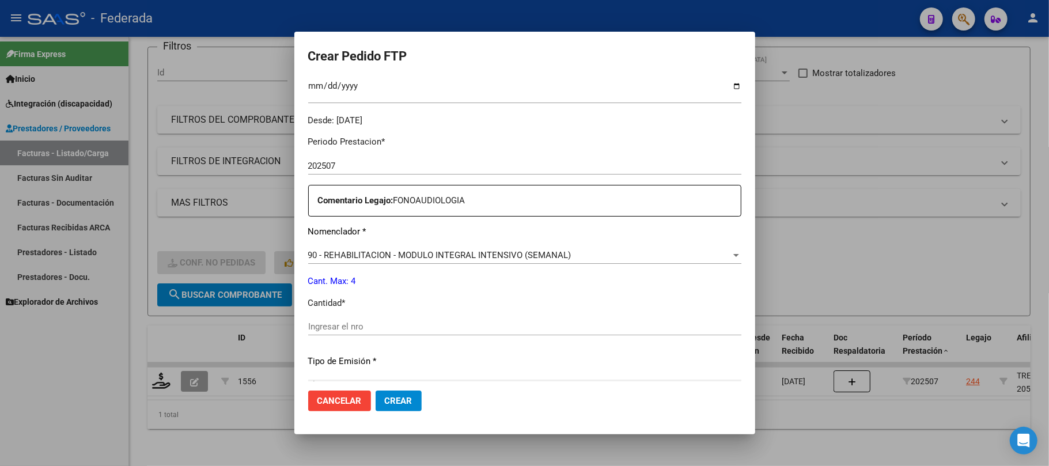
scroll to position [384, 0]
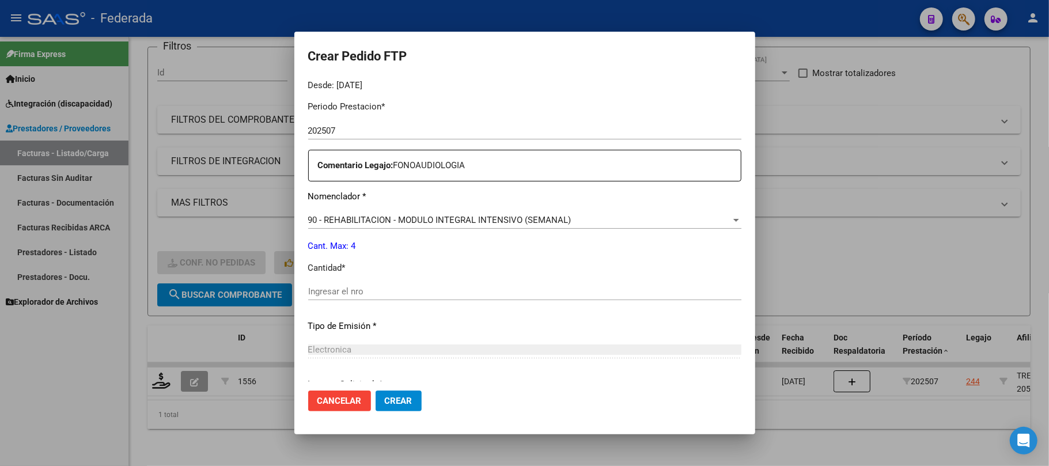
click at [364, 298] on div "Ingresar el nro" at bounding box center [524, 291] width 433 height 17
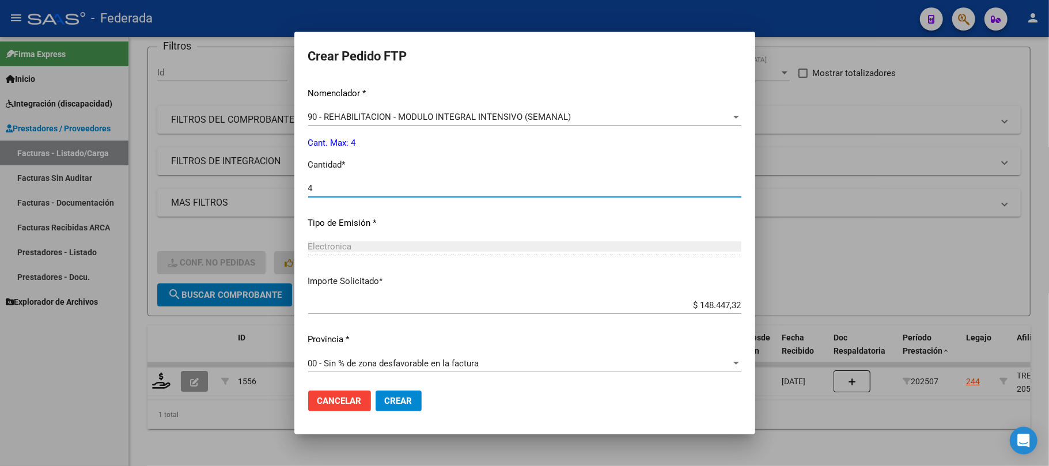
scroll to position [487, 0]
type input "4"
click at [387, 404] on span "Crear" at bounding box center [399, 401] width 28 height 10
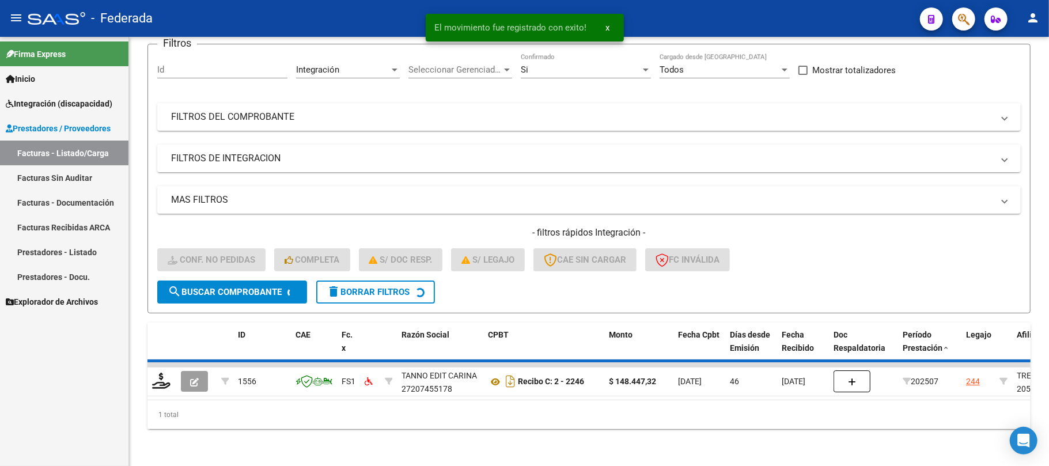
scroll to position [79, 0]
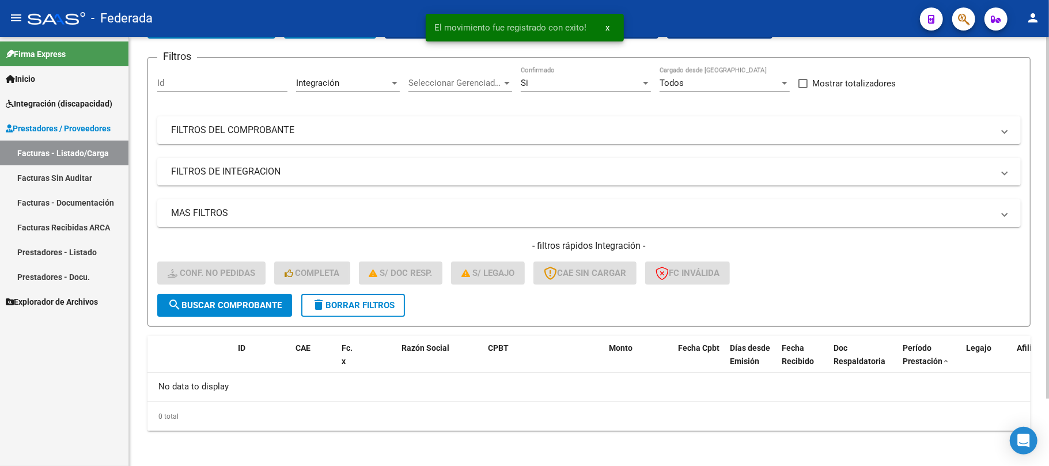
click at [378, 312] on button "delete Borrar Filtros" at bounding box center [353, 305] width 104 height 23
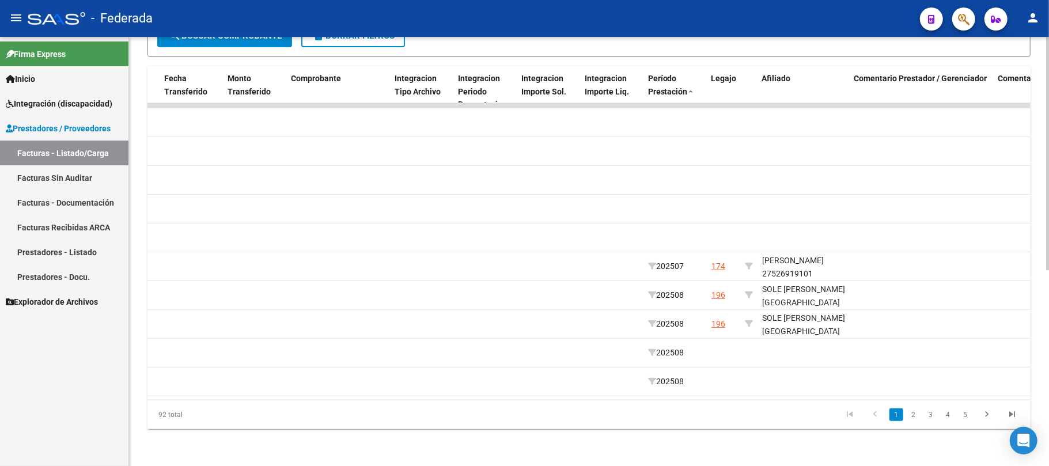
scroll to position [0, 1164]
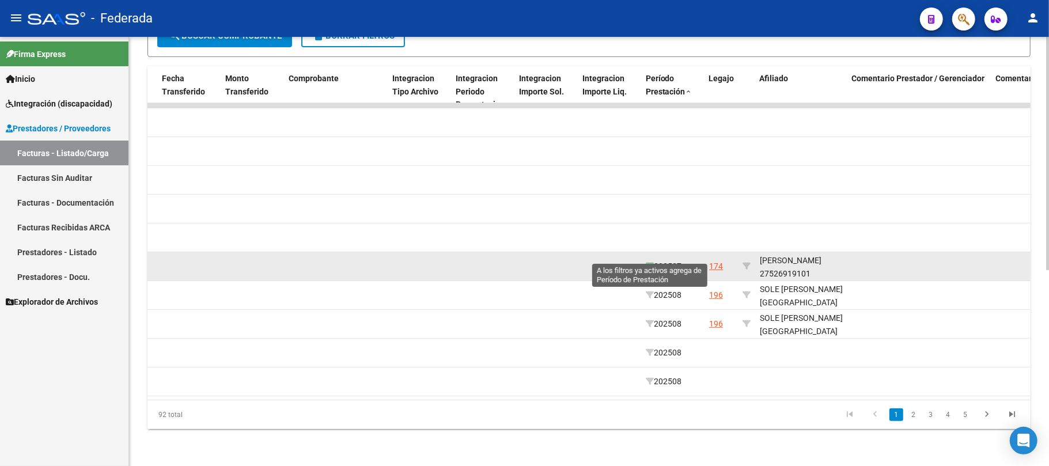
click at [652, 262] on icon at bounding box center [650, 266] width 8 height 8
type input "202507"
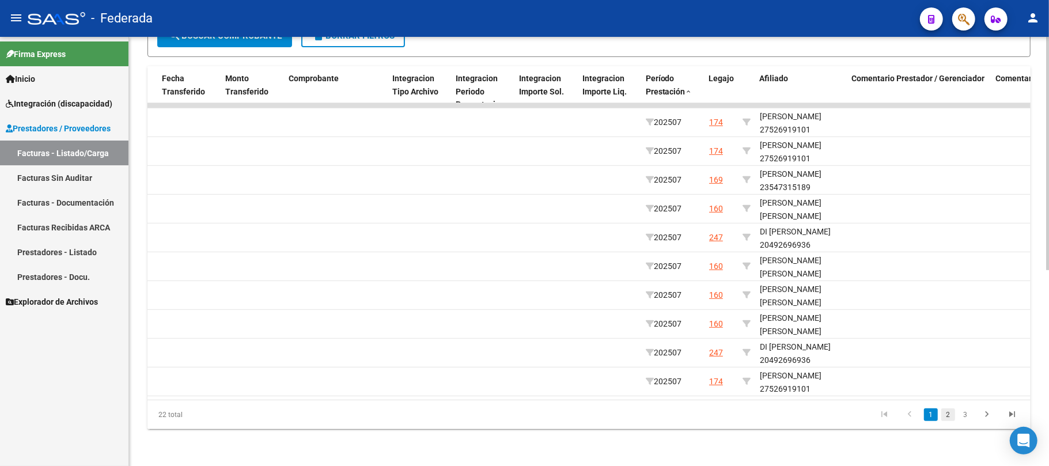
click at [950, 418] on link "2" at bounding box center [948, 414] width 14 height 13
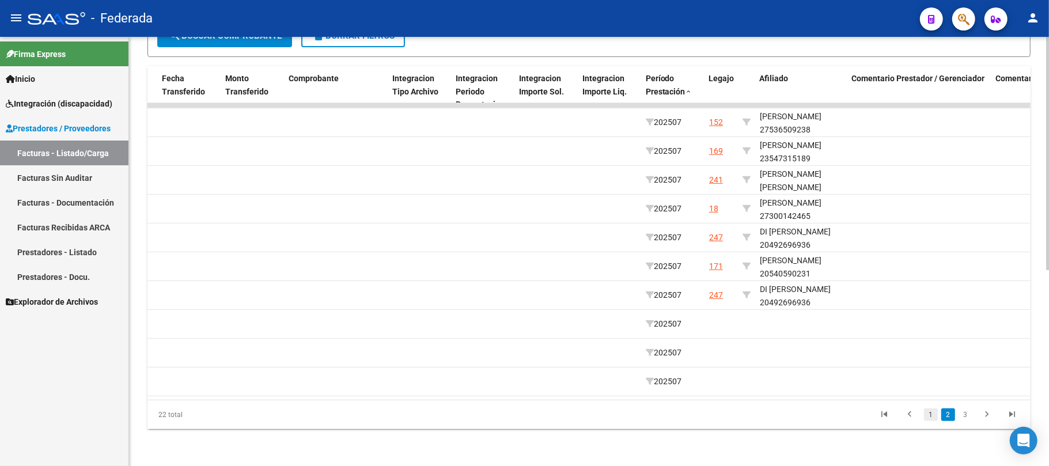
click at [929, 418] on link "1" at bounding box center [931, 414] width 14 height 13
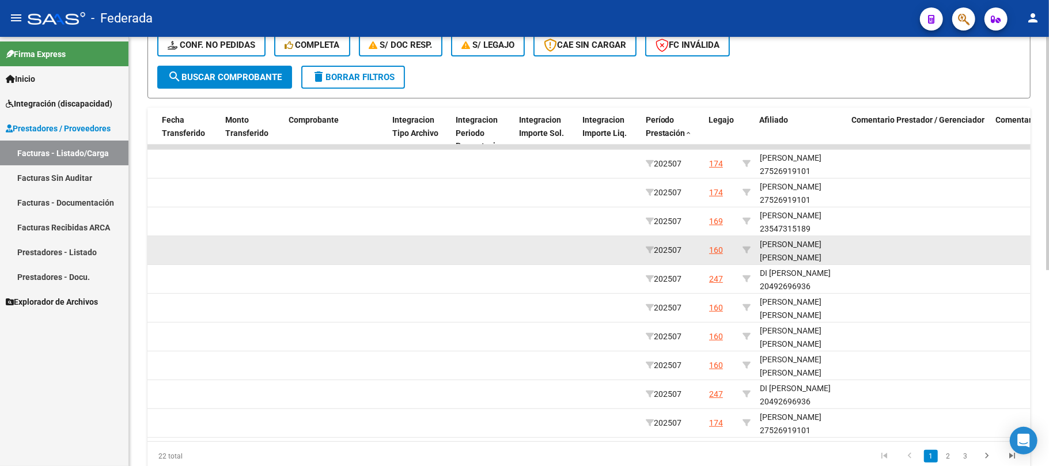
scroll to position [282, 0]
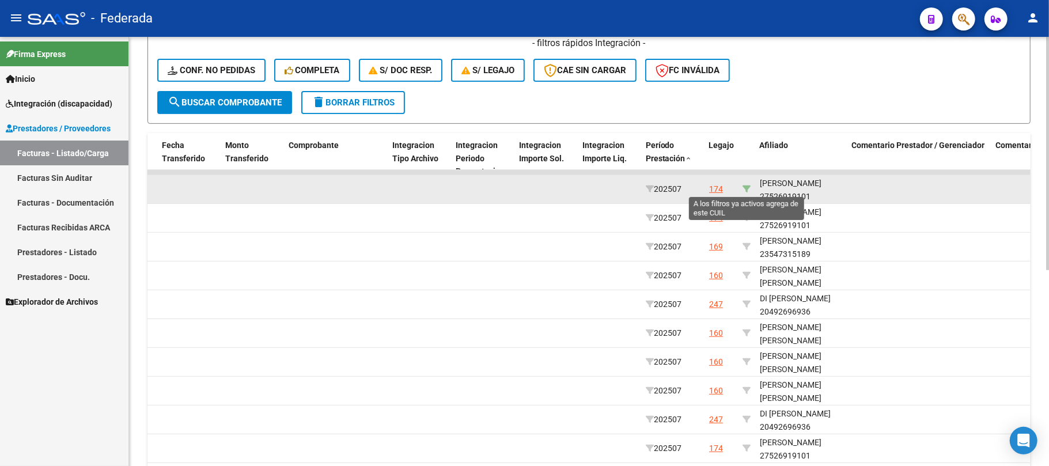
click at [742, 189] on icon at bounding box center [746, 189] width 8 height 8
type input "27526919101"
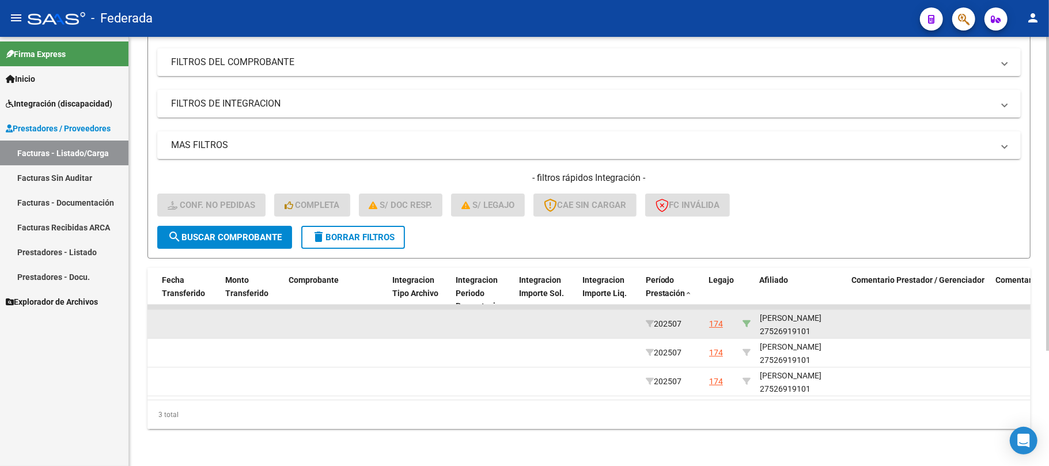
scroll to position [158, 0]
click at [766, 319] on div "[PERSON_NAME] 27526919101" at bounding box center [801, 325] width 83 height 26
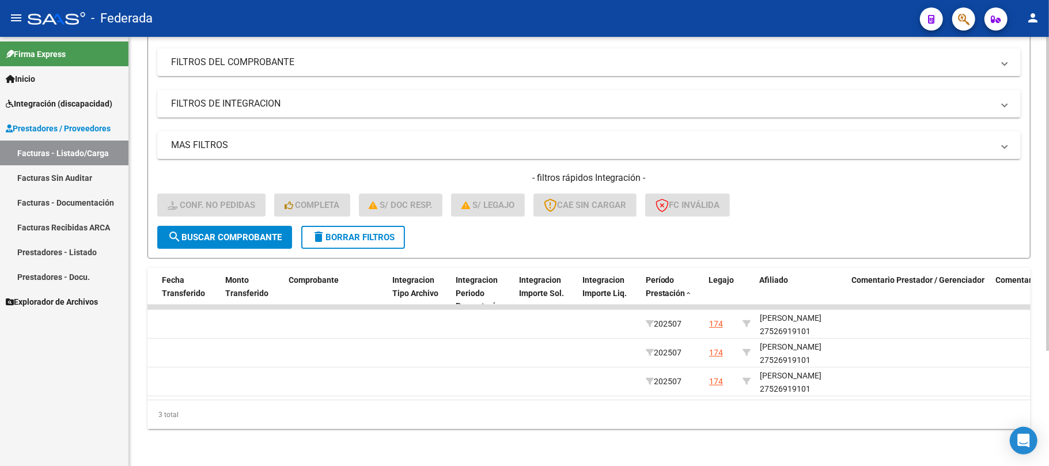
copy div "27526919101"
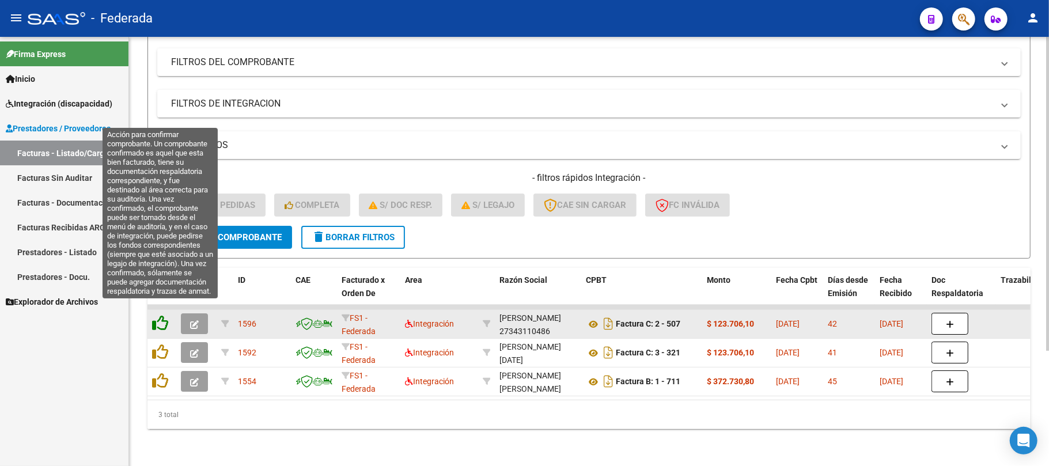
click at [162, 316] on icon at bounding box center [160, 323] width 16 height 16
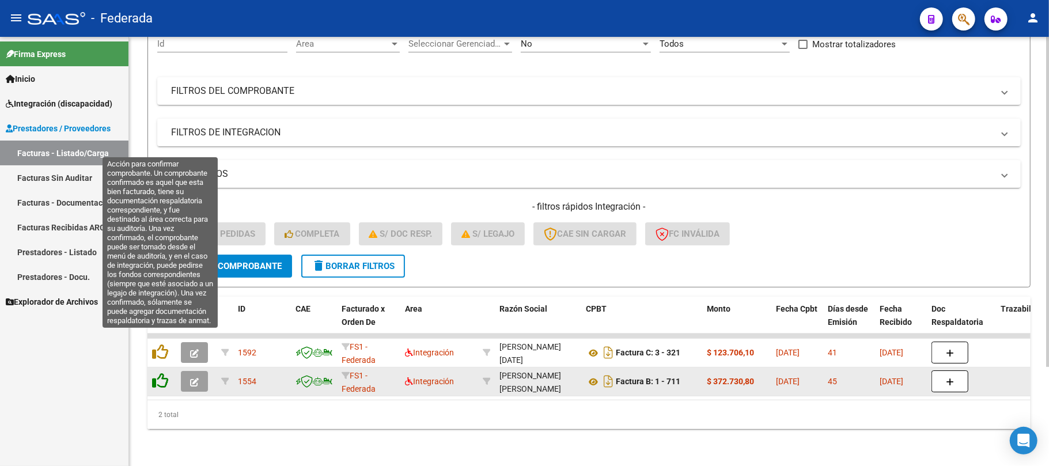
click at [162, 344] on icon at bounding box center [160, 352] width 16 height 16
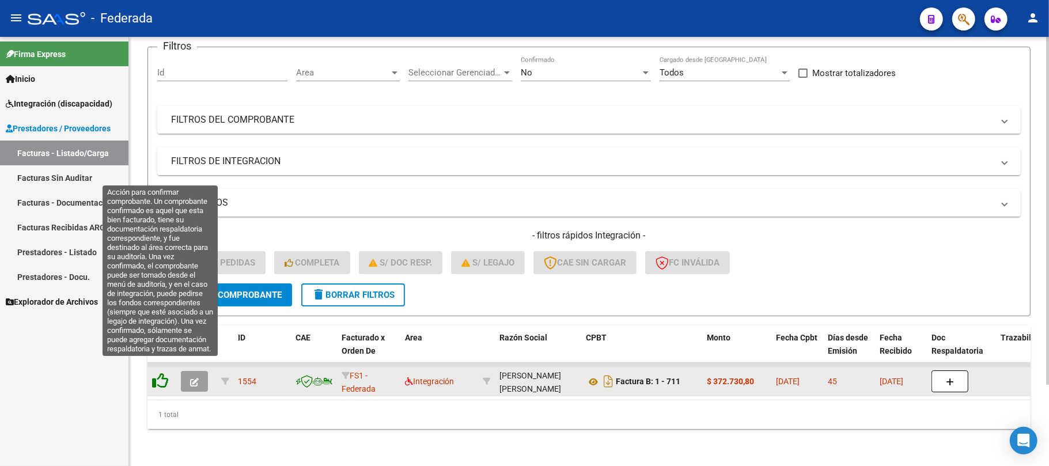
click at [160, 373] on icon at bounding box center [160, 381] width 16 height 16
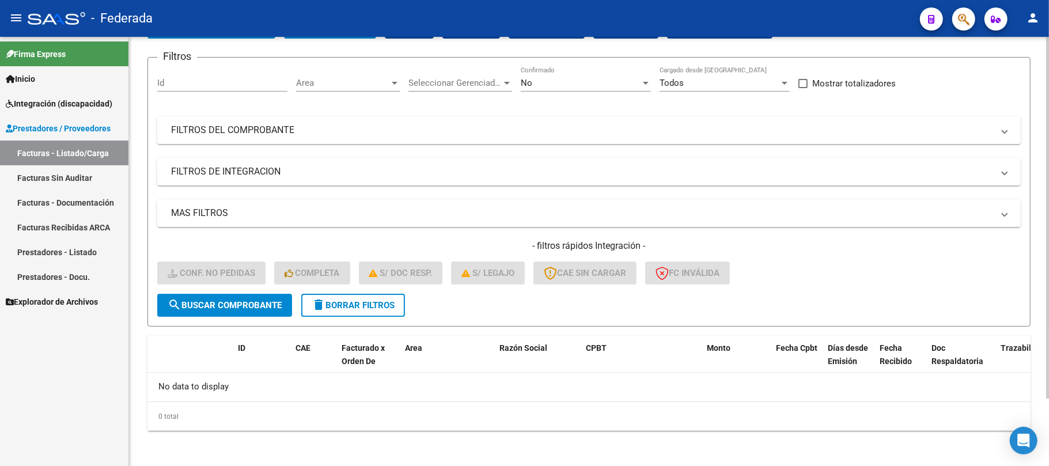
click at [349, 308] on span "delete Borrar Filtros" at bounding box center [353, 305] width 83 height 10
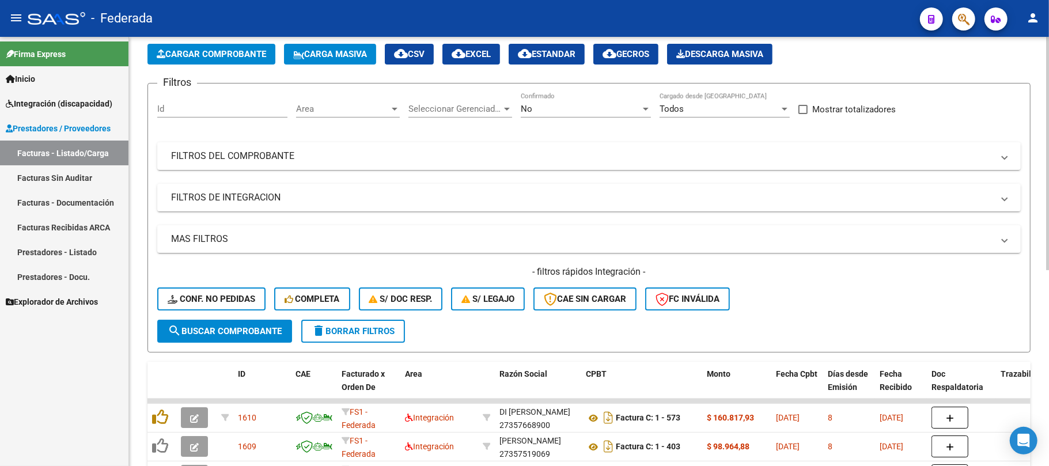
scroll to position [79, 0]
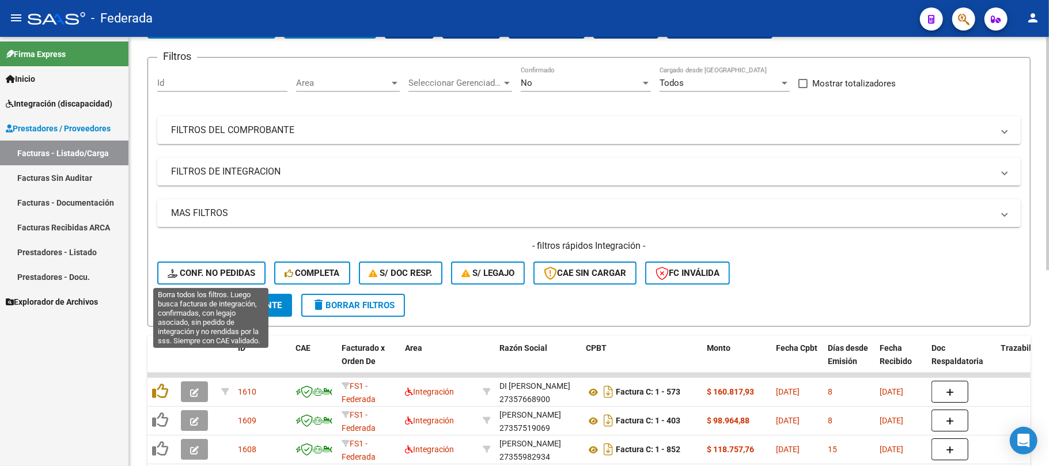
click at [252, 265] on button "Conf. no pedidas" at bounding box center [211, 272] width 108 height 23
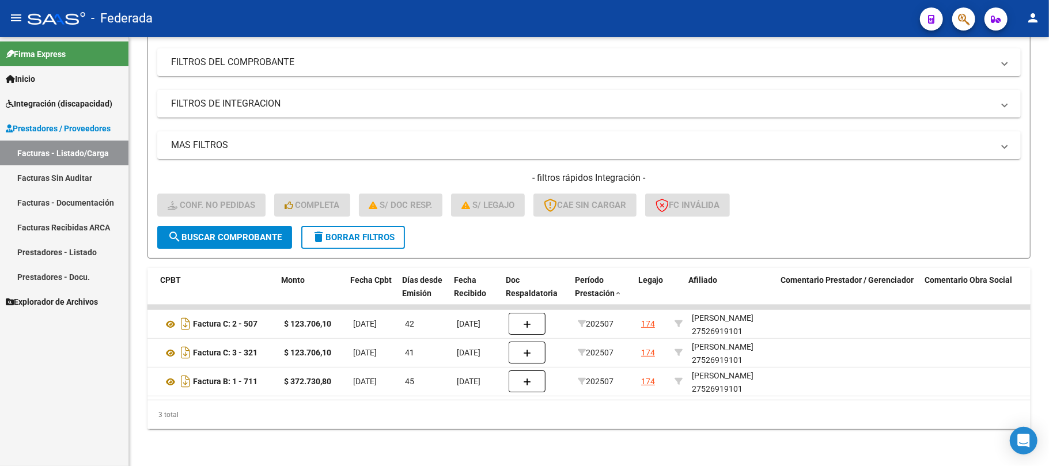
scroll to position [0, 0]
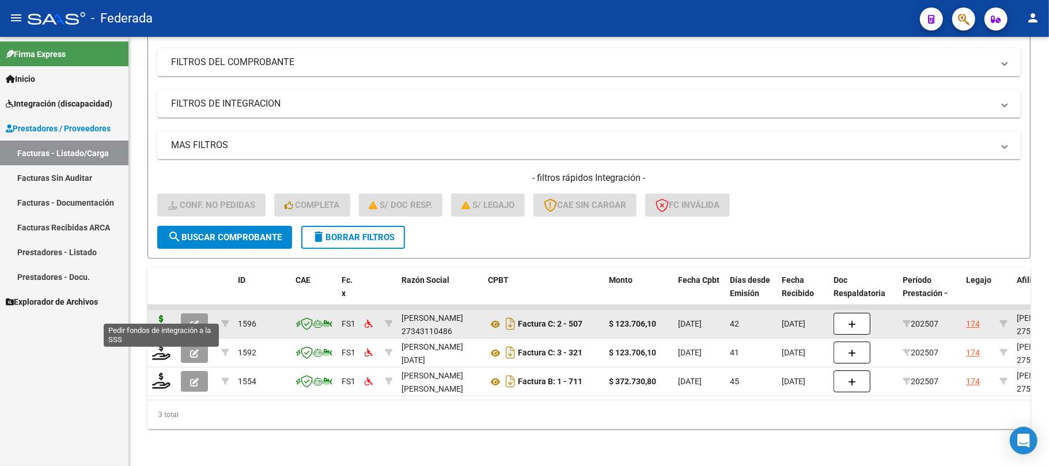
click at [164, 316] on icon at bounding box center [161, 323] width 18 height 16
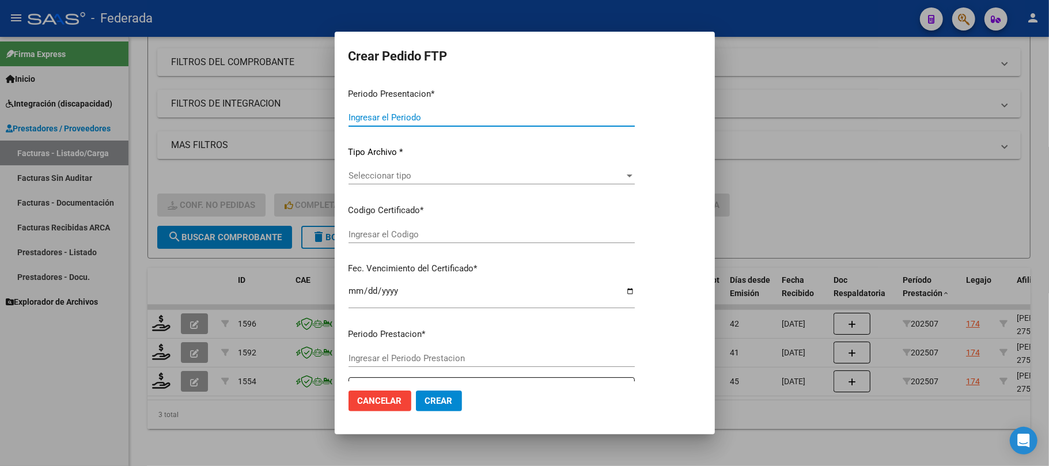
type input "202508"
type input "202507"
type input "$ 123.706,10"
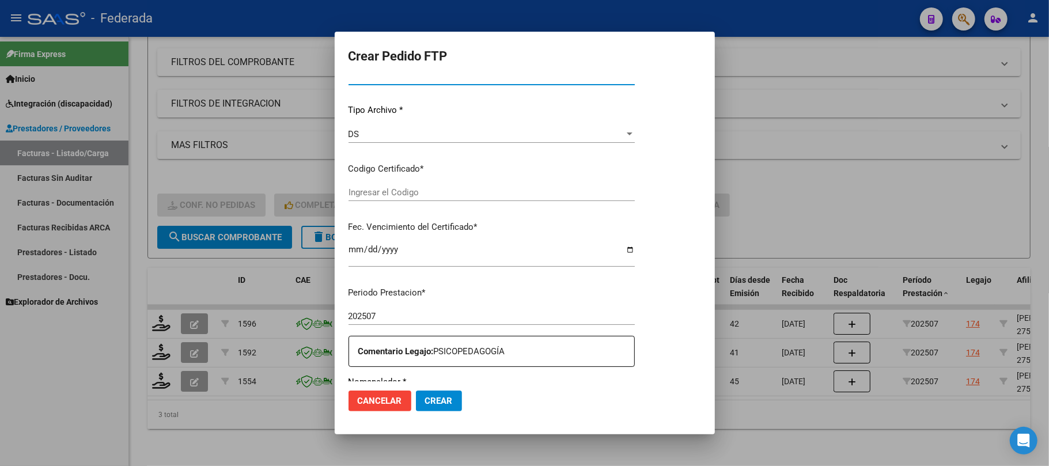
scroll to position [107, 0]
type input "ARG01000526919102025030620350306SAN181"
type input "[DATE]"
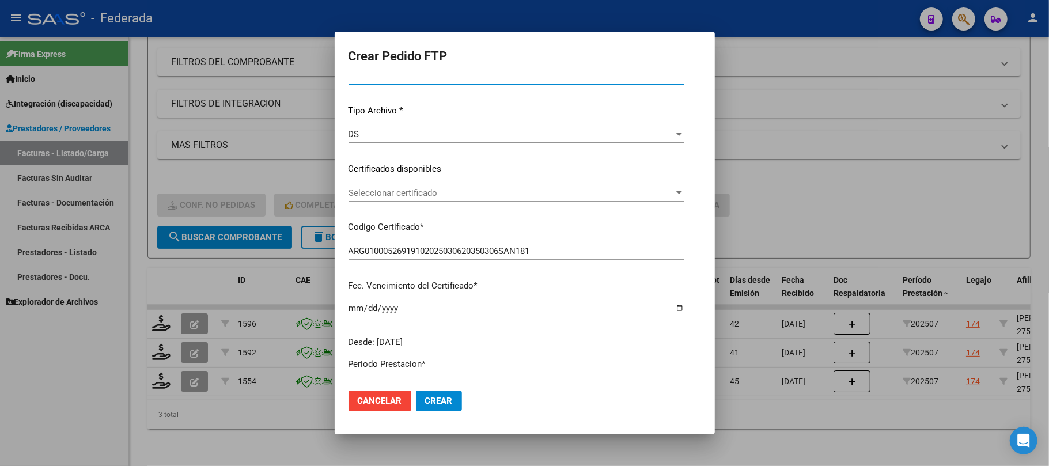
click at [413, 190] on span "Seleccionar certificado" at bounding box center [510, 193] width 325 height 10
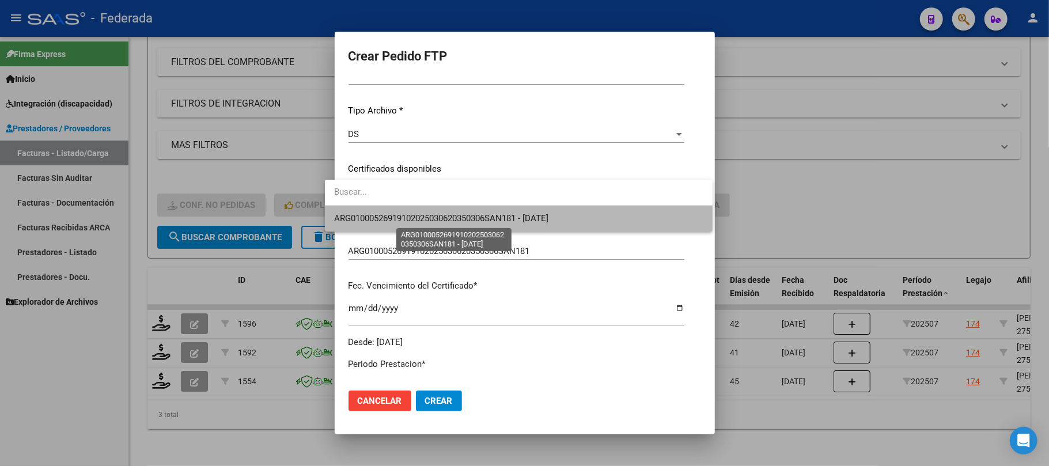
click at [408, 217] on span "ARG01000526919102025030620350306SAN181 - [DATE]" at bounding box center [441, 218] width 214 height 10
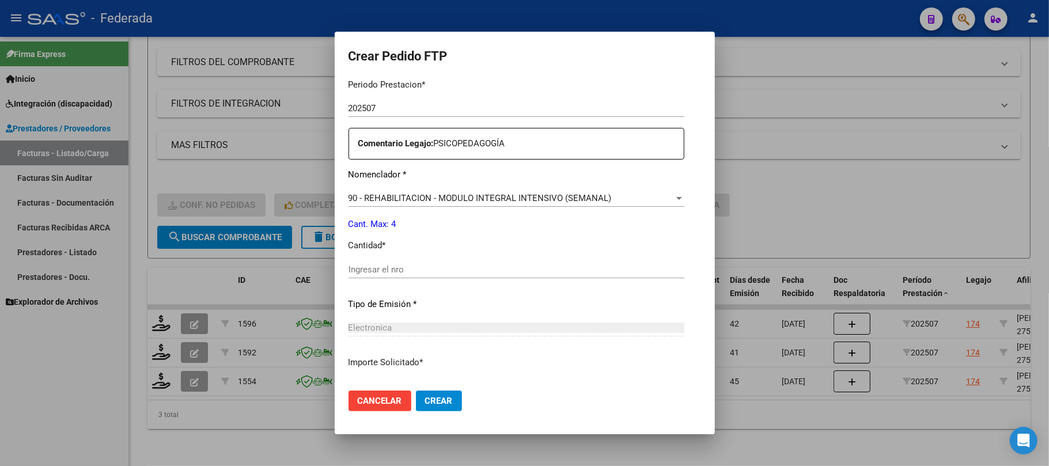
scroll to position [414, 0]
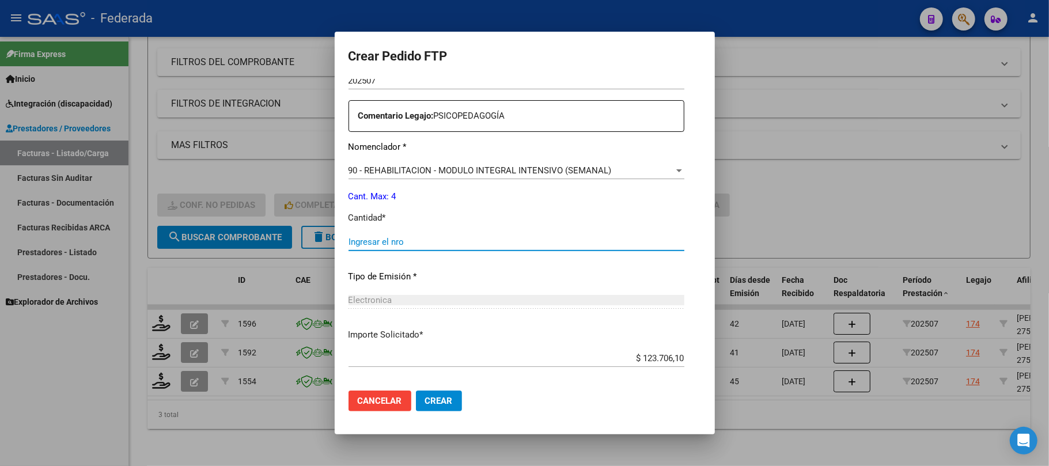
click at [395, 238] on input "Ingresar el nro" at bounding box center [516, 242] width 336 height 10
type input "4"
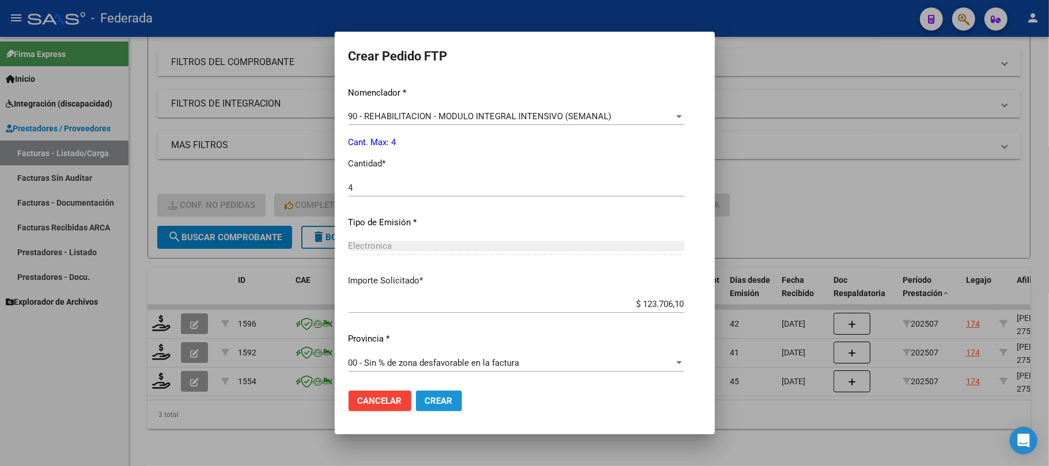
click at [425, 399] on span "Crear" at bounding box center [439, 401] width 28 height 10
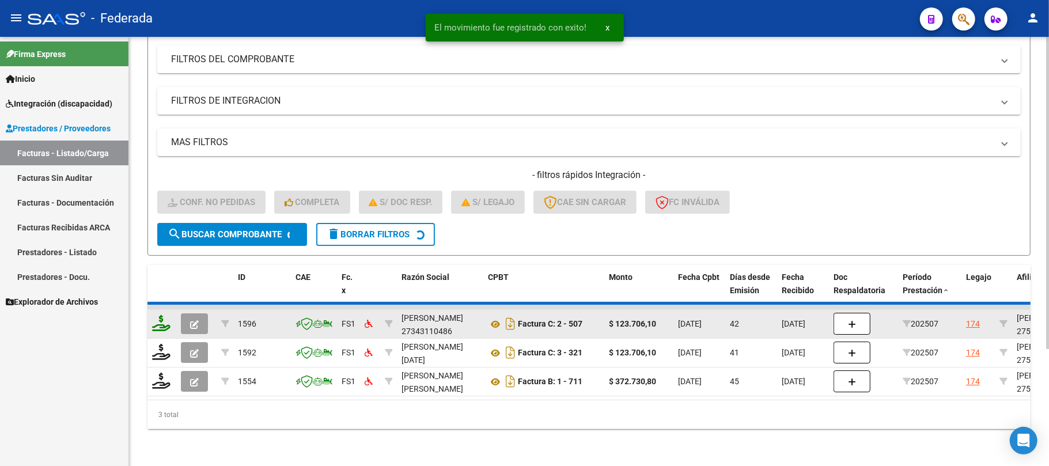
scroll to position [129, 0]
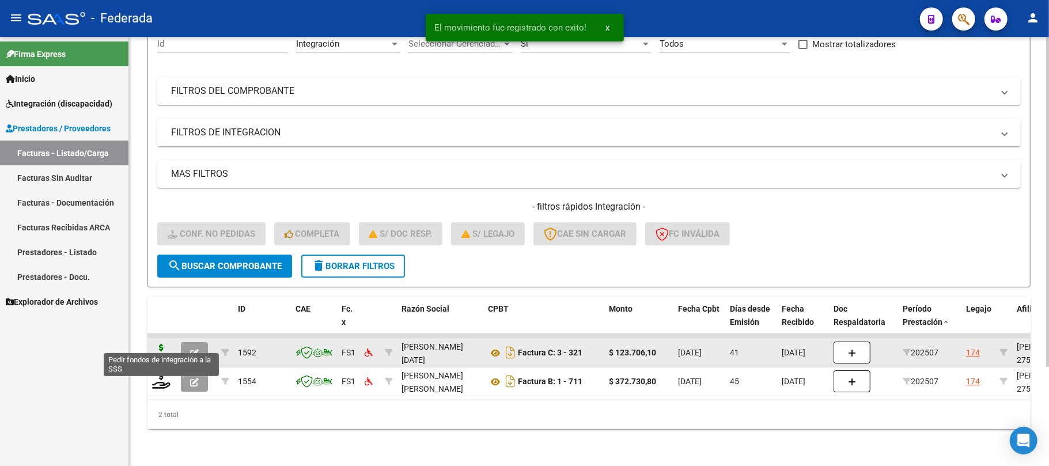
click at [162, 344] on icon at bounding box center [161, 352] width 18 height 16
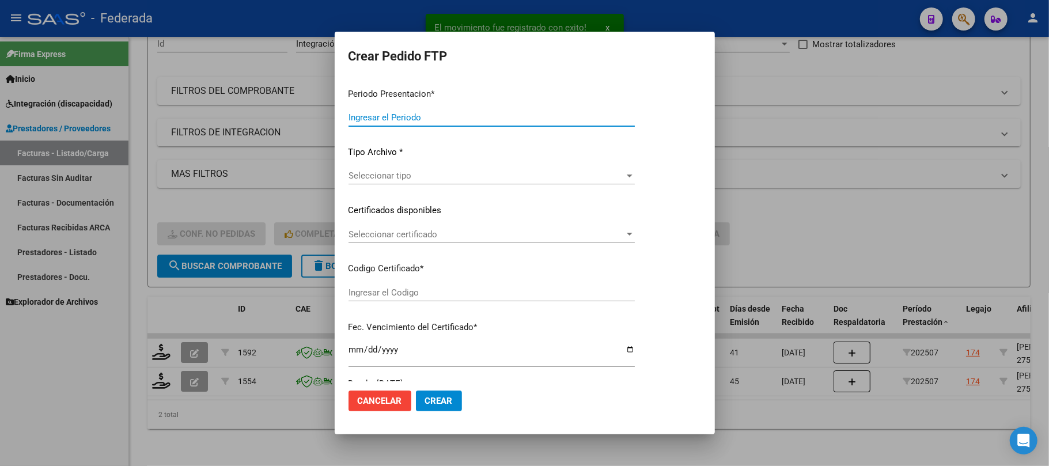
type input "202508"
type input "202507"
type input "$ 123.706,10"
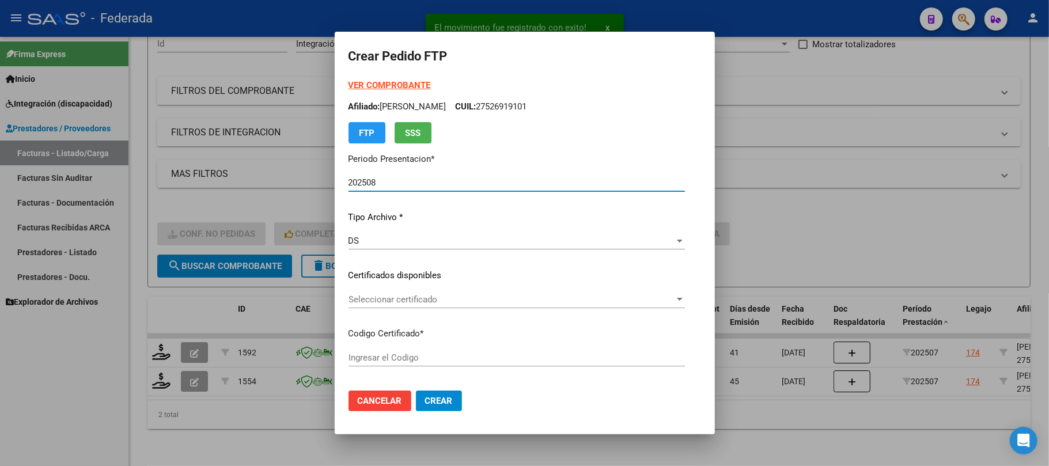
type input "ARG01000526919102025030620350306SAN181"
type input "[DATE]"
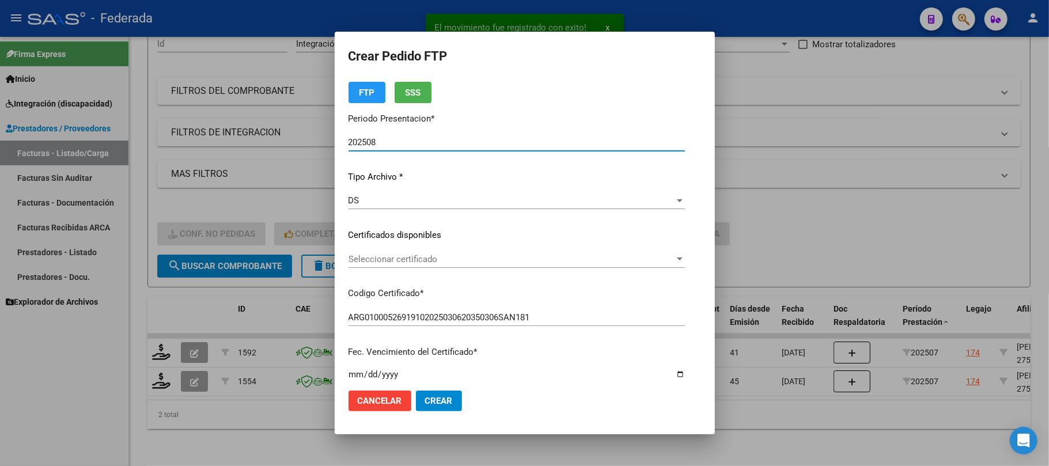
scroll to position [77, 0]
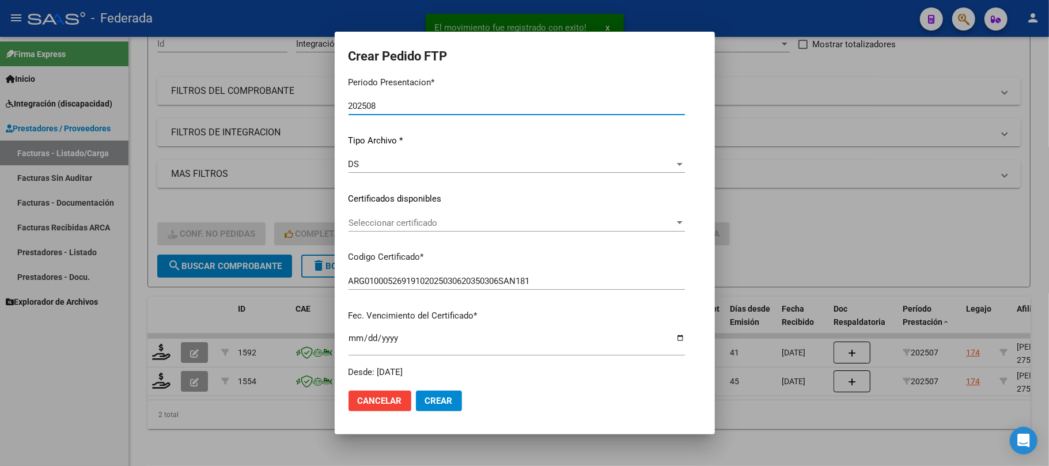
click at [408, 219] on span "Seleccionar certificado" at bounding box center [511, 223] width 326 height 10
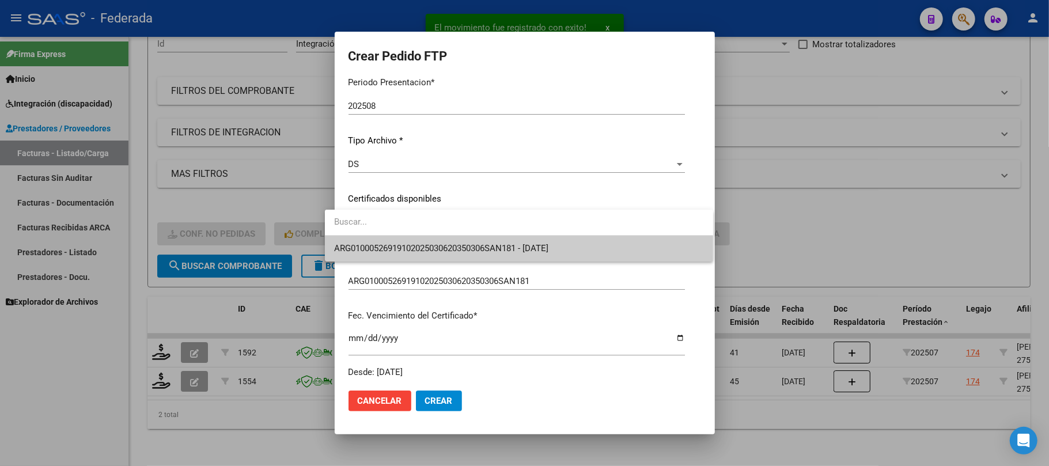
click at [405, 235] on div at bounding box center [519, 223] width 388 height 26
click at [404, 251] on span "ARG01000526919102025030620350306SAN181 - [DATE]" at bounding box center [441, 248] width 214 height 10
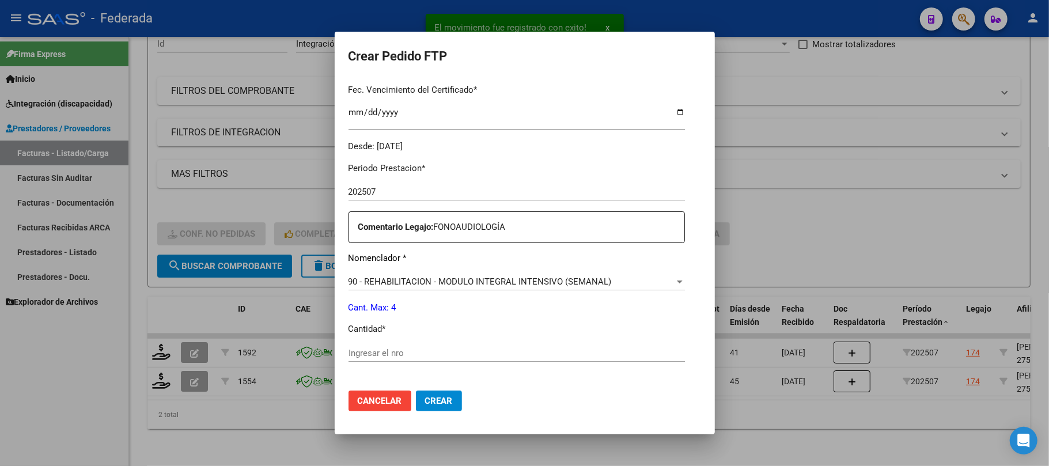
scroll to position [384, 0]
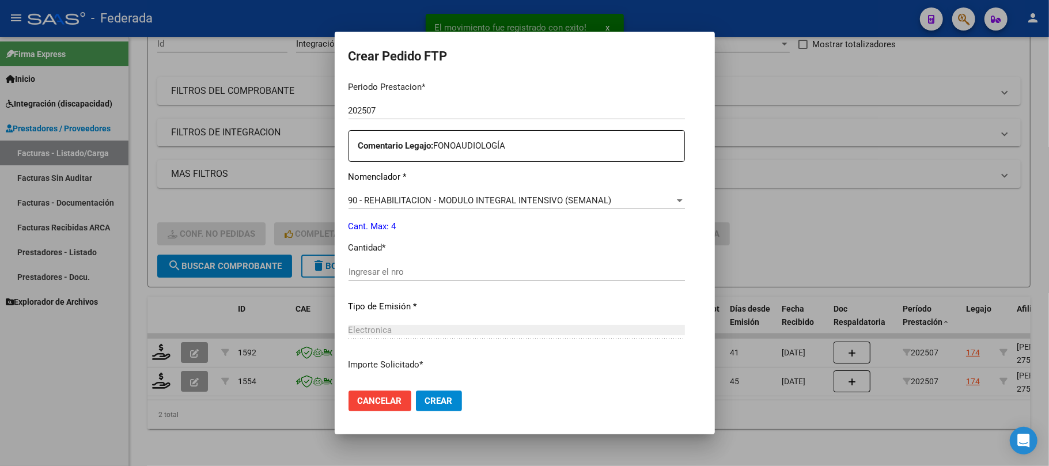
click at [397, 263] on div "Ingresar el nro" at bounding box center [516, 271] width 336 height 17
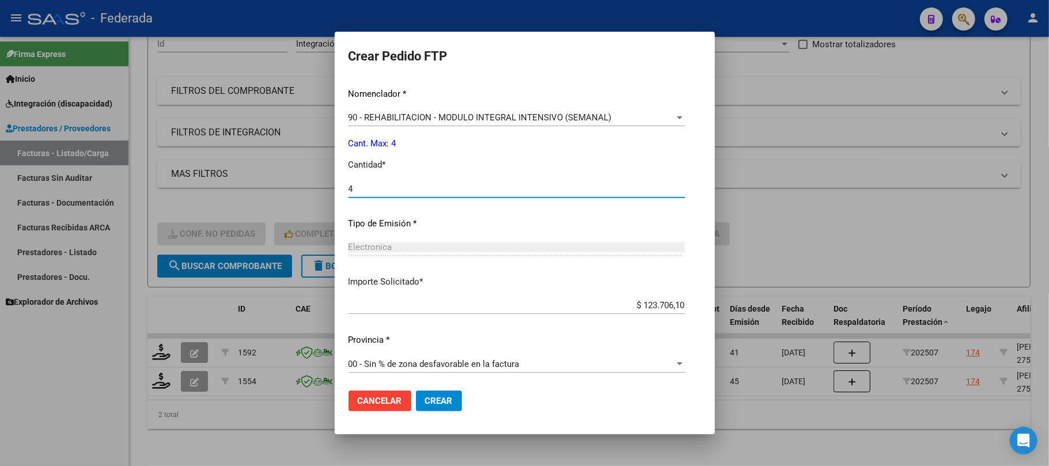
scroll to position [468, 0]
type input "4"
click at [425, 396] on span "Crear" at bounding box center [439, 401] width 28 height 10
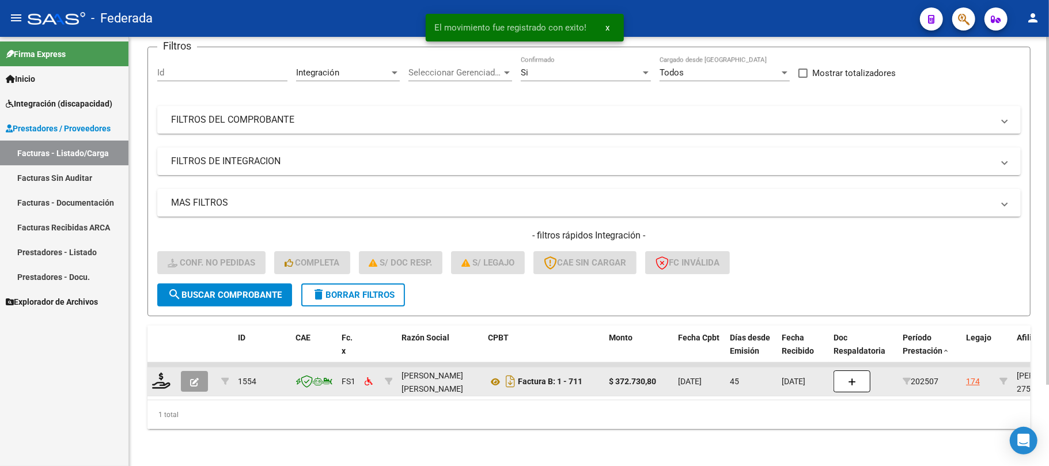
scroll to position [100, 0]
click at [161, 377] on div at bounding box center [162, 382] width 20 height 18
click at [161, 373] on icon at bounding box center [161, 381] width 18 height 16
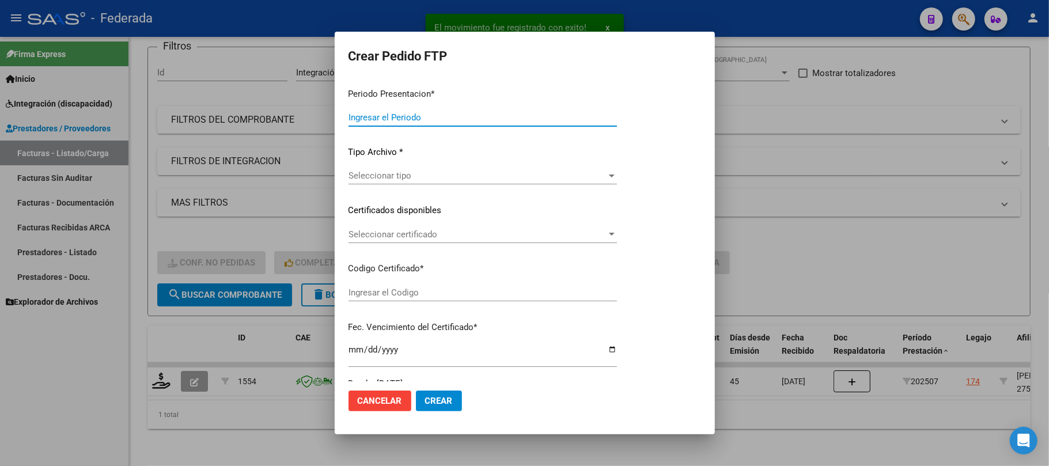
type input "202508"
type input "202507"
type input "$ 372.730,80"
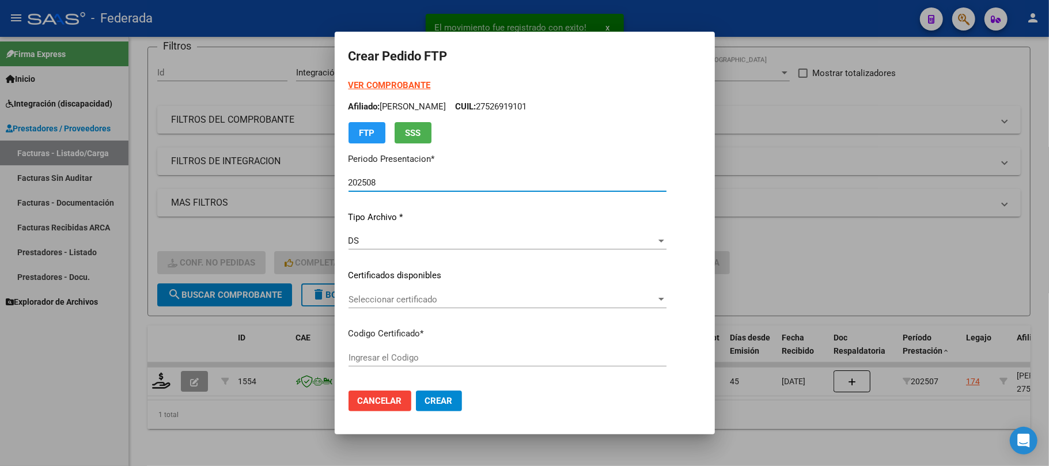
type input "ARG01000526919102025030620350306SAN181"
type input "[DATE]"
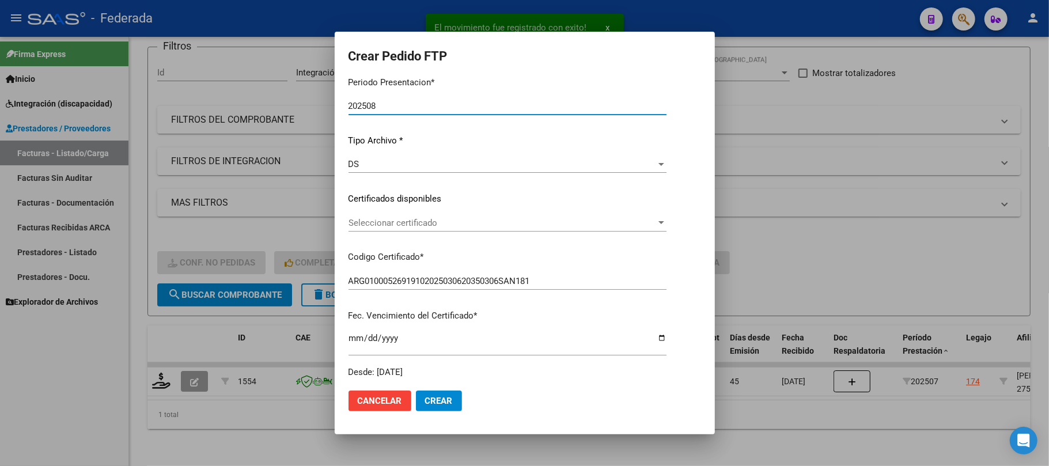
click at [408, 222] on span "Seleccionar certificado" at bounding box center [502, 223] width 308 height 10
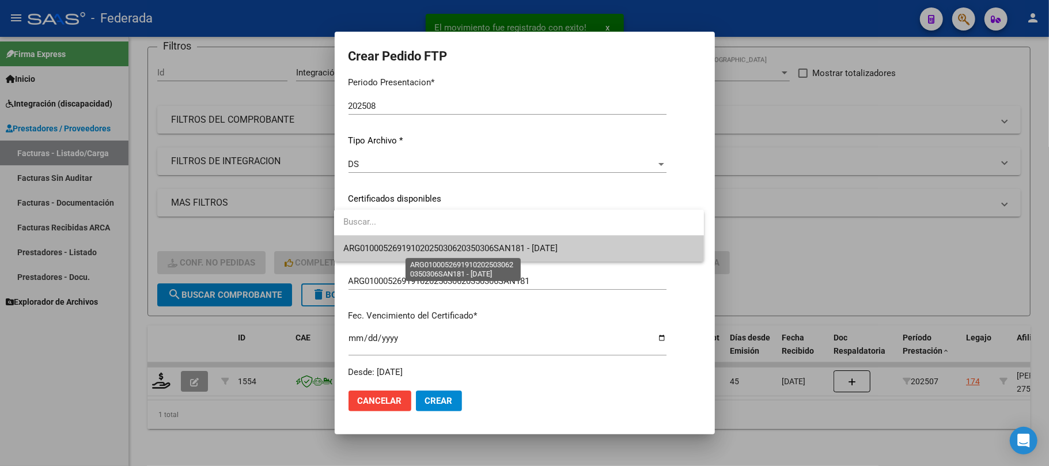
click at [407, 243] on span "ARG01000526919102025030620350306SAN181 - [DATE]" at bounding box center [450, 248] width 214 height 10
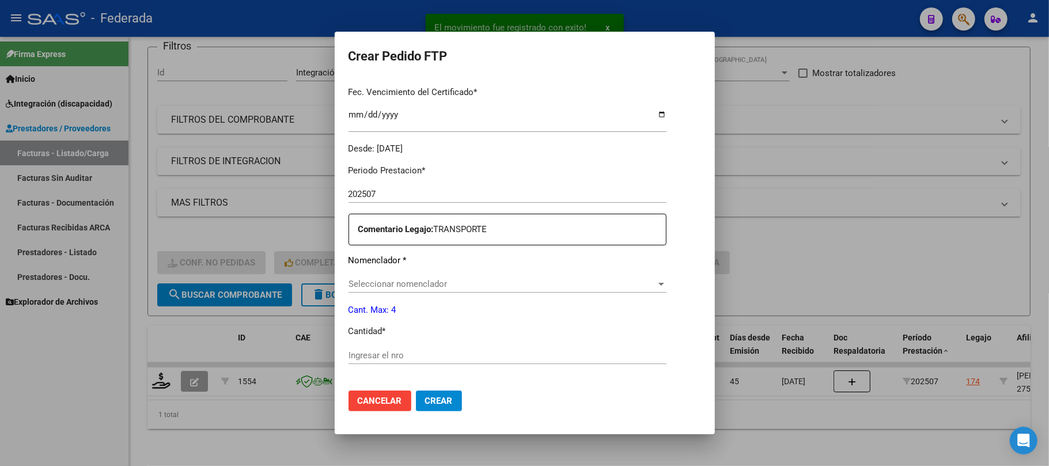
scroll to position [384, 0]
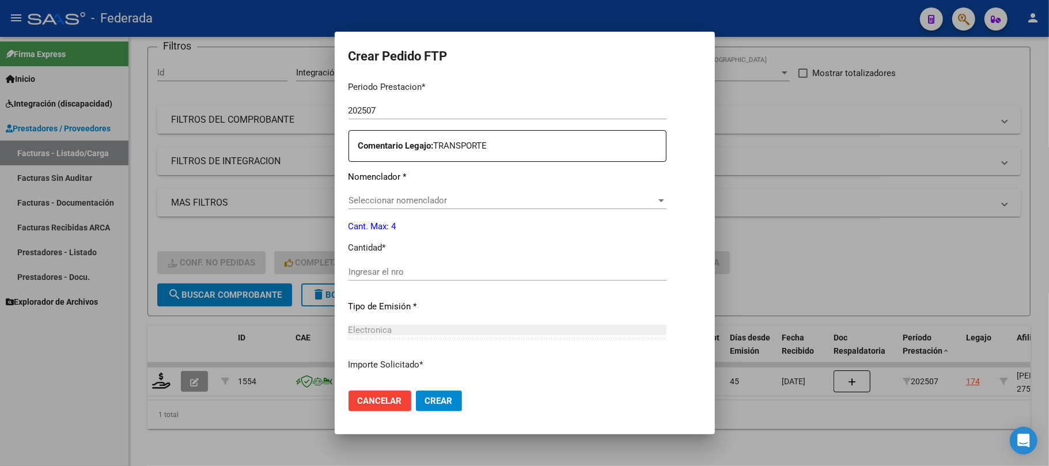
click at [413, 197] on span "Seleccionar nomenclador" at bounding box center [502, 200] width 308 height 10
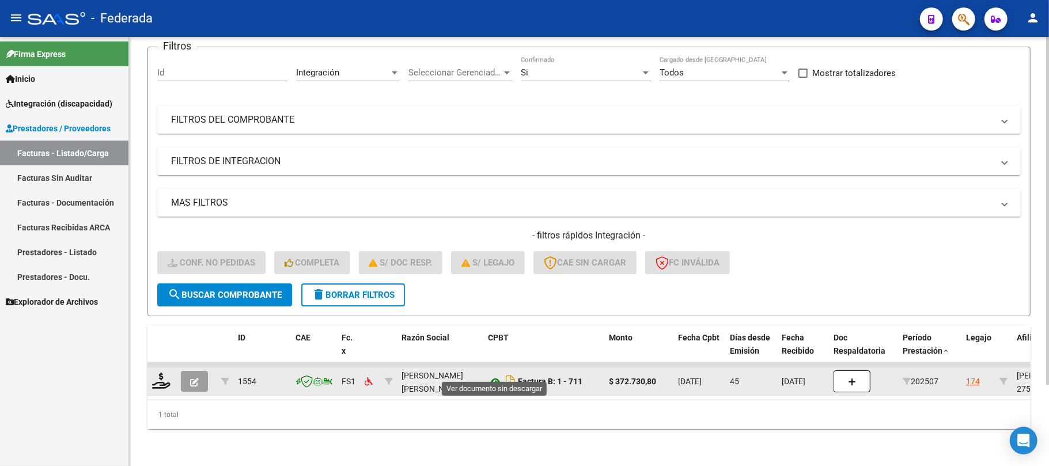
click at [491, 375] on icon at bounding box center [495, 382] width 15 height 14
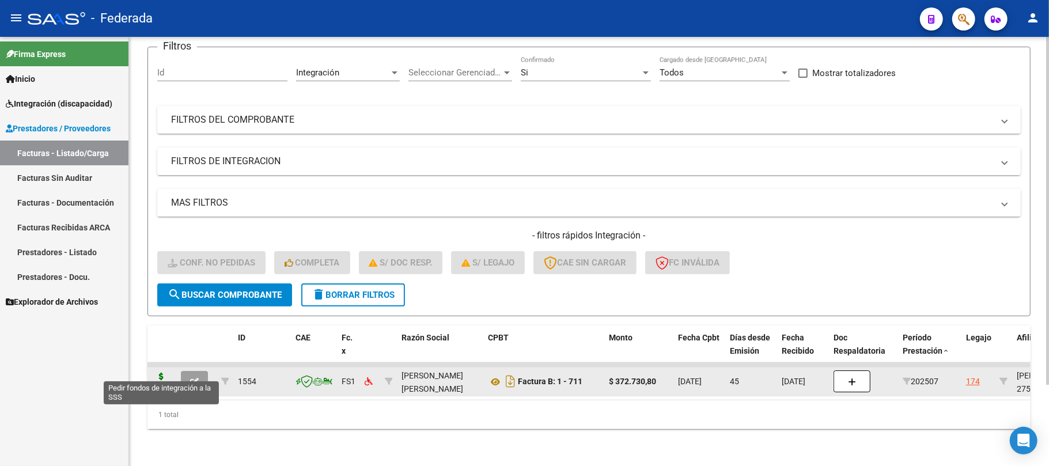
click at [166, 373] on icon at bounding box center [161, 381] width 18 height 16
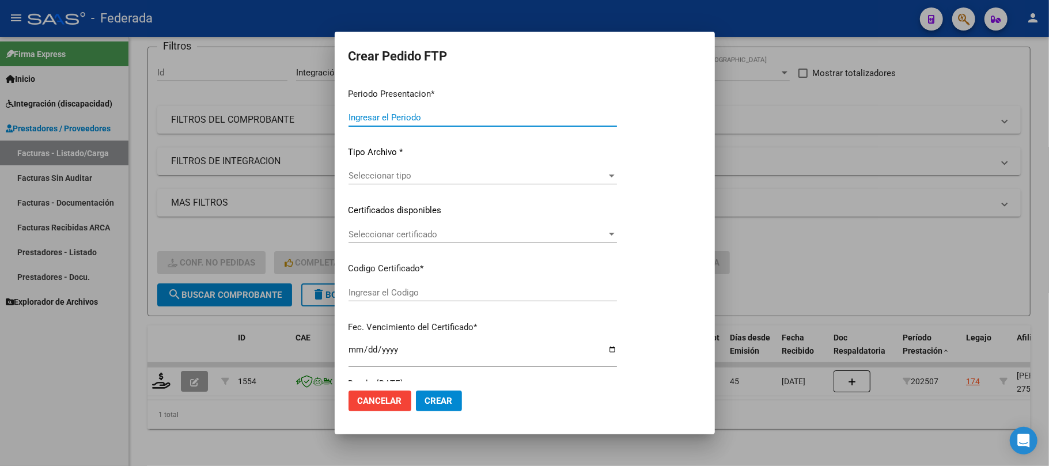
type input "202508"
type input "202507"
type input "$ 372.730,80"
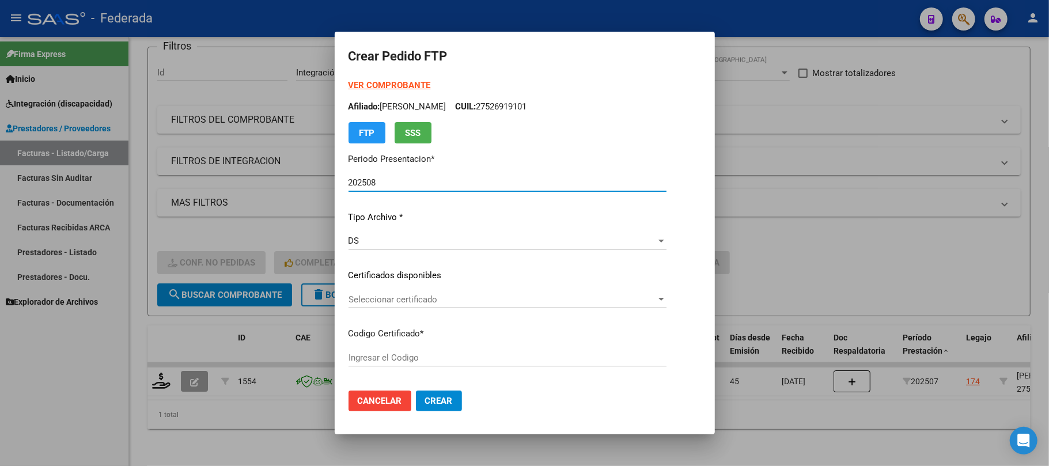
scroll to position [77, 0]
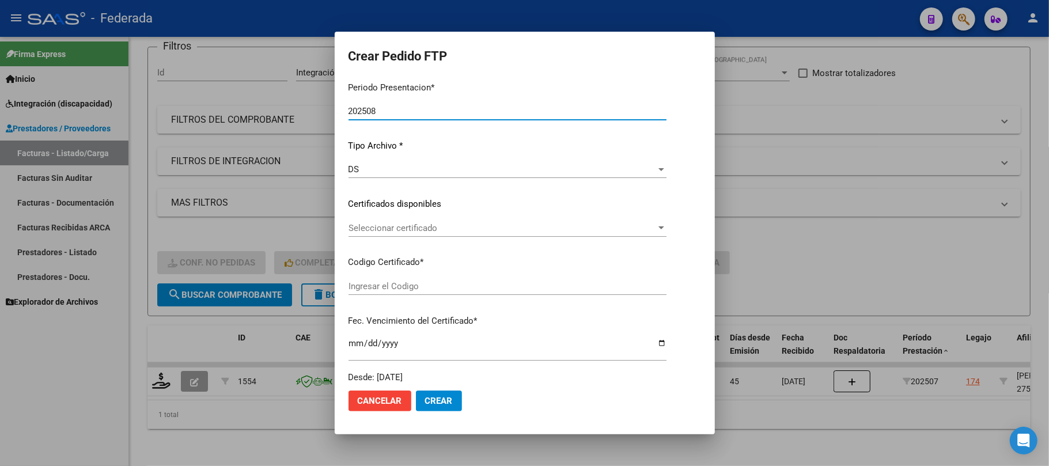
type input "ARG01000526919102025030620350306SAN181"
type input "[DATE]"
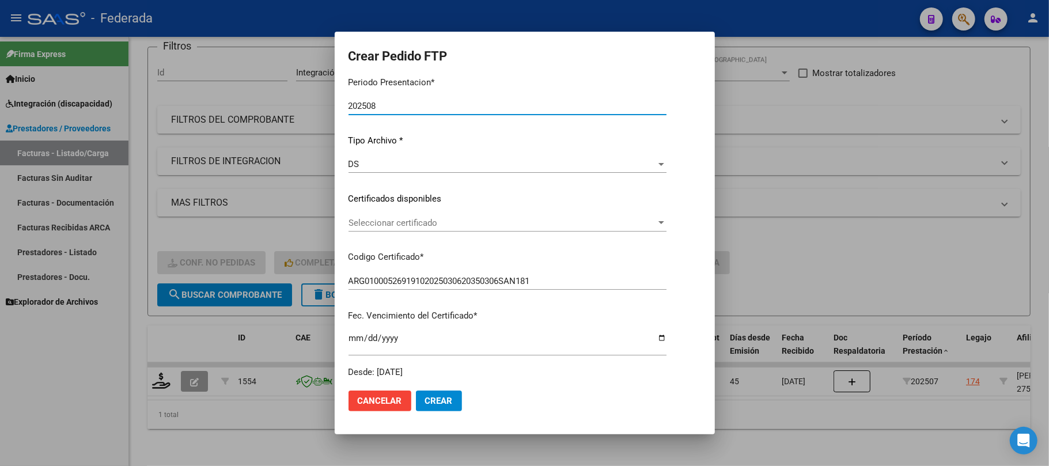
click at [381, 223] on span "Seleccionar certificado" at bounding box center [502, 223] width 308 height 10
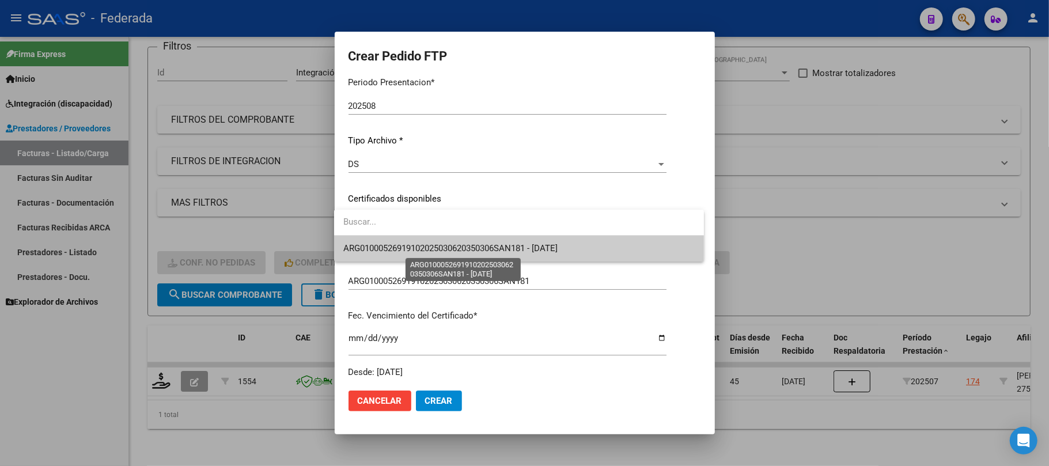
click at [383, 252] on span "ARG01000526919102025030620350306SAN181 - [DATE]" at bounding box center [450, 248] width 214 height 10
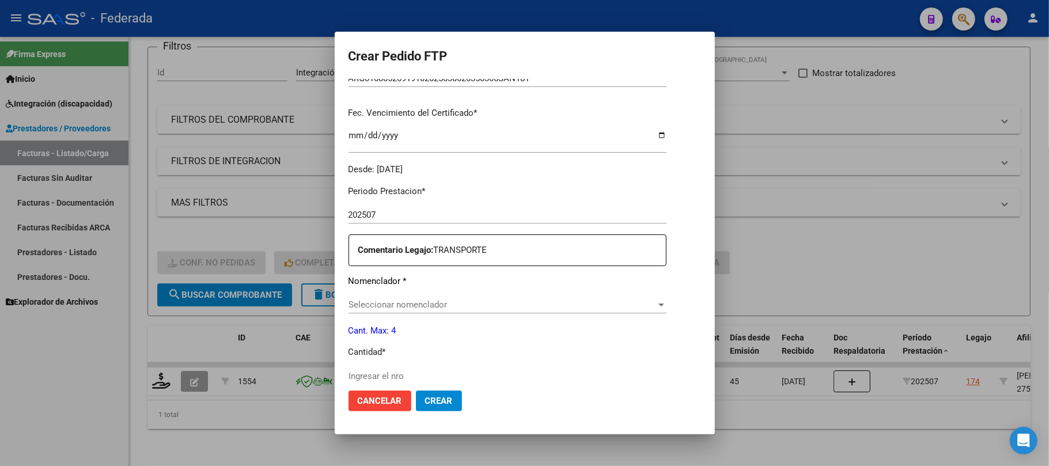
scroll to position [307, 0]
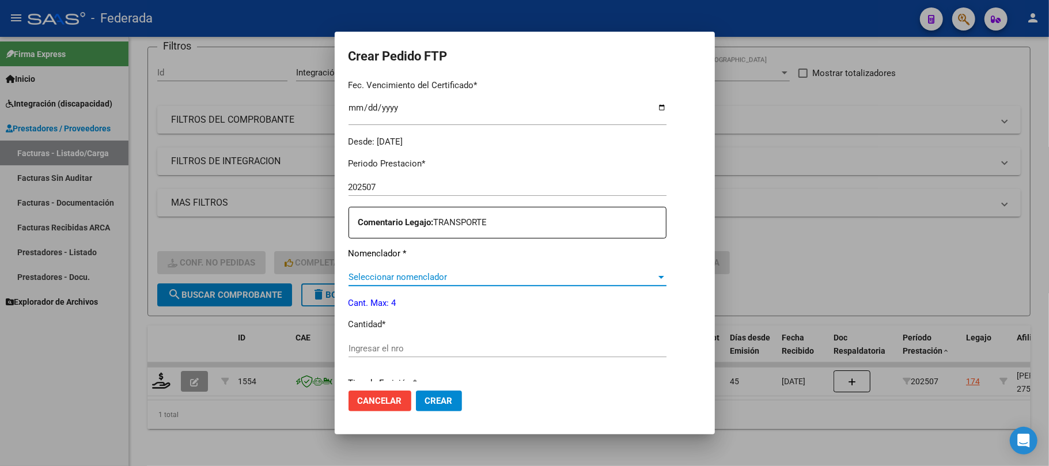
click at [369, 277] on span "Seleccionar nomenclador" at bounding box center [502, 277] width 308 height 10
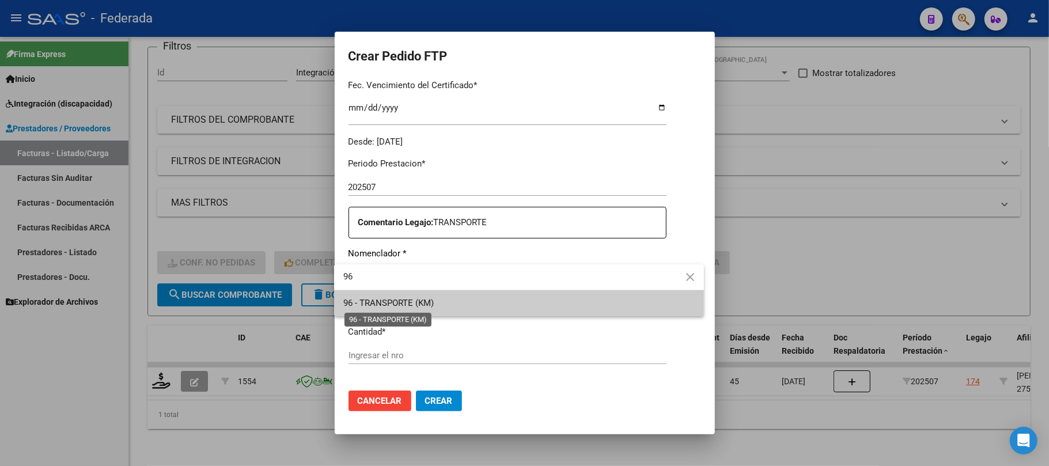
type input "96"
click at [373, 305] on span "96 - TRANSPORTE (KM)" at bounding box center [388, 303] width 90 height 10
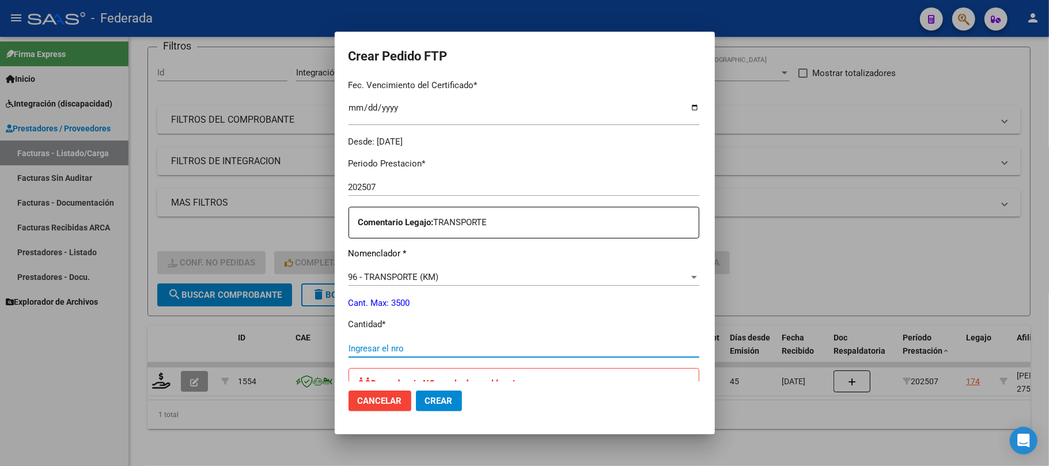
click at [378, 346] on input "Ingresar el nro" at bounding box center [523, 348] width 351 height 10
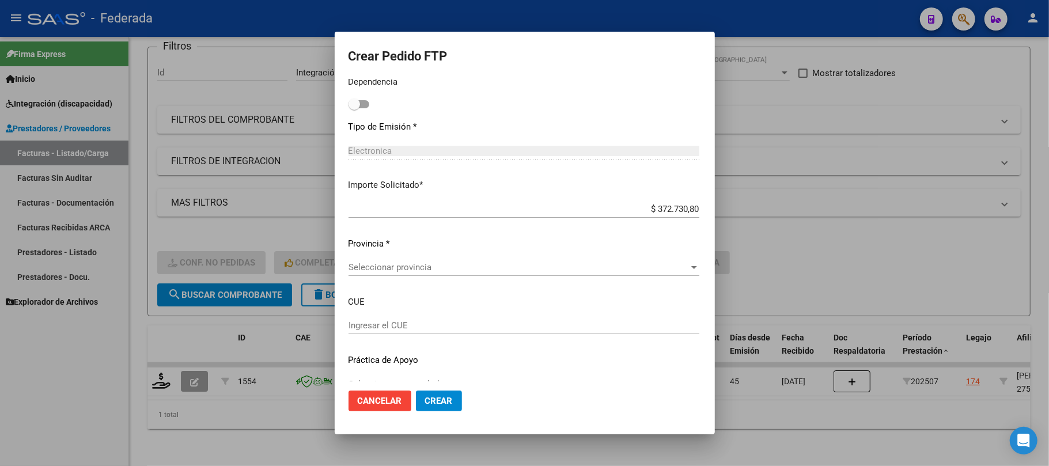
scroll to position [661, 0]
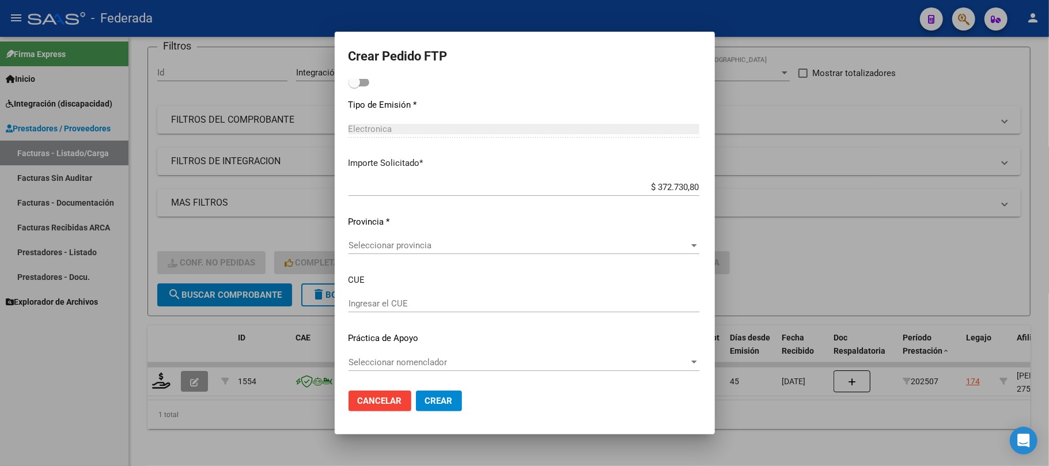
type input "688"
click at [383, 245] on span "Seleccionar provincia" at bounding box center [518, 245] width 340 height 10
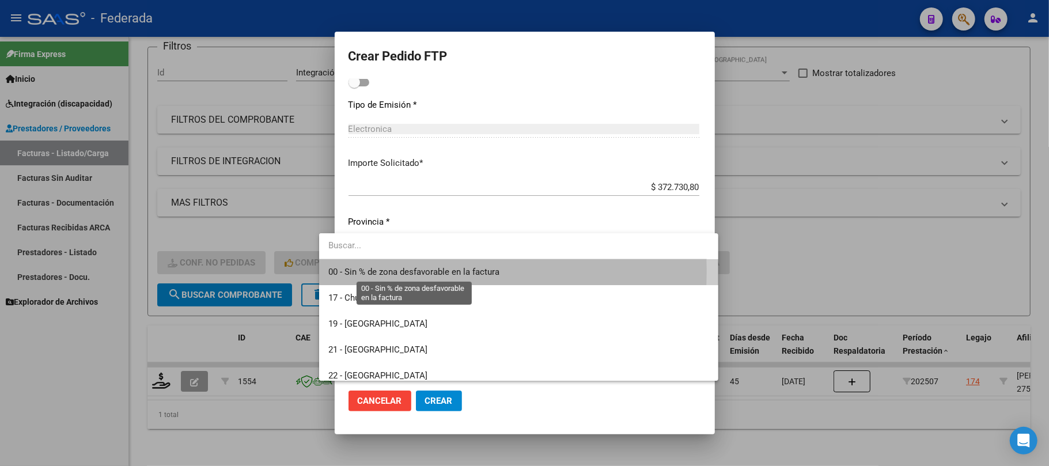
click at [371, 271] on span "00 - Sin % de zona desfavorable en la factura" at bounding box center [413, 272] width 171 height 10
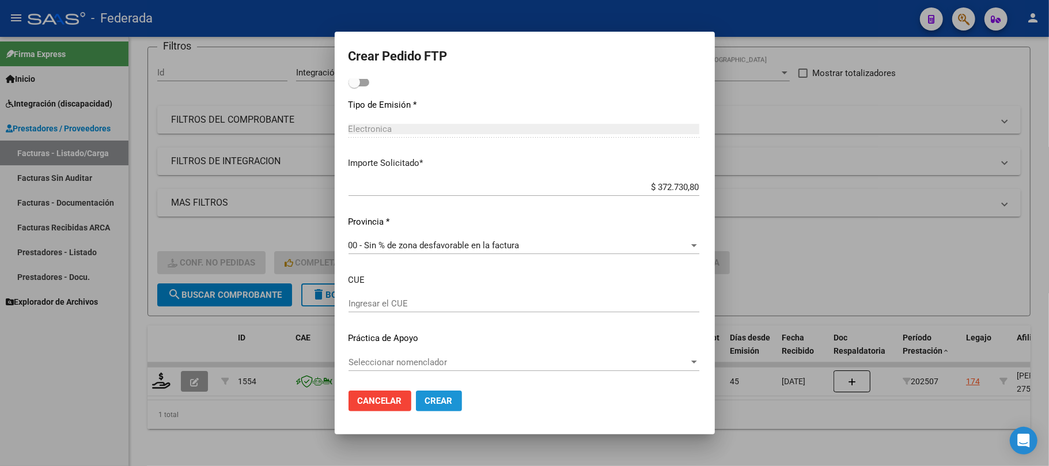
click at [425, 404] on span "Crear" at bounding box center [439, 401] width 28 height 10
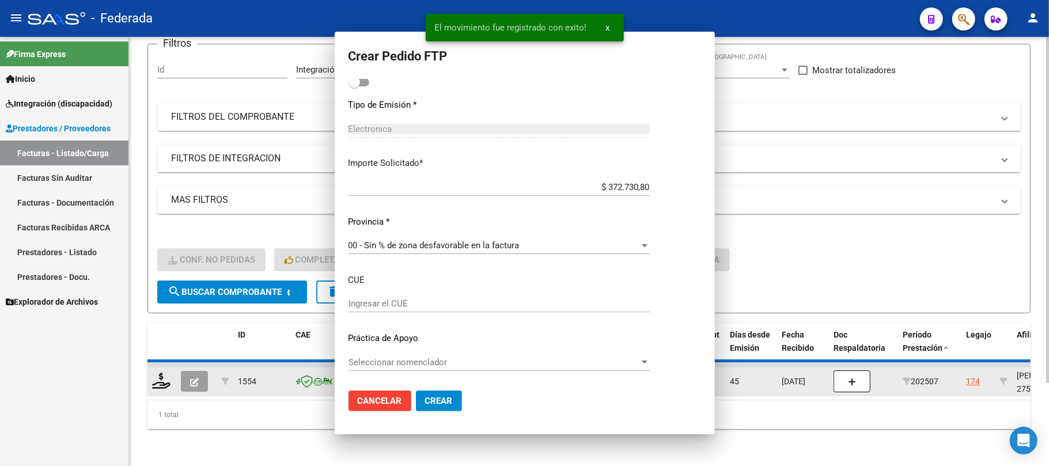
scroll to position [0, 0]
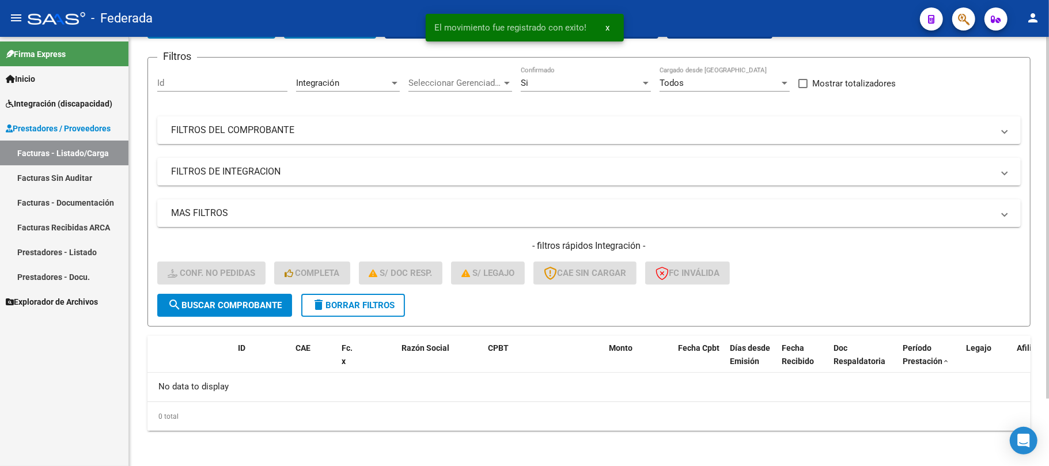
click at [339, 300] on span "delete Borrar Filtros" at bounding box center [353, 305] width 83 height 10
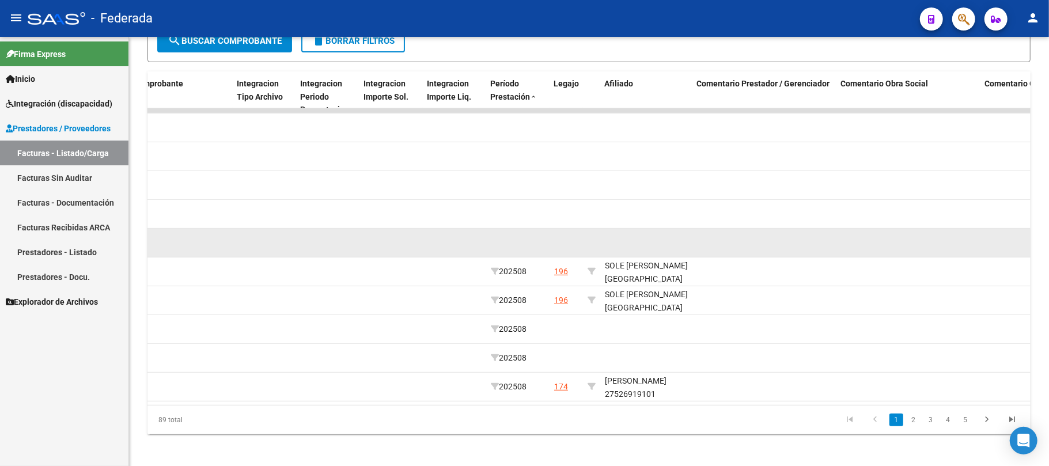
scroll to position [359, 0]
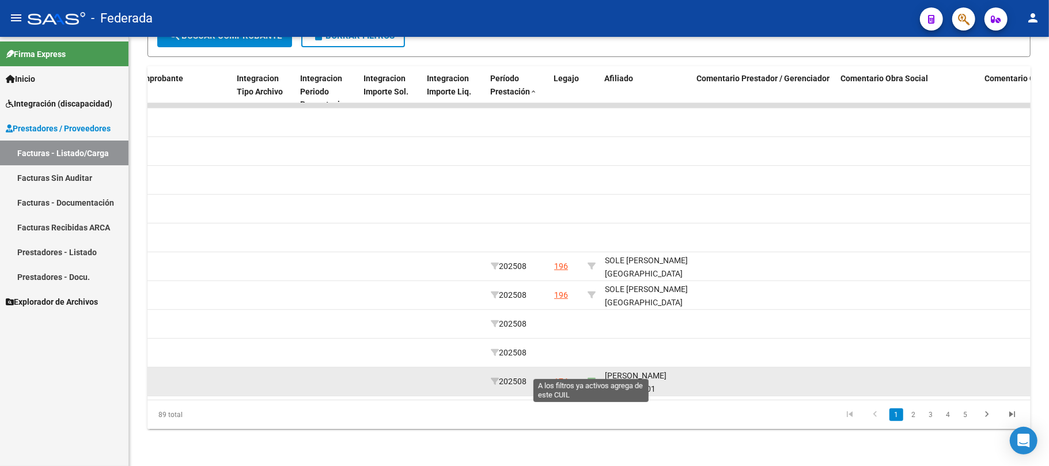
click at [588, 377] on icon at bounding box center [591, 381] width 8 height 8
type input "27526919101"
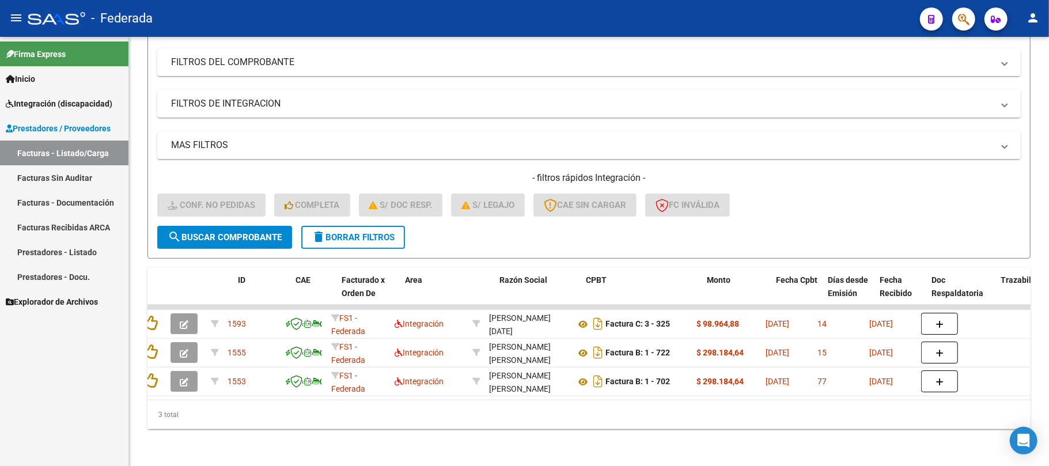
scroll to position [0, 0]
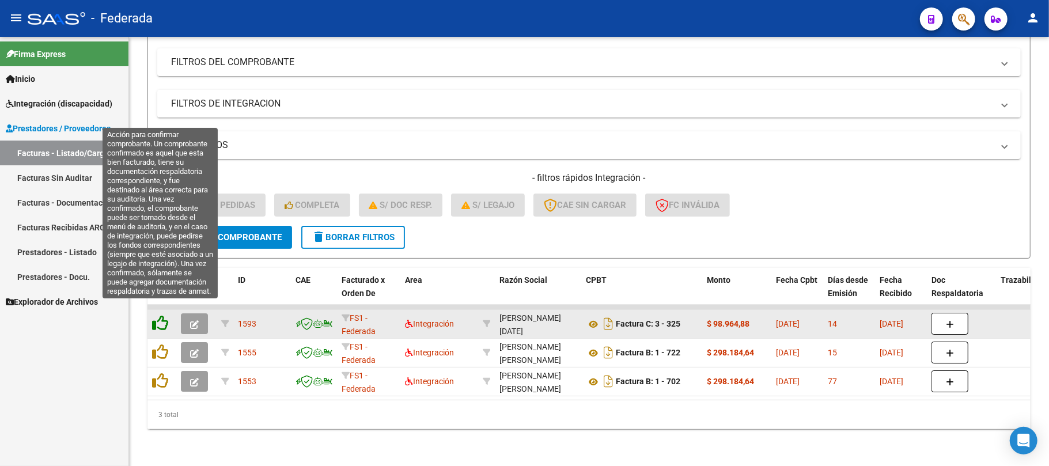
click at [157, 317] on icon at bounding box center [160, 323] width 16 height 16
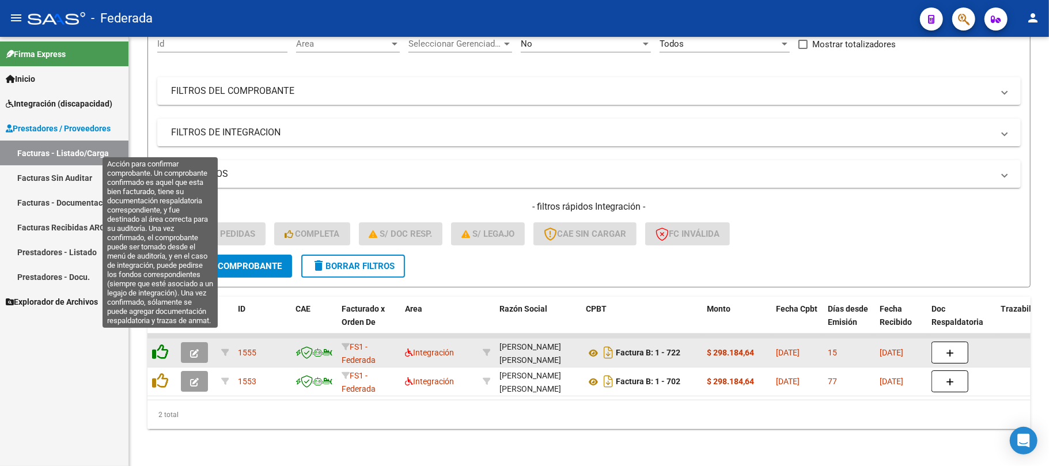
click at [160, 346] on icon at bounding box center [160, 352] width 16 height 16
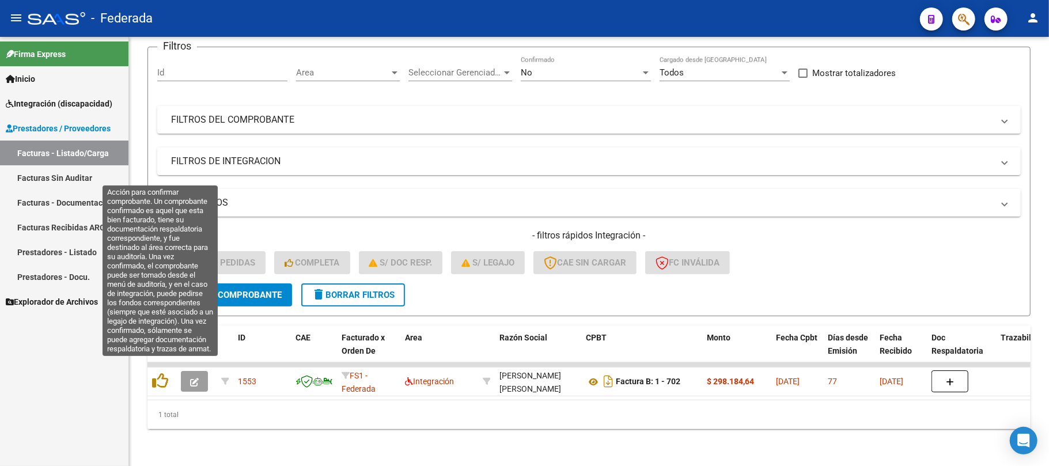
scroll to position [100, 0]
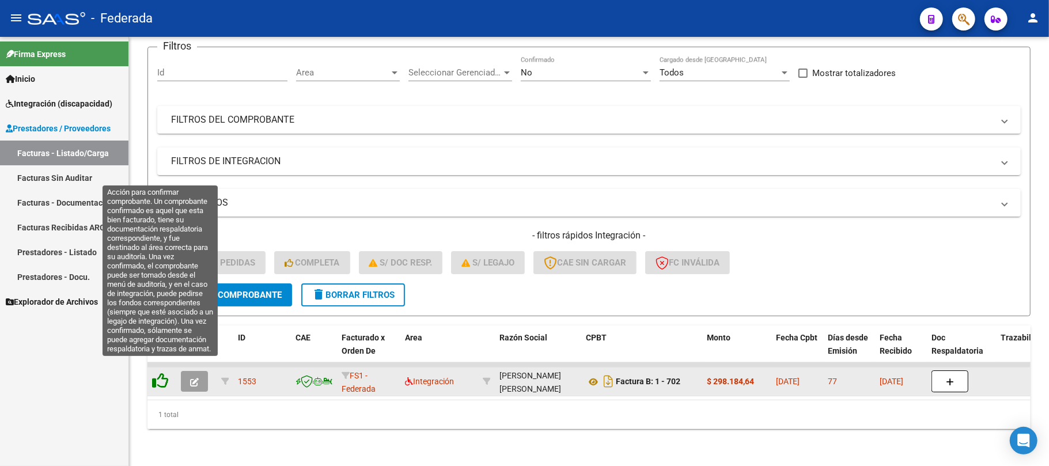
click at [156, 373] on icon at bounding box center [160, 381] width 16 height 16
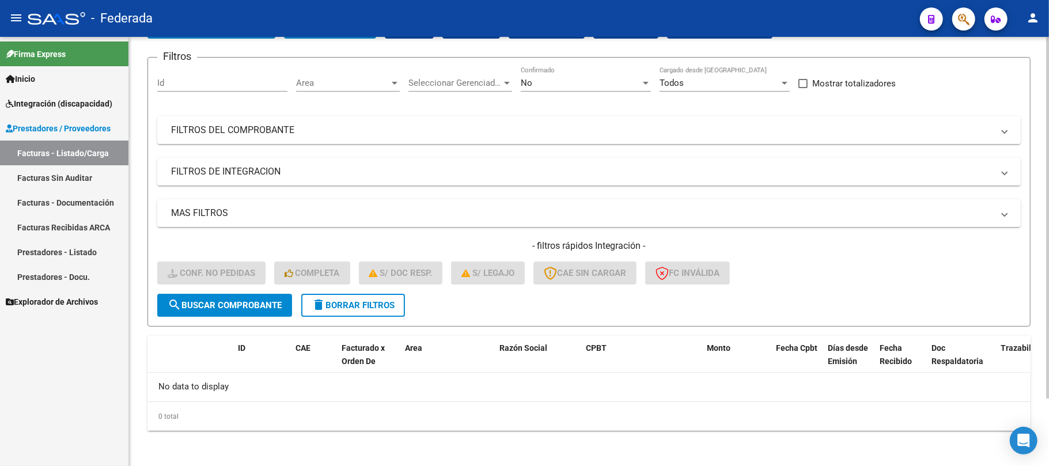
click at [365, 302] on span "delete Borrar Filtros" at bounding box center [353, 305] width 83 height 10
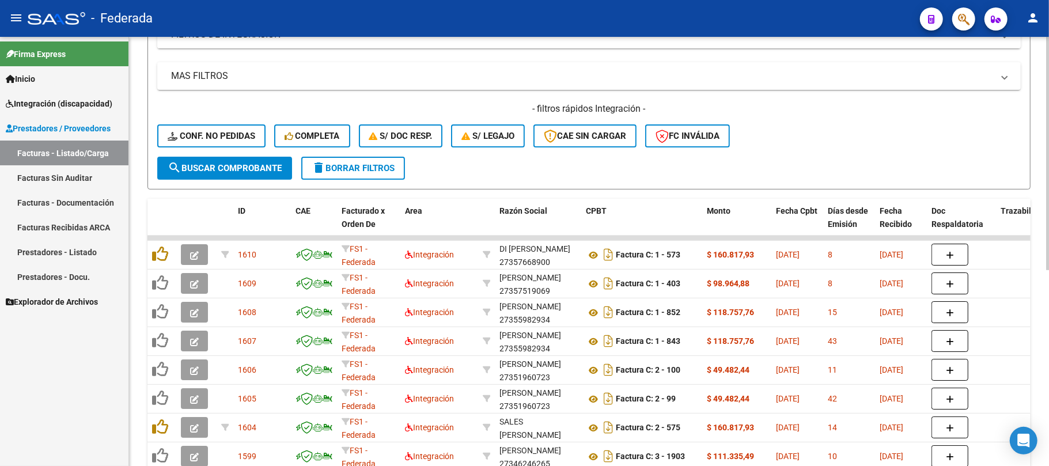
scroll to position [233, 0]
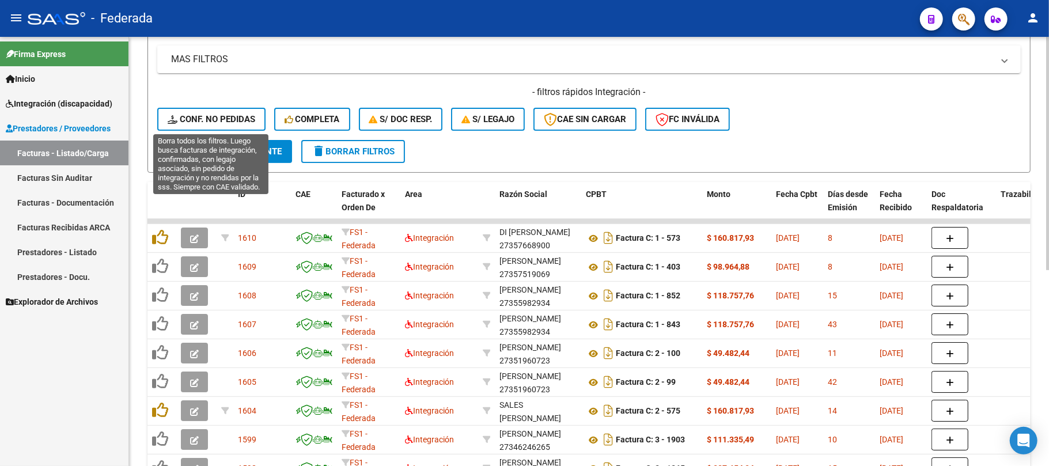
click at [236, 114] on span "Conf. no pedidas" at bounding box center [212, 119] width 88 height 10
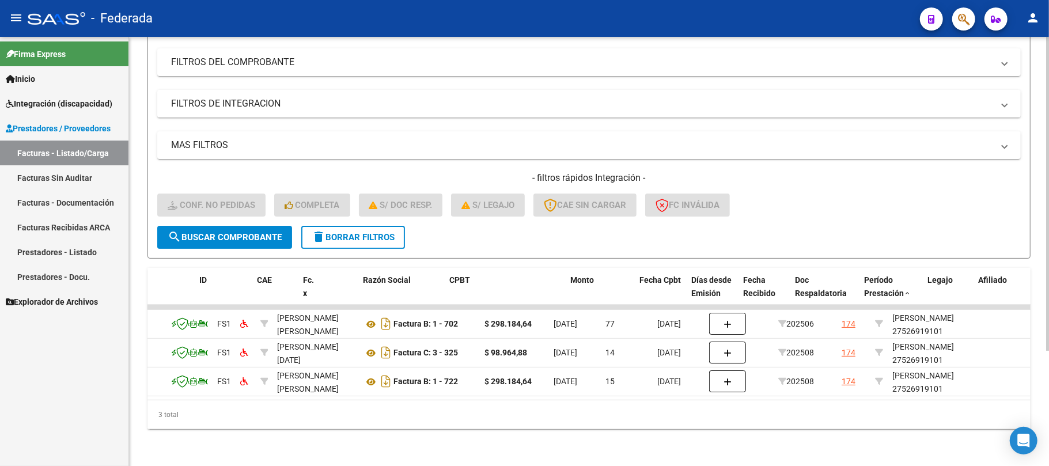
scroll to position [0, 0]
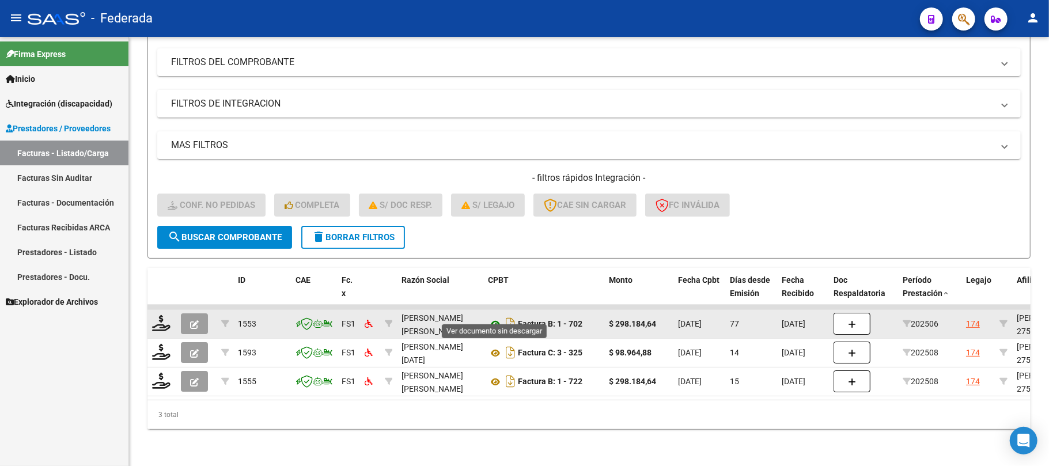
click at [491, 317] on icon at bounding box center [495, 324] width 15 height 14
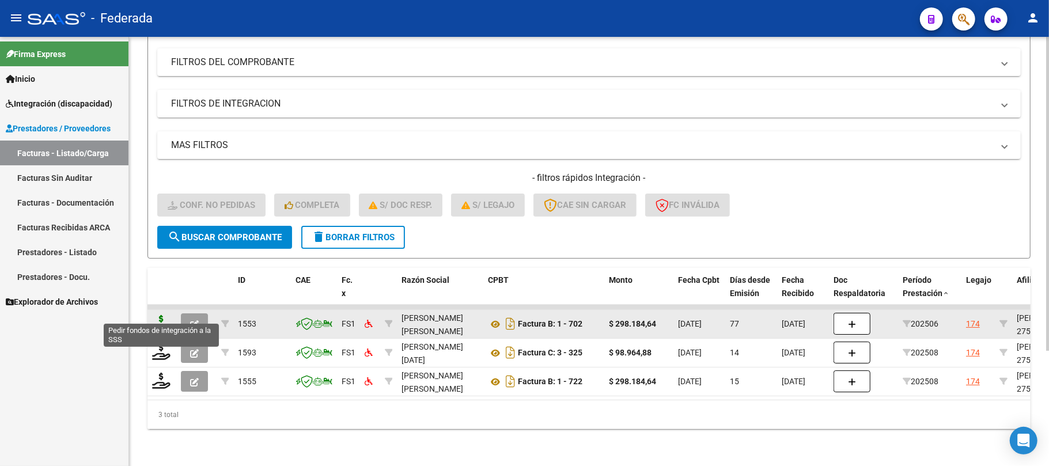
click at [161, 315] on icon at bounding box center [161, 323] width 18 height 16
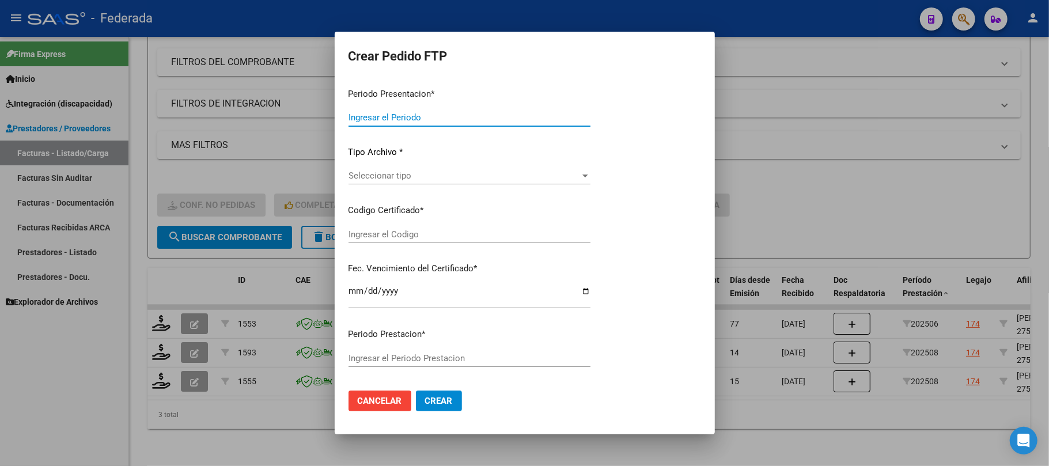
type input "202508"
type input "202506"
type input "$ 298.184,64"
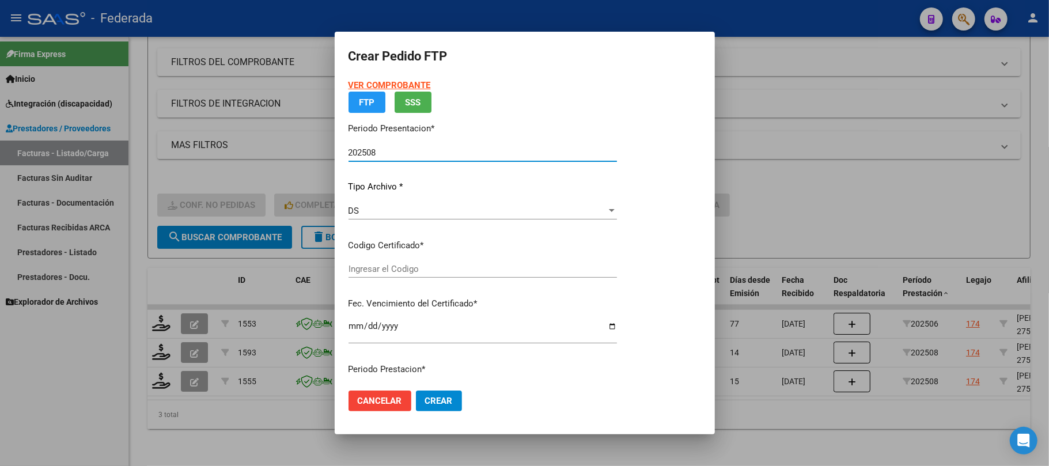
type input "ARG01000526919102025030620350306SAN181"
type input "[DATE]"
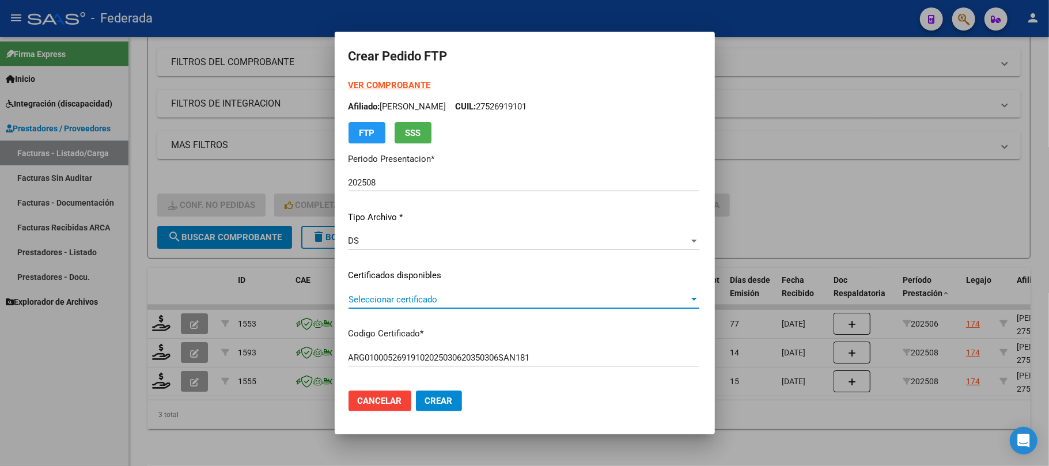
click at [378, 297] on span "Seleccionar certificado" at bounding box center [518, 299] width 340 height 10
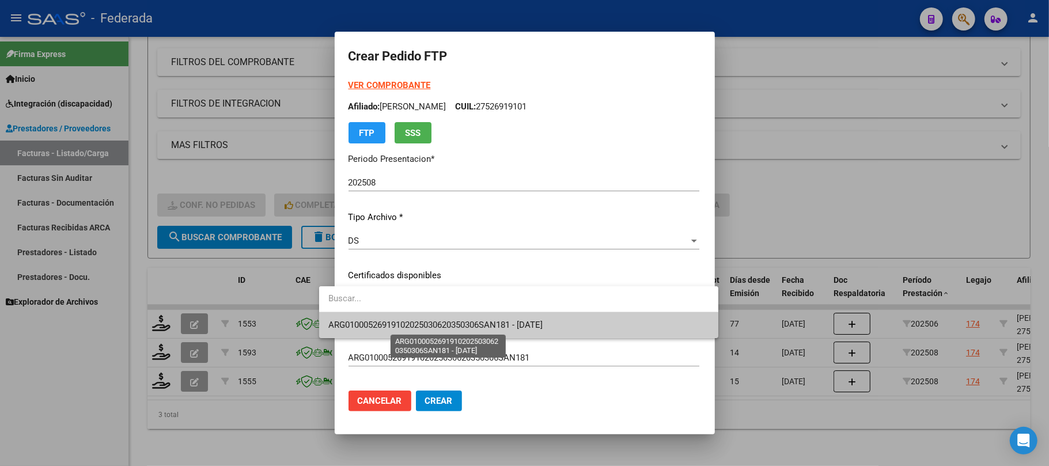
click at [369, 323] on span "ARG01000526919102025030620350306SAN181 - [DATE]" at bounding box center [435, 325] width 214 height 10
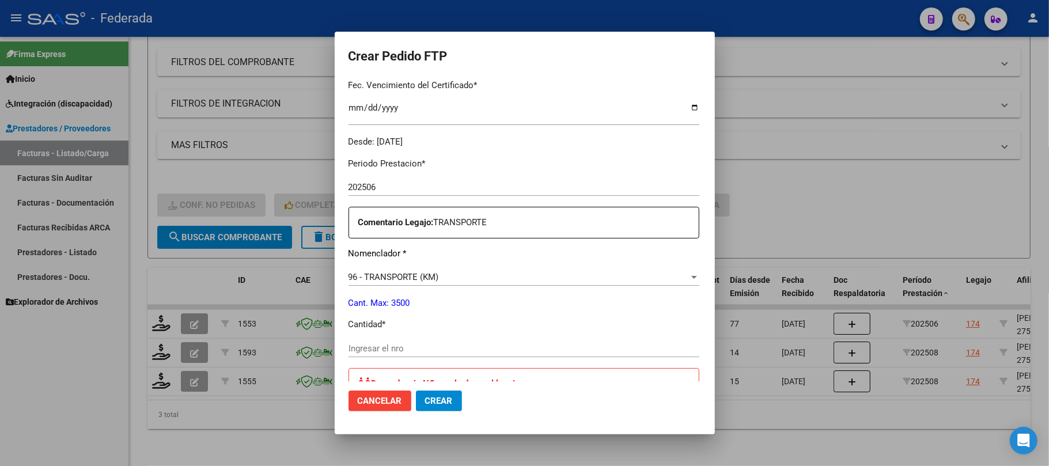
scroll to position [384, 0]
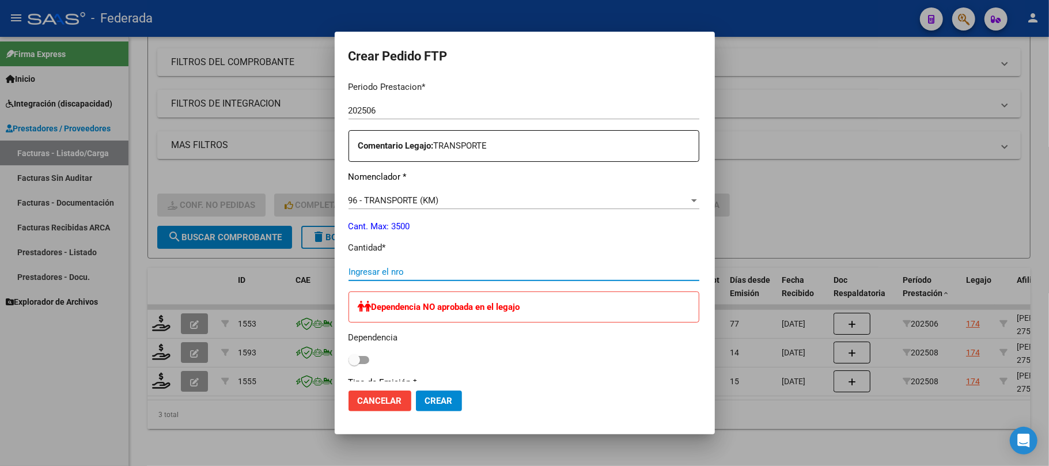
click at [353, 273] on input "Ingresar el nro" at bounding box center [523, 272] width 351 height 10
type input "550"
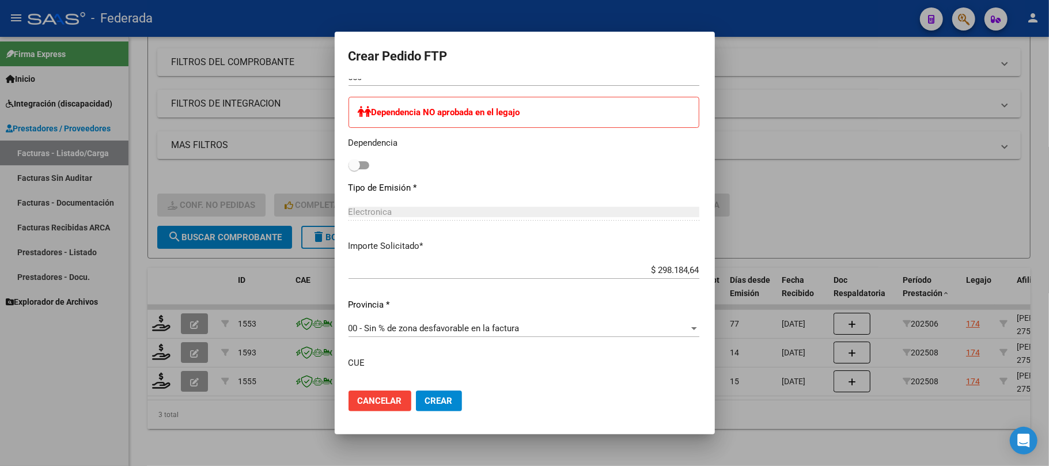
scroll to position [614, 0]
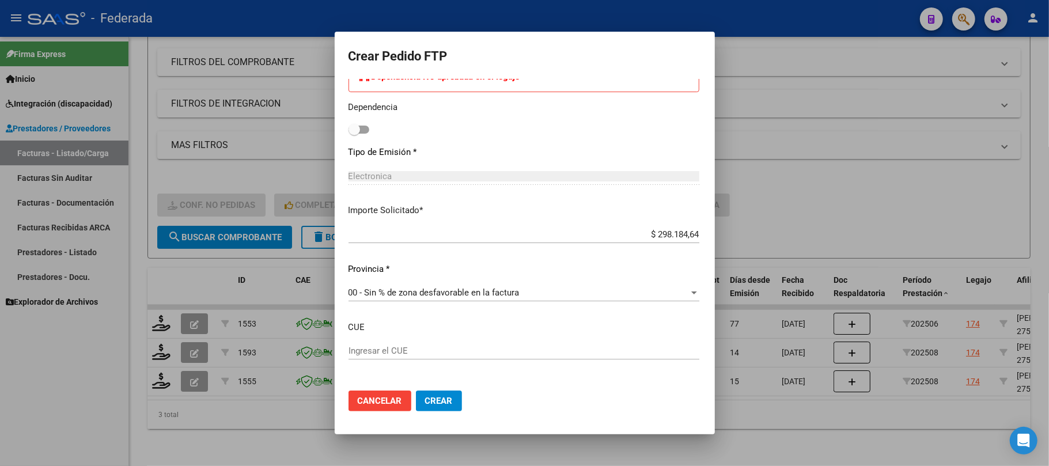
click at [425, 397] on span "Crear" at bounding box center [439, 401] width 28 height 10
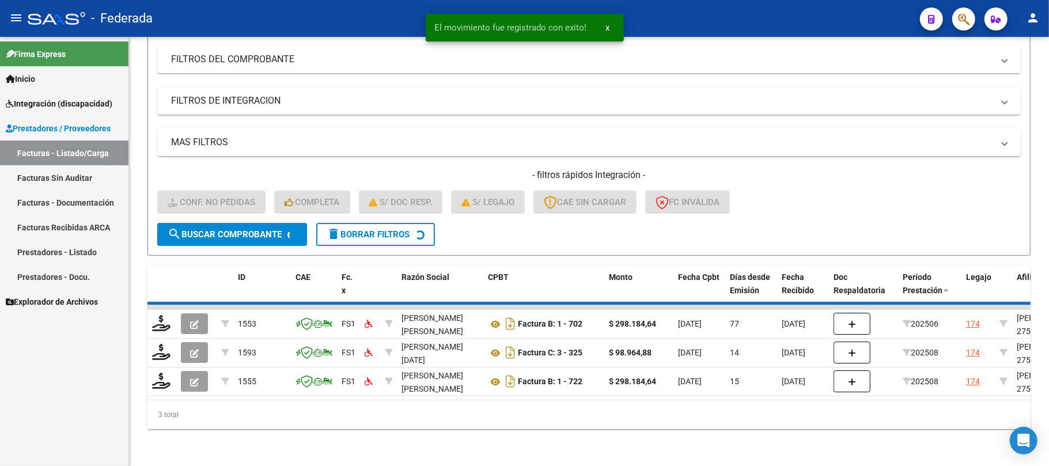
scroll to position [129, 0]
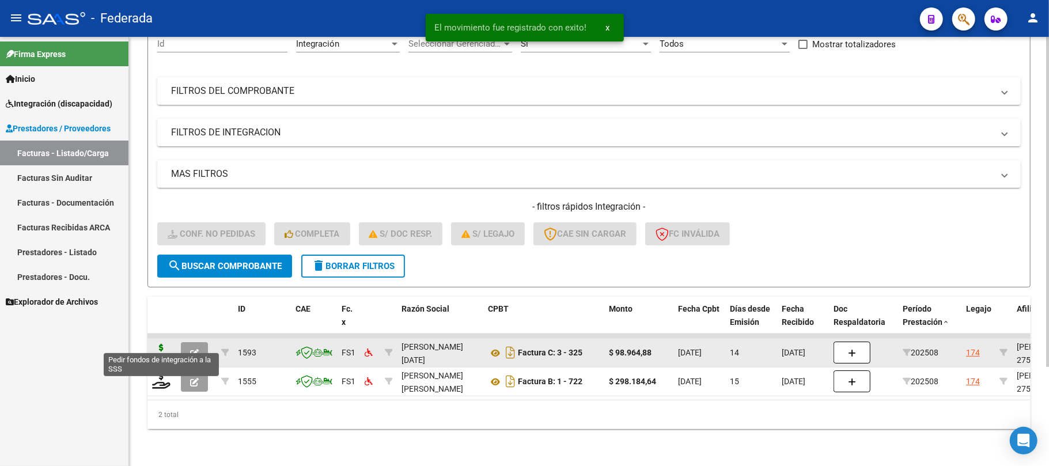
click at [155, 344] on icon at bounding box center [161, 352] width 18 height 16
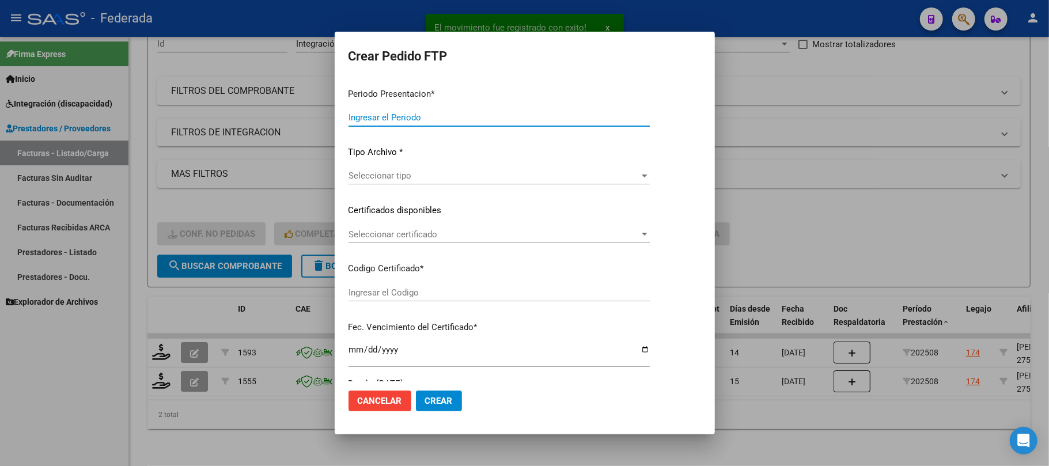
type input "202508"
type input "$ 98.964,88"
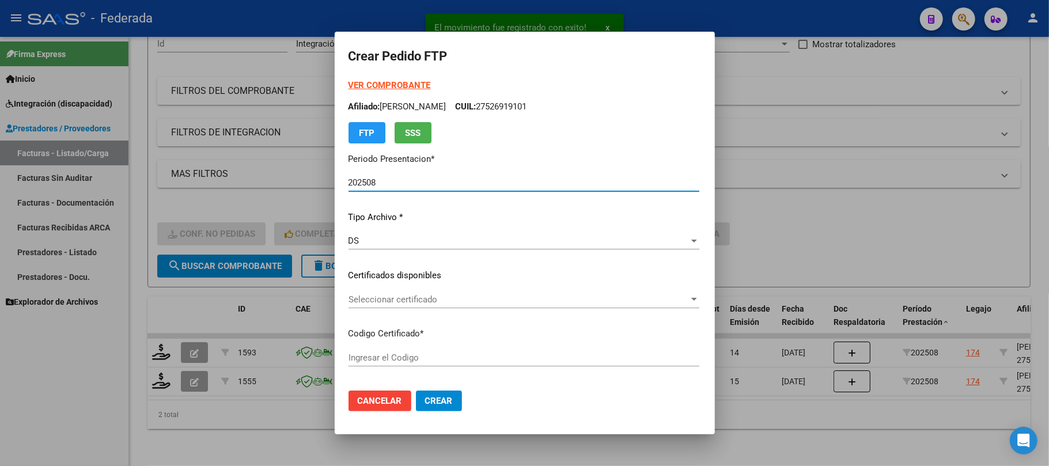
type input "ARG01000526919102025030620350306SAN181"
type input "[DATE]"
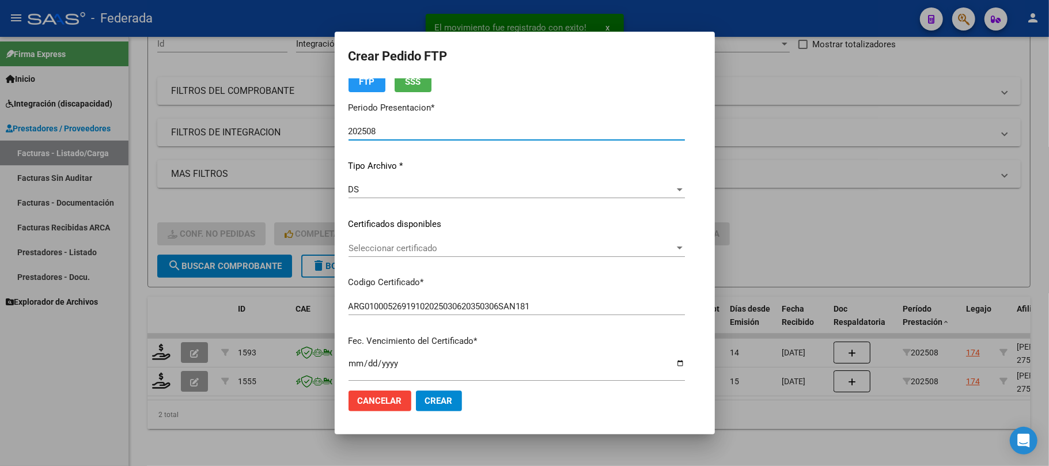
scroll to position [77, 0]
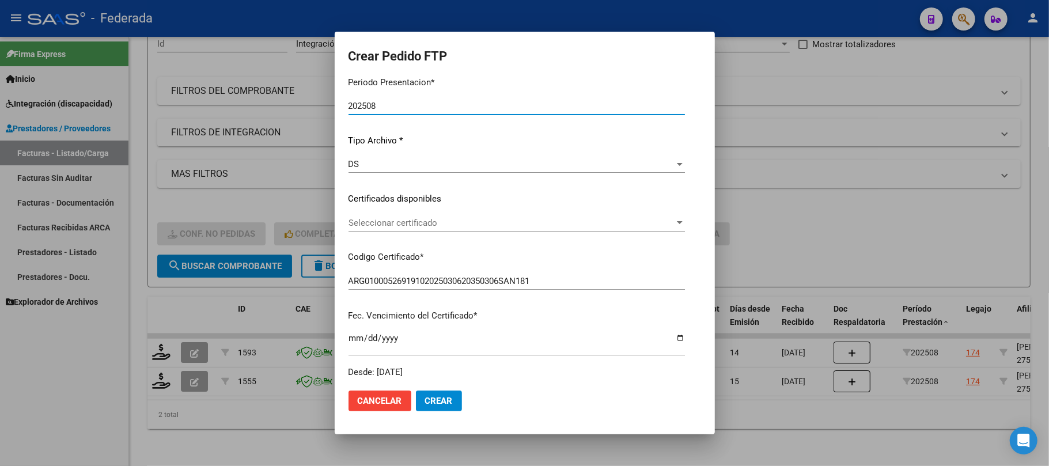
click at [386, 229] on div "Seleccionar certificado Seleccionar certificado" at bounding box center [516, 222] width 336 height 17
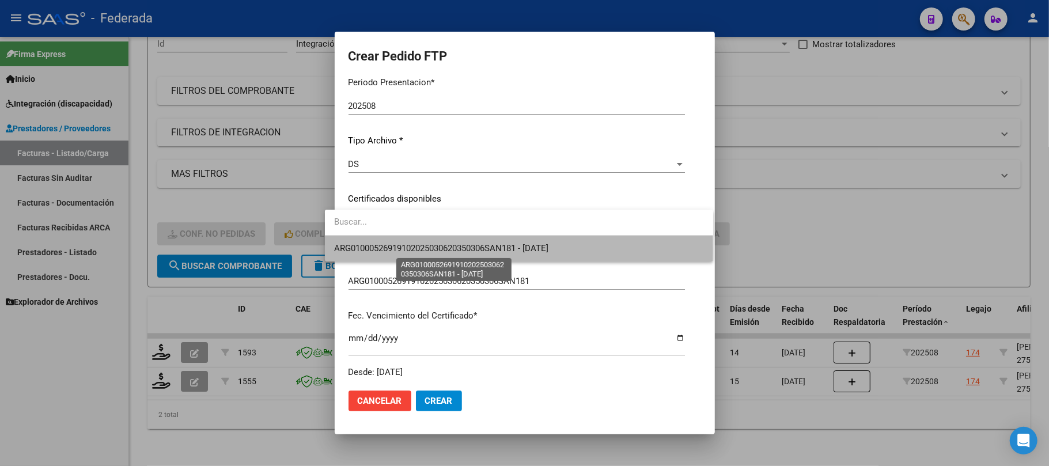
click at [387, 250] on span "ARG01000526919102025030620350306SAN181 - [DATE]" at bounding box center [441, 248] width 214 height 10
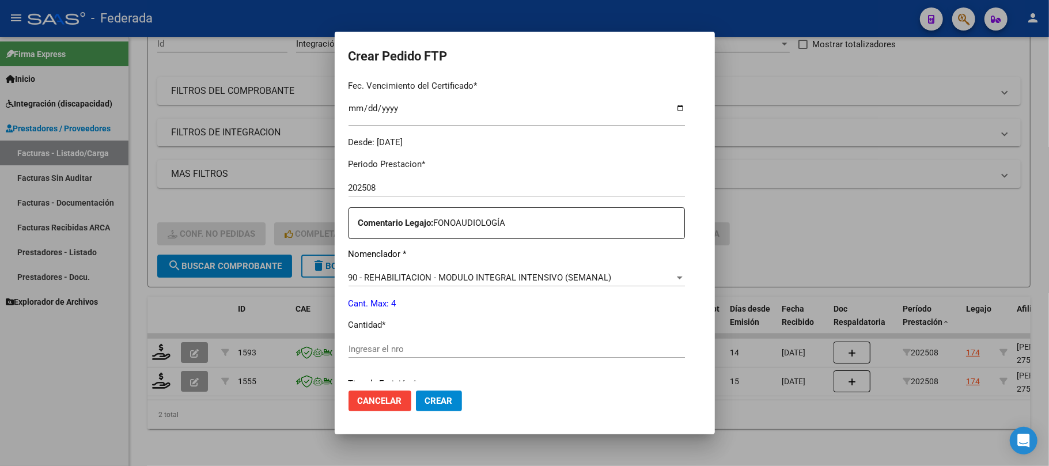
scroll to position [307, 0]
click at [385, 342] on div "Ingresar el nro" at bounding box center [516, 348] width 336 height 17
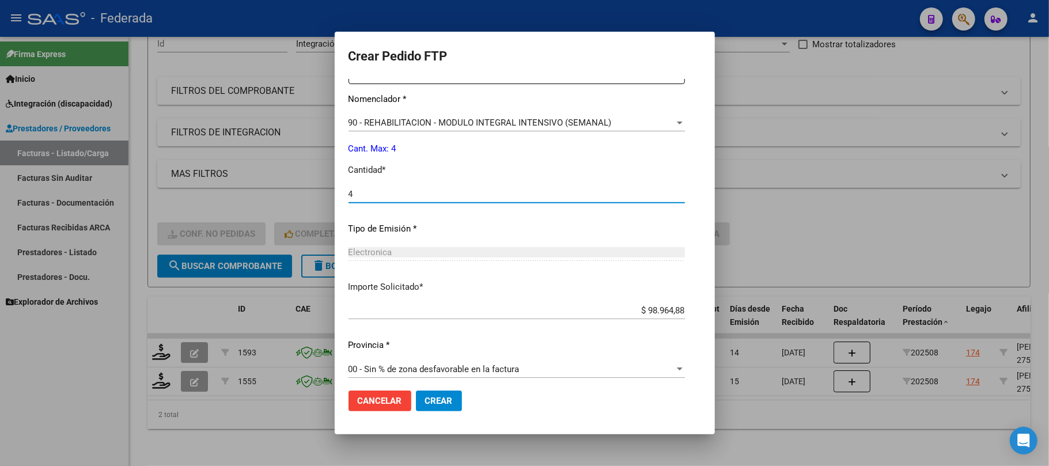
scroll to position [468, 0]
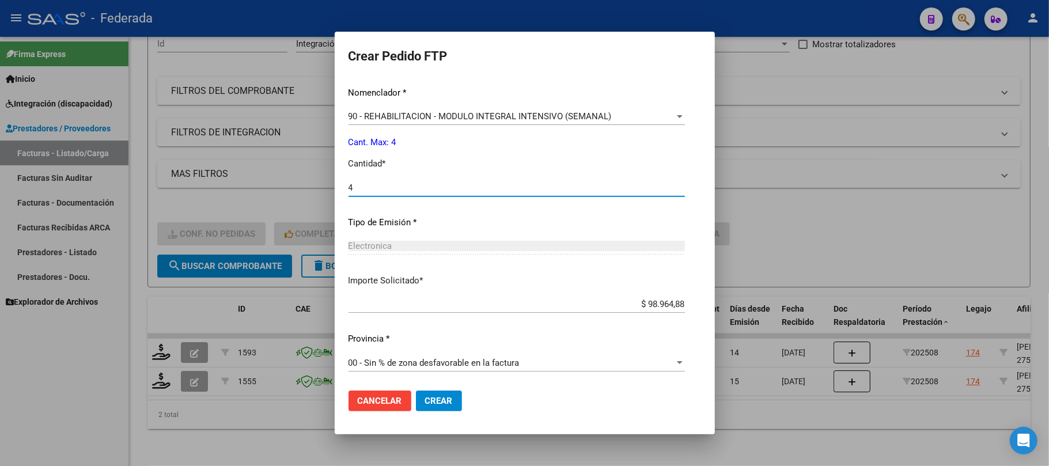
type input "4"
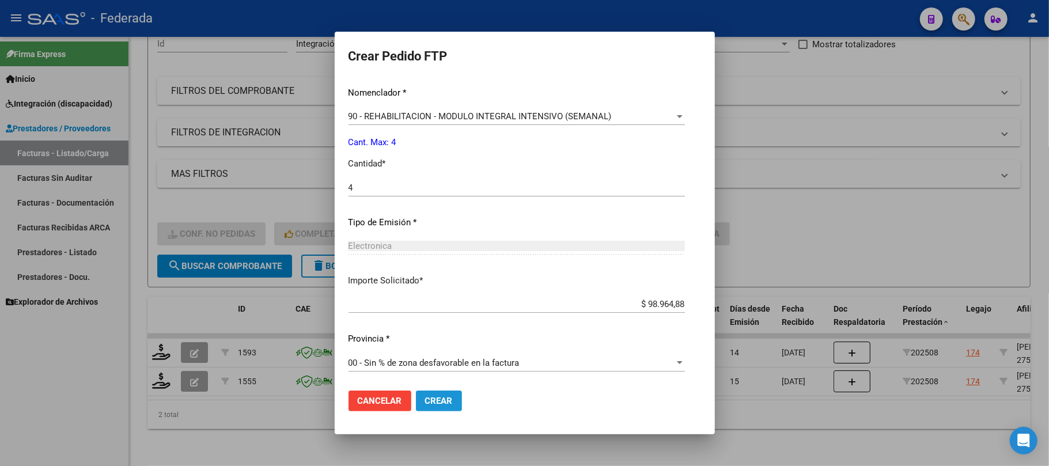
click at [425, 399] on span "Crear" at bounding box center [439, 401] width 28 height 10
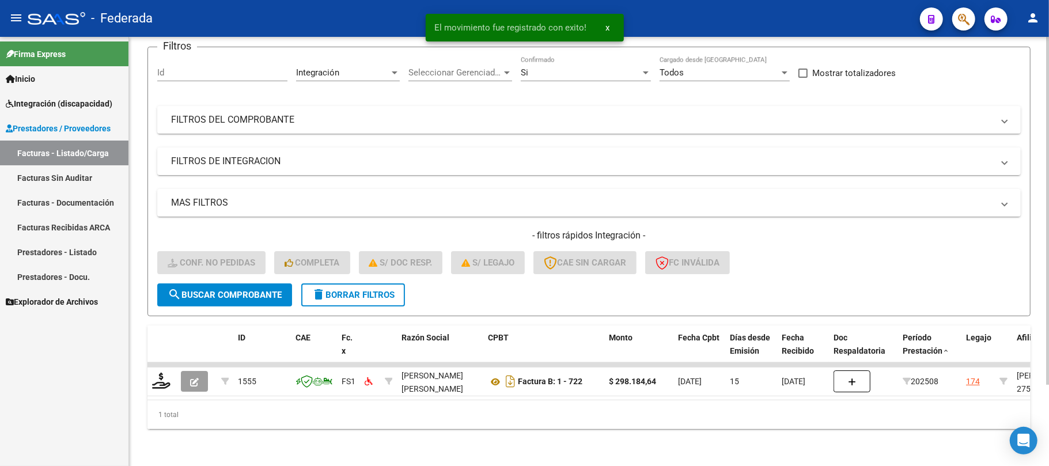
scroll to position [100, 0]
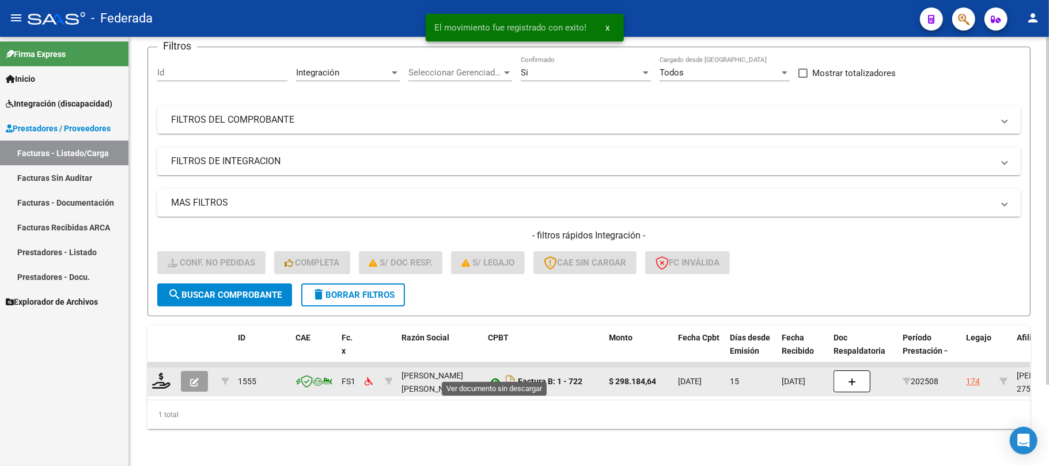
click at [498, 375] on icon at bounding box center [495, 382] width 15 height 14
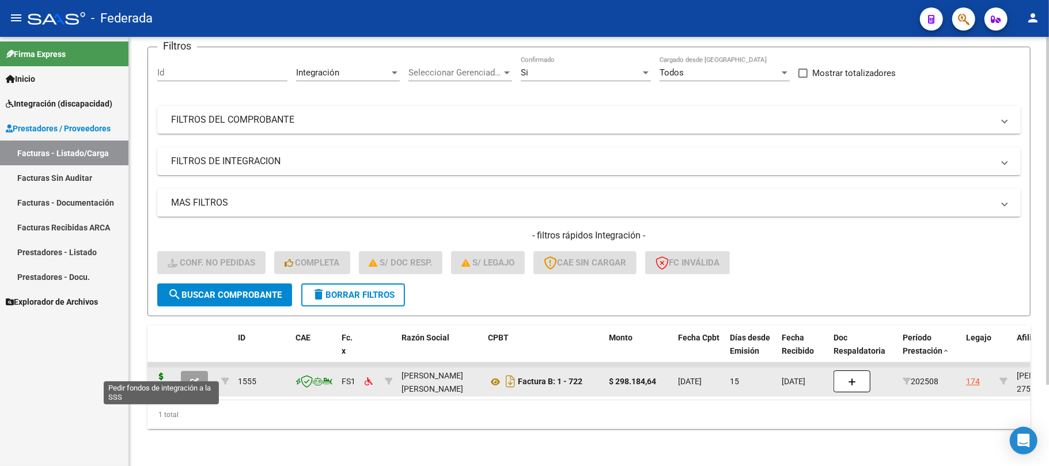
click at [162, 373] on icon at bounding box center [161, 381] width 18 height 16
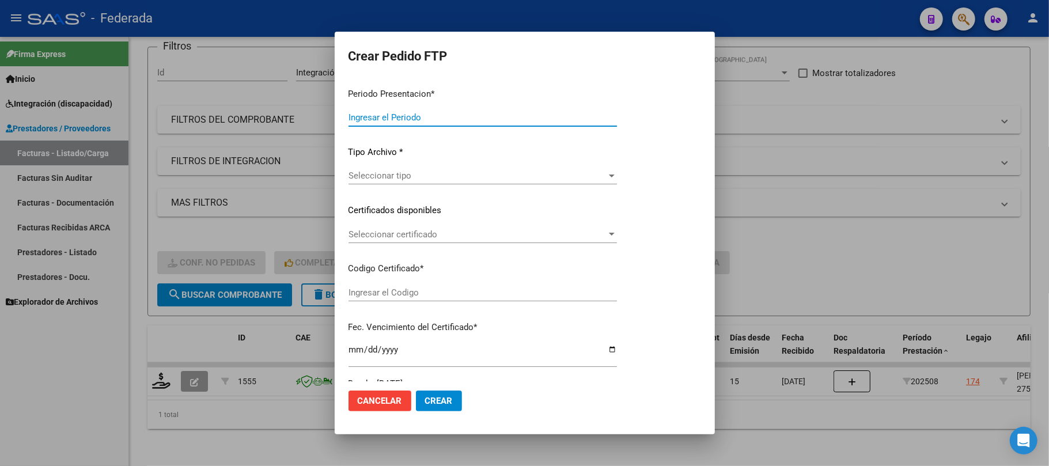
type input "202508"
type input "$ 298.184,64"
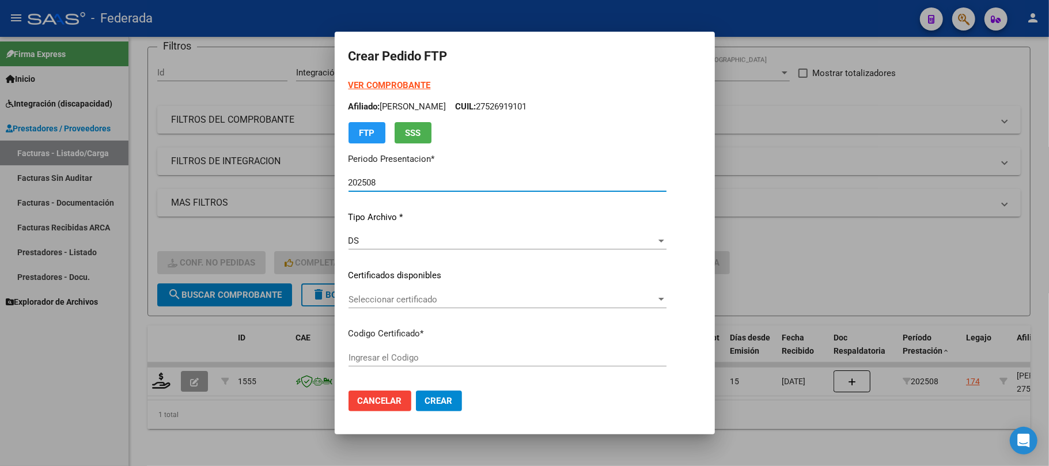
type input "ARG01000526919102025030620350306SAN181"
type input "[DATE]"
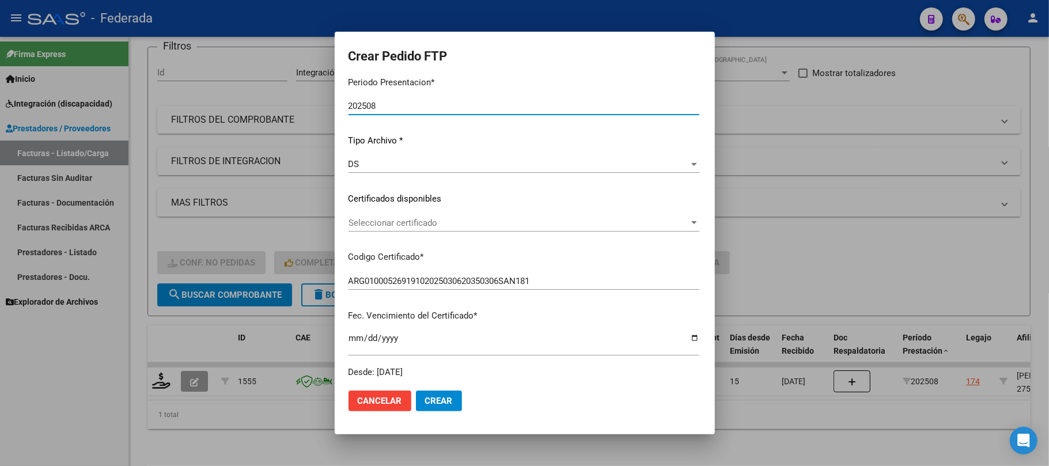
click at [358, 222] on span "Seleccionar certificado" at bounding box center [518, 223] width 340 height 10
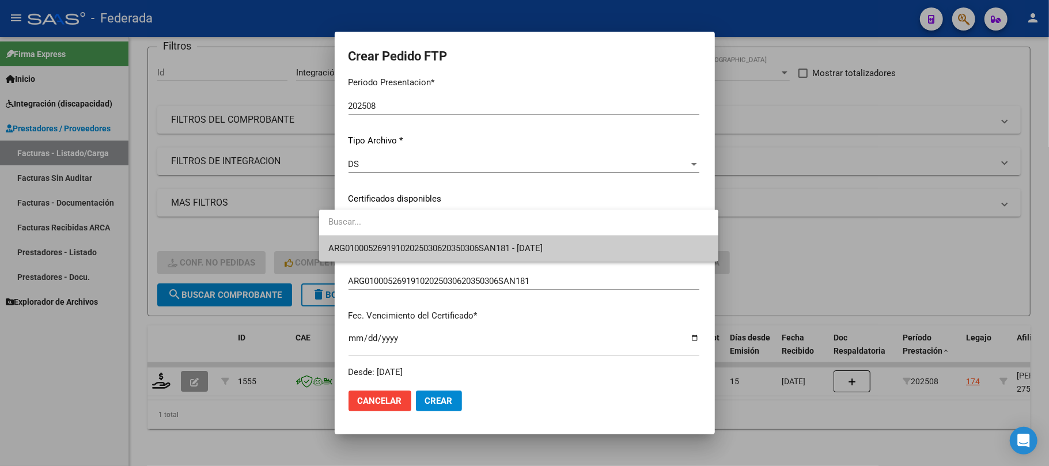
click at [354, 251] on span "ARG01000526919102025030620350306SAN181 - [DATE]" at bounding box center [435, 248] width 214 height 10
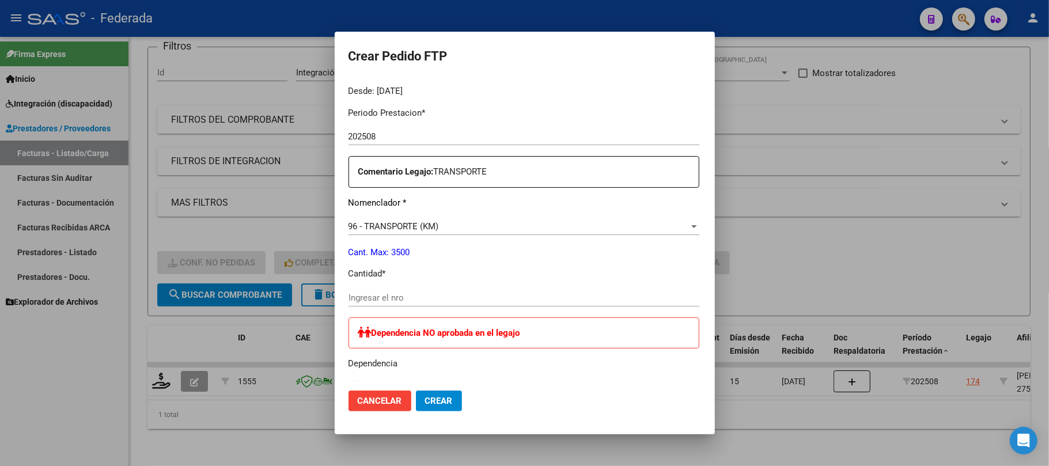
scroll to position [384, 0]
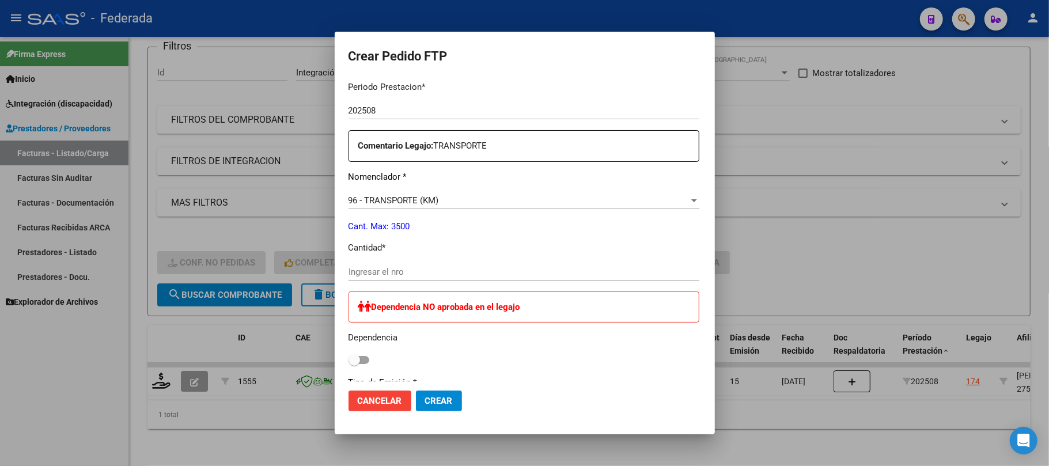
click at [352, 268] on input "Ingresar el nro" at bounding box center [523, 272] width 351 height 10
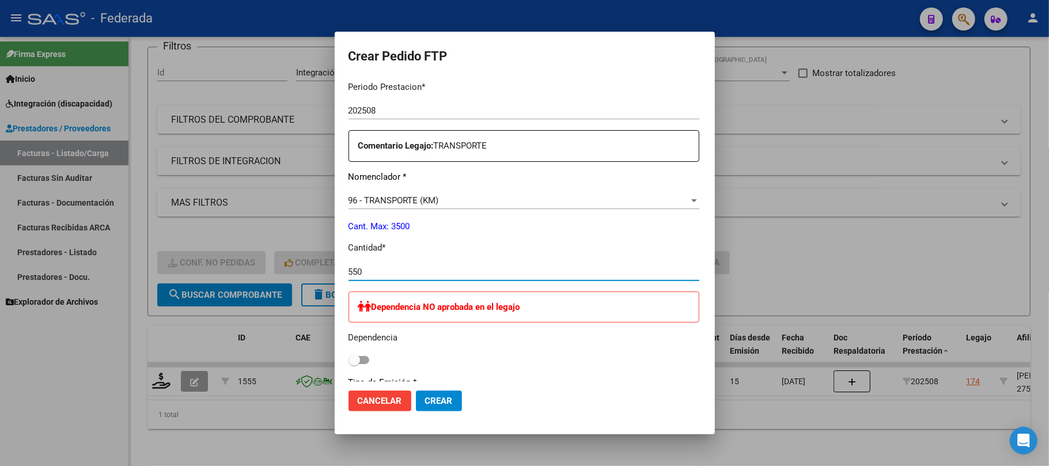
type input "550"
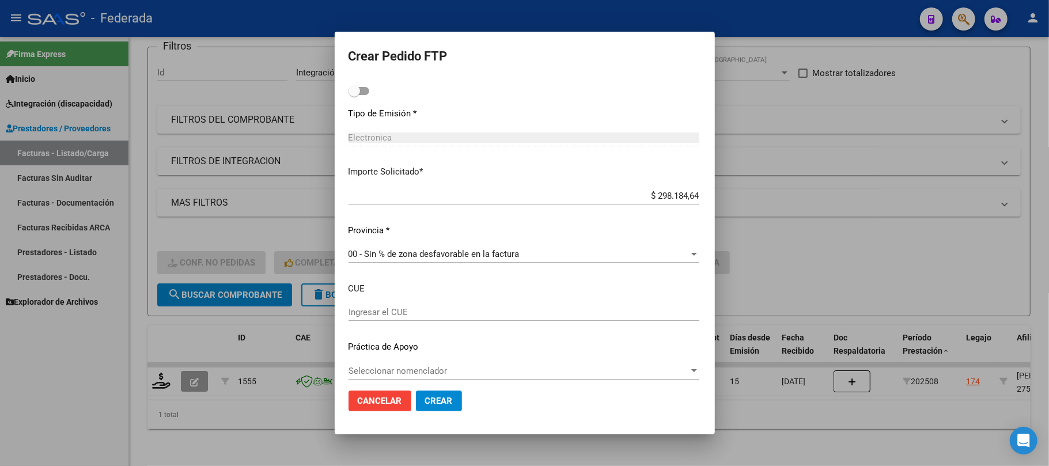
scroll to position [661, 0]
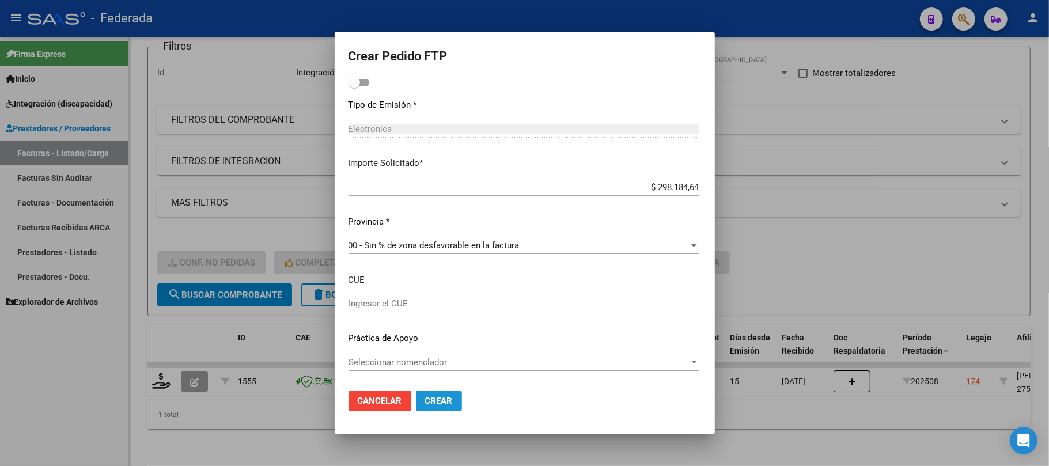
click at [425, 401] on span "Crear" at bounding box center [439, 401] width 28 height 10
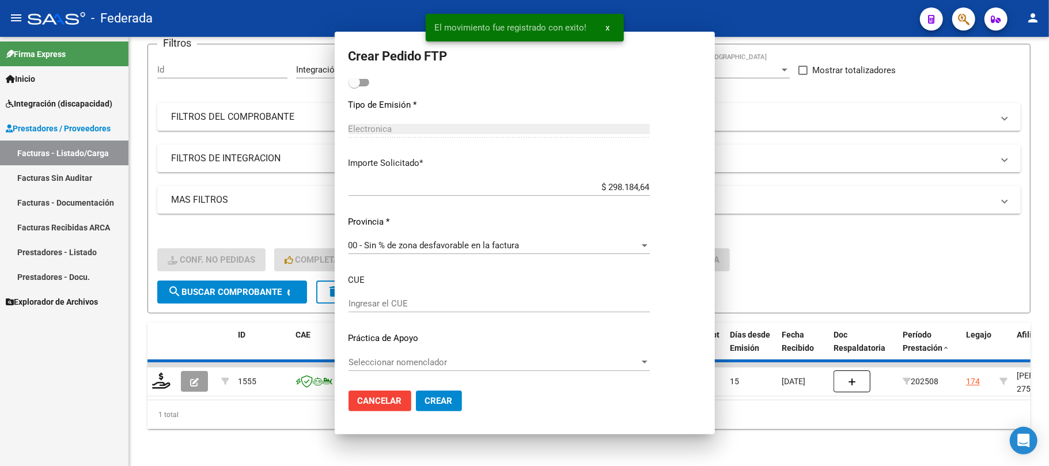
scroll to position [0, 0]
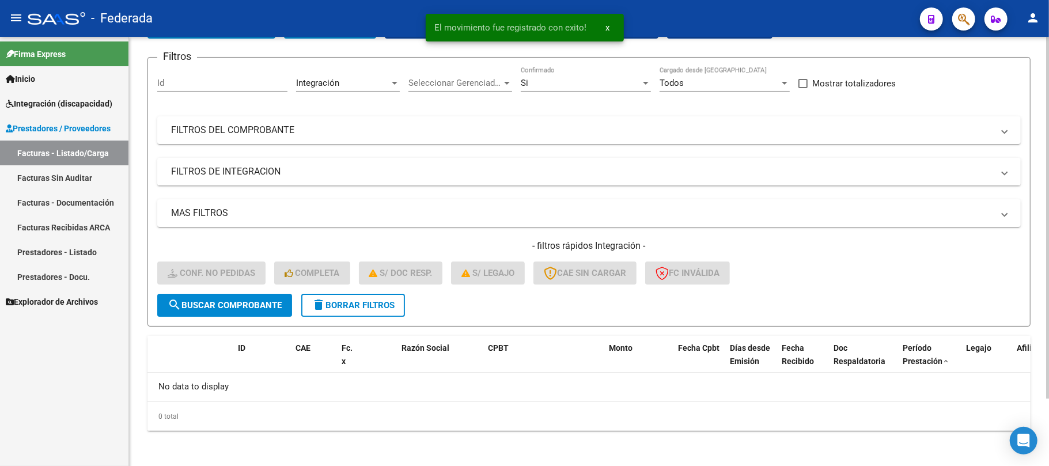
click at [340, 307] on span "delete Borrar Filtros" at bounding box center [353, 305] width 83 height 10
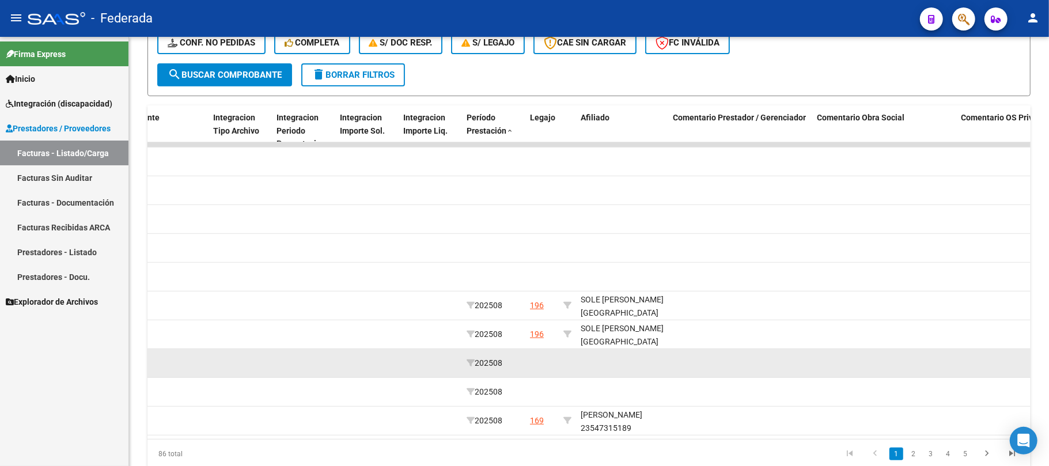
scroll to position [359, 0]
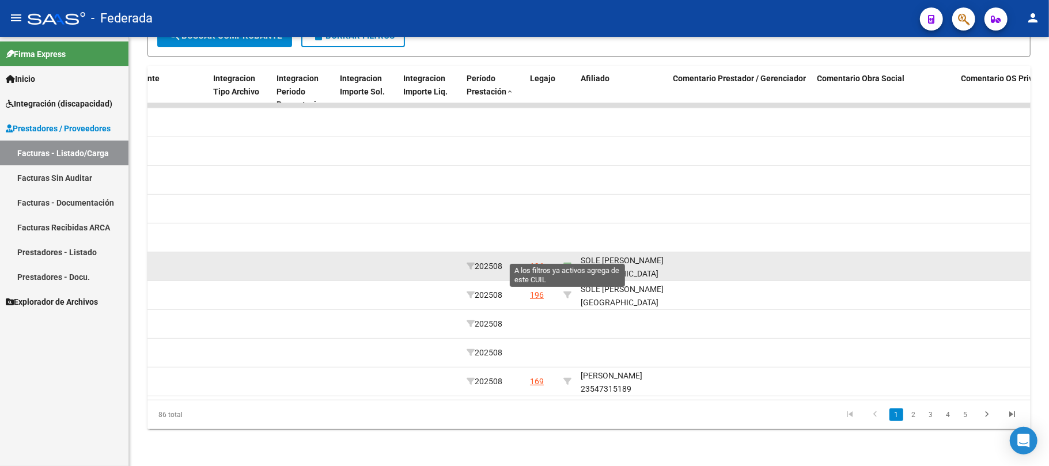
click at [568, 262] on icon at bounding box center [567, 266] width 8 height 8
type input "20530545556"
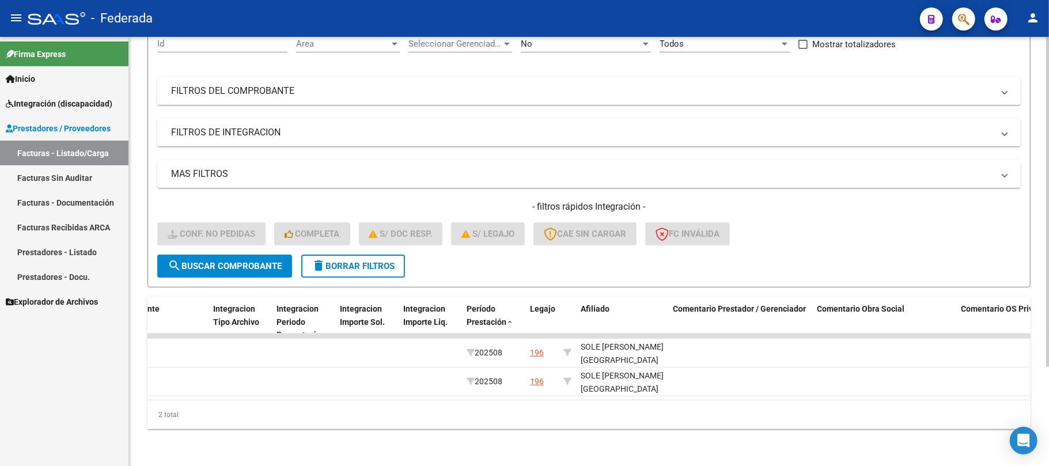
scroll to position [0, 0]
click at [371, 255] on button "delete Borrar Filtros" at bounding box center [353, 266] width 104 height 23
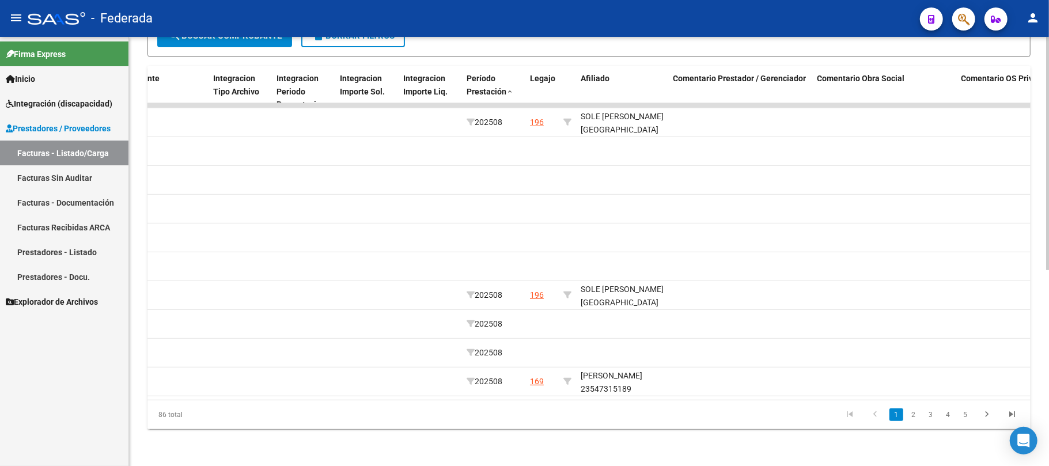
scroll to position [359, 0]
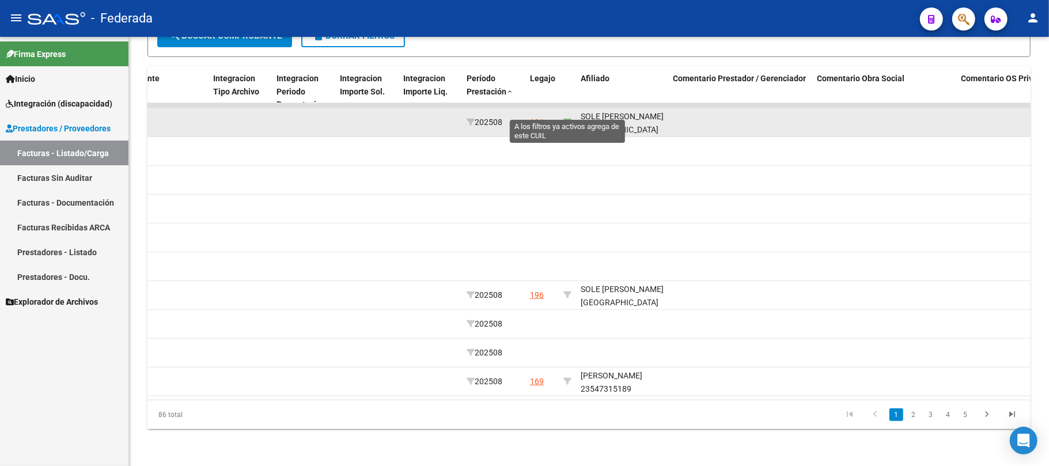
click at [563, 118] on icon at bounding box center [567, 122] width 8 height 8
type input "20530545556"
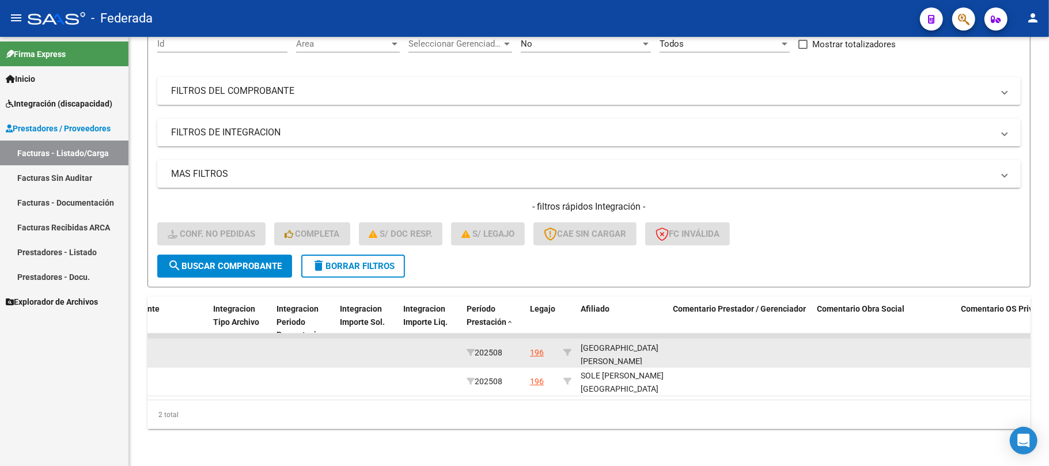
scroll to position [14, 0]
click at [621, 349] on div "SOLE [PERSON_NAME][GEOGRAPHIC_DATA][PERSON_NAME]" at bounding box center [622, 345] width 83 height 39
copy div "20530545556"
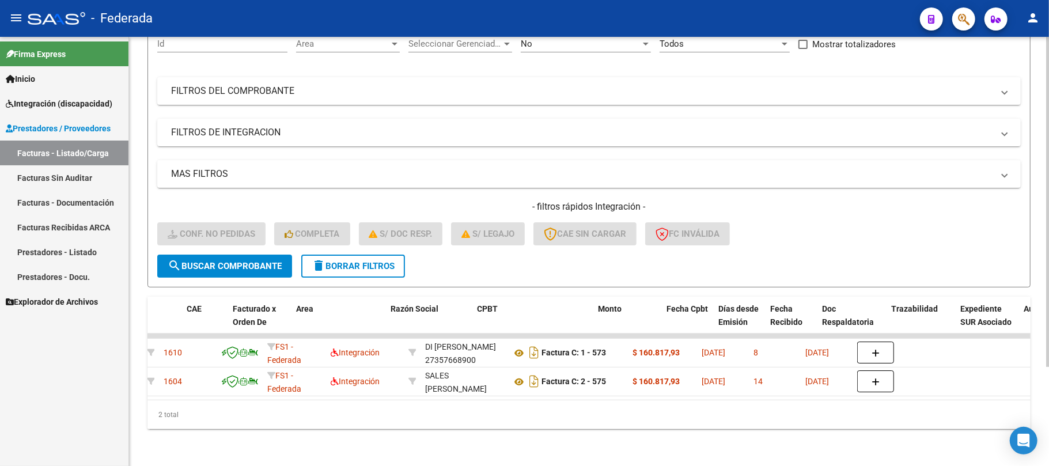
scroll to position [0, 0]
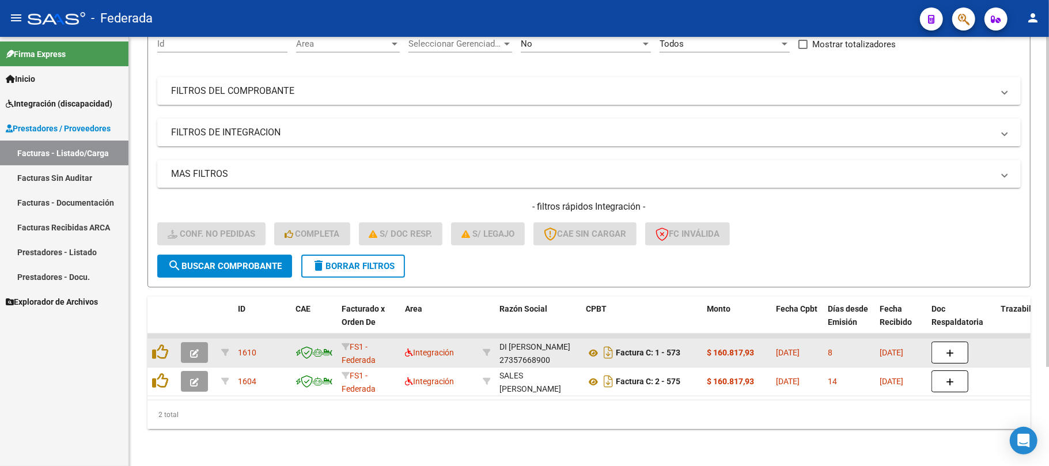
click at [157, 348] on div at bounding box center [162, 353] width 20 height 18
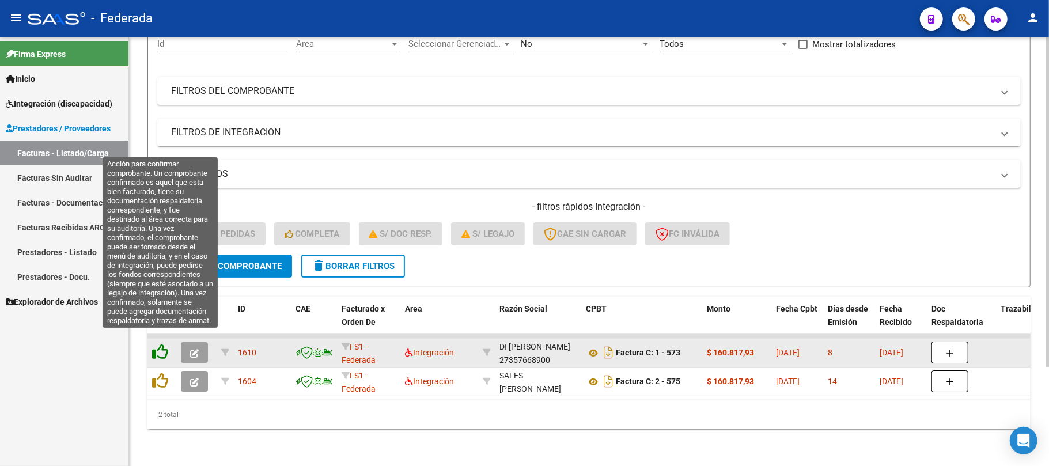
click at [157, 344] on icon at bounding box center [160, 352] width 16 height 16
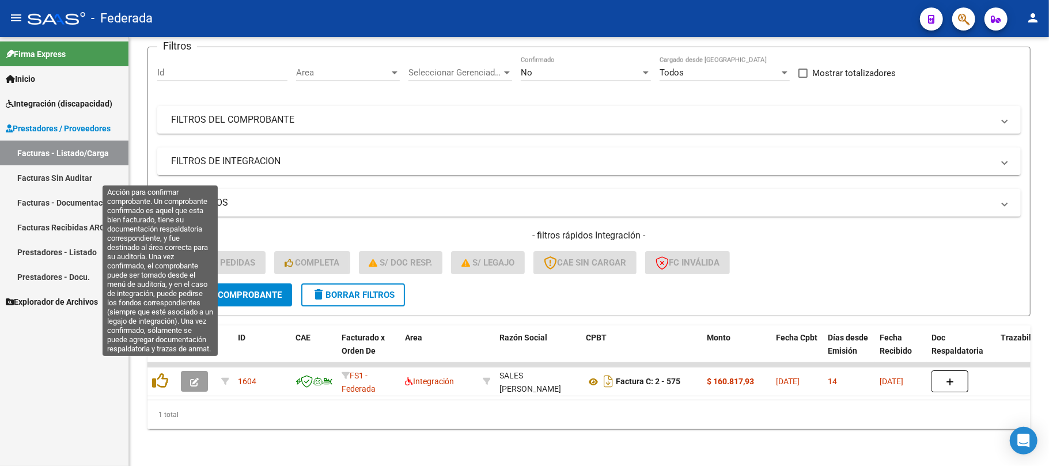
scroll to position [100, 0]
click at [162, 373] on icon at bounding box center [160, 381] width 16 height 16
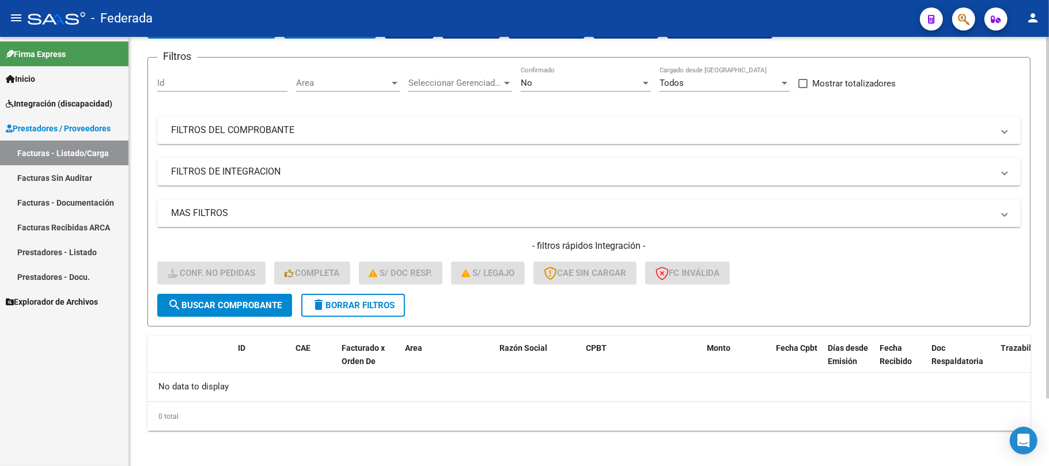
click at [327, 306] on span "delete Borrar Filtros" at bounding box center [353, 305] width 83 height 10
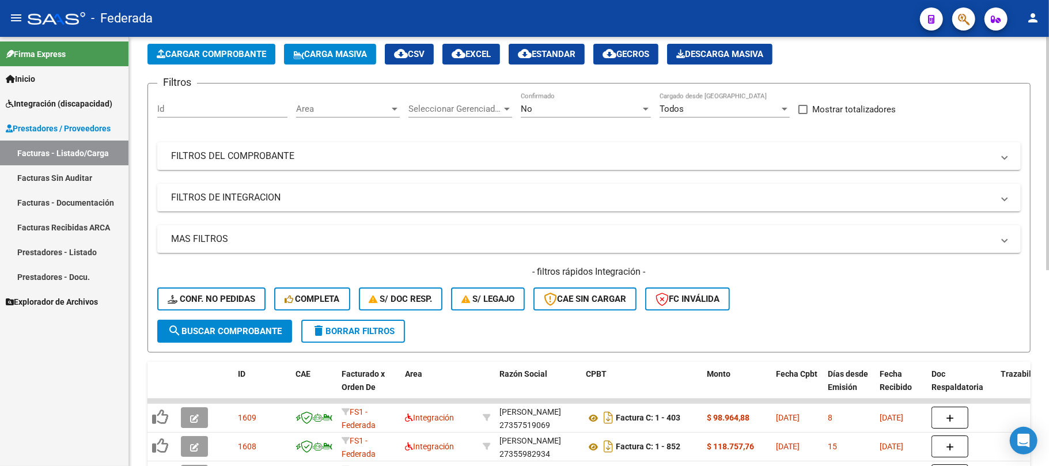
scroll to position [79, 0]
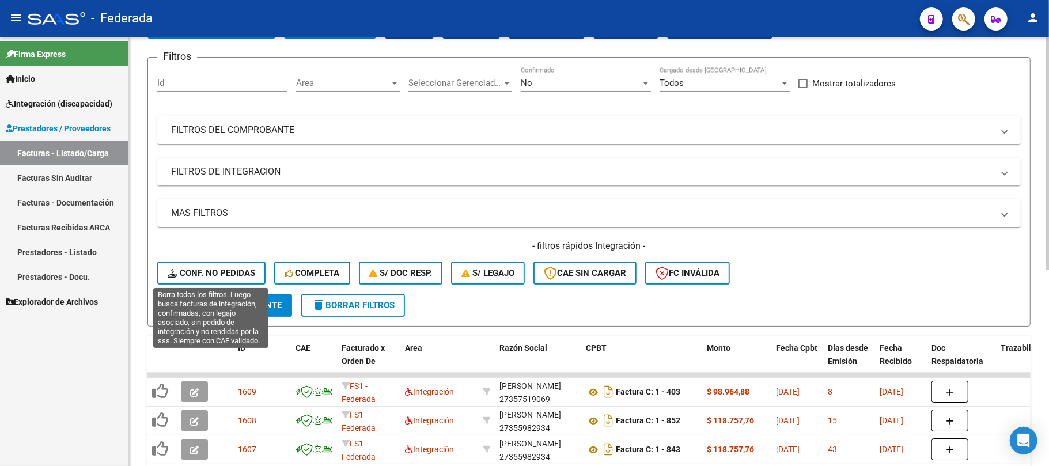
click at [236, 268] on span "Conf. no pedidas" at bounding box center [212, 273] width 88 height 10
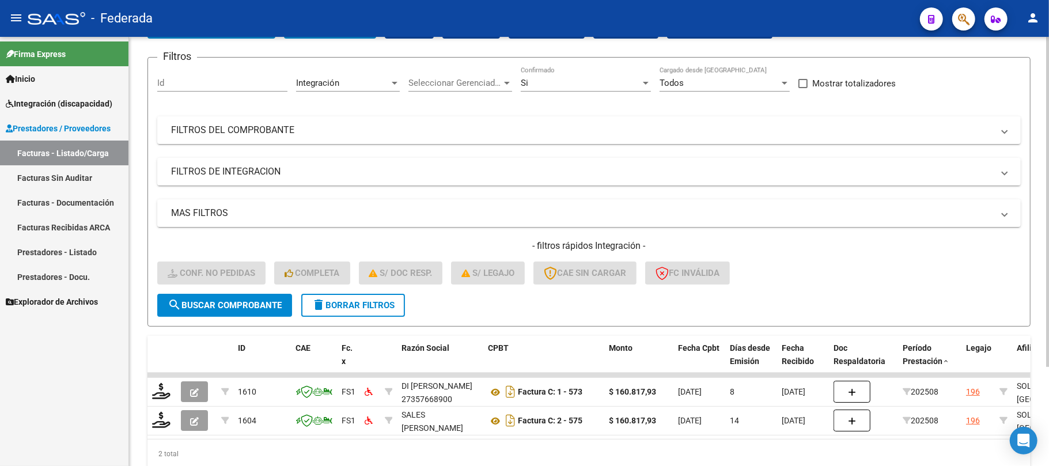
scroll to position [129, 0]
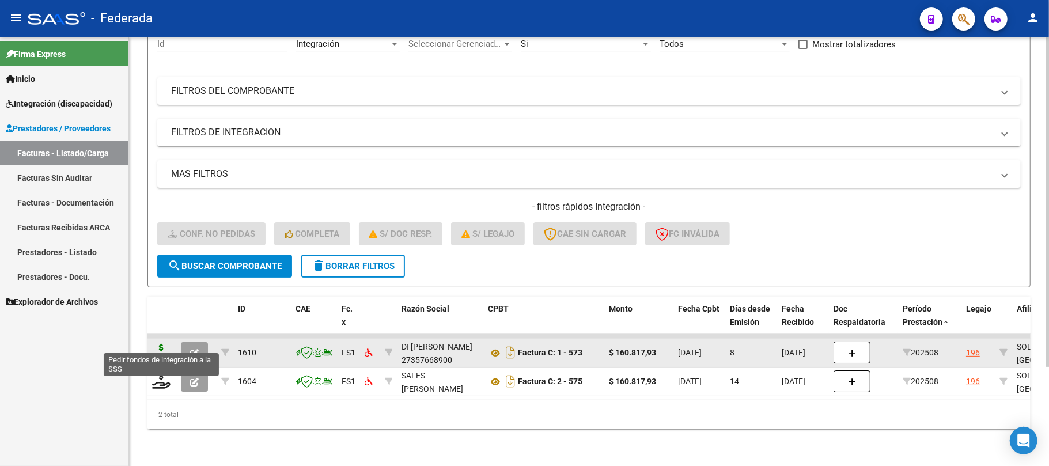
click at [161, 344] on icon at bounding box center [161, 352] width 18 height 16
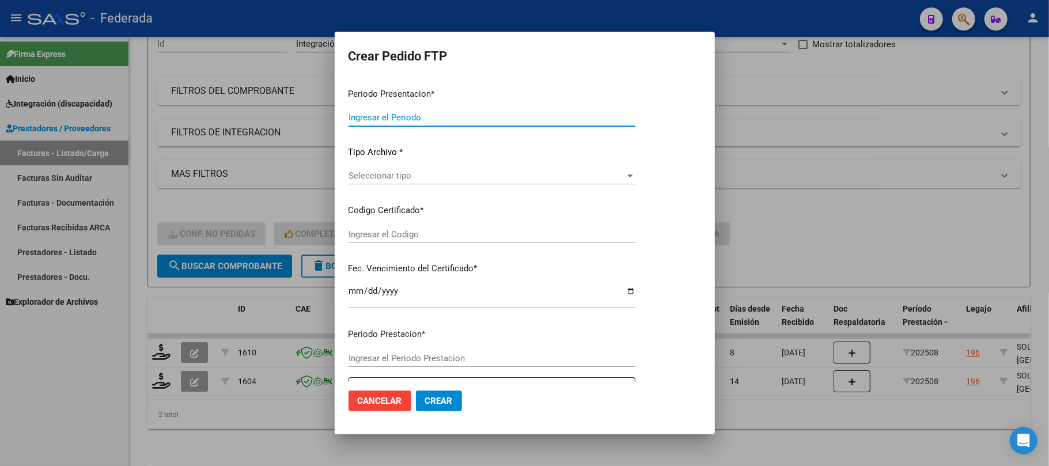
type input "202508"
type input "$ 160.817,93"
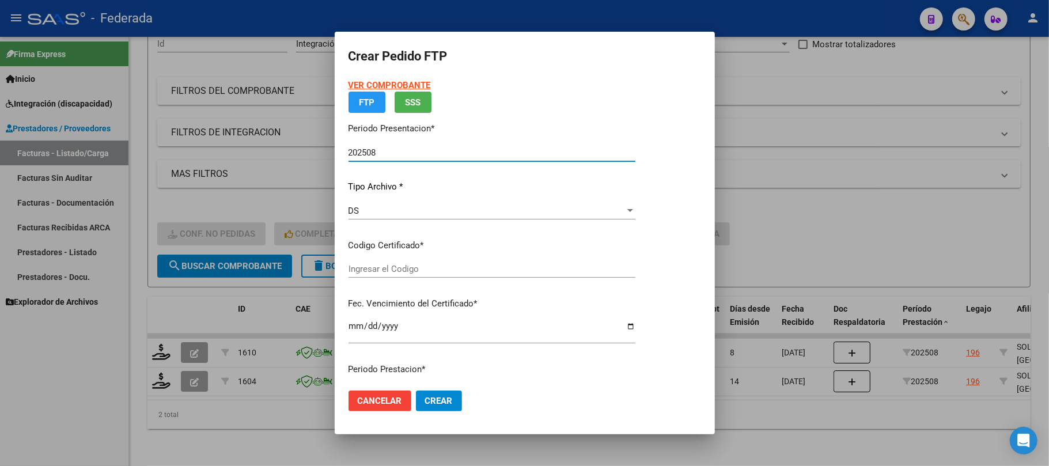
type input "ARG02000530545552019101020241010BS380"
type input "[DATE]"
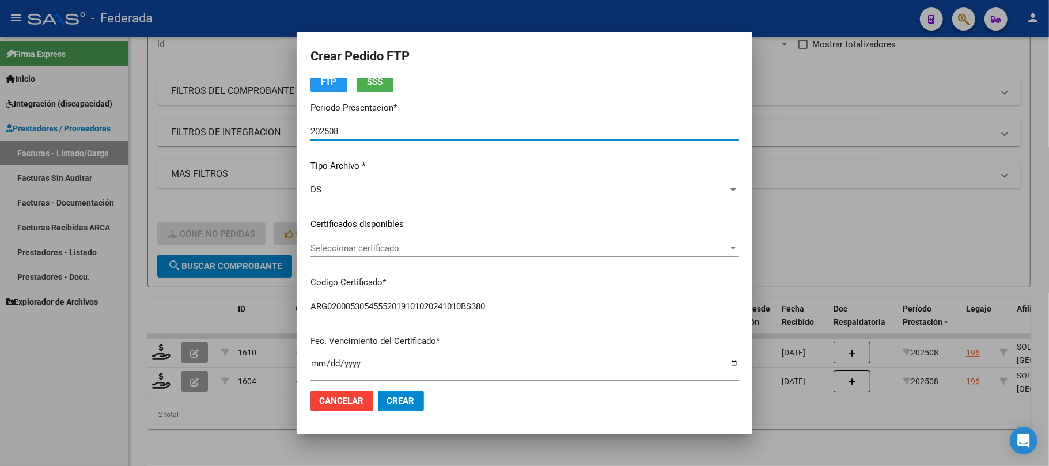
scroll to position [77, 0]
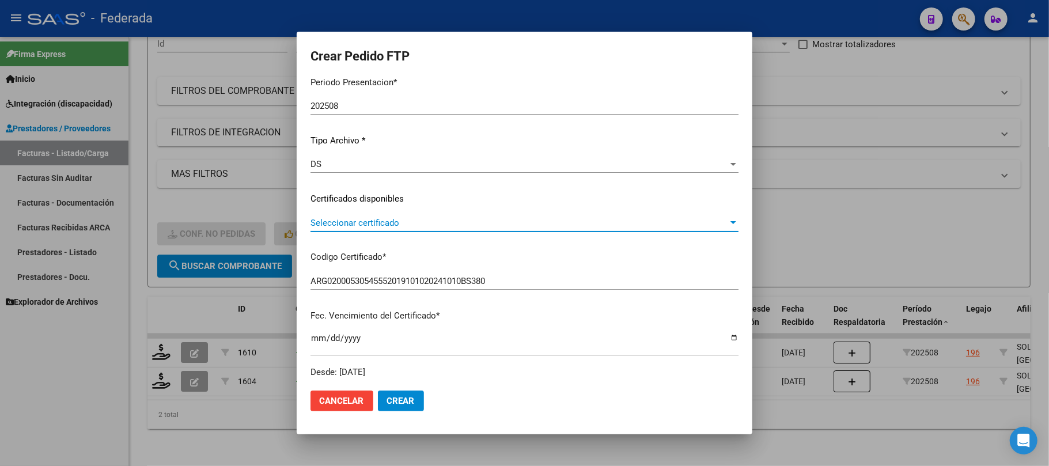
click at [380, 218] on span "Seleccionar certificado" at bounding box center [519, 223] width 418 height 10
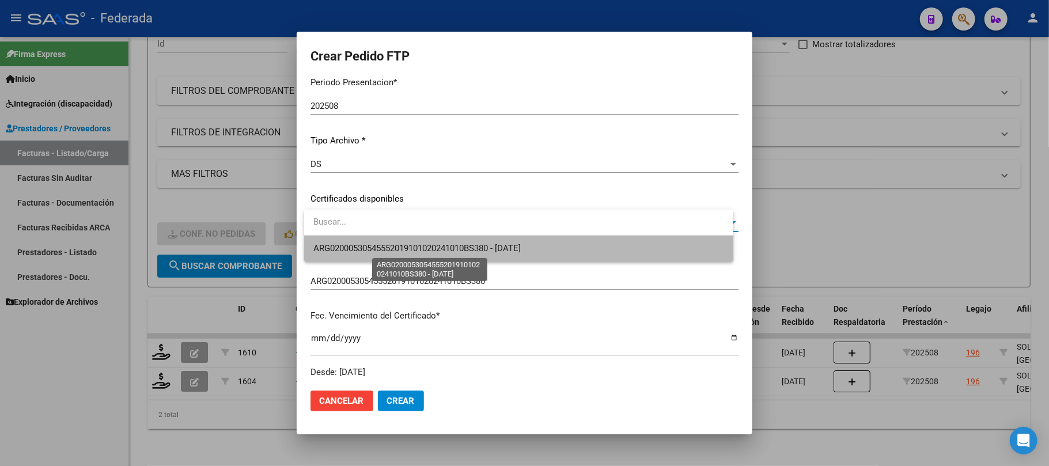
click at [379, 249] on span "ARG02000530545552019101020241010BS380 - [DATE]" at bounding box center [416, 248] width 207 height 10
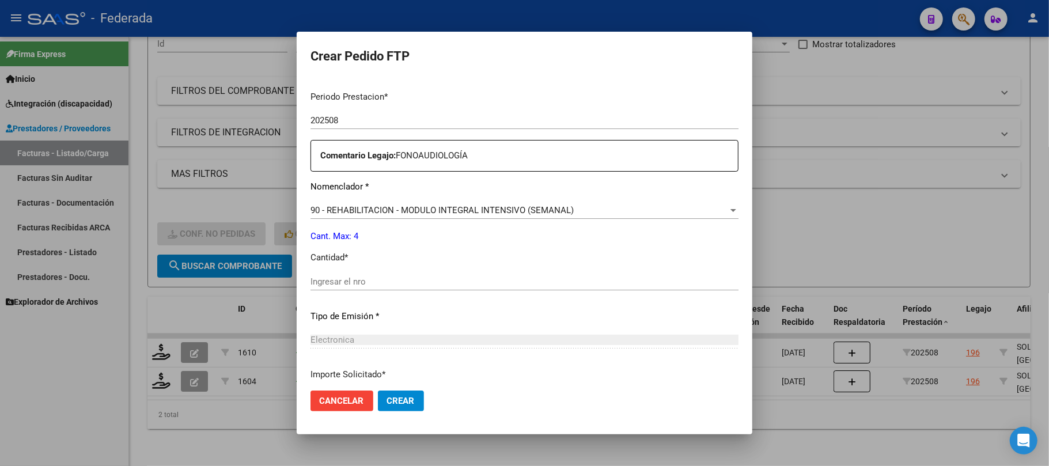
scroll to position [384, 0]
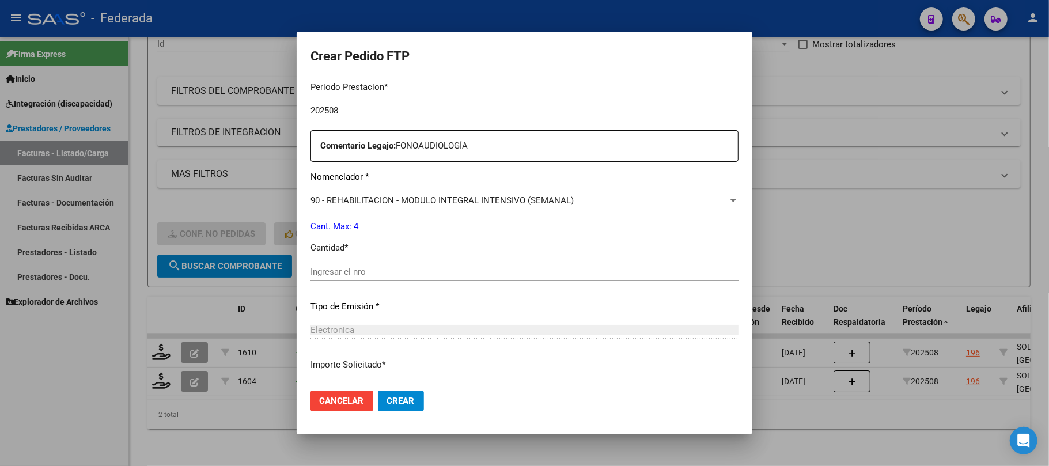
click at [386, 261] on div "Periodo Prestacion * 202508 Ingresar el Periodo Prestacion Comentario Legajo: F…" at bounding box center [524, 269] width 428 height 395
click at [377, 272] on input "Ingresar el nro" at bounding box center [524, 272] width 428 height 10
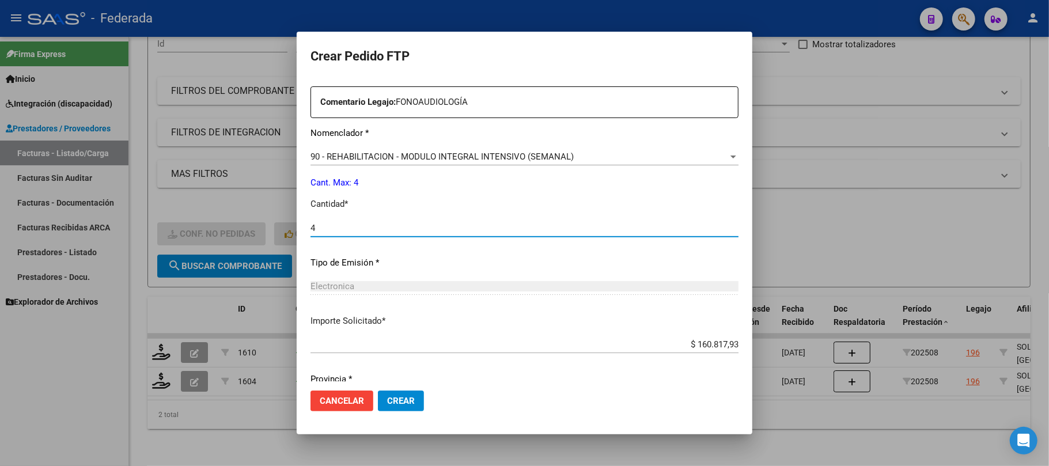
scroll to position [468, 0]
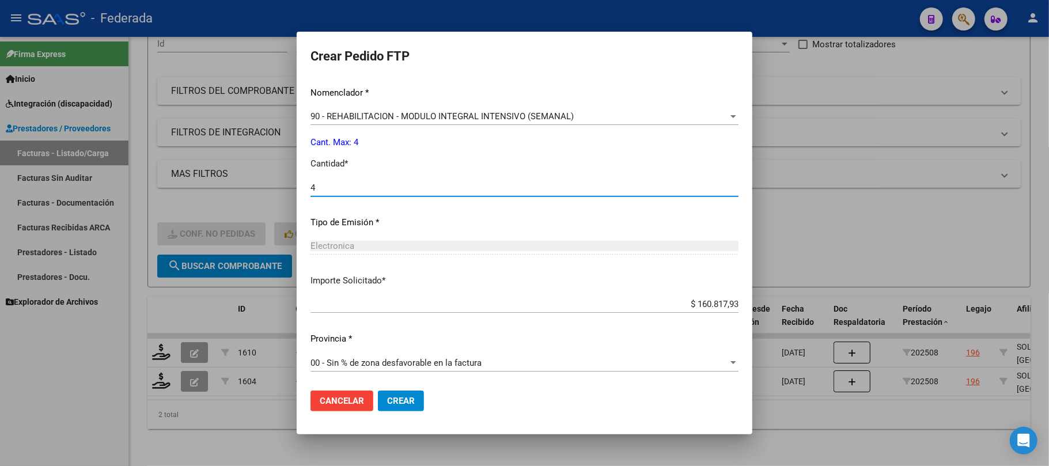
type input "4"
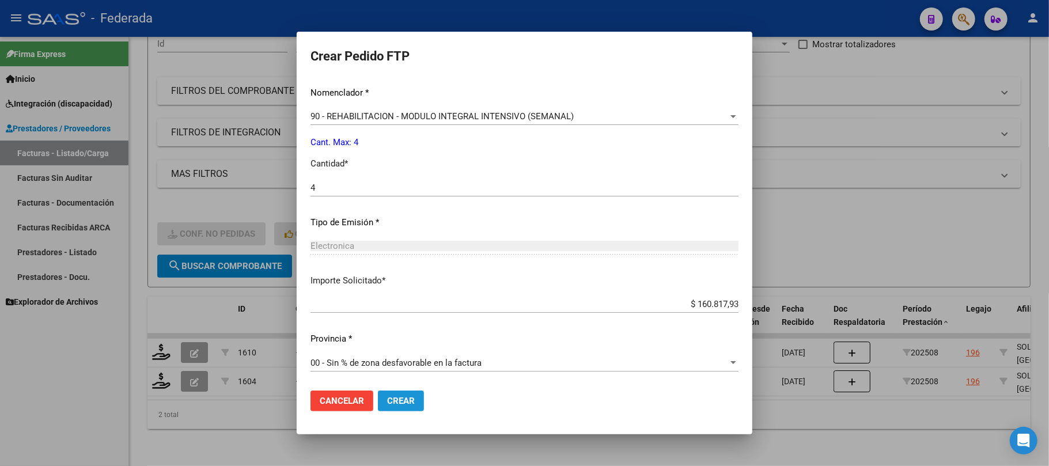
click at [406, 394] on button "Crear" at bounding box center [401, 400] width 46 height 21
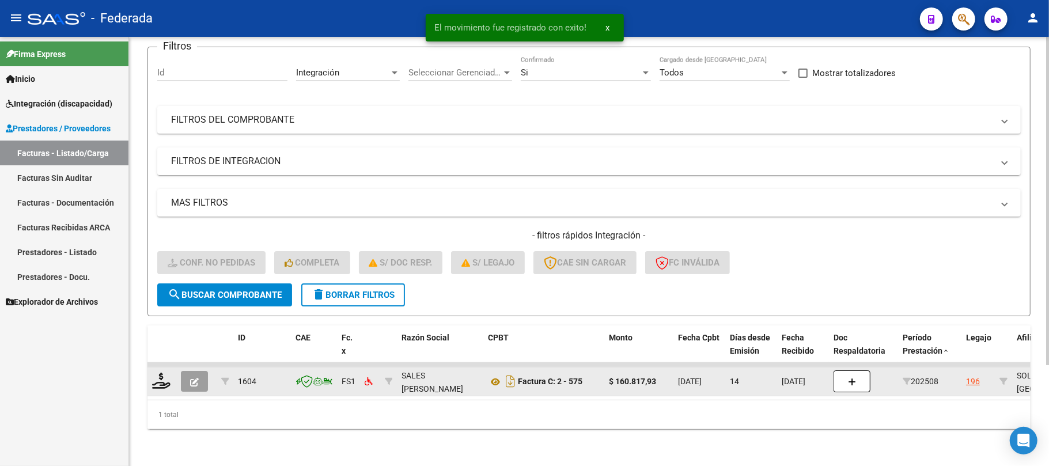
scroll to position [100, 0]
click at [158, 373] on icon at bounding box center [161, 381] width 18 height 16
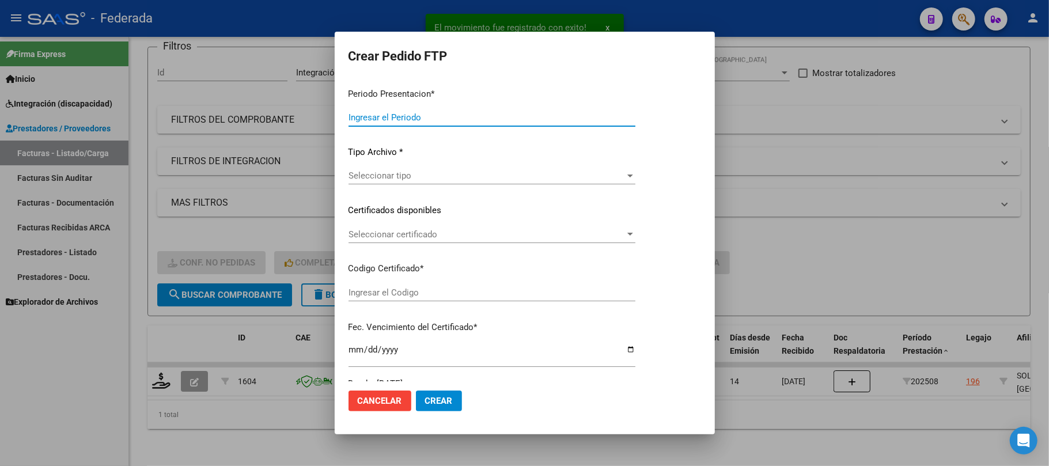
type input "202508"
type input "$ 160.817,93"
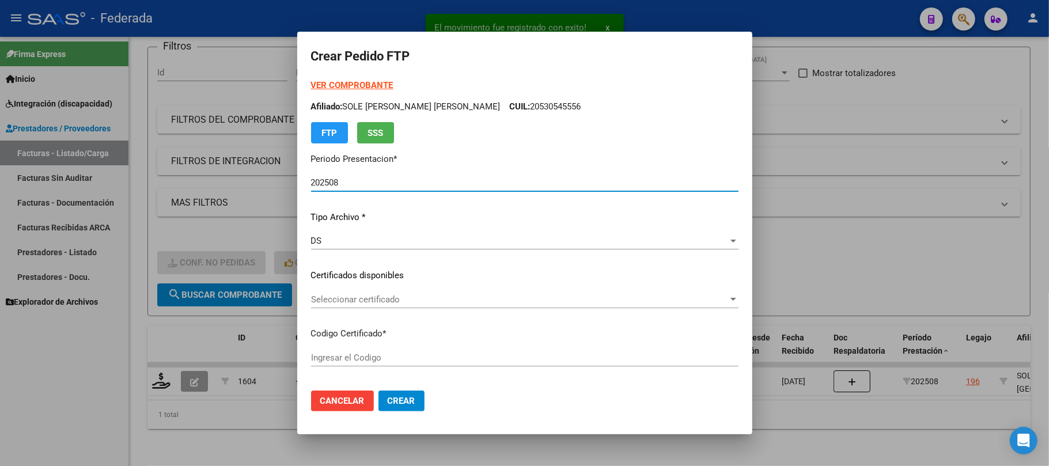
type input "ARG02000530545552019101020241010BS380"
type input "[DATE]"
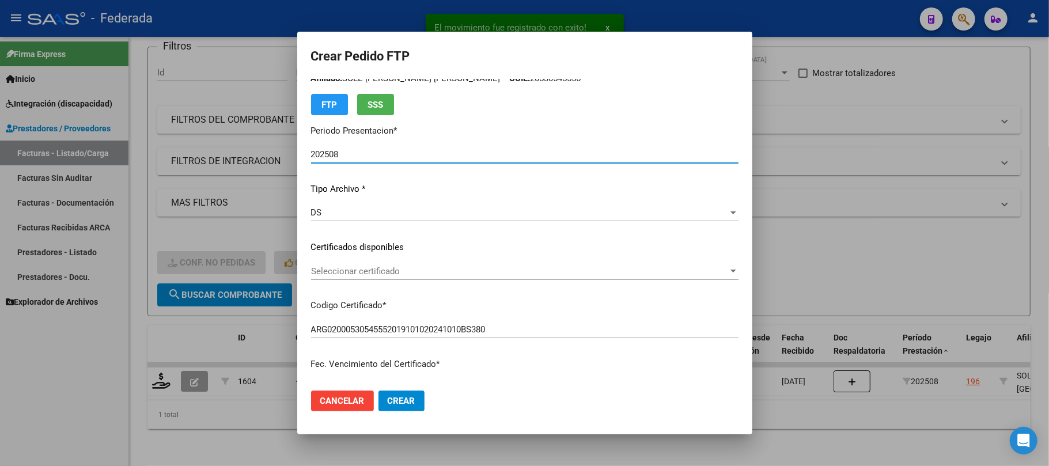
scroll to position [77, 0]
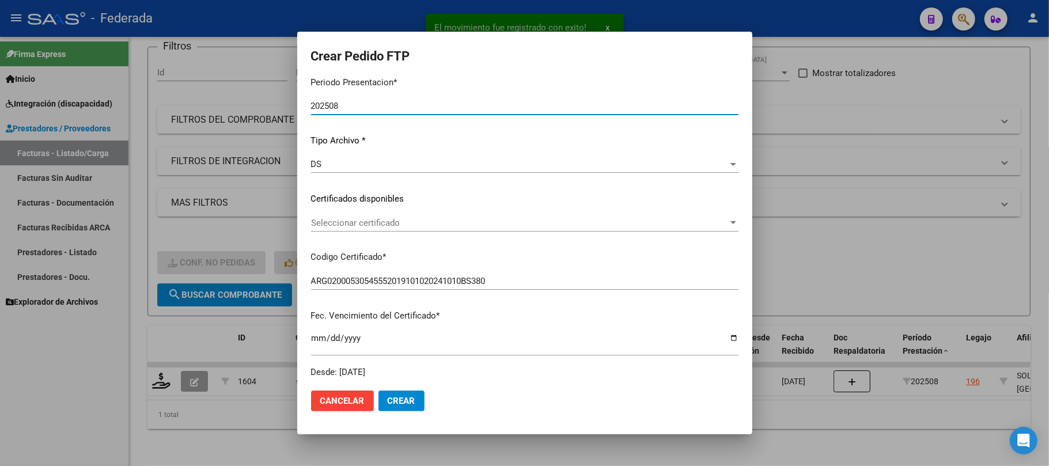
click at [405, 222] on span "Seleccionar certificado" at bounding box center [519, 223] width 417 height 10
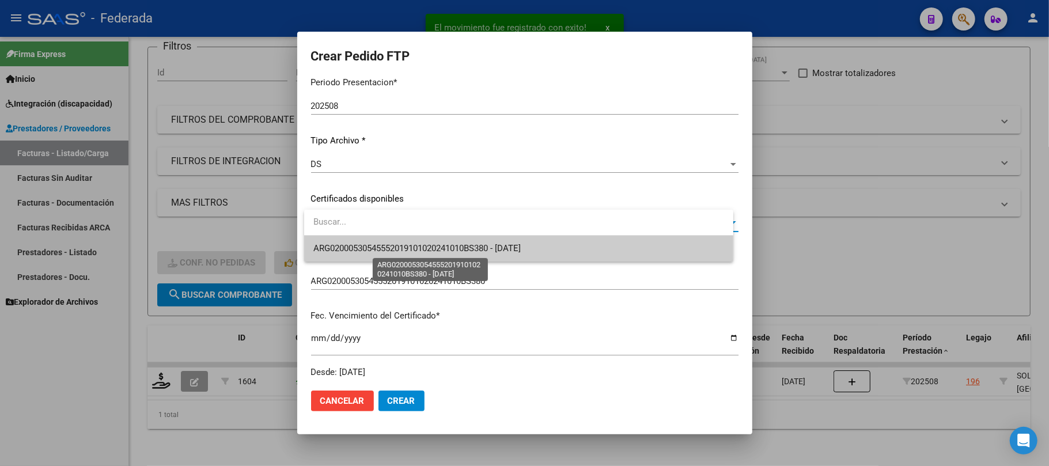
click at [402, 247] on span "ARG02000530545552019101020241010BS380 - [DATE]" at bounding box center [416, 248] width 207 height 10
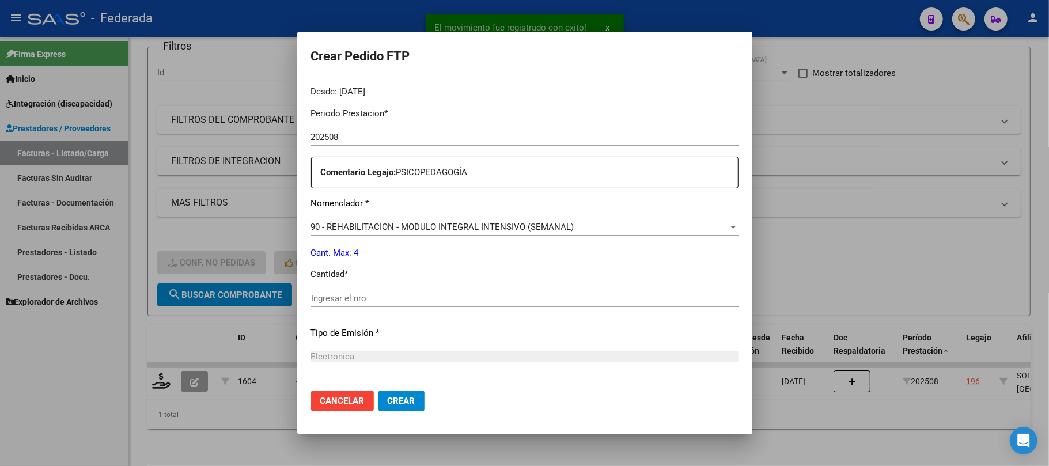
scroll to position [384, 0]
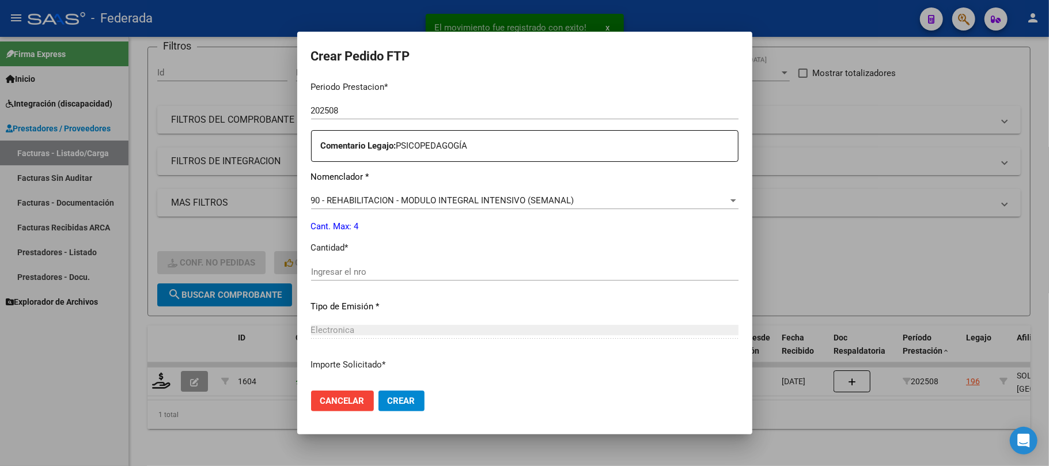
click at [377, 264] on div "Ingresar el nro" at bounding box center [524, 271] width 427 height 17
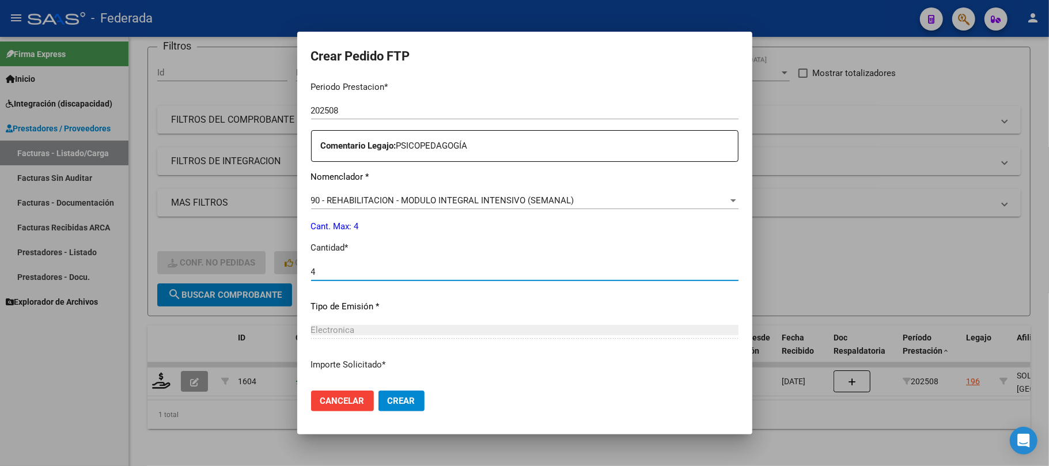
scroll to position [468, 0]
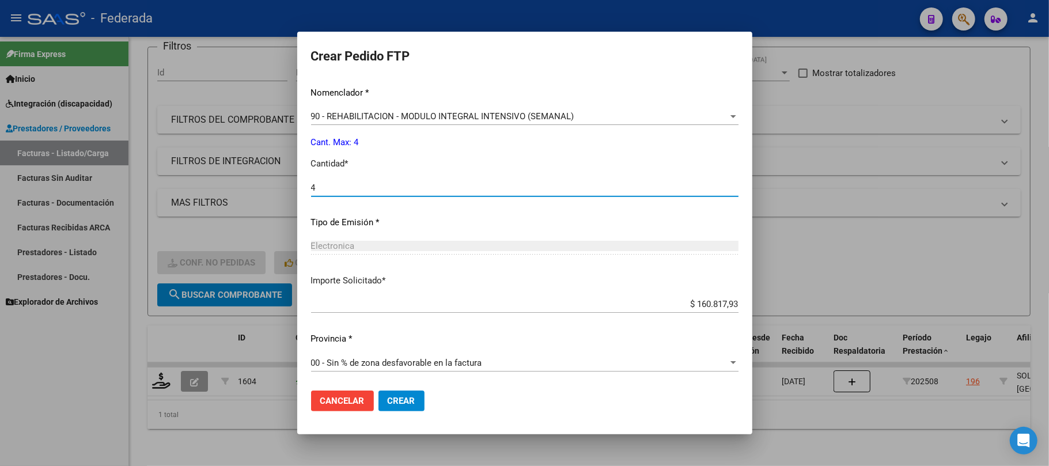
type input "4"
click at [404, 406] on span "Crear" at bounding box center [402, 401] width 28 height 10
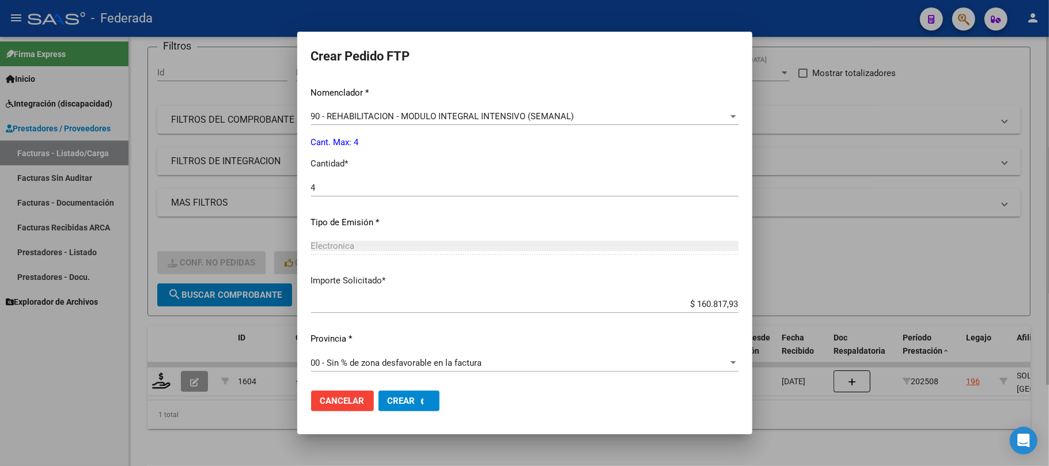
scroll to position [0, 0]
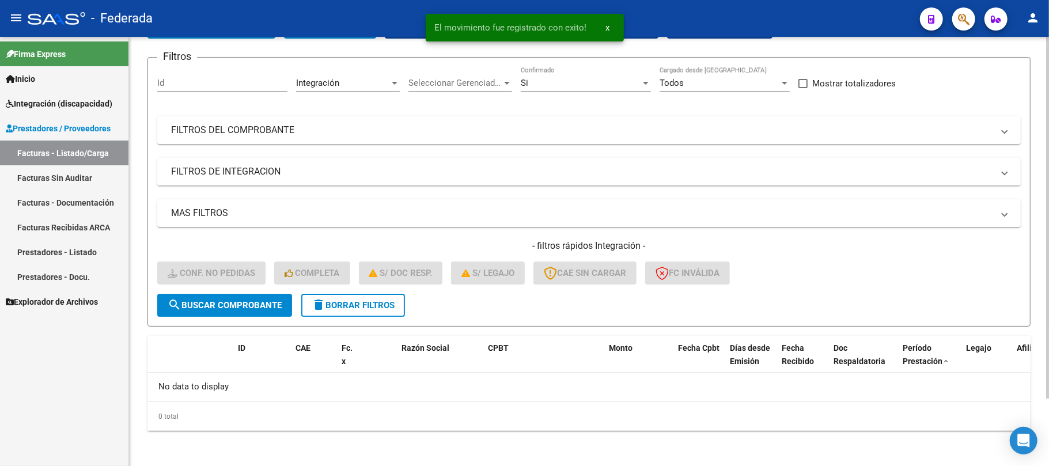
click at [339, 301] on span "delete Borrar Filtros" at bounding box center [353, 305] width 83 height 10
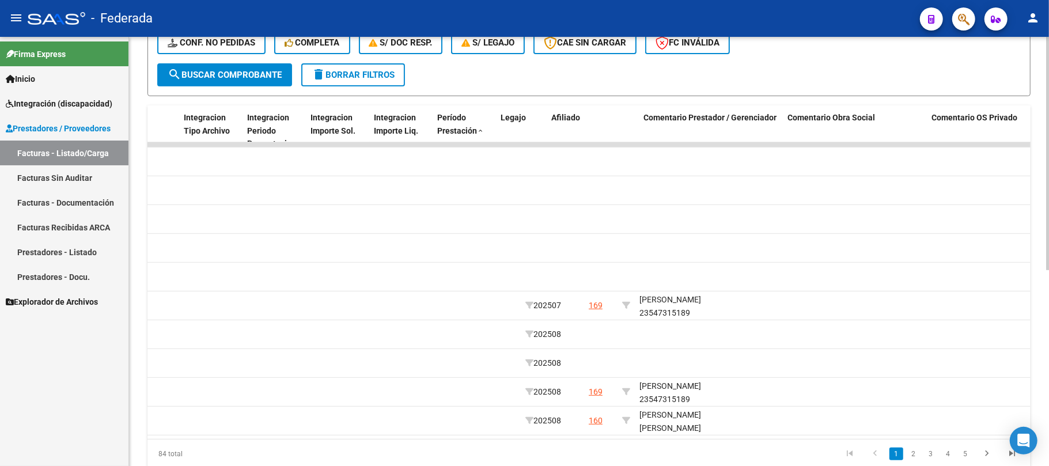
scroll to position [0, 1372]
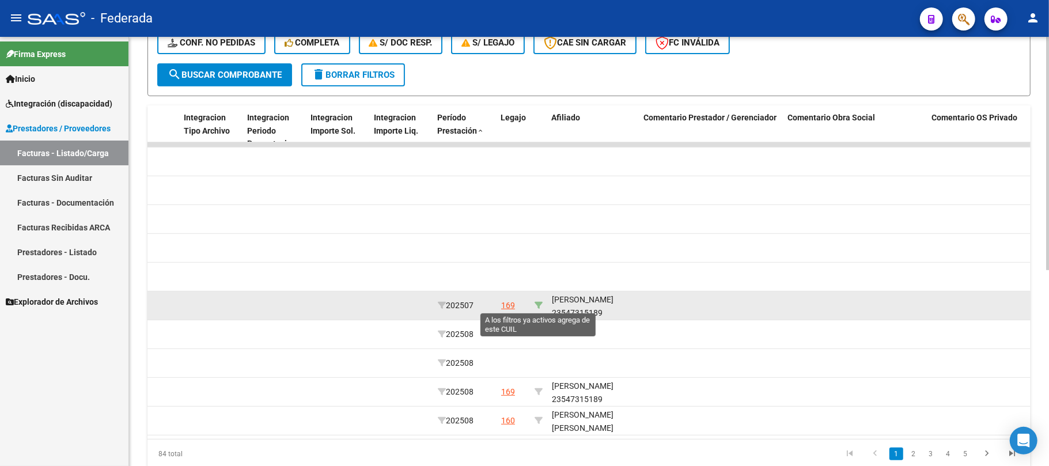
click at [534, 305] on icon at bounding box center [538, 305] width 8 height 8
type input "23547315189"
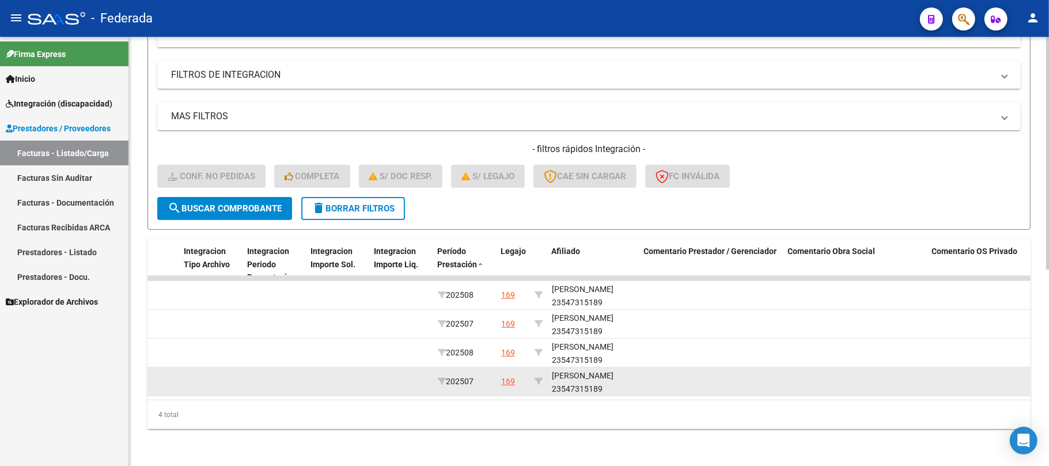
scroll to position [187, 0]
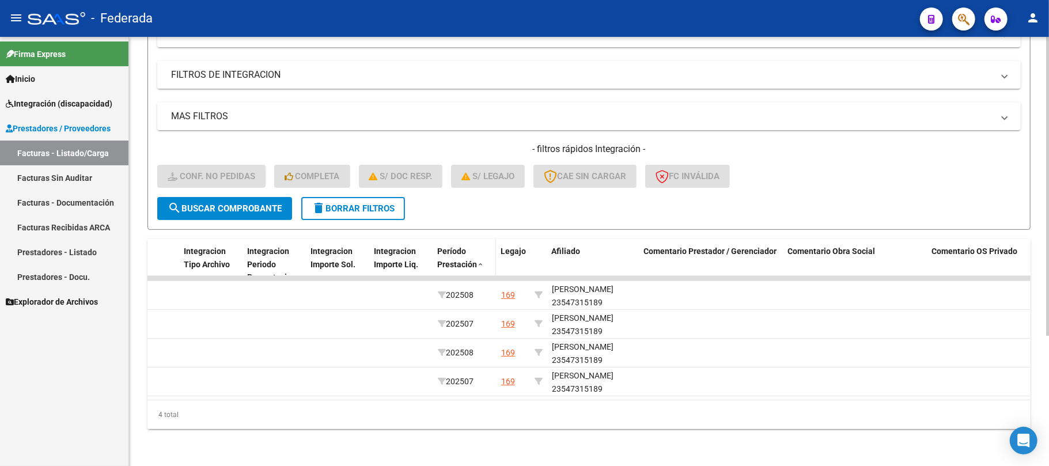
click at [479, 261] on span at bounding box center [480, 265] width 7 height 8
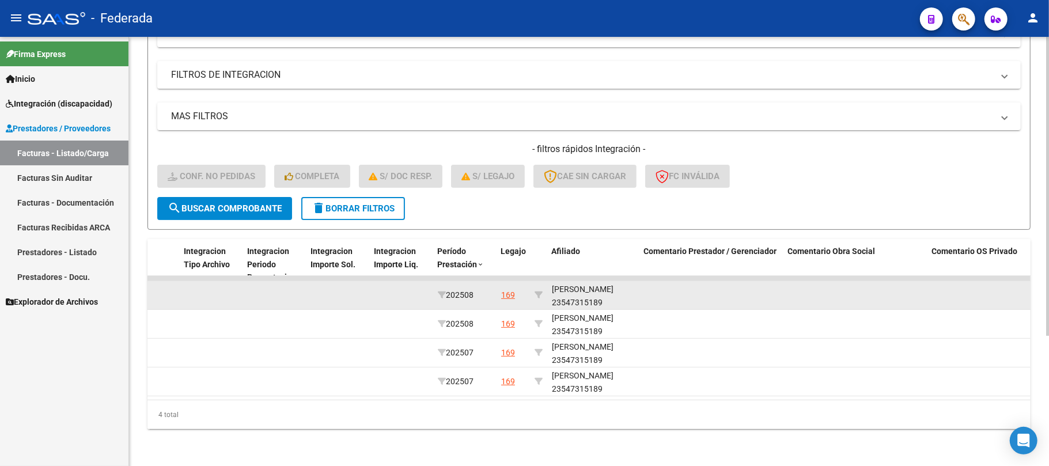
click at [581, 291] on div "[PERSON_NAME] 23547315189" at bounding box center [593, 296] width 83 height 26
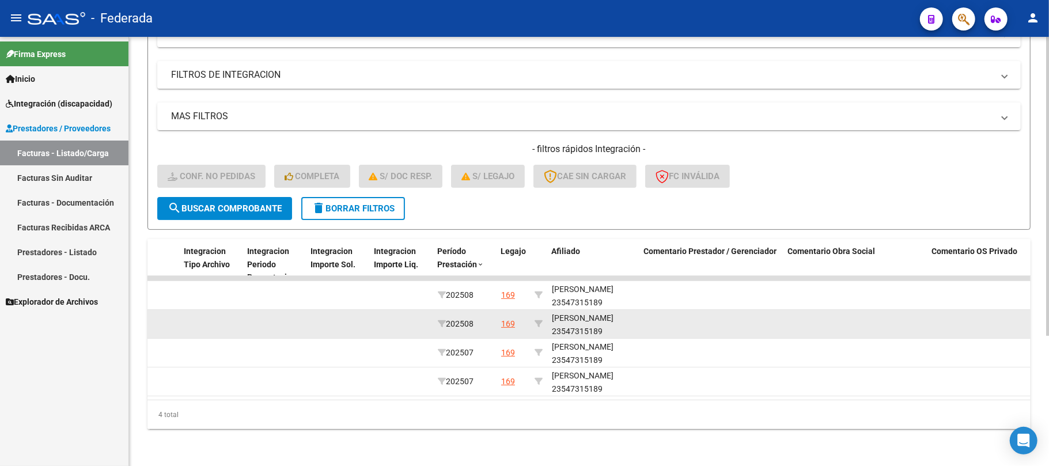
copy div "23547315189"
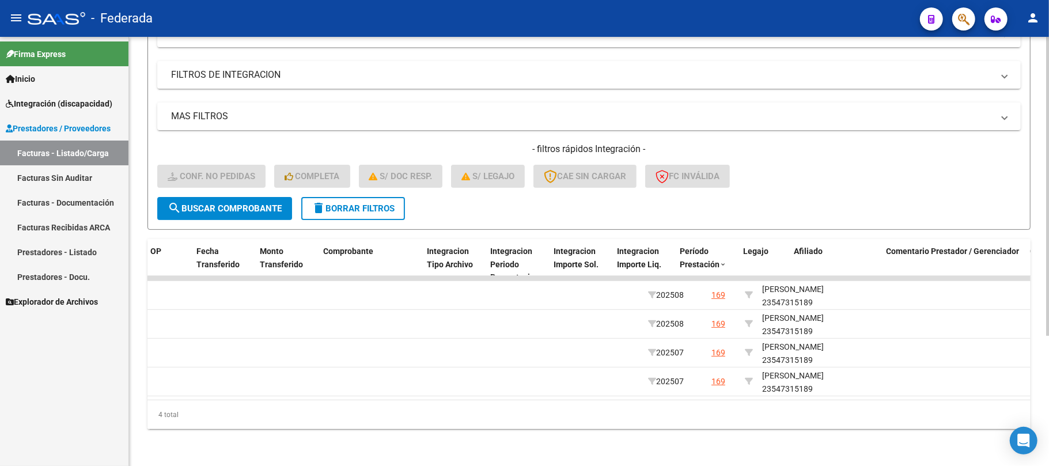
scroll to position [0, 0]
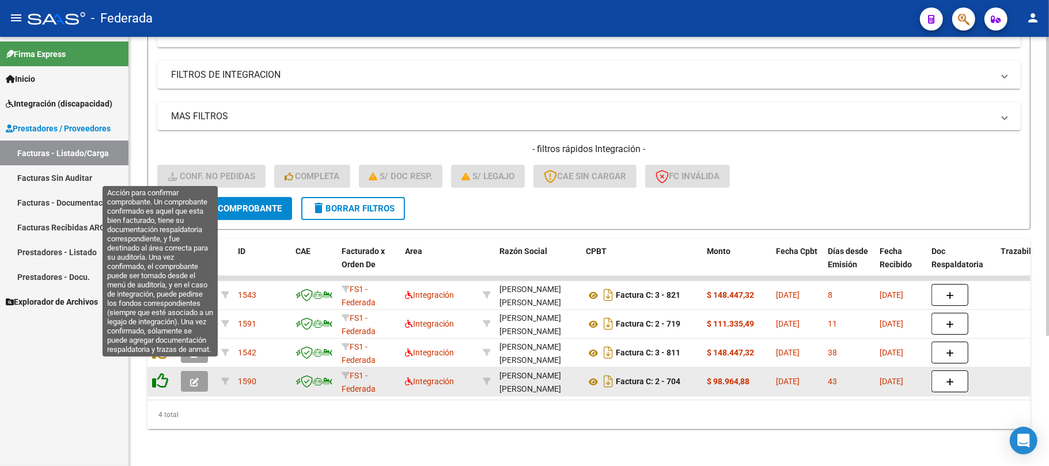
click at [157, 373] on icon at bounding box center [160, 381] width 16 height 16
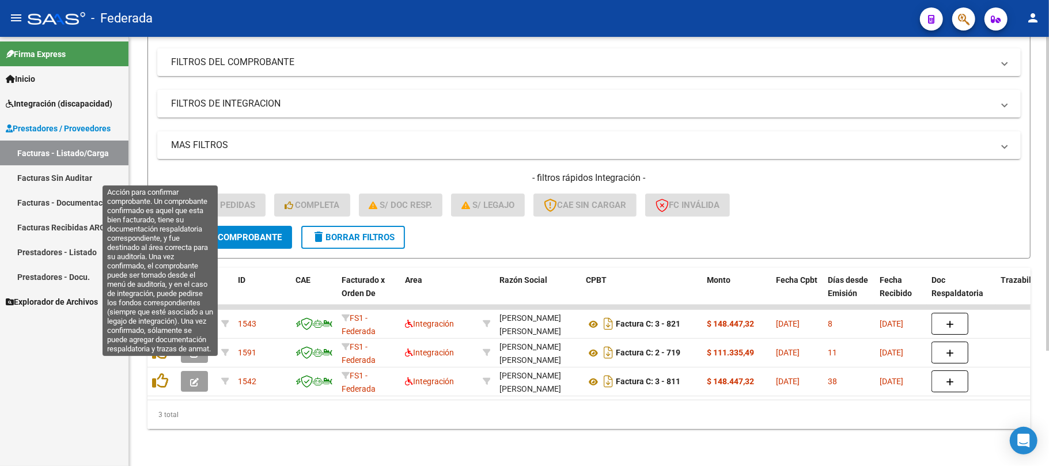
scroll to position [158, 0]
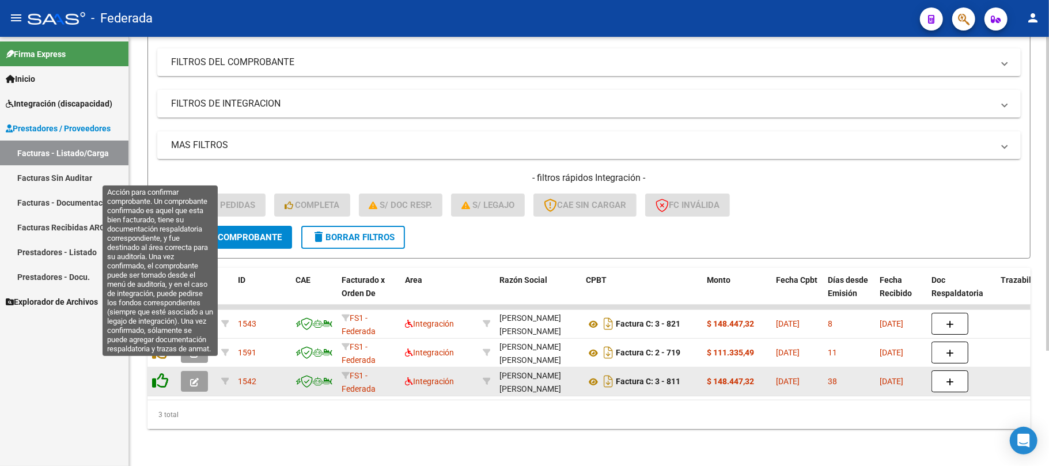
click at [159, 373] on icon at bounding box center [160, 381] width 16 height 16
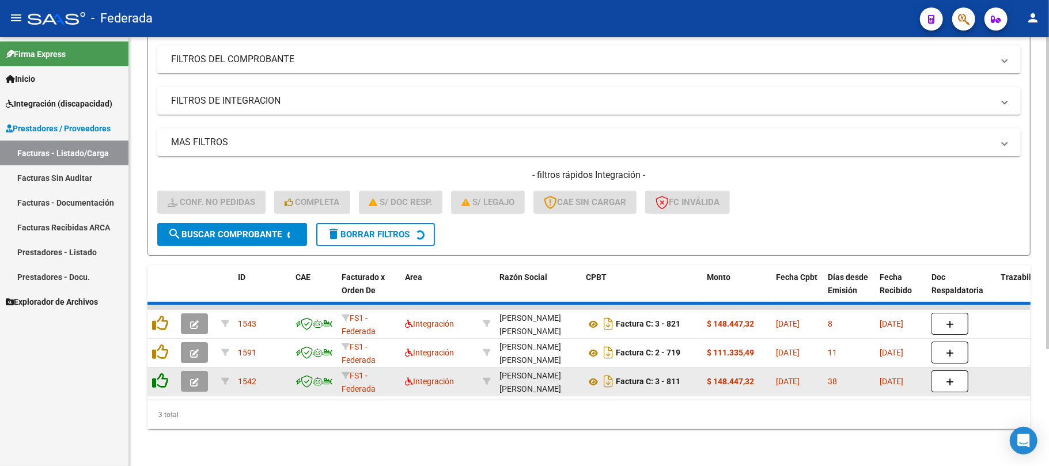
scroll to position [129, 0]
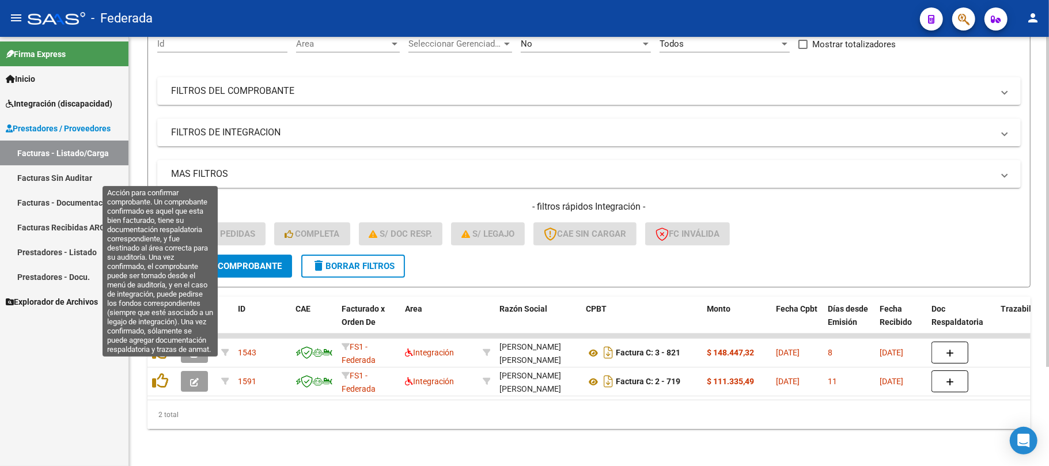
click at [159, 373] on icon at bounding box center [160, 381] width 16 height 16
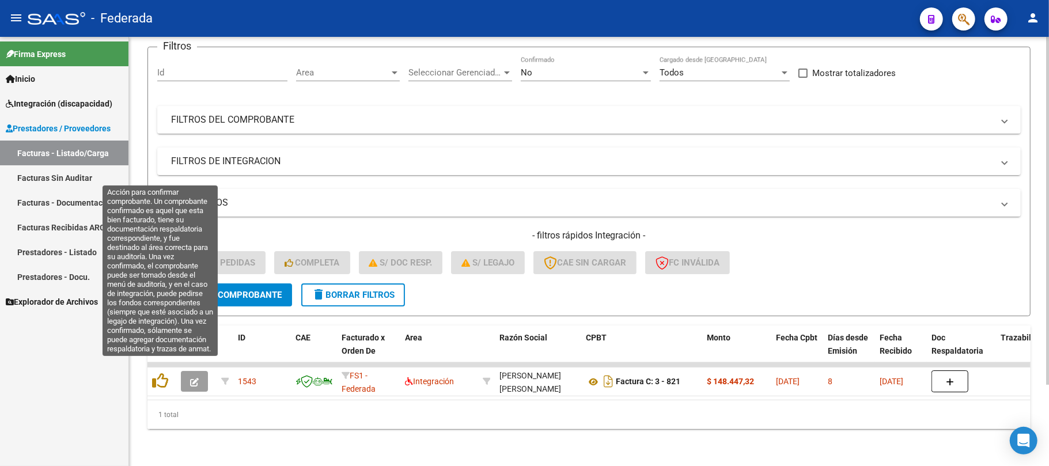
scroll to position [100, 0]
click at [159, 373] on icon at bounding box center [160, 381] width 16 height 16
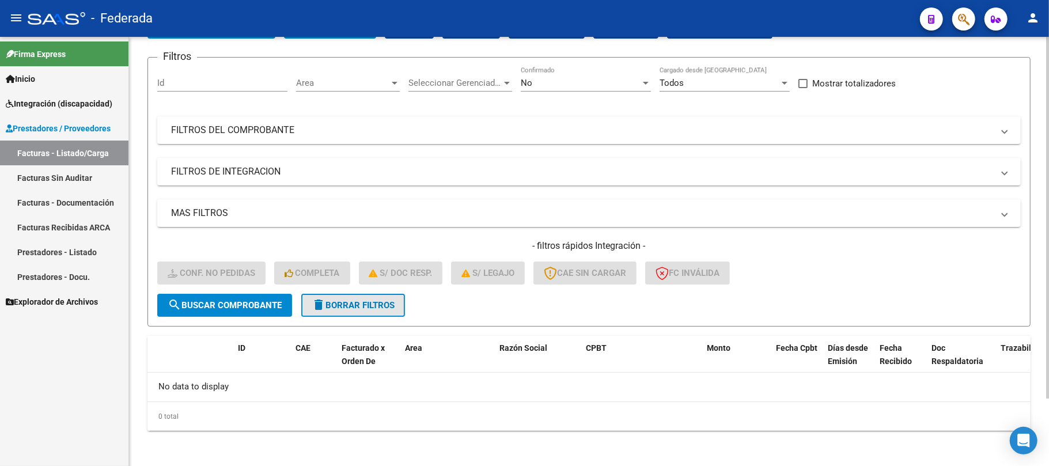
click at [330, 302] on span "delete Borrar Filtros" at bounding box center [353, 305] width 83 height 10
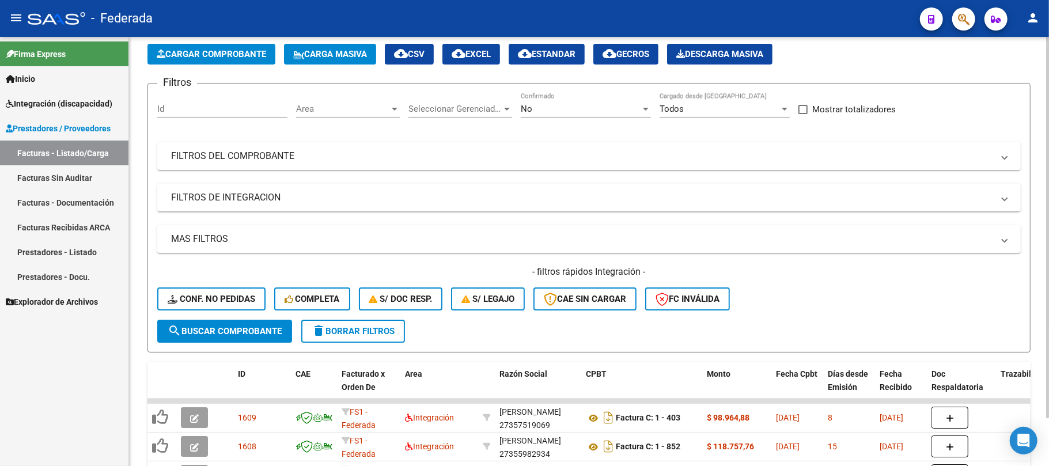
scroll to position [79, 0]
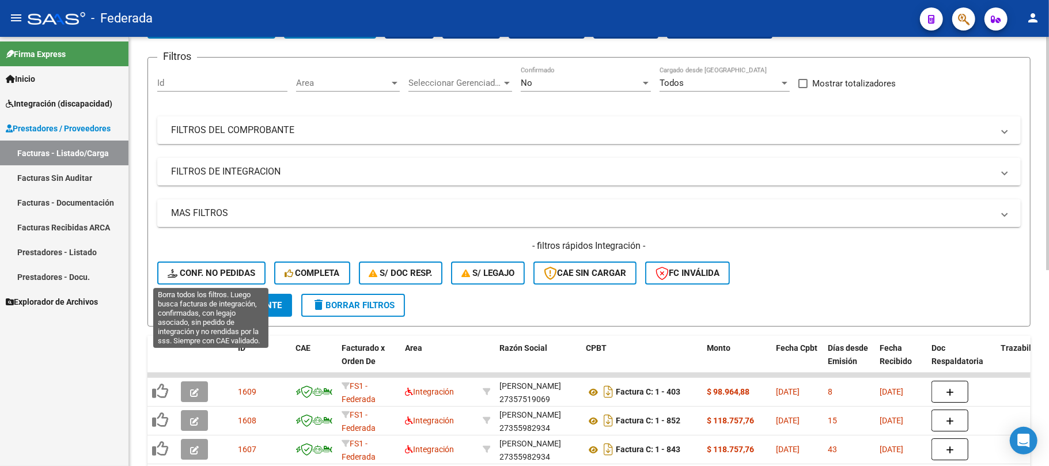
click at [237, 275] on span "Conf. no pedidas" at bounding box center [212, 273] width 88 height 10
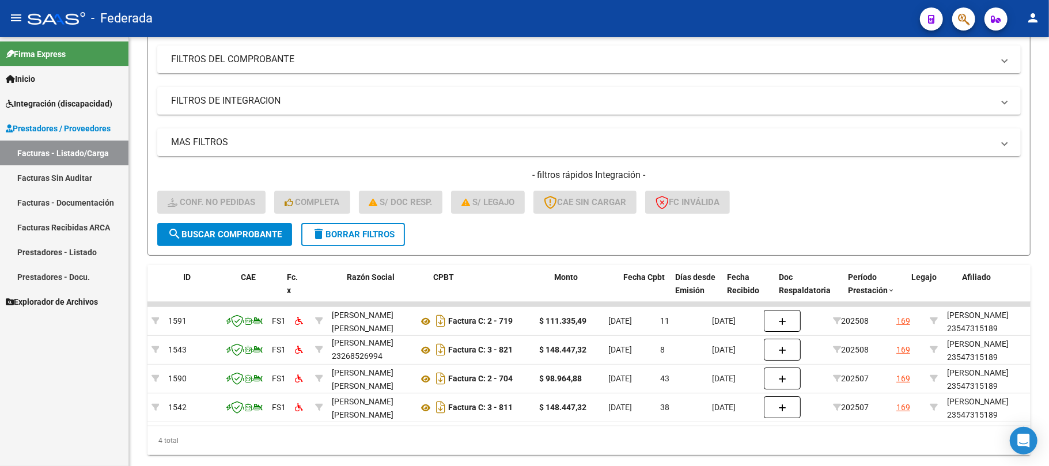
scroll to position [0, 0]
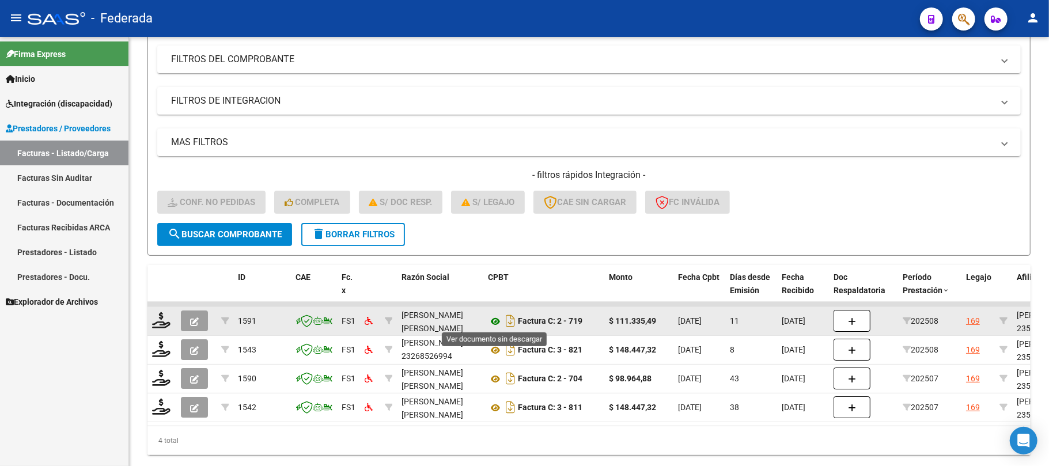
click at [495, 321] on icon at bounding box center [495, 321] width 15 height 14
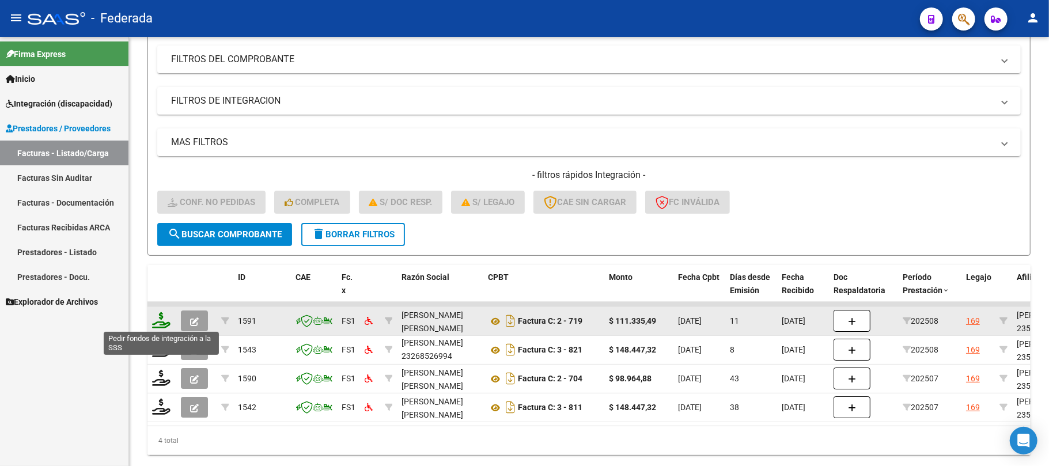
click at [157, 319] on icon at bounding box center [161, 320] width 18 height 16
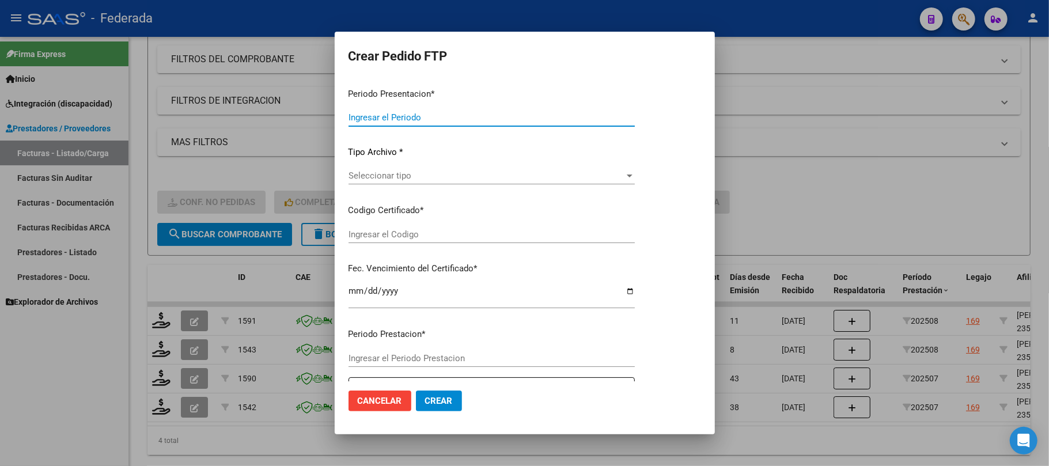
type input "202508"
type input "$ 111.335,49"
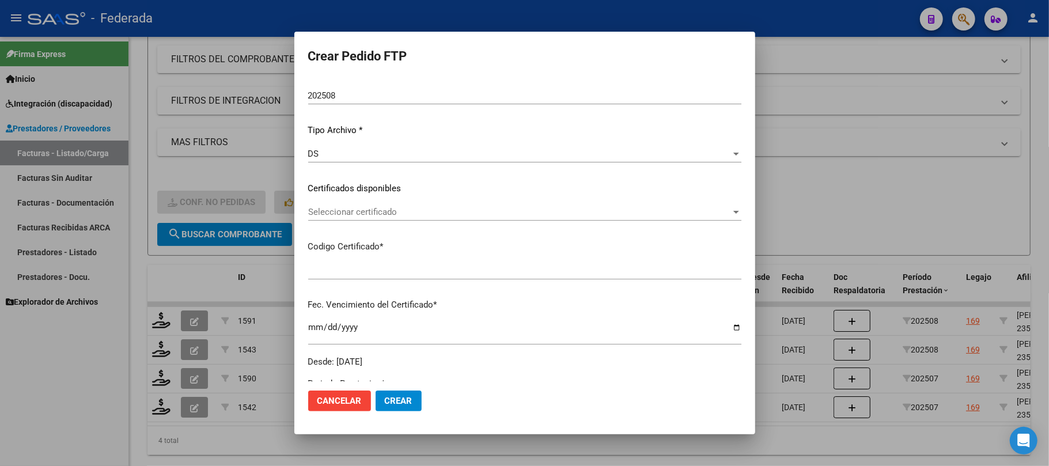
type input "ARG02000547315182025040920300409BUE419"
type input "[DATE]"
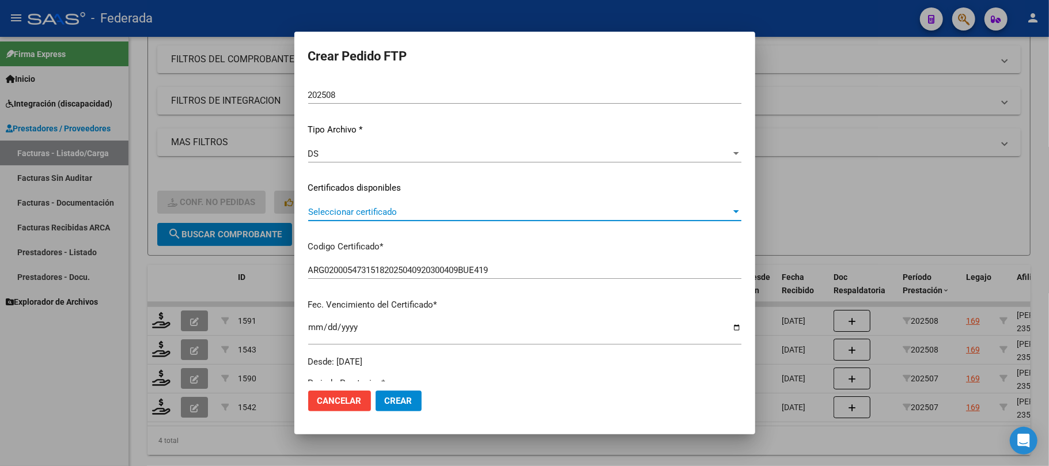
click at [369, 212] on span "Seleccionar certificado" at bounding box center [519, 212] width 423 height 10
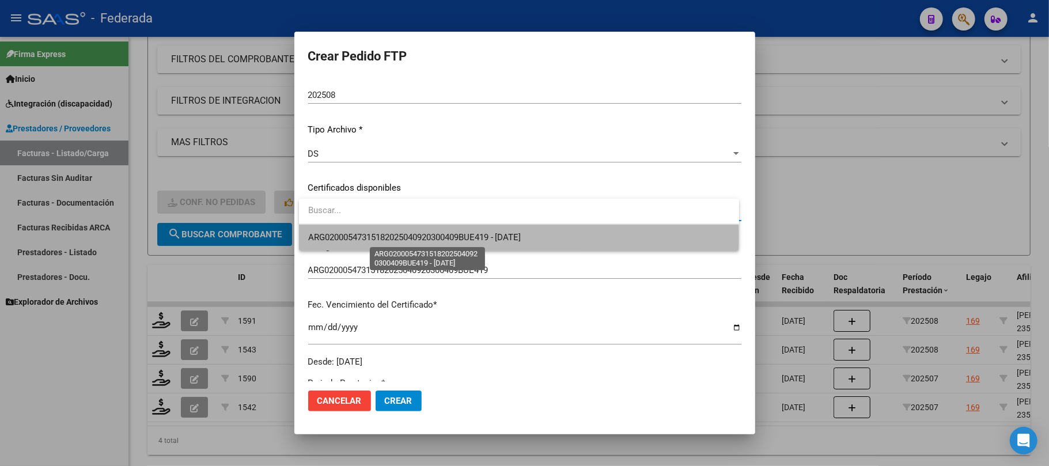
click at [369, 237] on span "ARG02000547315182025040920300409BUE419 - [DATE]" at bounding box center [414, 237] width 213 height 10
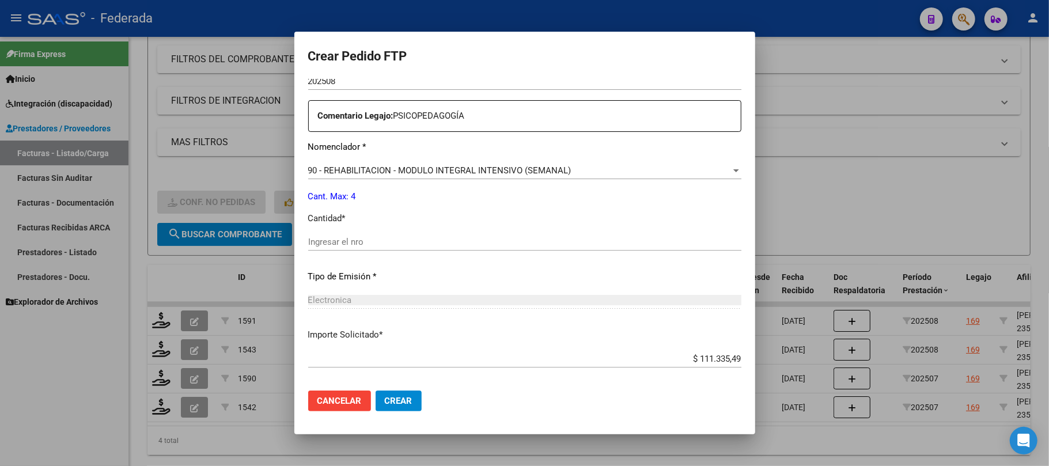
scroll to position [487, 0]
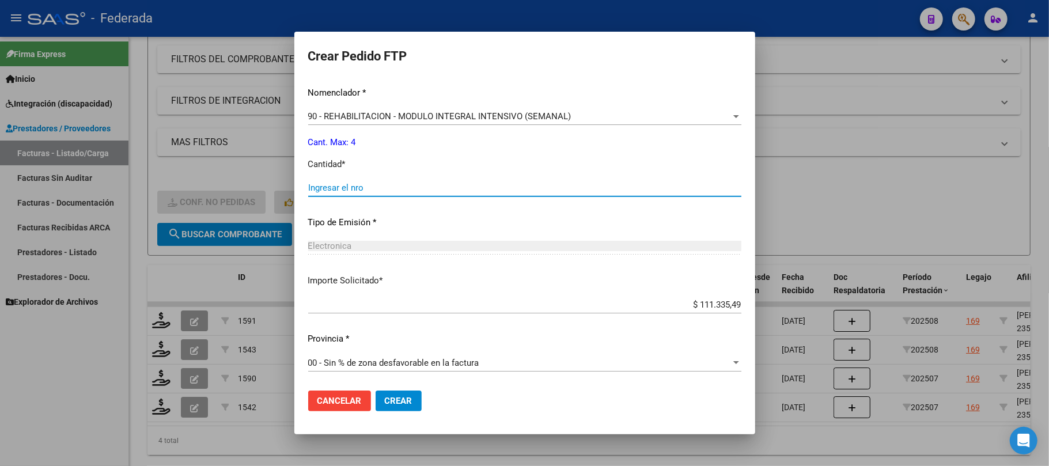
click at [365, 184] on input "Ingresar el nro" at bounding box center [524, 188] width 433 height 10
type input "4"
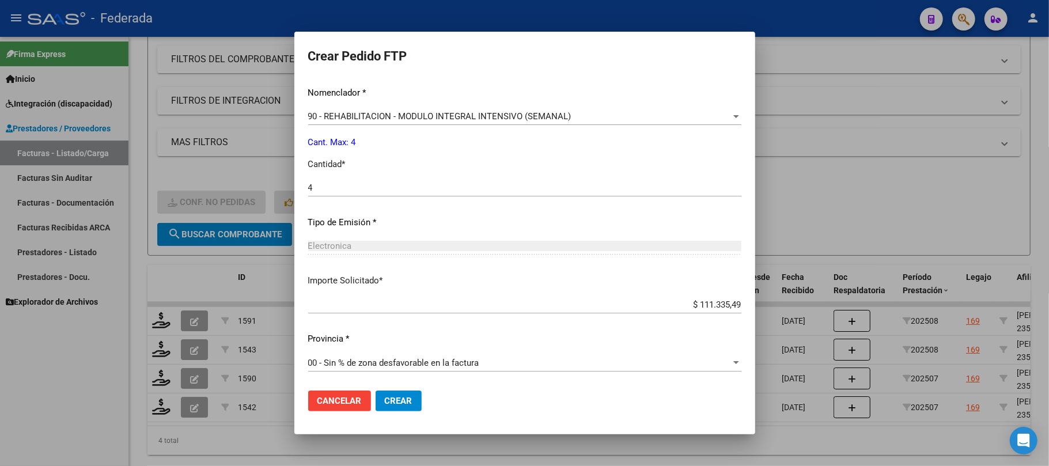
click at [400, 399] on span "Crear" at bounding box center [399, 401] width 28 height 10
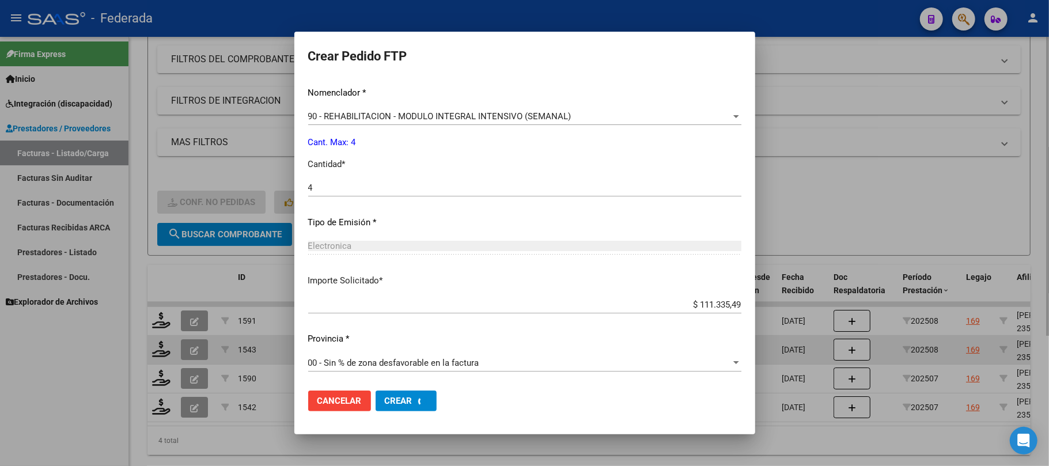
scroll to position [0, 0]
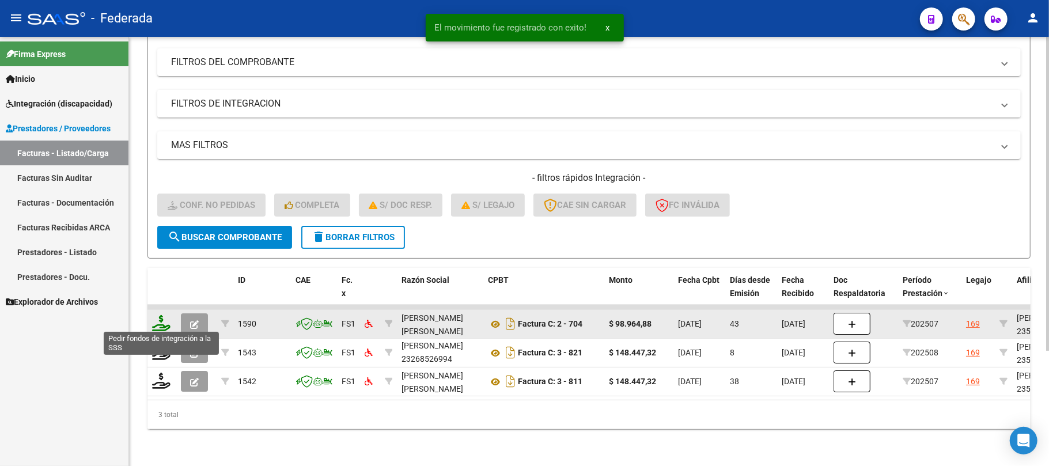
click at [159, 326] on icon at bounding box center [161, 323] width 18 height 16
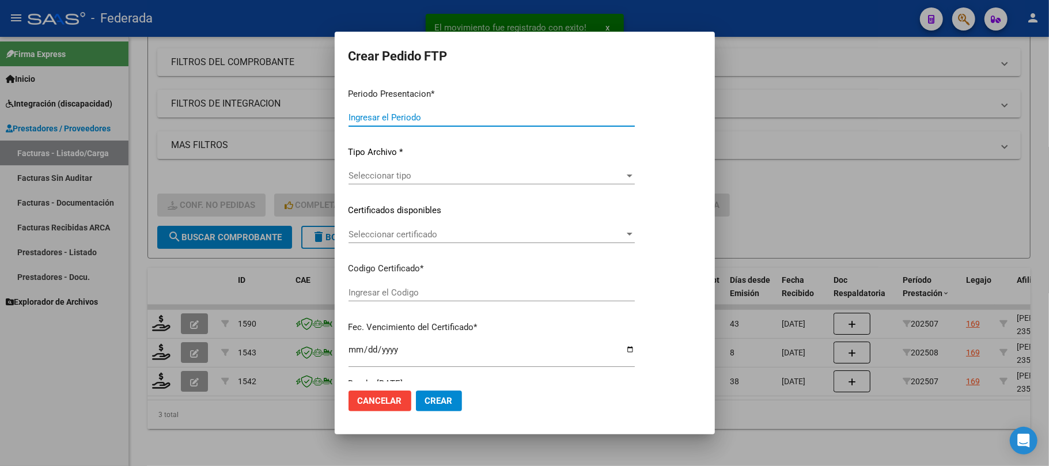
type input "202508"
type input "202507"
type input "$ 98.964,88"
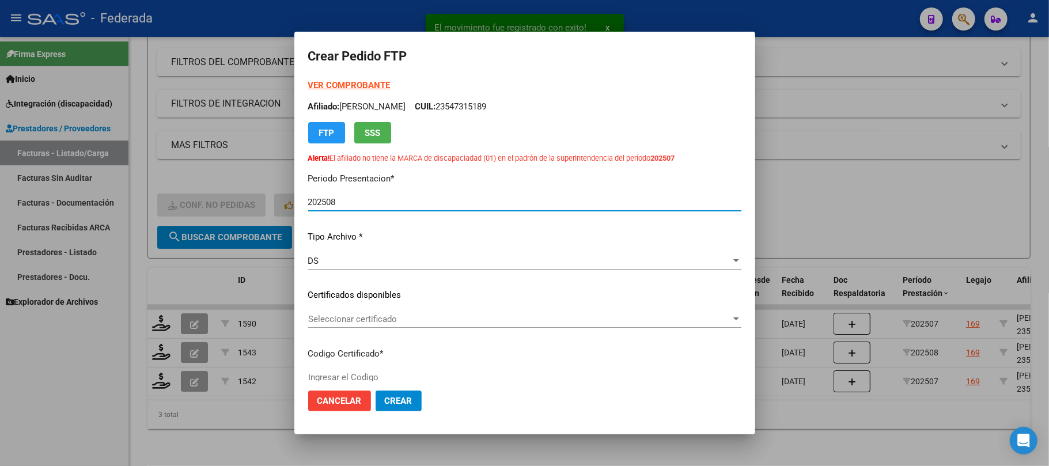
type input "ARG02000547315182025040920300409BUE419"
type input "[DATE]"
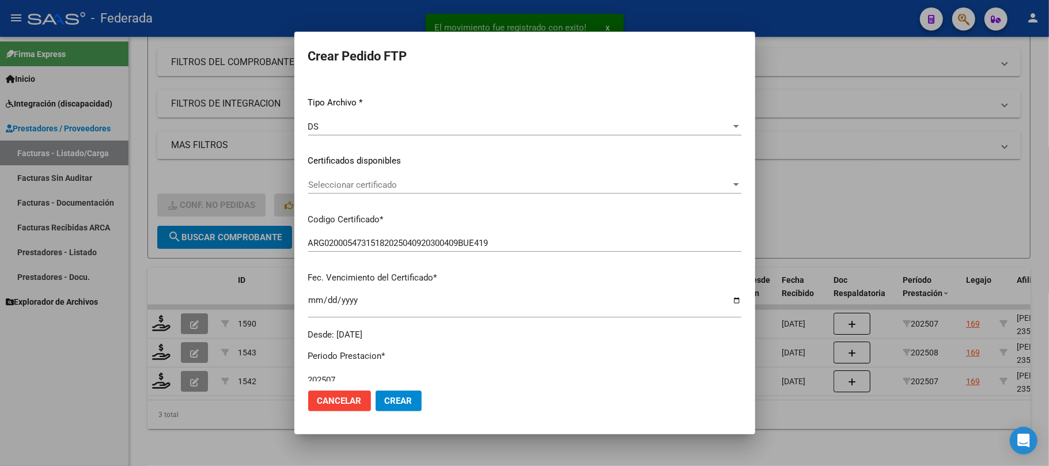
scroll to position [153, 0]
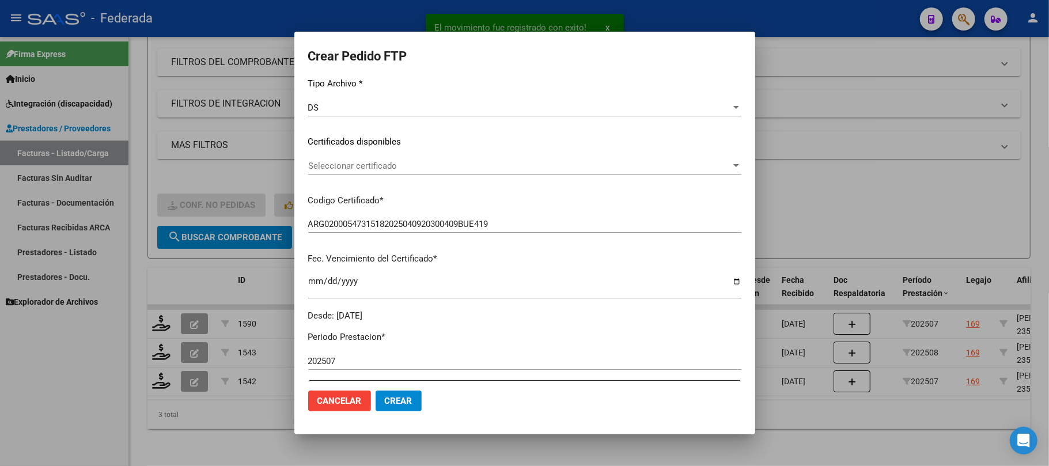
click at [367, 169] on span "Seleccionar certificado" at bounding box center [519, 166] width 423 height 10
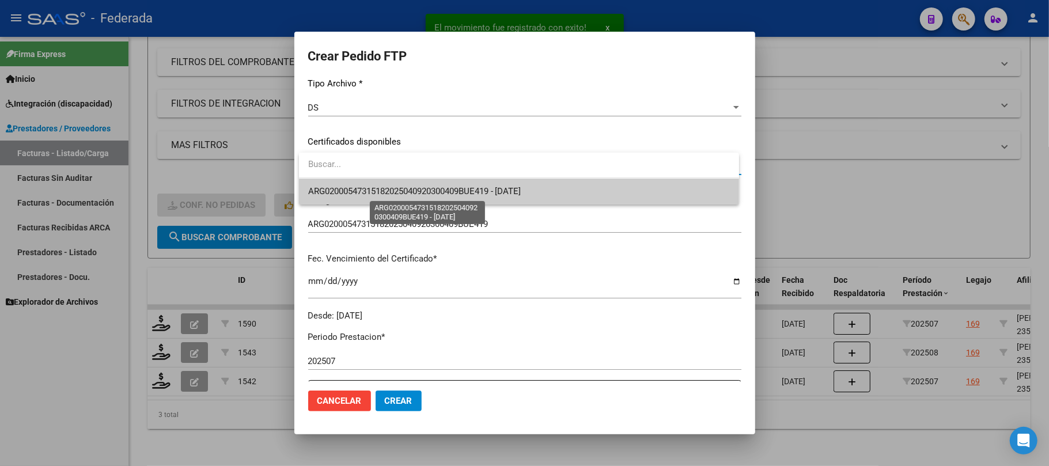
click at [367, 187] on span "ARG02000547315182025040920300409BUE419 - [DATE]" at bounding box center [414, 191] width 213 height 10
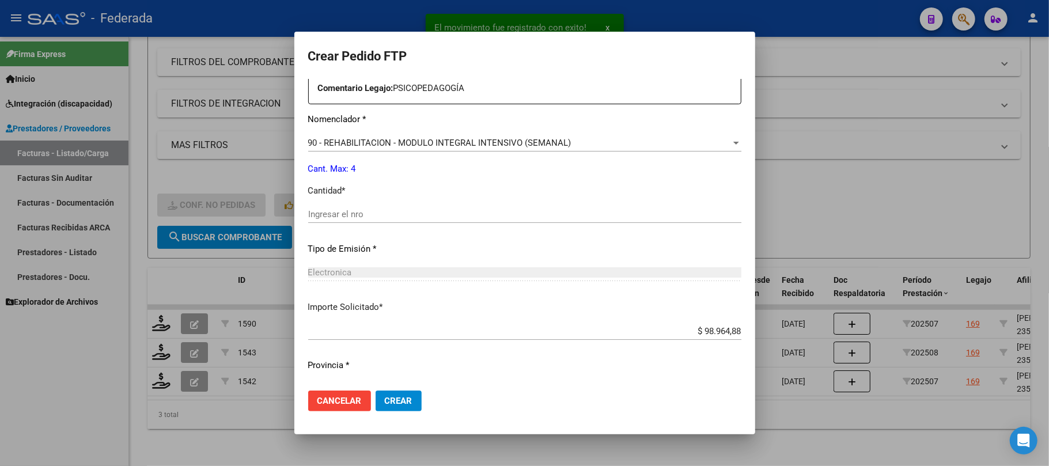
click at [362, 212] on input "Ingresar el nro" at bounding box center [524, 214] width 433 height 10
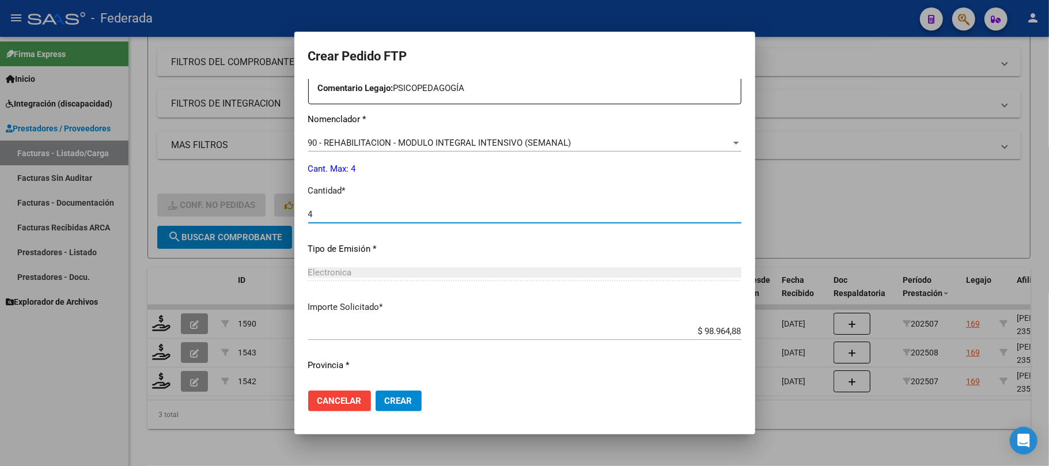
type input "4"
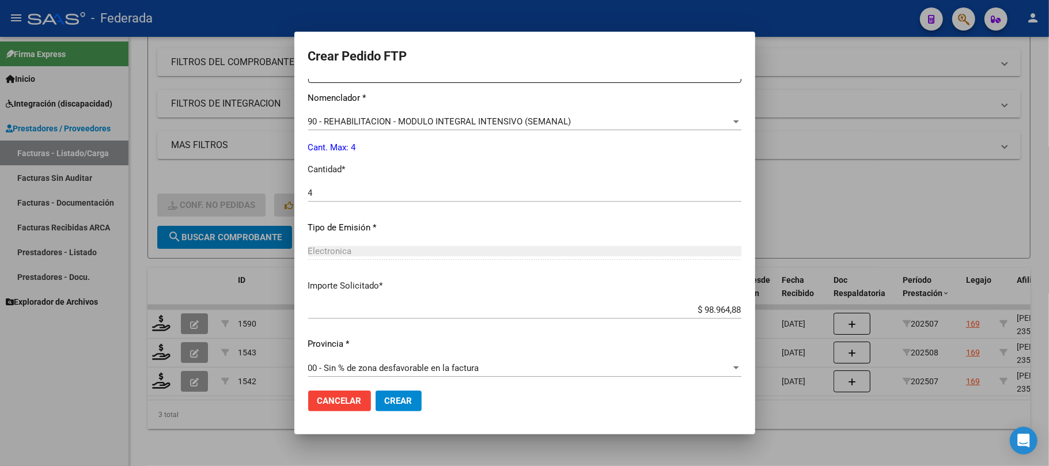
scroll to position [487, 0]
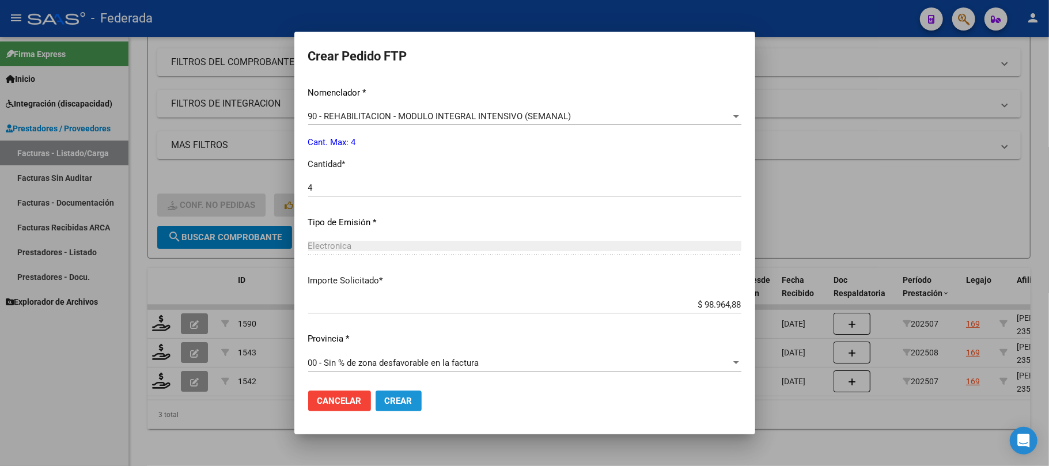
click at [405, 399] on span "Crear" at bounding box center [399, 401] width 28 height 10
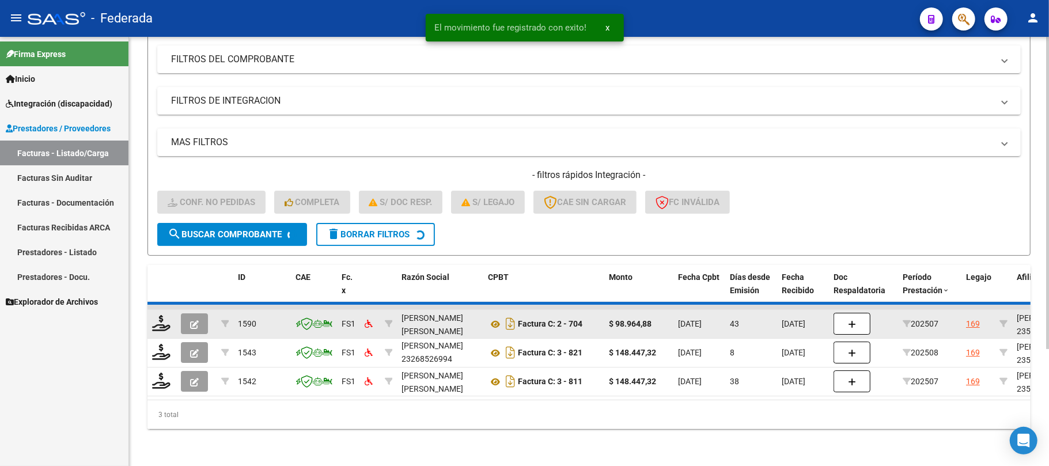
scroll to position [129, 0]
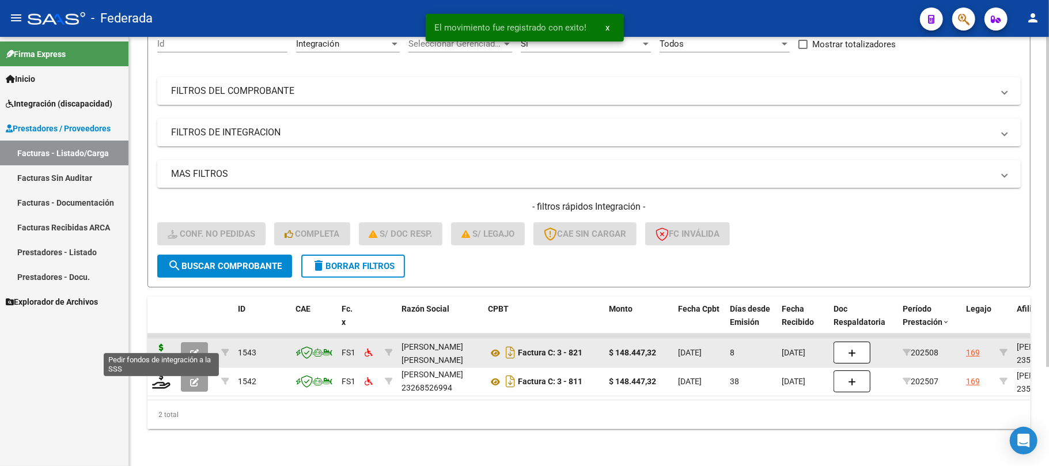
click at [164, 344] on icon at bounding box center [161, 352] width 18 height 16
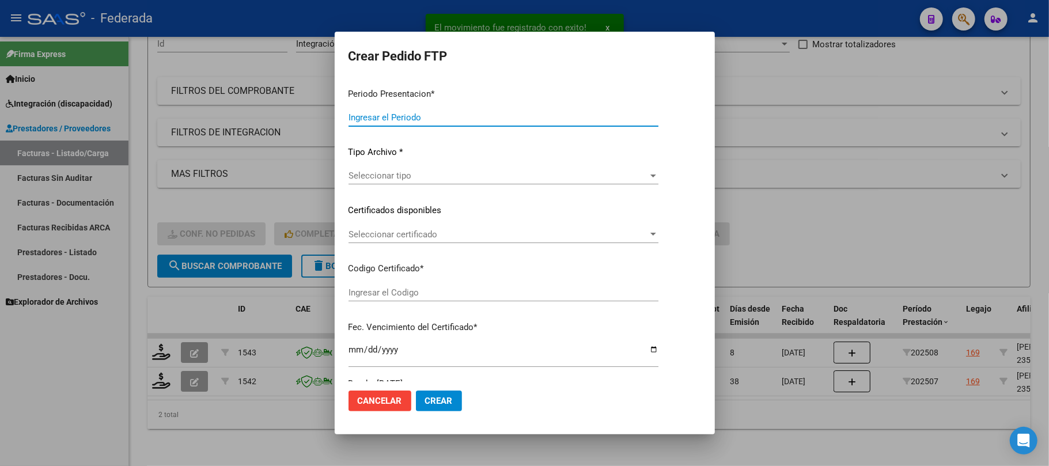
type input "202508"
type input "$ 148.447,32"
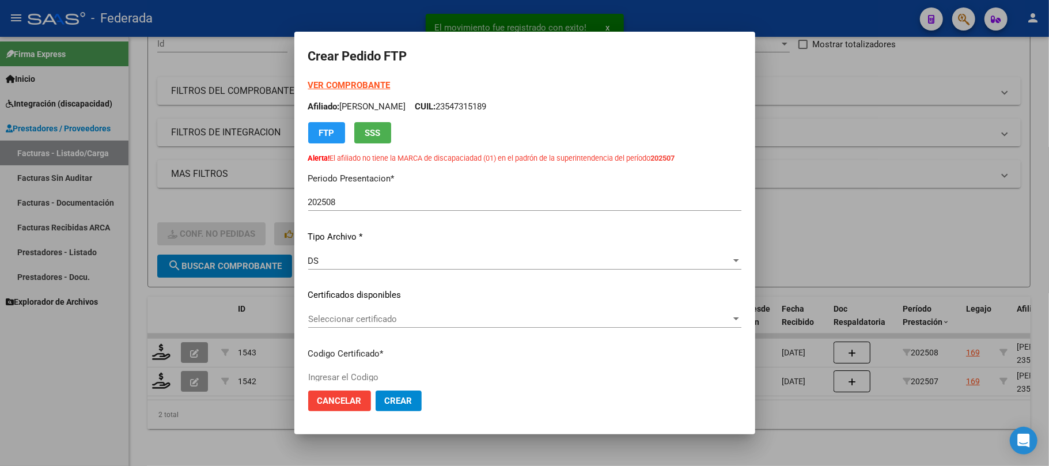
scroll to position [77, 0]
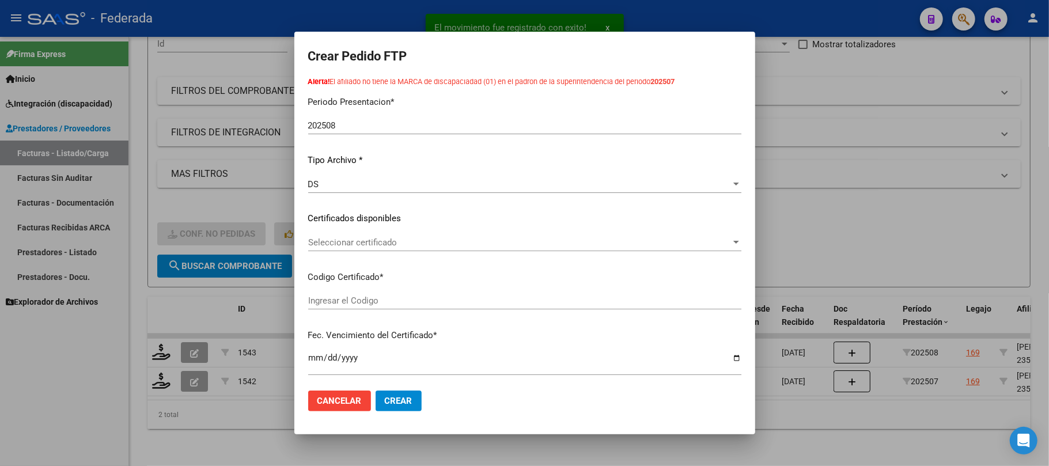
type input "ARG02000547315182025040920300409BUE419"
type input "[DATE]"
click at [344, 242] on span "Seleccionar certificado" at bounding box center [519, 242] width 423 height 10
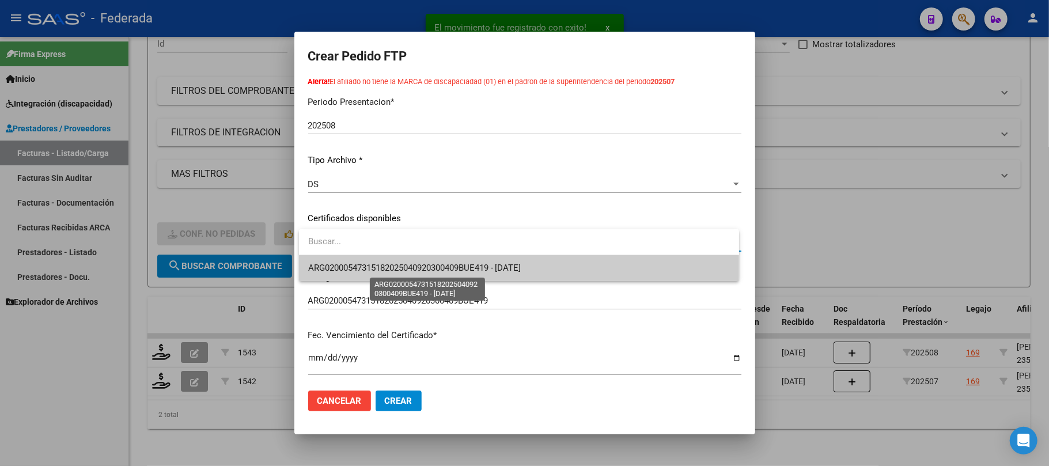
click at [341, 263] on span "ARG02000547315182025040920300409BUE419 - [DATE]" at bounding box center [414, 268] width 213 height 10
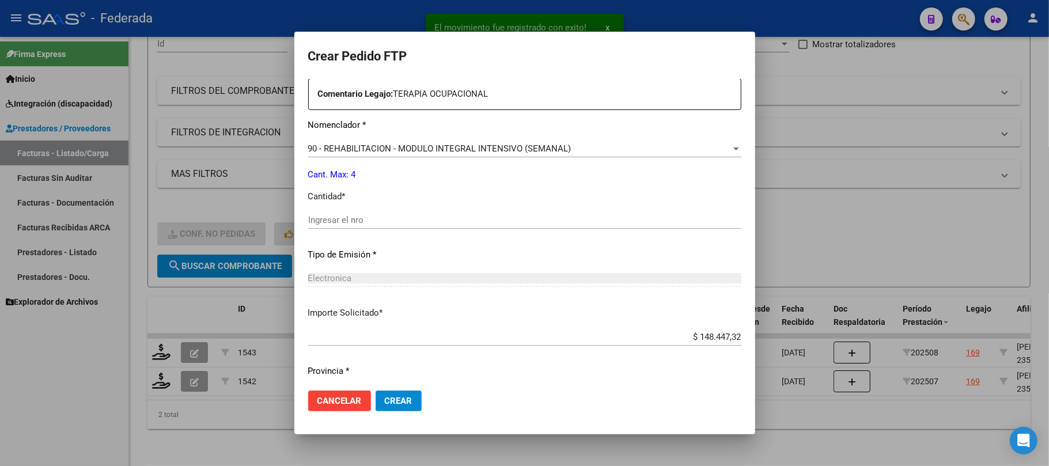
scroll to position [461, 0]
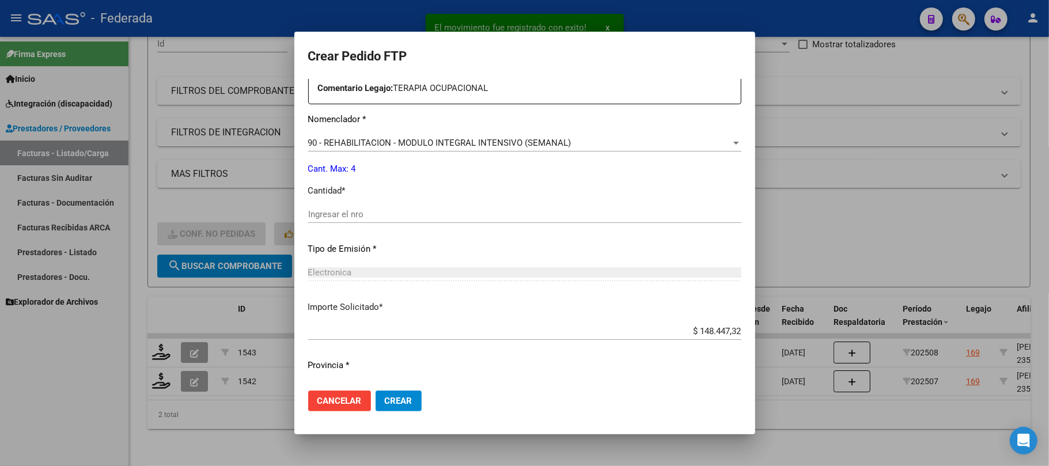
click at [338, 211] on input "Ingresar el nro" at bounding box center [524, 214] width 433 height 10
type input "4"
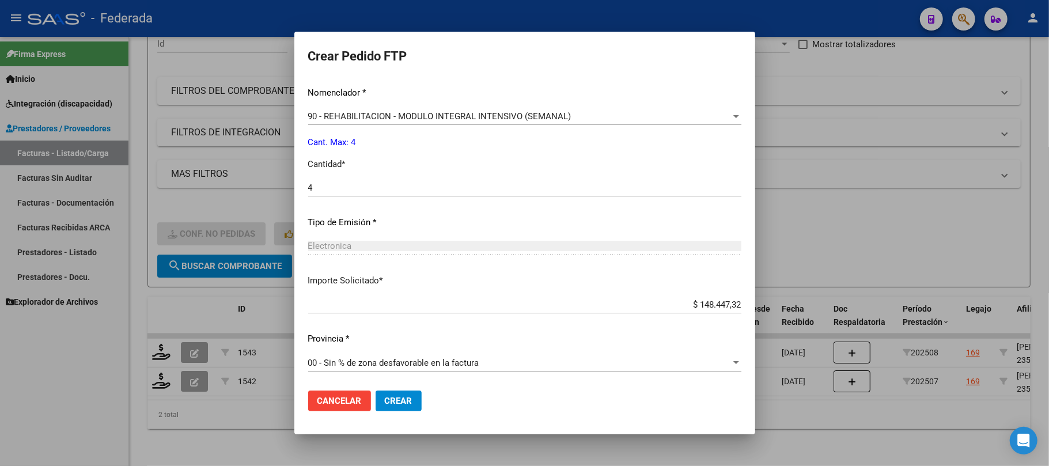
click at [385, 392] on button "Crear" at bounding box center [399, 400] width 46 height 21
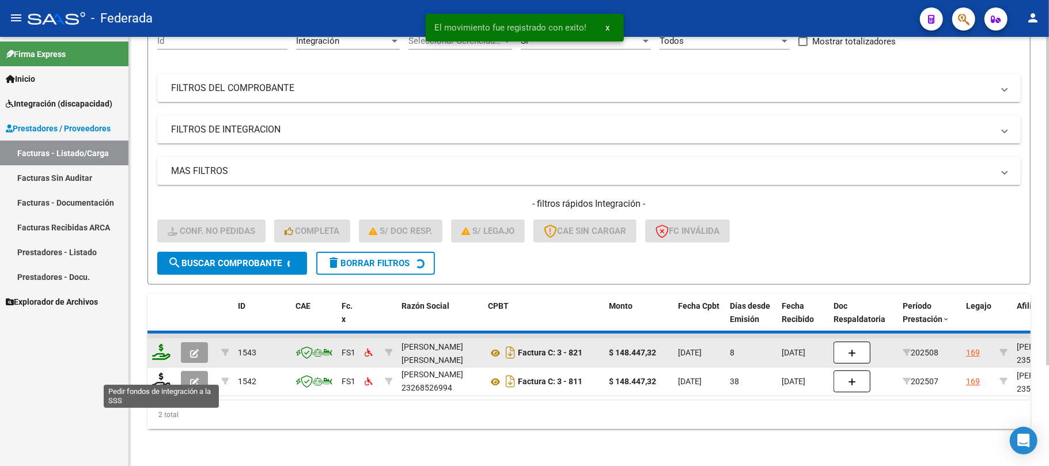
scroll to position [100, 0]
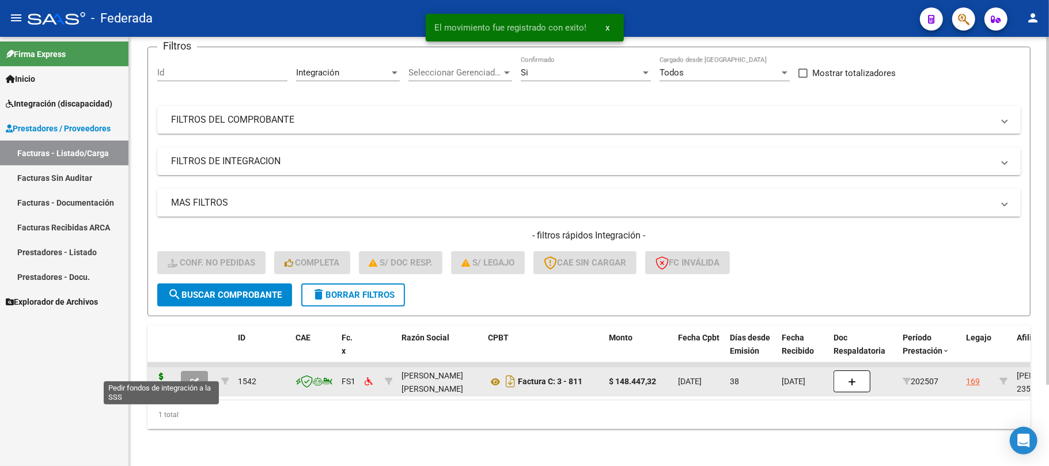
click at [161, 373] on icon at bounding box center [161, 381] width 18 height 16
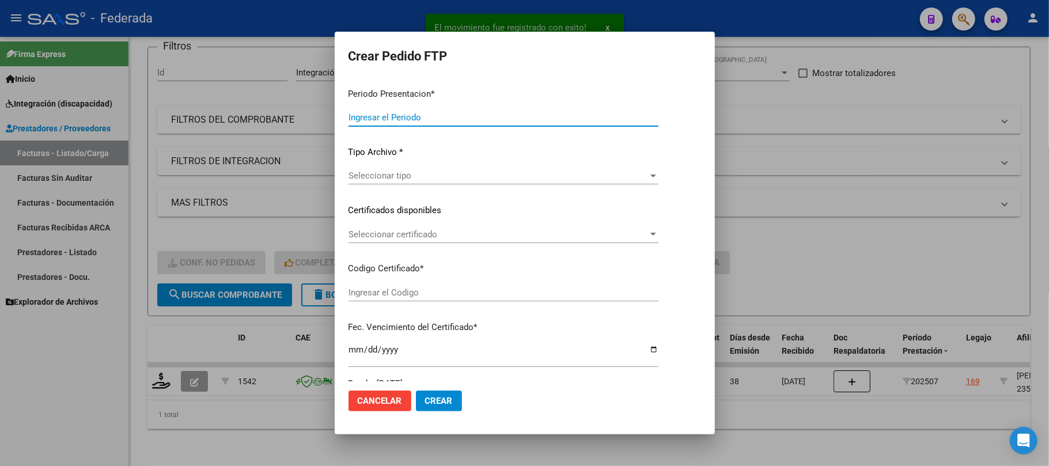
type input "202508"
type input "202507"
type input "$ 148.447,32"
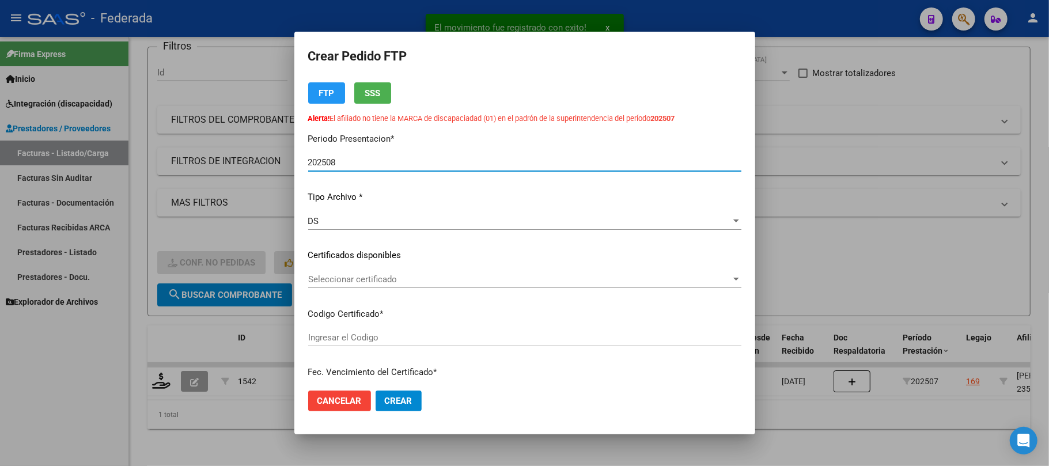
type input "ARG02000547315182025040920300409BUE419"
type input "[DATE]"
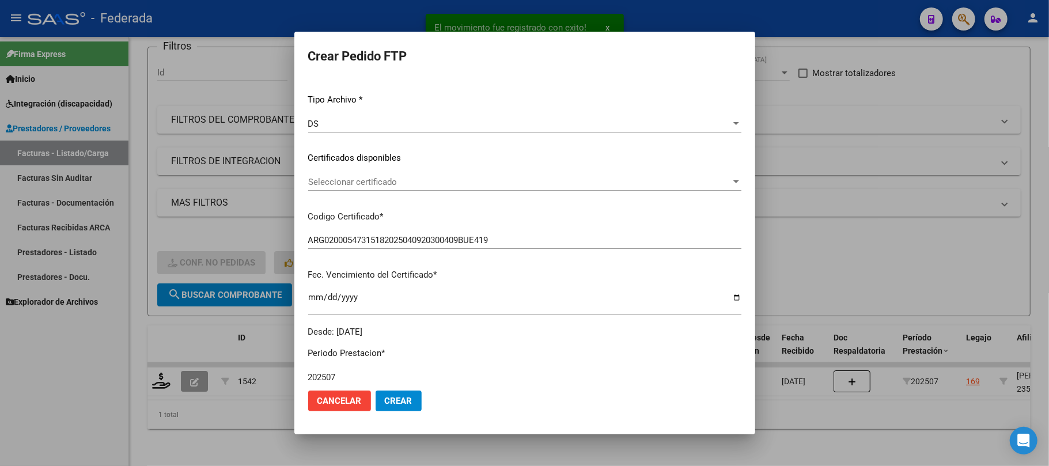
scroll to position [153, 0]
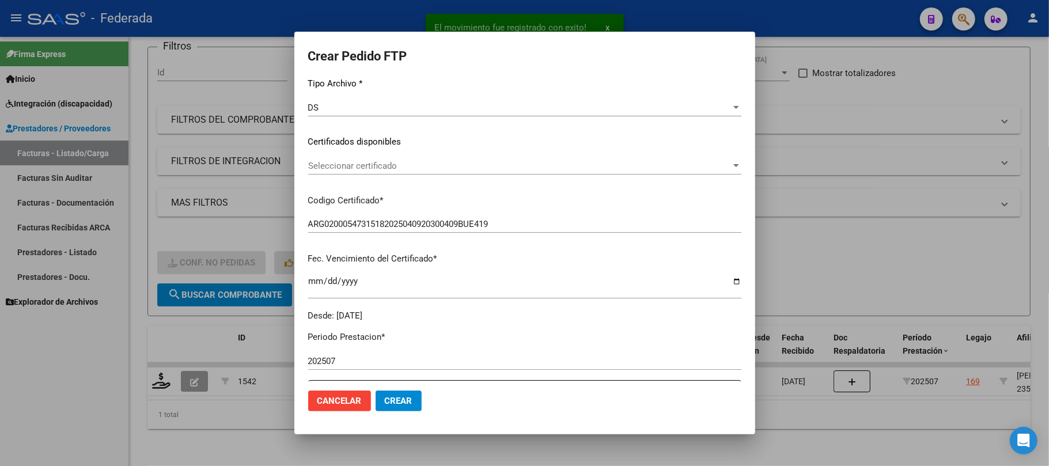
click at [363, 167] on span "Seleccionar certificado" at bounding box center [519, 166] width 423 height 10
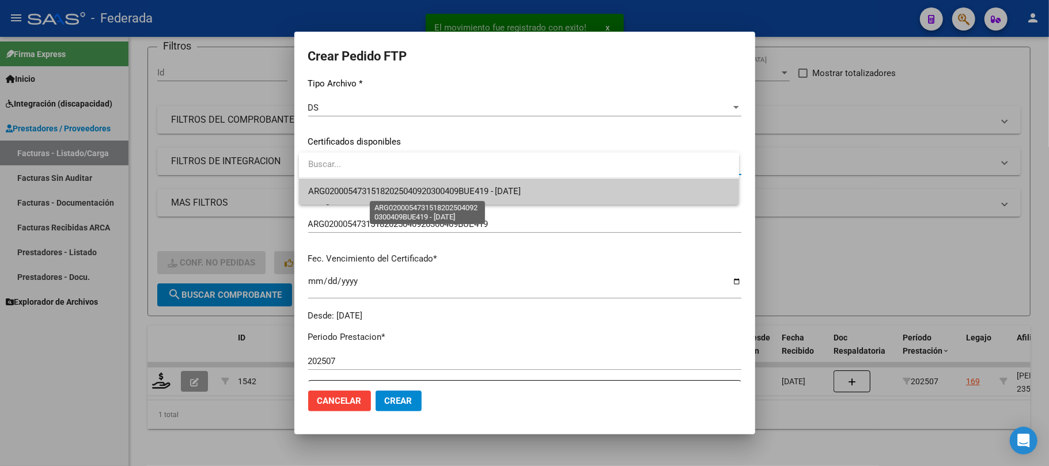
click at [358, 190] on span "ARG02000547315182025040920300409BUE419 - [DATE]" at bounding box center [414, 191] width 213 height 10
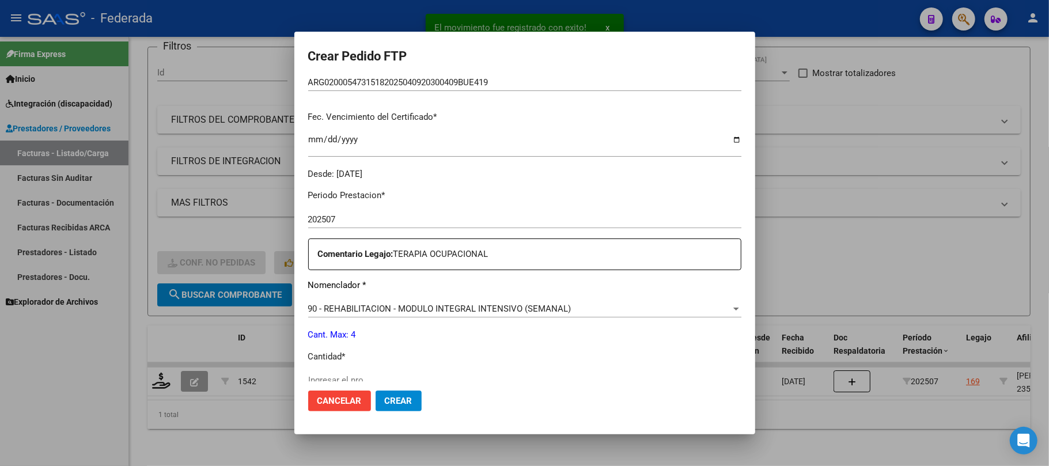
scroll to position [384, 0]
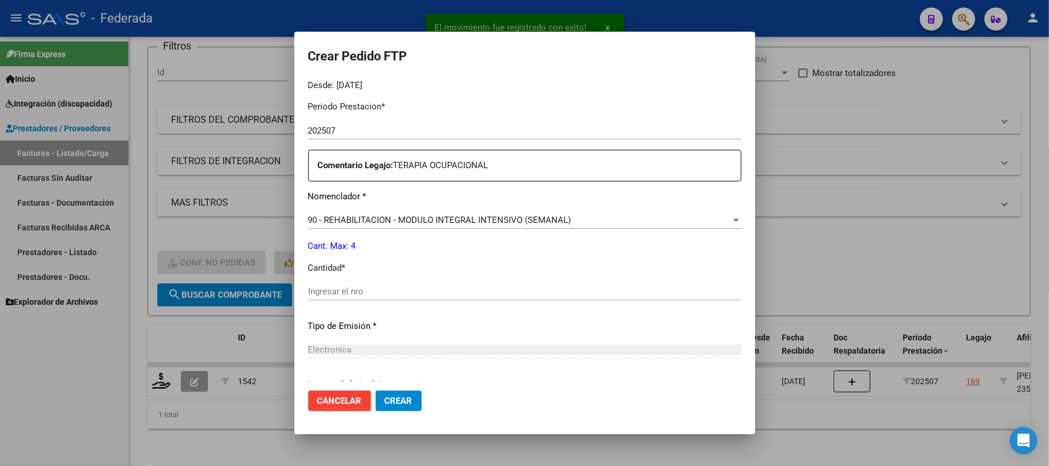
click at [351, 288] on input "Ingresar el nro" at bounding box center [524, 291] width 433 height 10
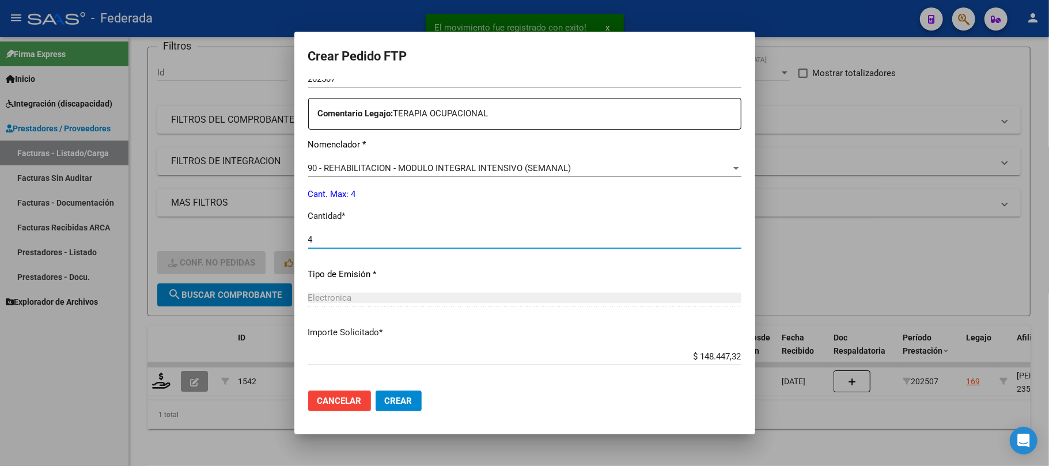
scroll to position [487, 0]
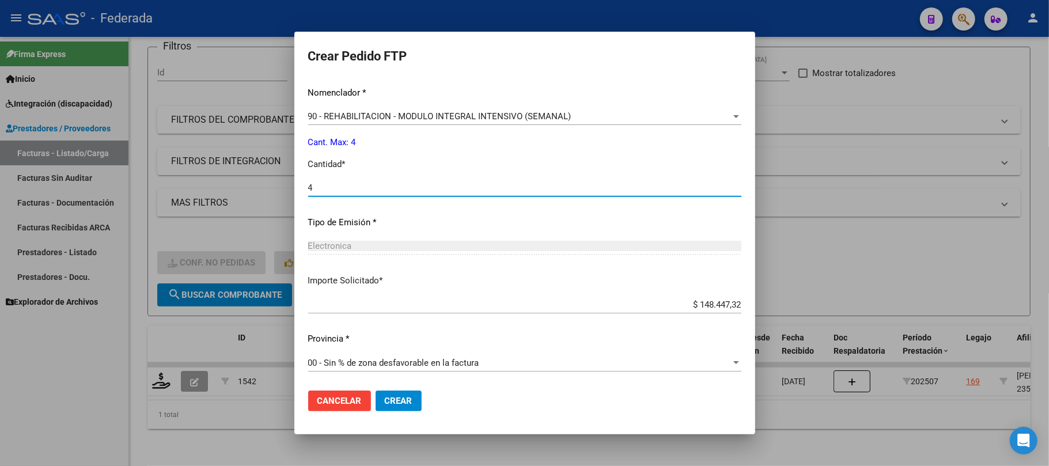
type input "4"
click at [388, 401] on span "Crear" at bounding box center [399, 401] width 28 height 10
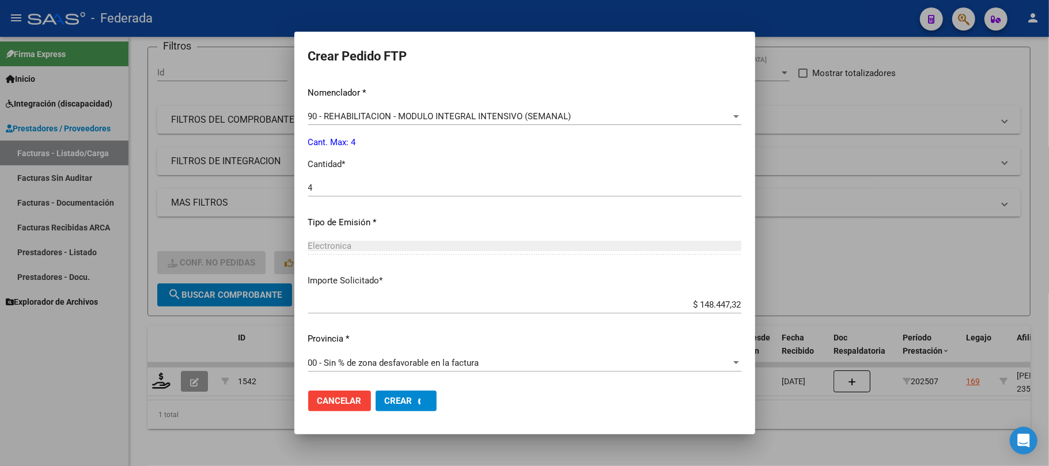
scroll to position [403, 0]
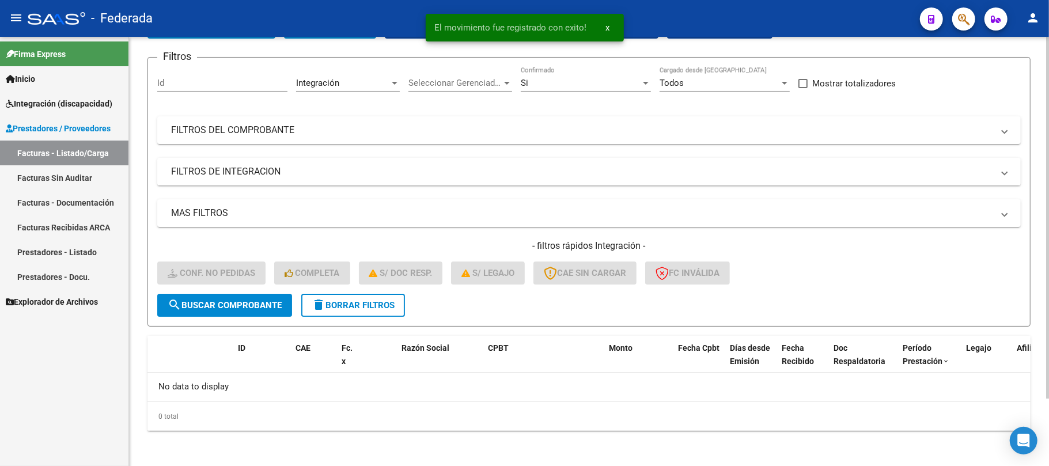
click at [320, 298] on mat-icon "delete" at bounding box center [319, 305] width 14 height 14
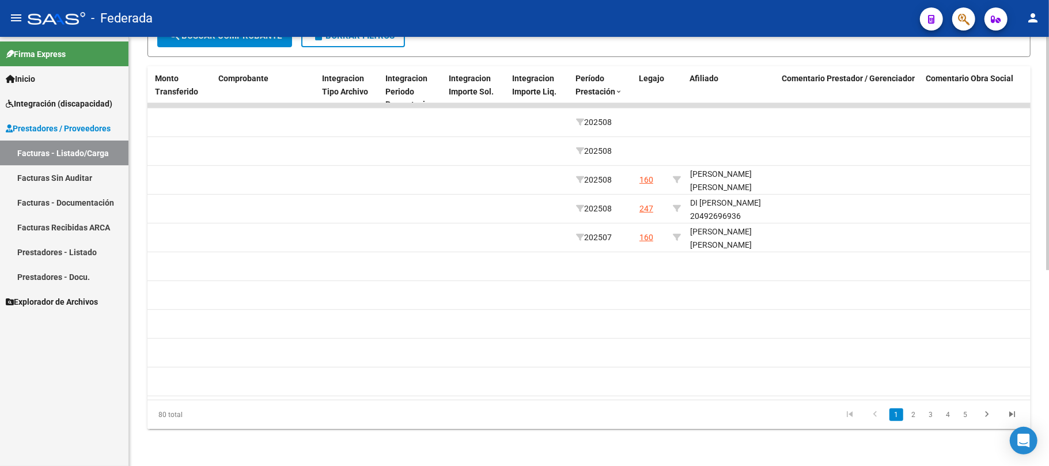
scroll to position [0, 1236]
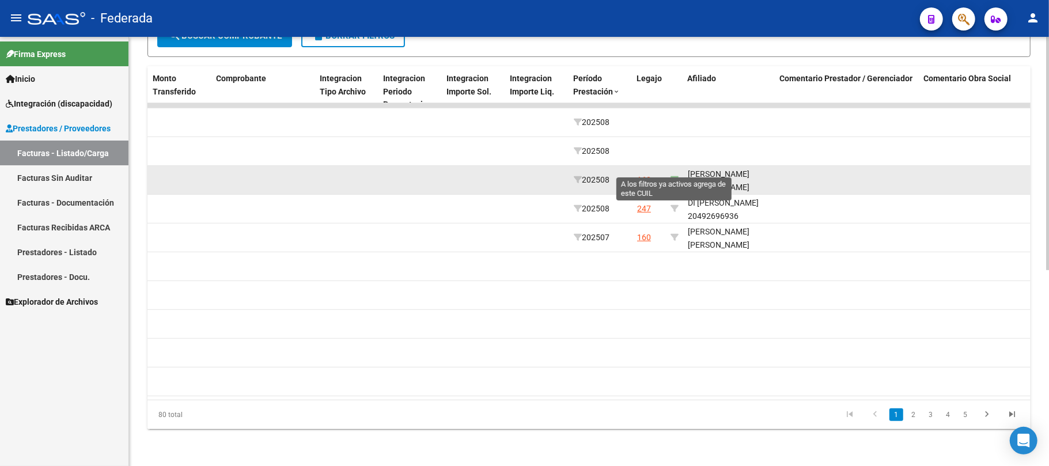
click at [672, 176] on icon at bounding box center [674, 180] width 8 height 8
type input "20579936275"
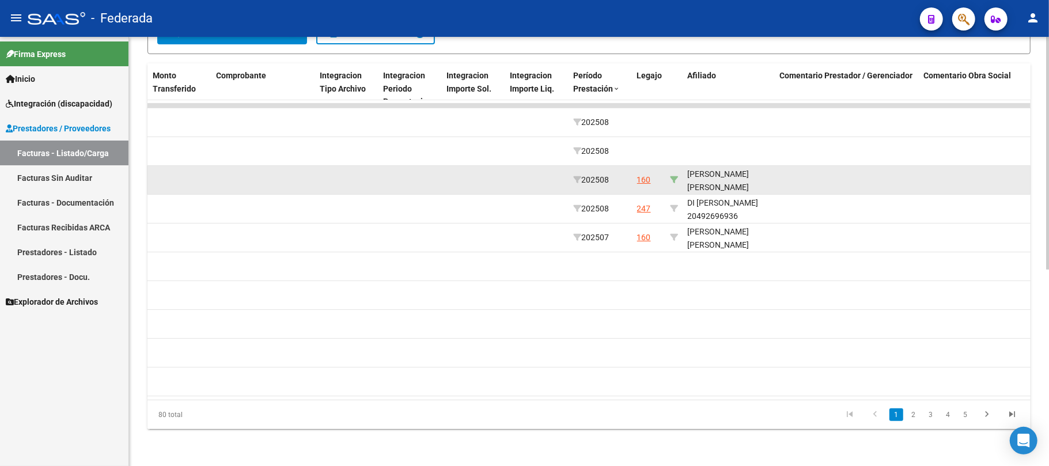
scroll to position [0, 0]
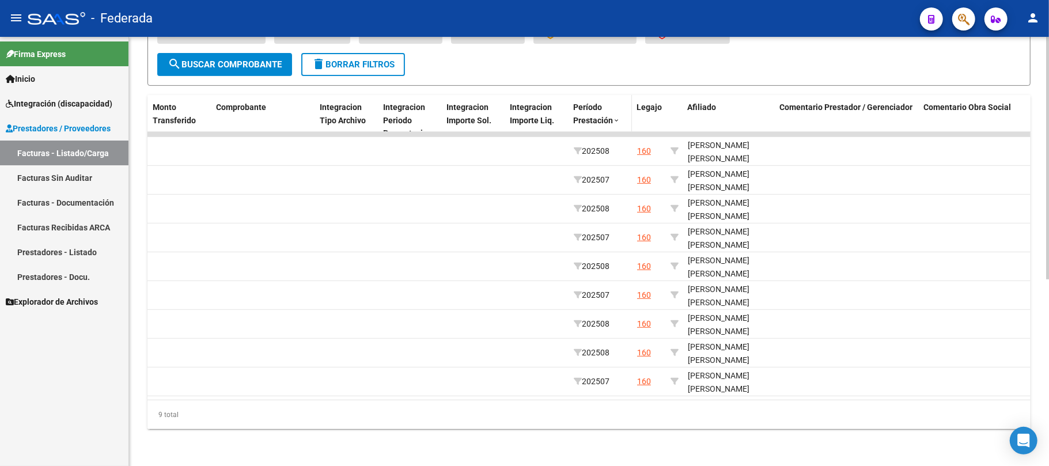
click at [605, 105] on span "Período Prestación" at bounding box center [593, 114] width 40 height 22
